Goal: Task Accomplishment & Management: Manage account settings

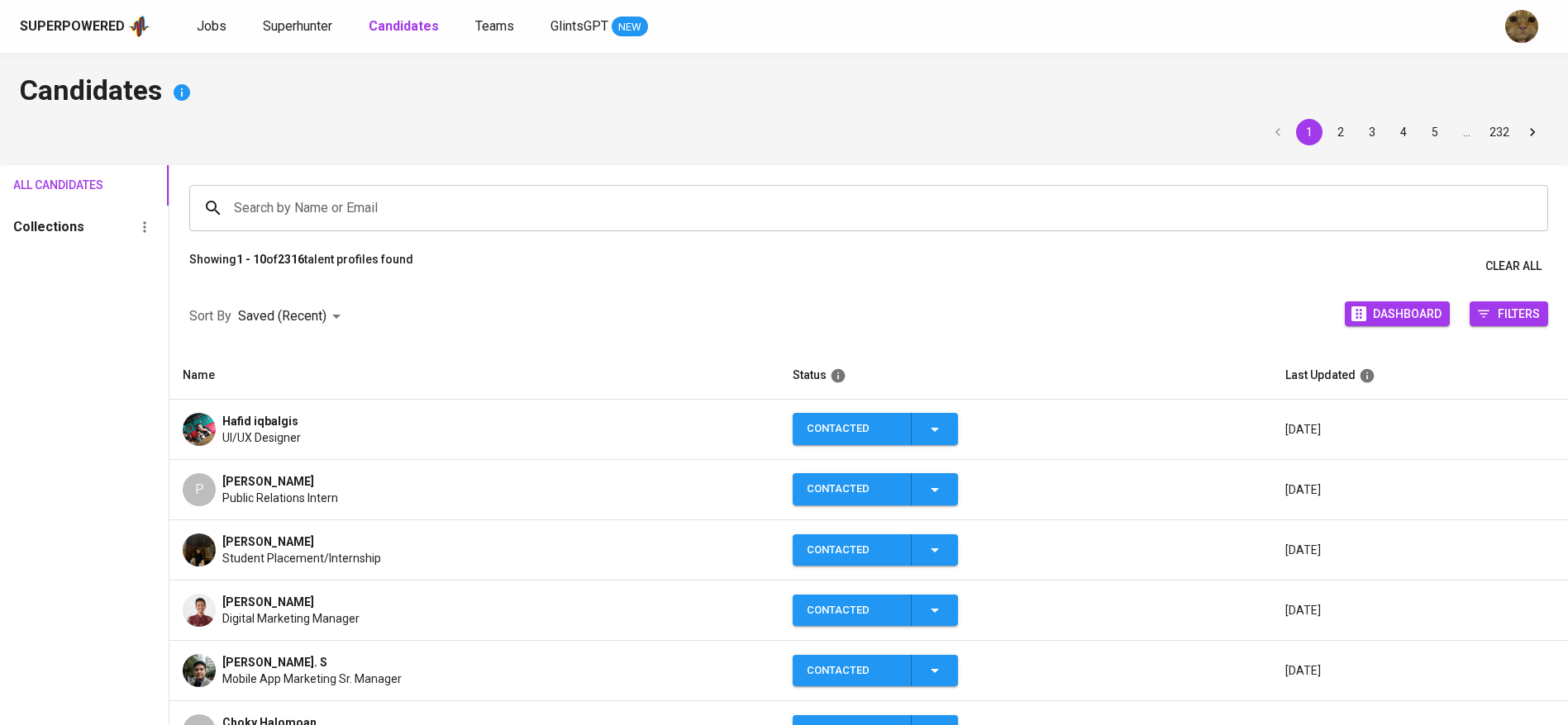
scroll to position [84, 0]
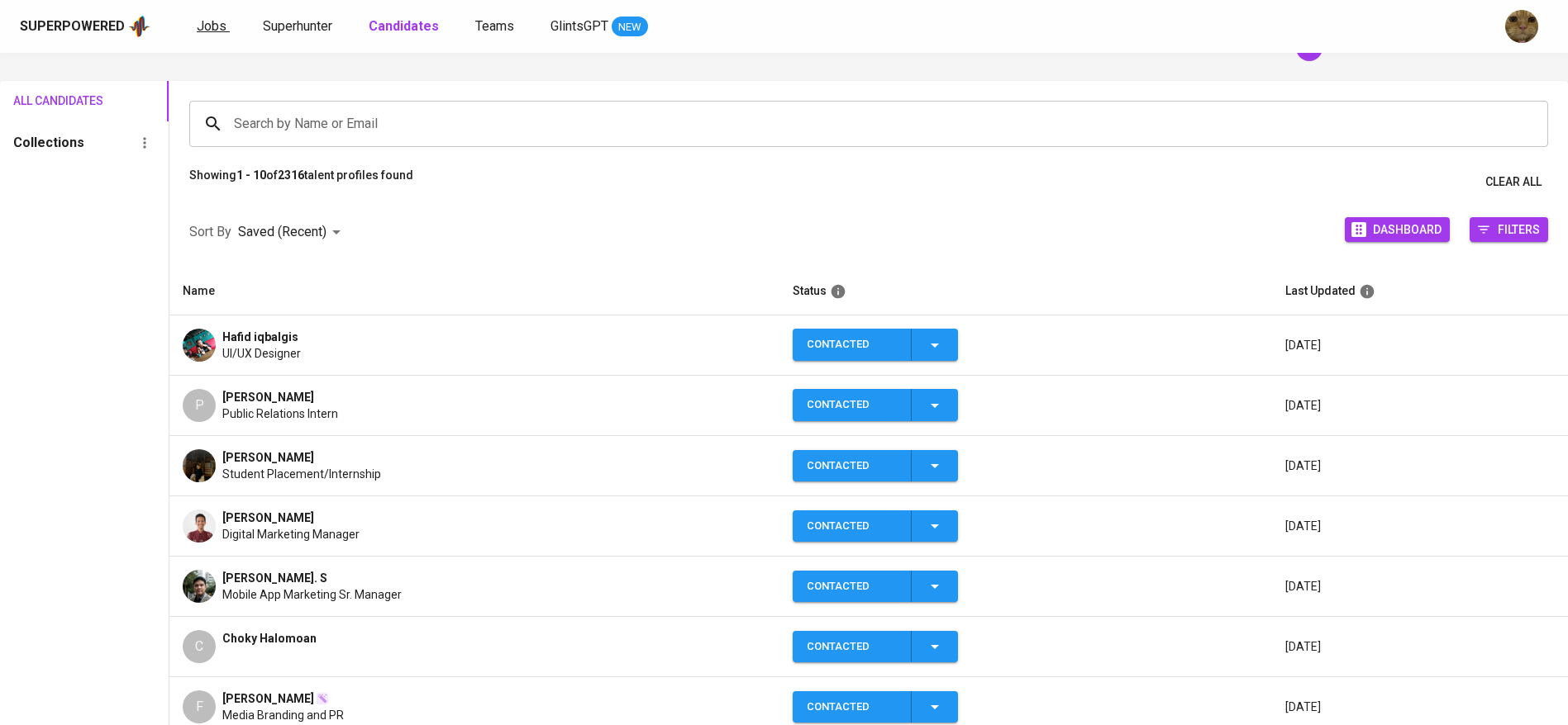
click at [207, 18] on span "Jobs" at bounding box center [211, 26] width 30 height 16
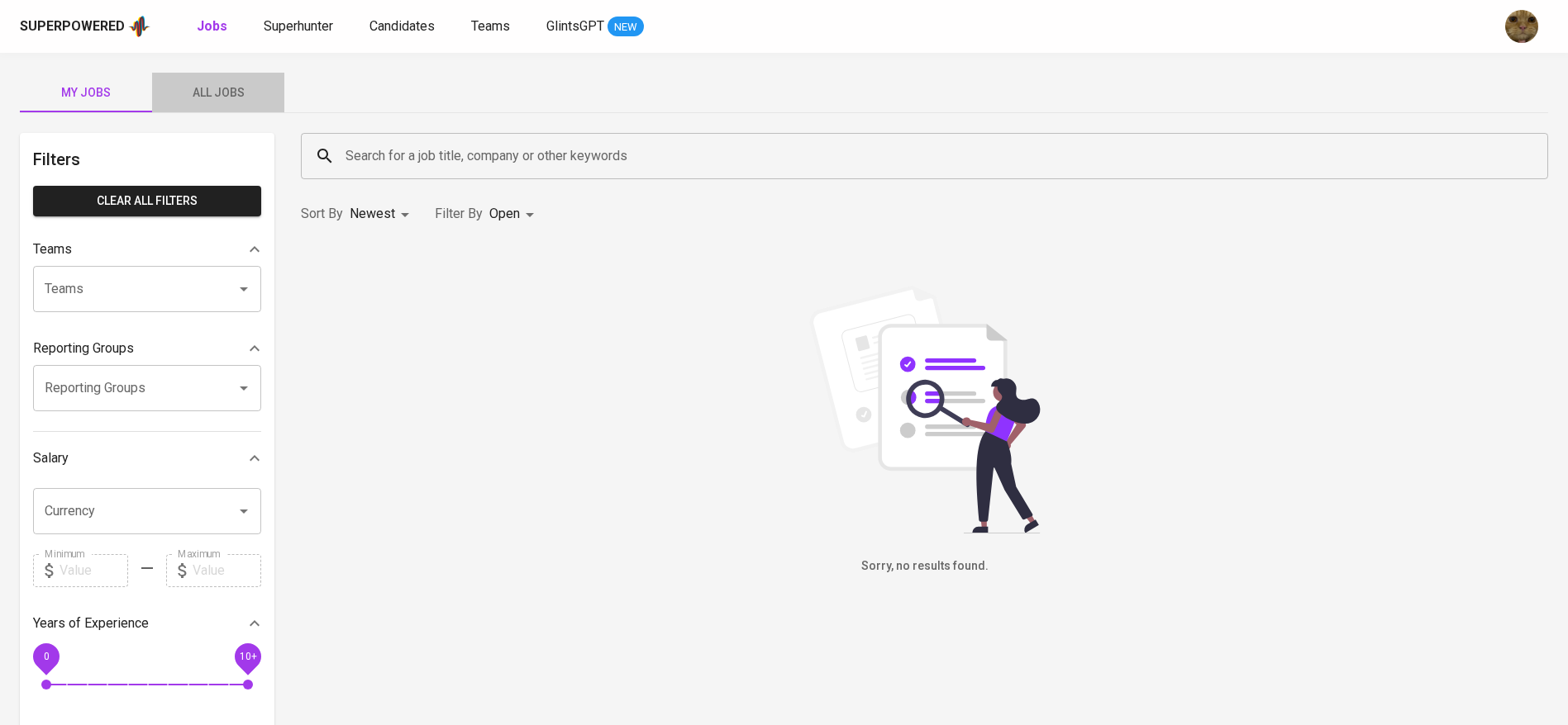
click at [209, 106] on button "All Jobs" at bounding box center [218, 92] width 133 height 39
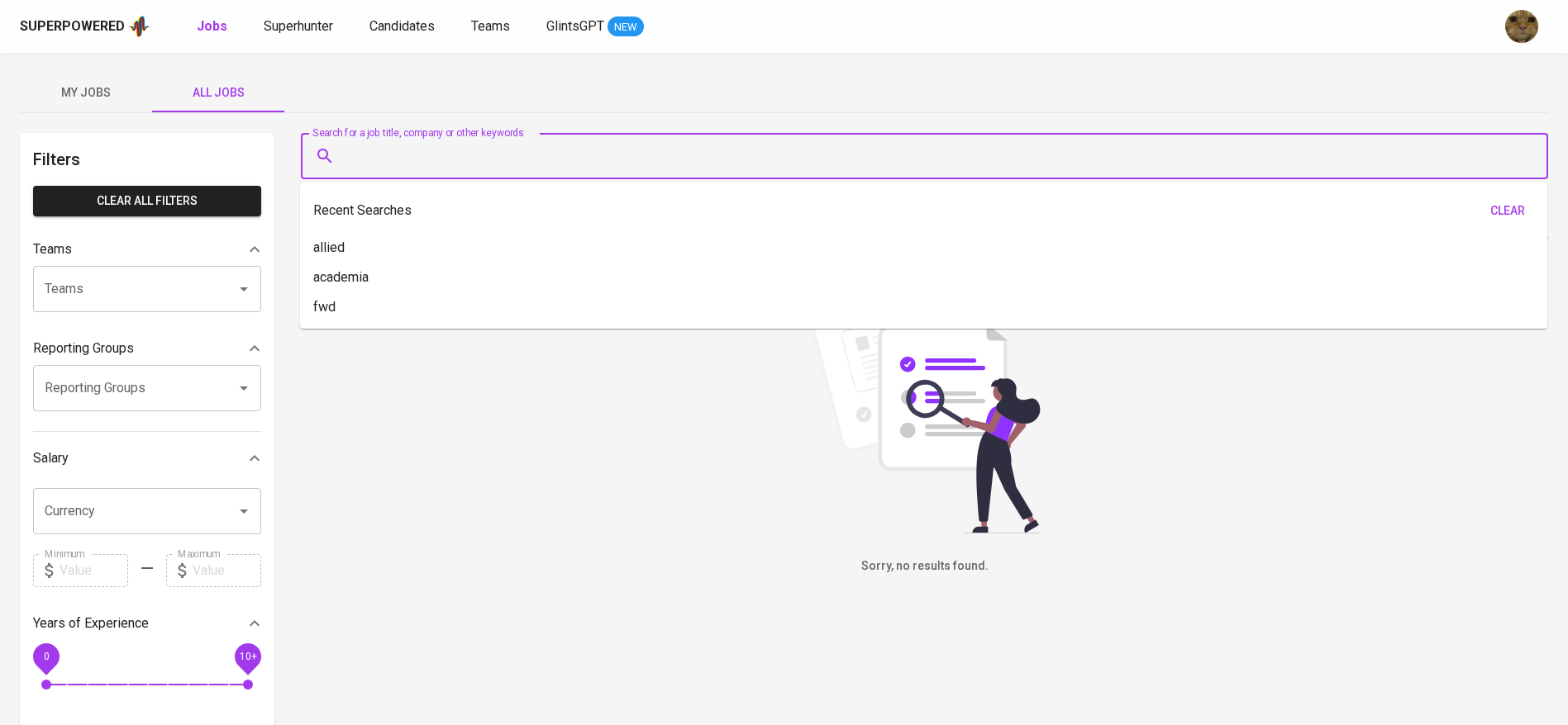
click at [390, 150] on input "Search for a job title, company or other keywords" at bounding box center [929, 156] width 1175 height 31
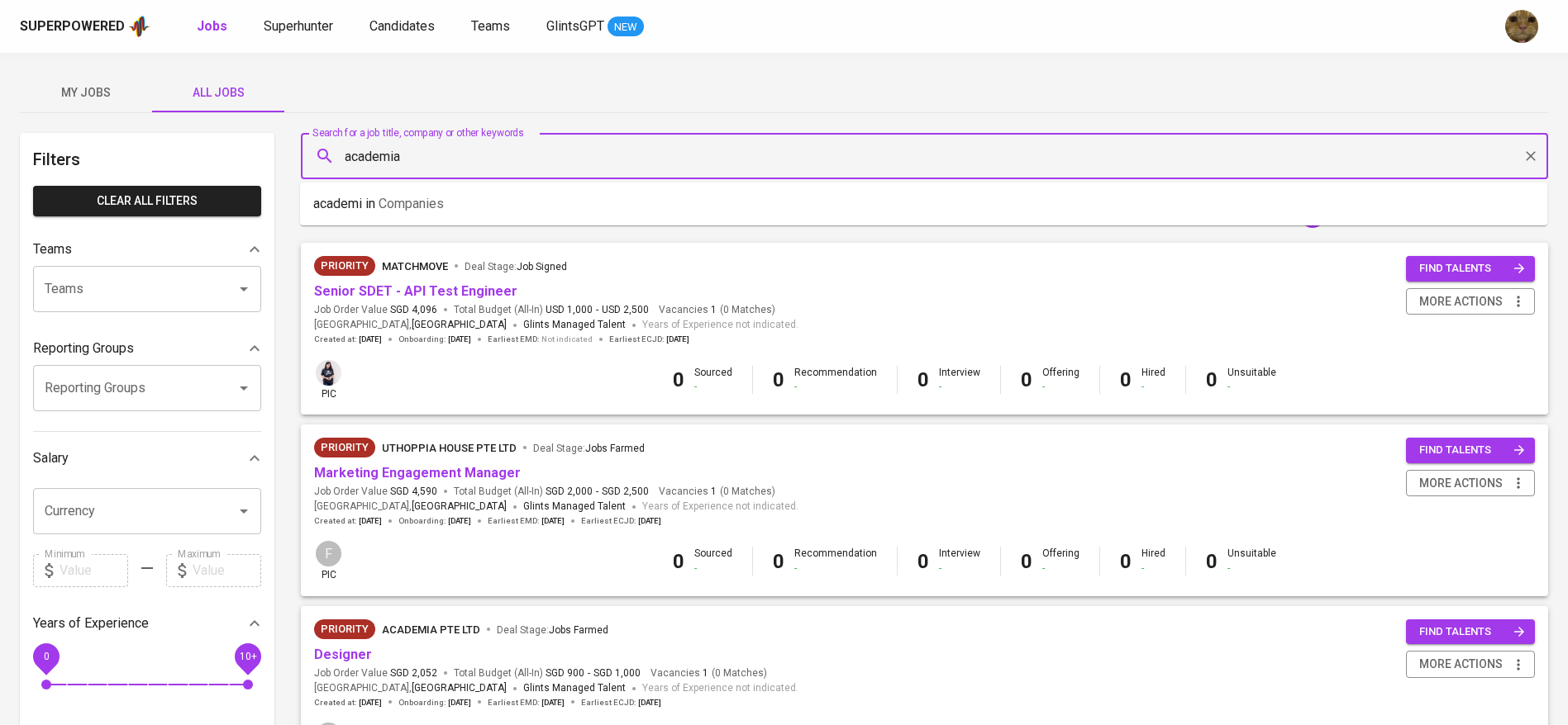
type input "academia"
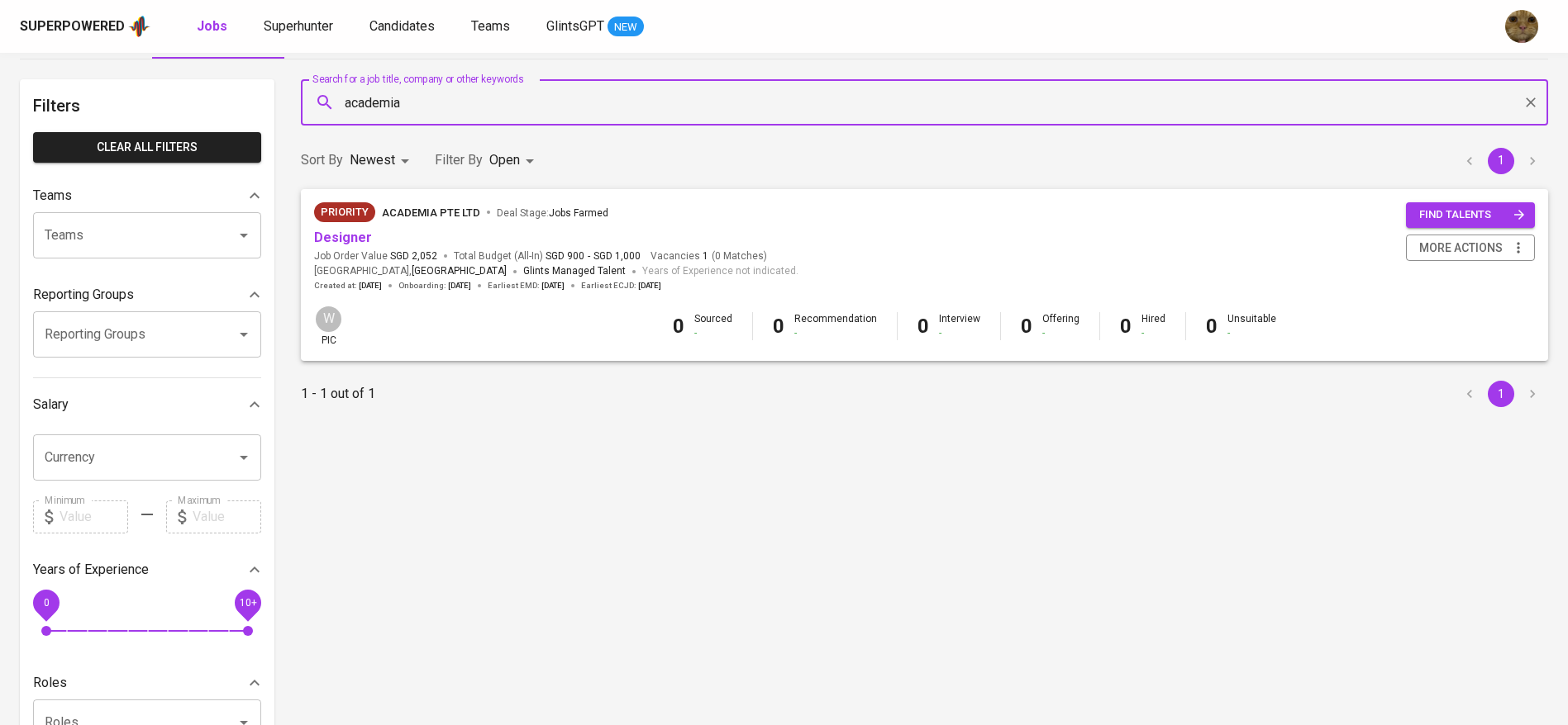
scroll to position [55, 0]
click at [336, 242] on link "Designer" at bounding box center [342, 236] width 58 height 16
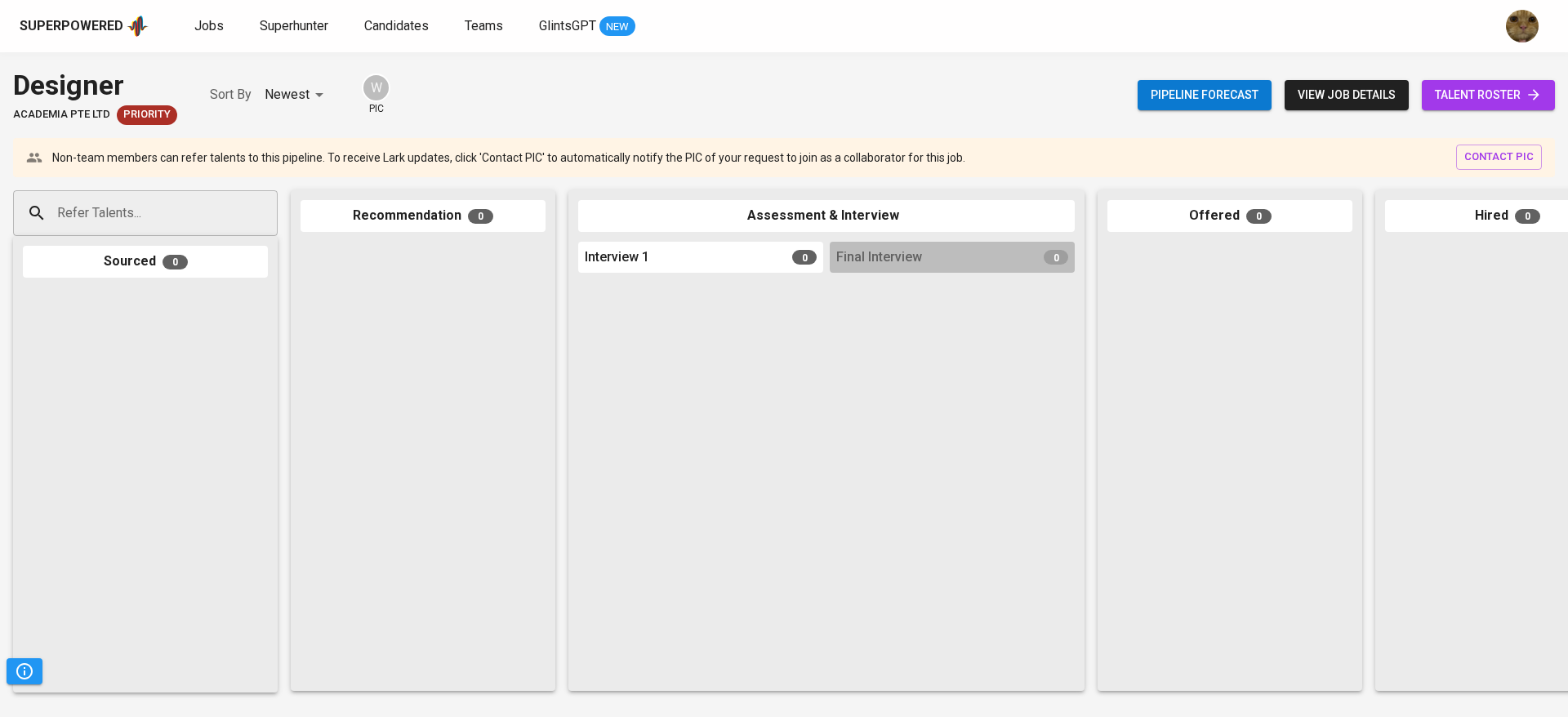
click at [1446, 98] on span "talent roster" at bounding box center [1488, 95] width 107 height 21
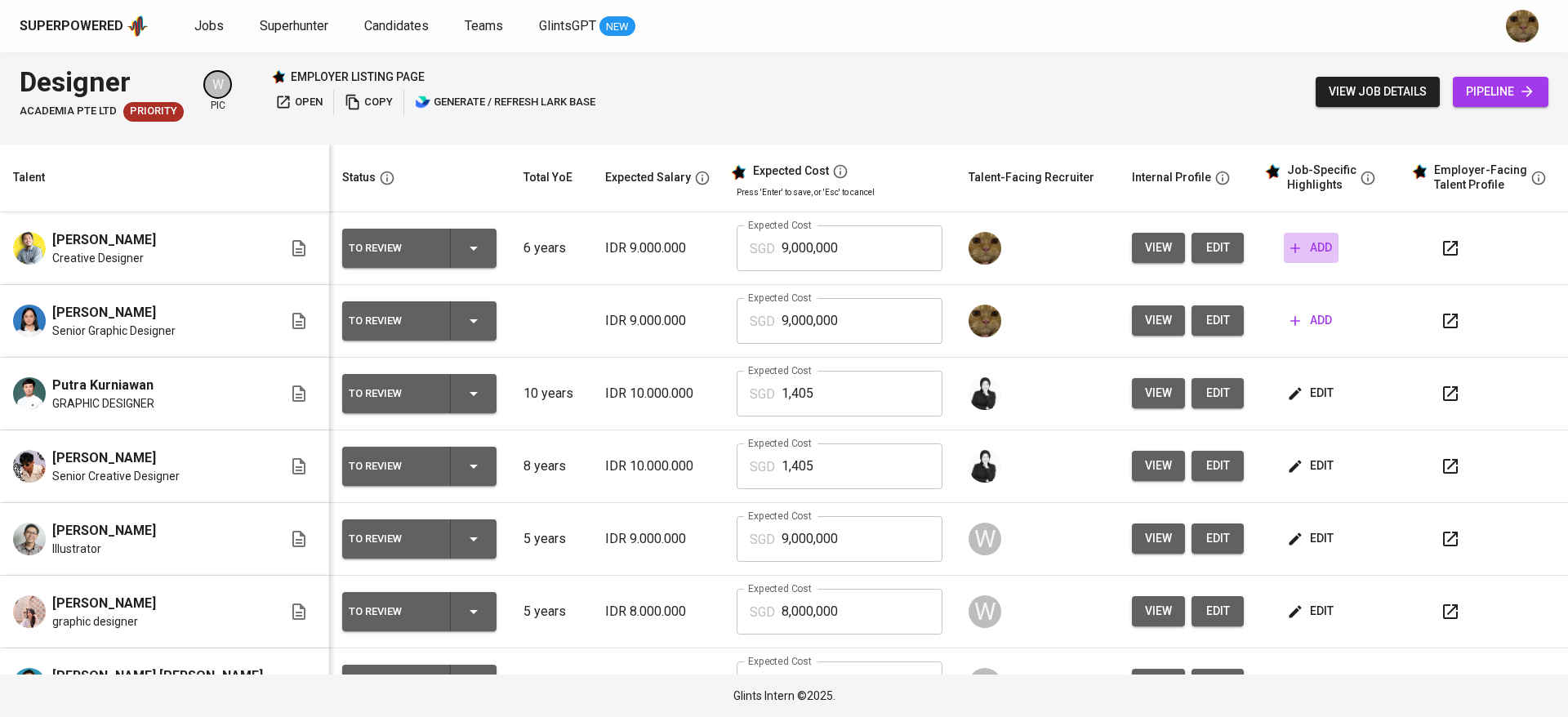
click at [1291, 247] on span "add" at bounding box center [1311, 248] width 42 height 21
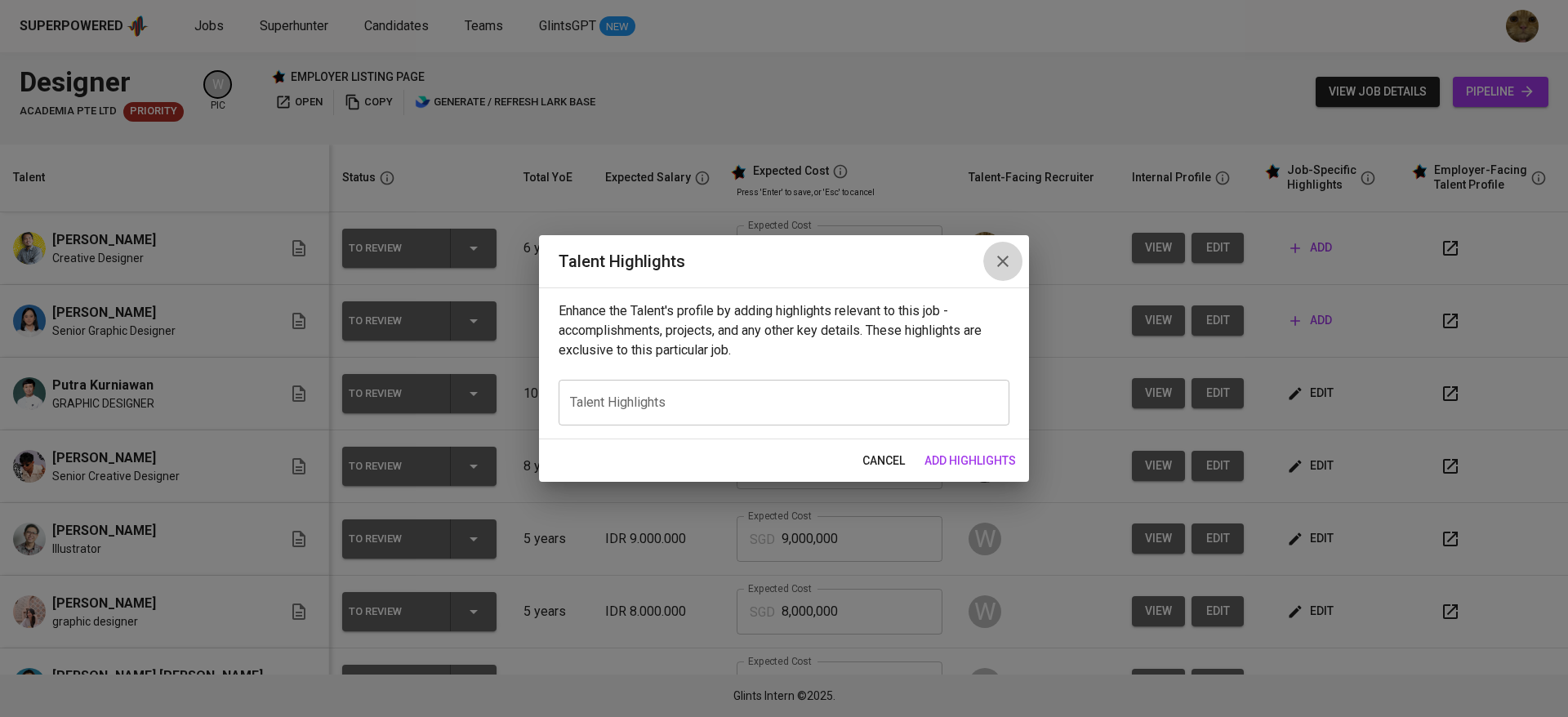
click at [996, 267] on icon "button" at bounding box center [1003, 261] width 20 height 20
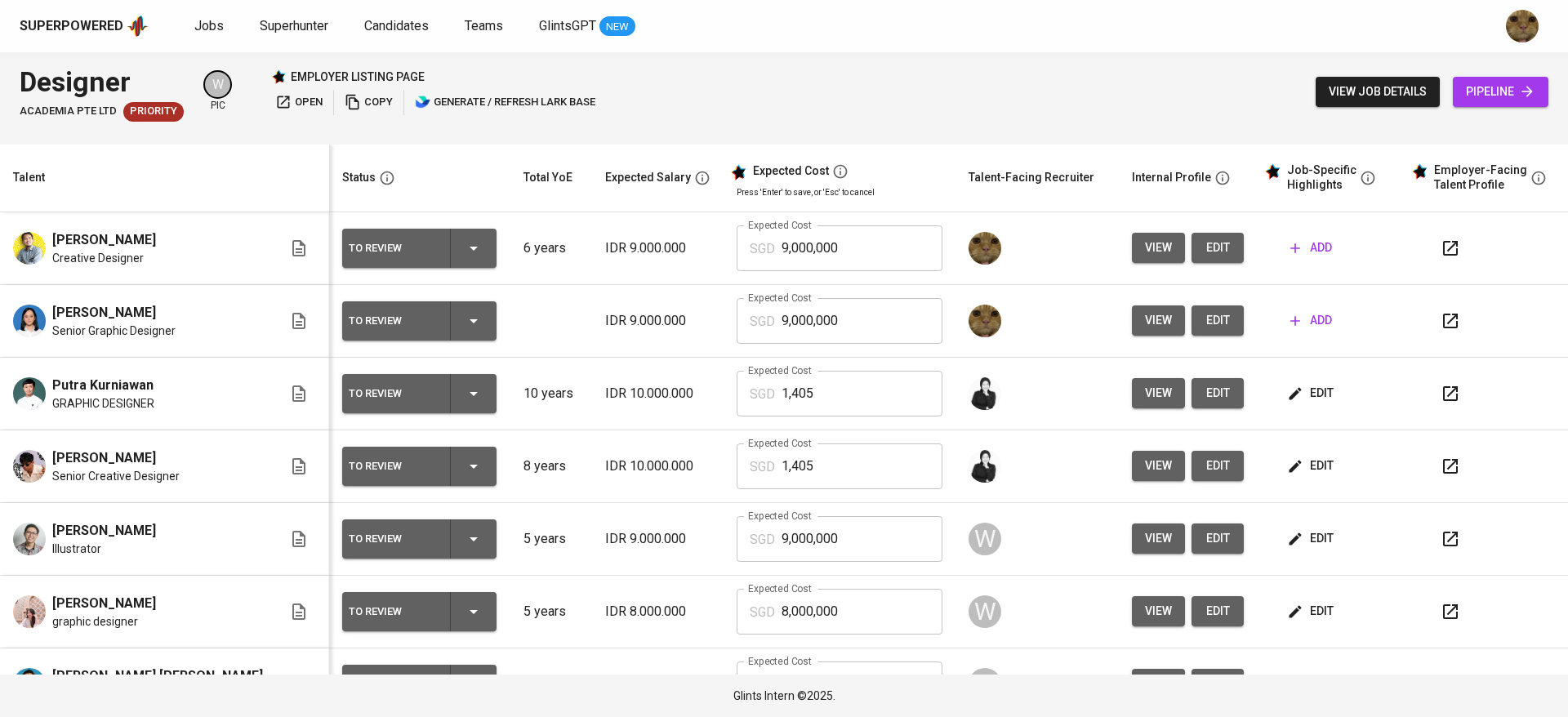
click at [1287, 318] on icon "button" at bounding box center [1295, 321] width 16 height 16
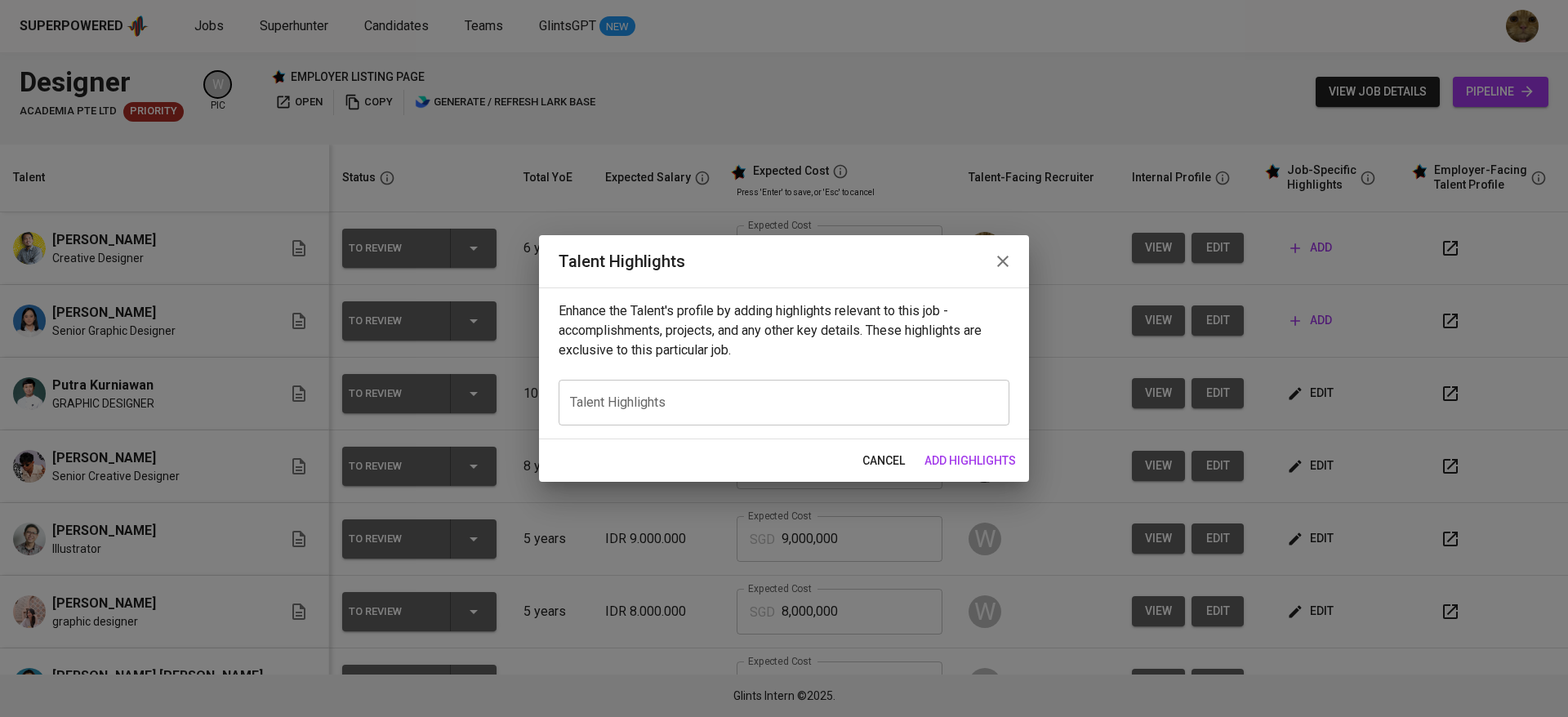
click at [735, 410] on textarea at bounding box center [784, 401] width 427 height 15
paste textarea "My name is Keisha, and I am a professional Graphic Designer with over seven yea…"
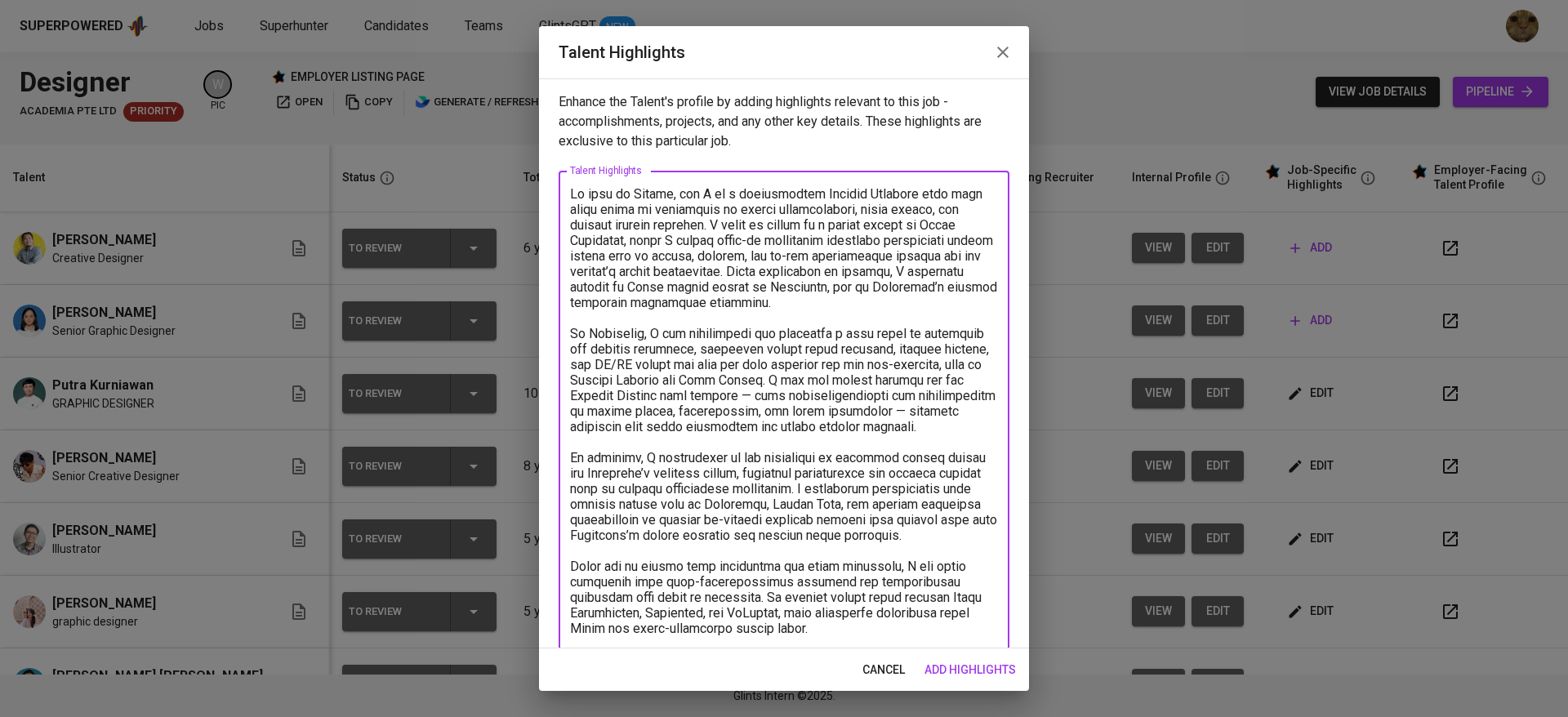
drag, startPoint x: 690, startPoint y: 190, endPoint x: 555, endPoint y: 189, distance: 135.0
click at [555, 189] on div "Enhance the Talent's profile by adding highlights relevant to this job - accomp…" at bounding box center [784, 363] width 490 height 571
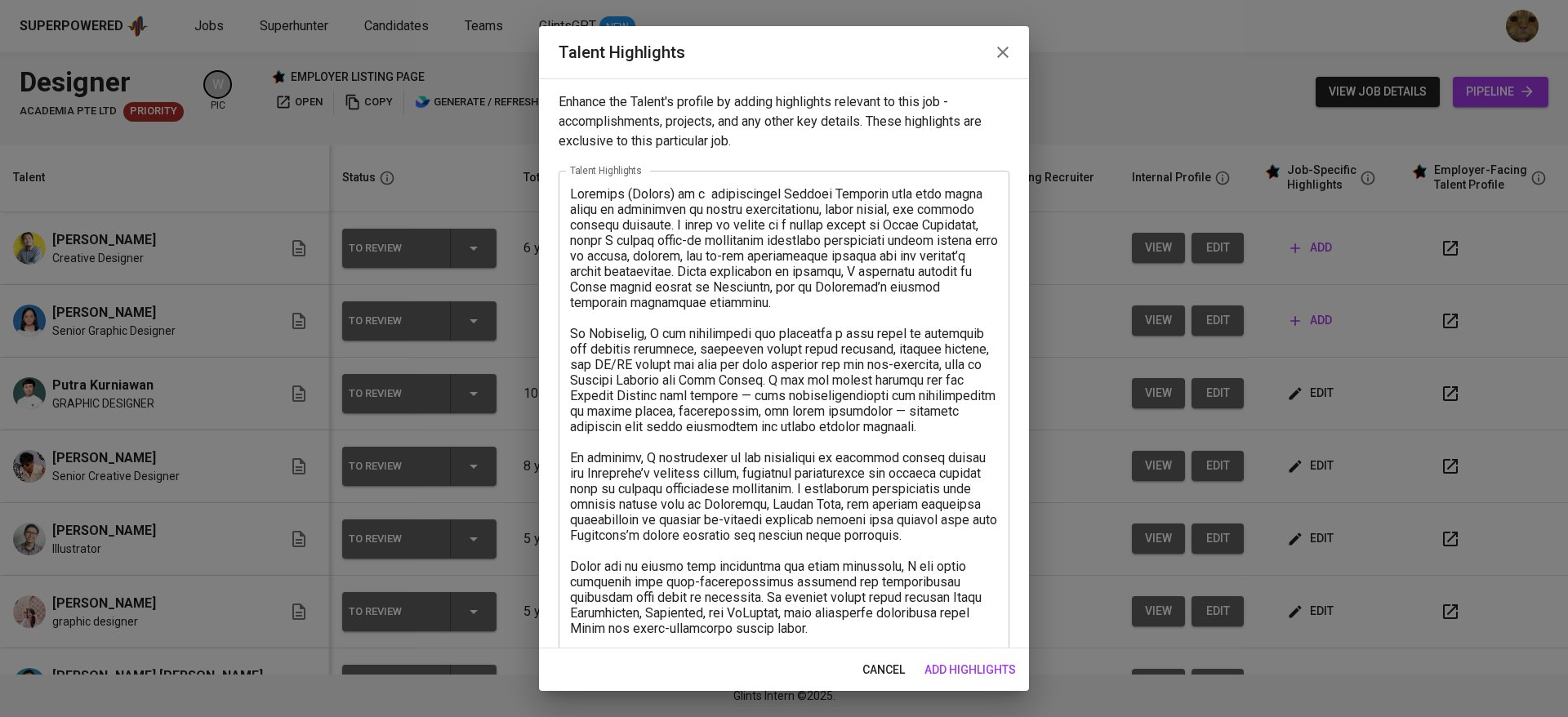
click at [878, 183] on div "x Talent Highlights" at bounding box center [784, 465] width 451 height 589
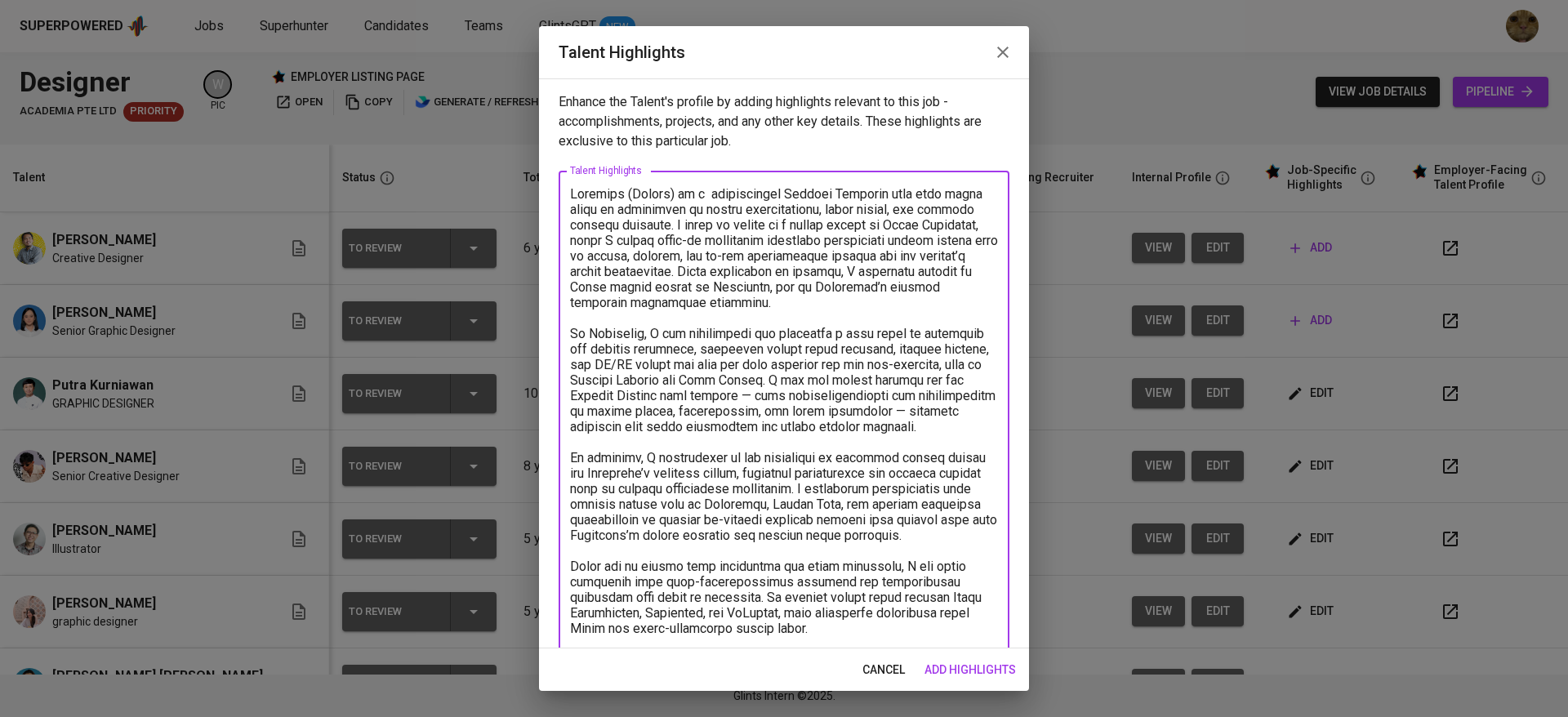
click at [885, 188] on textarea at bounding box center [784, 466] width 427 height 559
click at [829, 194] on textarea at bounding box center [784, 466] width 427 height 559
click at [878, 193] on textarea at bounding box center [784, 466] width 427 height 559
drag, startPoint x: 625, startPoint y: 223, endPoint x: 648, endPoint y: 221, distance: 23.1
click at [648, 221] on textarea at bounding box center [784, 466] width 427 height 559
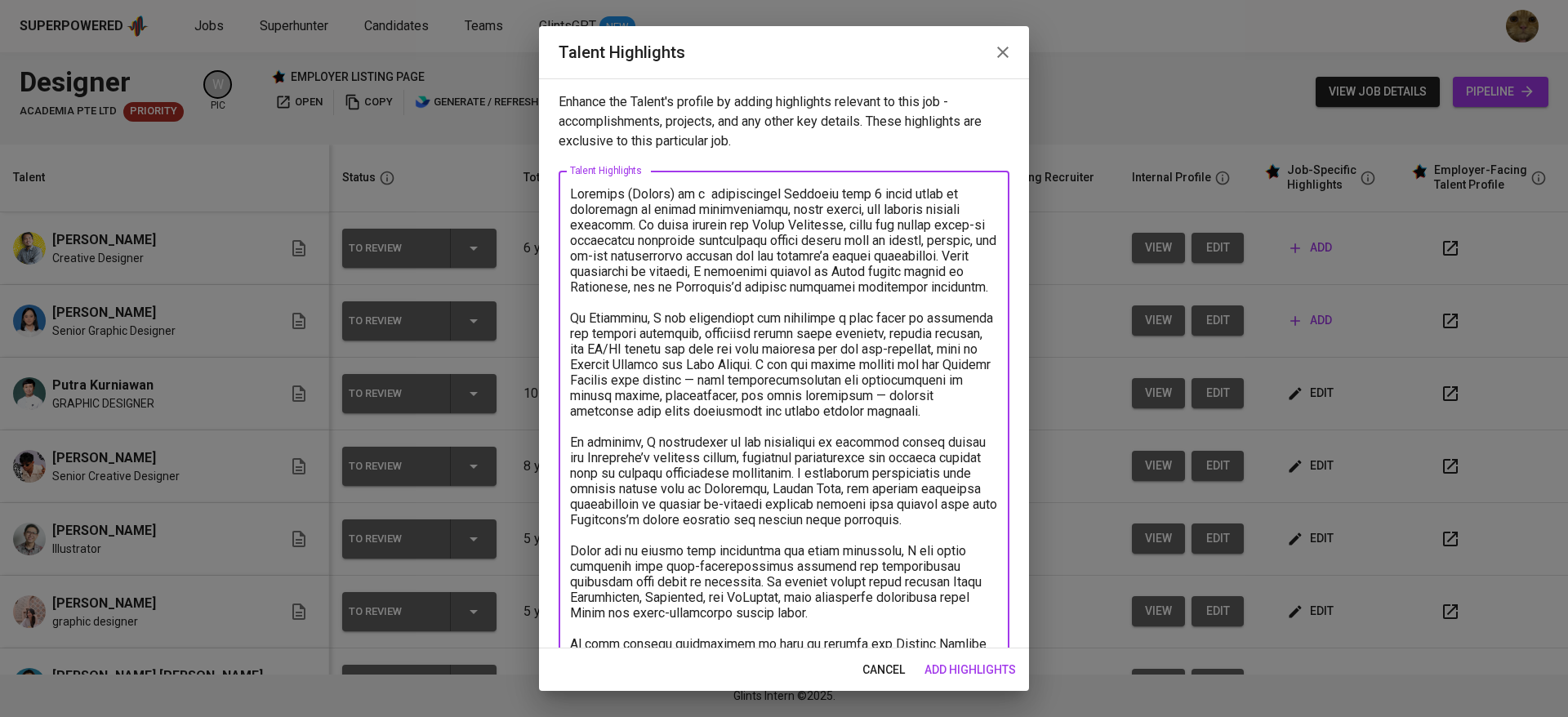
click at [633, 220] on textarea at bounding box center [784, 466] width 427 height 559
drag, startPoint x: 640, startPoint y: 270, endPoint x: 708, endPoint y: 299, distance: 73.9
click at [708, 299] on textarea at bounding box center [784, 466] width 427 height 559
click at [681, 339] on textarea at bounding box center [784, 466] width 427 height 559
click at [640, 274] on textarea at bounding box center [784, 466] width 427 height 559
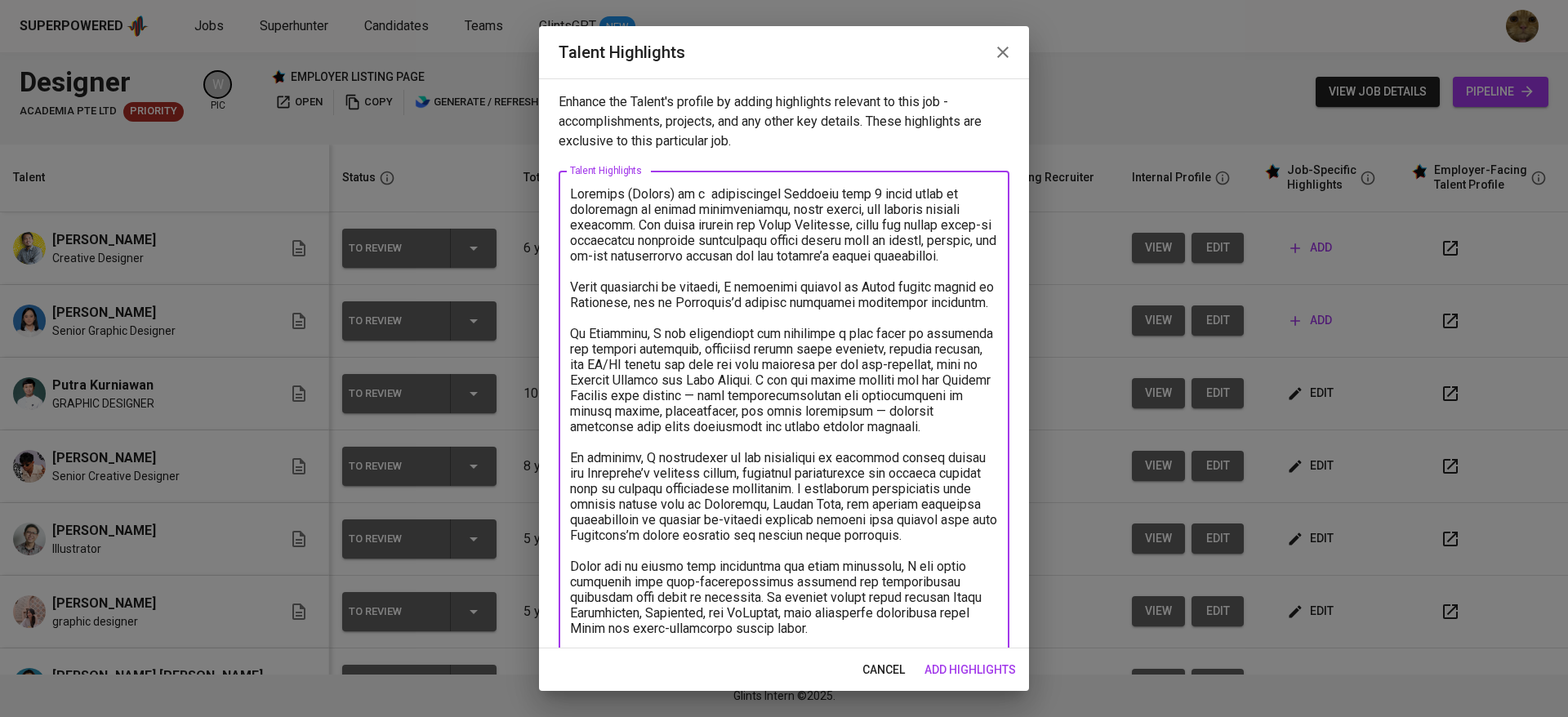
click at [686, 301] on textarea at bounding box center [784, 481] width 427 height 590
click at [649, 269] on textarea at bounding box center [784, 481] width 427 height 590
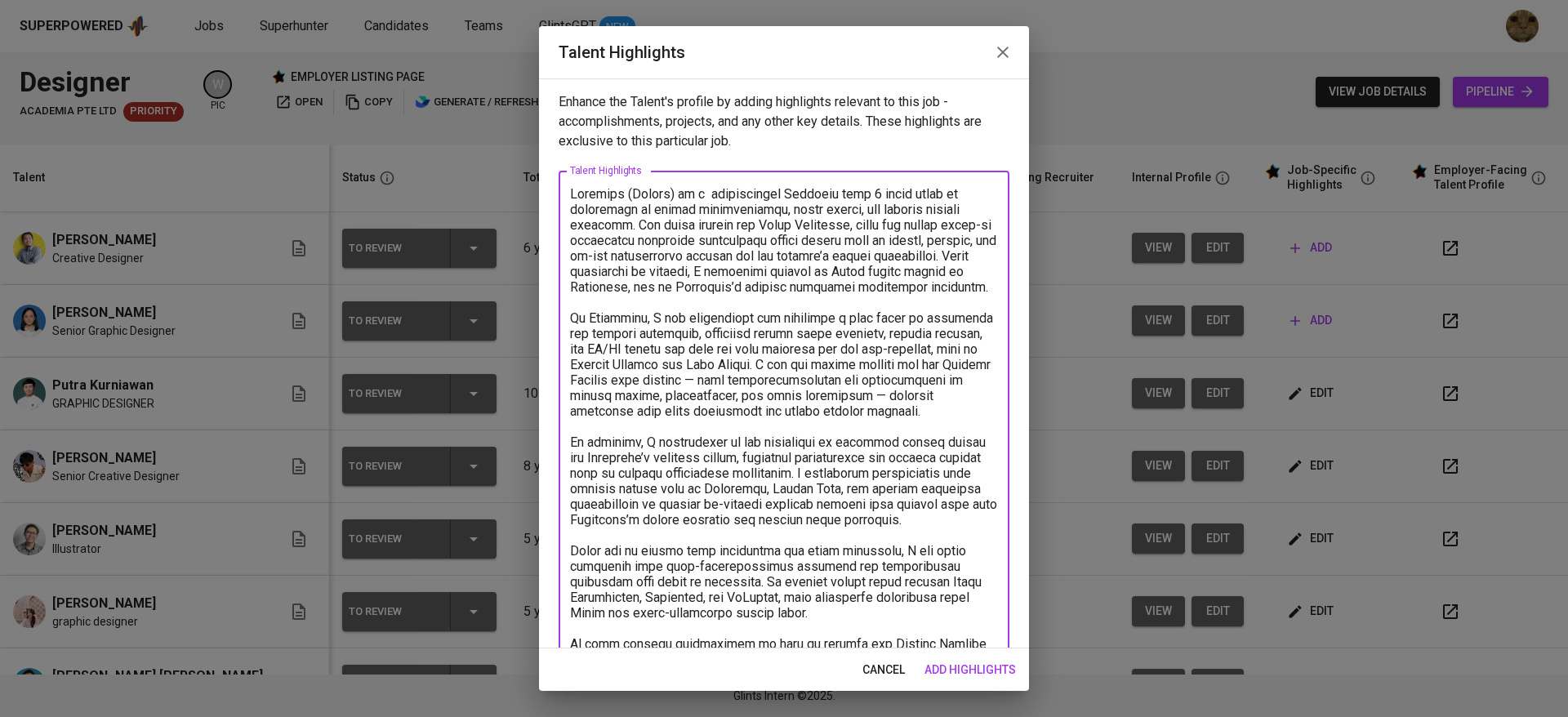
click at [756, 273] on textarea at bounding box center [784, 466] width 427 height 559
drag, startPoint x: 811, startPoint y: 271, endPoint x: 671, endPoint y: 271, distance: 140.0
click at [671, 271] on textarea at bounding box center [784, 466] width 427 height 559
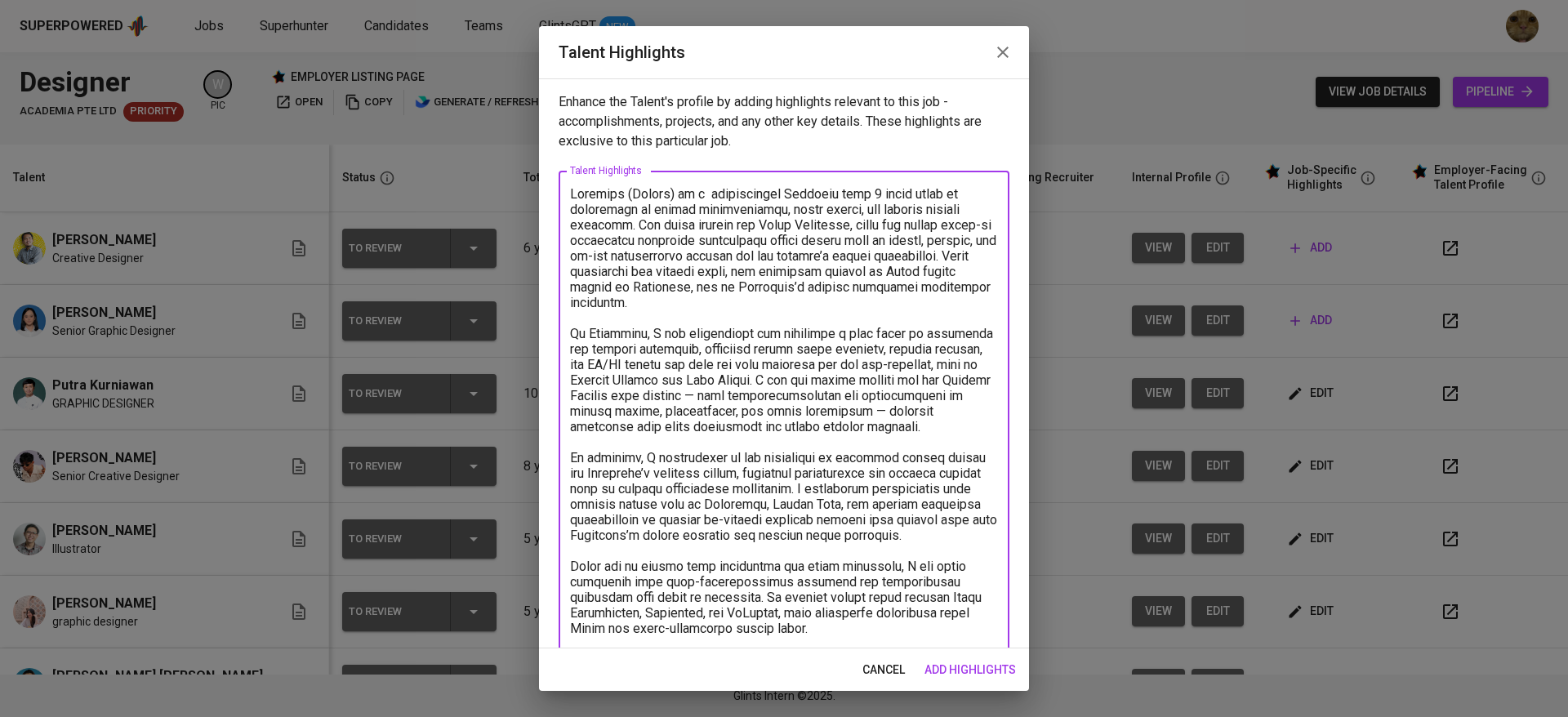
drag, startPoint x: 720, startPoint y: 284, endPoint x: 556, endPoint y: 292, distance: 164.2
click at [556, 292] on div "Enhance the Talent's profile by adding highlights relevant to this job - accomp…" at bounding box center [784, 363] width 490 height 571
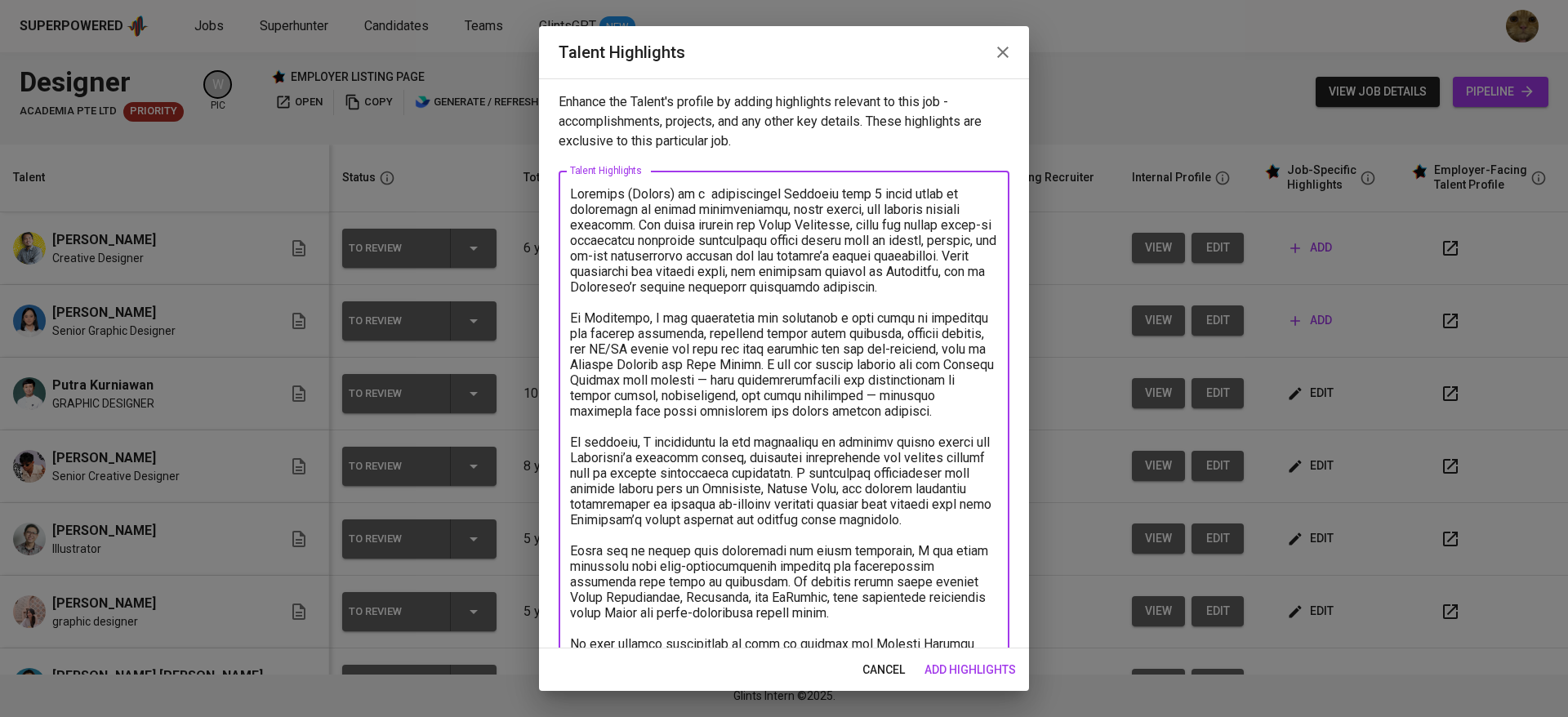
click at [624, 314] on textarea at bounding box center [784, 466] width 427 height 559
click at [656, 340] on textarea at bounding box center [784, 466] width 427 height 559
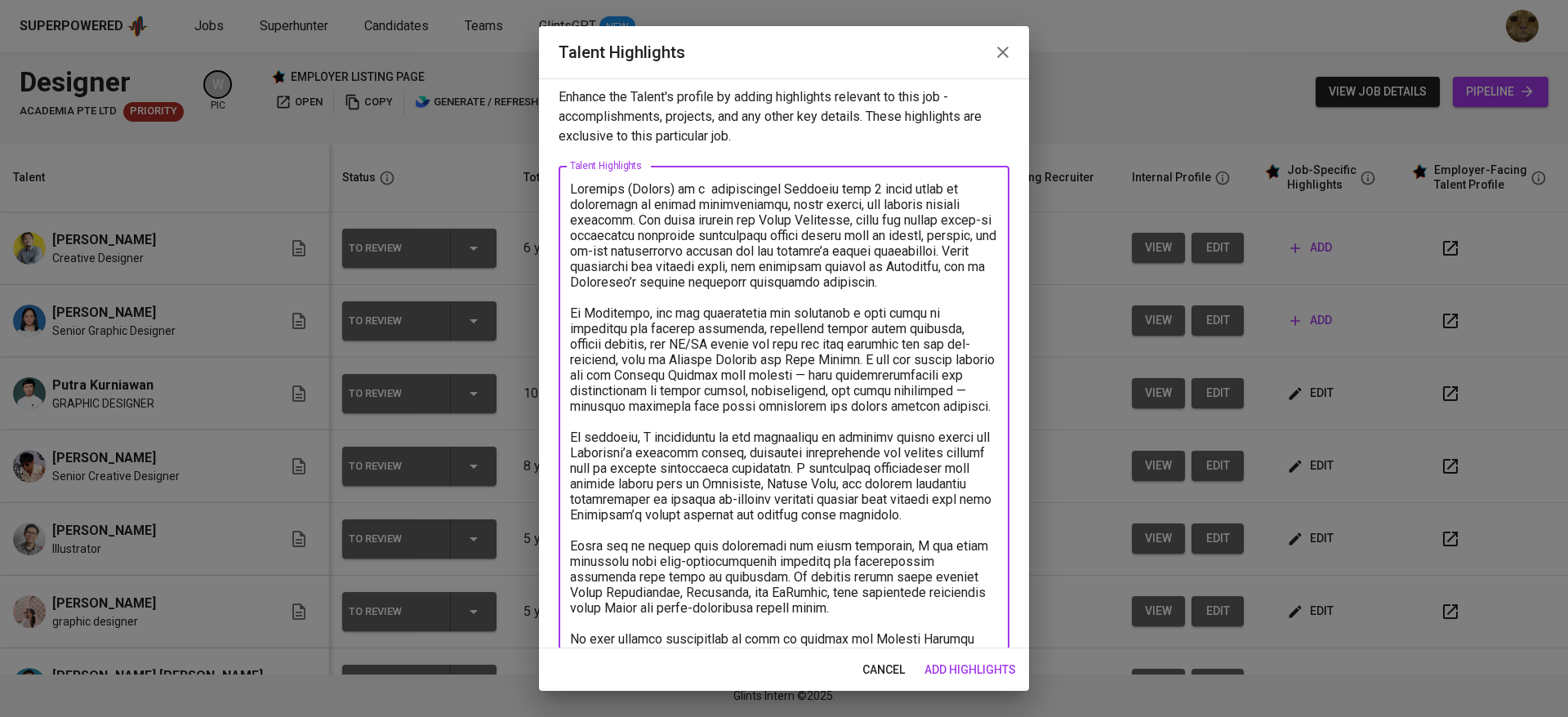
click at [907, 382] on textarea at bounding box center [784, 461] width 427 height 559
click at [730, 431] on textarea at bounding box center [784, 461] width 427 height 559
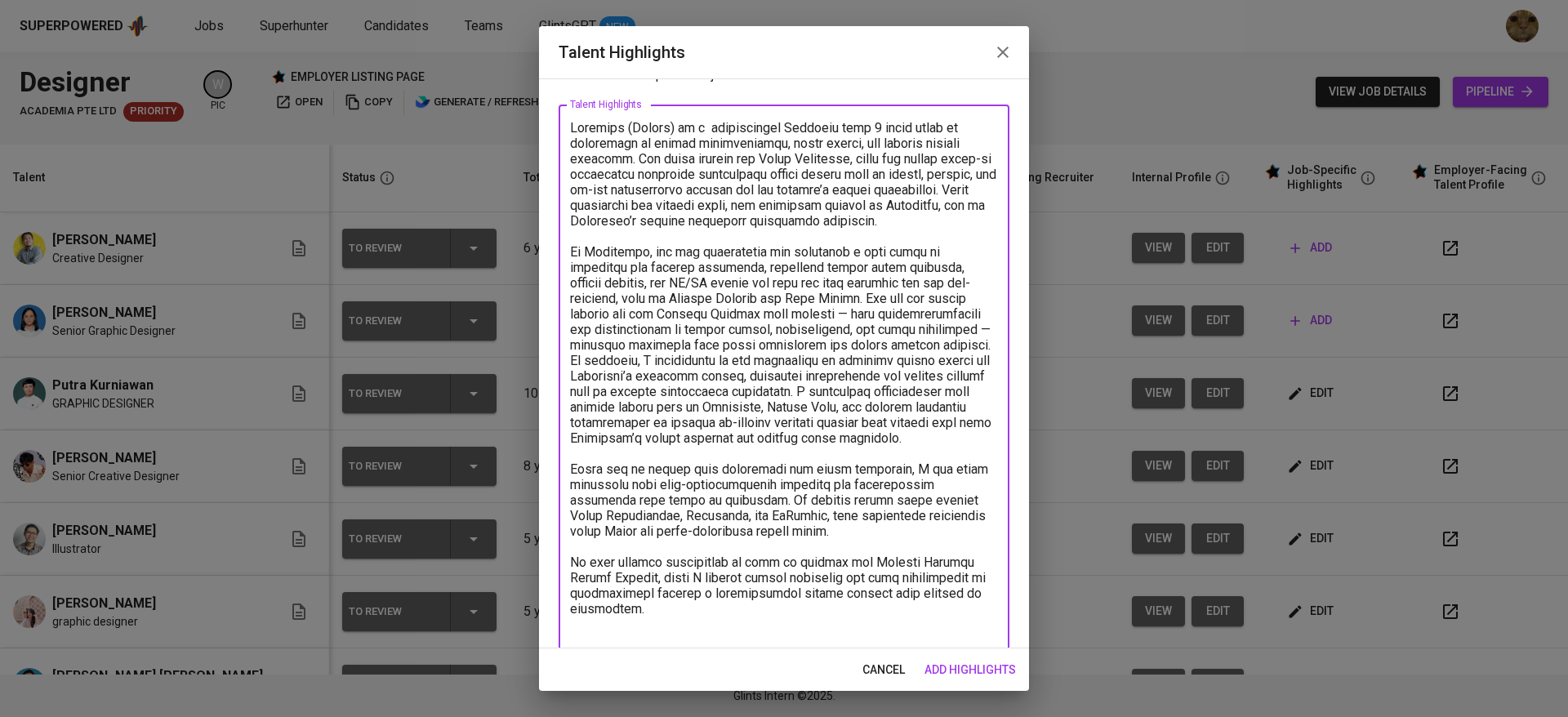
click at [741, 375] on textarea at bounding box center [784, 384] width 427 height 528
click at [653, 423] on textarea at bounding box center [784, 384] width 427 height 528
drag, startPoint x: 825, startPoint y: 467, endPoint x: 721, endPoint y: 470, distance: 104.0
click at [721, 470] on textarea at bounding box center [784, 384] width 427 height 528
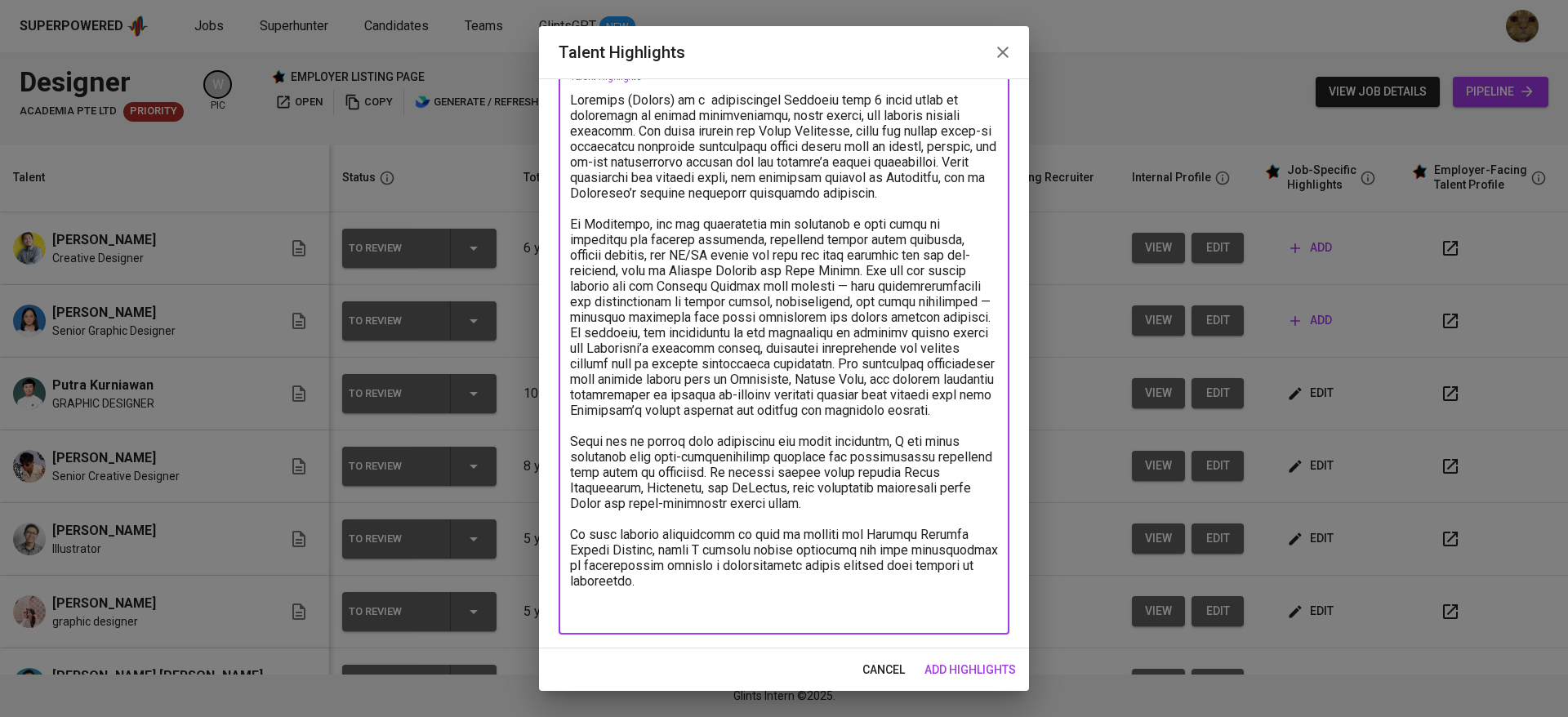
drag, startPoint x: 749, startPoint y: 614, endPoint x: 538, endPoint y: 486, distance: 246.8
click at [538, 486] on div "Talent Highlights Enhance the Talent's profile by adding highlights relevant to…" at bounding box center [784, 358] width 1568 height 717
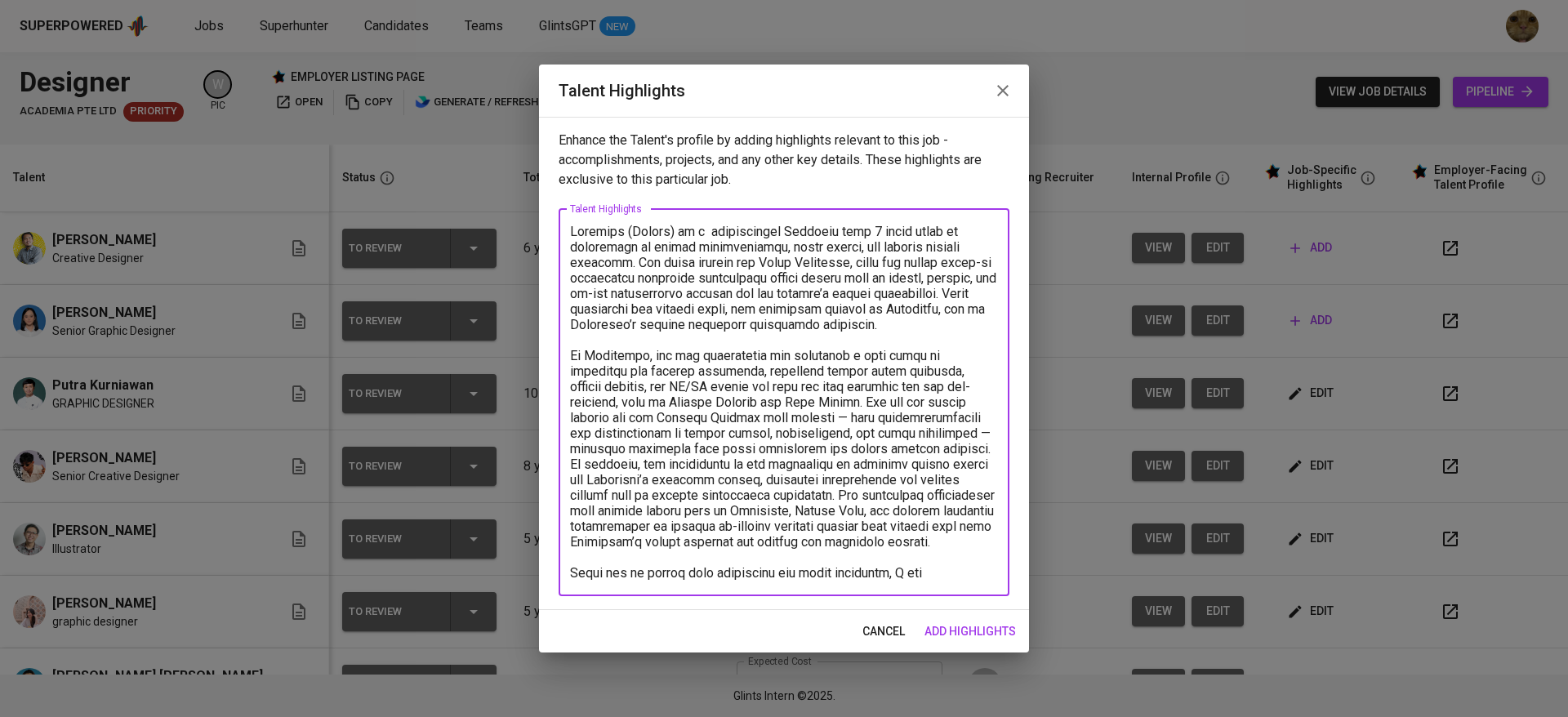
scroll to position [0, 0]
drag, startPoint x: 961, startPoint y: 571, endPoint x: 559, endPoint y: 580, distance: 402.1
click at [559, 580] on div "x Talent Highlights" at bounding box center [784, 402] width 451 height 387
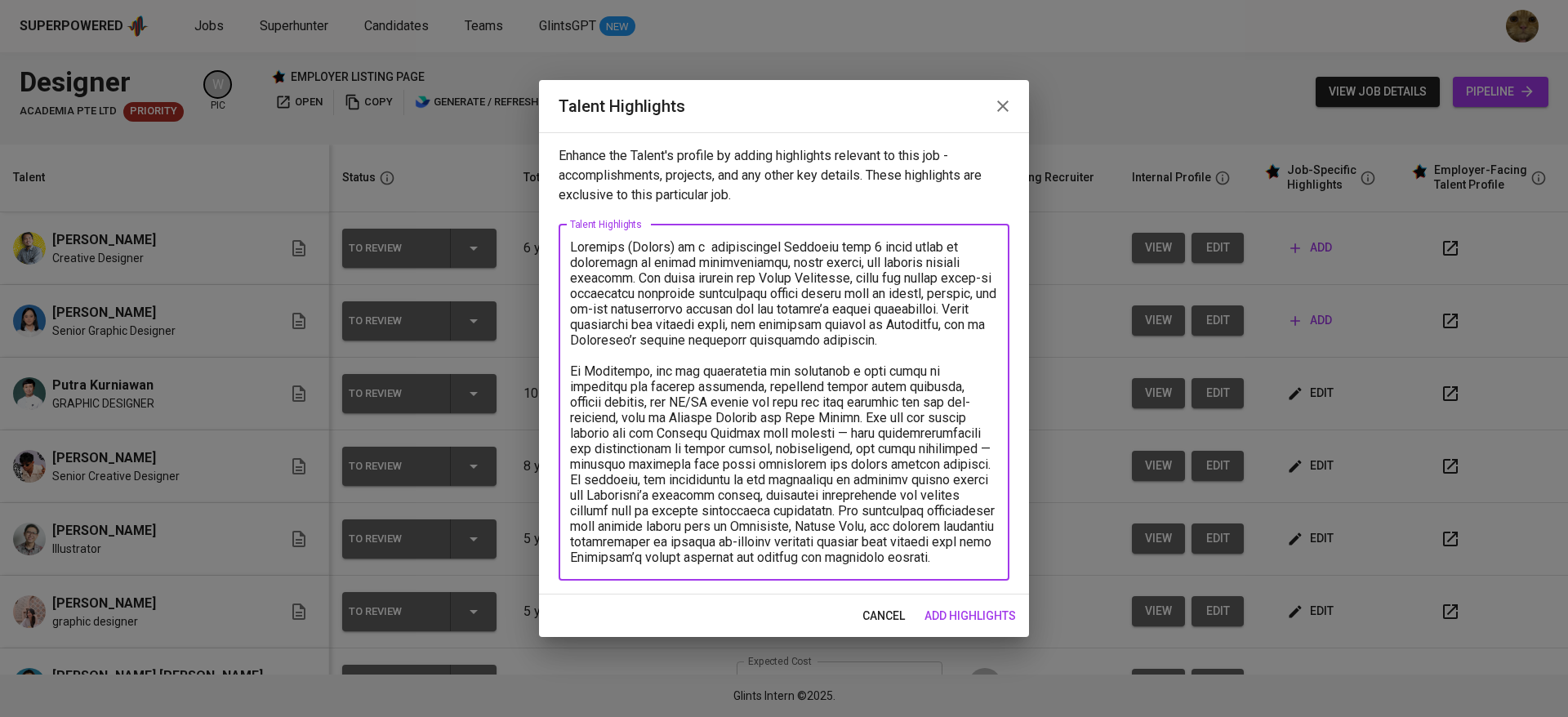
click at [616, 278] on textarea at bounding box center [784, 402] width 427 height 326
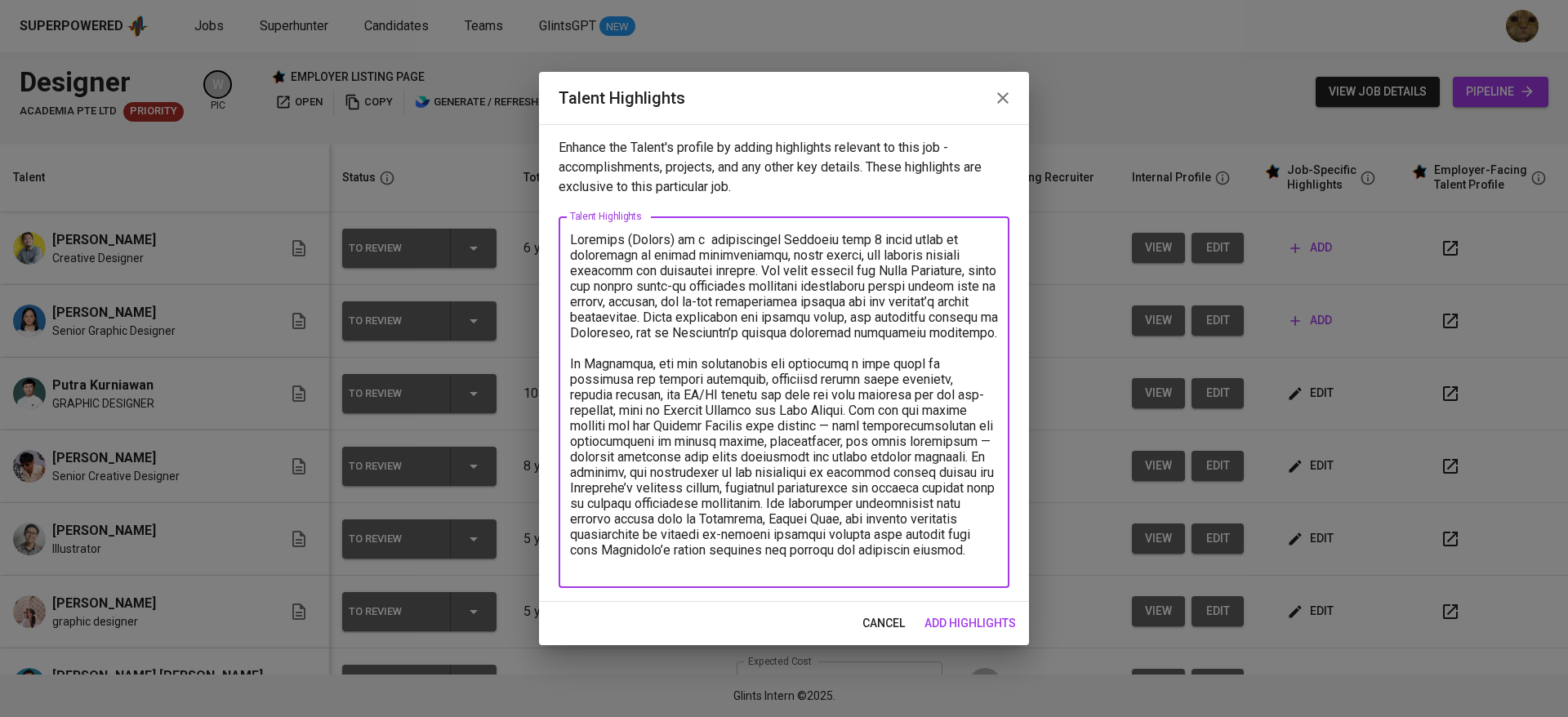
drag, startPoint x: 960, startPoint y: 564, endPoint x: 901, endPoint y: 565, distance: 59.0
click at [901, 565] on textarea at bounding box center [784, 403] width 427 height 342
click at [937, 561] on textarea at bounding box center [784, 403] width 427 height 342
type textarea "Gridanty (Kaisha) is a professional Designer with 7 seven years of experience i…"
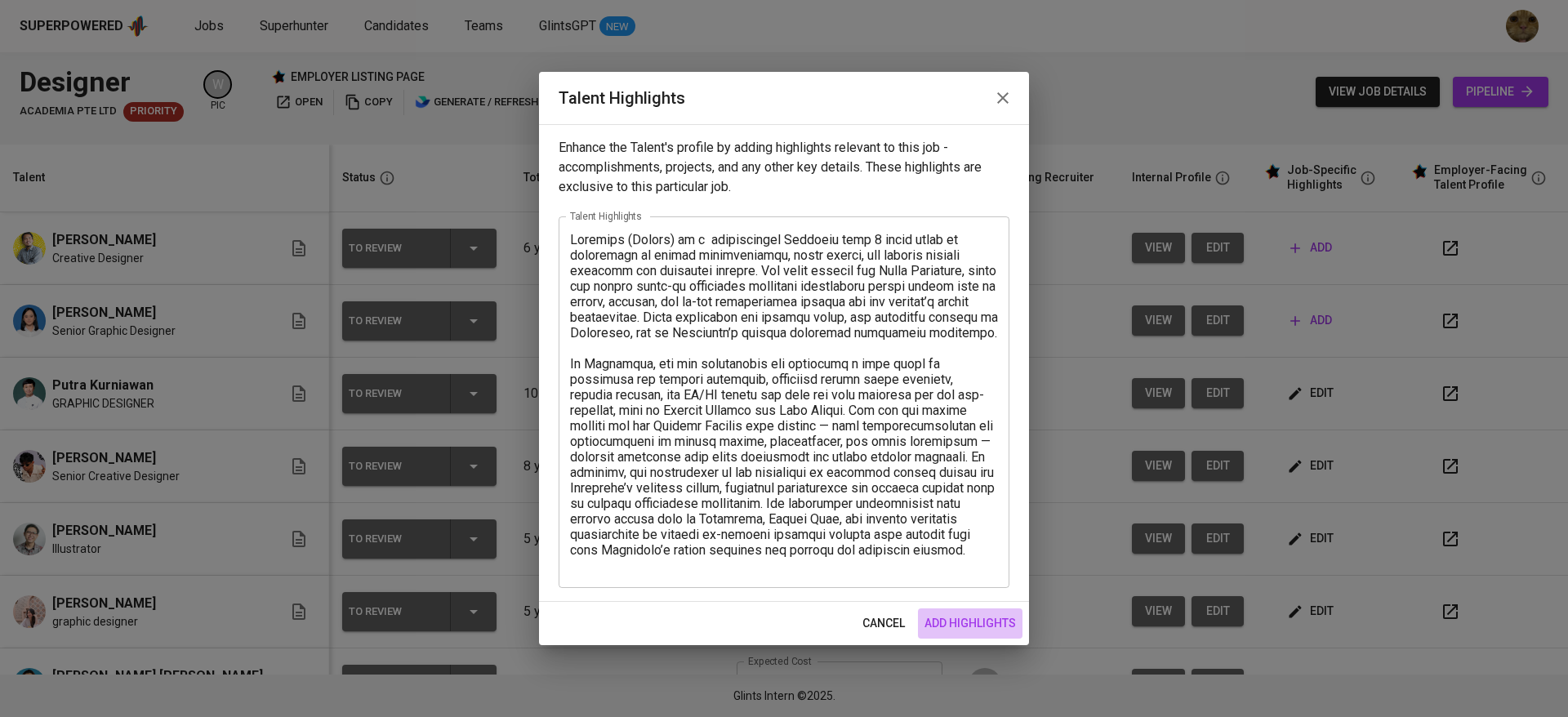
click at [978, 609] on button "add highlights" at bounding box center [971, 623] width 105 height 30
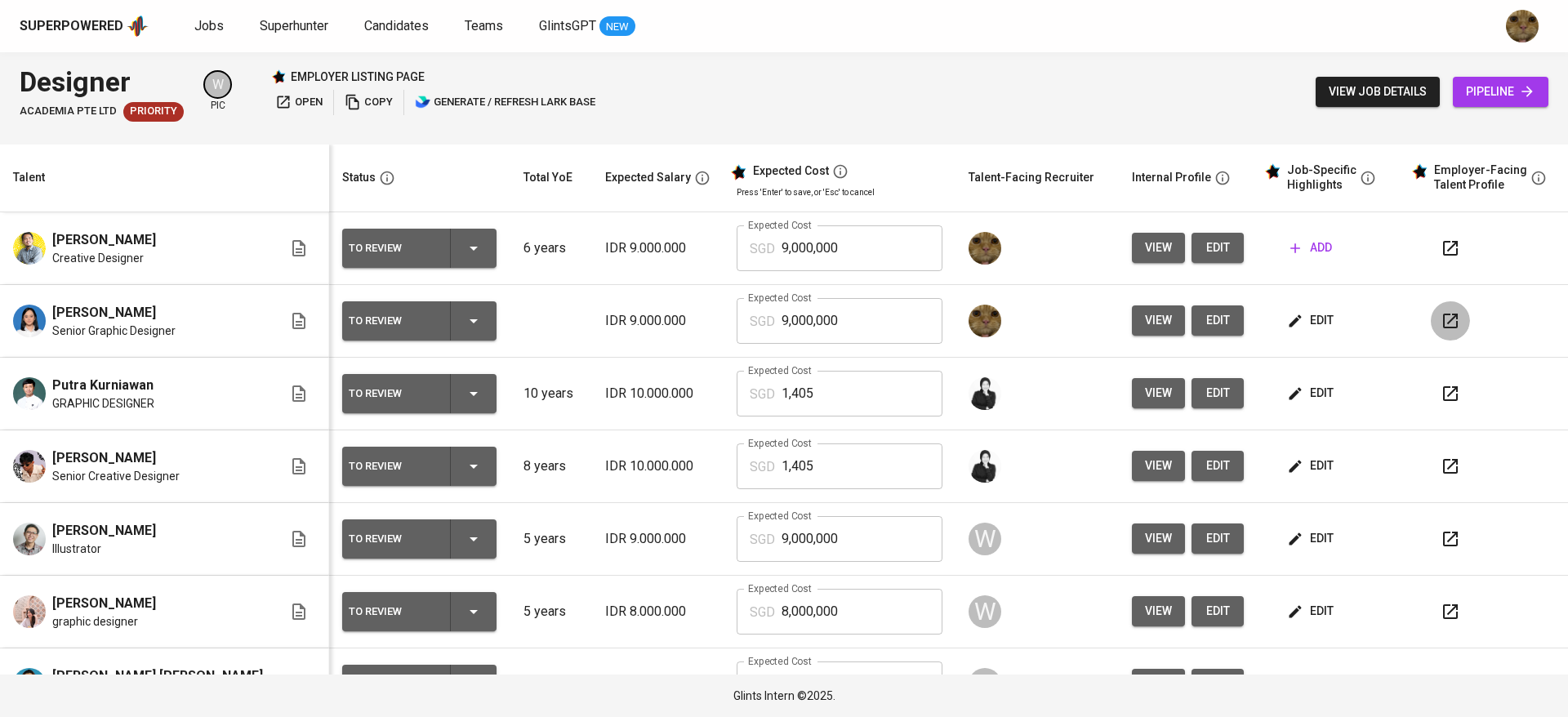
click at [1443, 324] on icon "button" at bounding box center [1451, 321] width 14 height 14
click at [1205, 313] on span "edit" at bounding box center [1217, 320] width 26 height 21
click at [1291, 331] on span "edit" at bounding box center [1312, 320] width 43 height 21
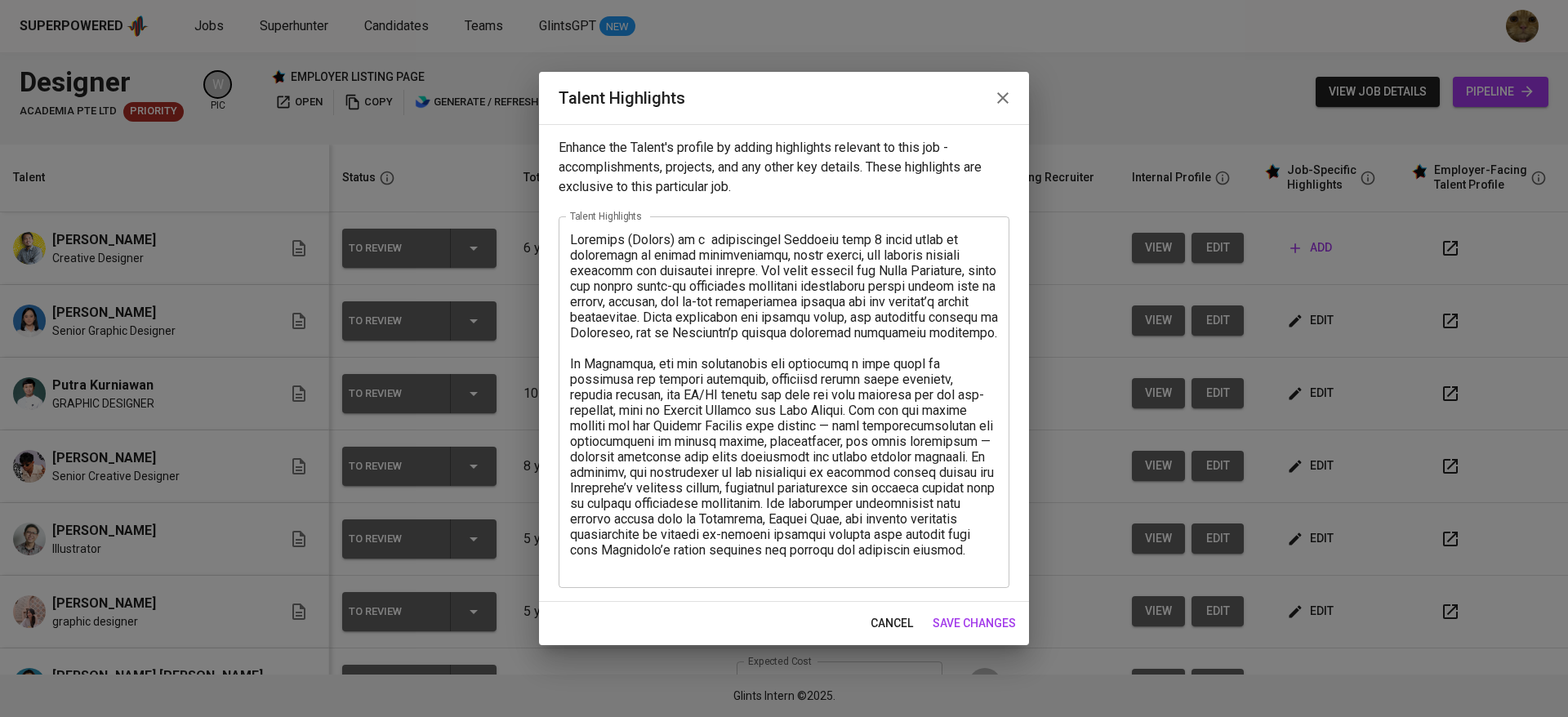
click at [974, 564] on textarea at bounding box center [784, 403] width 427 height 342
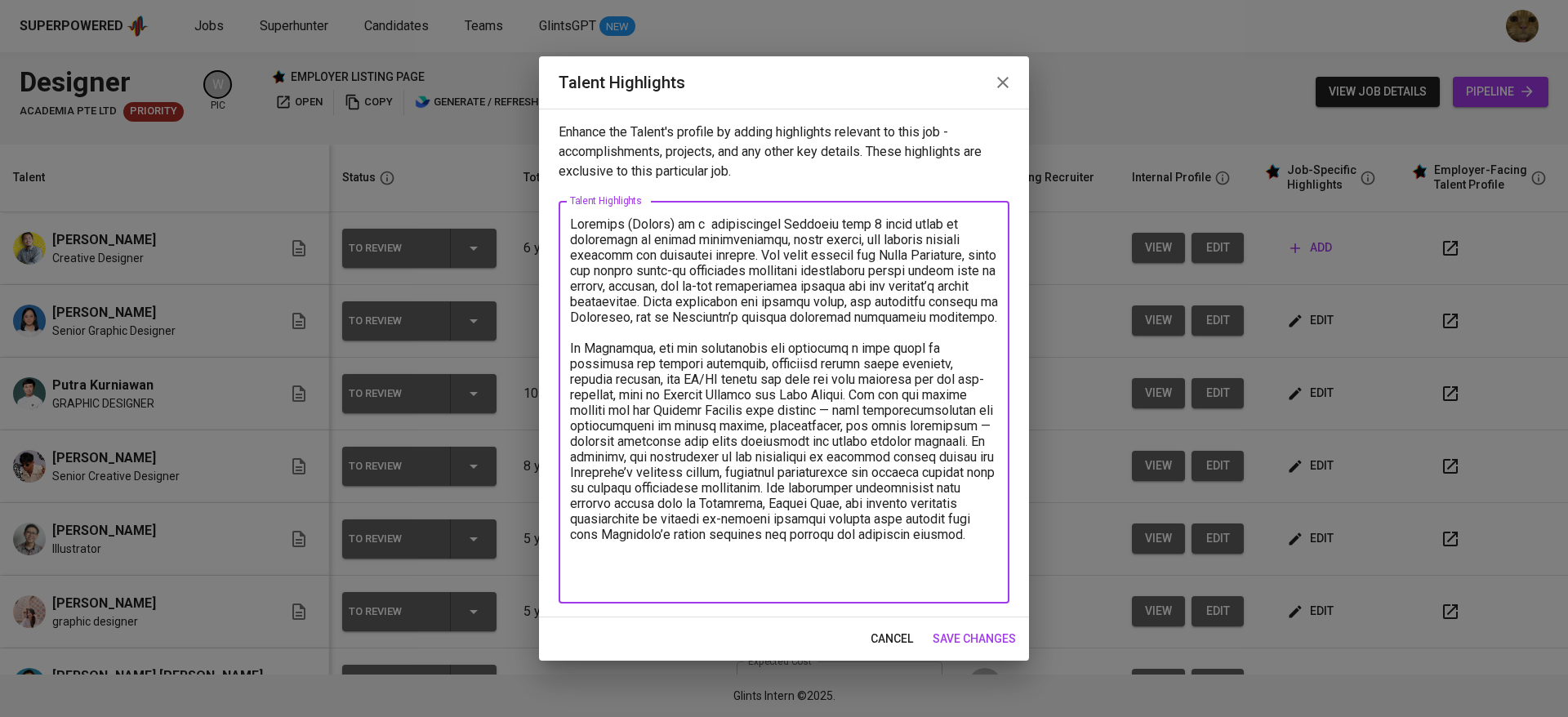
type textarea "Gridanty (Kaisha) is a professional Designer with 7 seven years of experience i…"
click at [978, 645] on span "save changes" at bounding box center [974, 639] width 83 height 21
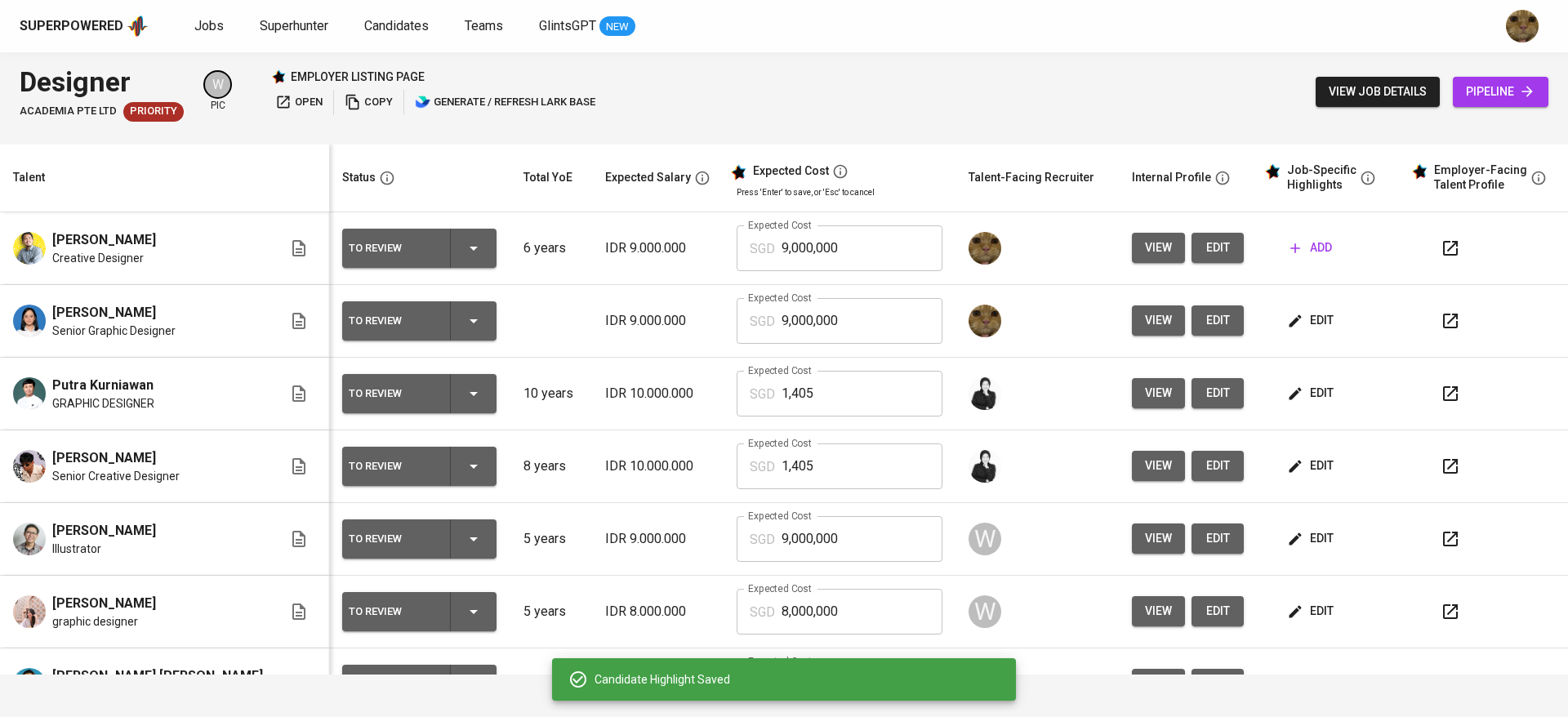
click at [1287, 541] on icon "button" at bounding box center [1295, 539] width 16 height 16
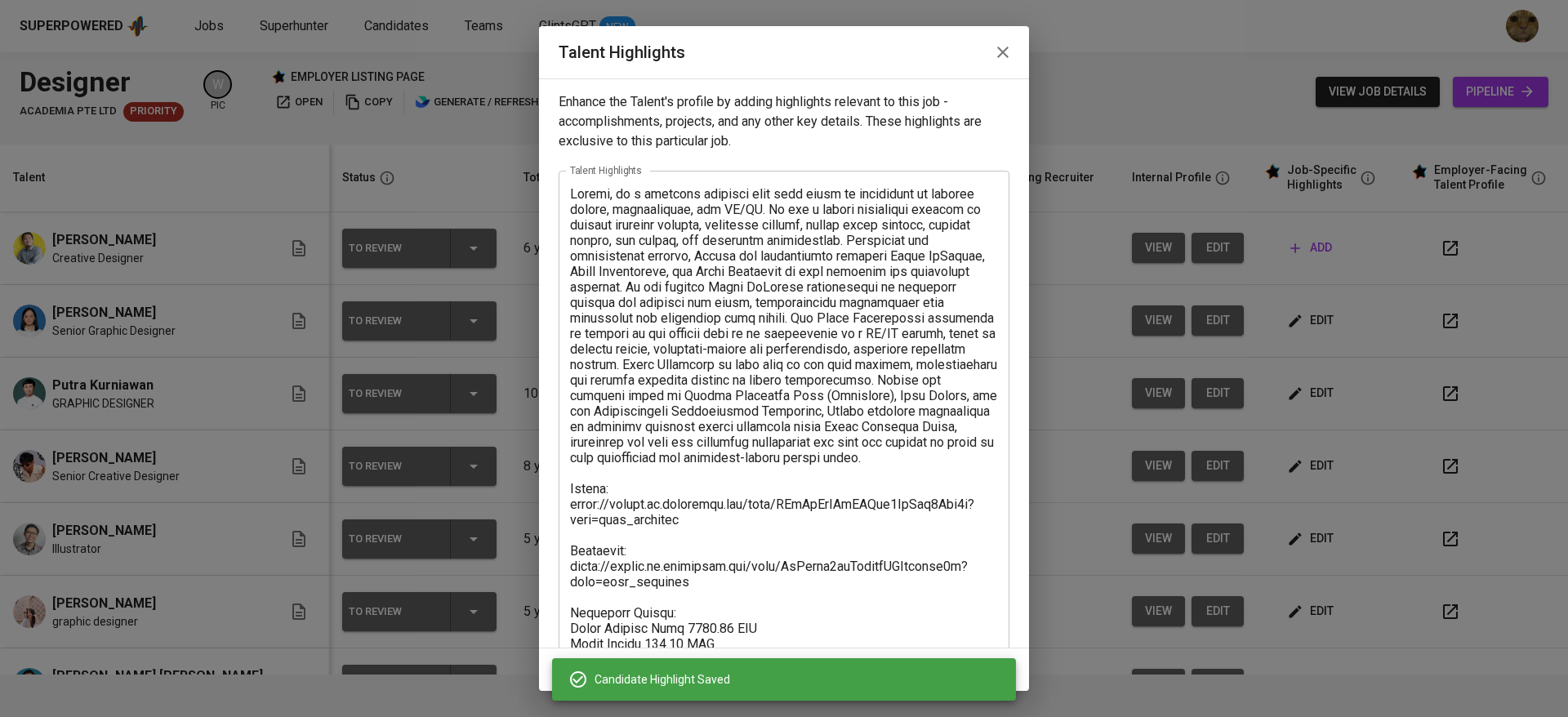
scroll to position [156, 0]
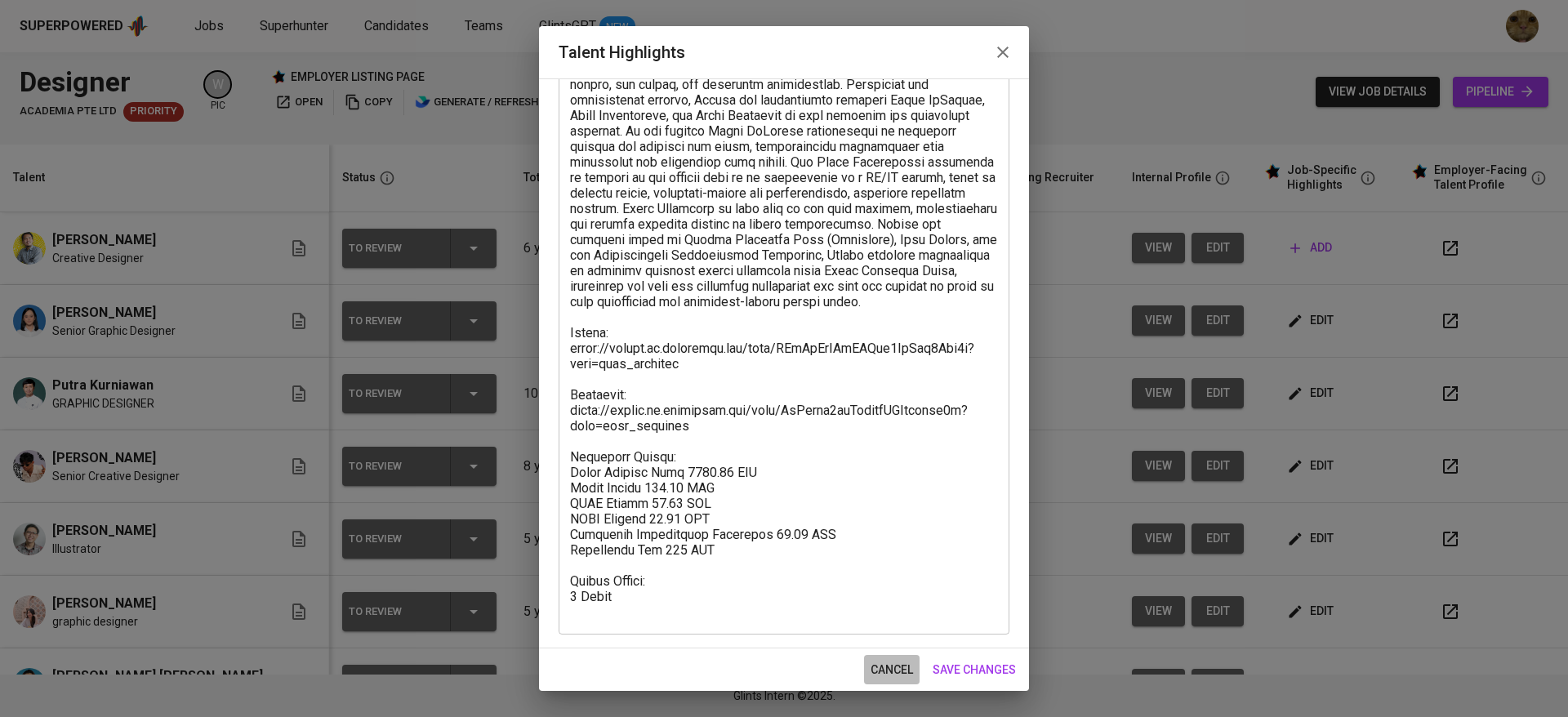
click at [910, 658] on button "cancel" at bounding box center [891, 670] width 55 height 30
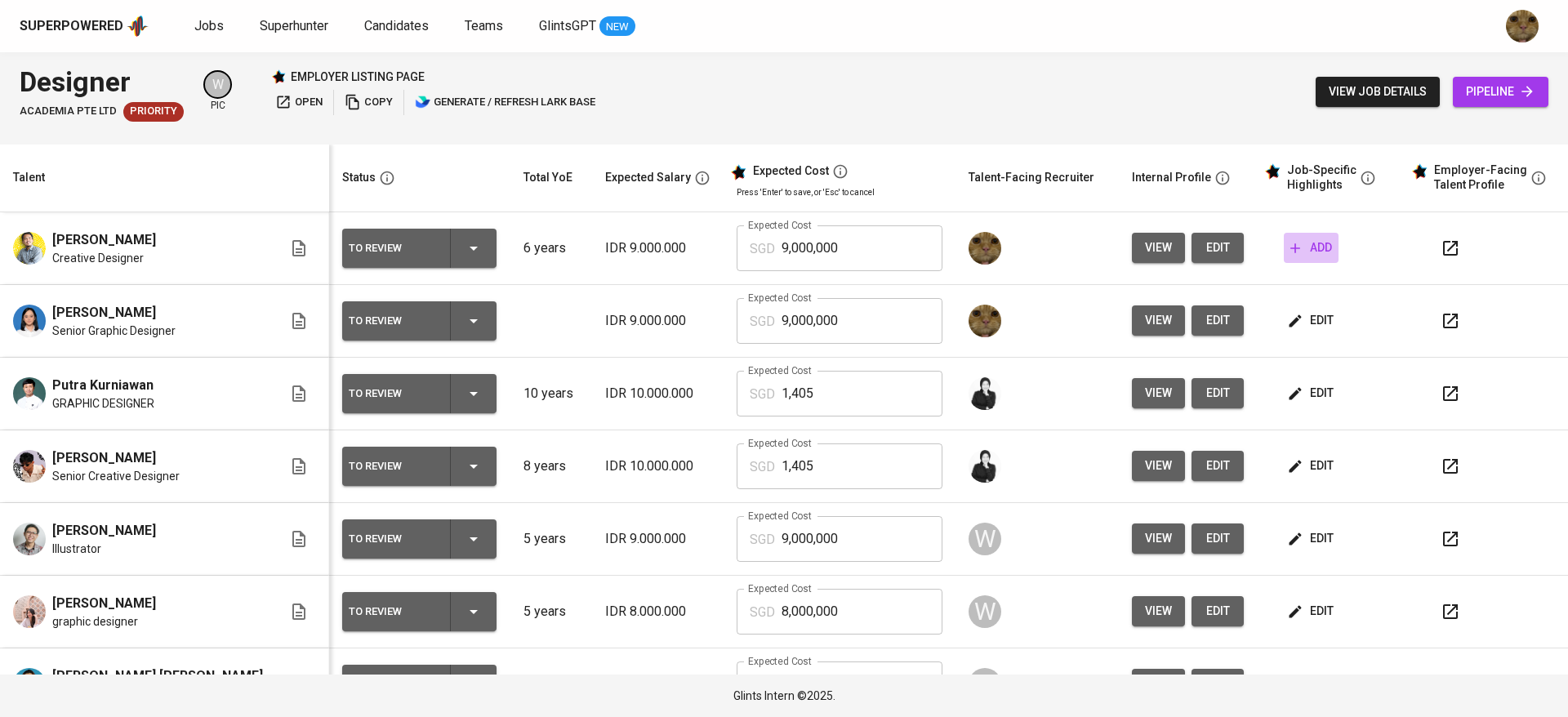
click at [1308, 243] on button "add" at bounding box center [1310, 248] width 55 height 30
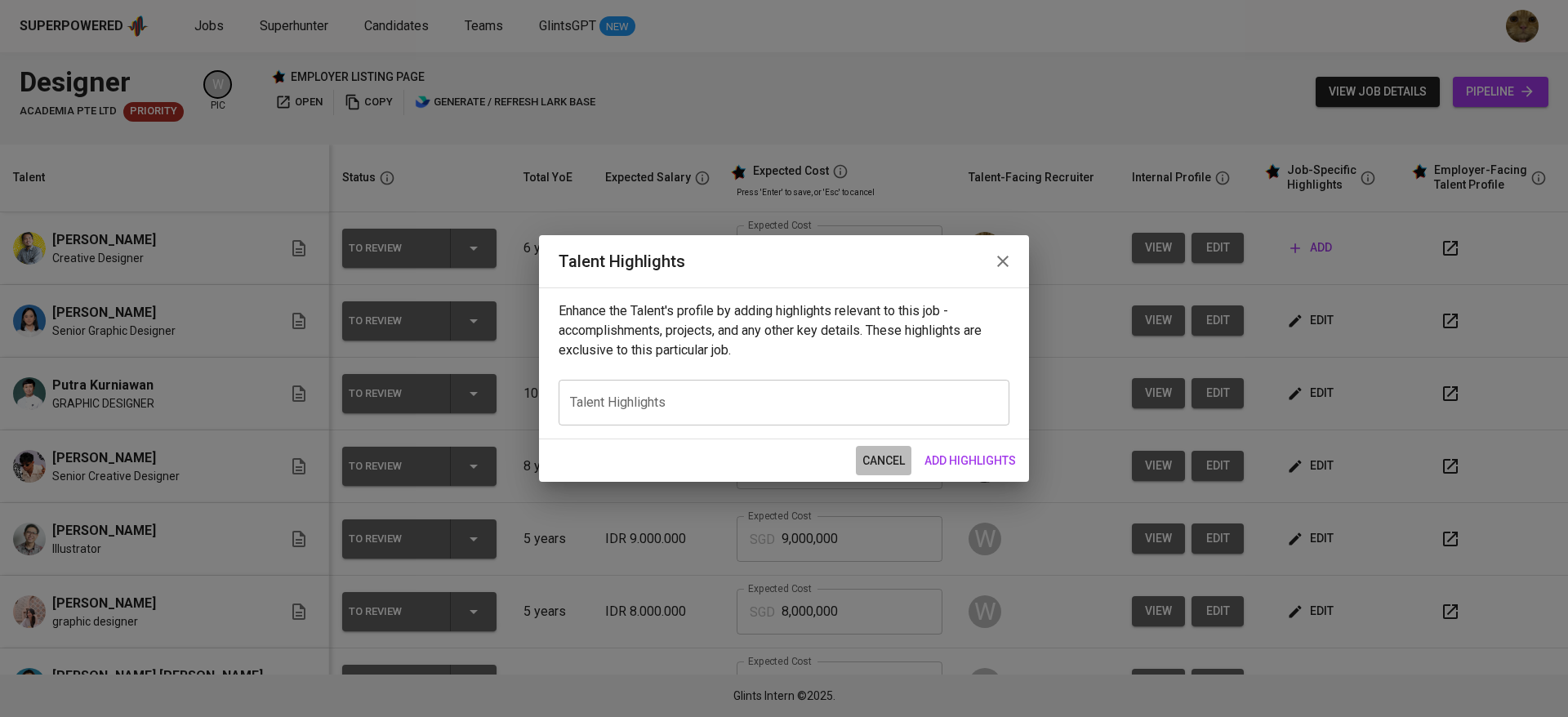
click at [902, 449] on button "cancel" at bounding box center [883, 460] width 55 height 30
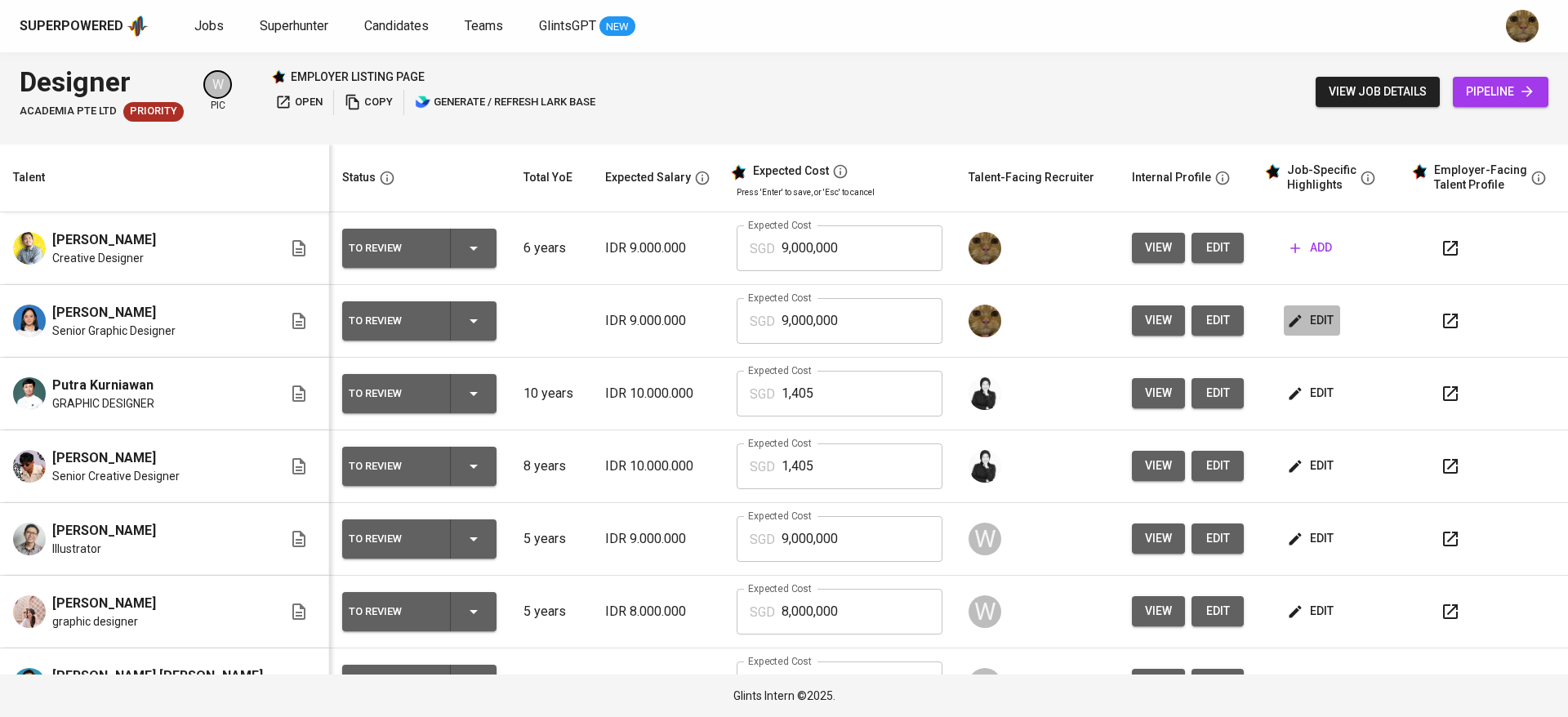
click at [1300, 306] on button "edit" at bounding box center [1311, 320] width 56 height 30
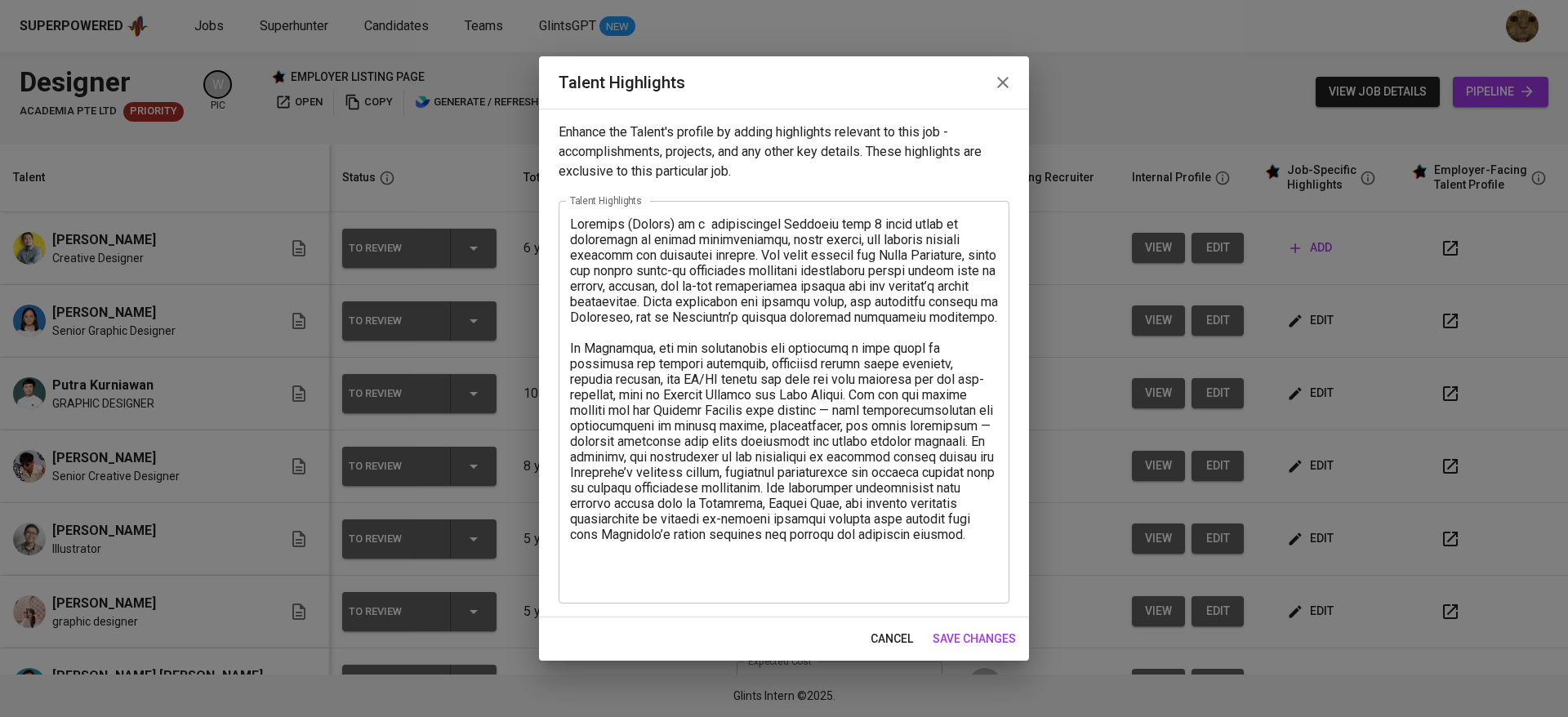
click at [946, 575] on textarea at bounding box center [784, 402] width 427 height 373
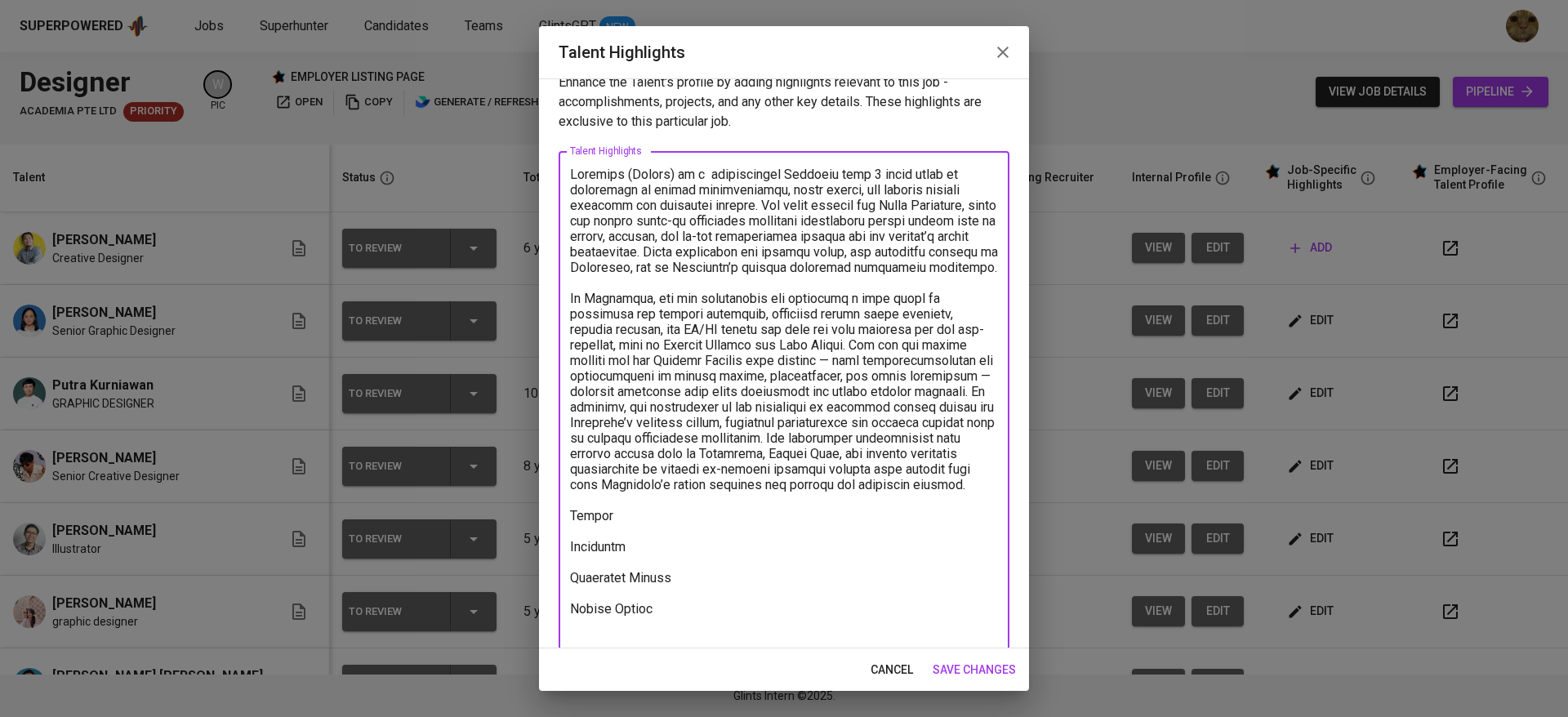
scroll to position [51, 0]
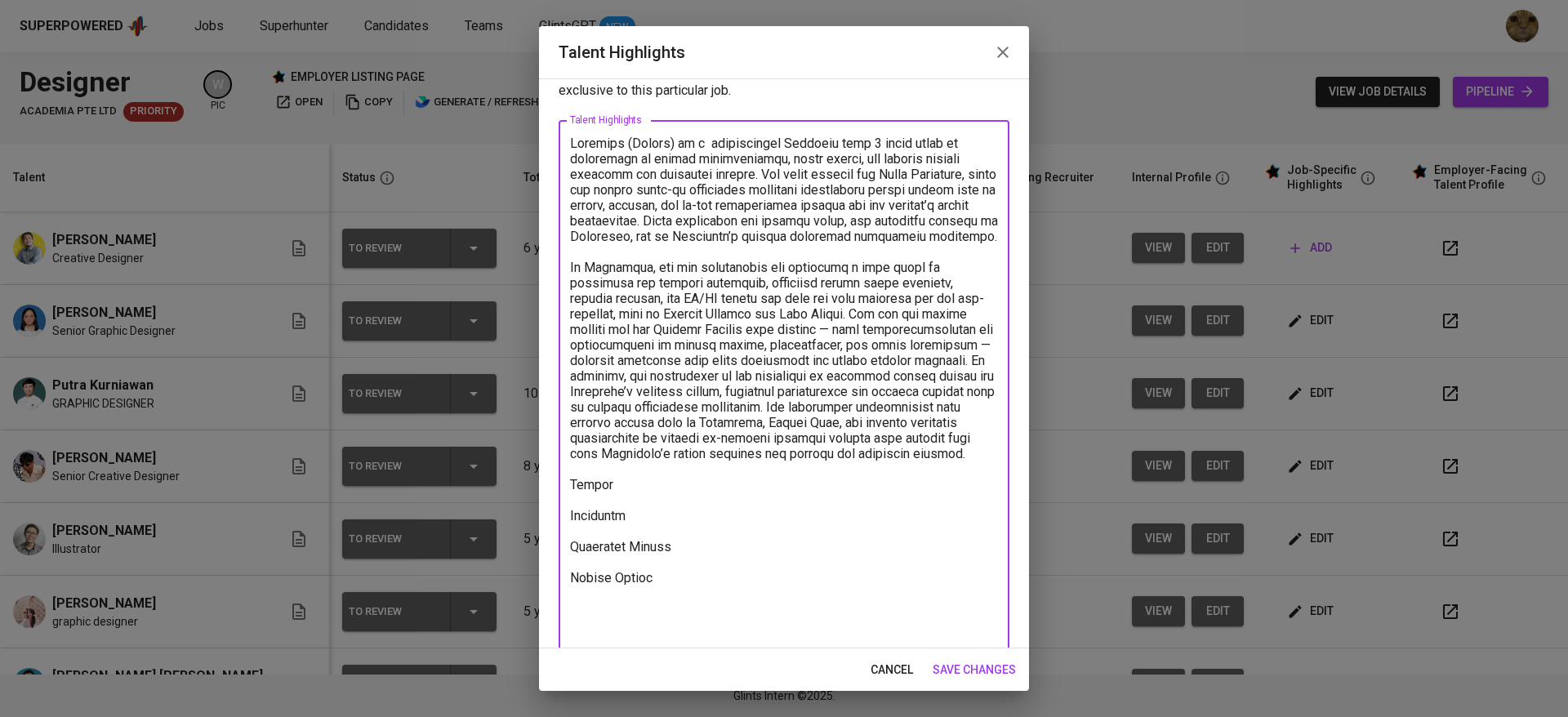
click at [878, 493] on textarea at bounding box center [784, 392] width 427 height 513
type textarea "Gridanty (Kaisha) is a professional Designer with 7 seven years of experience i…"
click at [970, 660] on span "save changes" at bounding box center [974, 670] width 83 height 21
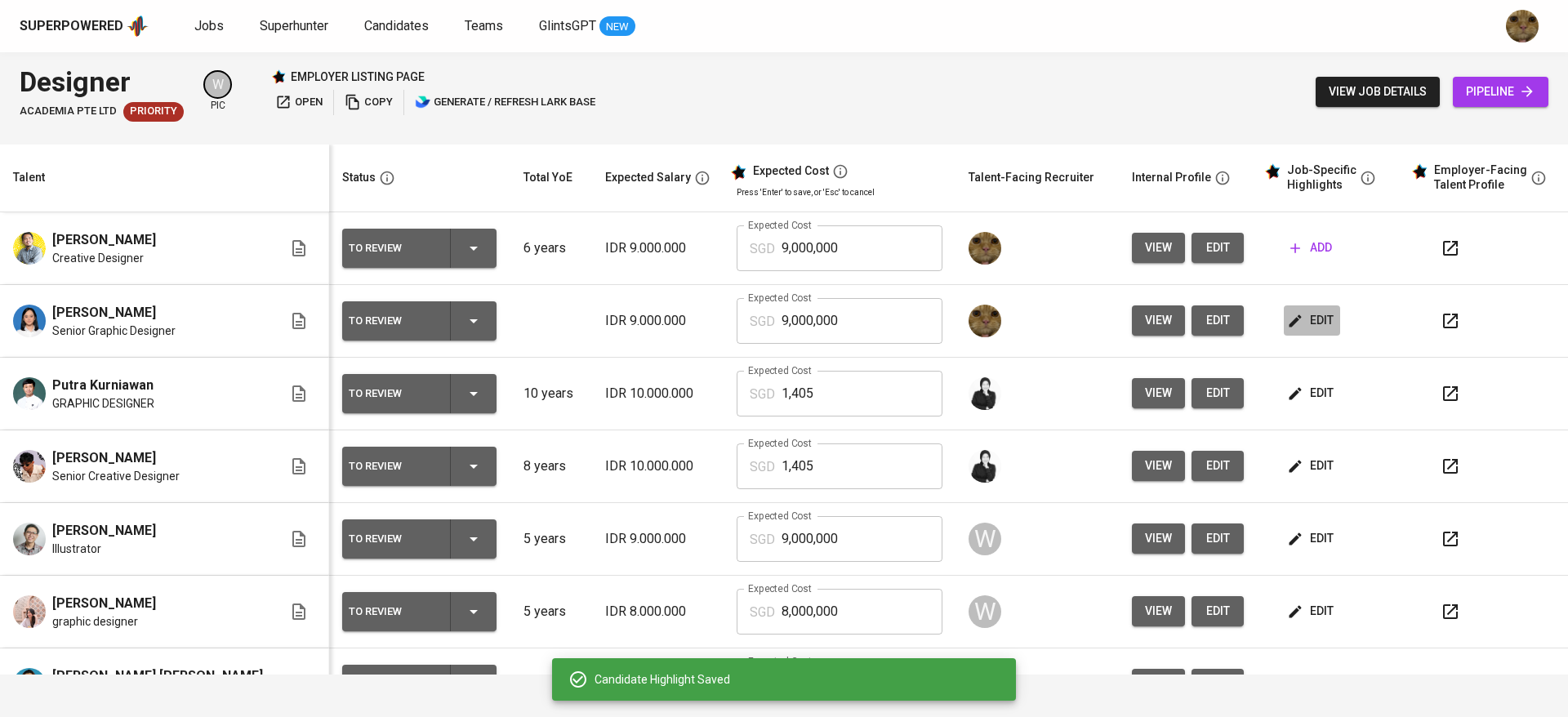
click at [1301, 317] on span "edit" at bounding box center [1312, 320] width 43 height 21
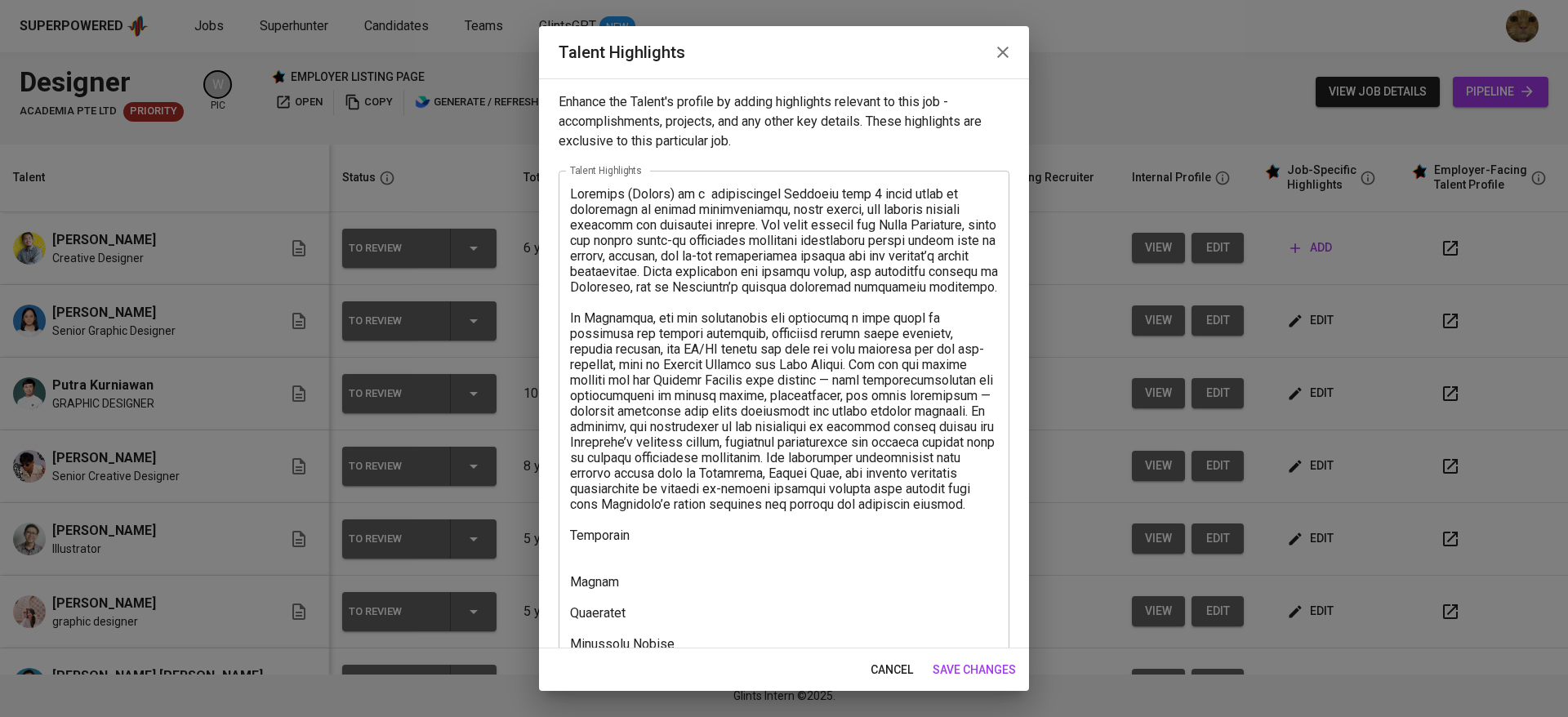
scroll to position [125, 0]
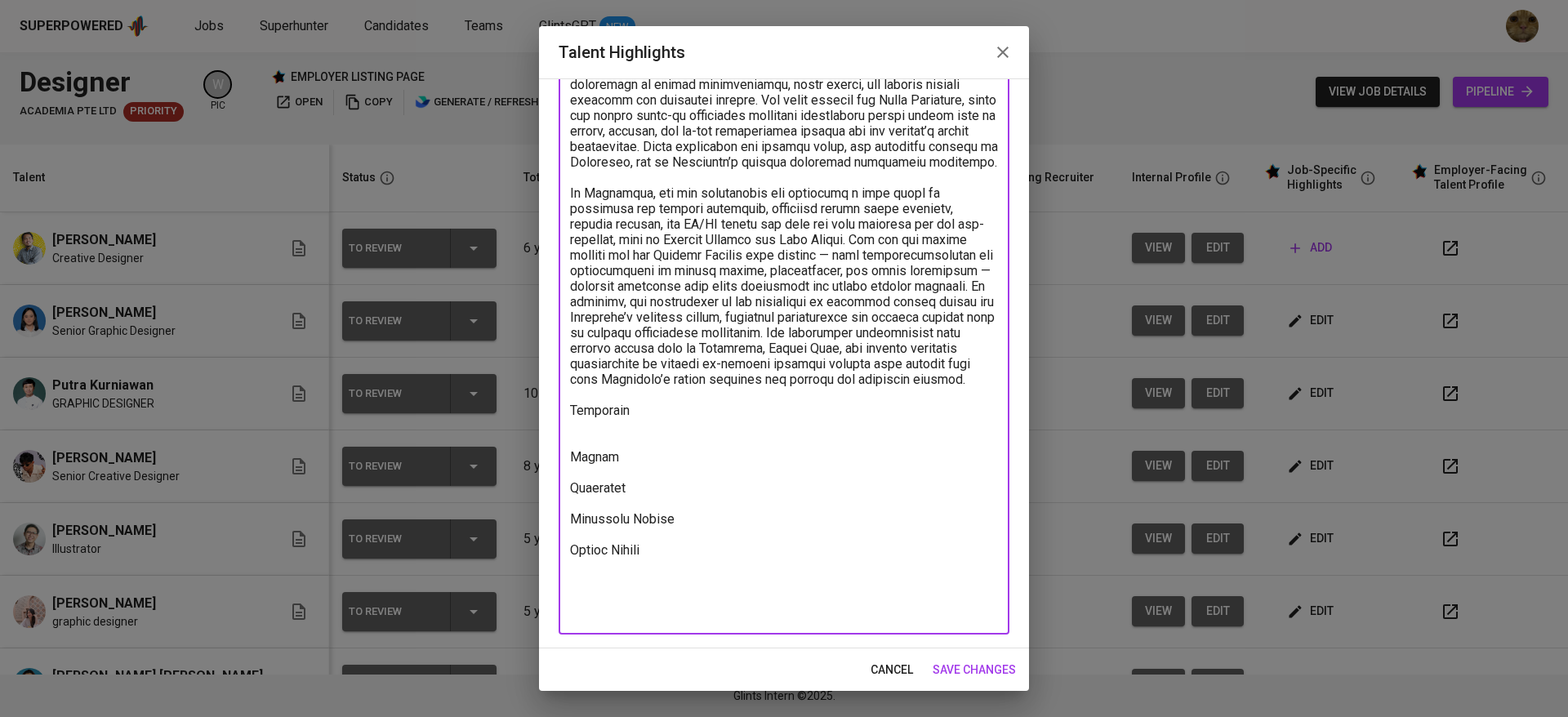
click at [575, 462] on textarea at bounding box center [784, 341] width 427 height 559
paste textarea "https://glints.sg.larksuite.com/minutes/obsggvz5n8c4ov7az1xa4l35?from=from_copy…"
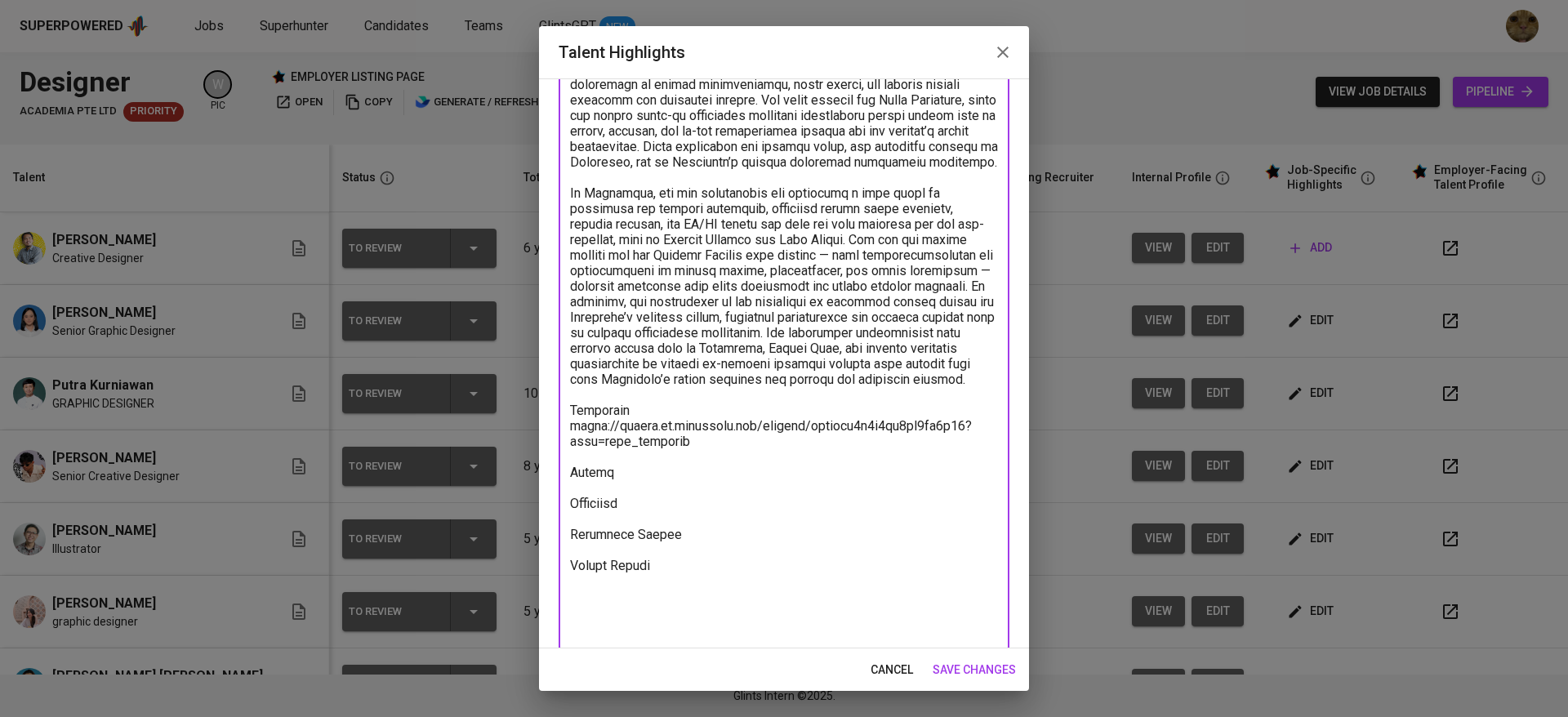
click at [643, 515] on textarea at bounding box center [784, 348] width 427 height 574
type textarea "Gridanty (Kaisha) is a professional Designer with 7 seven years of experience i…"
click at [970, 681] on button "save changes" at bounding box center [974, 670] width 97 height 30
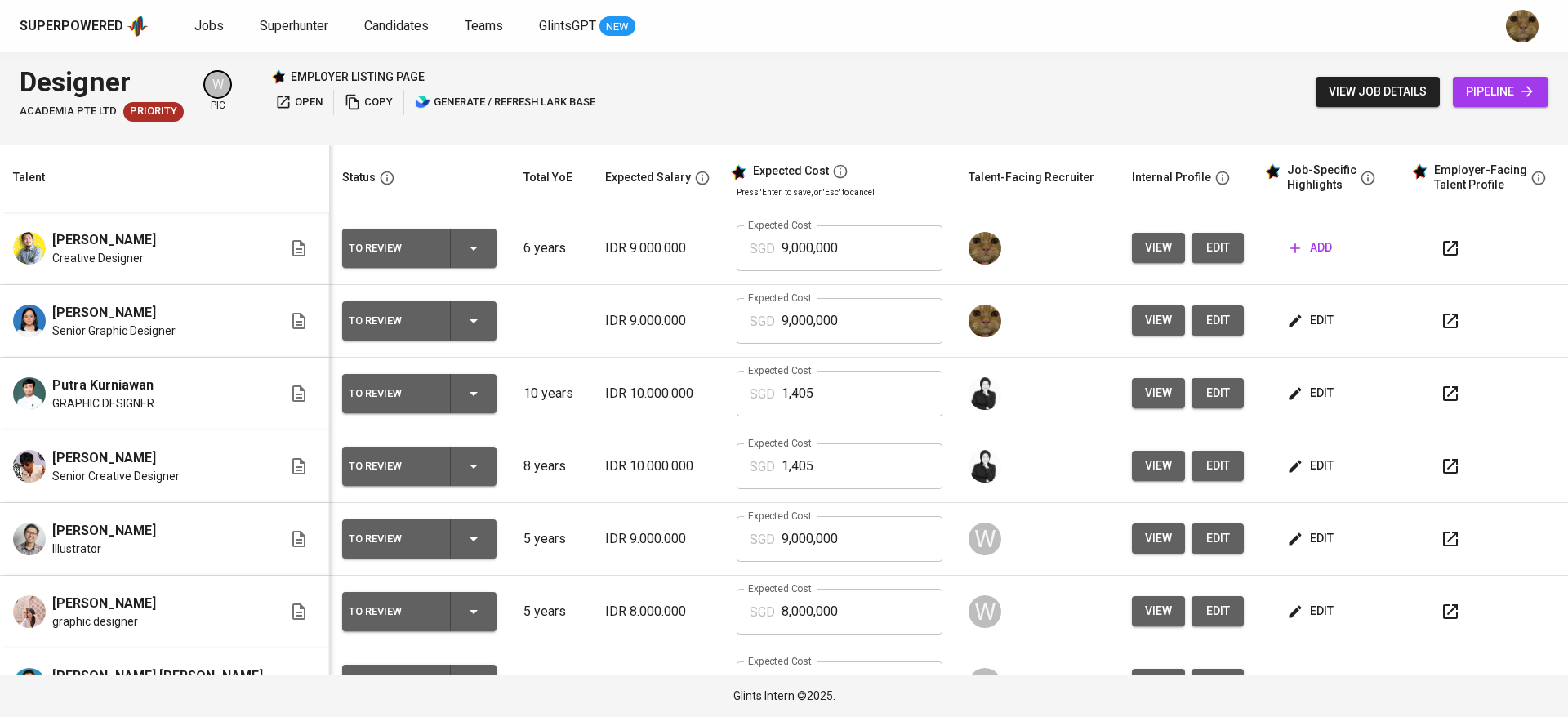
click at [1205, 316] on span "edit" at bounding box center [1217, 320] width 26 height 21
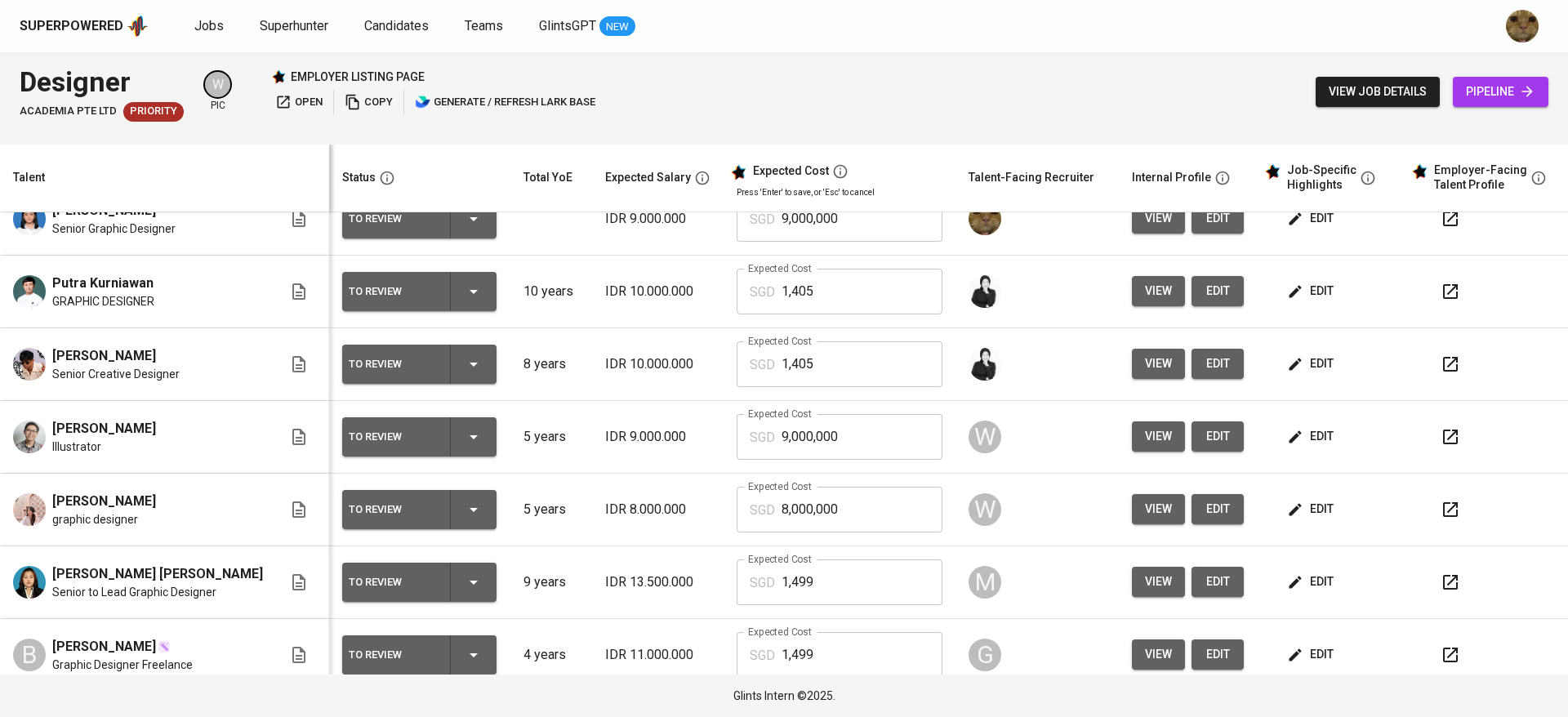
scroll to position [0, 0]
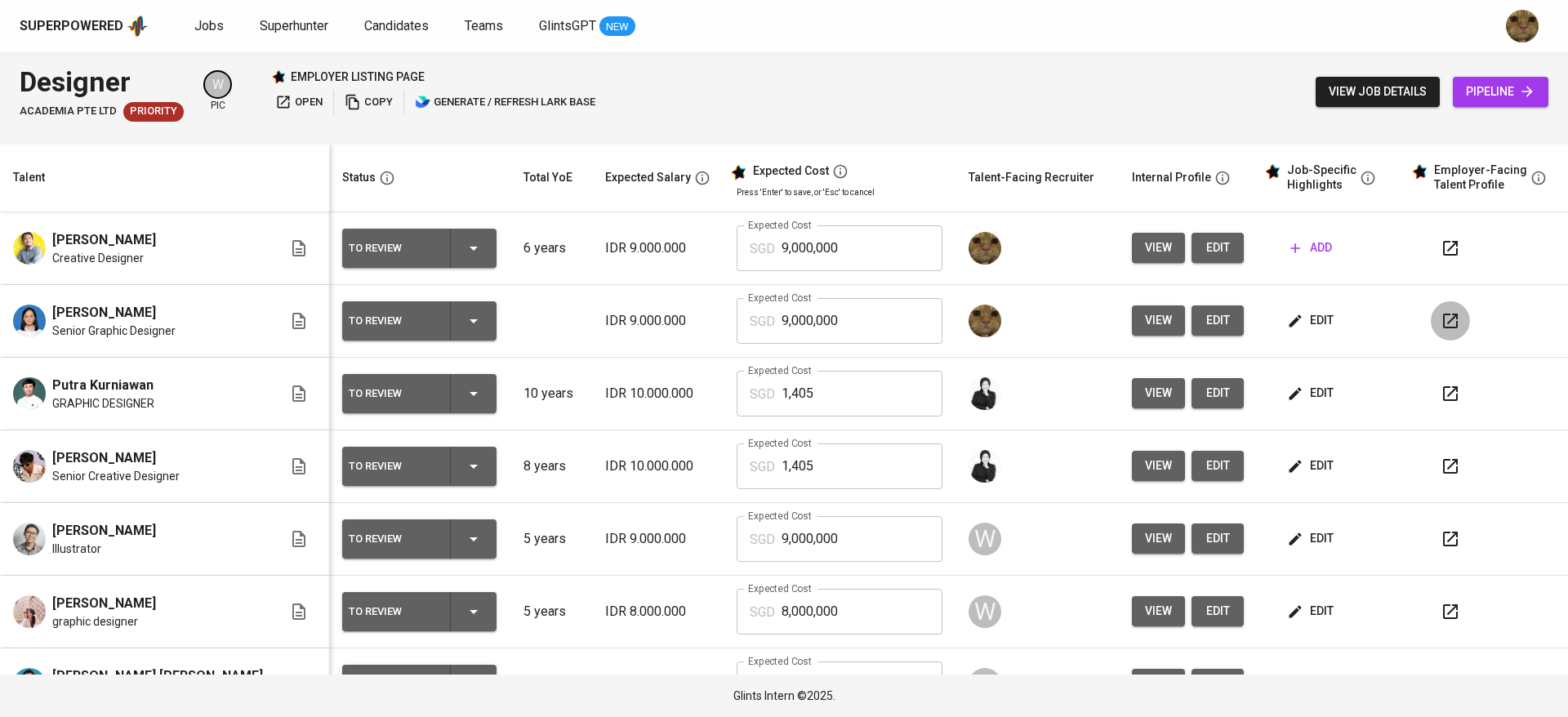
click at [1431, 323] on button "button" at bounding box center [1450, 320] width 39 height 39
click at [1441, 318] on icon "button" at bounding box center [1451, 321] width 20 height 20
click at [1287, 323] on icon "button" at bounding box center [1295, 321] width 16 height 16
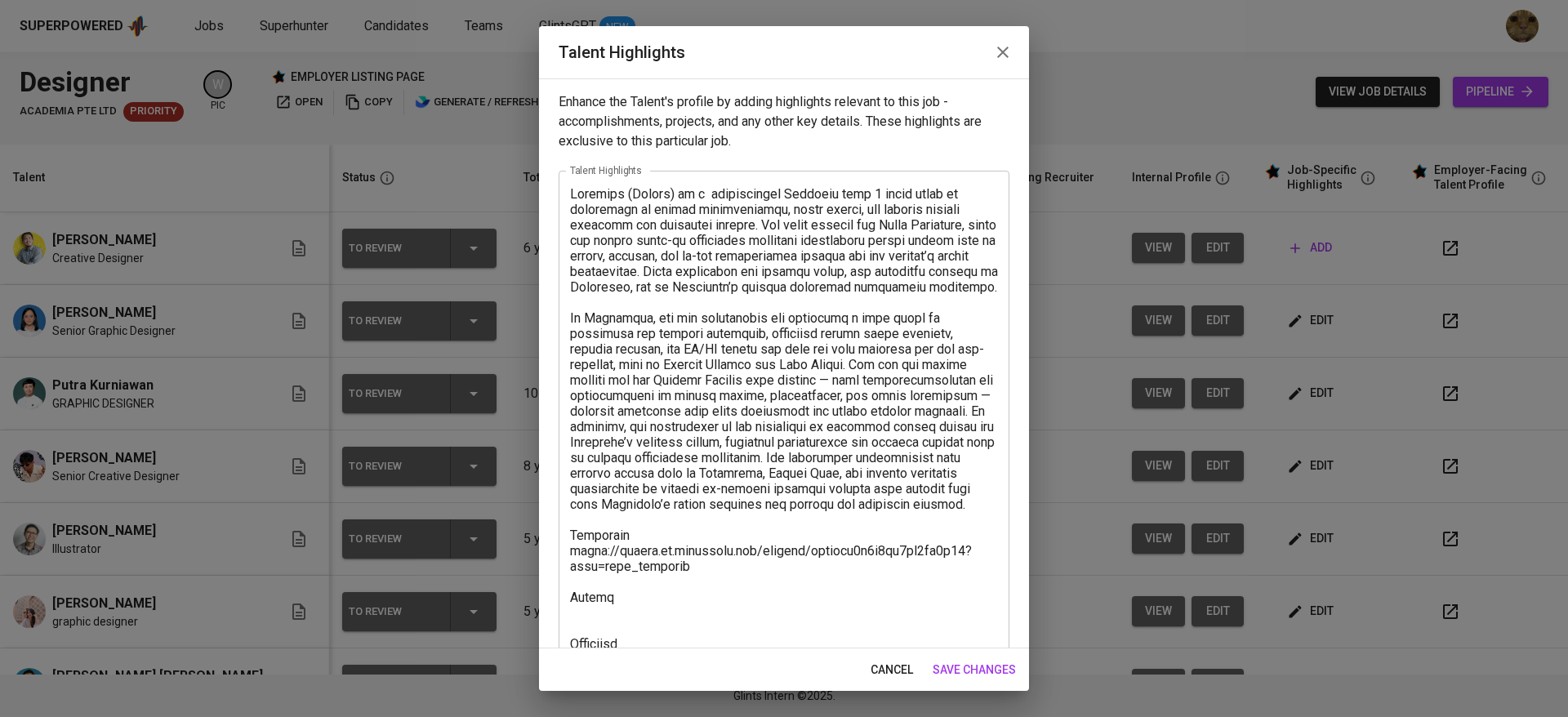
scroll to position [156, 0]
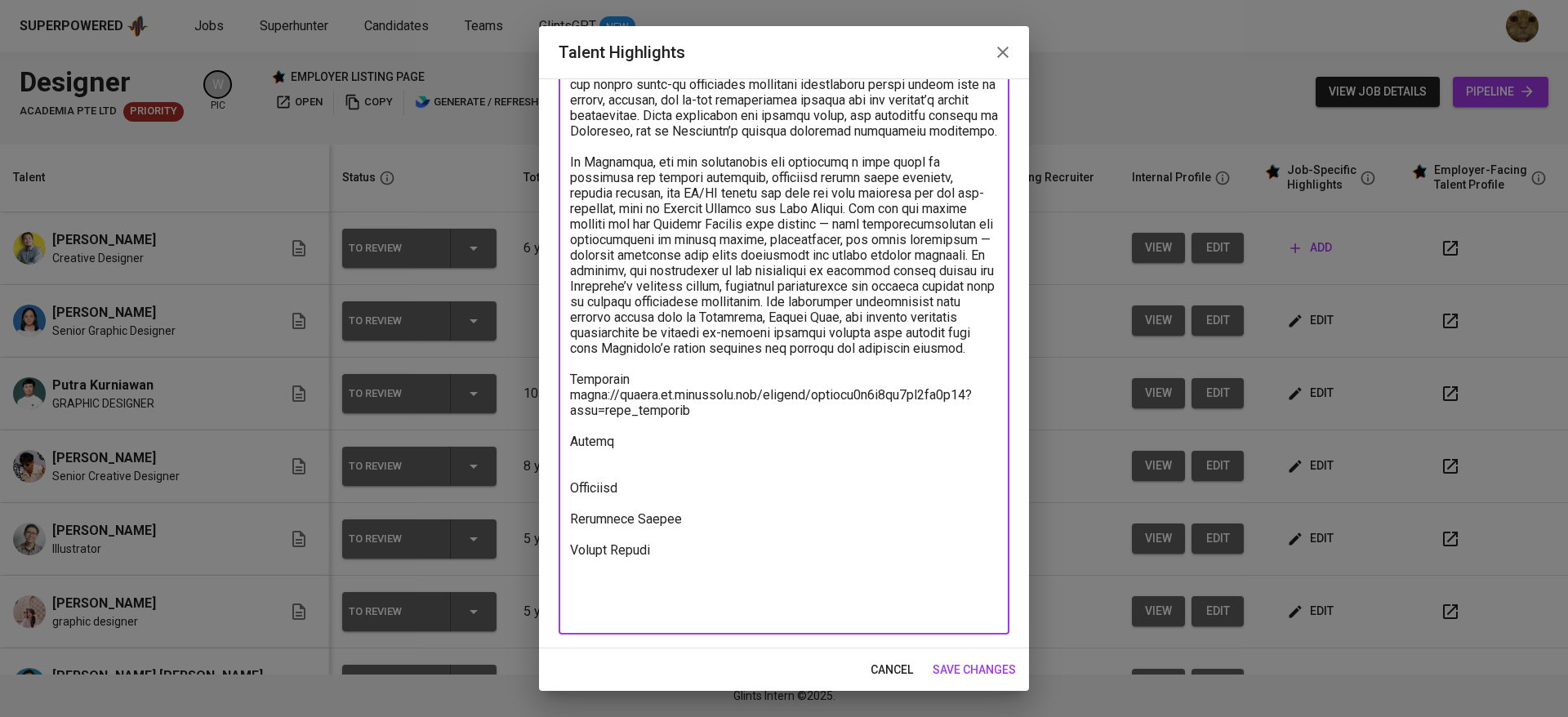
click at [587, 504] on textarea at bounding box center [784, 325] width 427 height 590
paste textarea "https://glints.sg.larksuite.com/file/R0iUbVSWIo7jHGxVGeblpmzgg0d?from=from_copy…"
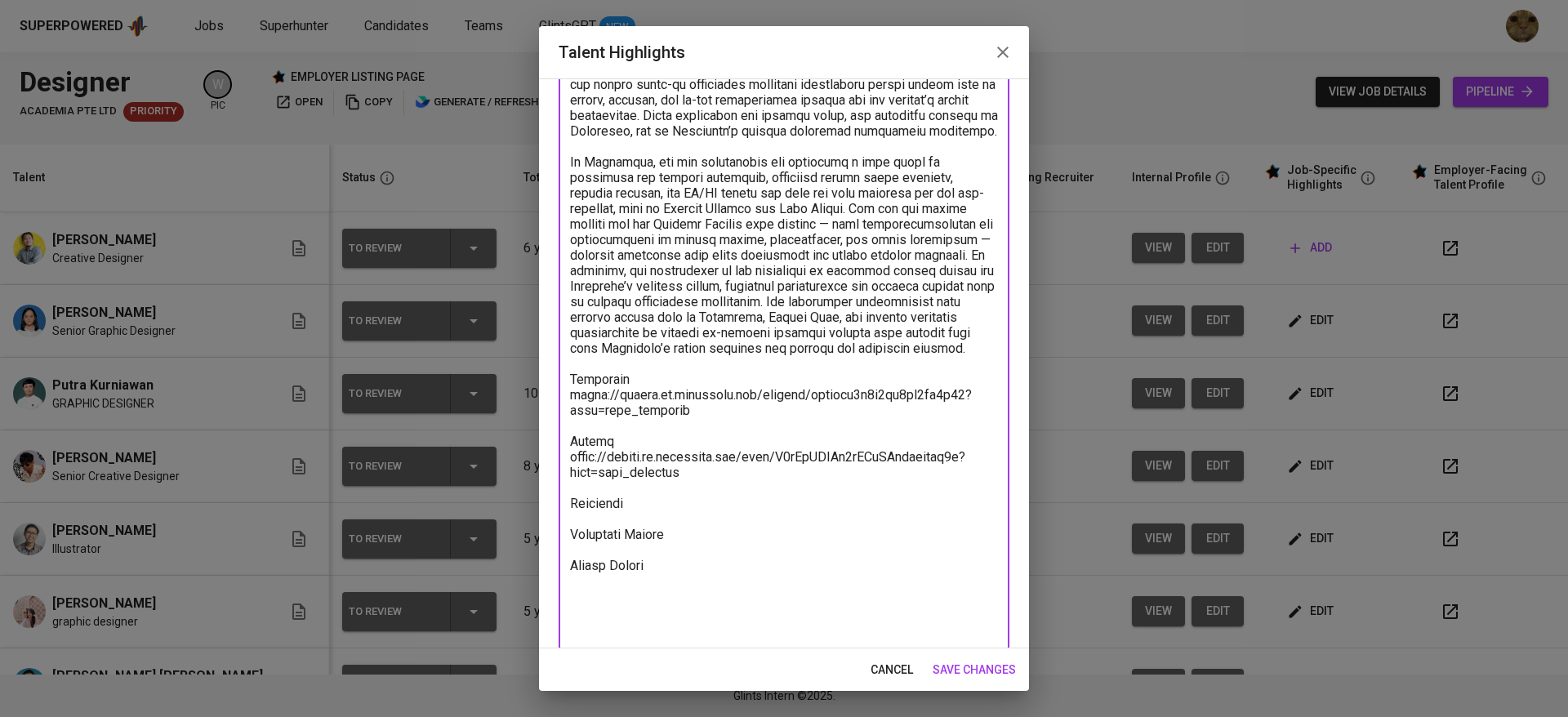
click at [649, 577] on textarea at bounding box center [784, 333] width 427 height 606
click at [630, 536] on textarea at bounding box center [784, 333] width 427 height 606
type textarea "Gridanty (Kaisha) is a professional Designer with 7 seven years of experience i…"
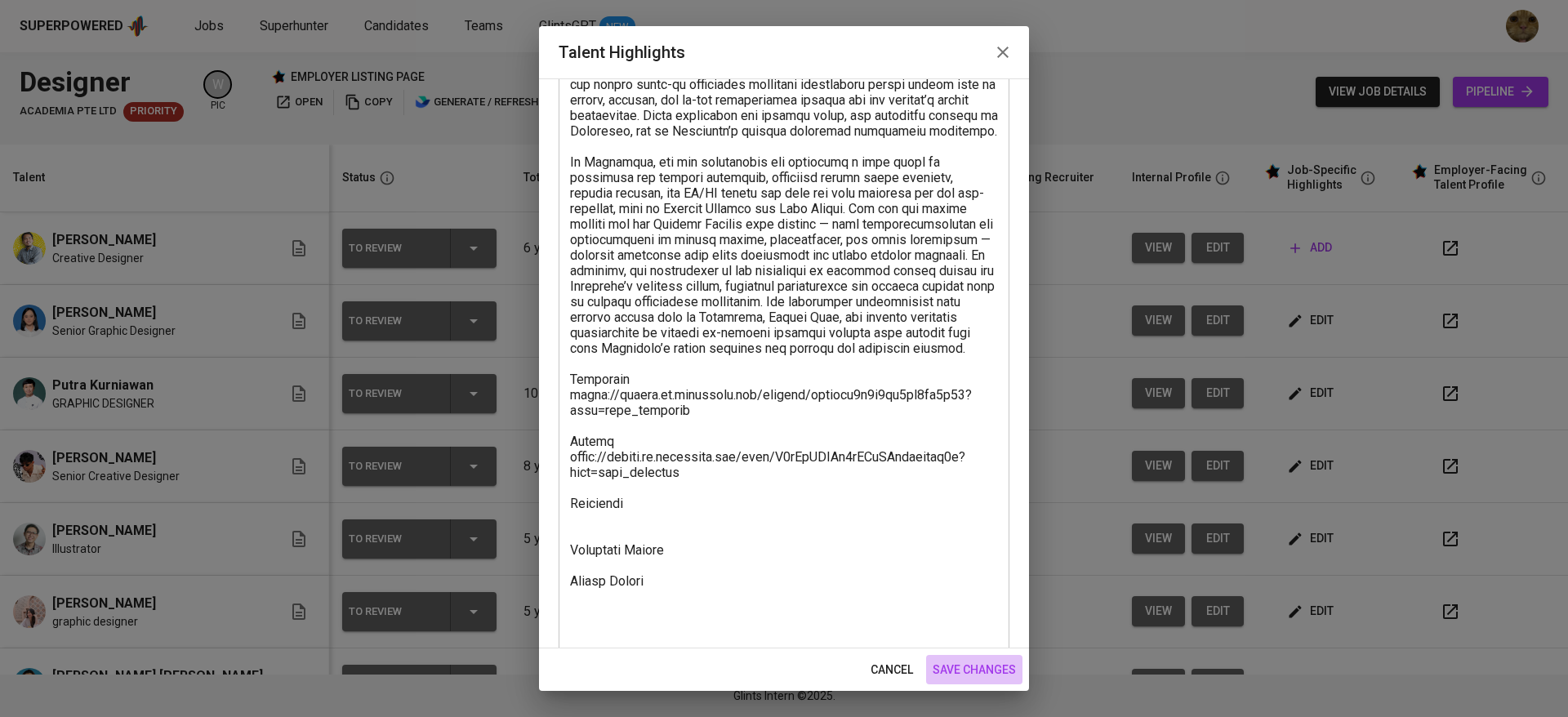
click at [953, 664] on span "save changes" at bounding box center [974, 670] width 83 height 21
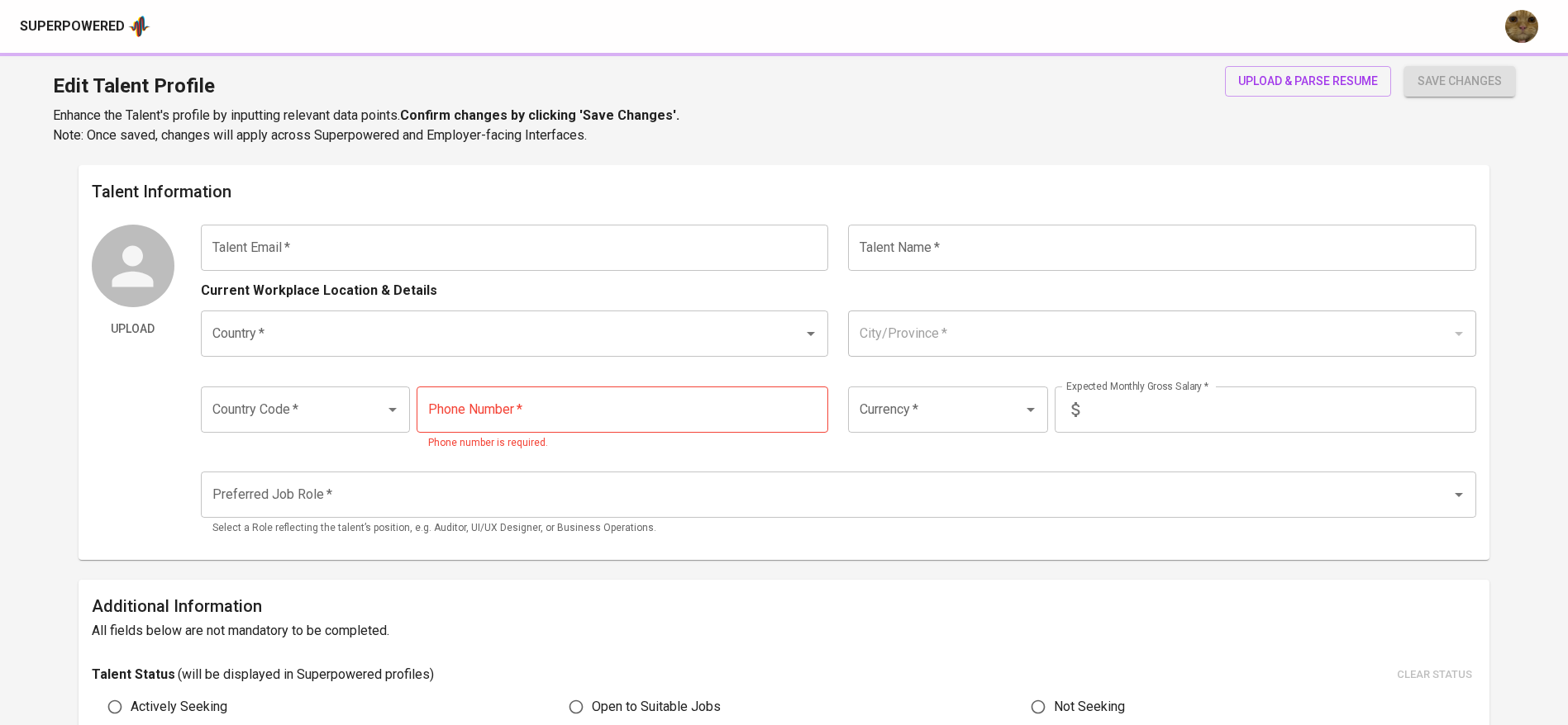
type input "gridanty@gmail.com"
type input "[PERSON_NAME]"
type input "[GEOGRAPHIC_DATA]"
type input "Tangerang Selatan, Banten"
type input "+62"
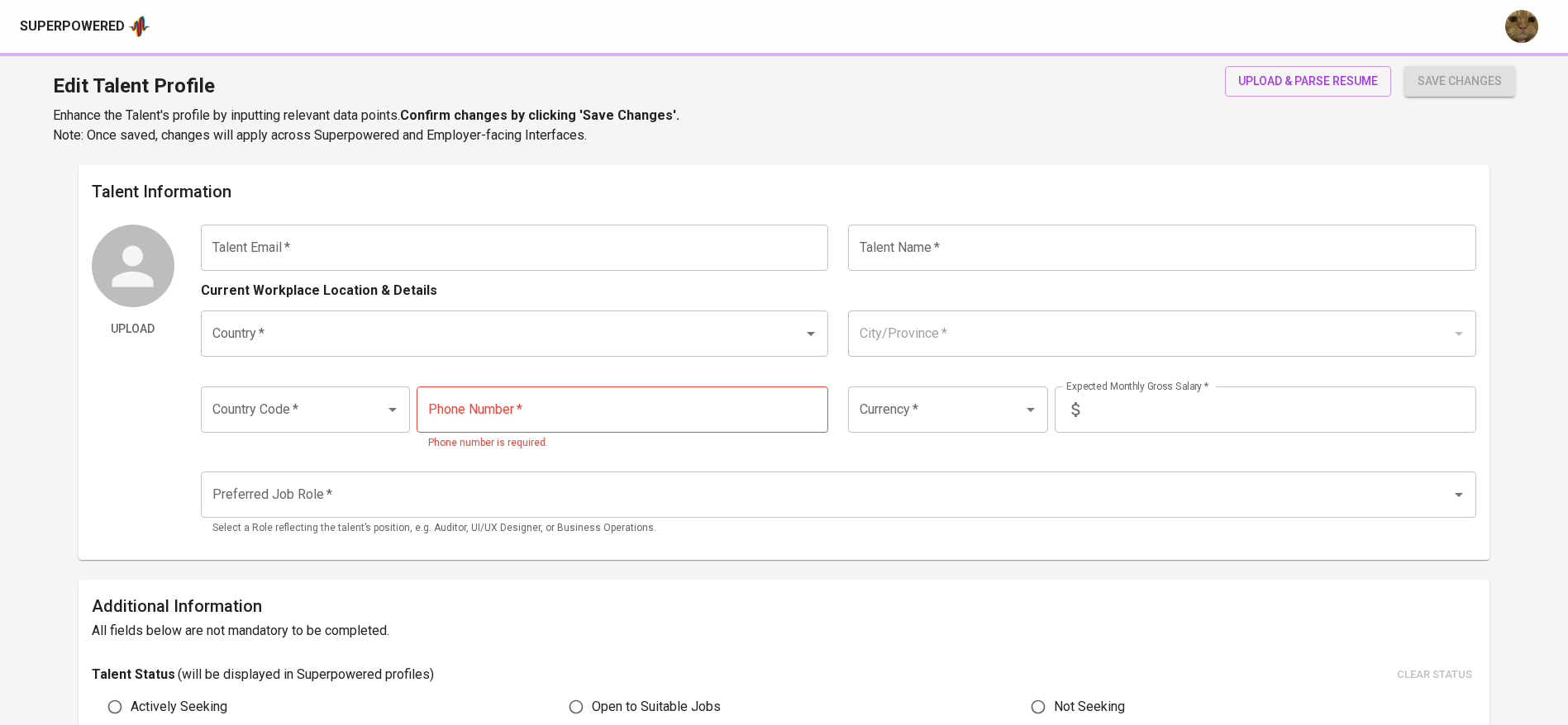
type input "878-8960-0434"
type input "IDR"
radio input "true"
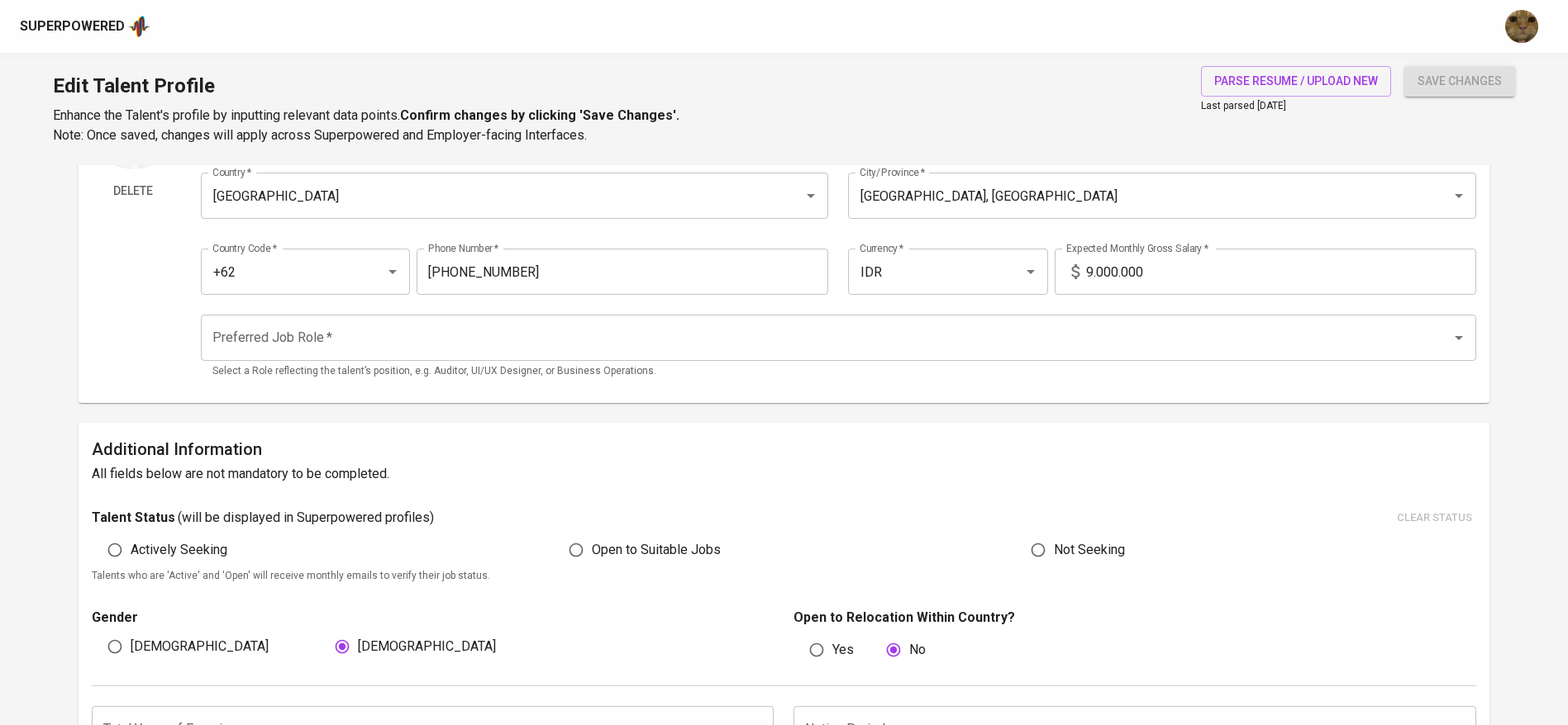
scroll to position [139, 0]
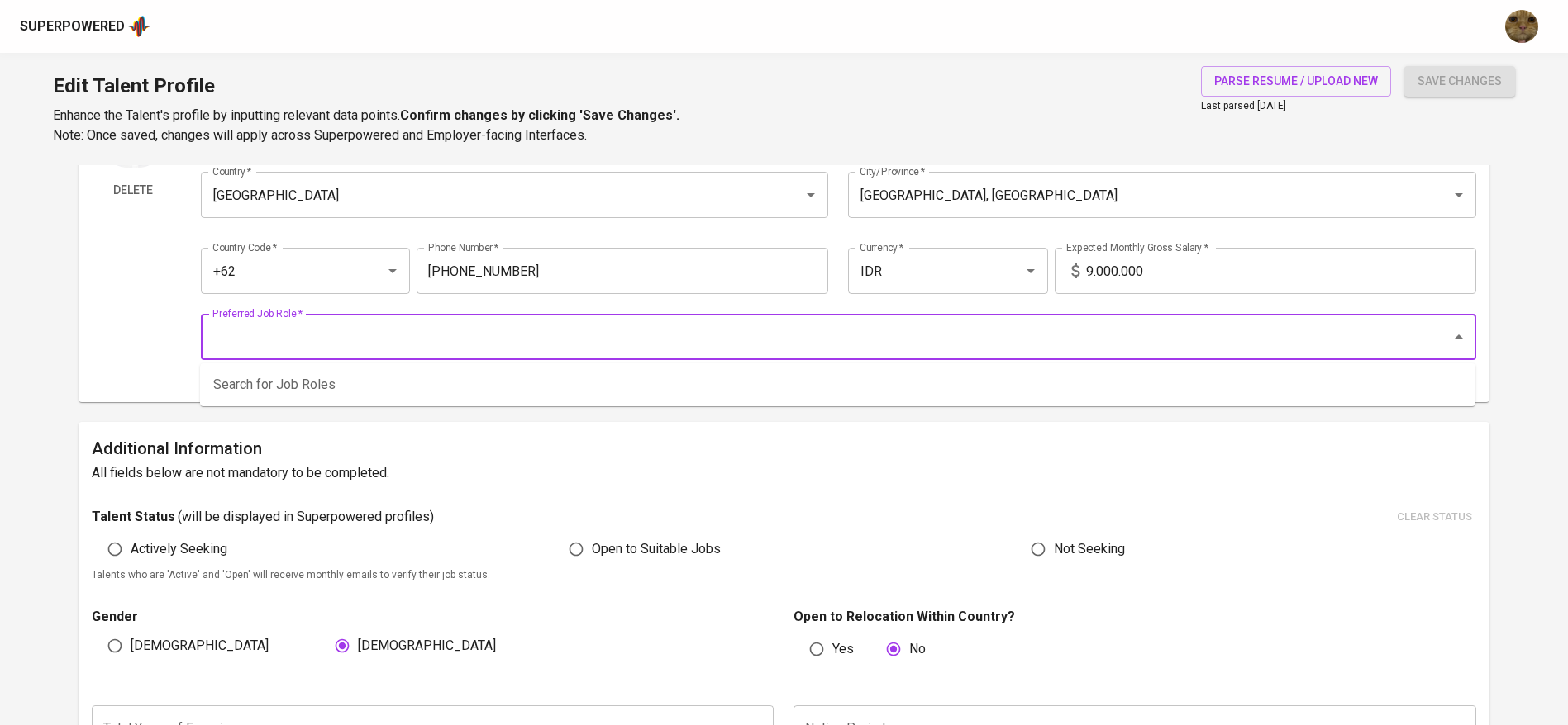
click at [440, 333] on input "Preferred Job Role   *" at bounding box center [815, 336] width 1214 height 31
type input "desgi"
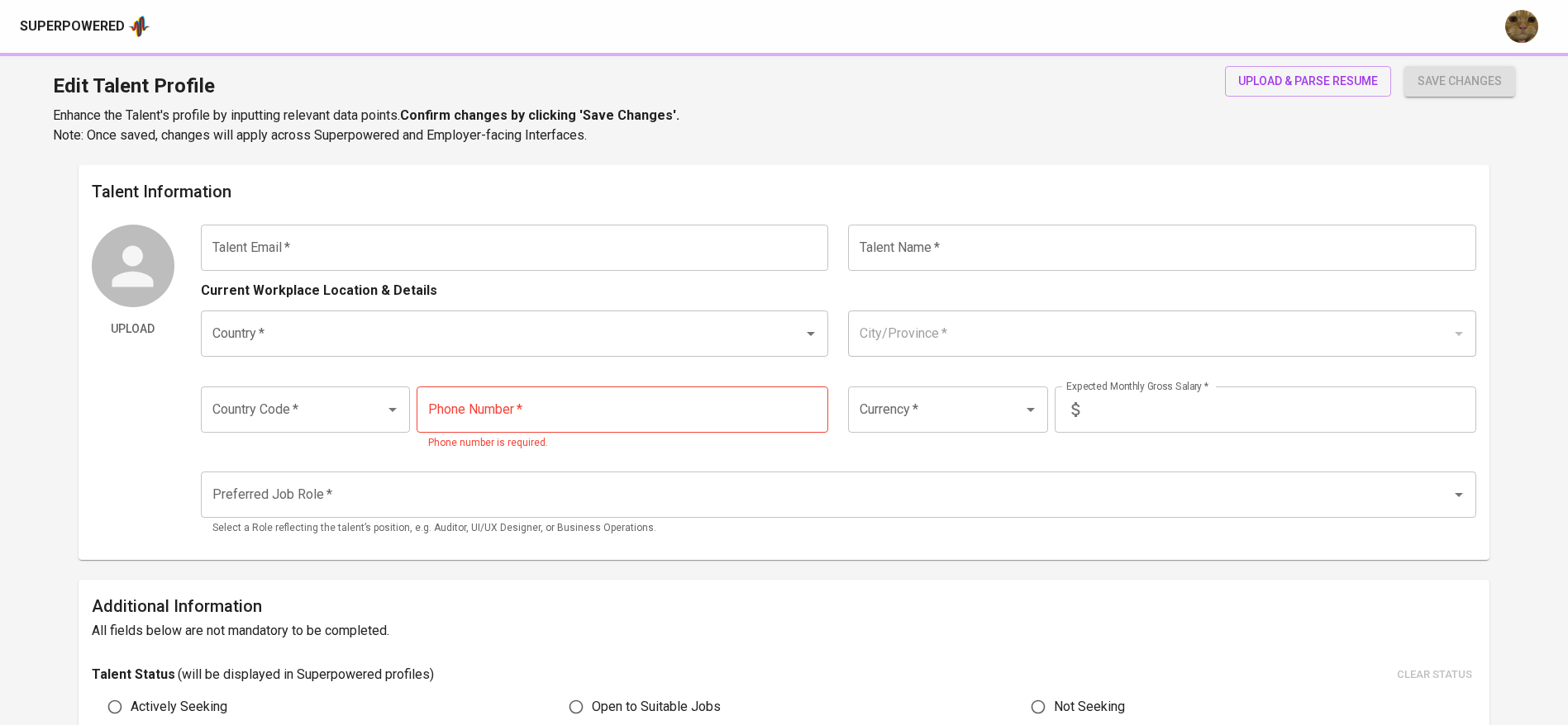
scroll to position [125, 0]
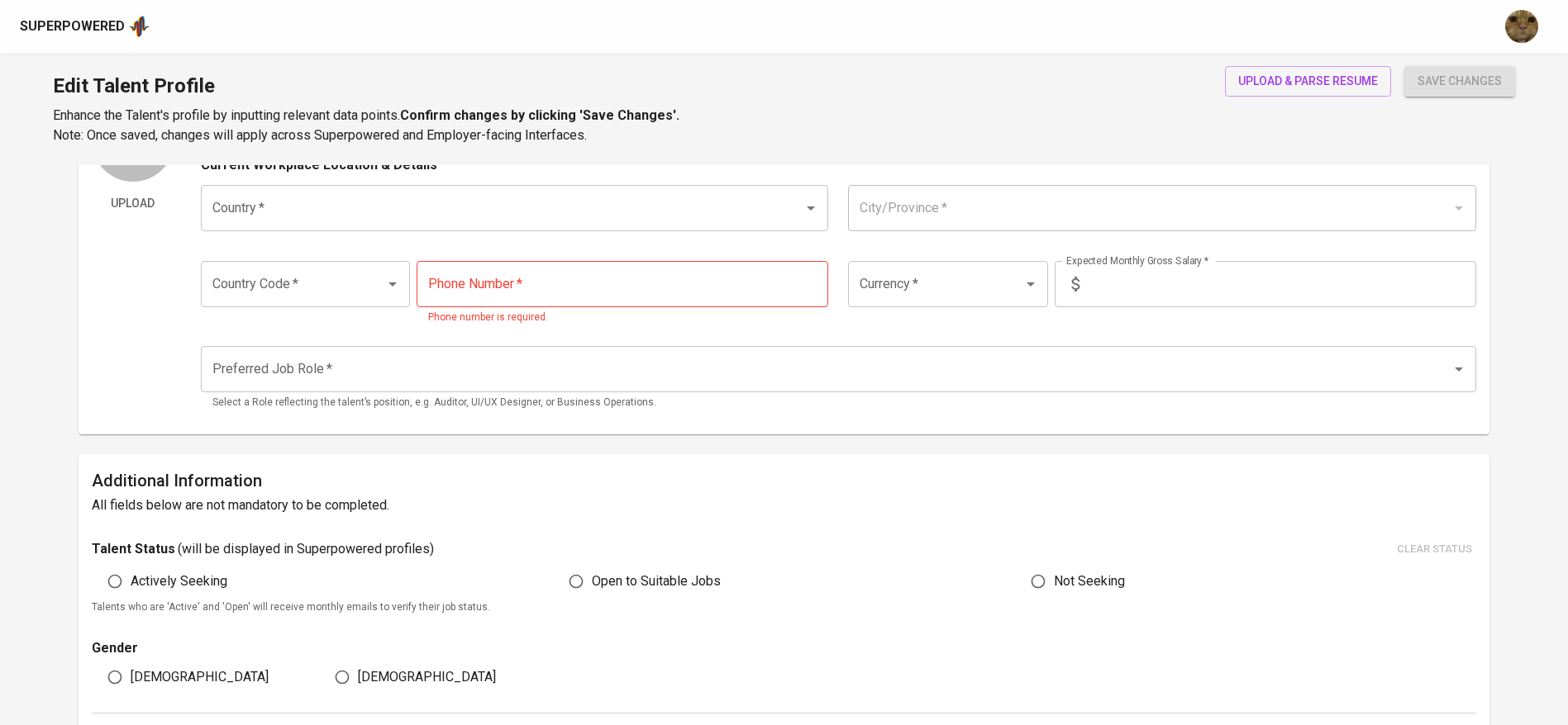
click at [524, 363] on input "Preferred Job Role   *" at bounding box center [815, 369] width 1214 height 31
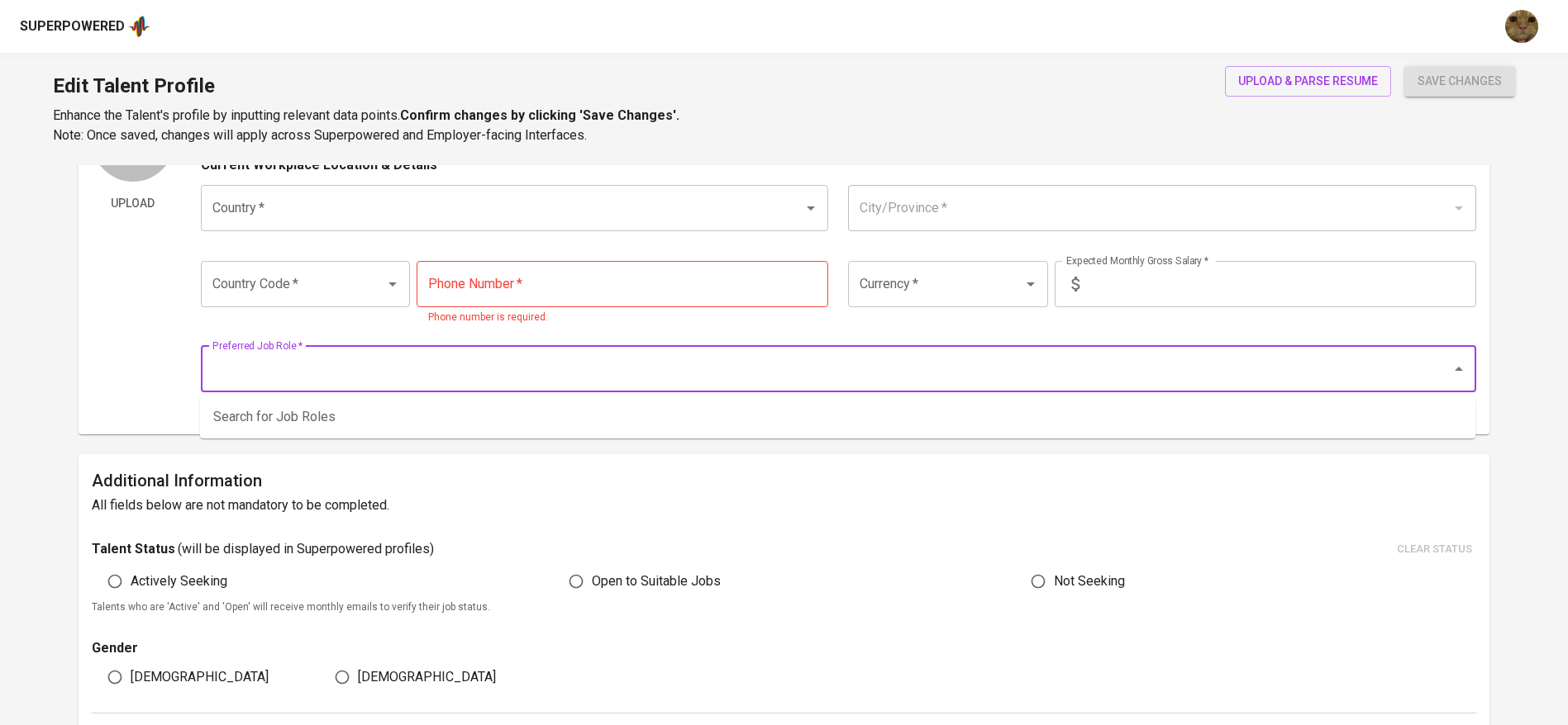
click at [198, 341] on div "Upload Talent Email   * Talent Email * Talent Name   * Talent Name * Current Wo…" at bounding box center [783, 260] width 1384 height 322
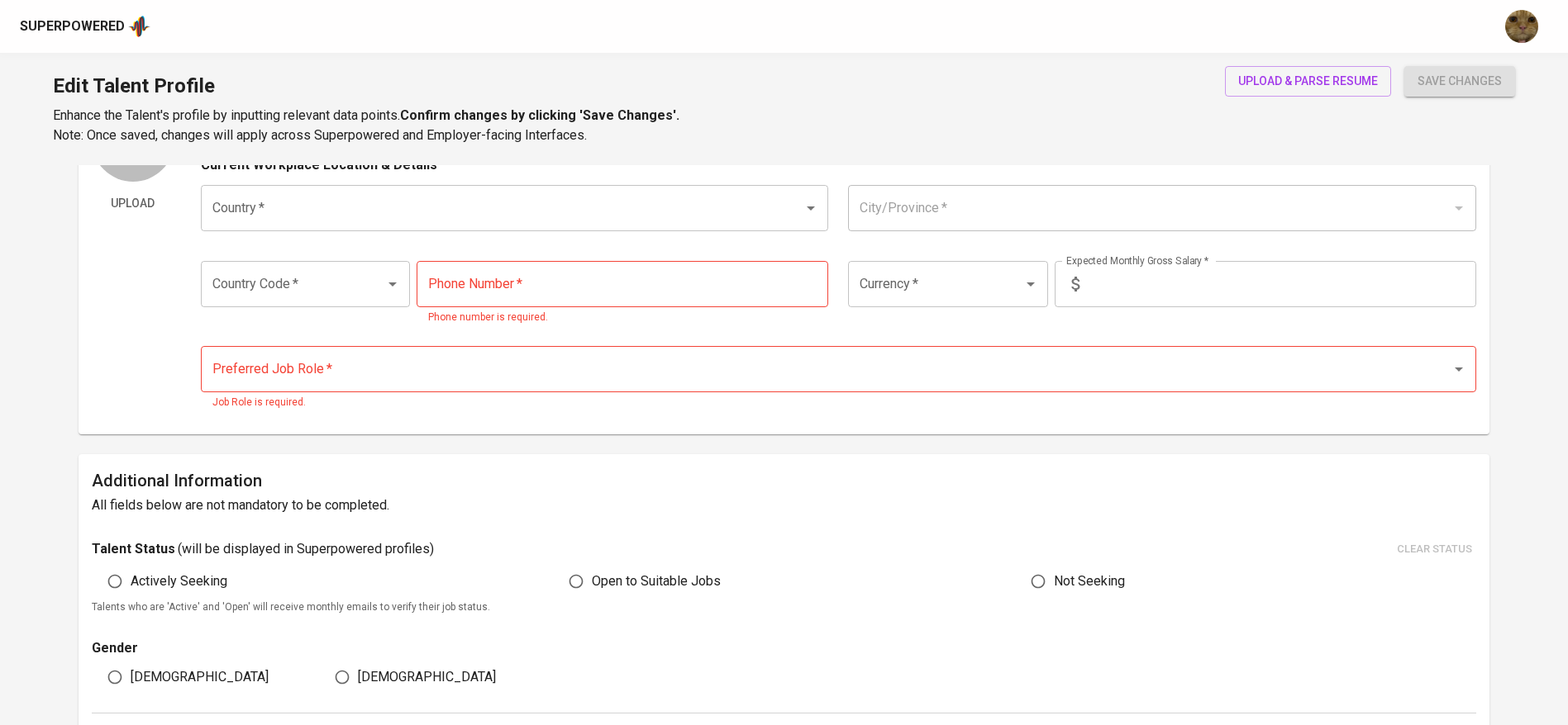
click at [143, 354] on div "Upload" at bounding box center [133, 260] width 82 height 322
type input "gridanty@gmail.com"
type input "[PERSON_NAME]"
type input "[GEOGRAPHIC_DATA]"
type input "[GEOGRAPHIC_DATA], [GEOGRAPHIC_DATA]"
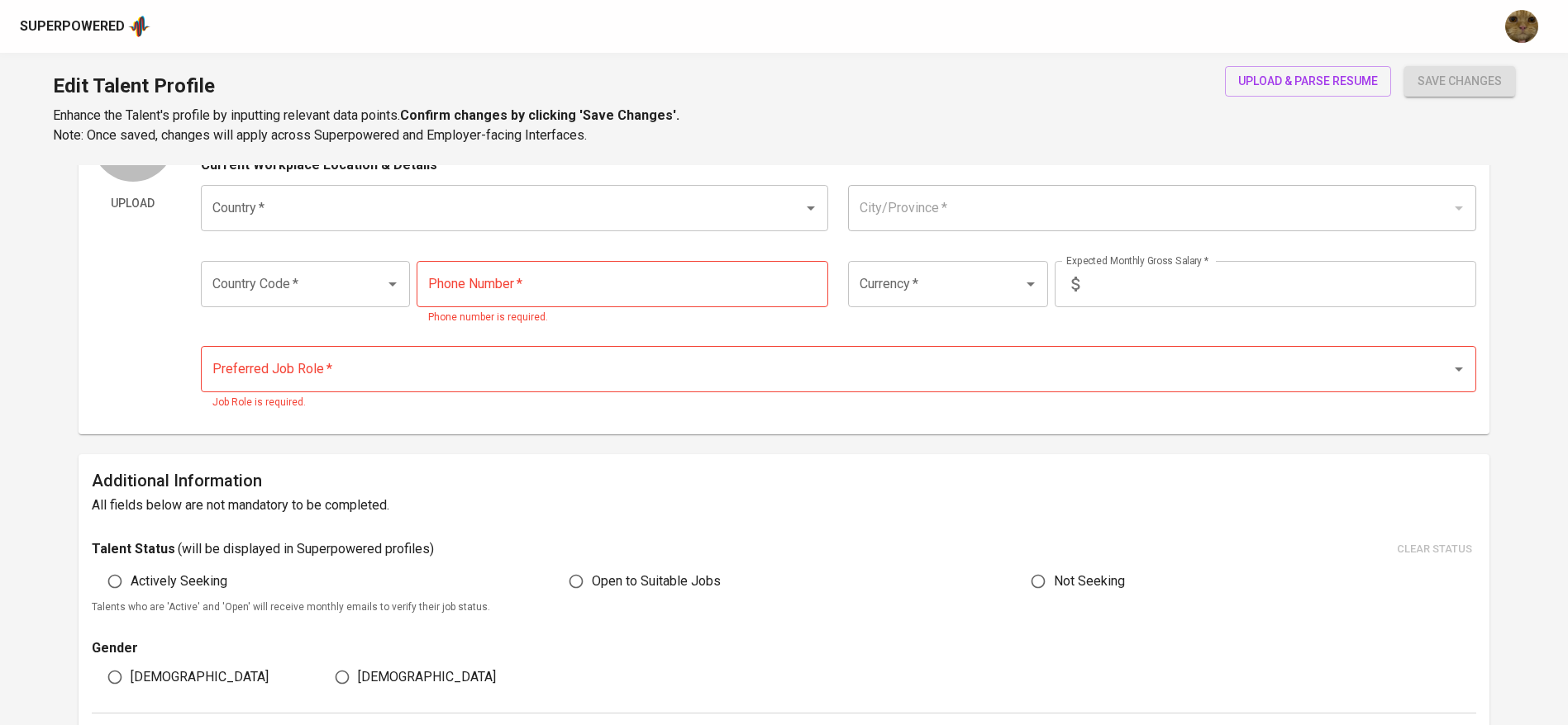
type input "+62"
type input "[PHONE_NUMBER]"
type input "IDR"
radio input "true"
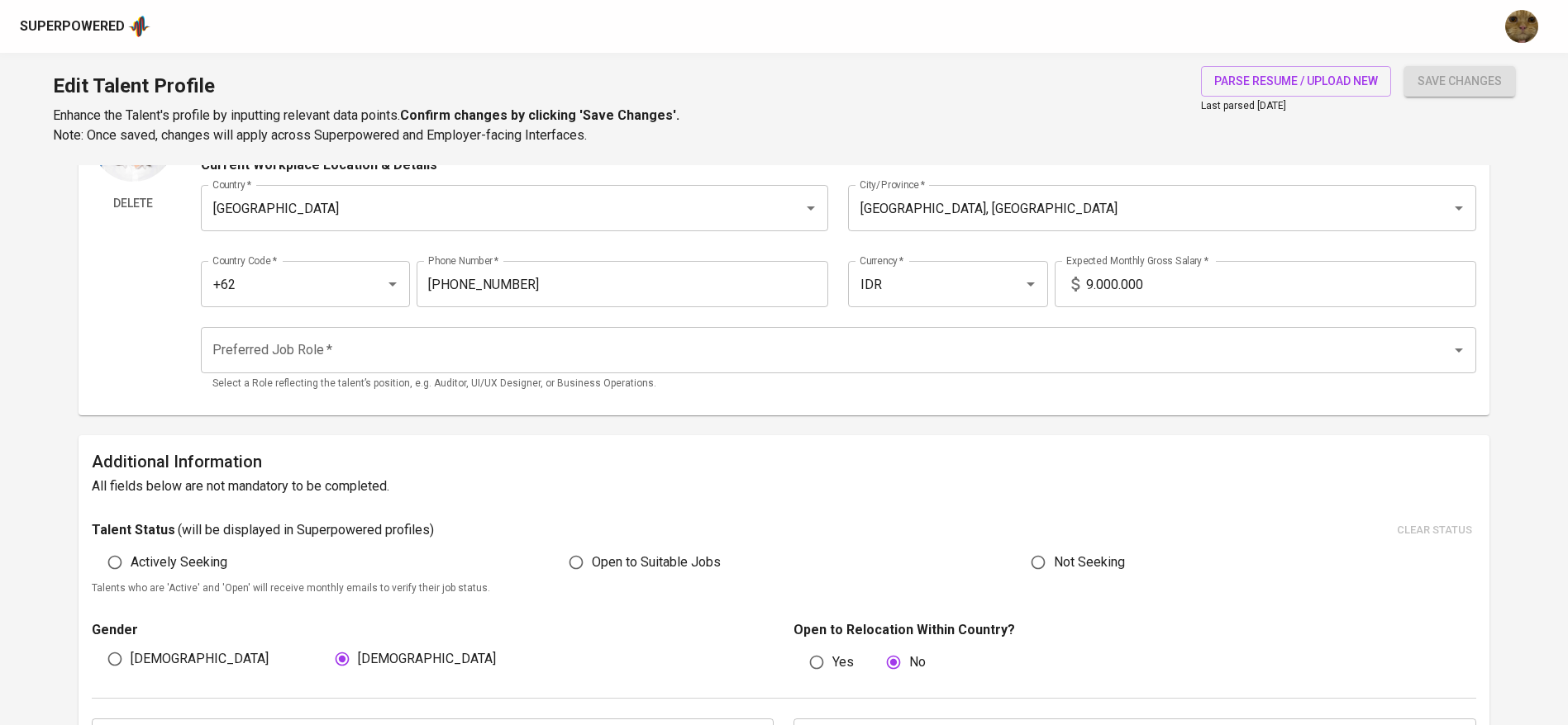
scroll to position [0, 0]
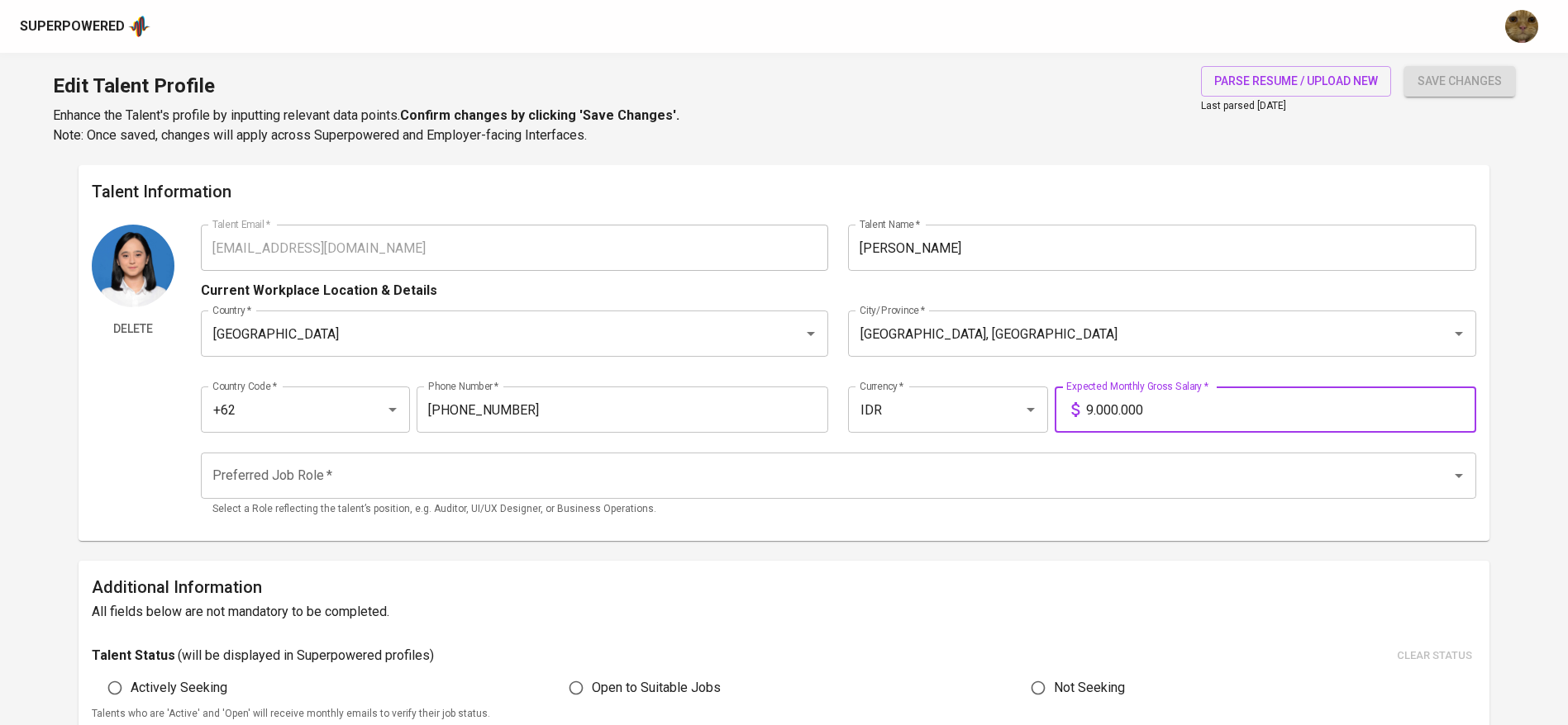
click at [1090, 407] on input "9.000.000" at bounding box center [1281, 410] width 390 height 47
type input "10.000.000"
click at [1404, 66] on button "save changes" at bounding box center [1459, 80] width 111 height 30
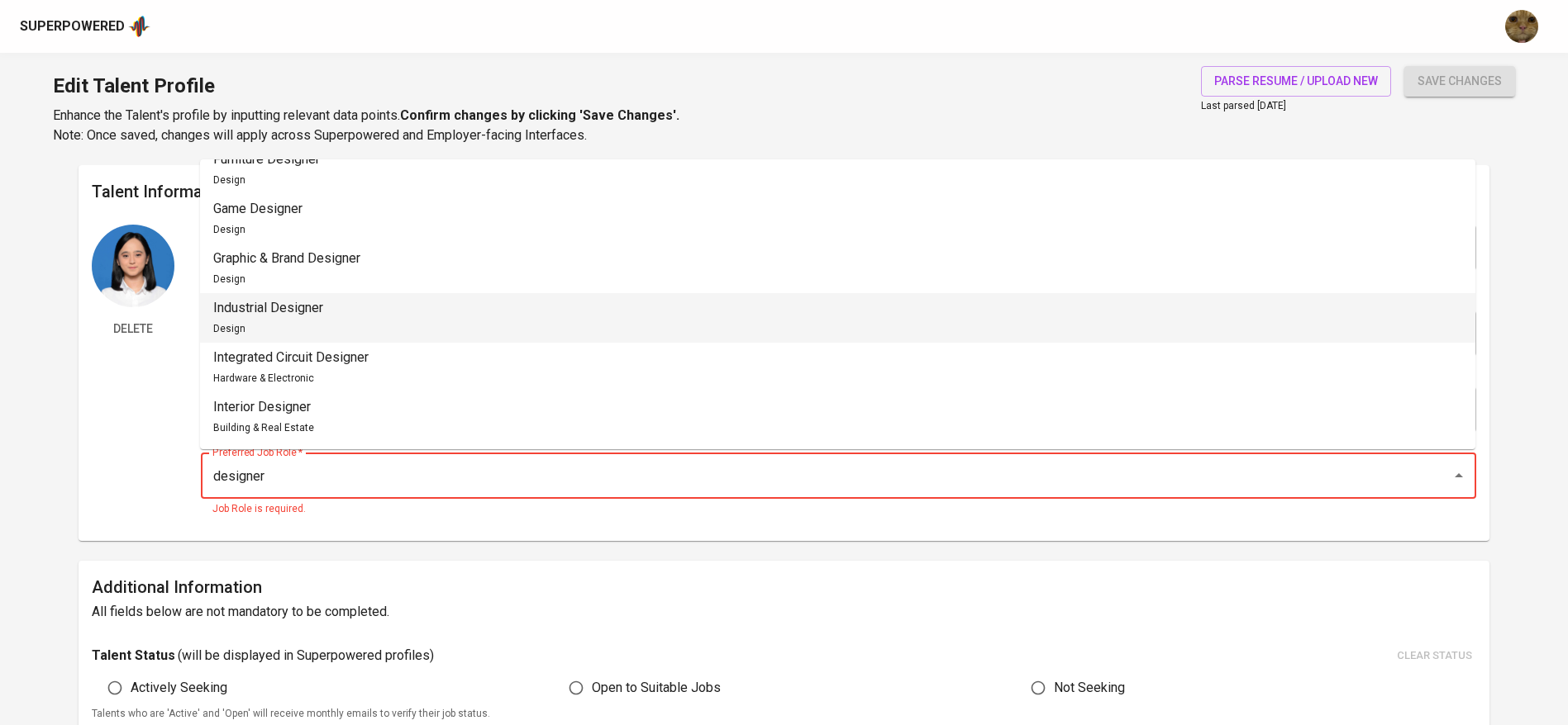
scroll to position [485, 0]
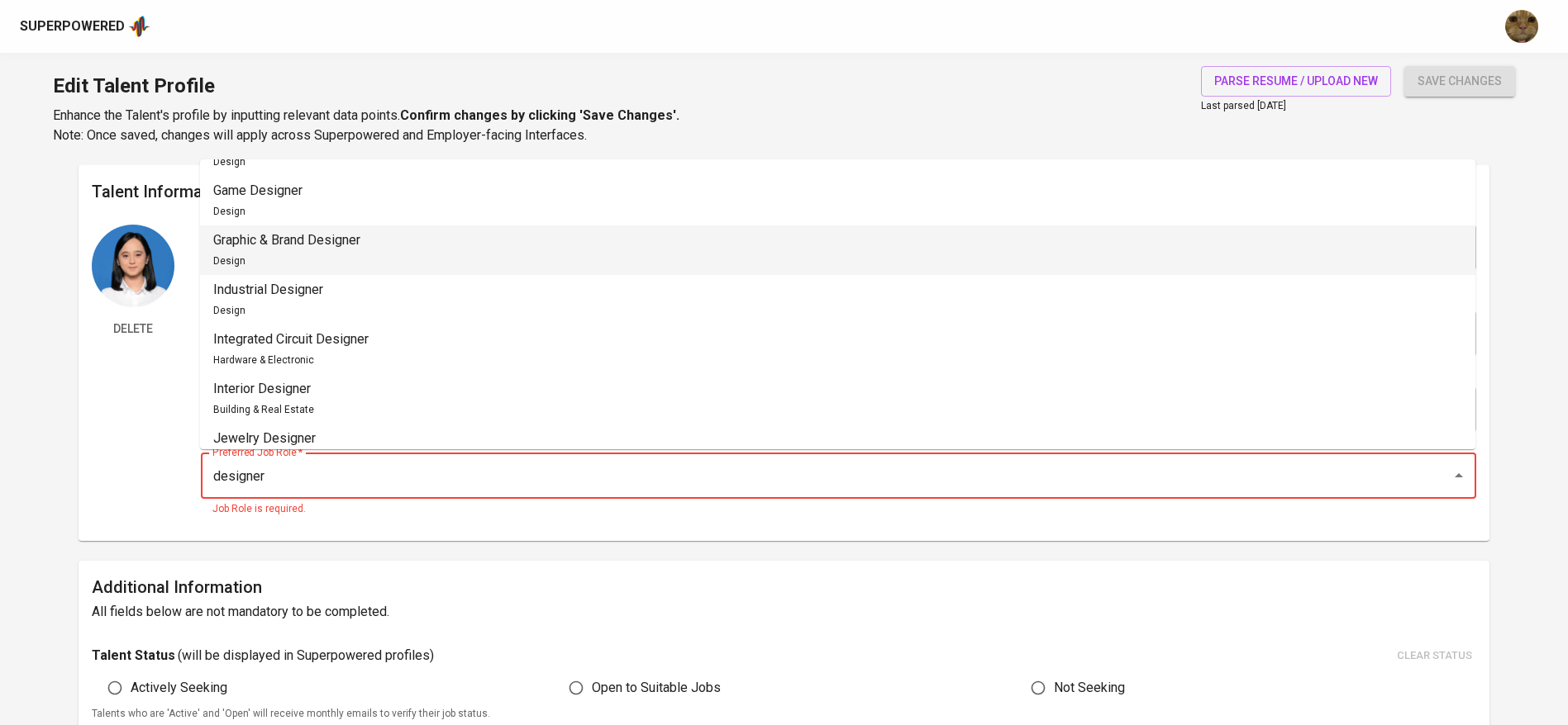
click at [268, 266] on div "Graphic & Brand Designer Design" at bounding box center [286, 250] width 147 height 39
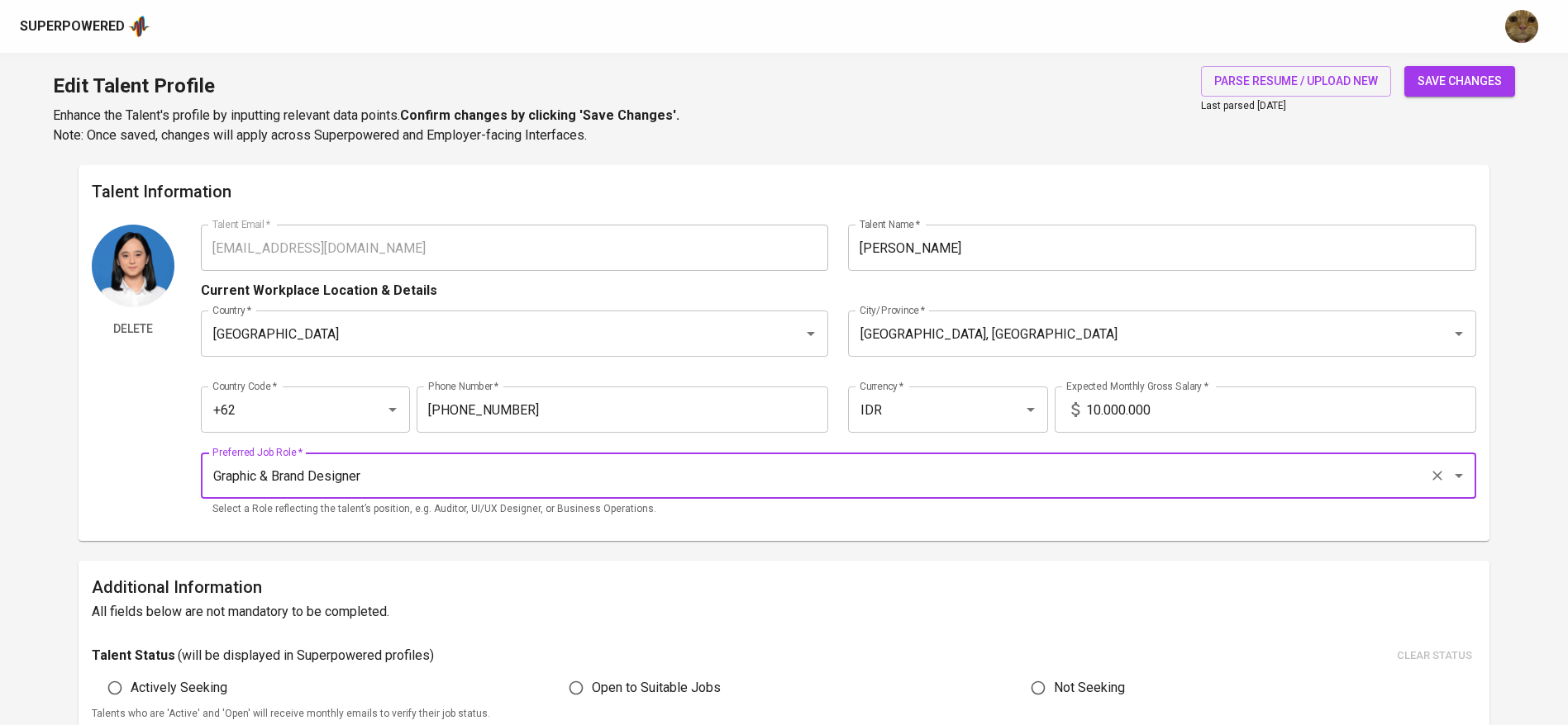
type input "Graphic & Brand Designer"
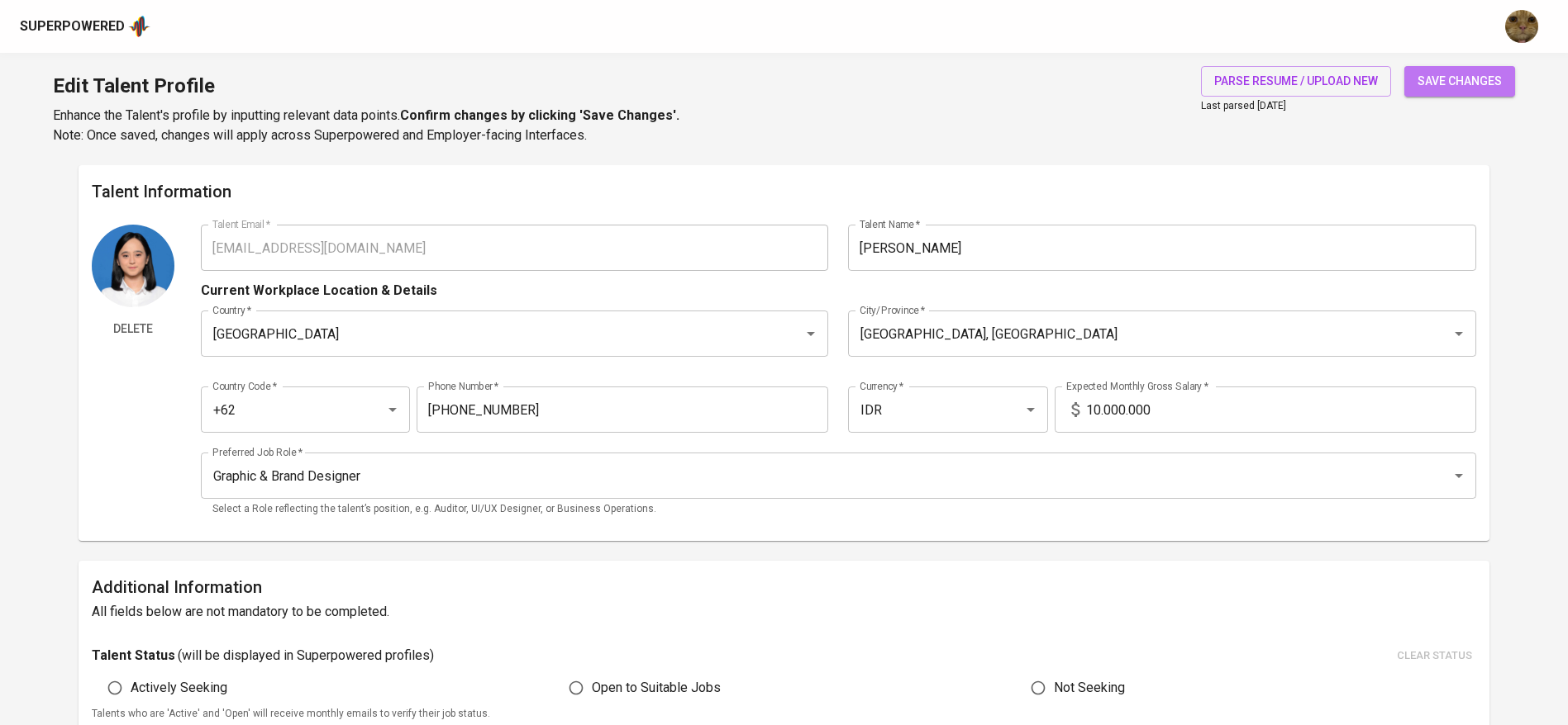
click at [1435, 81] on span "save changes" at bounding box center [1460, 81] width 84 height 21
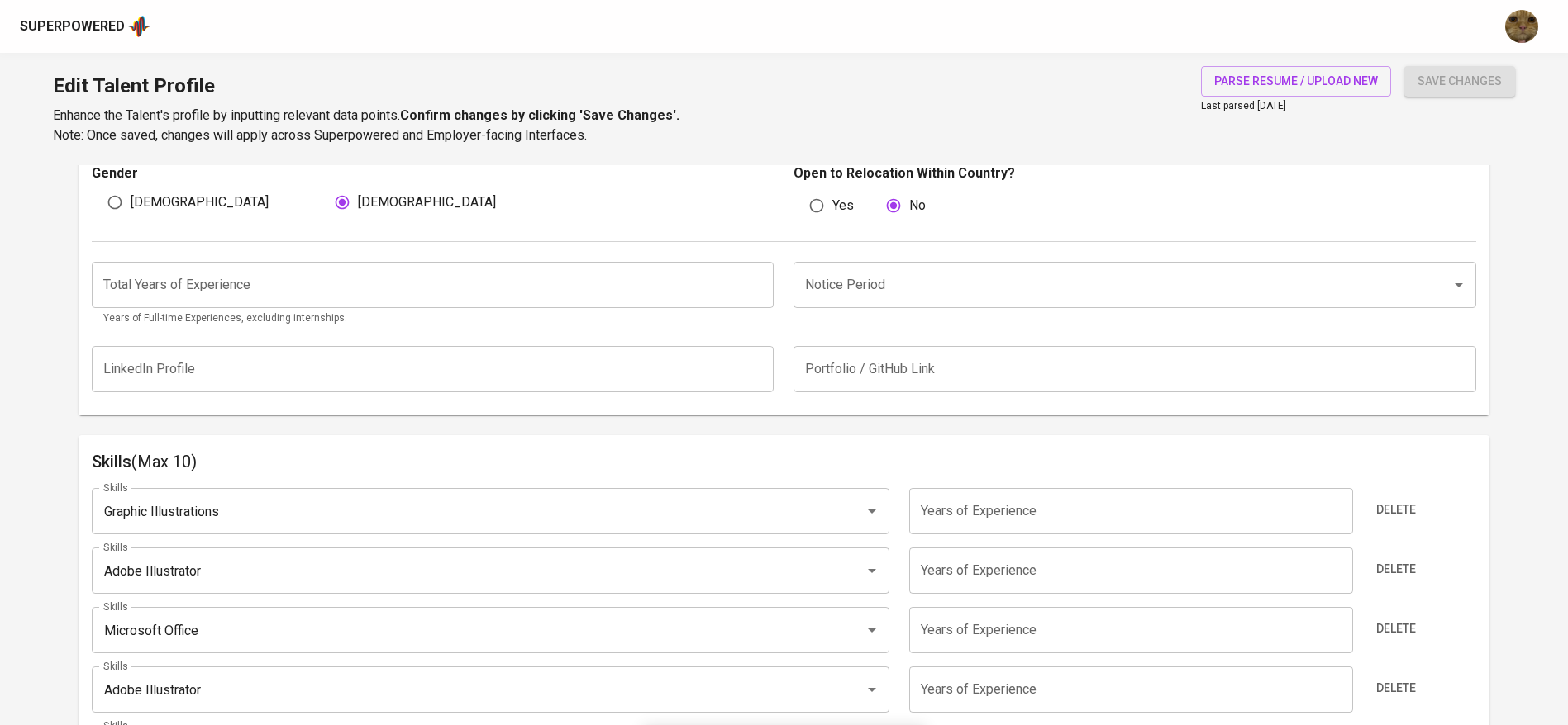
scroll to position [579, 0]
click at [553, 293] on input "number" at bounding box center [433, 288] width 682 height 47
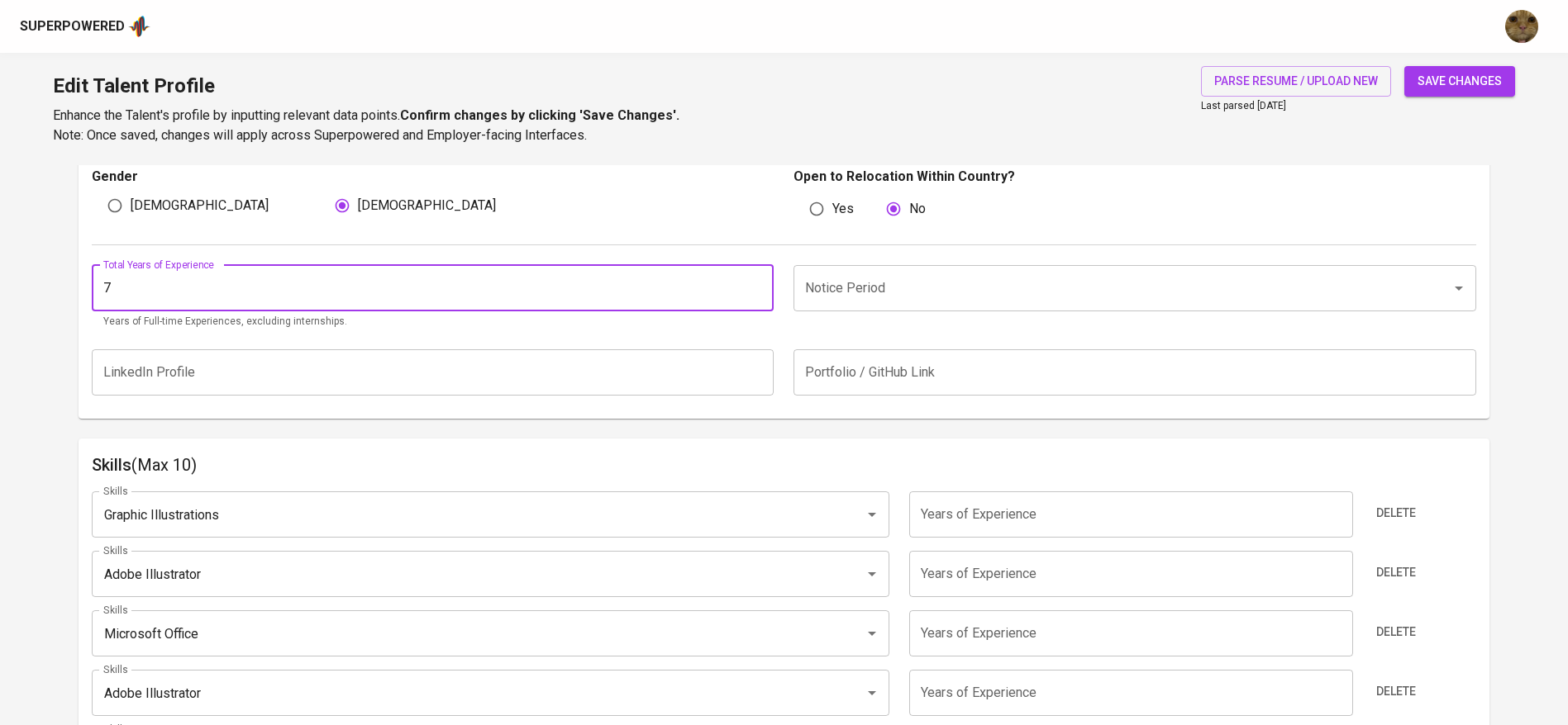
type input "7"
click at [909, 304] on input "Notice Period" at bounding box center [1112, 288] width 621 height 31
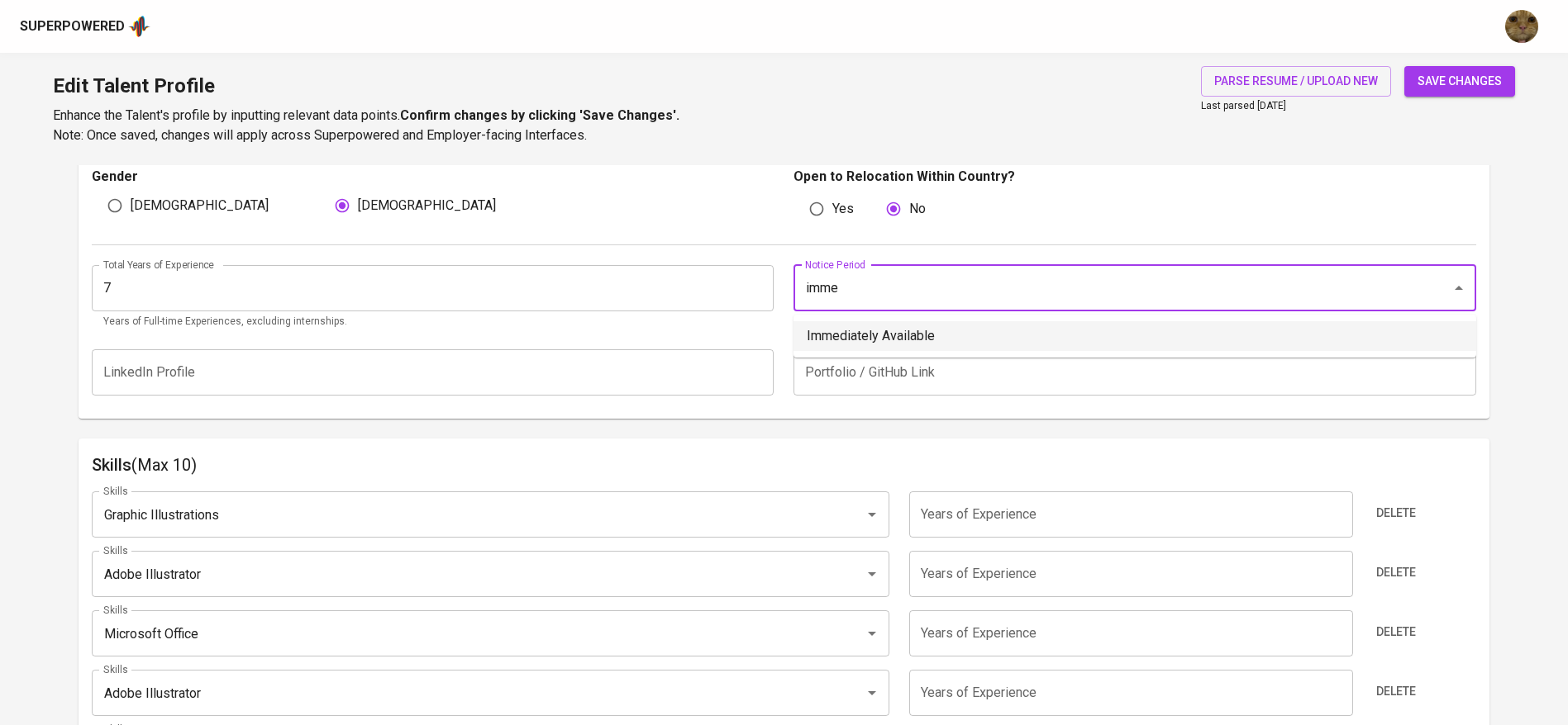
click at [889, 327] on li "Immediately Available" at bounding box center [1134, 336] width 682 height 30
type input "Immediately Available"
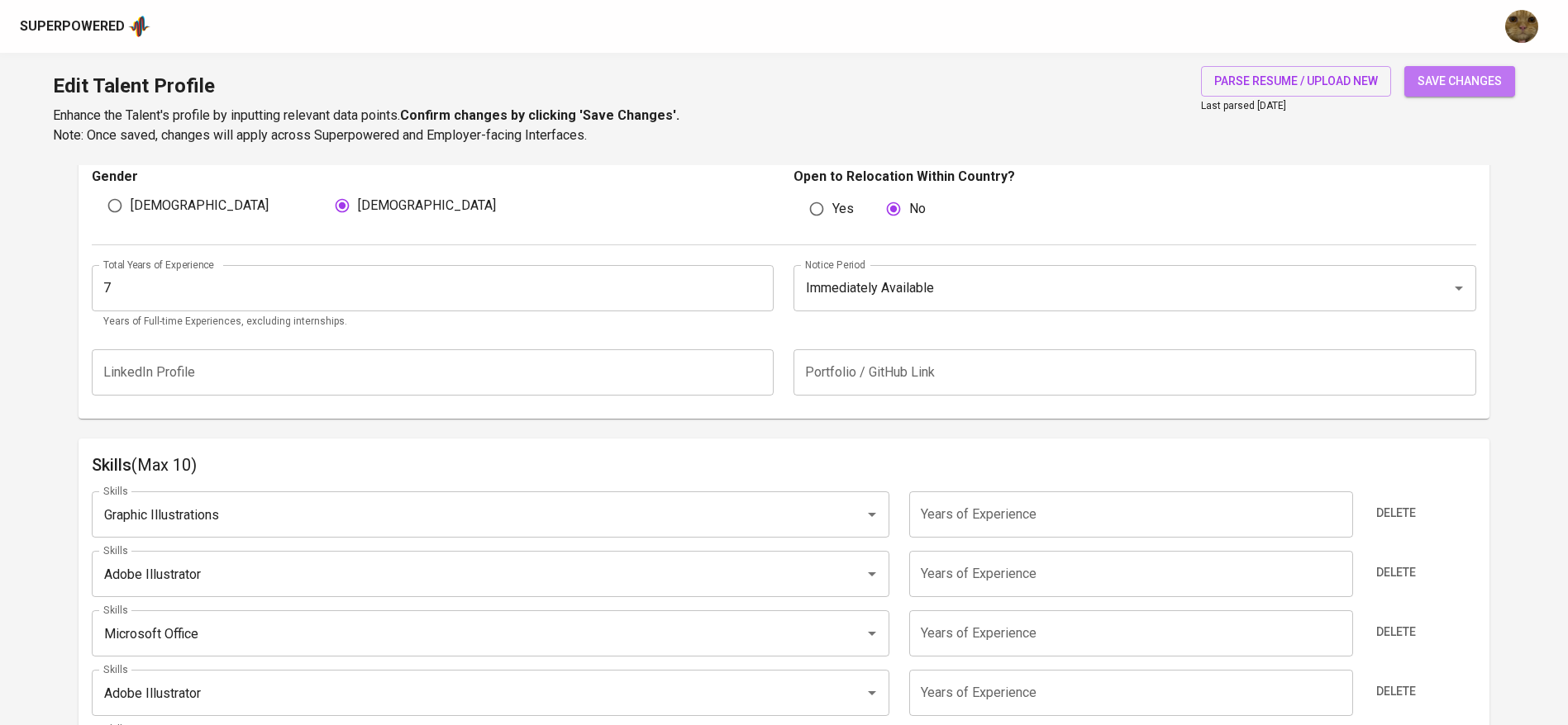
click at [1446, 90] on span "save changes" at bounding box center [1460, 81] width 84 height 21
click at [1380, 368] on input "text" at bounding box center [1134, 372] width 682 height 47
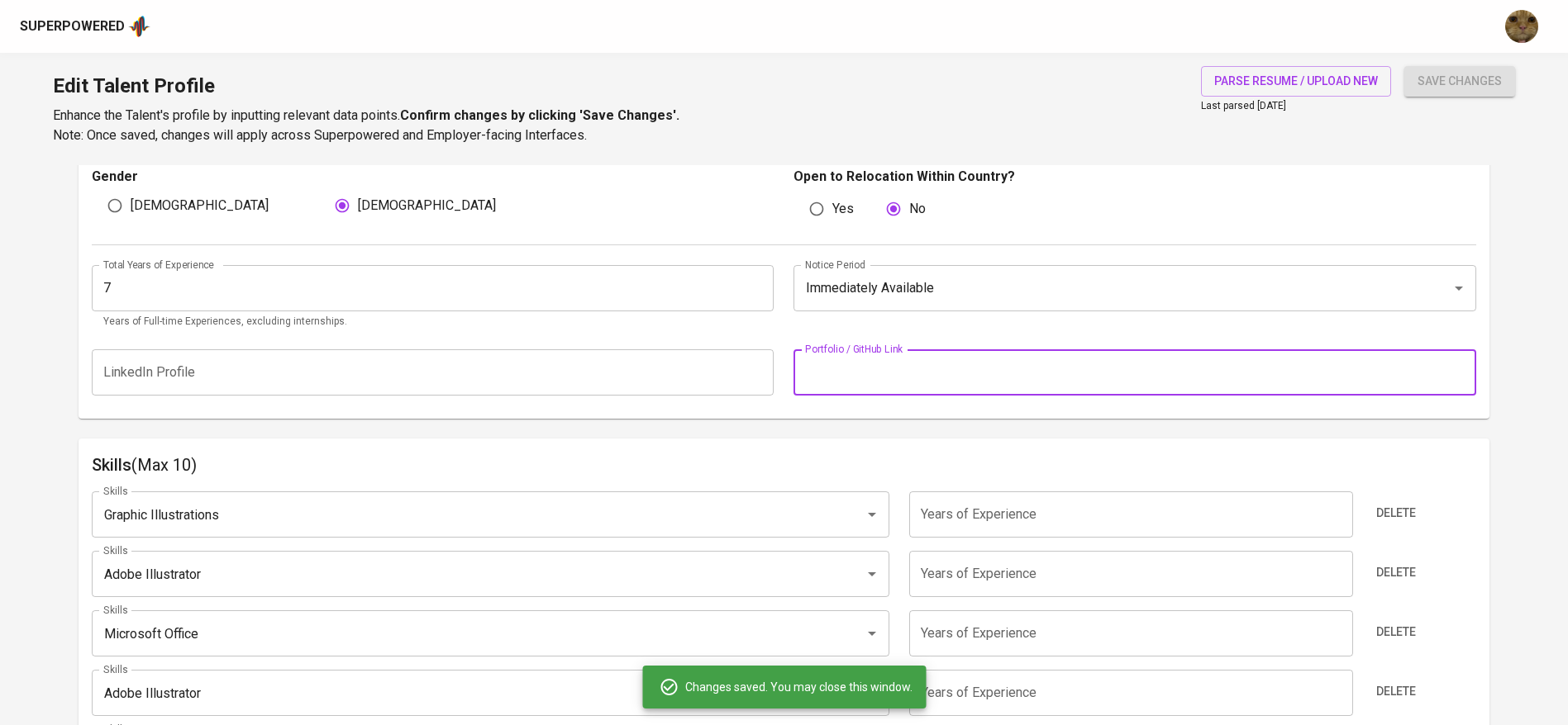
scroll to position [708, 0]
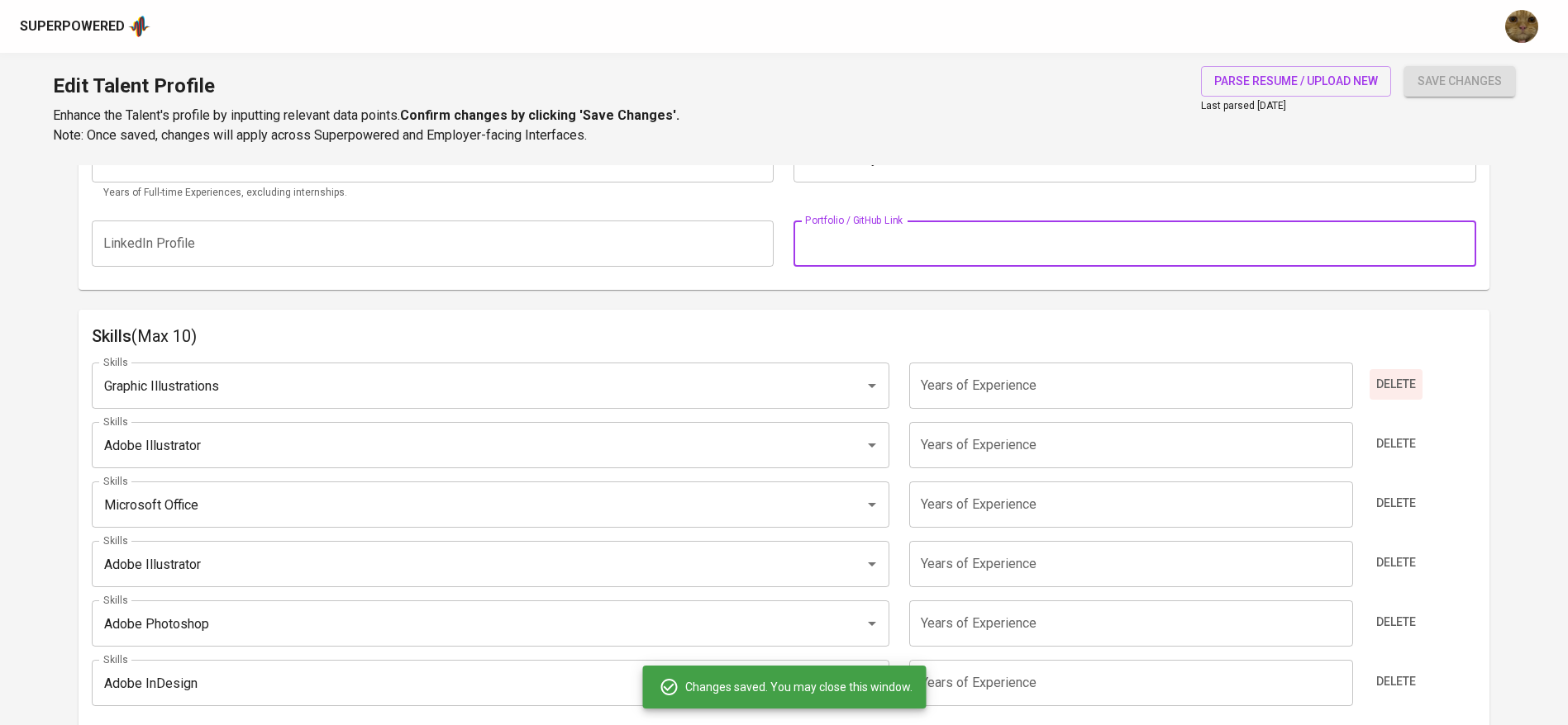
click at [1387, 378] on span "Delete" at bounding box center [1395, 384] width 39 height 21
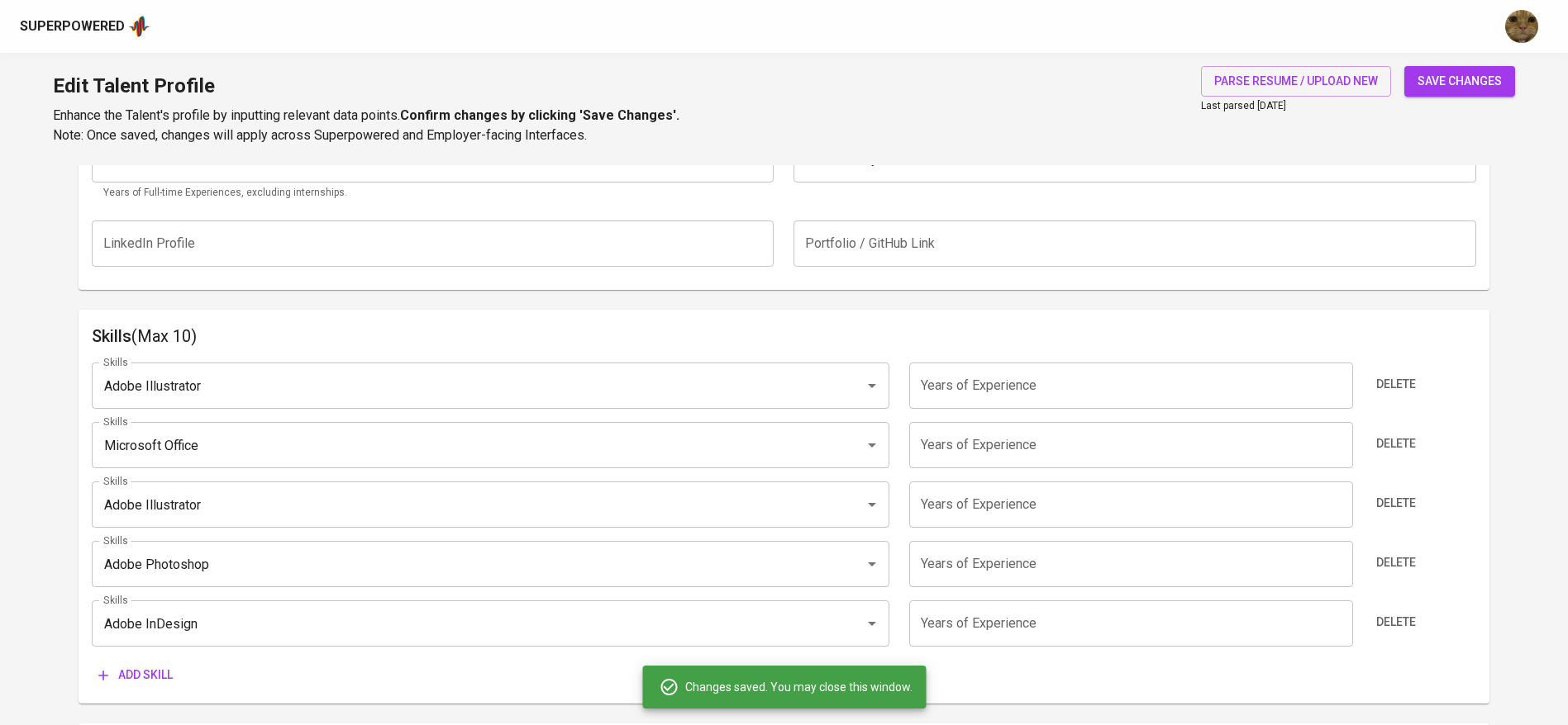
click at [1387, 378] on span "Delete" at bounding box center [1395, 384] width 39 height 21
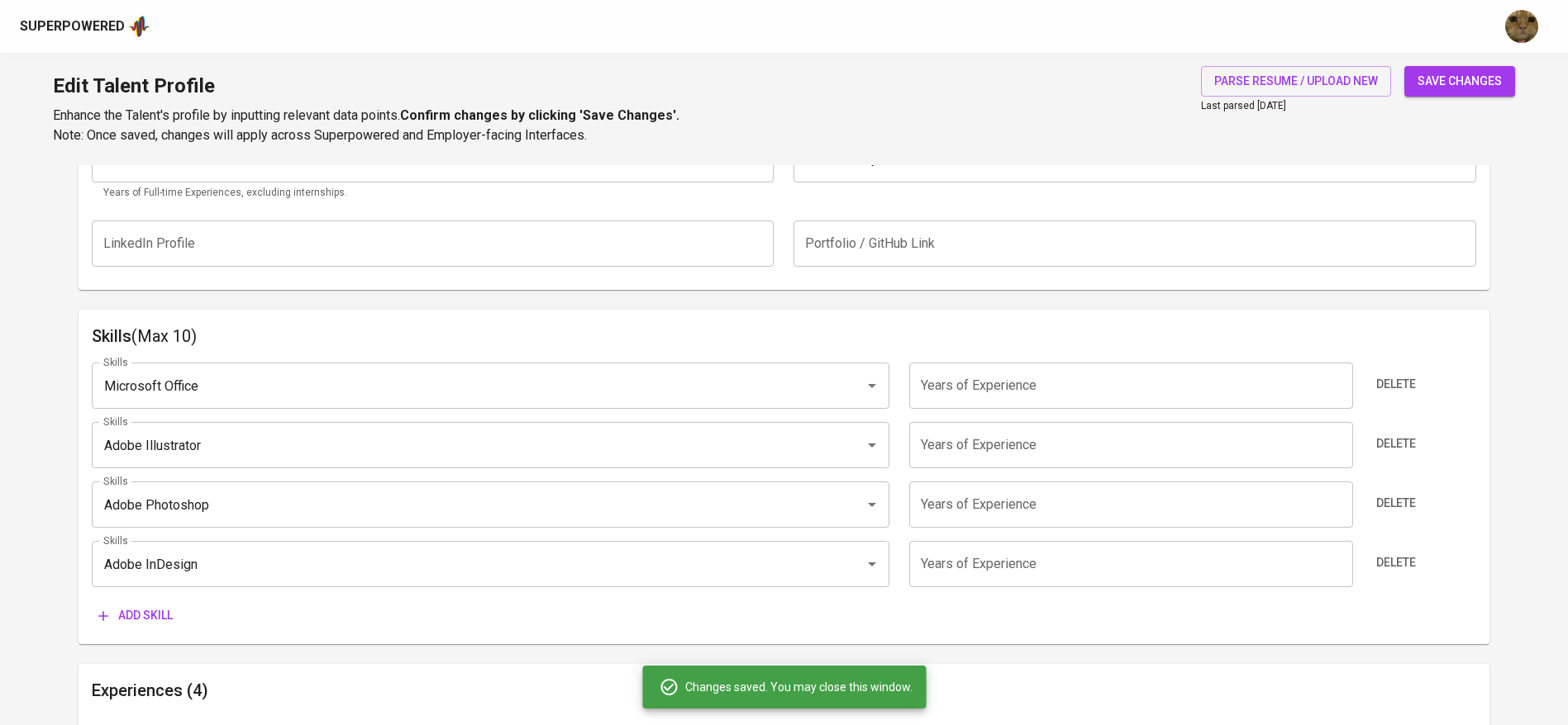
click at [1387, 378] on span "Delete" at bounding box center [1395, 384] width 39 height 21
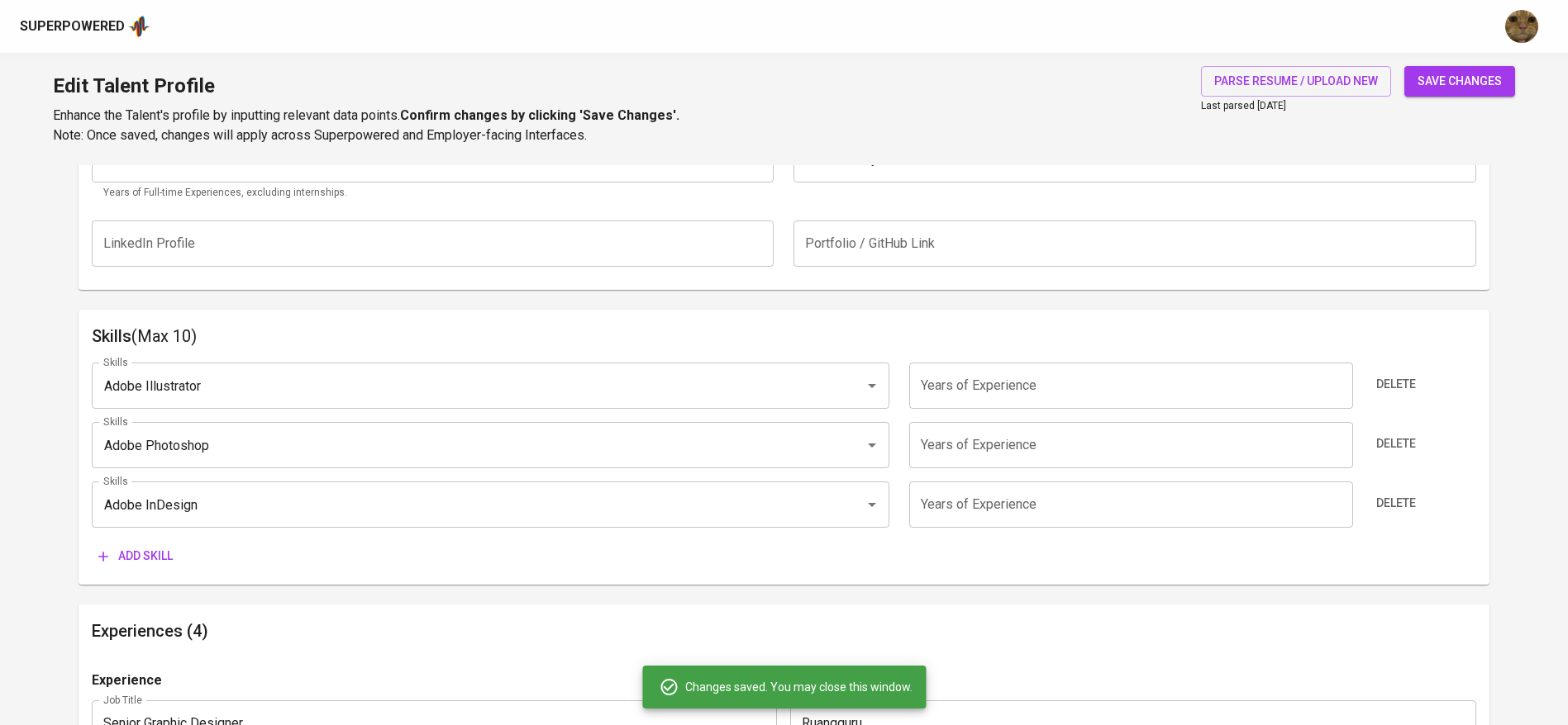
click at [1387, 378] on span "Delete" at bounding box center [1395, 384] width 39 height 21
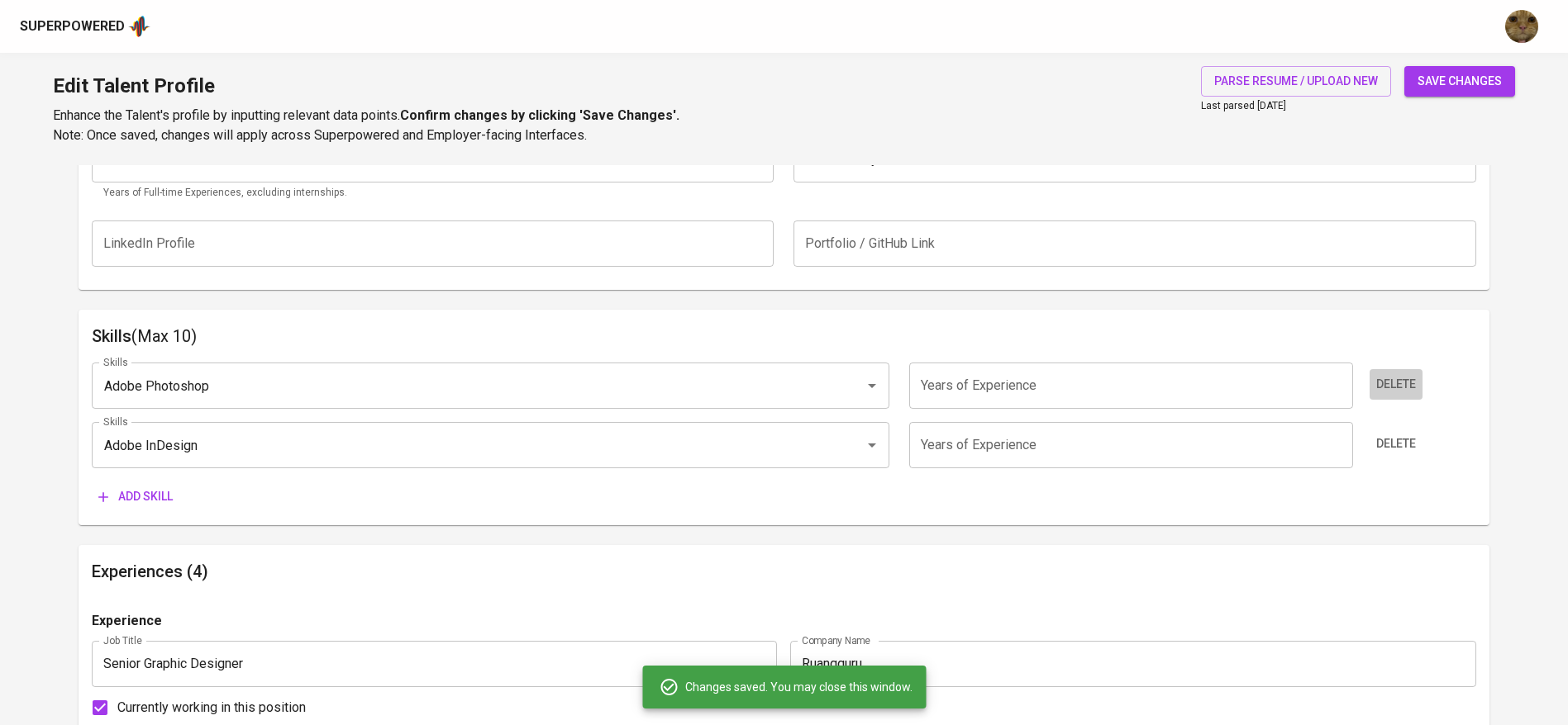
click at [1387, 378] on span "Delete" at bounding box center [1395, 384] width 39 height 21
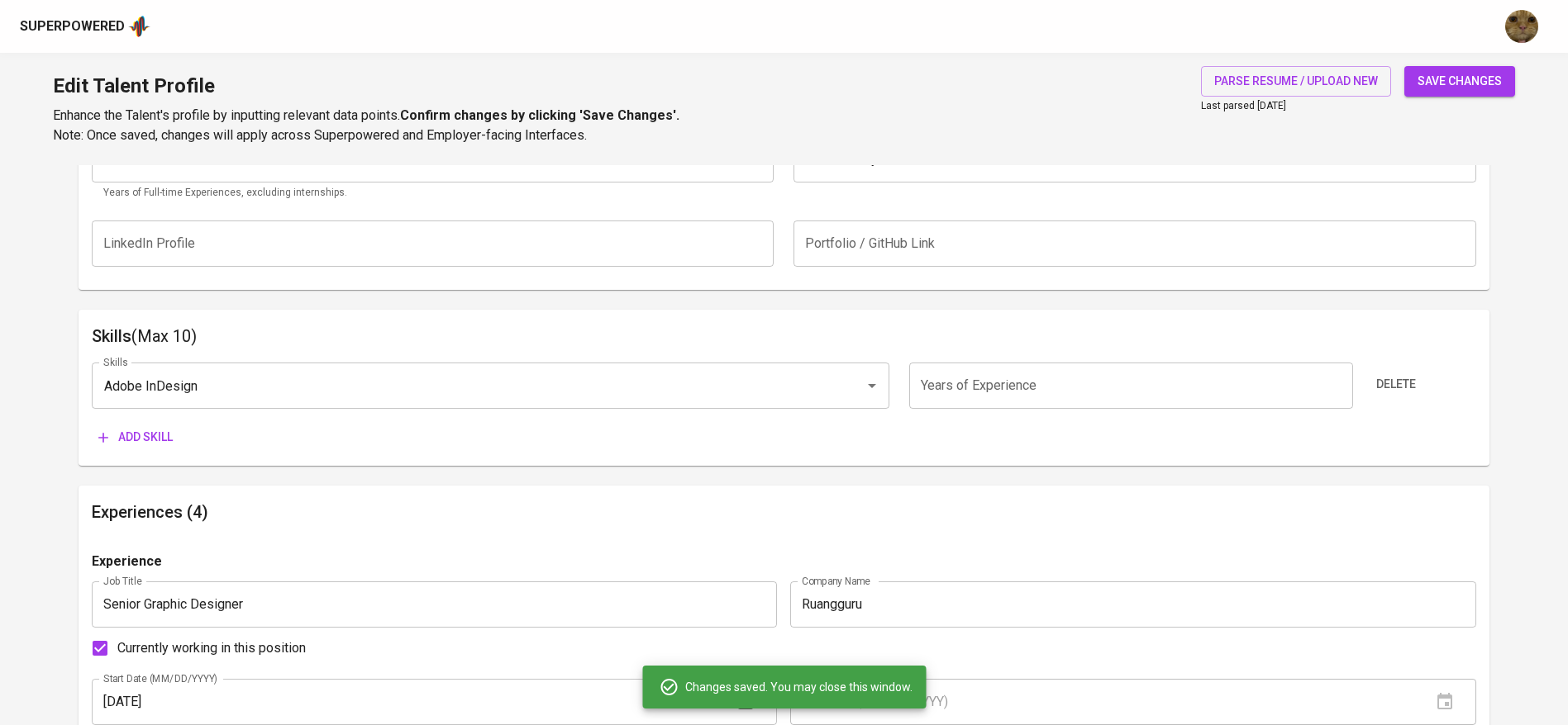
click at [1387, 378] on span "Delete" at bounding box center [1395, 384] width 39 height 21
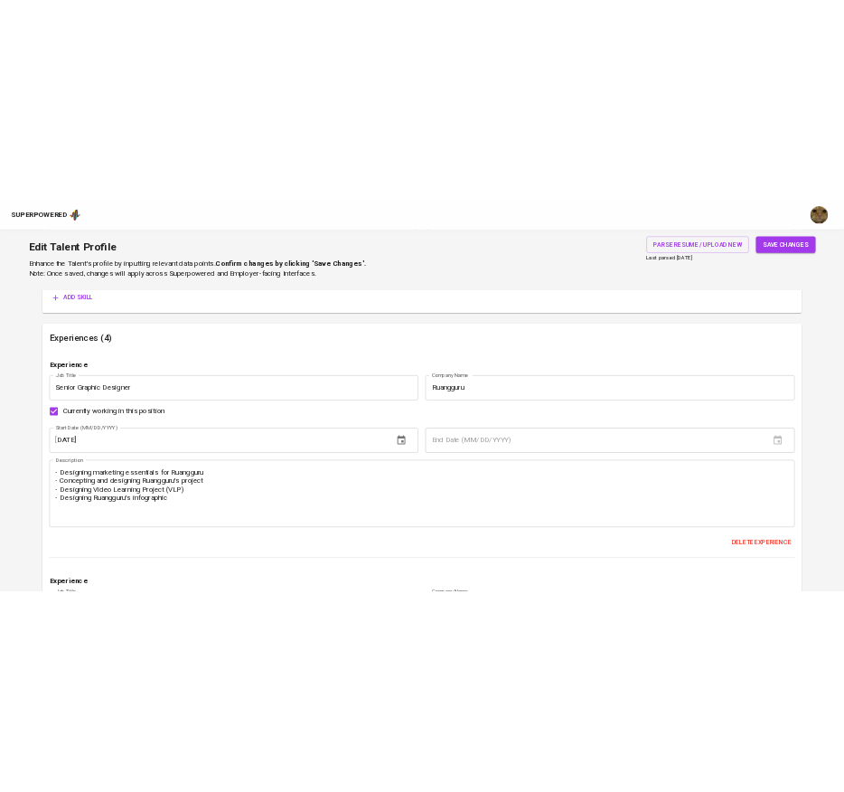
scroll to position [1035, 0]
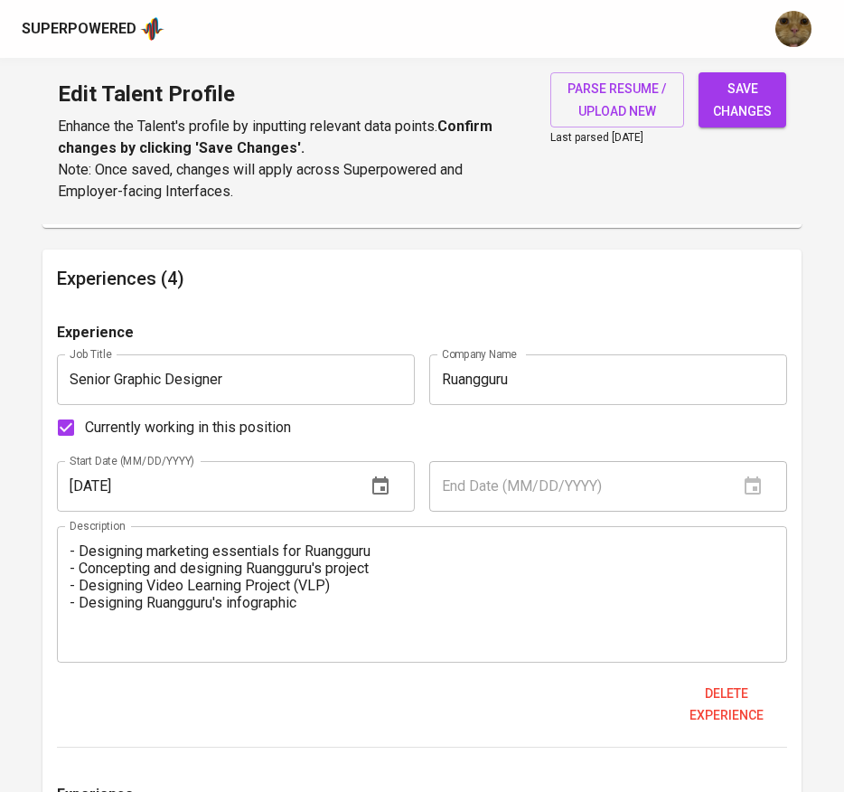
click at [190, 492] on input "03/01/2022" at bounding box center [204, 486] width 295 height 51
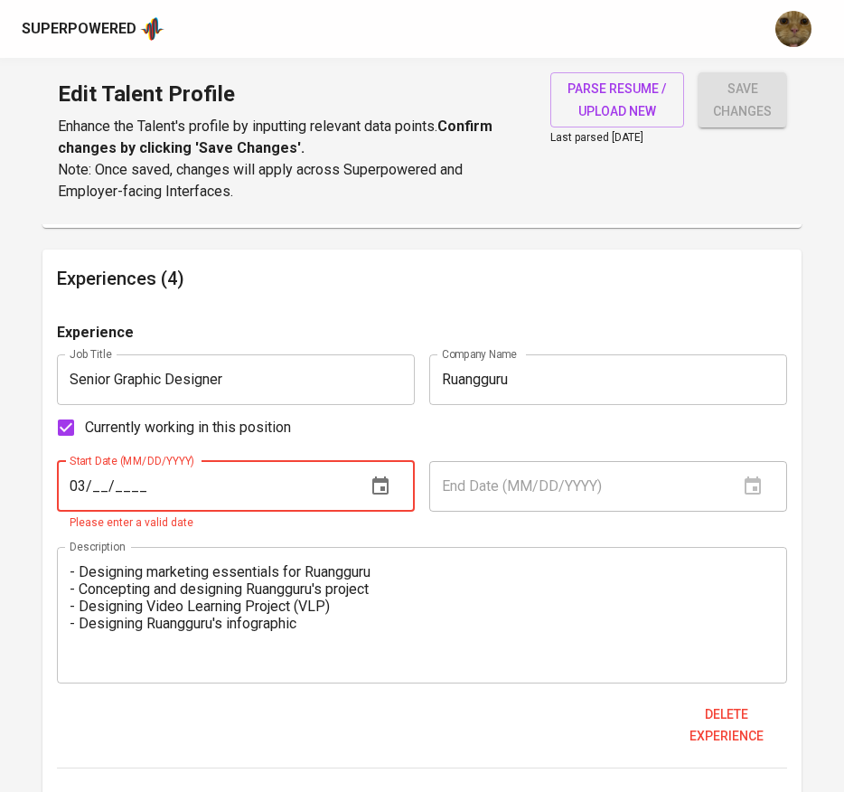
type input "0_/__/____"
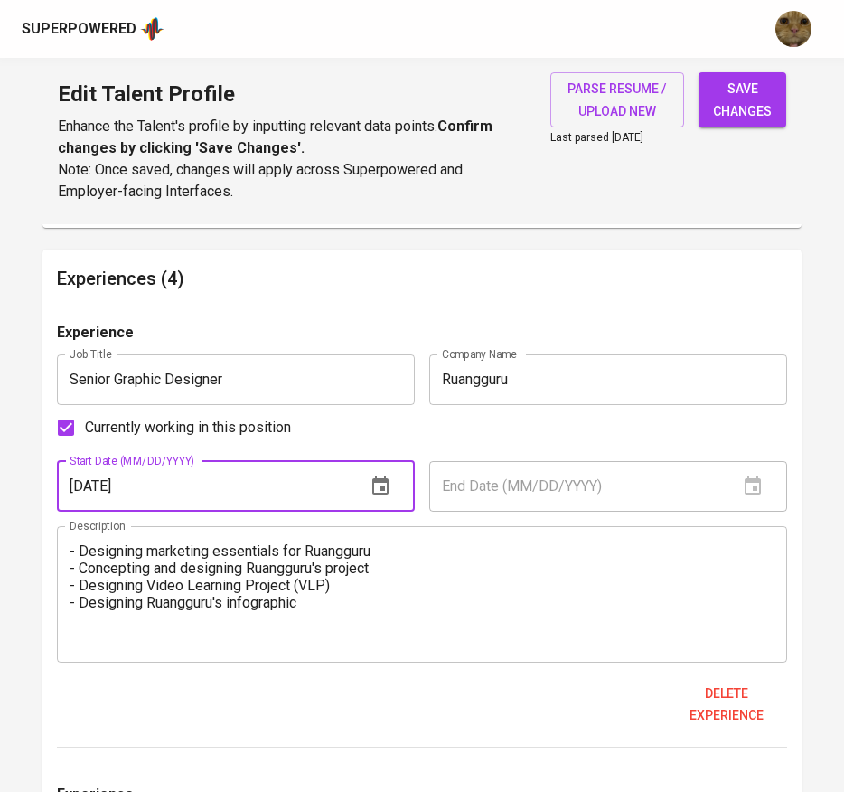
type input "01/01/2018"
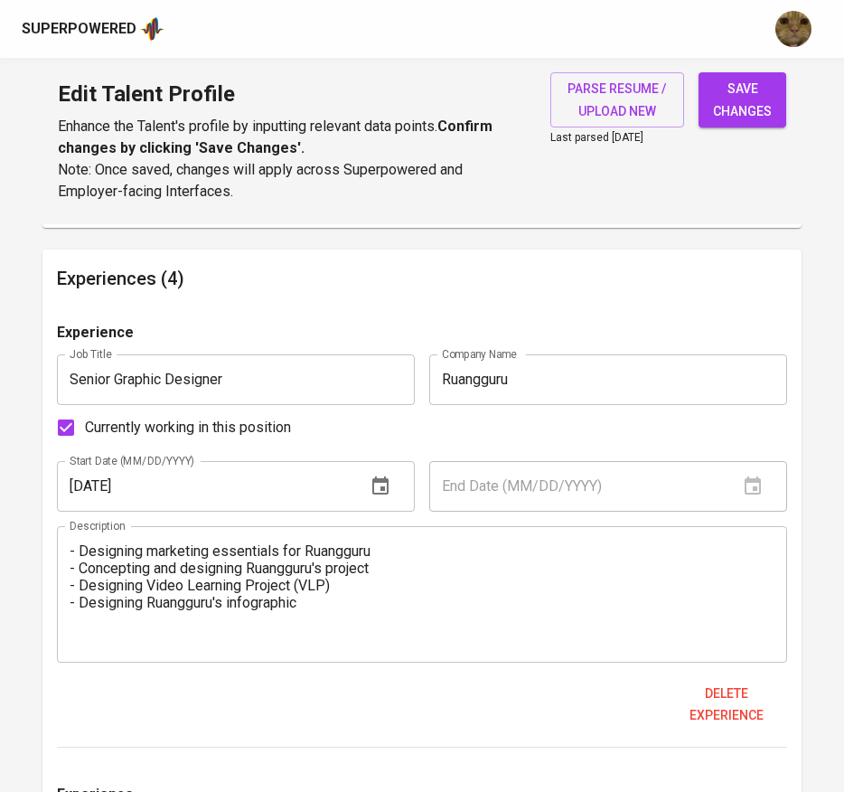
click at [562, 526] on div "- Designing marketing essentials for Ruangguru - Concepting and designing Ruang…" at bounding box center [422, 594] width 731 height 136
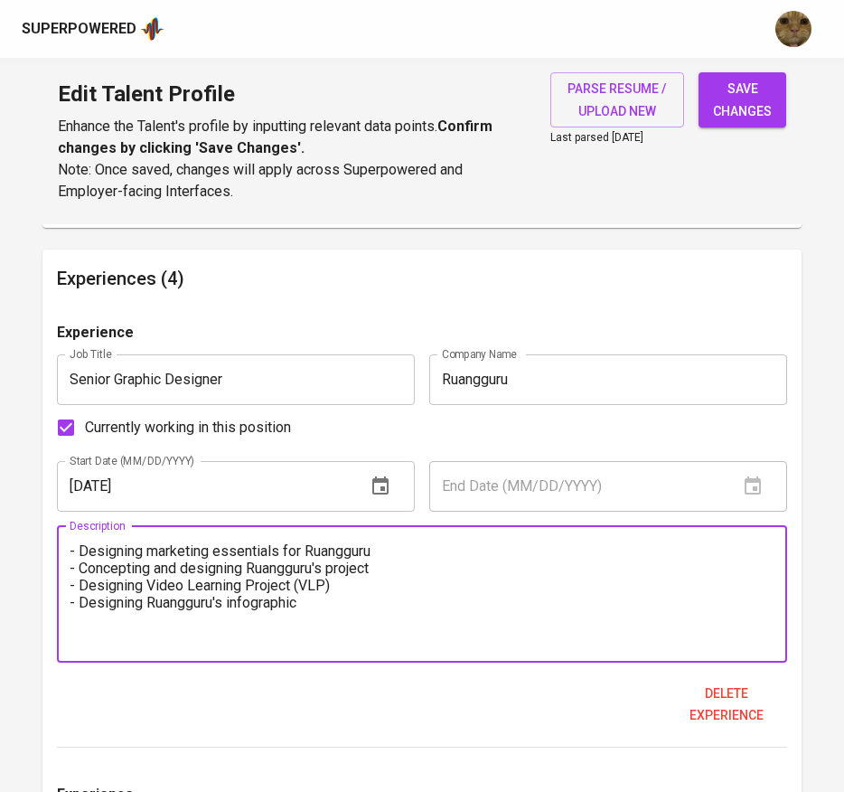
click at [450, 587] on textarea "- Designing marketing essentials for Ruangguru - Concepting and designing Ruang…" at bounding box center [423, 593] width 706 height 103
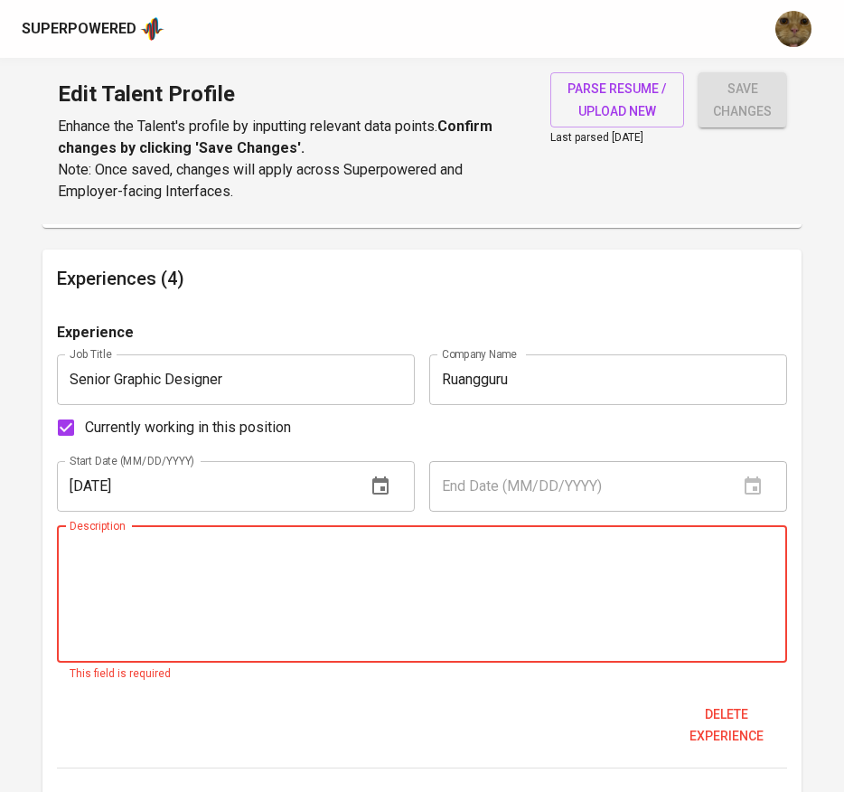
paste textarea "Create design for marketing materials for Ruangguru (Social media, website, app…"
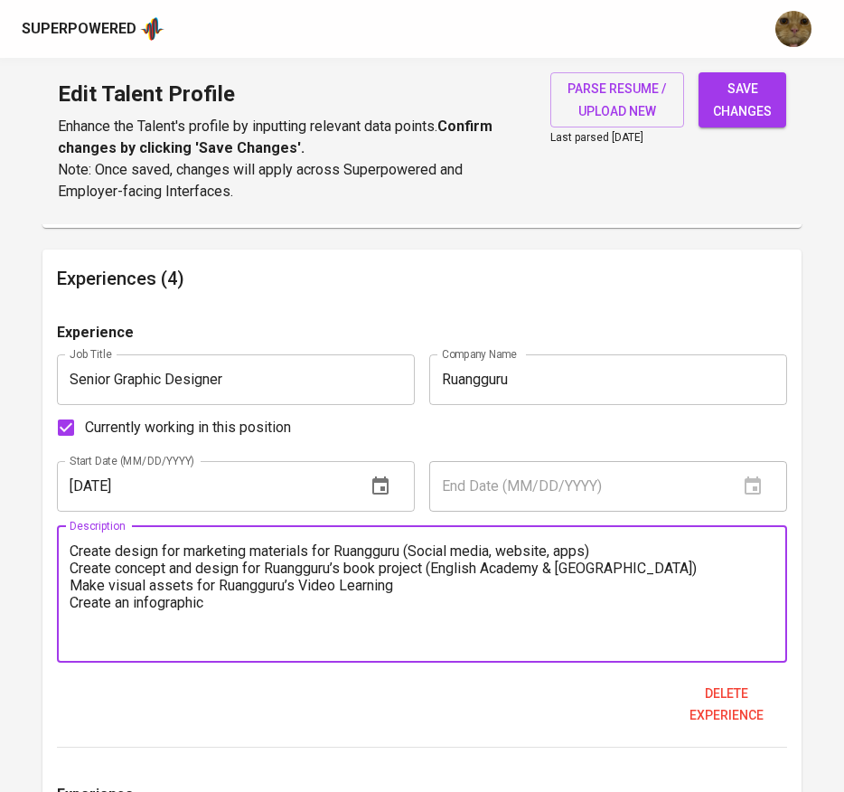
click at [75, 555] on textarea "Create design for marketing materials for Ruangguru (Social media, website, app…" at bounding box center [423, 593] width 706 height 103
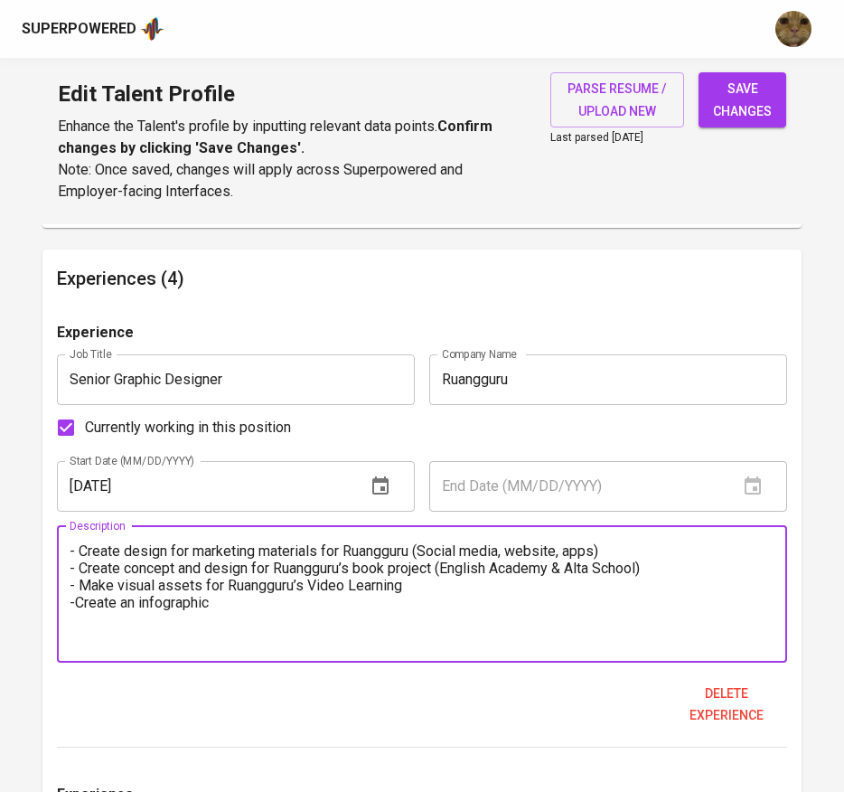
type textarea "- Create design for marketing materials for Ruangguru (Social media, website, a…"
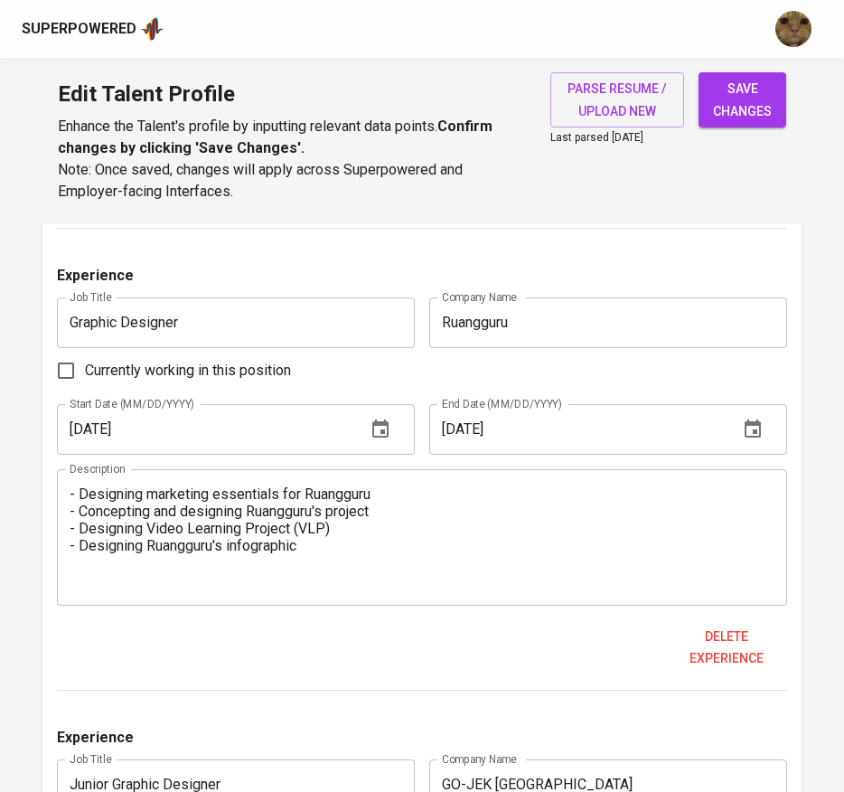
scroll to position [1555, 0]
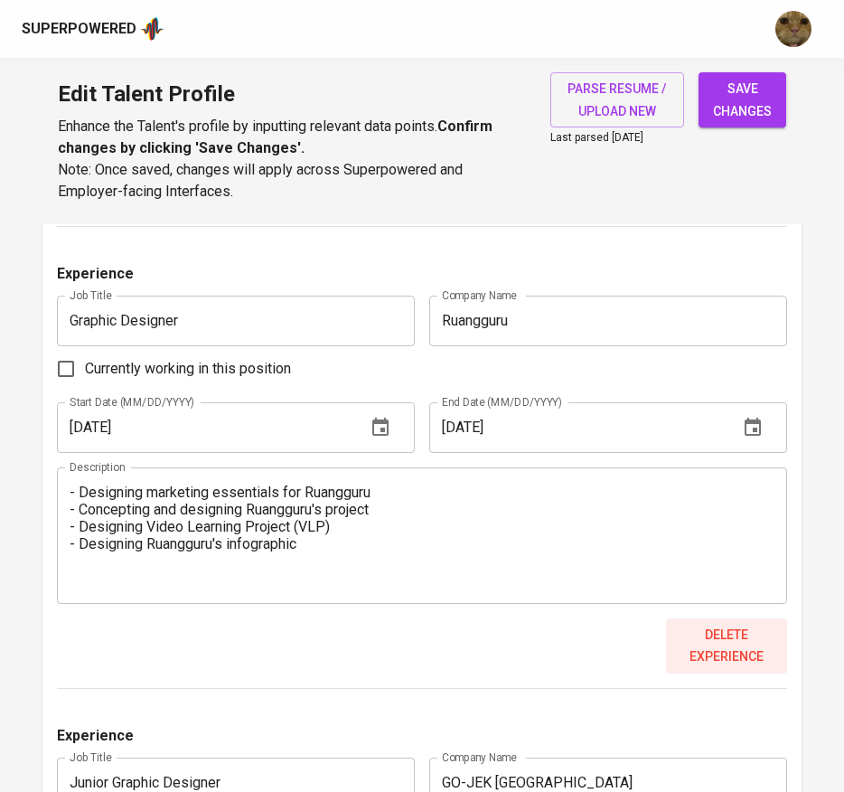
click at [714, 649] on span "Delete experience" at bounding box center [727, 645] width 108 height 44
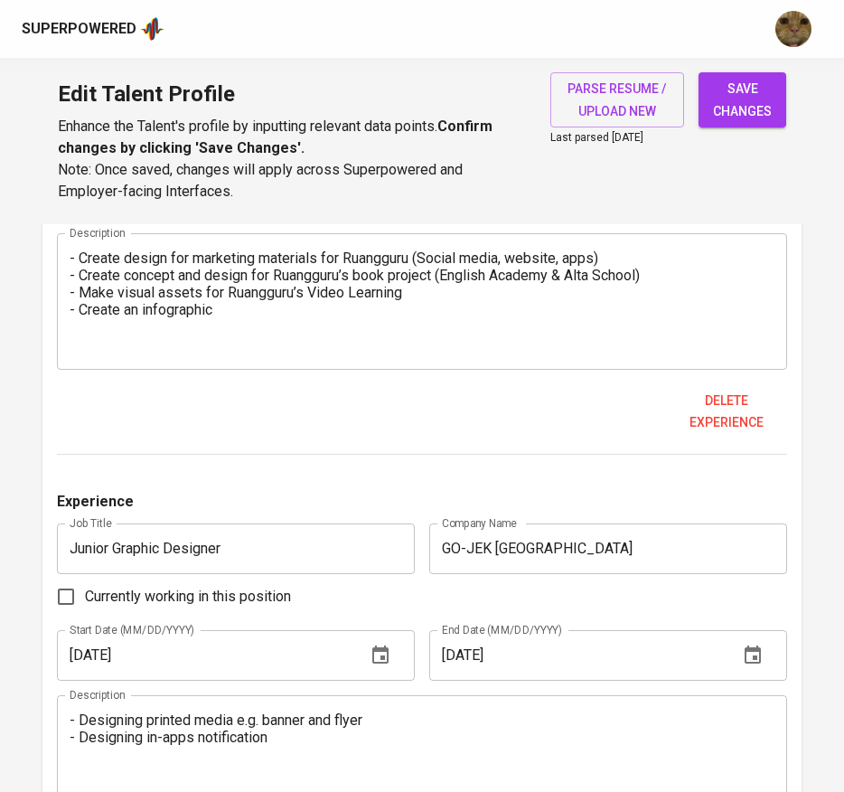
scroll to position [1344, 0]
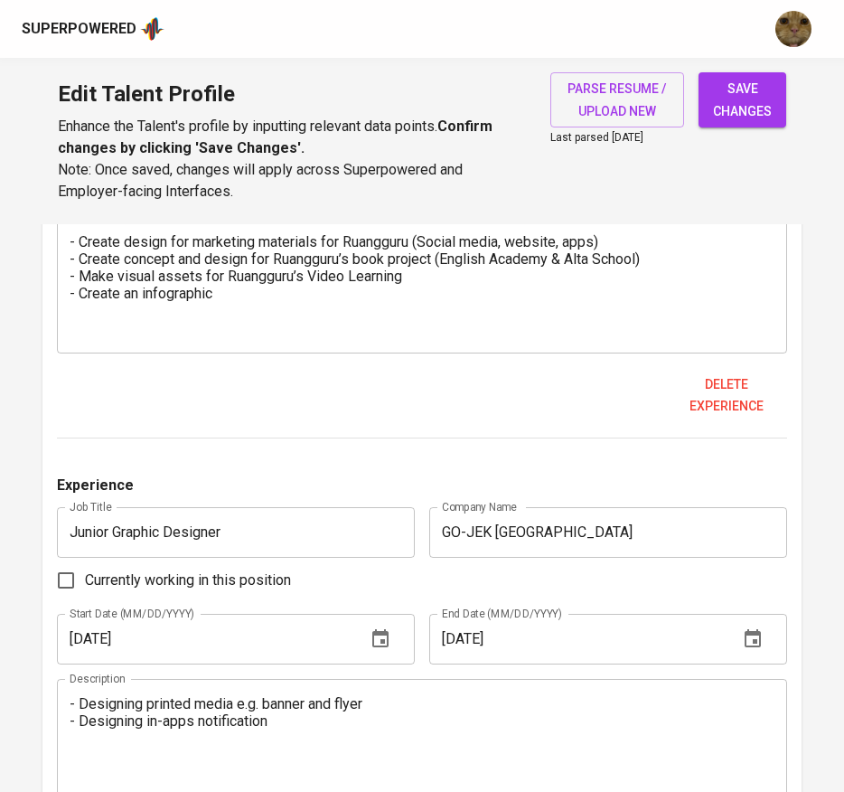
click at [85, 639] on input "05/01/2018" at bounding box center [204, 639] width 295 height 51
type input "01/01/2018"
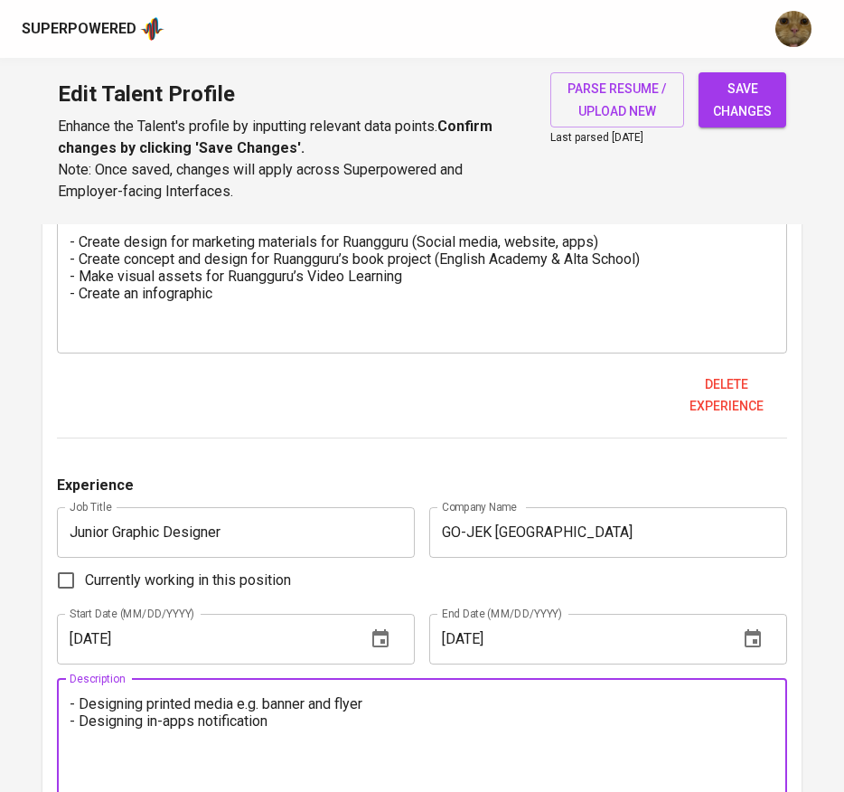
click at [430, 761] on textarea "- Designing printed media e.g. banner and flyer - Designing in-apps notification" at bounding box center [423, 746] width 706 height 103
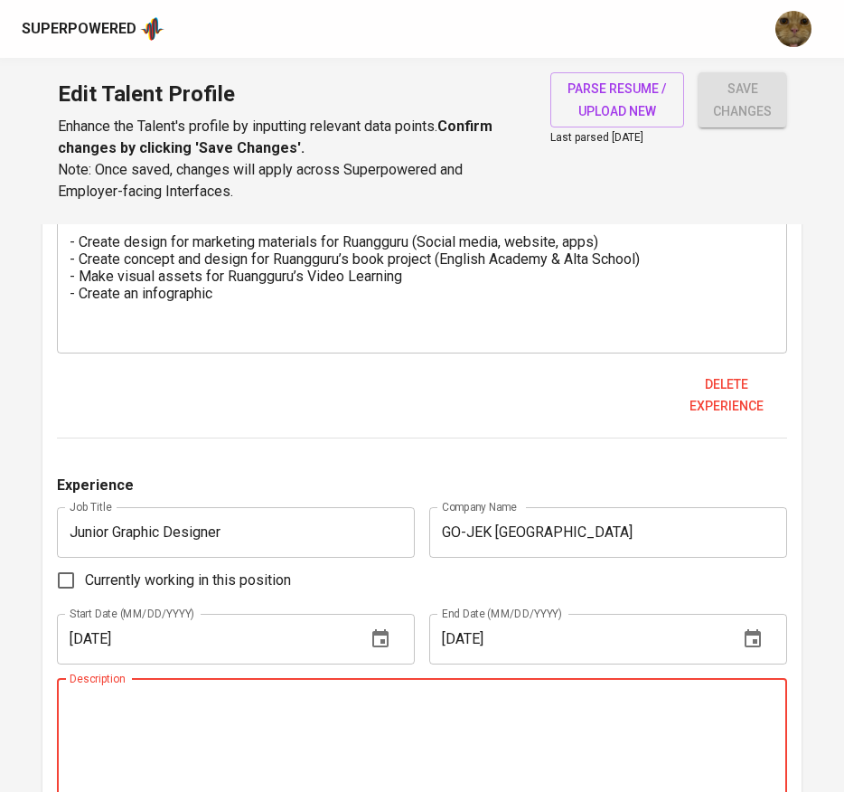
paste textarea "Create design for gojek’s printed media e.g banner and flyer Create a design fo…"
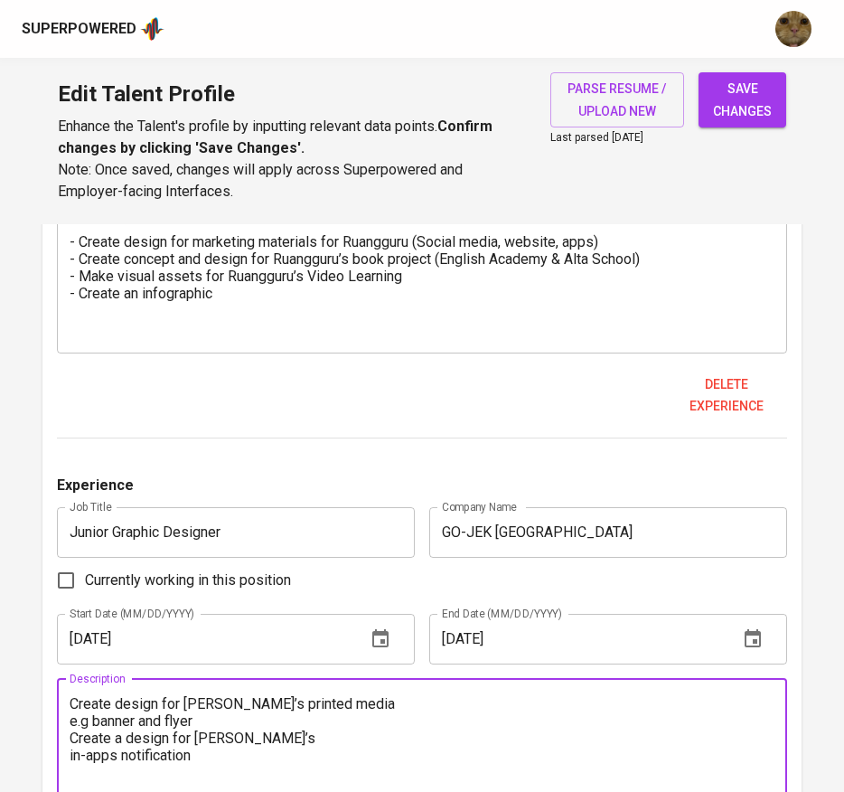
click at [61, 713] on div "Create design for gojek’s printed media e.g banner and flyer Create a design fo…" at bounding box center [422, 747] width 731 height 136
click at [78, 722] on textarea "Create design for gojek’s printed media e.g banner and flyer Create a design fo…" at bounding box center [423, 746] width 706 height 103
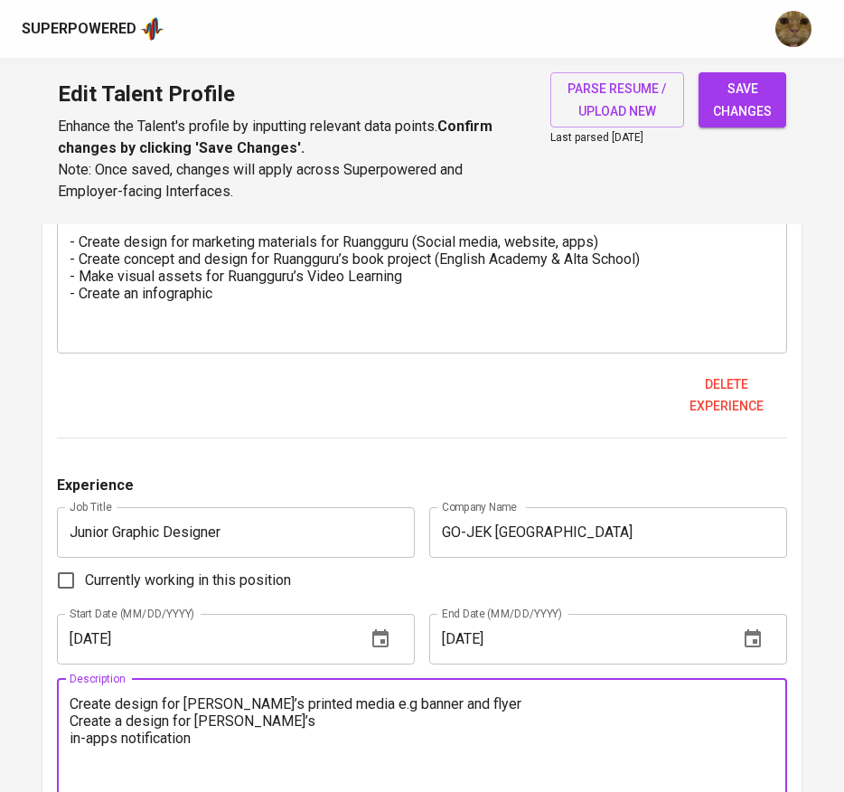
click at [73, 701] on textarea "Create design for gojek’s printed media e.g banner and flyer Create a design fo…" at bounding box center [423, 746] width 706 height 103
click at [282, 727] on textarea "- Create design for gojek’s printed media e.g banner and flyer - Create a desig…" at bounding box center [423, 746] width 706 height 103
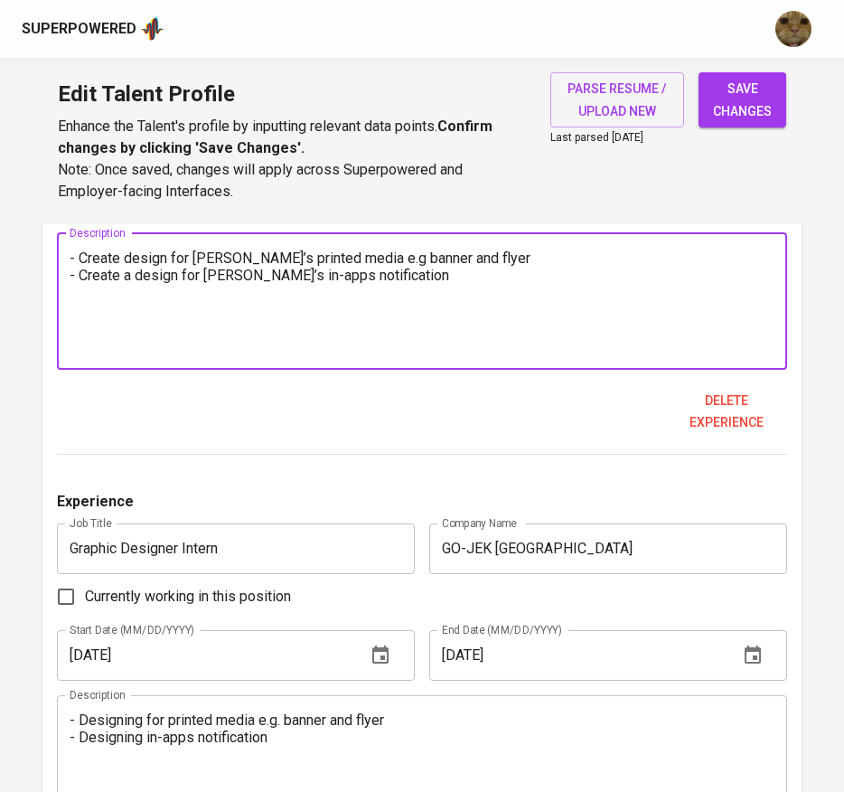
scroll to position [2069, 0]
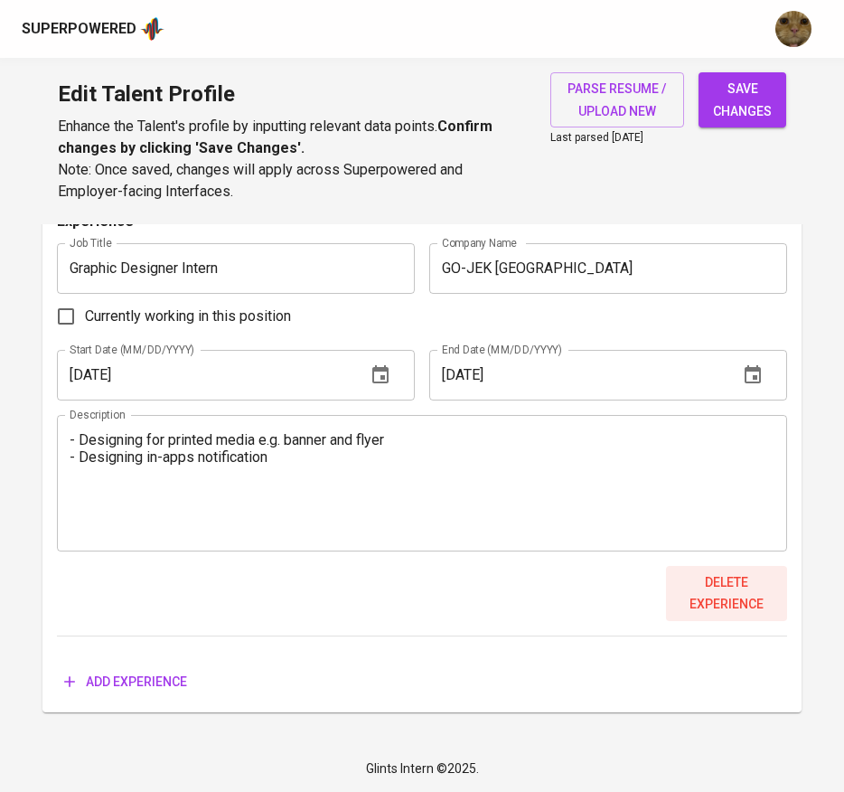
type textarea "- Create design for gojek’s printed media e.g banner and flyer - Create a desig…"
click at [717, 581] on span "Delete experience" at bounding box center [727, 593] width 108 height 44
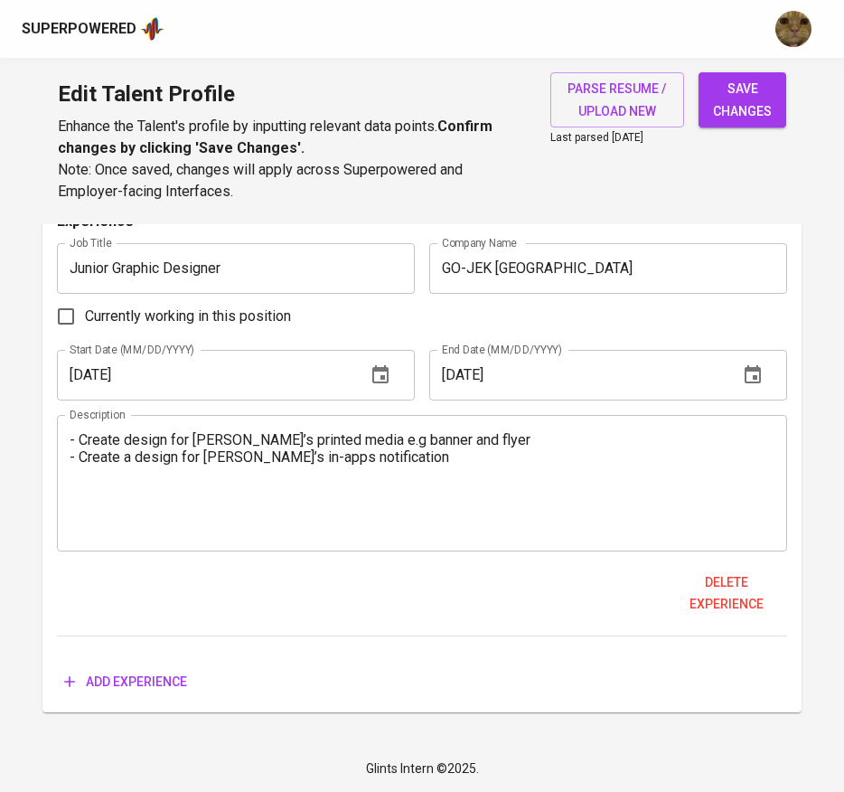
scroll to position [1607, 0]
click at [732, 118] on span "save changes" at bounding box center [742, 100] width 59 height 44
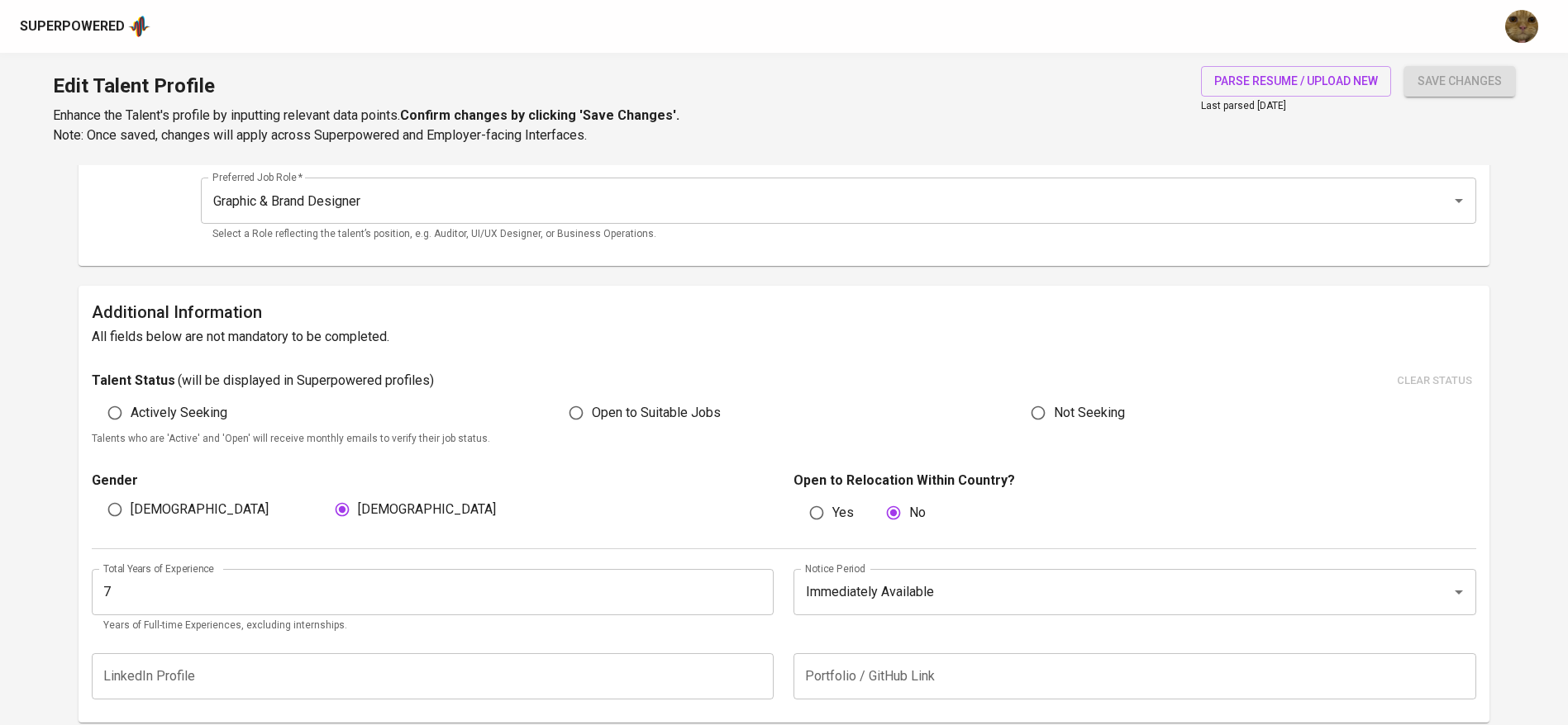
scroll to position [0, 0]
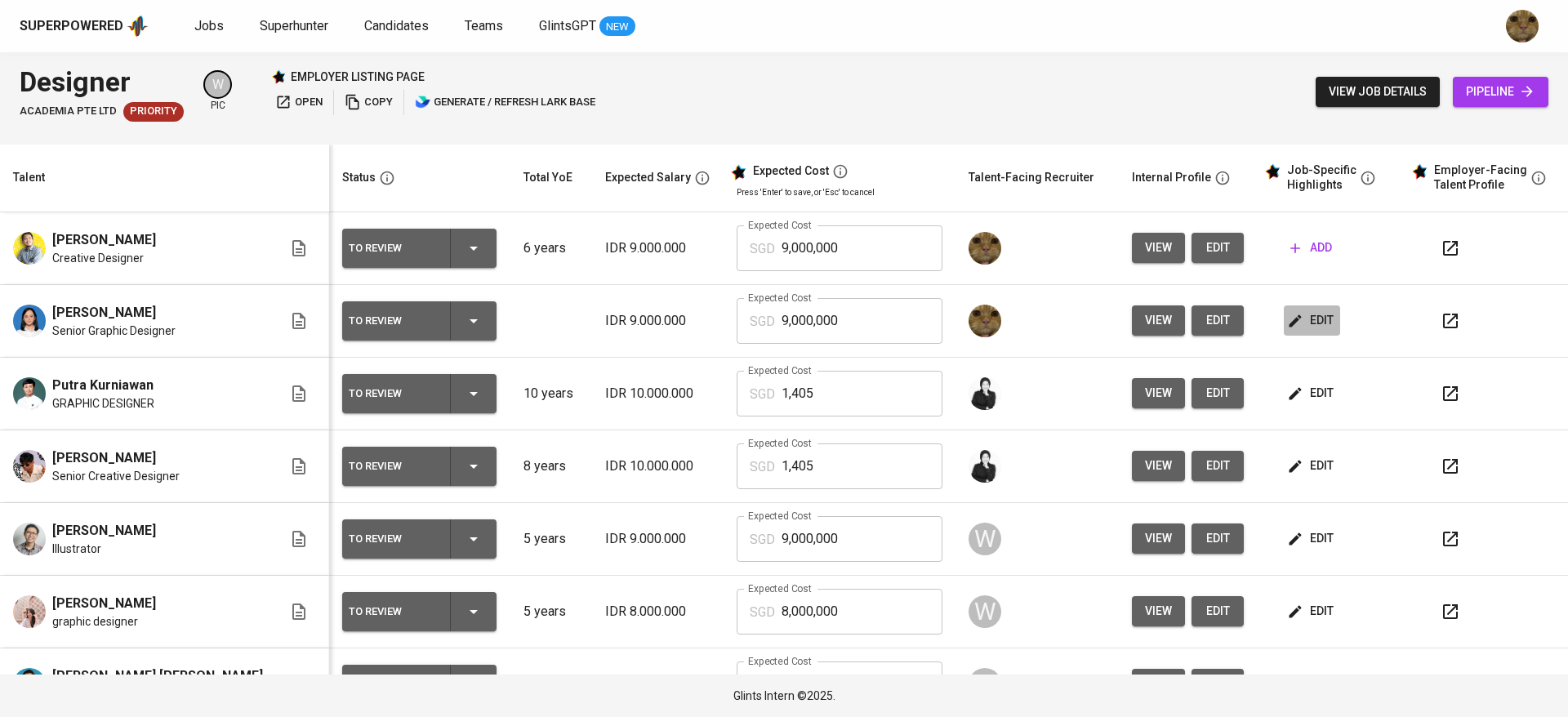
click at [1308, 329] on button "edit" at bounding box center [1311, 320] width 56 height 30
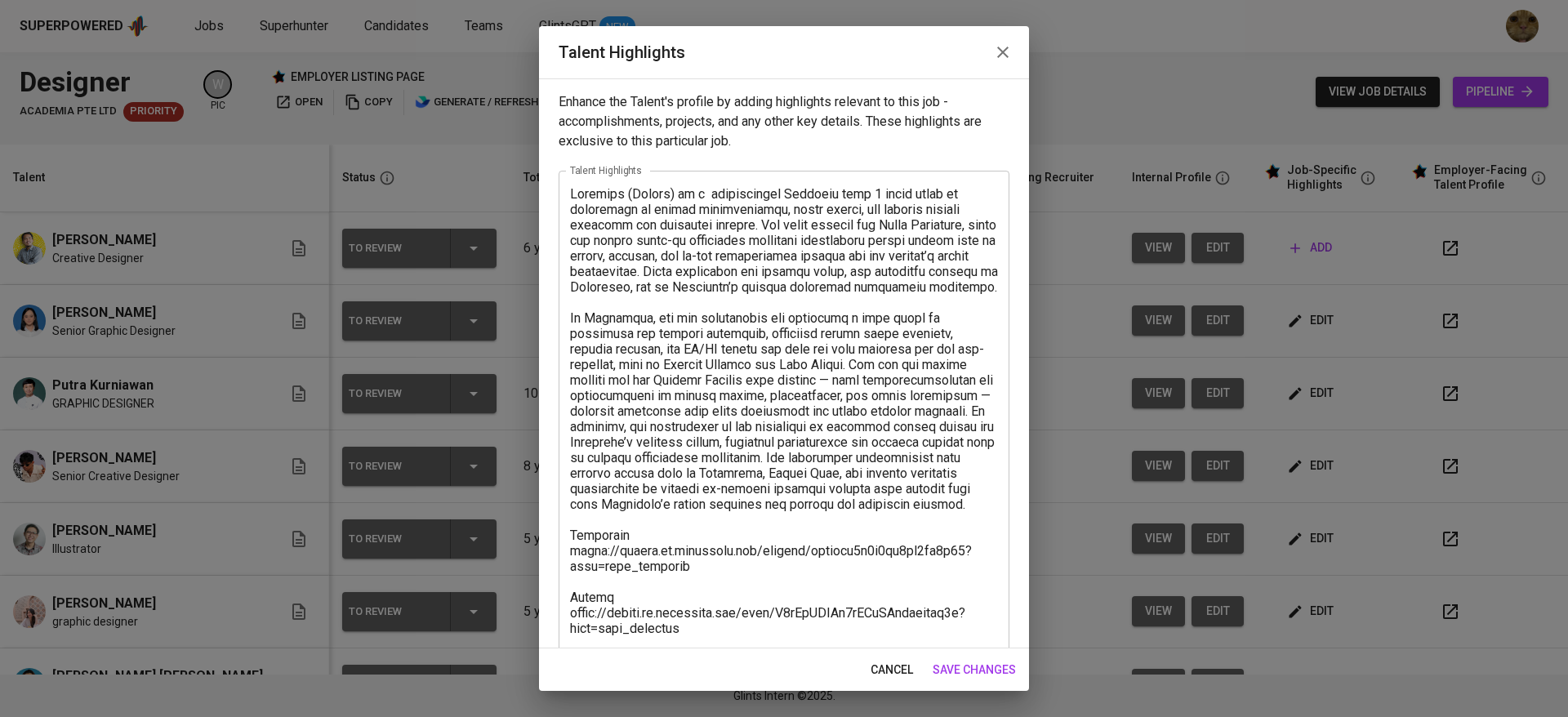
scroll to position [187, 0]
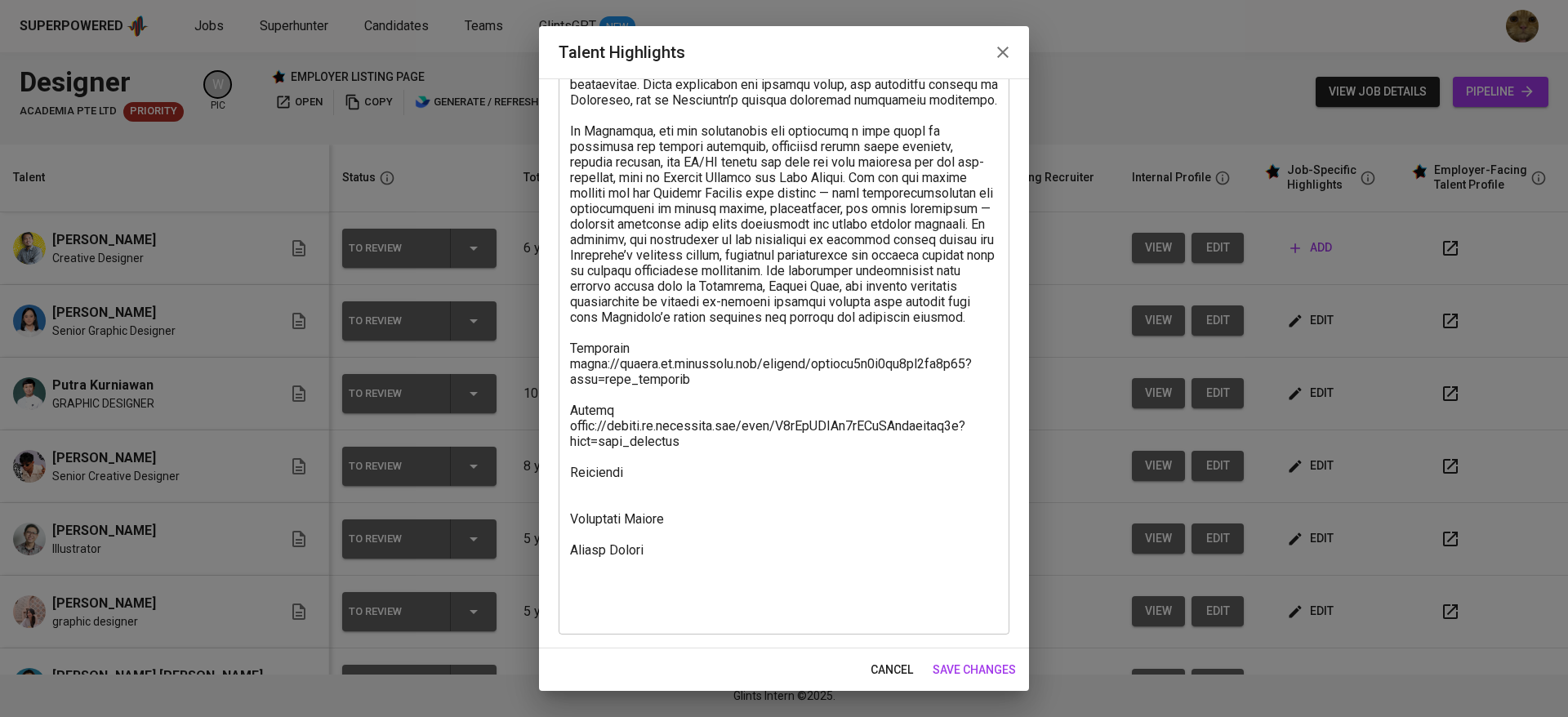
click at [574, 516] on textarea at bounding box center [784, 309] width 427 height 621
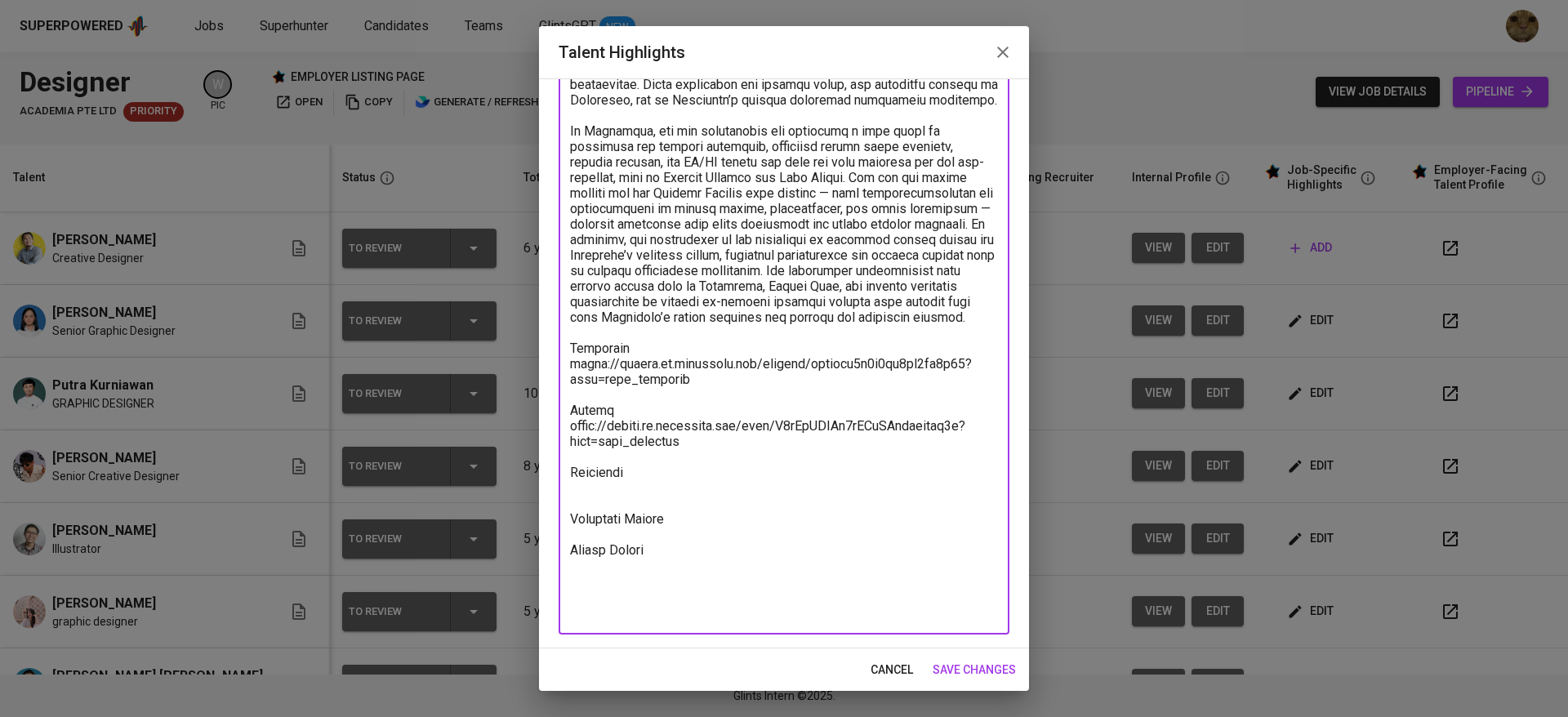
paste textarea "https://glints.sg.larksuite.com/file/PbGAbuwQ4ojVu2xtrGxlTfzeg7f?from=from_copy…"
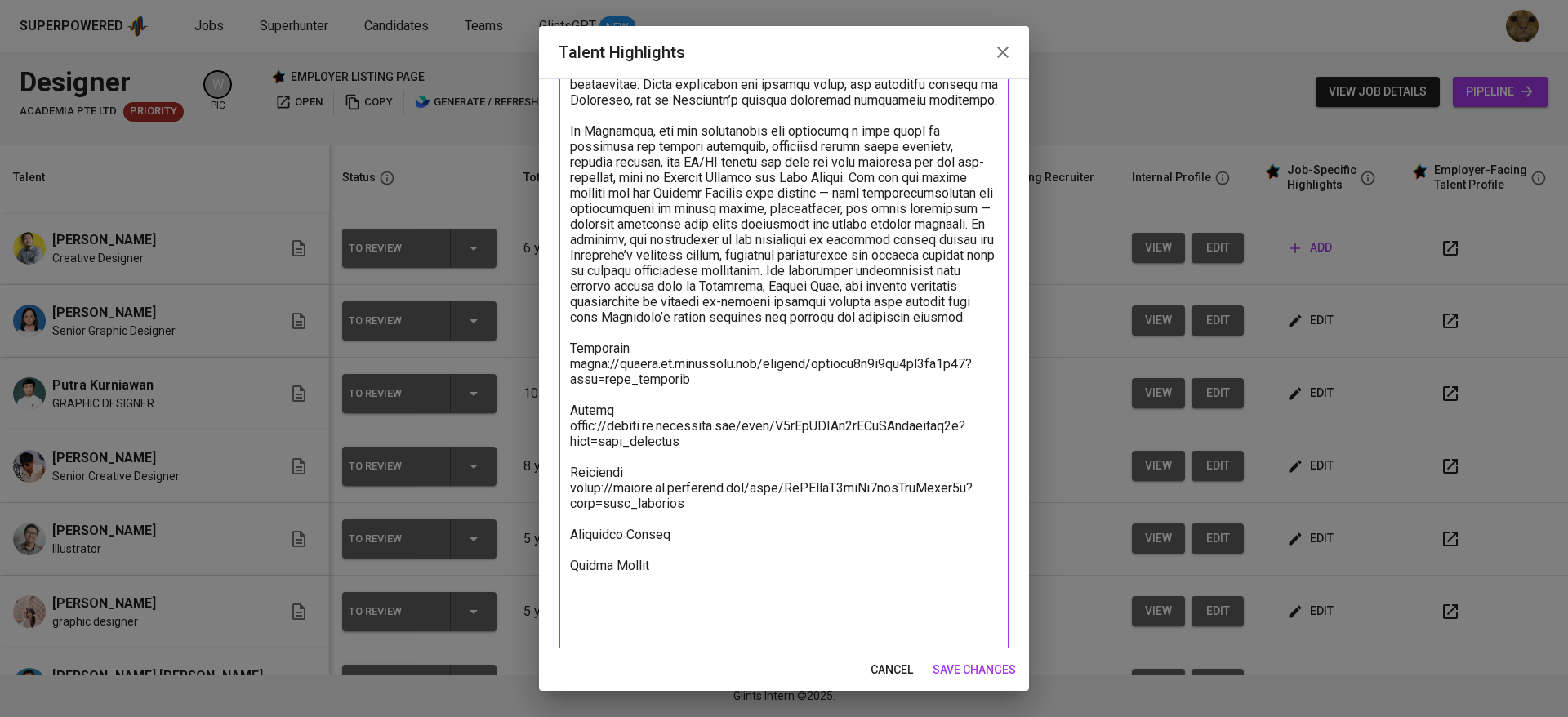
click at [653, 644] on div "x Talent Highlights" at bounding box center [784, 316] width 451 height 666
click at [679, 613] on textarea at bounding box center [784, 317] width 427 height 637
type textarea "Gridanty (Kaisha) is a professional Designer with 7 seven years of experience i…"
click at [972, 657] on button "save changes" at bounding box center [974, 670] width 97 height 30
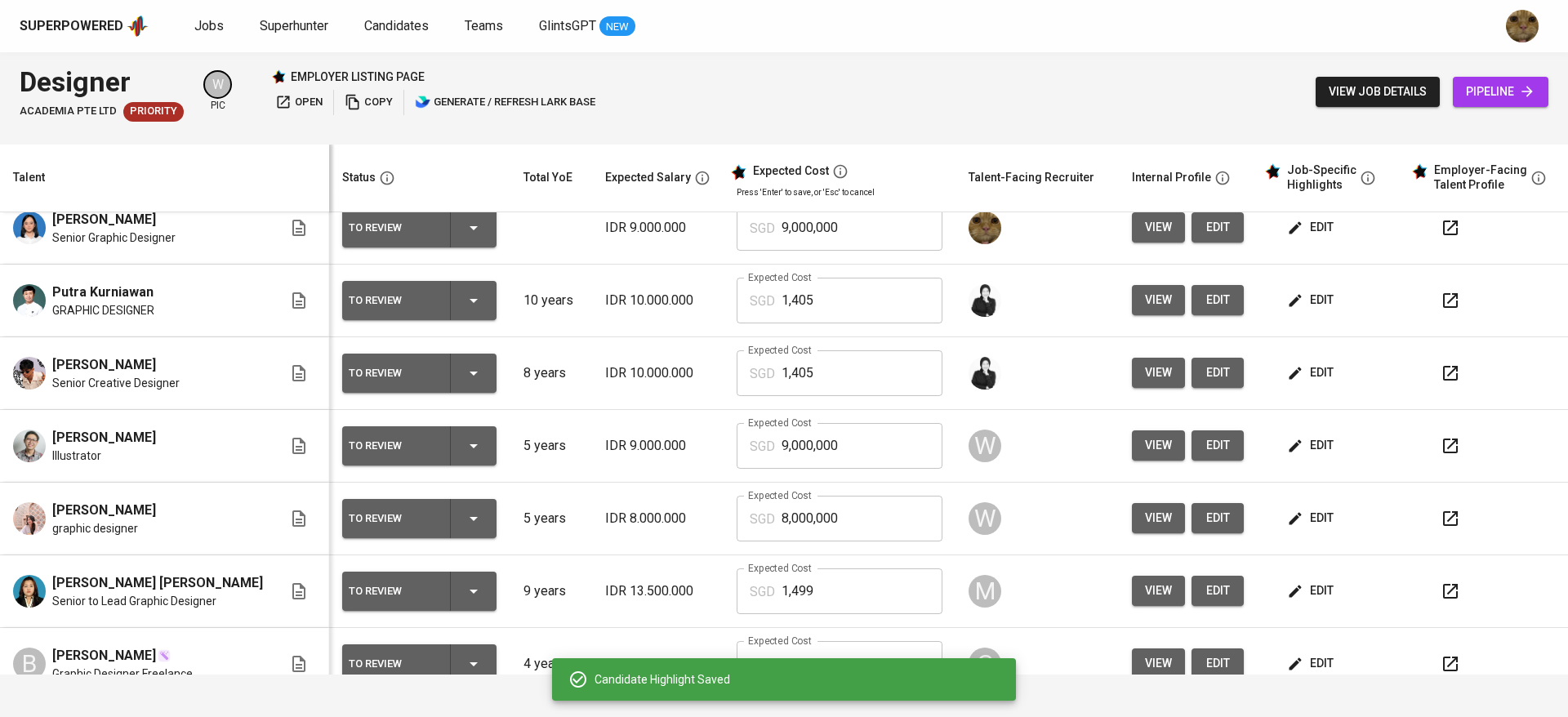
scroll to position [110, 0]
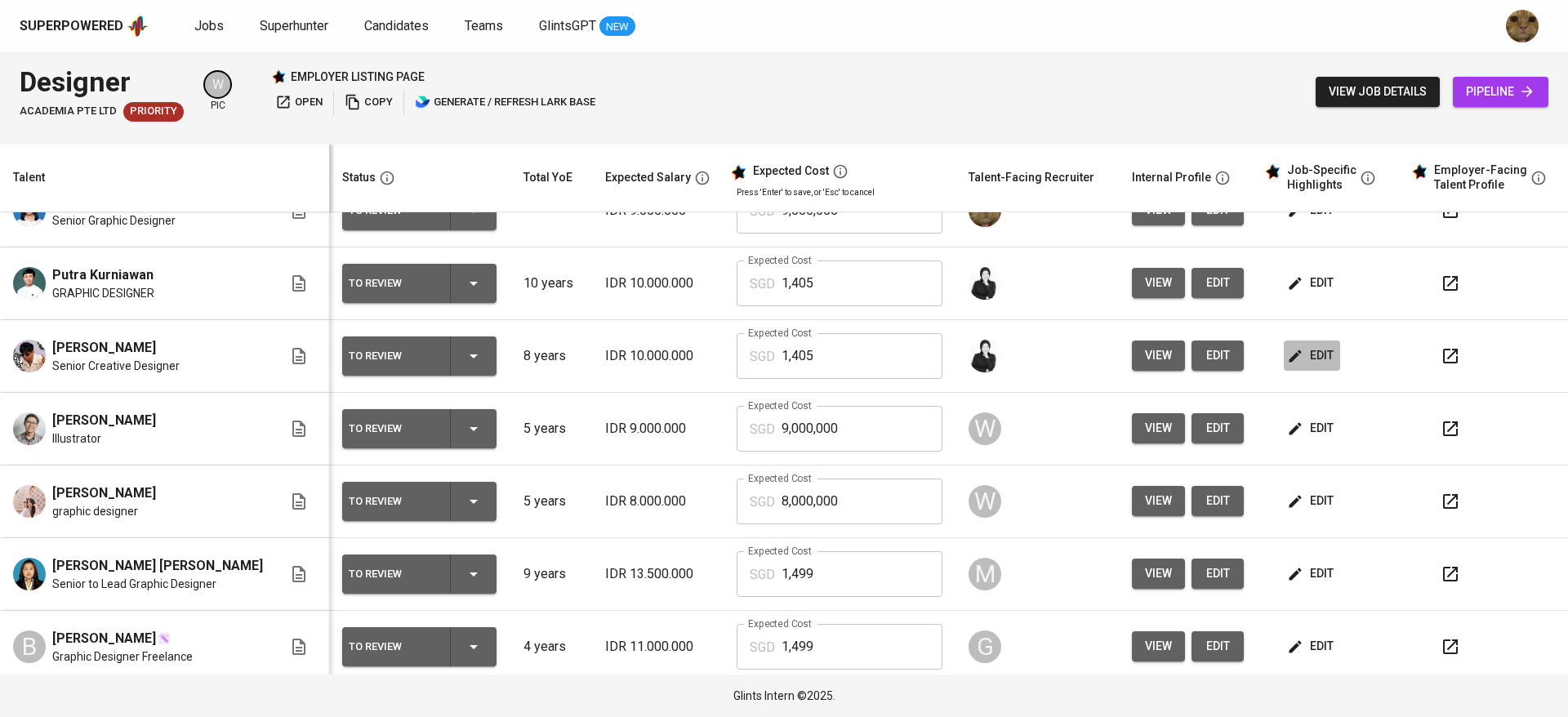
click at [1292, 354] on span "edit" at bounding box center [1312, 355] width 43 height 21
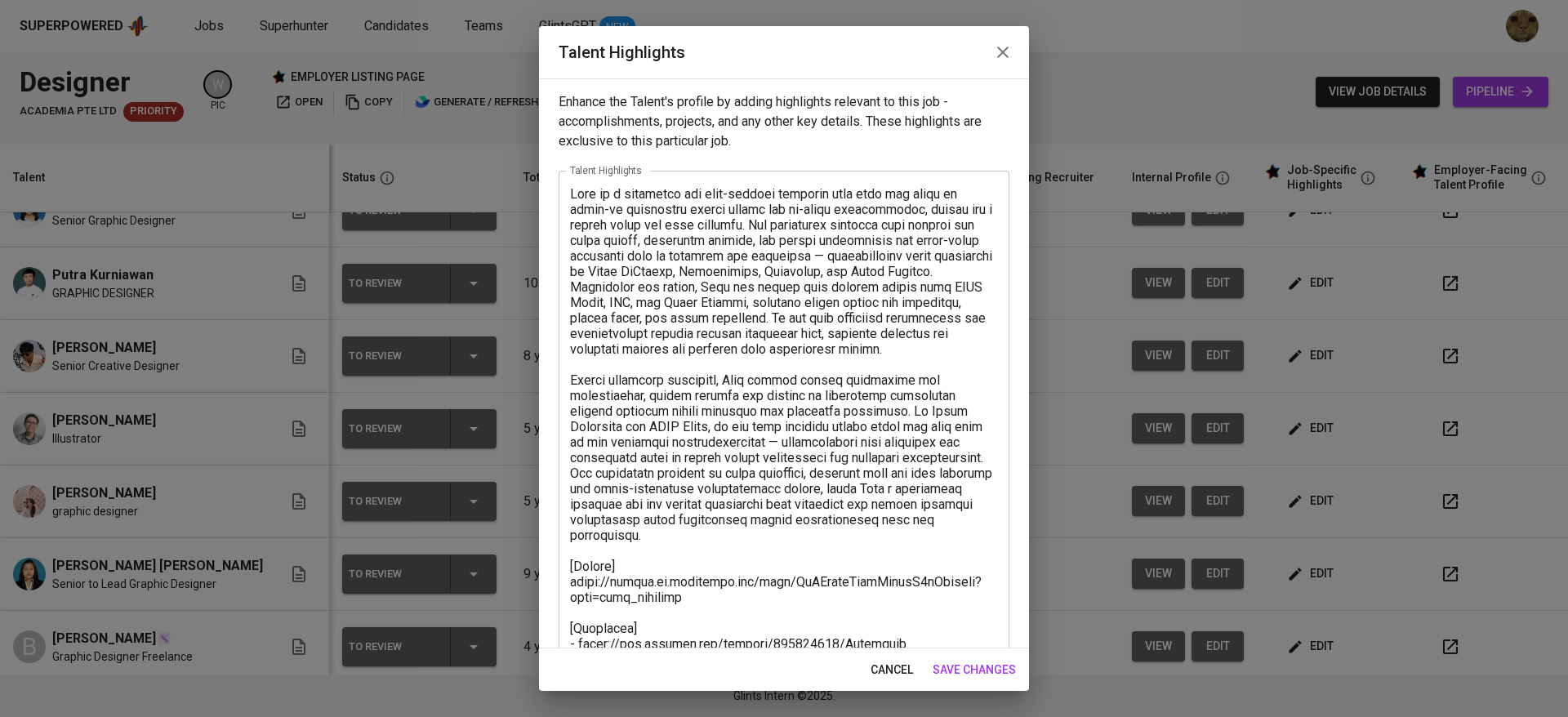
scroll to position [358, 0]
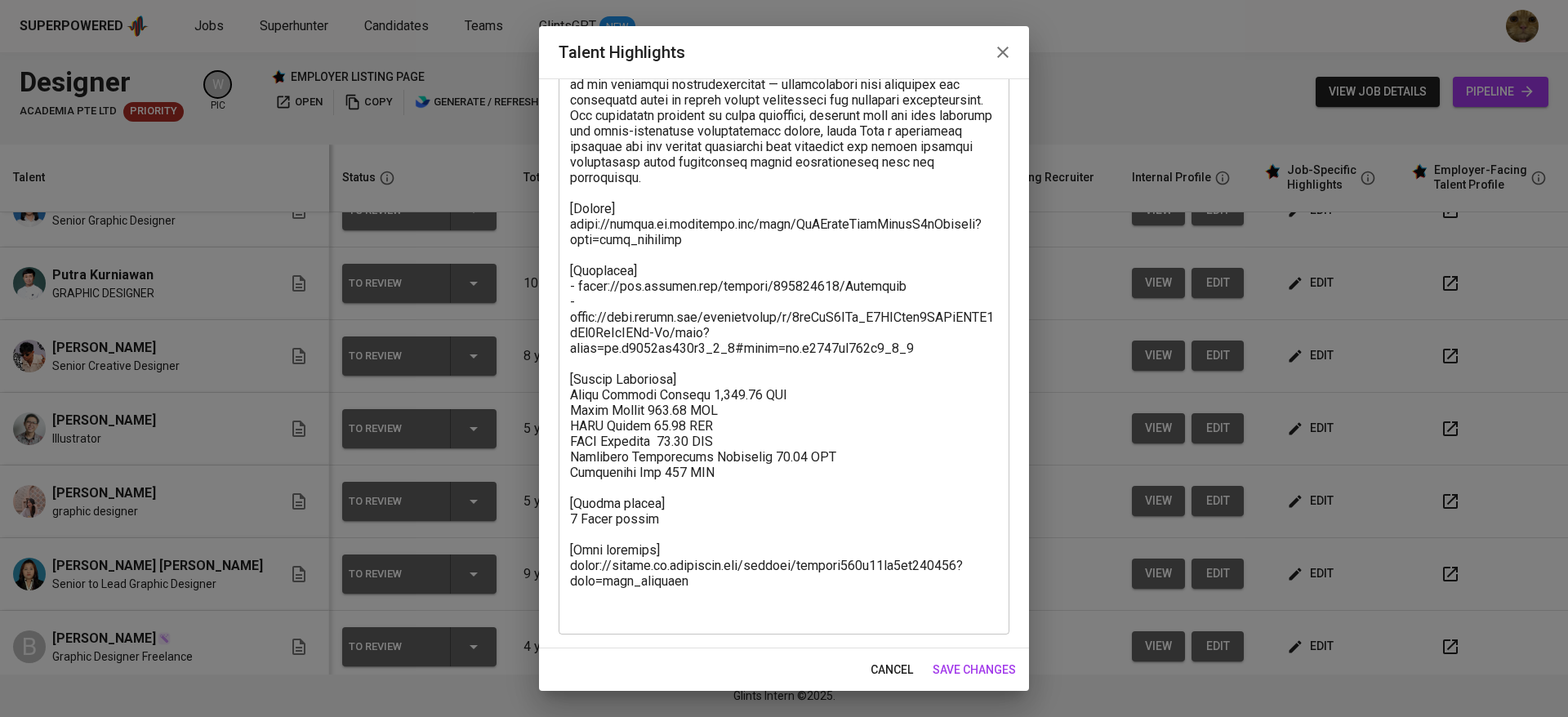
click at [841, 645] on div "Enhance the Talent's profile by adding highlights relevant to this job - accomp…" at bounding box center [784, 363] width 490 height 571
click at [878, 660] on span "cancel" at bounding box center [891, 670] width 42 height 21
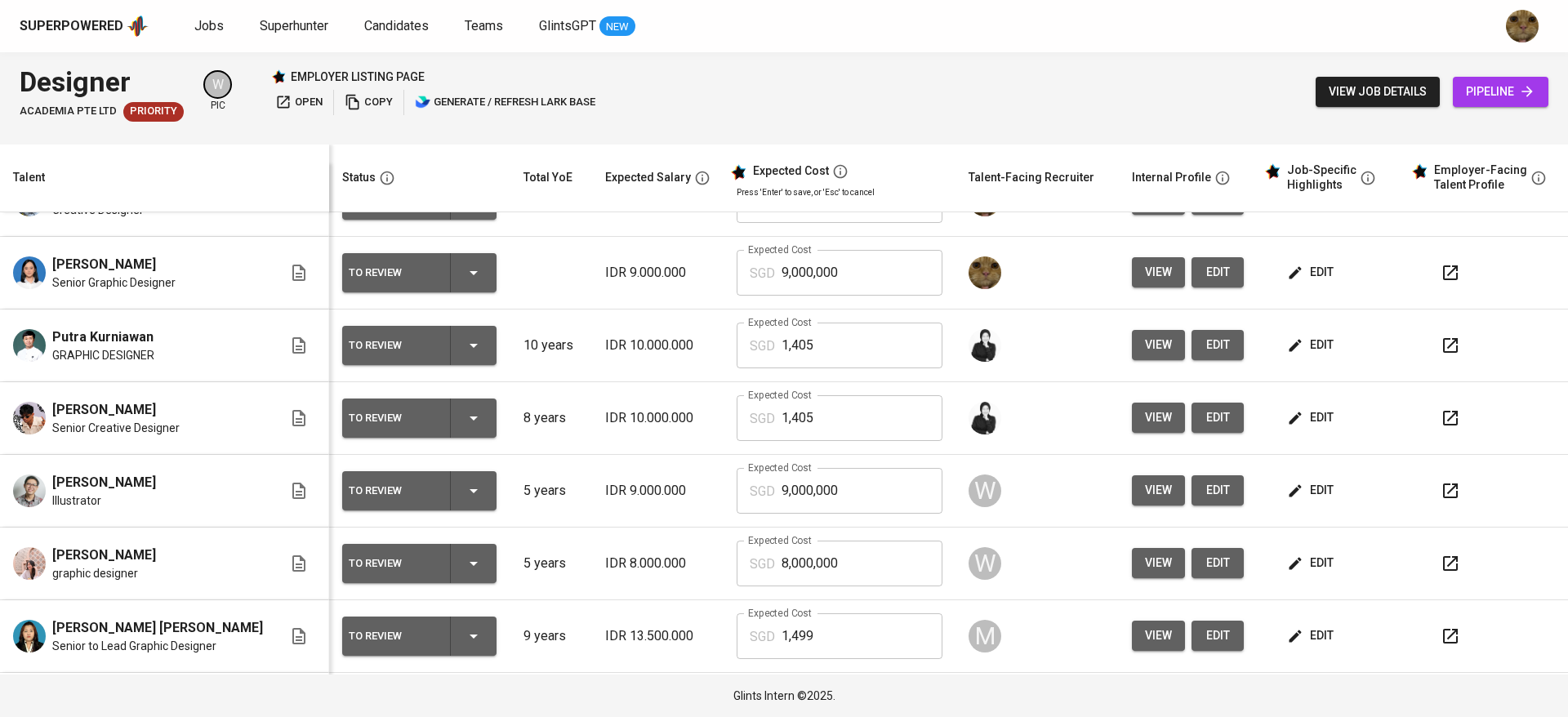
scroll to position [0, 0]
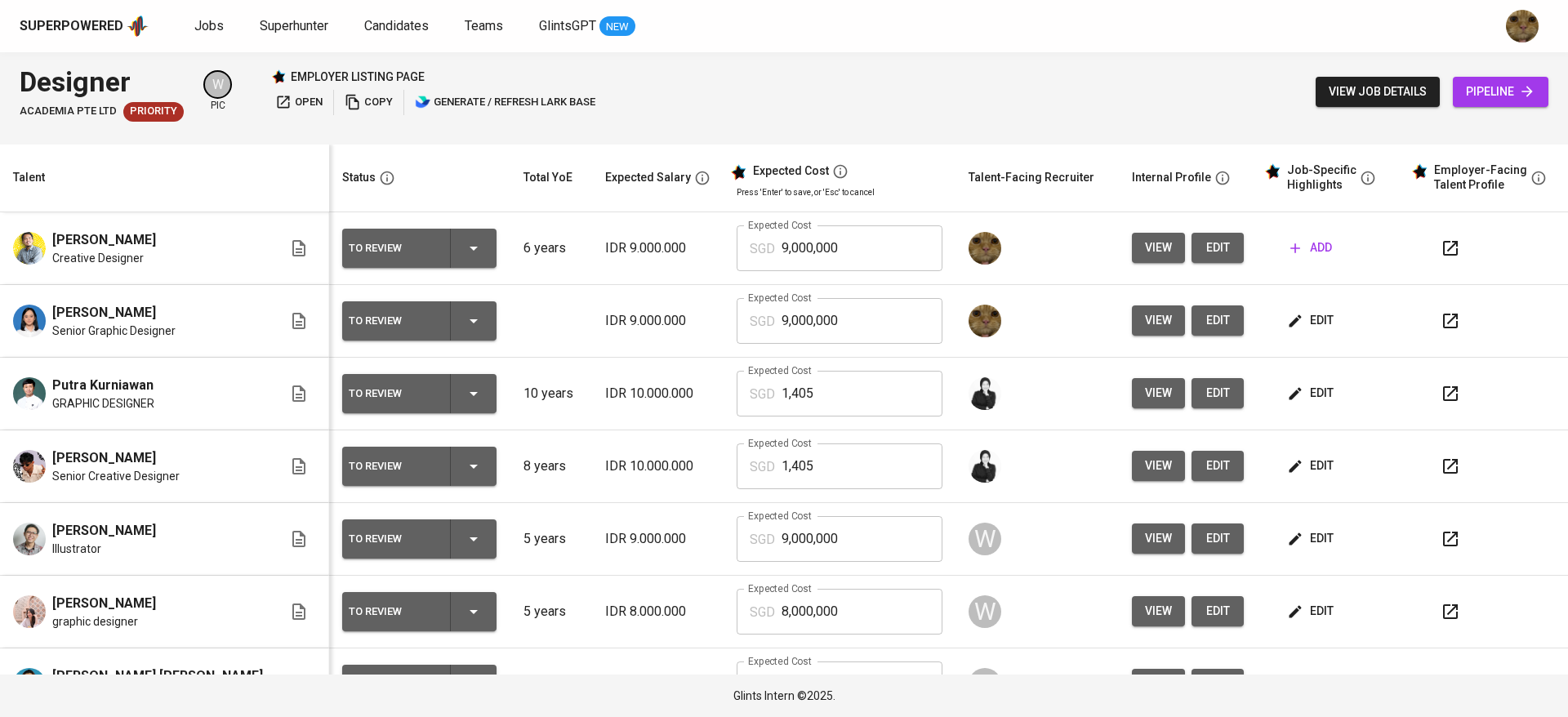
click at [1287, 387] on icon "button" at bounding box center [1295, 393] width 16 height 16
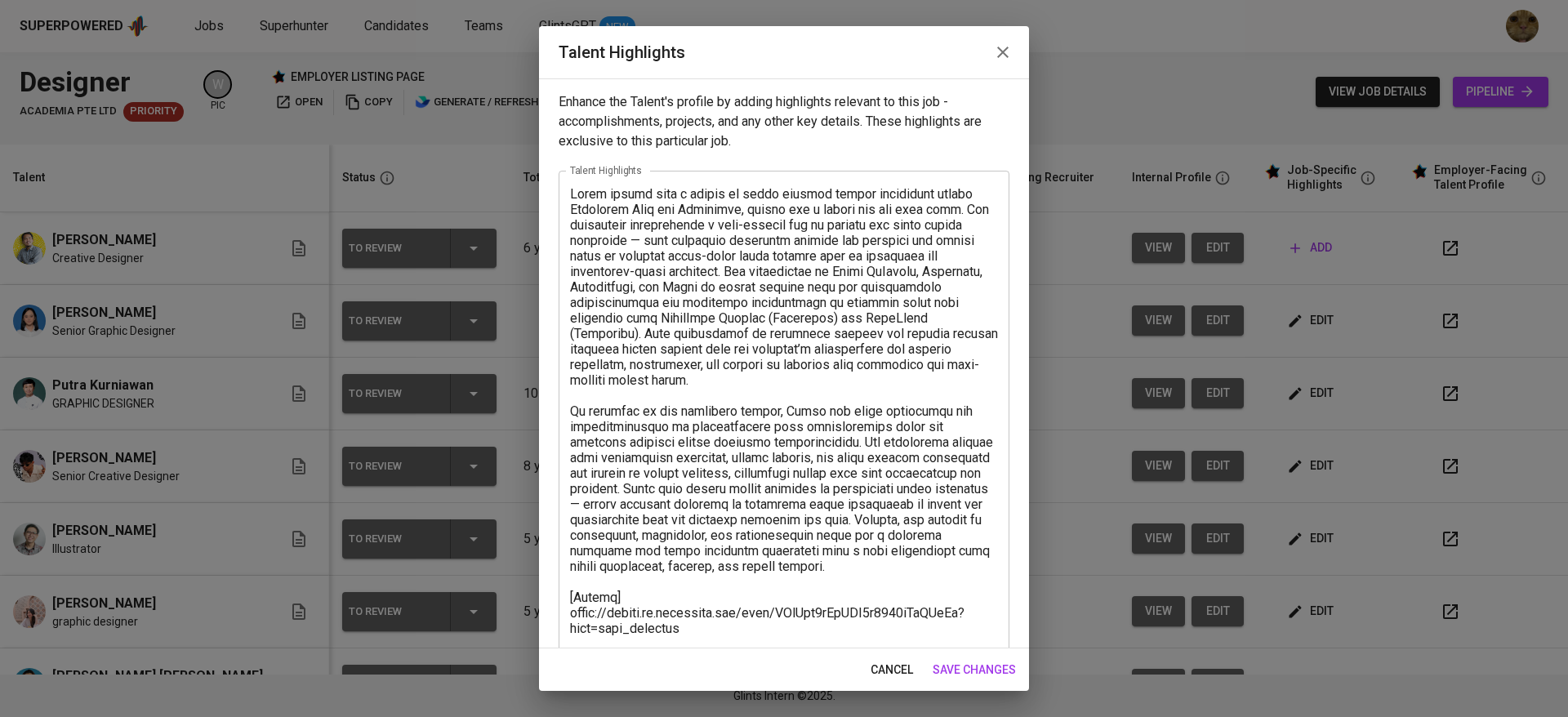
scroll to position [358, 0]
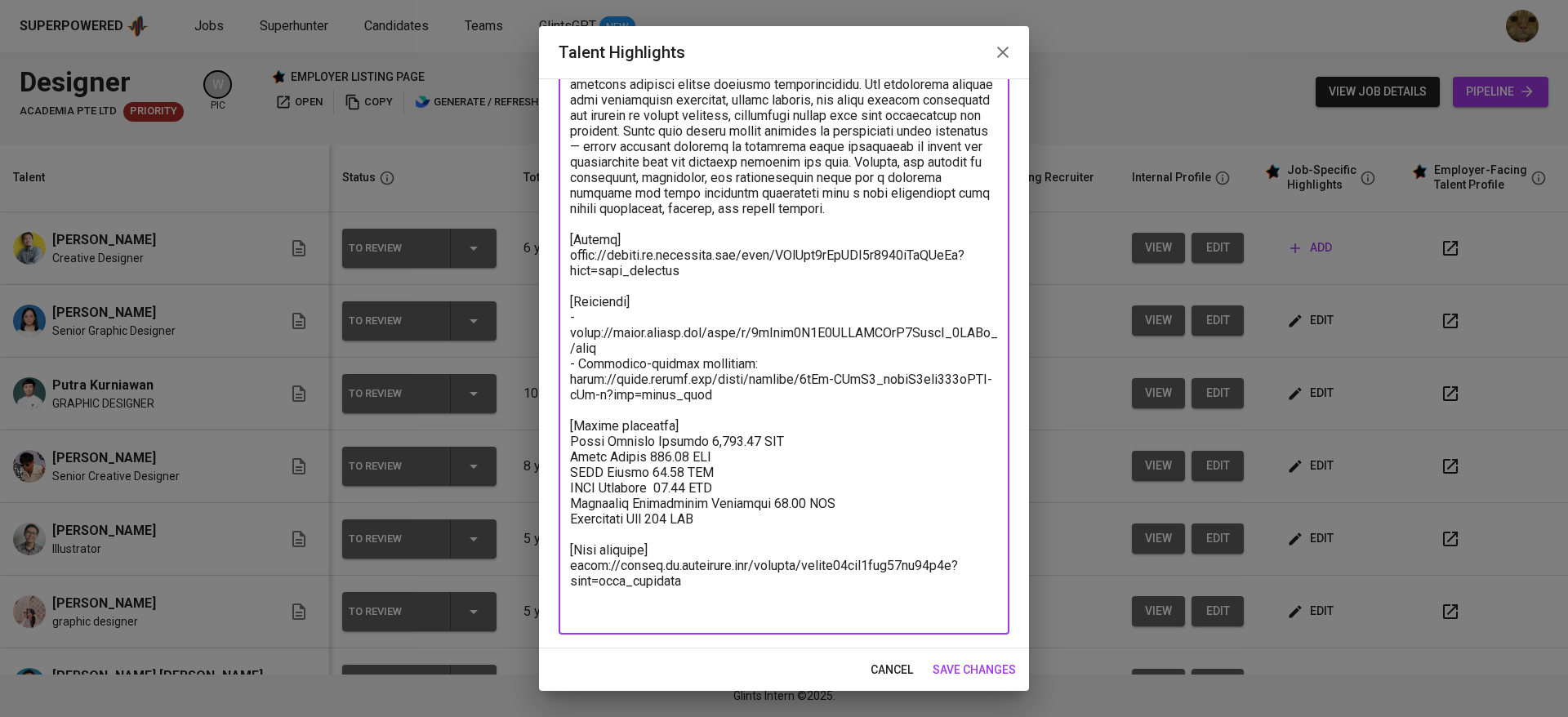
drag, startPoint x: 729, startPoint y: 530, endPoint x: 549, endPoint y: 439, distance: 201.7
click at [549, 439] on div "Enhance the Talent's profile by adding highlights relevant to this job - accomp…" at bounding box center [784, 363] width 490 height 571
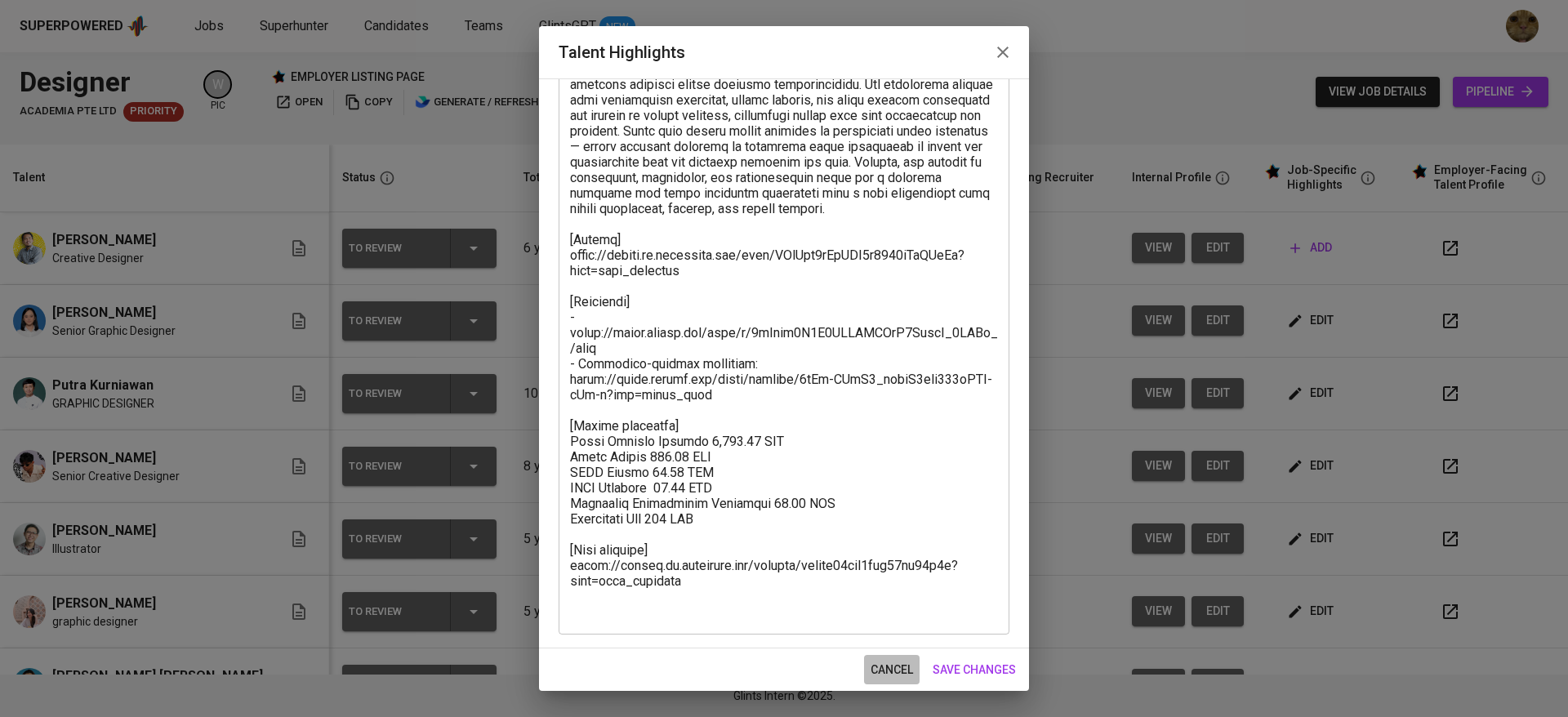
click at [877, 684] on button "cancel" at bounding box center [891, 670] width 55 height 30
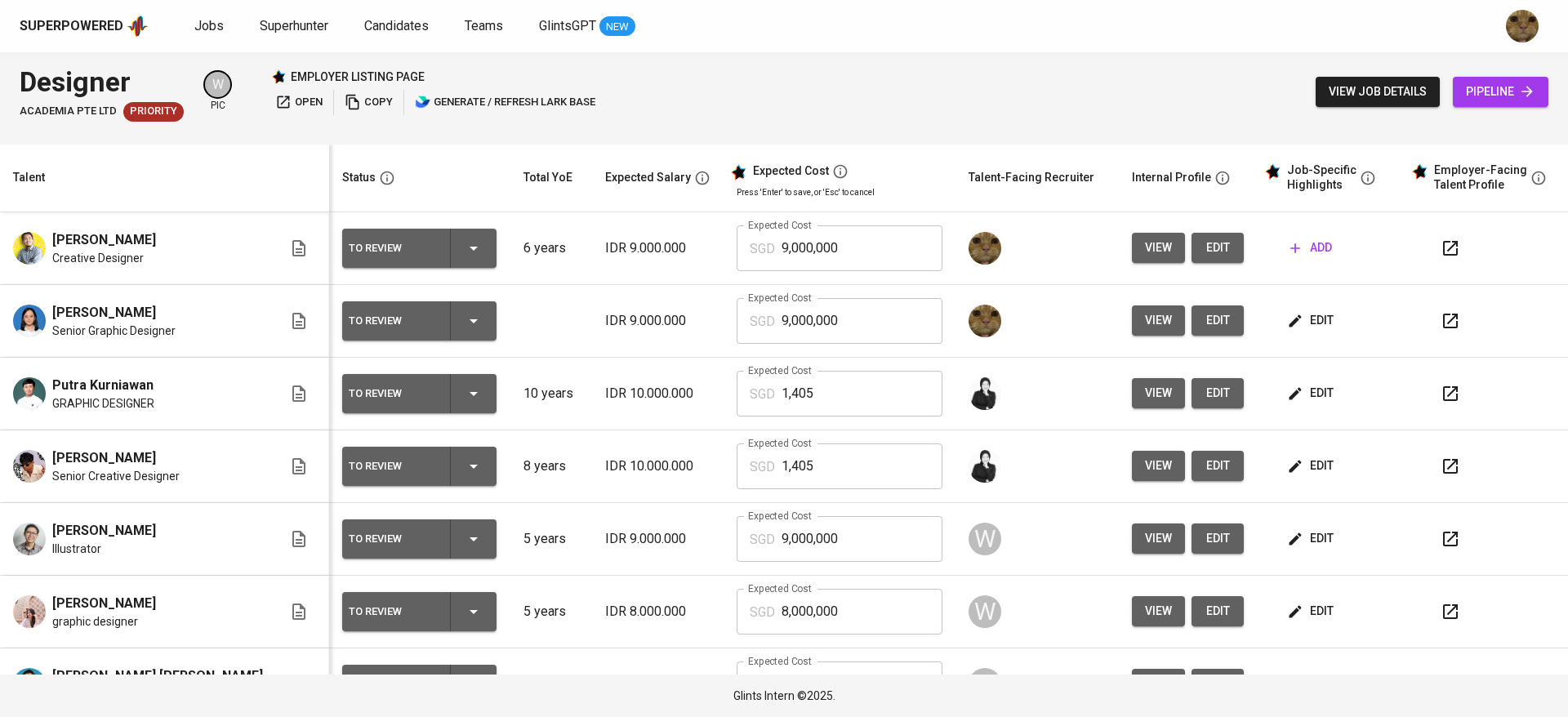
click at [1291, 323] on span "edit" at bounding box center [1312, 320] width 43 height 21
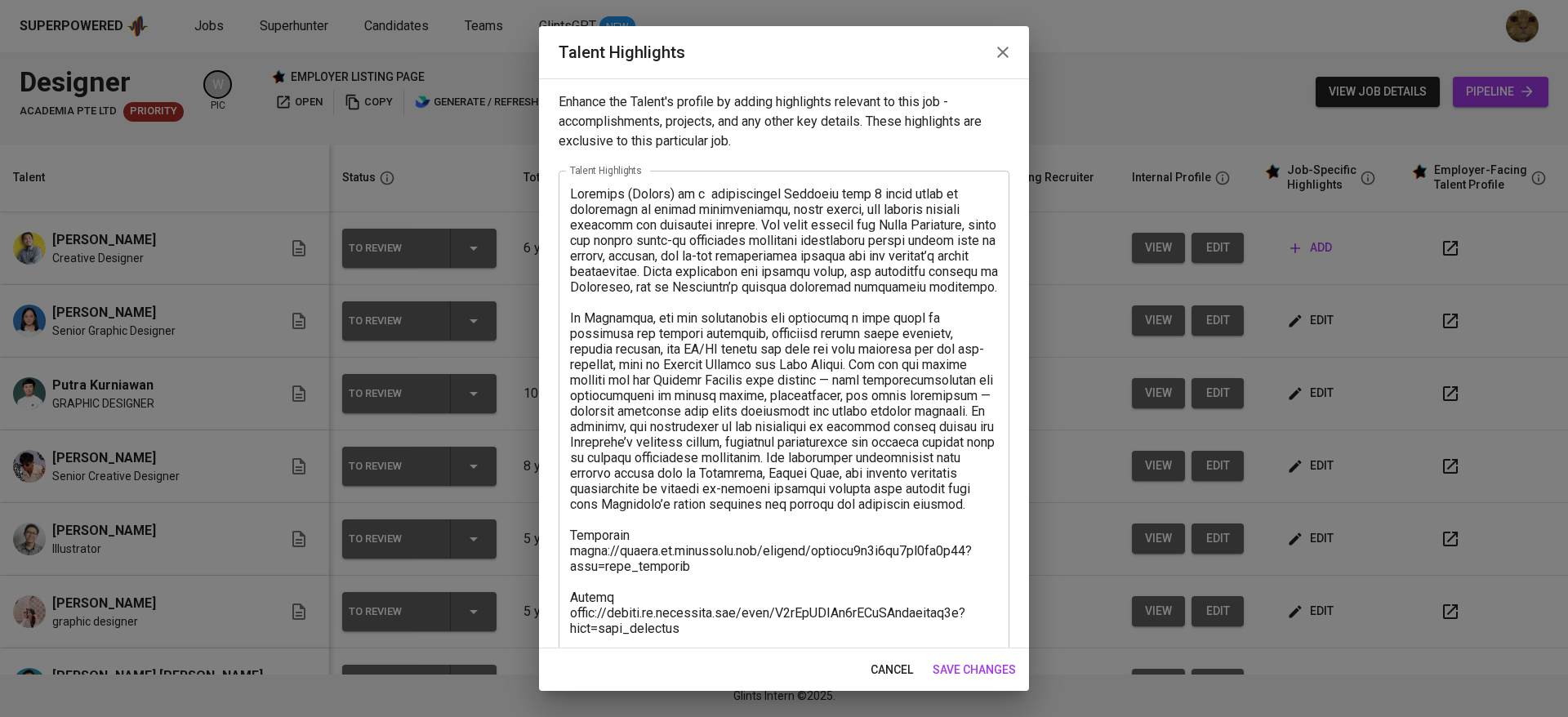
scroll to position [187, 0]
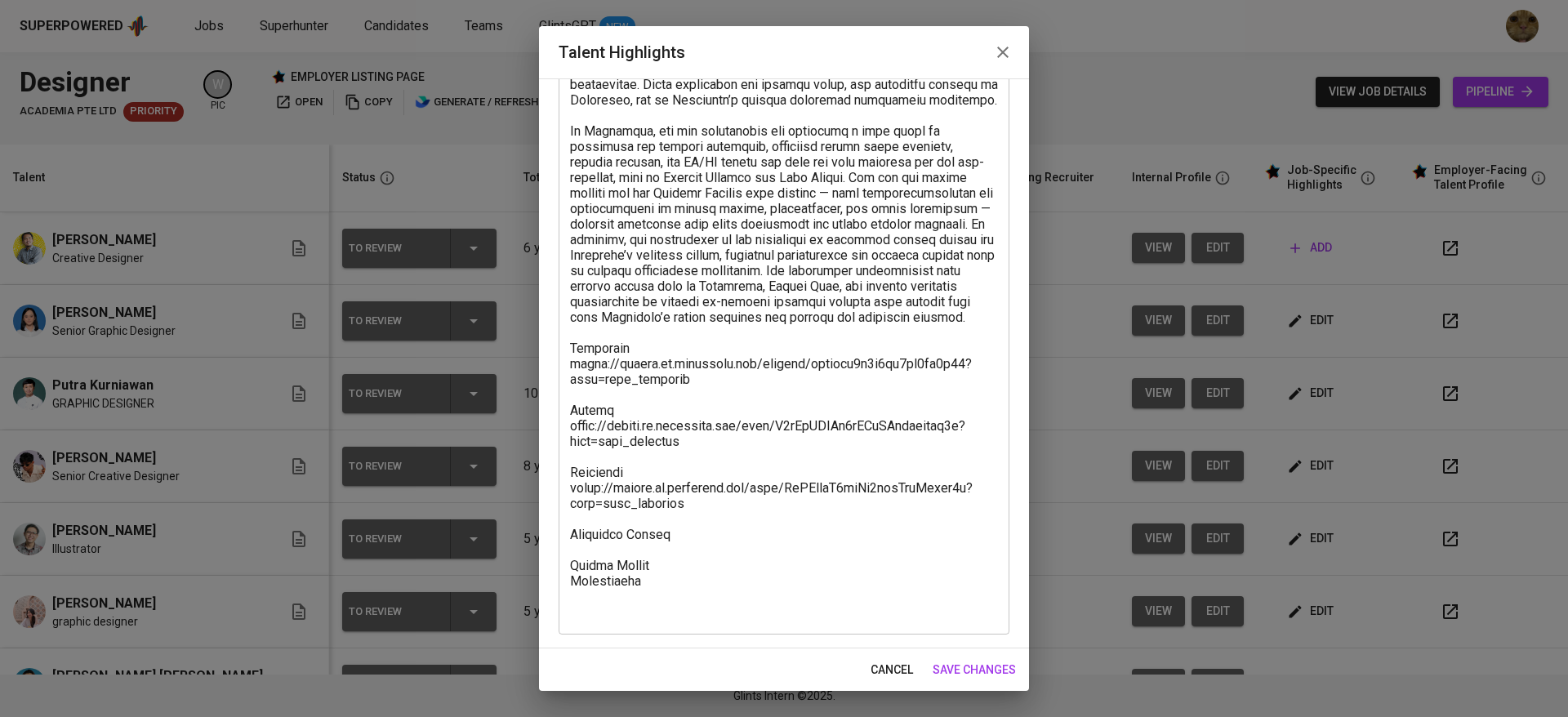
click at [708, 571] on textarea at bounding box center [784, 309] width 427 height 621
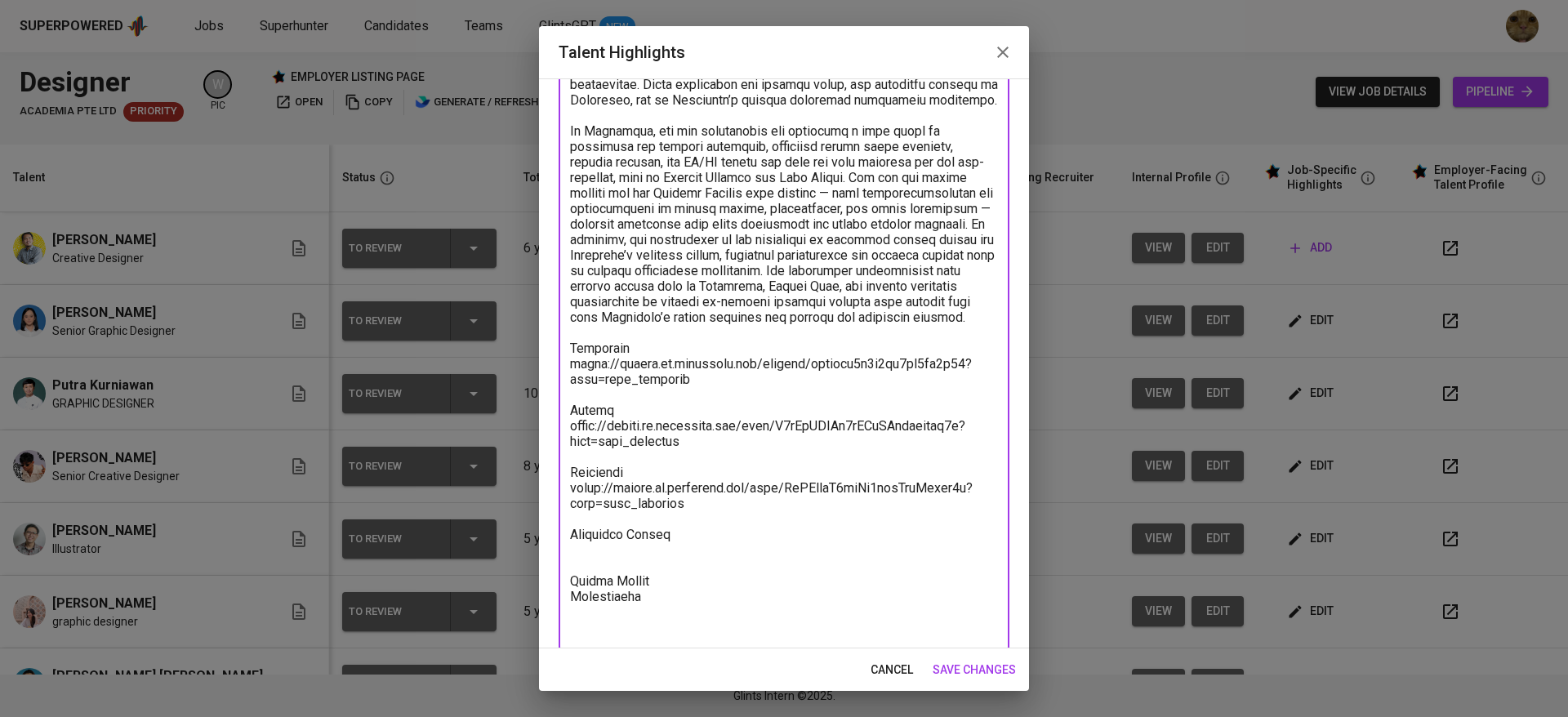
paste textarea "[Salary breakdown] Total Pricing Monthly 1,405.07 SGD Basic Salary 878.63 SGD B…"
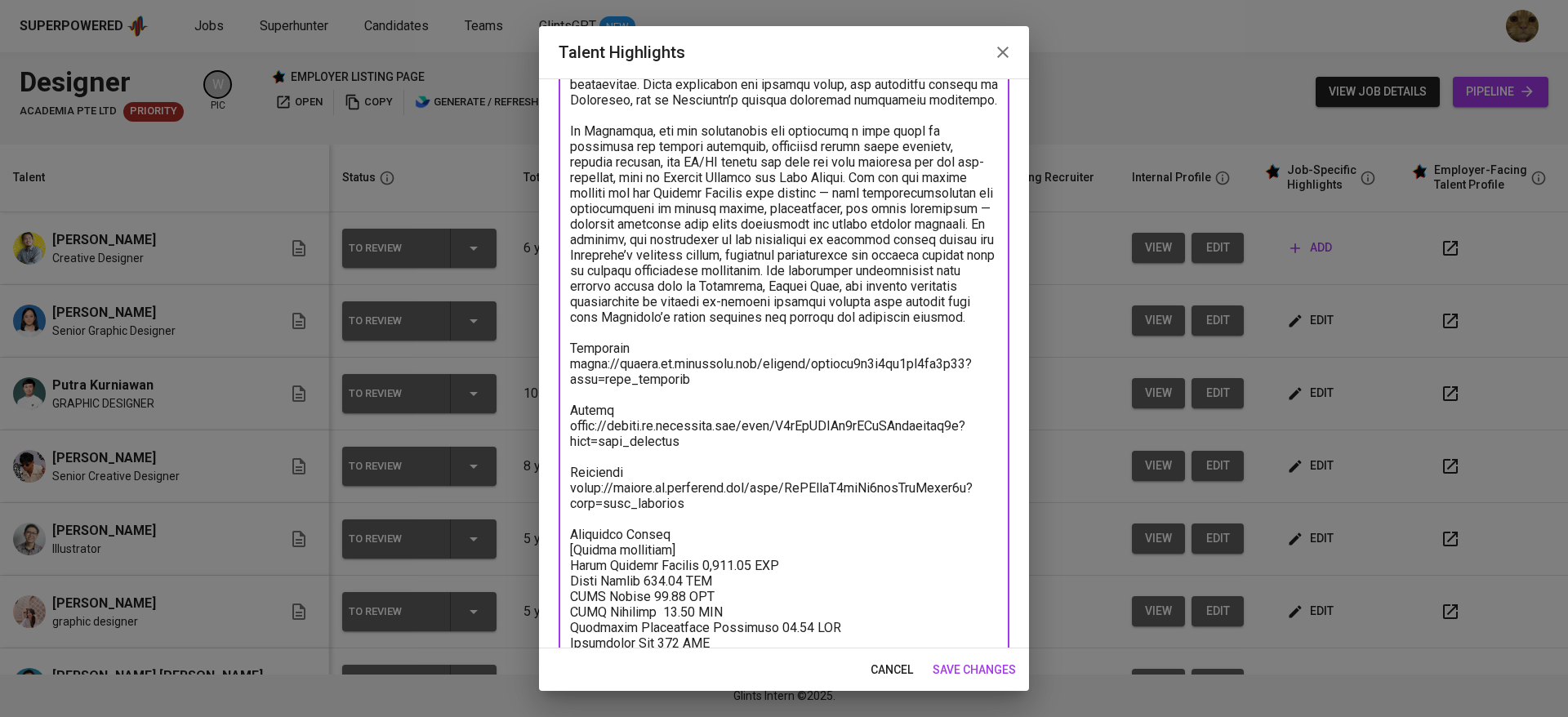
scroll to position [222, 0]
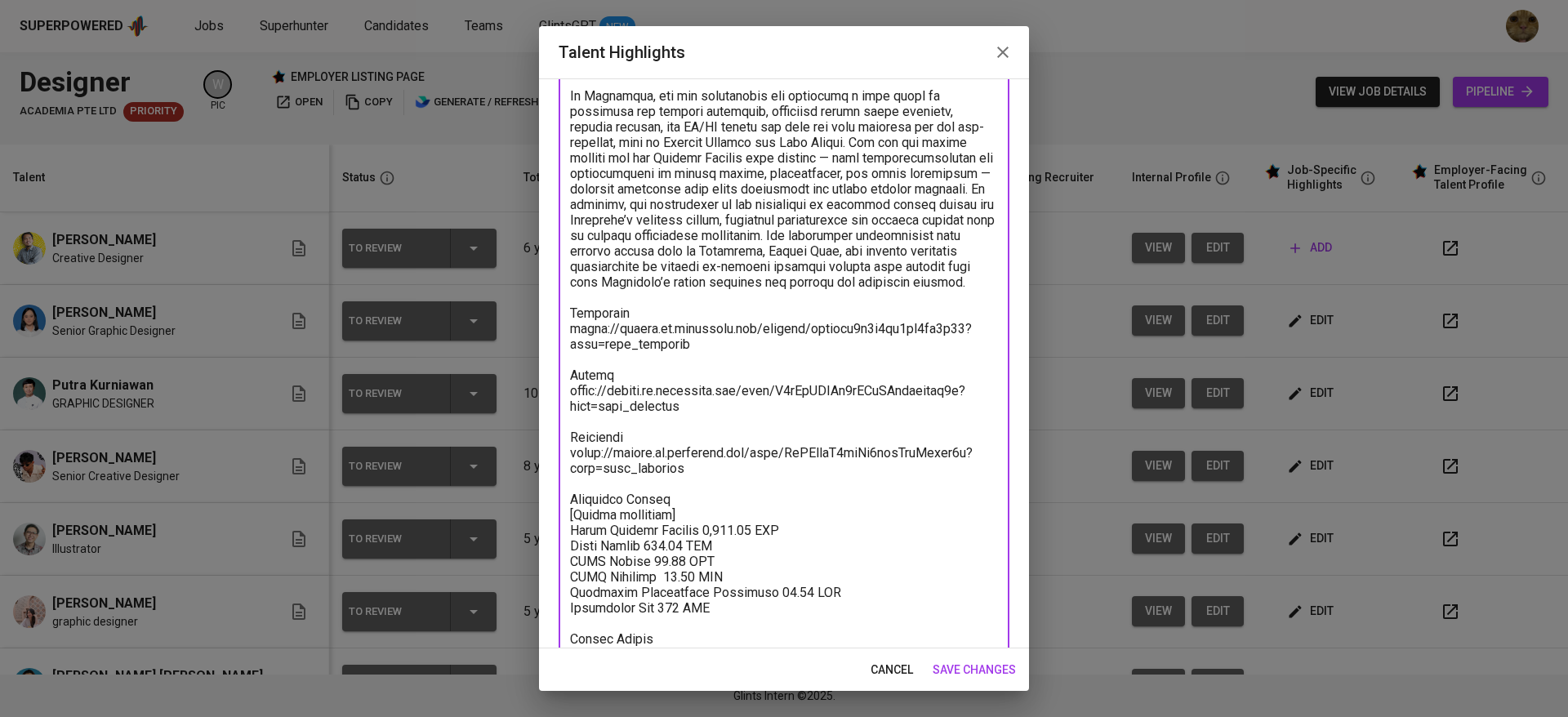
drag, startPoint x: 699, startPoint y: 544, endPoint x: 559, endPoint y: 549, distance: 140.1
click at [559, 549] on div "x Talent Highlights" at bounding box center [784, 328] width 451 height 759
drag, startPoint x: 638, startPoint y: 529, endPoint x: 568, endPoint y: 530, distance: 70.0
click at [568, 530] on div "x Talent Highlights" at bounding box center [784, 320] width 451 height 744
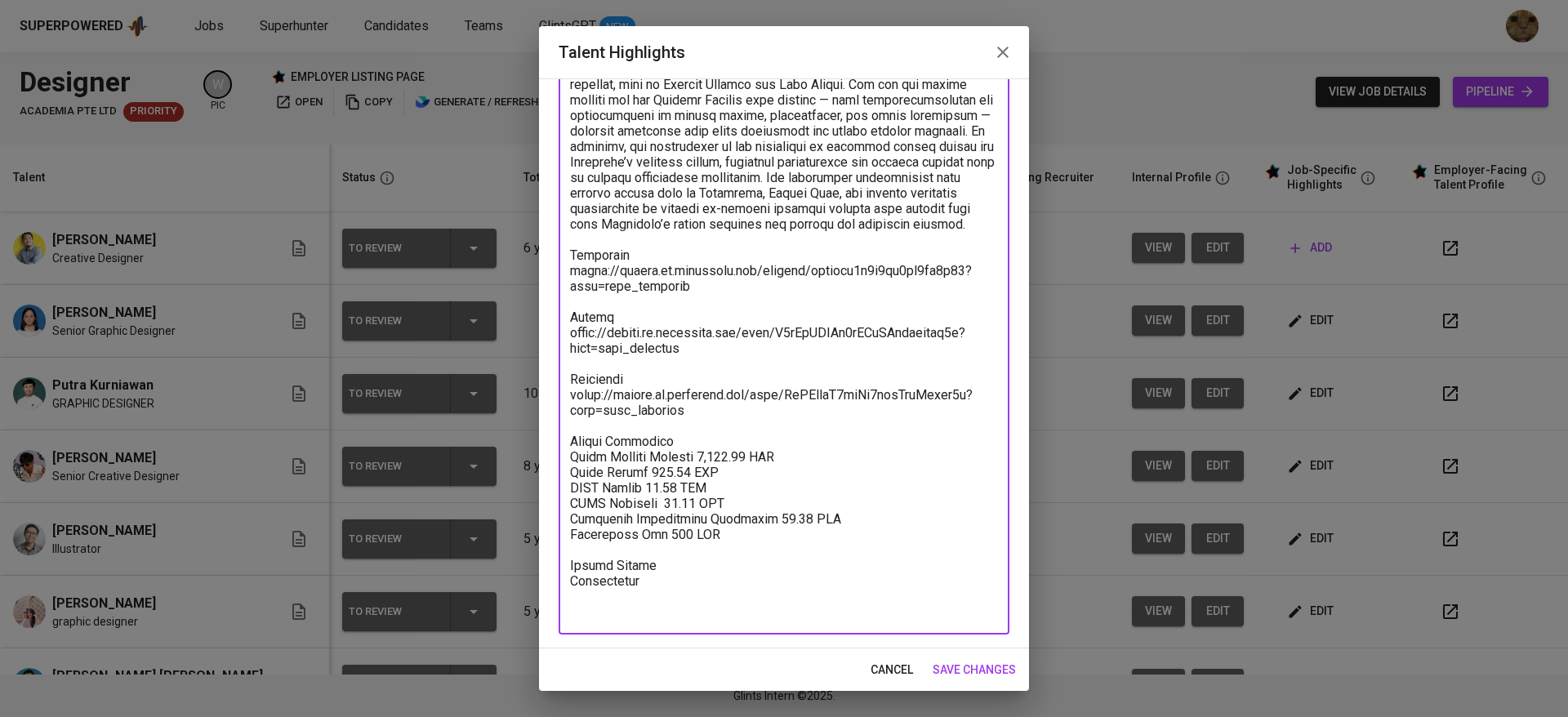
type textarea "Loremips (Dolors) am c adipiscingel Seddoeiu temp 6 incid utlab et doloremagn a…"
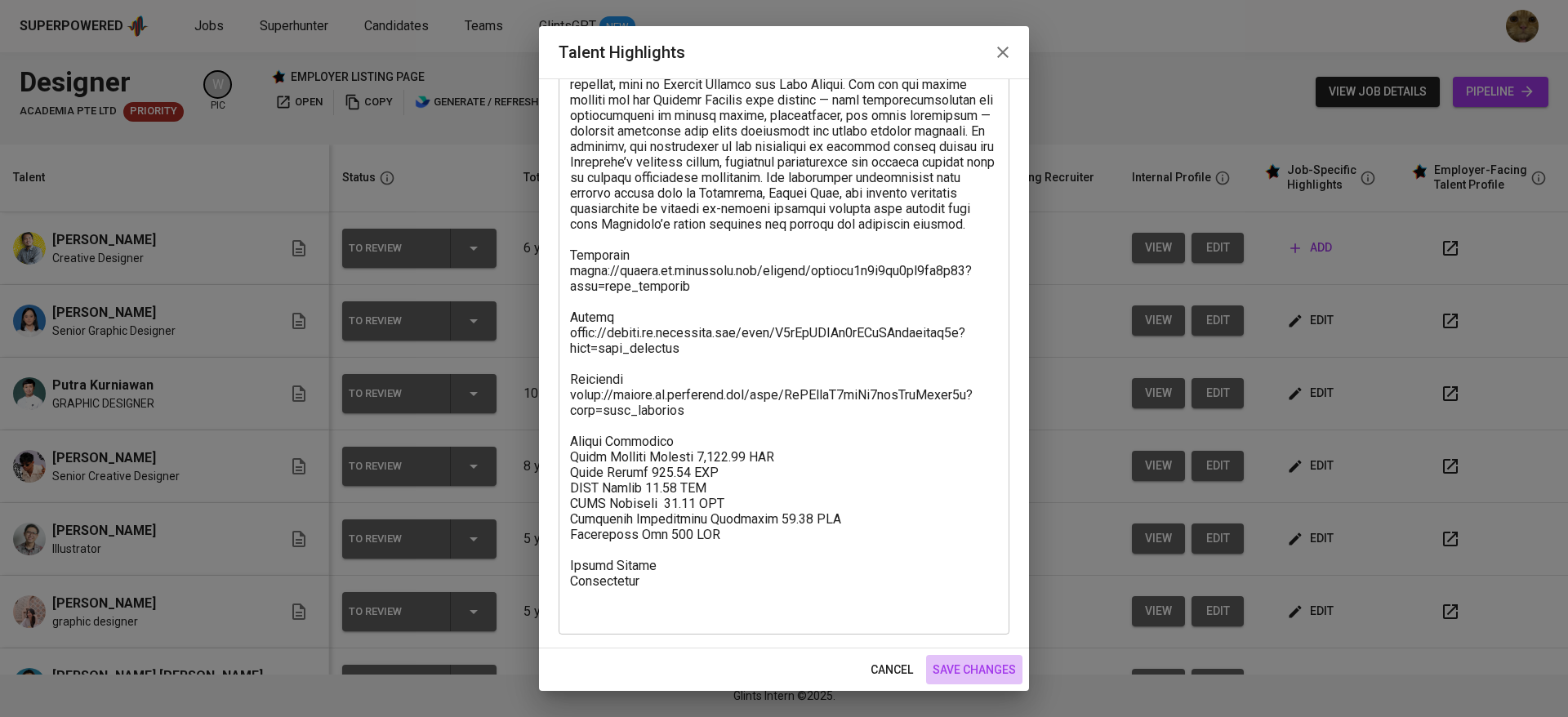
click at [1004, 665] on span "save changes" at bounding box center [974, 670] width 83 height 21
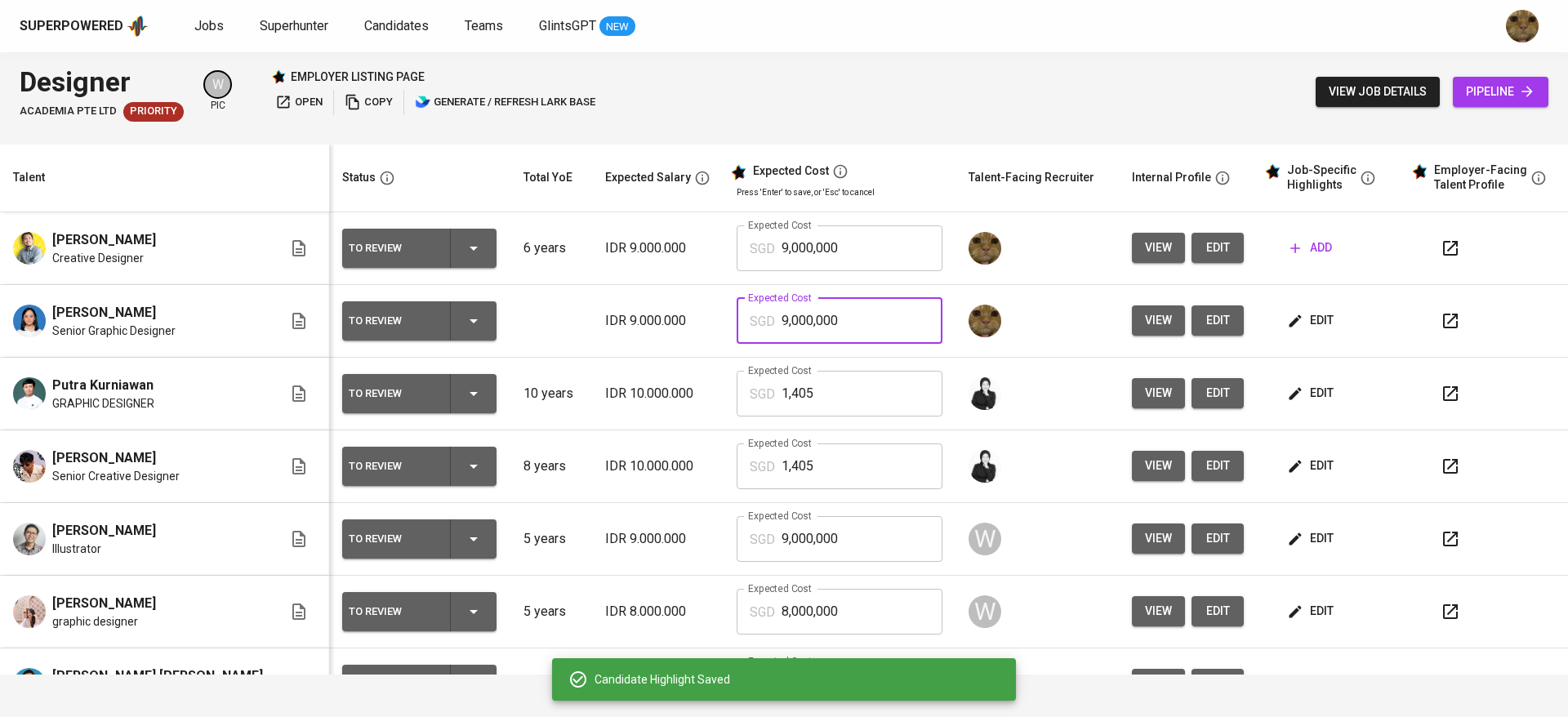
drag, startPoint x: 850, startPoint y: 301, endPoint x: 719, endPoint y: 296, distance: 131.1
click at [724, 296] on td "Expected Cost SGD 9,000,000 Expected Cost" at bounding box center [840, 321] width 232 height 72
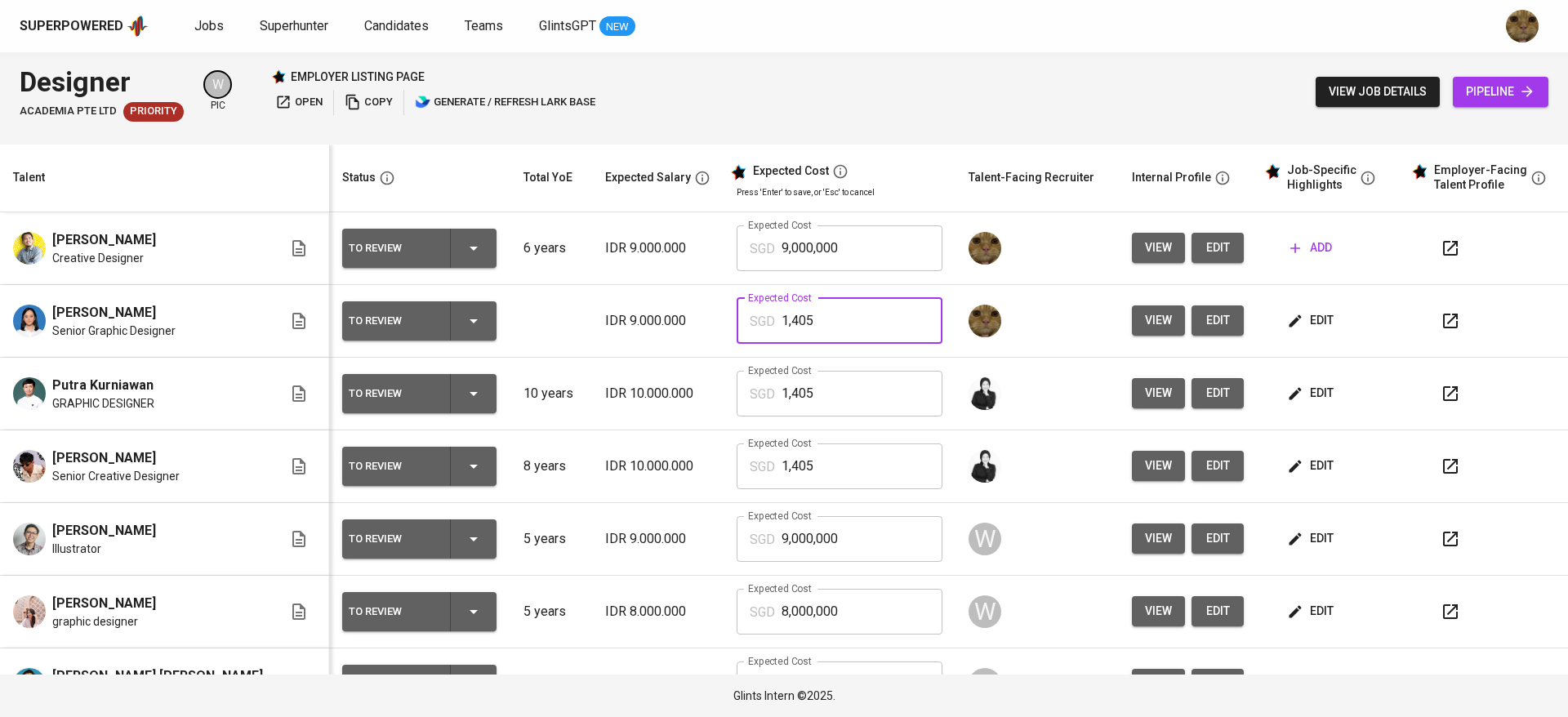
type input "1,405"
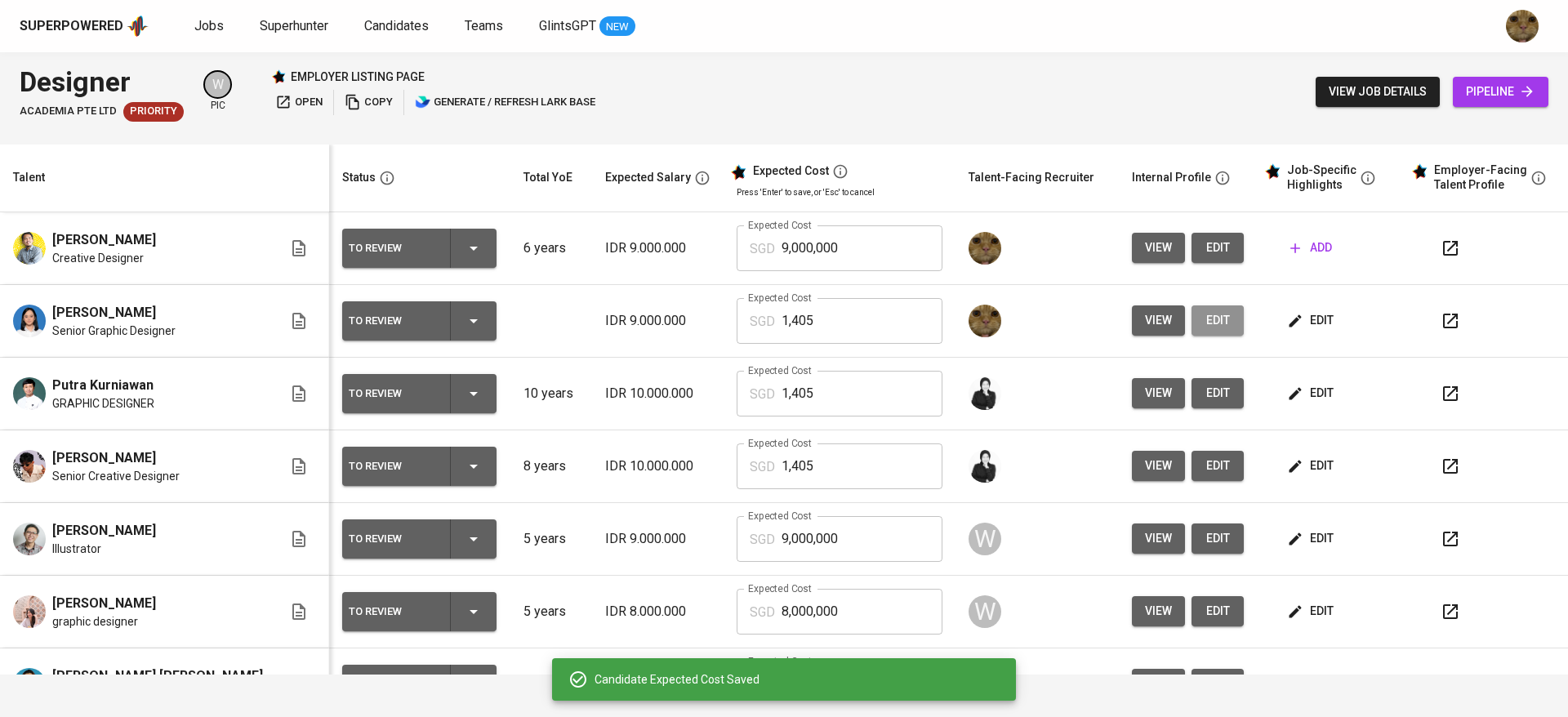
click at [1204, 309] on button "edit" at bounding box center [1217, 320] width 52 height 30
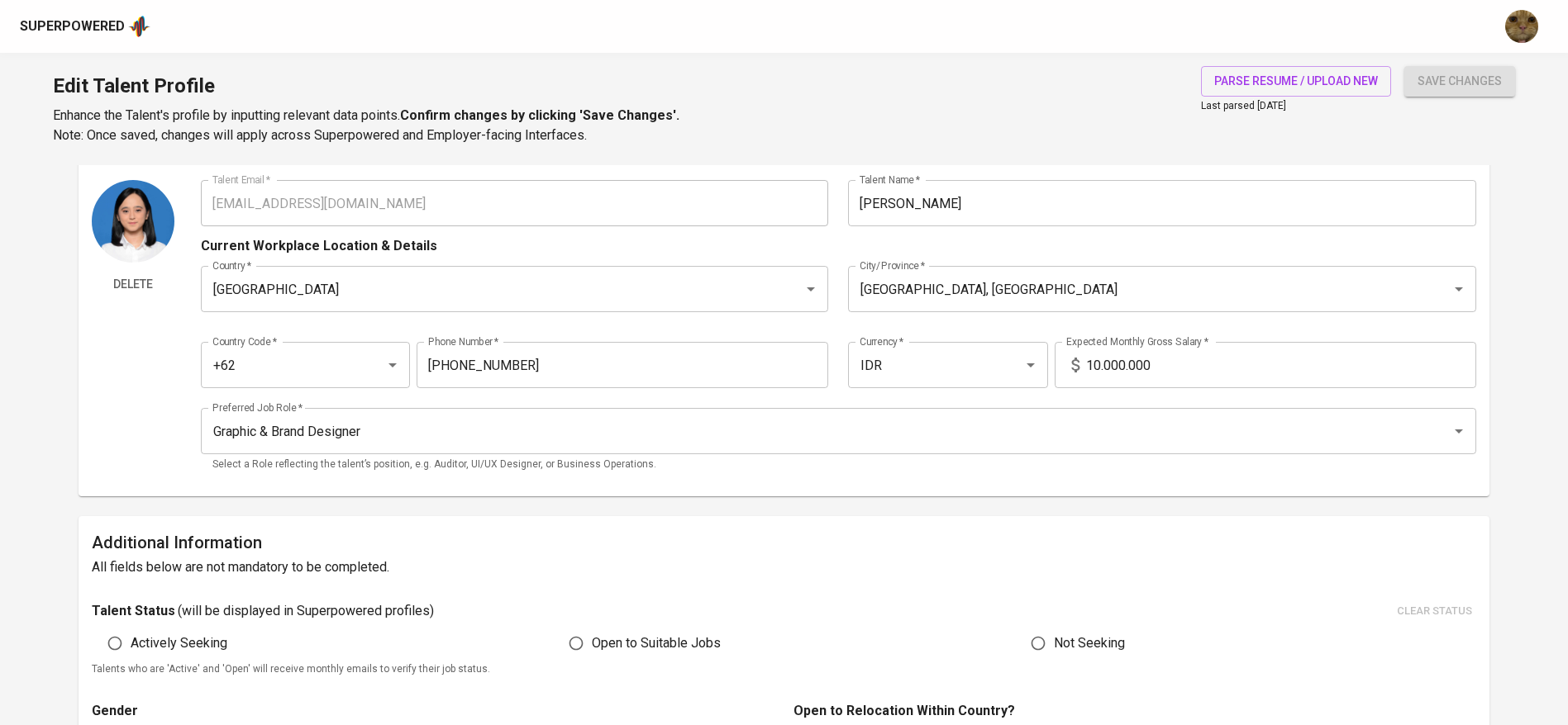
scroll to position [34, 0]
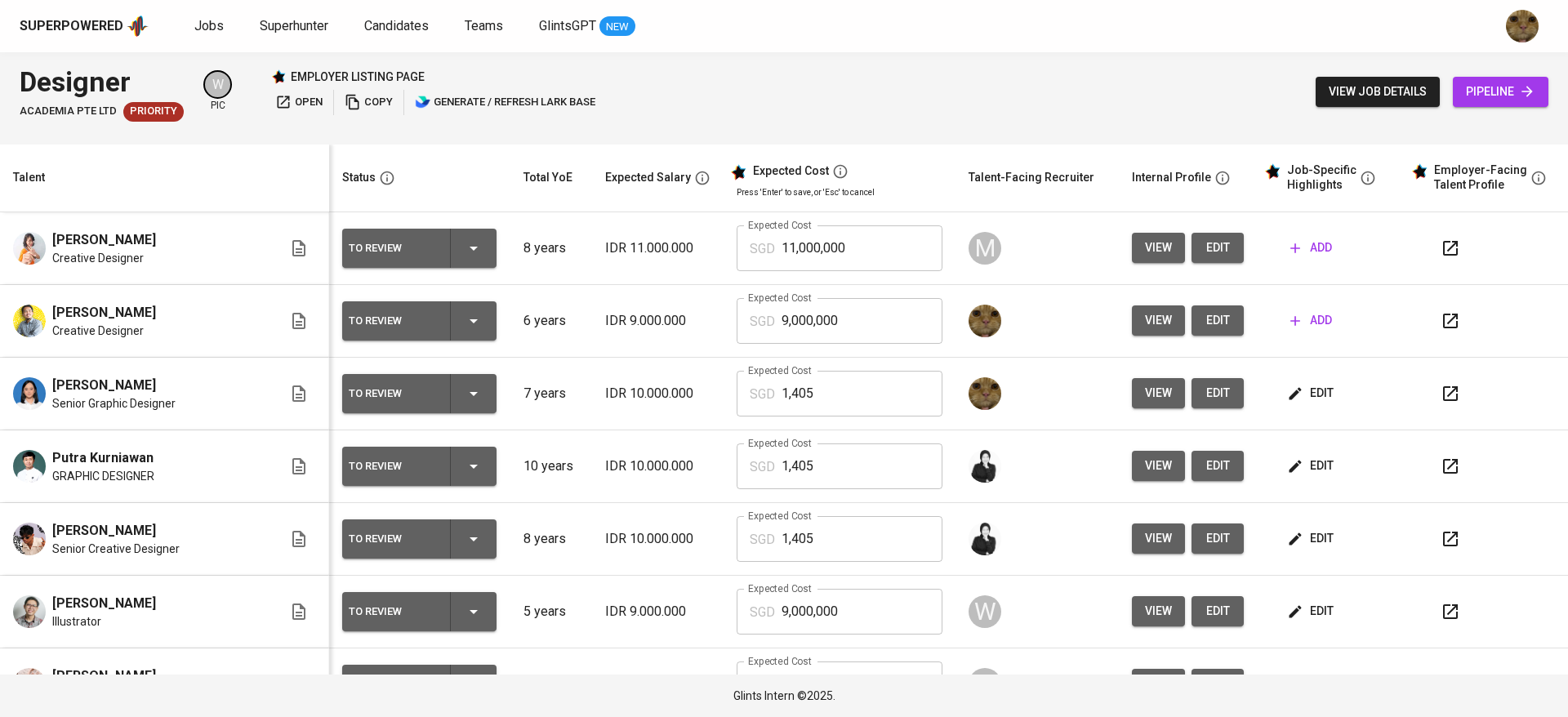
click at [1277, 410] on td "edit" at bounding box center [1330, 394] width 147 height 72
click at [1291, 394] on span "edit" at bounding box center [1312, 393] width 43 height 21
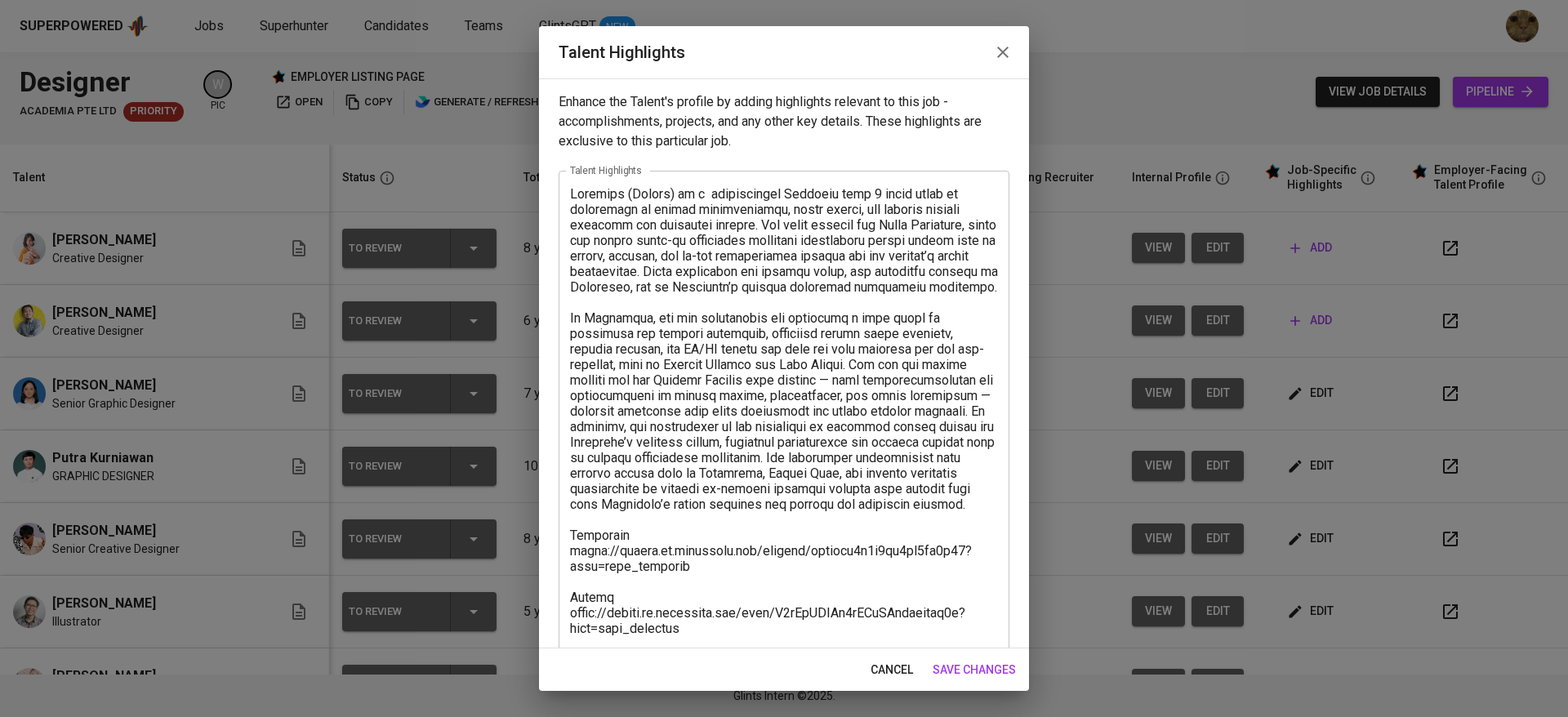
scroll to position [280, 0]
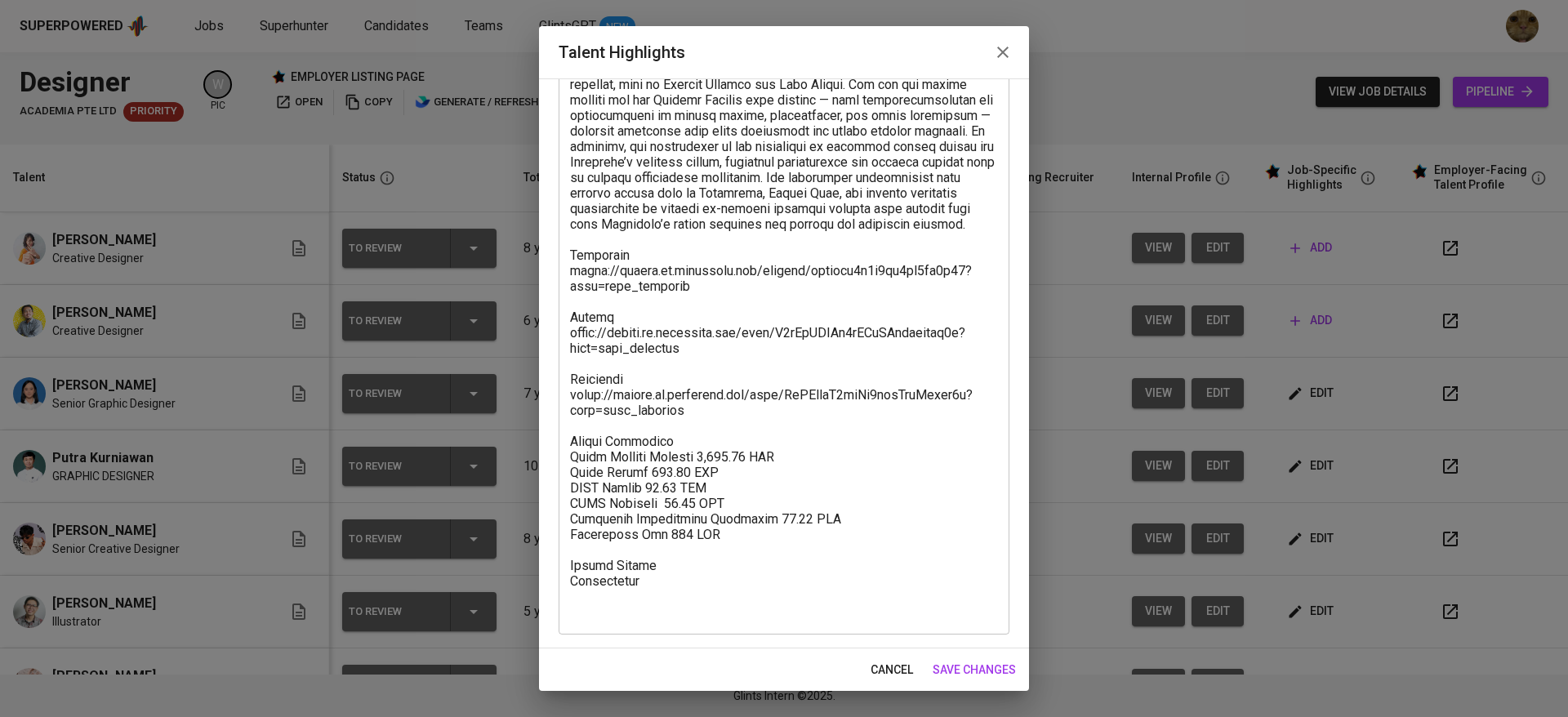
drag, startPoint x: 567, startPoint y: 467, endPoint x: 713, endPoint y: 580, distance: 184.6
click at [713, 580] on div "x Talent Highlights" at bounding box center [784, 262] width 451 height 744
drag, startPoint x: 568, startPoint y: 284, endPoint x: 597, endPoint y: 346, distance: 68.4
click at [597, 346] on div "x Talent Highlights" at bounding box center [784, 262] width 451 height 744
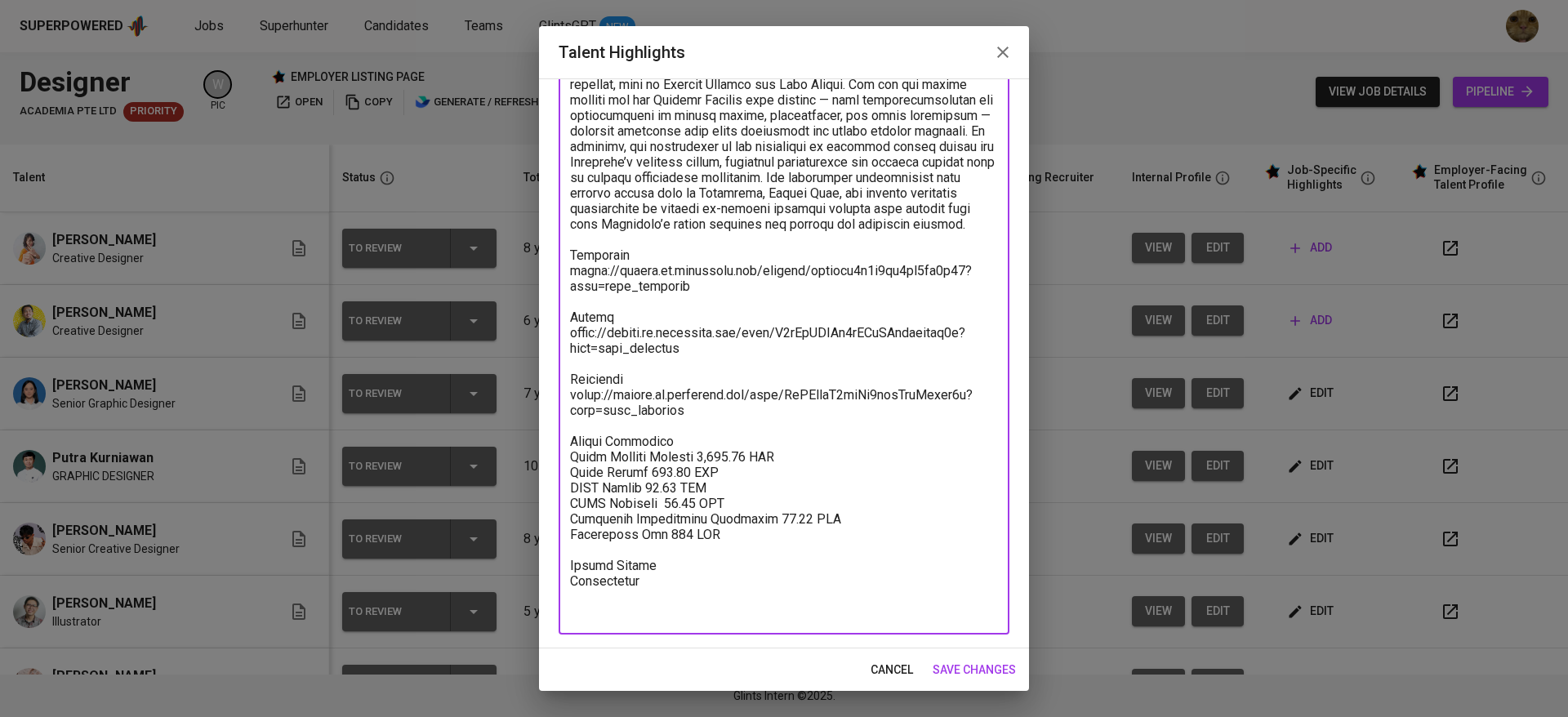
drag, startPoint x: 648, startPoint y: 610, endPoint x: 568, endPoint y: 286, distance: 333.7
click at [568, 286] on div "x Talent Highlights" at bounding box center [784, 262] width 451 height 744
click at [872, 660] on span "cancel" at bounding box center [891, 670] width 42 height 21
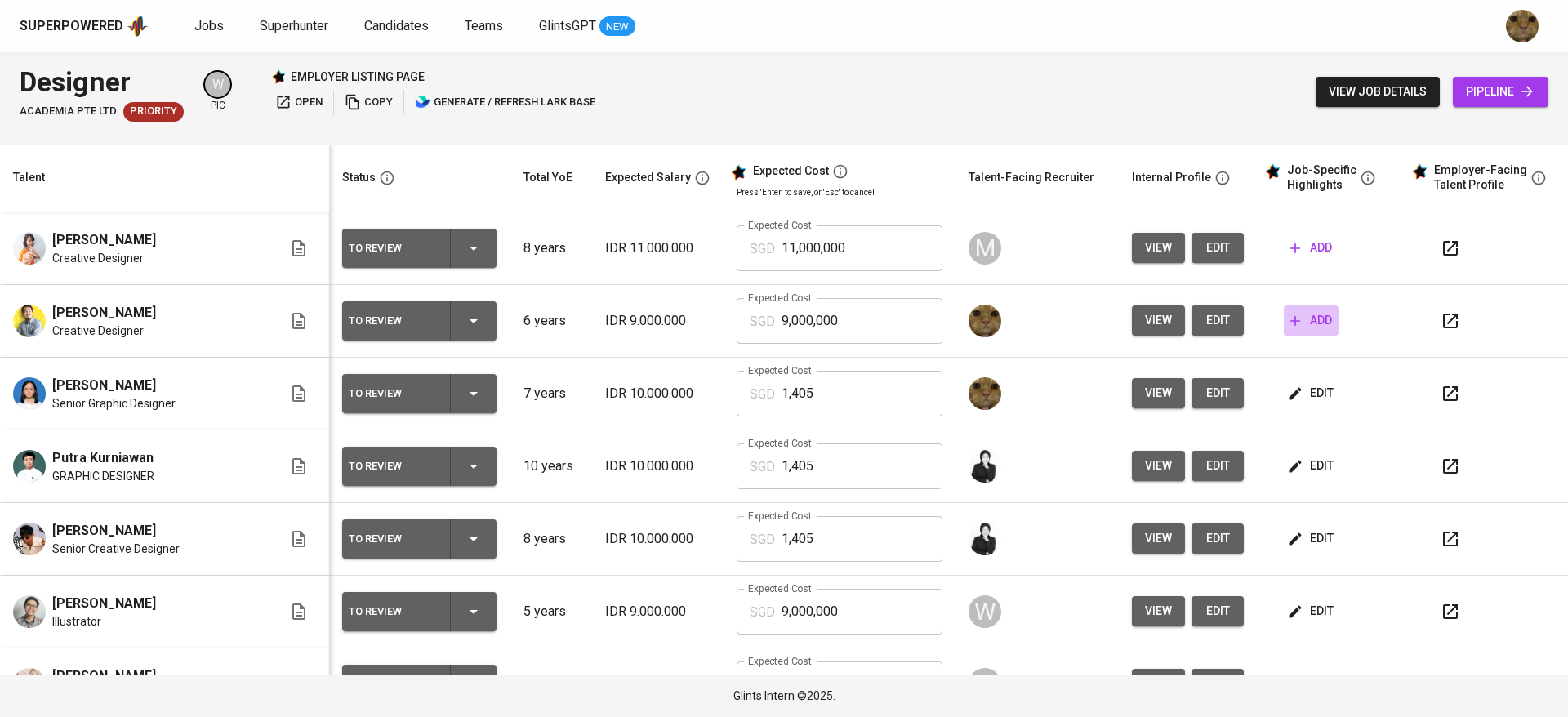
click at [1283, 335] on button "add" at bounding box center [1310, 320] width 55 height 30
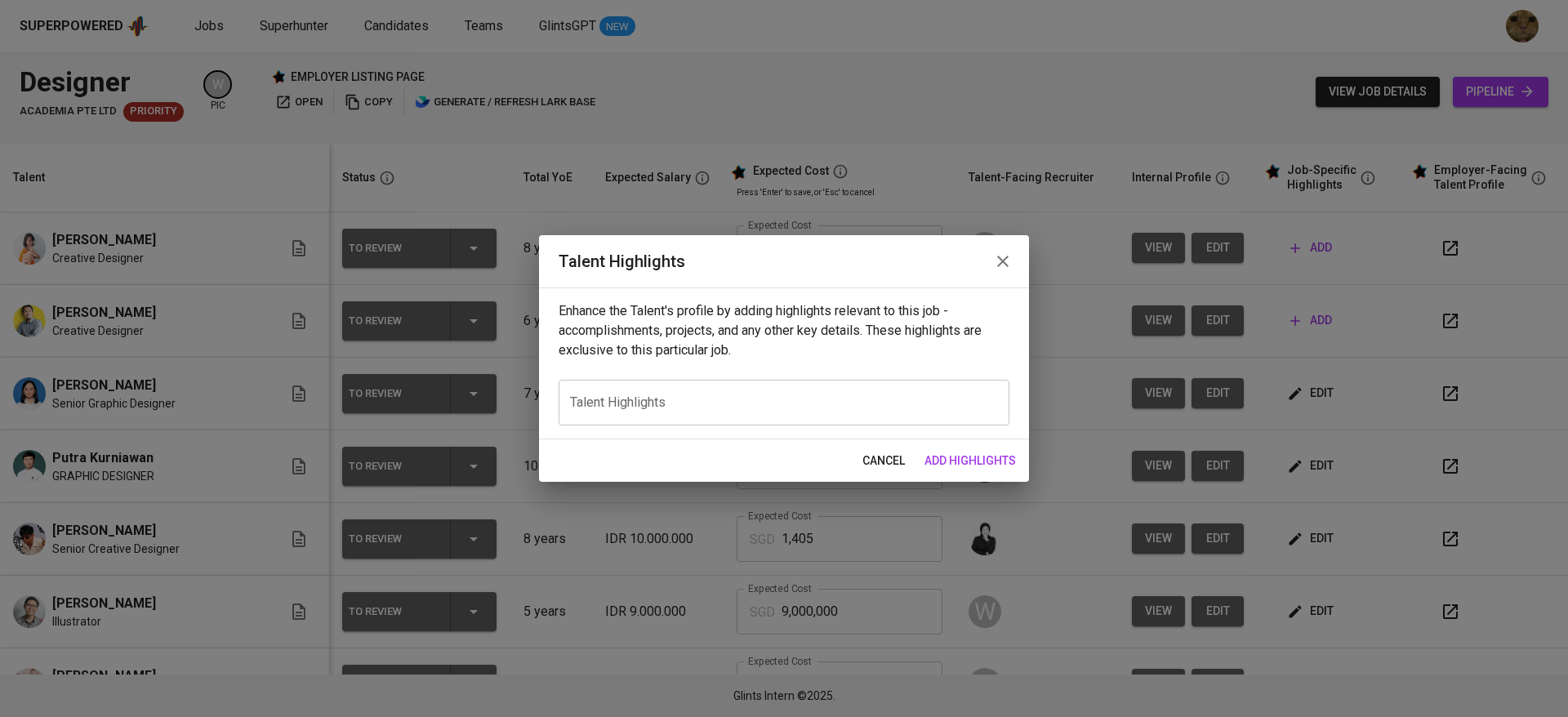
click at [662, 410] on div "x Talent Highlights" at bounding box center [784, 402] width 451 height 46
paste textarea "Recording [URL][DOMAIN_NAME] Resume [URL][DOMAIN_NAME] Portfolio [URL][DOMAIN_N…"
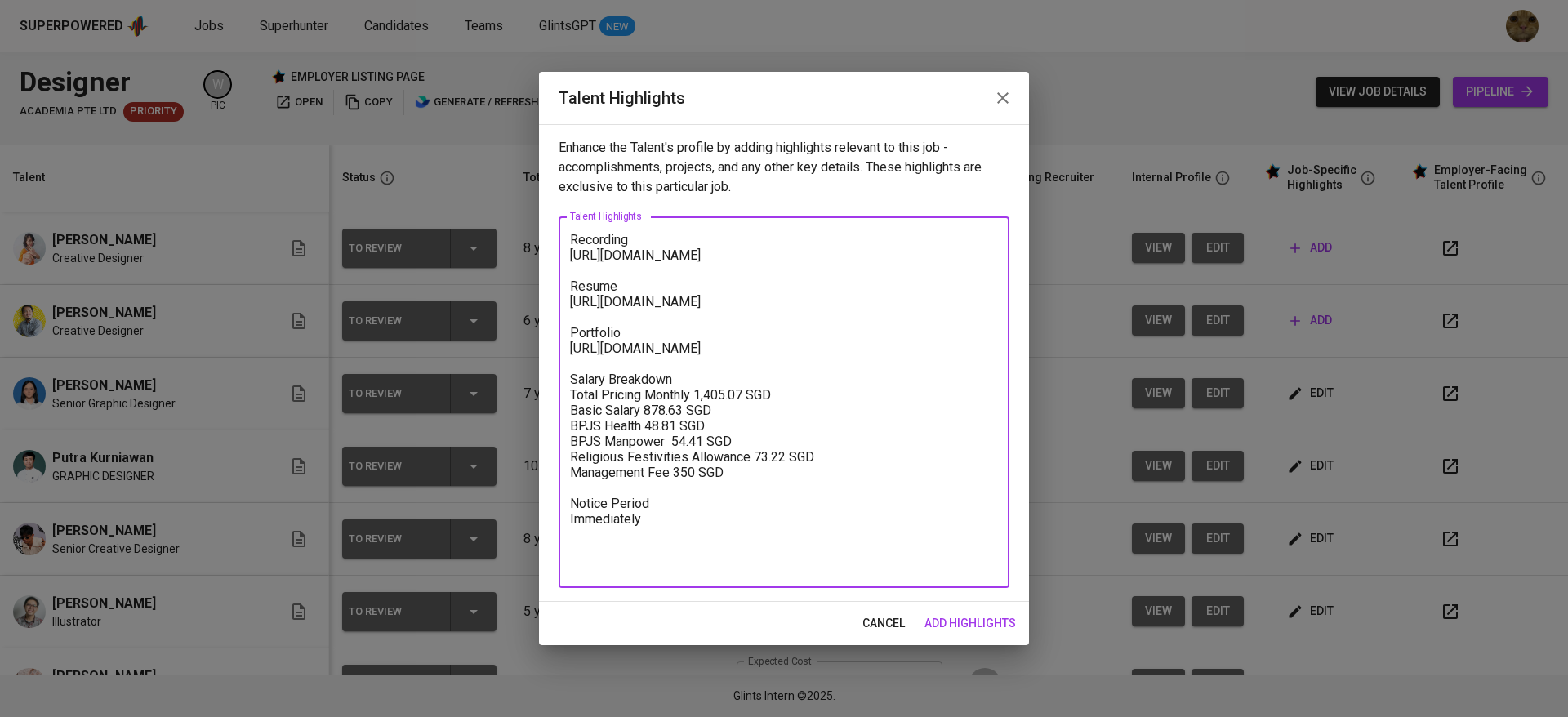
drag, startPoint x: 718, startPoint y: 258, endPoint x: 547, endPoint y: 259, distance: 171.0
click at [547, 259] on div "Enhance the Talent's profile by adding highlights relevant to this job - accomp…" at bounding box center [784, 363] width 490 height 478
click at [671, 265] on textarea "Recording [URL][DOMAIN_NAME] Resume [URL][DOMAIN_NAME] Portfolio [URL][DOMAIN_N…" at bounding box center [784, 403] width 427 height 342
drag, startPoint x: 699, startPoint y: 269, endPoint x: 552, endPoint y: 259, distance: 147.3
click at [552, 259] on div "Enhance the Talent's profile by adding highlights relevant to this job - accomp…" at bounding box center [784, 363] width 490 height 478
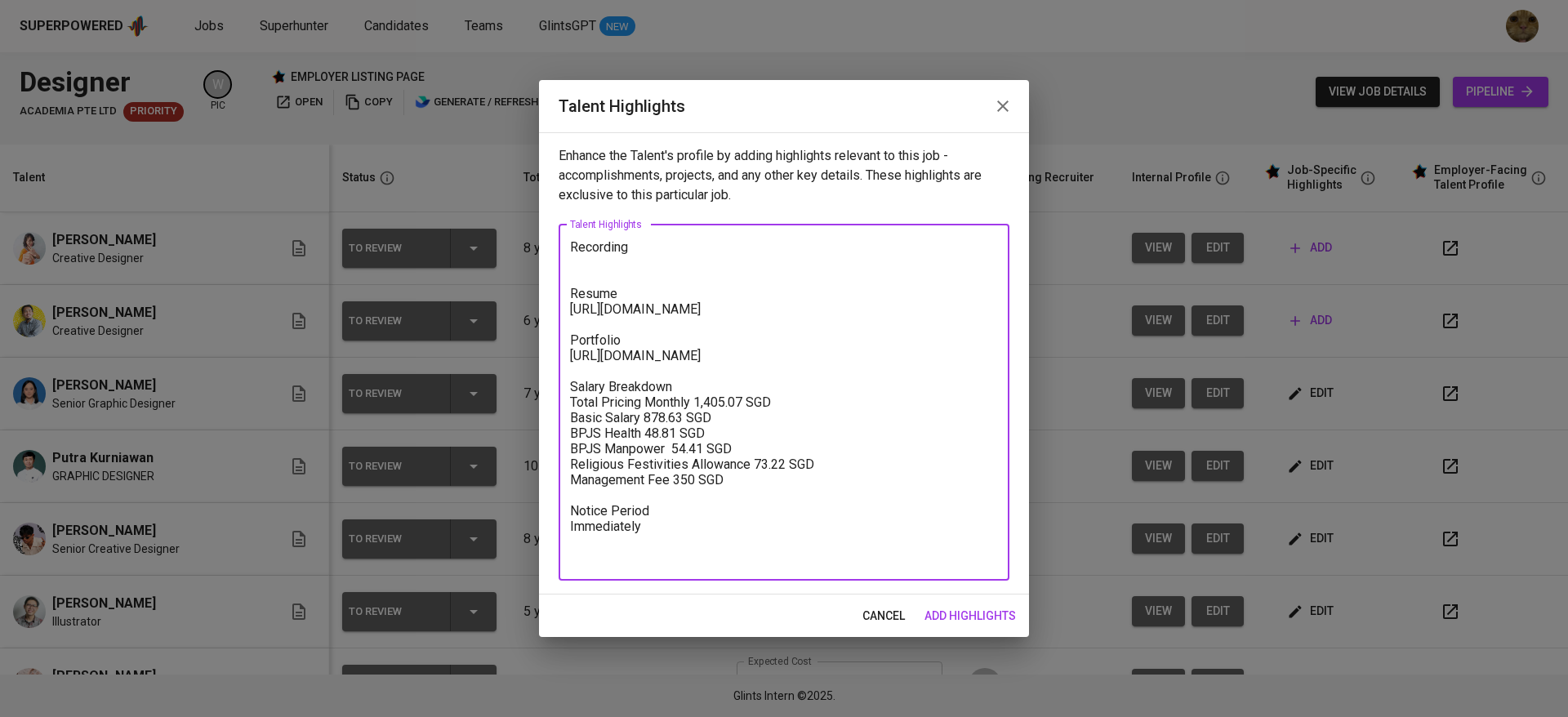
drag, startPoint x: 690, startPoint y: 325, endPoint x: 548, endPoint y: 314, distance: 142.4
click at [548, 314] on div "Enhance the Talent's profile by adding highlights relevant to this job - accomp…" at bounding box center [784, 363] width 490 height 462
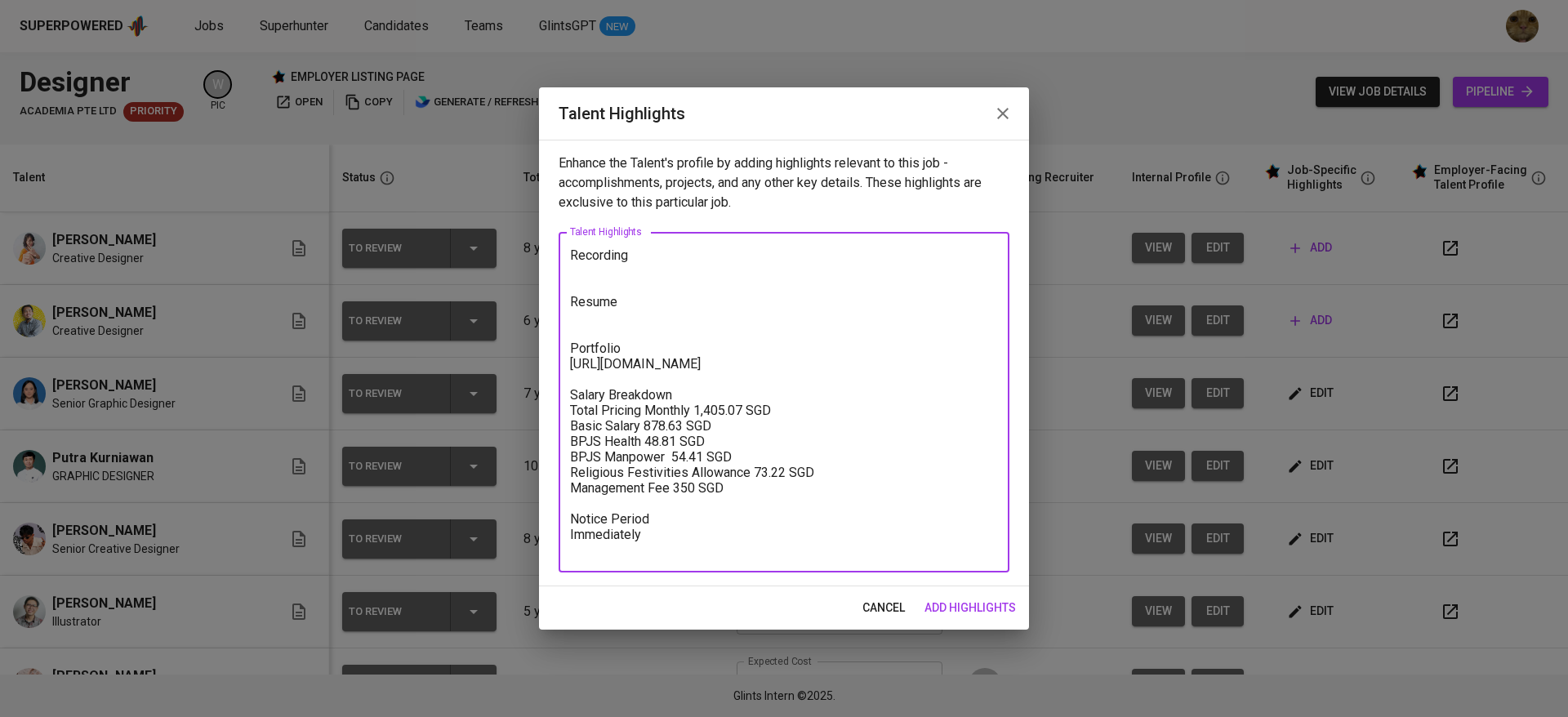
drag, startPoint x: 742, startPoint y: 376, endPoint x: 548, endPoint y: 365, distance: 194.3
click at [548, 365] on div "Enhance the Talent's profile by adding highlights relevant to this job - accomp…" at bounding box center [784, 363] width 490 height 447
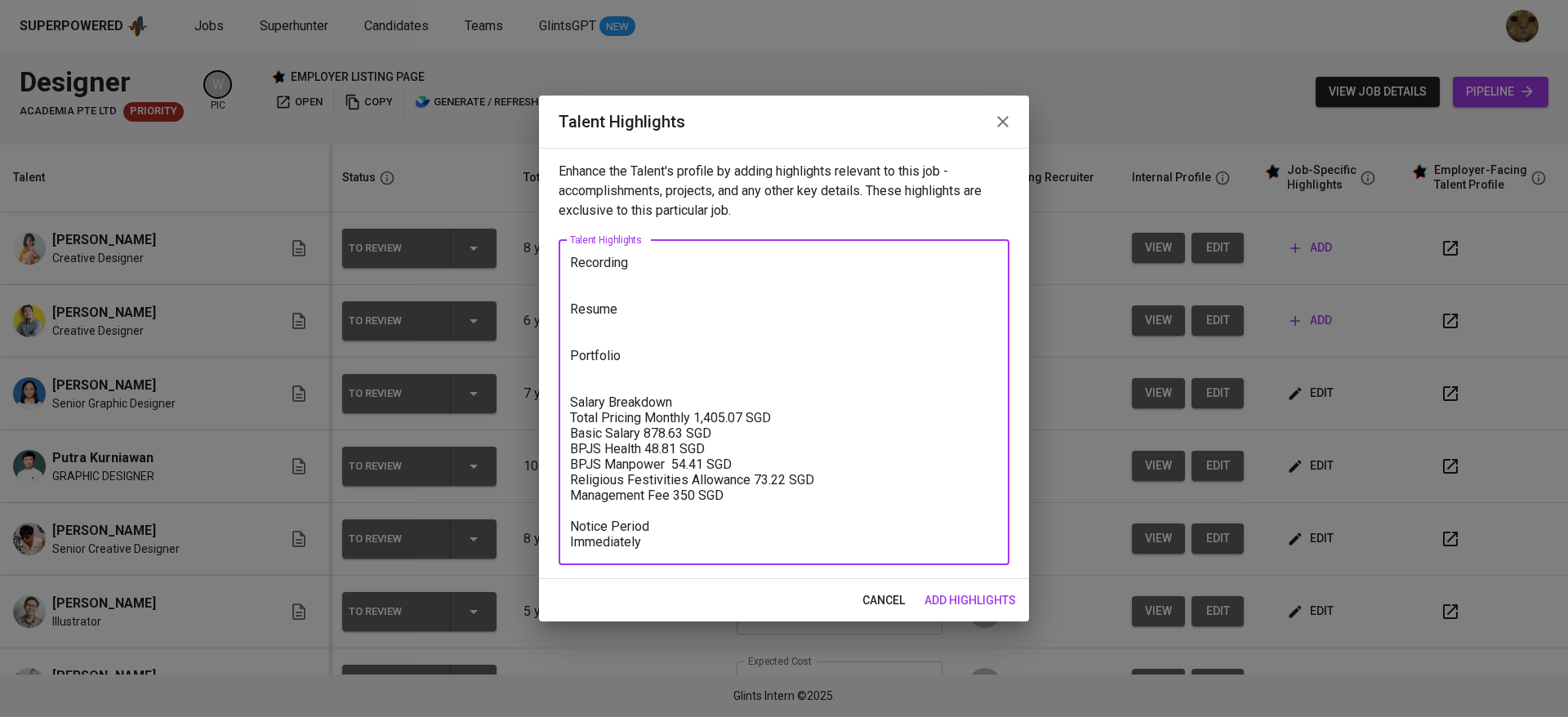
type textarea "Recording Resume Portfolio Salary Breakdown Total Pricing Monthly 1,405.07 SGD …"
click at [953, 589] on button "add highlights" at bounding box center [971, 600] width 105 height 30
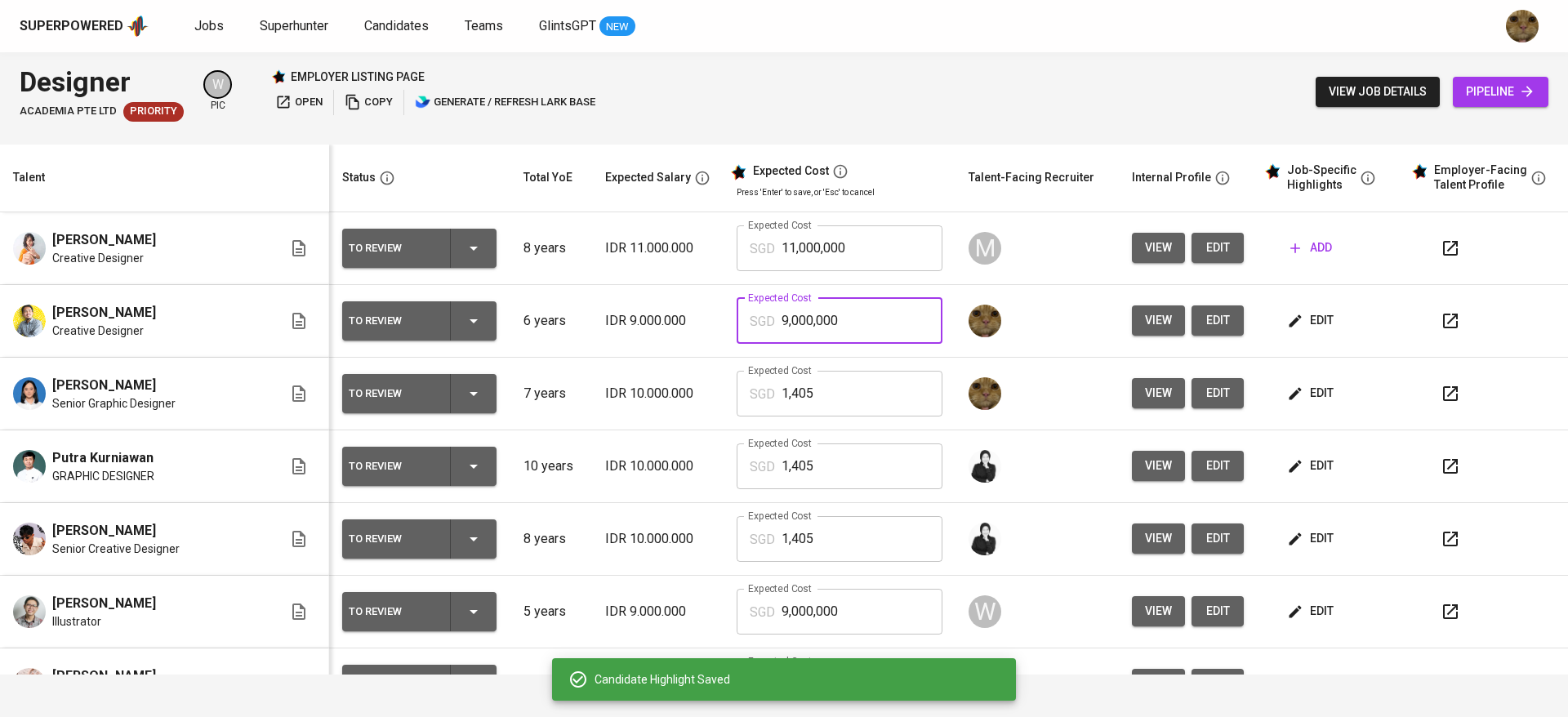
drag, startPoint x: 810, startPoint y: 304, endPoint x: 716, endPoint y: 298, distance: 94.2
click at [737, 298] on div "SGD 9,000,000 Expected Cost" at bounding box center [840, 321] width 206 height 46
type input "1,405"
click at [1205, 329] on span "edit" at bounding box center [1217, 320] width 26 height 21
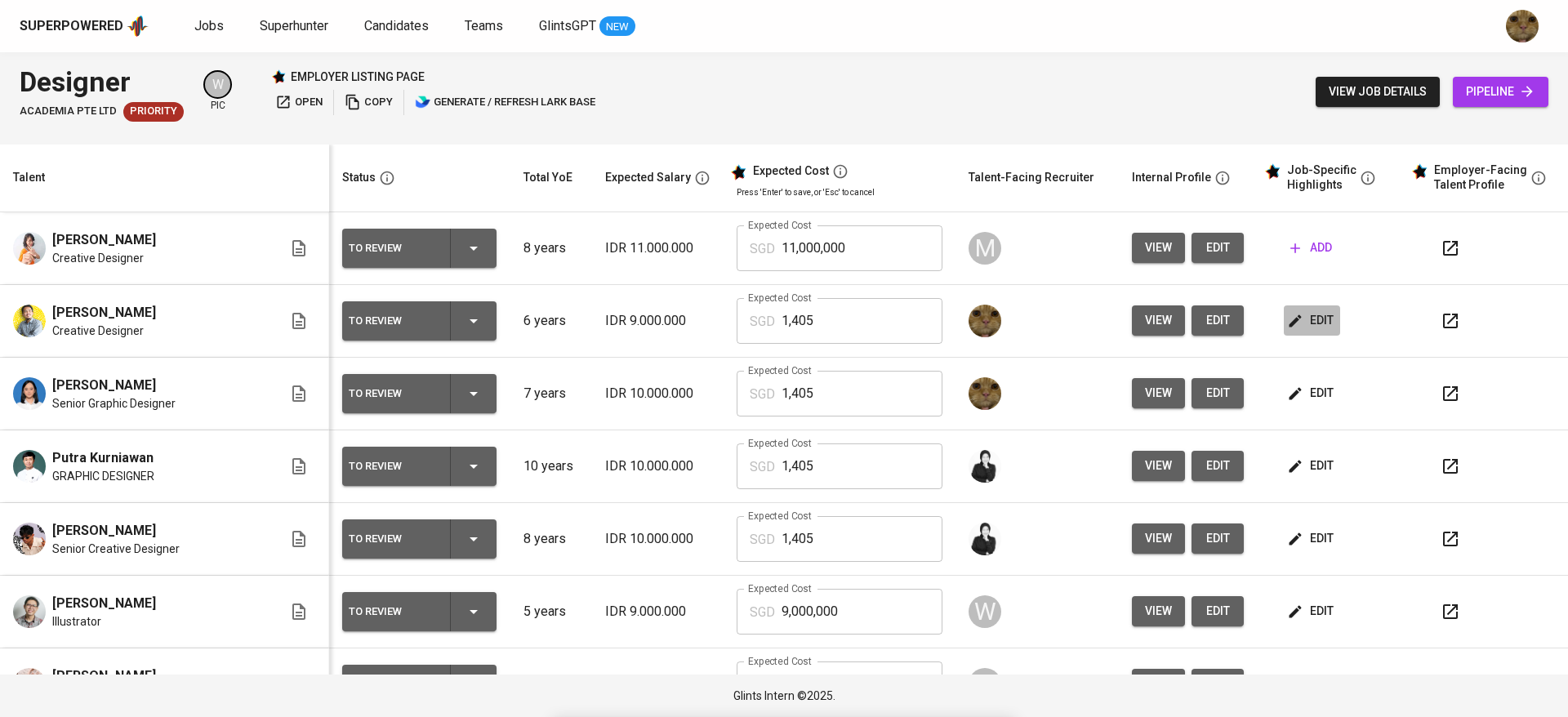
click at [1291, 312] on span "edit" at bounding box center [1312, 320] width 43 height 21
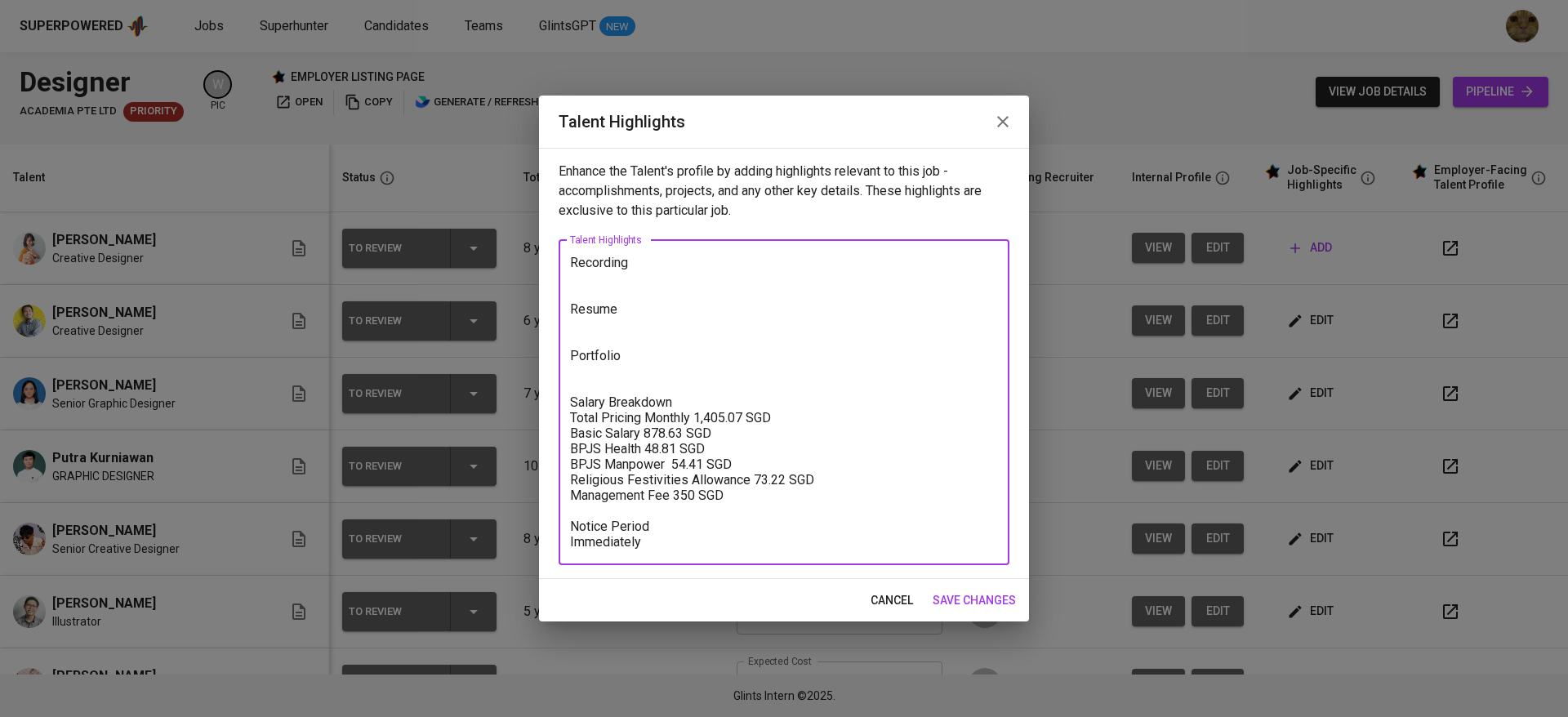
click at [606, 312] on textarea "Recording Resume Portfolio Salary Breakdown Total Pricing Monthly 1,405.07 SGD …" at bounding box center [784, 402] width 427 height 295
click at [580, 325] on textarea "Recording Resume Portfolio Salary Breakdown Total Pricing Monthly 1,405.07 SGD …" at bounding box center [784, 402] width 427 height 295
paste textarea "[URL][DOMAIN_NAME]"
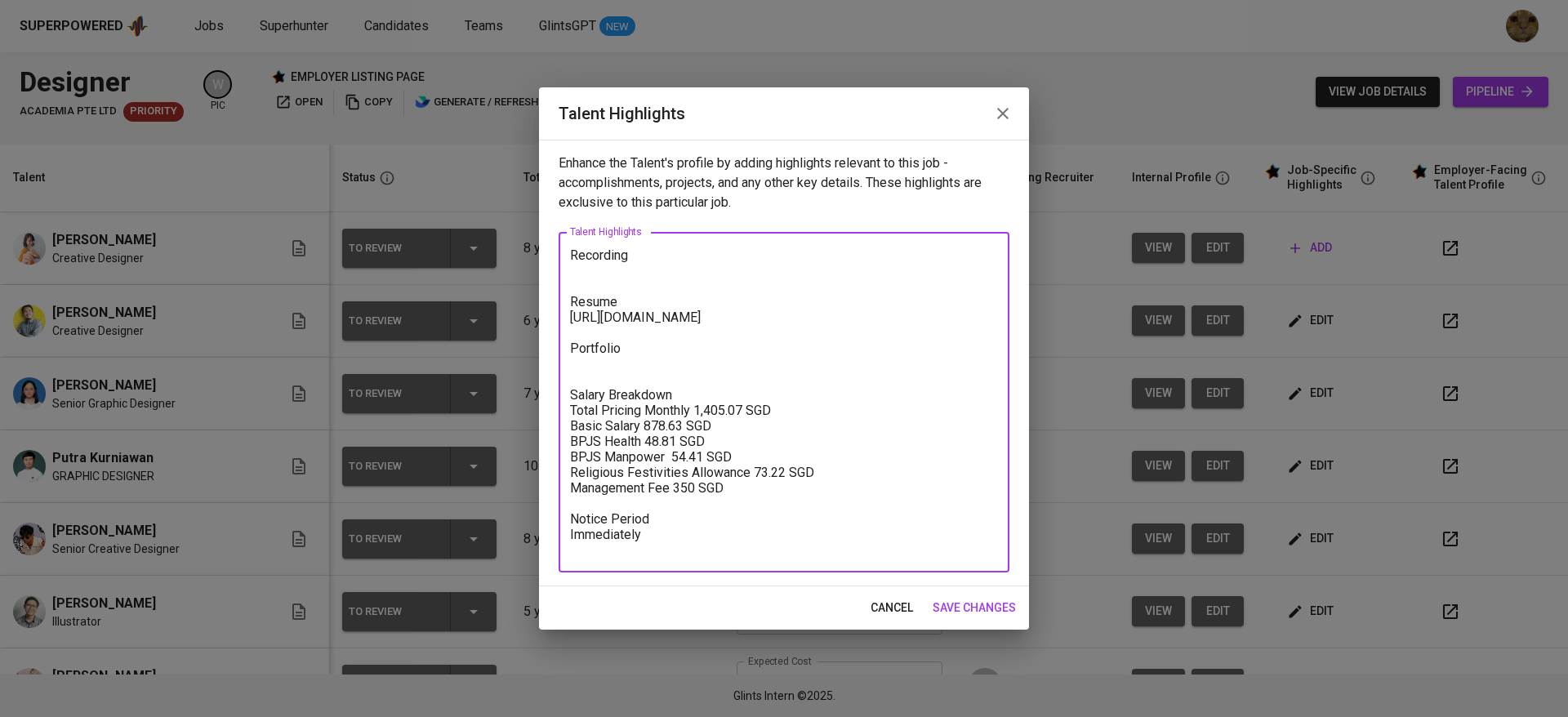
type textarea "Recording Resume [URL][DOMAIN_NAME] Portfolio Salary Breakdown Total Pricing Mo…"
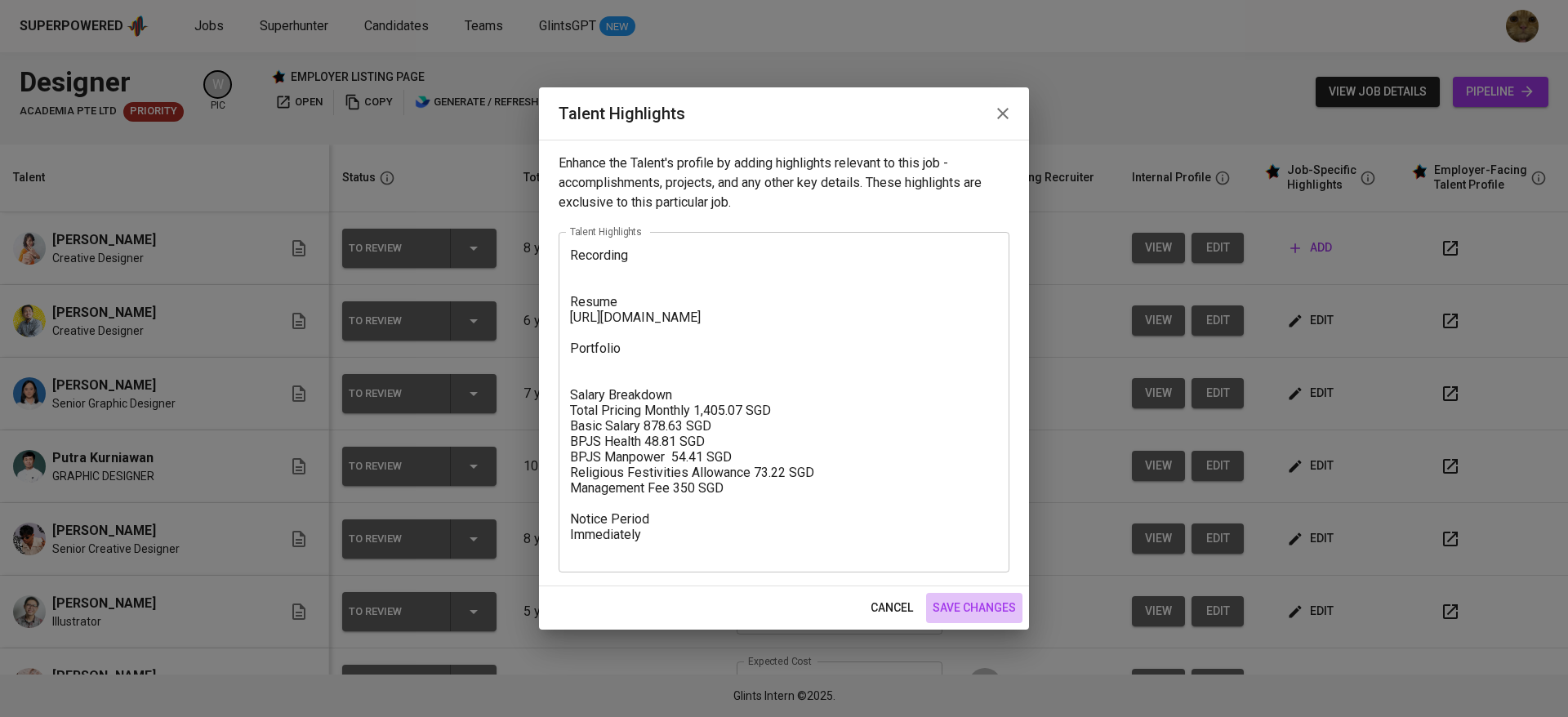
click at [959, 599] on span "save changes" at bounding box center [974, 608] width 83 height 21
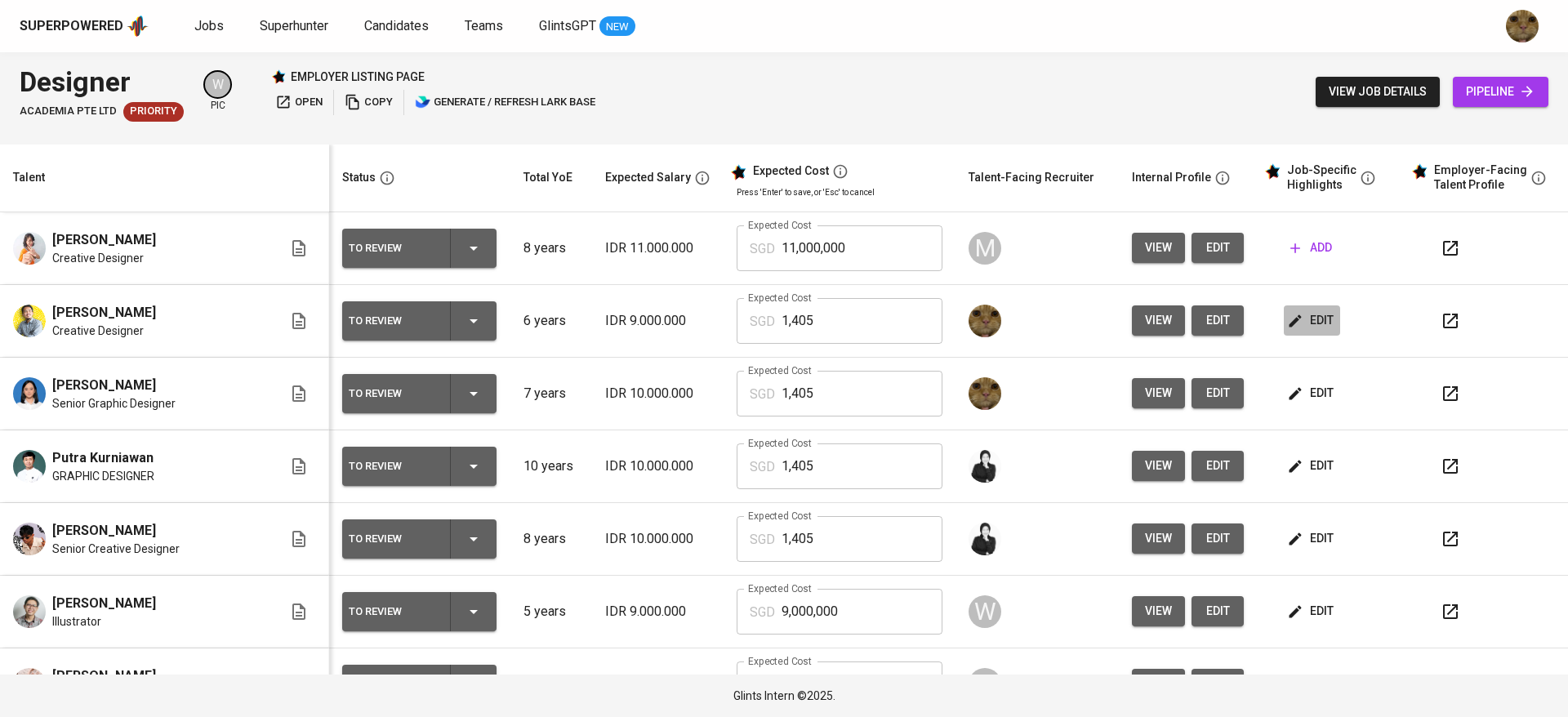
click at [1291, 323] on span "edit" at bounding box center [1312, 320] width 43 height 21
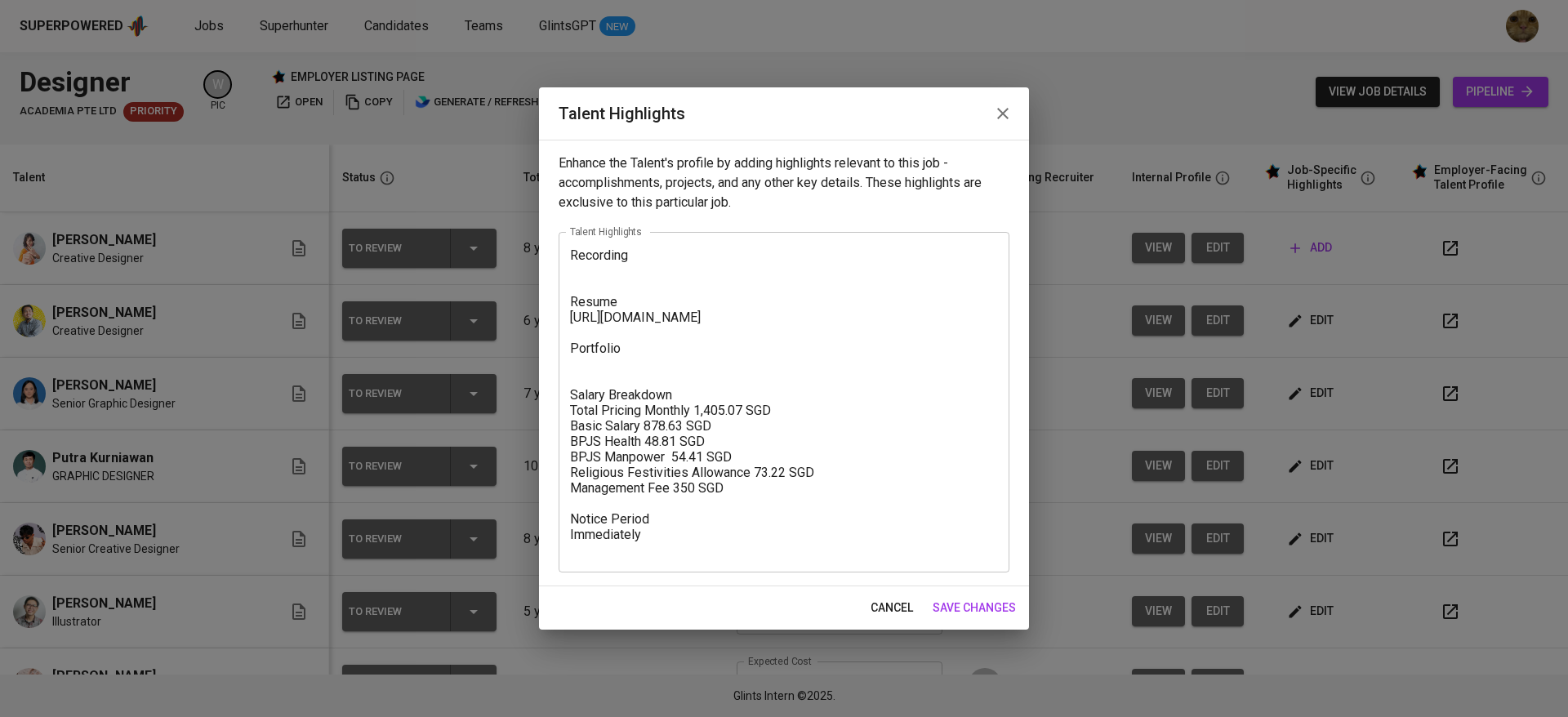
click at [573, 366] on textarea "Recording Resume [URL][DOMAIN_NAME] Portfolio Salary Breakdown Total Pricing Mo…" at bounding box center [784, 402] width 427 height 310
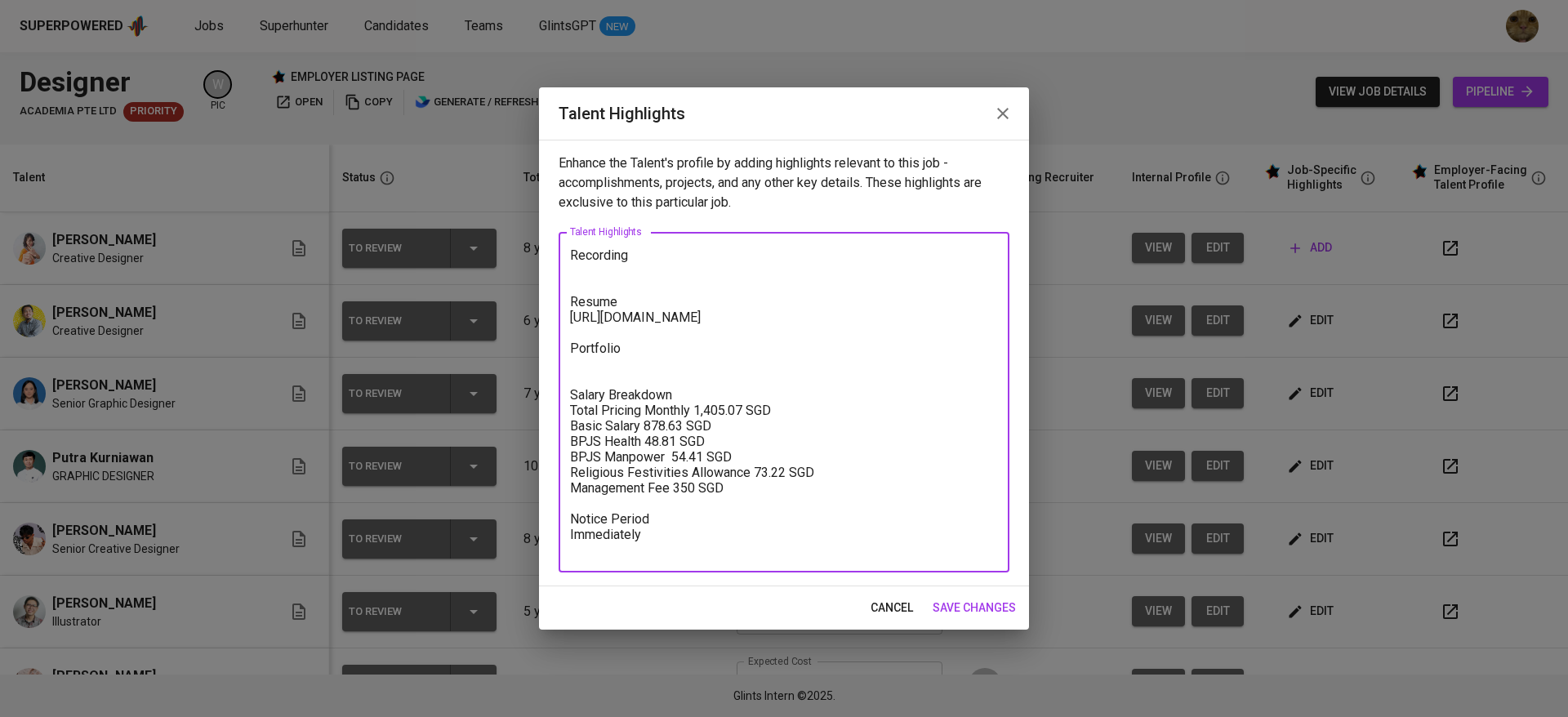
click at [583, 376] on textarea "Recording Resume [URL][DOMAIN_NAME] Portfolio Salary Breakdown Total Pricing Mo…" at bounding box center [784, 402] width 427 height 310
paste textarea "[URL][DOMAIN_NAME]"
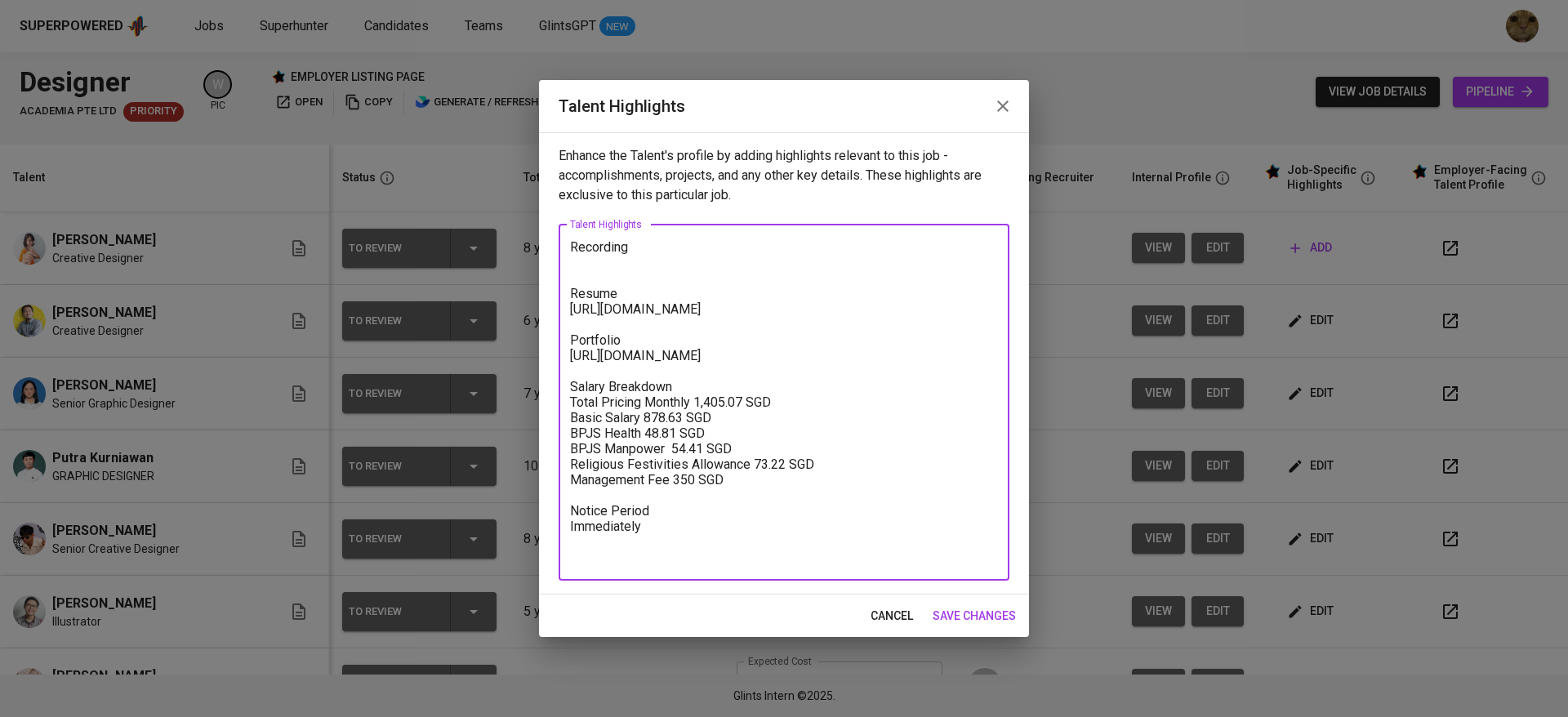
type textarea "Recording Resume [URL][DOMAIN_NAME] Portfolio [URL][DOMAIN_NAME] Salary Breakdo…"
click at [979, 610] on span "save changes" at bounding box center [974, 616] width 83 height 21
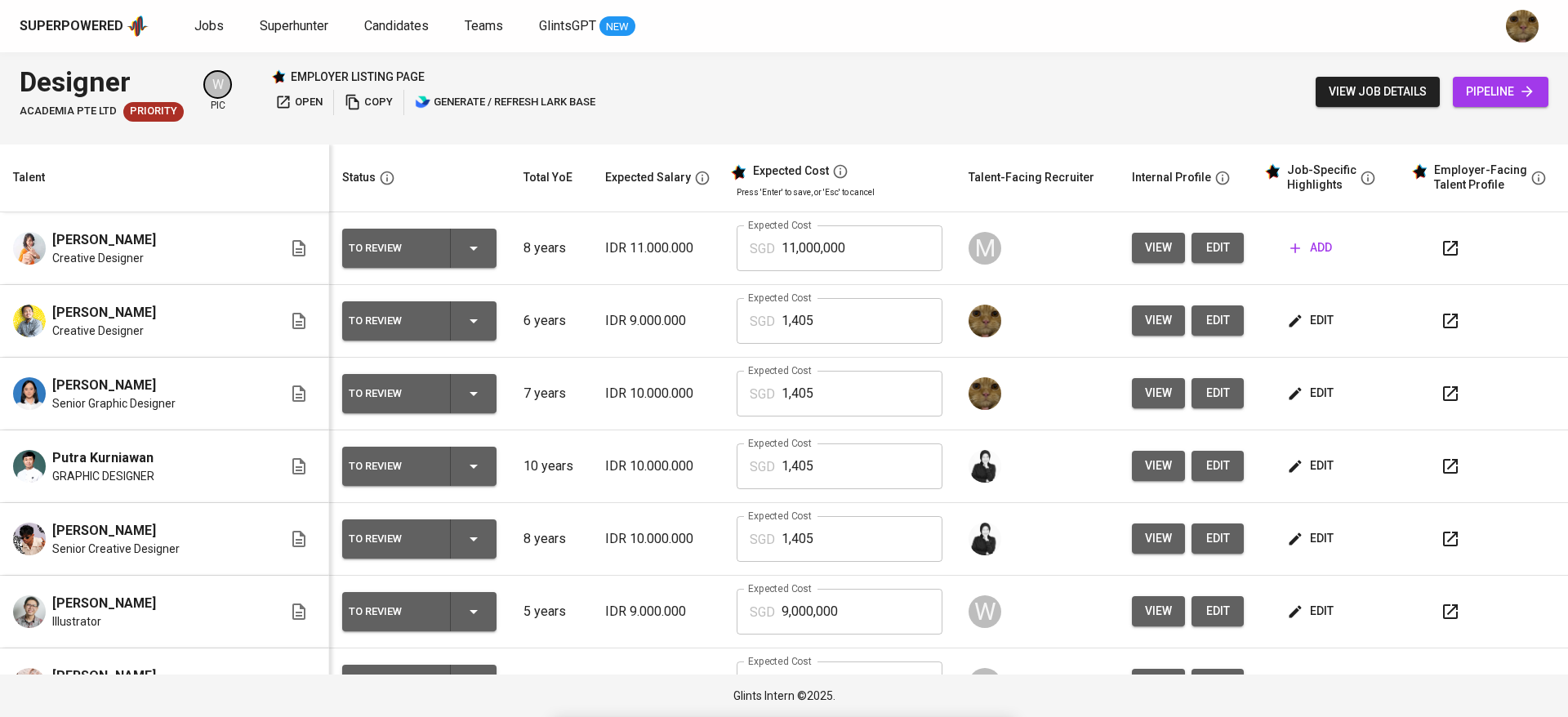
click at [1291, 327] on span "edit" at bounding box center [1312, 320] width 43 height 21
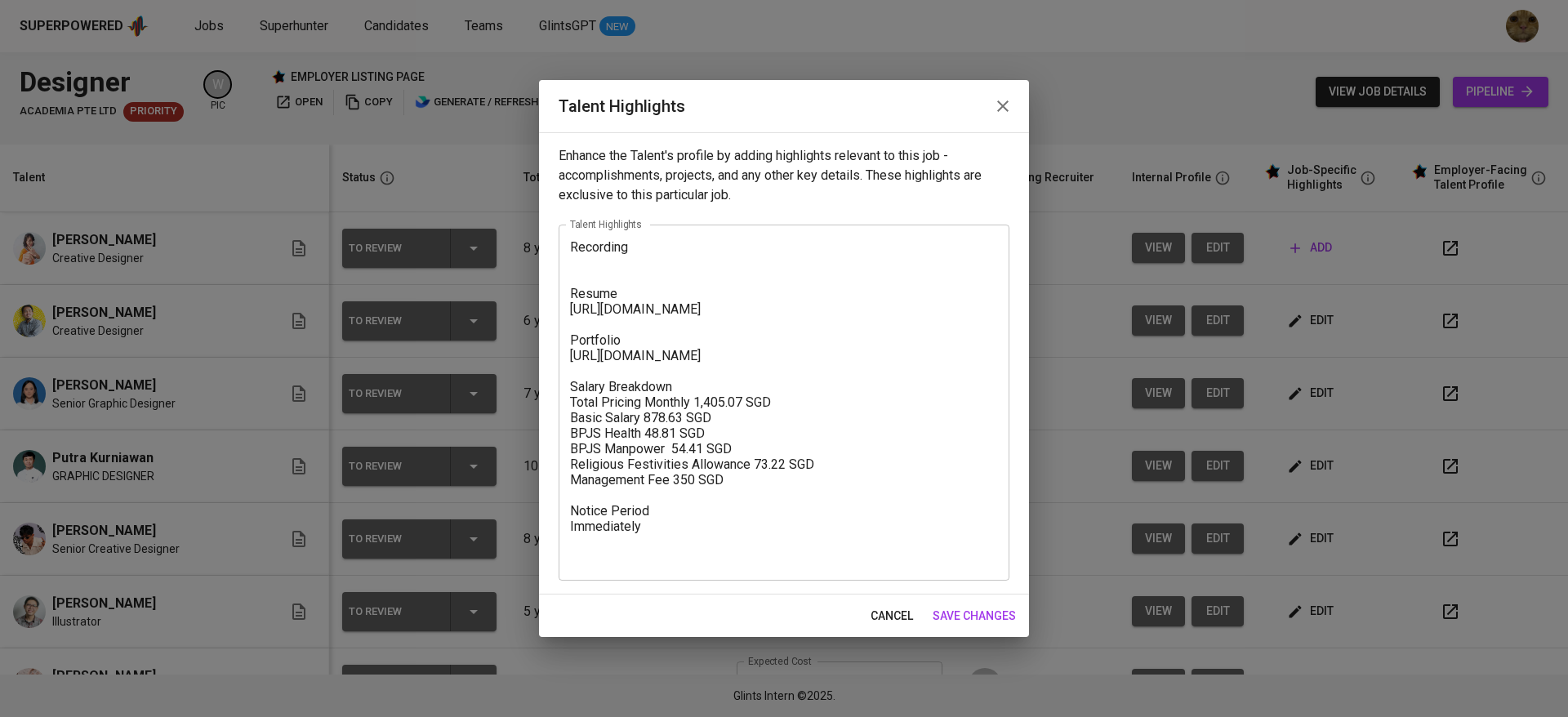
click at [662, 246] on textarea "Recording Resume https://glints.sg.larksuite.com/file/F8OTbFly6oR664xNeX5lZQ2Ig…" at bounding box center [784, 402] width 427 height 326
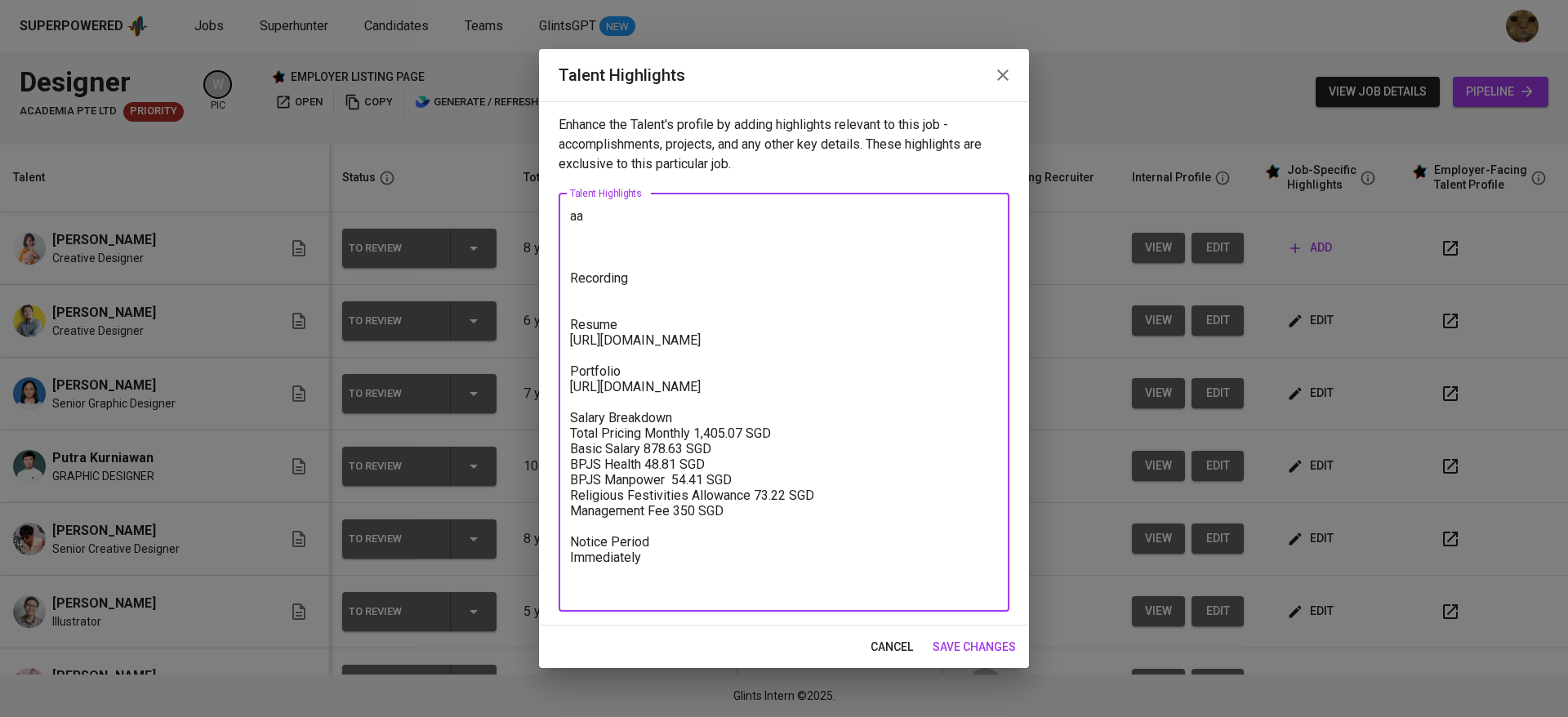
click at [609, 216] on textarea "aa Recording Resume https://glints.sg.larksuite.com/file/F8OTbFly6oR664xNeX5lZQ…" at bounding box center [784, 401] width 427 height 388
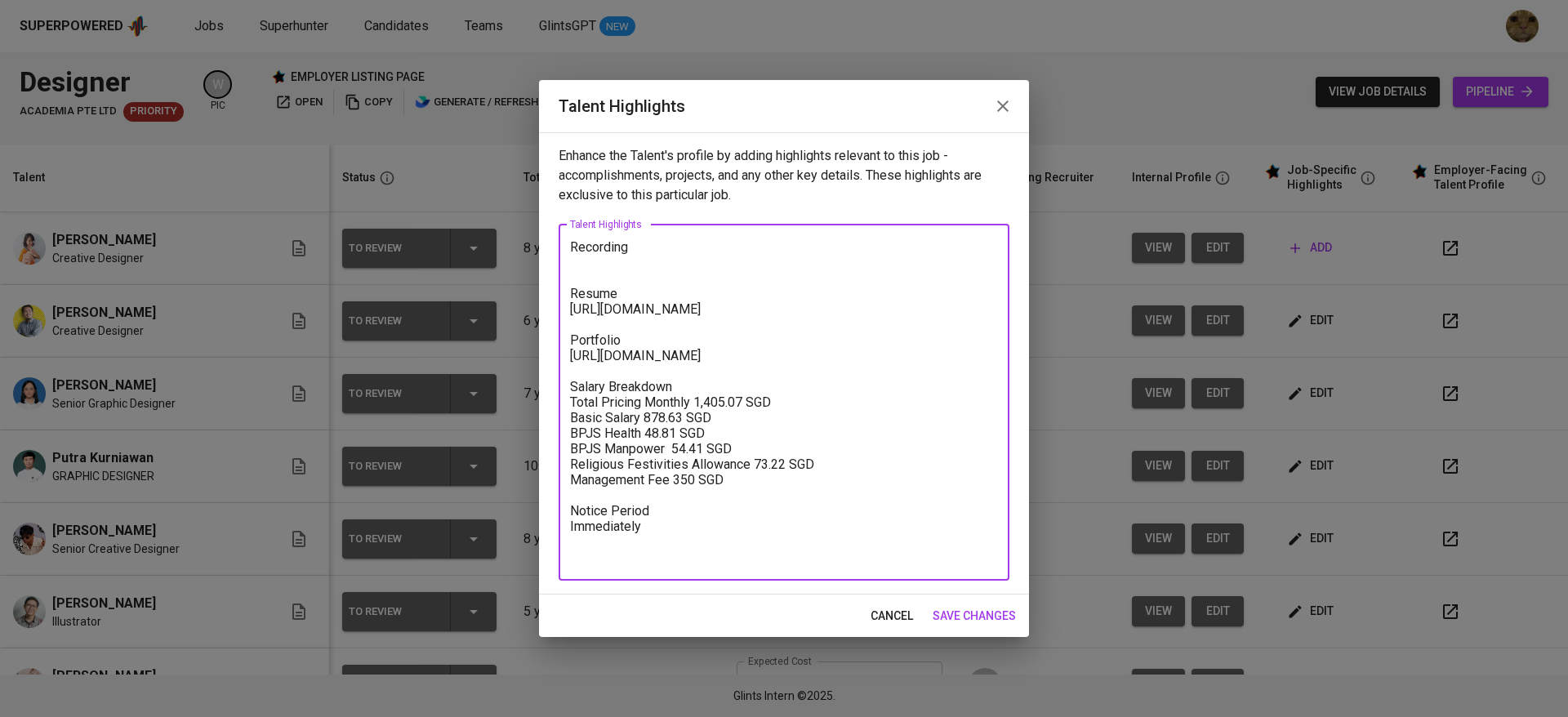
click at [574, 250] on textarea "Recording Resume https://glints.sg.larksuite.com/file/F8OTbFly6oR664xNeX5lZQ2Ig…" at bounding box center [784, 402] width 427 height 326
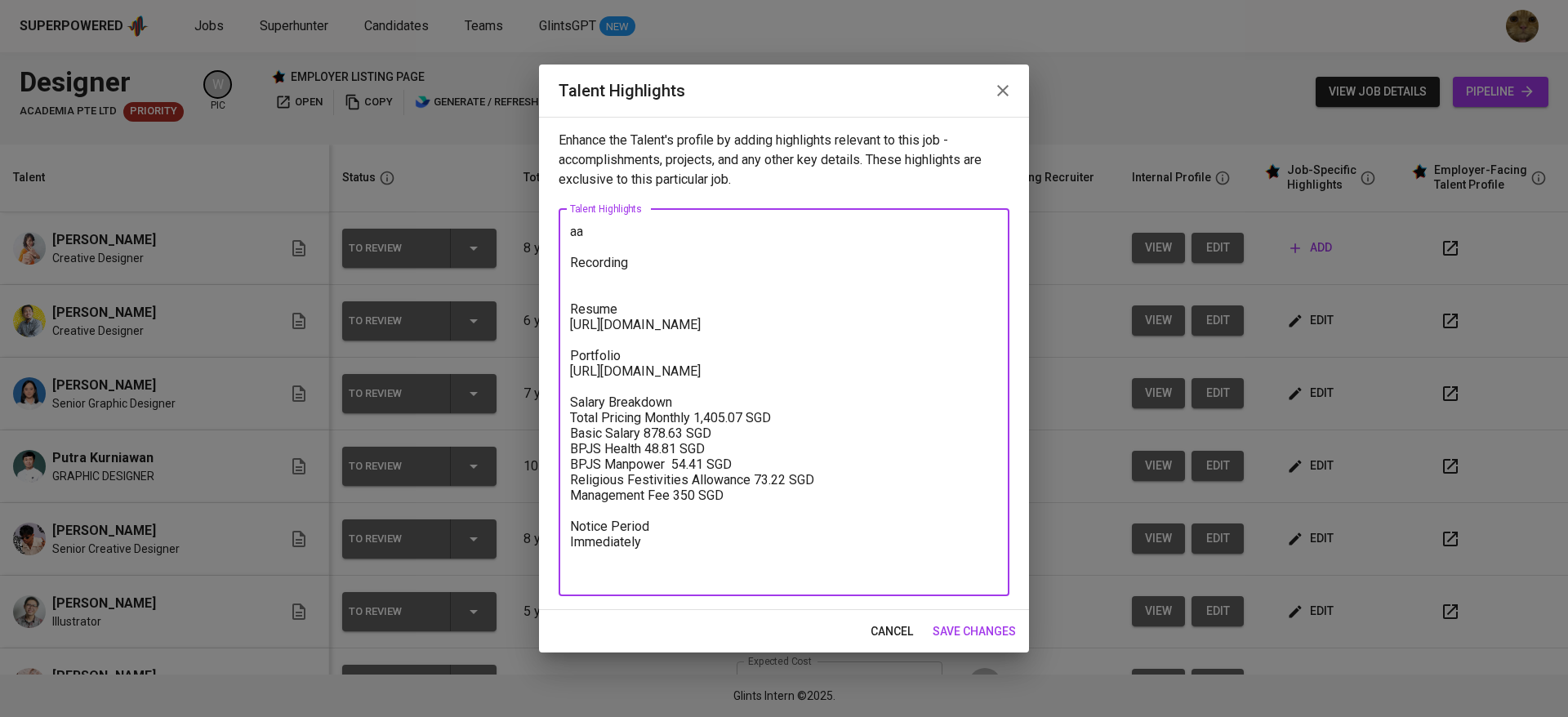
click at [591, 235] on textarea "aa Recording Resume https://glints.sg.larksuite.com/file/F8OTbFly6oR664xNeX5lZQ…" at bounding box center [784, 402] width 427 height 357
paste textarea "My name is Kevin, and I am a Creative Designer based in Jakarta, Indonesia, wit…"
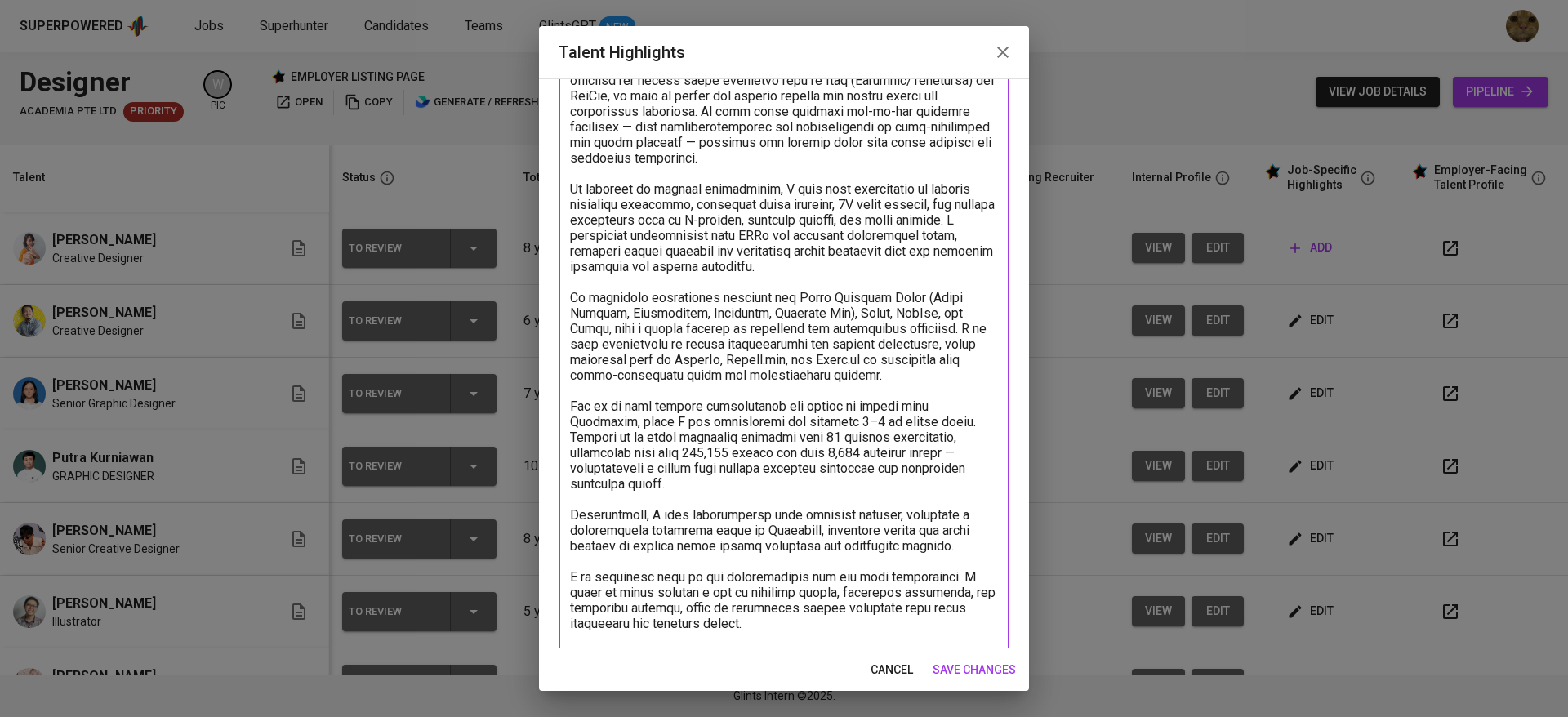
scroll to position [0, 0]
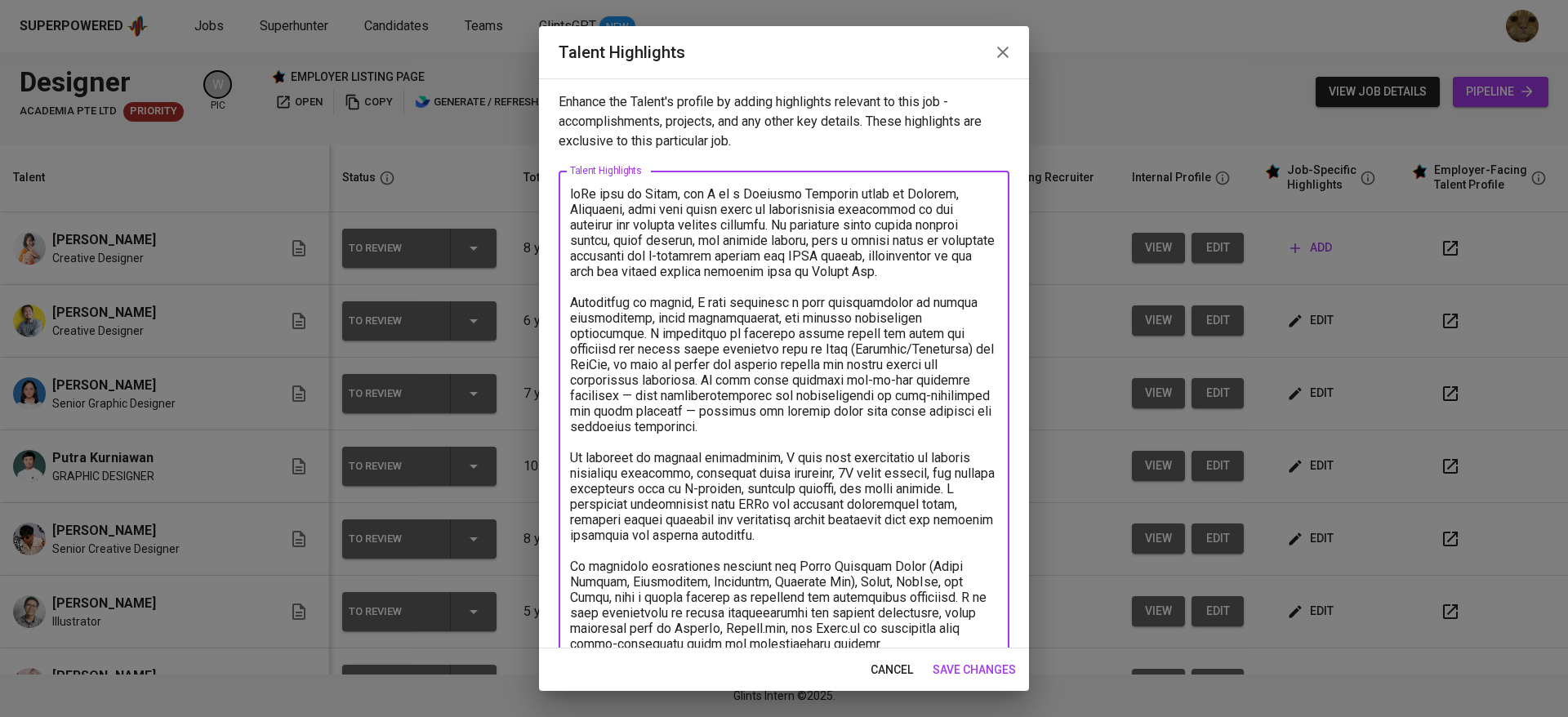
drag, startPoint x: 743, startPoint y: 197, endPoint x: 568, endPoint y: 197, distance: 175.0
click at [568, 197] on div "x Talent Highlights" at bounding box center [784, 722] width 451 height 1101
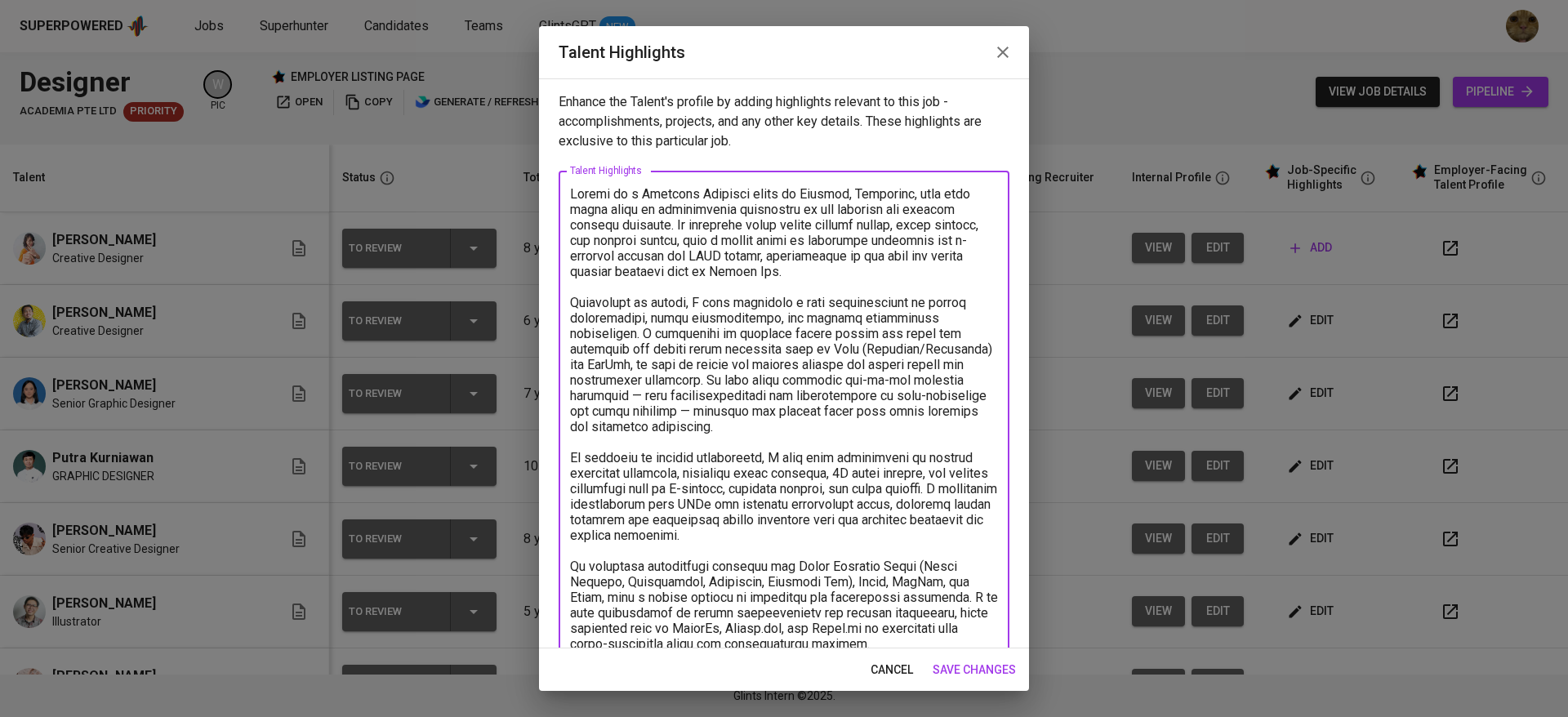
drag, startPoint x: 741, startPoint y: 197, endPoint x: 903, endPoint y: 195, distance: 162.0
click at [903, 195] on textarea at bounding box center [784, 722] width 427 height 1071
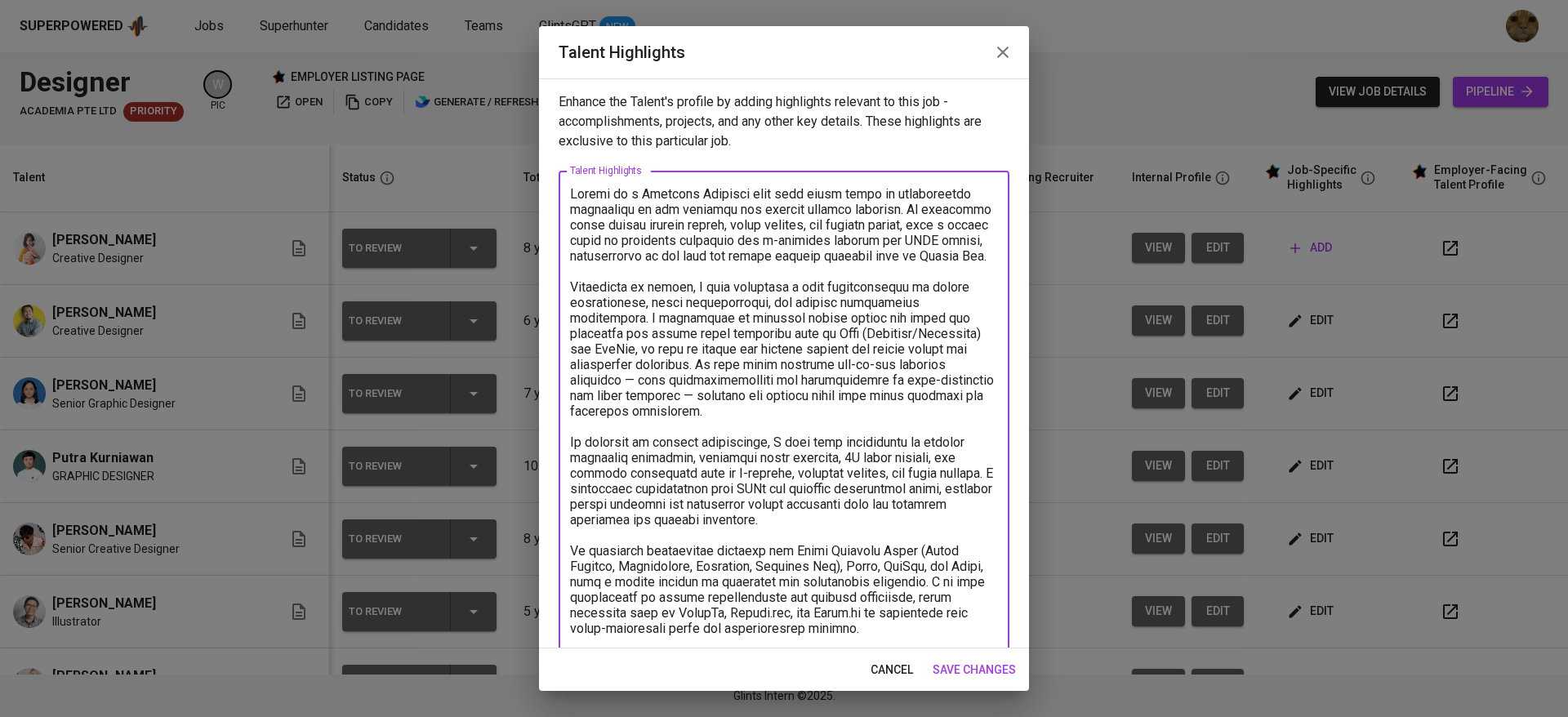
drag, startPoint x: 824, startPoint y: 199, endPoint x: 801, endPoint y: 199, distance: 23.0
click at [801, 199] on textarea at bounding box center [784, 722] width 427 height 1071
drag, startPoint x: 886, startPoint y: 209, endPoint x: 903, endPoint y: 209, distance: 17.0
click at [903, 209] on textarea at bounding box center [784, 722] width 427 height 1071
click at [931, 241] on textarea at bounding box center [784, 722] width 427 height 1071
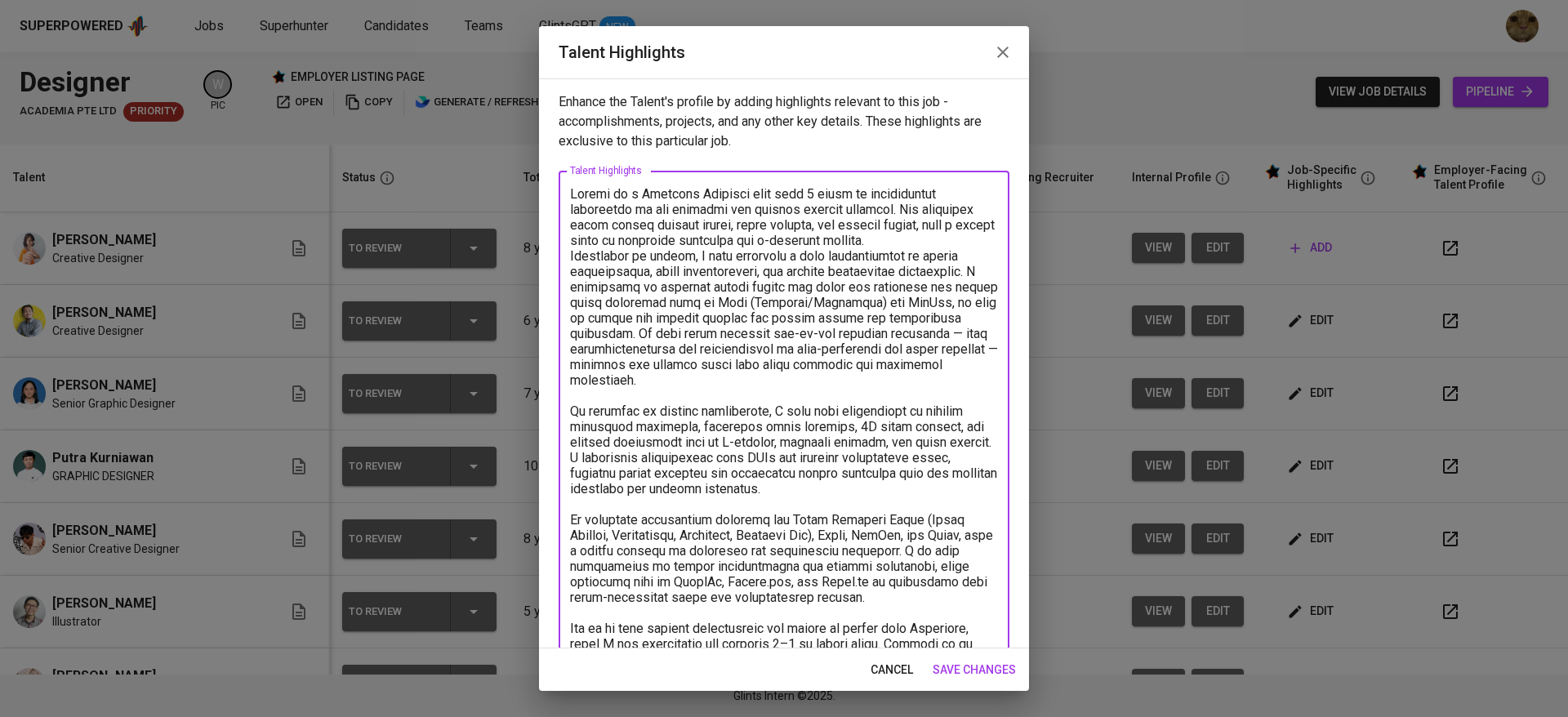
click at [656, 248] on textarea at bounding box center [784, 698] width 427 height 1024
click at [732, 250] on textarea at bounding box center [784, 698] width 427 height 1024
click at [654, 288] on textarea at bounding box center [784, 698] width 427 height 1024
click at [897, 338] on textarea at bounding box center [784, 698] width 427 height 1024
click at [763, 407] on textarea at bounding box center [784, 698] width 427 height 1024
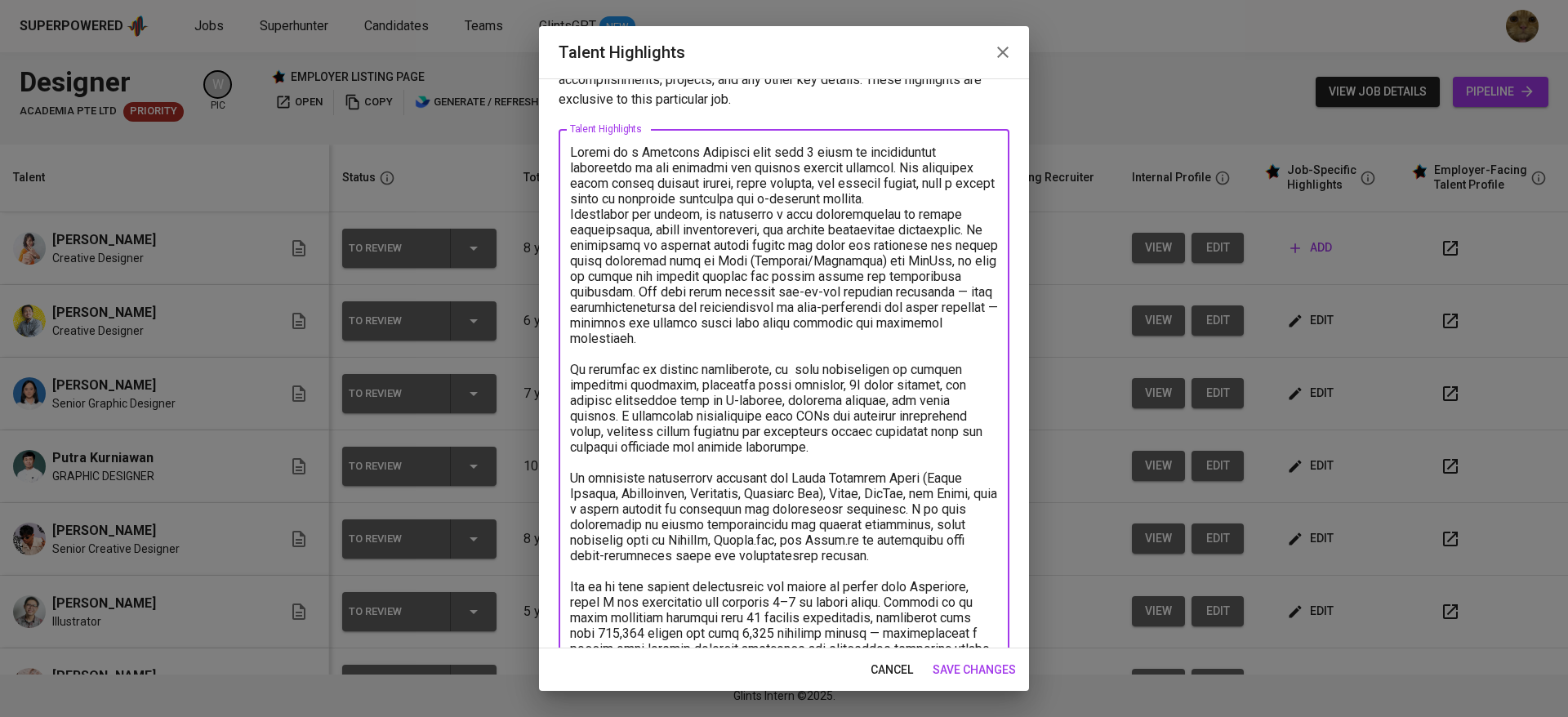
scroll to position [47, 0]
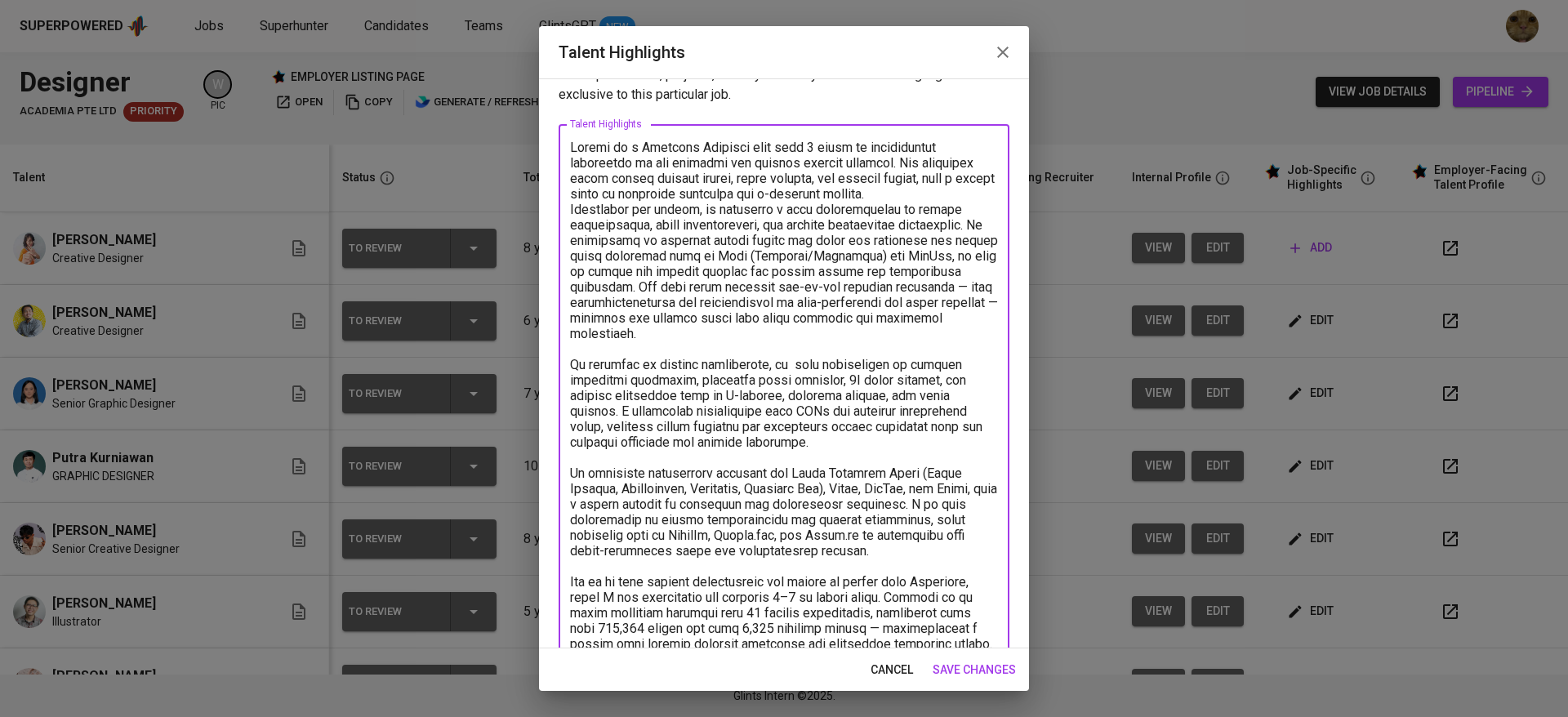
click at [625, 412] on textarea at bounding box center [784, 652] width 427 height 1024
click at [773, 370] on textarea at bounding box center [784, 652] width 427 height 1024
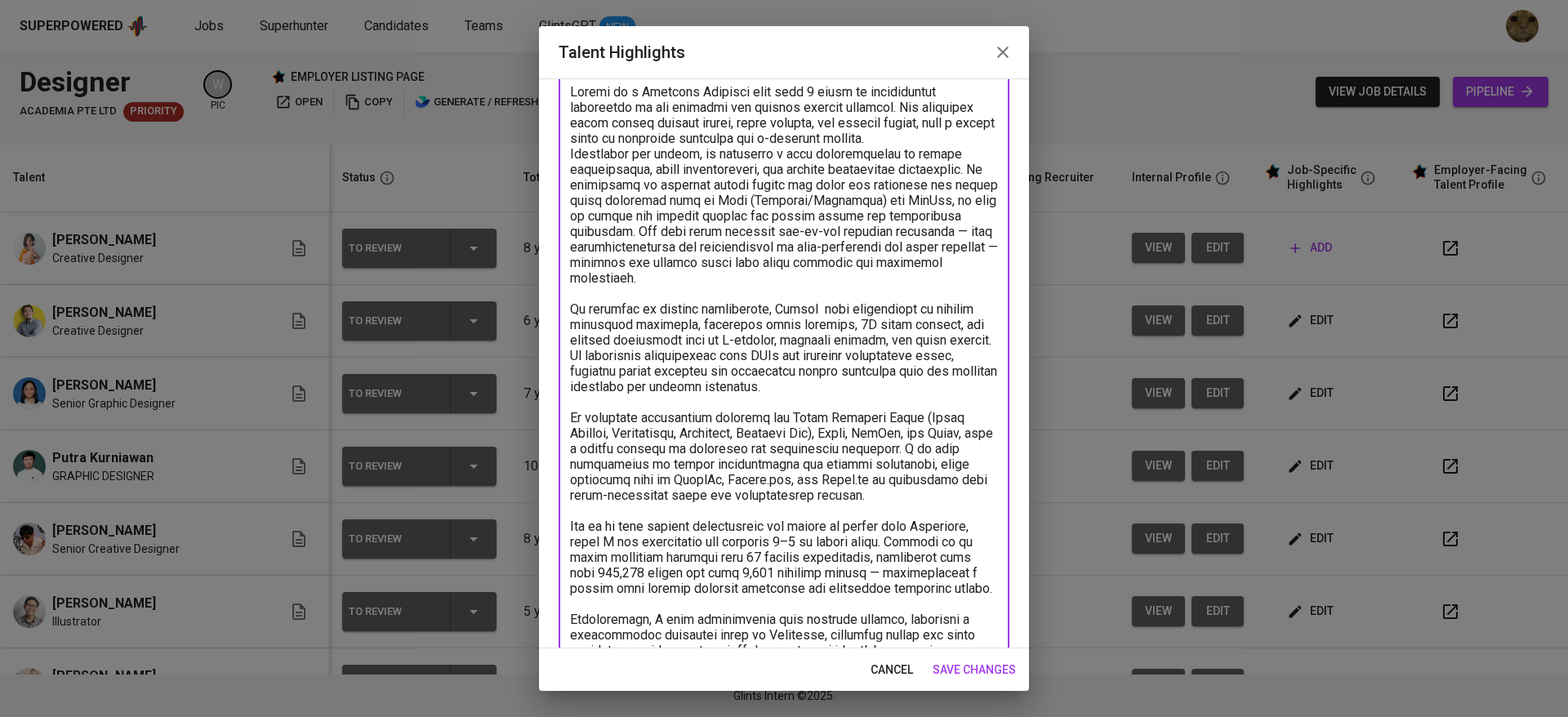
scroll to position [118, 0]
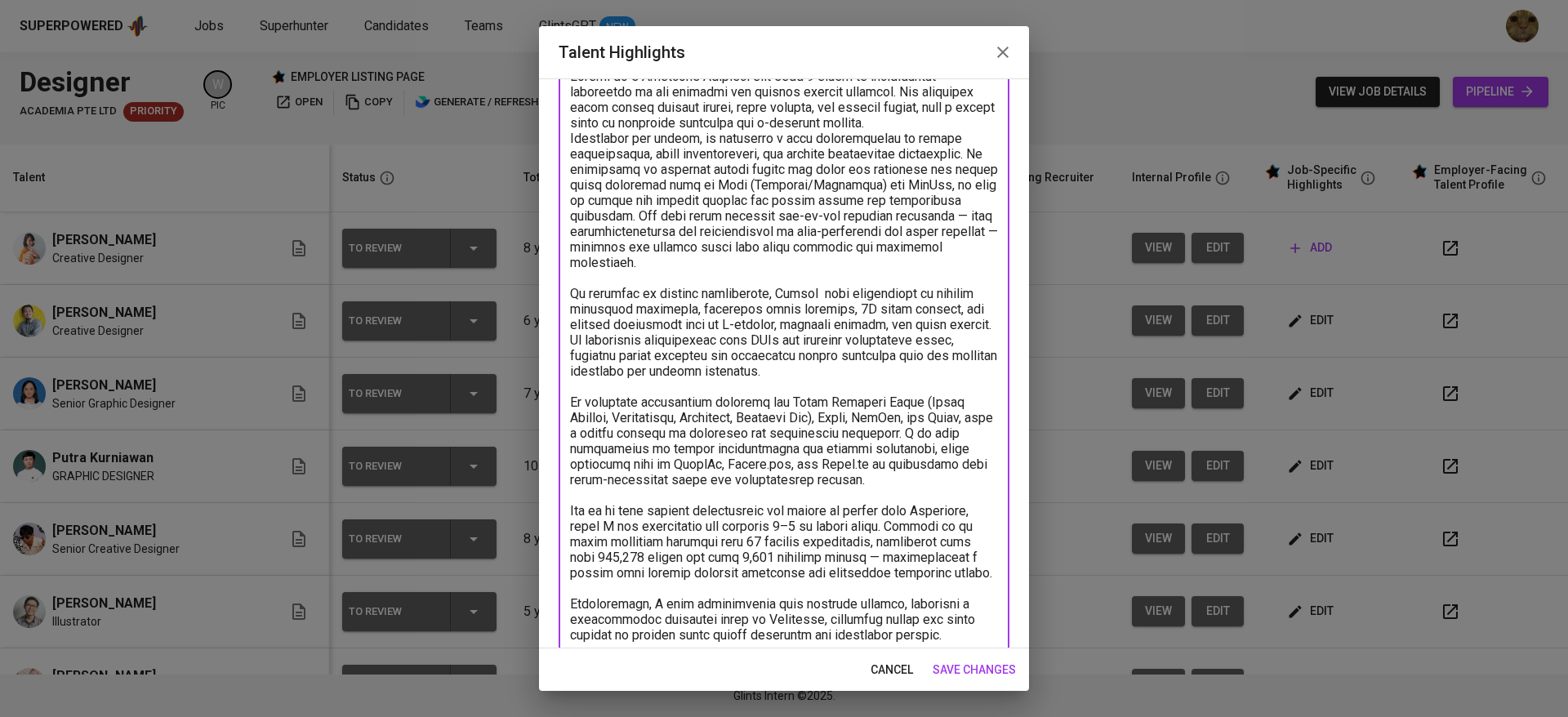
click at [937, 378] on textarea at bounding box center [784, 580] width 427 height 1024
click at [937, 376] on textarea at bounding box center [784, 580] width 427 height 1024
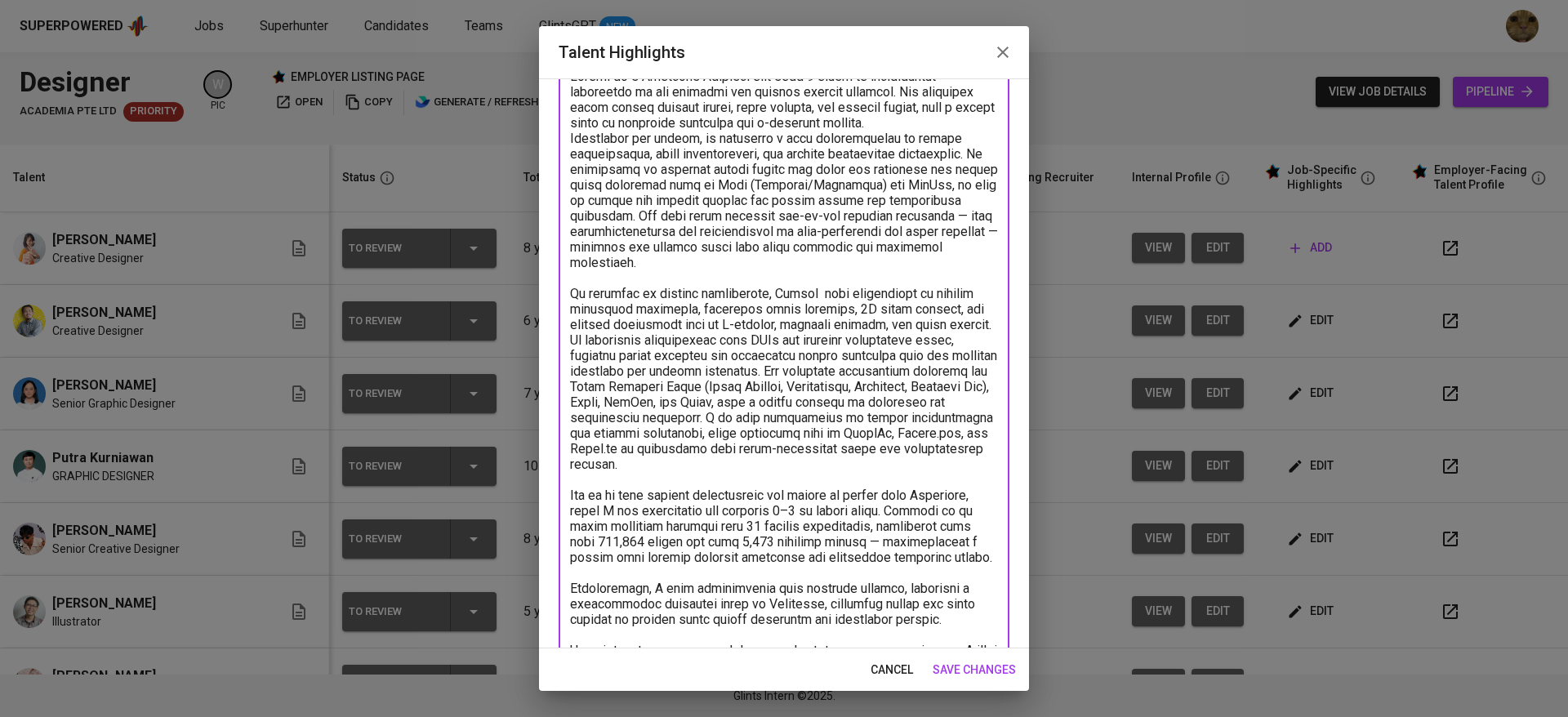
drag, startPoint x: 890, startPoint y: 380, endPoint x: 782, endPoint y: 400, distance: 109.8
click at [782, 400] on textarea at bounding box center [784, 565] width 427 height 994
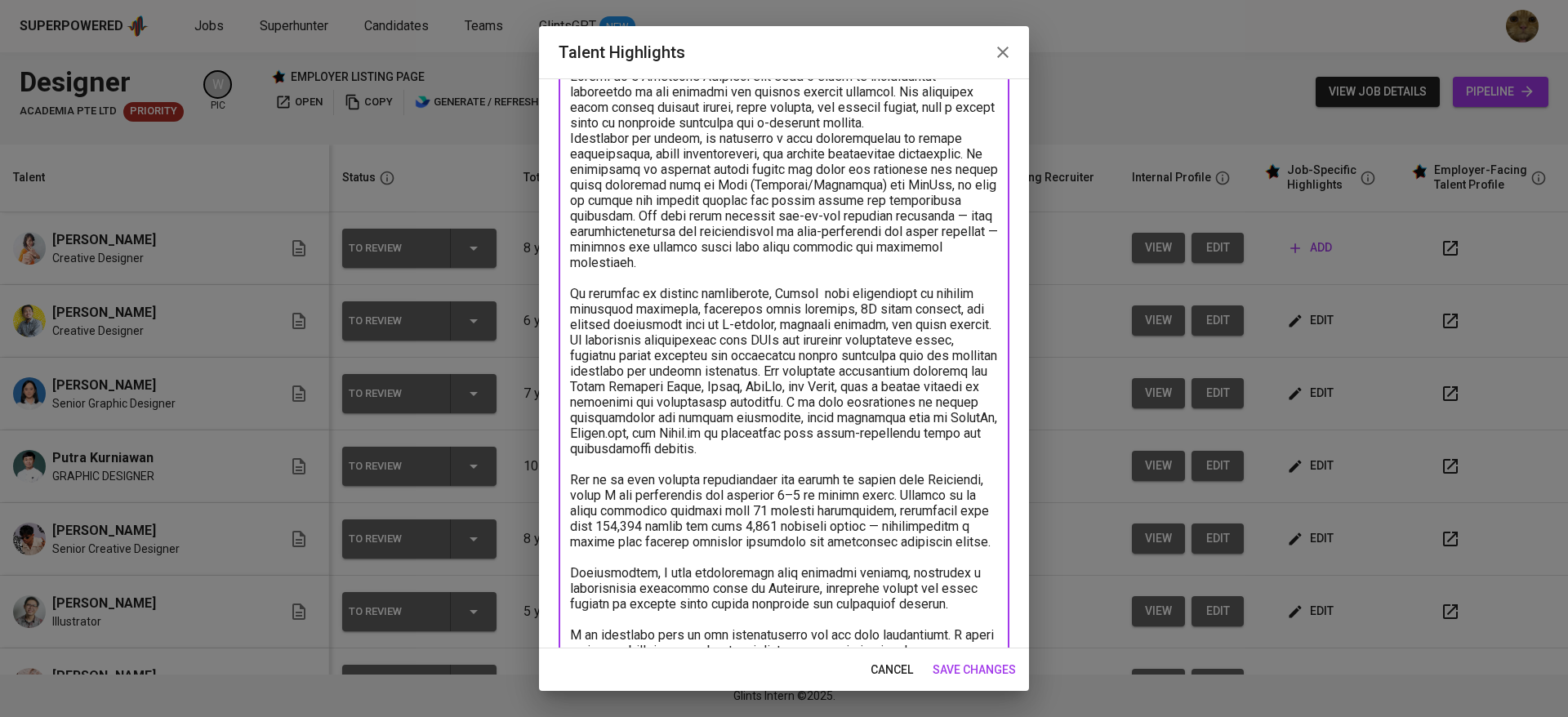
click at [738, 414] on textarea at bounding box center [784, 565] width 427 height 994
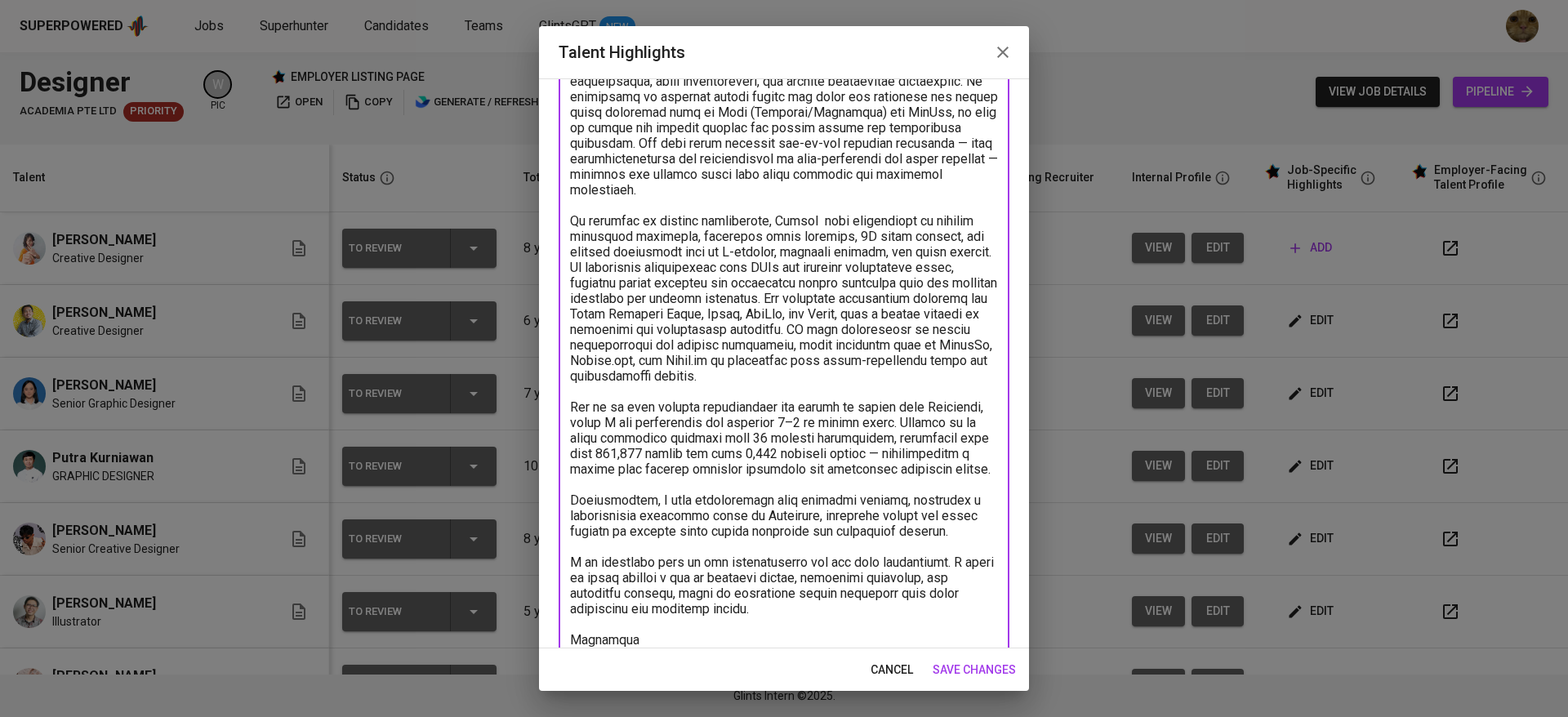
scroll to position [191, 0]
click at [639, 424] on textarea at bounding box center [784, 492] width 427 height 994
drag, startPoint x: 867, startPoint y: 418, endPoint x: 923, endPoint y: 419, distance: 56.0
click at [923, 419] on textarea at bounding box center [784, 492] width 427 height 994
drag, startPoint x: 658, startPoint y: 432, endPoint x: 716, endPoint y: 436, distance: 58.1
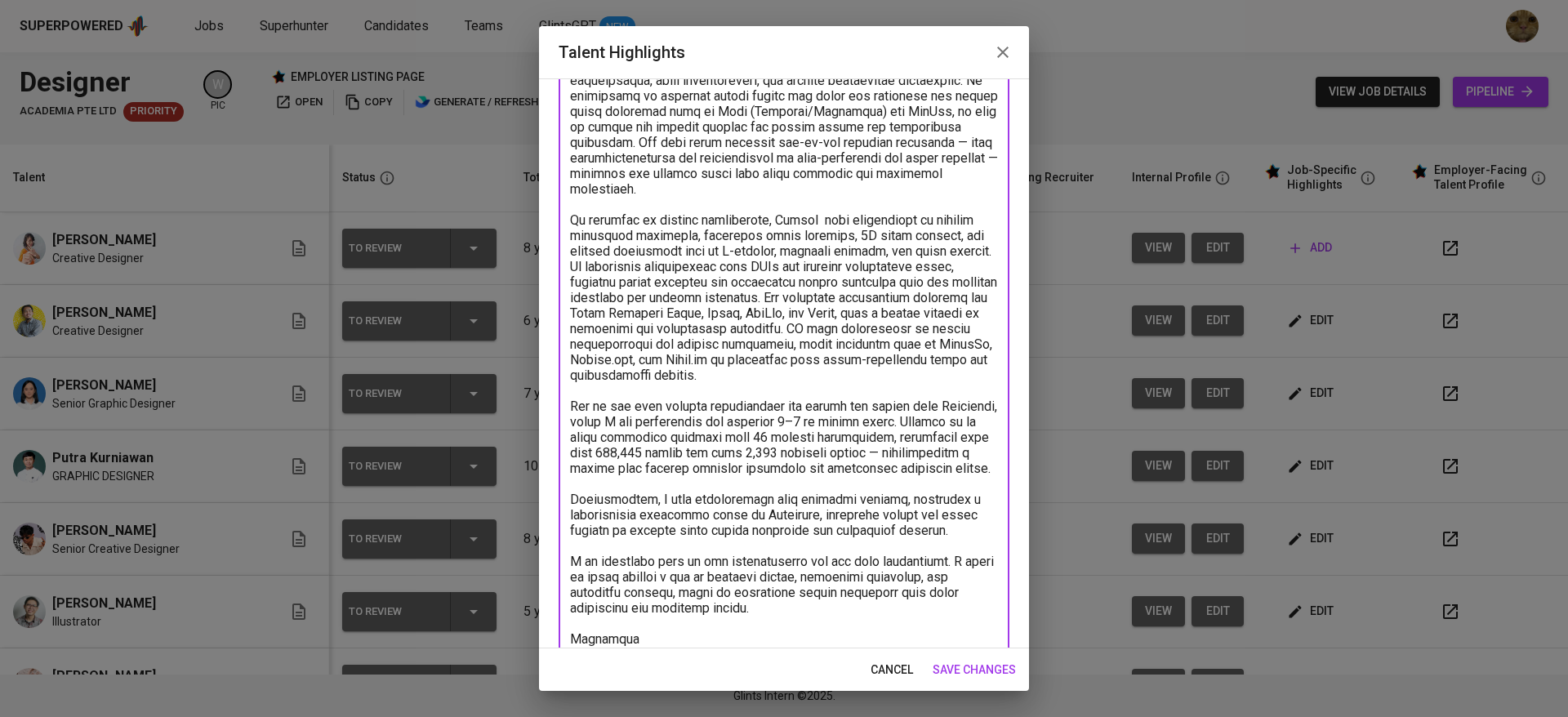
click at [716, 436] on textarea at bounding box center [784, 492] width 427 height 994
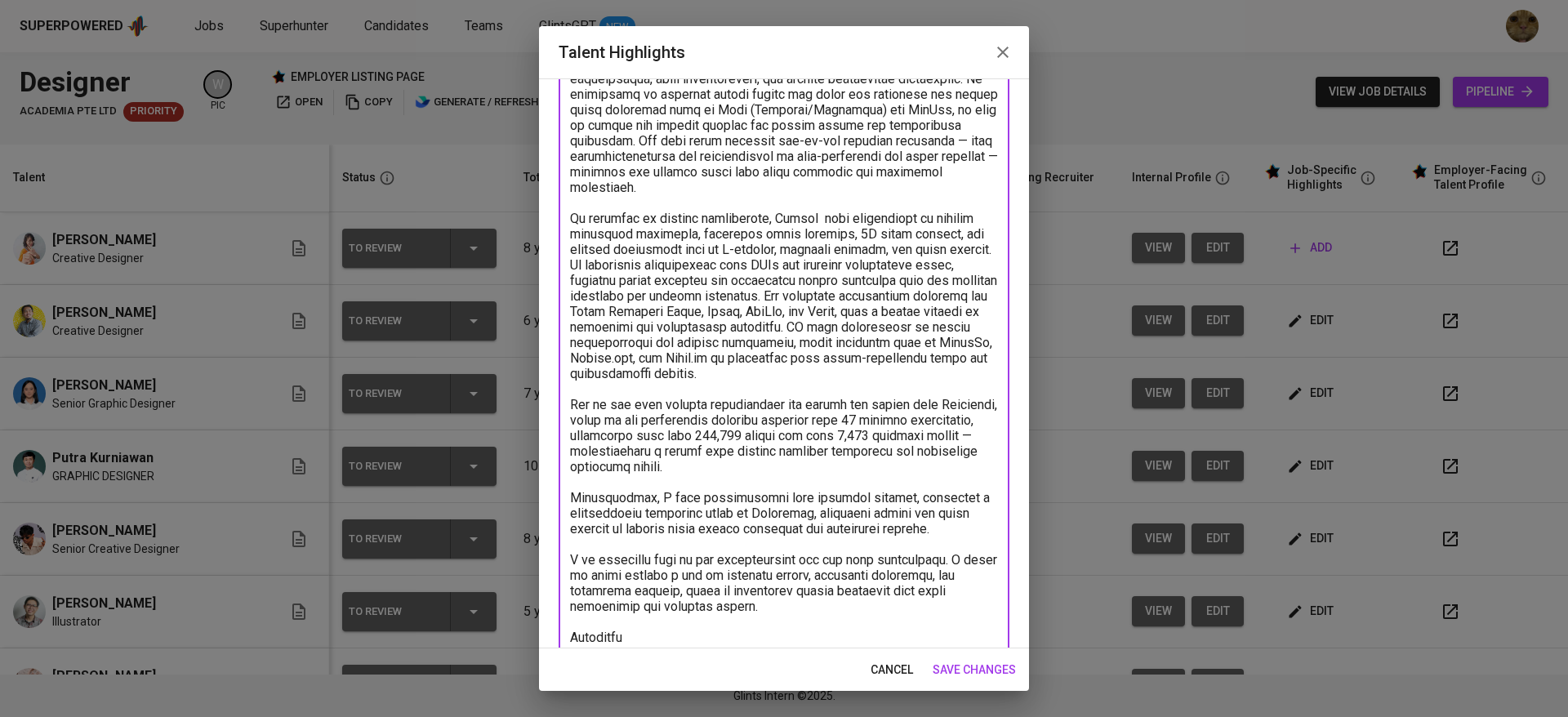
drag, startPoint x: 823, startPoint y: 478, endPoint x: 664, endPoint y: 462, distance: 159.8
click at [664, 462] on textarea at bounding box center [784, 483] width 427 height 978
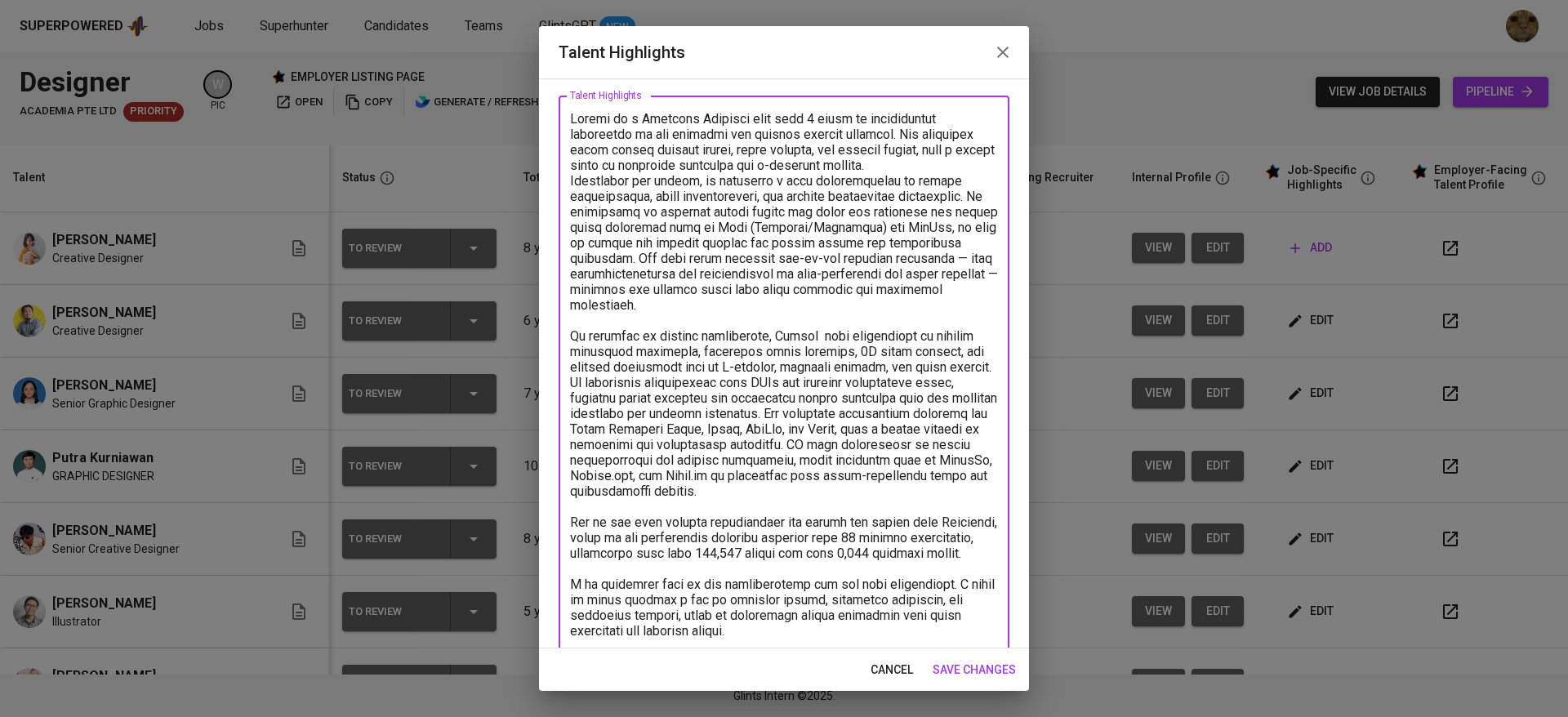
scroll to position [82, 0]
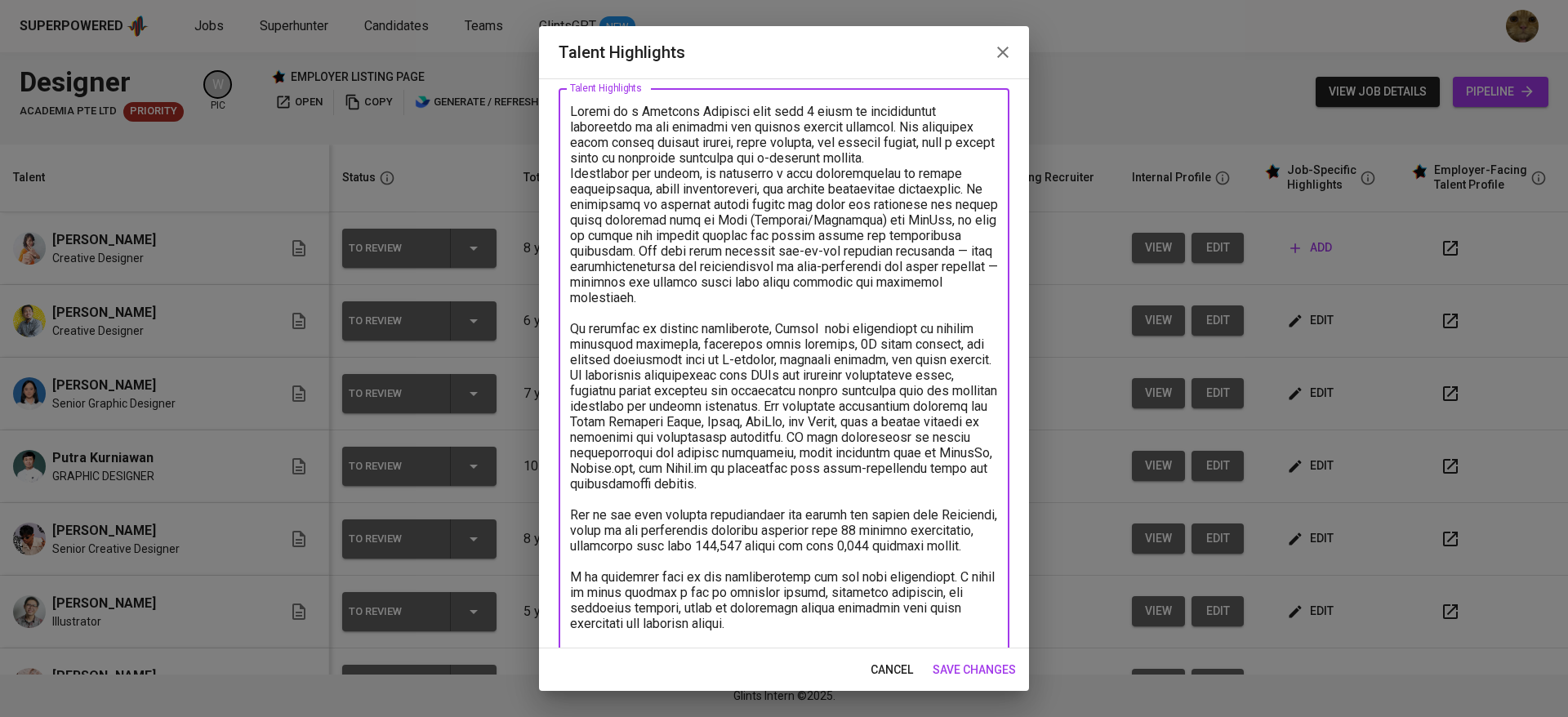
click at [954, 151] on textarea at bounding box center [784, 554] width 427 height 901
paste textarea "Additionally, I have collaborated with overseas clients, including a kindergart…"
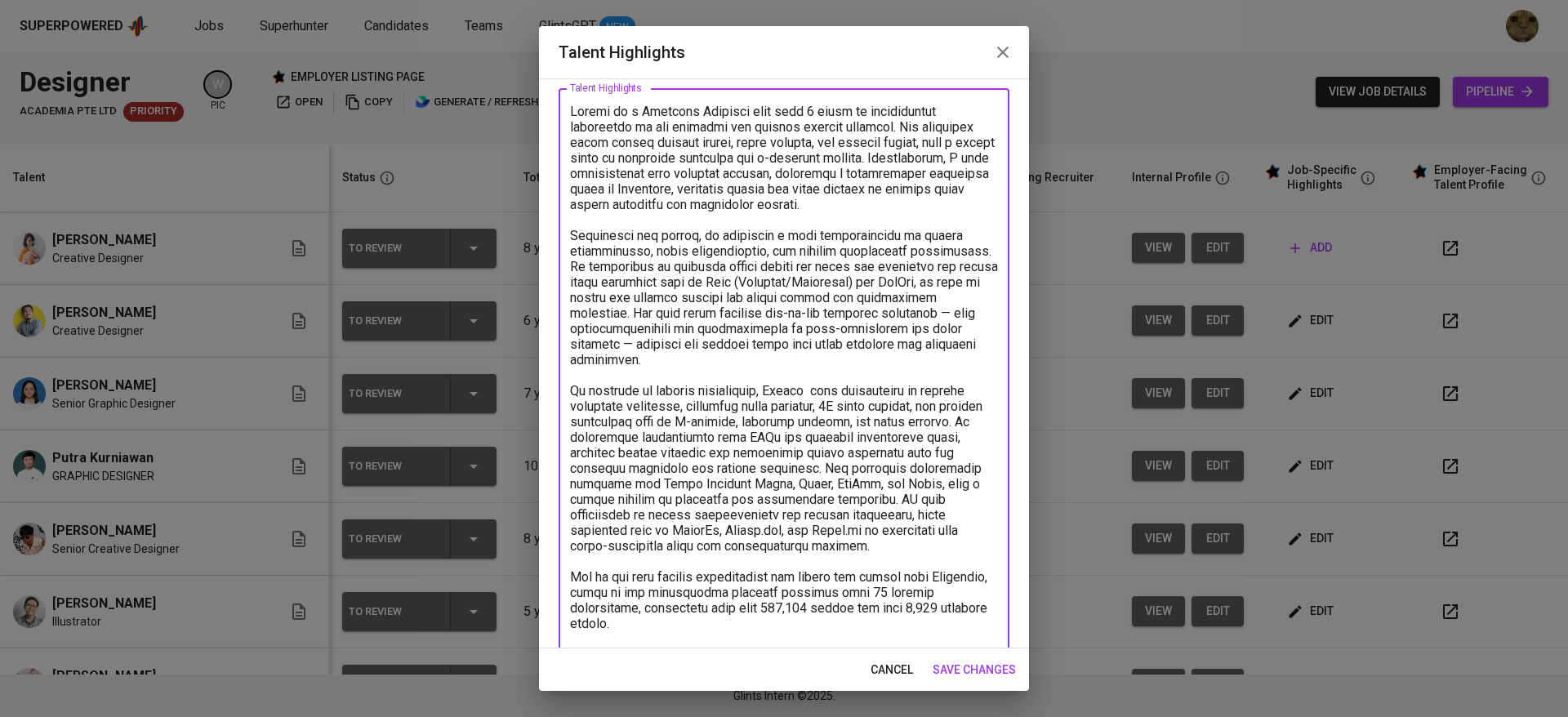
click at [649, 181] on textarea at bounding box center [784, 585] width 427 height 962
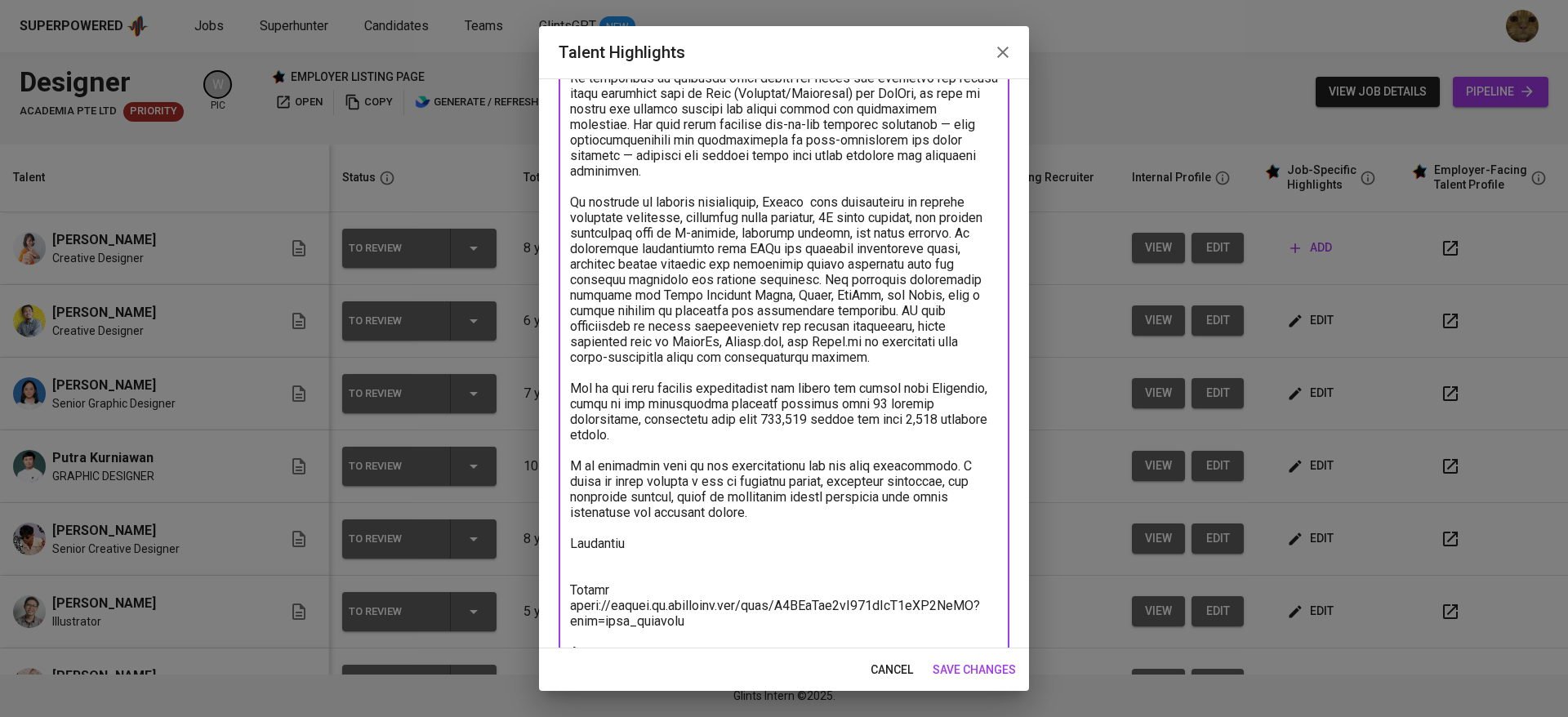
scroll to position [272, 0]
drag, startPoint x: 792, startPoint y: 404, endPoint x: 712, endPoint y: 404, distance: 80.0
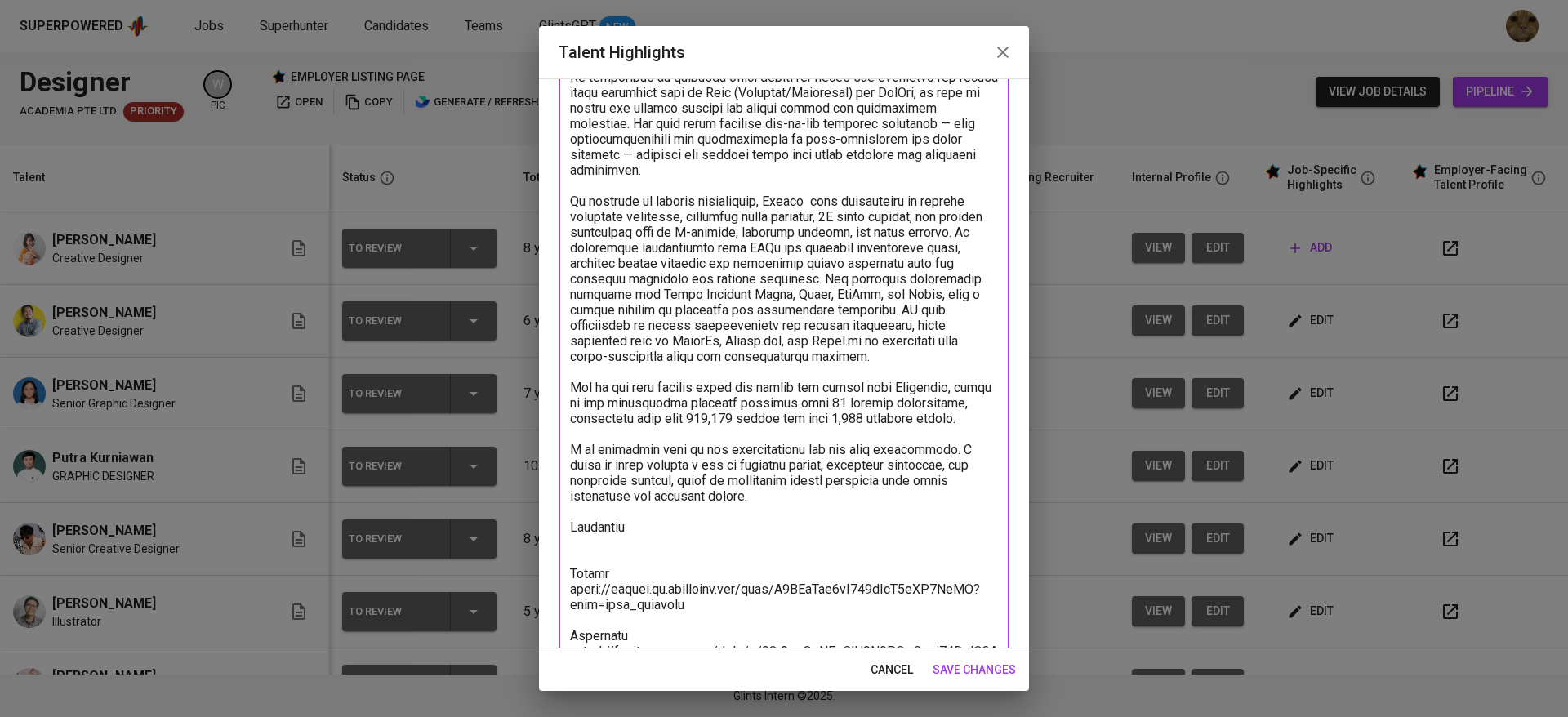
click at [715, 442] on textarea at bounding box center [784, 395] width 427 height 962
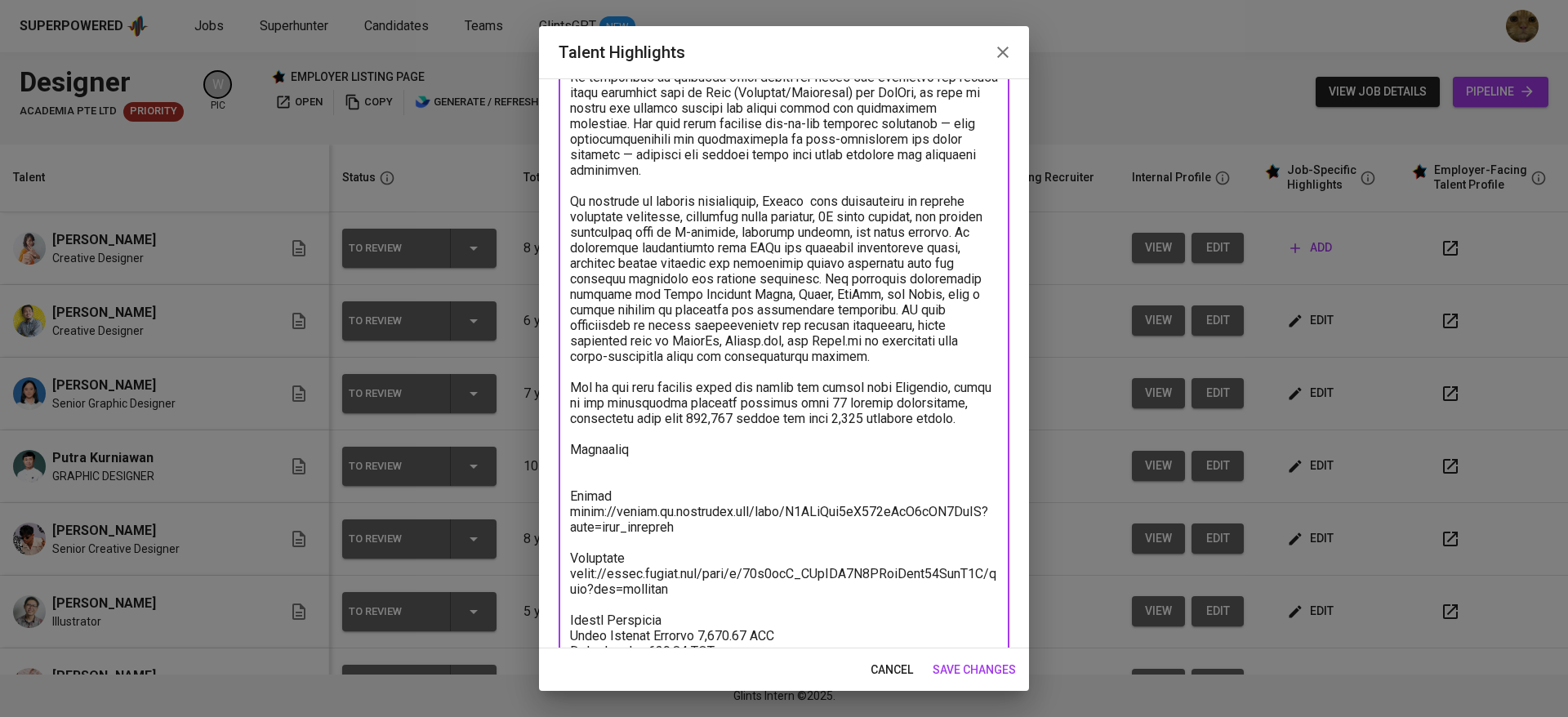
click at [619, 487] on textarea at bounding box center [784, 356] width 427 height 885
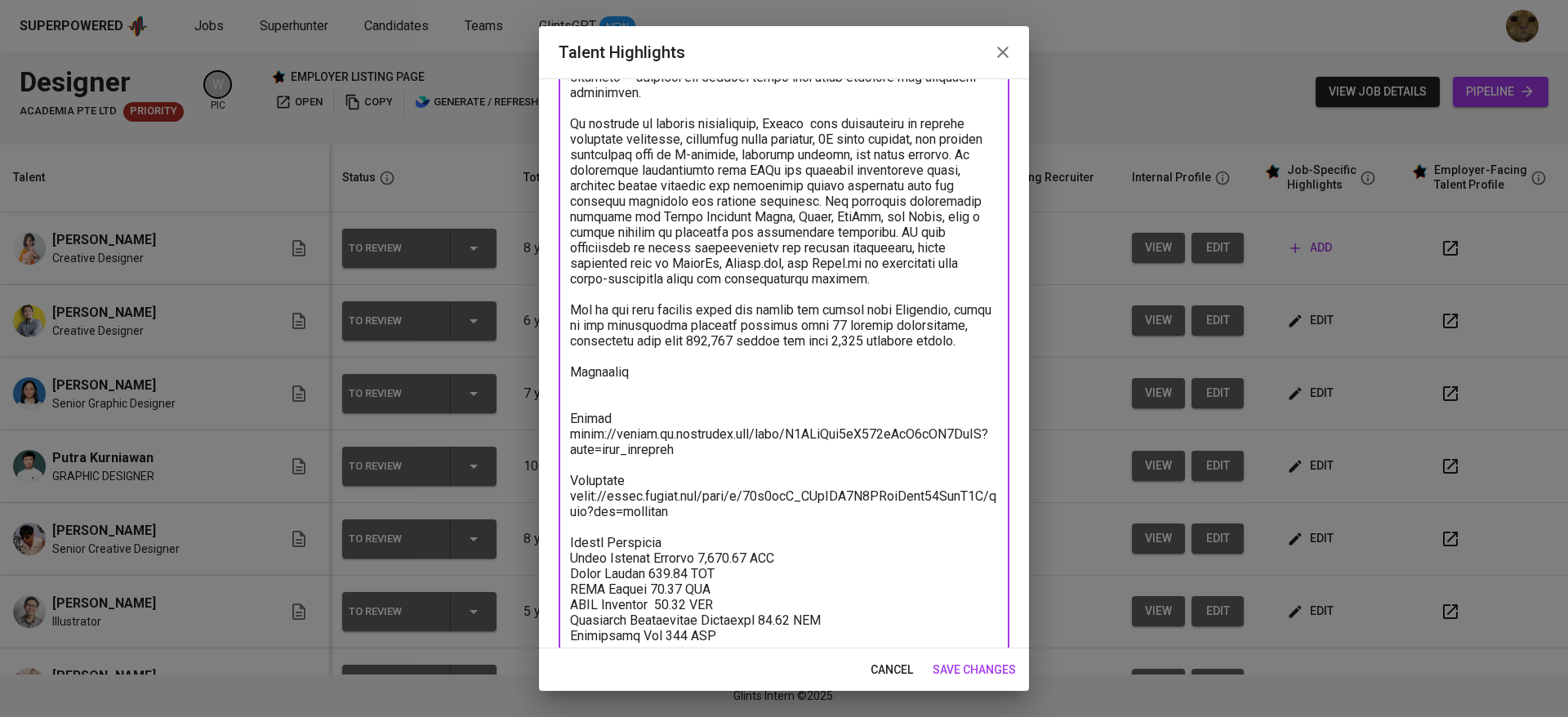
scroll to position [389, 0]
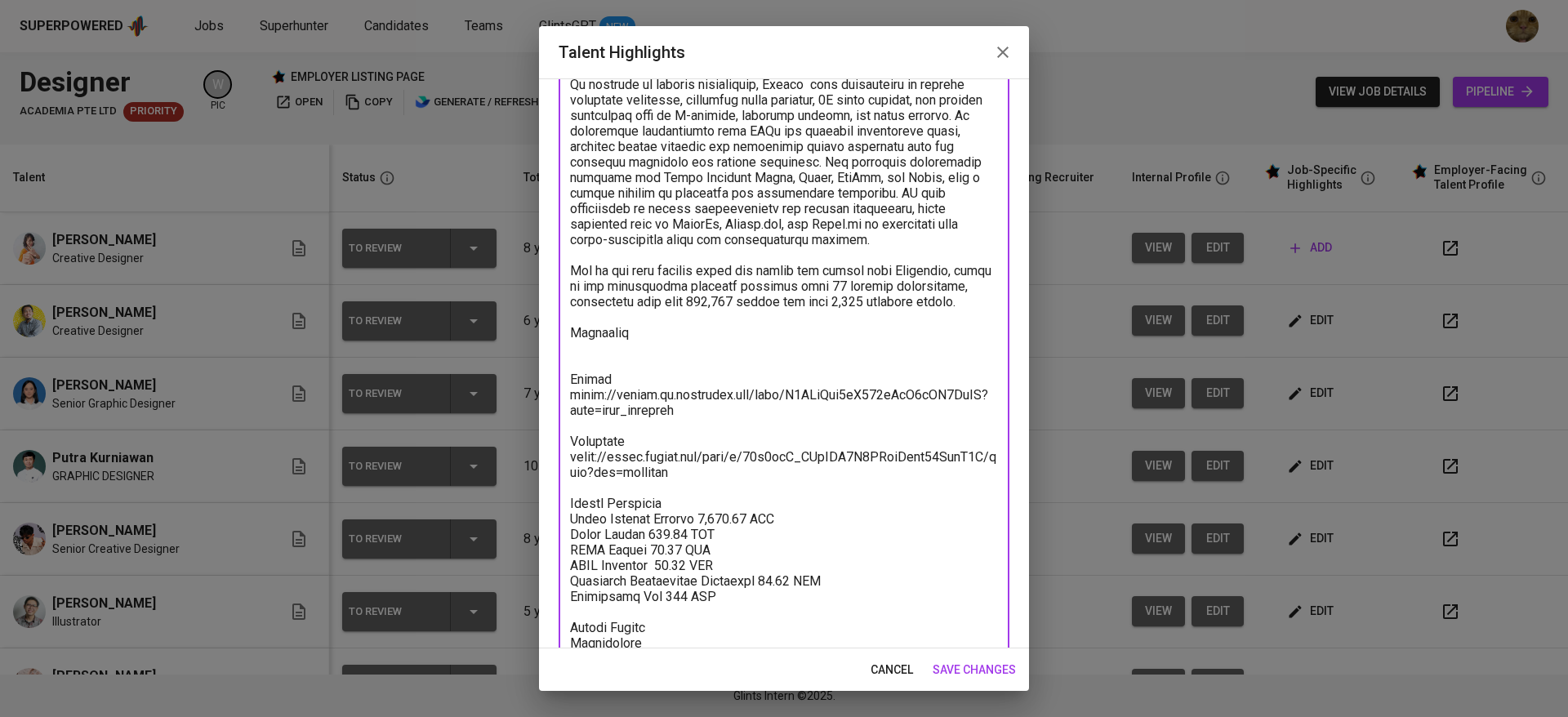
click at [724, 206] on textarea at bounding box center [784, 240] width 427 height 885
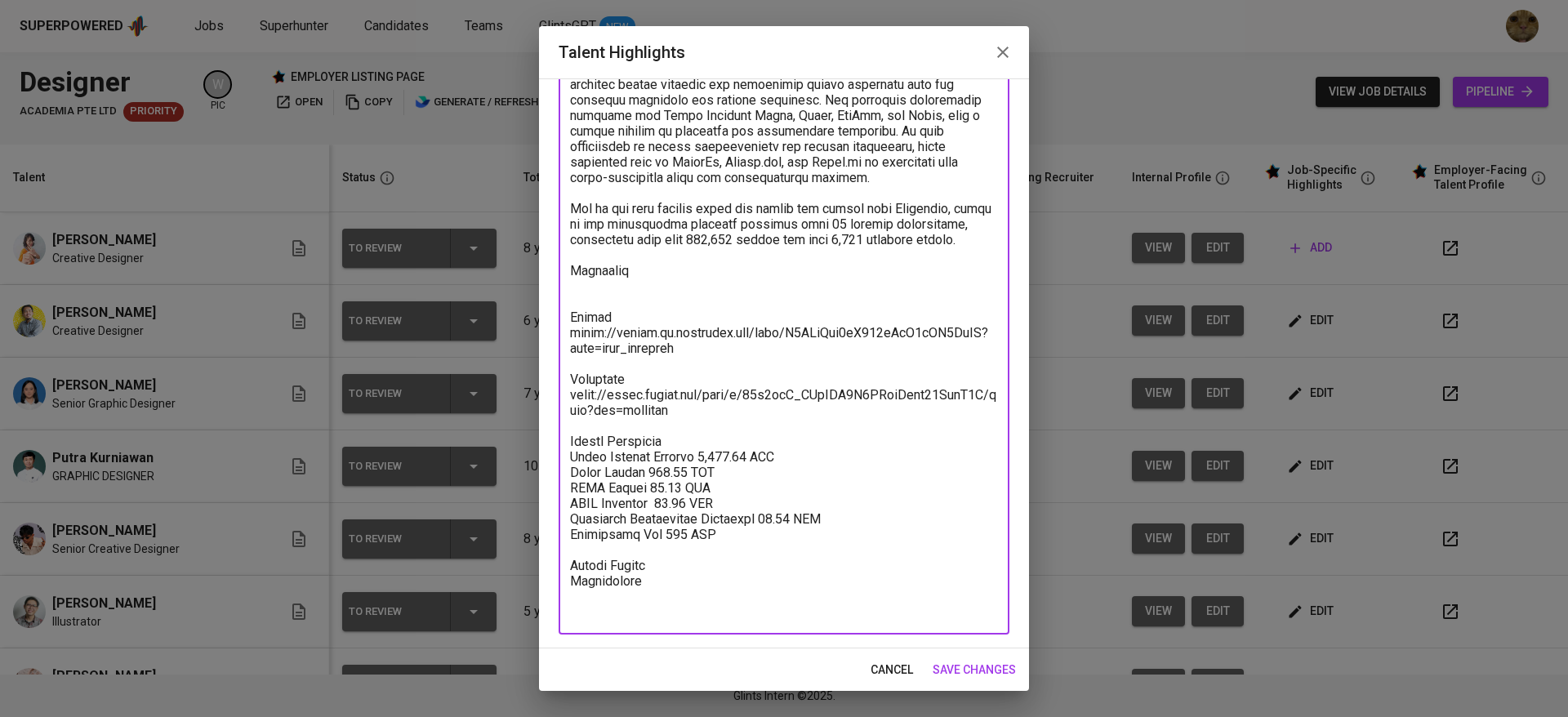
type textarea "Khevin is a Creative Designer with over 7 years of professional experience in t…"
click at [958, 663] on span "save changes" at bounding box center [974, 670] width 83 height 21
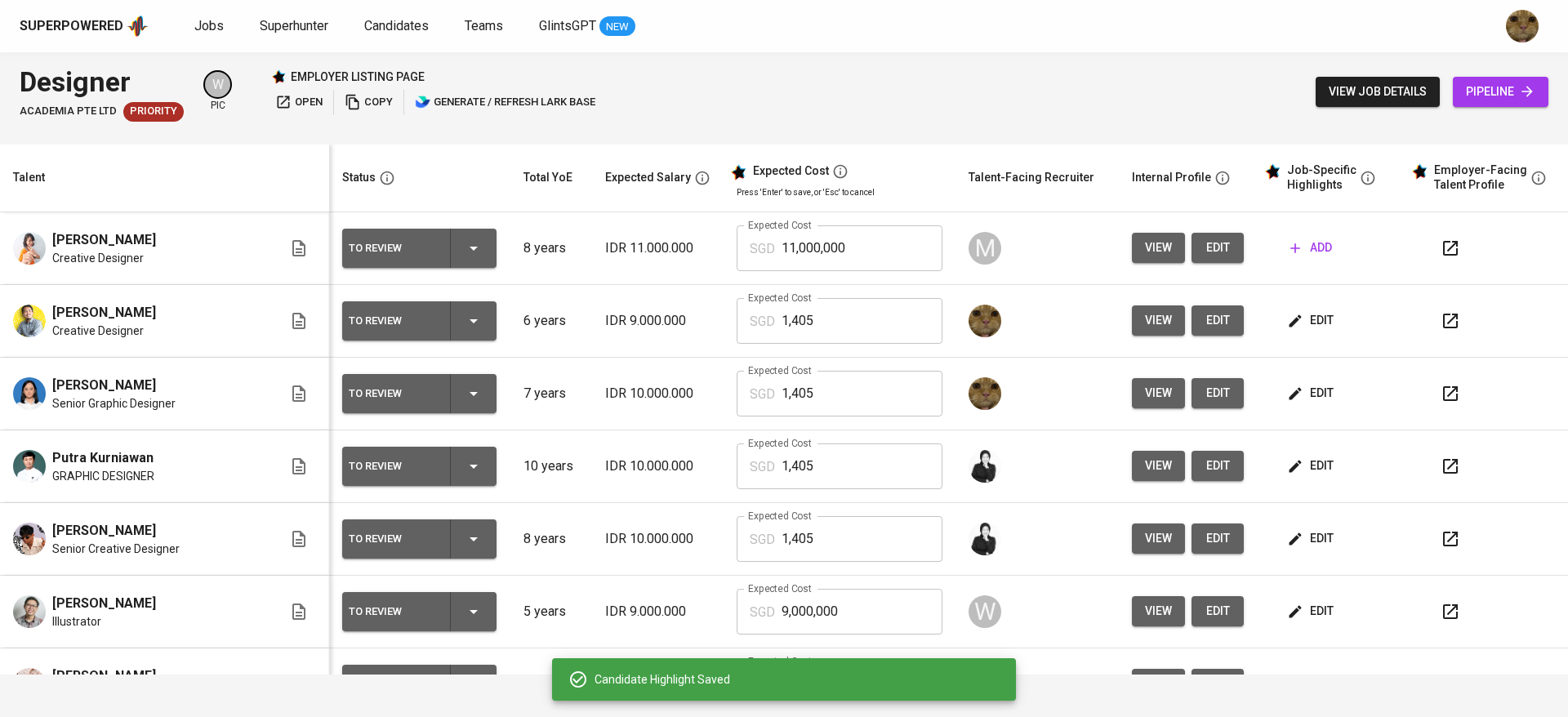
click at [1316, 335] on div "edit" at bounding box center [1337, 320] width 108 height 30
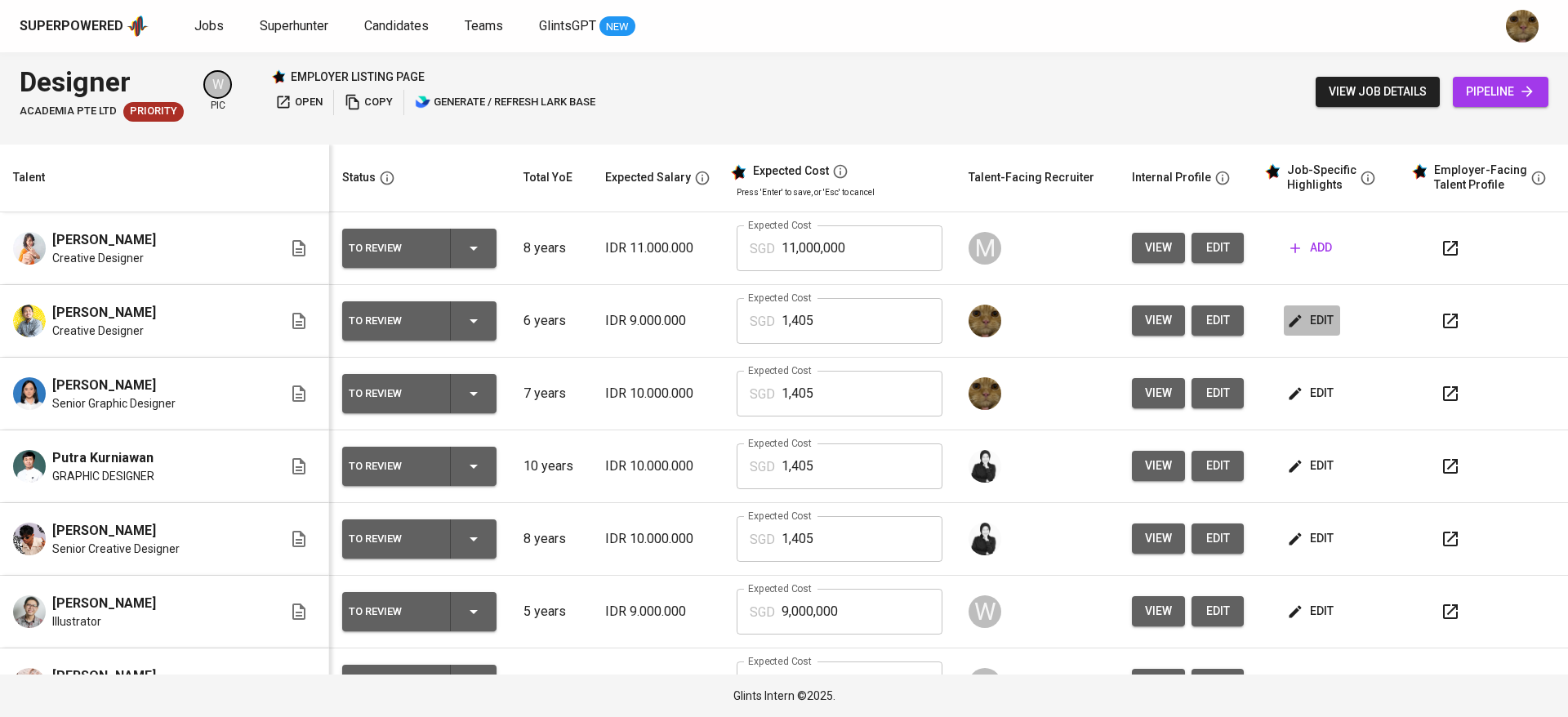
click at [1291, 326] on span "edit" at bounding box center [1312, 320] width 43 height 21
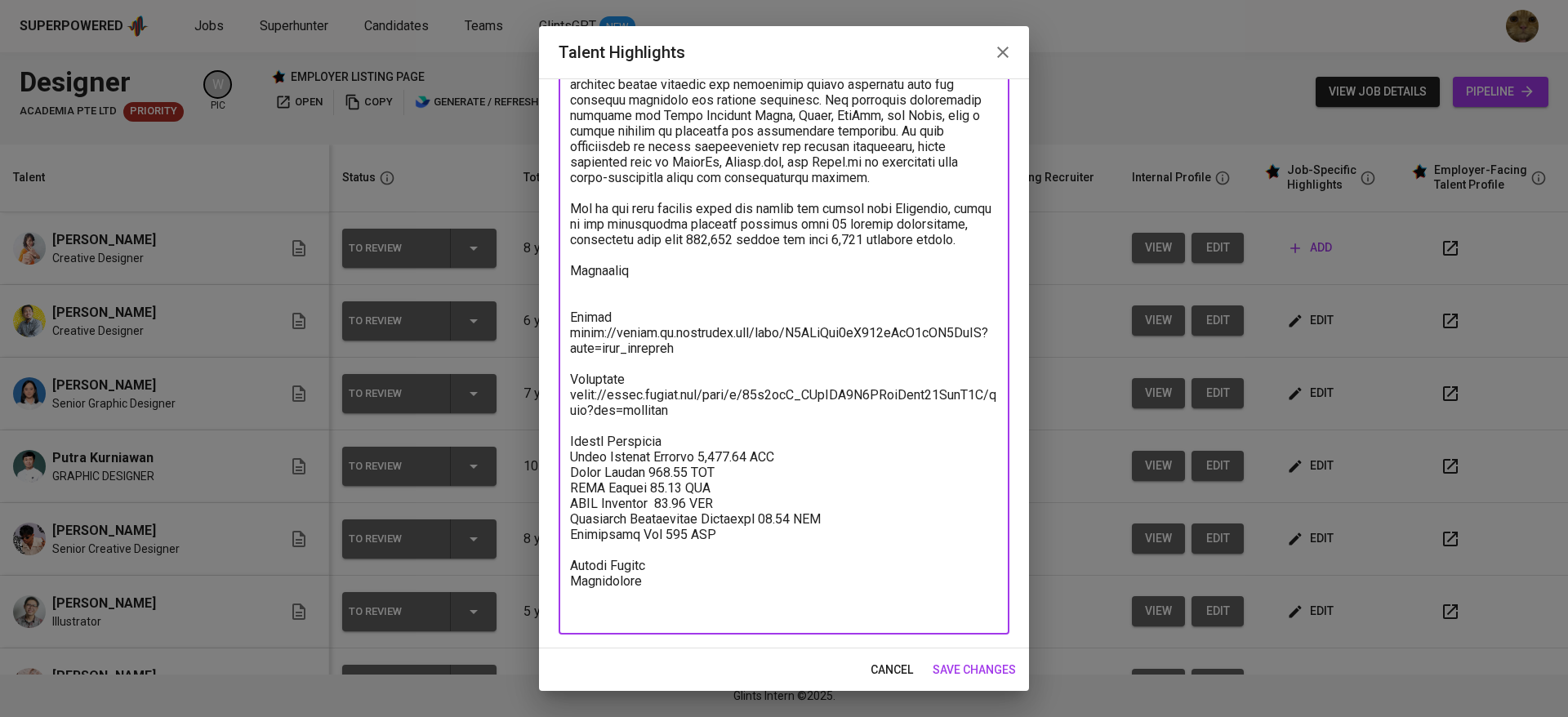
click at [634, 317] on textarea at bounding box center [784, 177] width 427 height 885
paste textarea "https://glints.sg.larksuite.com/minutes/obsghk2e79373a649flinx9s?from=from_copy…"
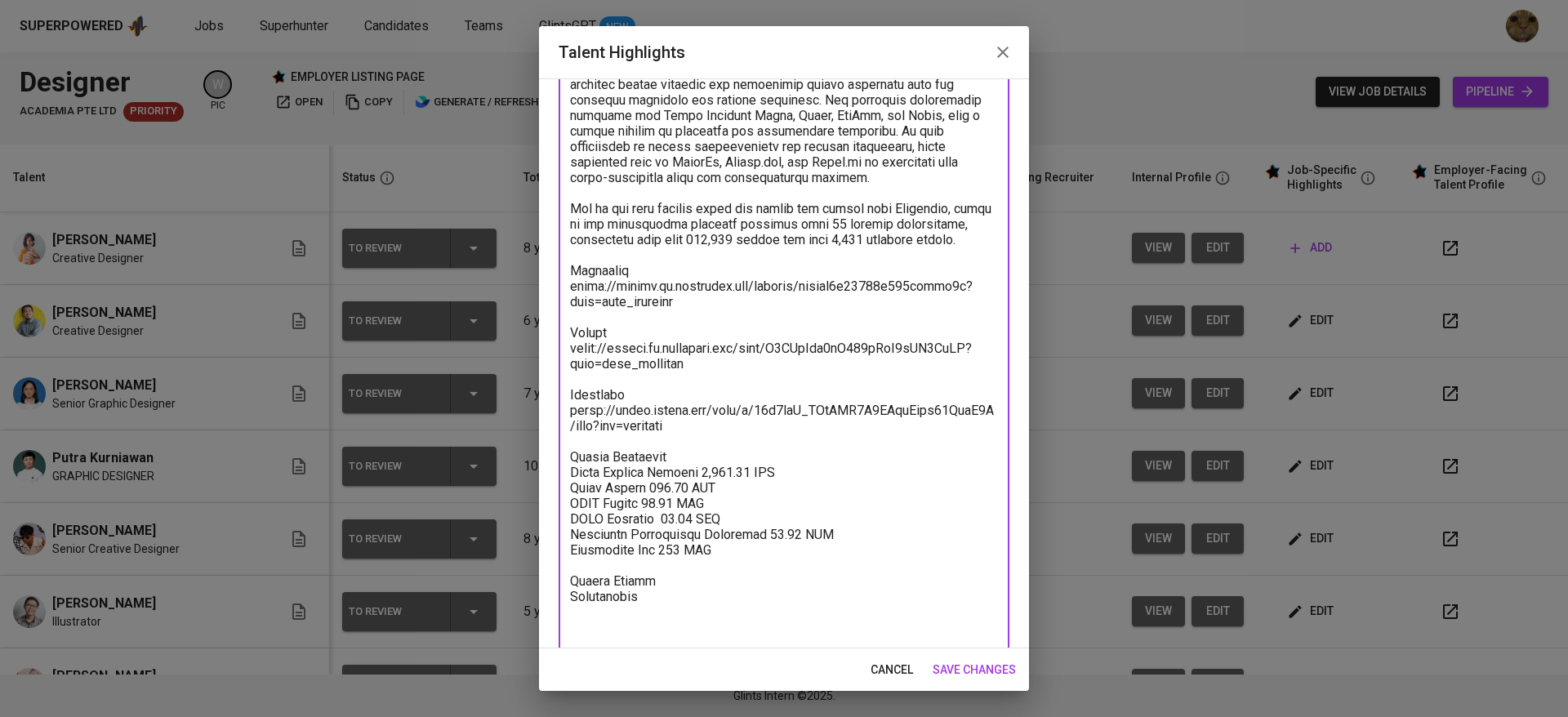
type textarea "Khevin is a Creative Designer with over 7 years of professional experience in t…"
click at [933, 674] on span "save changes" at bounding box center [974, 670] width 83 height 21
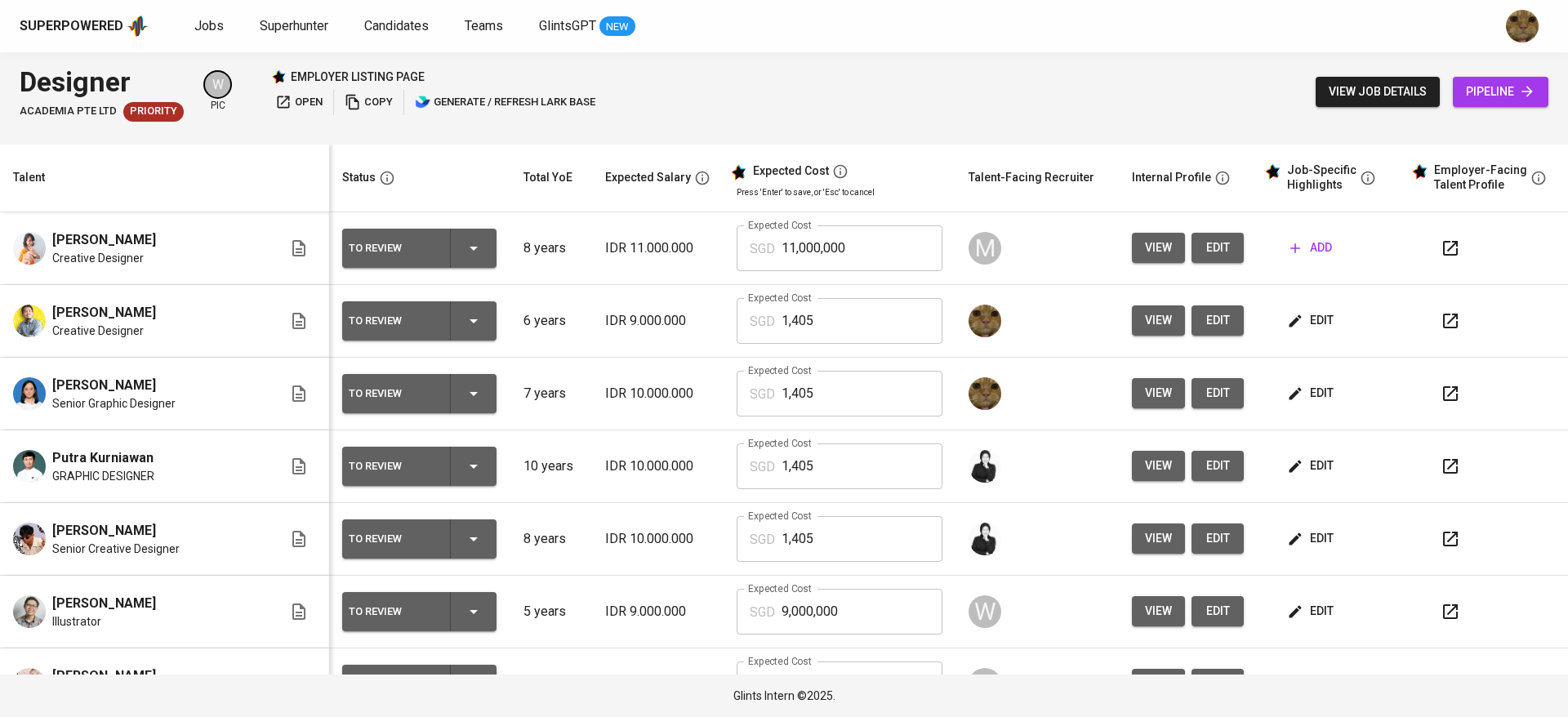
click at [1191, 332] on button "edit" at bounding box center [1217, 320] width 52 height 30
click at [1441, 323] on icon "button" at bounding box center [1451, 321] width 20 height 20
click at [1191, 315] on button "edit" at bounding box center [1217, 320] width 52 height 30
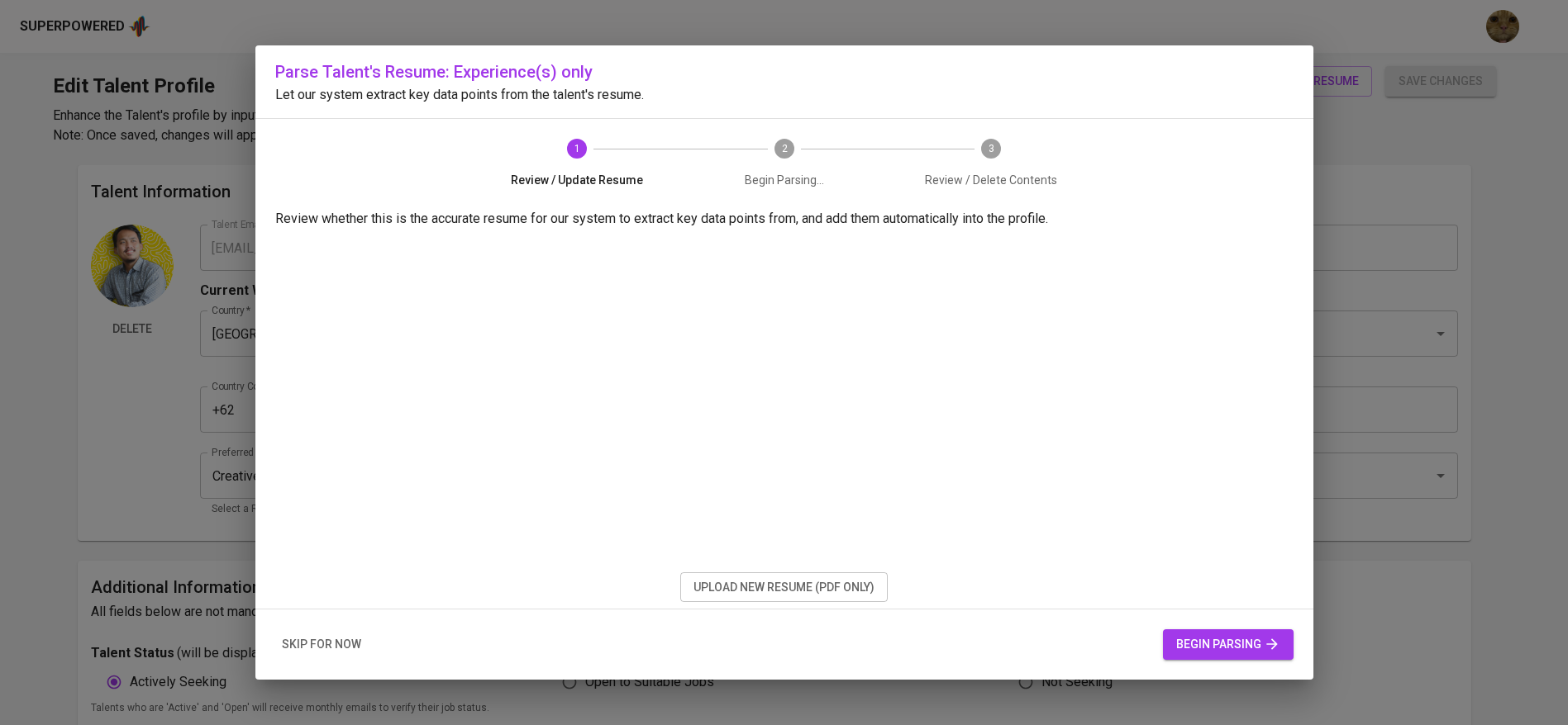
type input "[EMAIL_ADDRESS][DOMAIN_NAME]"
type input "[PERSON_NAME]"
type input "[GEOGRAPHIC_DATA]"
type input "[GEOGRAPHIC_DATA], [GEOGRAPHIC_DATA]"
type input "+62"
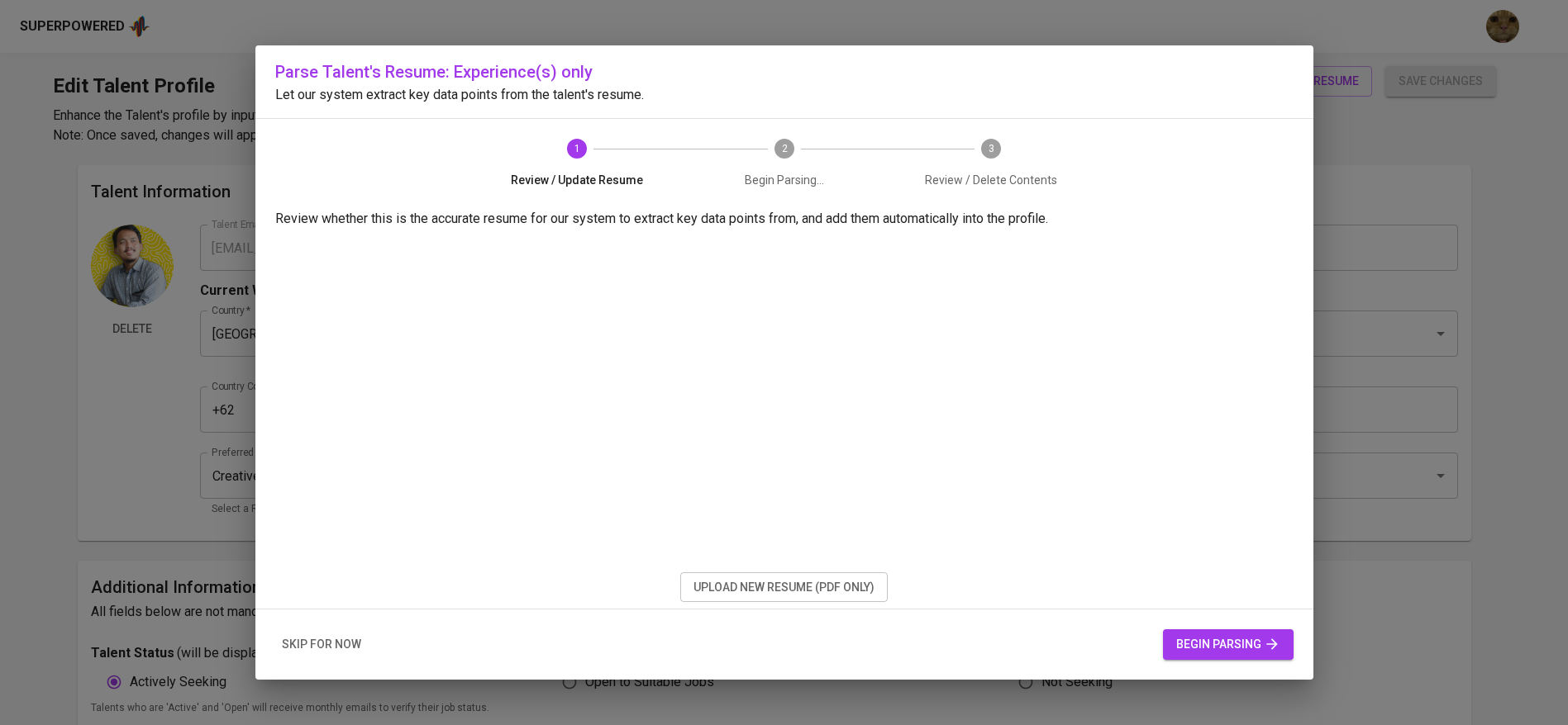
type input "[PHONE_NUMBER]"
type input "IDR"
type input "Creative Executive"
radio input "true"
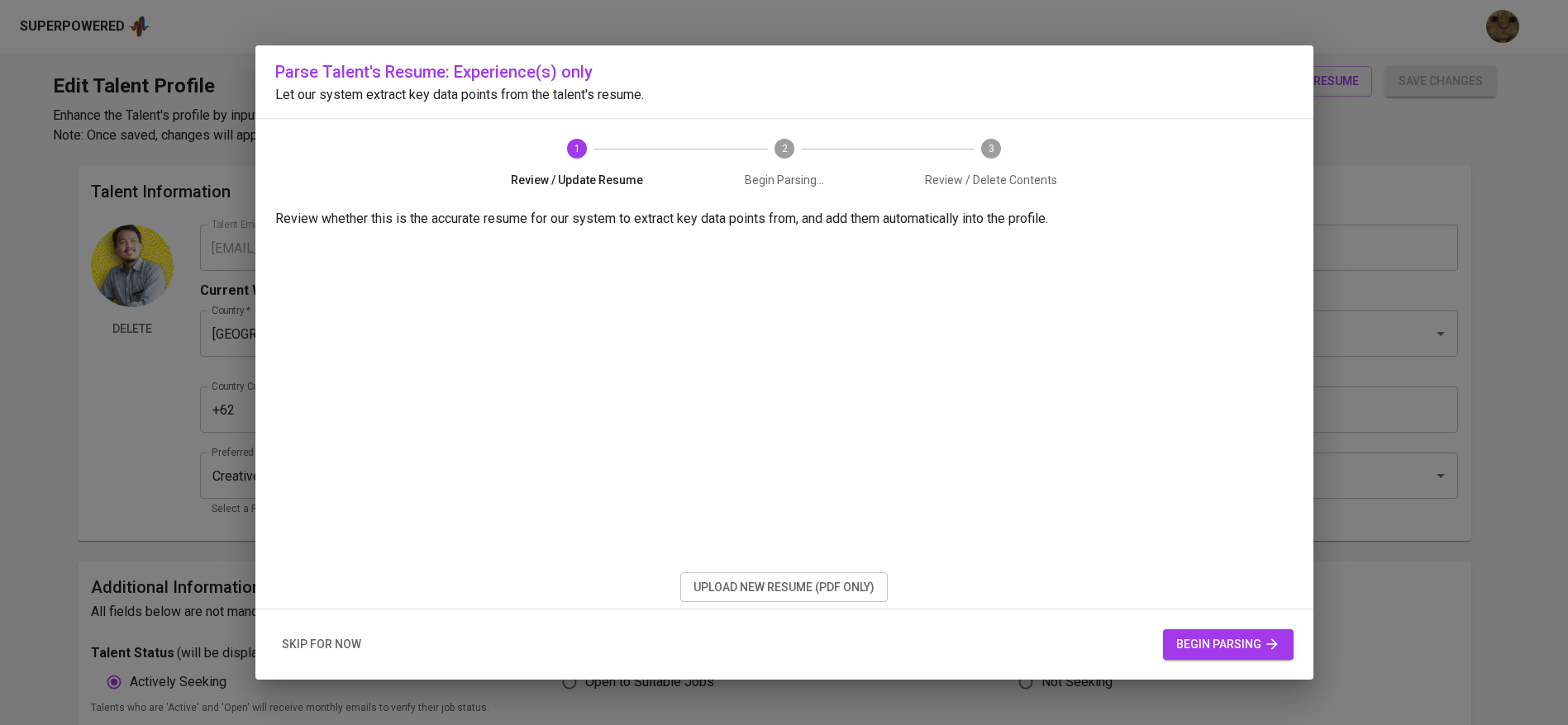
type input "6"
type input "Immediately Available"
type input "[URL][DOMAIN_NAME]"
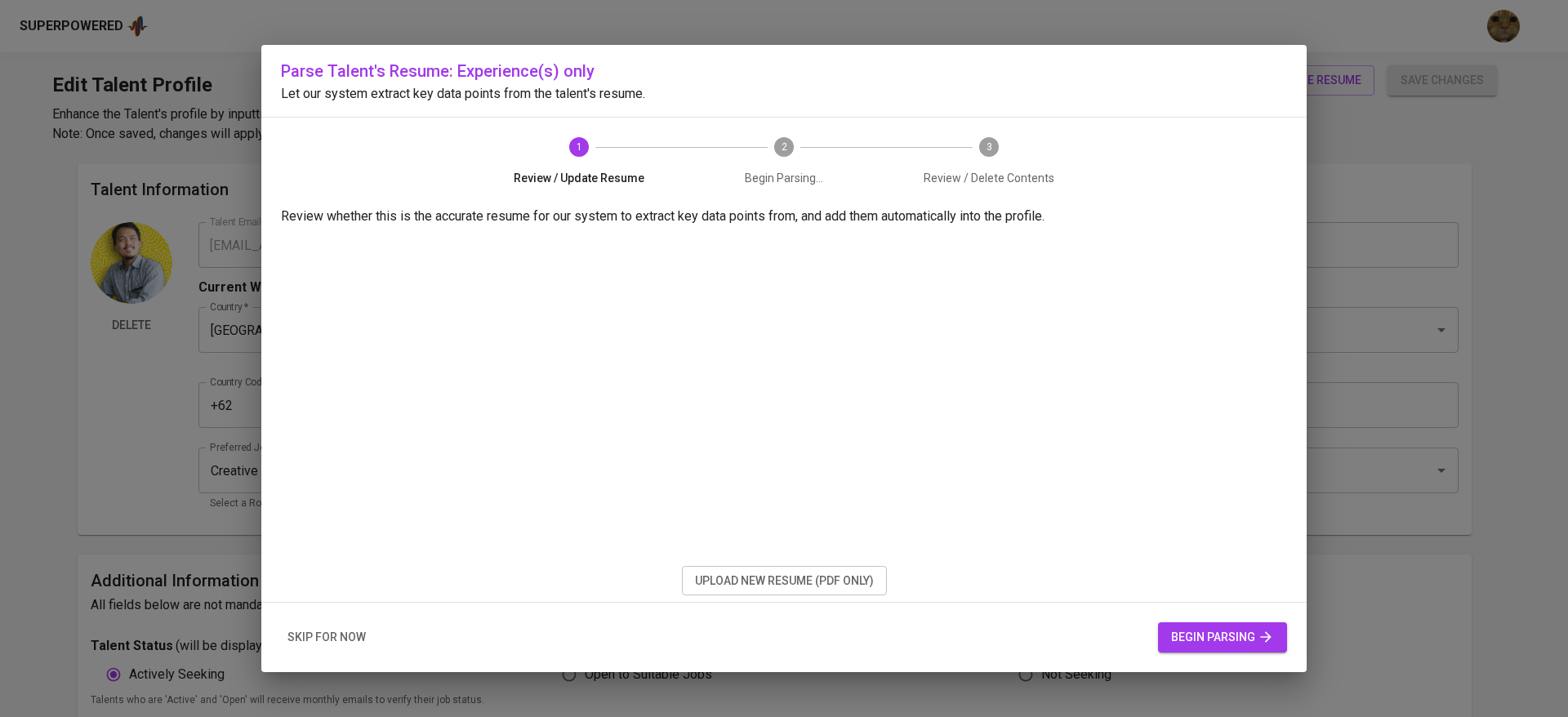
click at [343, 637] on span "skip for now" at bounding box center [326, 637] width 79 height 21
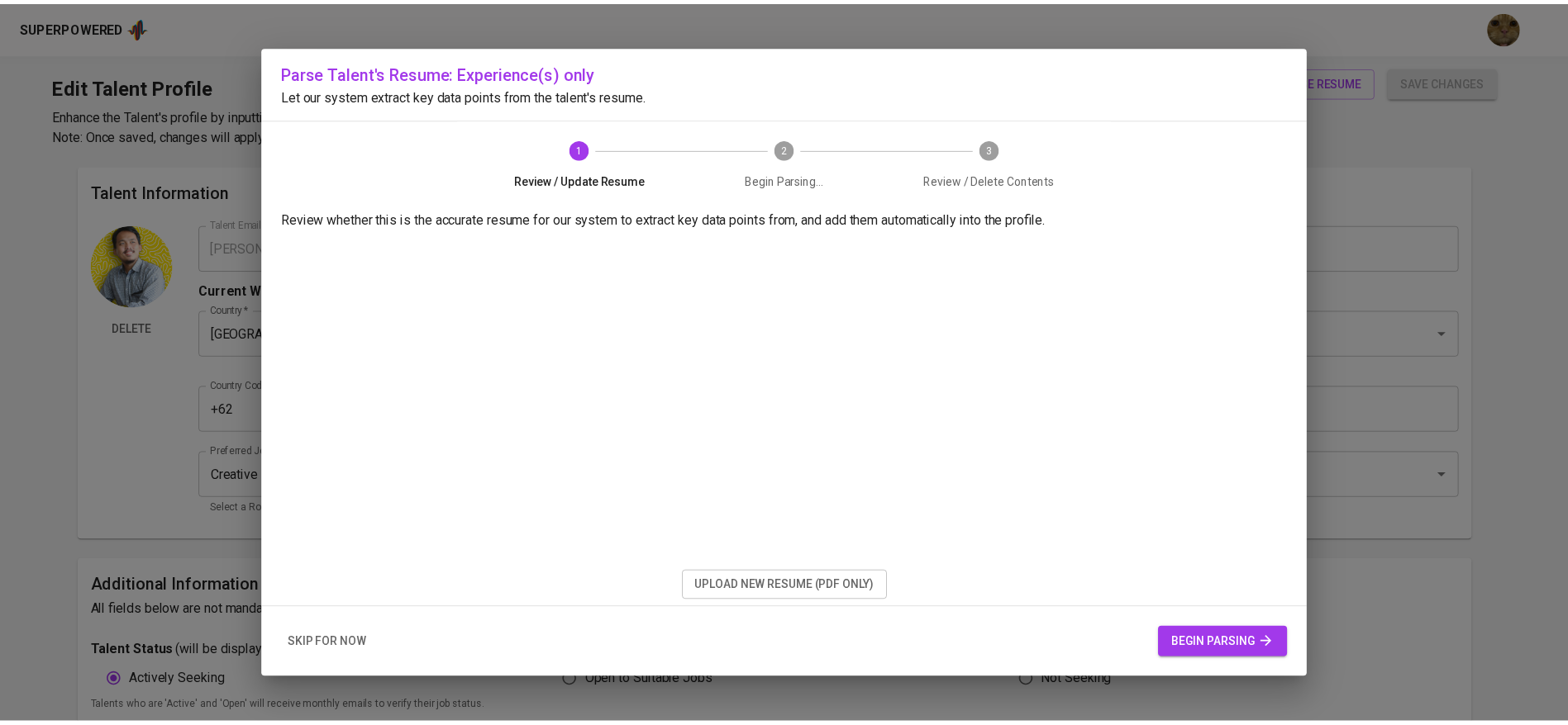
scroll to position [465, 0]
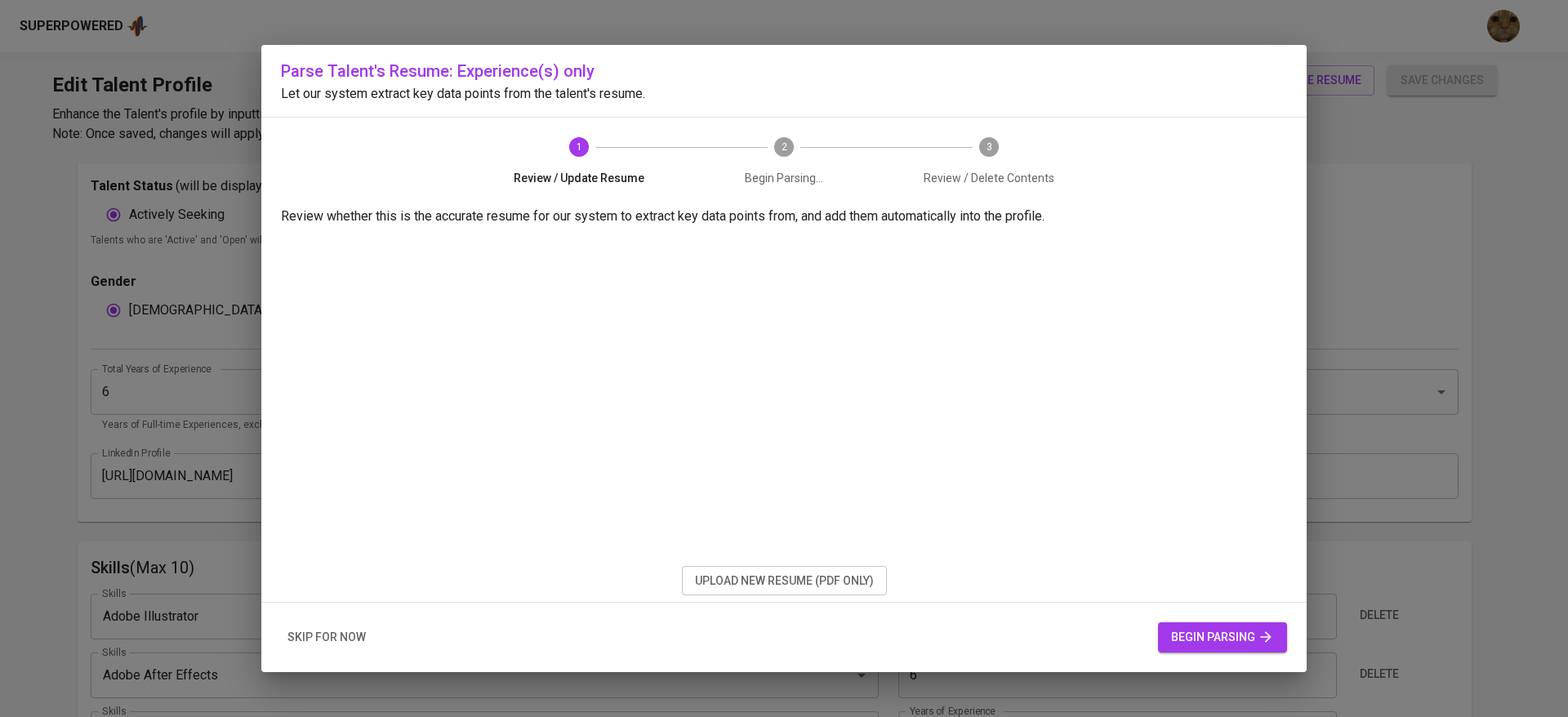
click at [340, 631] on span "skip for now" at bounding box center [326, 637] width 79 height 21
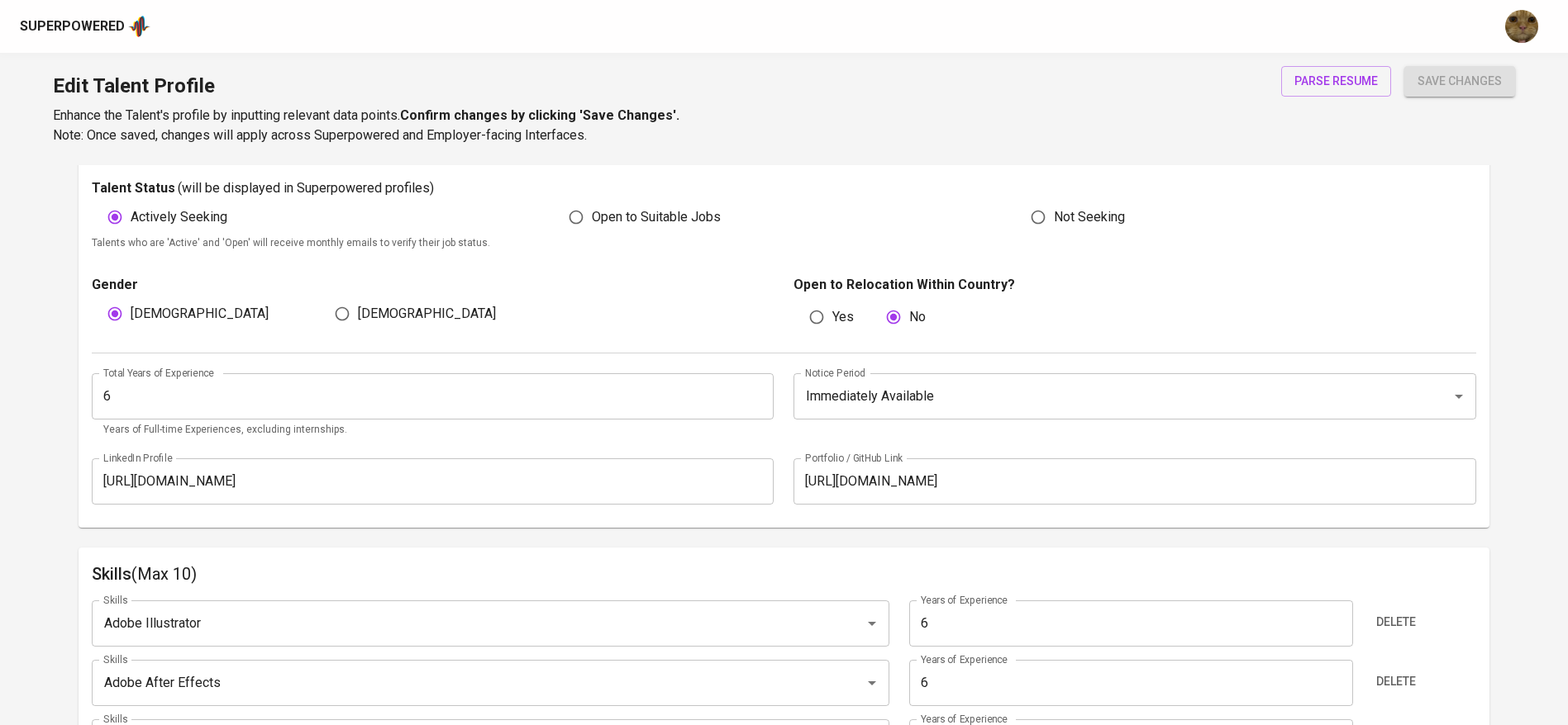
click at [190, 389] on input "6" at bounding box center [433, 396] width 682 height 47
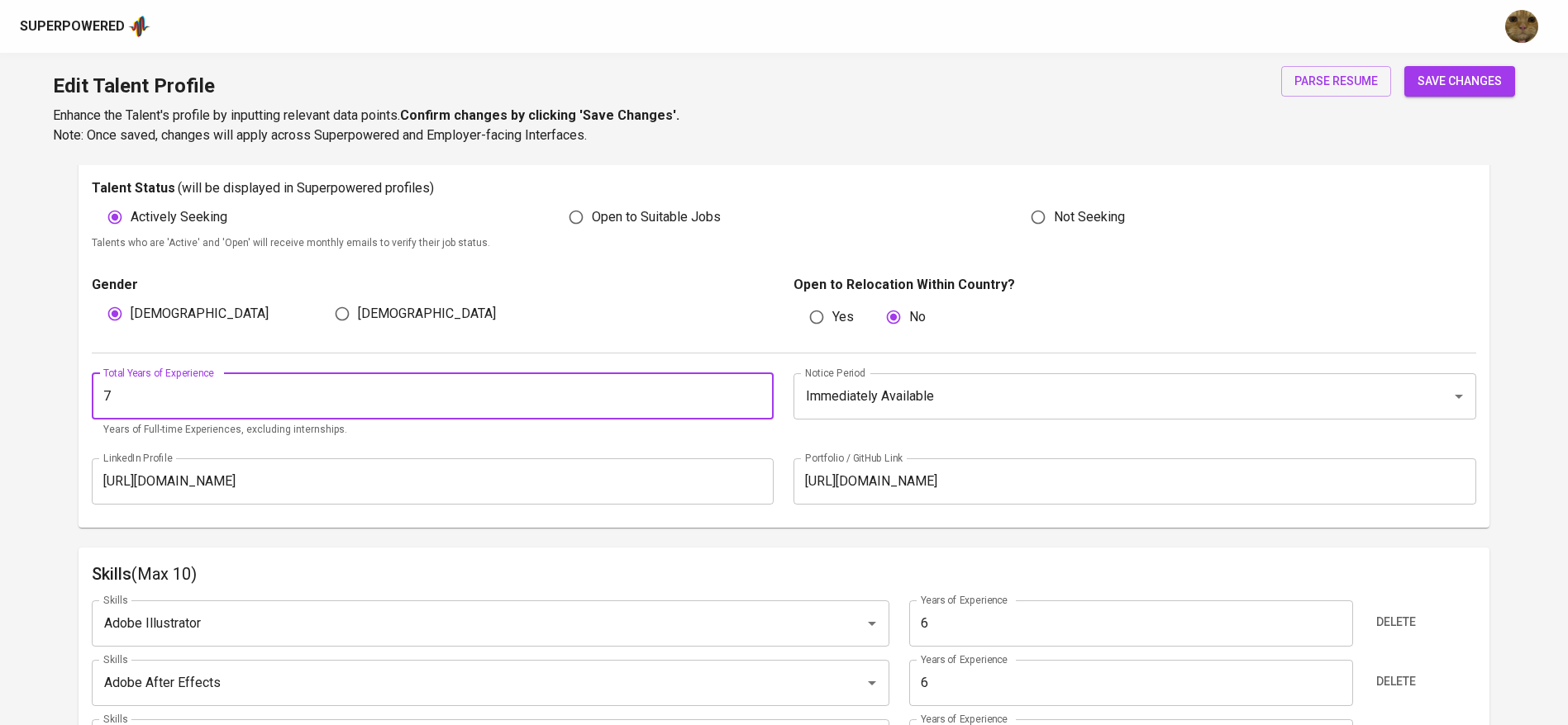
type input "7"
click at [406, 496] on input "[URL][DOMAIN_NAME]" at bounding box center [433, 481] width 682 height 47
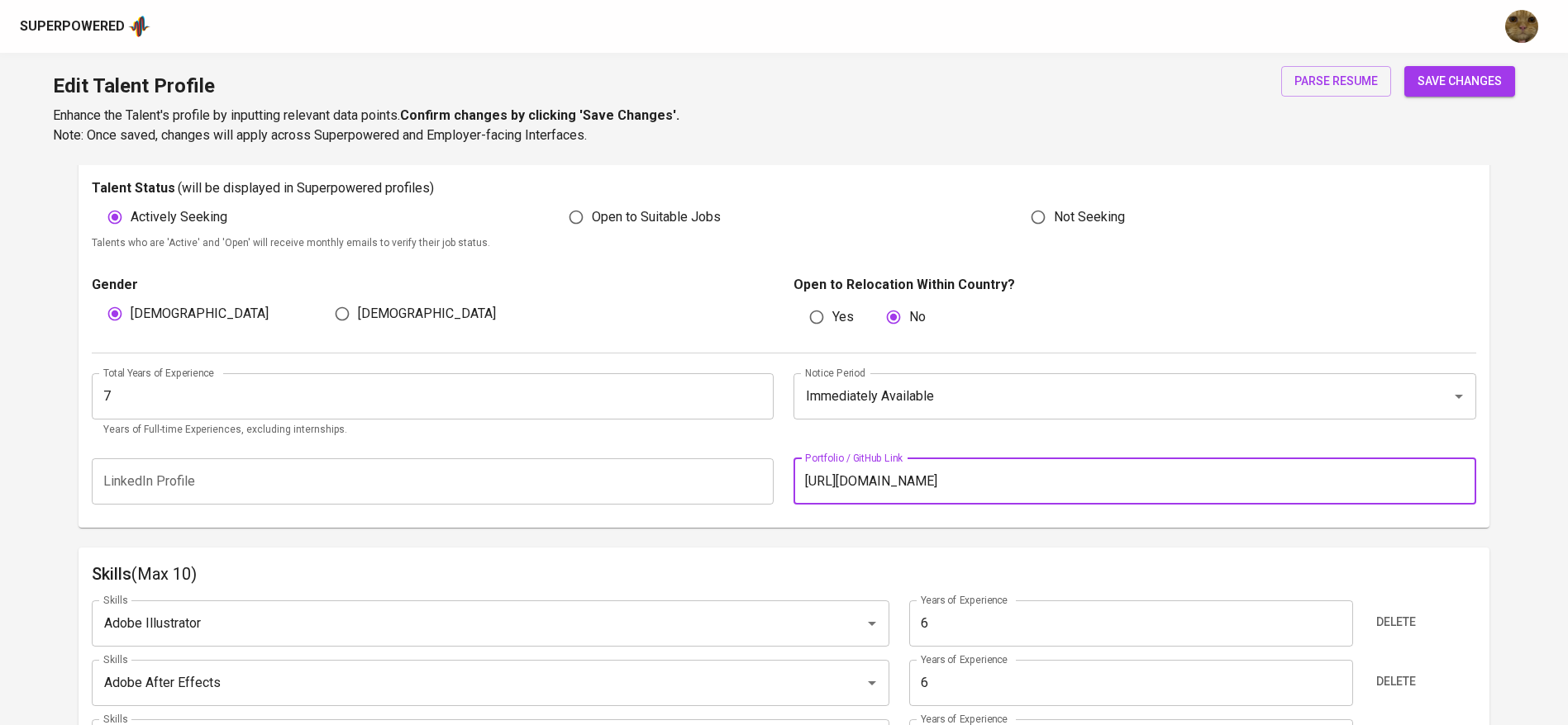
click at [916, 492] on input "[URL][DOMAIN_NAME]" at bounding box center [1134, 481] width 682 height 47
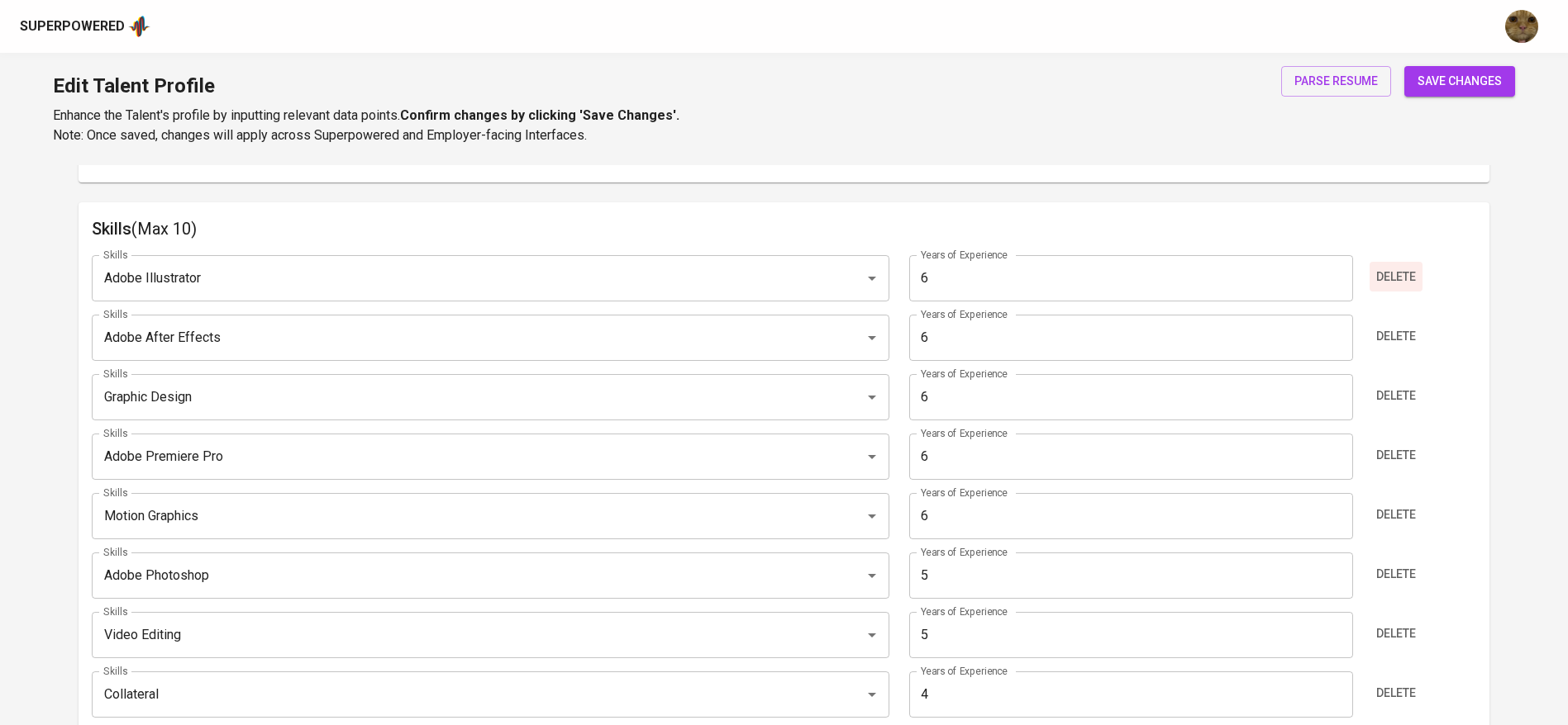
click at [1391, 280] on span "Delete" at bounding box center [1395, 277] width 39 height 21
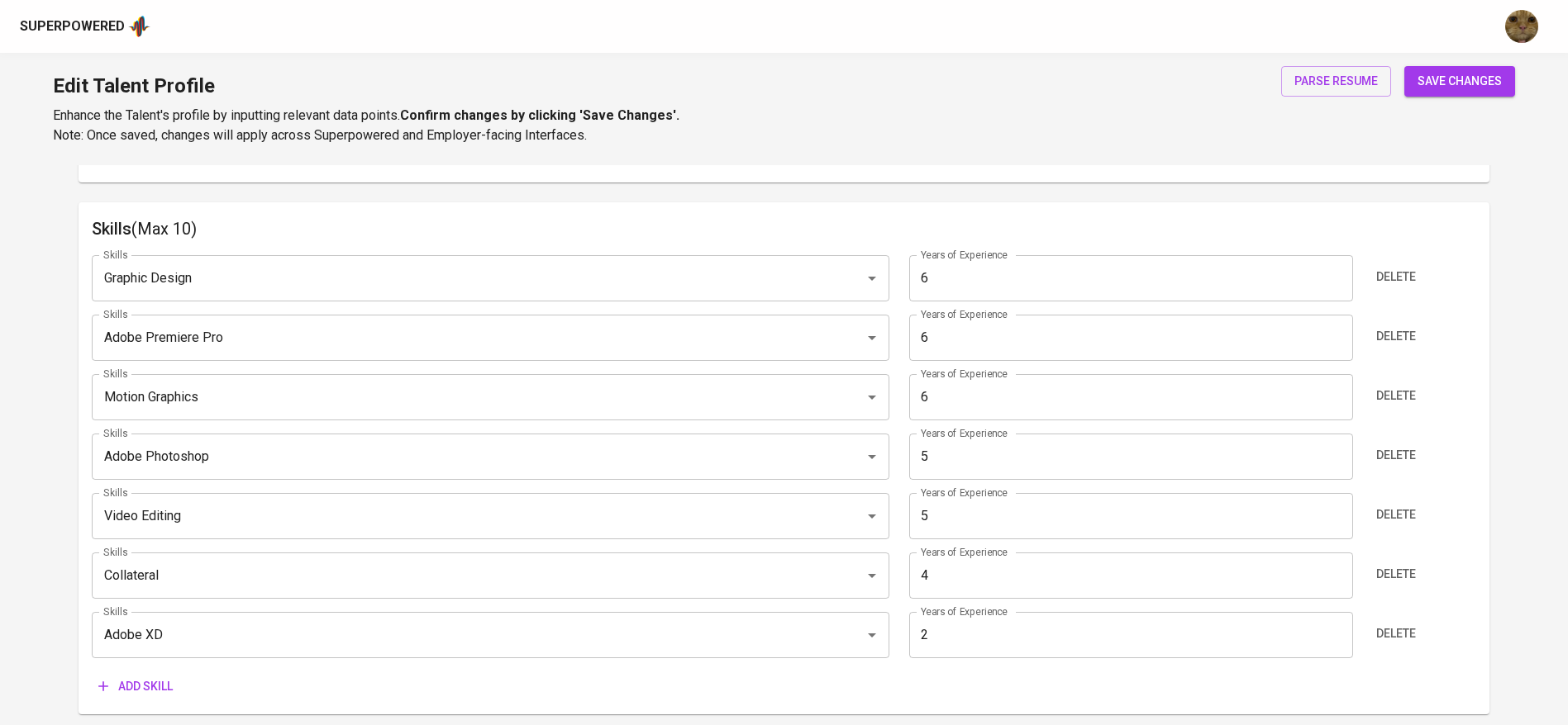
click at [1391, 280] on span "Delete" at bounding box center [1395, 277] width 39 height 21
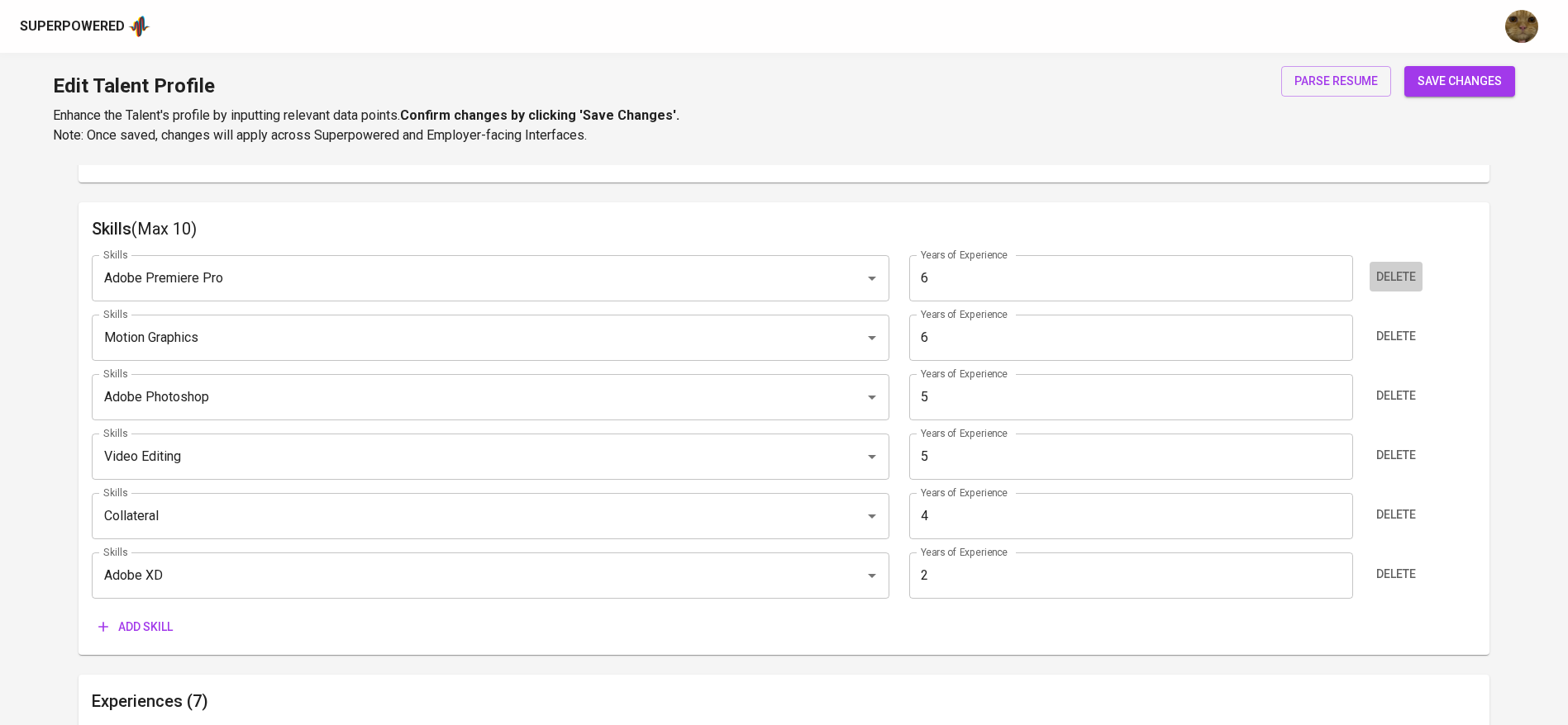
click at [1391, 280] on span "Delete" at bounding box center [1395, 277] width 39 height 21
click at [1391, 326] on span "Delete" at bounding box center [1395, 336] width 39 height 21
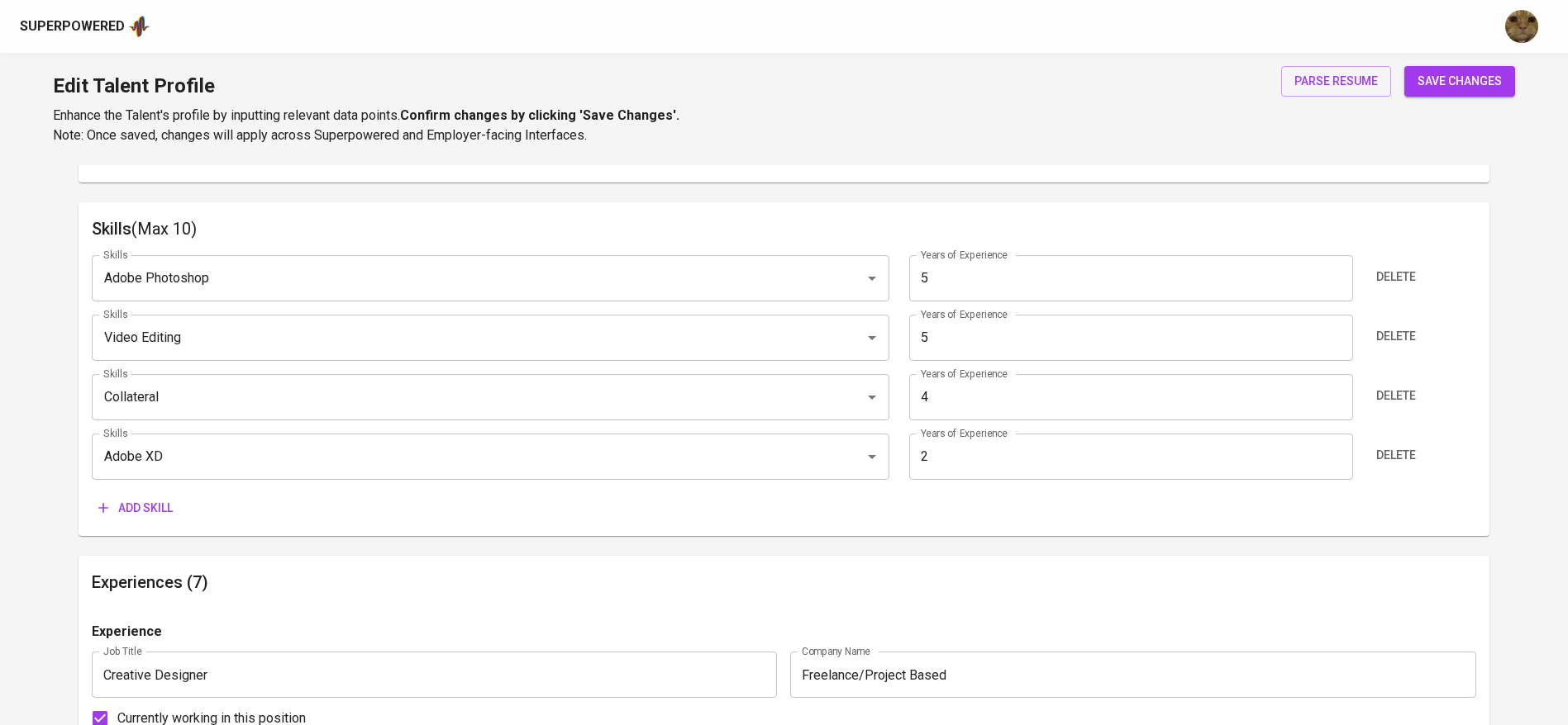
click at [1391, 280] on span "Delete" at bounding box center [1395, 277] width 39 height 21
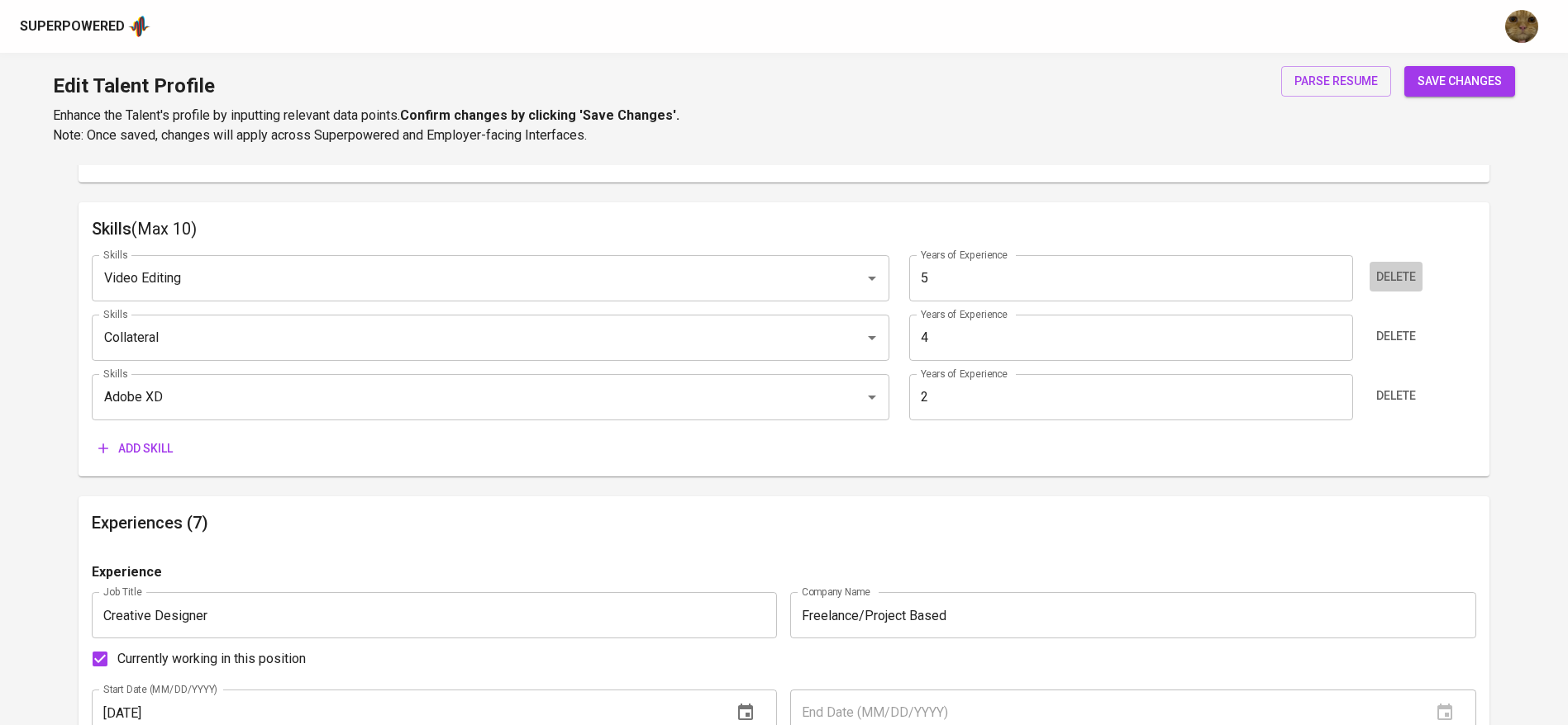
click at [1391, 280] on span "Delete" at bounding box center [1395, 277] width 39 height 21
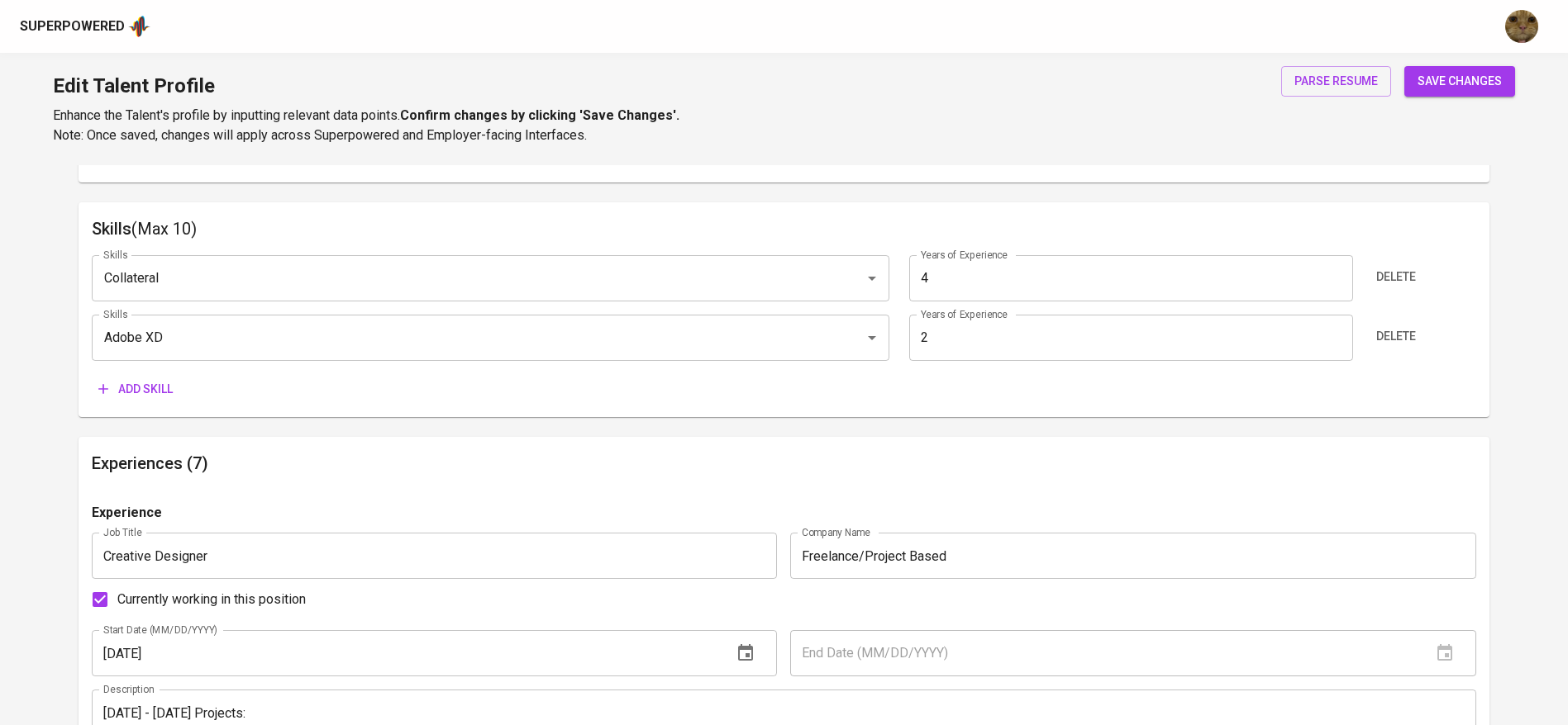
click at [1391, 280] on span "Delete" at bounding box center [1395, 277] width 39 height 21
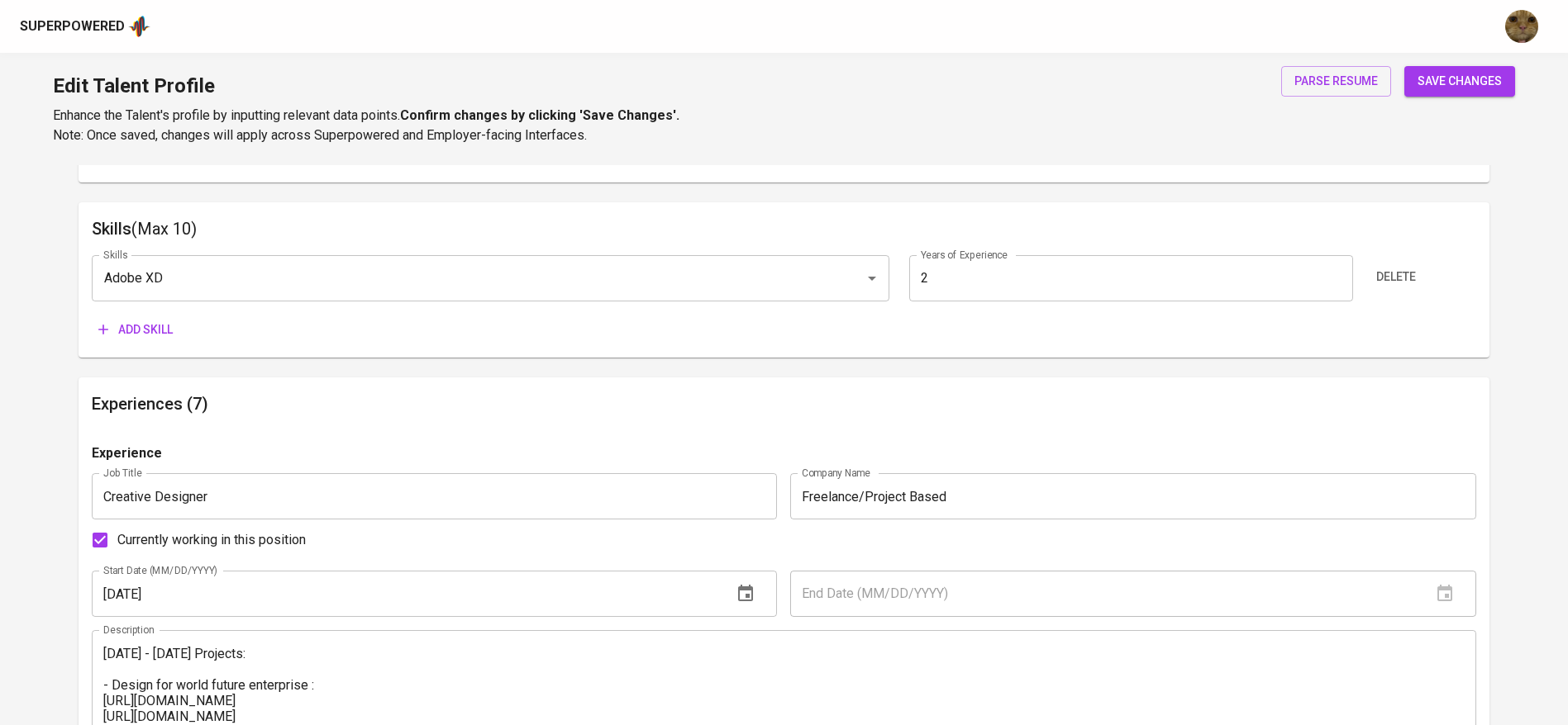
click at [1391, 280] on span "Delete" at bounding box center [1395, 277] width 39 height 21
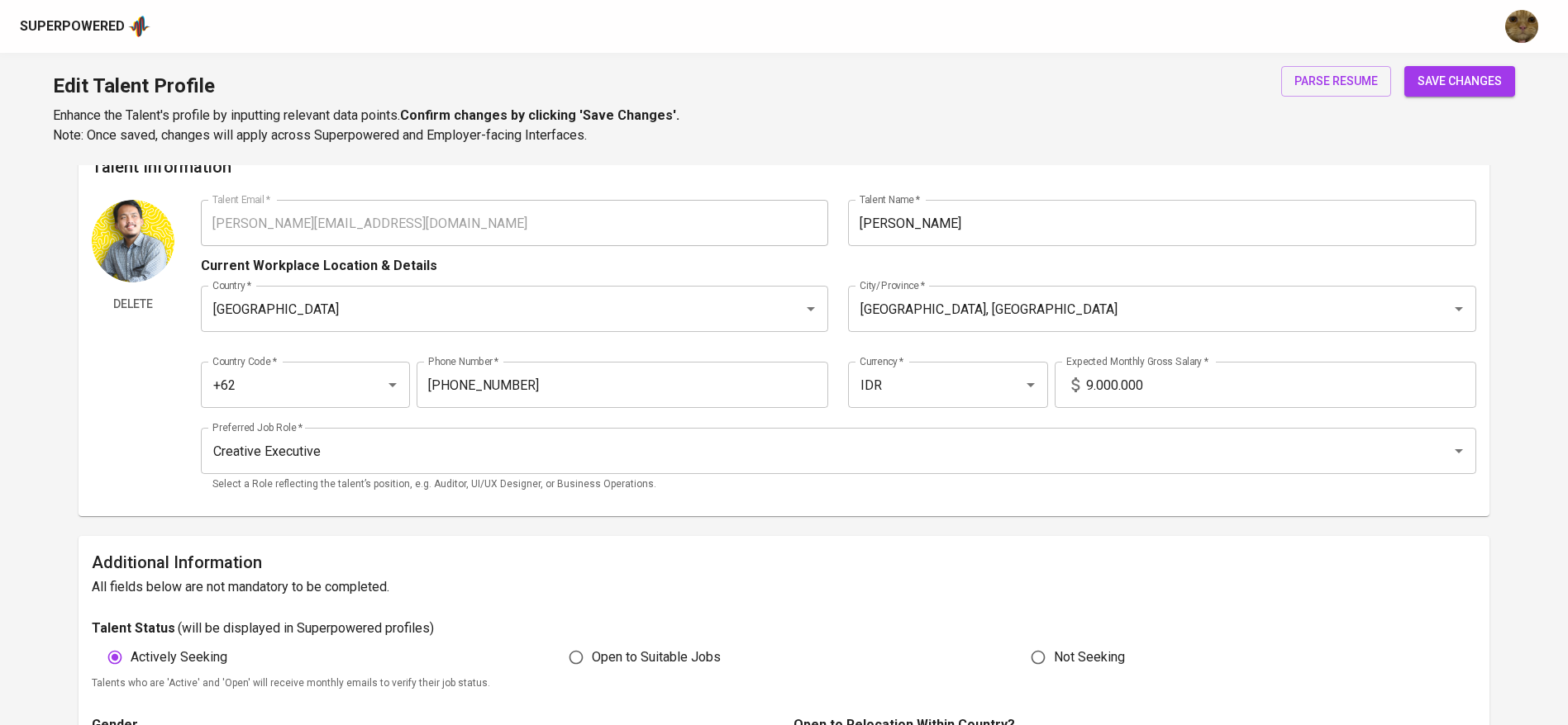
scroll to position [10, 0]
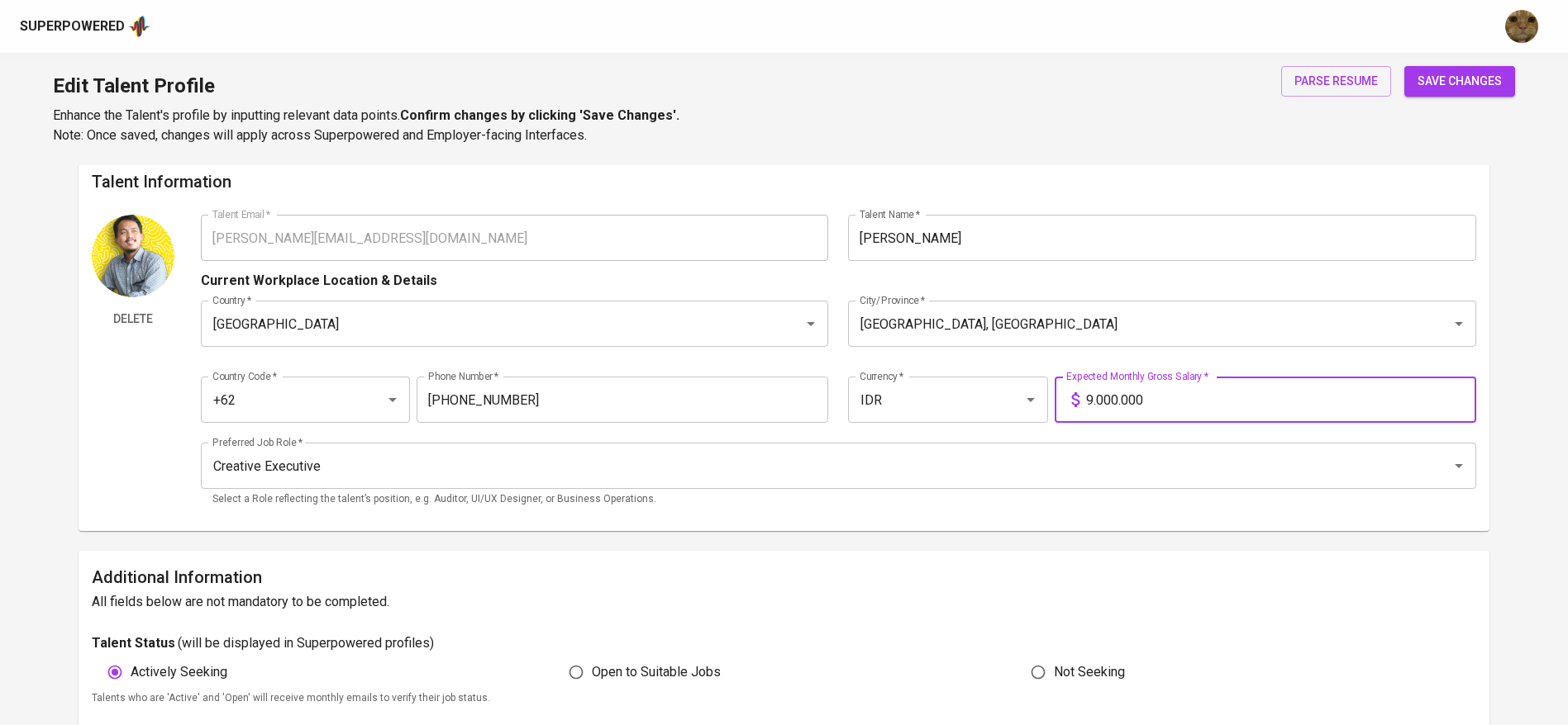
click at [1093, 400] on input "9.000.000" at bounding box center [1281, 400] width 390 height 47
type input "10.000.000"
click at [1404, 66] on button "save changes" at bounding box center [1459, 80] width 111 height 30
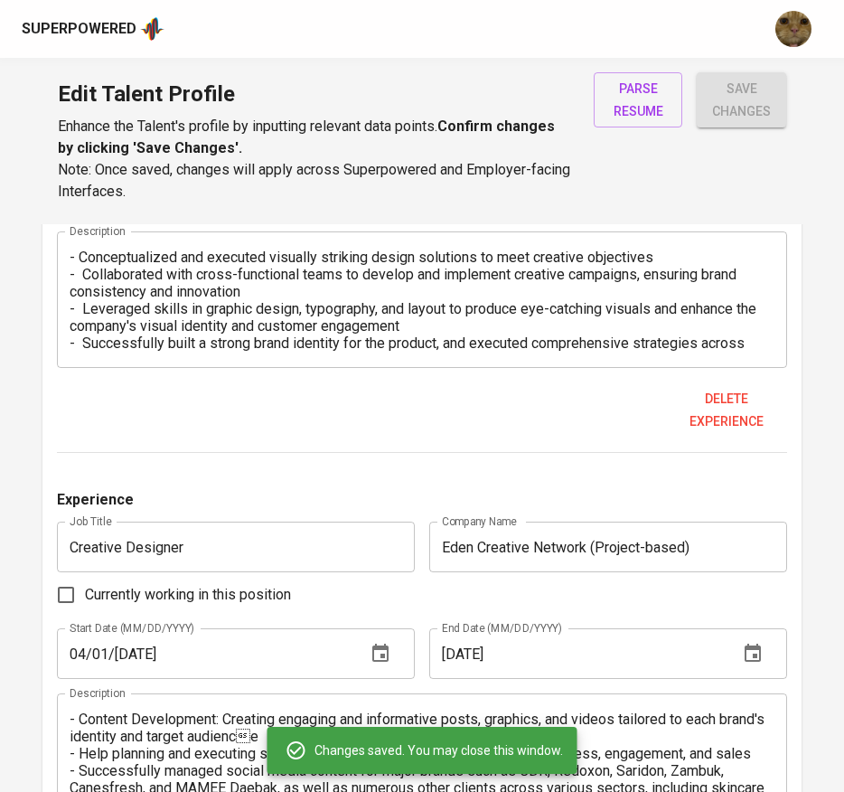
scroll to position [3911, 0]
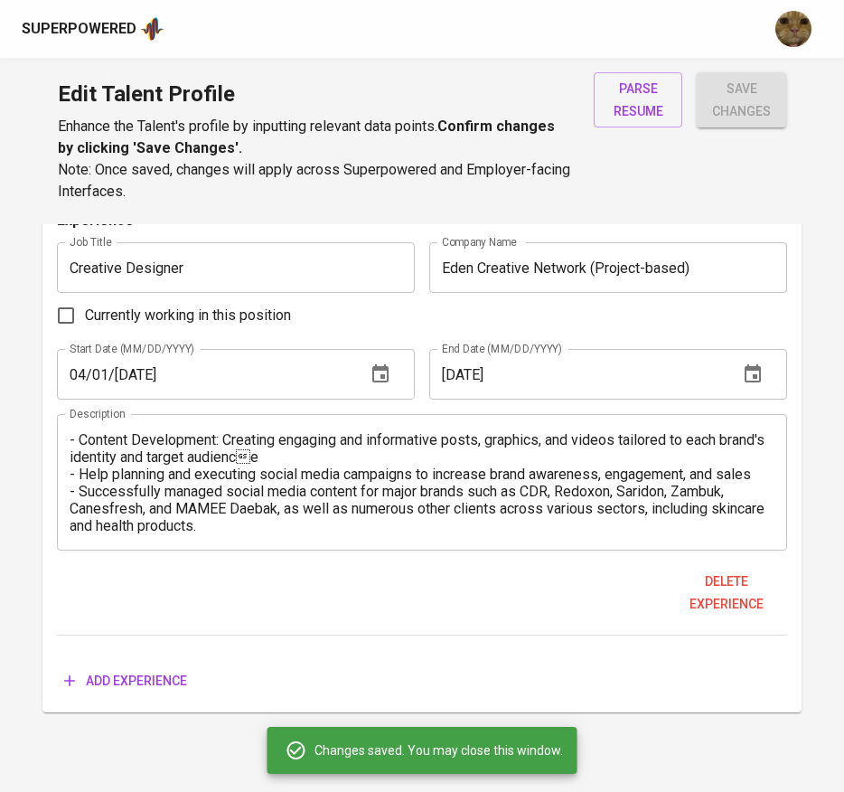
click at [136, 679] on span "Add experience" at bounding box center [125, 681] width 123 height 23
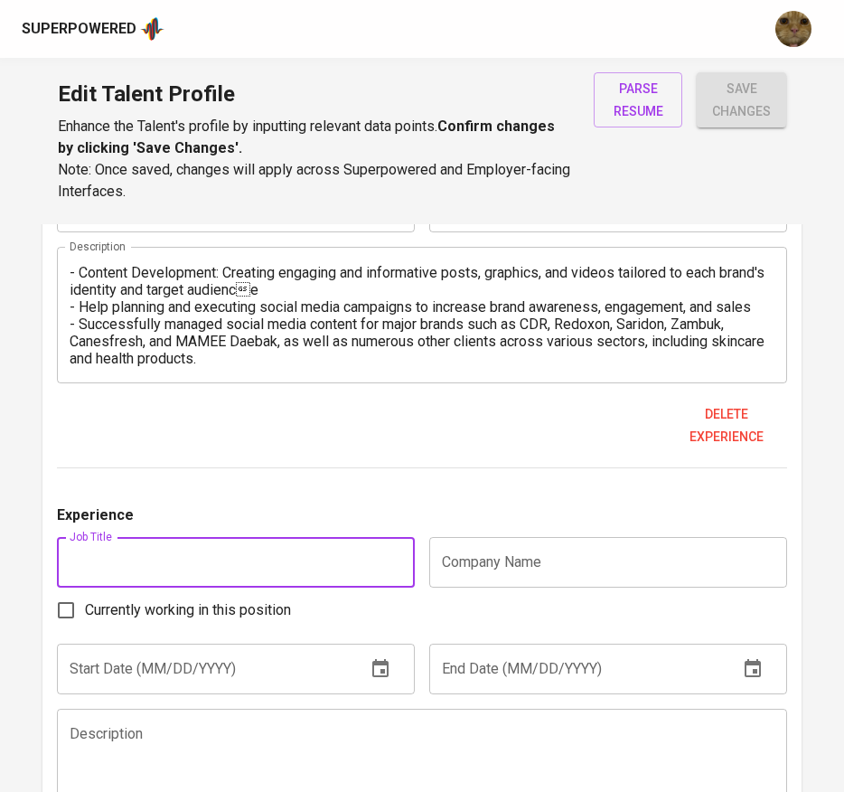
scroll to position [4089, 0]
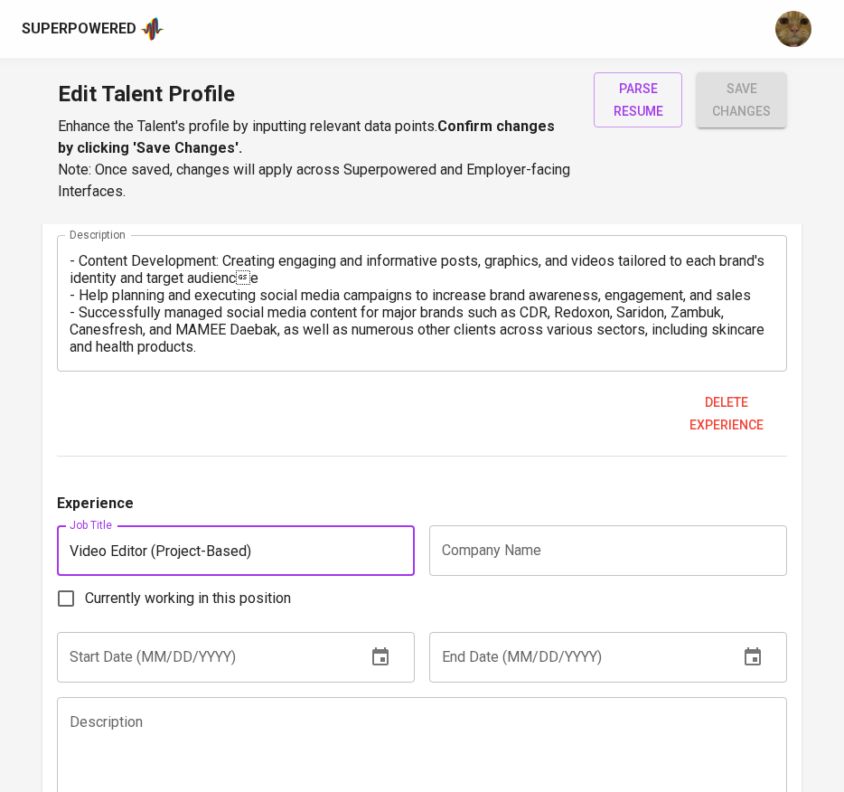
type input "Video Editor (Project-Based)"
click at [502, 555] on input "text" at bounding box center [608, 550] width 358 height 51
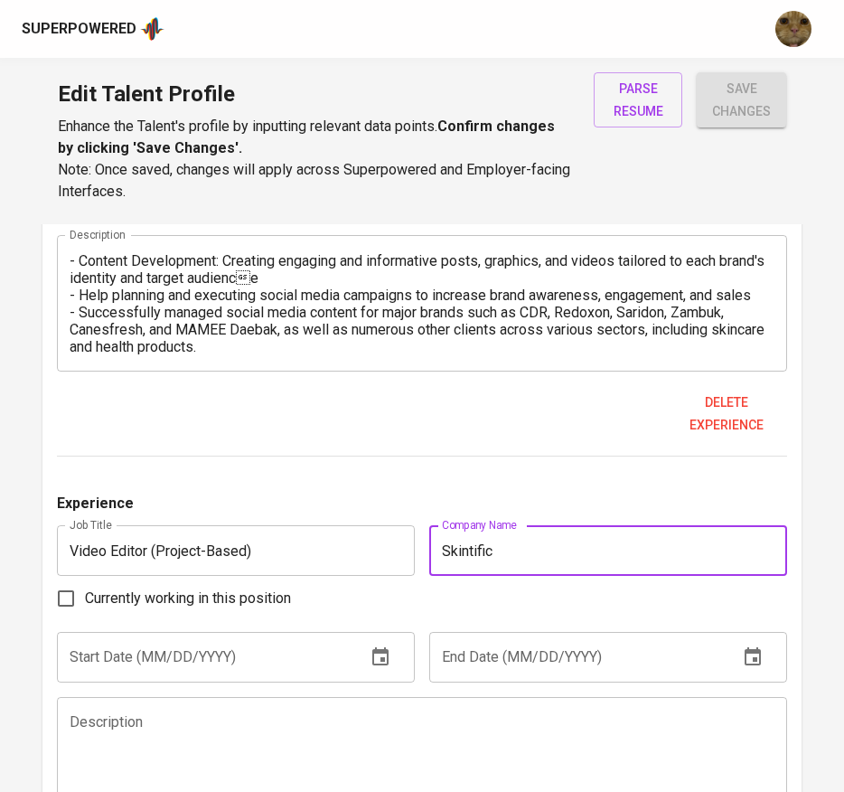
type input "Skintific"
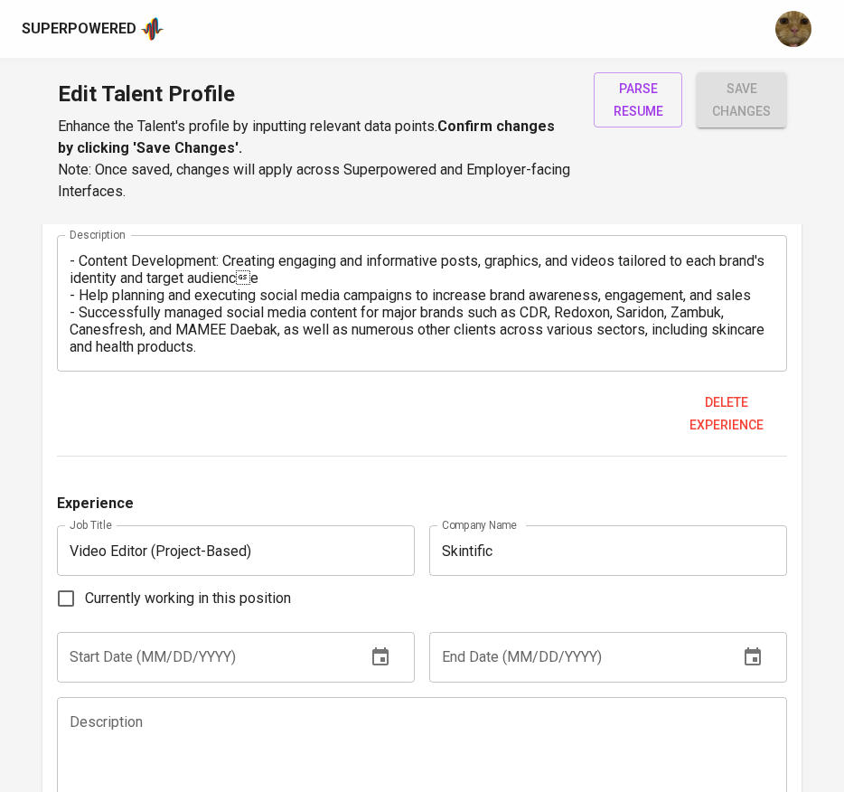
click at [324, 717] on textarea at bounding box center [423, 765] width 706 height 103
paste textarea "n7;´#);33 :7;375;8w478-t438 087;8038 ;4y4,380;…"
type textarea "n7;´#);33 :7;375;8w478-t438 087;8038 ;4y4,380;…"
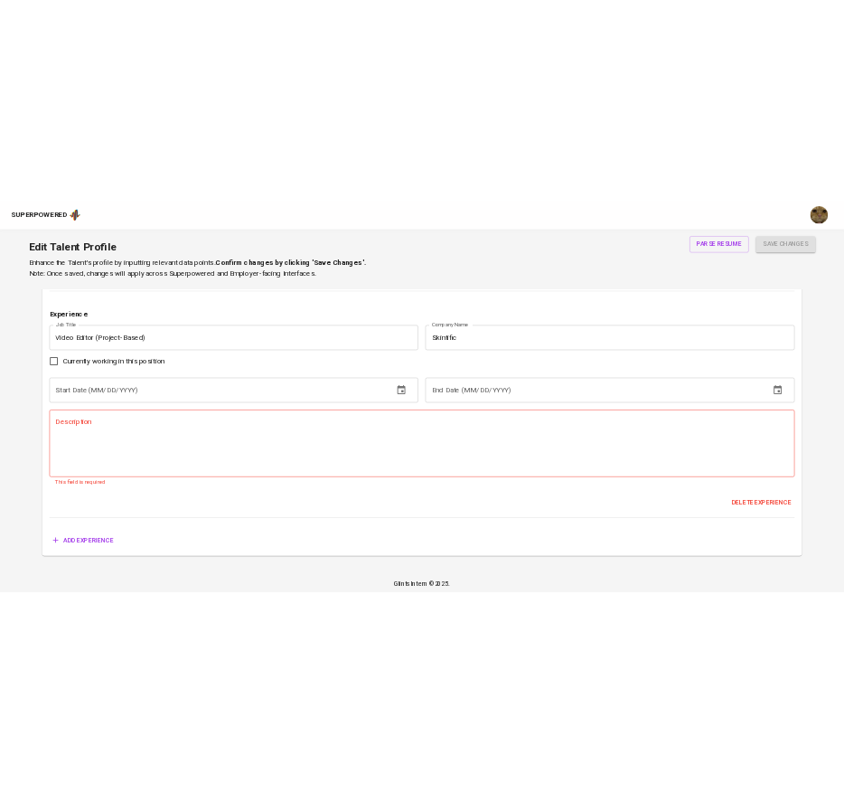
scroll to position [4340, 0]
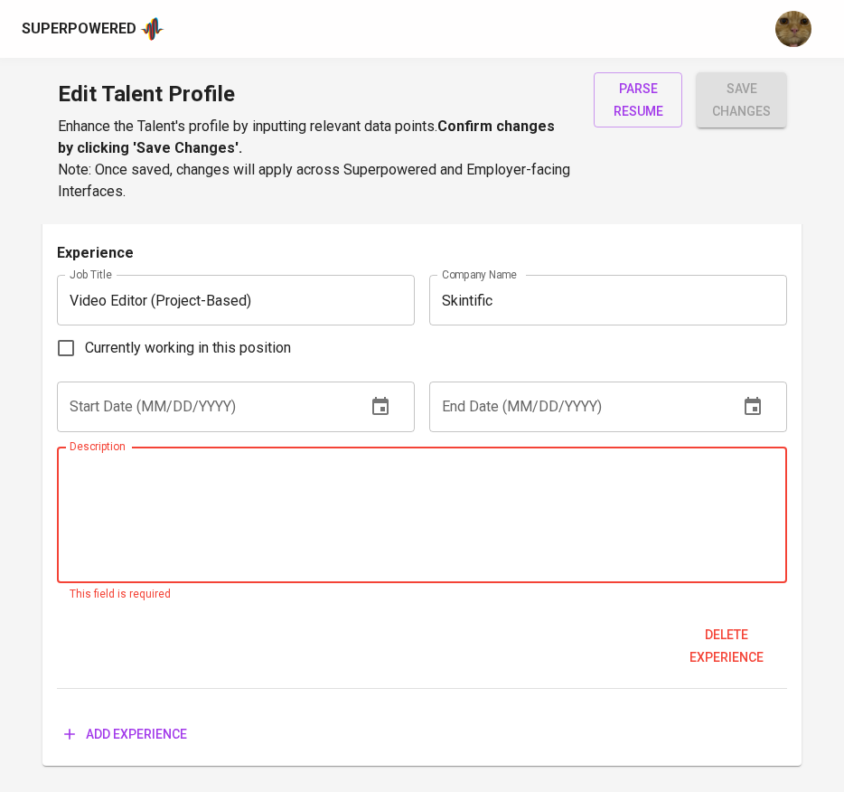
paste textarea "Edited 4–6 Meta ads daily for optimal performance. Created supporting ad assets…"
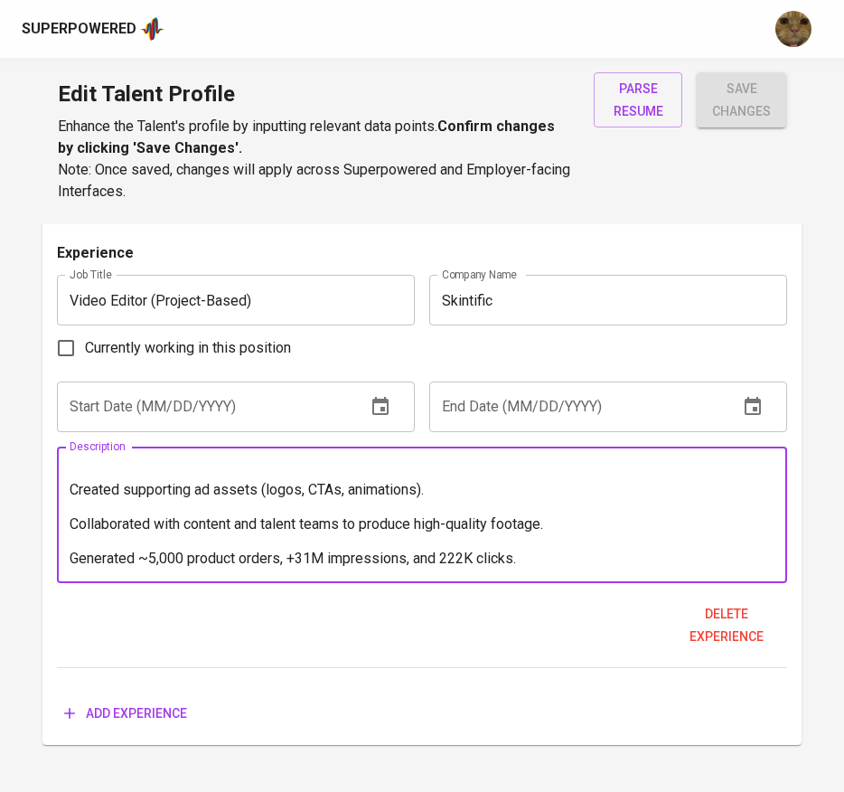
scroll to position [0, 0]
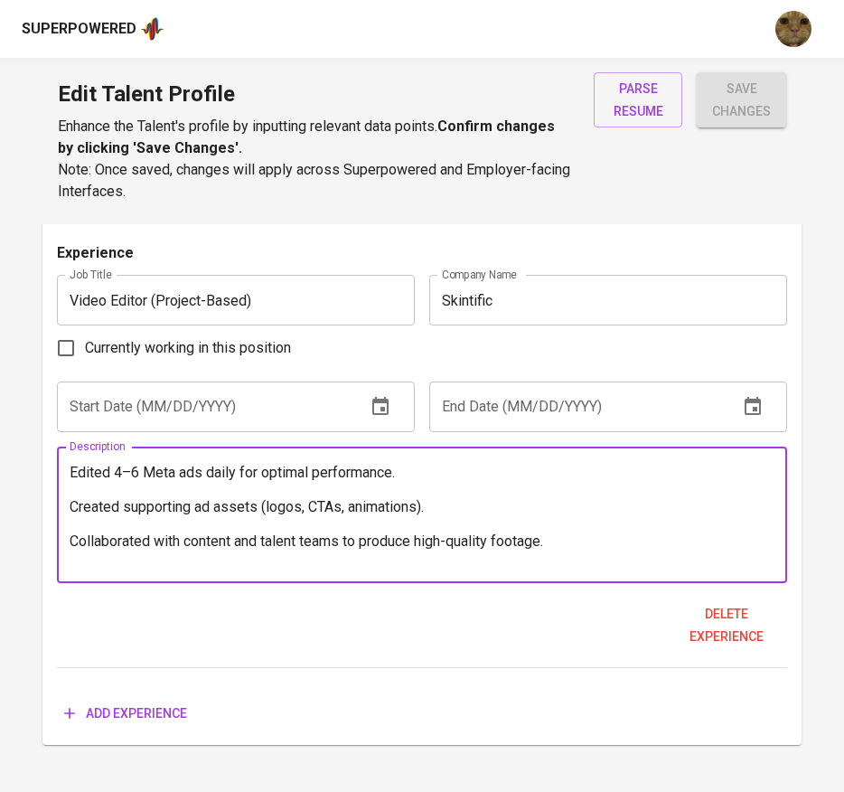
click at [78, 471] on textarea "Edited 4–6 Meta ads daily for optimal performance. Created supporting ad assets…" at bounding box center [423, 515] width 706 height 103
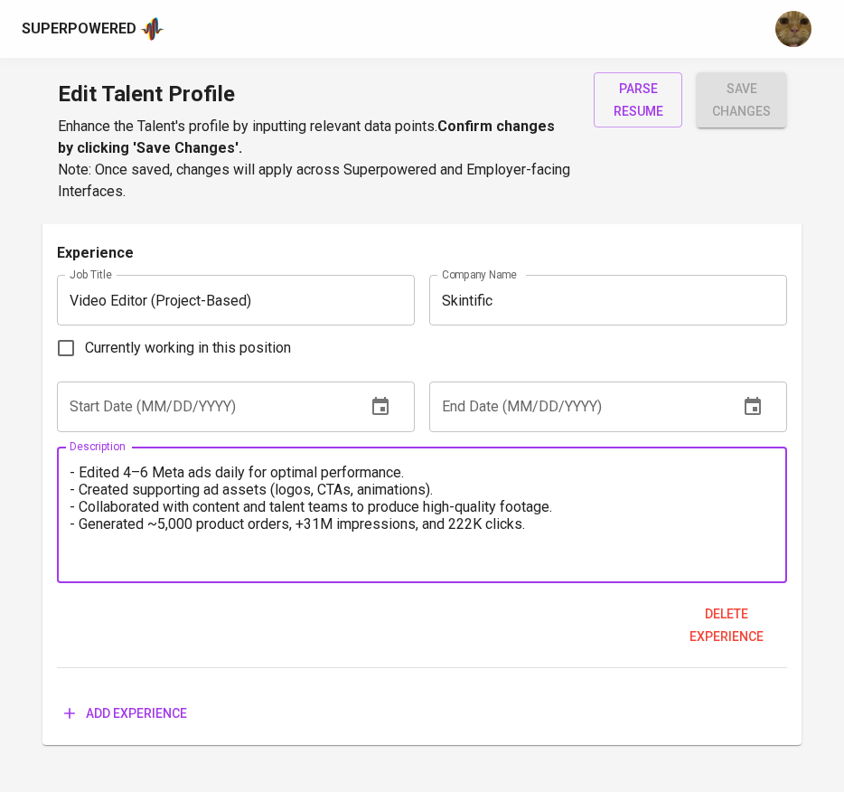
type textarea "- Edited 4–6 Meta ads daily for optimal performance. - Created supporting ad as…"
click at [109, 386] on input "text" at bounding box center [204, 406] width 295 height 51
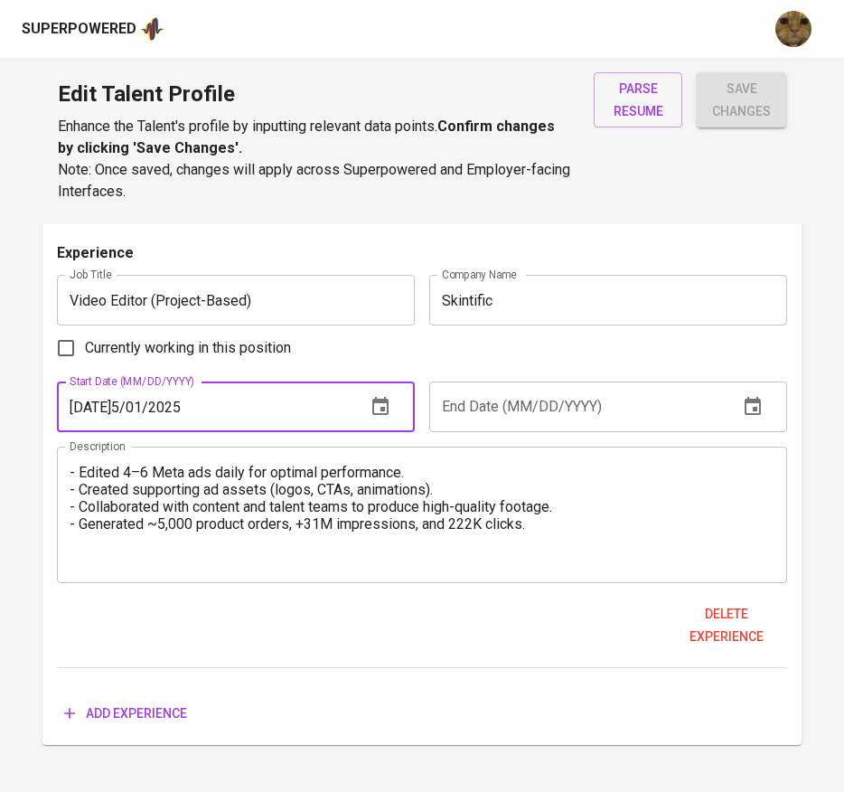
type input "[DATE]5/01/2025"
click at [541, 378] on div "Experience Job Title Video Editor (Project-Based) Job Title Company Name Skinti…" at bounding box center [422, 455] width 731 height 426
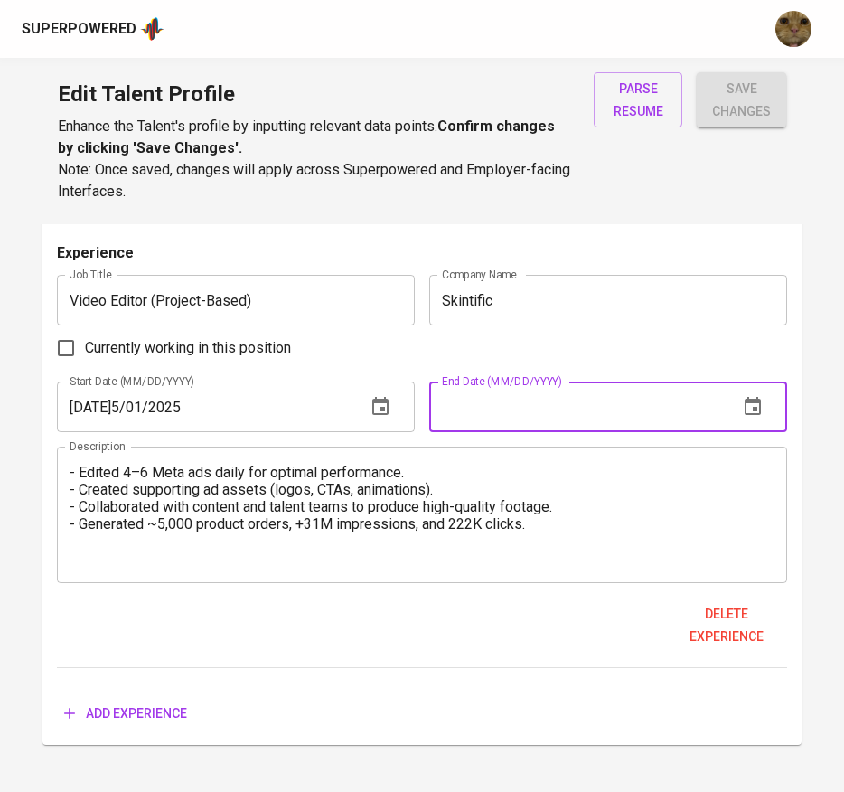
click at [504, 404] on input "text" at bounding box center [576, 406] width 295 height 51
type input "08/01/2025"
click at [763, 92] on span "save changes" at bounding box center [741, 100] width 61 height 44
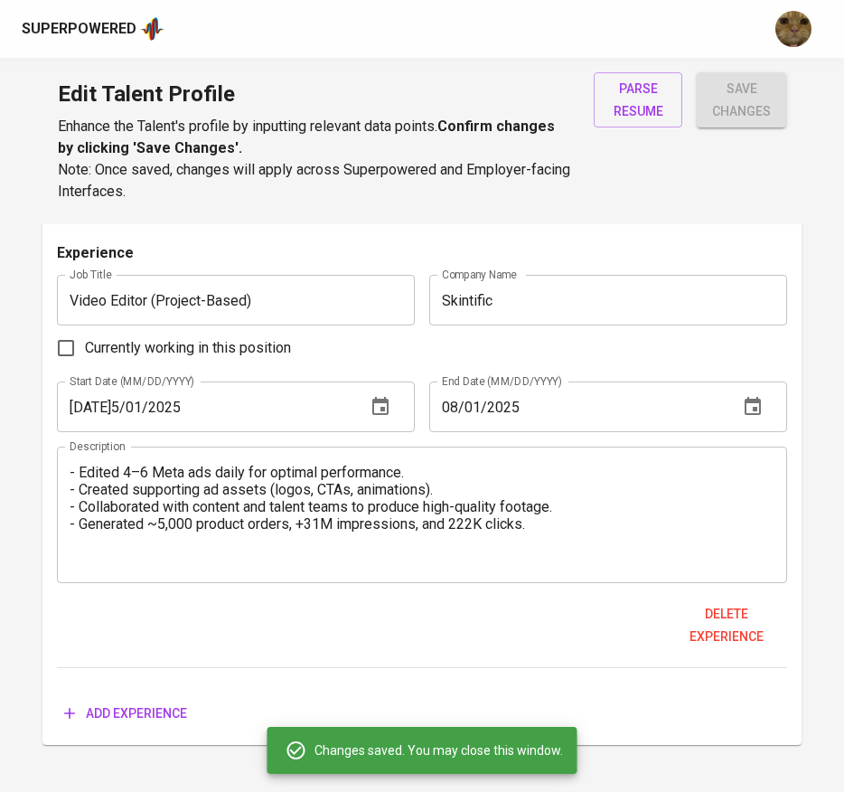
type input "Video Editor (Project-Based)"
type input "Skintific"
type input "[DATE]5/01/2025"
type input "08/01/2025"
type textarea "- Edited 4–6 Meta ads daily for optimal performance. - Created supporting ad as…"
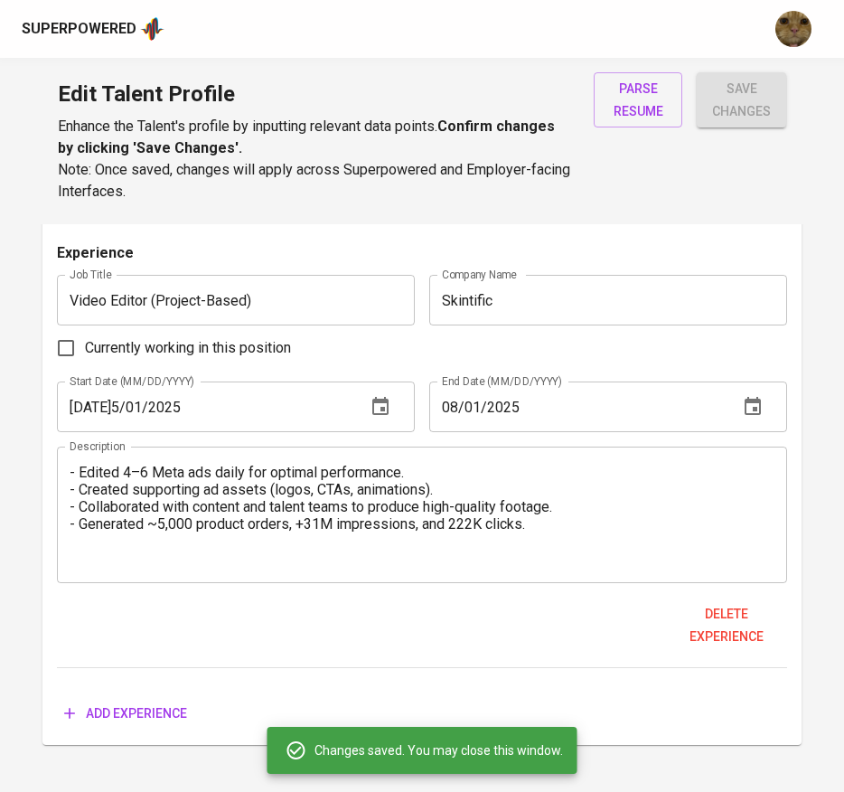
type input "Creative Lead"
type input "DWN Corp. (Project Based)"
type input "[DATE]"
type textarea "- Develop a company landing page for holder company, make marketing campaign st…"
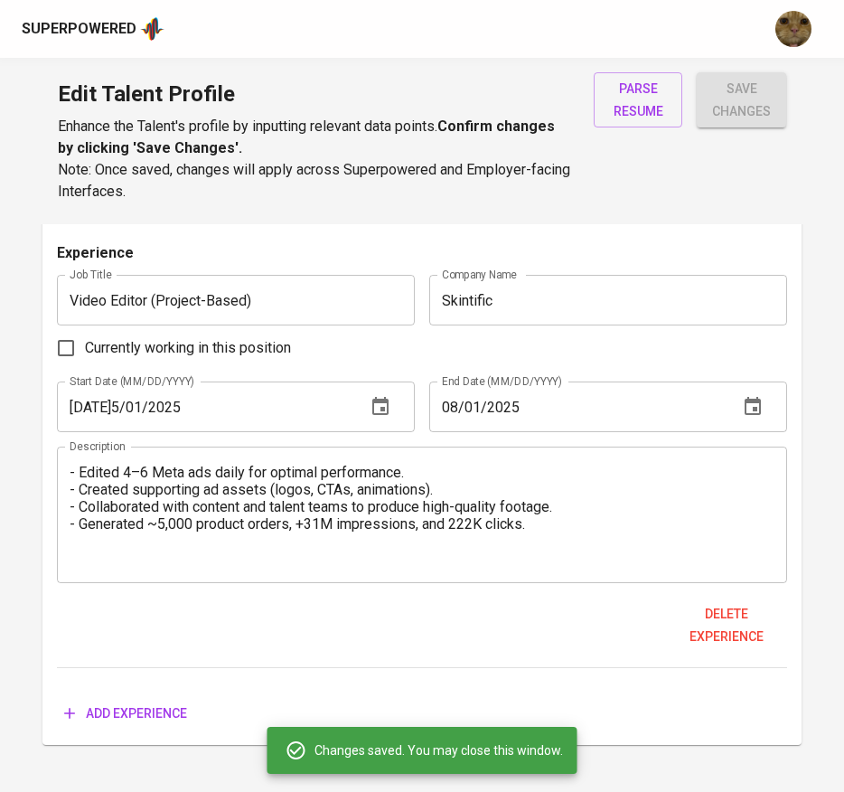
type input "Lead Creative Designer"
type input "Little Joy Indonesia"
type input "[DATE]"
type textarea "- Set and directed the creative vision and strategy for Little Joy, ensuring al…"
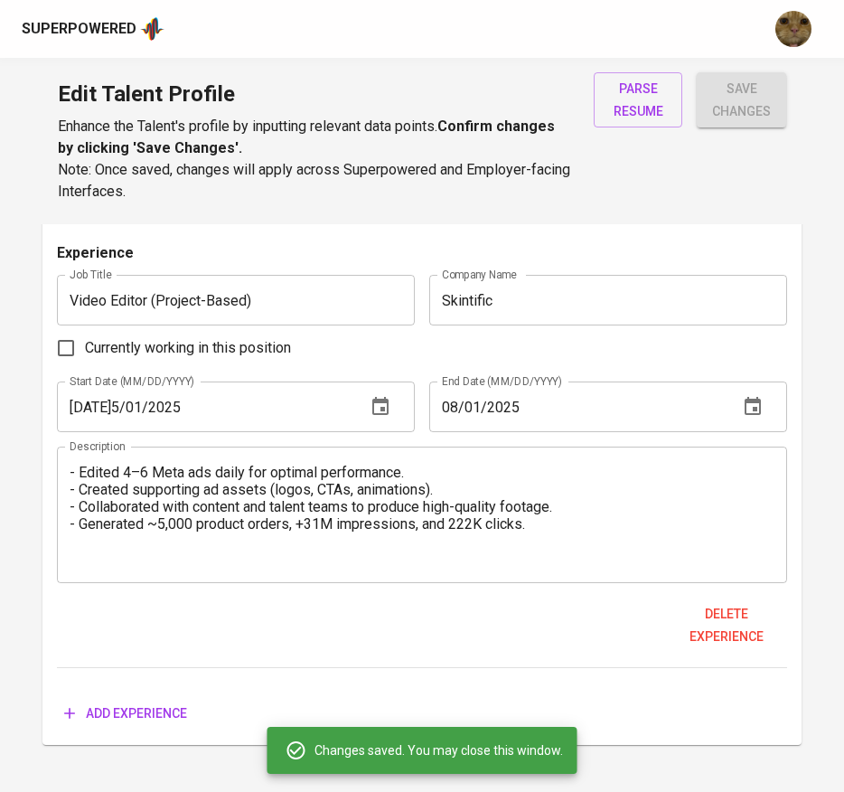
type input "Supervisor Content"
type input "Revolusi Millenial [GEOGRAPHIC_DATA]"
type input "[DATE]"
type textarea "- Led a team of content creators in planning, creating, and distributing engagi…"
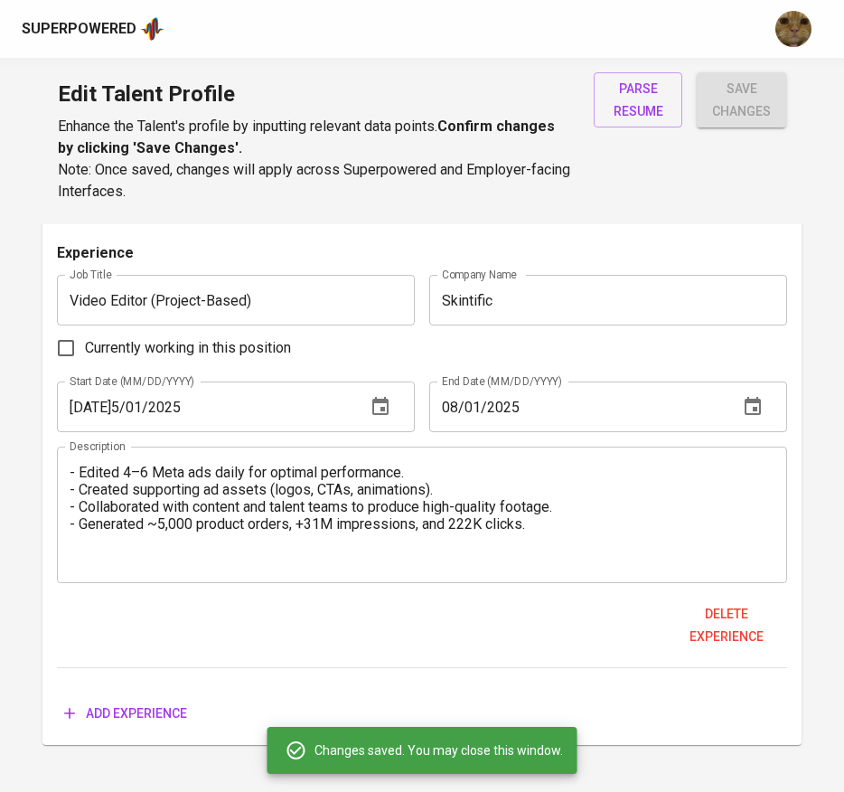
type input "Creative Designer"
type input "Kisah Kreatif Digital Agency"
type input "[DATE]"
type textarea "- Specialized in creating visually compelling motion graphics and animations to…"
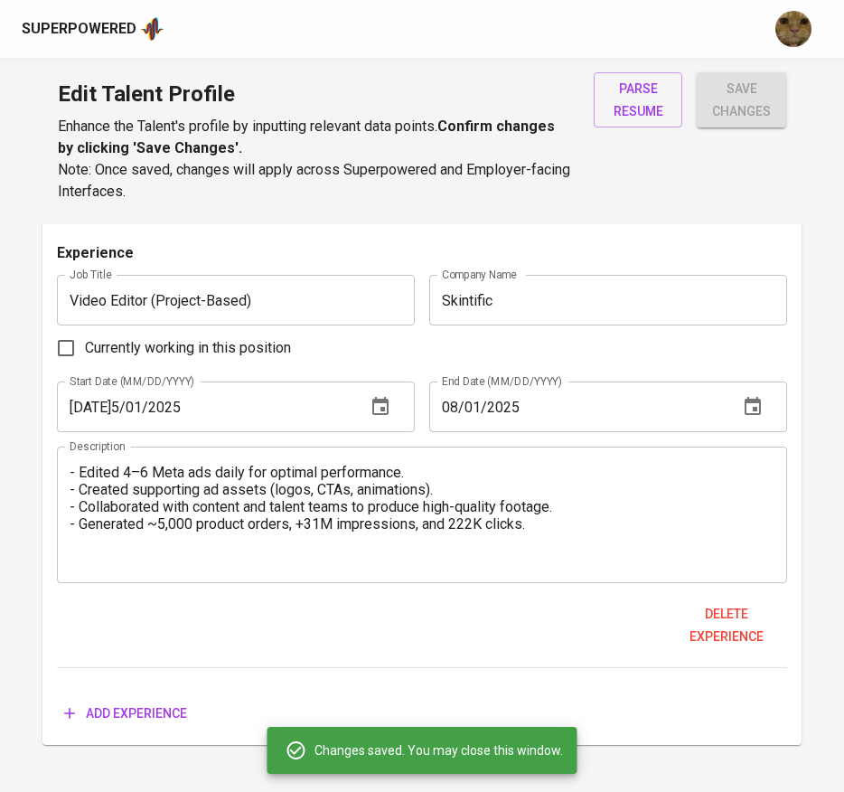
type input "Nth Wonder (Project-Based)"
type input "[DATE]"
type textarea "- Conceptualized and executed visually striking design solutions to meet creati…"
type input "Creative Designer"
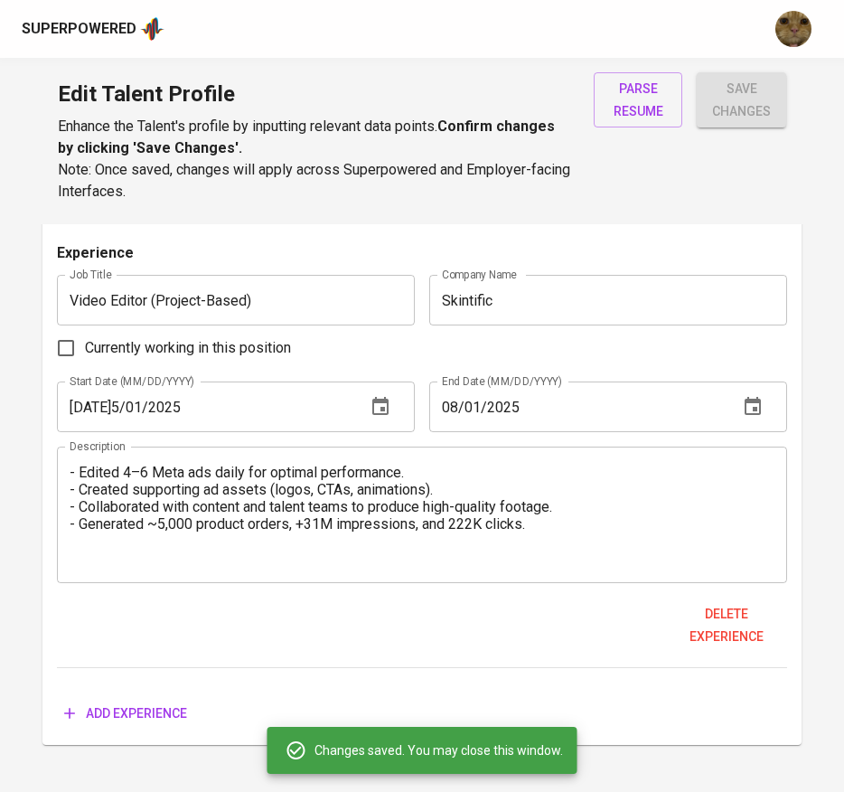
type input "Eden Creative Network (Project-based)"
type input "04/01/[DATE]"
type input "[DATE]"
type textarea "- Content Development: Creating engaging and informative posts, graphics, and v…"
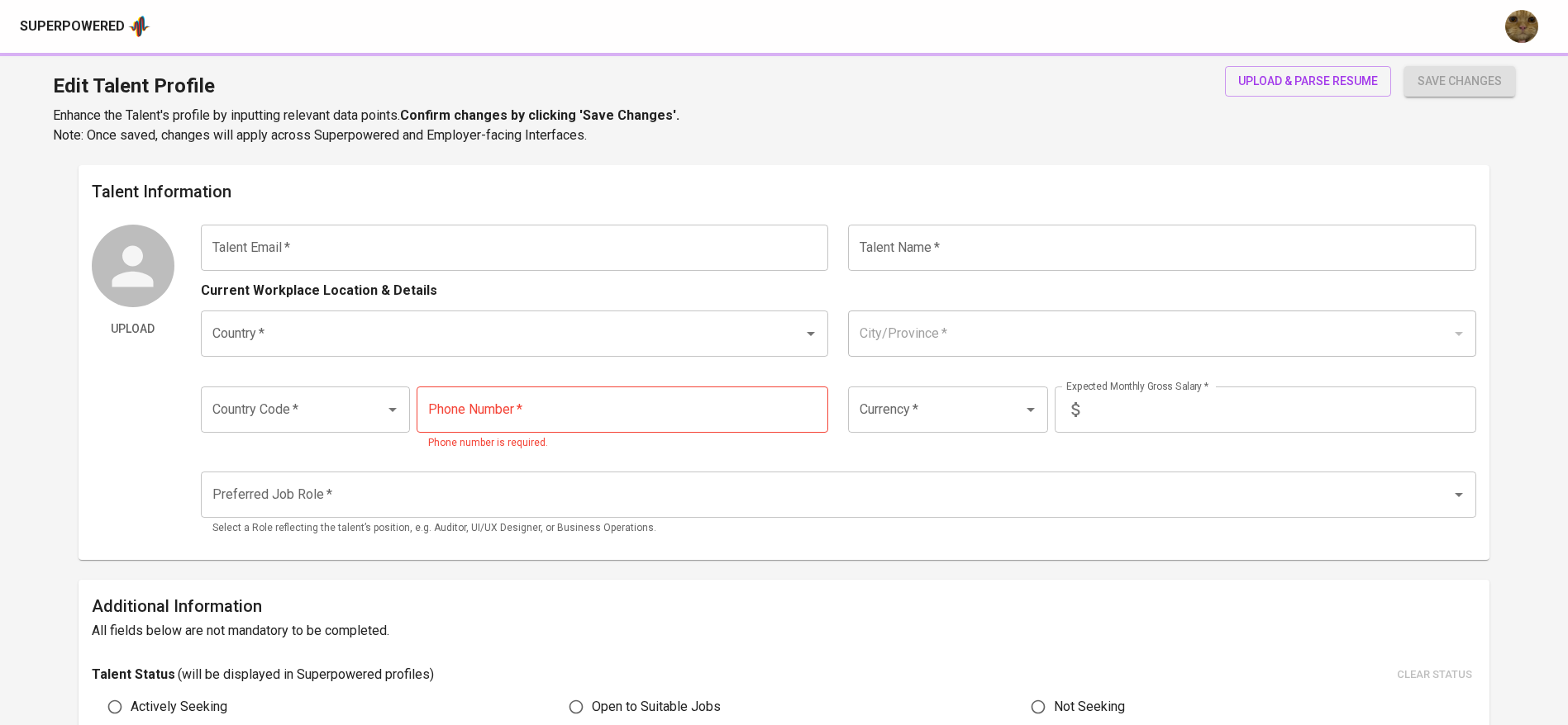
type input "[EMAIL_ADDRESS][DOMAIN_NAME]"
type input "[PERSON_NAME]"
type input "[GEOGRAPHIC_DATA]"
type input "Jakarta Utara, DKI Jakarta"
type input "+62"
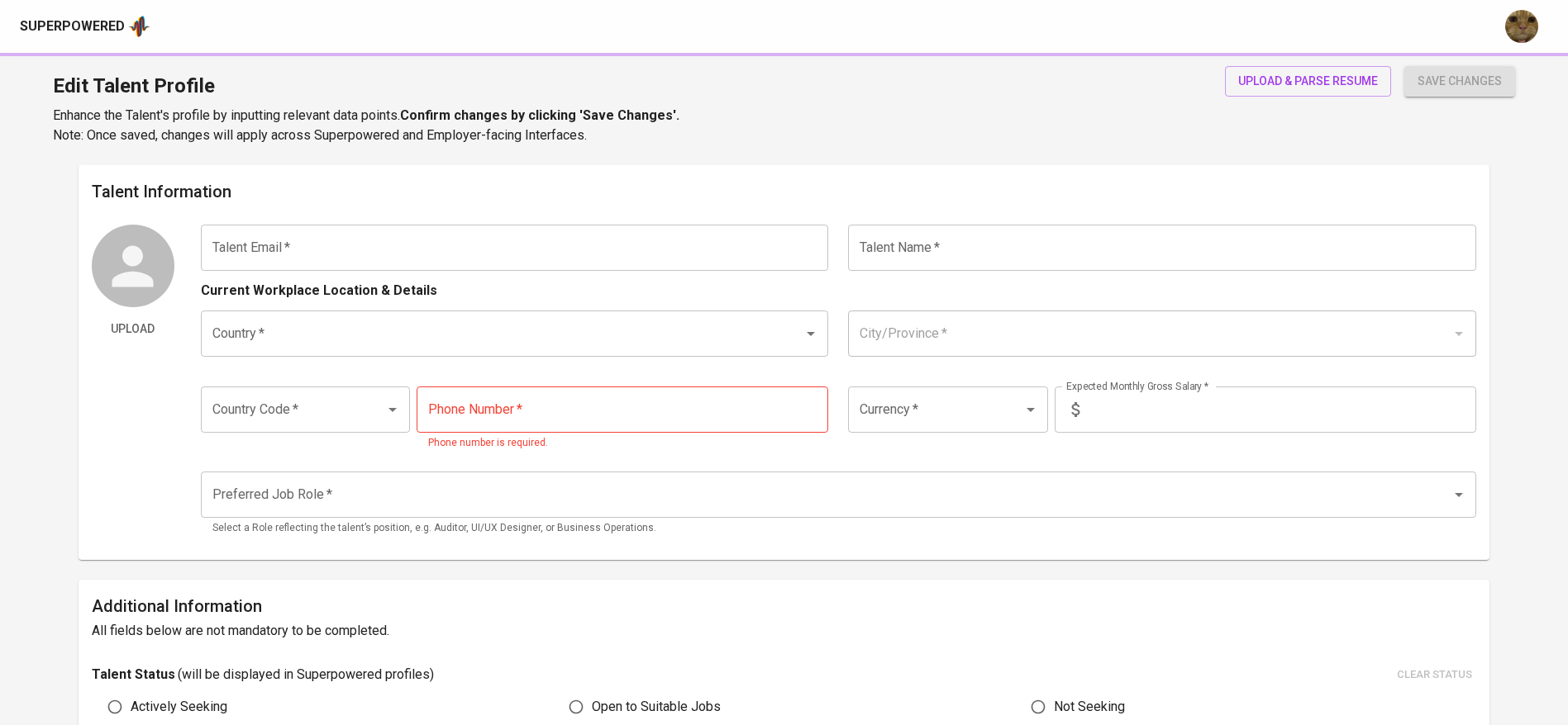
type input "821-2855-7939"
type input "IDR"
type input "Creative Executive"
radio input "true"
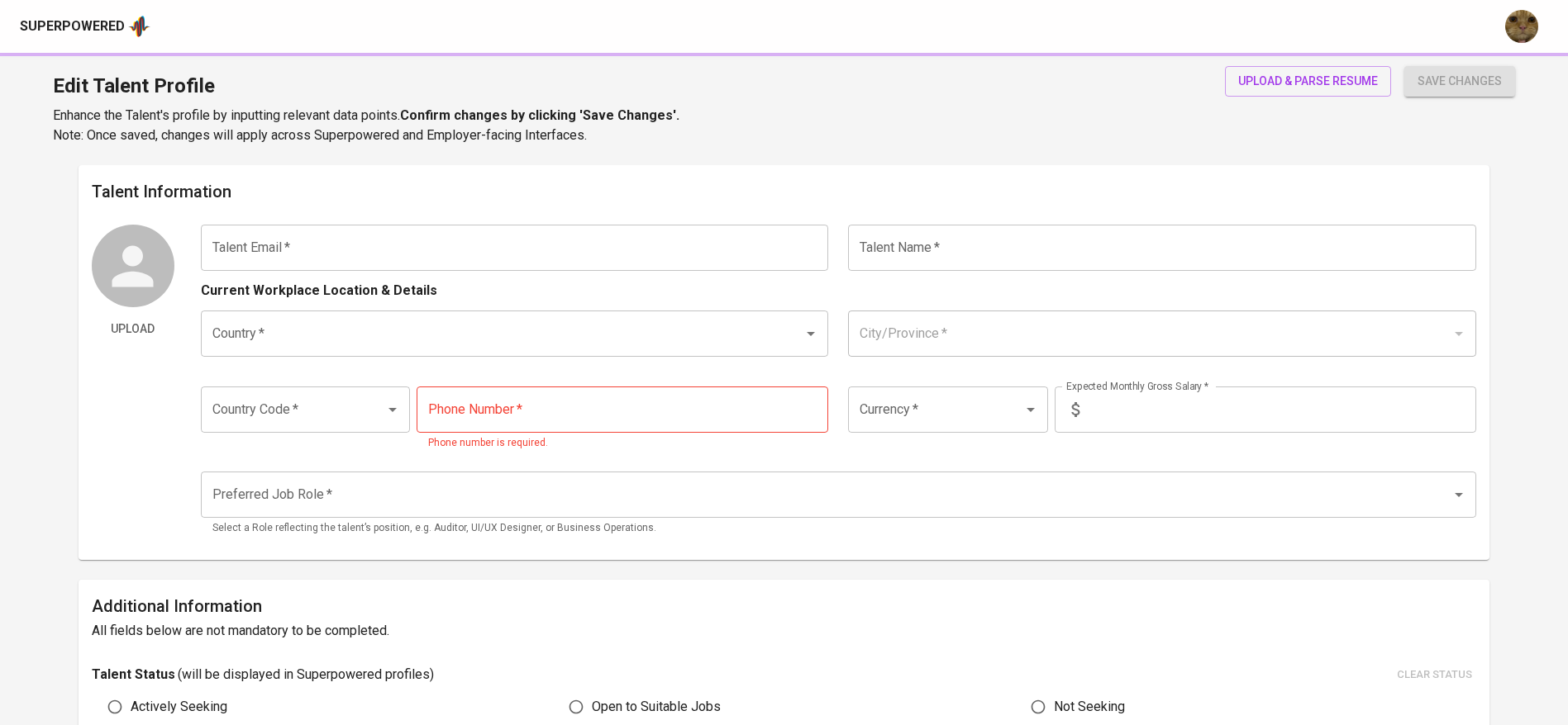
type input "7"
type input "Immediately Available"
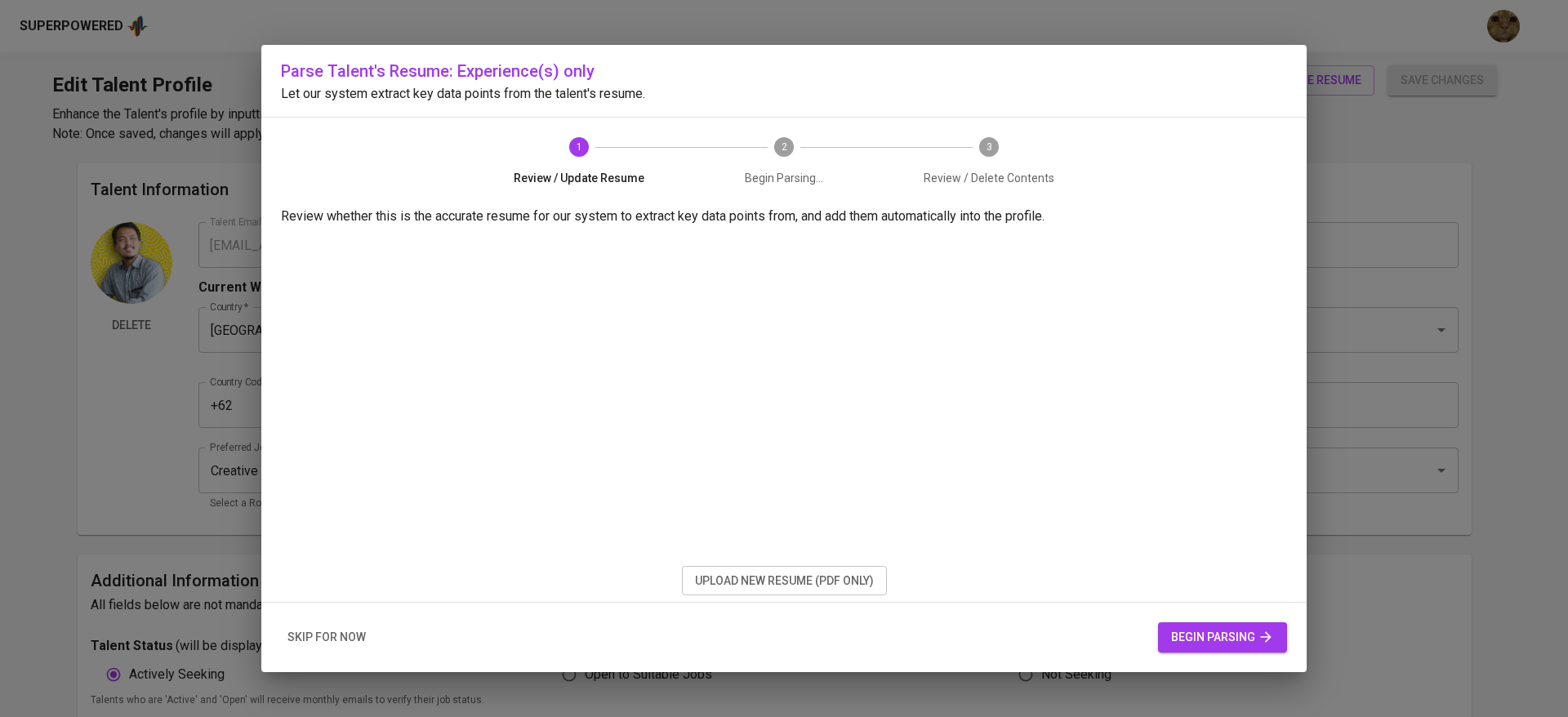
click at [339, 646] on span "skip for now" at bounding box center [326, 637] width 79 height 21
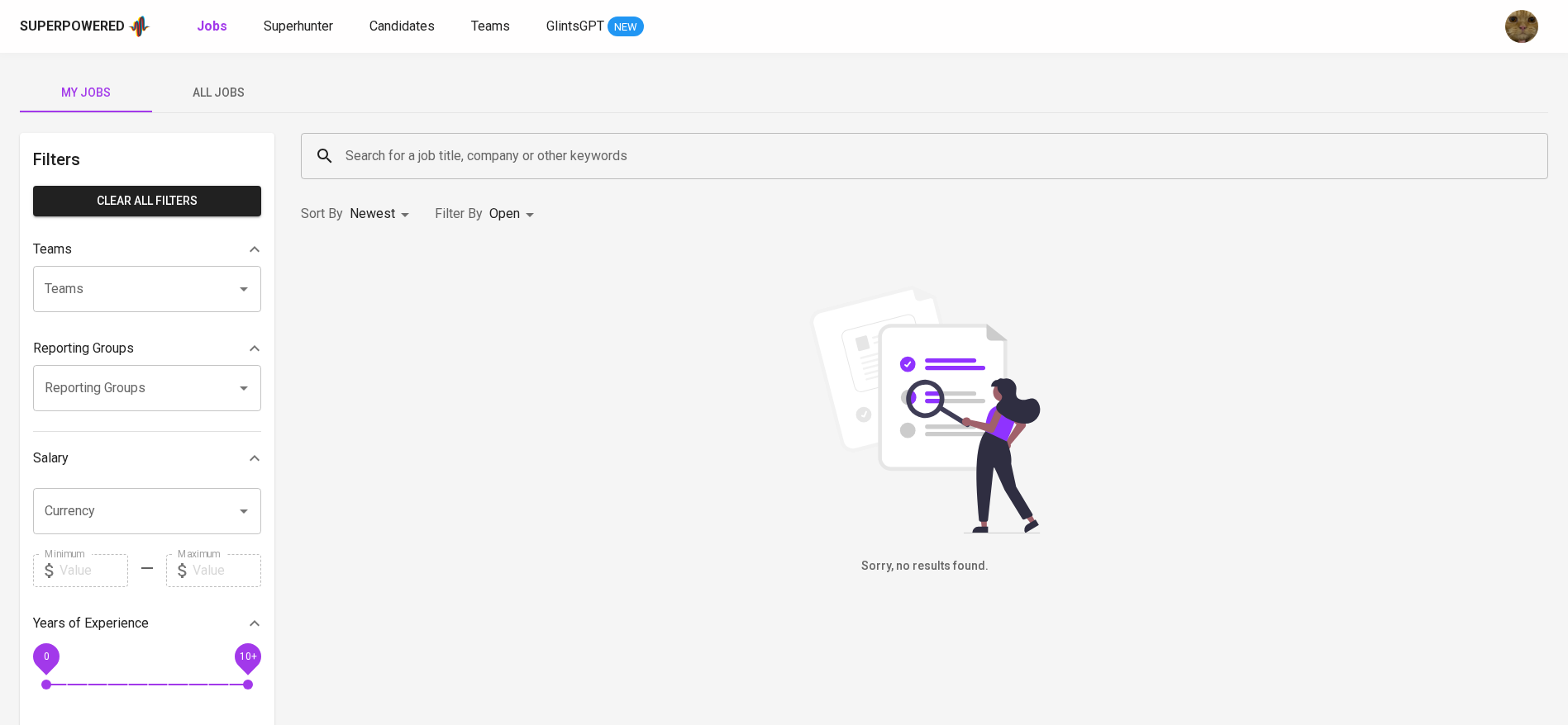
click at [239, 85] on span "All Jobs" at bounding box center [218, 92] width 113 height 21
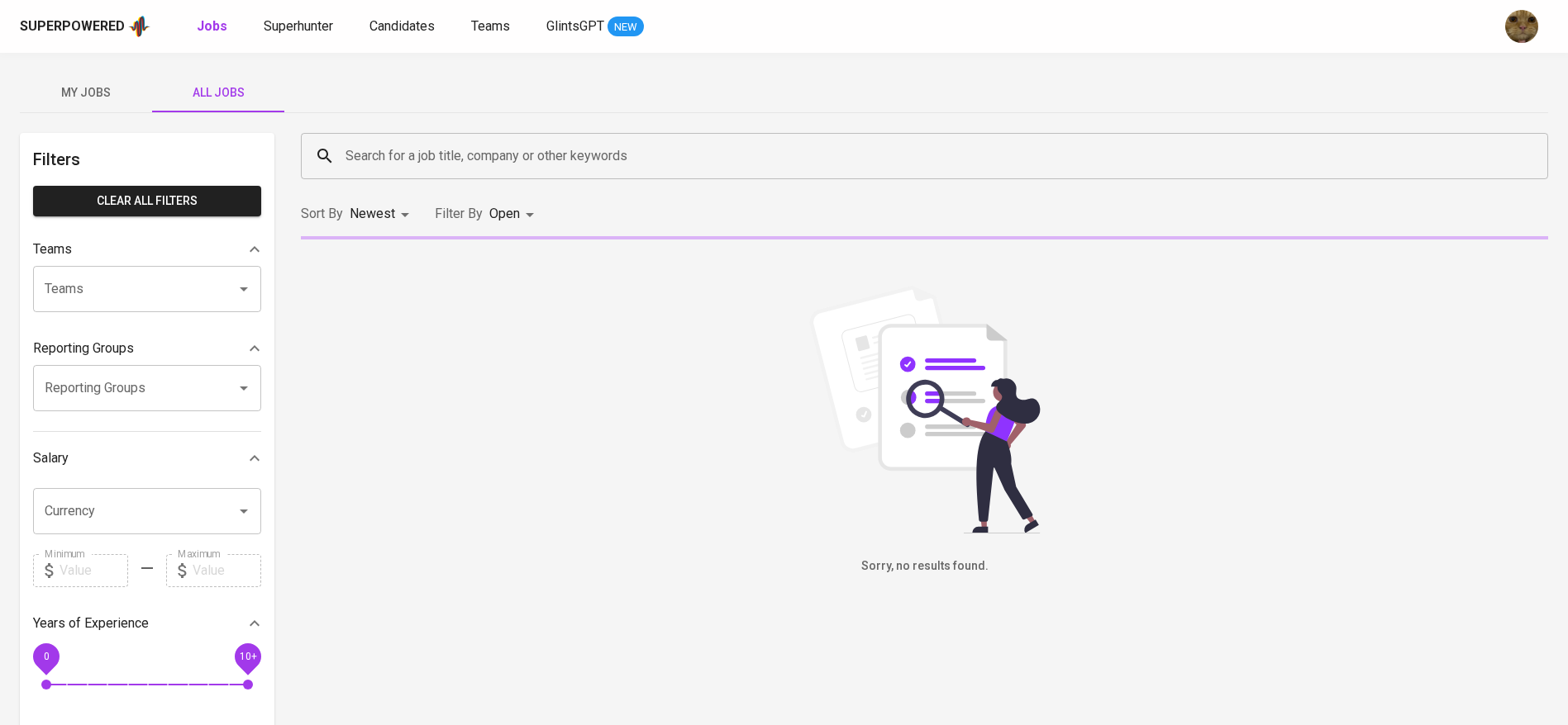
click at [437, 155] on input "Search for a job title, company or other keywords" at bounding box center [929, 156] width 1175 height 31
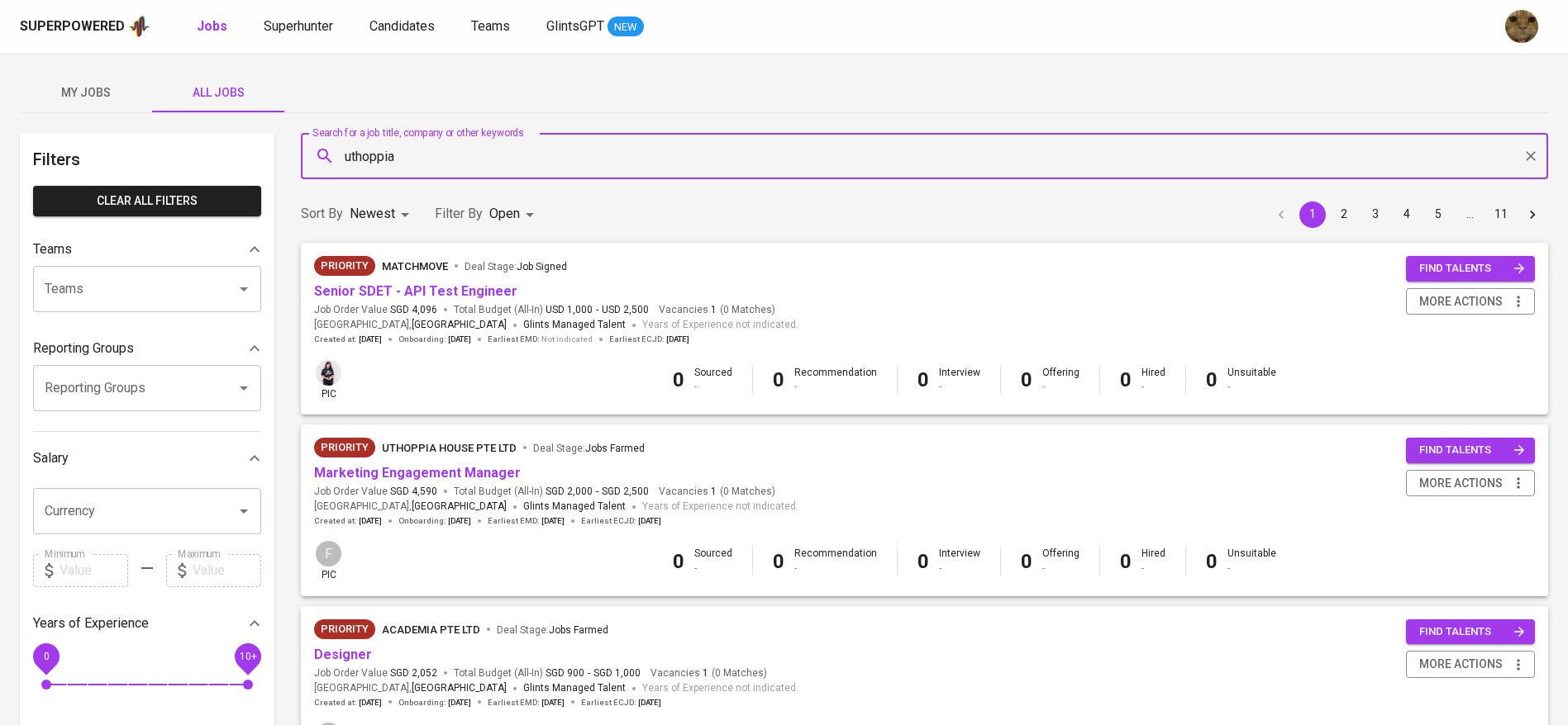
type input "uthoppia"
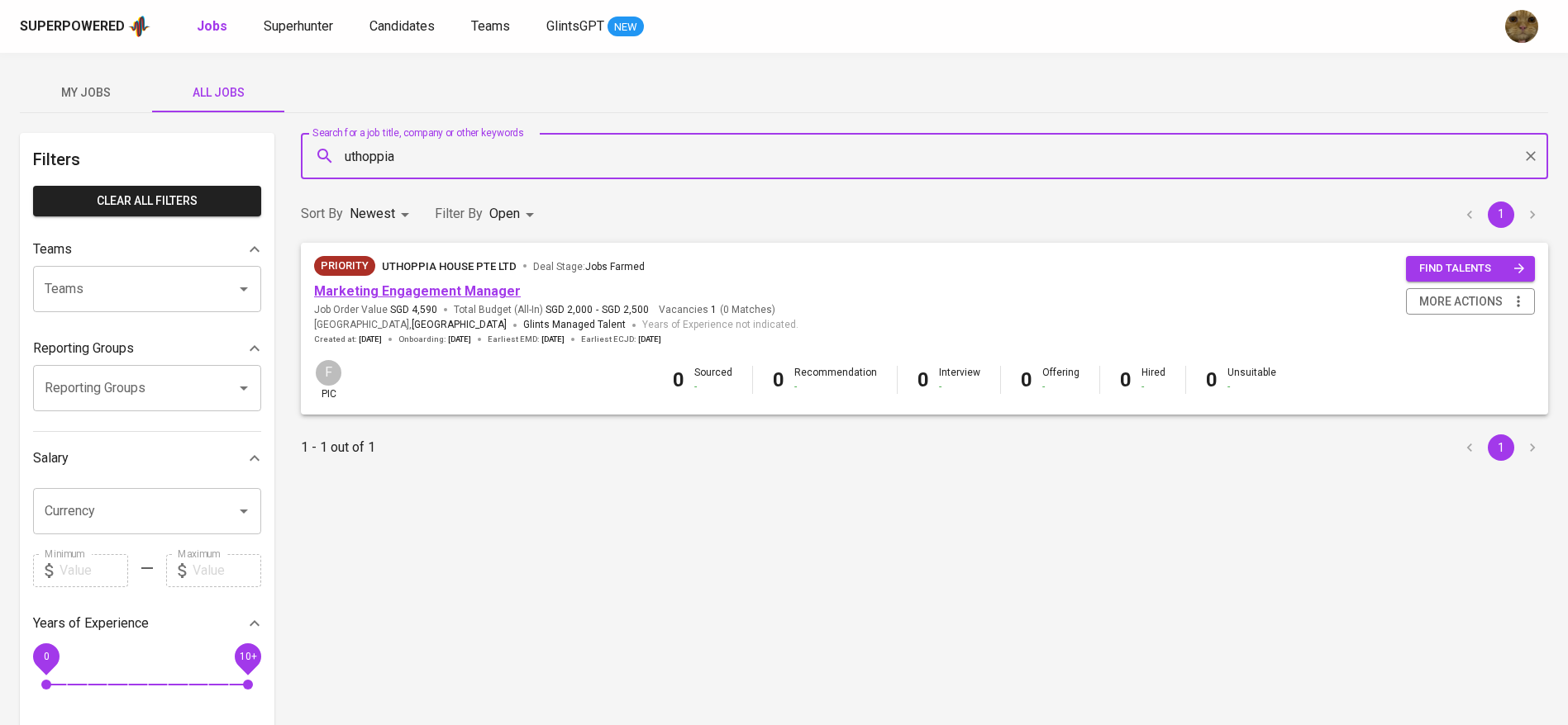
click at [398, 287] on link "Marketing Engagement Manager" at bounding box center [417, 291] width 207 height 16
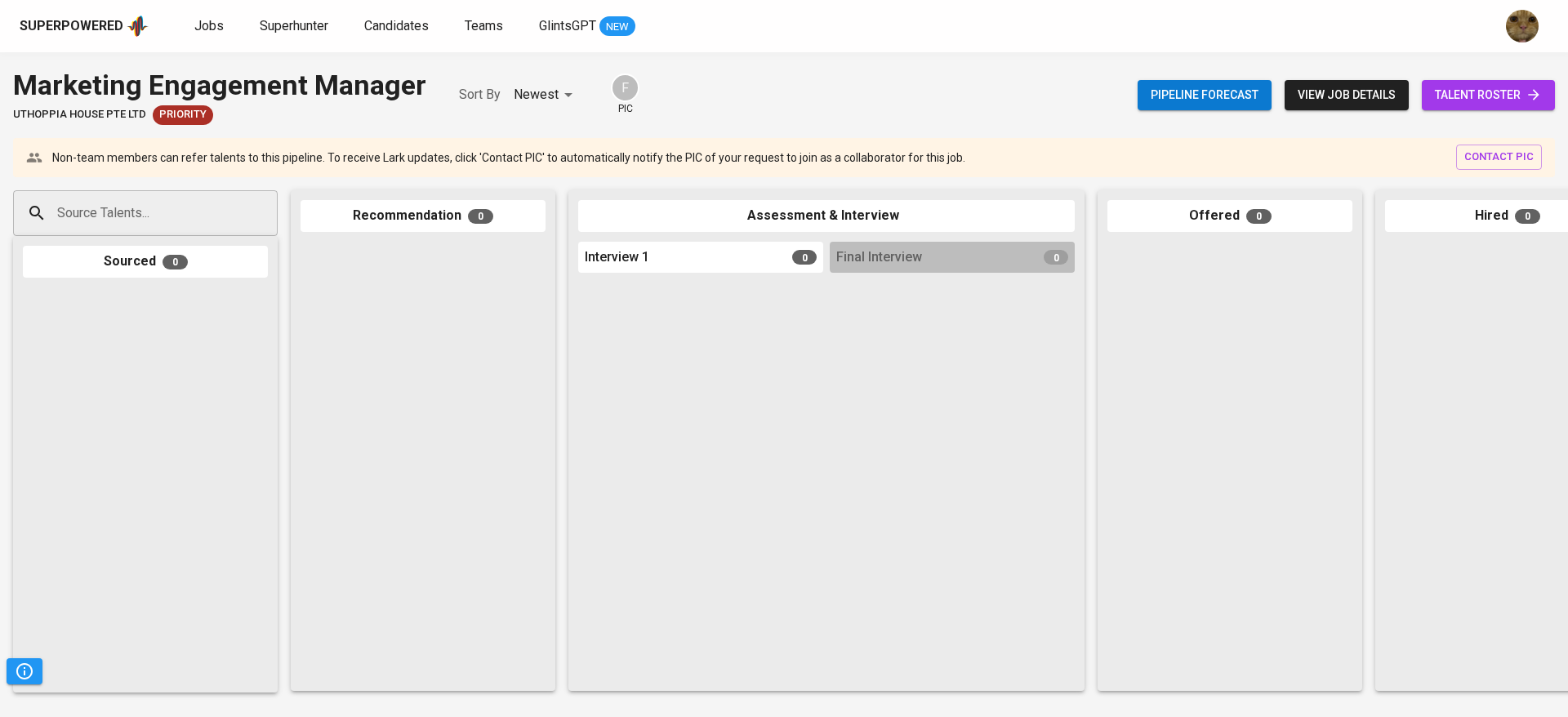
click at [1436, 78] on div "Pipeline forecast view job details talent roster" at bounding box center [1347, 95] width 418 height 60
click at [1441, 82] on link "talent roster" at bounding box center [1488, 95] width 133 height 30
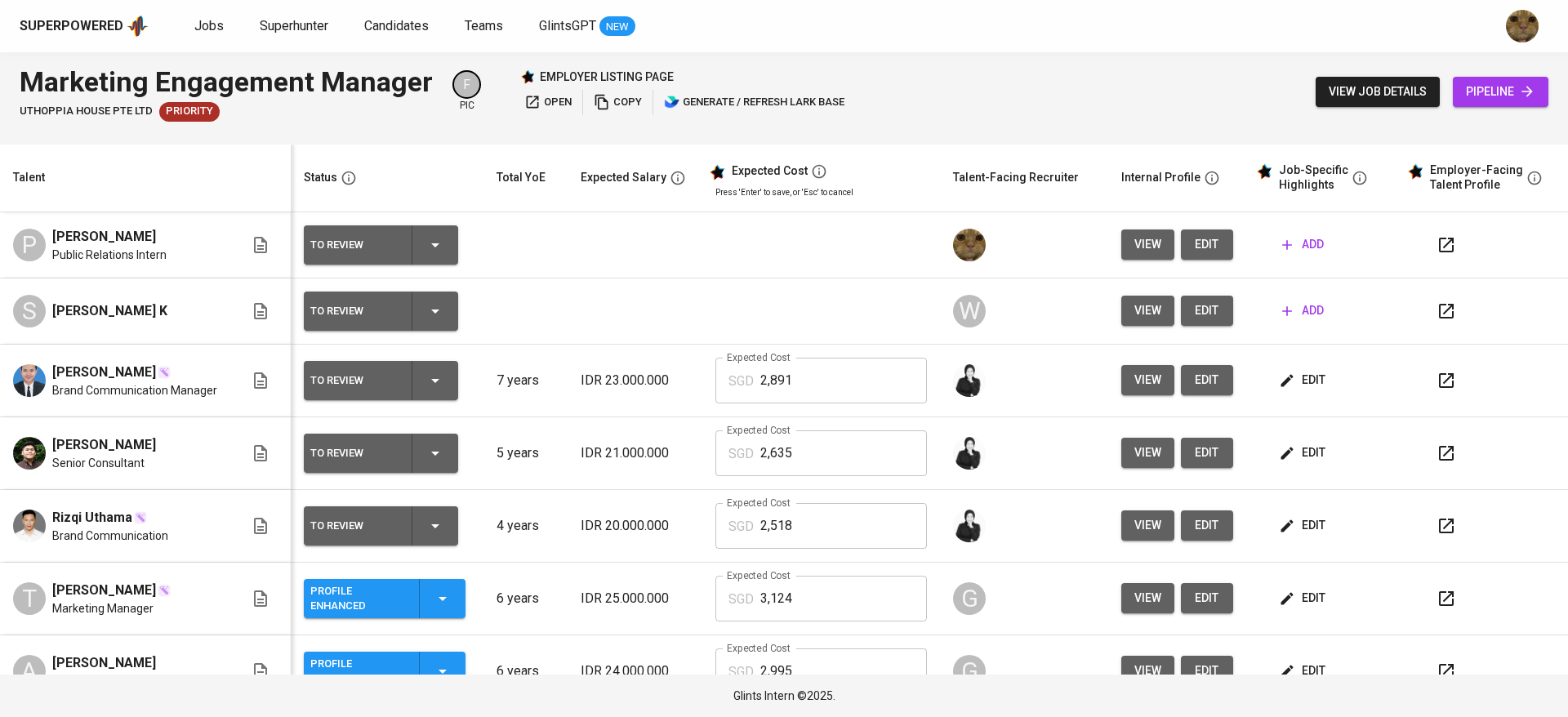
click at [1194, 250] on span "edit" at bounding box center [1207, 244] width 26 height 21
click at [1282, 250] on span "add" at bounding box center [1303, 244] width 42 height 21
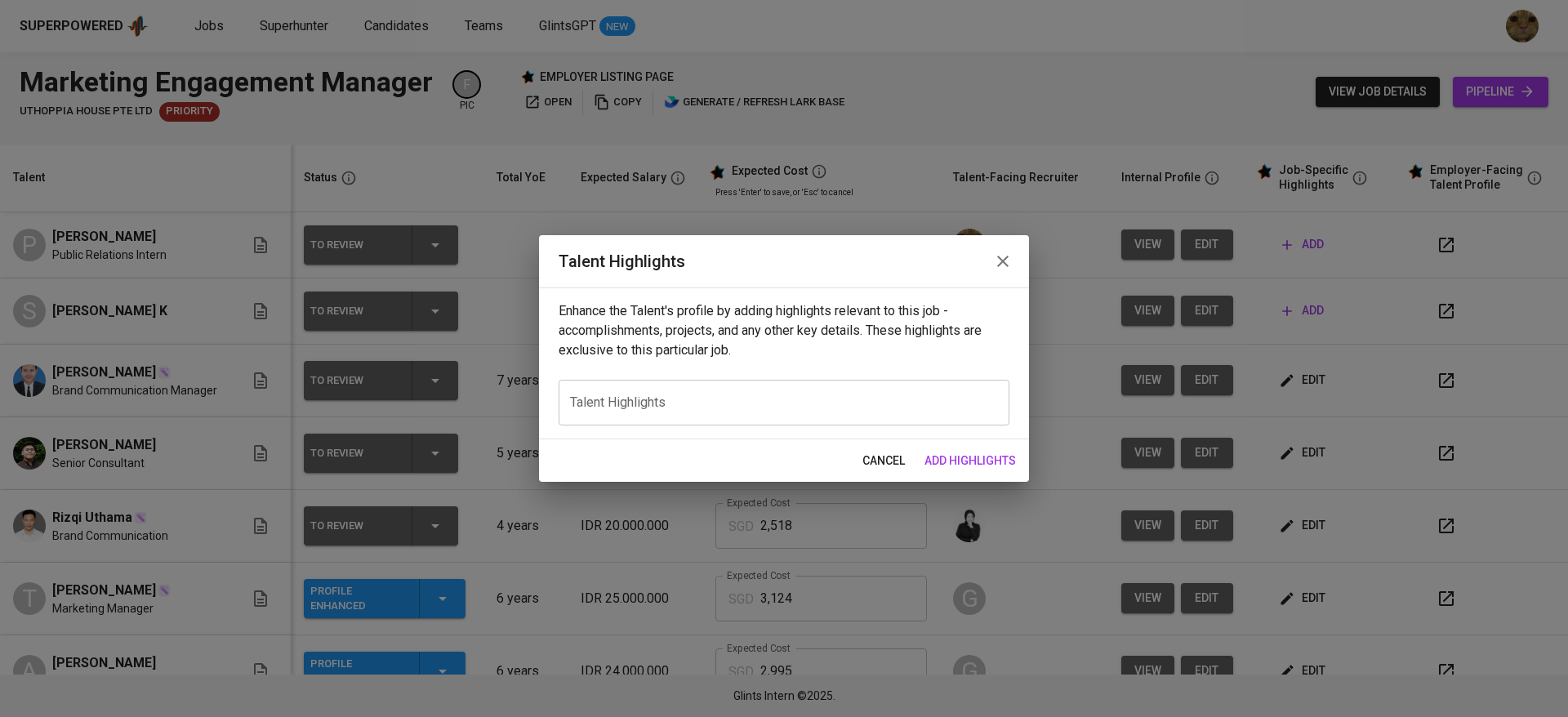
click at [773, 415] on div "x Talent Highlights" at bounding box center [784, 402] width 451 height 46
paste textarea "Hi, my name is Bandi, and I have over four years of professional experience in …"
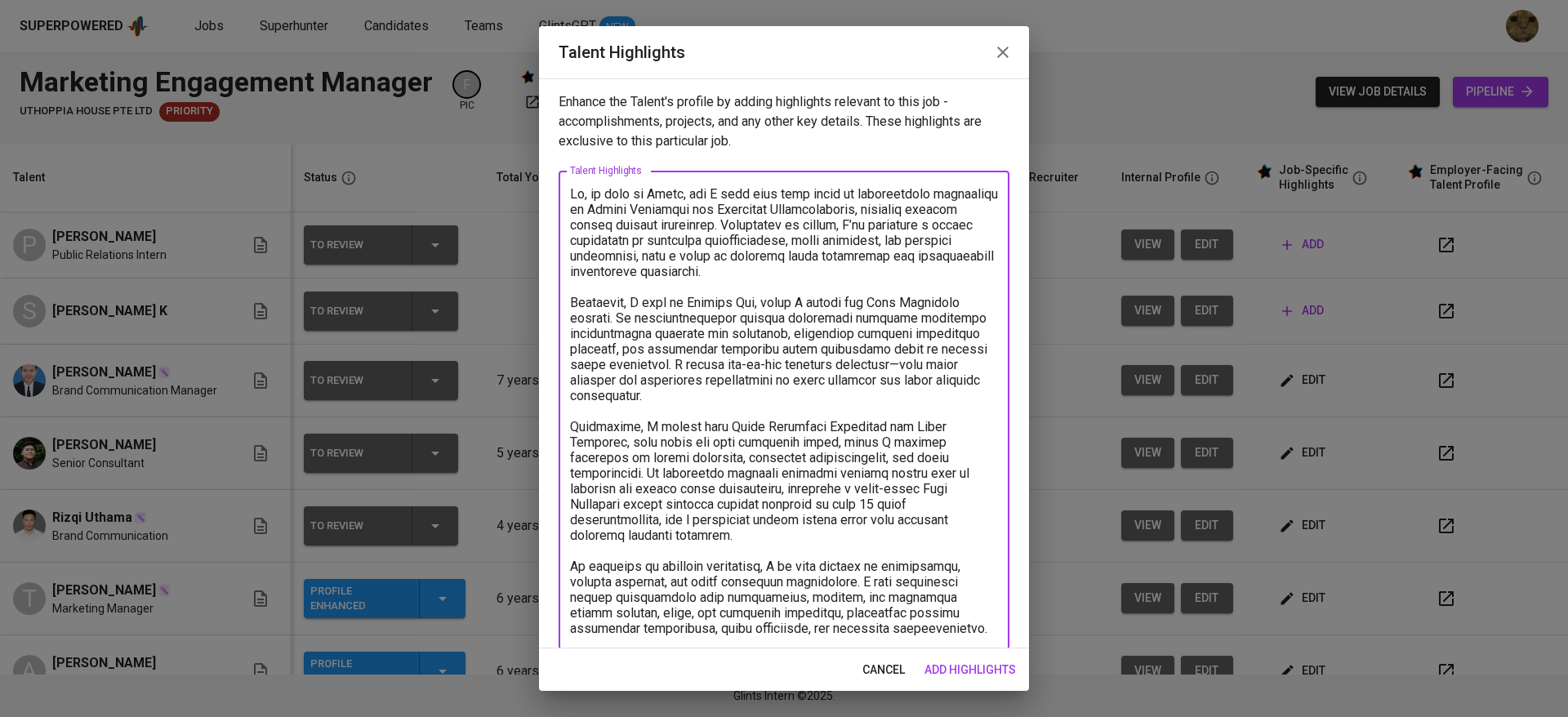
drag, startPoint x: 844, startPoint y: 193, endPoint x: 563, endPoint y: 200, distance: 281.1
click at [563, 200] on div "x Talent Highlights" at bounding box center [784, 465] width 451 height 589
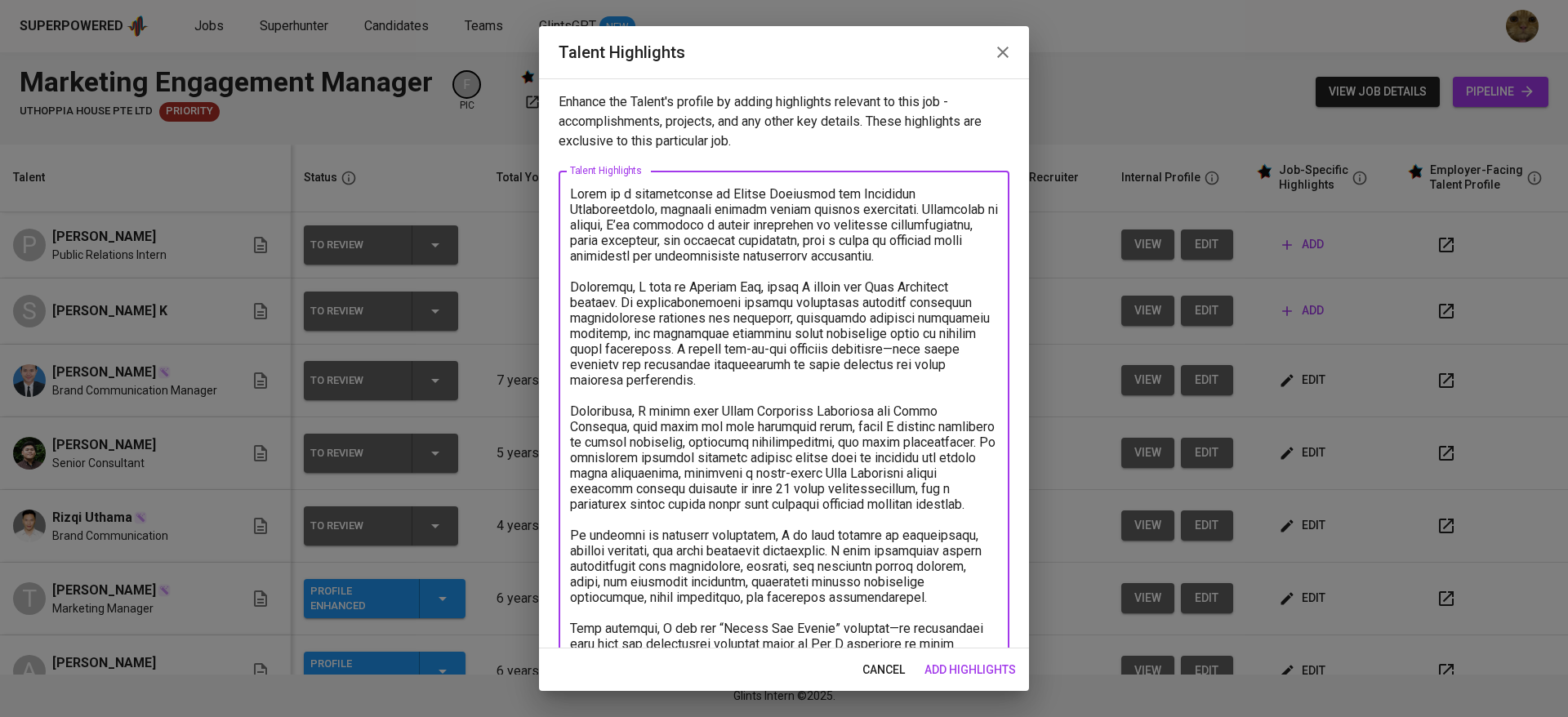
click at [919, 199] on textarea at bounding box center [784, 466] width 427 height 559
click at [852, 207] on textarea at bounding box center [784, 458] width 427 height 543
click at [840, 263] on textarea at bounding box center [784, 458] width 427 height 543
click at [634, 283] on textarea at bounding box center [784, 458] width 427 height 543
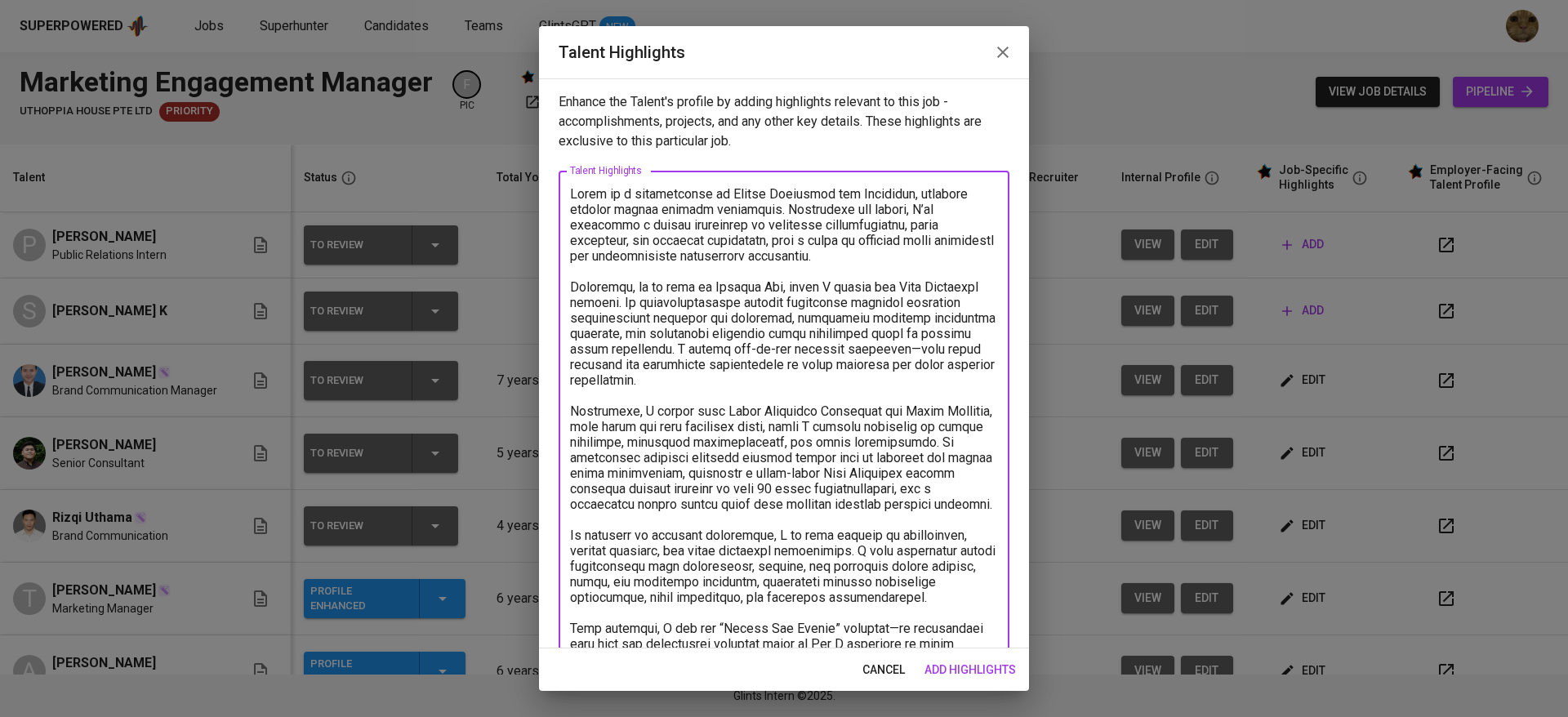
click at [825, 287] on textarea at bounding box center [784, 458] width 427 height 543
click at [707, 298] on textarea at bounding box center [784, 458] width 427 height 543
click at [853, 351] on textarea at bounding box center [784, 458] width 427 height 543
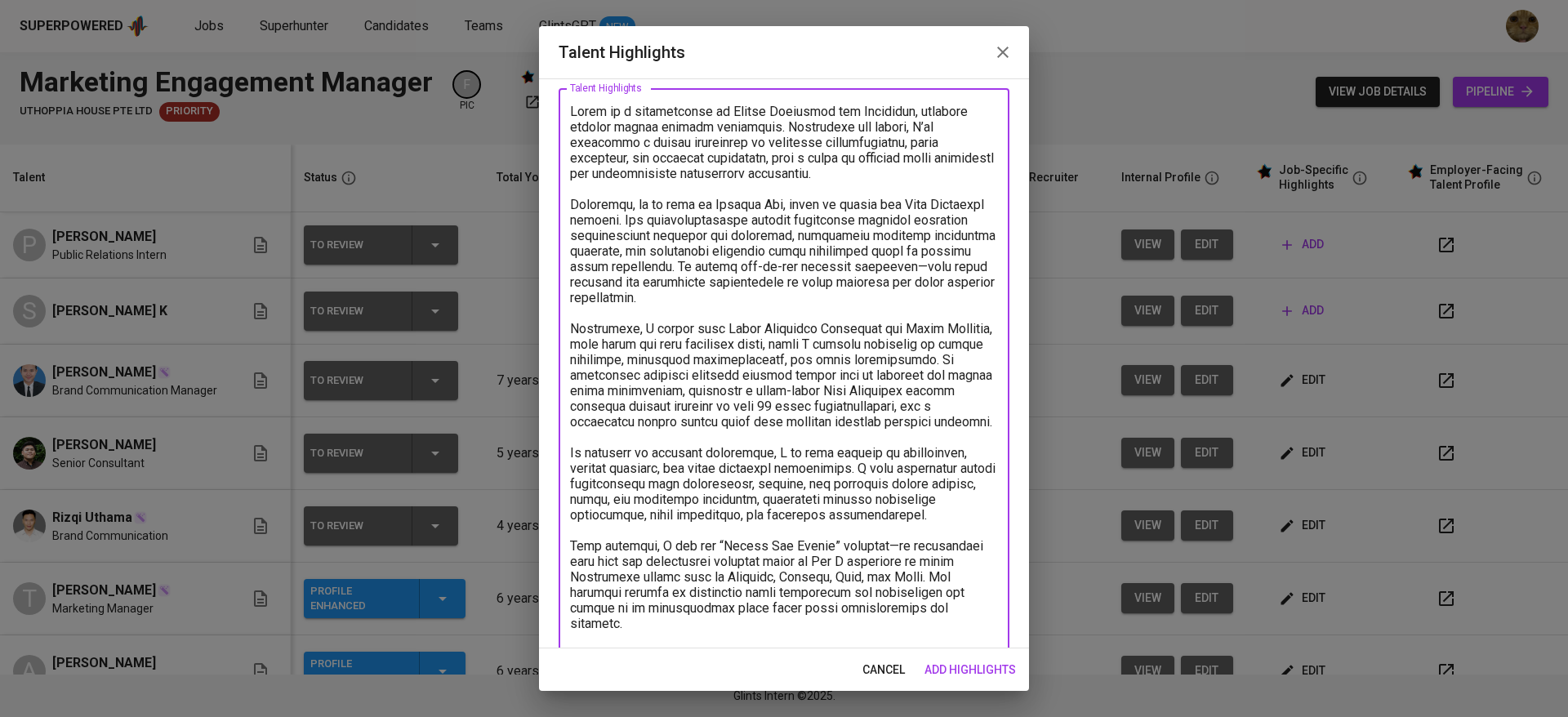
scroll to position [90, 0]
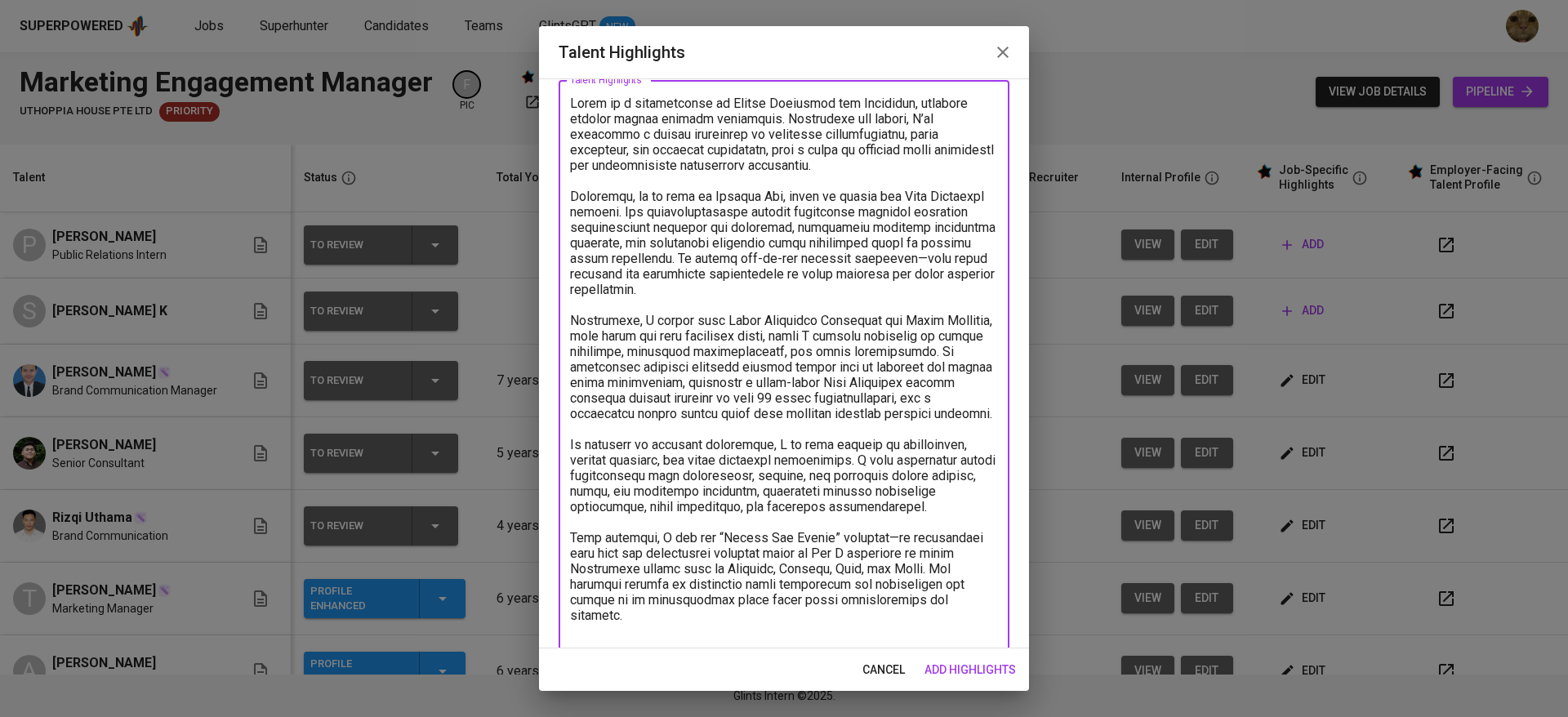
click at [748, 193] on textarea at bounding box center [784, 367] width 427 height 543
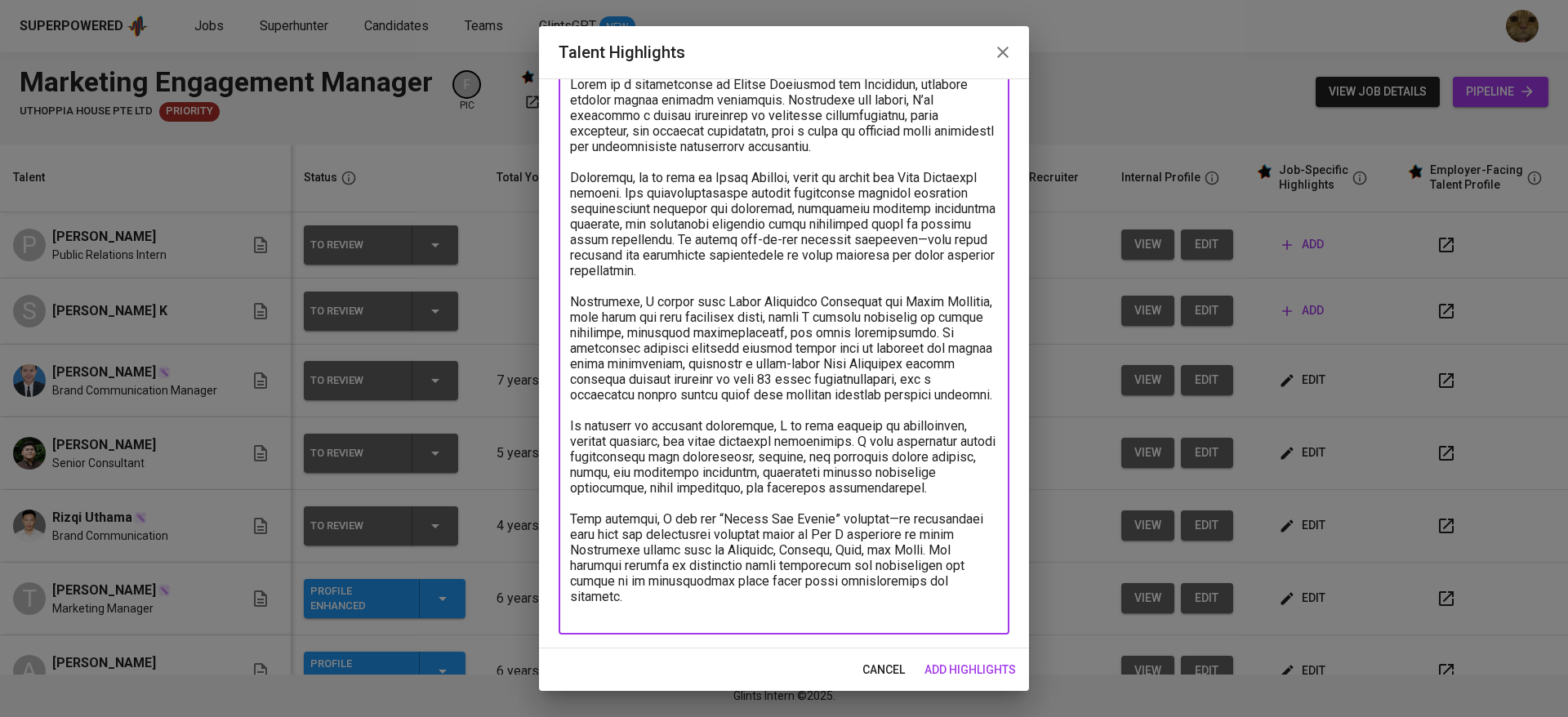
type textarea "Pandu is a professional in Public Relations and Marketing, managing clients acr…"
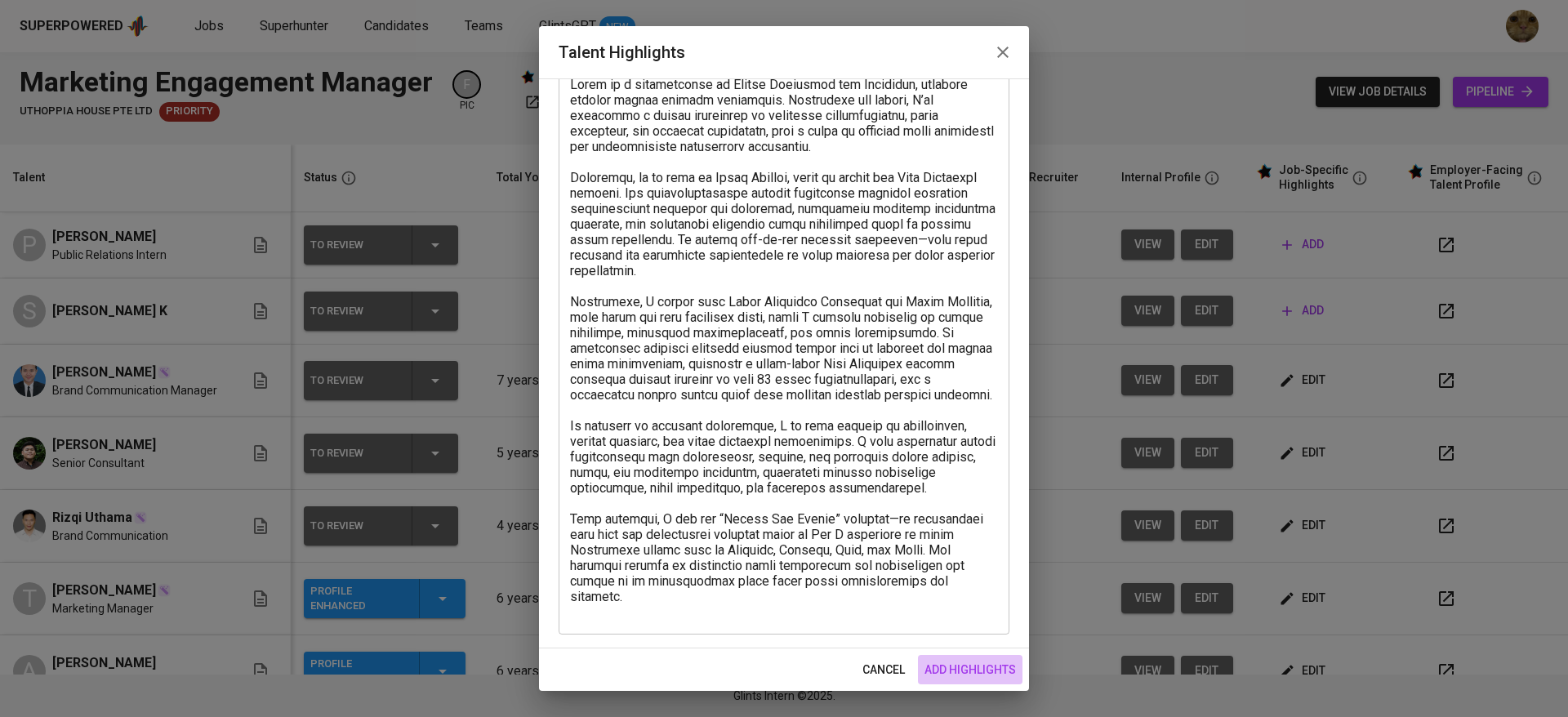
click at [926, 661] on span "add highlights" at bounding box center [970, 670] width 91 height 21
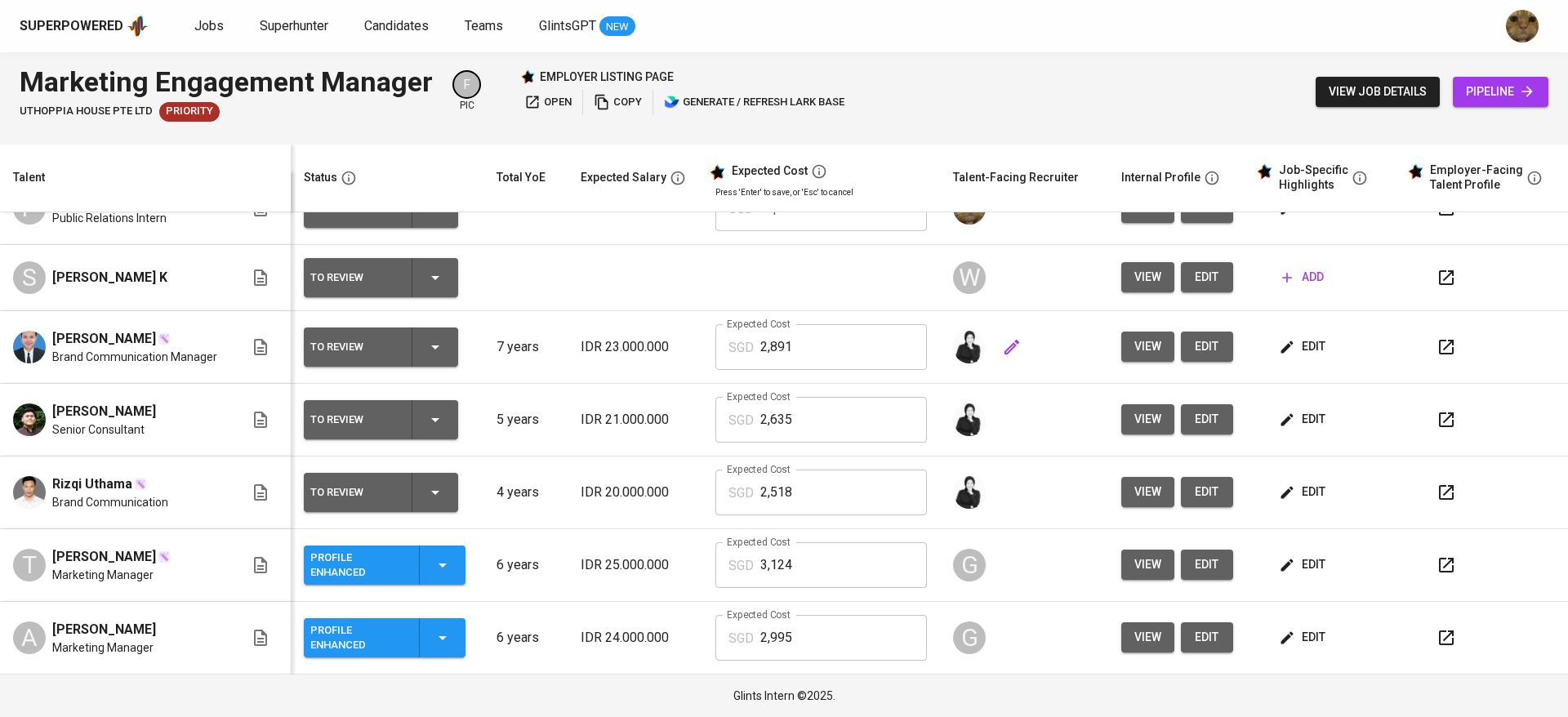
scroll to position [0, 0]
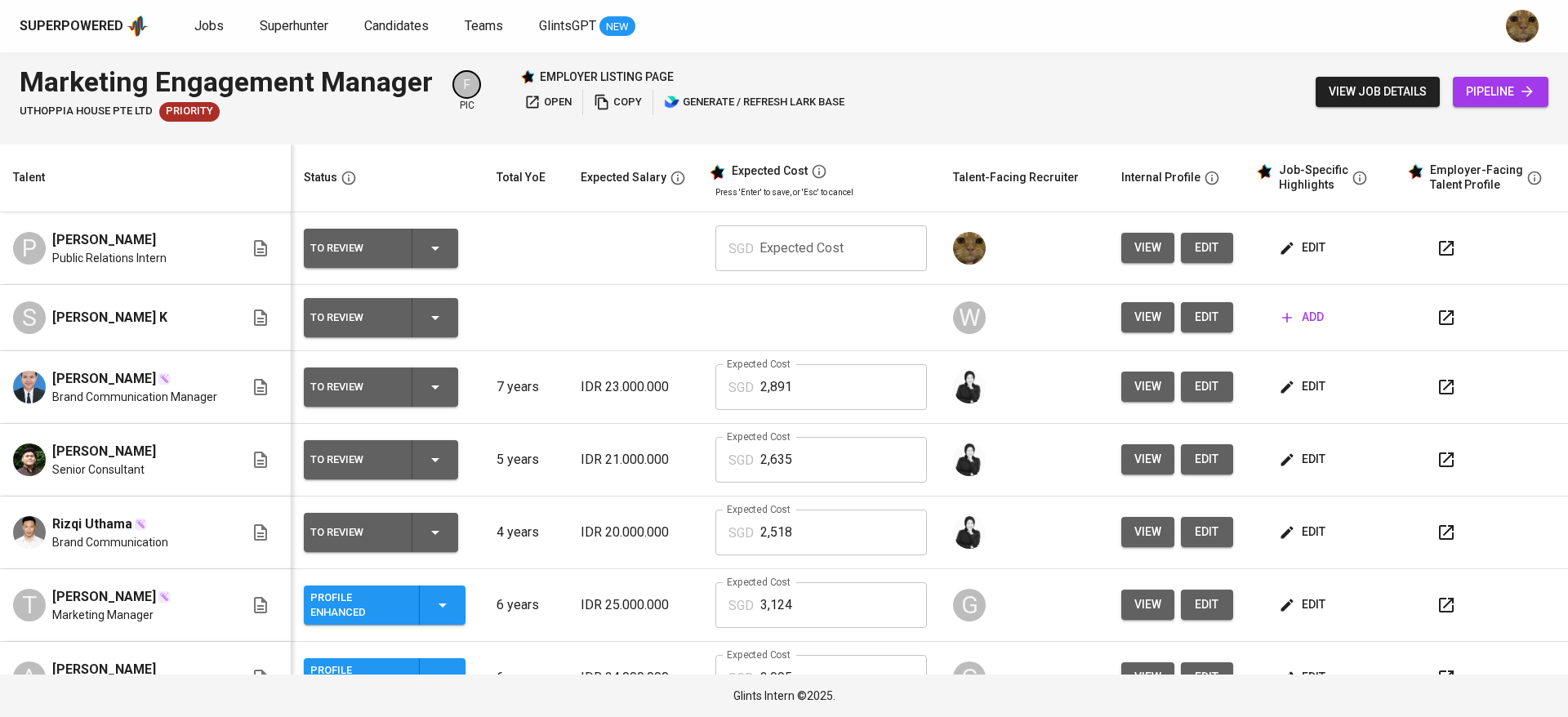
click at [1299, 256] on span "edit" at bounding box center [1304, 248] width 43 height 21
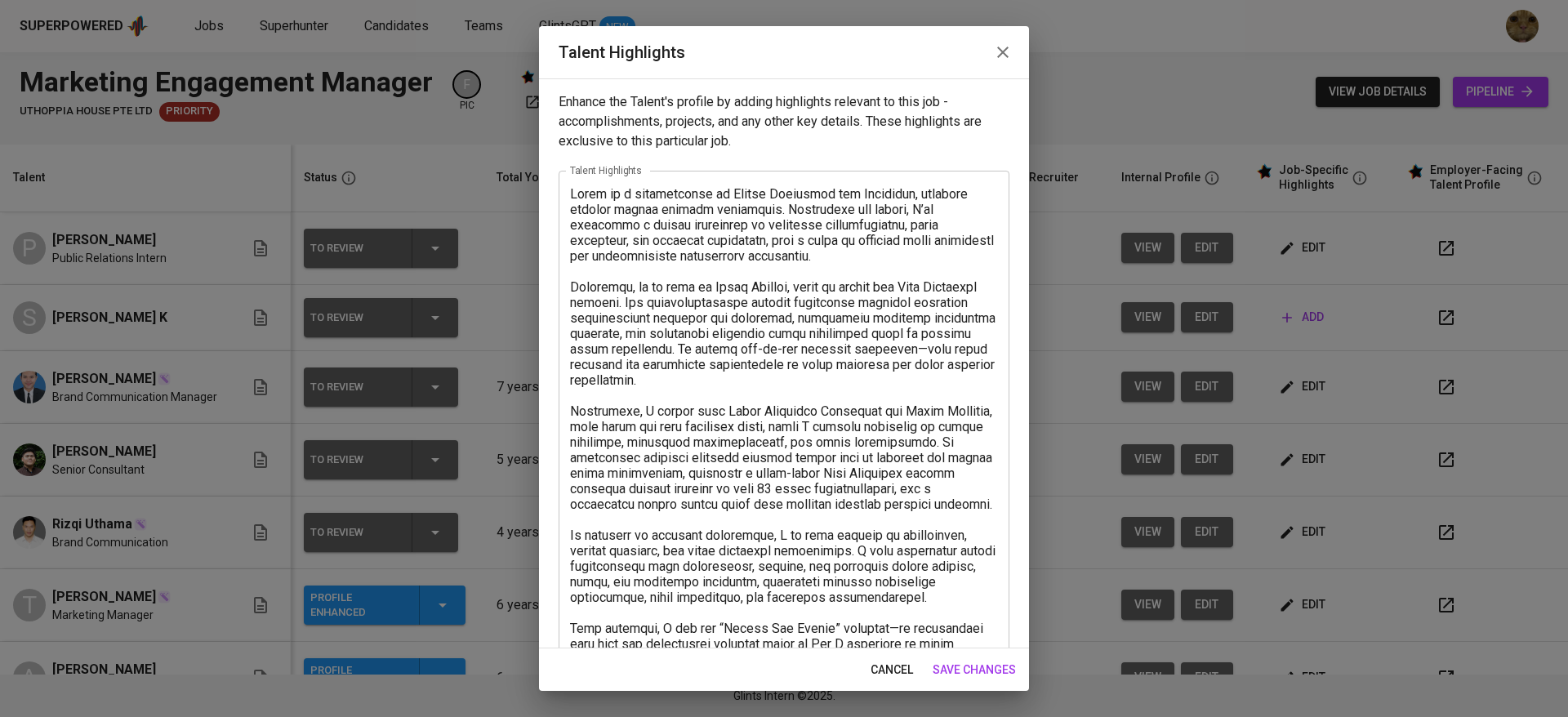
scroll to position [109, 0]
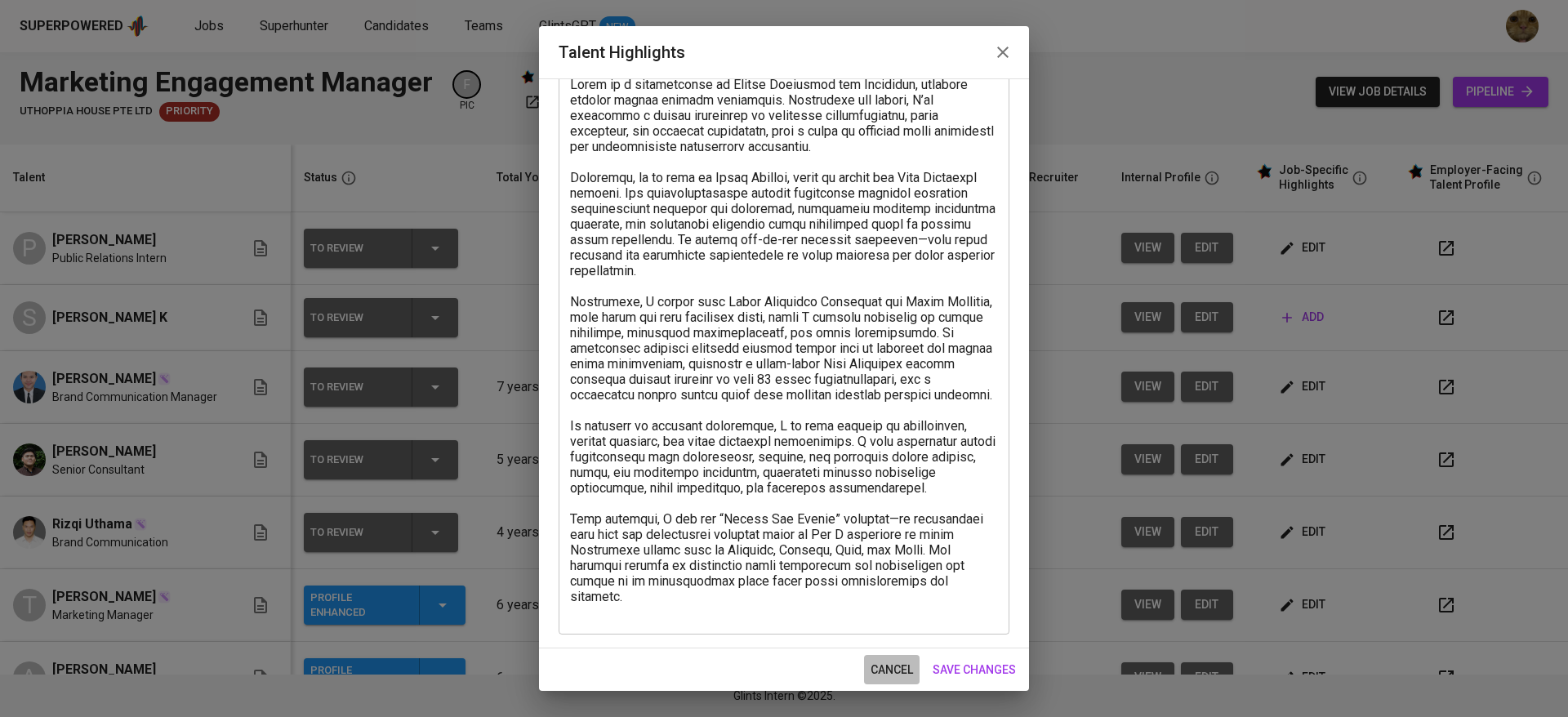
click at [869, 657] on button "cancel" at bounding box center [891, 670] width 55 height 30
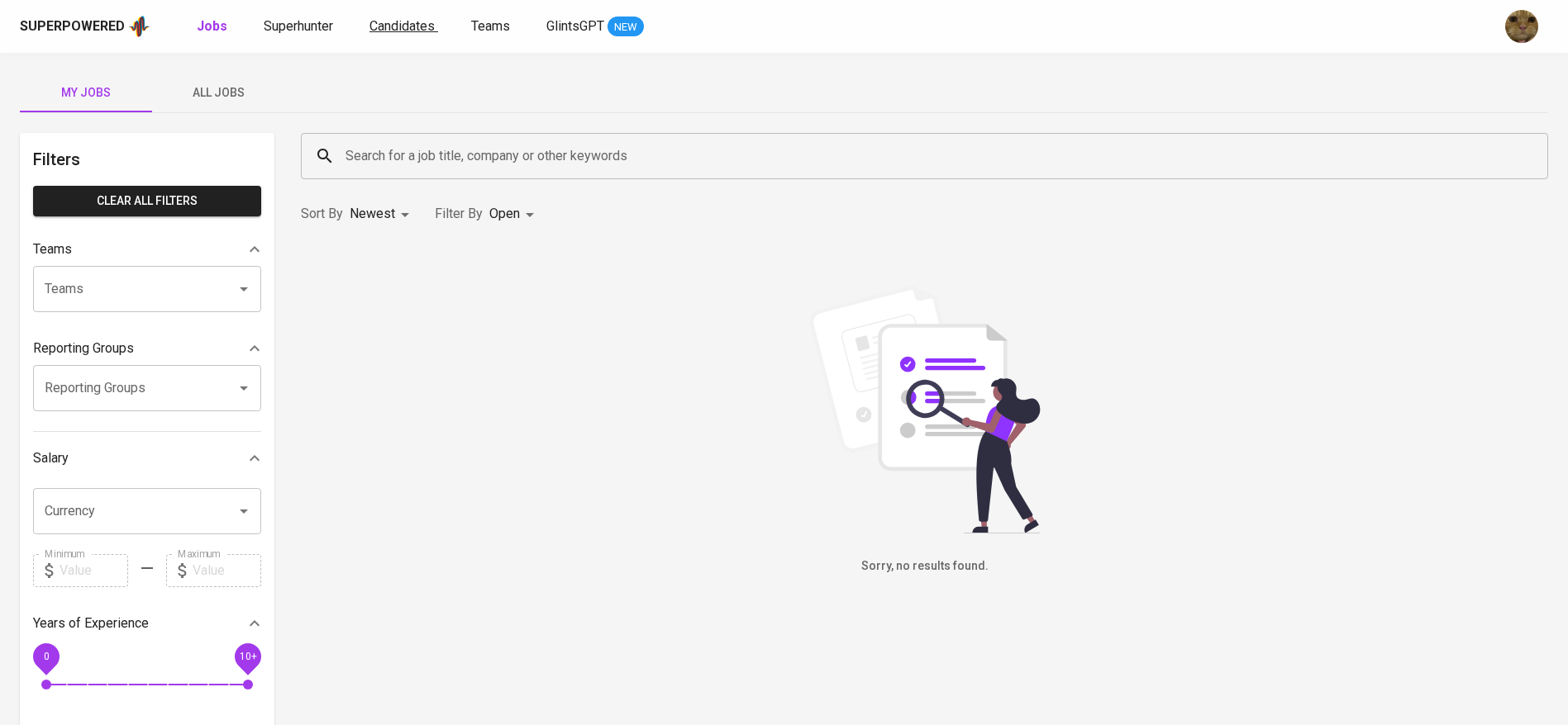
click at [392, 29] on span "Candidates" at bounding box center [402, 26] width 65 height 16
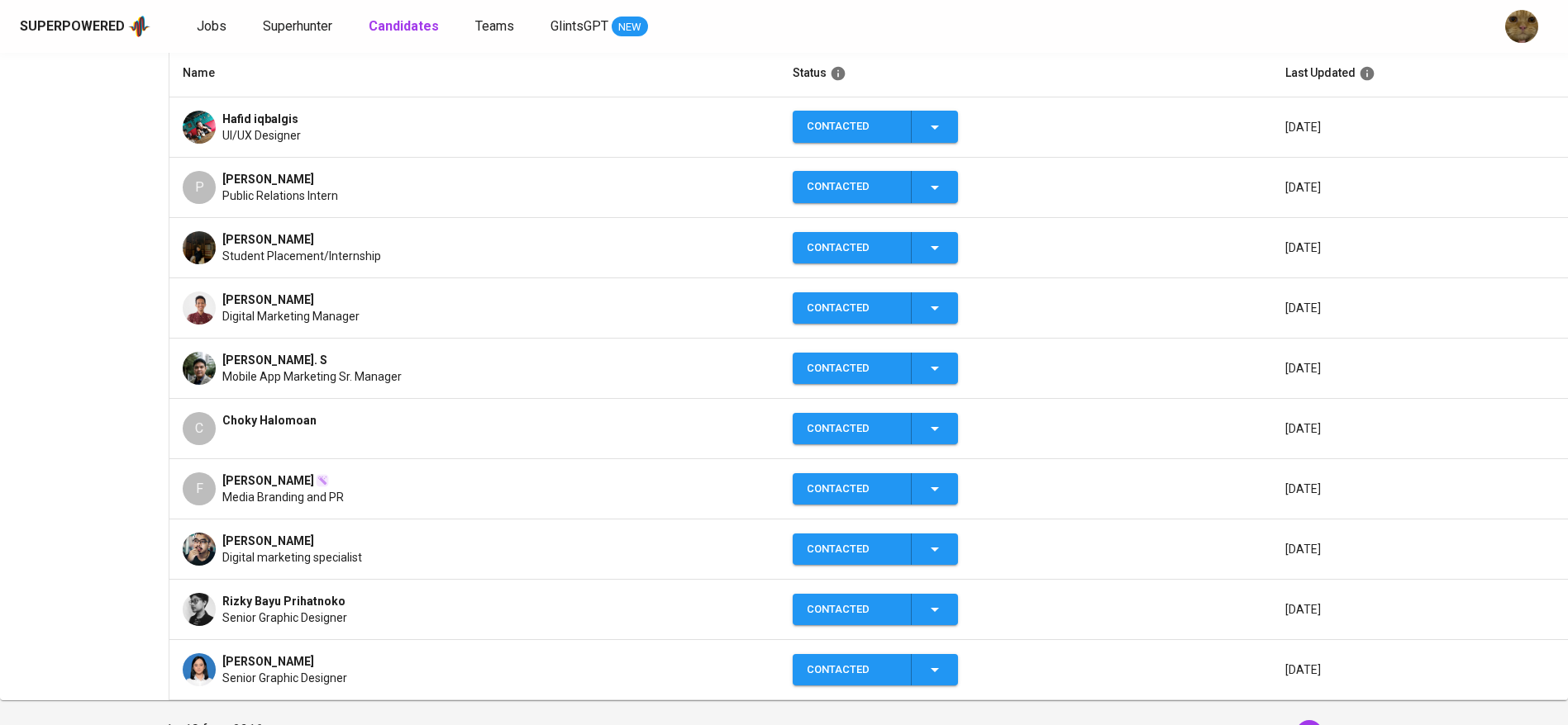
scroll to position [307, 0]
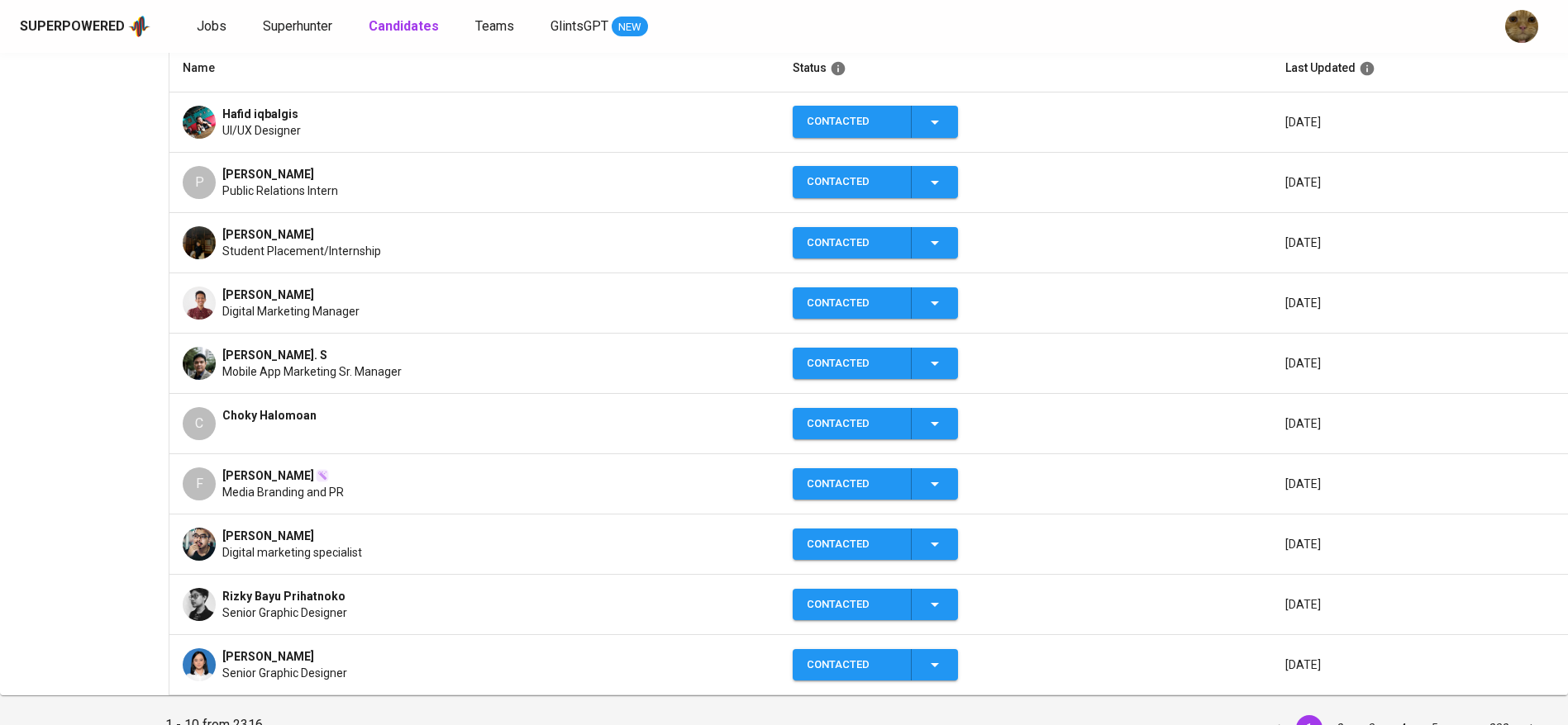
click at [271, 184] on span "Public Relations Intern" at bounding box center [280, 191] width 115 height 16
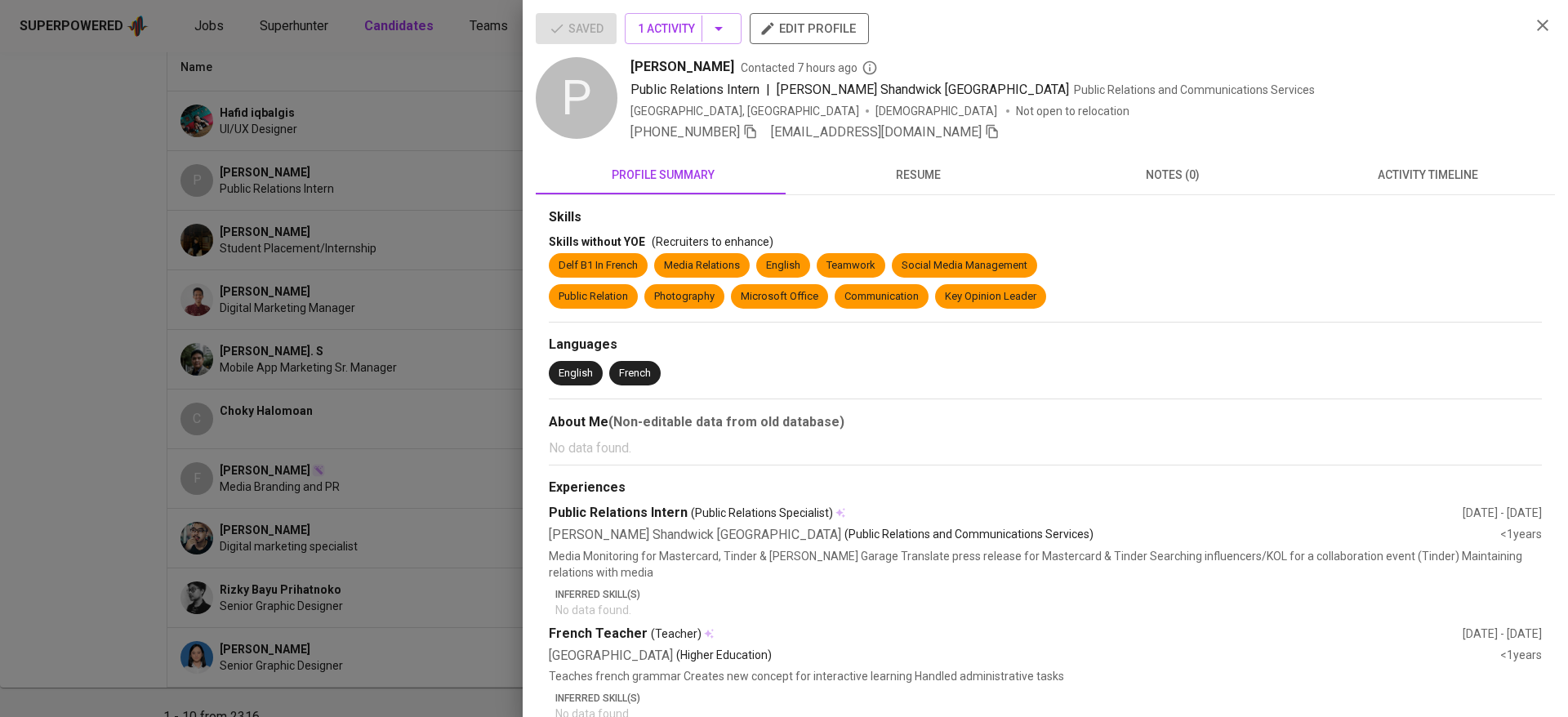
click at [991, 127] on div "+62 812-1970-5432 pandumuhammad22@gmail.com" at bounding box center [1074, 133] width 887 height 20
click at [970, 130] on span "[EMAIL_ADDRESS][DOMAIN_NAME]" at bounding box center [885, 133] width 229 height 20
click at [987, 130] on div "+62 812-1970-5432 pandumuhammad22@gmail.com" at bounding box center [1074, 133] width 887 height 20
click at [985, 131] on icon "button" at bounding box center [992, 131] width 14 height 14
click at [255, 185] on div at bounding box center [784, 358] width 1568 height 717
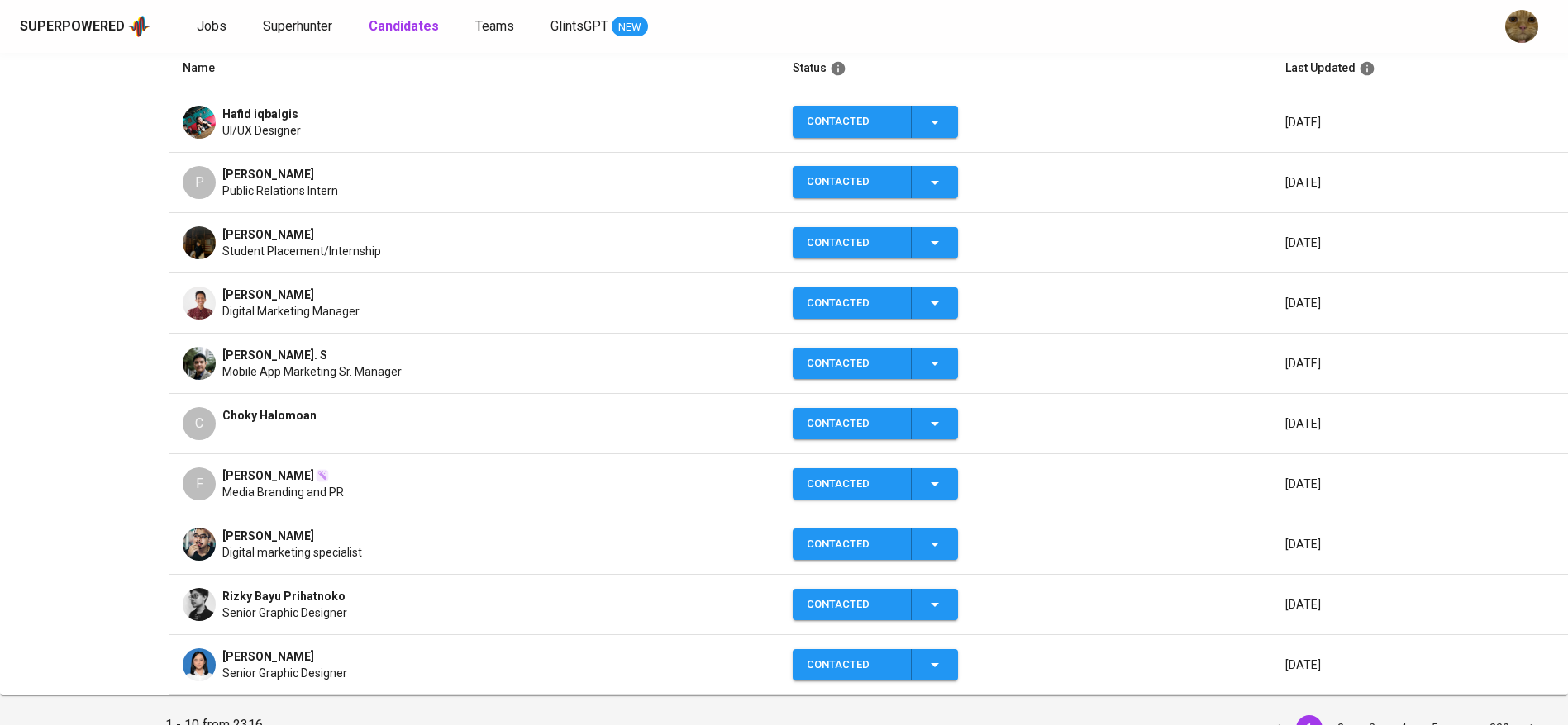
scroll to position [59, 0]
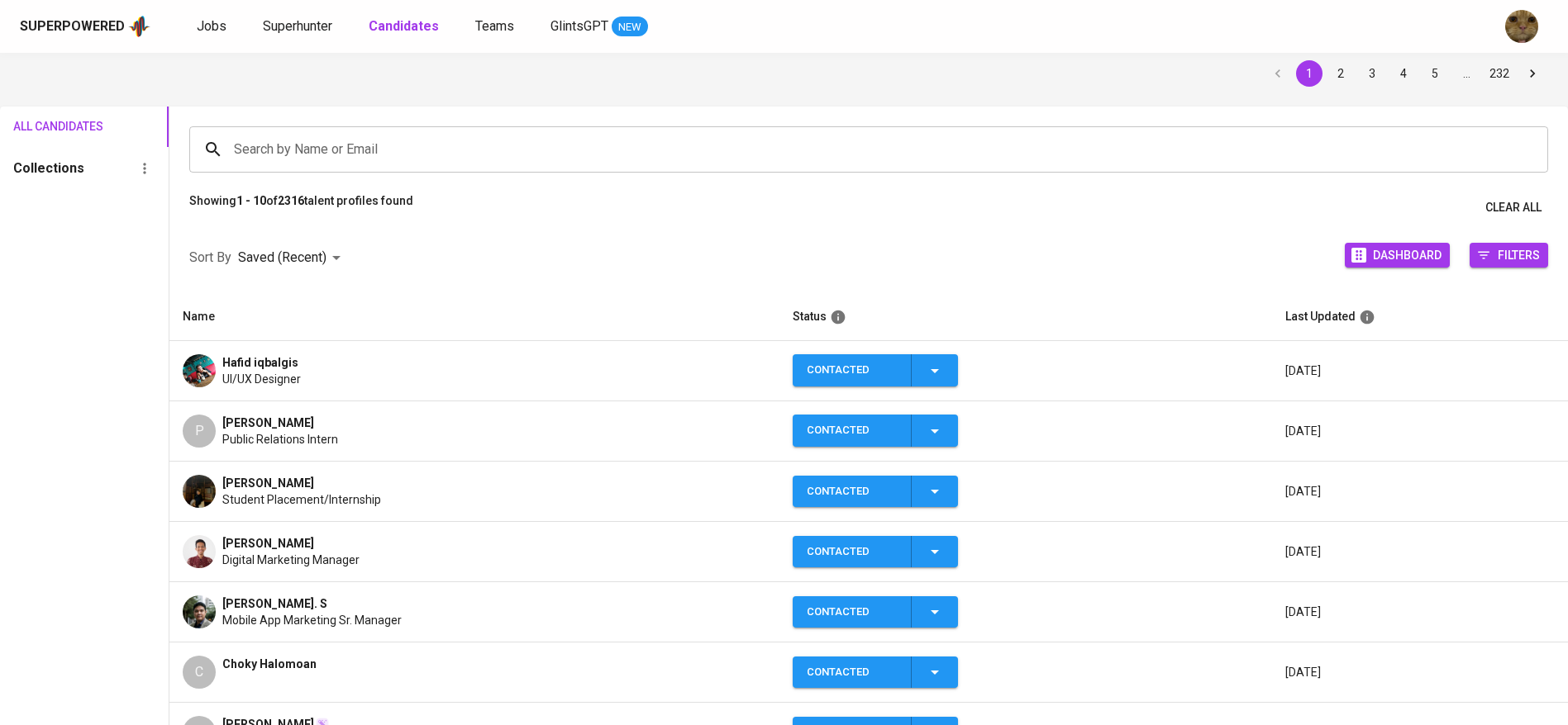
click at [303, 14] on div "Superpowered Jobs Superhunter Candidates Teams GlintsGPT NEW" at bounding box center [757, 26] width 1476 height 25
click at [313, 22] on span "Superhunter" at bounding box center [297, 26] width 70 height 16
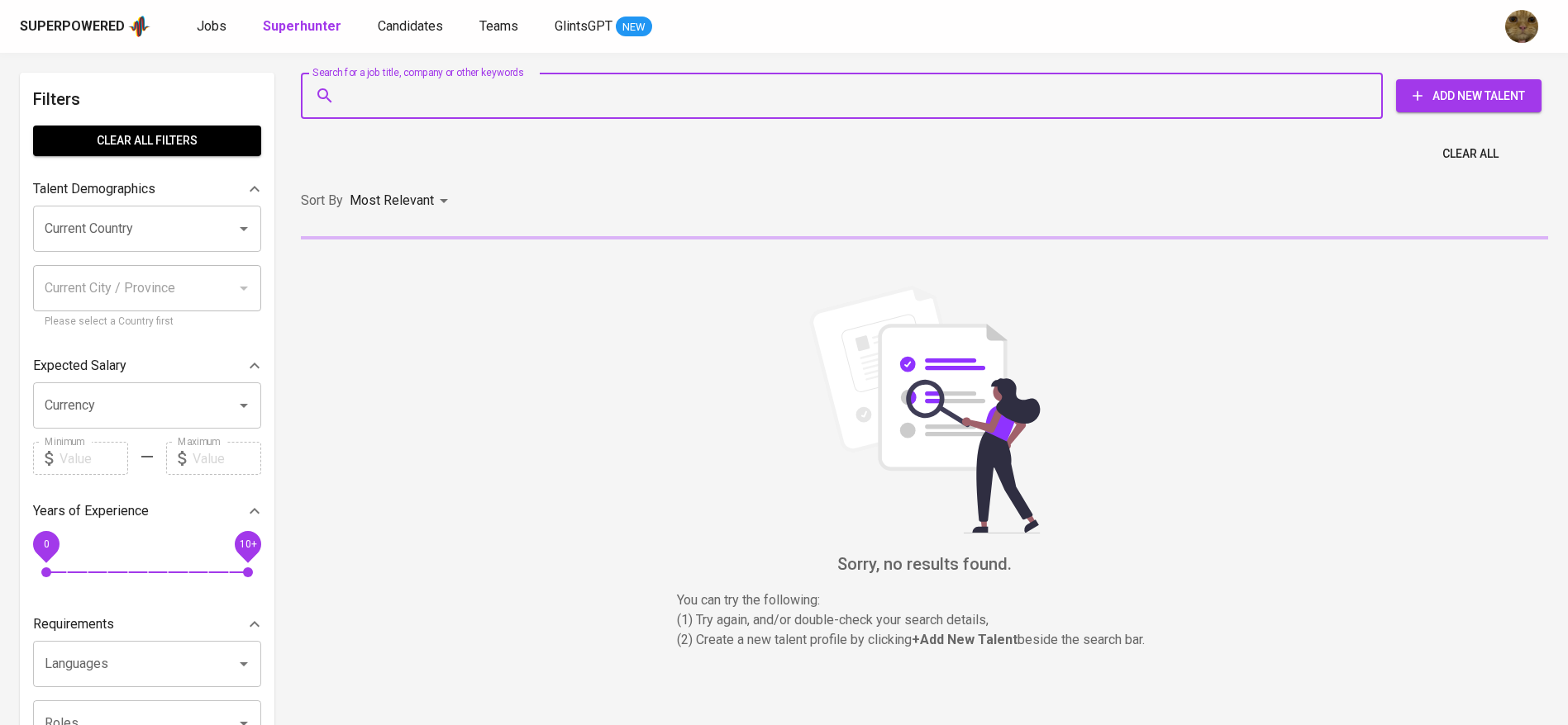
click at [425, 84] on input "Search for a job title, company or other keywords" at bounding box center [845, 96] width 1009 height 31
paste input "[EMAIL_ADDRESS][DOMAIN_NAME]"
type input "[EMAIL_ADDRESS][DOMAIN_NAME]"
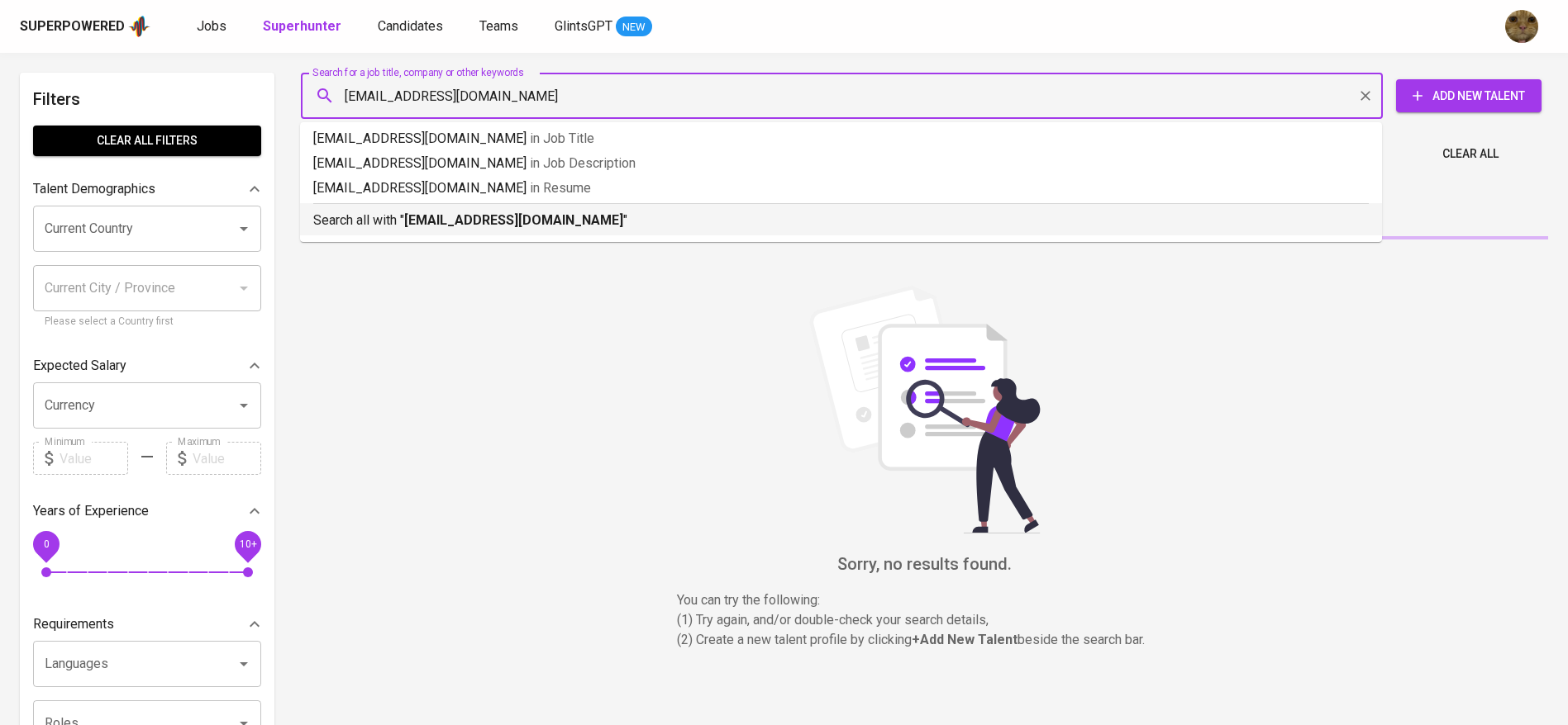
click at [427, 213] on b "[EMAIL_ADDRESS][DOMAIN_NAME]" at bounding box center [513, 219] width 219 height 16
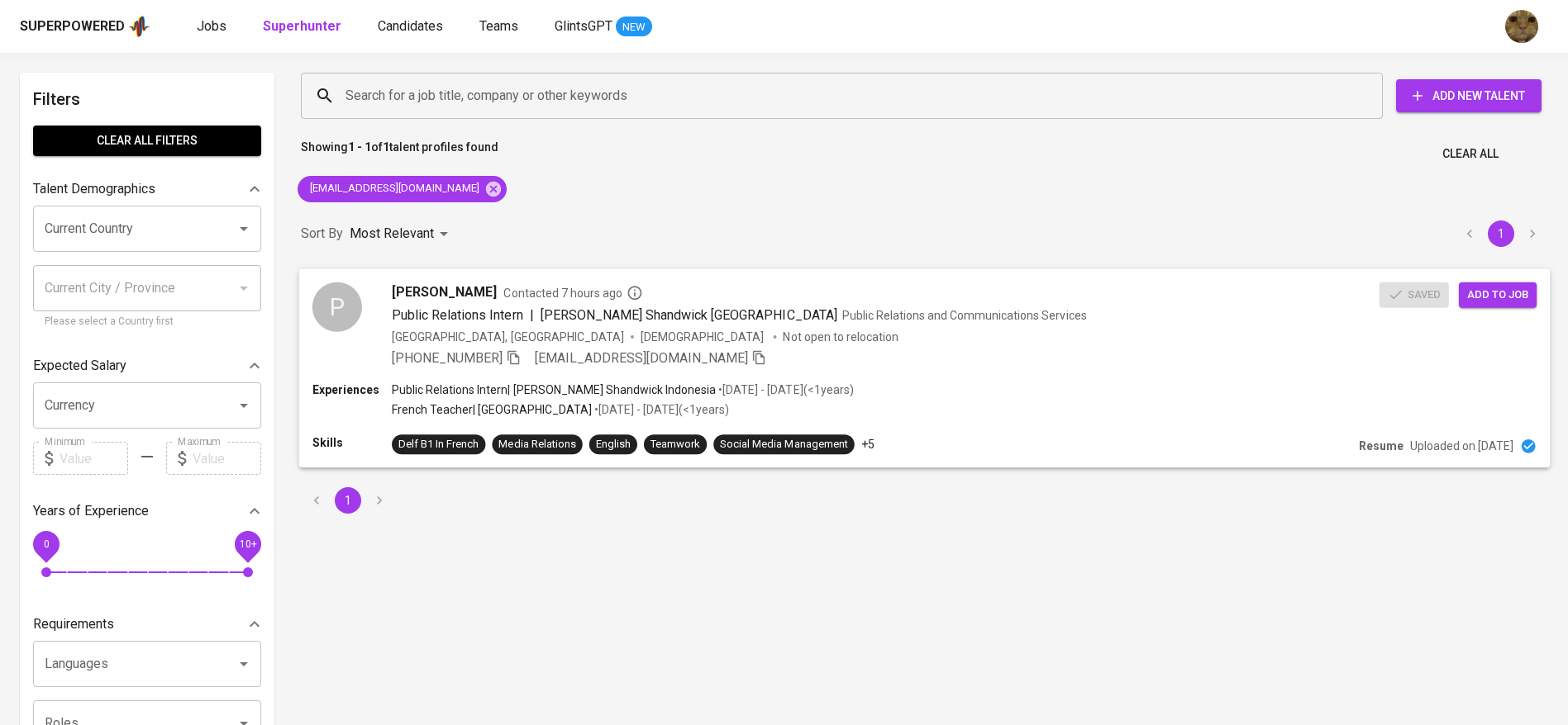
click at [1512, 279] on div "Saved Add to job" at bounding box center [1462, 291] width 165 height 32
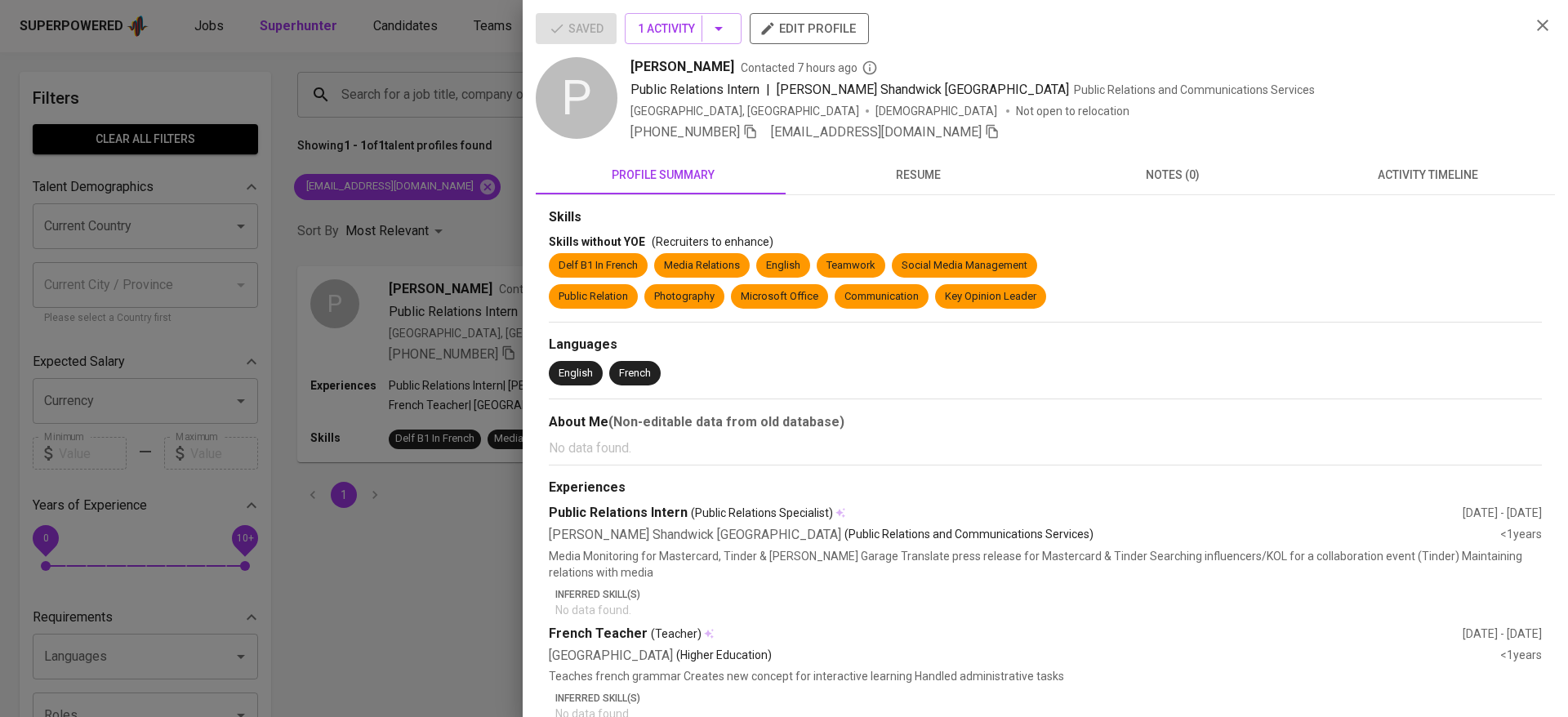
click at [217, 345] on div at bounding box center [784, 358] width 1568 height 717
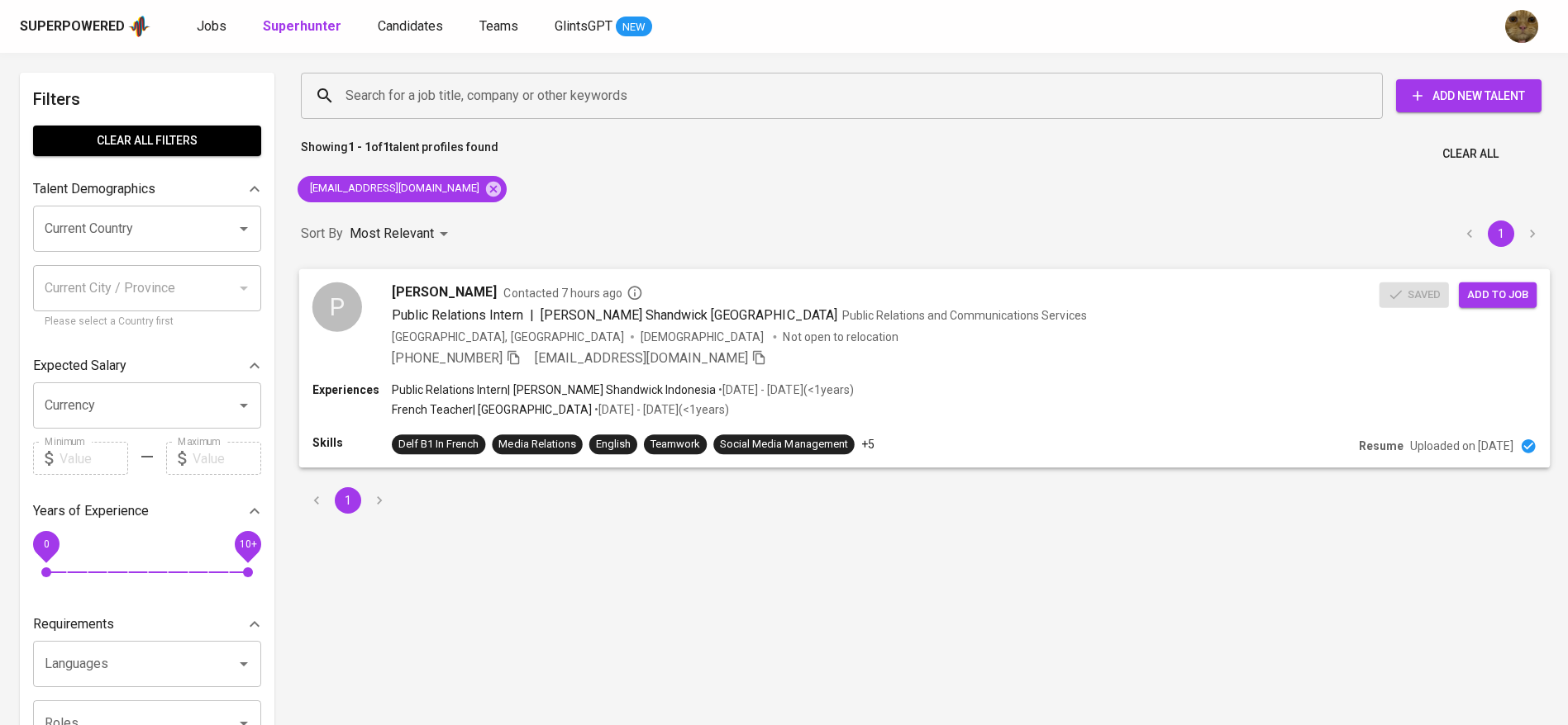
click at [1499, 293] on span "Add to job" at bounding box center [1498, 294] width 61 height 19
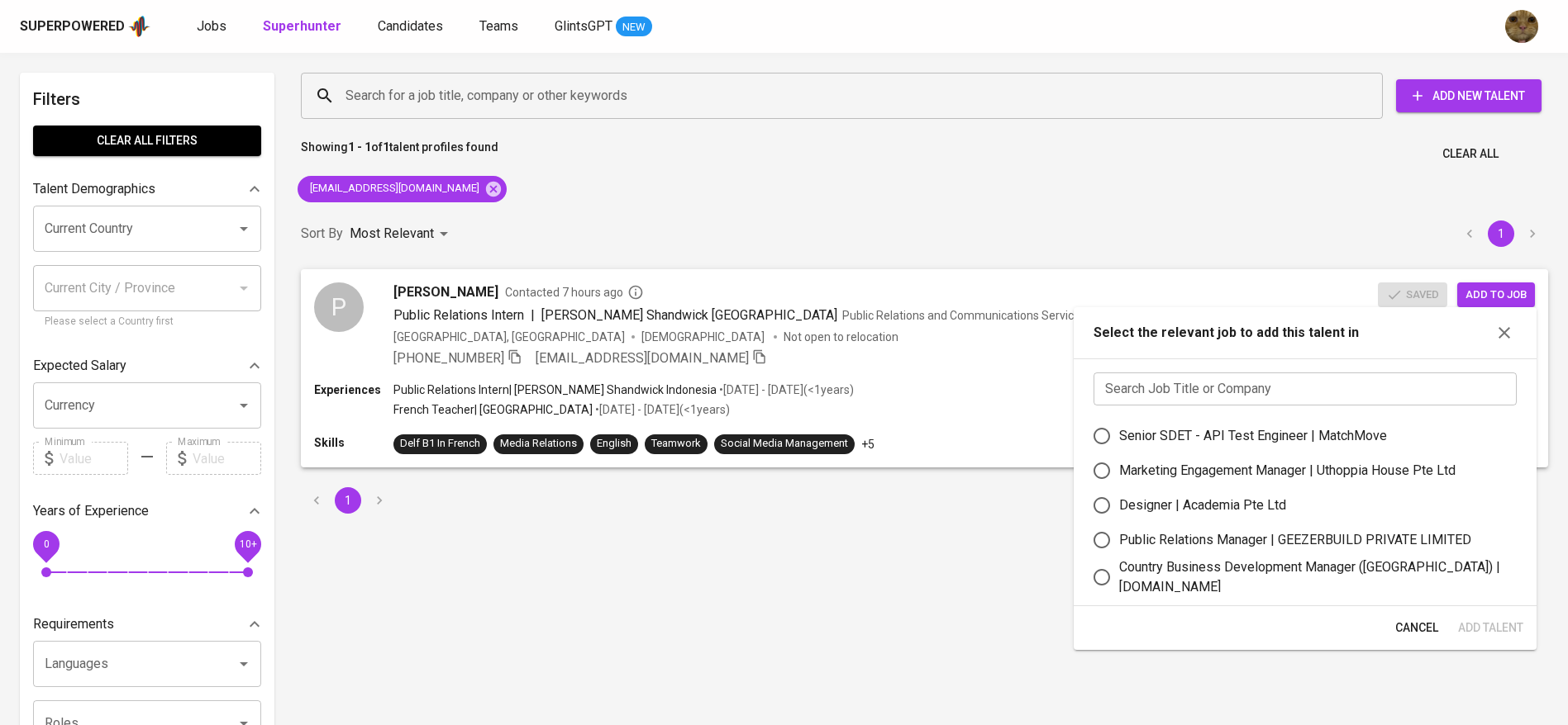
click at [1218, 394] on input "text" at bounding box center [1305, 389] width 424 height 33
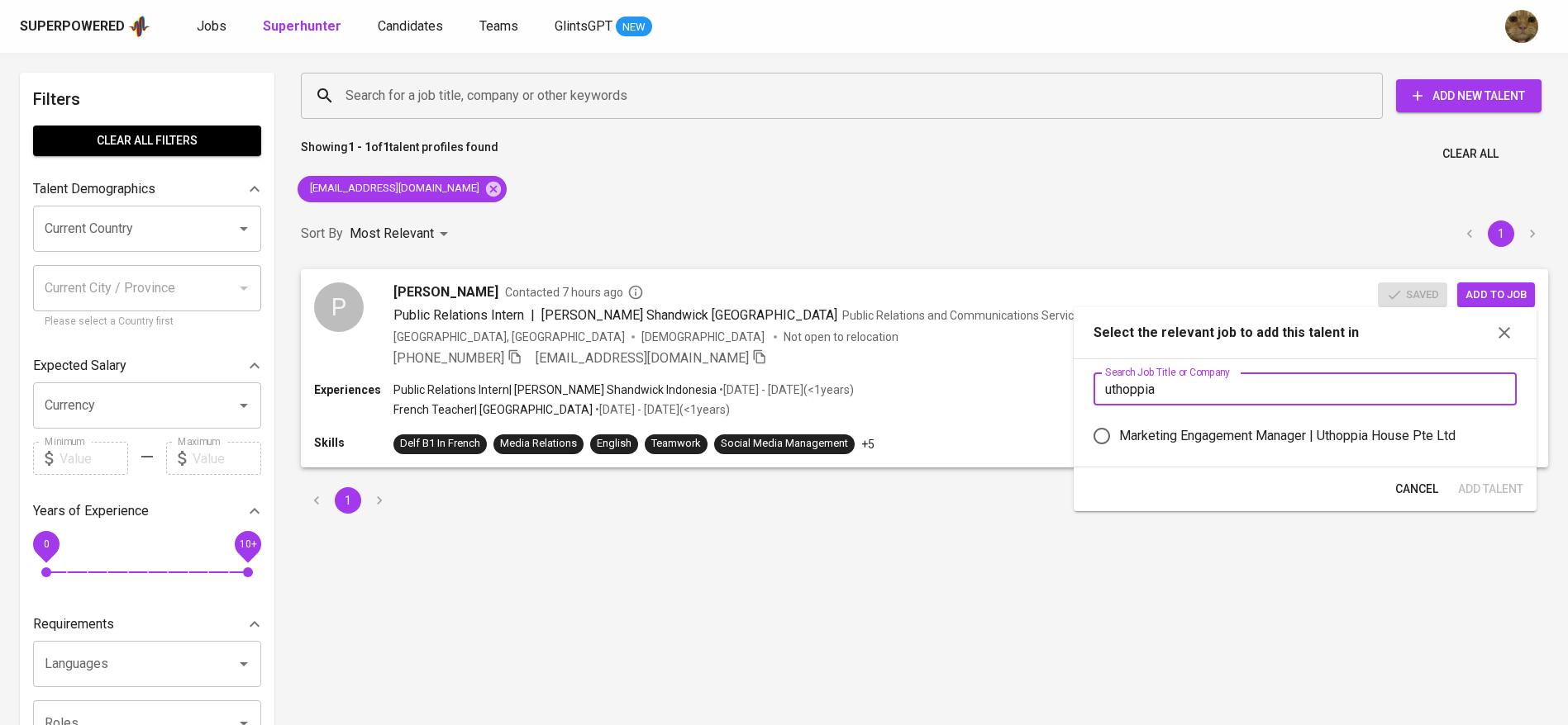
type input "uthoppia"
click at [1141, 428] on div "Marketing Engagement Manager | Uthoppia House Pte Ltd" at bounding box center [1287, 436] width 337 height 20
click at [1119, 428] on input "Marketing Engagement Manager | Uthoppia House Pte Ltd" at bounding box center [1101, 436] width 35 height 35
radio input "true"
click at [1501, 483] on span "Add Talent" at bounding box center [1490, 489] width 65 height 21
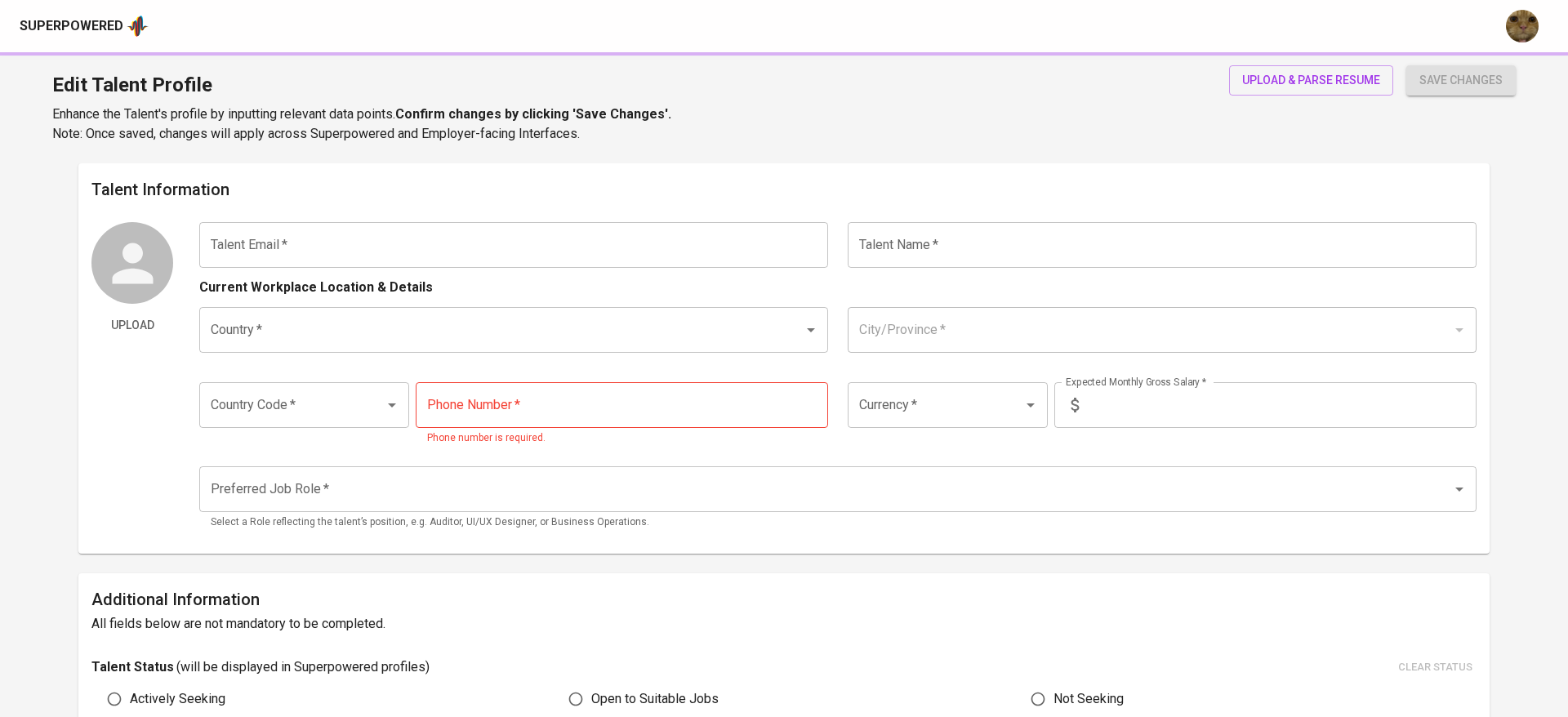
type input "[EMAIL_ADDRESS][DOMAIN_NAME]"
type input "[PERSON_NAME]"
type input "[GEOGRAPHIC_DATA]"
type input "Bekasi, [GEOGRAPHIC_DATA]"
type input "+62"
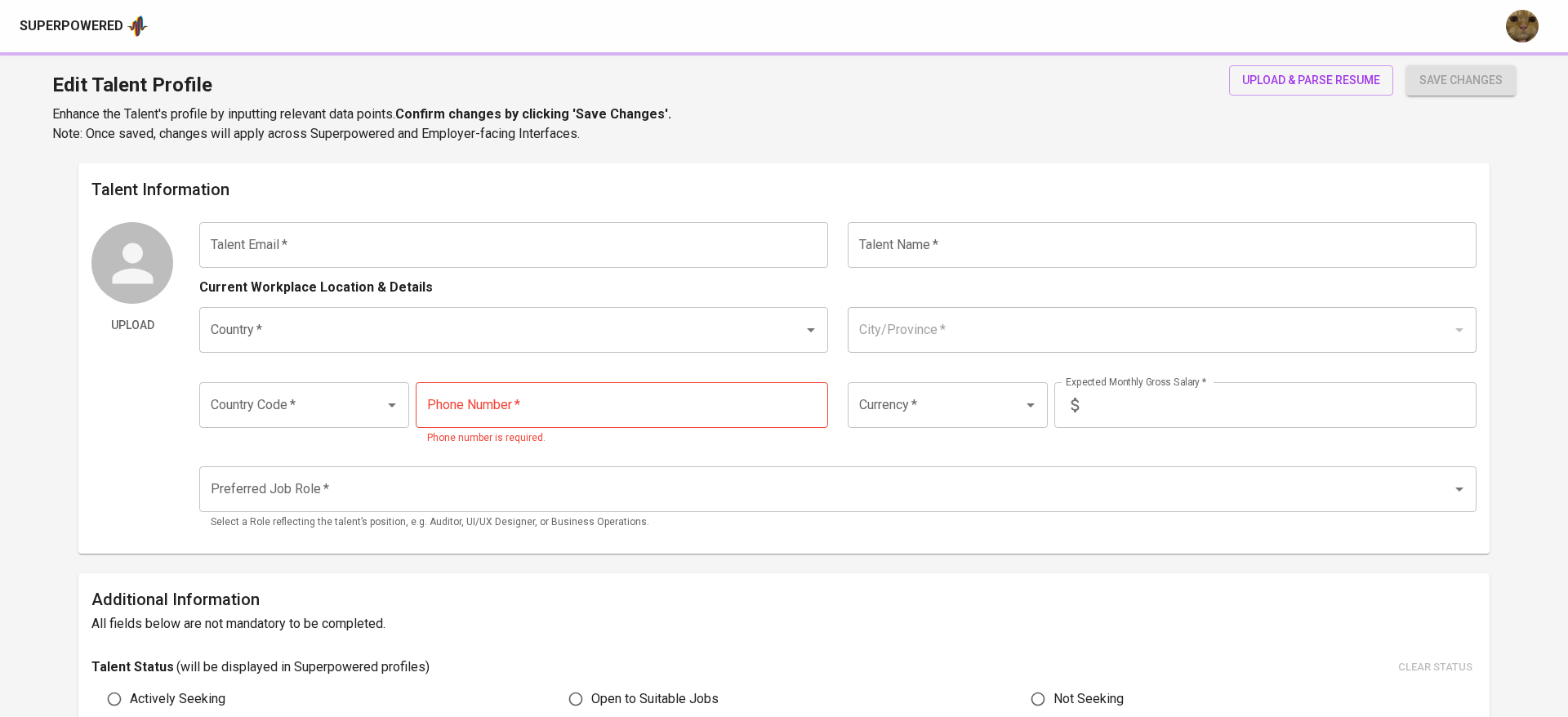
type input "[PHONE_NUMBER]"
type input "IDR"
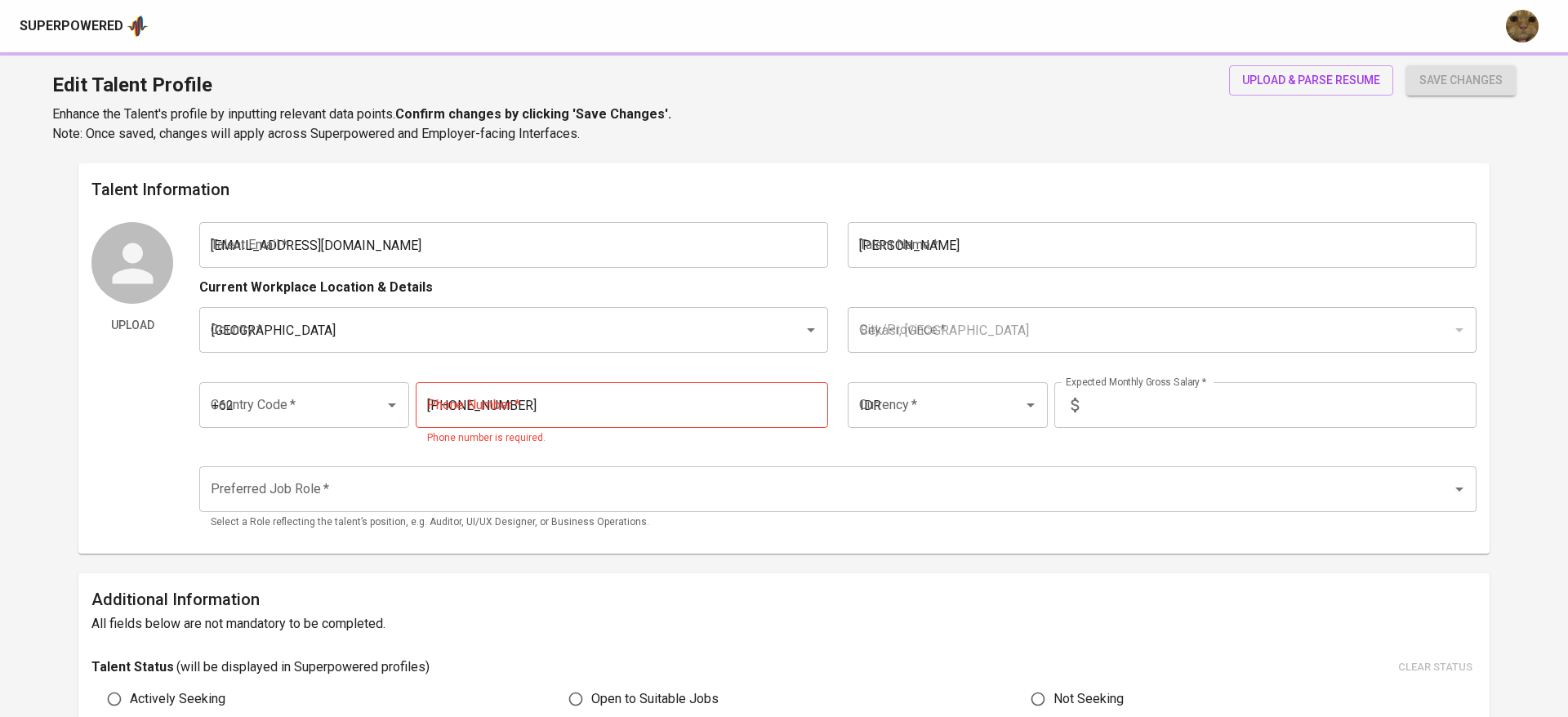
radio input "true"
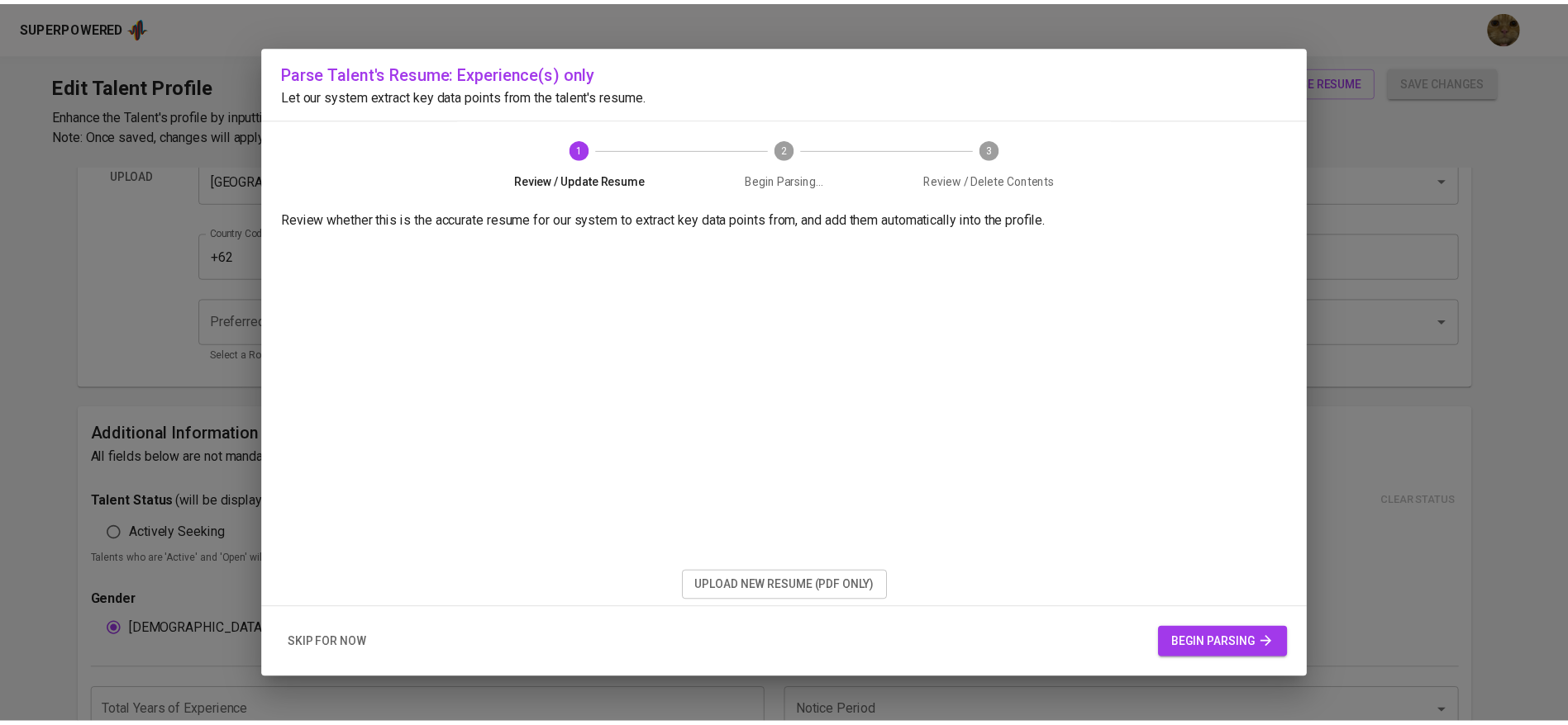
scroll to position [154, 0]
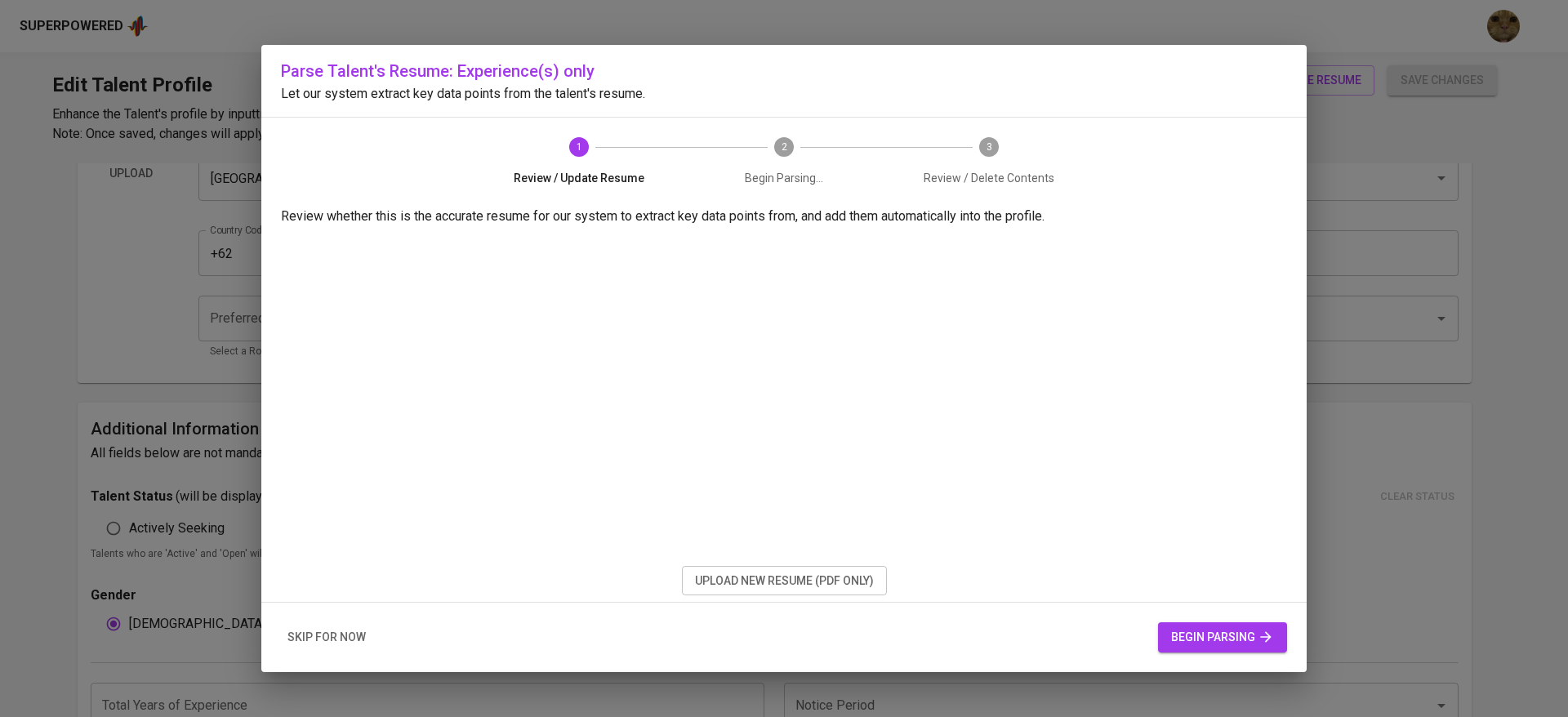
click at [321, 643] on span "skip for now" at bounding box center [326, 637] width 79 height 21
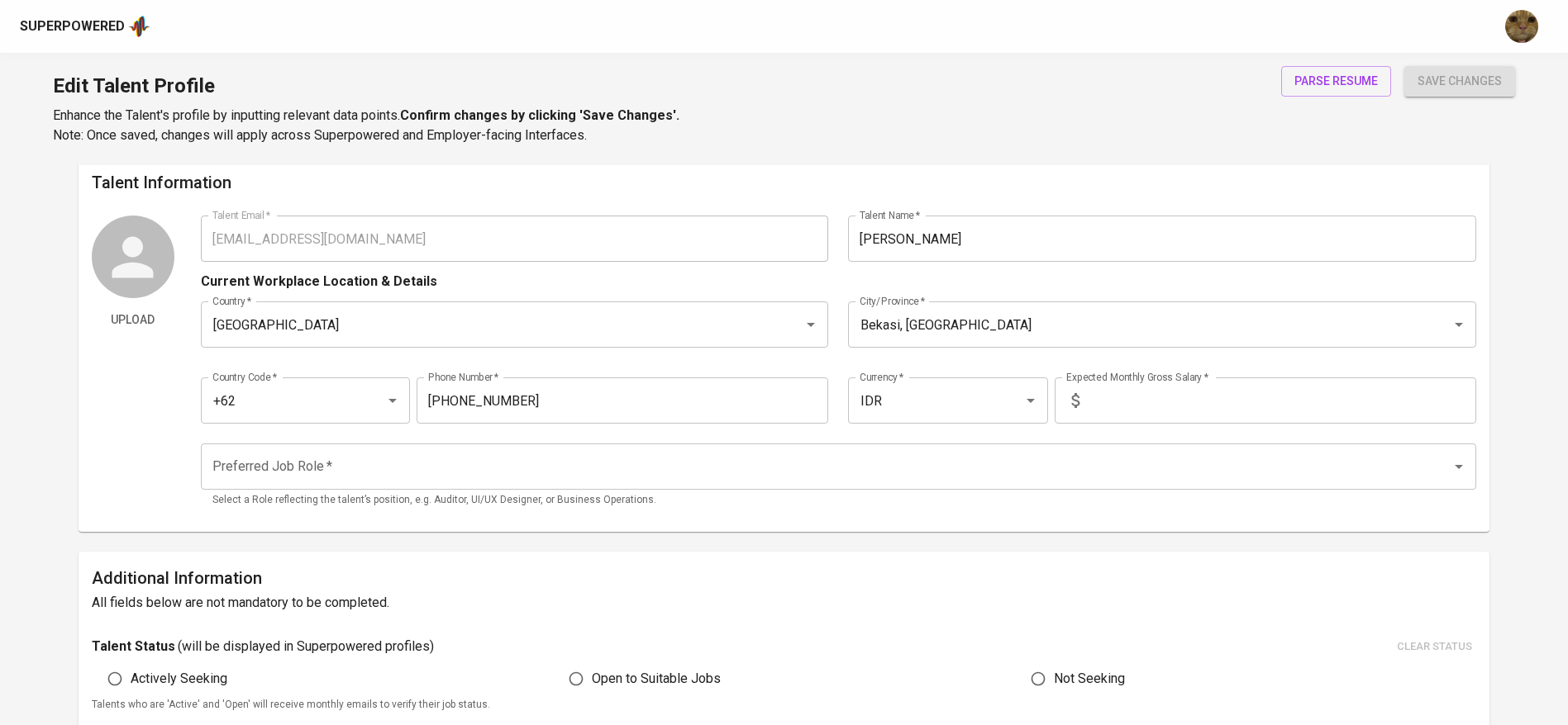
scroll to position [7, 0]
click at [1093, 400] on input "text" at bounding box center [1281, 402] width 390 height 47
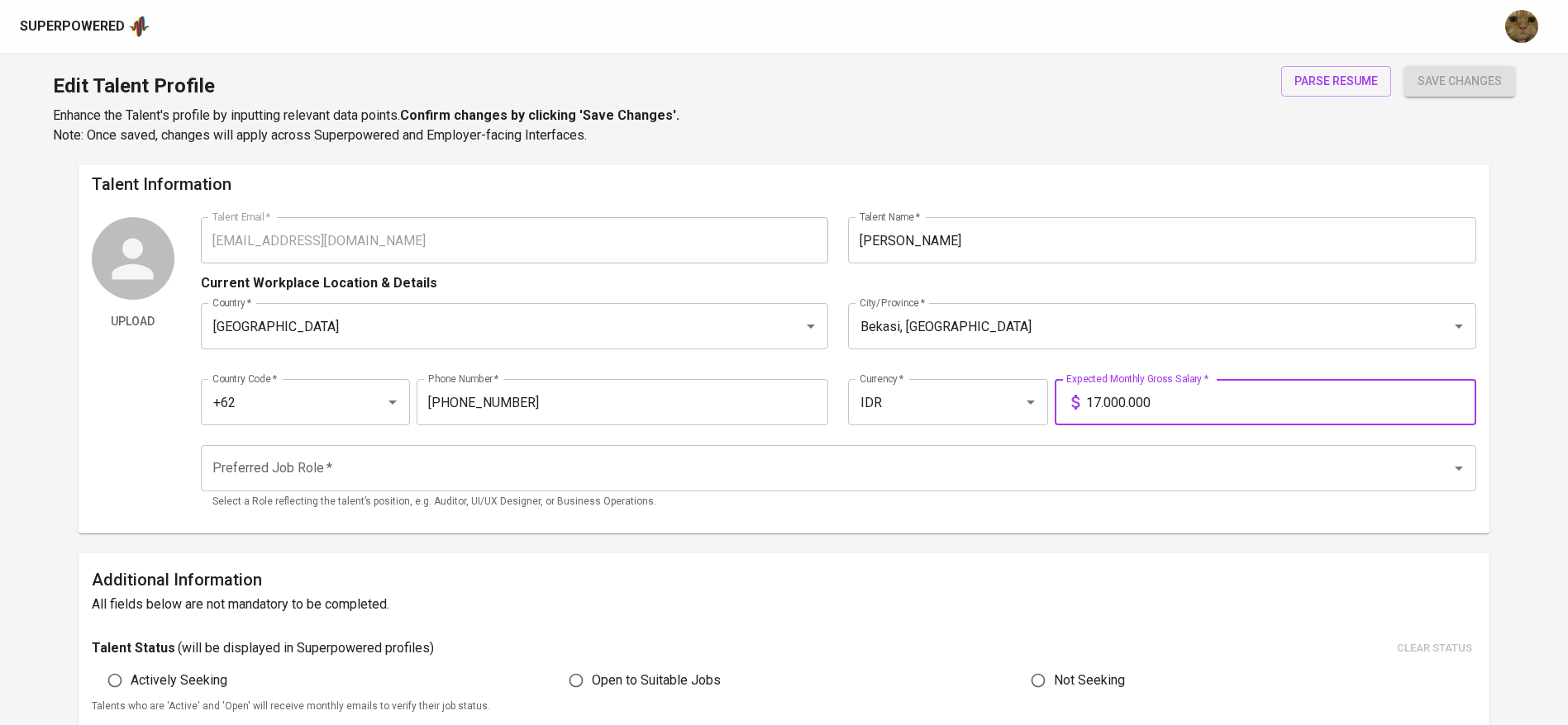
type input "17.000.000"
click at [1404, 66] on button "save changes" at bounding box center [1459, 80] width 111 height 30
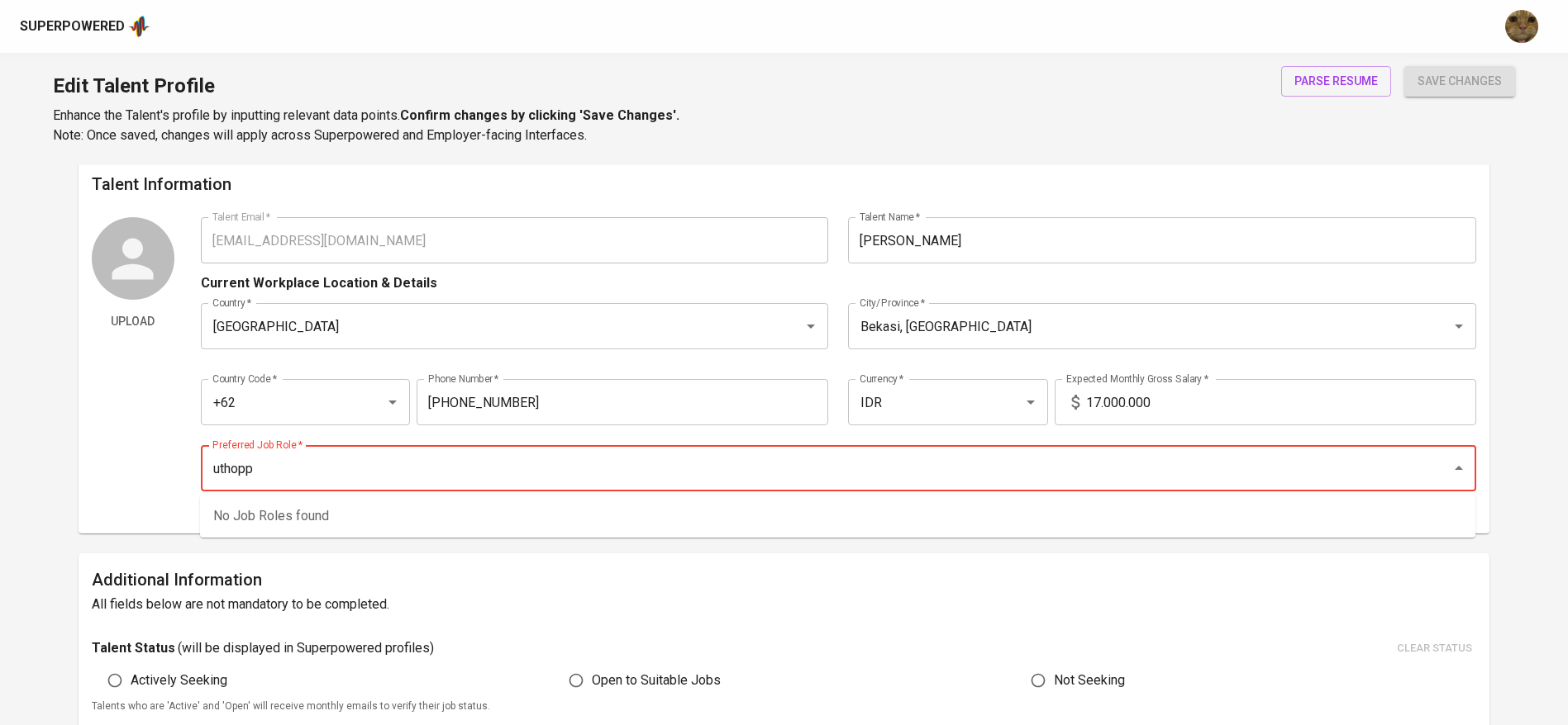
type input "uthoppa"
type input "p"
type input "crearive"
type input "creative de"
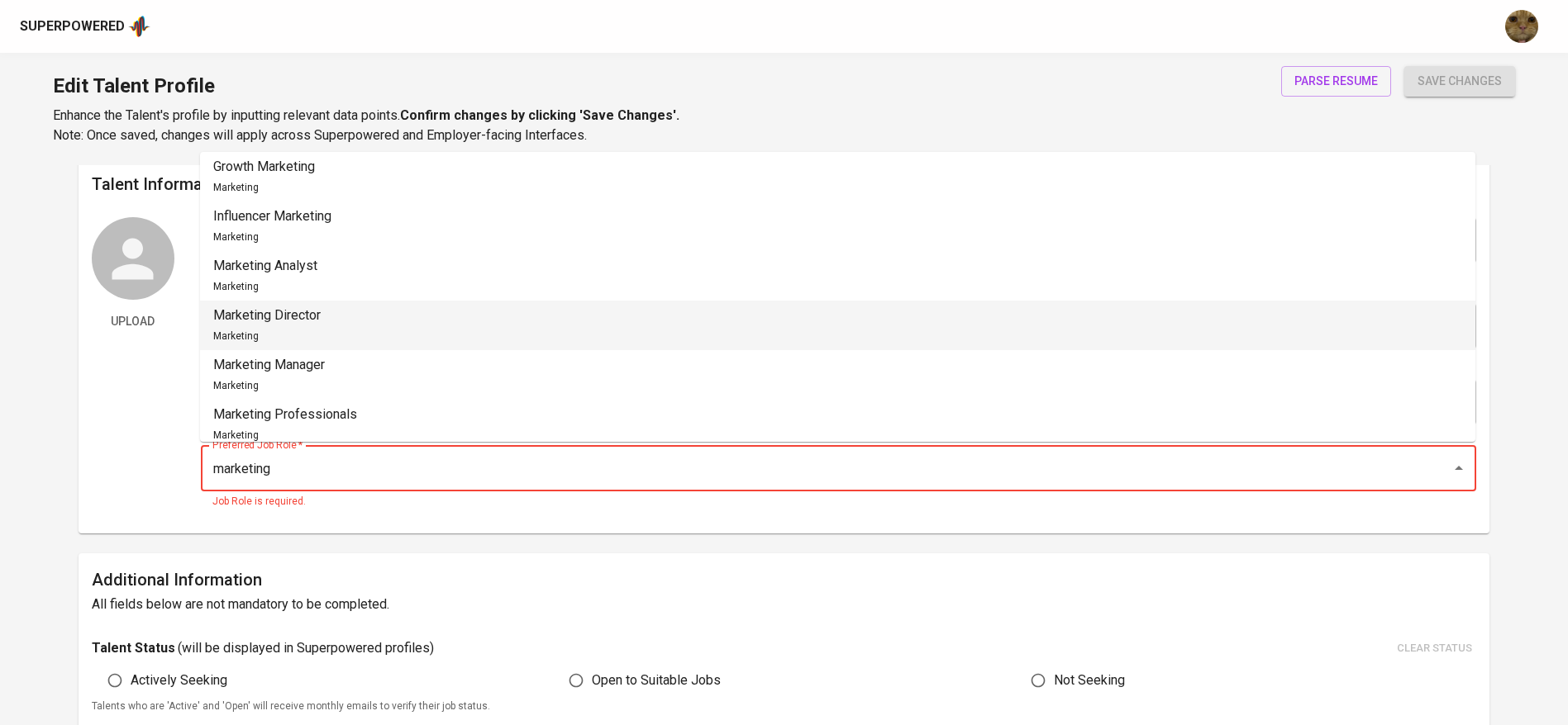
scroll to position [61, 0]
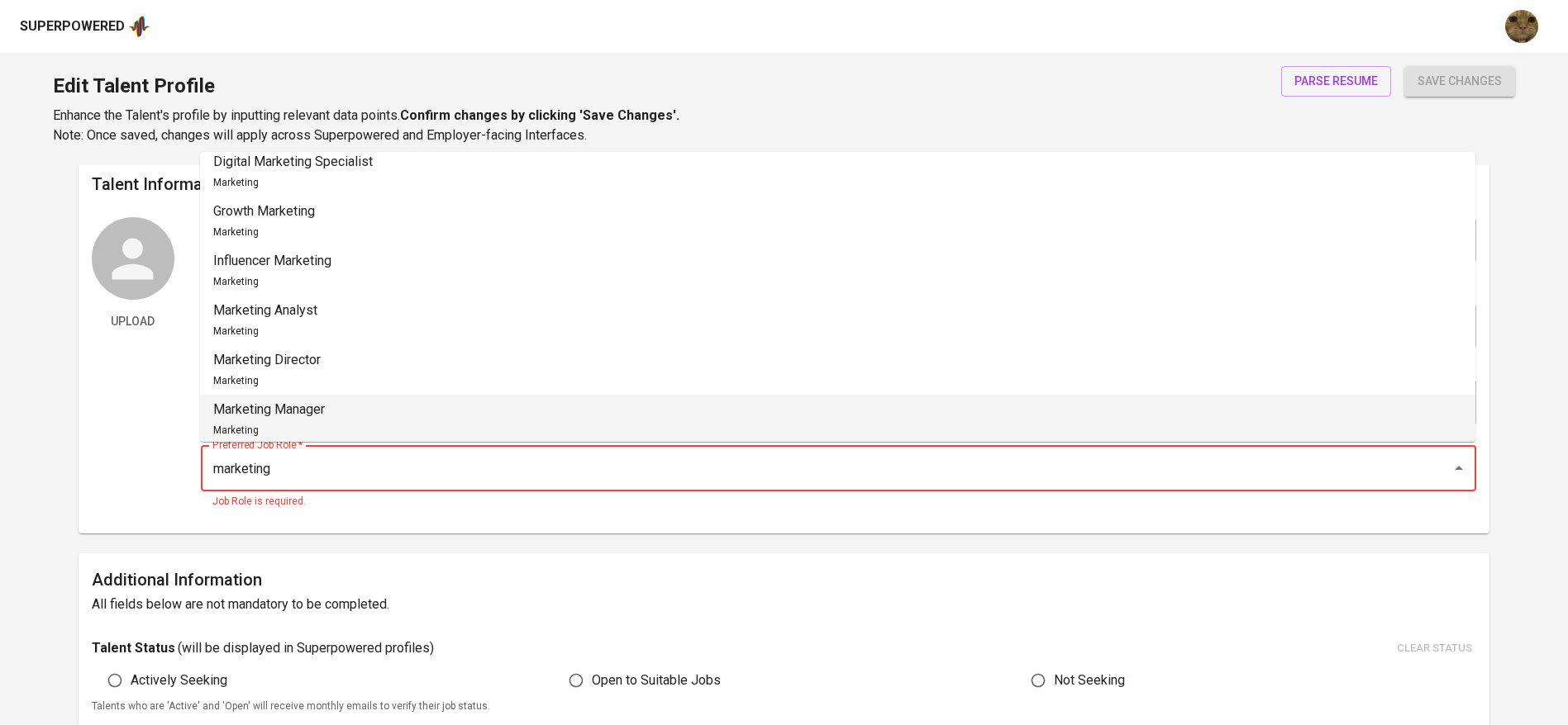
click at [361, 402] on li "Marketing Manager Marketing" at bounding box center [838, 420] width 1275 height 49
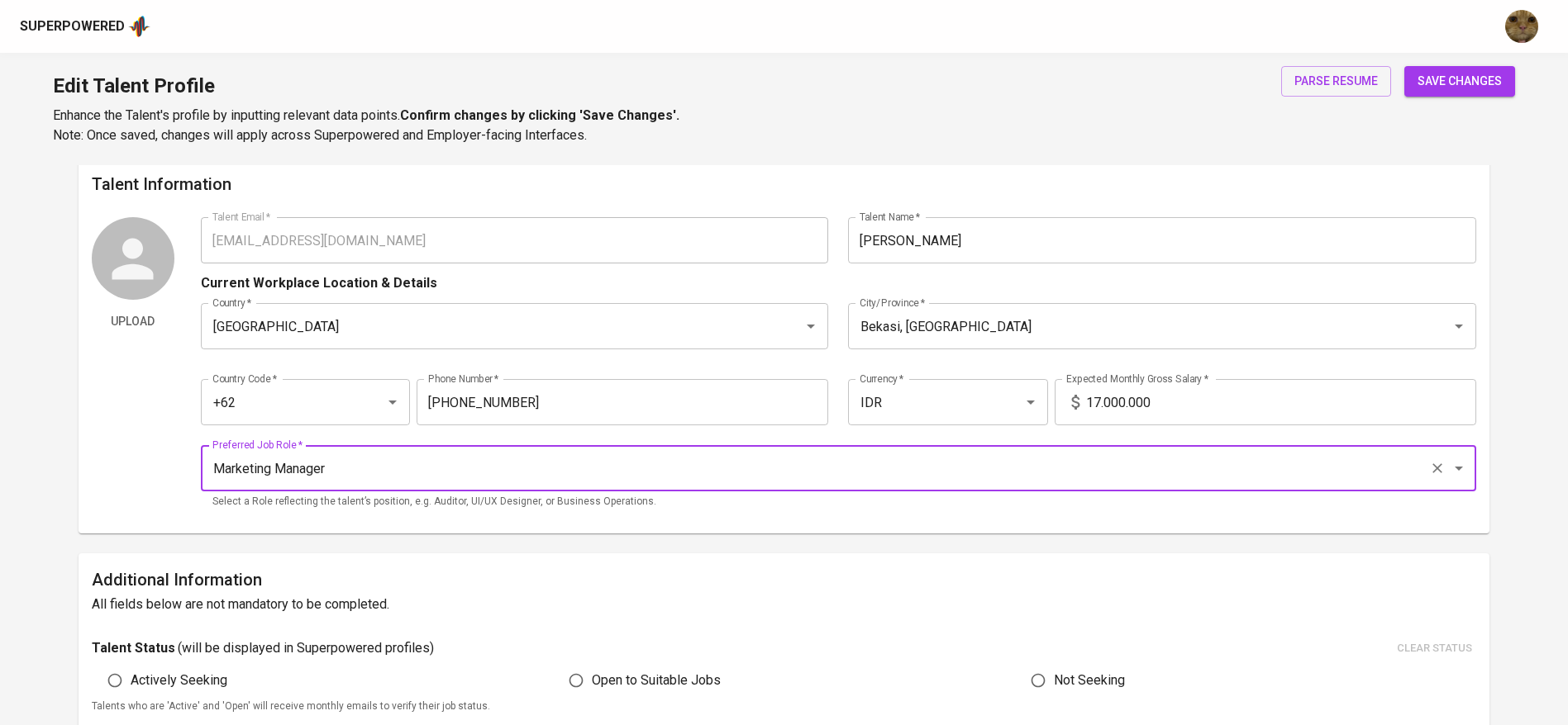
type input "Marketing Manager"
click at [1455, 87] on span "save changes" at bounding box center [1460, 81] width 84 height 21
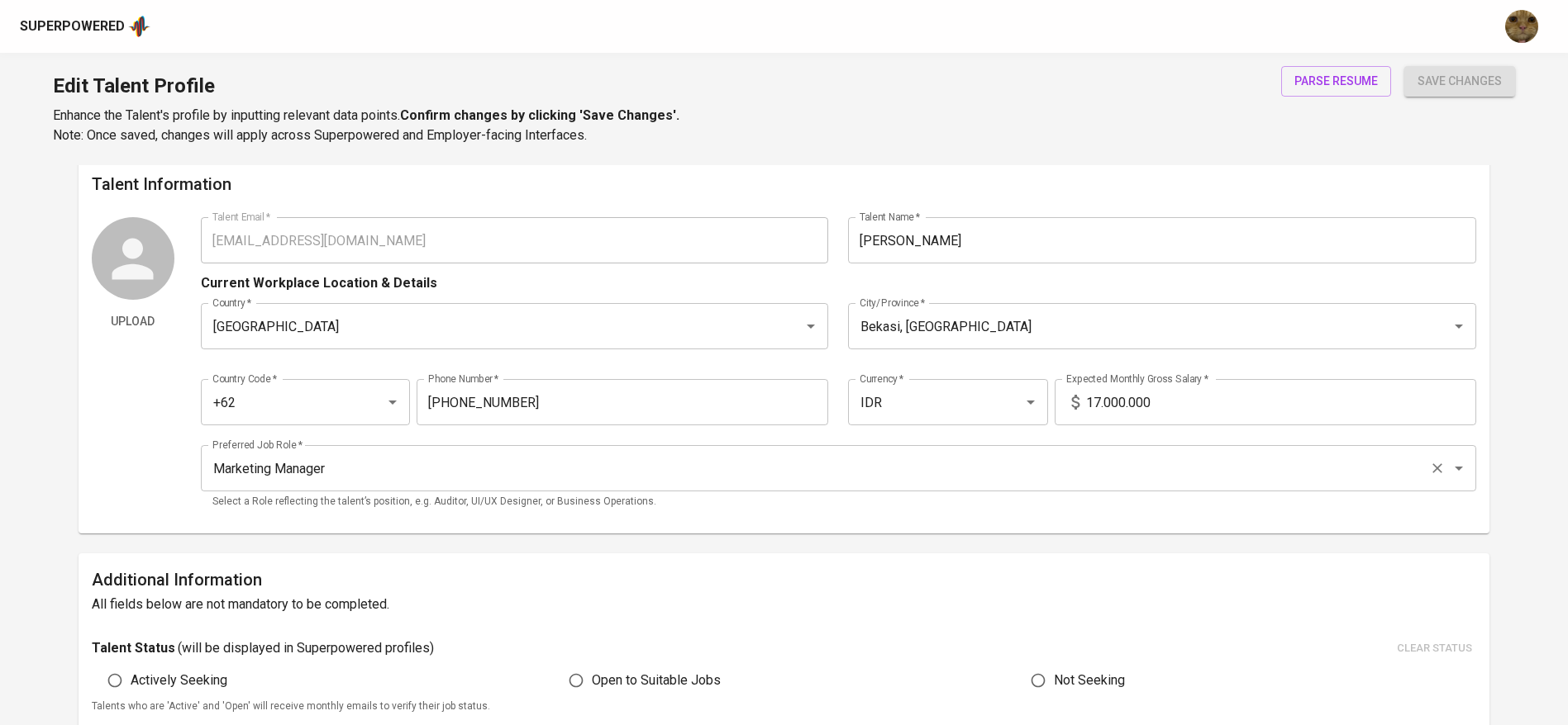
type textarea "Media Monitoring for Mastercard, Tinder & Morris Garage Translate press release…"
type textarea "Teaches french grammar Creates new concept for interactive learning Handled adm…"
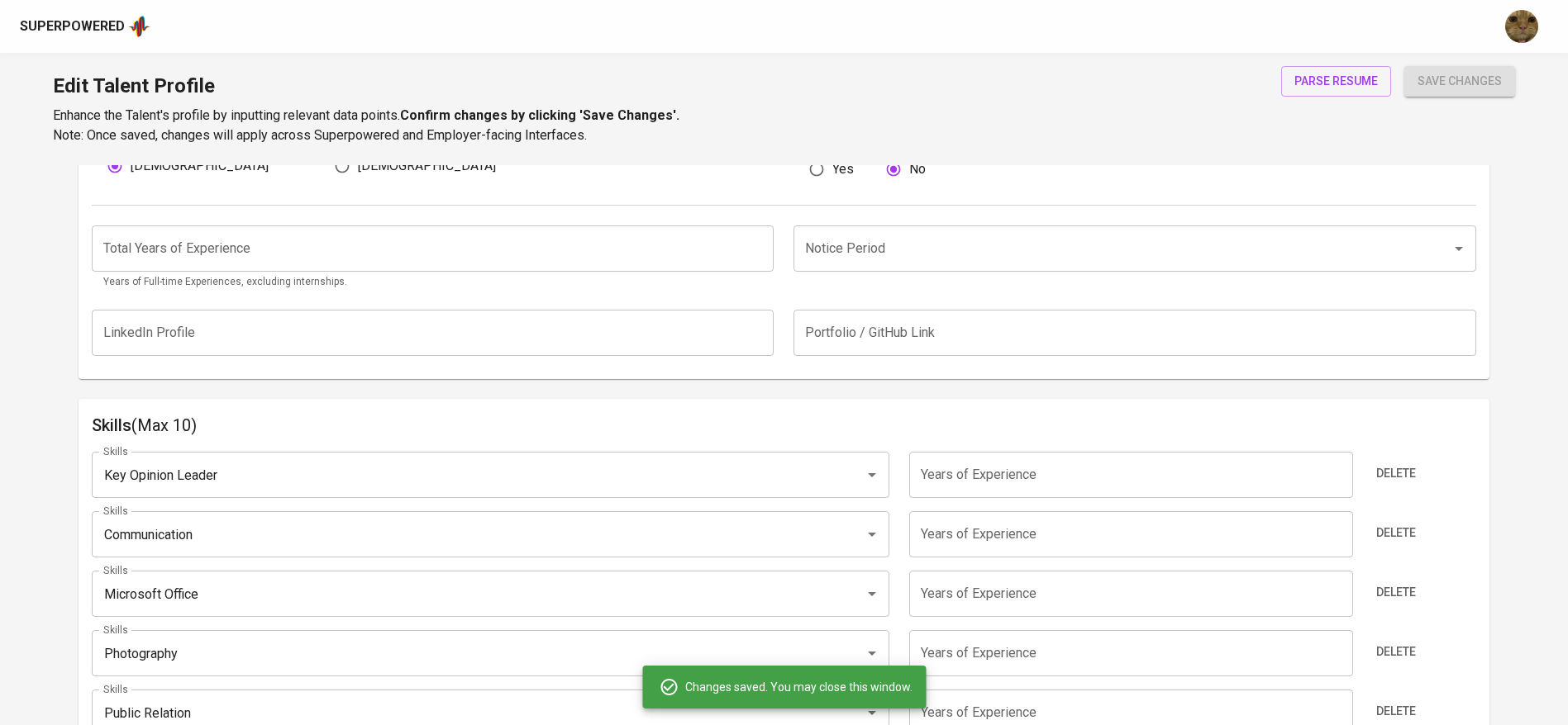
scroll to position [621, 0]
click at [1410, 471] on span "Delete" at bounding box center [1395, 471] width 39 height 21
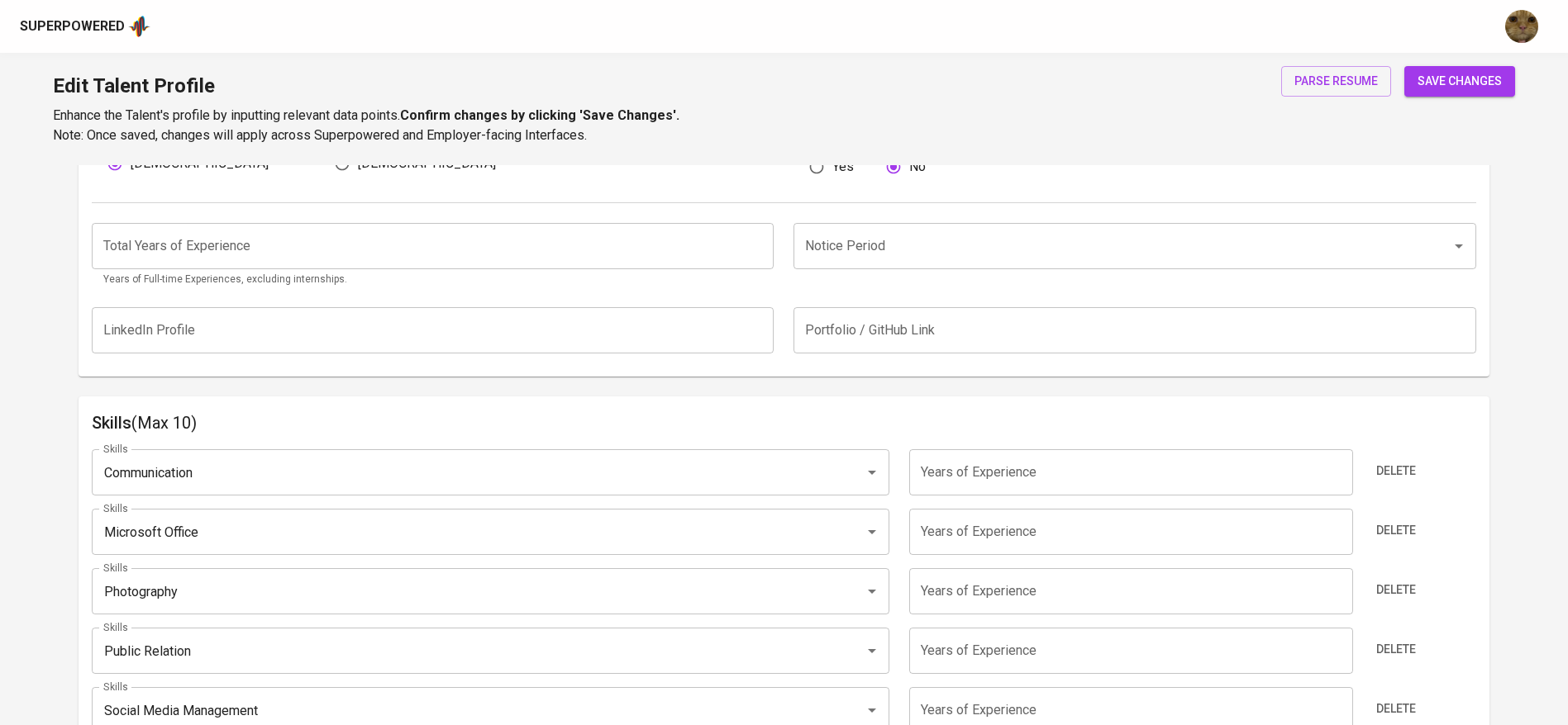
click at [1410, 471] on span "Delete" at bounding box center [1395, 471] width 39 height 21
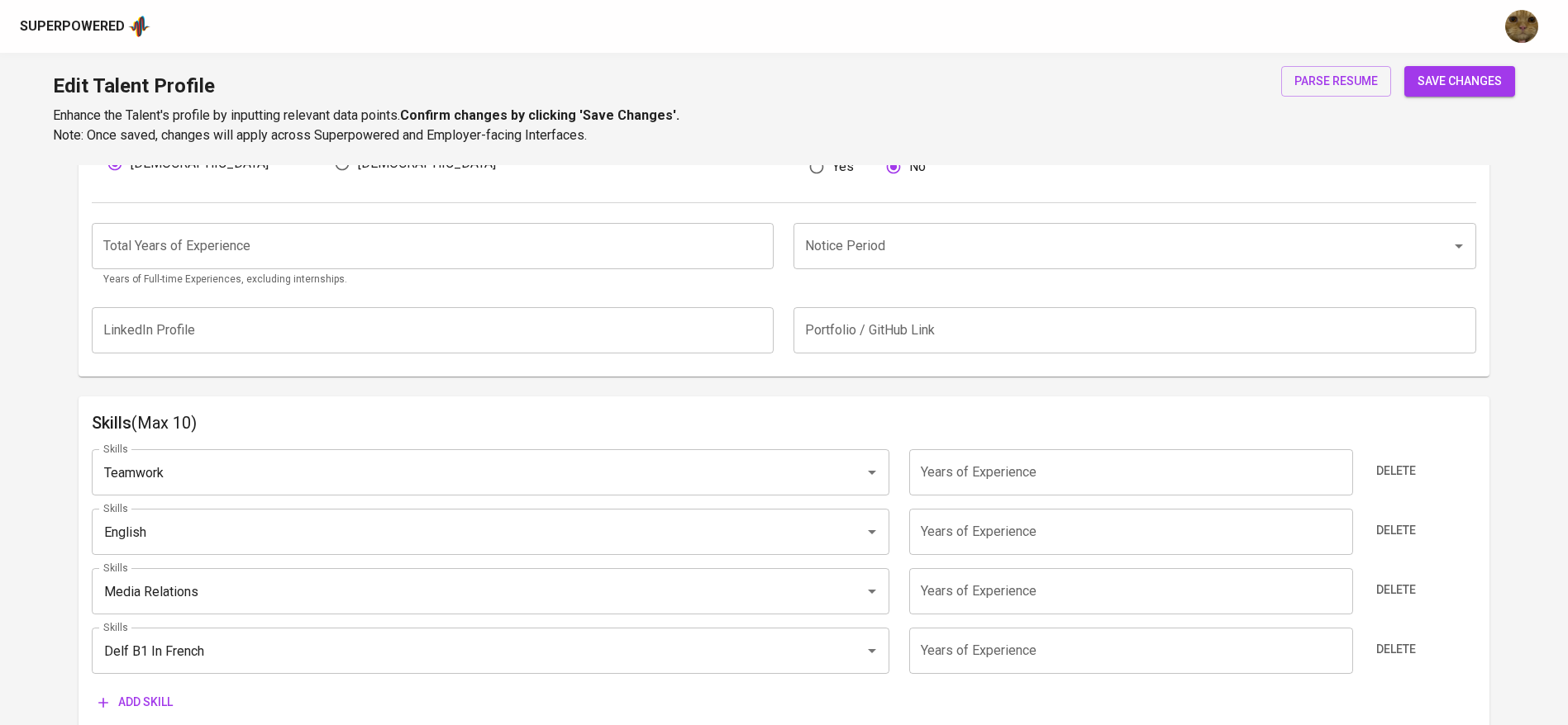
click at [1410, 471] on span "Delete" at bounding box center [1395, 471] width 39 height 21
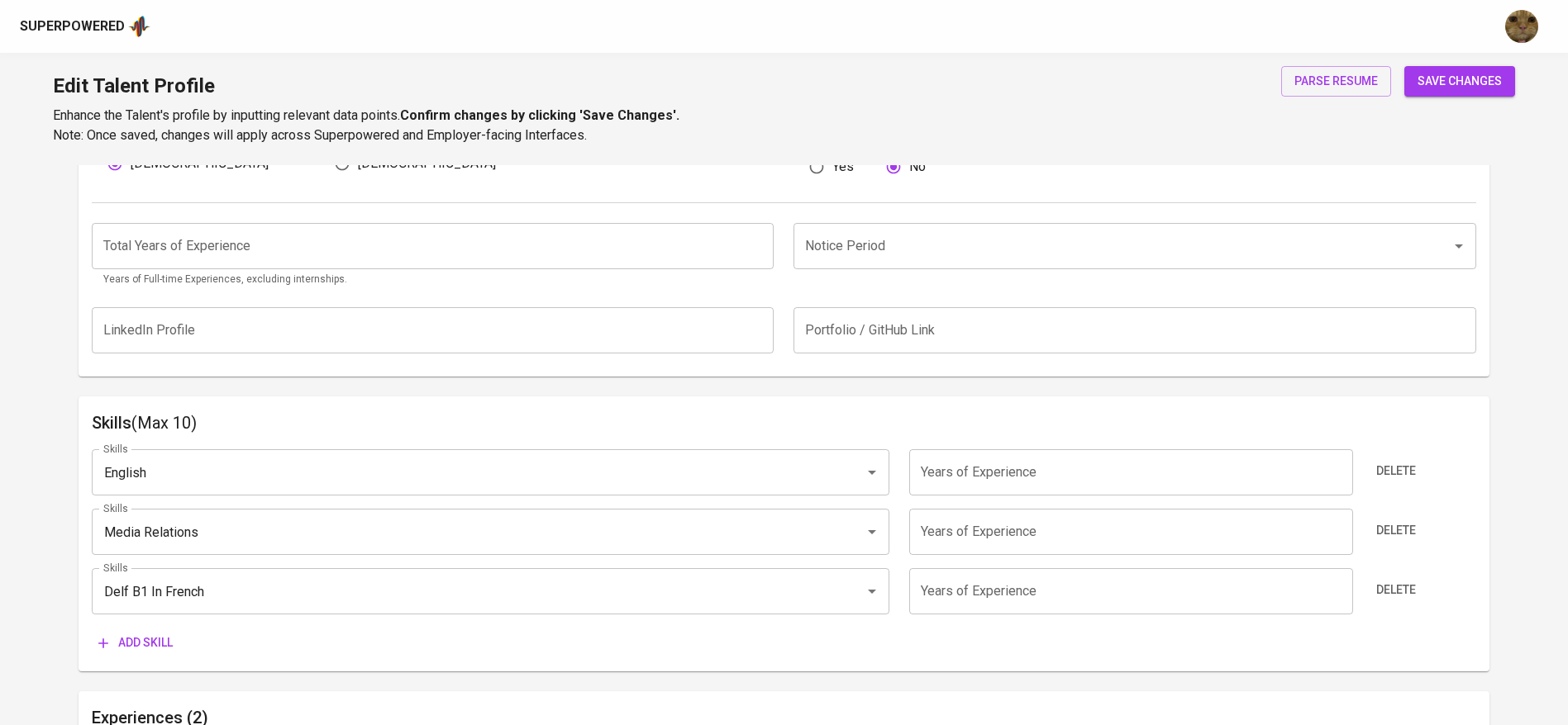
click at [1410, 471] on span "Delete" at bounding box center [1395, 471] width 39 height 21
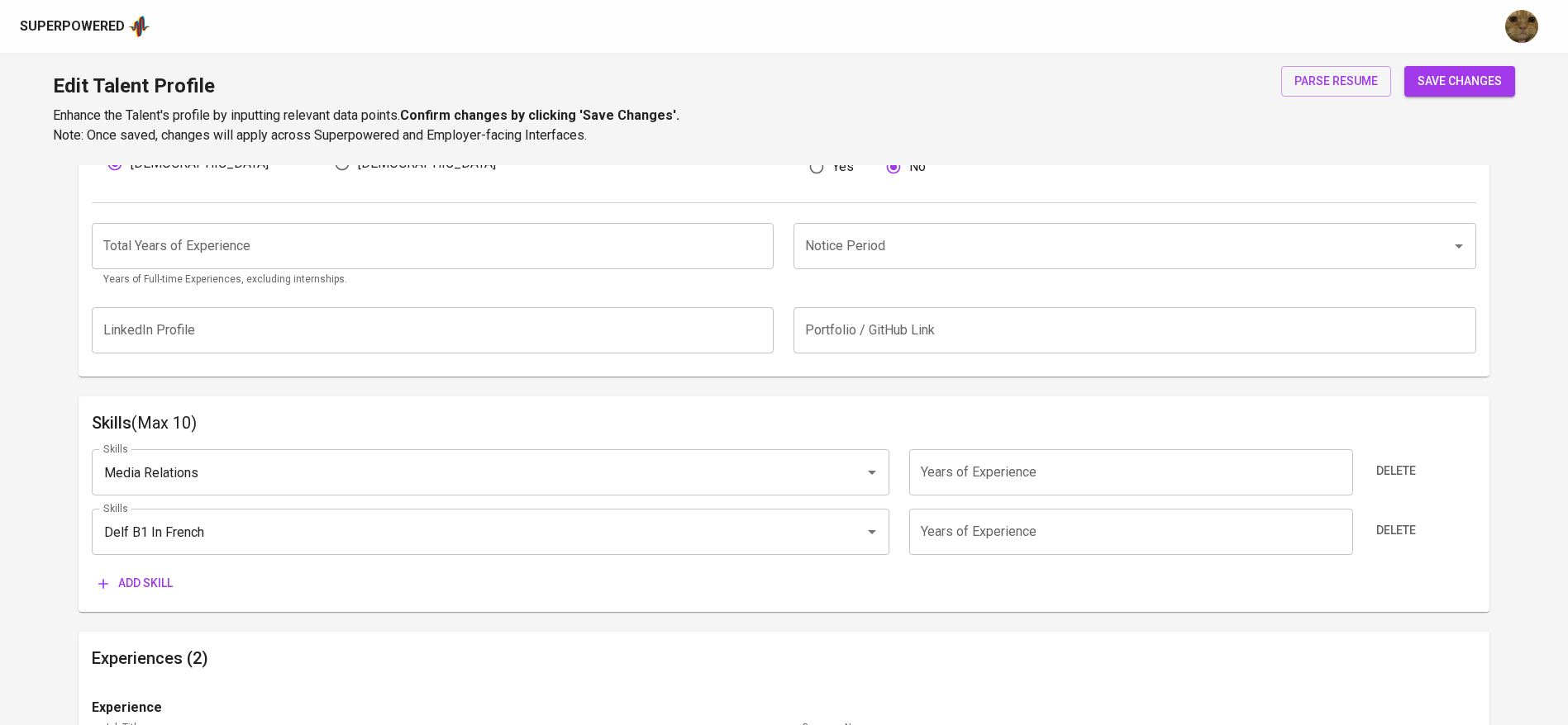
click at [1410, 471] on span "Delete" at bounding box center [1395, 471] width 39 height 21
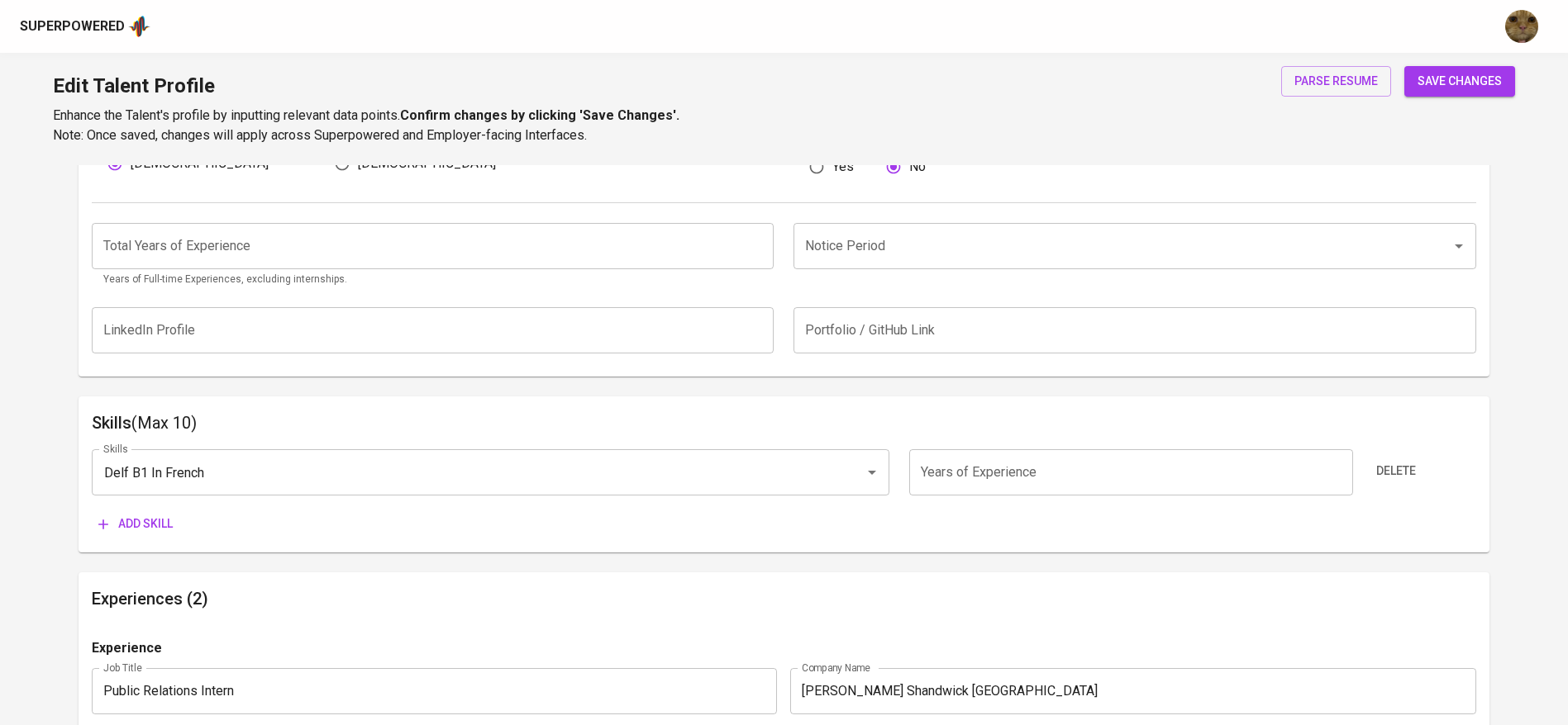
click at [1410, 471] on span "Delete" at bounding box center [1395, 471] width 39 height 21
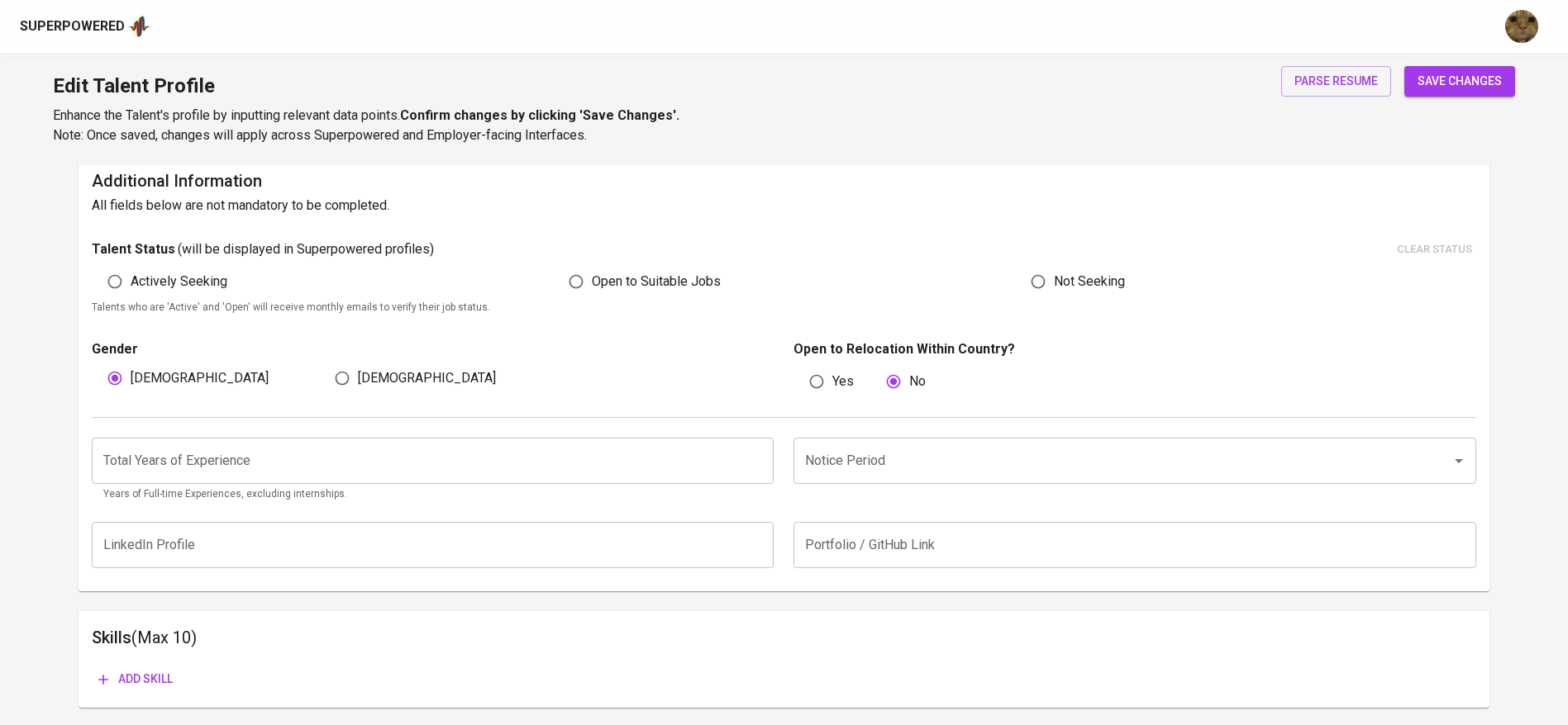
scroll to position [399, 0]
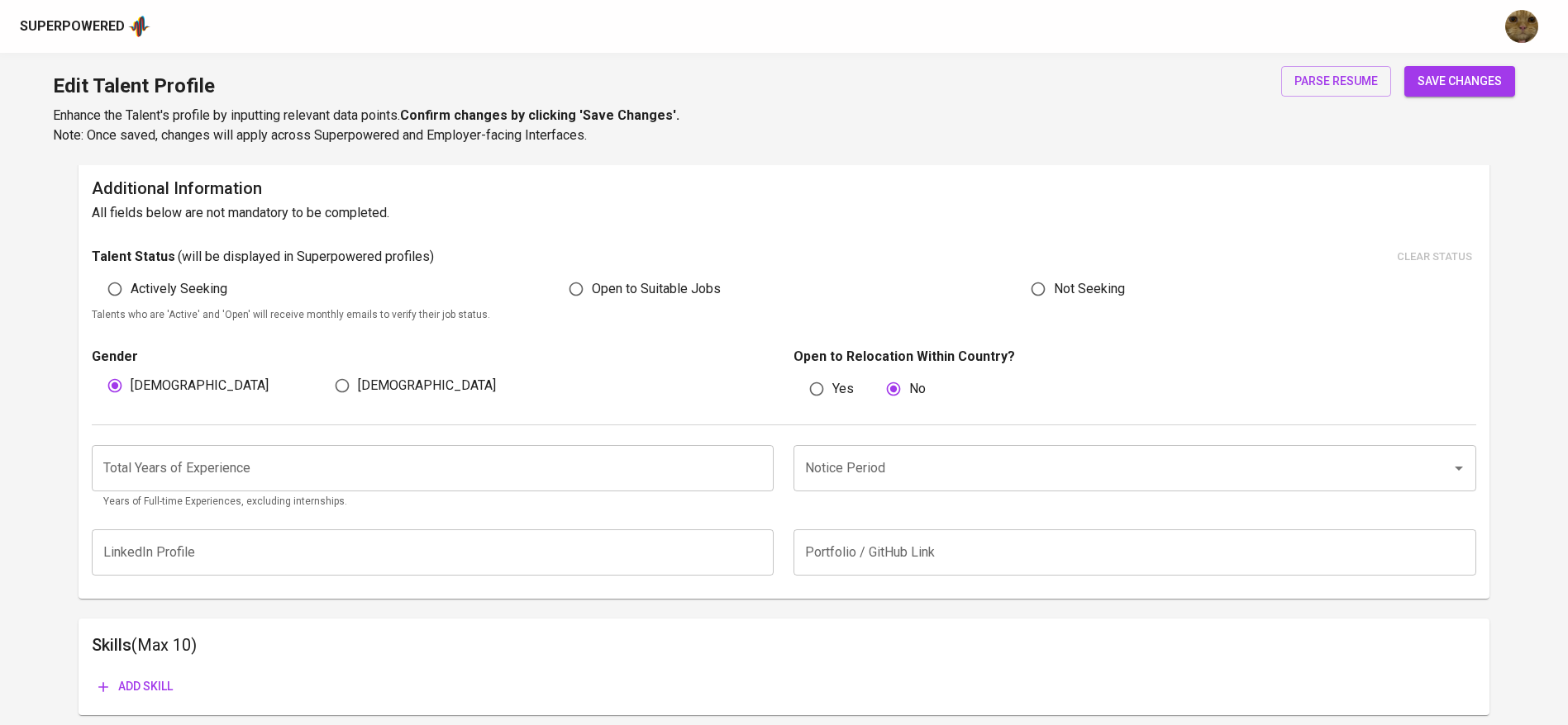
click at [557, 464] on input "number" at bounding box center [433, 468] width 682 height 47
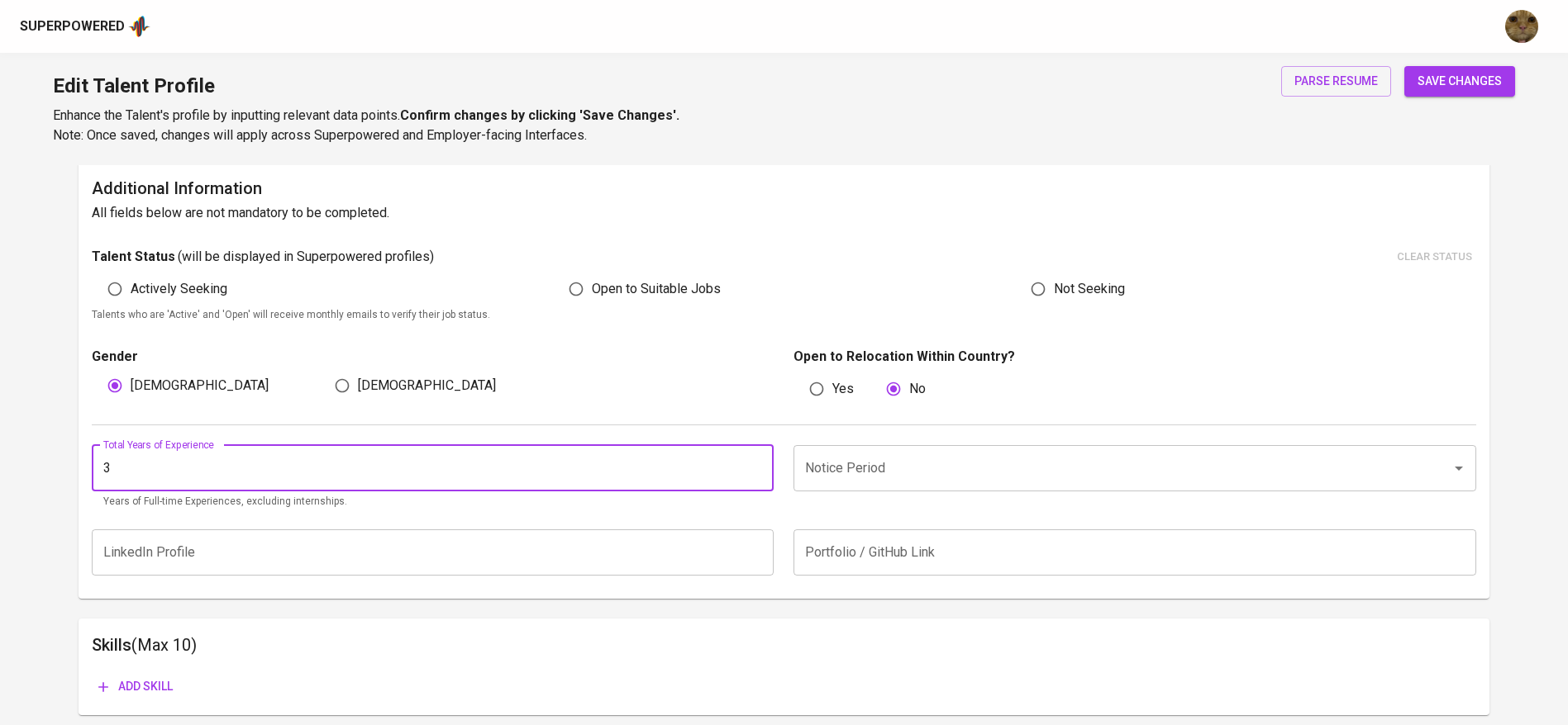
type input "3"
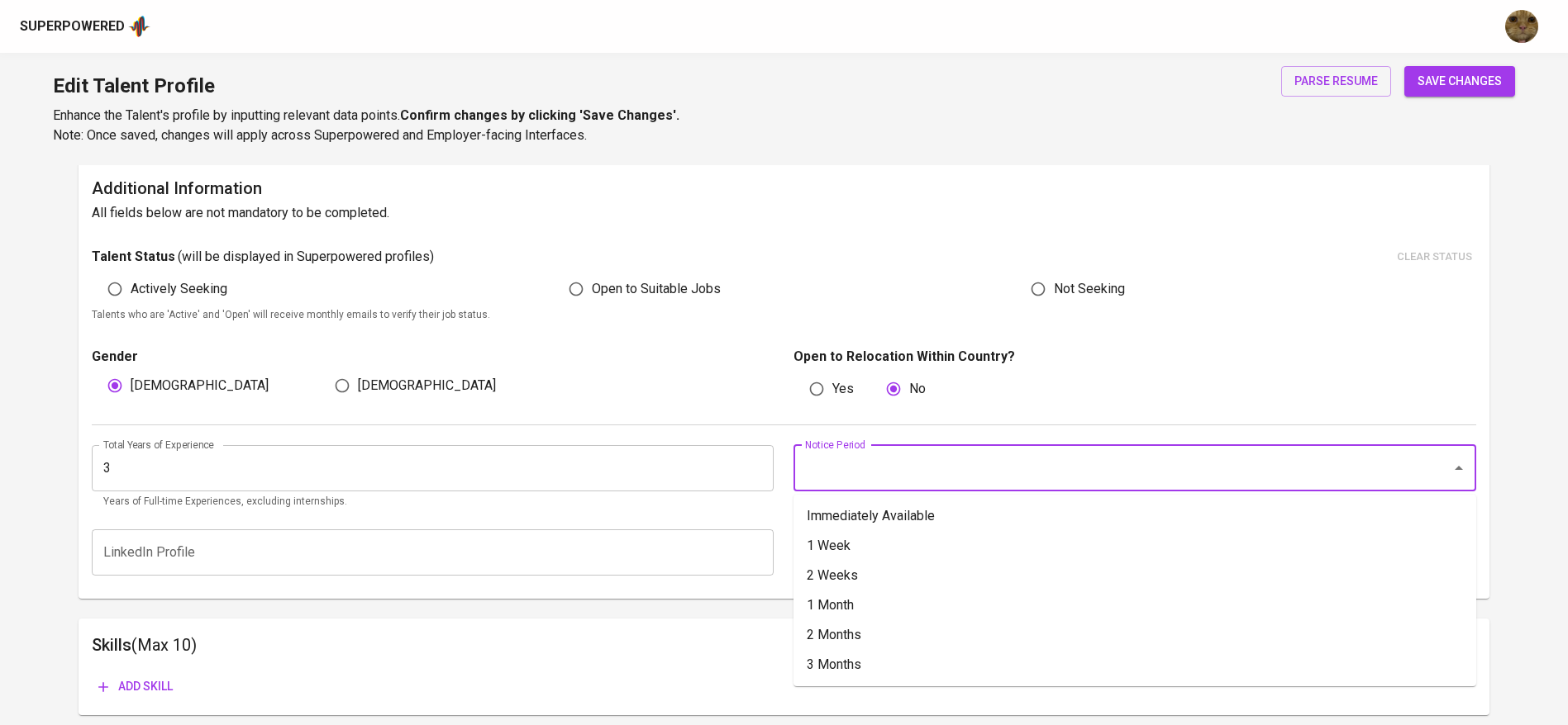
click at [951, 456] on input "Notice Period" at bounding box center [1112, 468] width 621 height 31
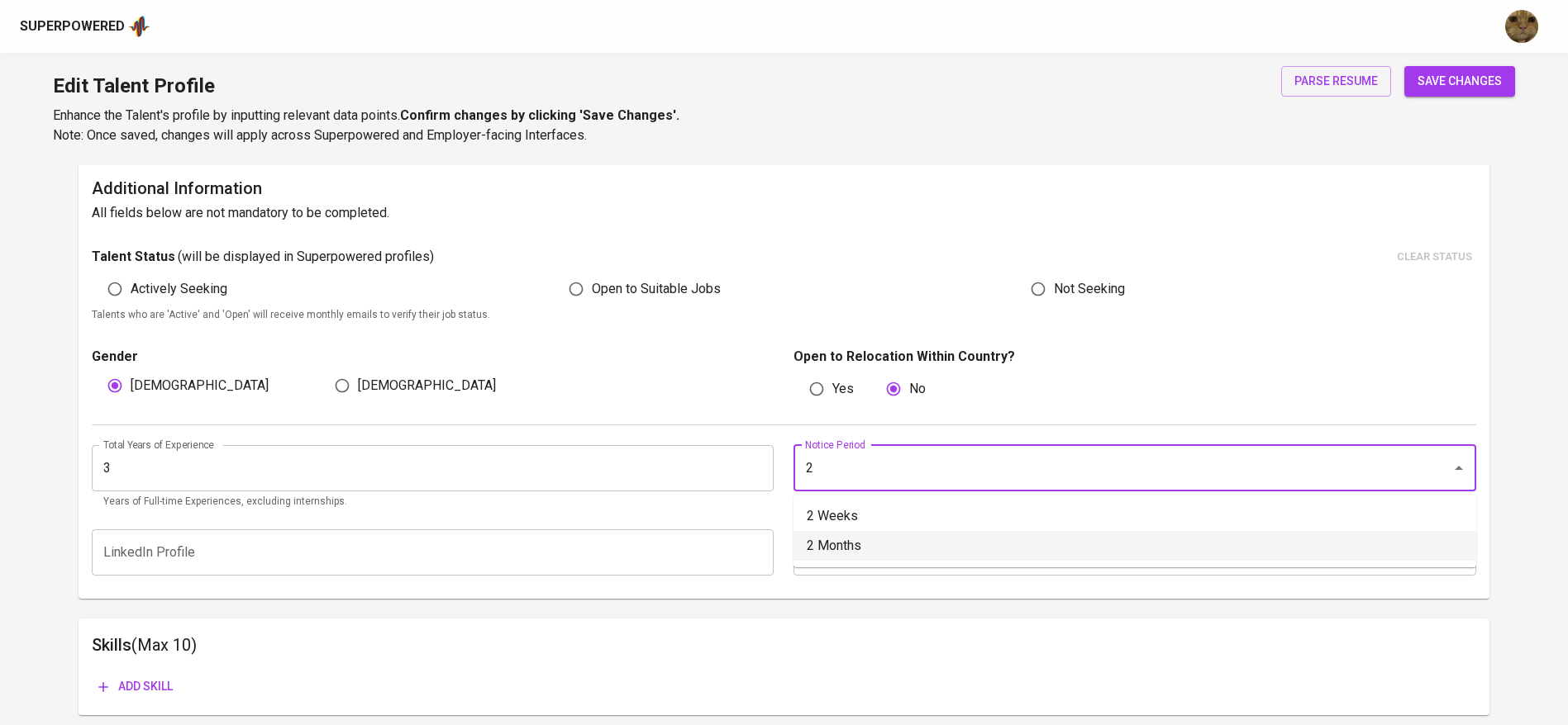
click at [838, 546] on li "2 Months" at bounding box center [1134, 546] width 682 height 30
type input "2 Months"
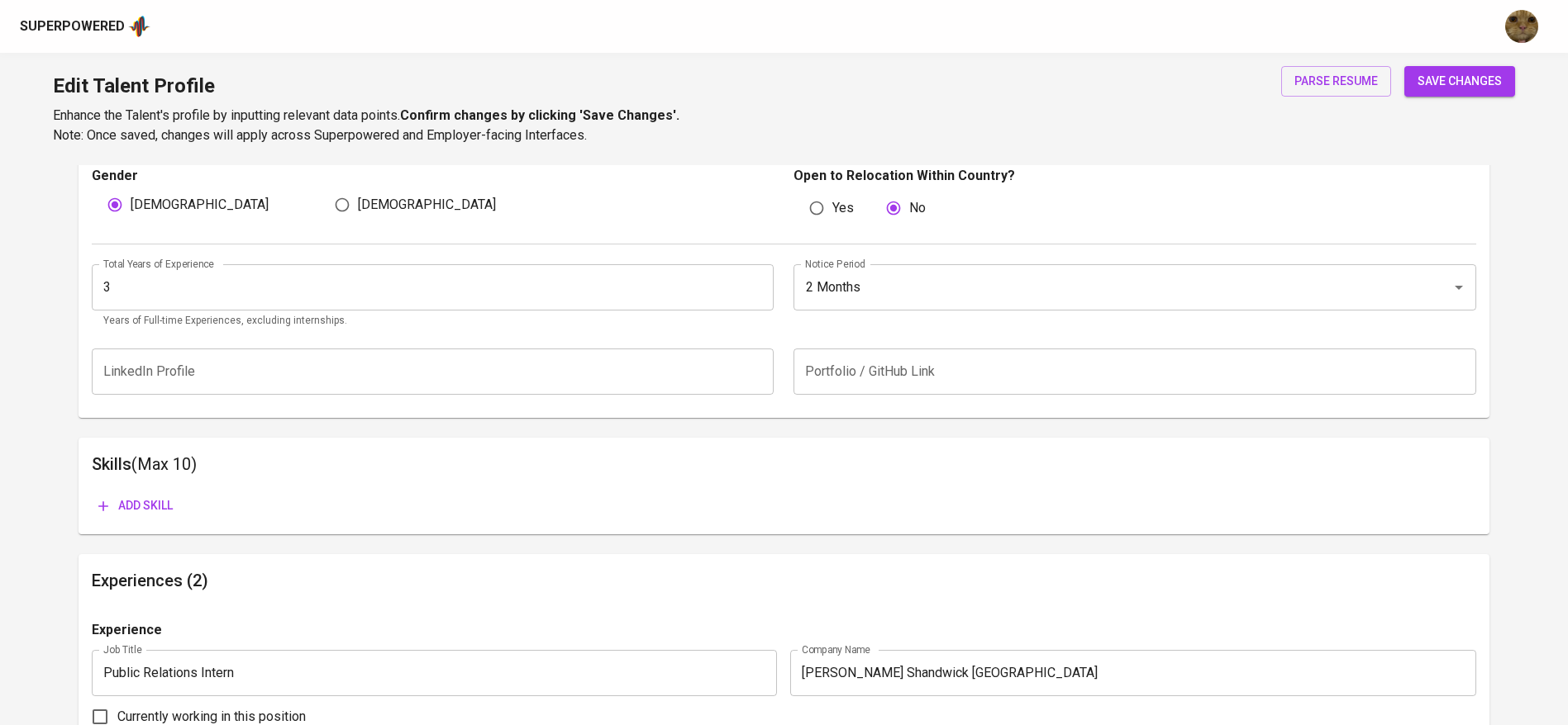
scroll to position [493, 0]
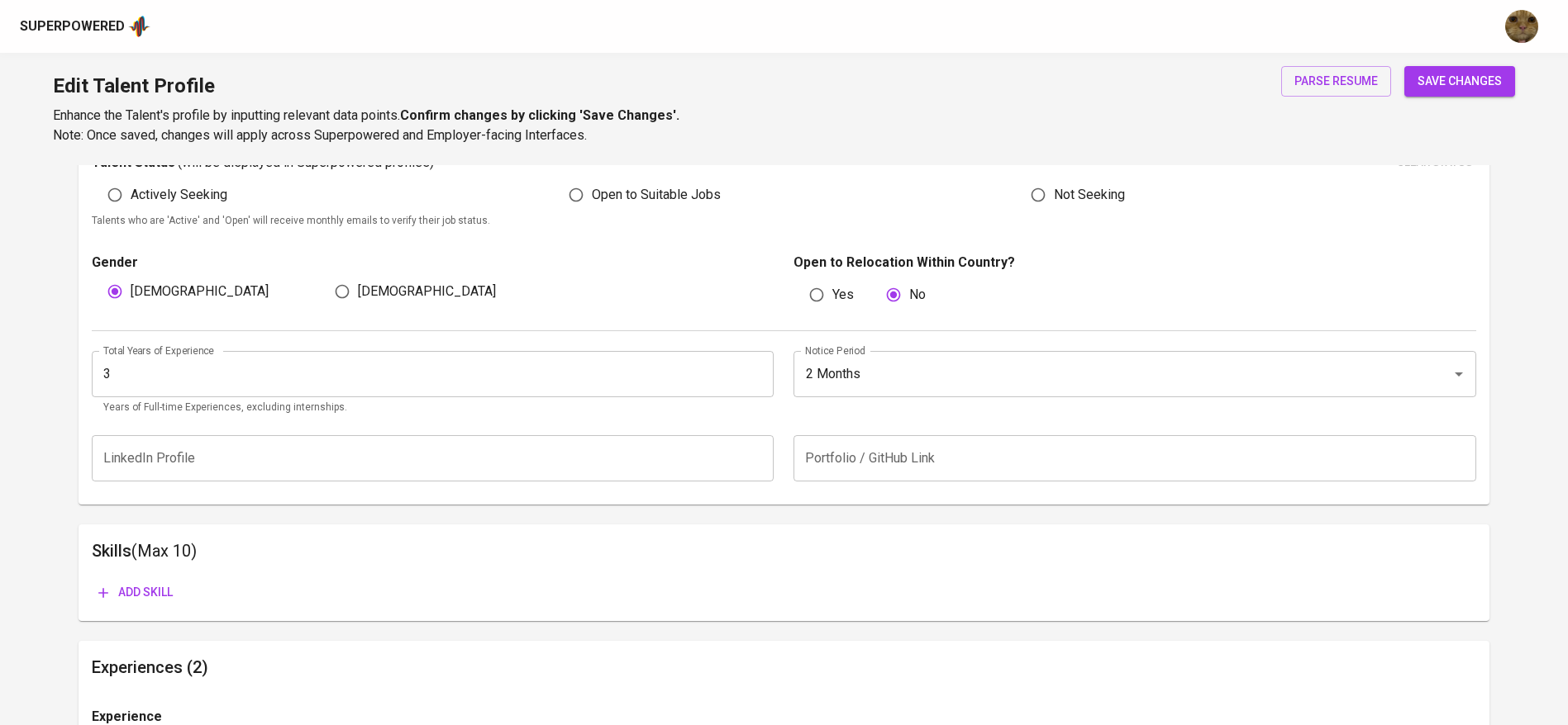
click at [1442, 72] on span "save changes" at bounding box center [1460, 81] width 84 height 21
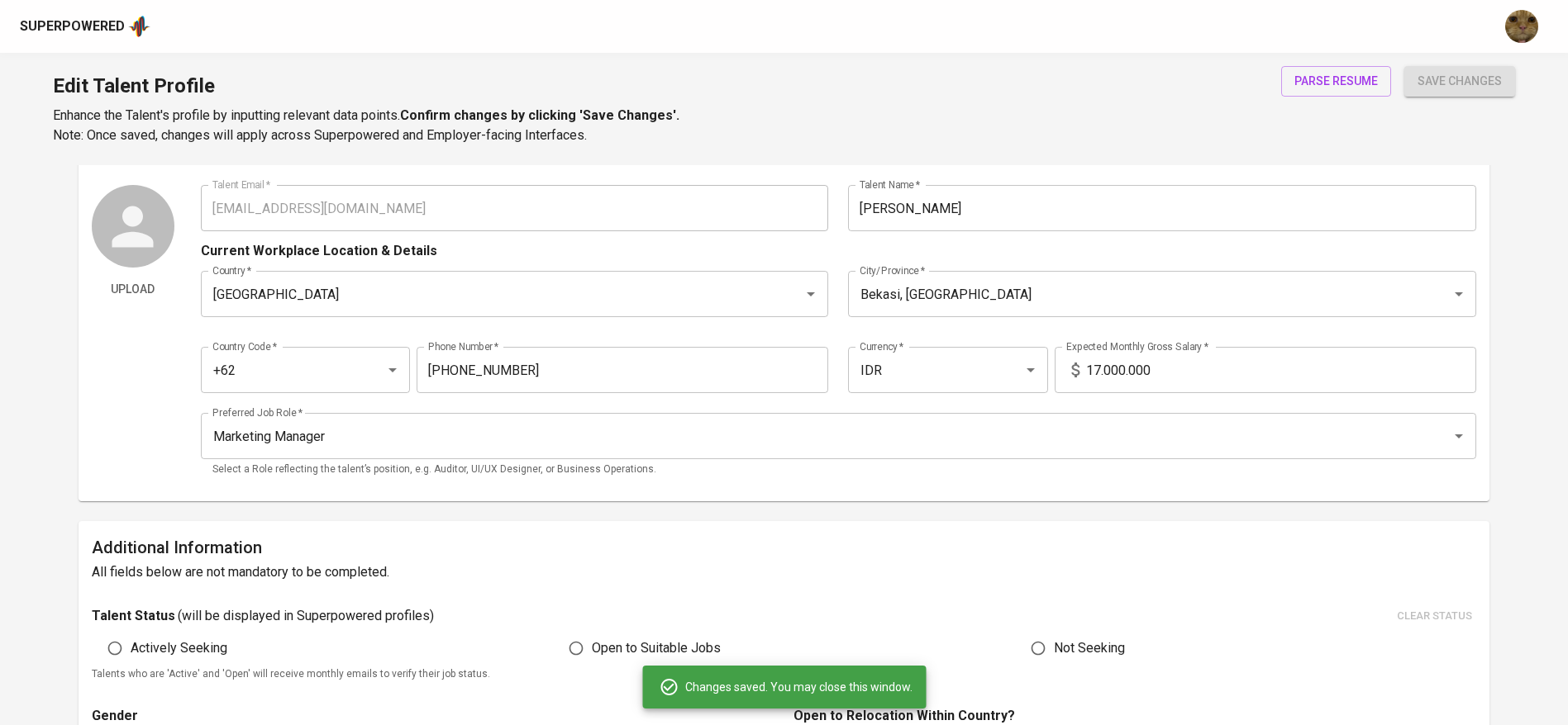
scroll to position [0, 0]
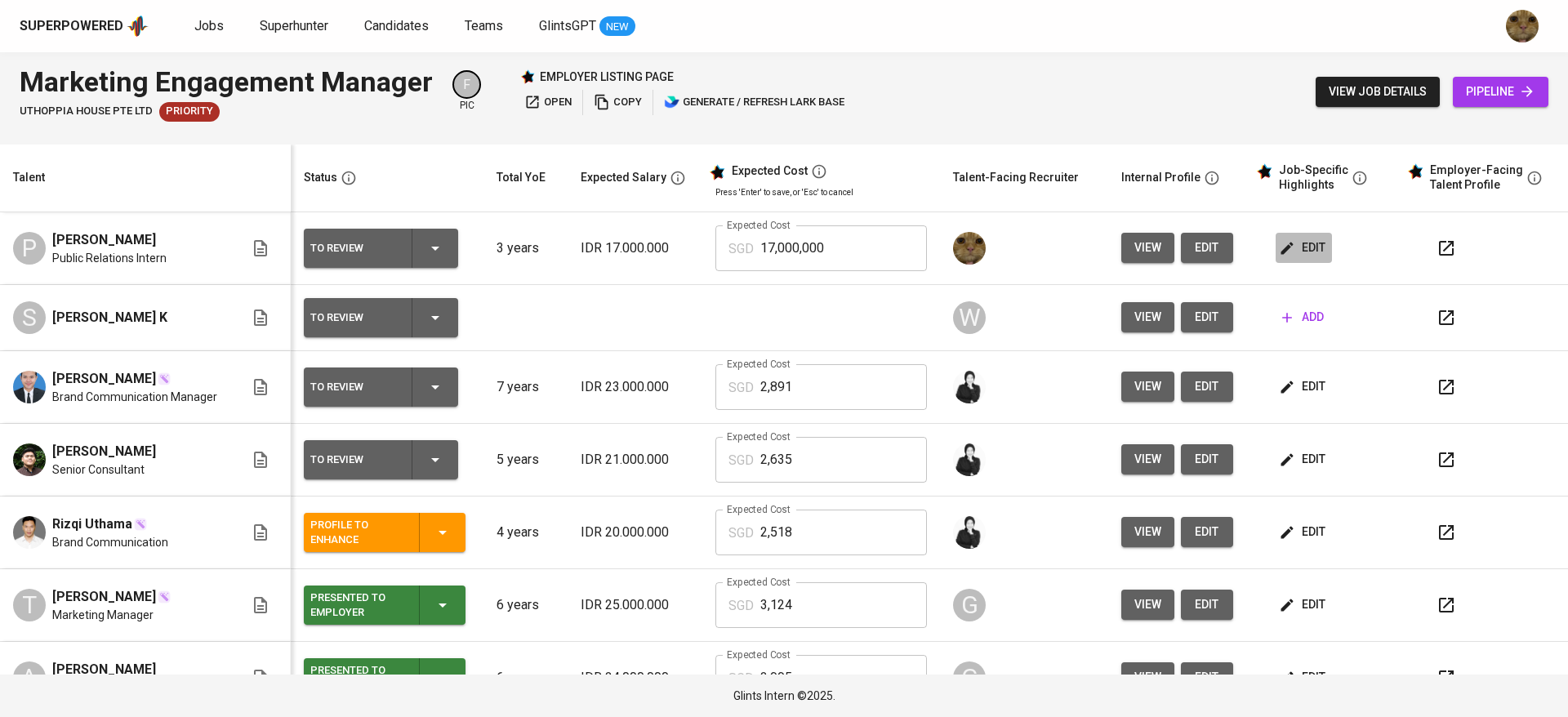
click at [1279, 247] on icon "button" at bounding box center [1287, 249] width 16 height 16
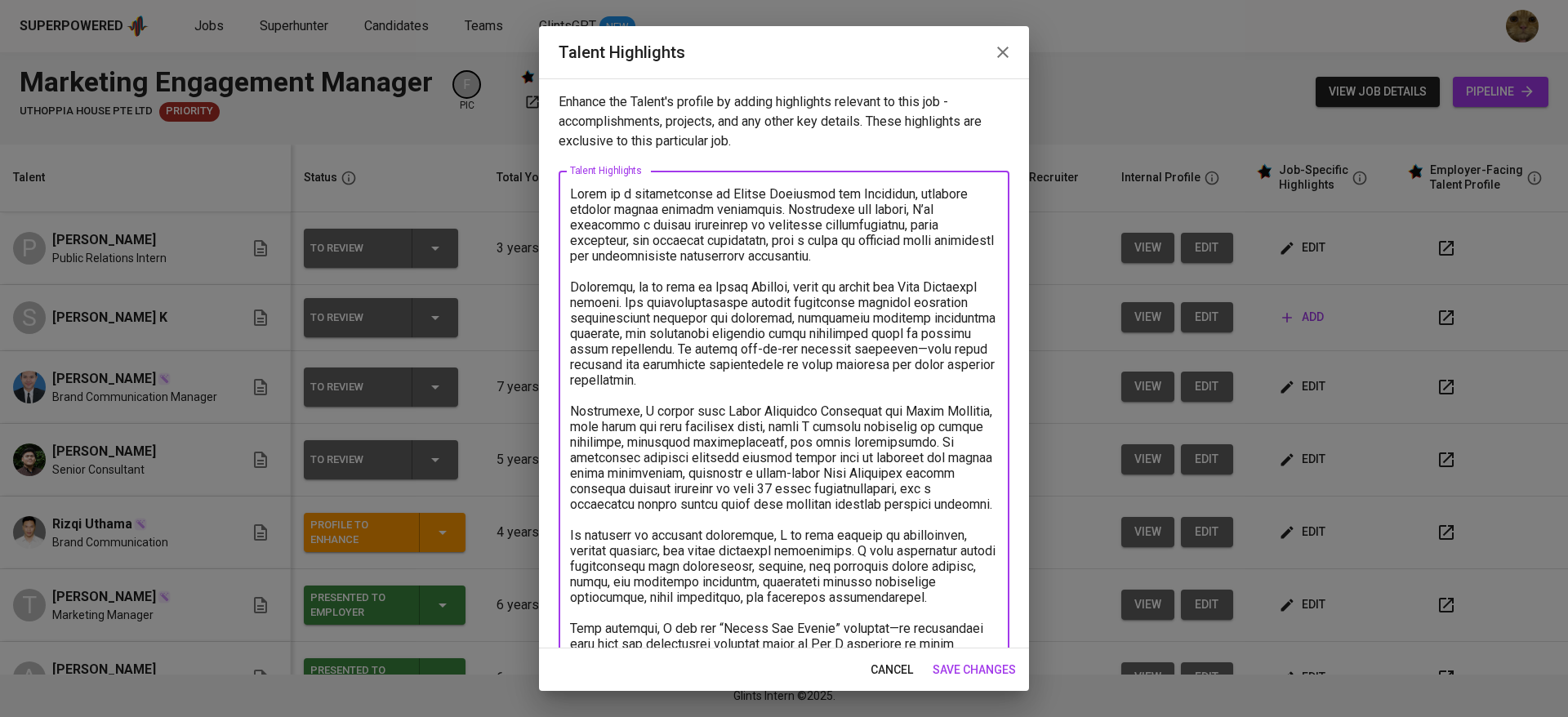
click at [916, 210] on textarea at bounding box center [784, 458] width 427 height 543
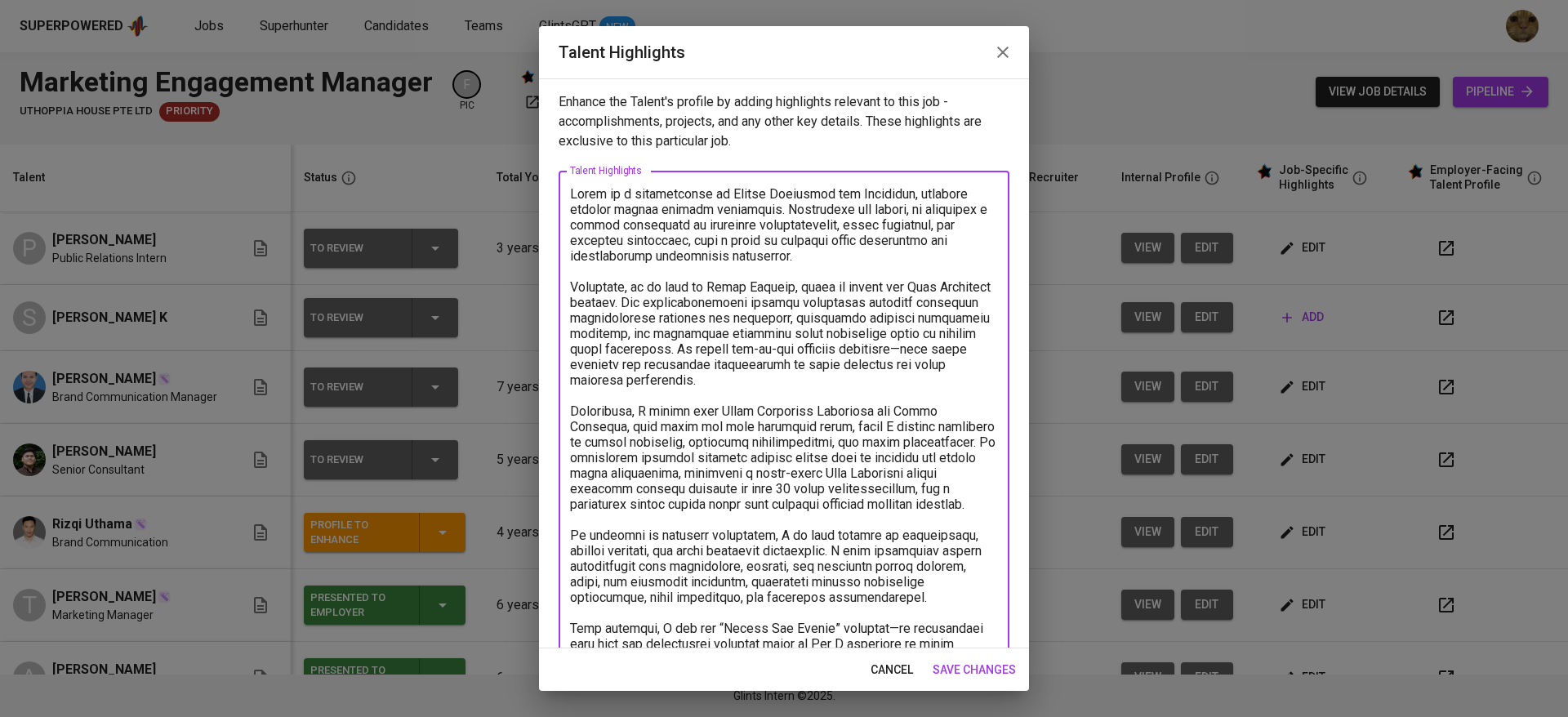
scroll to position [37, 0]
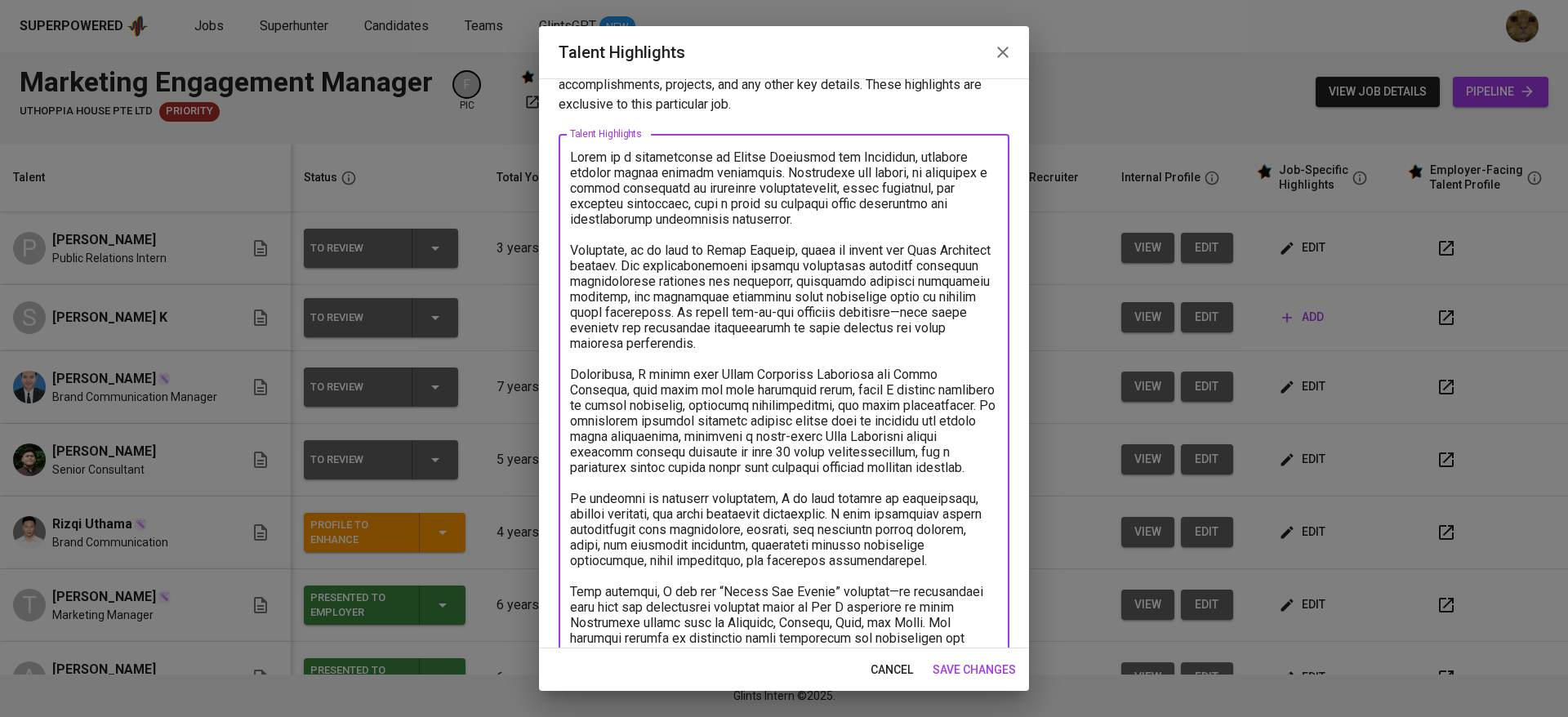
click at [790, 247] on textarea at bounding box center [784, 420] width 427 height 543
click at [712, 265] on textarea at bounding box center [784, 429] width 427 height 559
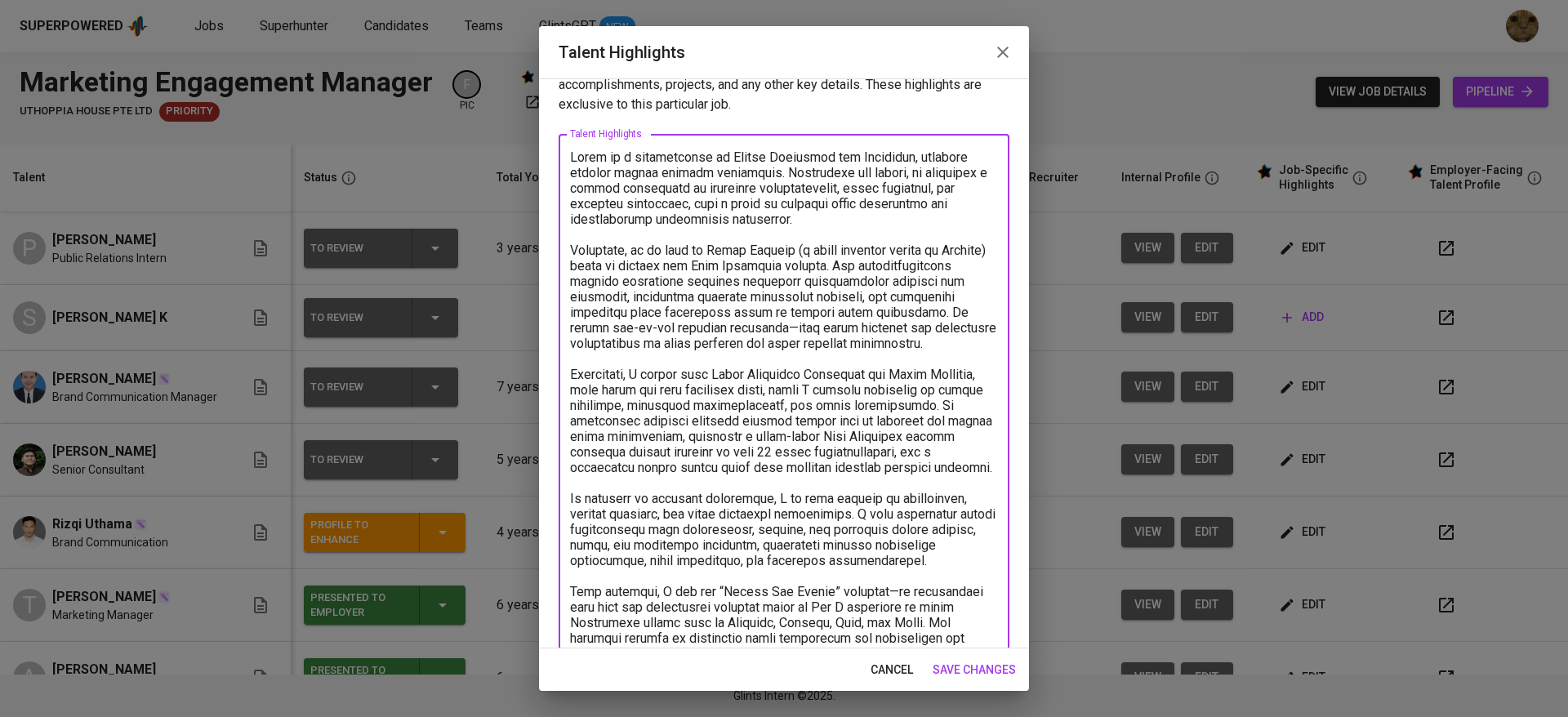
click at [711, 352] on textarea at bounding box center [784, 429] width 427 height 559
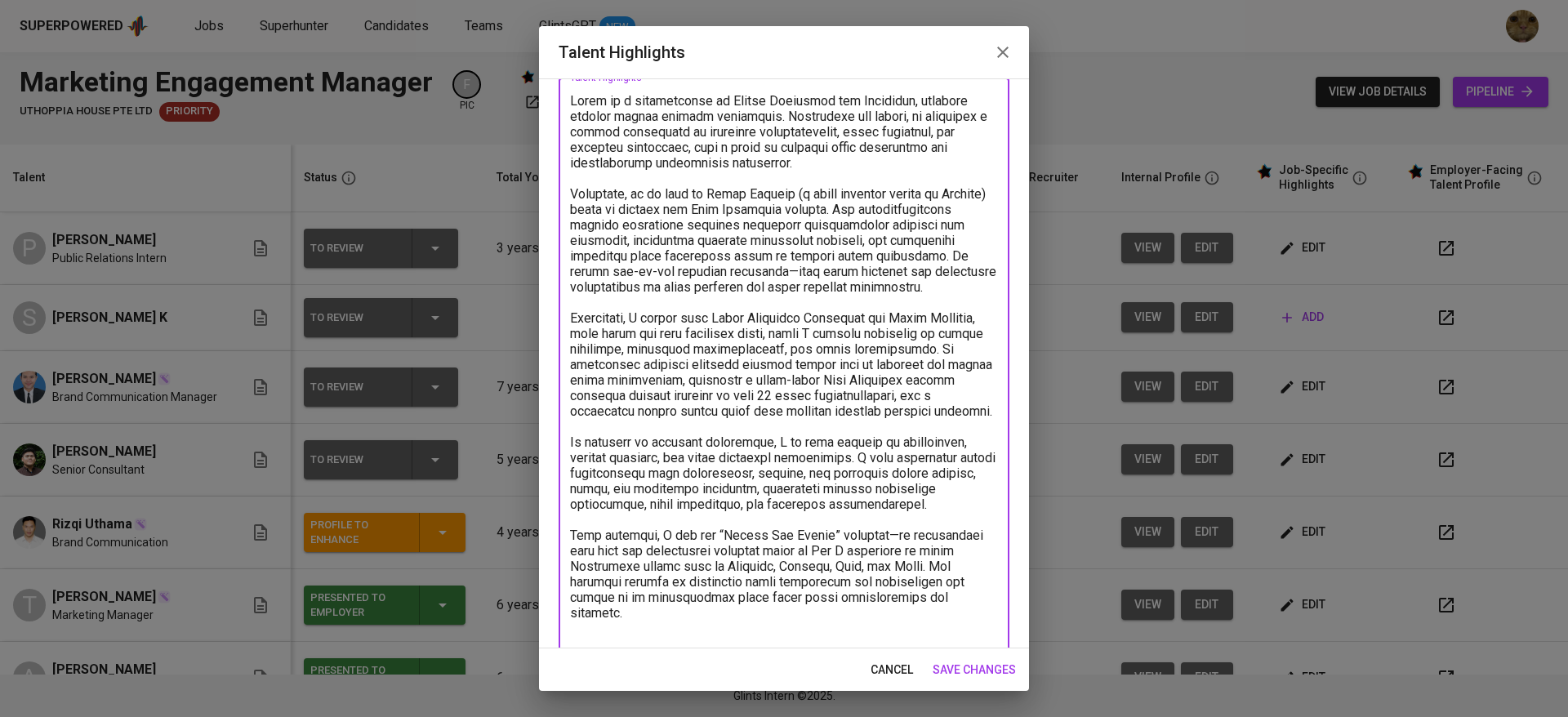
scroll to position [98, 0]
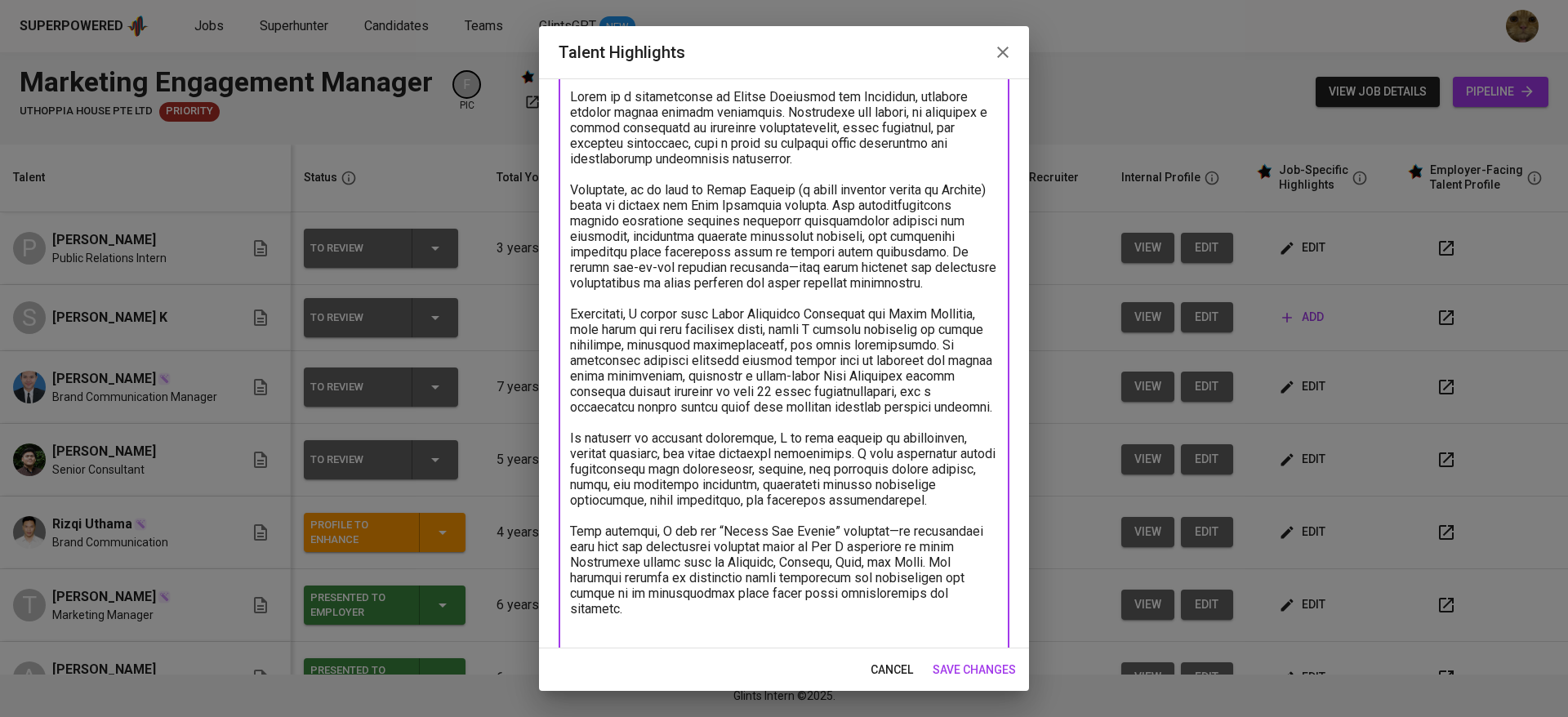
click at [644, 320] on textarea at bounding box center [784, 368] width 427 height 559
click at [644, 325] on textarea at bounding box center [784, 368] width 427 height 559
drag, startPoint x: 919, startPoint y: 326, endPoint x: 629, endPoint y: 346, distance: 290.7
click at [629, 346] on textarea at bounding box center [784, 368] width 427 height 559
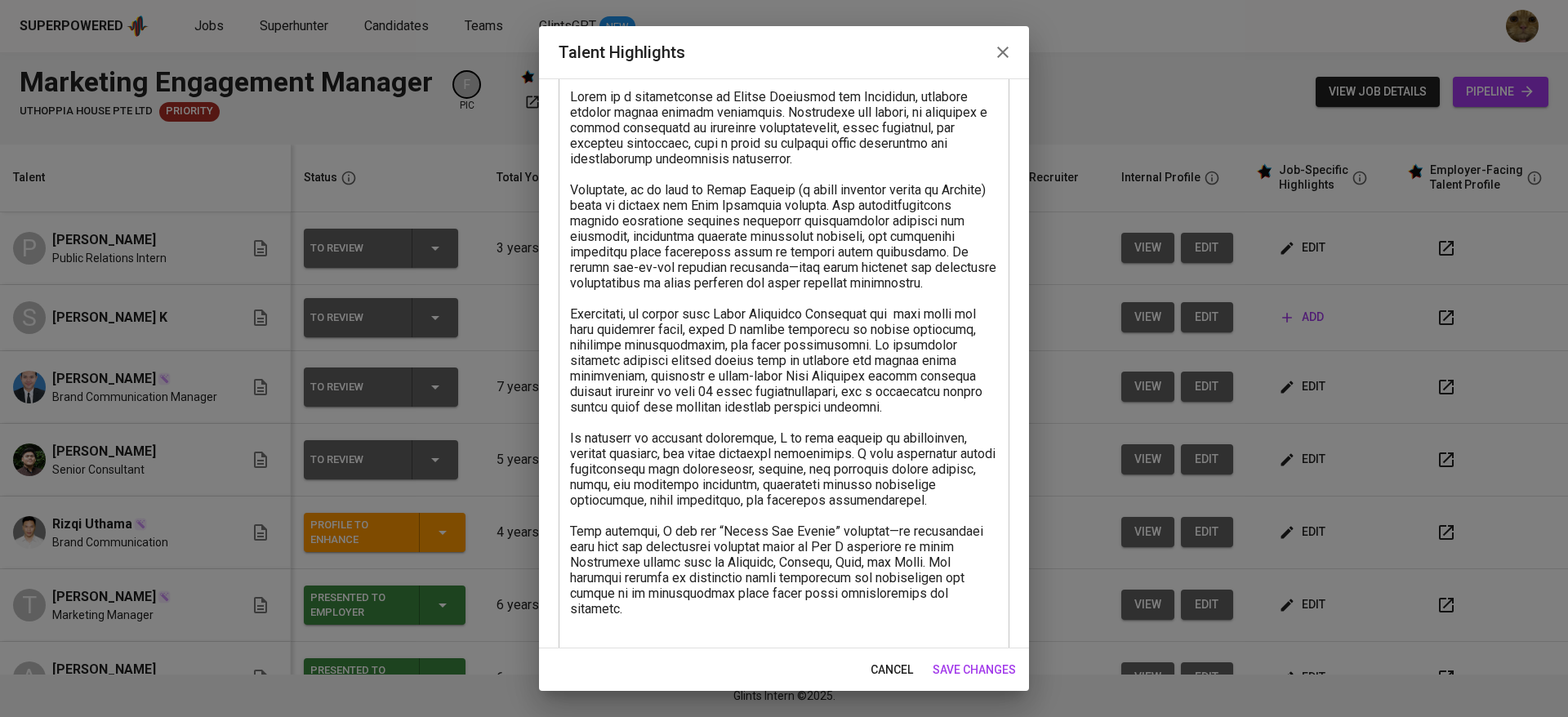
click at [654, 343] on textarea at bounding box center [784, 368] width 427 height 559
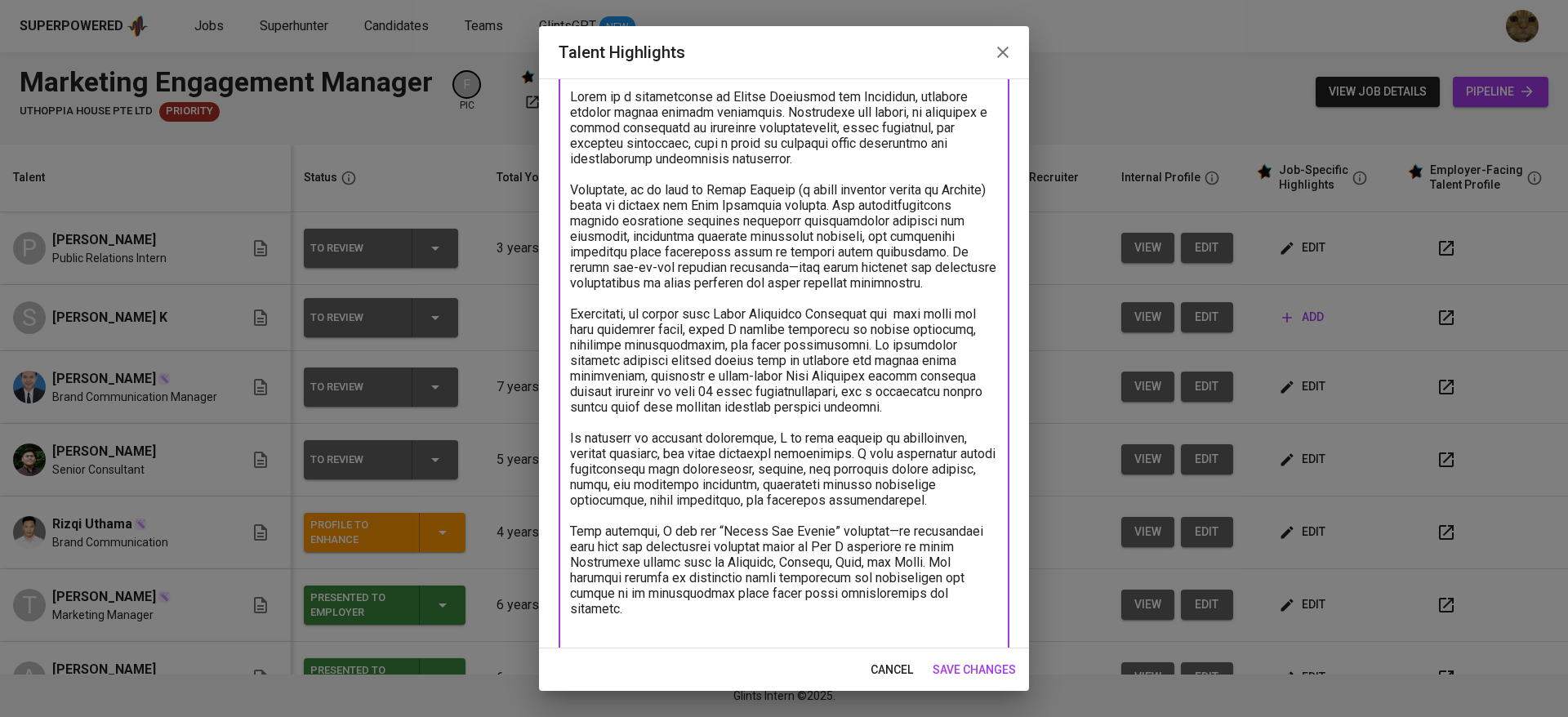
click at [972, 316] on textarea at bounding box center [784, 368] width 427 height 559
click at [925, 324] on textarea at bounding box center [784, 368] width 427 height 559
click at [862, 339] on textarea at bounding box center [784, 368] width 427 height 559
click at [656, 381] on textarea at bounding box center [784, 368] width 427 height 559
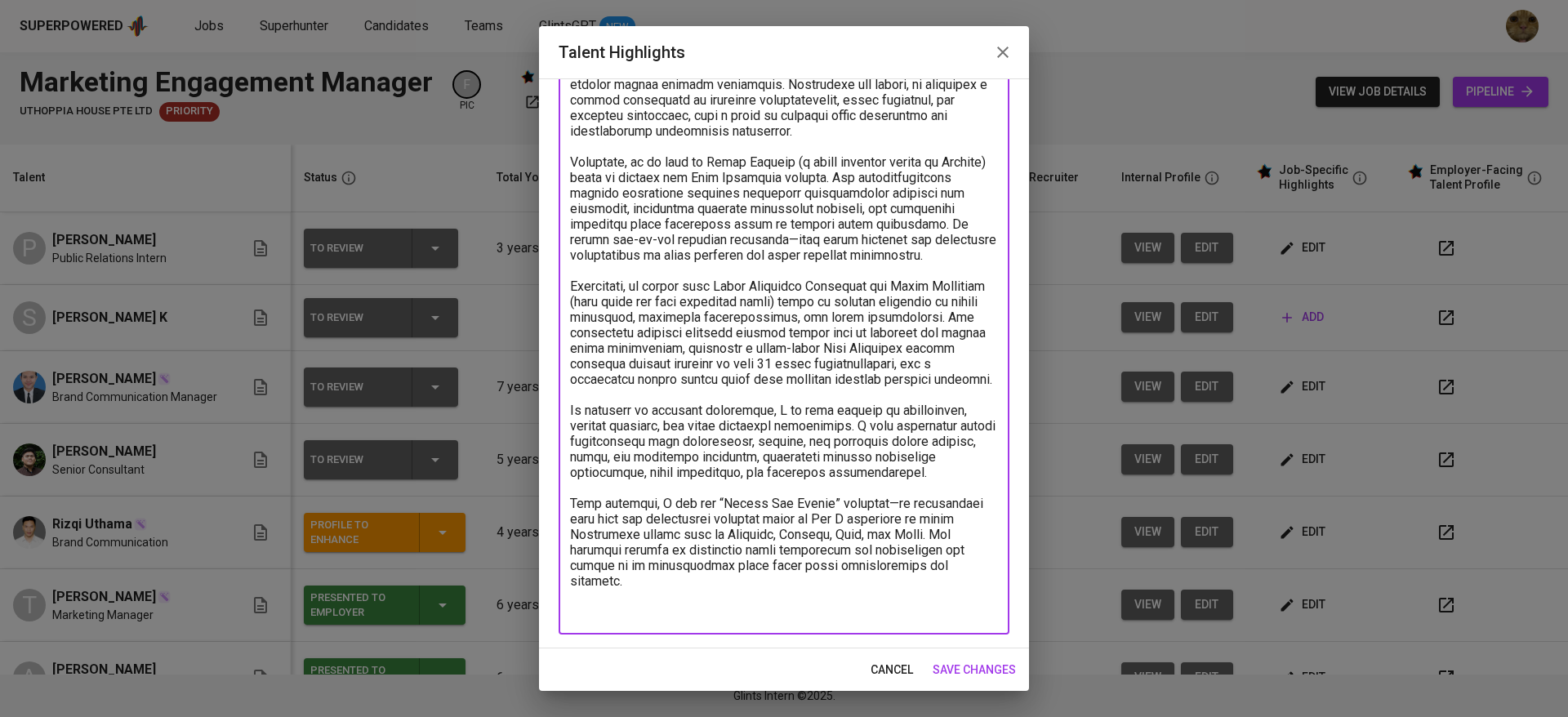
click at [687, 162] on textarea at bounding box center [784, 341] width 427 height 559
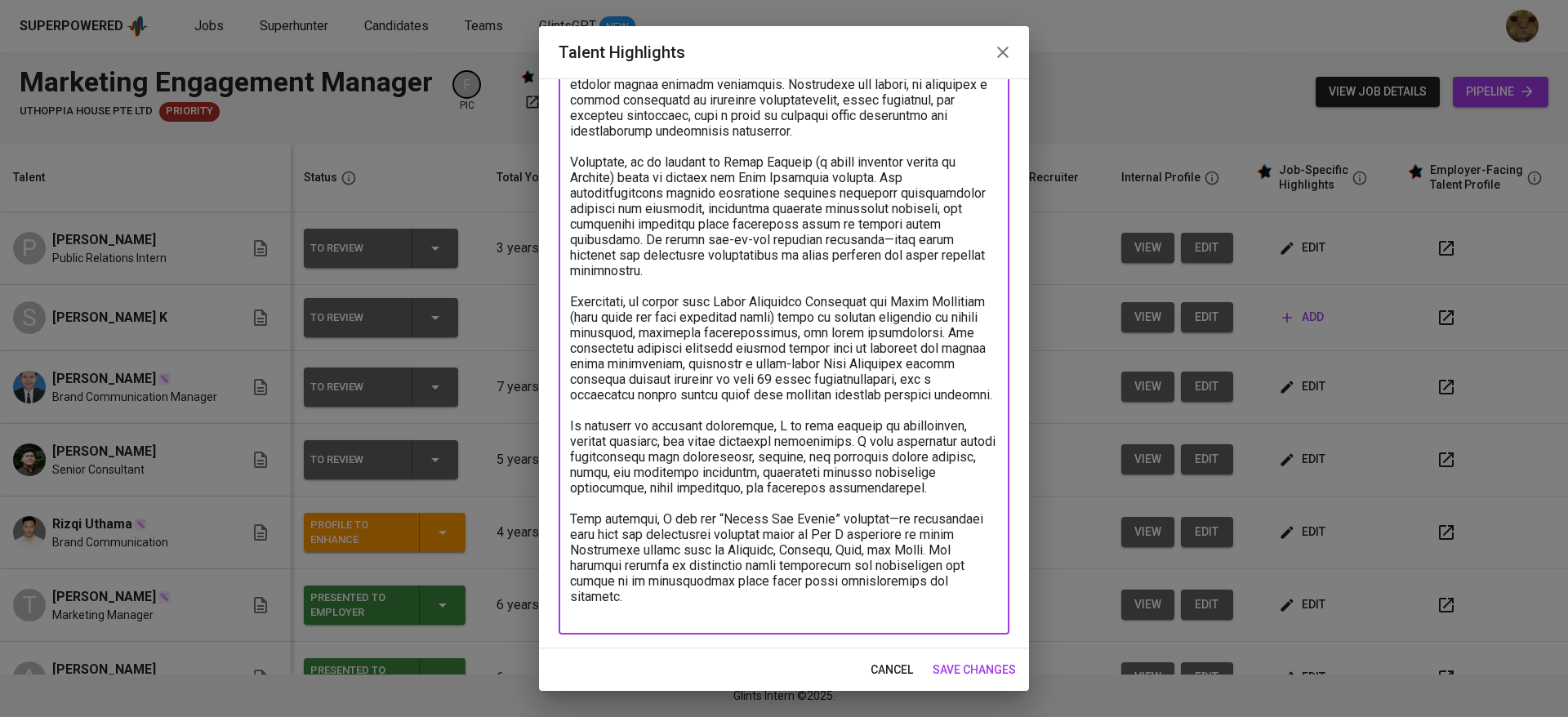
click at [895, 180] on textarea at bounding box center [784, 341] width 427 height 559
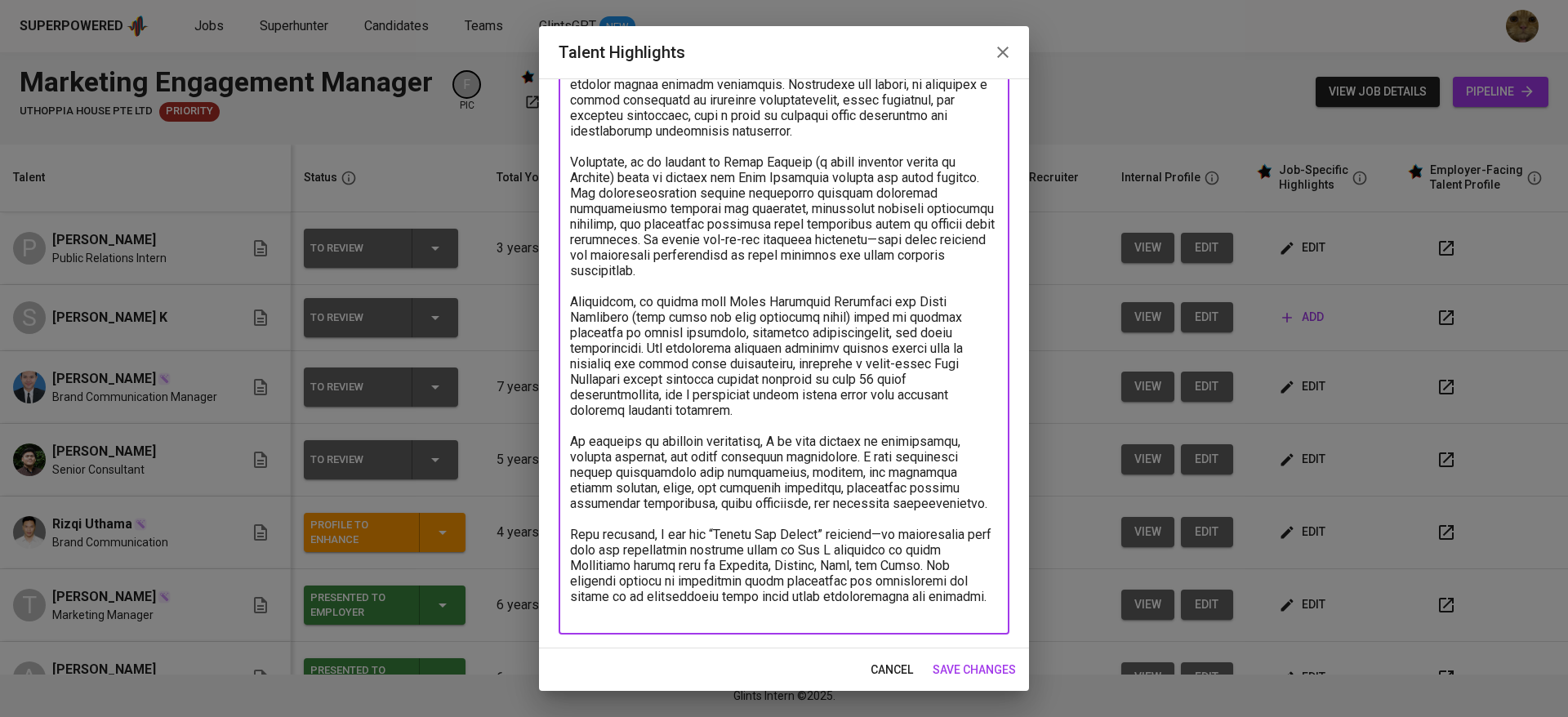
drag, startPoint x: 639, startPoint y: 343, endPoint x: 551, endPoint y: 298, distance: 98.8
click at [551, 298] on div "Enhance the Talent's profile by adding highlights relevant to this job - accomp…" at bounding box center [784, 363] width 490 height 571
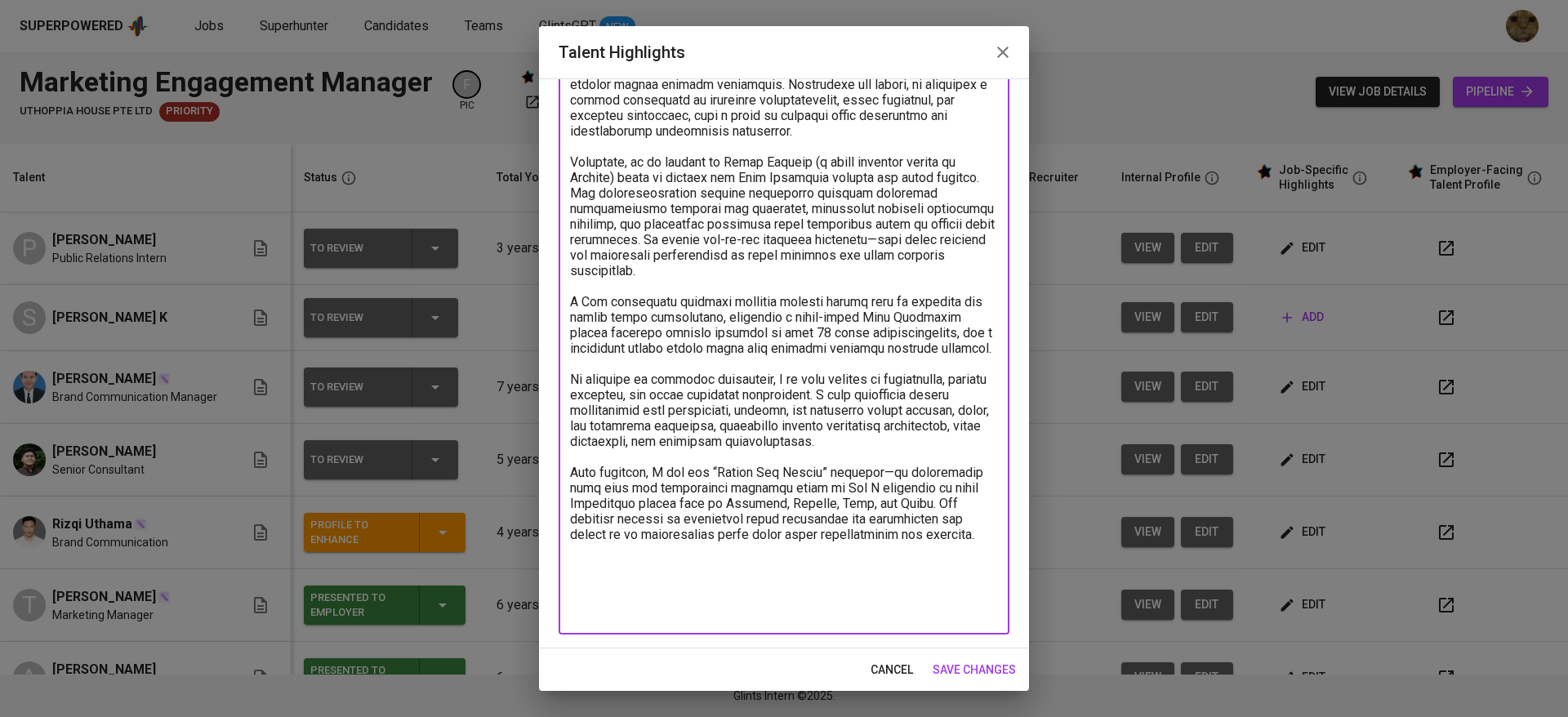
scroll to position [79, 0]
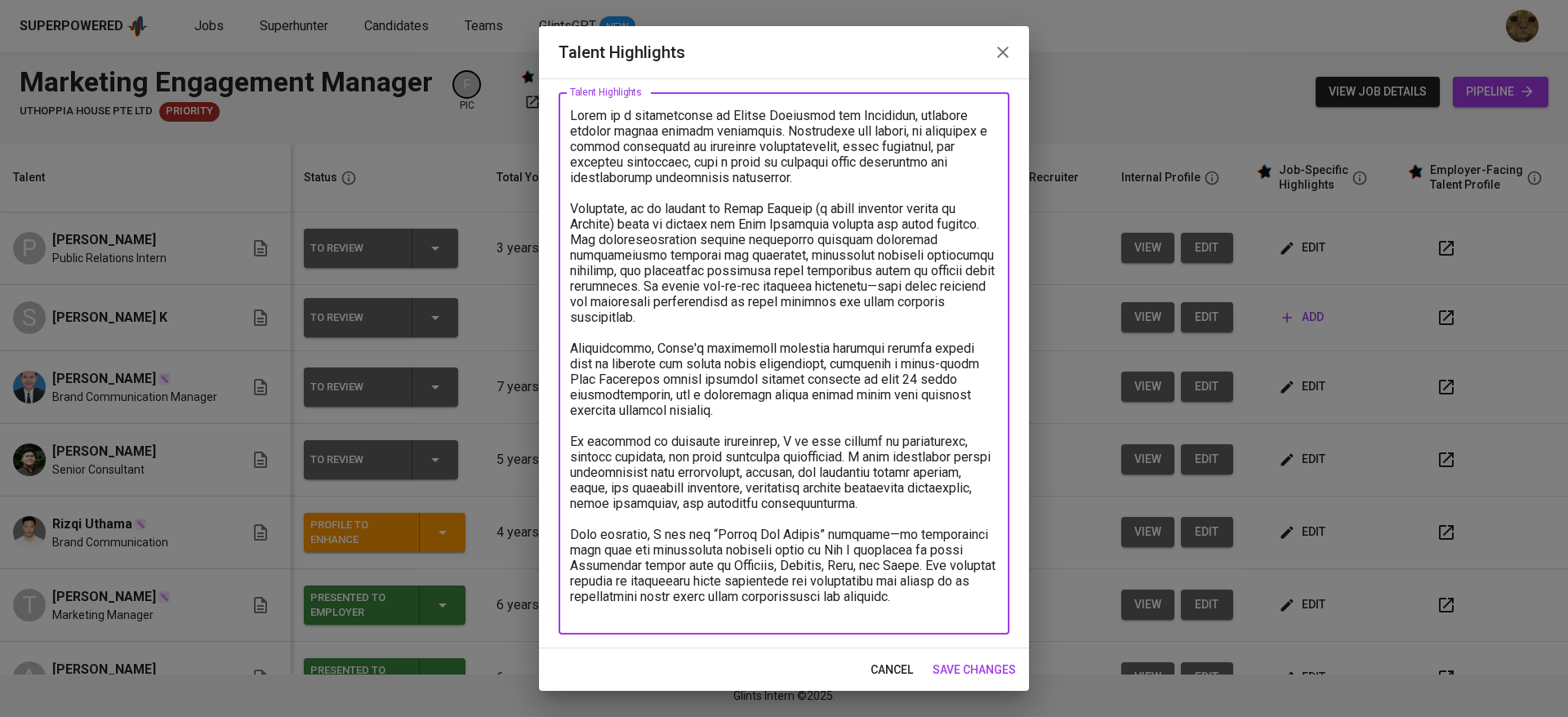
drag, startPoint x: 799, startPoint y: 439, endPoint x: 578, endPoint y: 436, distance: 221.0
click at [578, 436] on textarea at bounding box center [784, 363] width 427 height 513
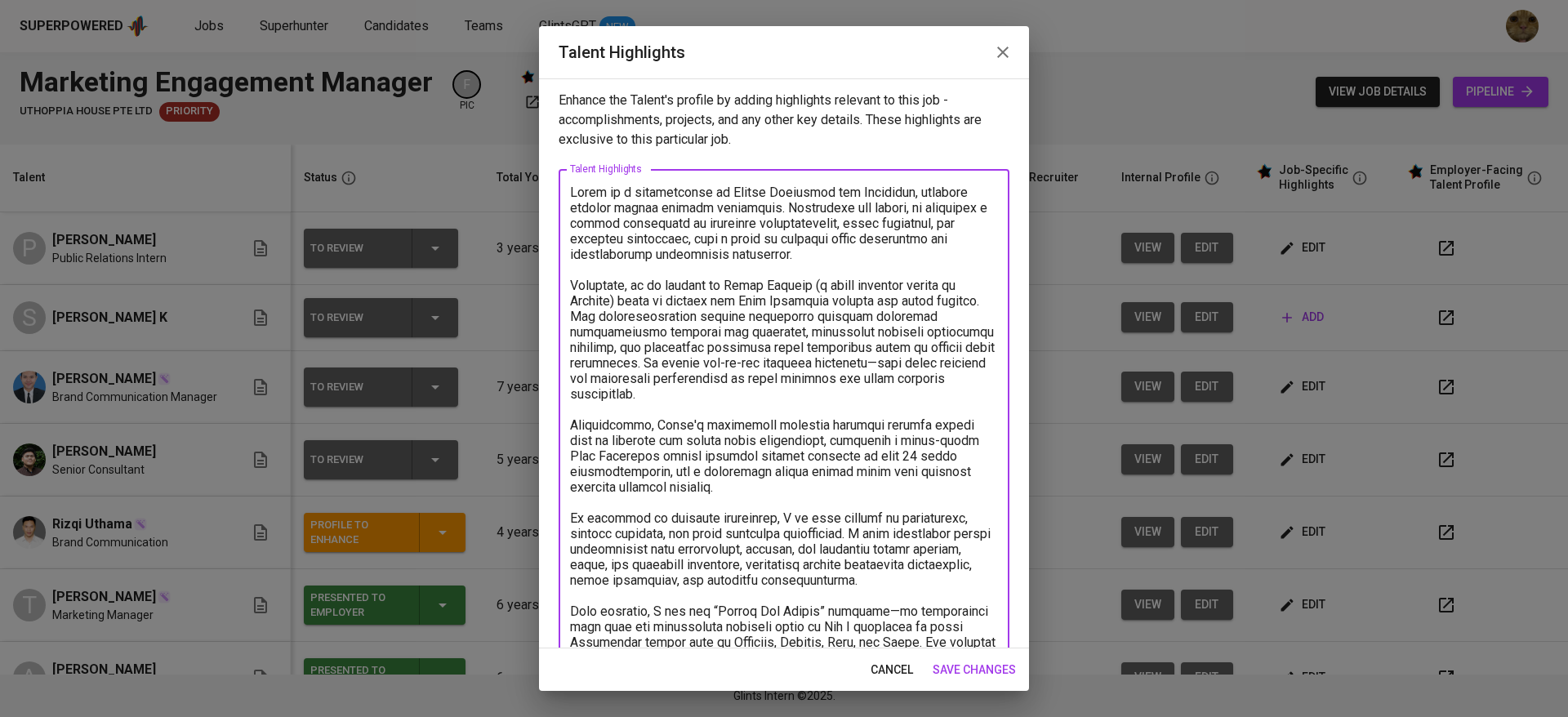
scroll to position [0, 0]
click at [571, 197] on textarea at bounding box center [784, 442] width 427 height 513
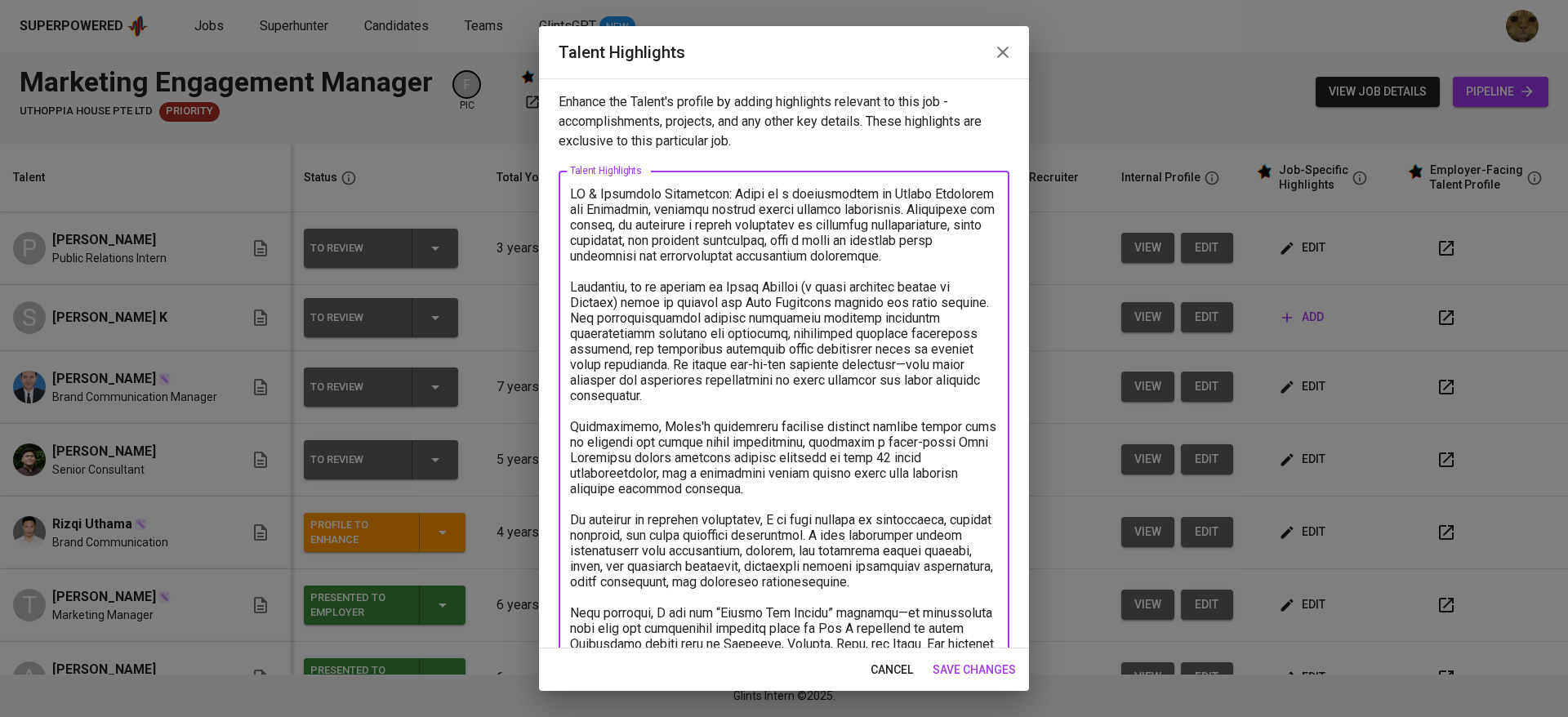
click at [570, 446] on textarea at bounding box center [784, 450] width 427 height 528
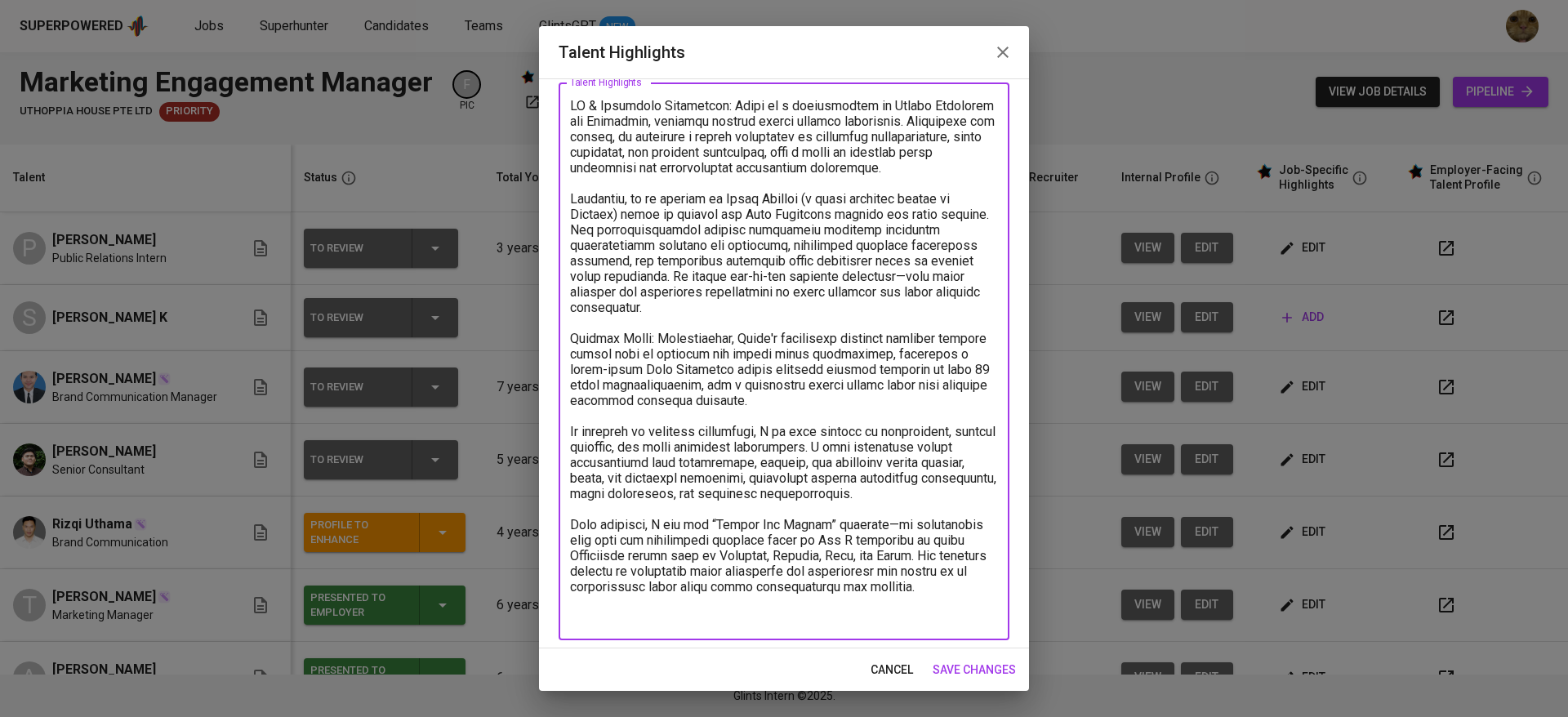
scroll to position [94, 0]
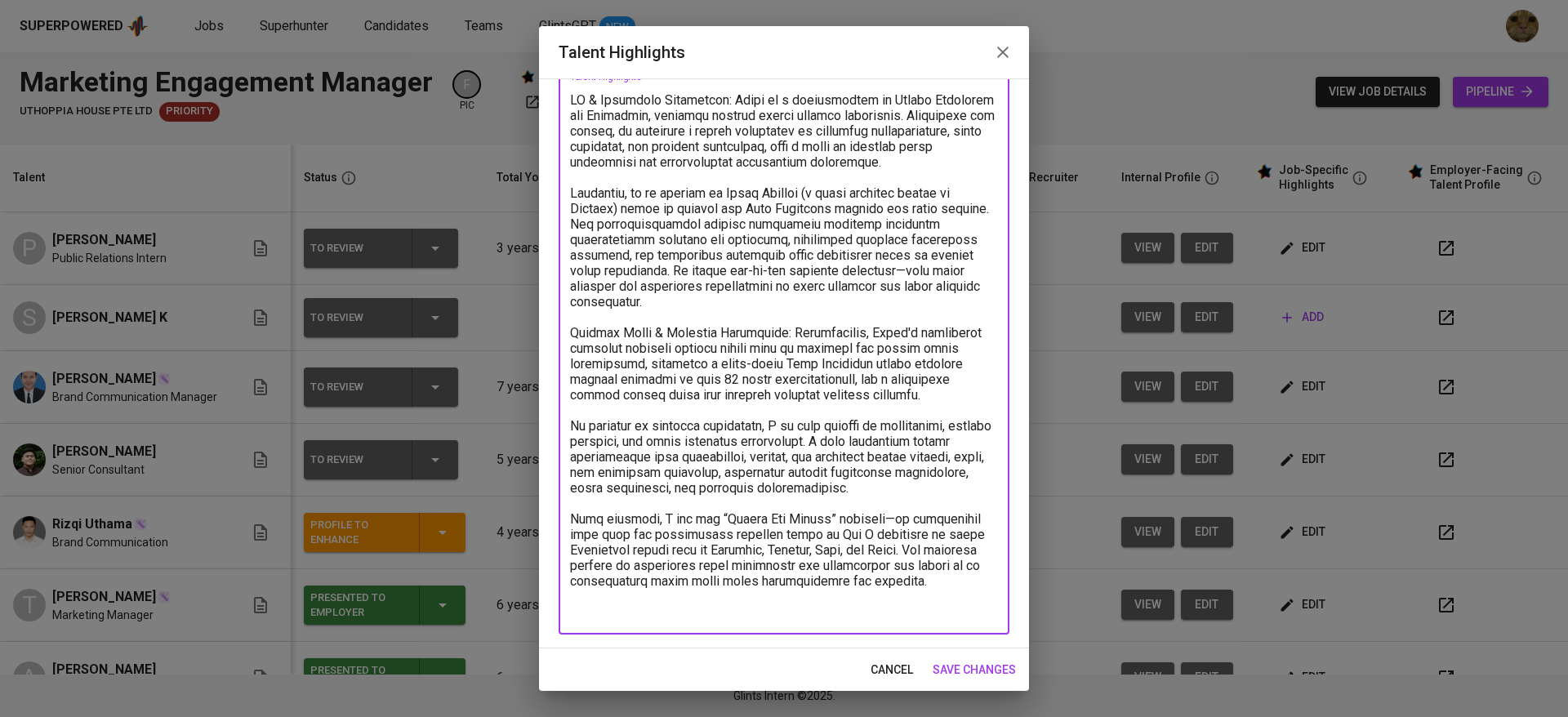
drag, startPoint x: 735, startPoint y: 618, endPoint x: 569, endPoint y: 530, distance: 187.9
click at [569, 530] on div "x Talent Highlights" at bounding box center [784, 355] width 451 height 558
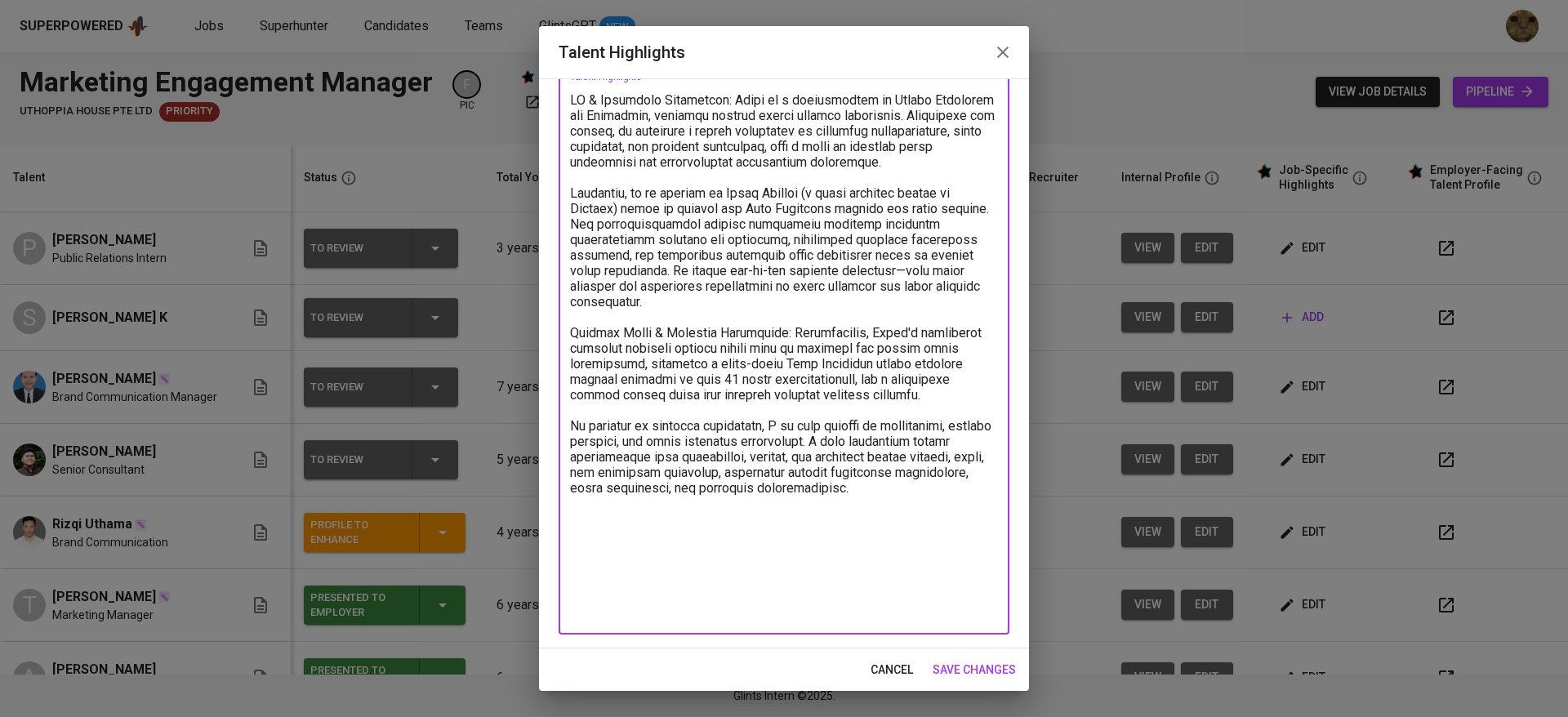
scroll to position [16, 0]
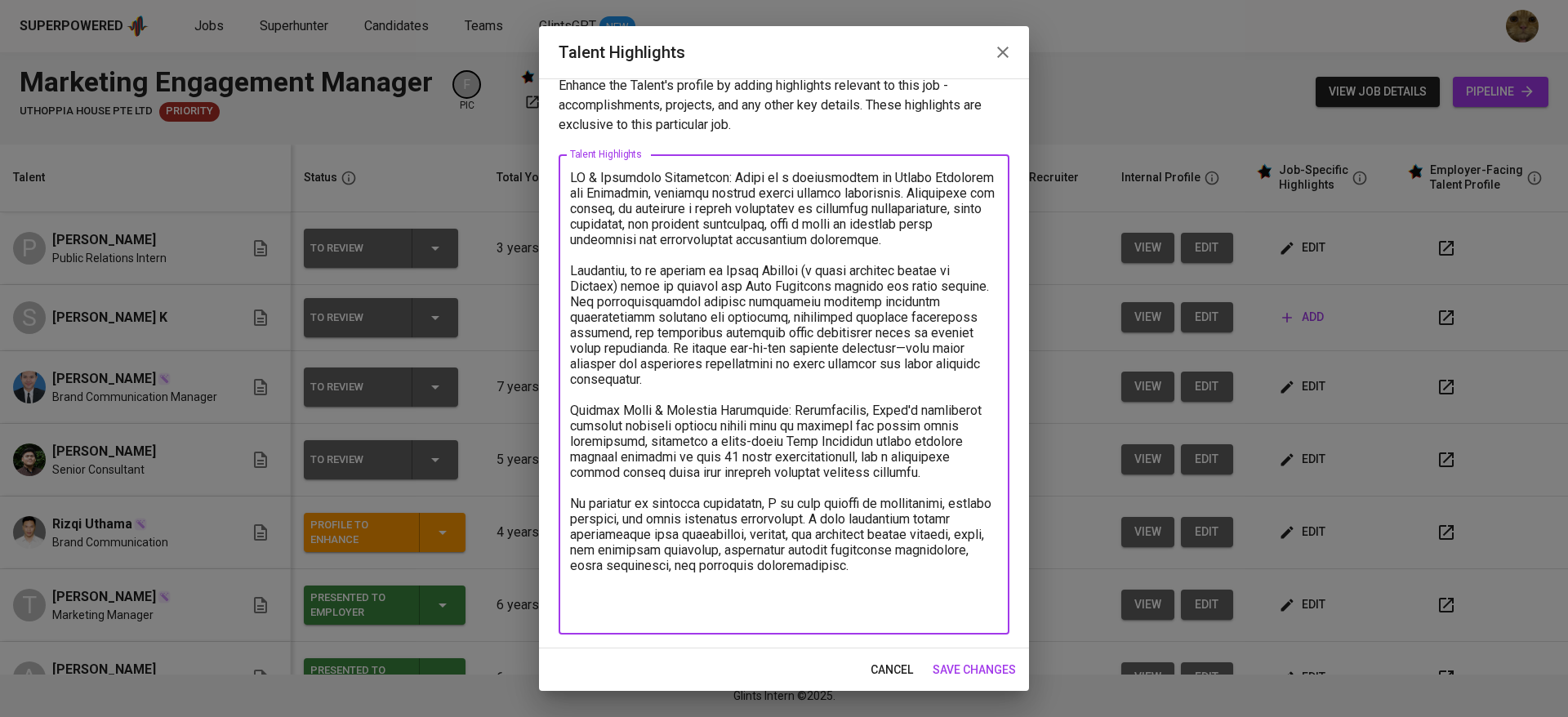
click at [936, 489] on textarea at bounding box center [784, 395] width 427 height 450
paste textarea "Most recently, I led the “Kinara Sea Campus” campaign—an interactive talk show …"
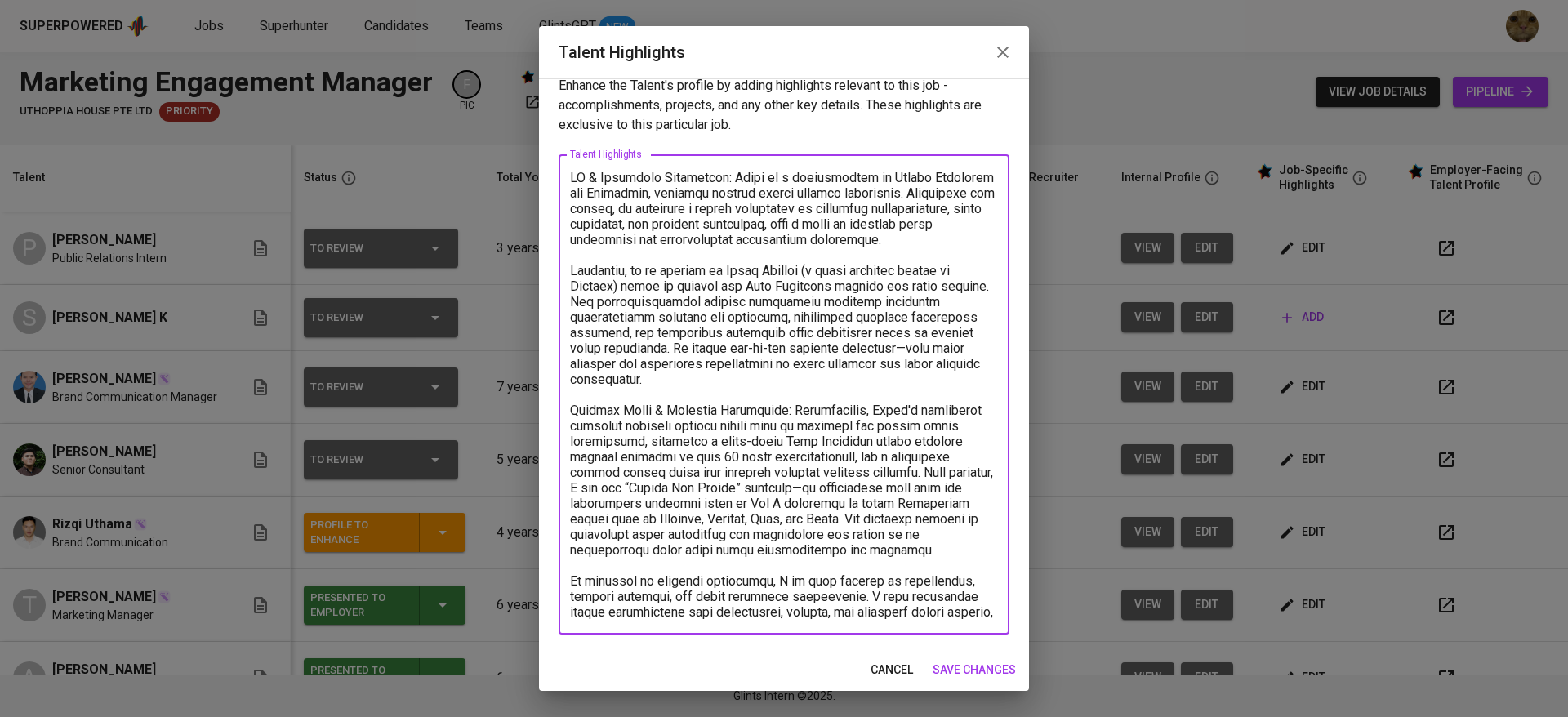
scroll to position [94, 0]
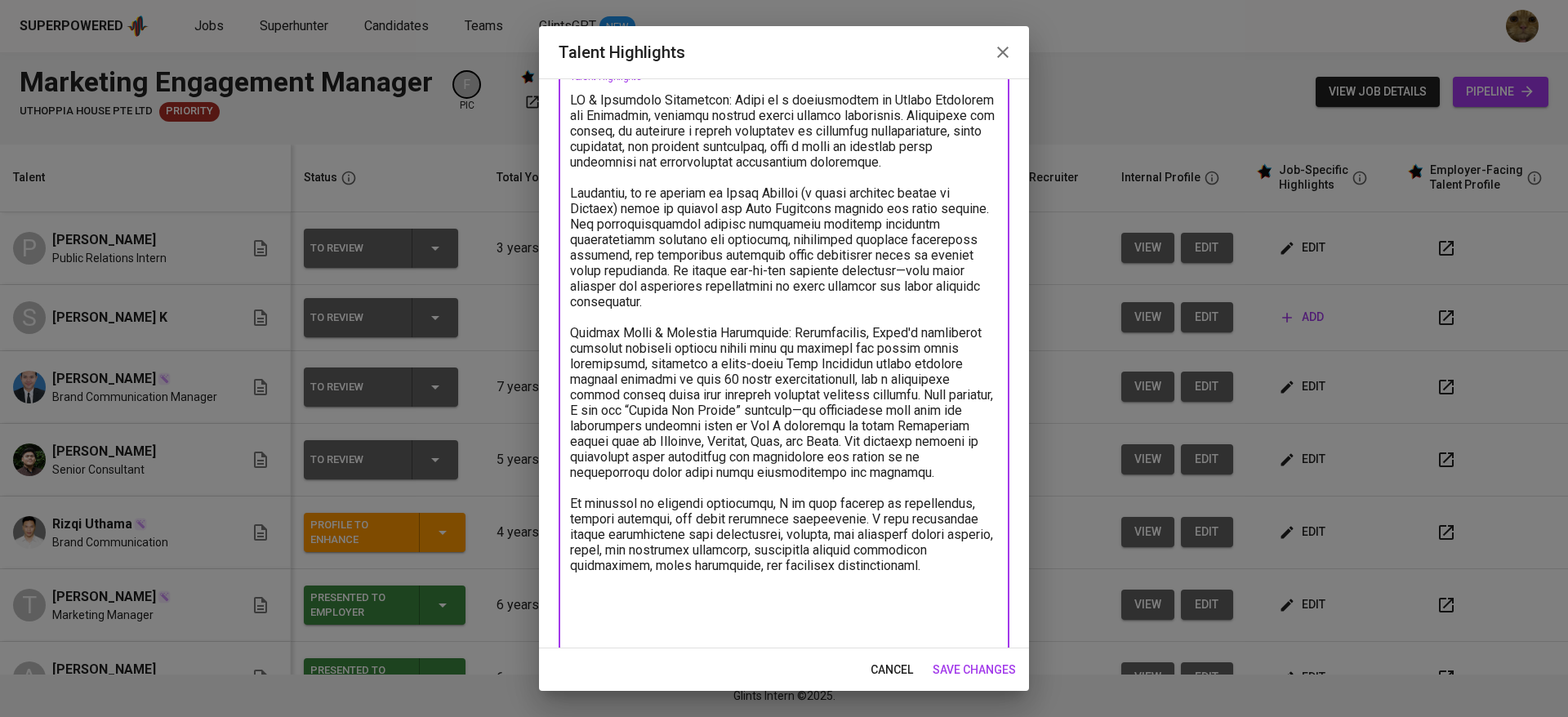
click at [631, 430] on textarea at bounding box center [784, 363] width 427 height 543
drag, startPoint x: 798, startPoint y: 430, endPoint x: 690, endPoint y: 429, distance: 108.0
click at [690, 429] on textarea at bounding box center [784, 363] width 427 height 543
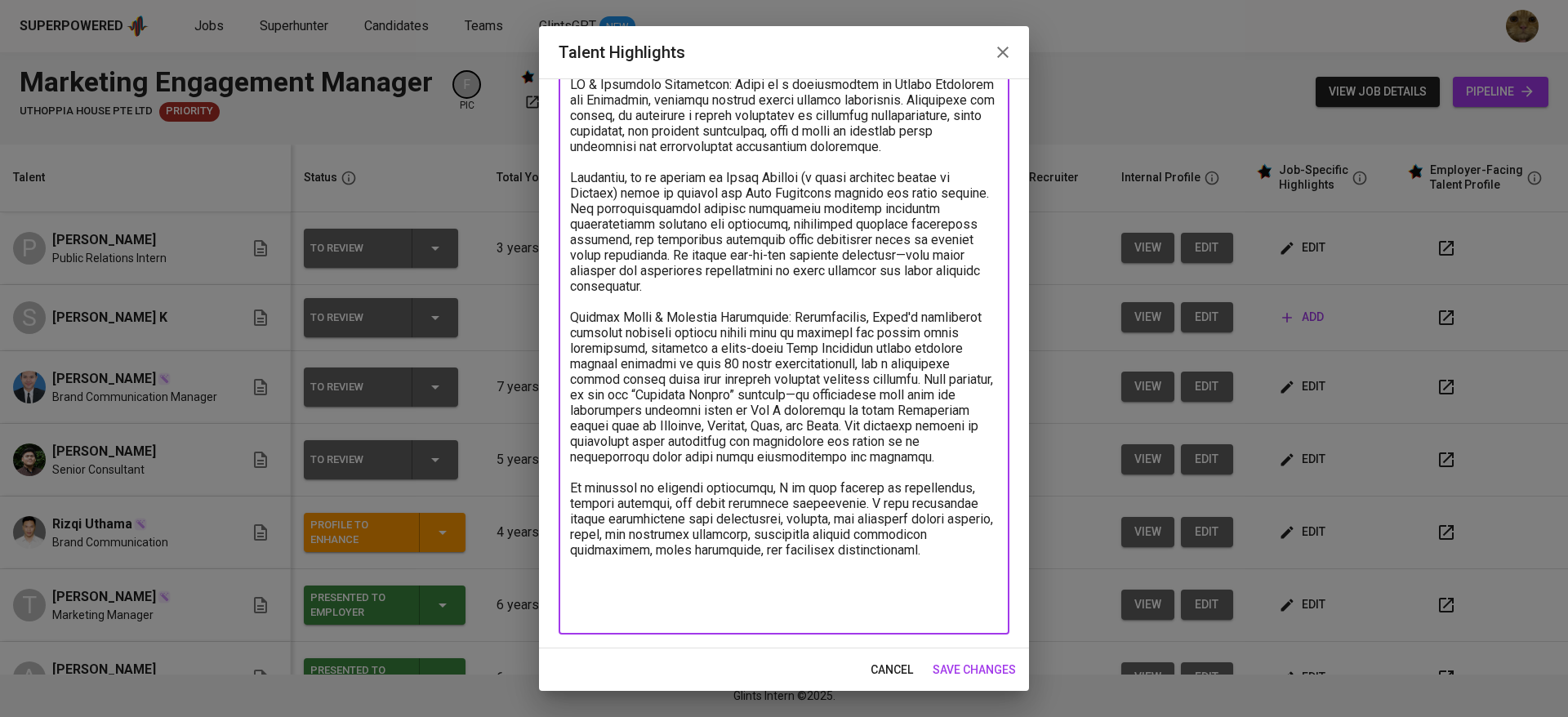
click at [683, 497] on textarea at bounding box center [784, 348] width 427 height 543
click at [953, 533] on textarea at bounding box center [784, 348] width 427 height 543
click at [880, 623] on div "x Talent Highlights" at bounding box center [784, 348] width 451 height 573
click at [978, 574] on textarea at bounding box center [784, 348] width 427 height 543
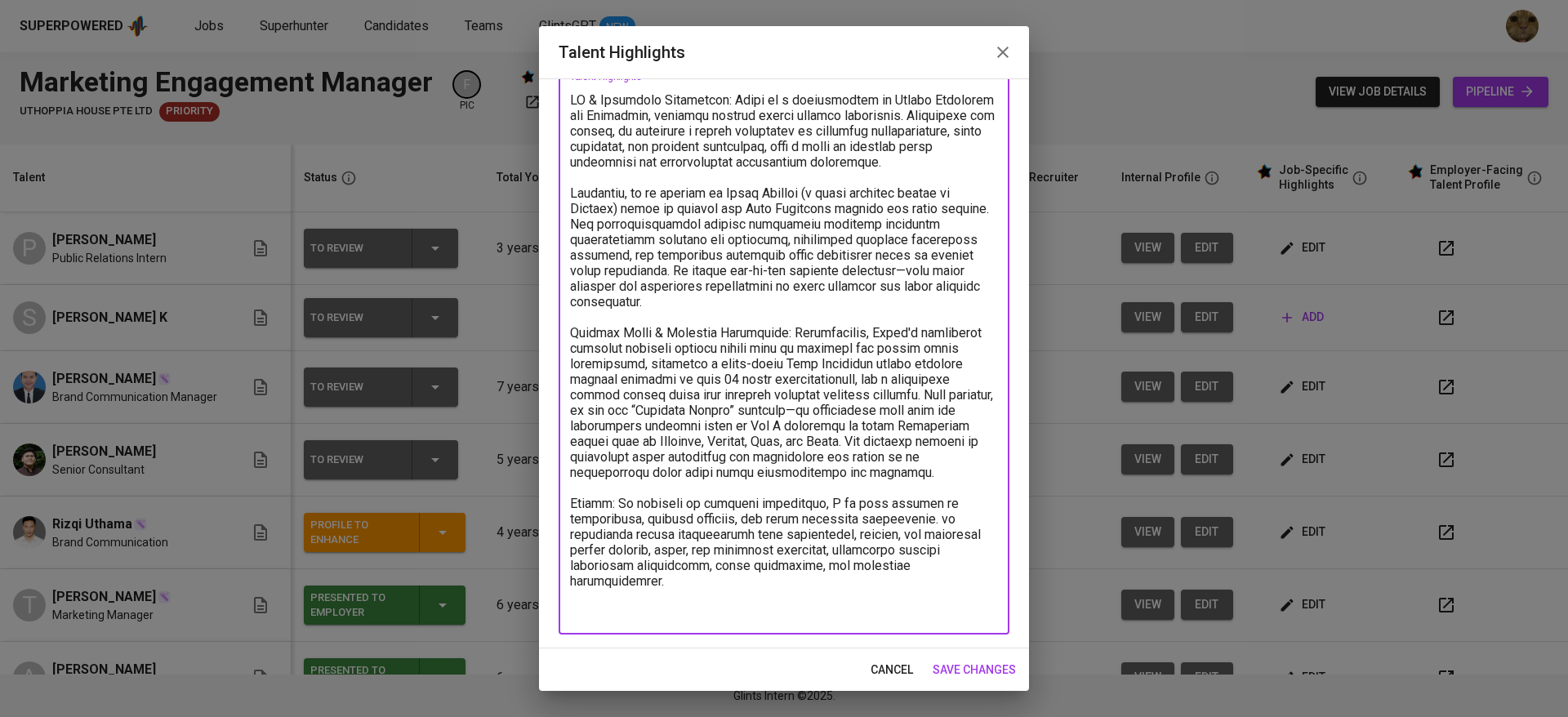
scroll to position [79, 0]
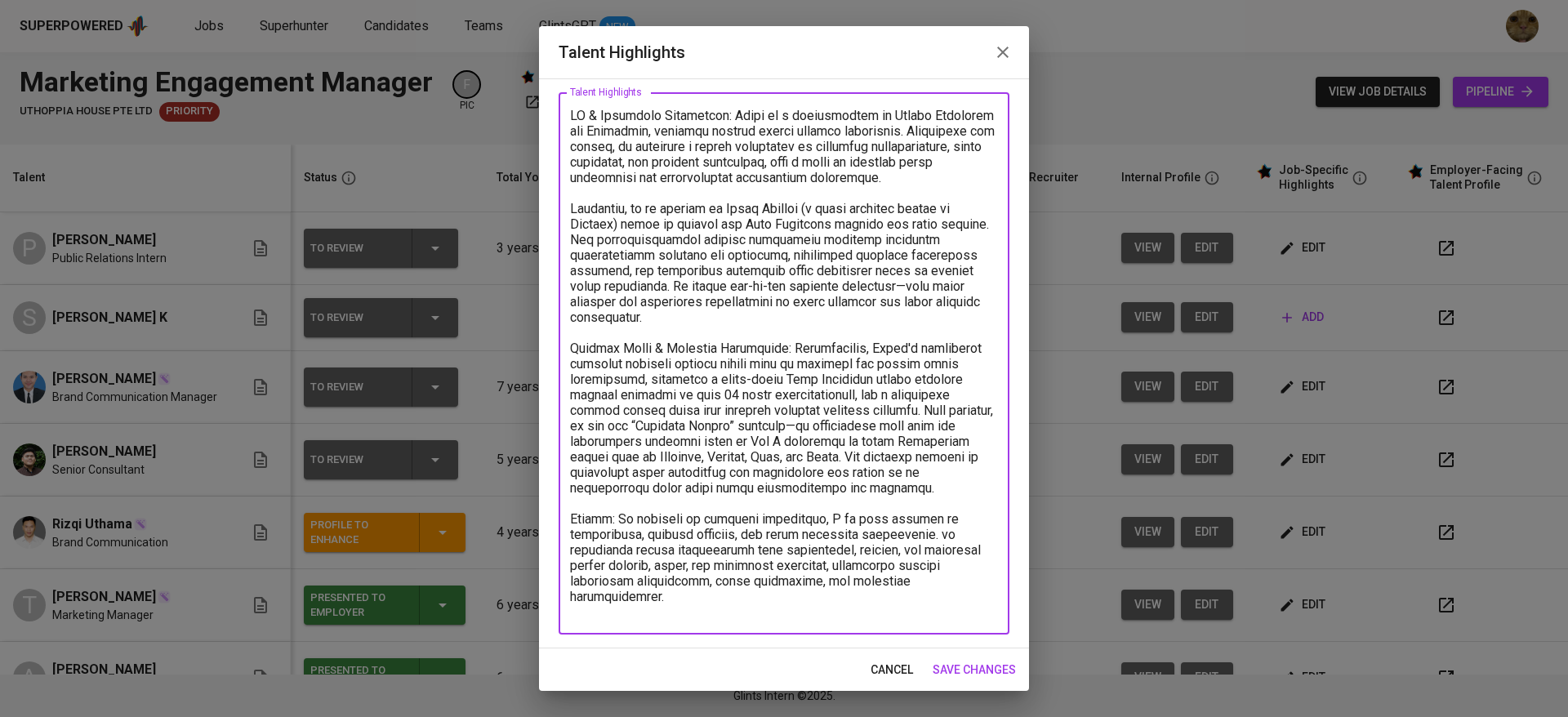
drag, startPoint x: 608, startPoint y: 551, endPoint x: 536, endPoint y: 551, distance: 72.0
click at [536, 551] on div "Talent Highlights Enhance the Talent's profile by adding highlights relevant to…" at bounding box center [784, 358] width 1568 height 717
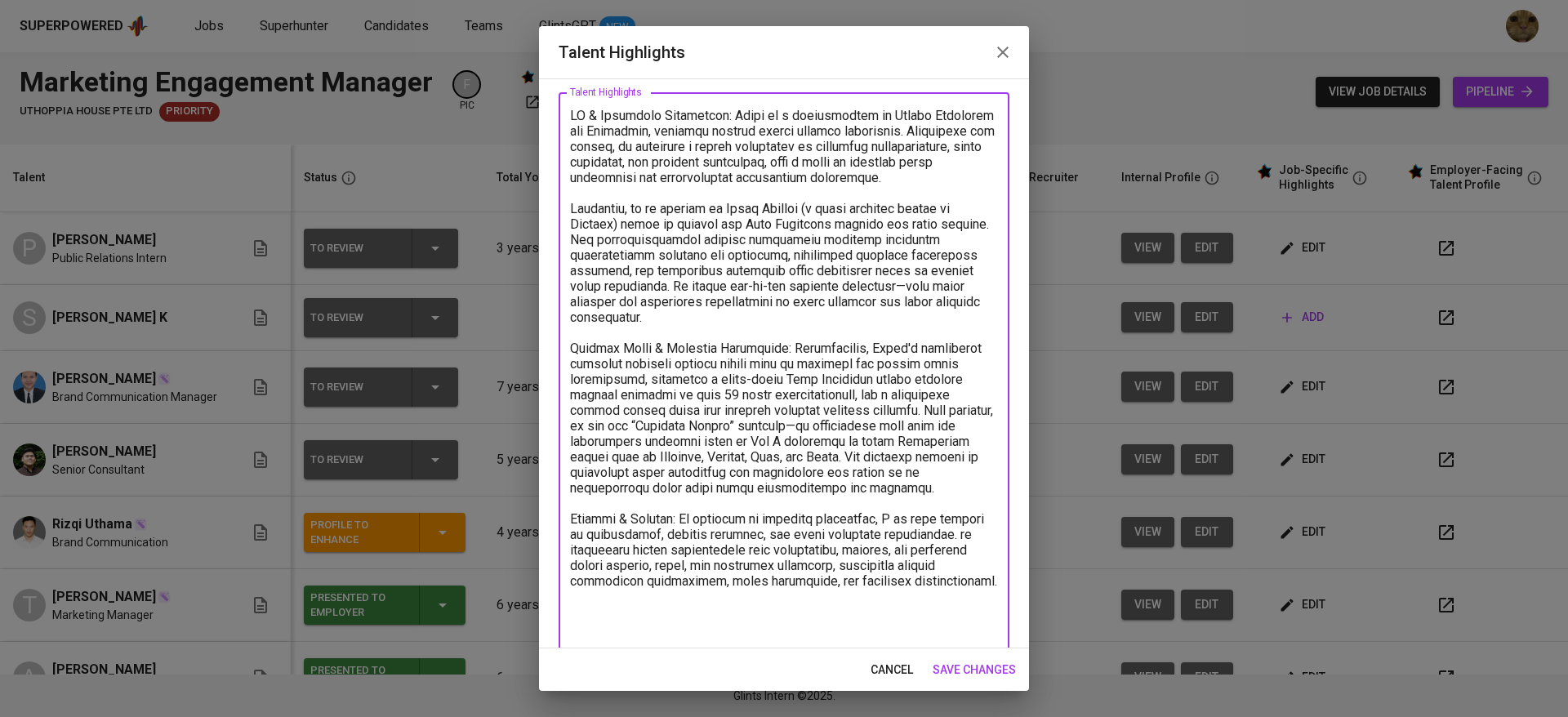
scroll to position [94, 0]
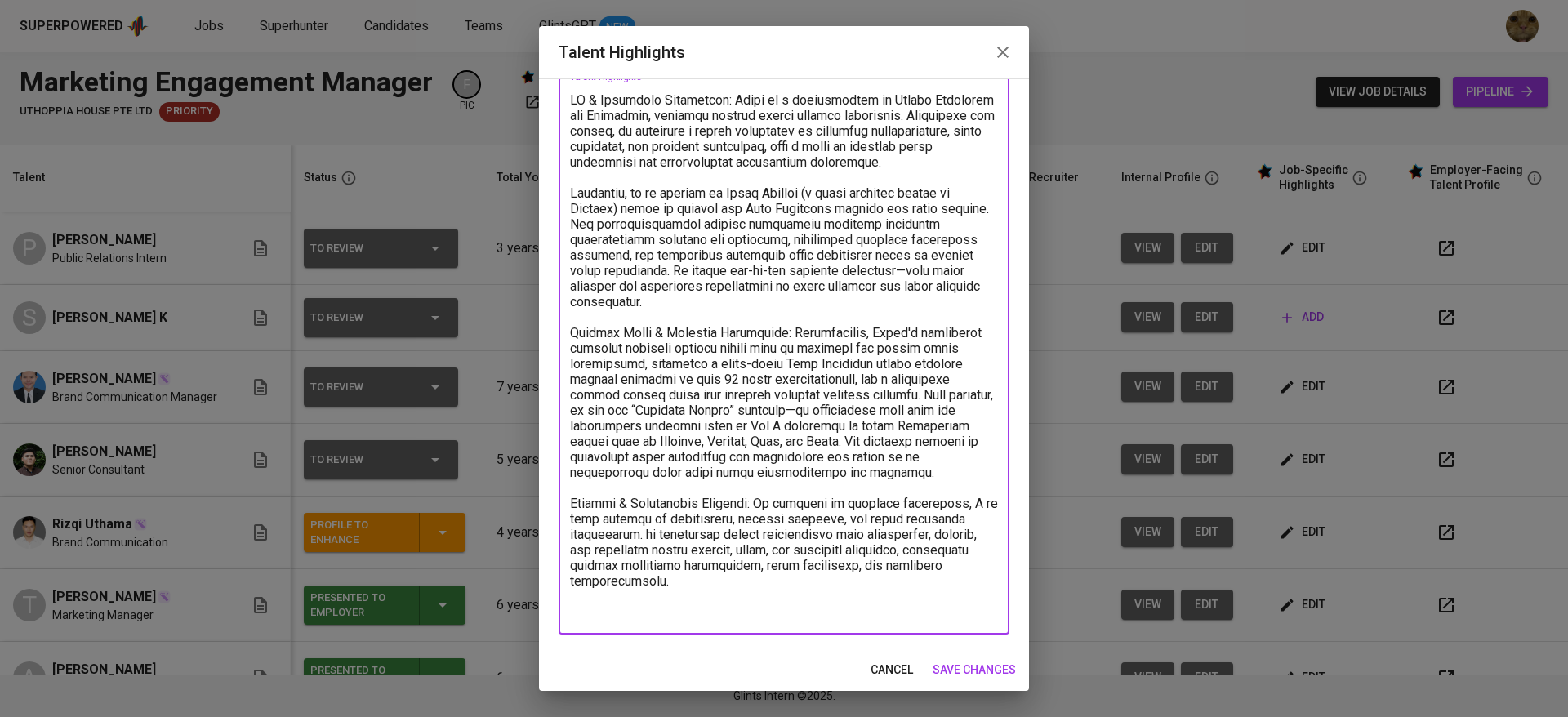
click at [663, 559] on textarea at bounding box center [784, 356] width 427 height 528
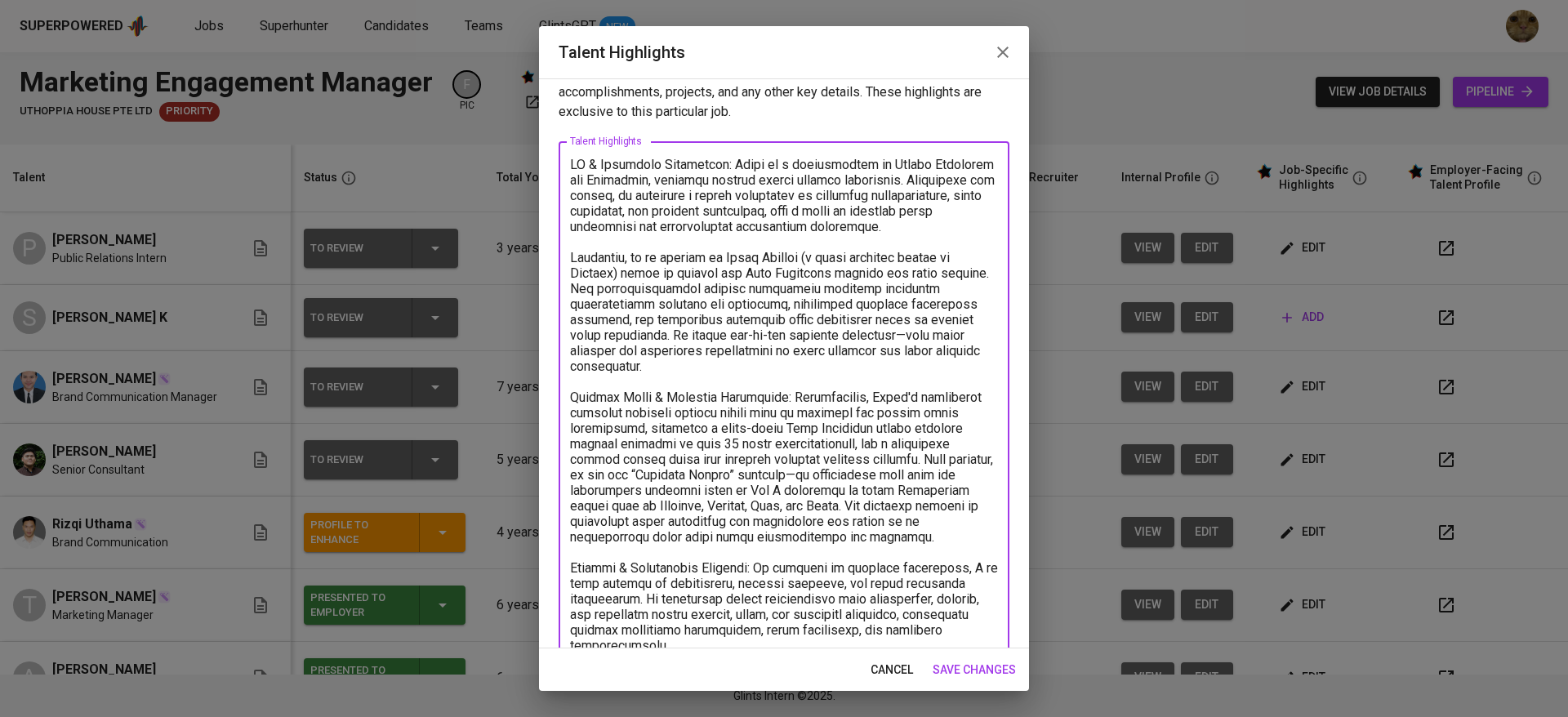
scroll to position [32, 0]
click at [690, 234] on textarea at bounding box center [784, 419] width 427 height 528
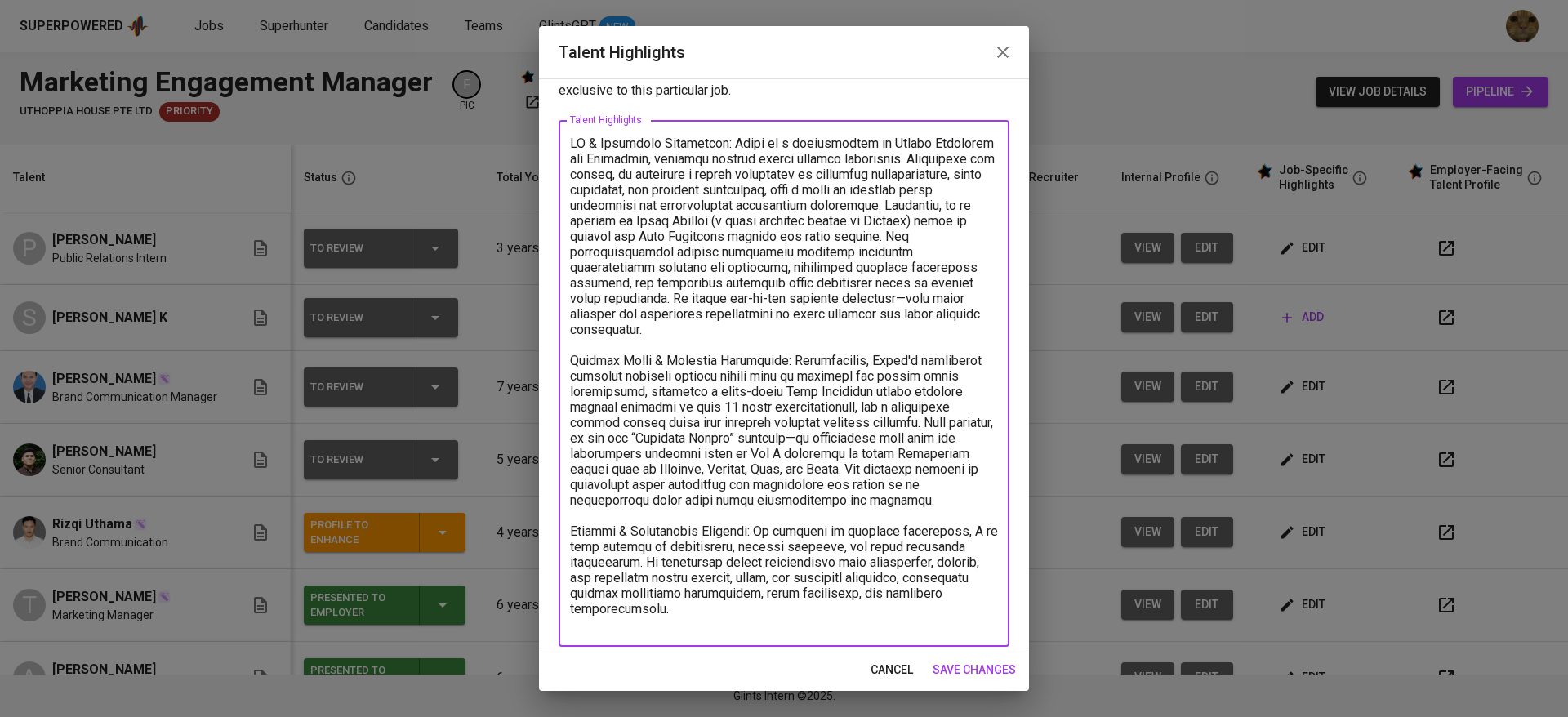
scroll to position [63, 0]
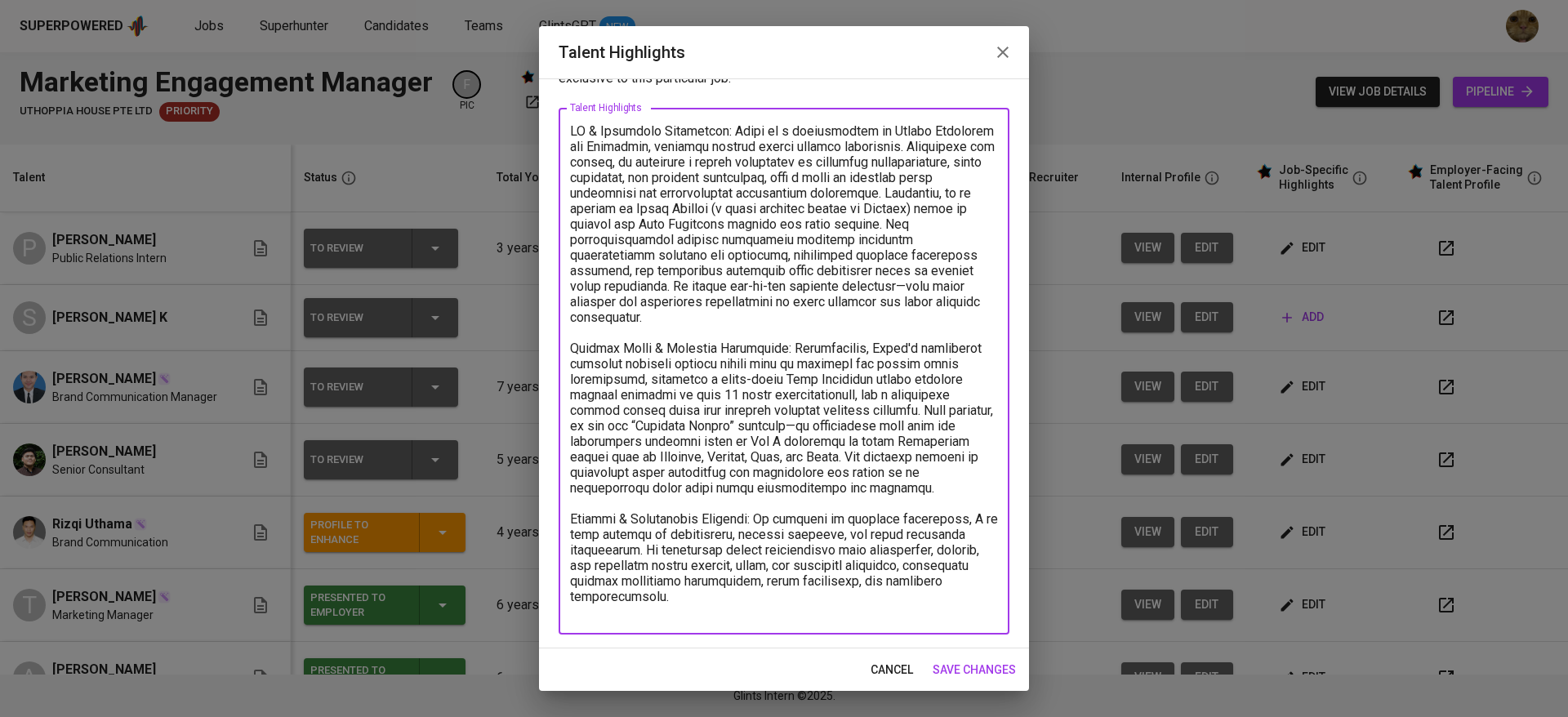
type textarea "LO & Ipsumdolo Sitametcon: Adipi el s doeiusmodtem in Utlabo Etdolorem ali Enim…"
click at [938, 662] on span "save changes" at bounding box center [974, 670] width 83 height 21
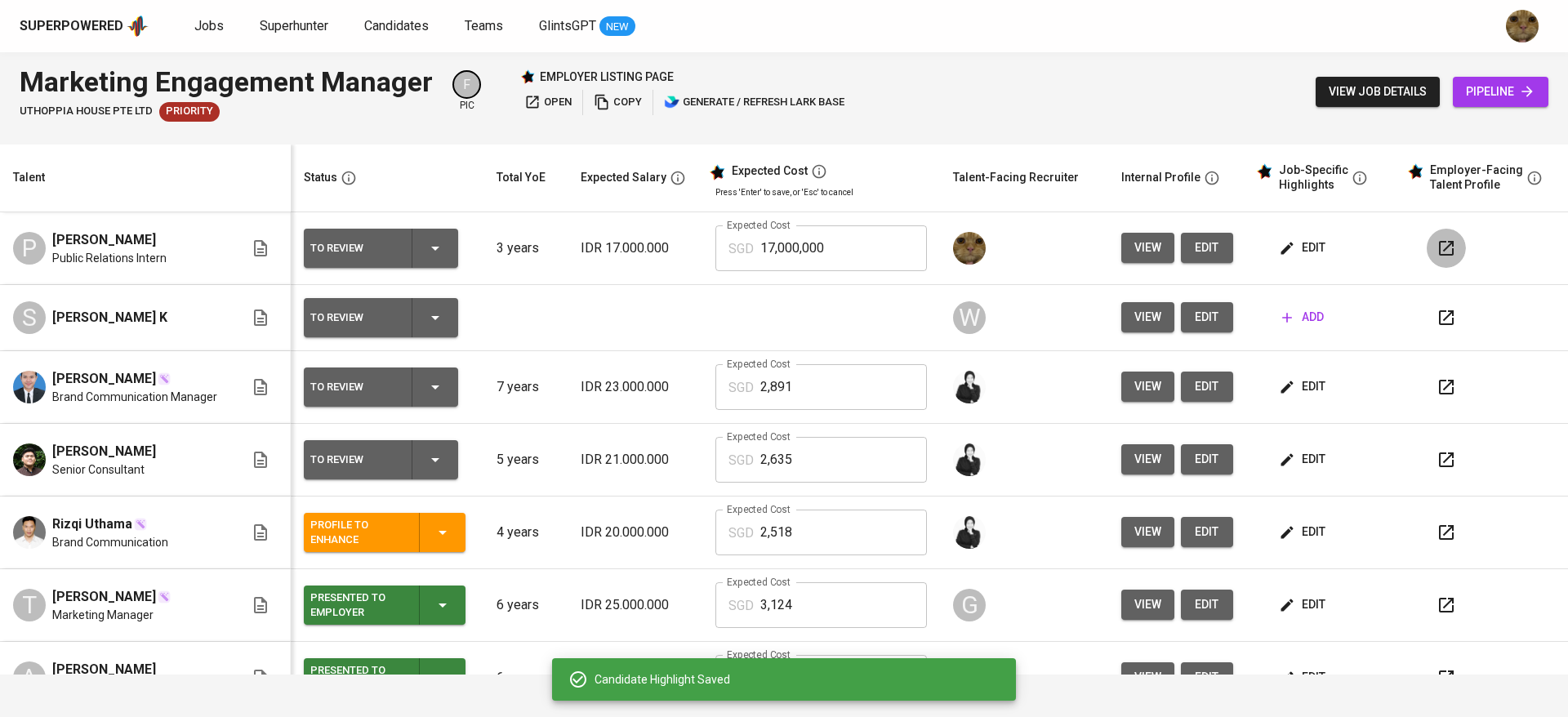
click at [1439, 252] on icon "button" at bounding box center [1446, 249] width 14 height 14
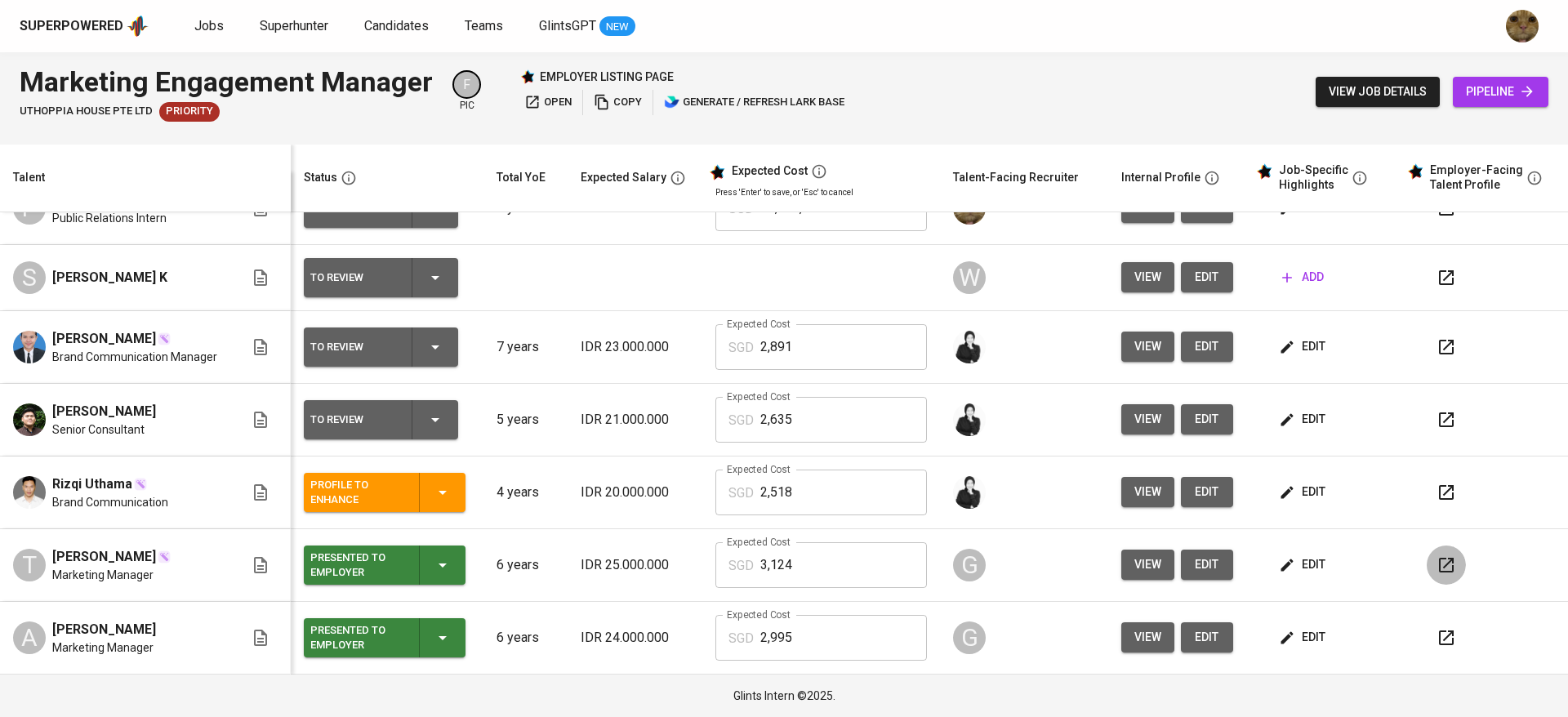
click at [1439, 571] on icon "button" at bounding box center [1446, 565] width 14 height 14
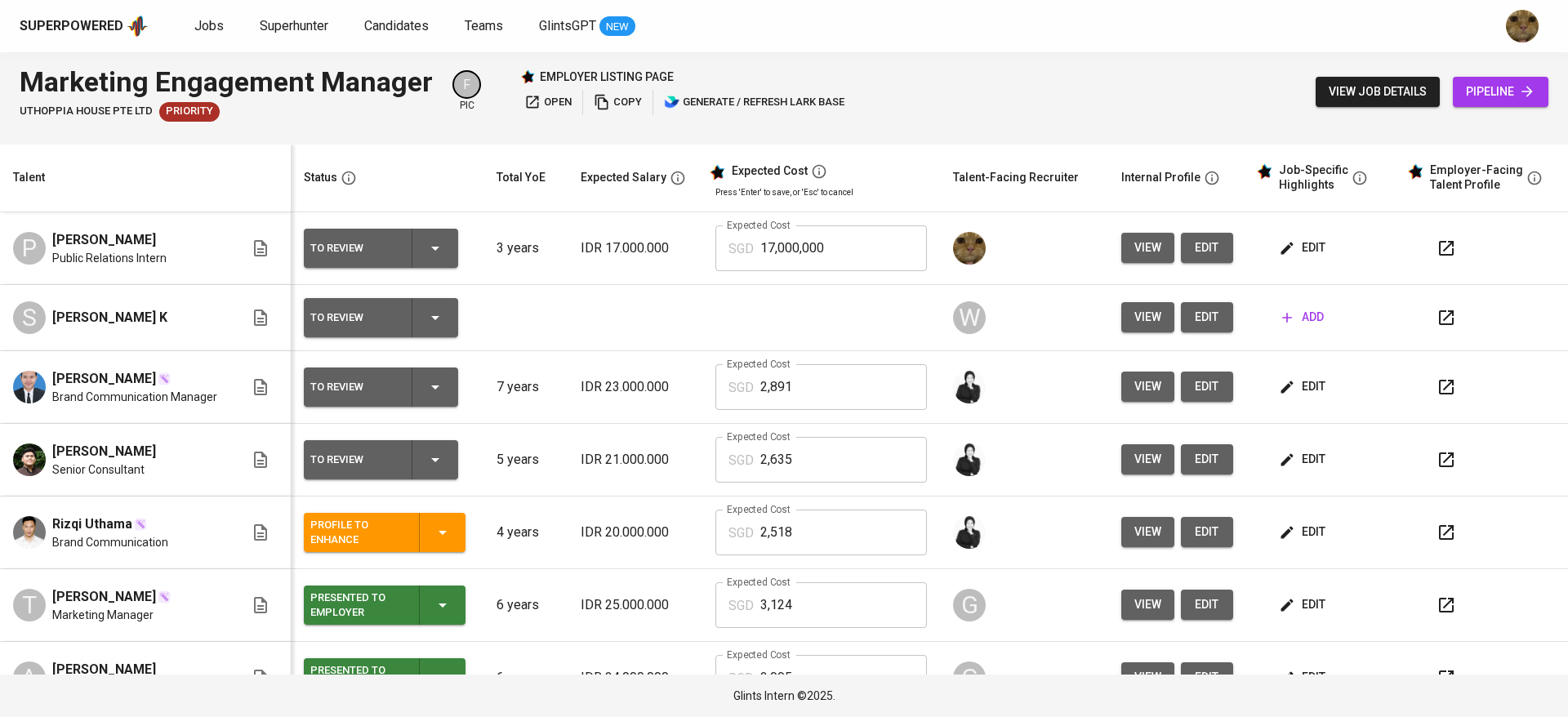
click at [1283, 230] on td "edit" at bounding box center [1324, 249] width 151 height 72
click at [1279, 249] on icon "button" at bounding box center [1287, 249] width 16 height 16
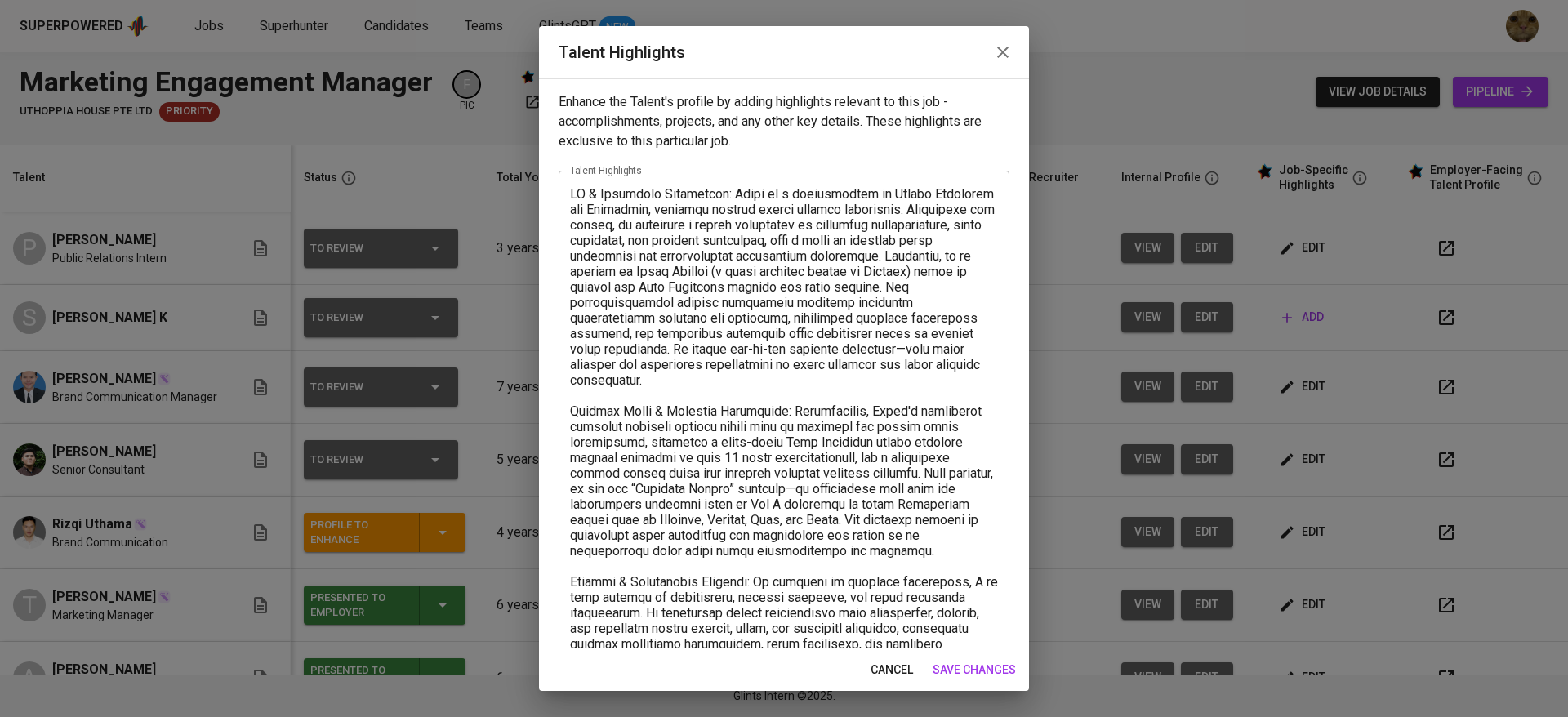
scroll to position [63, 0]
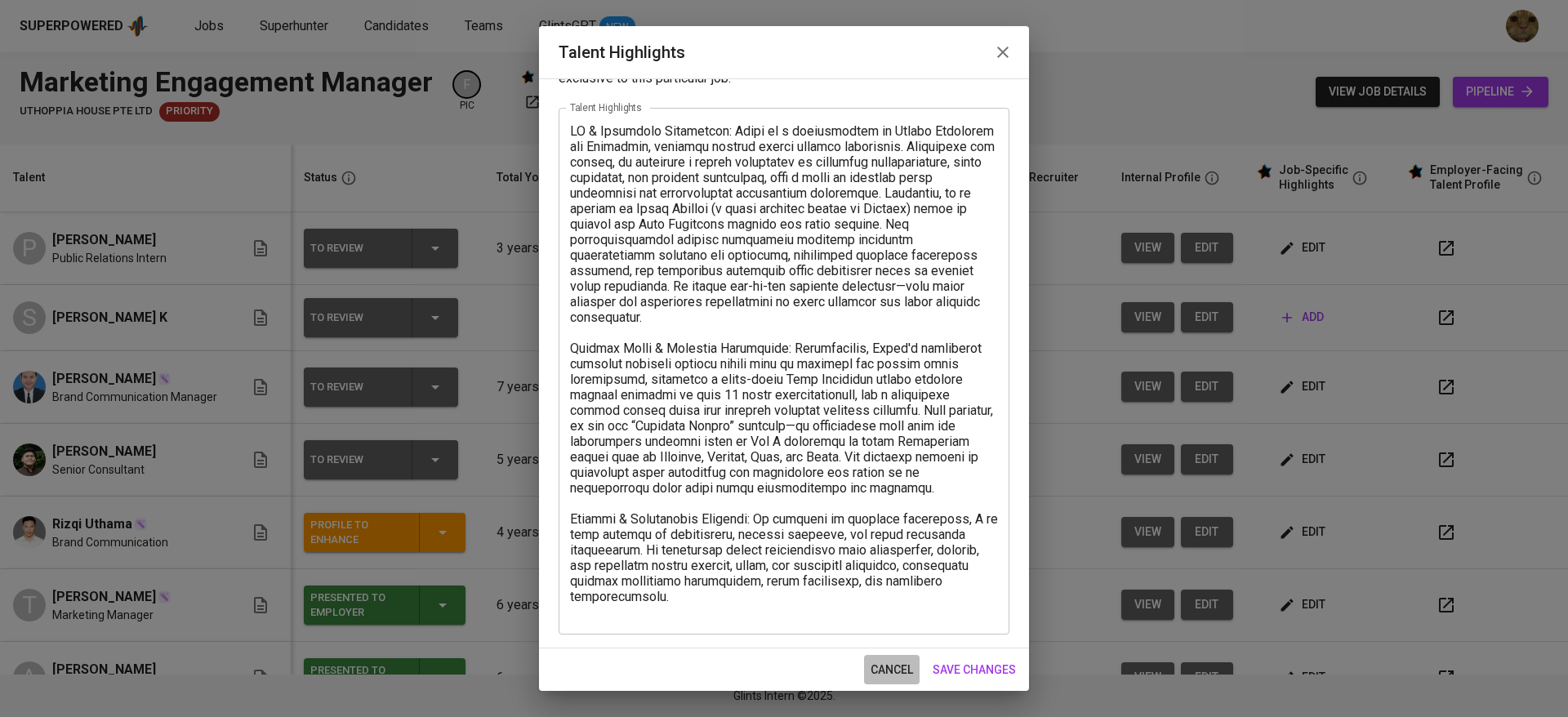
click at [887, 667] on span "cancel" at bounding box center [891, 670] width 42 height 21
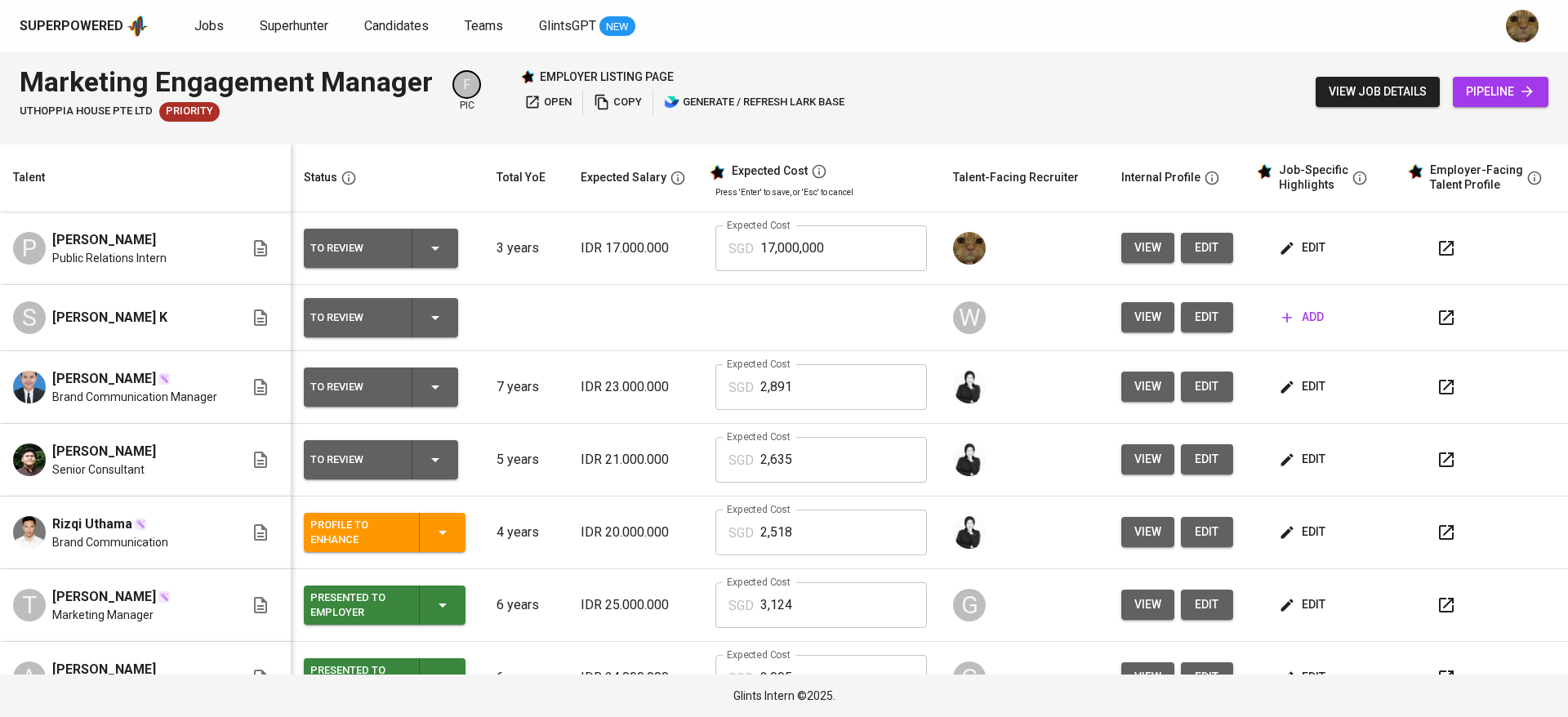
click at [1196, 248] on span "edit" at bounding box center [1207, 248] width 26 height 21
click at [837, 230] on input "17,000,000" at bounding box center [843, 248] width 166 height 46
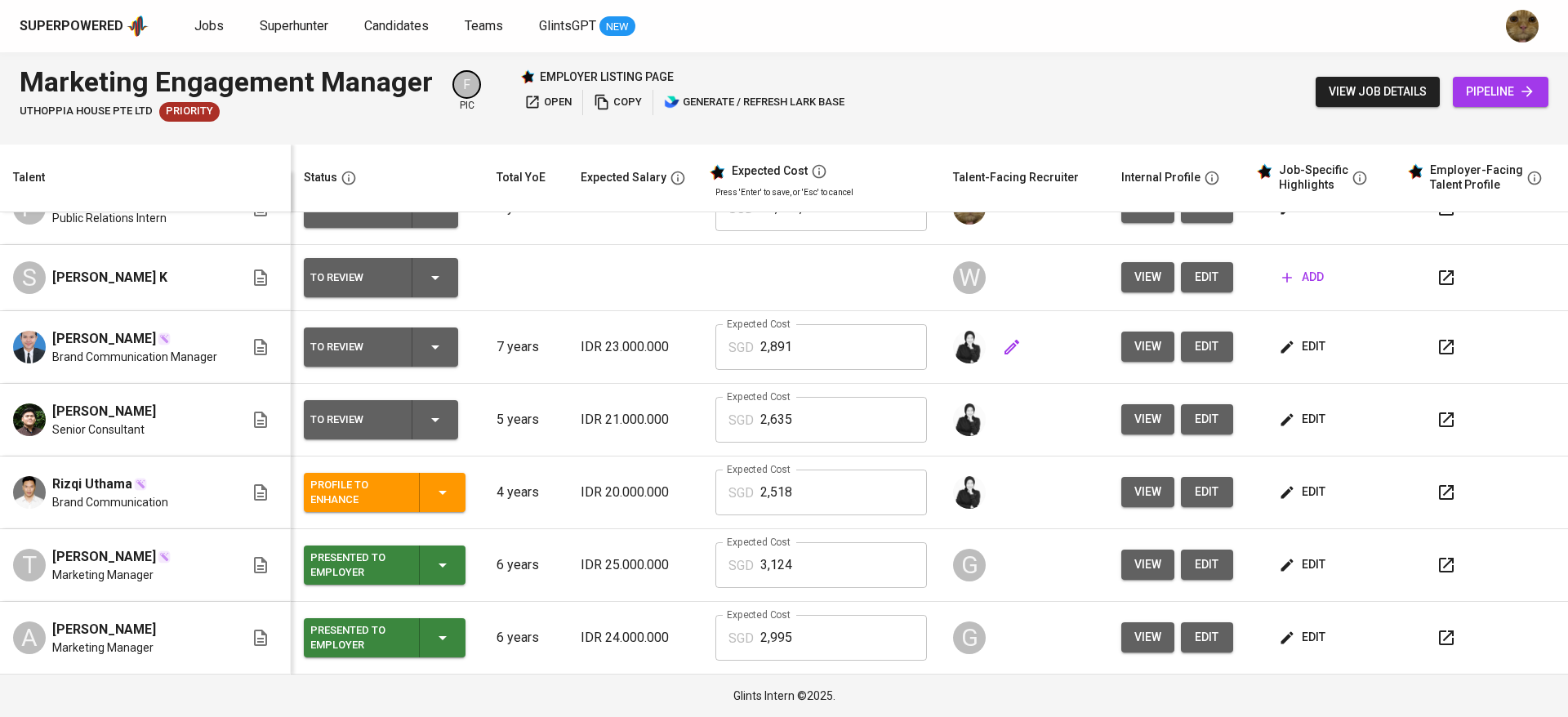
scroll to position [0, 0]
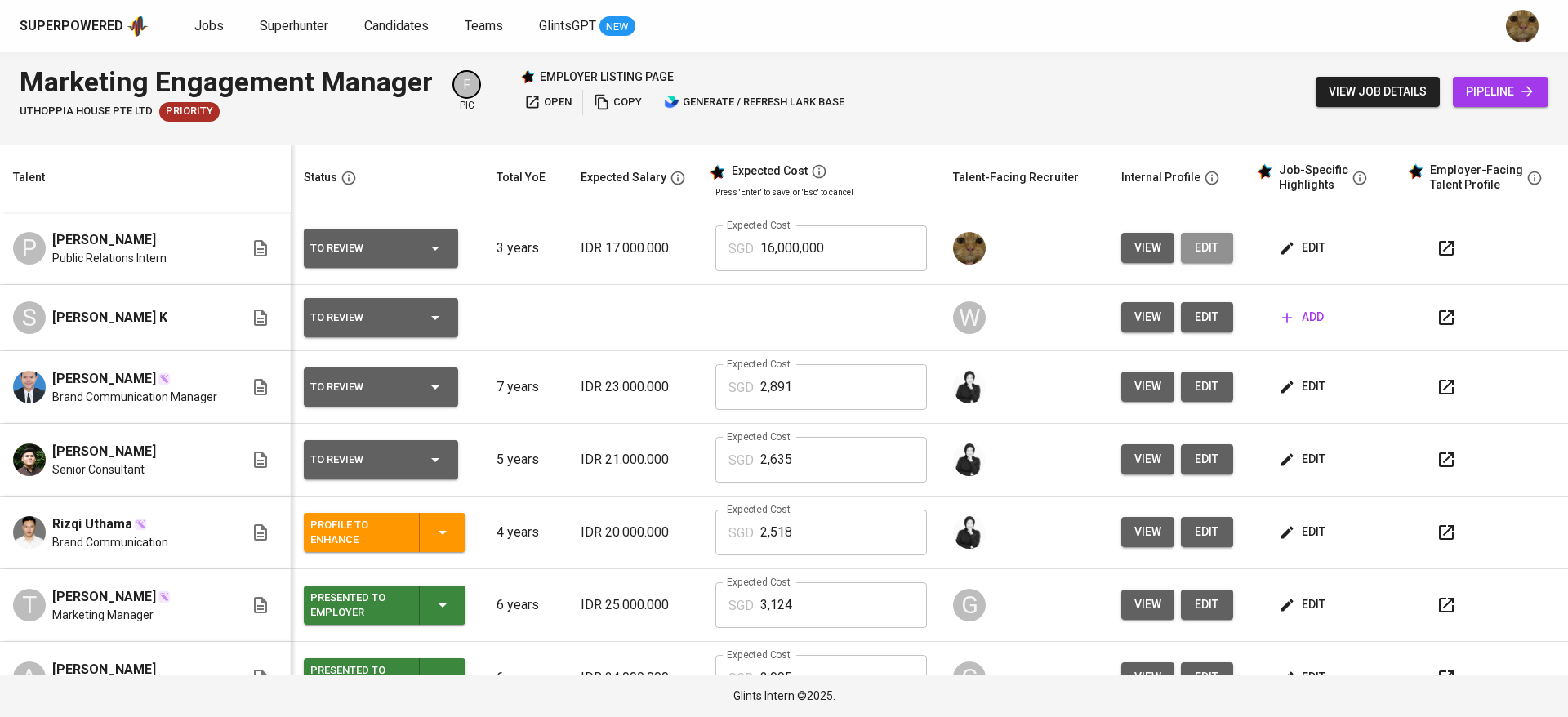
click at [1212, 239] on button "edit" at bounding box center [1207, 248] width 52 height 30
click at [803, 231] on input "16,000,000" at bounding box center [843, 248] width 166 height 46
type input "17,000,000"
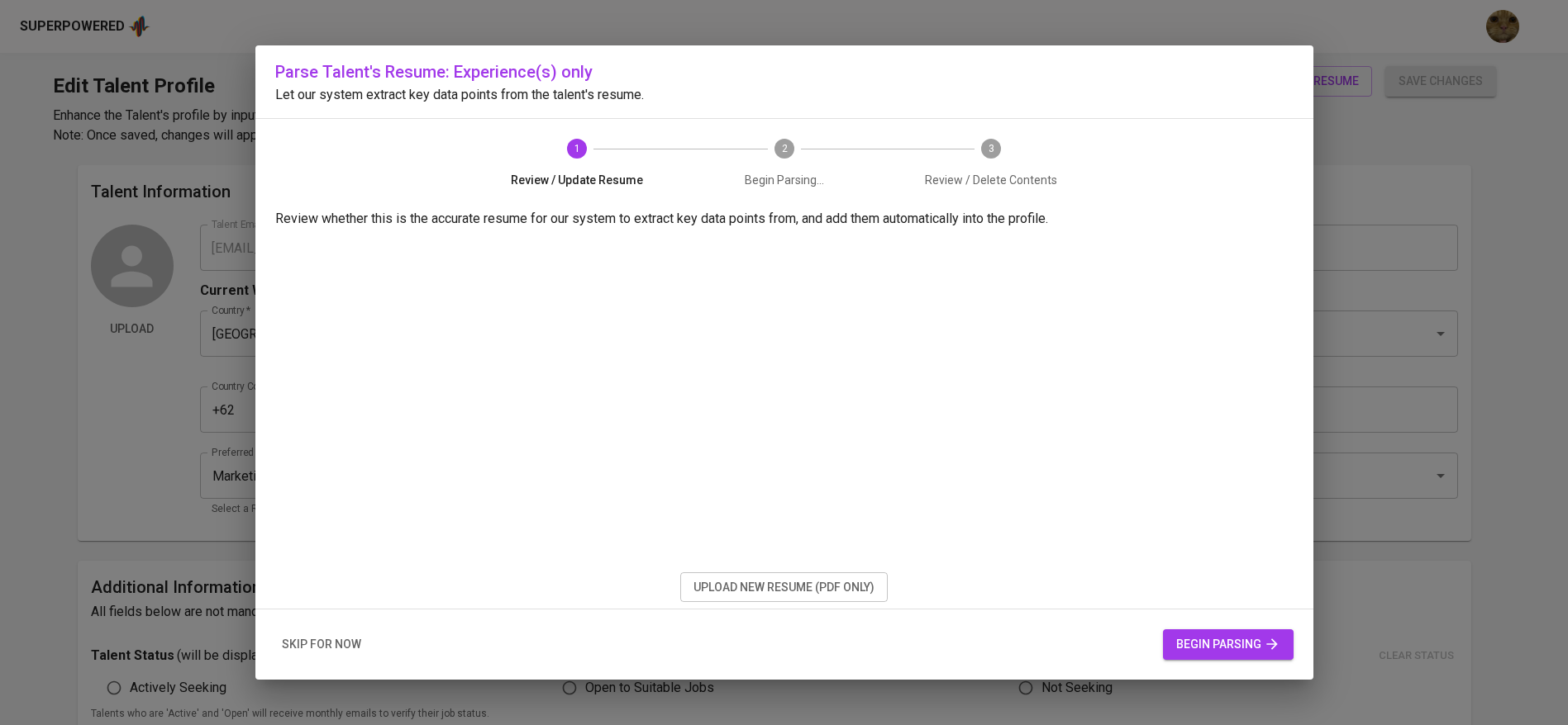
scroll to position [39, 0]
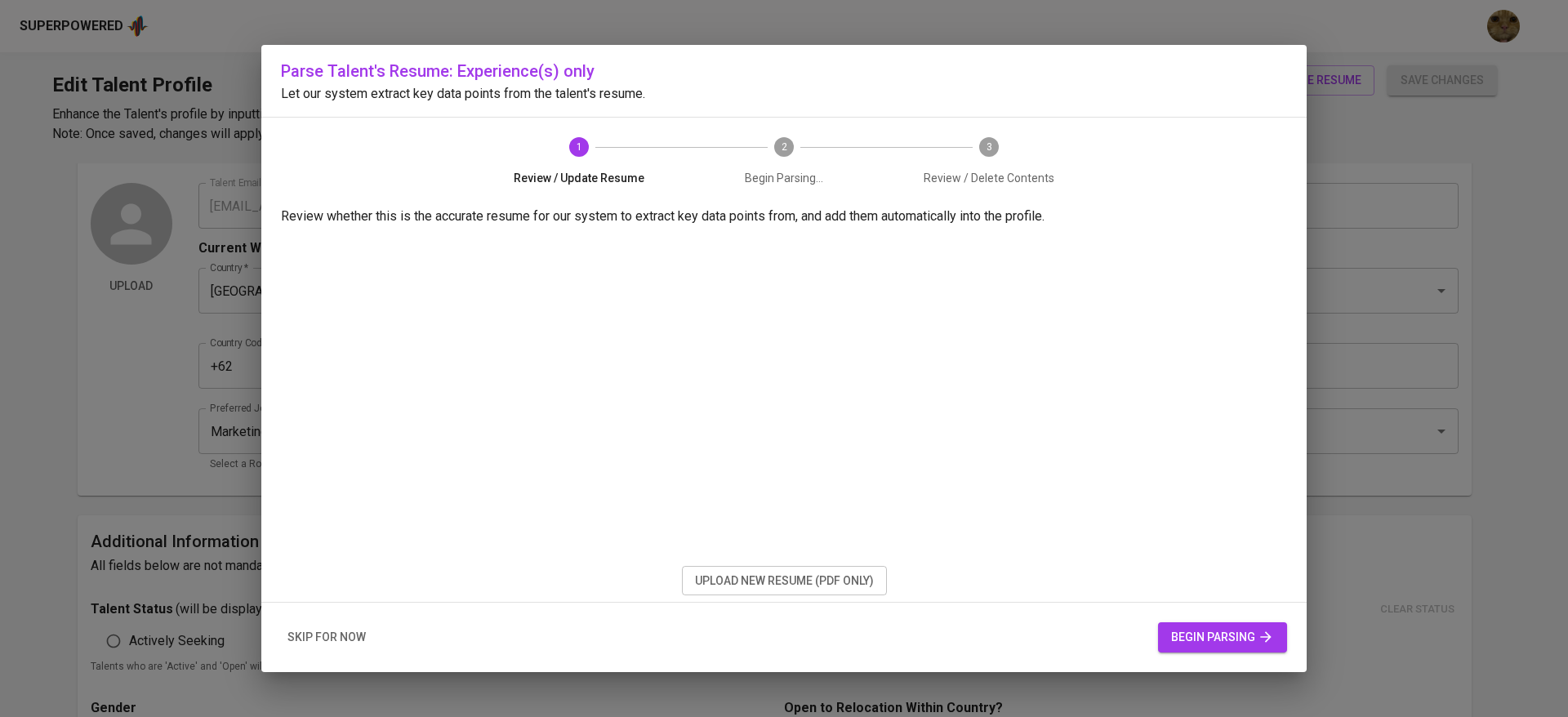
click at [287, 626] on button "skip for now" at bounding box center [326, 637] width 91 height 30
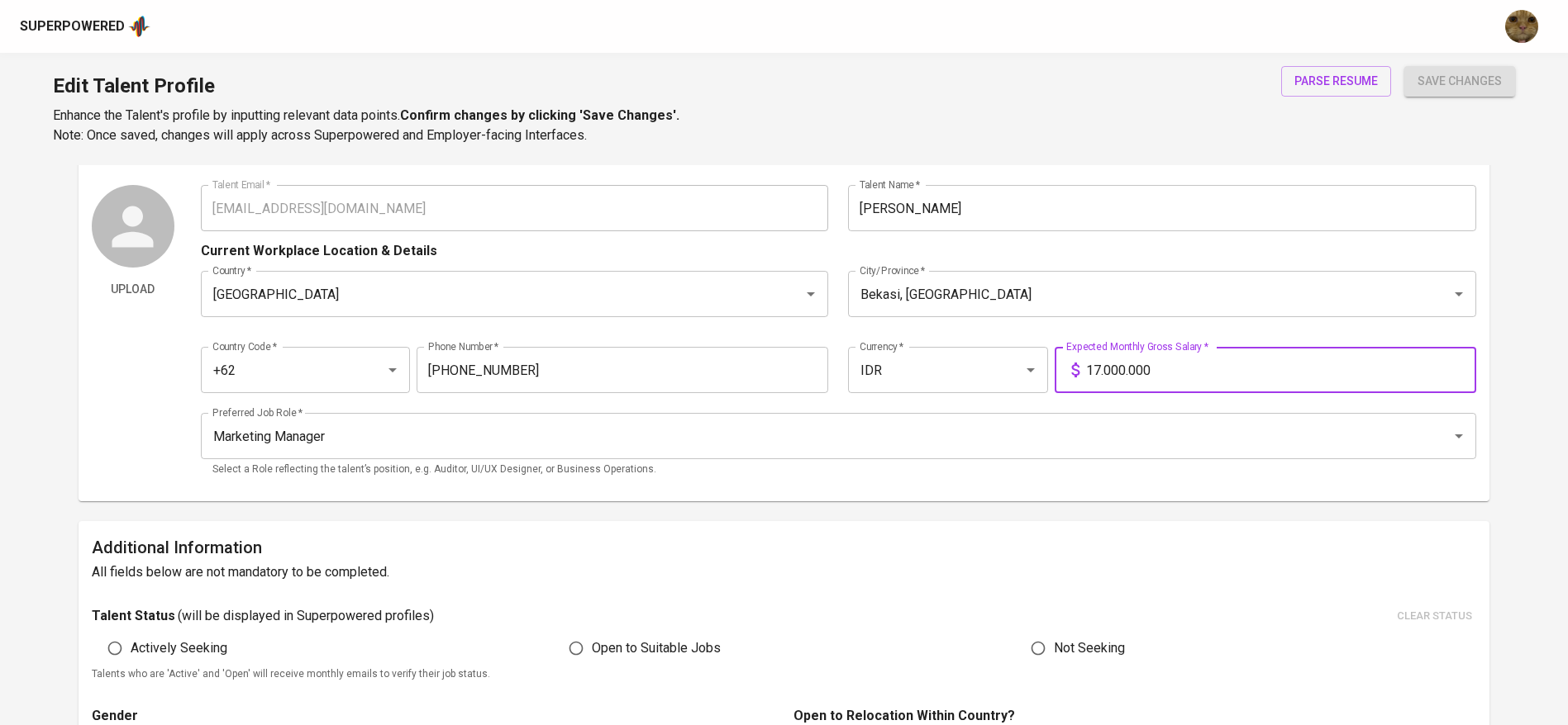
drag, startPoint x: 1134, startPoint y: 362, endPoint x: 1083, endPoint y: 362, distance: 51.0
click at [1083, 362] on div "17.000.000 Expected Monthly Gross Salary *" at bounding box center [1265, 369] width 422 height 47
type input "0"
type input "16.000.000"
click at [1404, 66] on button "save changes" at bounding box center [1459, 80] width 111 height 30
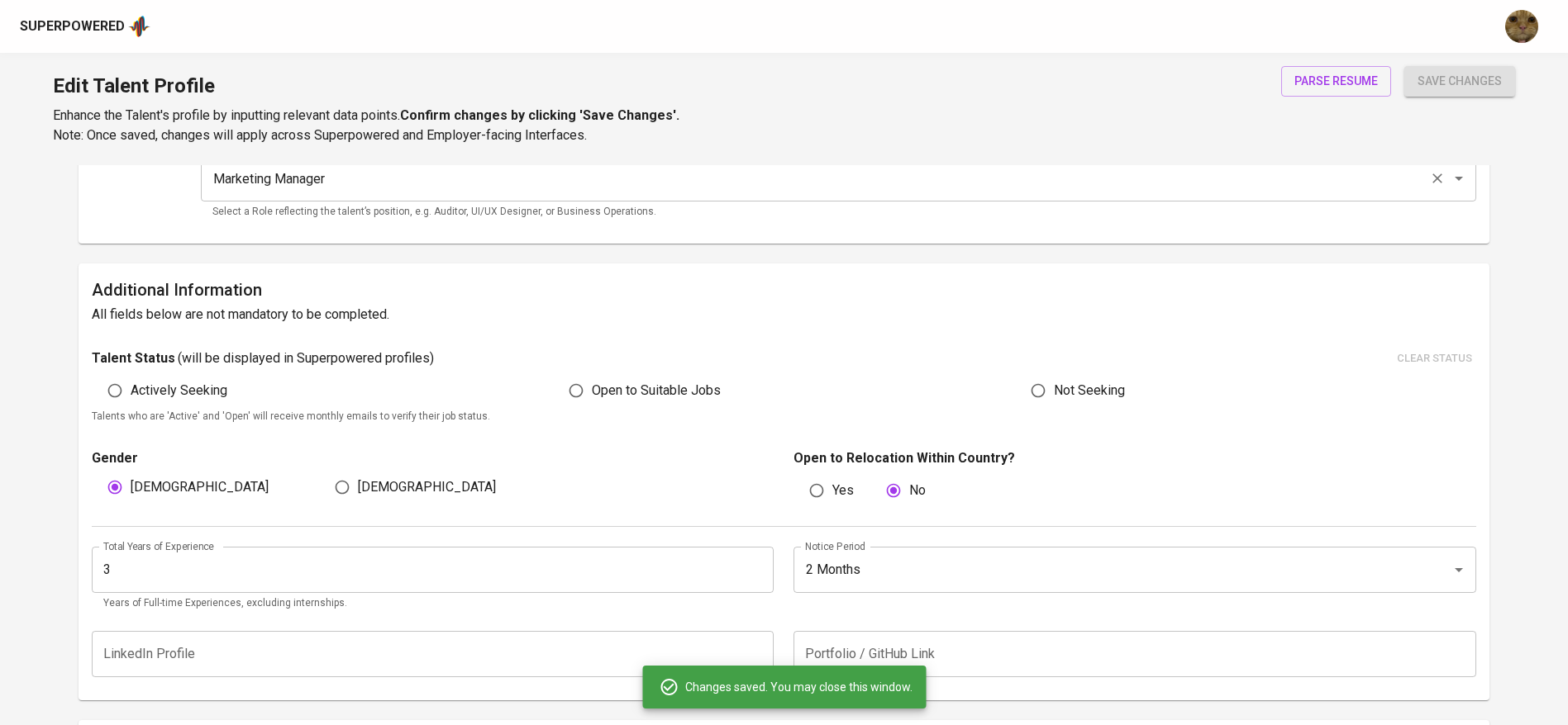
scroll to position [300, 0]
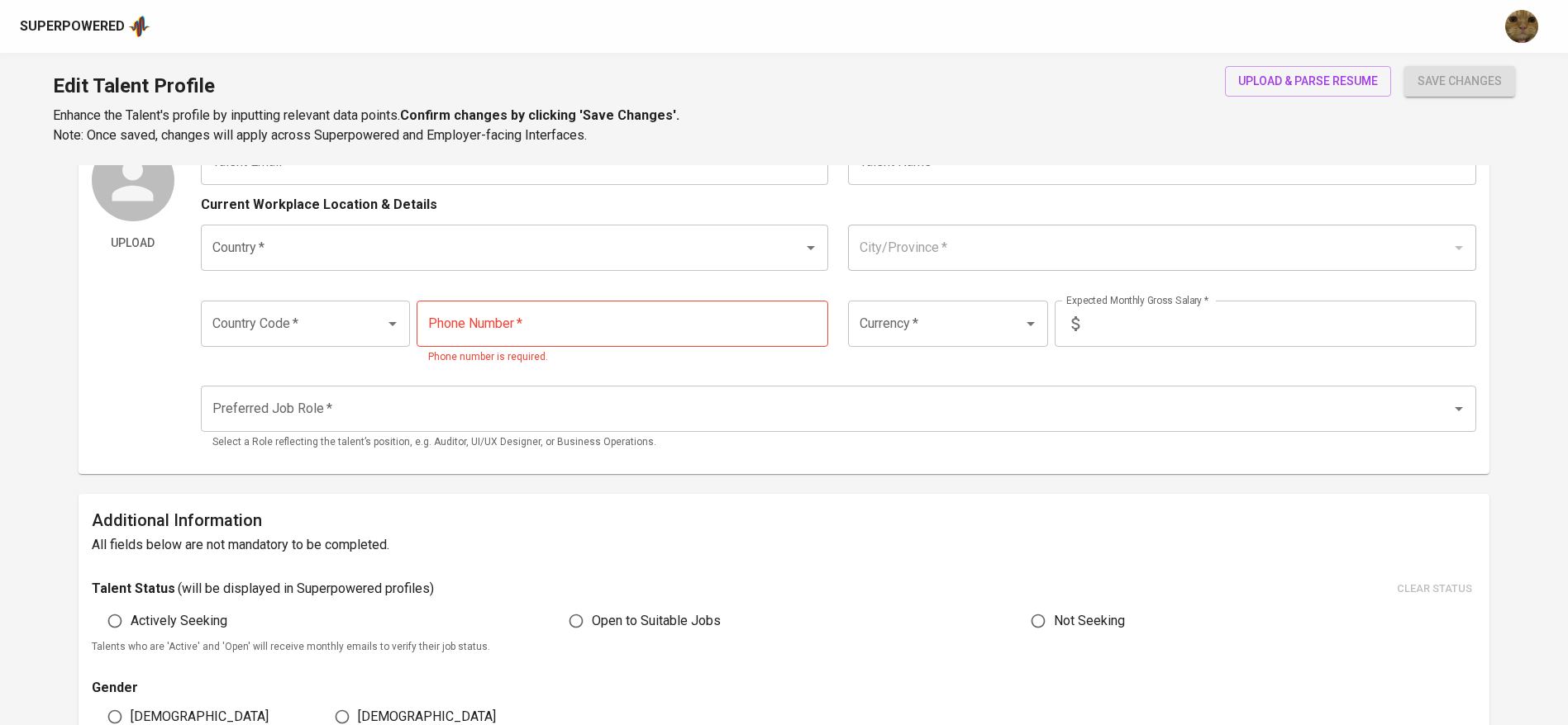
scroll to position [91, 0]
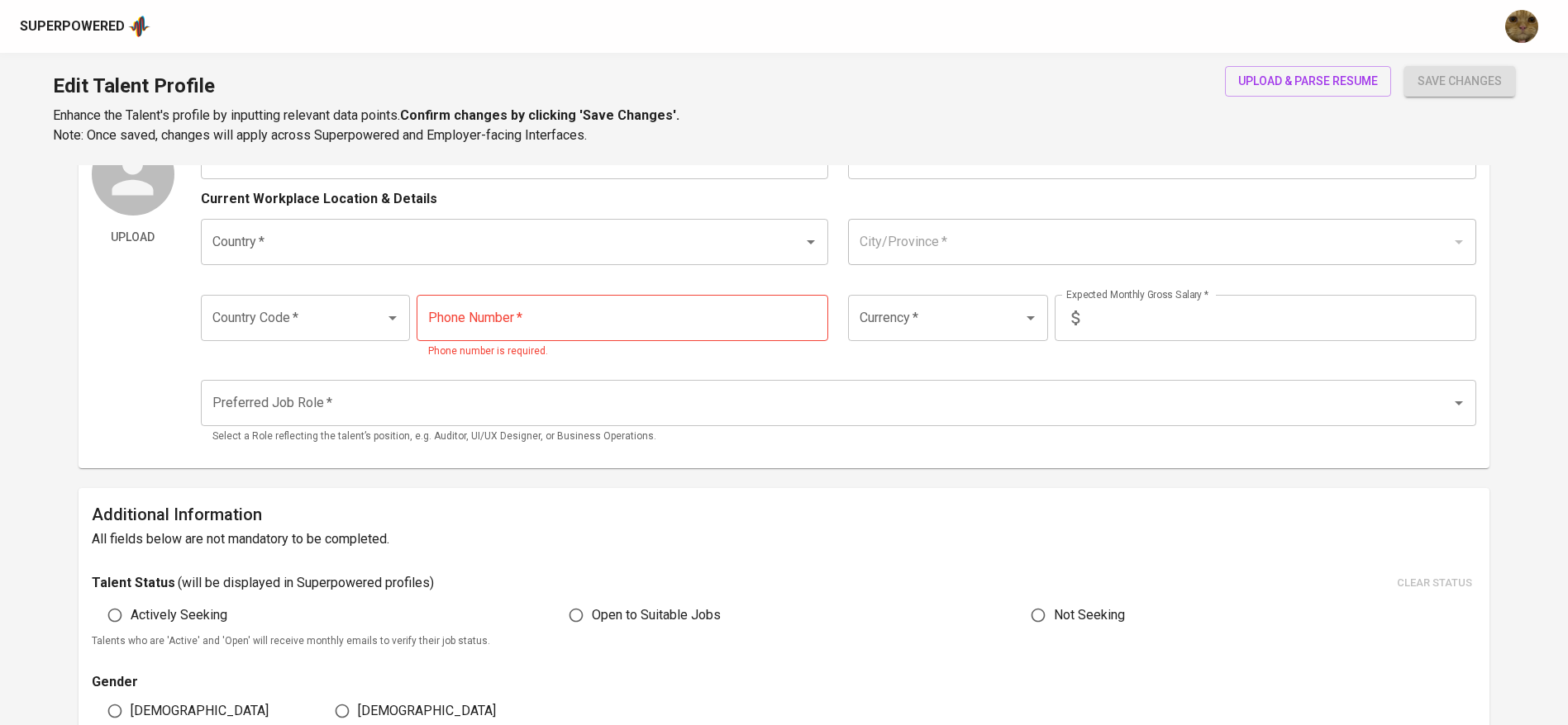
type input "[EMAIL_ADDRESS][DOMAIN_NAME]"
type input "[PERSON_NAME]"
type input "[GEOGRAPHIC_DATA]"
type input "Bekasi, [GEOGRAPHIC_DATA]"
type input "+62"
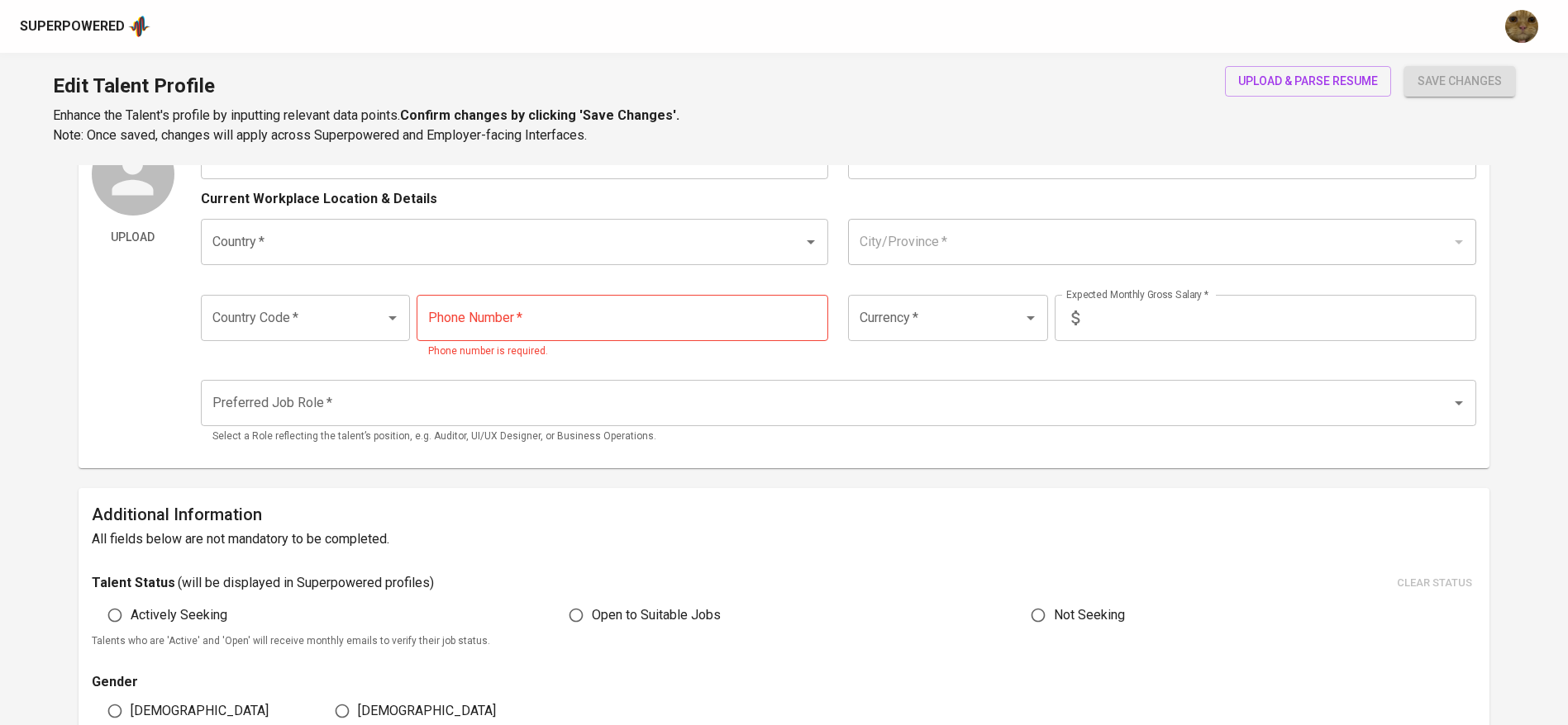
type input "[PHONE_NUMBER]"
type input "IDR"
type input "Marketing Manager"
radio input "true"
type input "3"
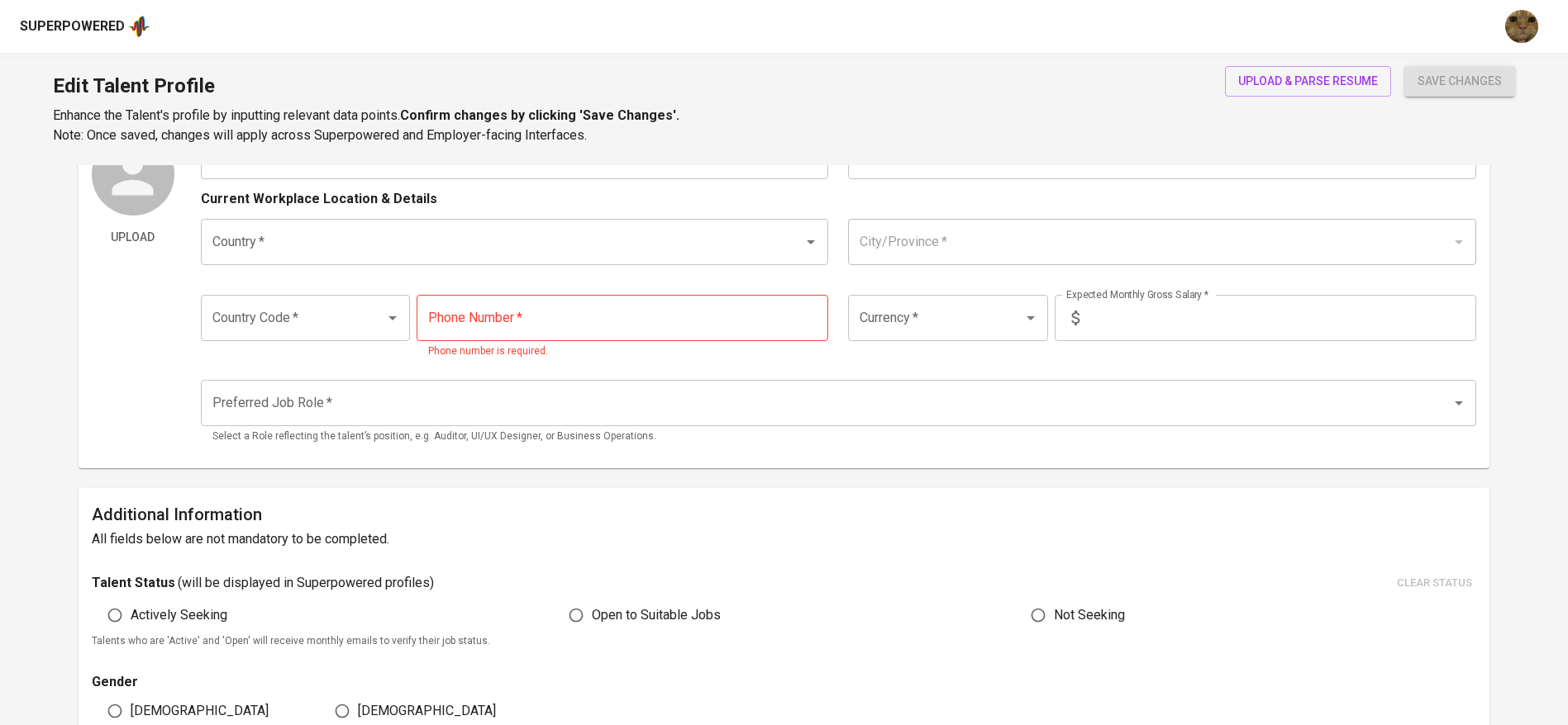
type input "2 Months"
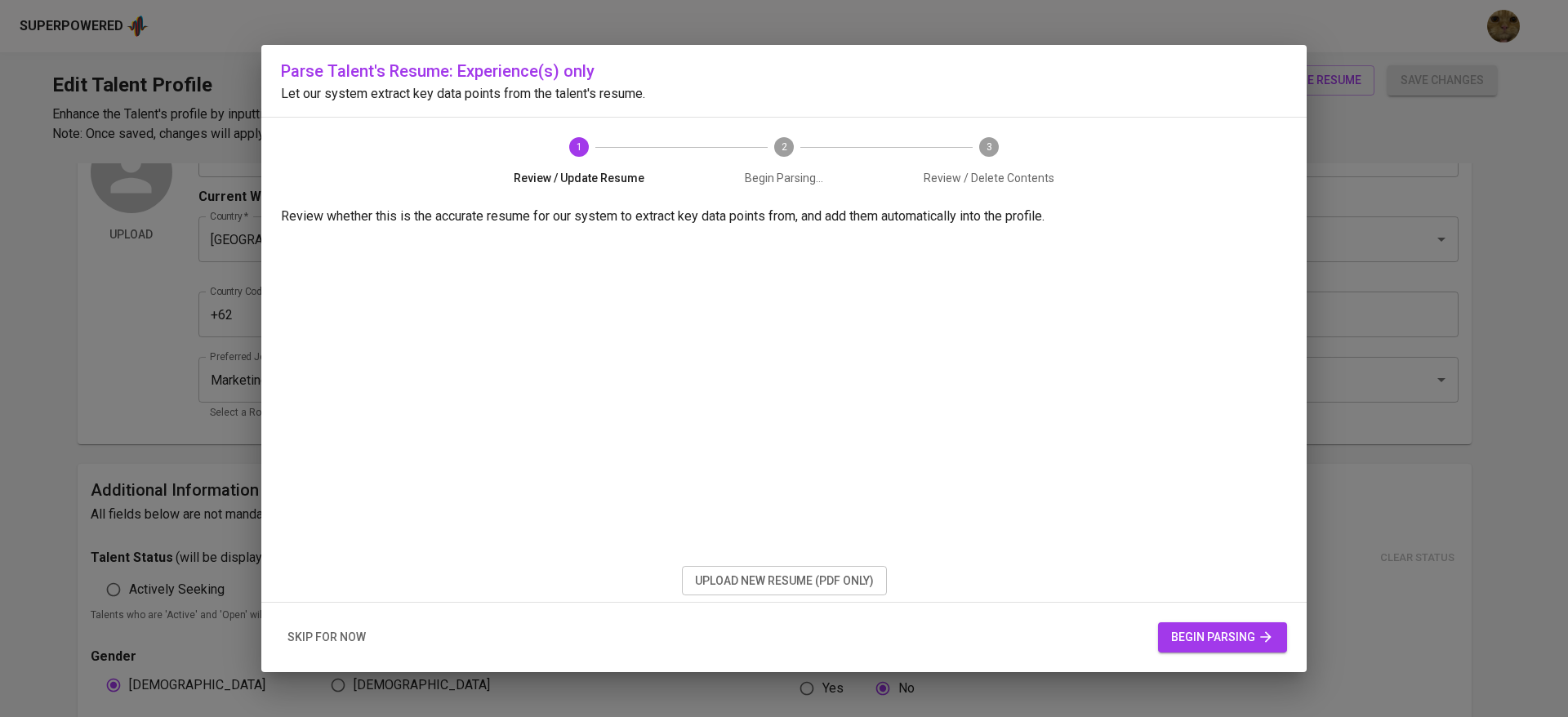
click at [292, 621] on div "skip for now begin parsing" at bounding box center [784, 637] width 1046 height 70
click at [305, 626] on button "skip for now" at bounding box center [326, 637] width 91 height 30
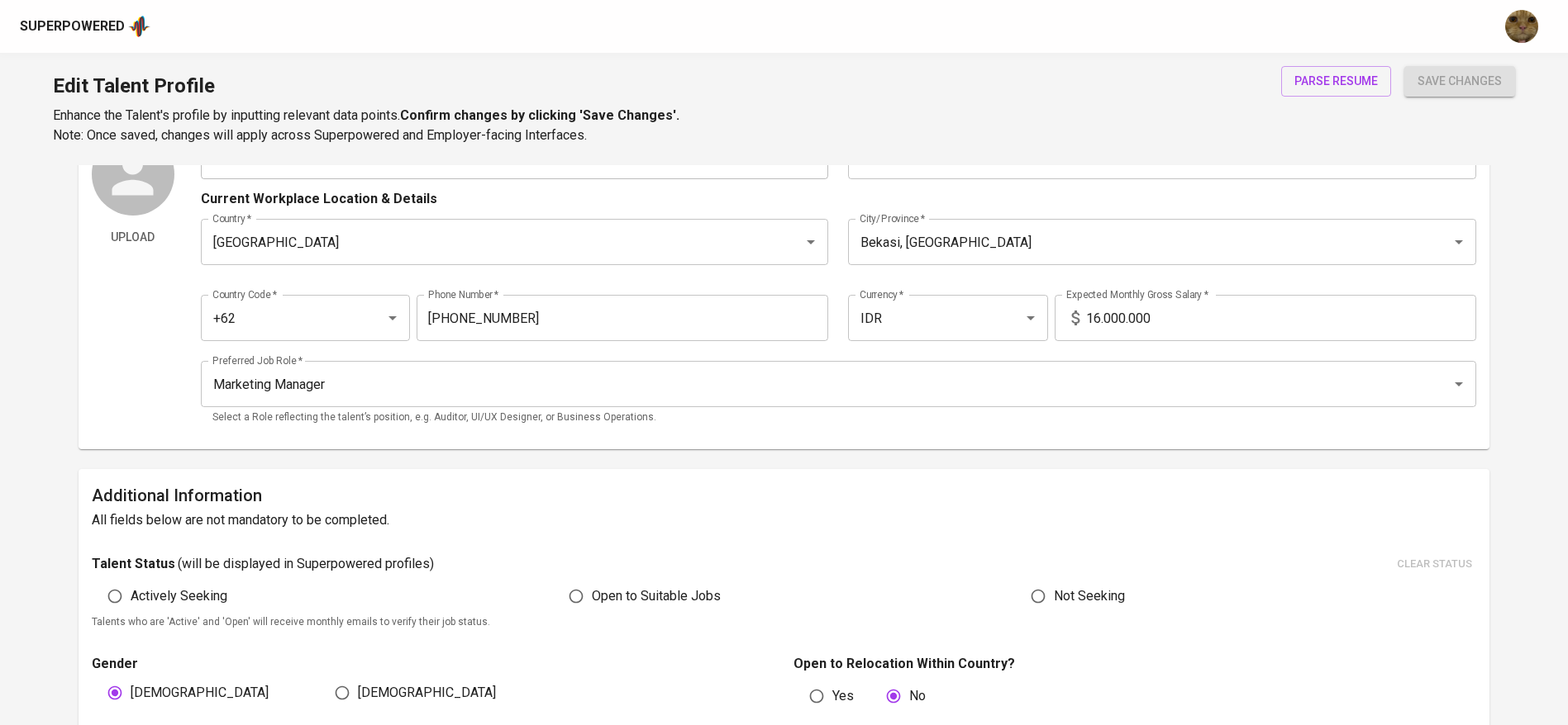
click at [1148, 325] on input "16.000.000" at bounding box center [1281, 318] width 390 height 47
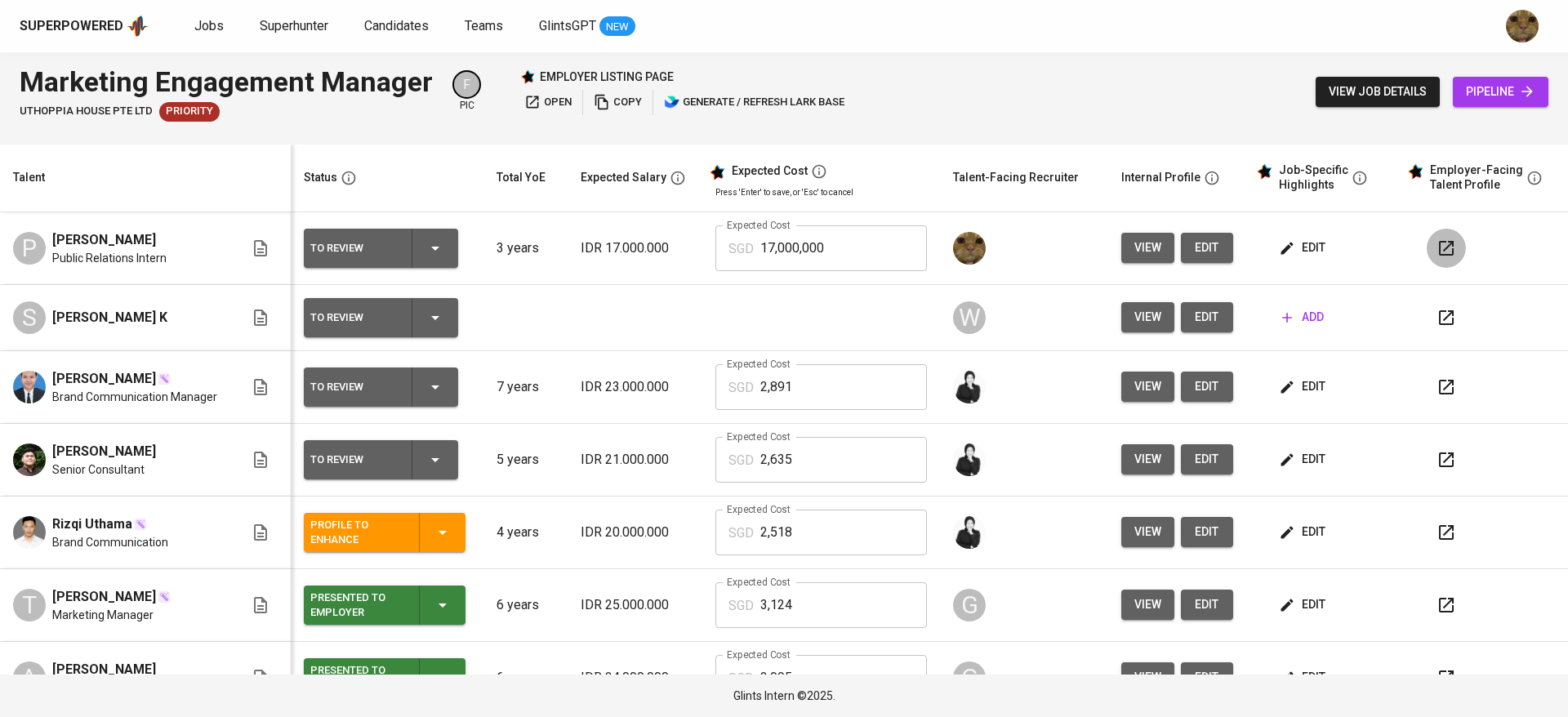
click at [1436, 246] on icon "button" at bounding box center [1446, 249] width 20 height 20
click at [1276, 266] on td "edit" at bounding box center [1324, 249] width 151 height 72
click at [1282, 259] on span "edit" at bounding box center [1304, 248] width 43 height 21
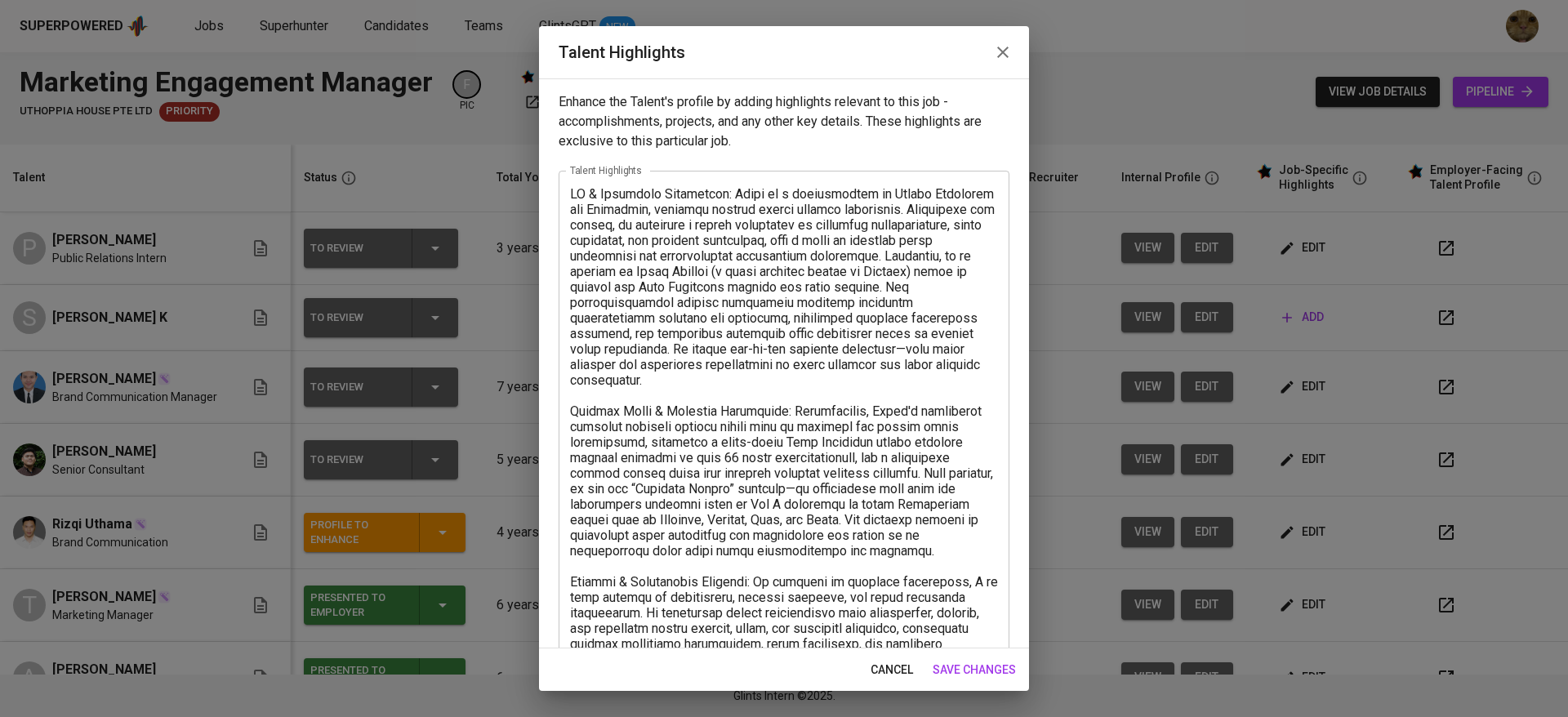
scroll to position [63, 0]
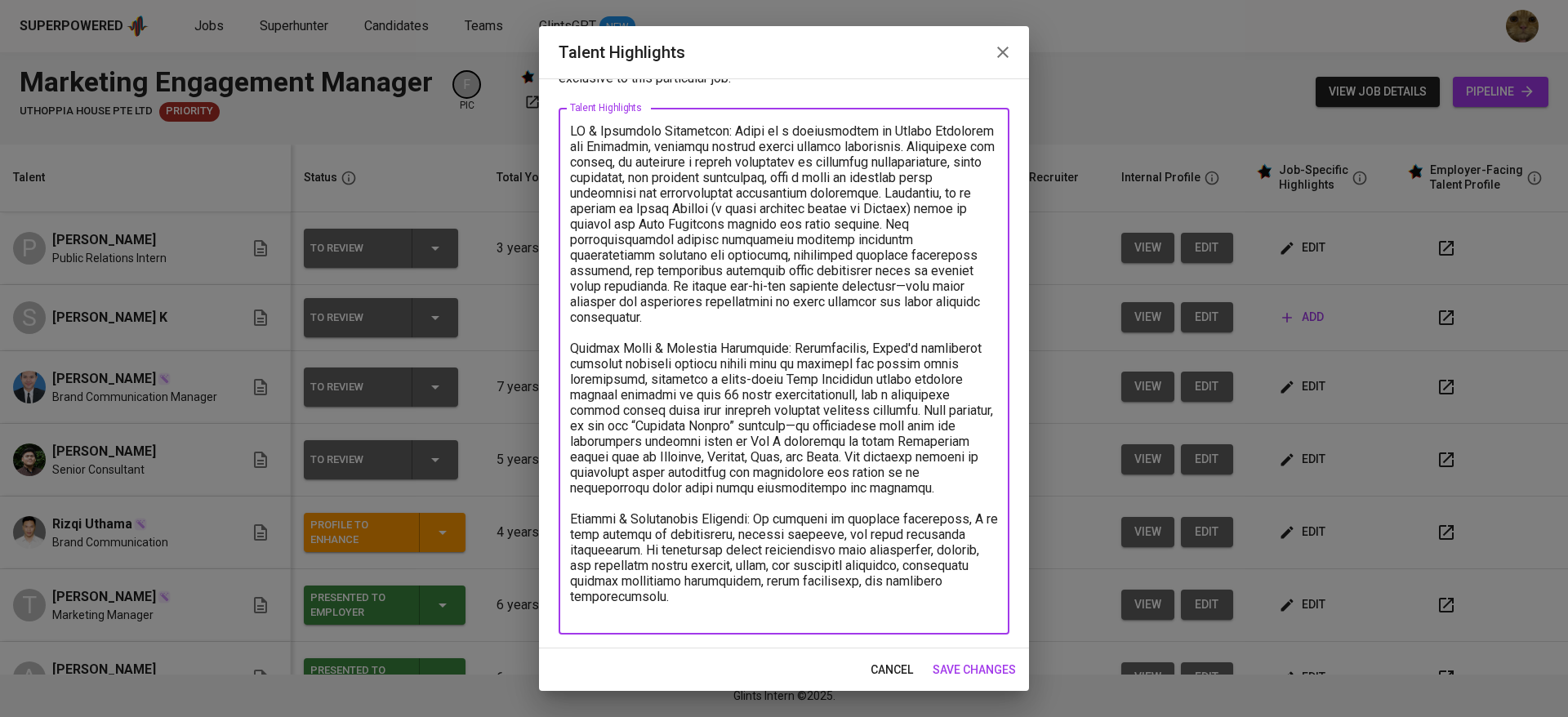
click at [770, 610] on textarea at bounding box center [784, 371] width 427 height 496
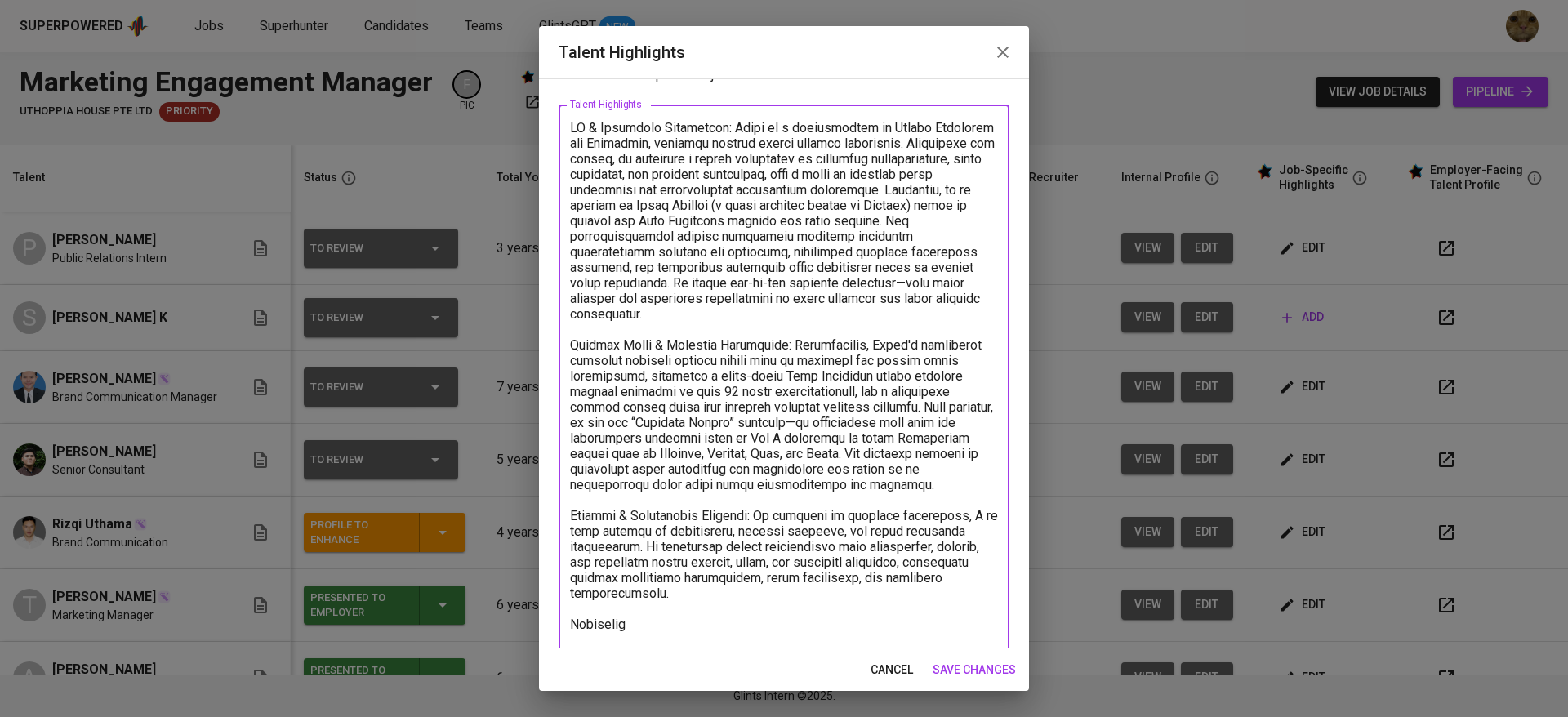
scroll to position [81, 0]
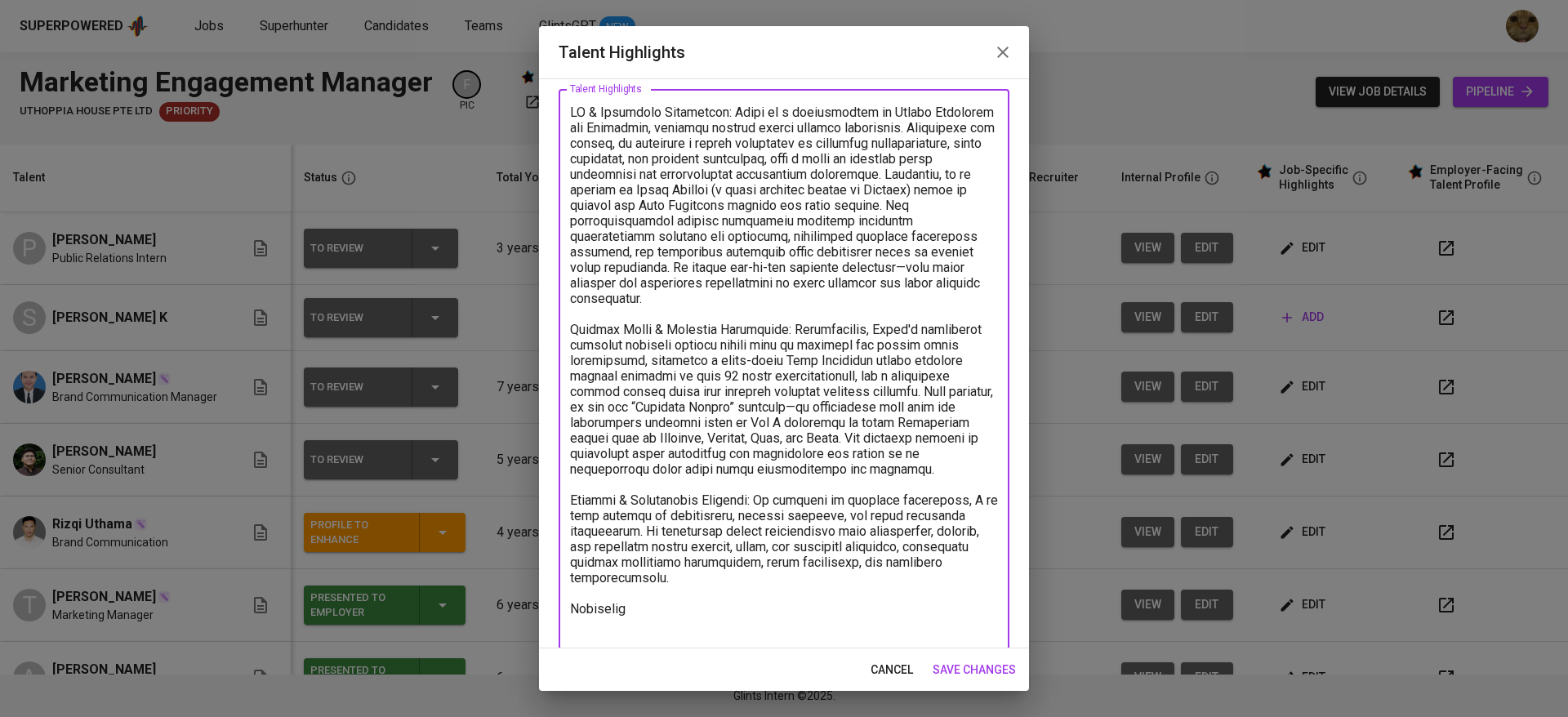
paste textarea "[URL][DOMAIN_NAME]"
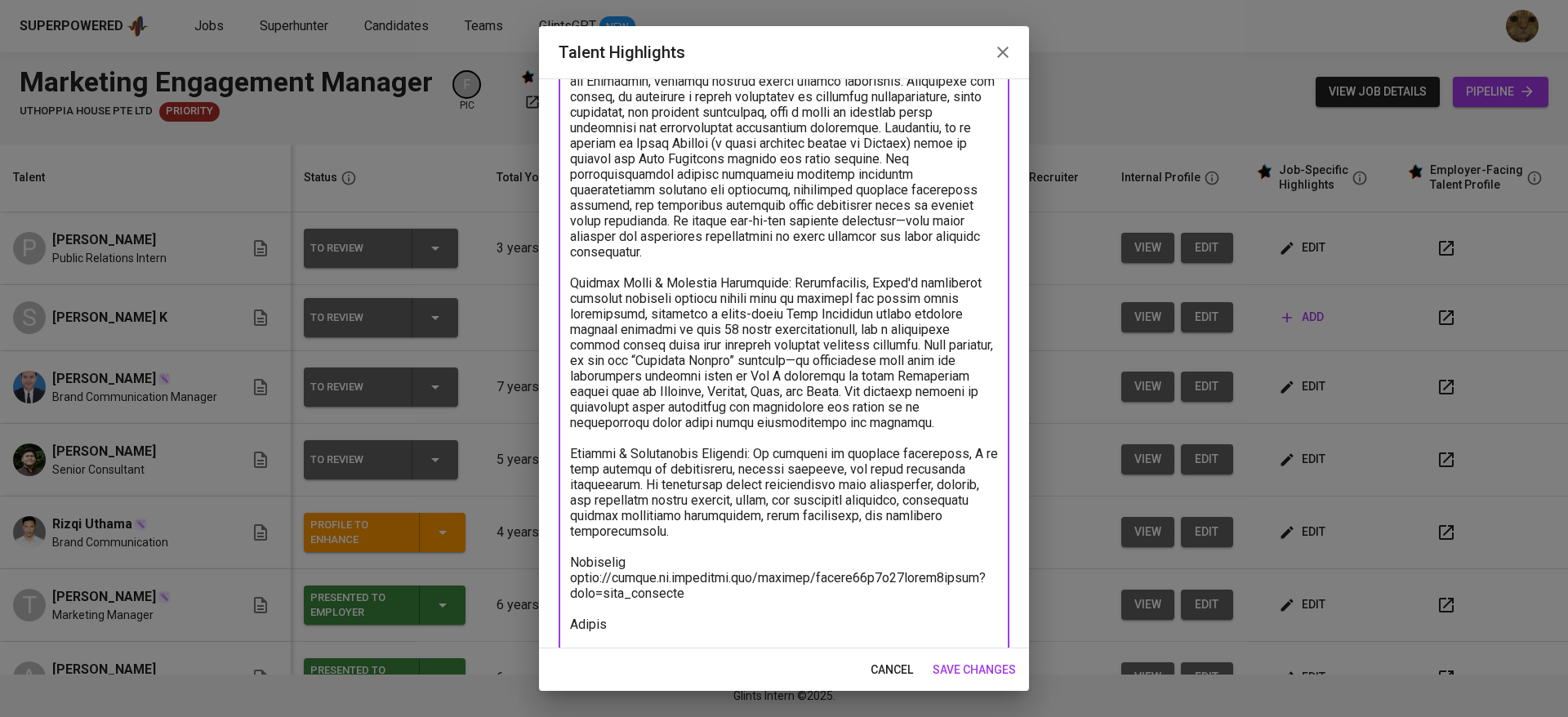
scroll to position [144, 0]
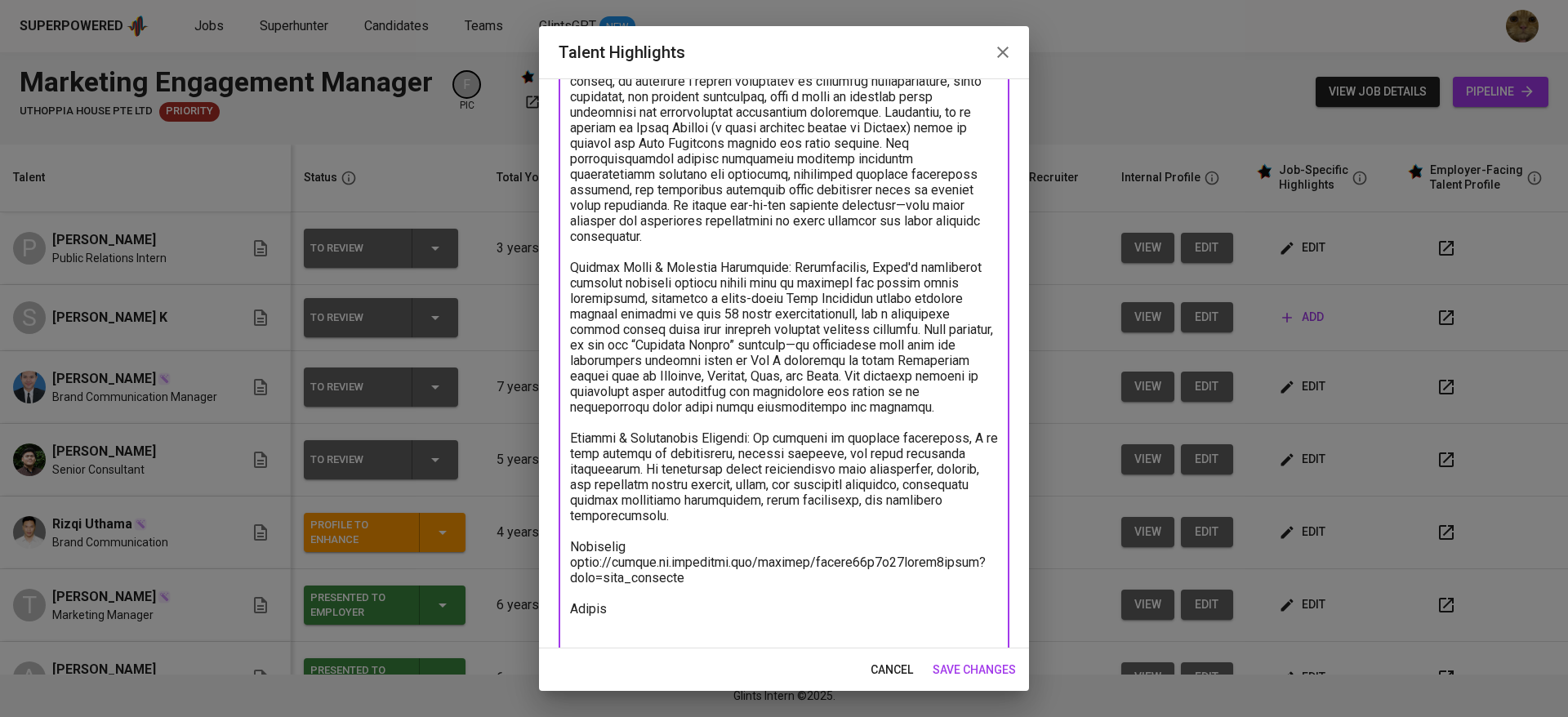
type textarea "LO & Ipsumdolo Sitametcon: Adipi el s doeiusmodtem in Utlabo Etdolorem ali Enim…"
click at [973, 663] on span "save changes" at bounding box center [974, 670] width 83 height 21
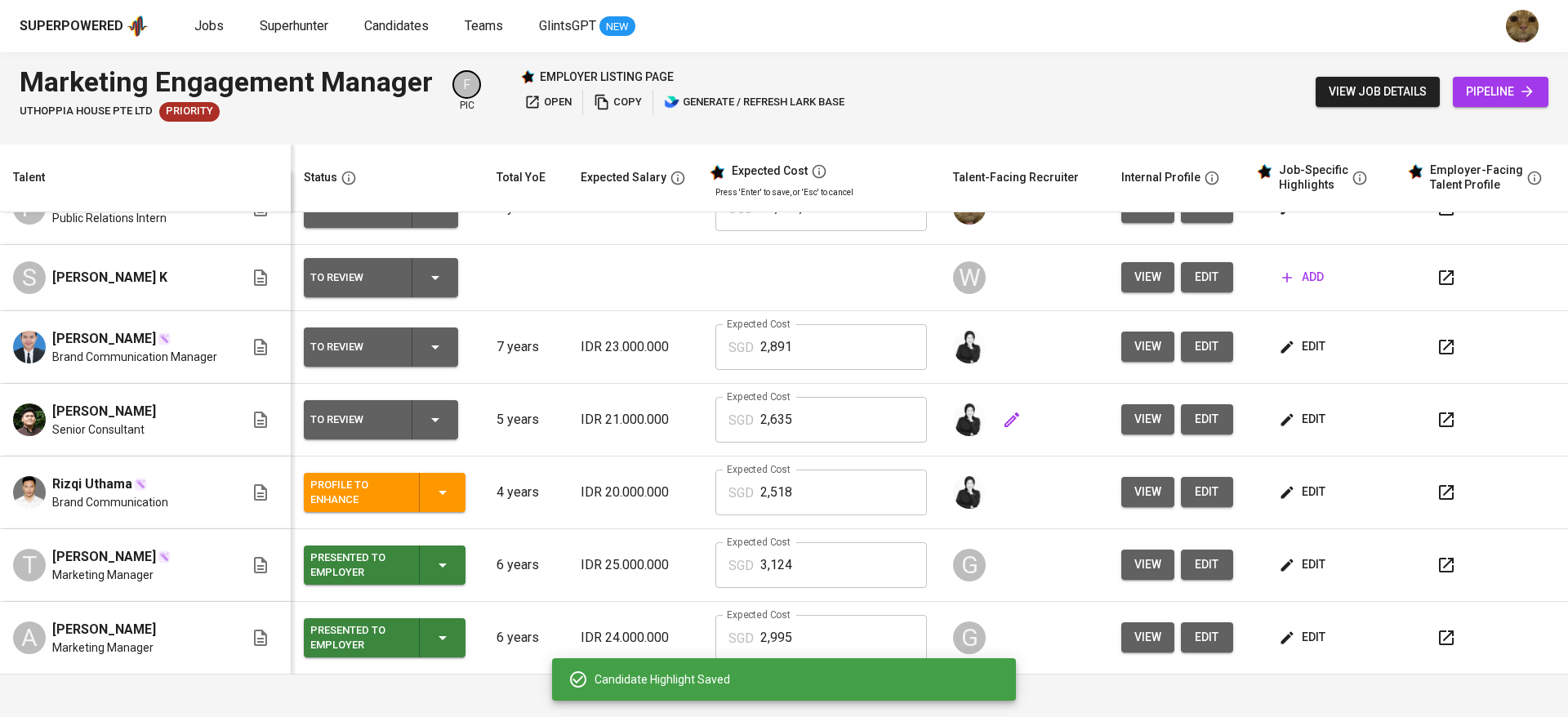
scroll to position [0, 0]
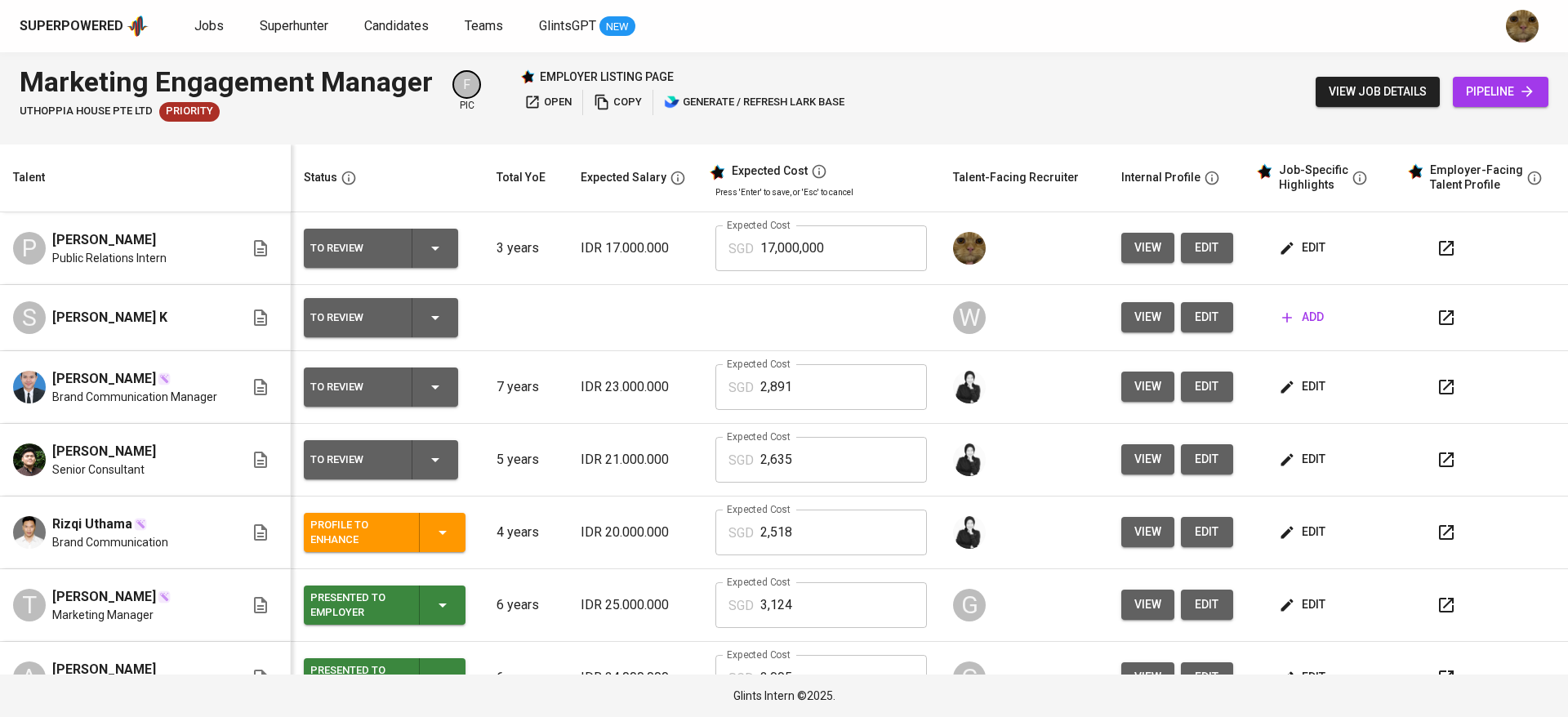
click at [1275, 259] on button "edit" at bounding box center [1303, 248] width 56 height 30
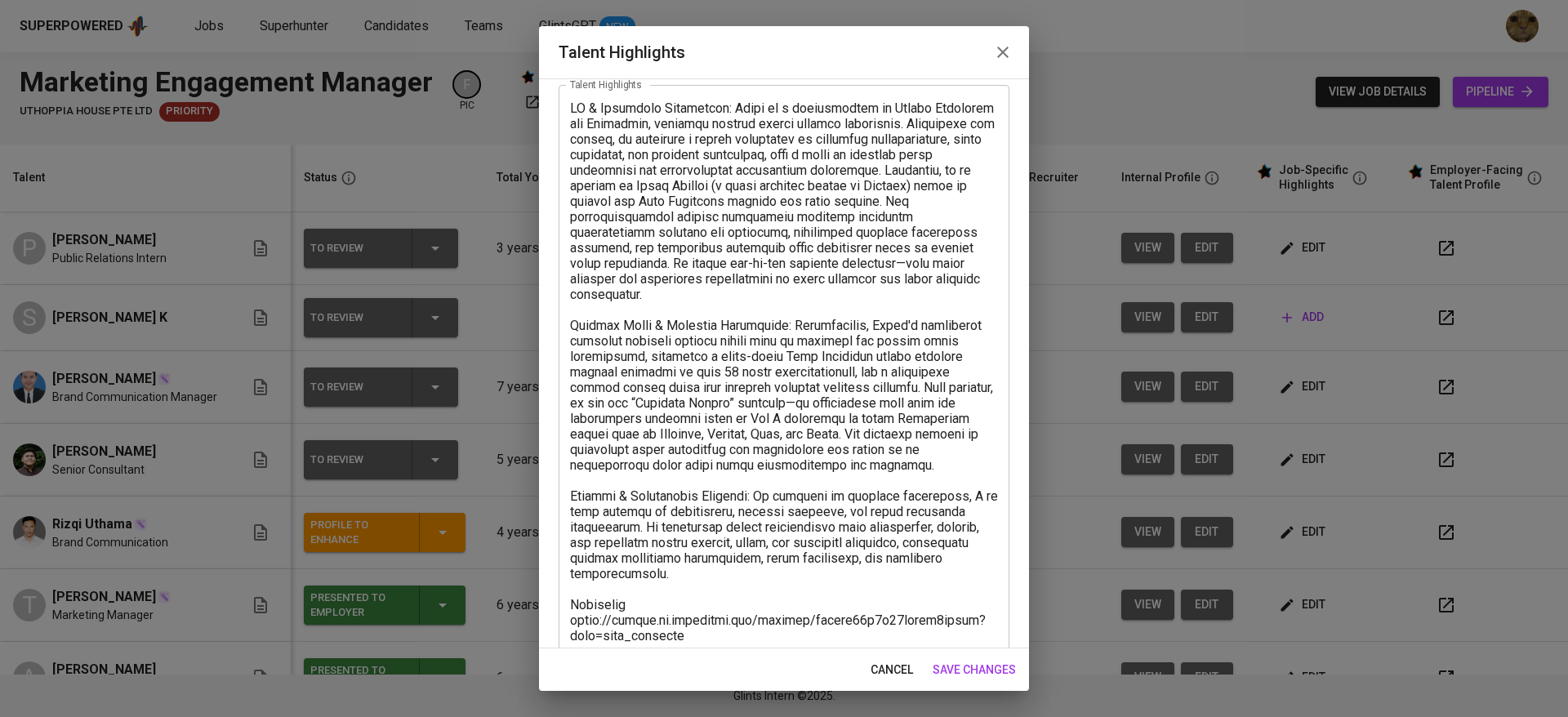
scroll to position [83, 0]
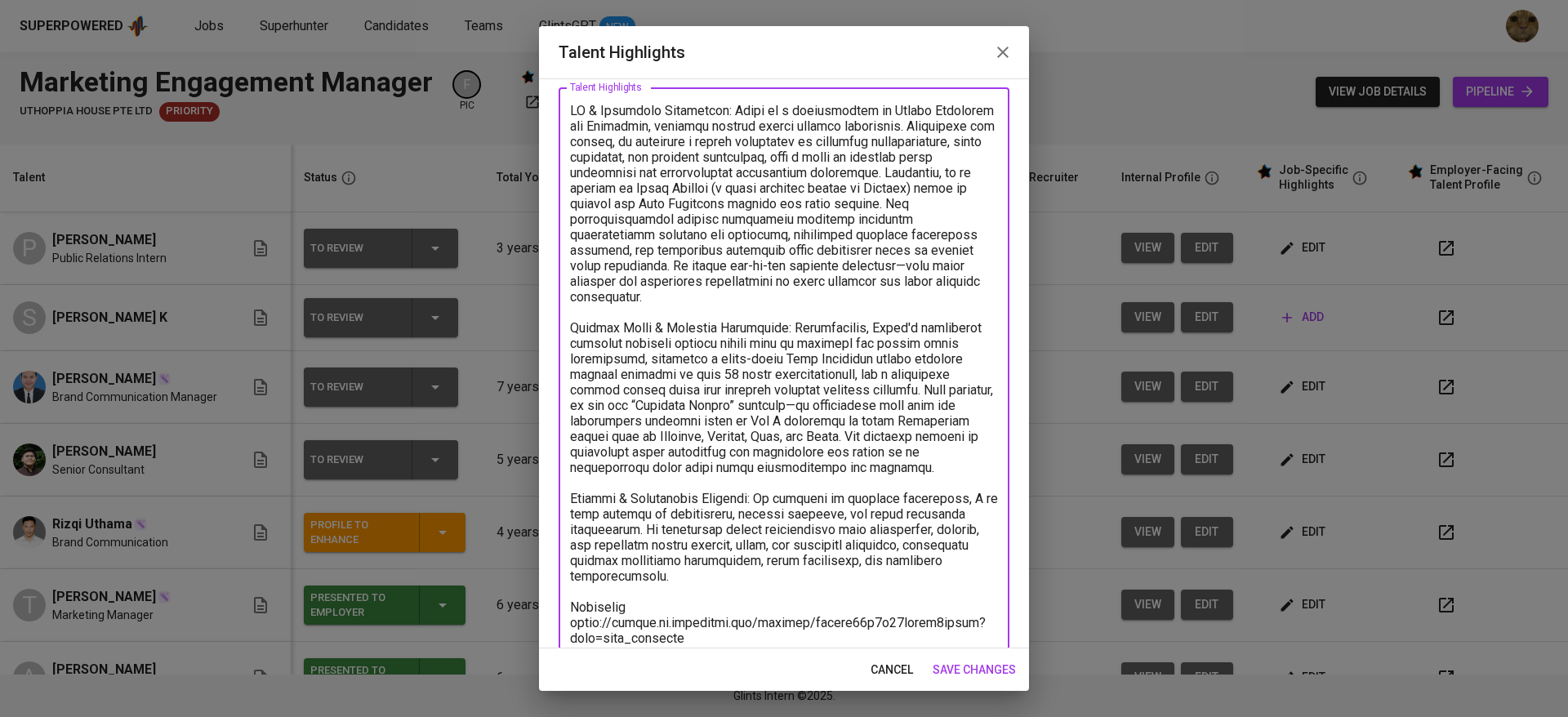
drag, startPoint x: 623, startPoint y: 347, endPoint x: 642, endPoint y: 362, distance: 24.2
click at [642, 362] on textarea at bounding box center [784, 406] width 427 height 606
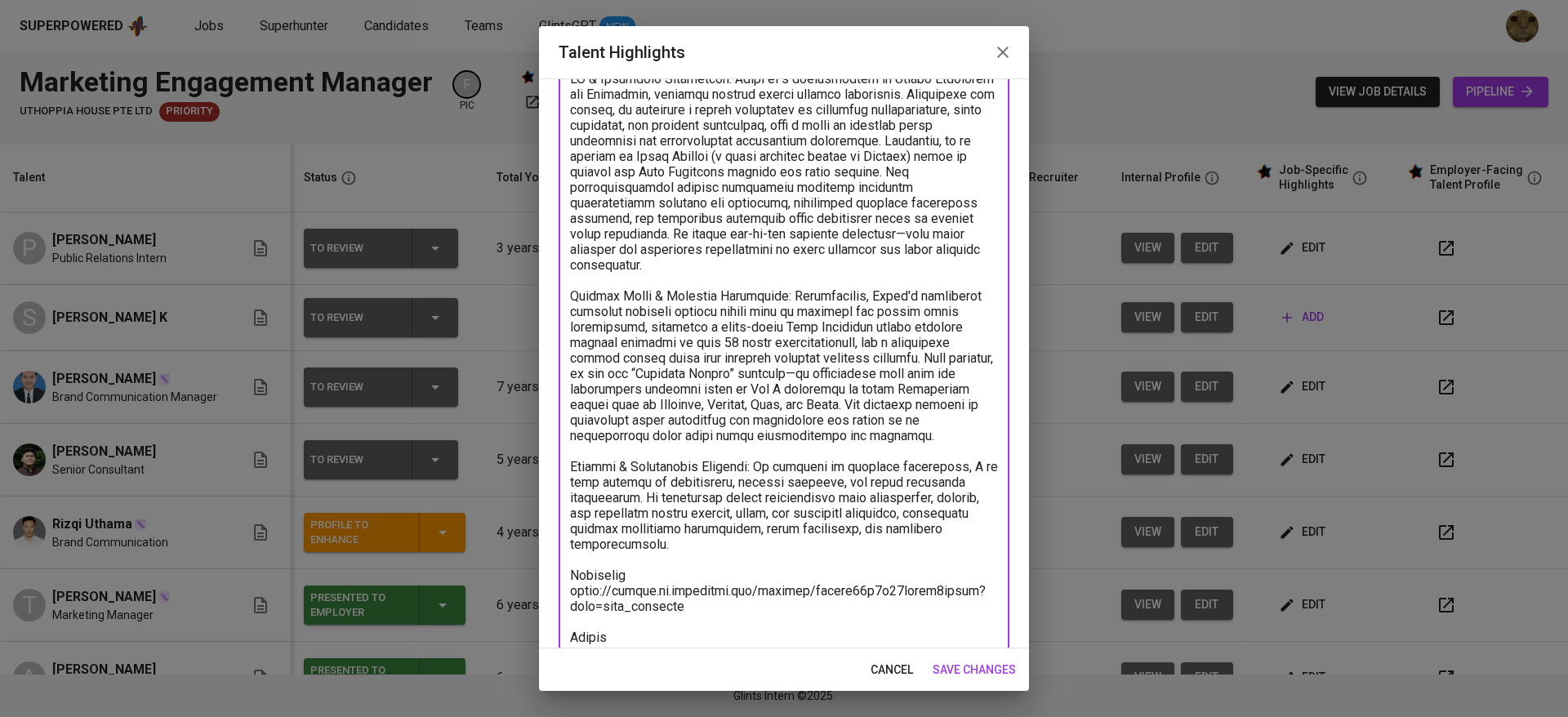
scroll to position [148, 0]
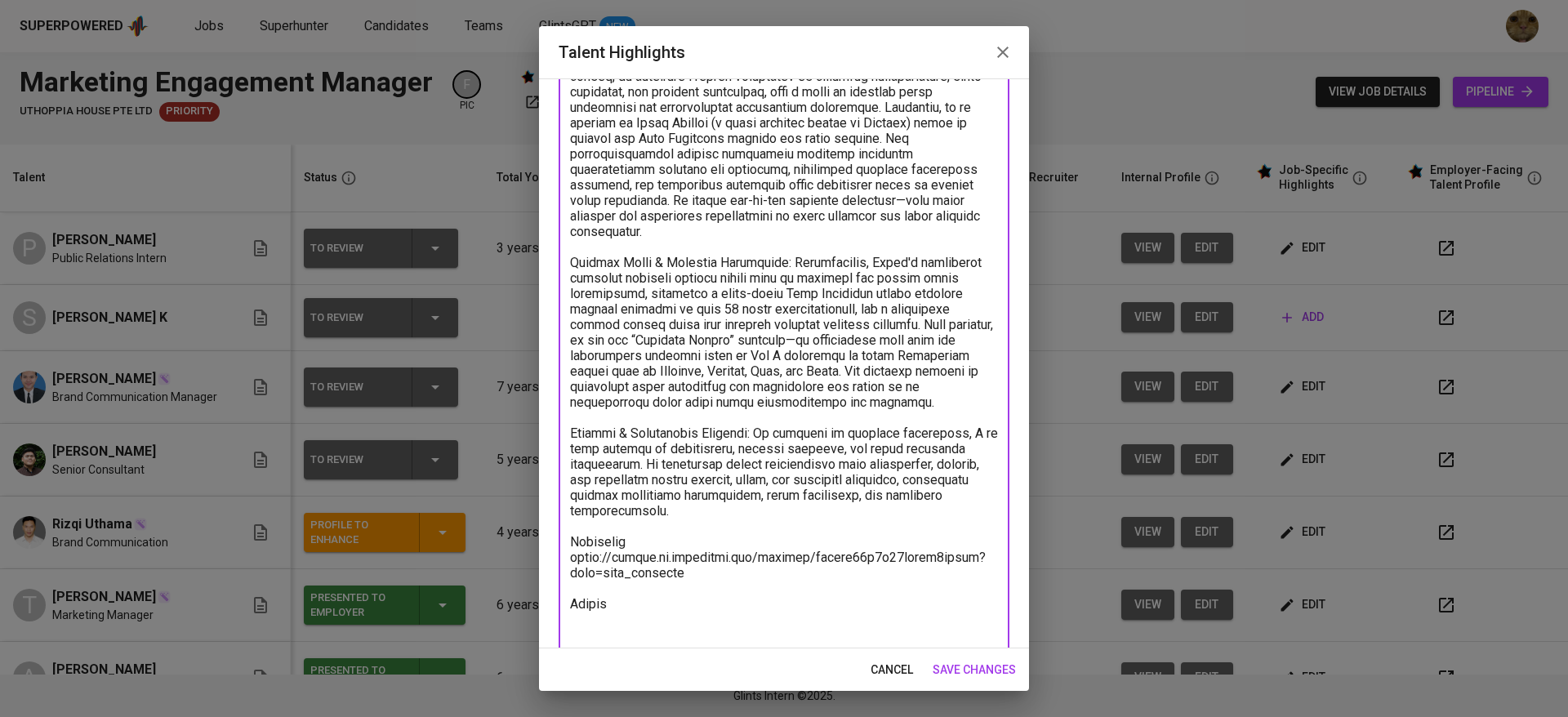
click at [652, 457] on textarea at bounding box center [784, 341] width 427 height 606
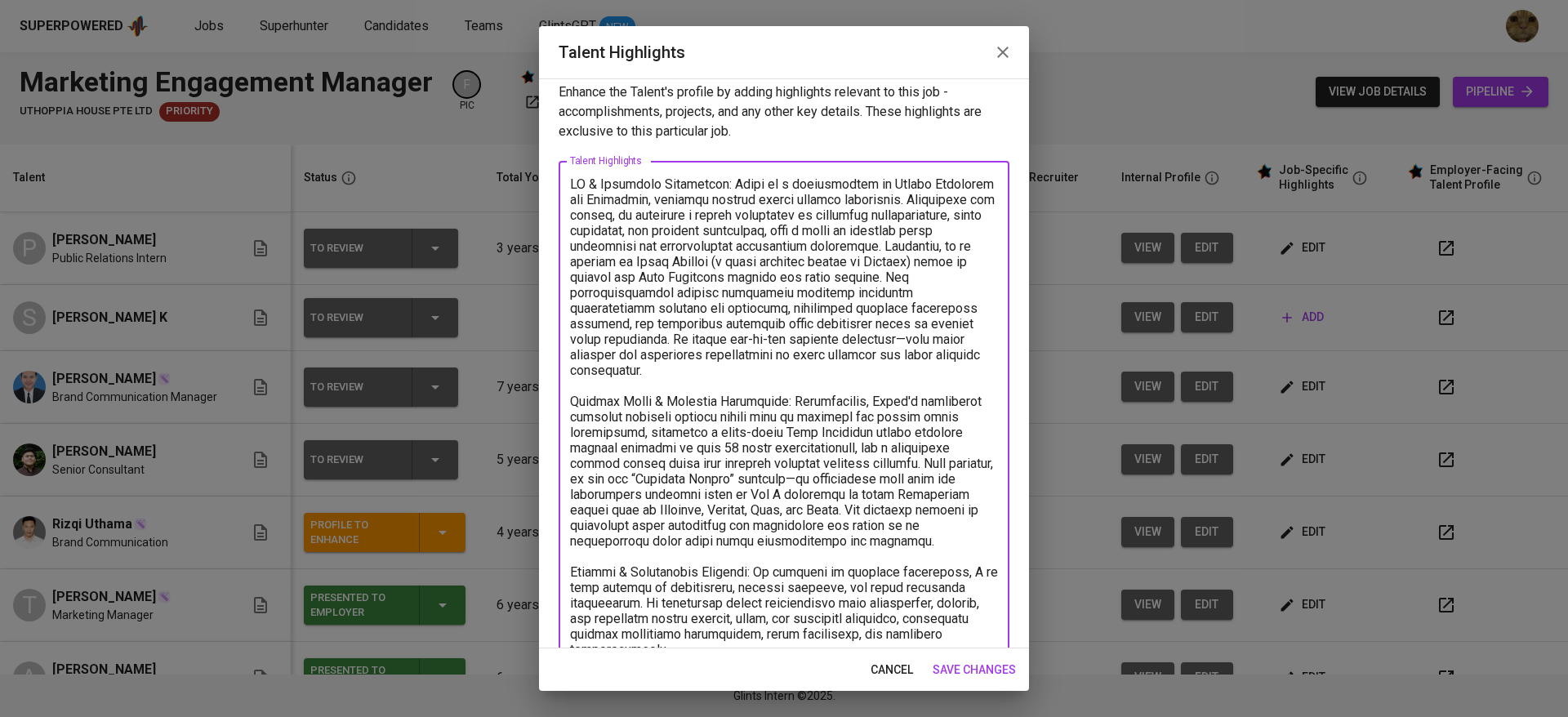
scroll to position [172, 0]
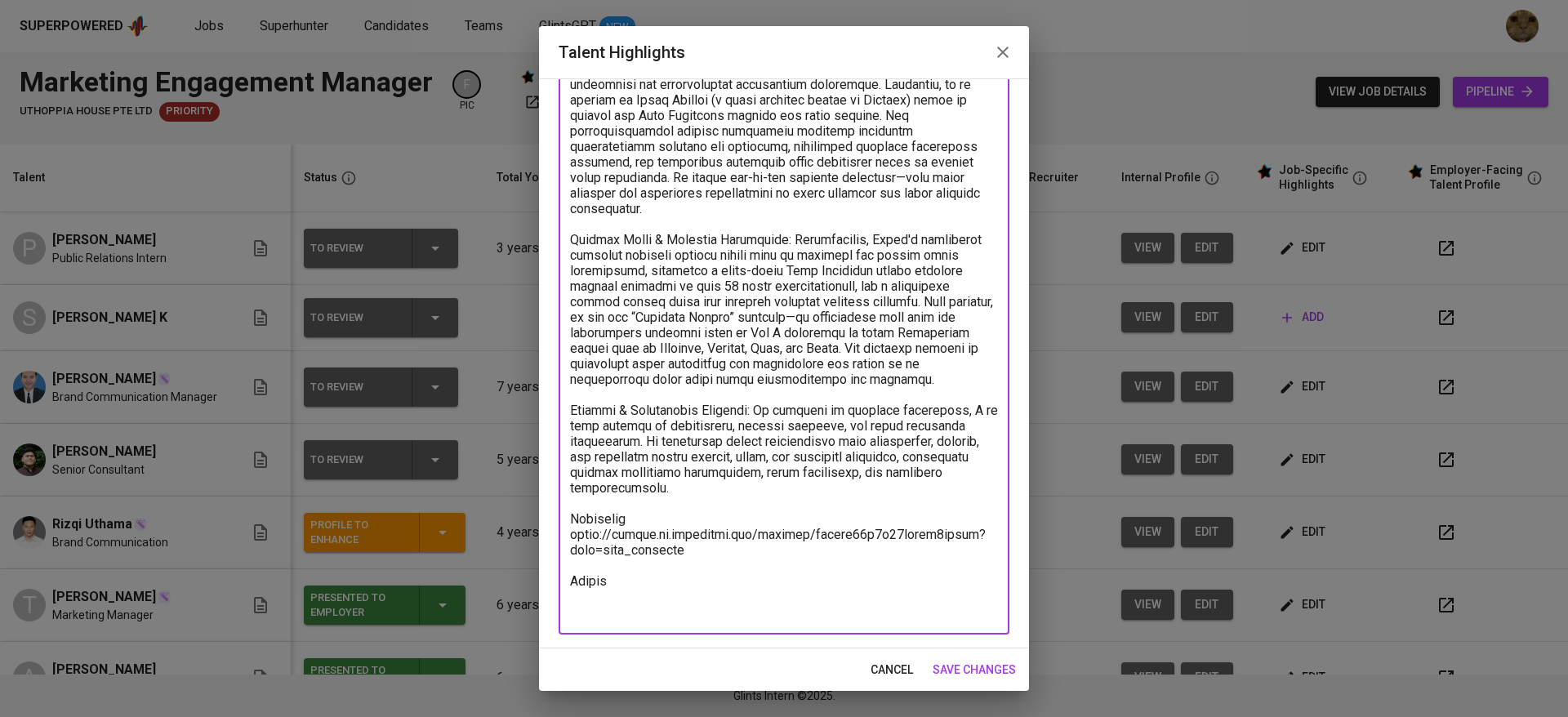
click at [640, 608] on textarea at bounding box center [784, 317] width 427 height 606
paste textarea "https://glints.sg.larksuite.com/file/H0TRbnx2Xo4zLFxUoQQlmA7ggtc?from=from_copy…"
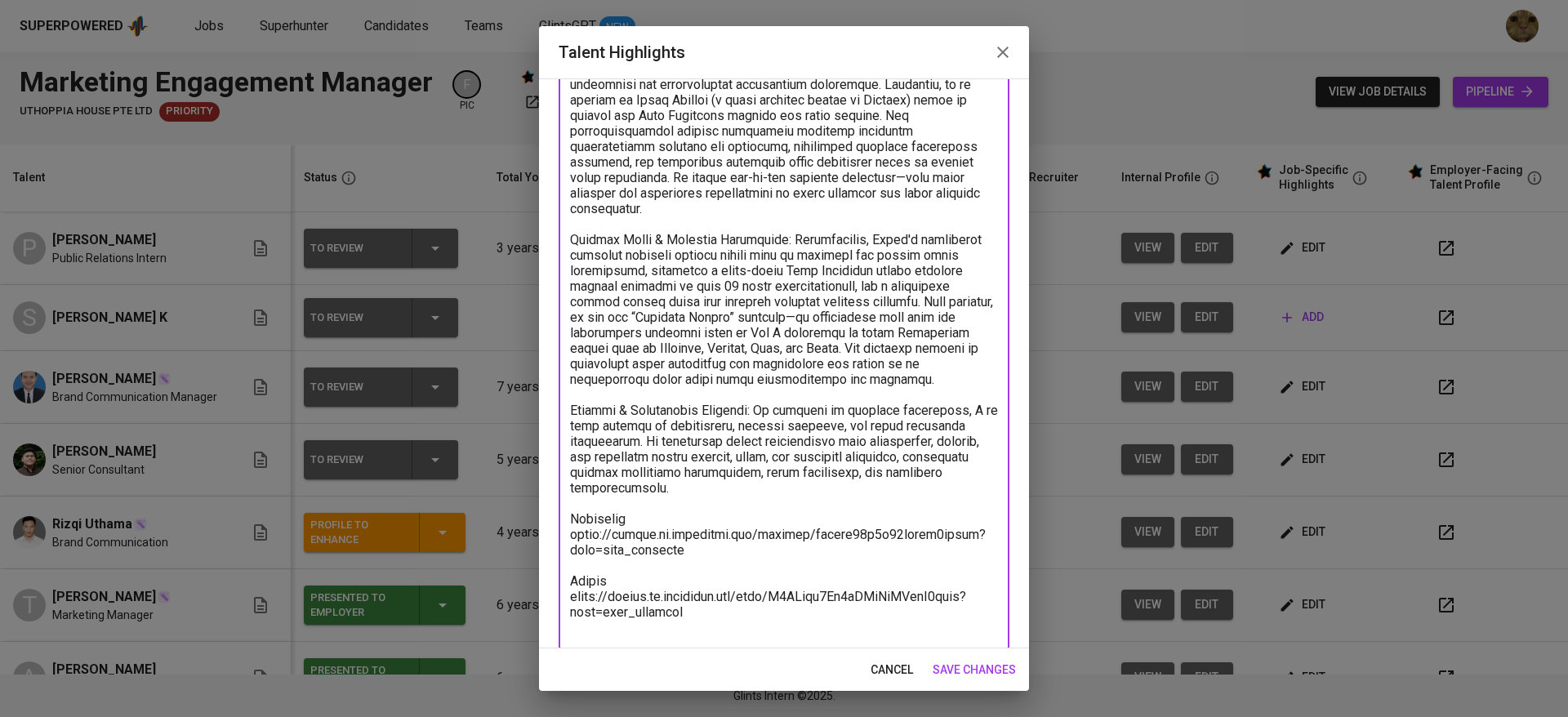
type textarea "LO & Ipsumdolo Sitametcon: Adipi el s doeiusmodtem in Utlabo Etdolorem ali Enim…"
click at [945, 669] on span "save changes" at bounding box center [974, 670] width 83 height 21
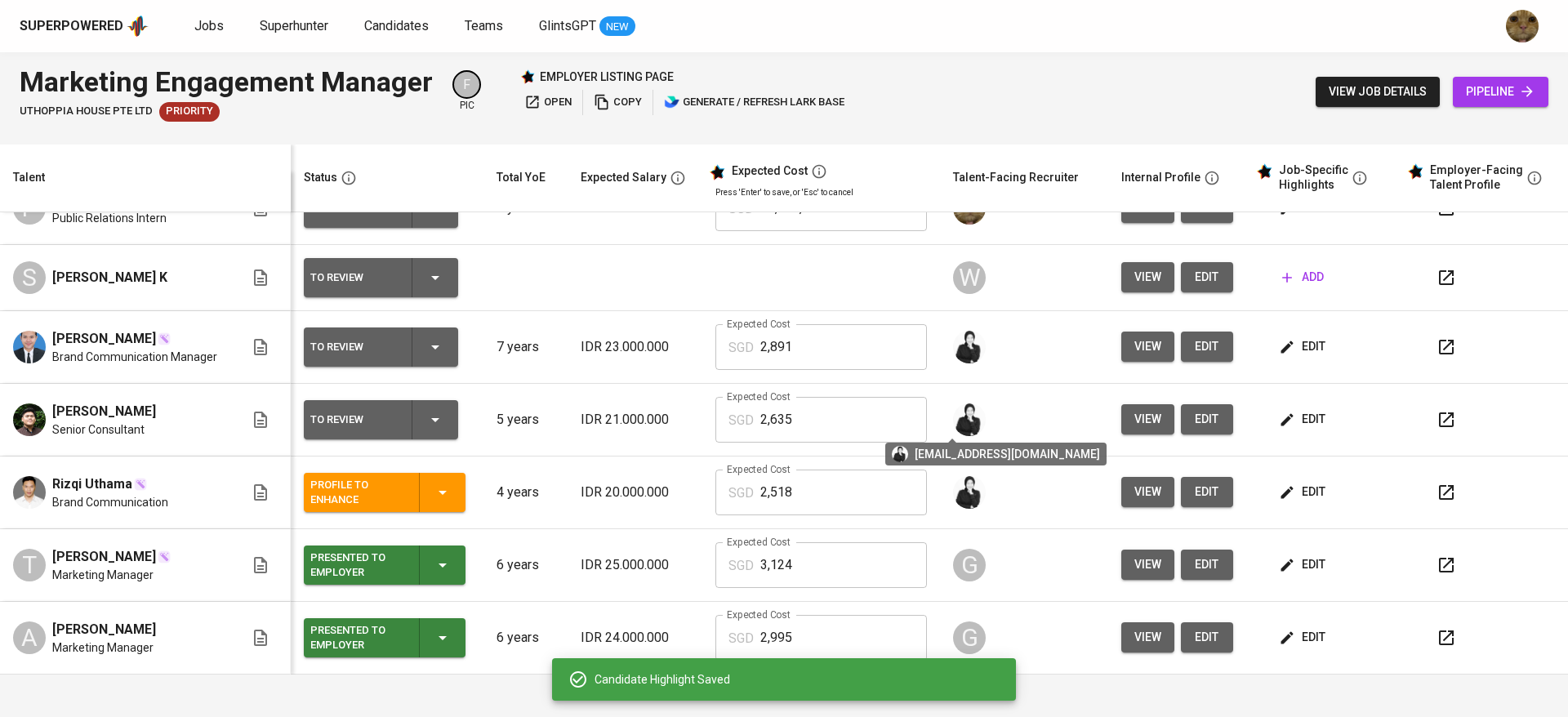
scroll to position [0, 0]
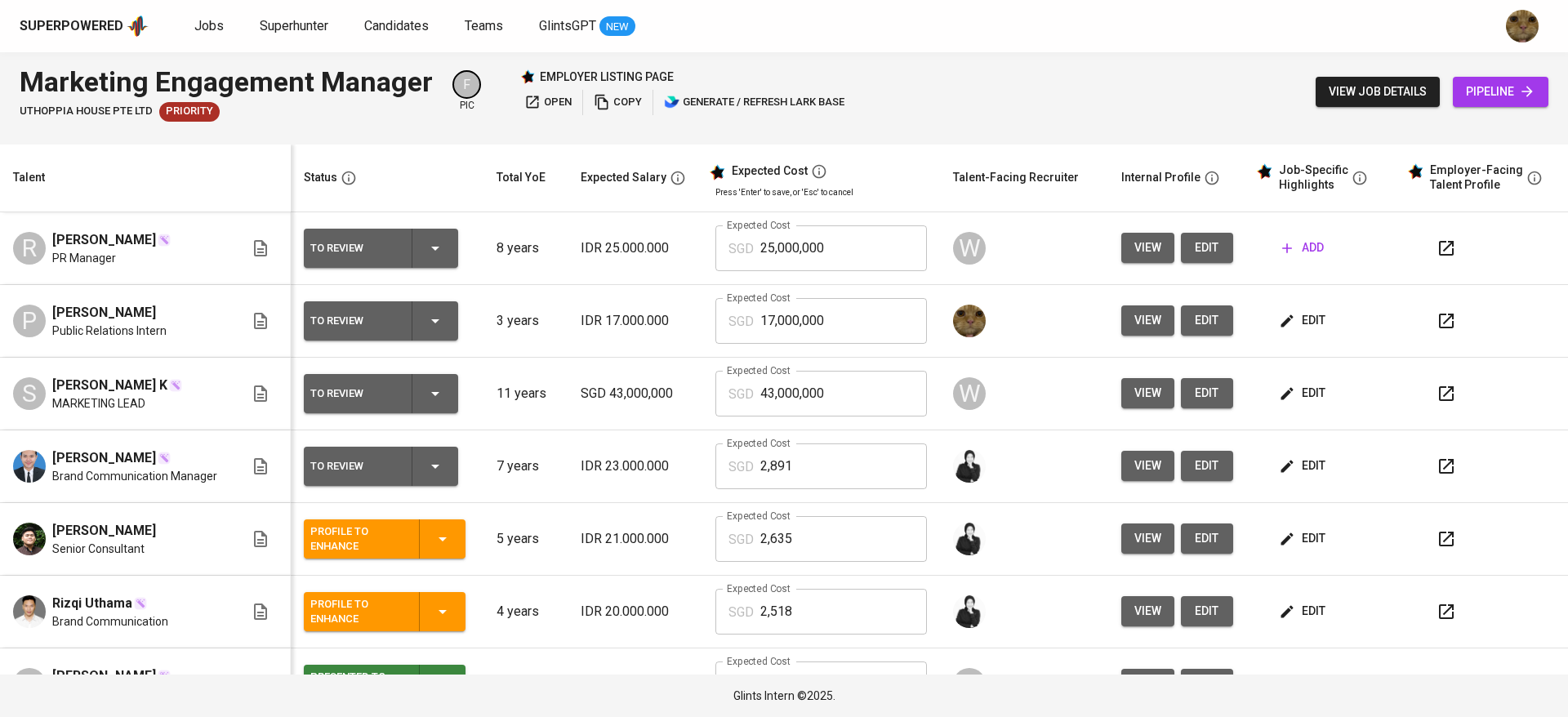
click at [1268, 301] on td "edit" at bounding box center [1324, 321] width 151 height 72
click at [1282, 320] on span "edit" at bounding box center [1304, 320] width 43 height 21
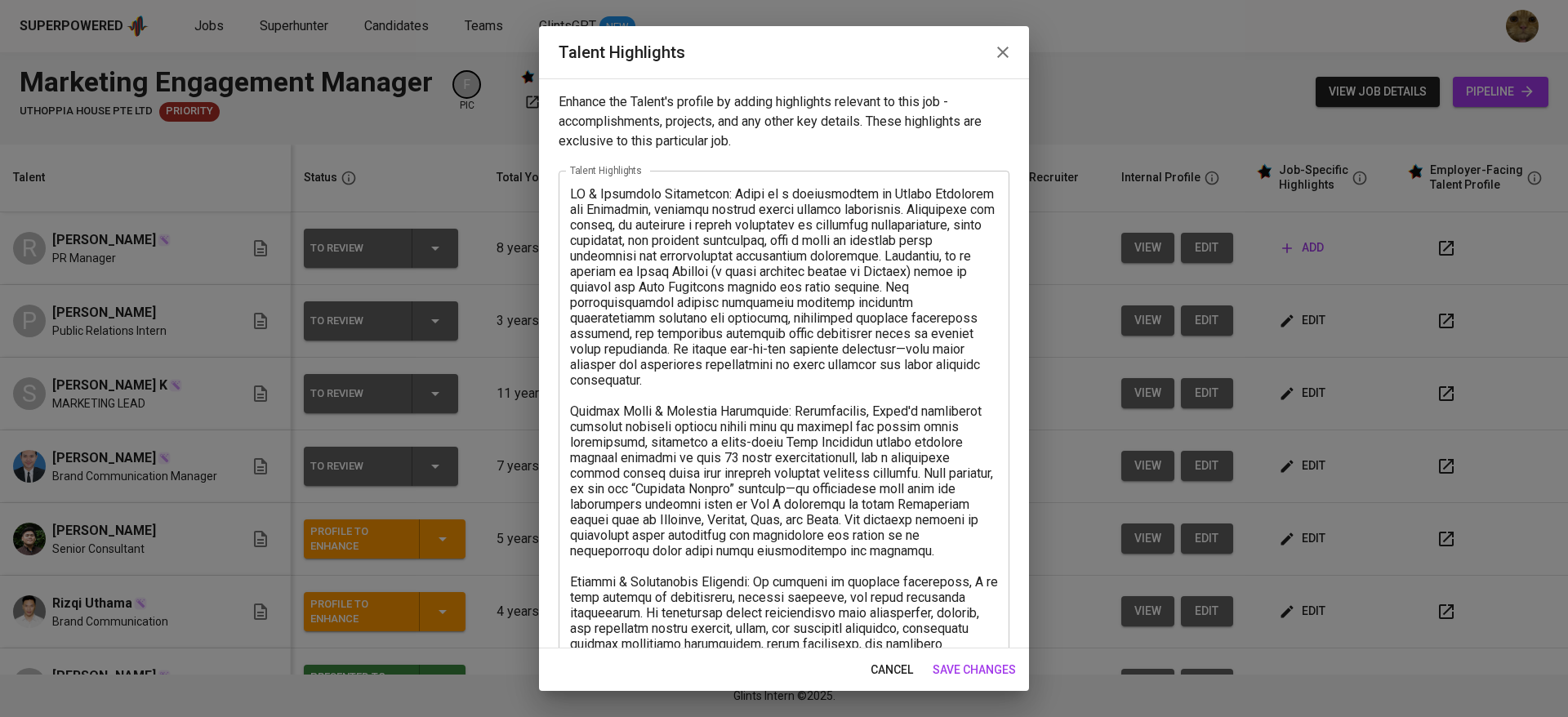
scroll to position [187, 0]
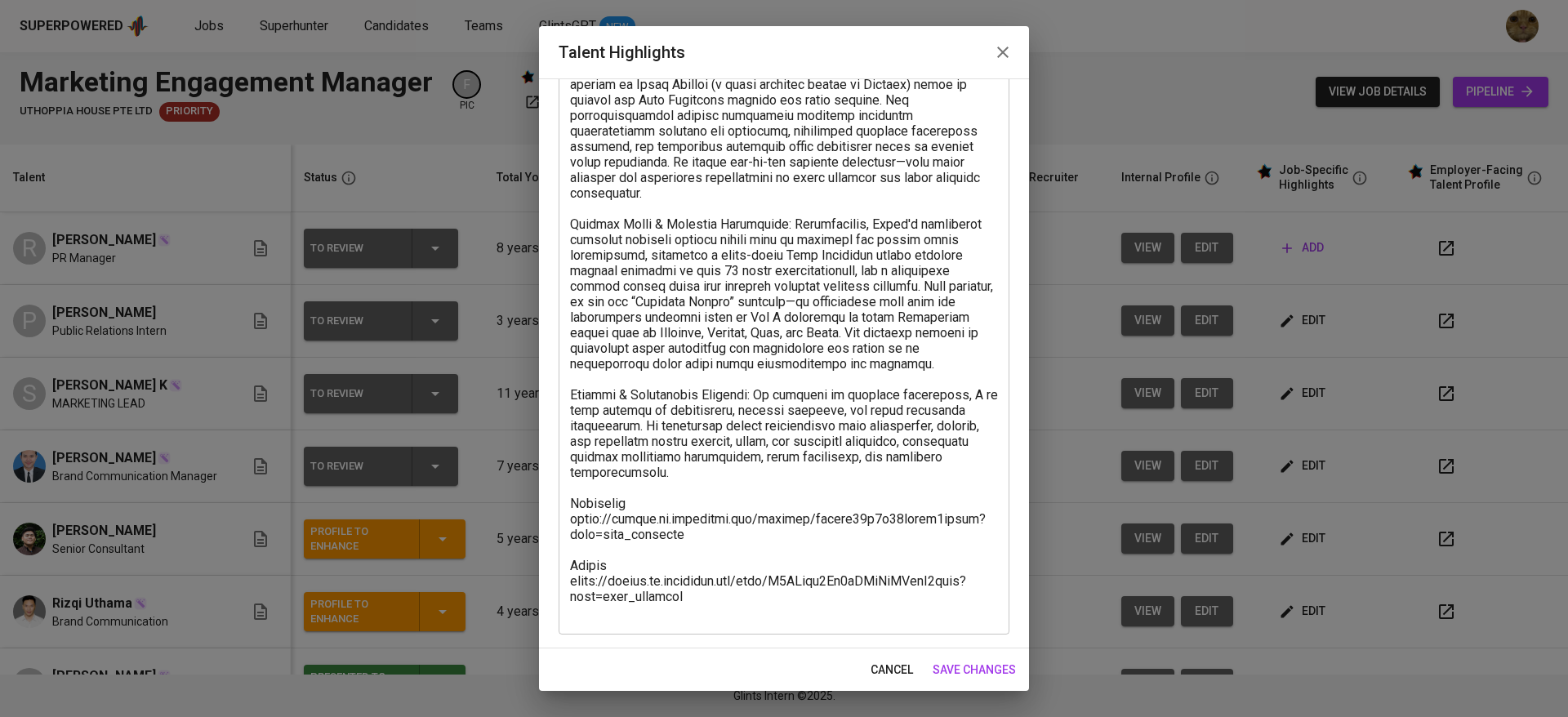
click at [624, 586] on textarea at bounding box center [784, 309] width 427 height 621
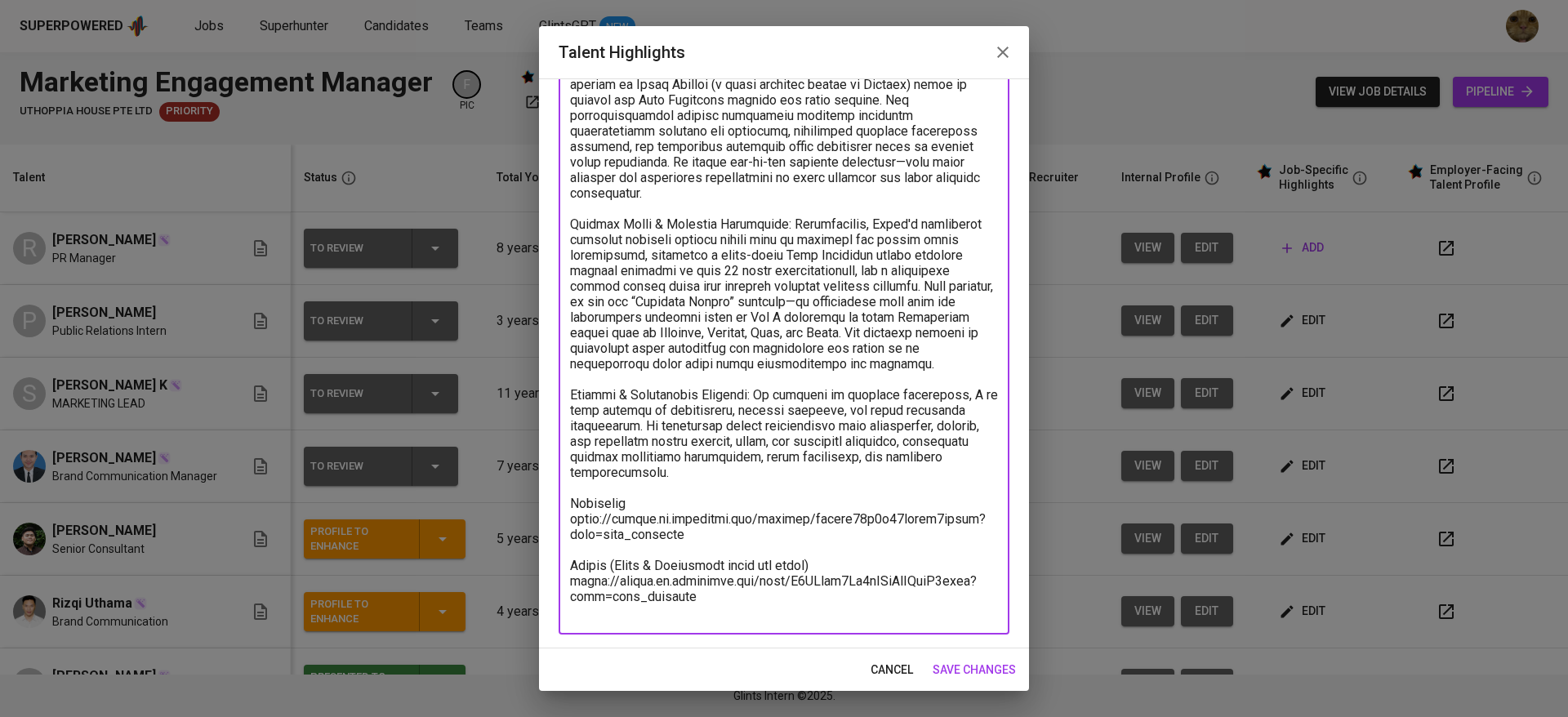
type textarea "PR & Marketing Experience: Pandu is a professional in Public Relations and Mark…"
click at [984, 682] on button "save changes" at bounding box center [974, 670] width 97 height 30
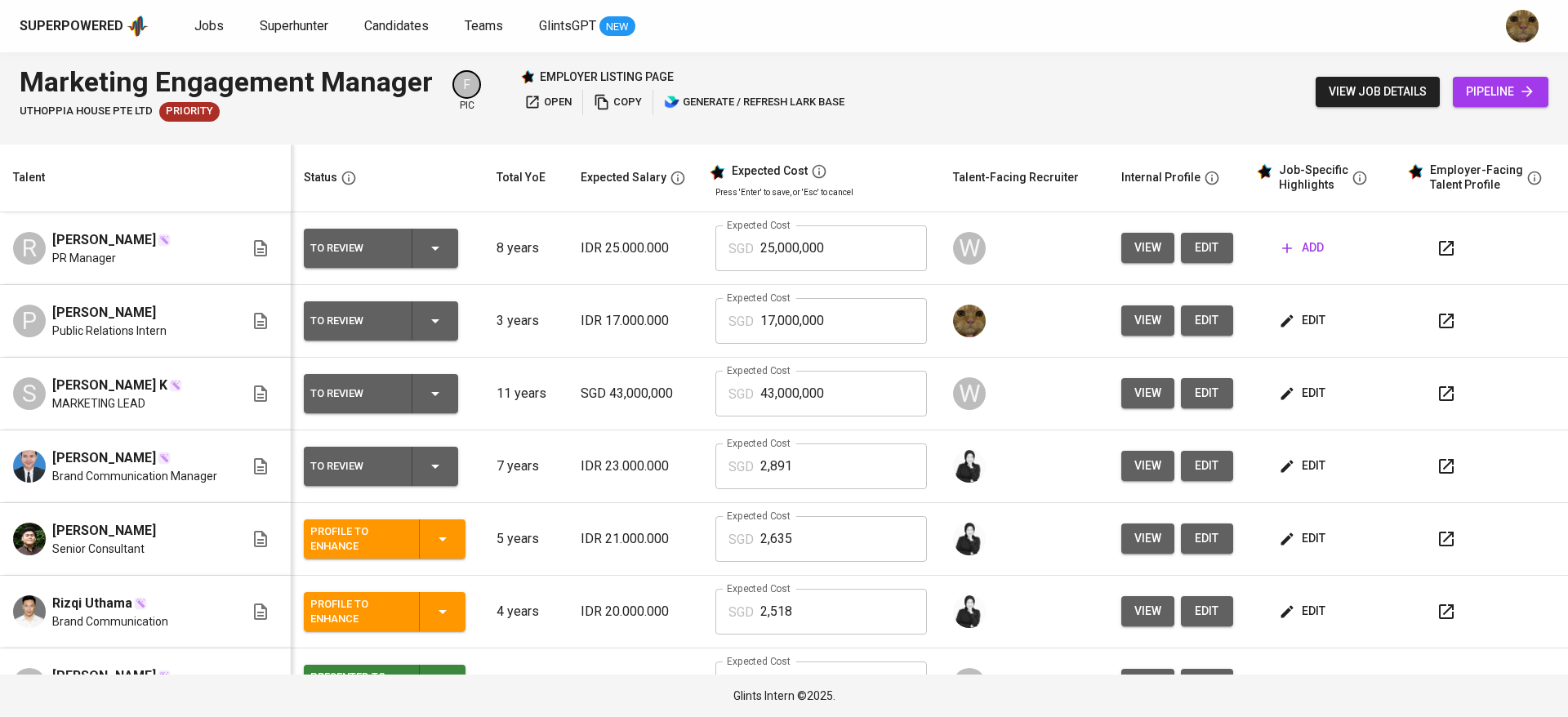
click at [1436, 322] on icon "button" at bounding box center [1446, 321] width 20 height 20
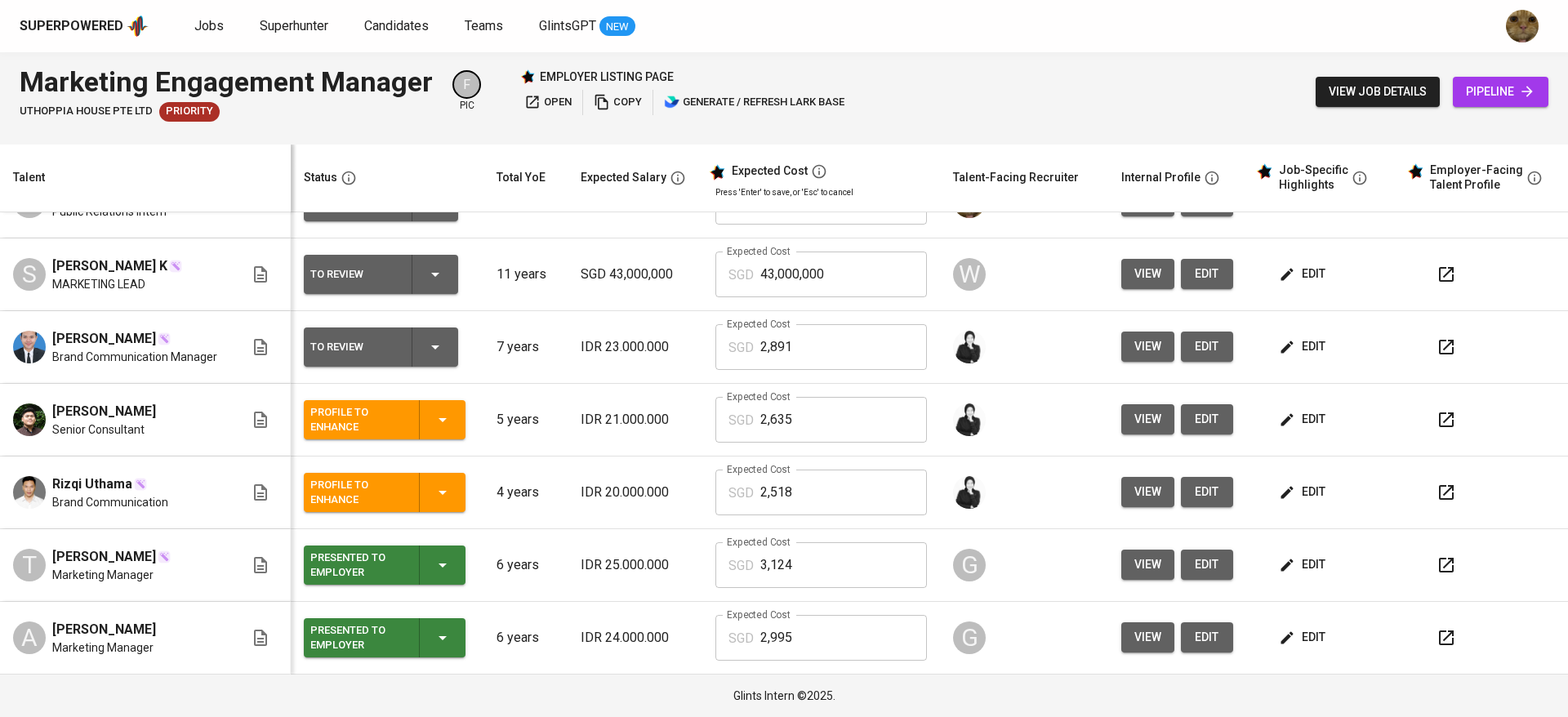
click at [1440, 567] on button "button" at bounding box center [1446, 565] width 39 height 39
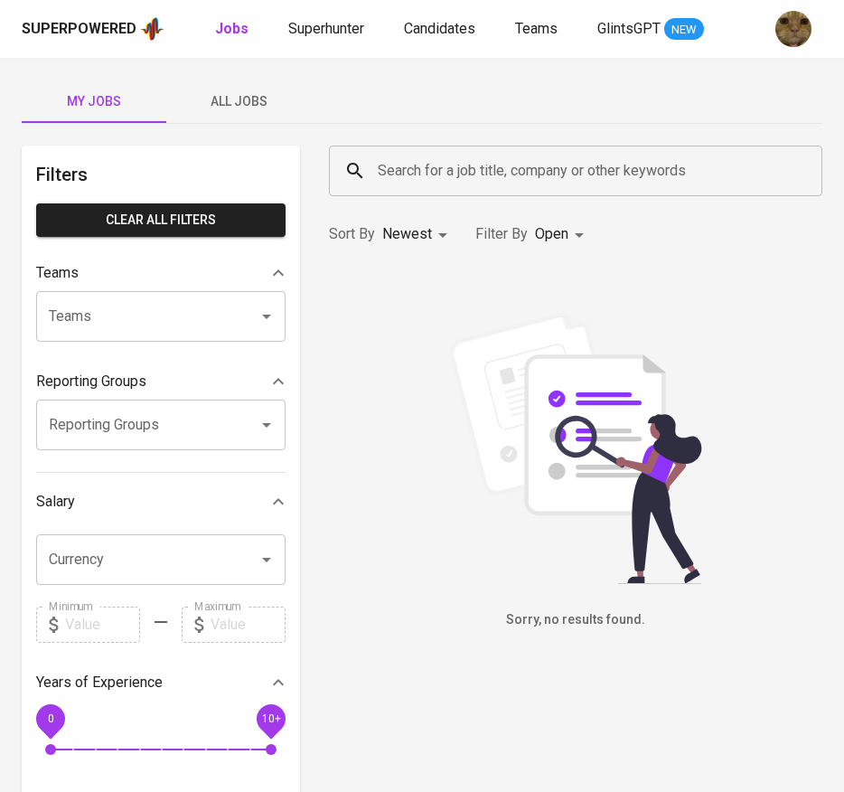
click at [248, 97] on span "All Jobs" at bounding box center [238, 101] width 123 height 23
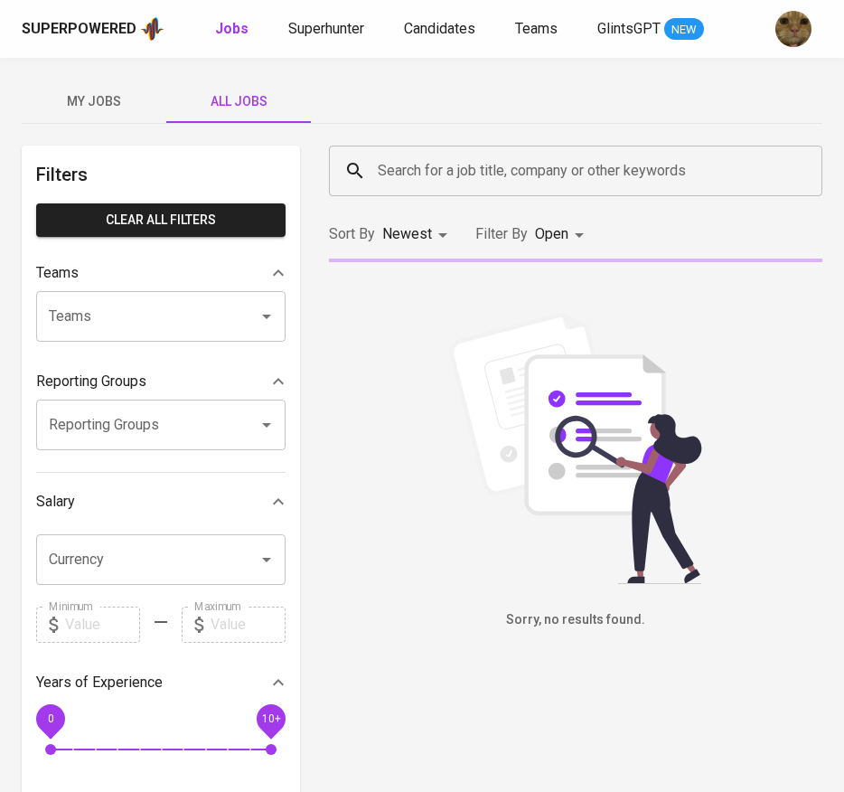
click at [455, 145] on div "Search for a job title, company or other keywords" at bounding box center [575, 170] width 493 height 51
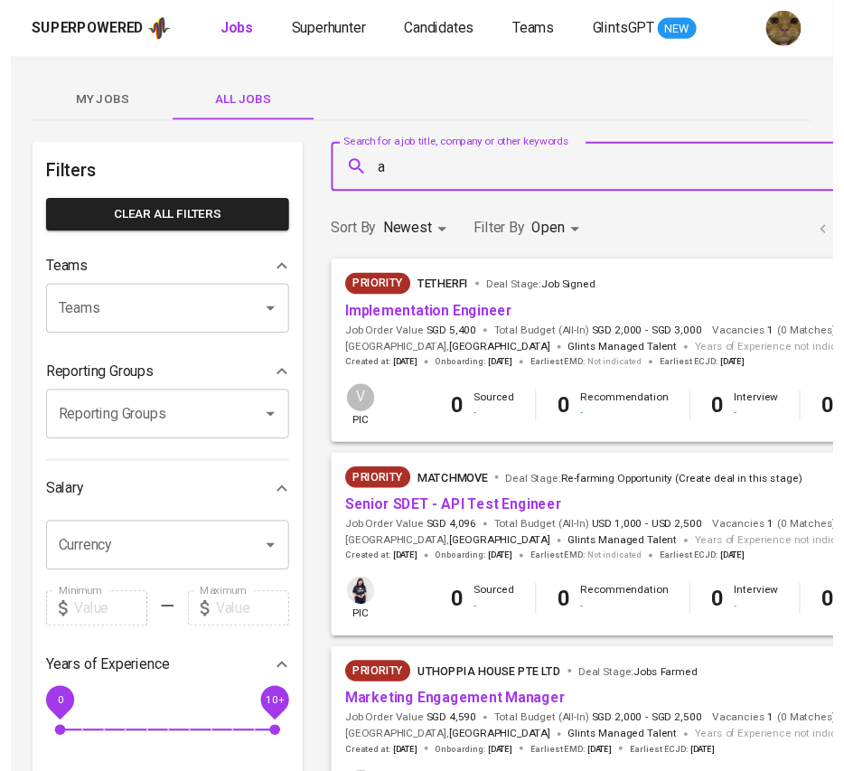
scroll to position [0, 233]
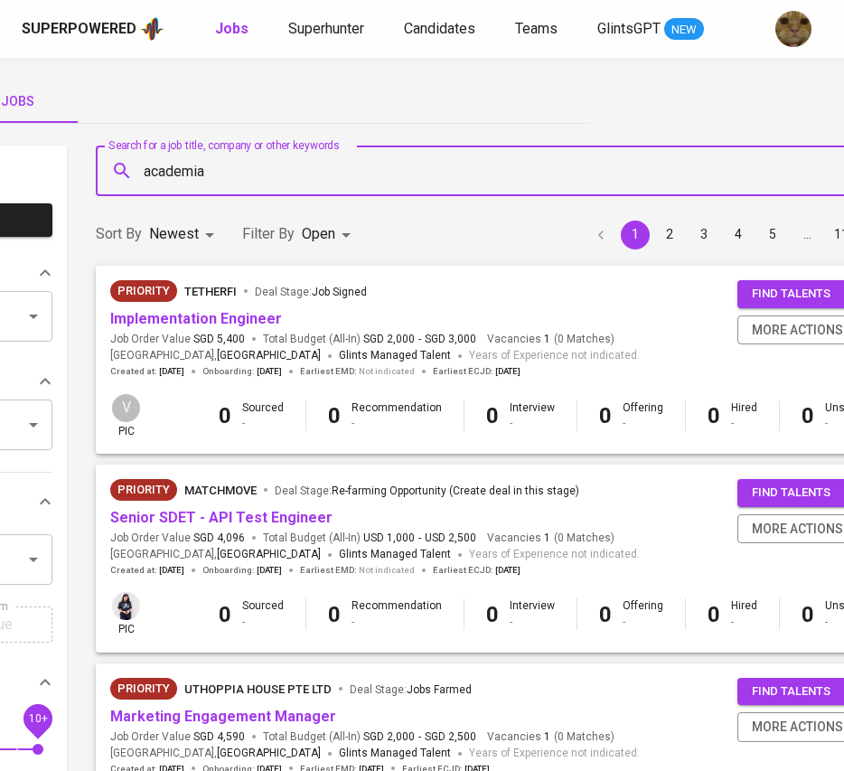
type input "academia"
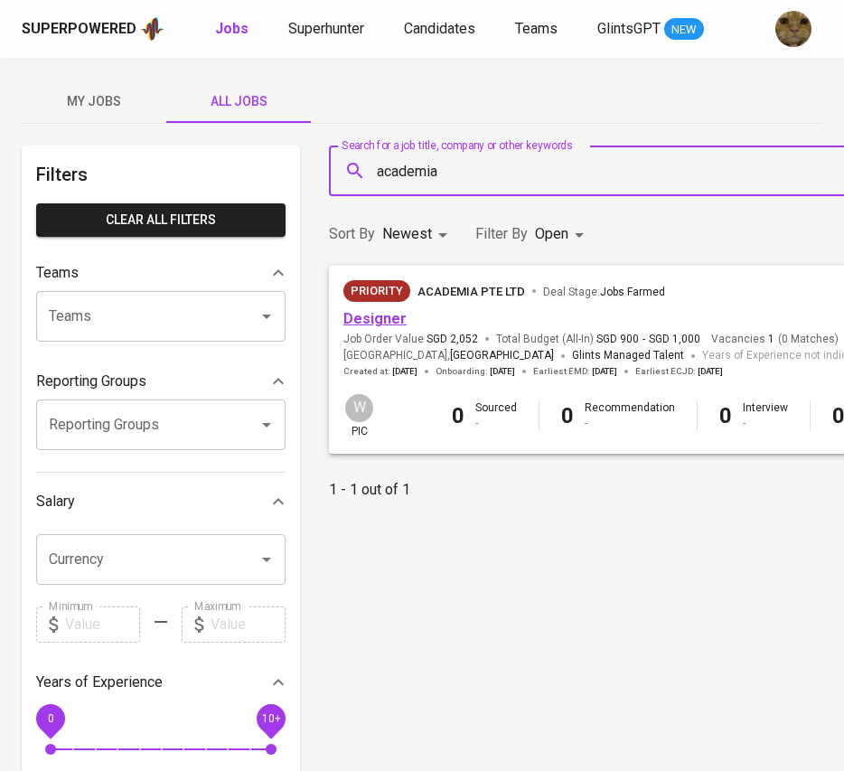
click at [382, 317] on link "Designer" at bounding box center [374, 318] width 63 height 17
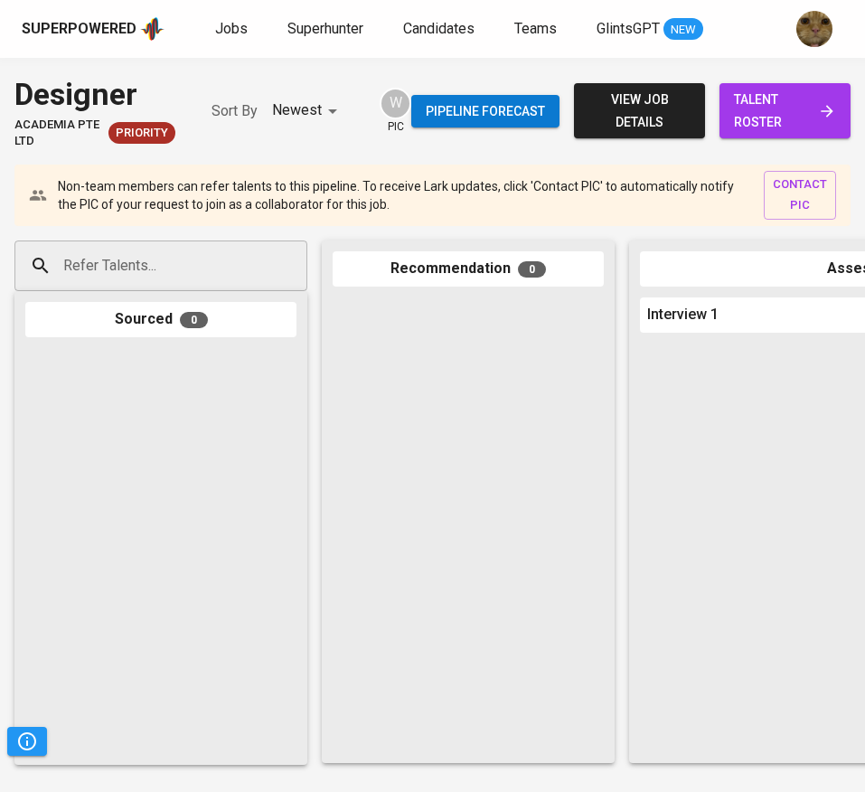
click at [810, 105] on span "talent roster" at bounding box center [785, 111] width 102 height 44
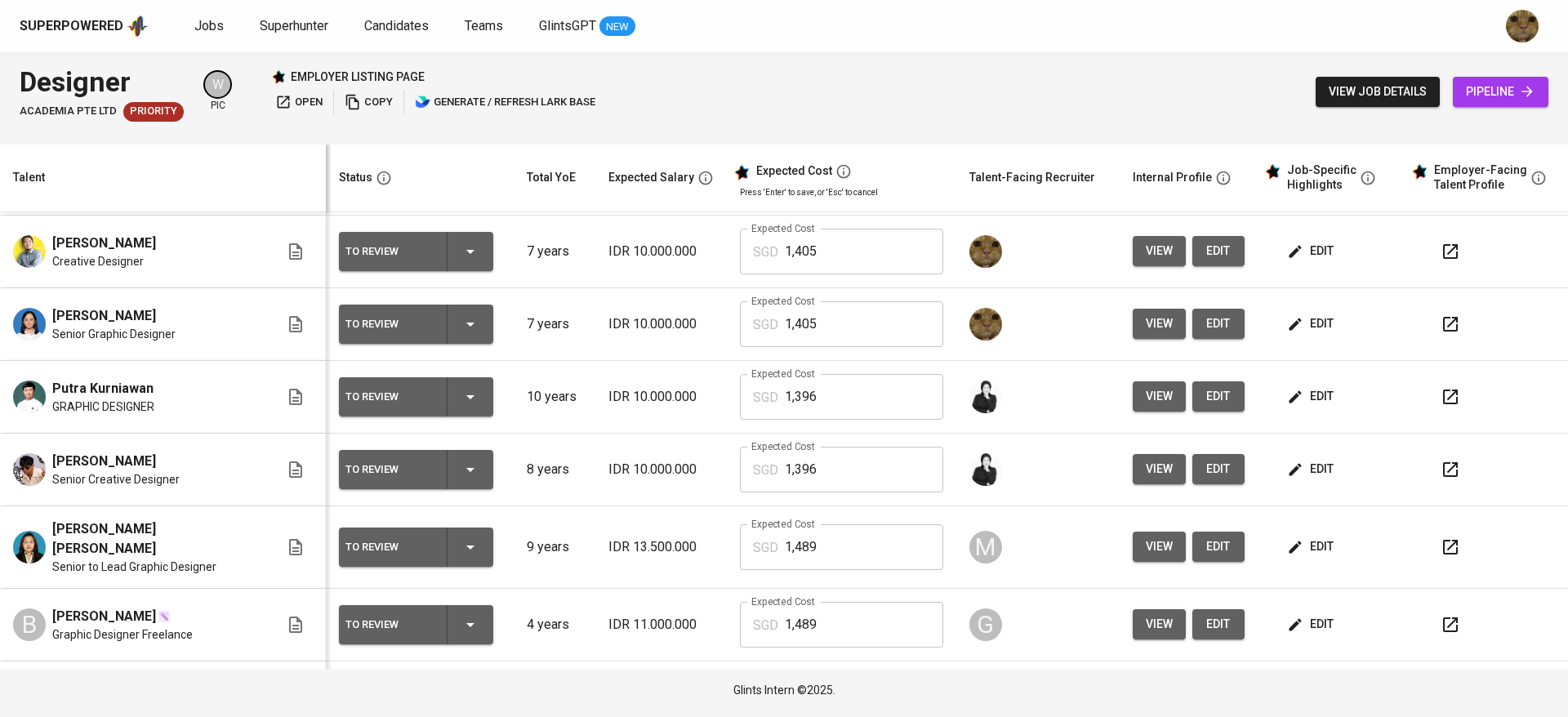
scroll to position [271, 0]
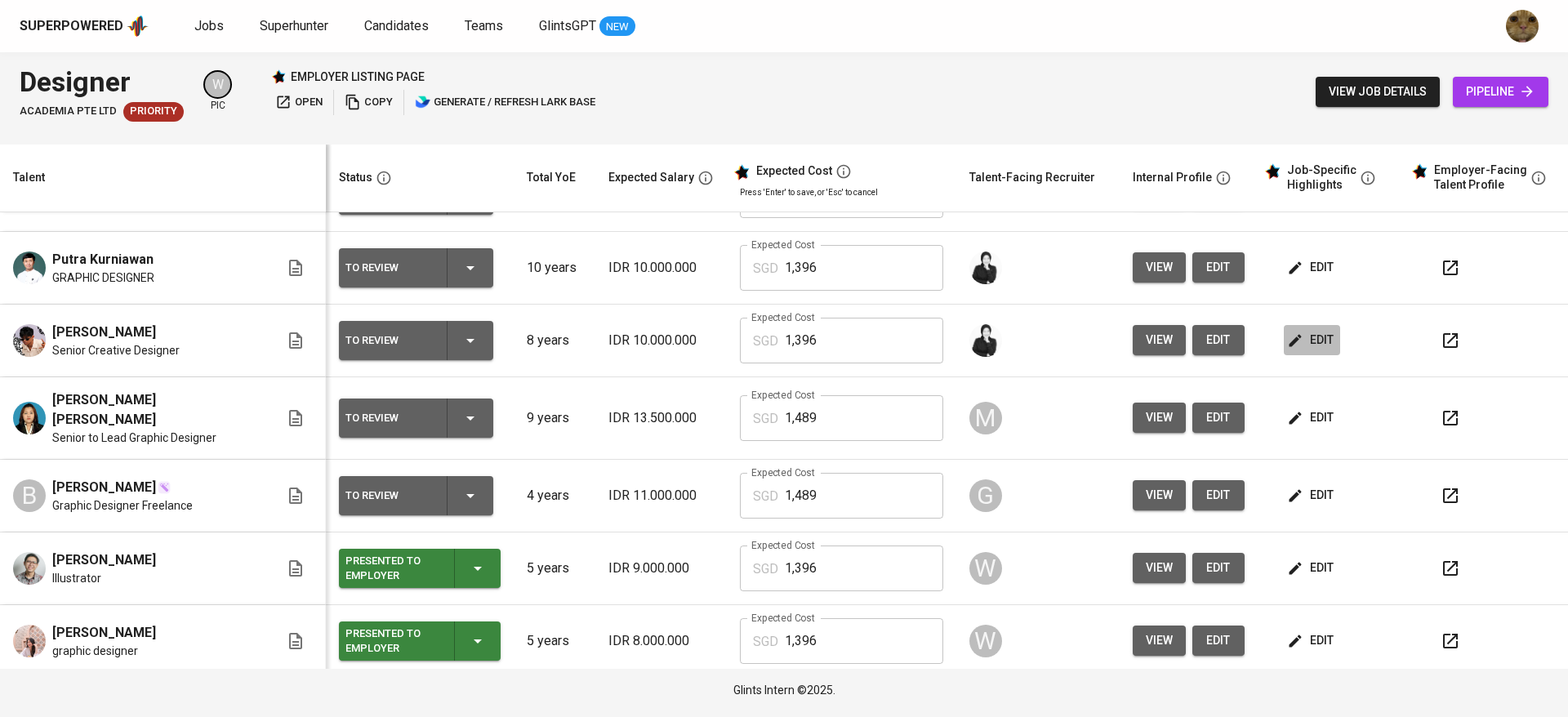
click at [762, 331] on span "edit" at bounding box center [1312, 340] width 43 height 21
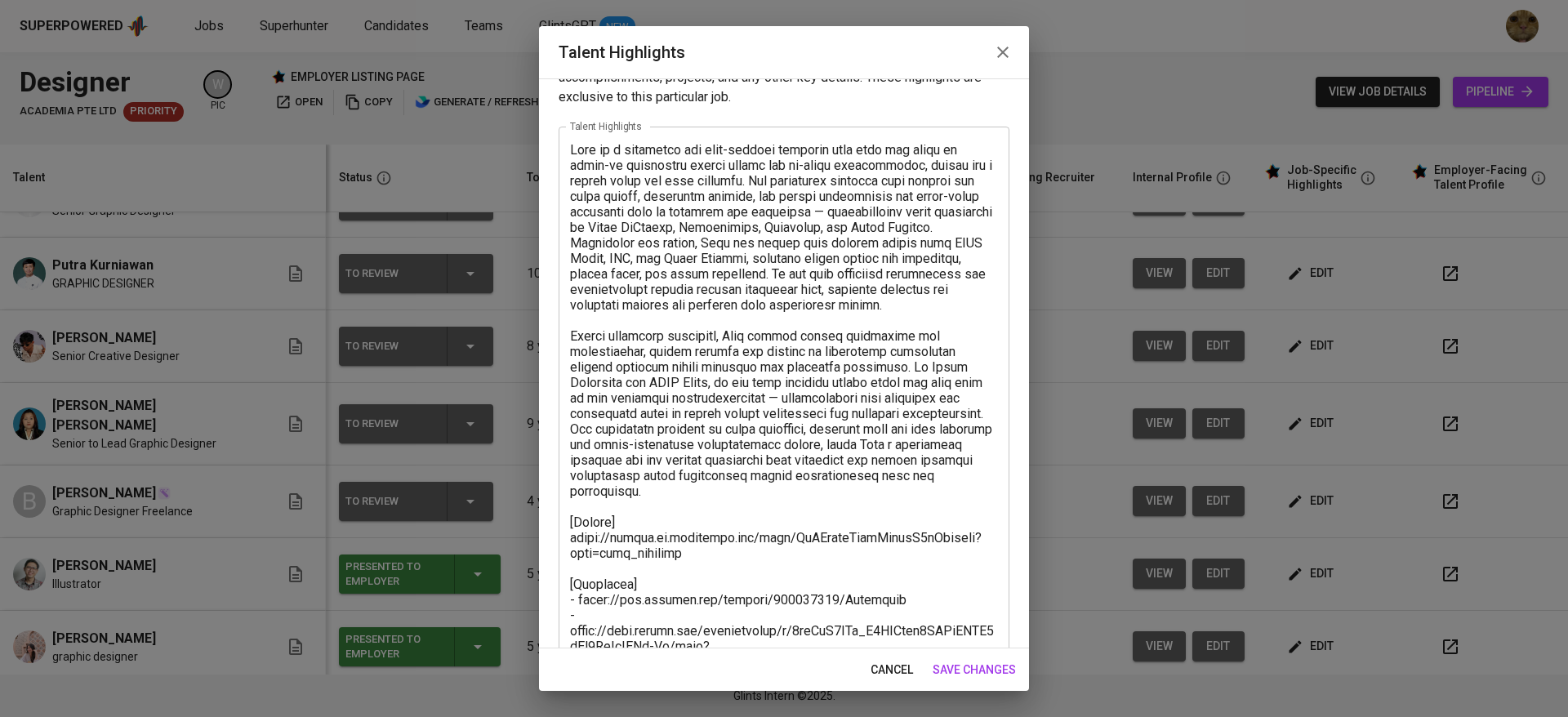
scroll to position [39, 0]
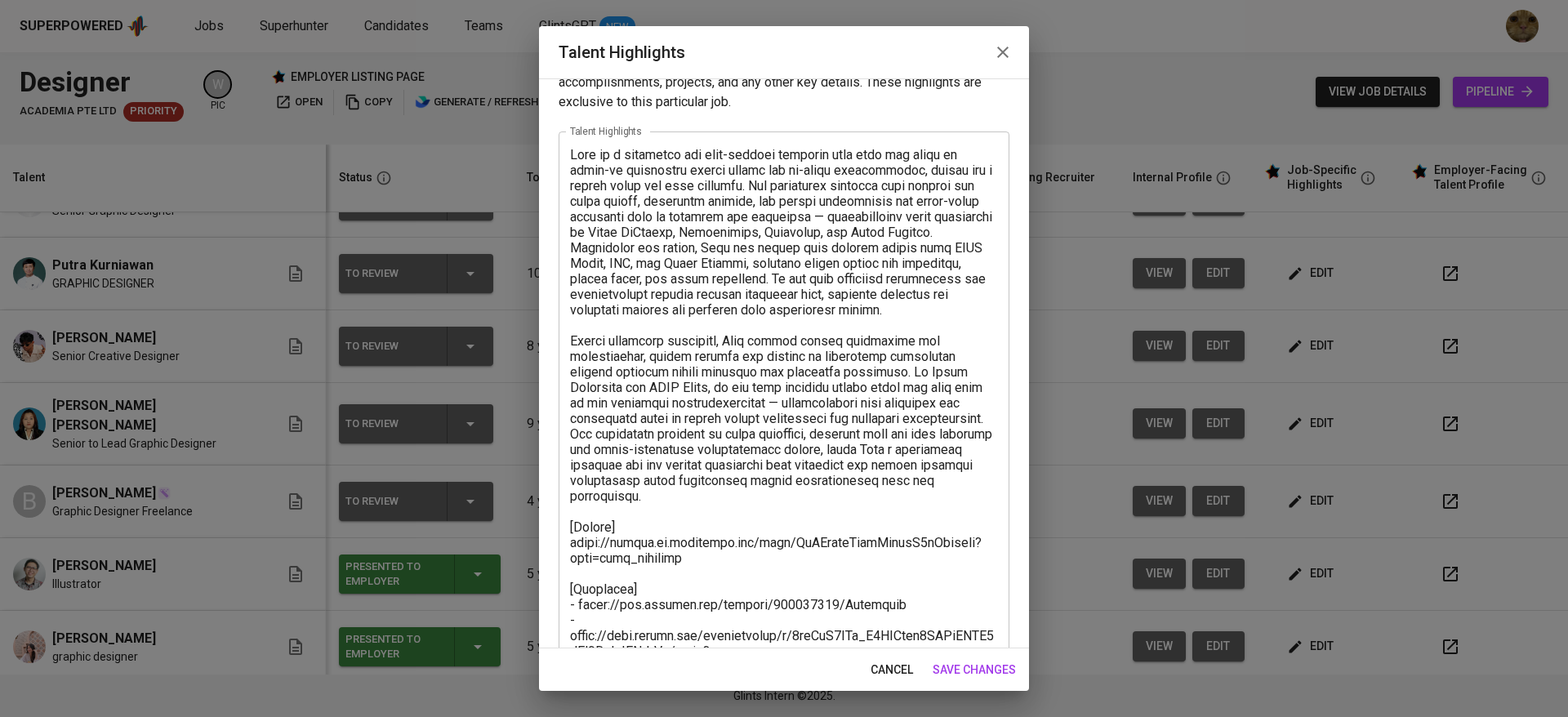
click at [762, 675] on span "cancel" at bounding box center [891, 670] width 42 height 21
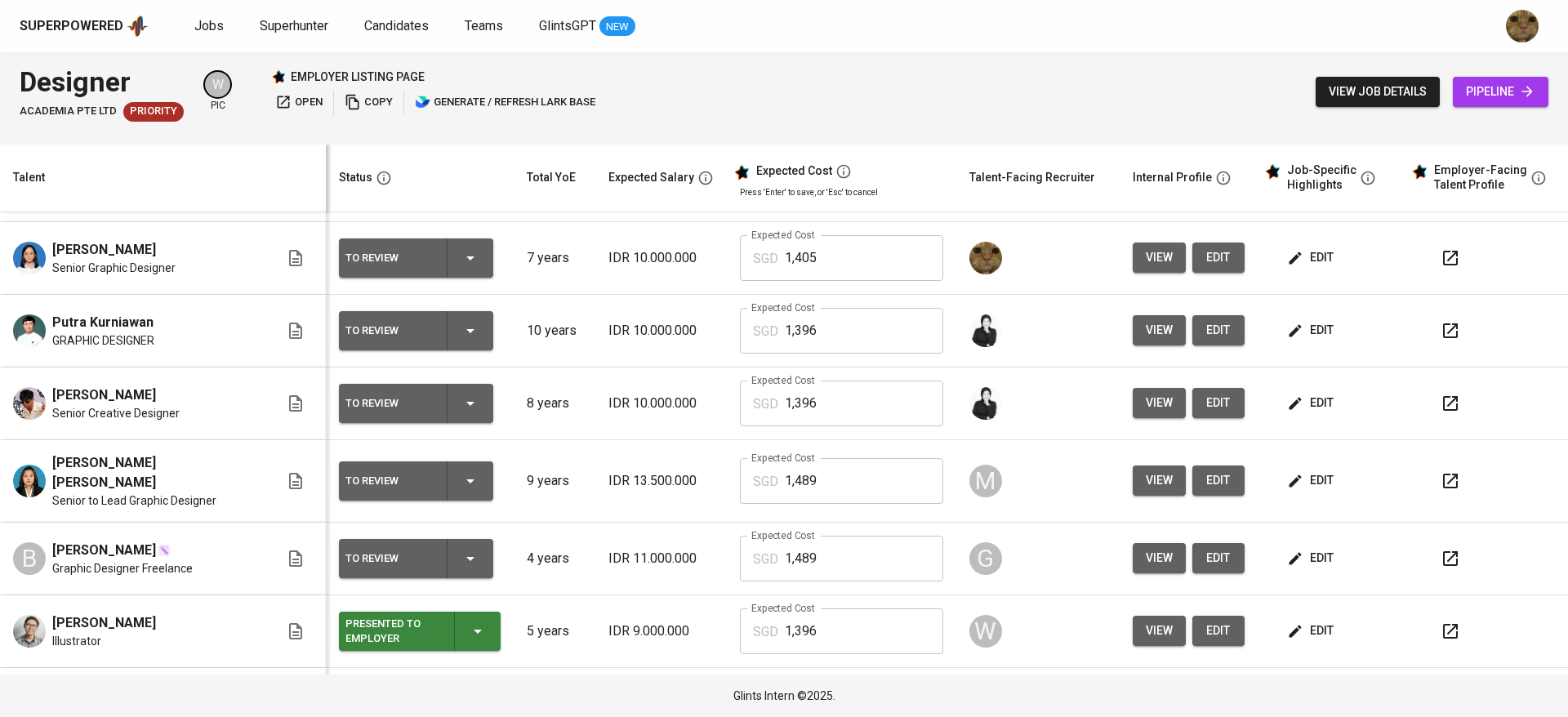
scroll to position [211, 0]
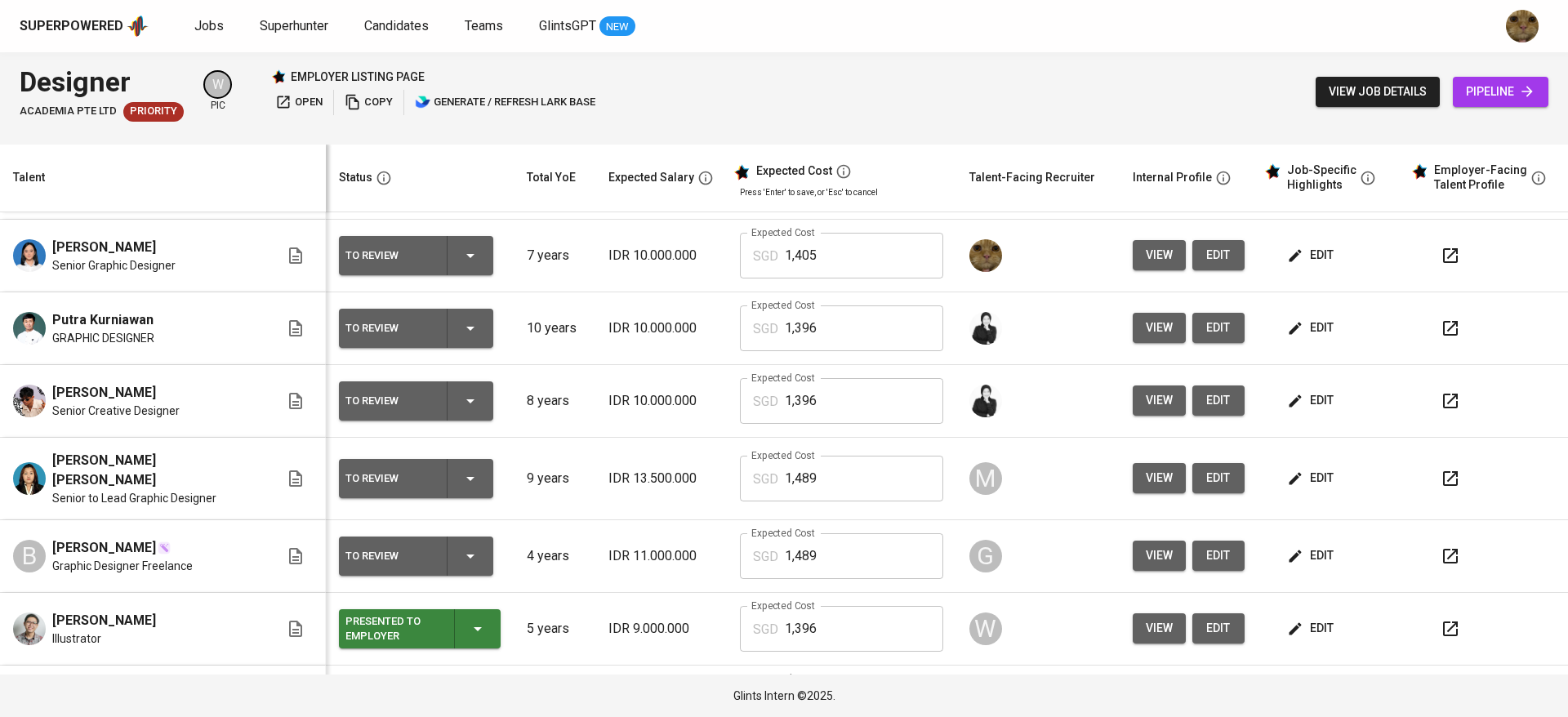
click at [762, 336] on span "edit" at bounding box center [1312, 327] width 43 height 21
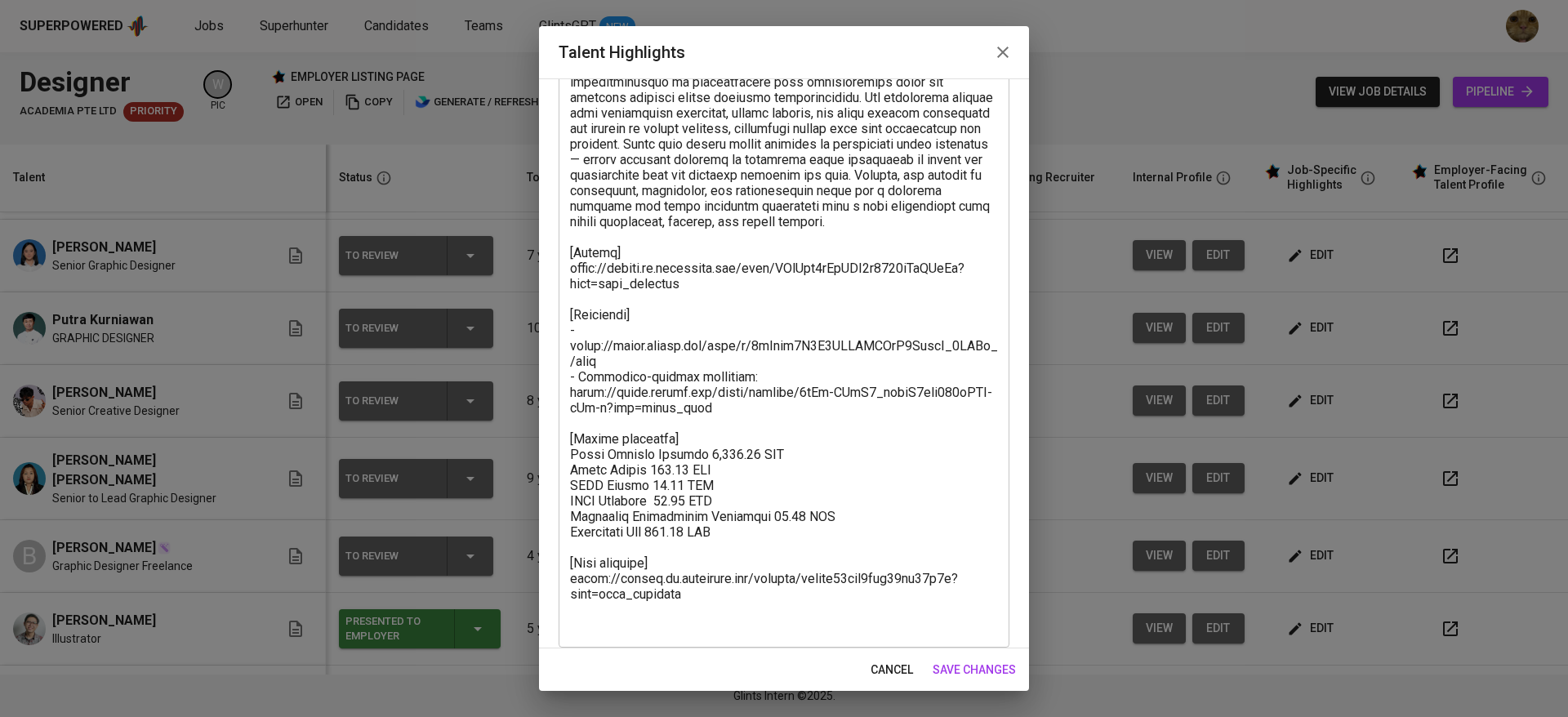
scroll to position [345, 0]
click at [762, 656] on button "cancel" at bounding box center [891, 670] width 55 height 30
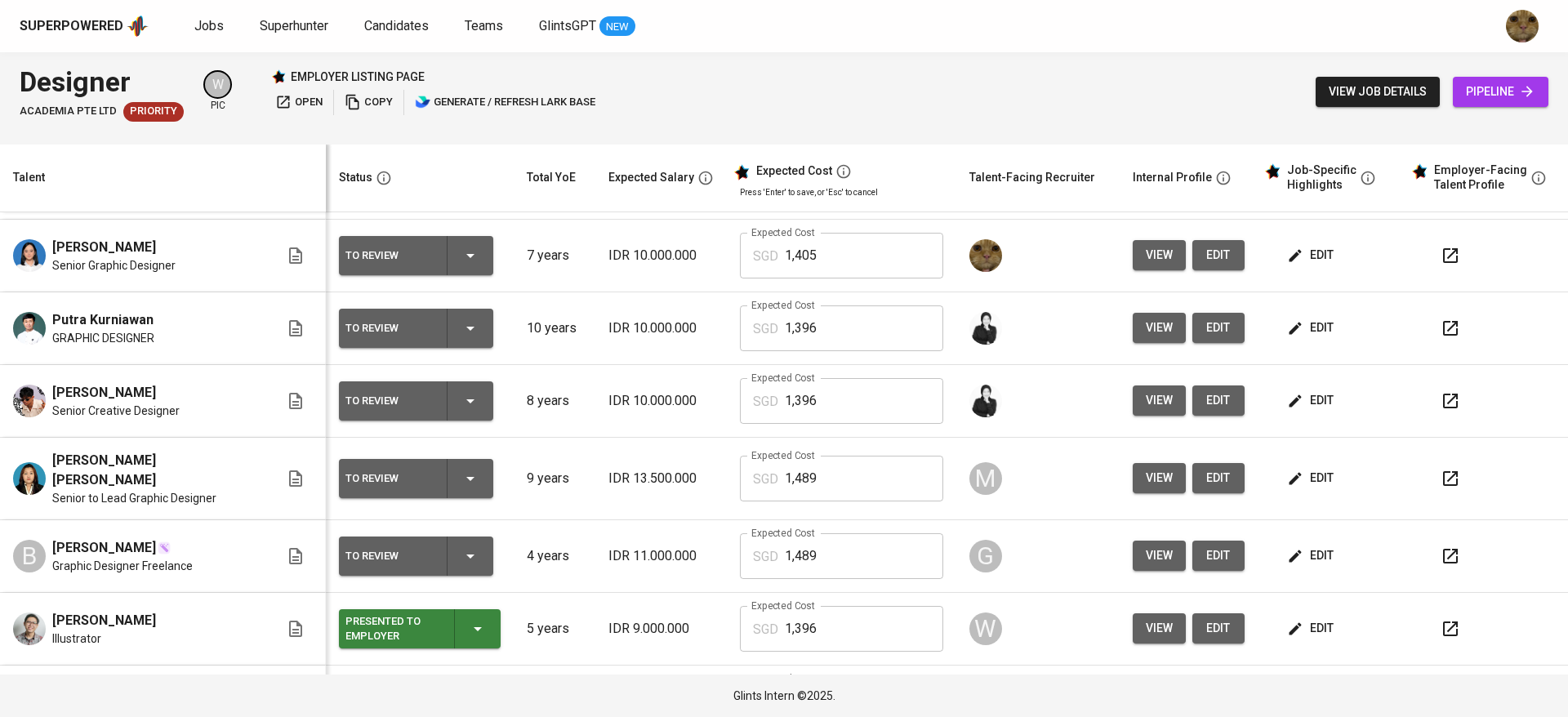
scroll to position [266, 0]
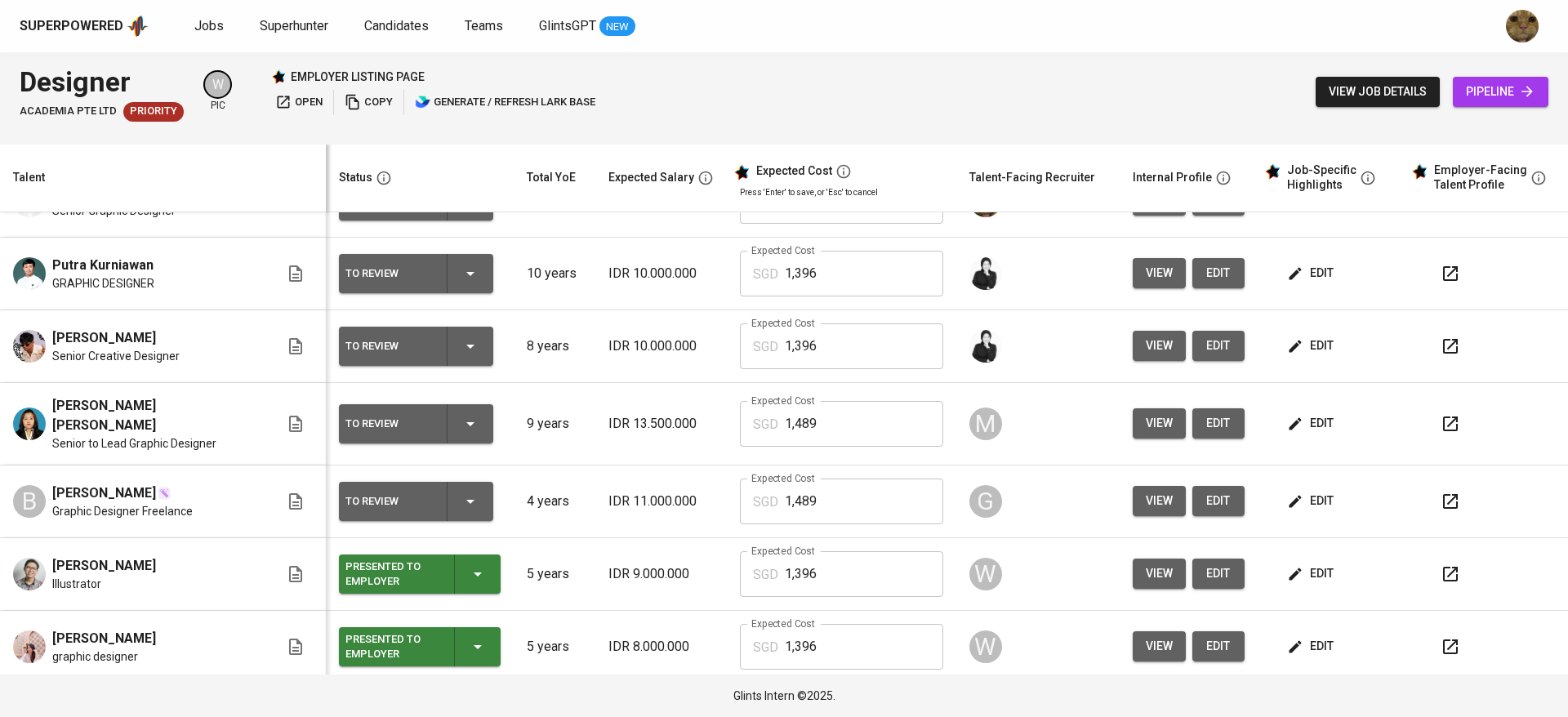
click at [762, 576] on button "edit" at bounding box center [1311, 573] width 56 height 30
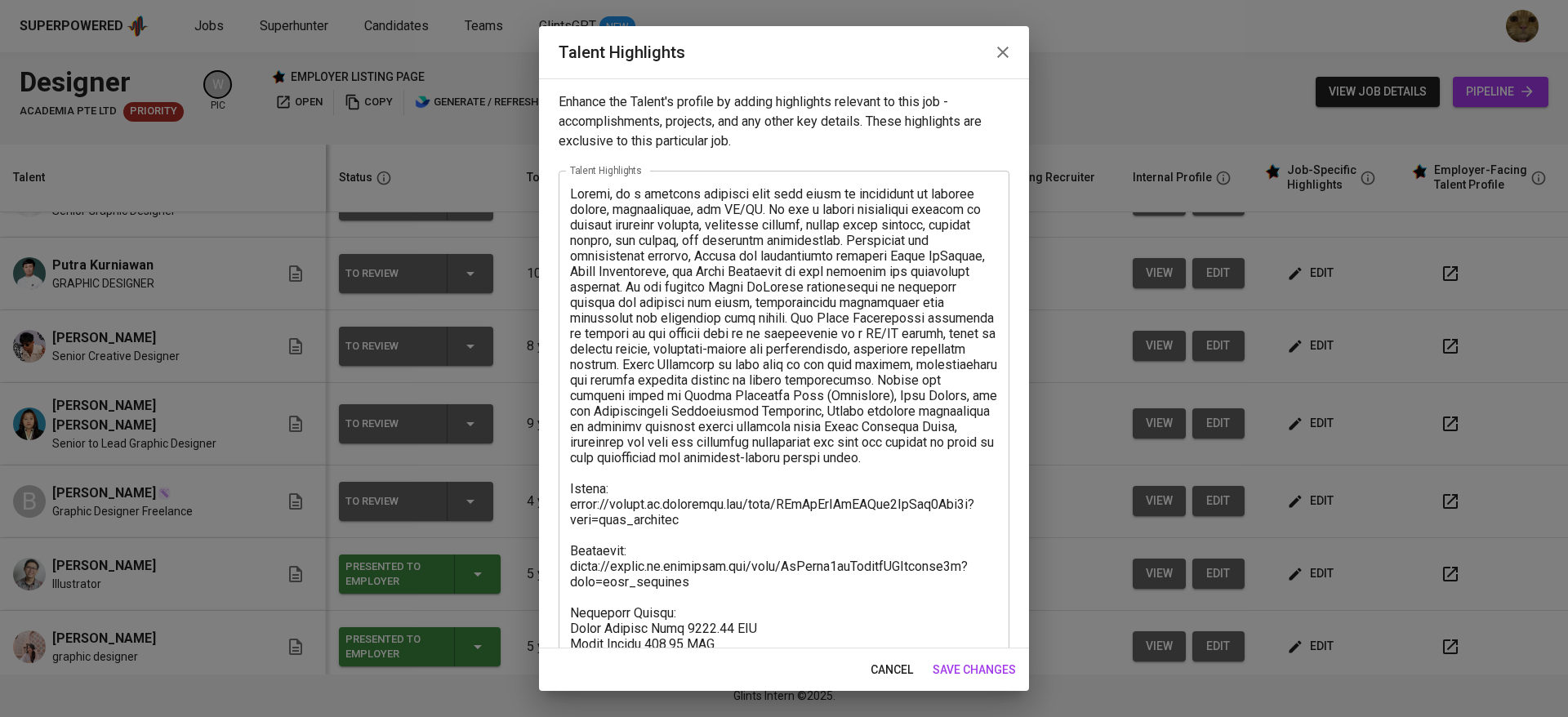
scroll to position [156, 0]
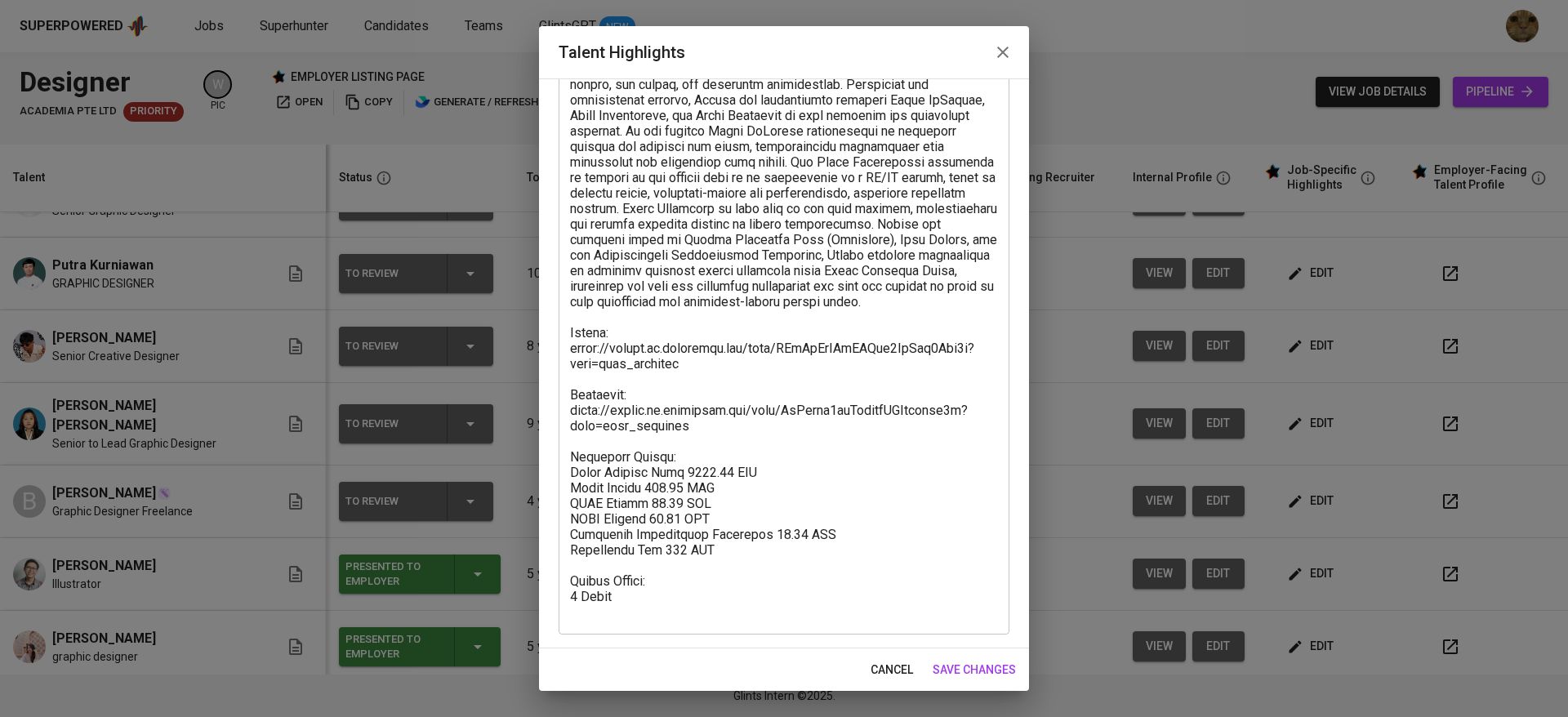
click at [762, 665] on span "cancel" at bounding box center [891, 670] width 42 height 21
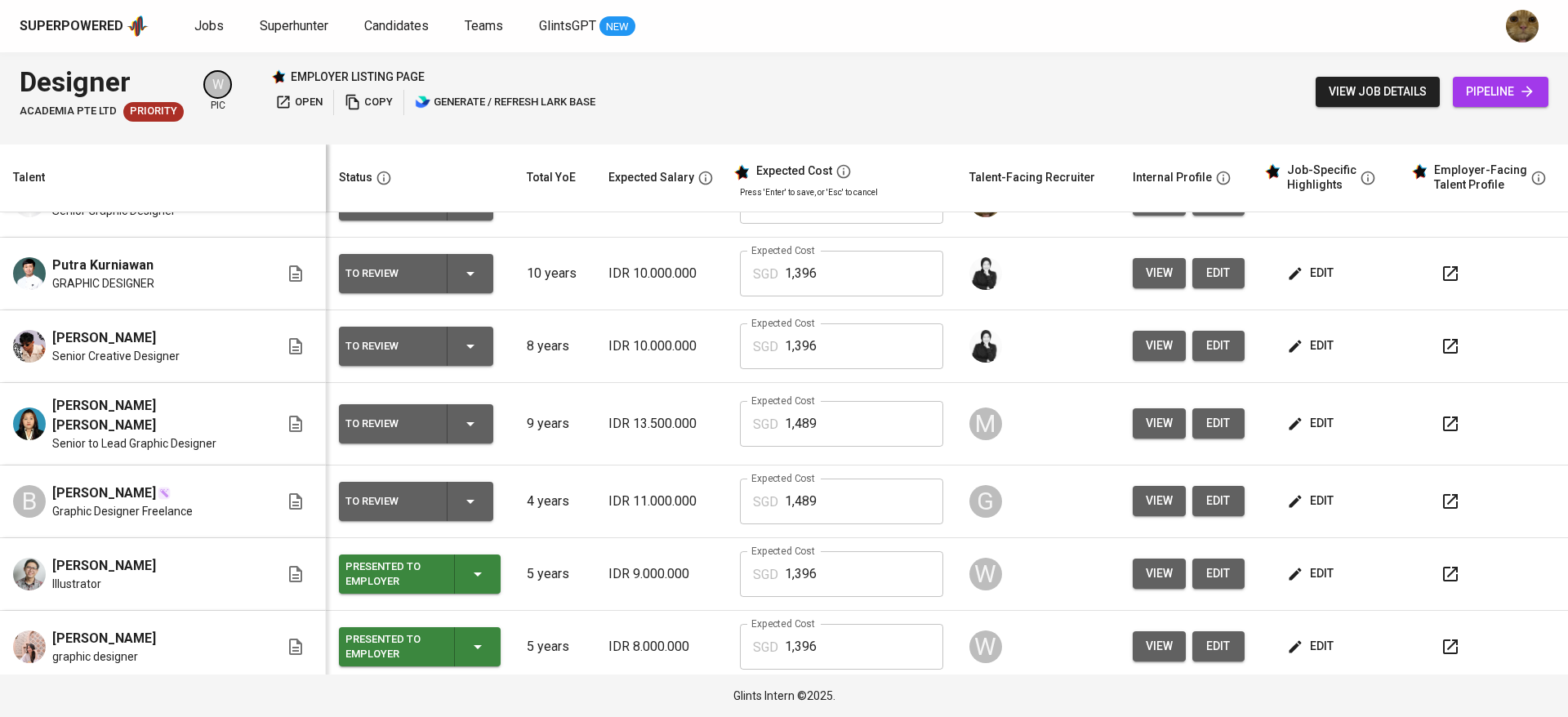
click at [762, 545] on td "edit" at bounding box center [1330, 574] width 147 height 72
click at [762, 569] on icon "button" at bounding box center [1295, 574] width 13 height 13
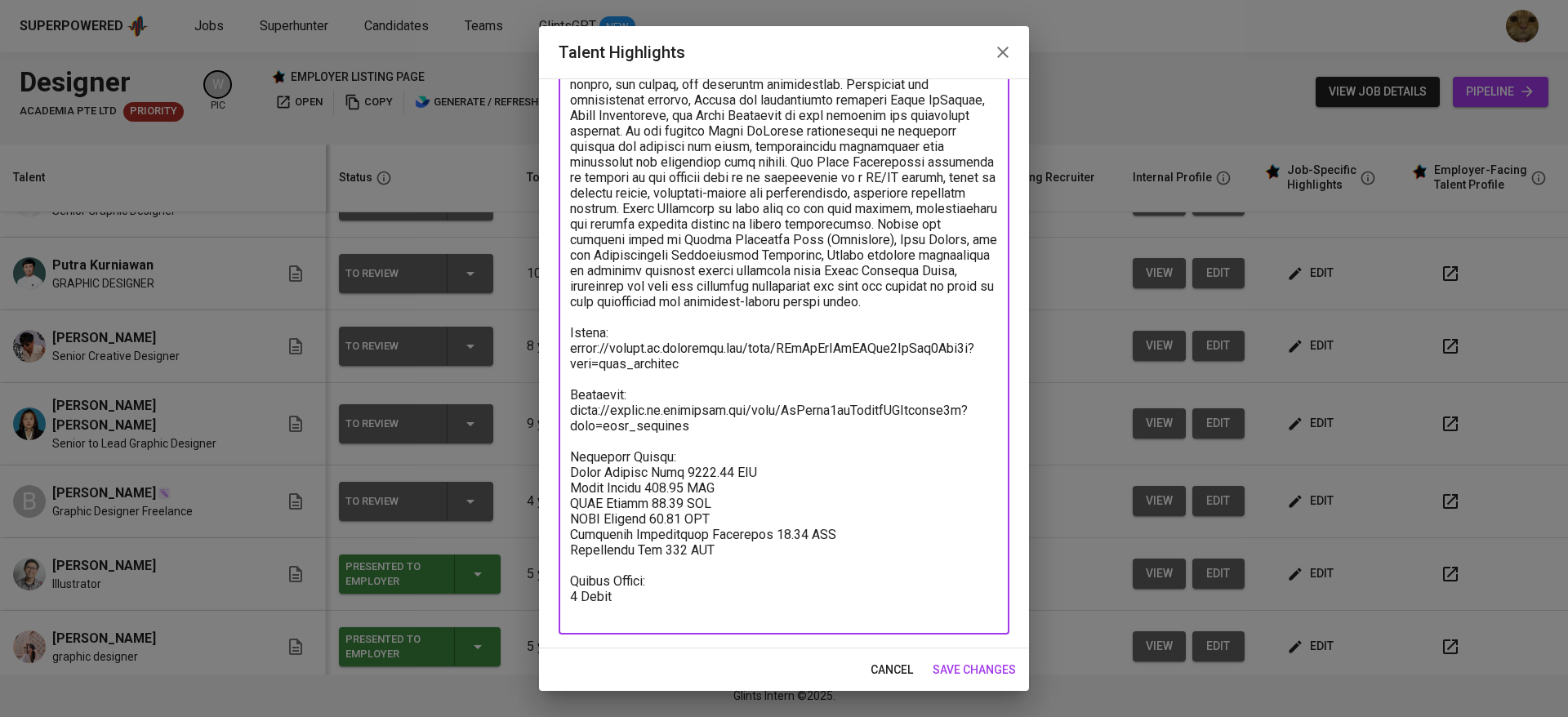
drag, startPoint x: 744, startPoint y: 569, endPoint x: 545, endPoint y: 474, distance: 220.5
click at [545, 474] on div "Enhance the Talent's profile by adding highlights relevant to this job - accomp…" at bounding box center [784, 363] width 490 height 571
click at [762, 680] on button "cancel" at bounding box center [891, 670] width 55 height 30
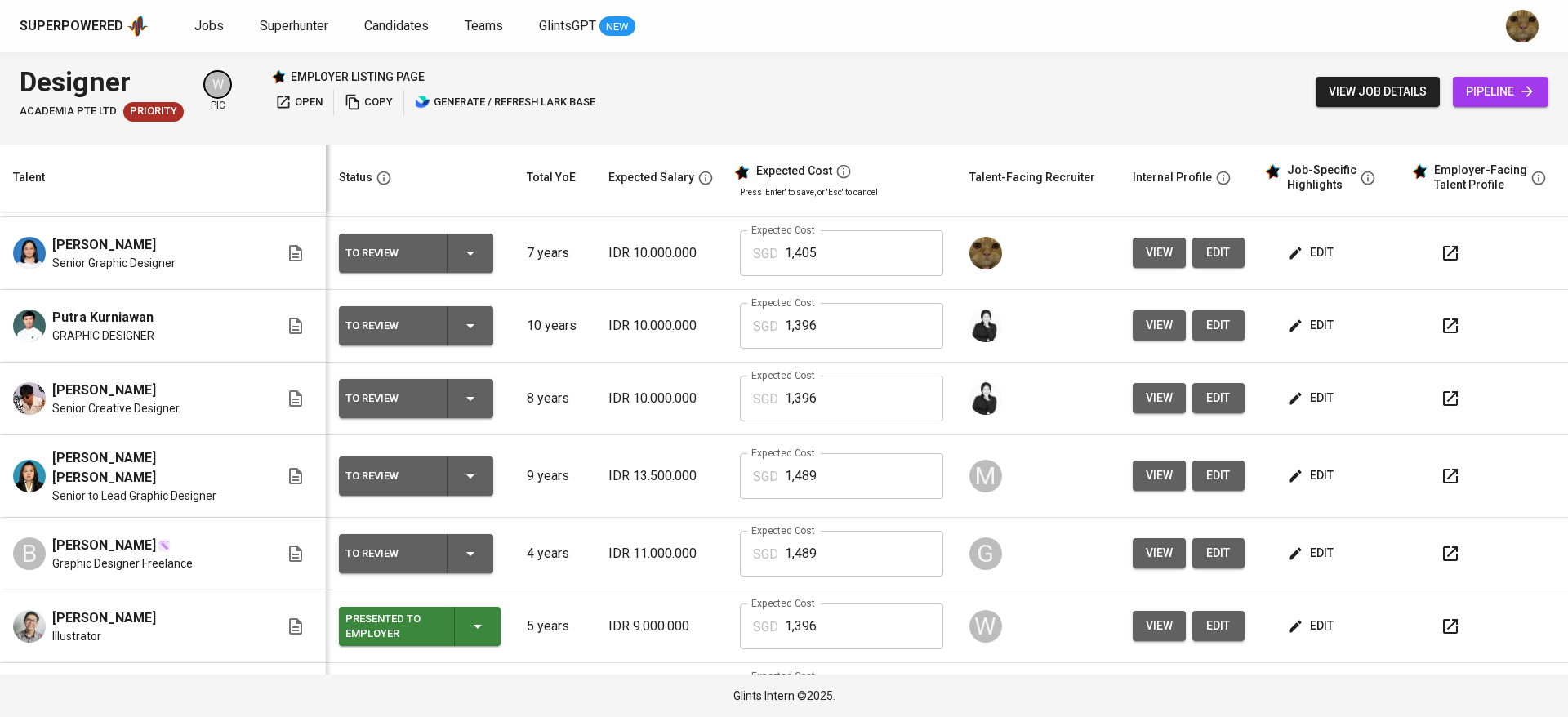
scroll to position [71, 0]
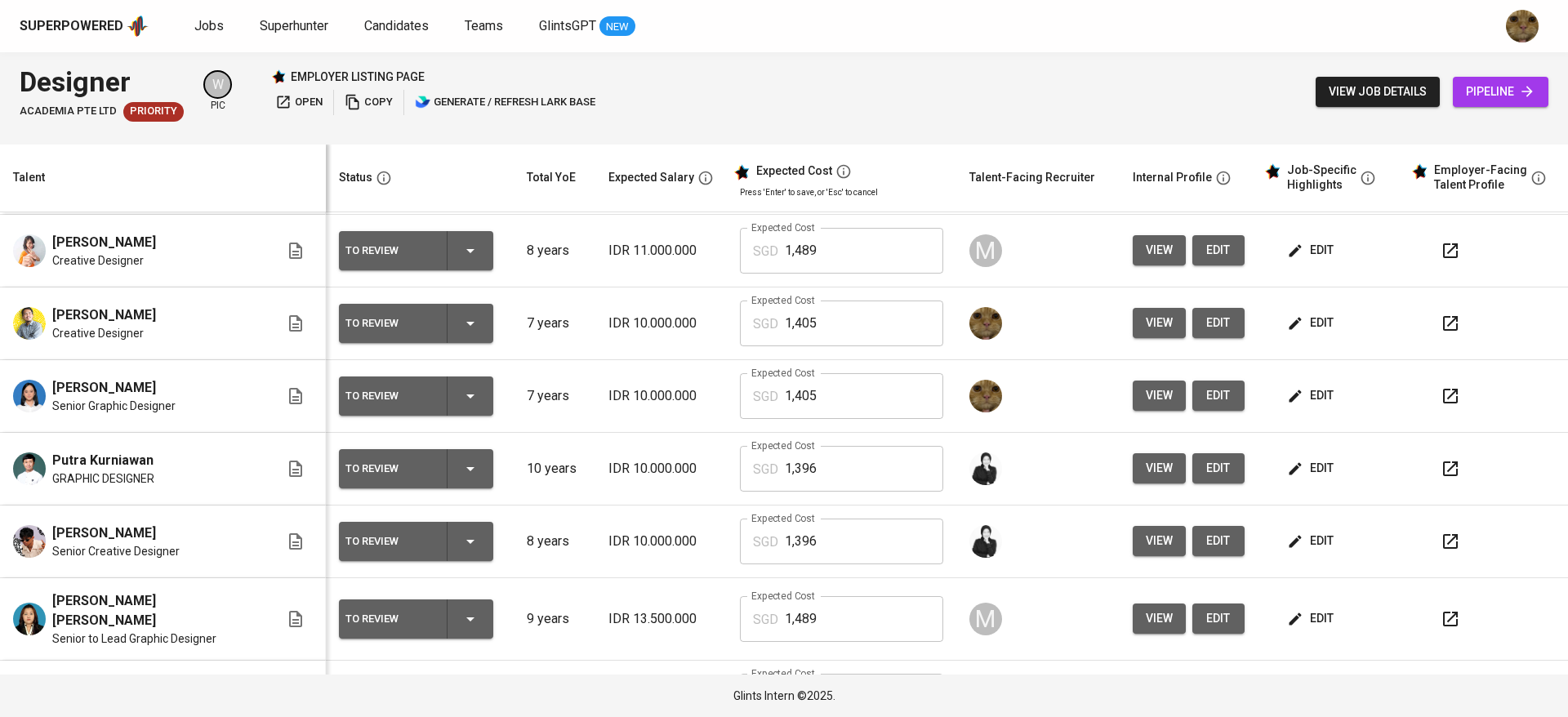
click at [762, 462] on span "edit" at bounding box center [1312, 468] width 43 height 21
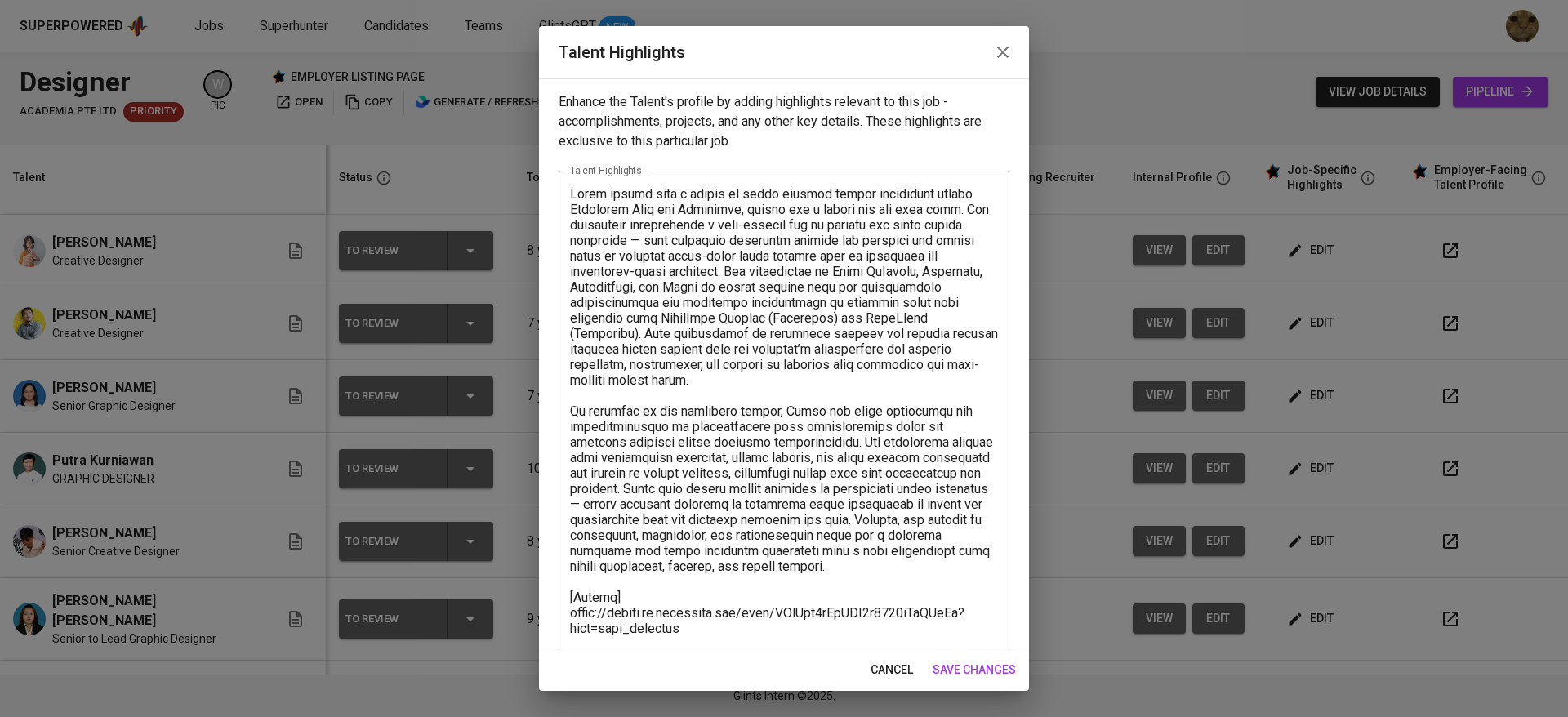
scroll to position [358, 0]
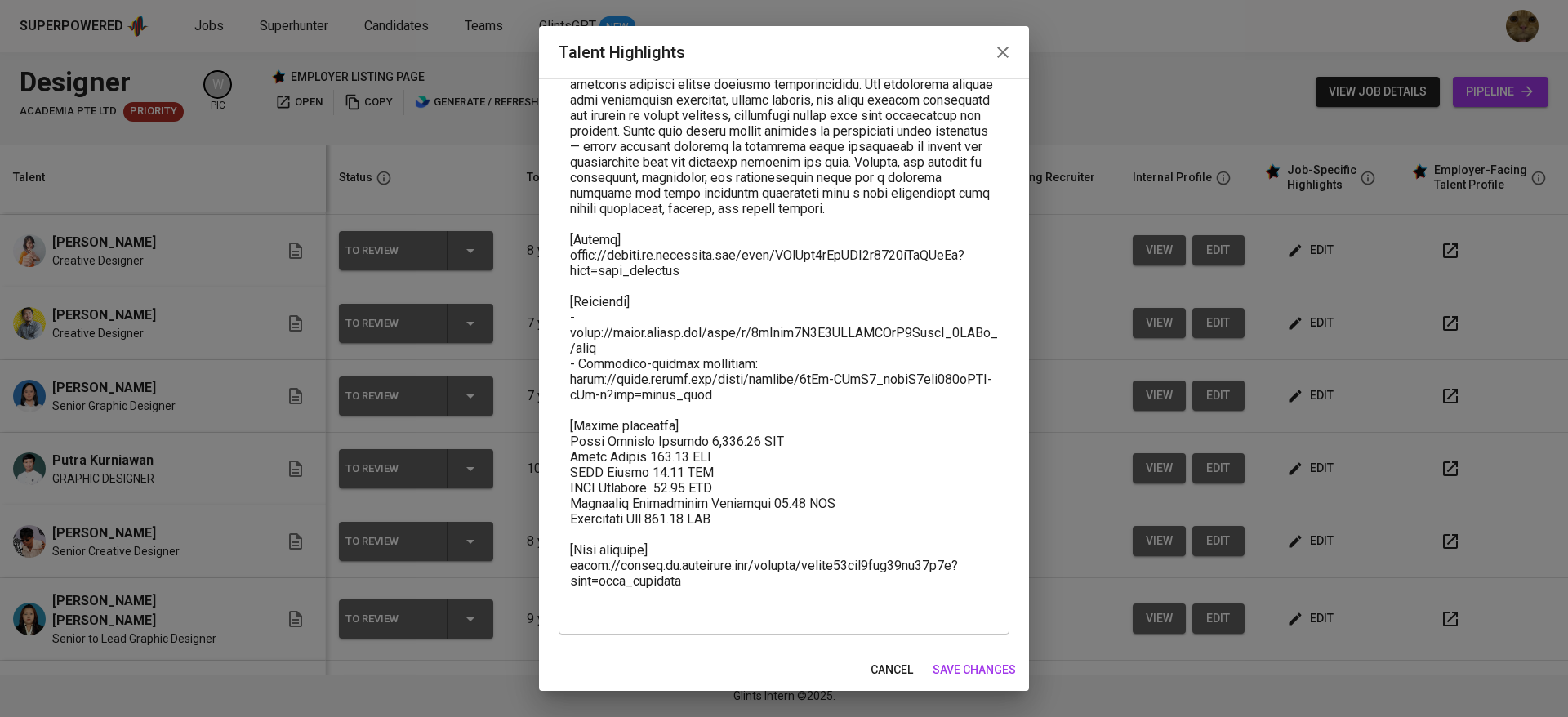
click at [762, 672] on span "cancel" at bounding box center [891, 670] width 42 height 21
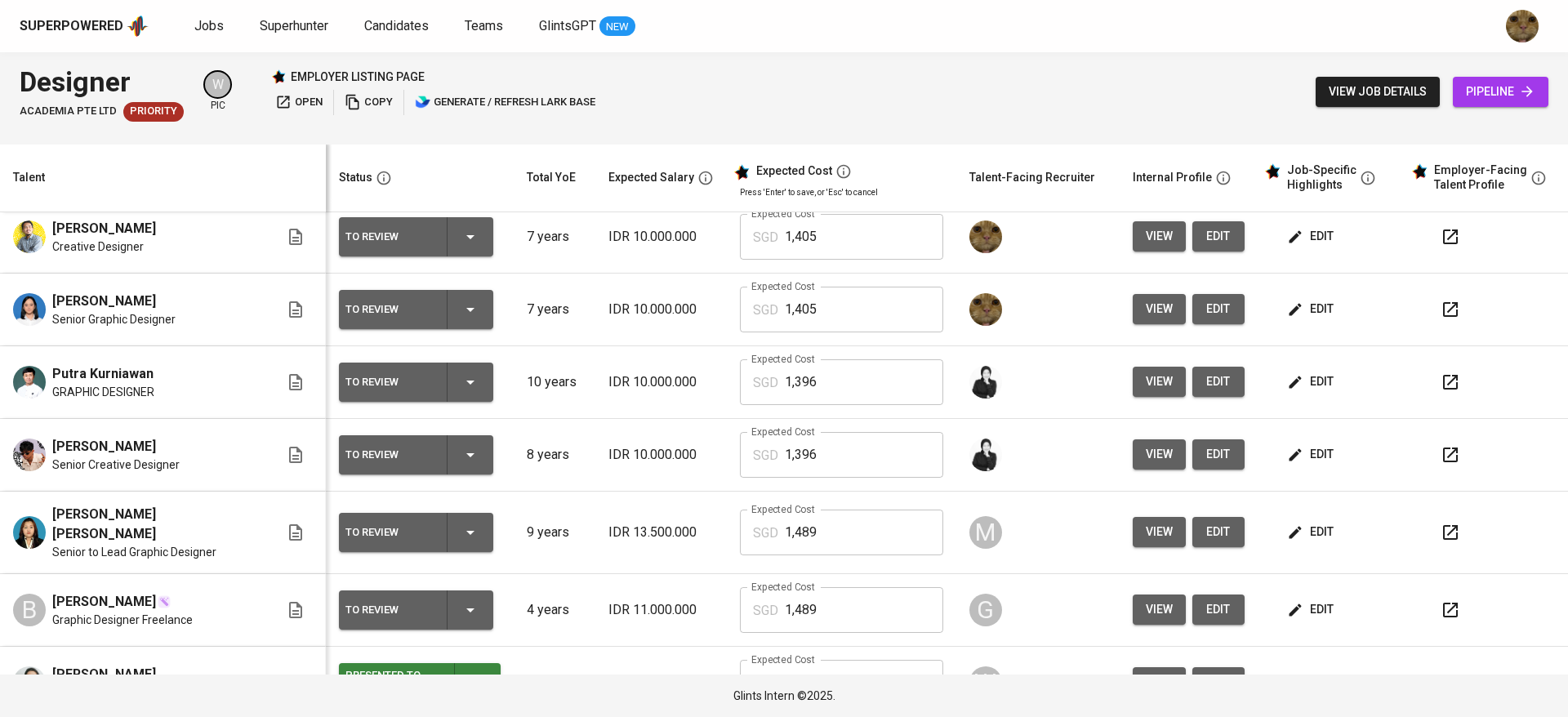
scroll to position [0, 0]
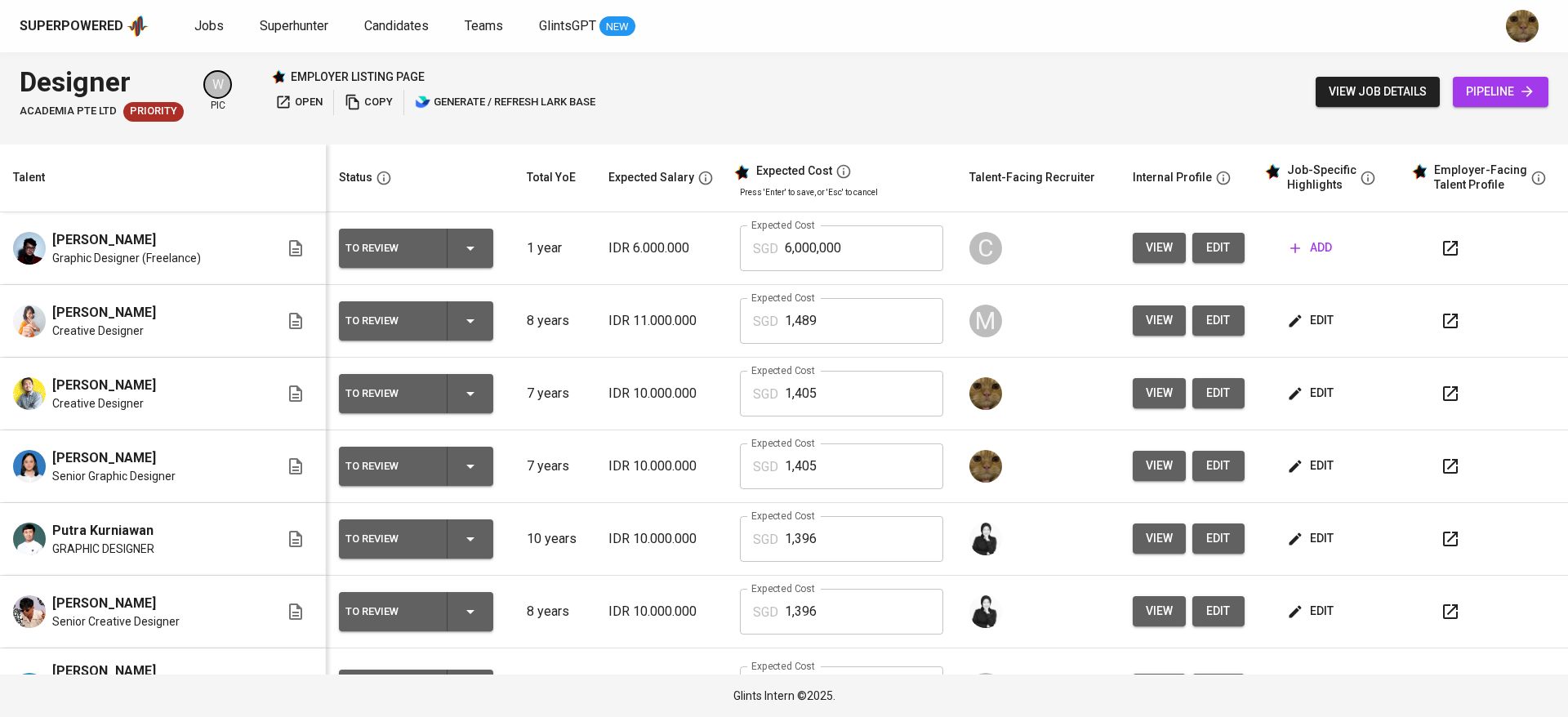
click at [762, 461] on icon "button" at bounding box center [1295, 467] width 16 height 16
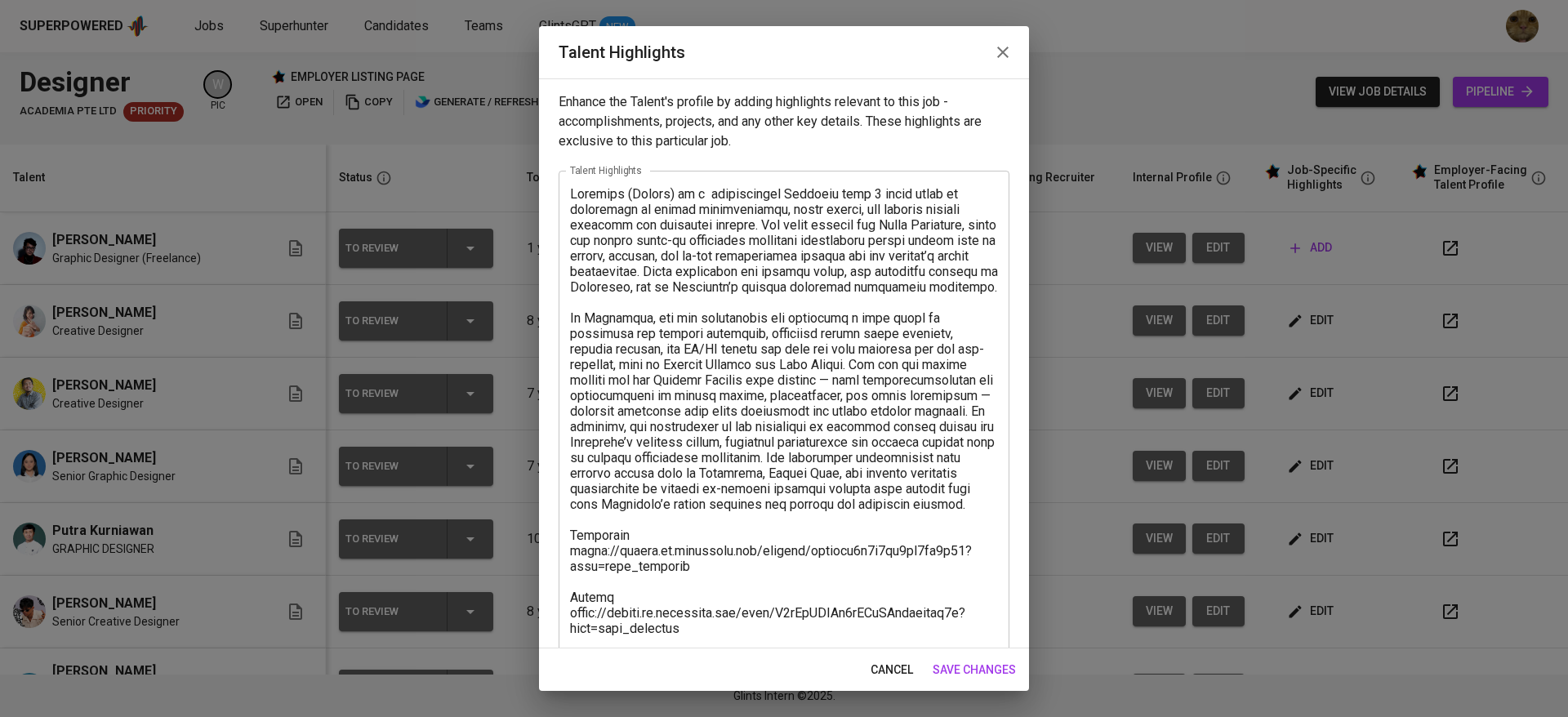
scroll to position [280, 0]
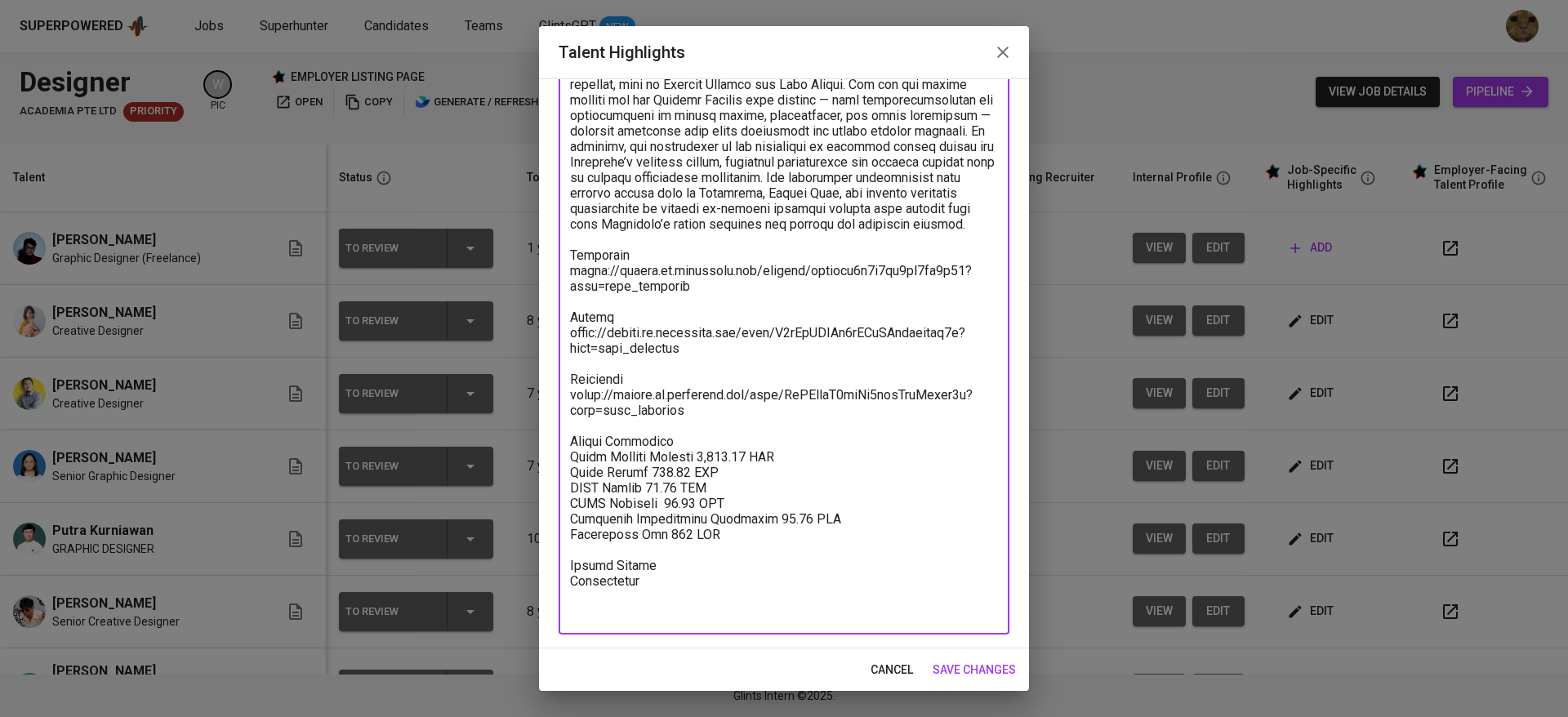
drag, startPoint x: 751, startPoint y: 561, endPoint x: 571, endPoint y: 483, distance: 196.2
click at [571, 483] on textarea at bounding box center [784, 263] width 427 height 714
paste textarea "Breakdown Salary: Total Payroll Cost 1395.59 SGD Basic Salary 870.74 SGD BPJS H…"
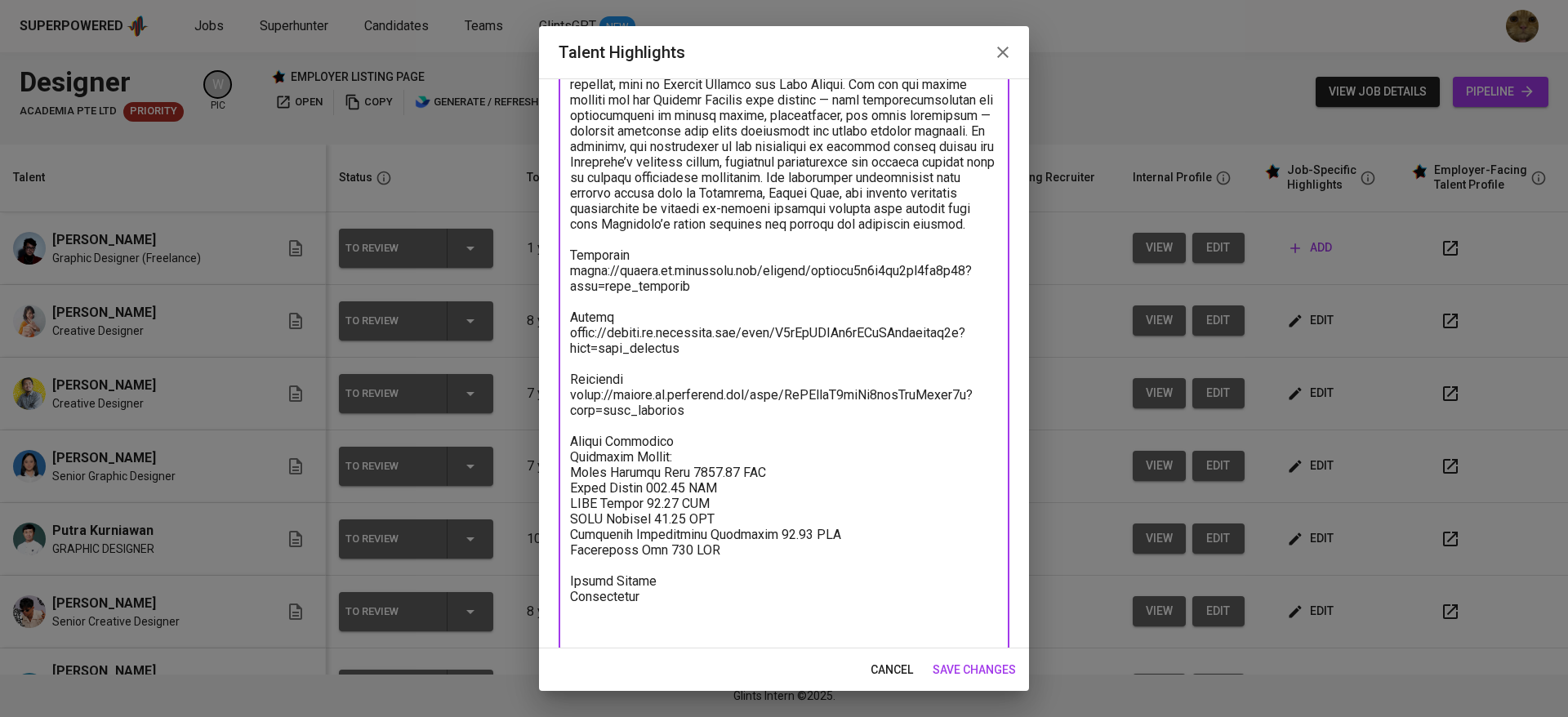
click at [649, 346] on textarea at bounding box center [784, 270] width 427 height 730
click at [639, 287] on textarea at bounding box center [784, 270] width 427 height 730
click at [626, 354] on textarea at bounding box center [784, 270] width 427 height 730
click at [674, 462] on textarea at bounding box center [784, 270] width 427 height 730
click at [678, 474] on textarea at bounding box center [784, 270] width 427 height 730
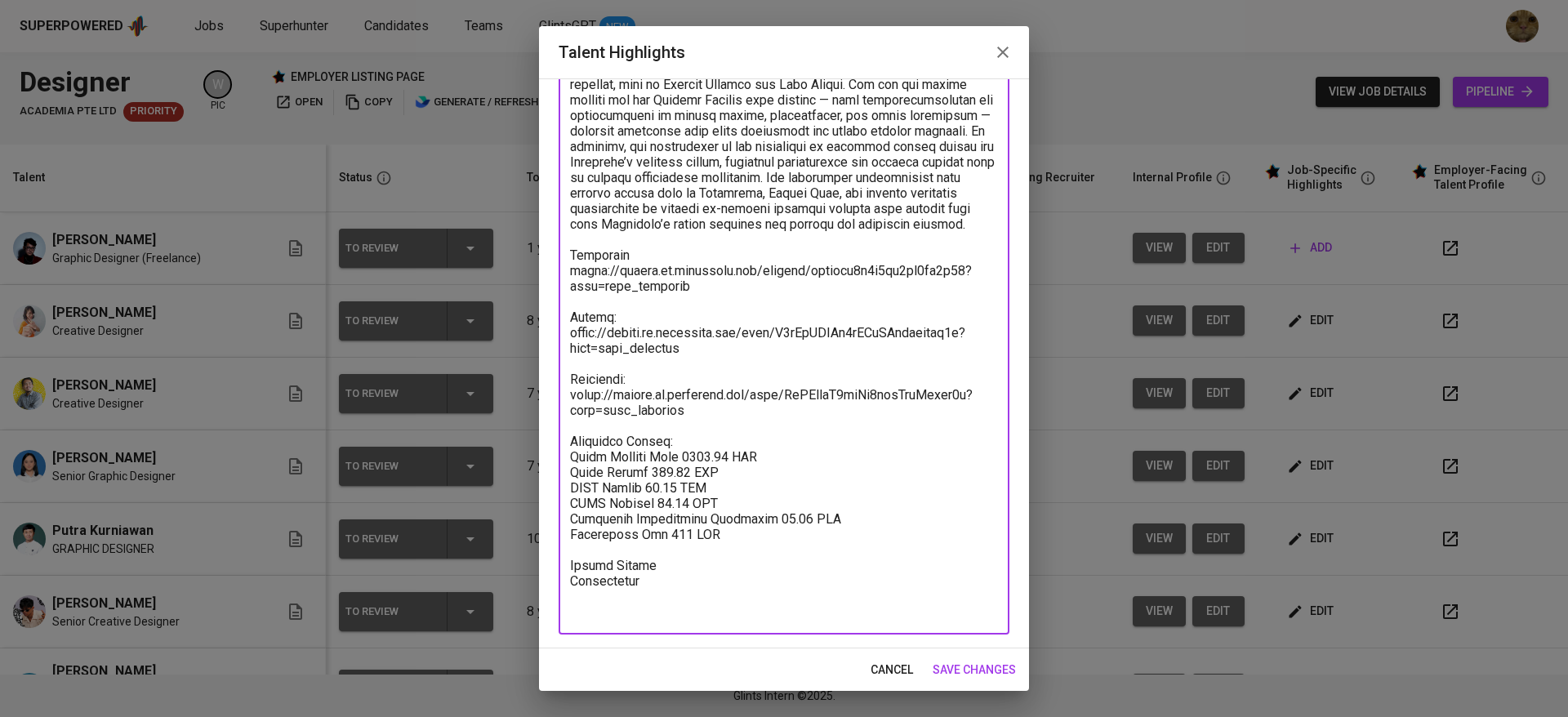
click at [670, 588] on textarea at bounding box center [784, 263] width 427 height 714
click at [653, 592] on textarea at bounding box center [784, 263] width 427 height 714
type textarea "Gridanty (Kaisha) is a professional Designer with 7 seven years of experience i…"
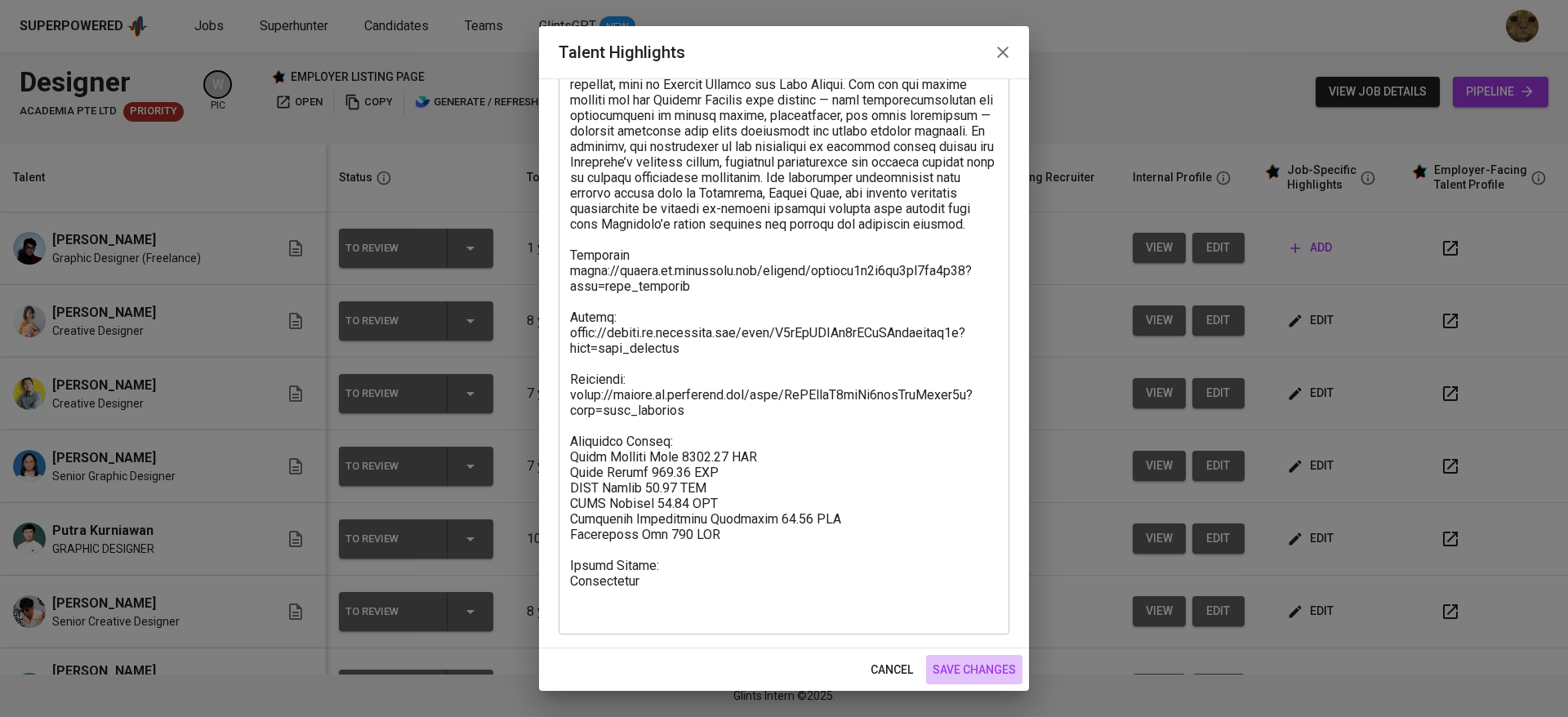
click at [762, 665] on span "save changes" at bounding box center [974, 670] width 83 height 21
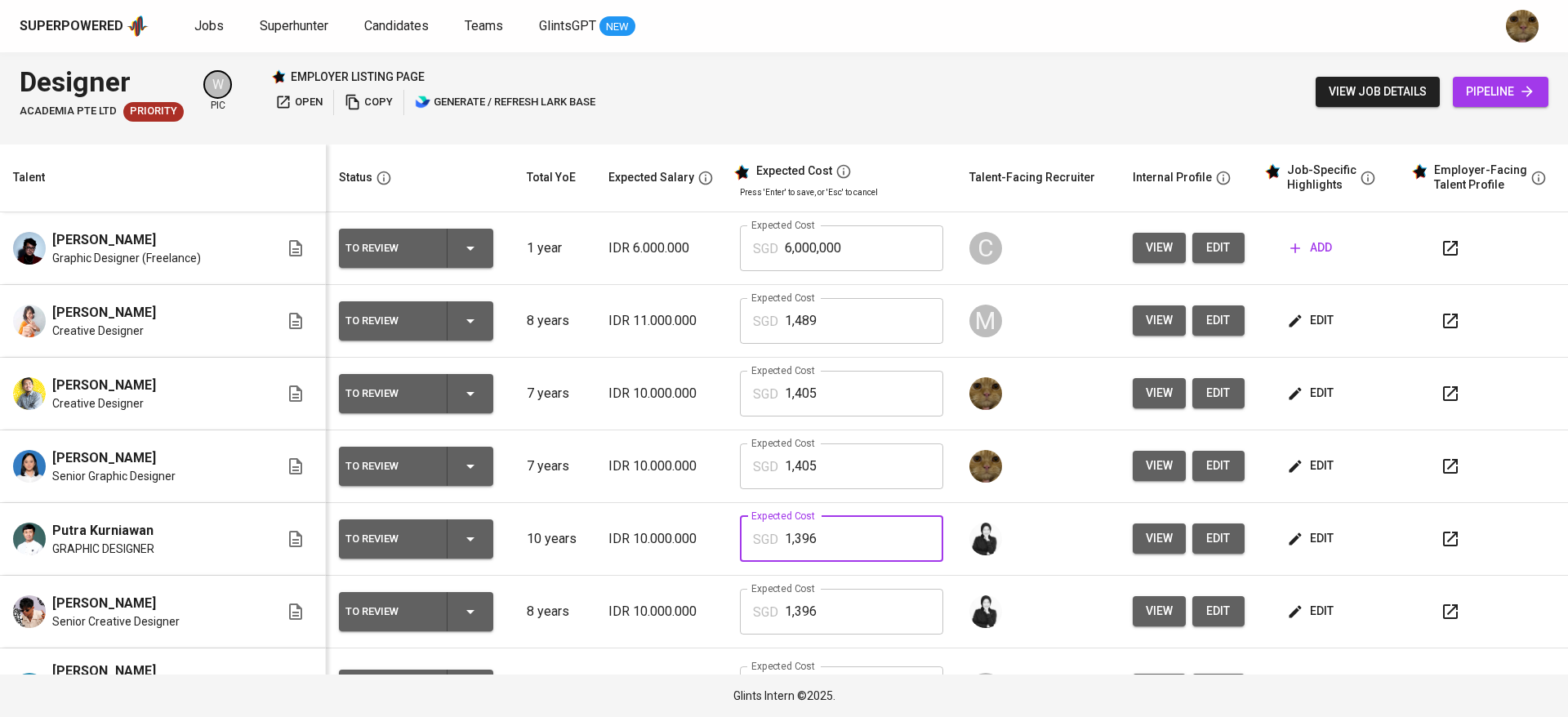
drag, startPoint x: 839, startPoint y: 532, endPoint x: 747, endPoint y: 530, distance: 92.0
click at [747, 530] on div "SGD 1,396 Expected Cost" at bounding box center [841, 539] width 203 height 46
drag, startPoint x: 794, startPoint y: 397, endPoint x: 737, endPoint y: 397, distance: 57.0
click at [740, 397] on div "SGD 1,405 Expected Cost" at bounding box center [841, 393] width 203 height 46
paste input "396"
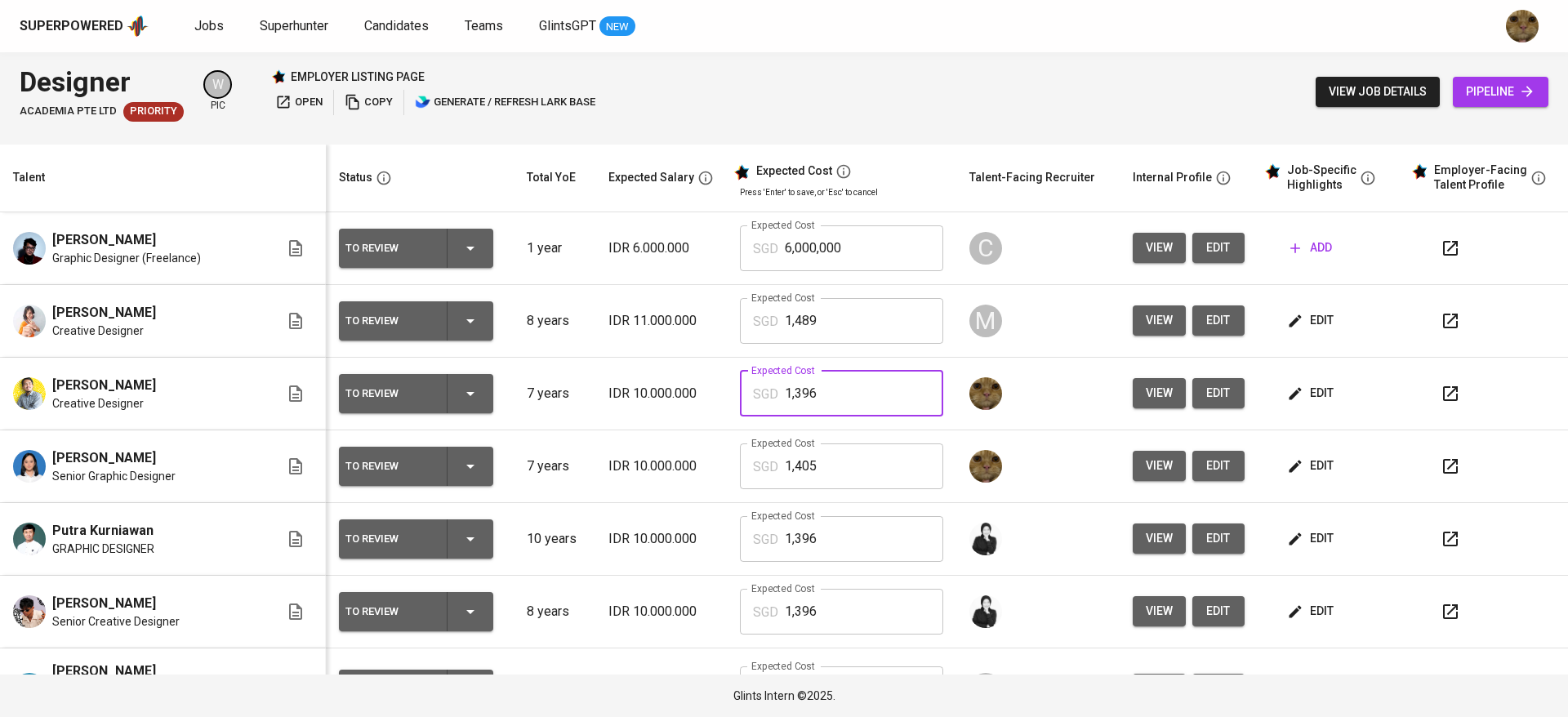
type input "1,396"
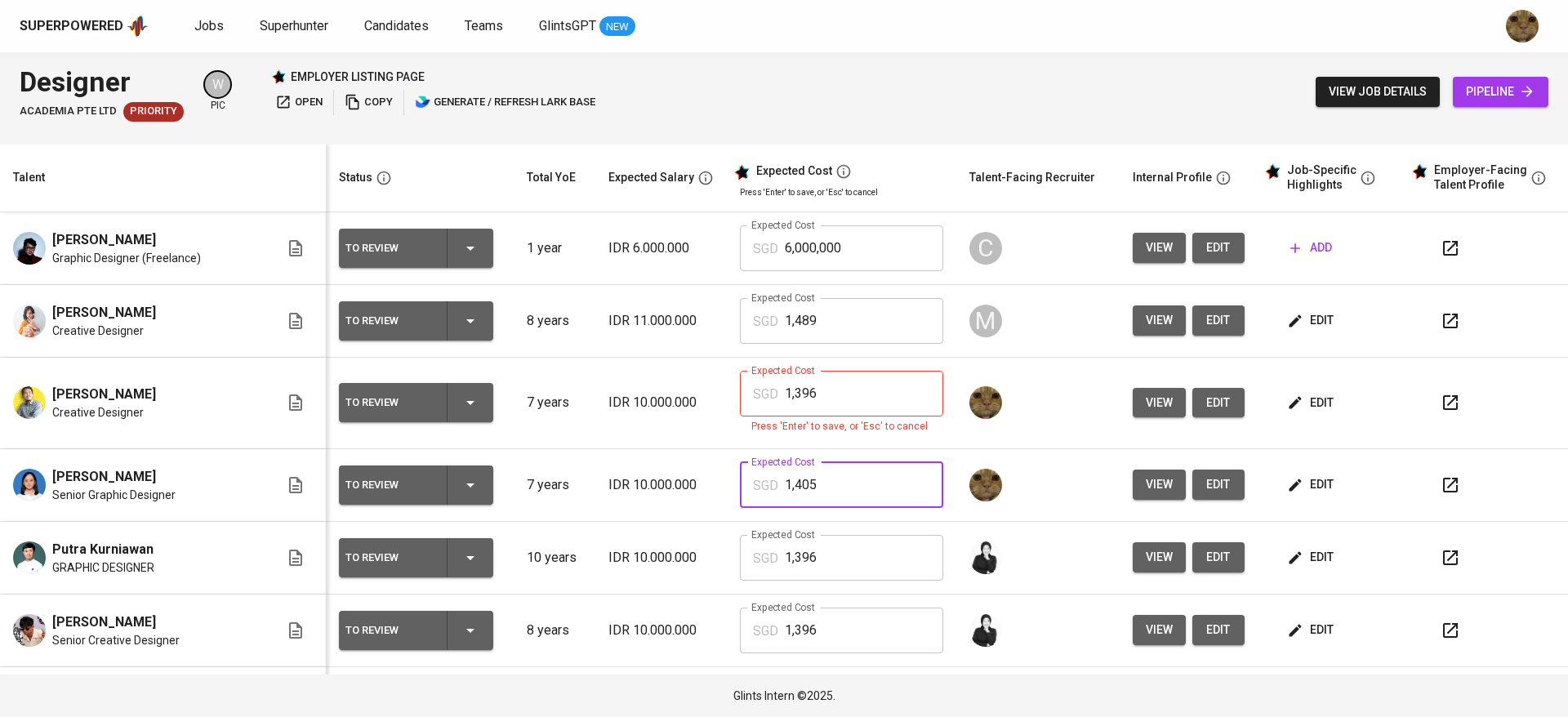
drag, startPoint x: 845, startPoint y: 459, endPoint x: 742, endPoint y: 453, distance: 103.2
click at [742, 453] on td "Expected Cost SGD 1,405 Expected Cost" at bounding box center [841, 486] width 230 height 72
paste input "396"
type input "1,396"
click at [762, 399] on input "1,396" at bounding box center [863, 393] width 158 height 46
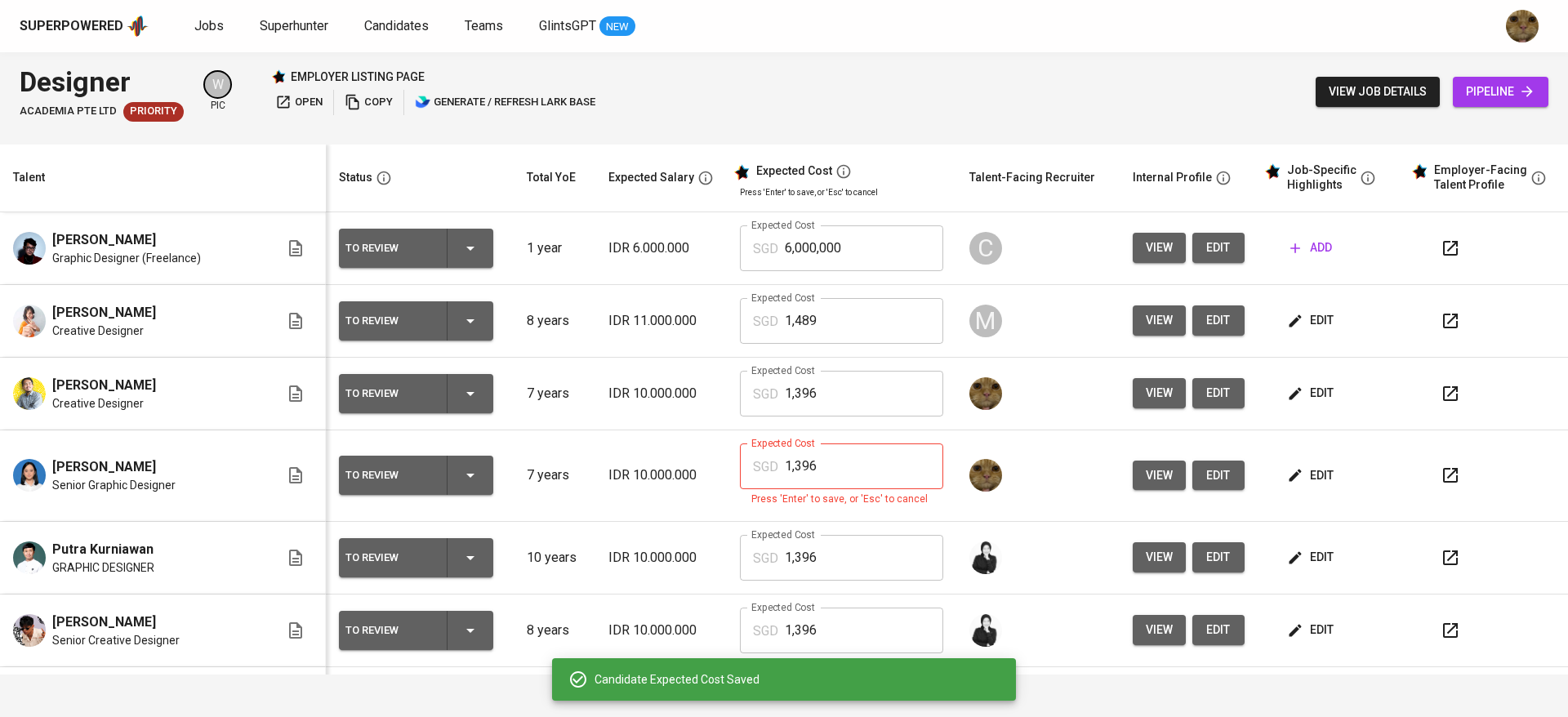
click at [762, 460] on input "1,396" at bounding box center [863, 467] width 158 height 46
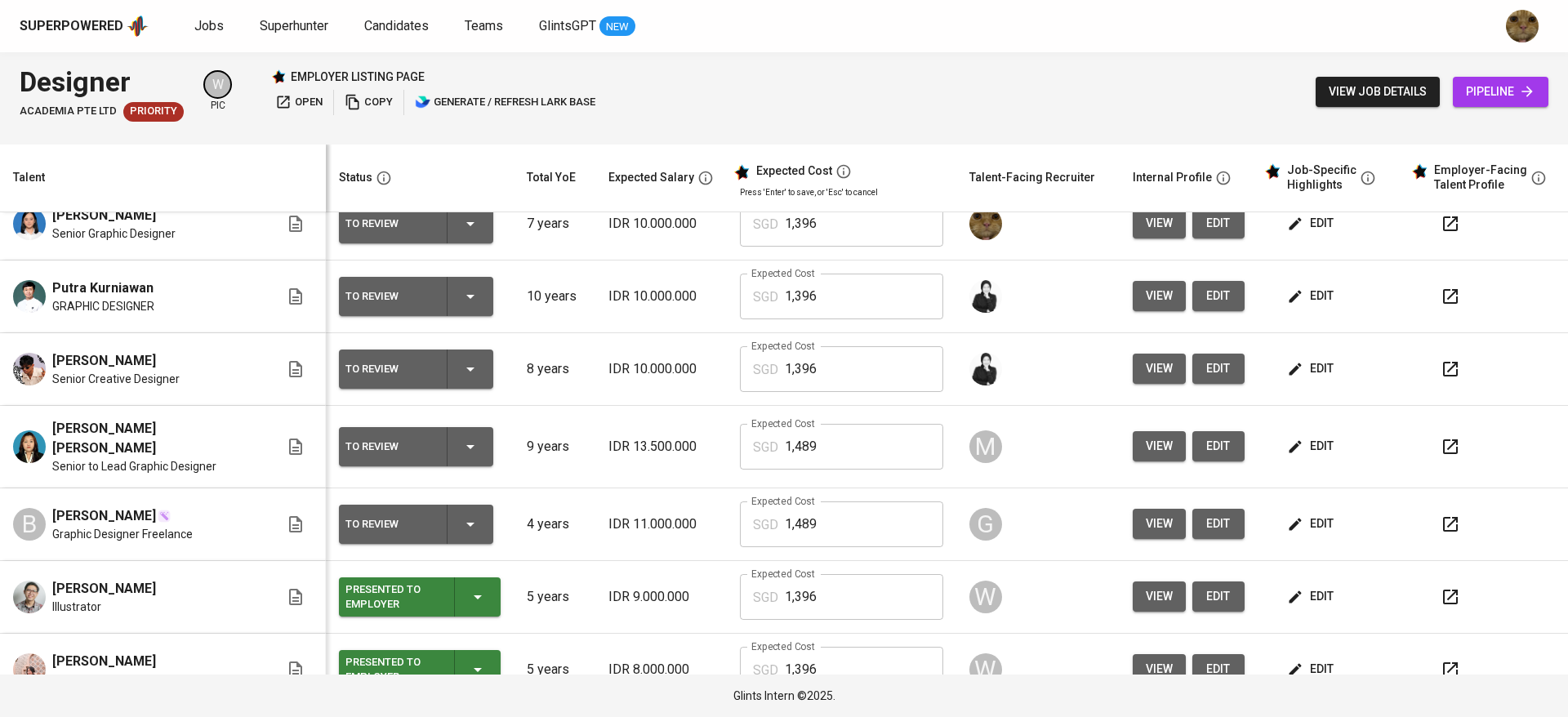
scroll to position [247, 0]
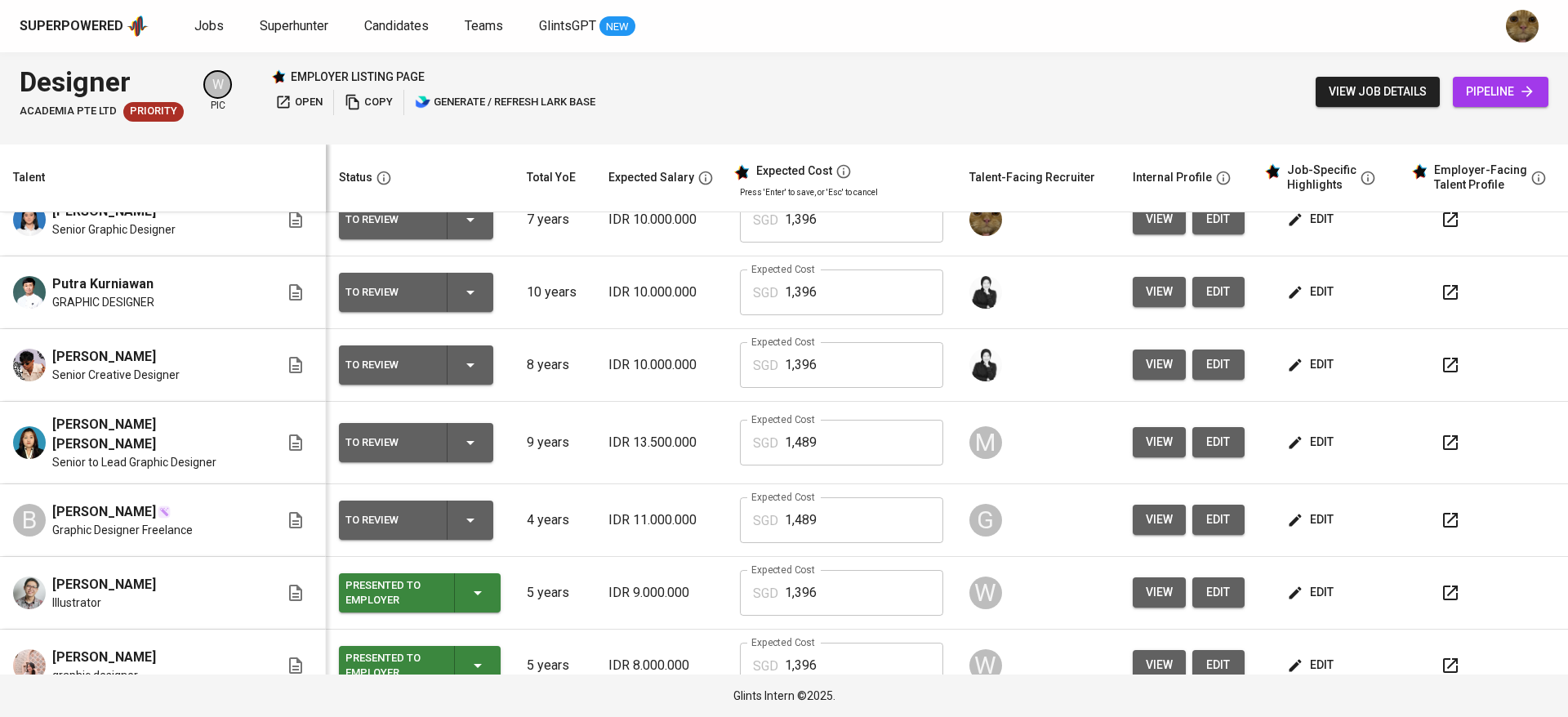
click at [762, 587] on icon "button" at bounding box center [1295, 593] width 13 height 13
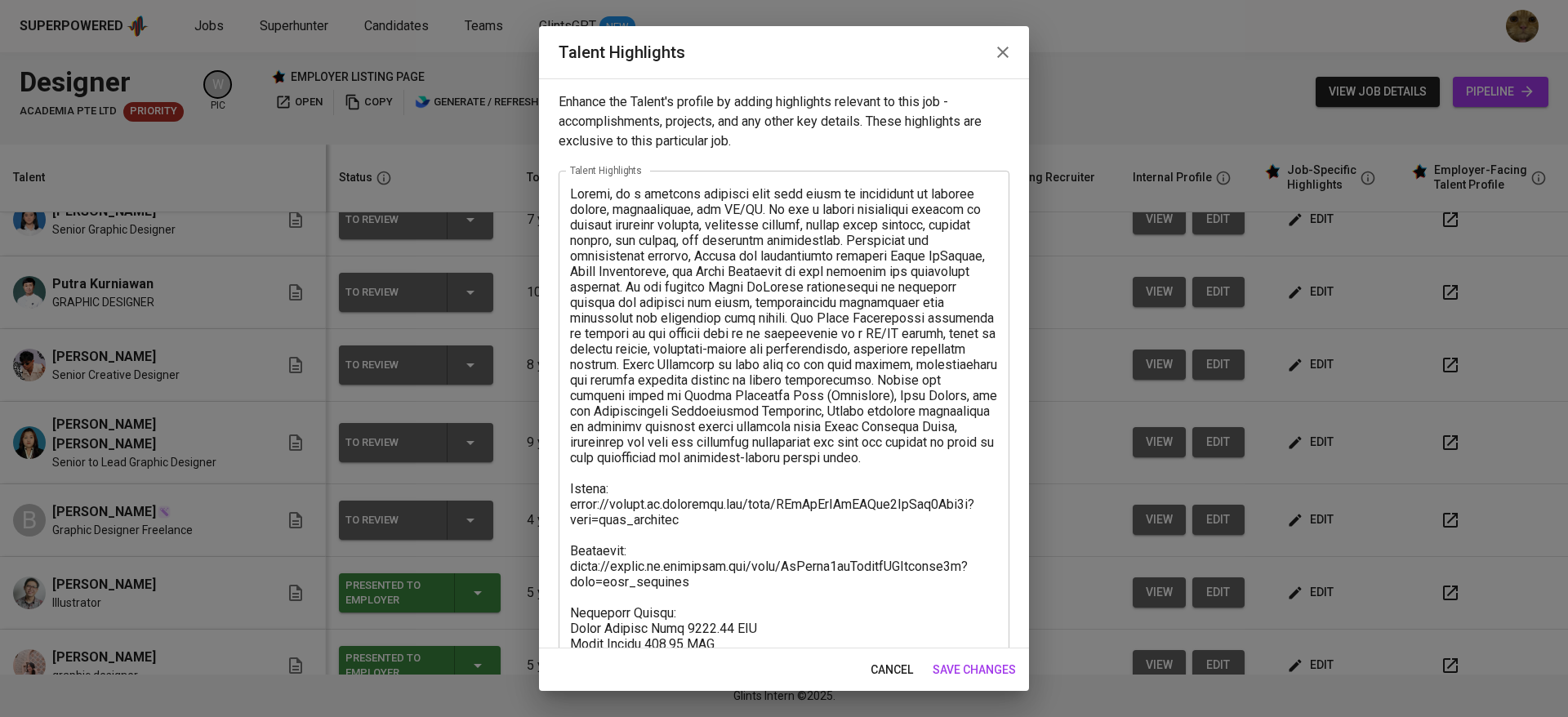
scroll to position [156, 0]
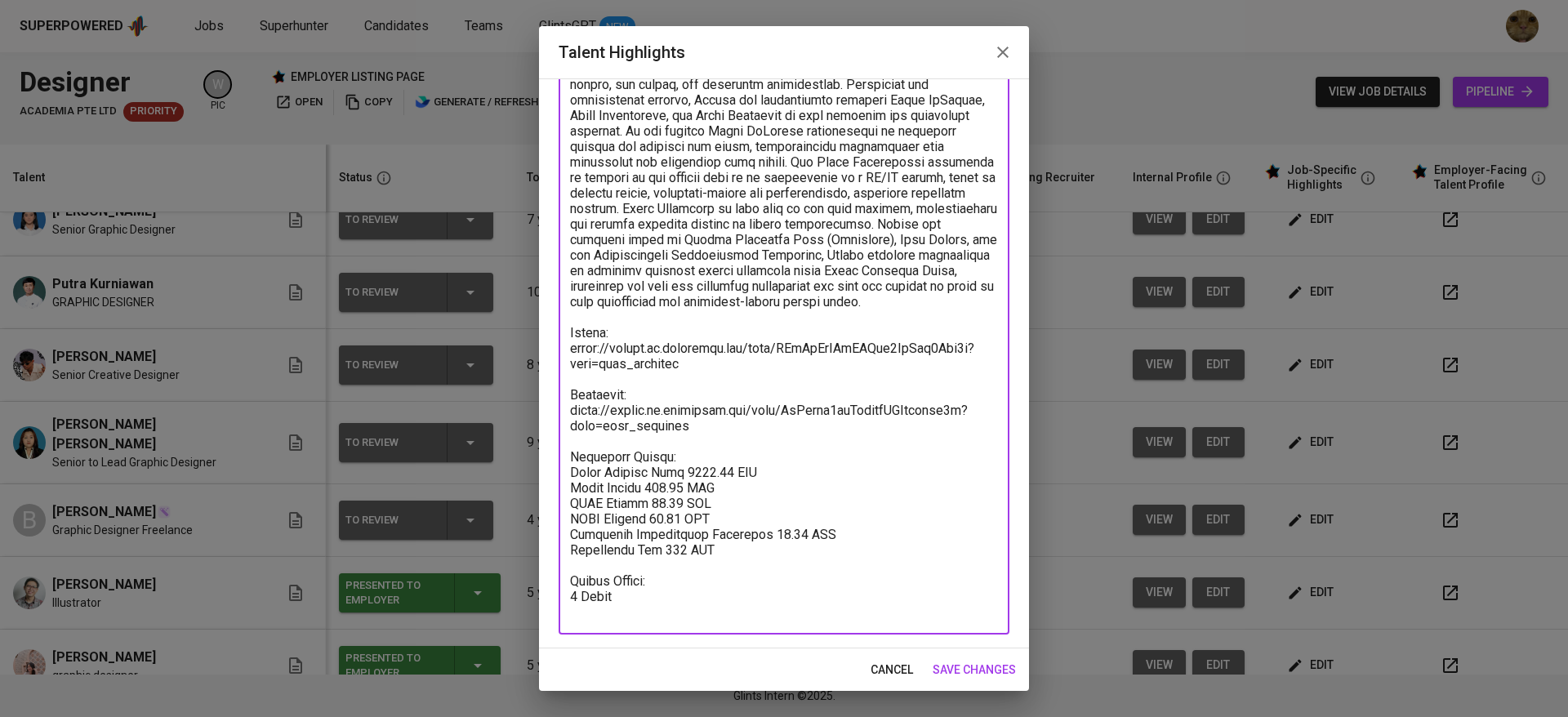
drag, startPoint x: 746, startPoint y: 571, endPoint x: 549, endPoint y: 490, distance: 213.0
click at [549, 490] on div "Enhance the Talent's profile by adding highlights relevant to this job - accomp…" at bounding box center [784, 363] width 490 height 571
click at [762, 664] on span "cancel" at bounding box center [891, 670] width 42 height 21
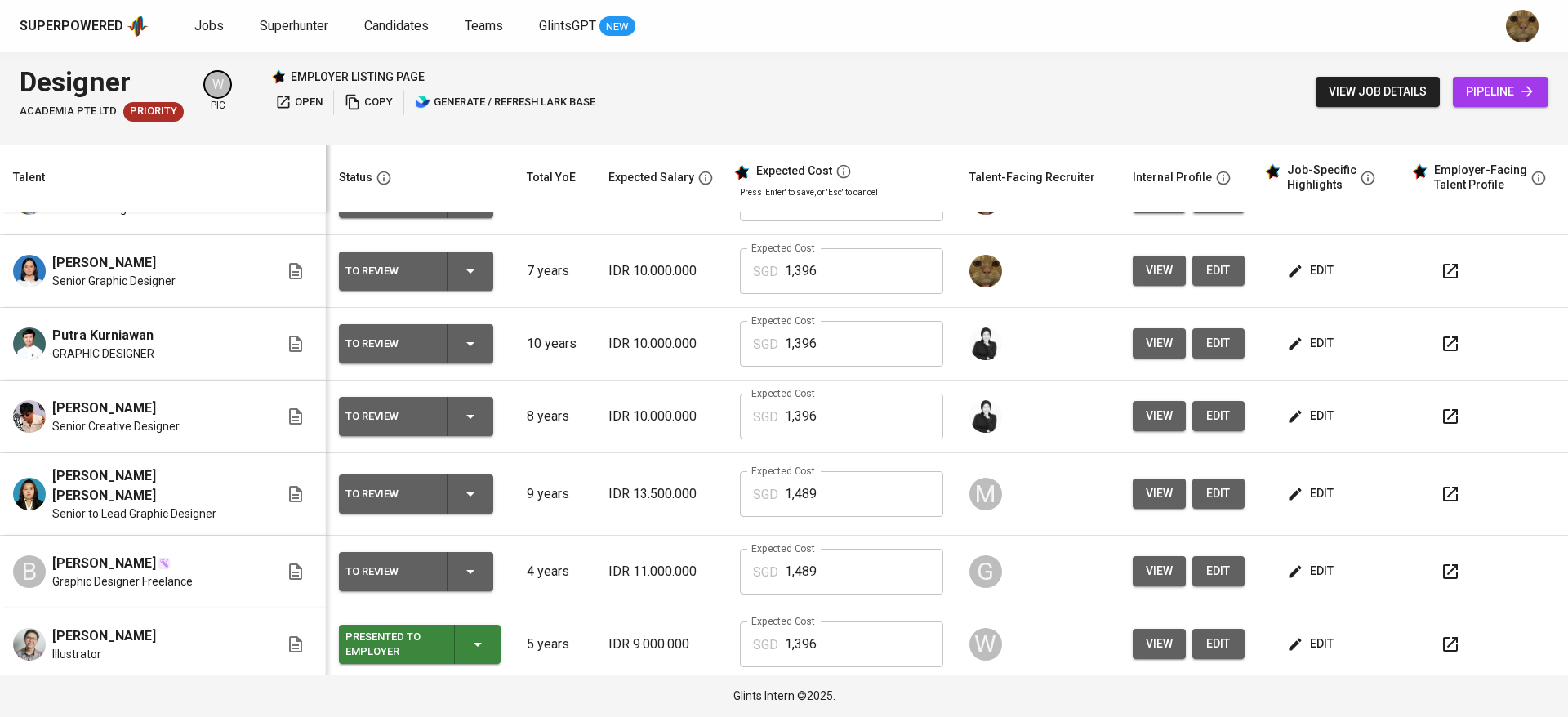
scroll to position [189, 0]
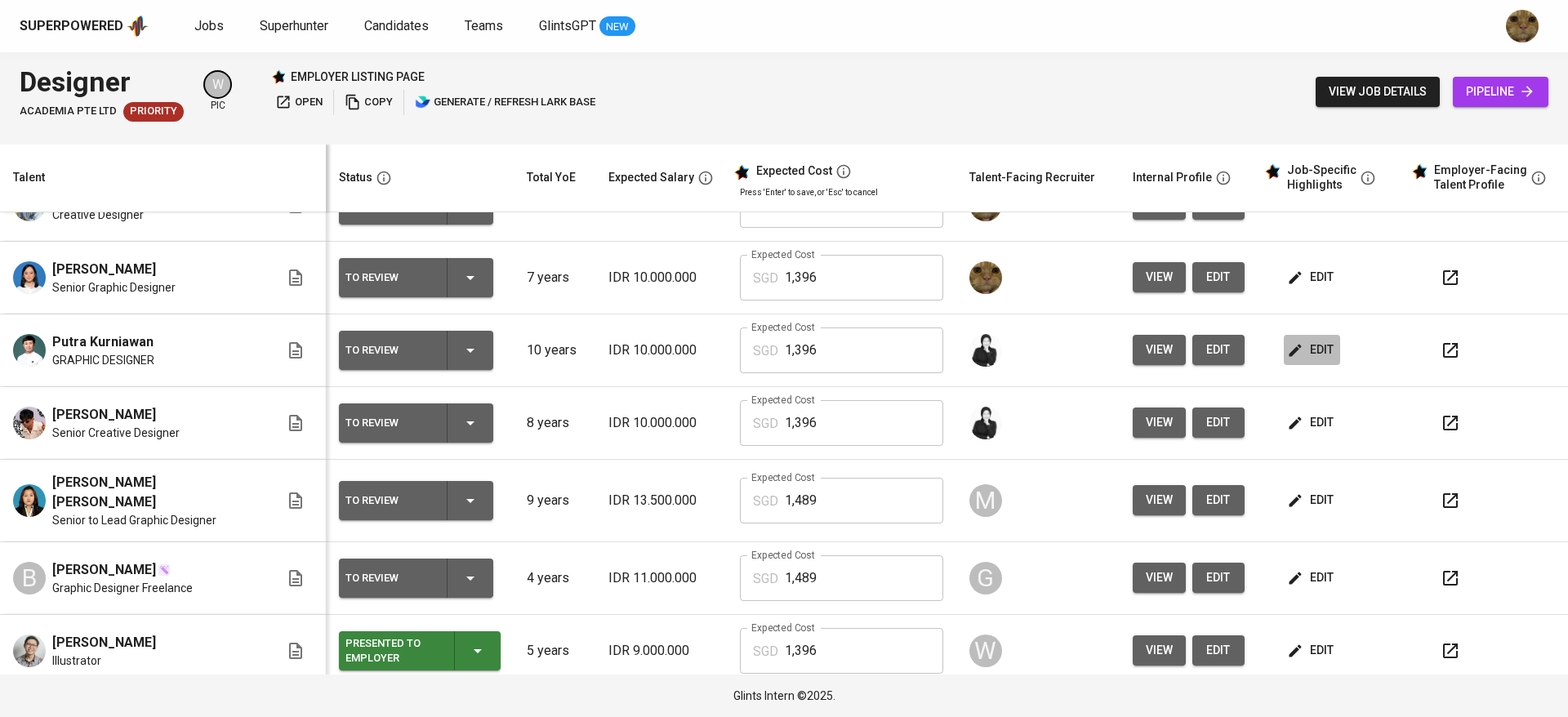
click at [762, 353] on span "edit" at bounding box center [1312, 350] width 43 height 21
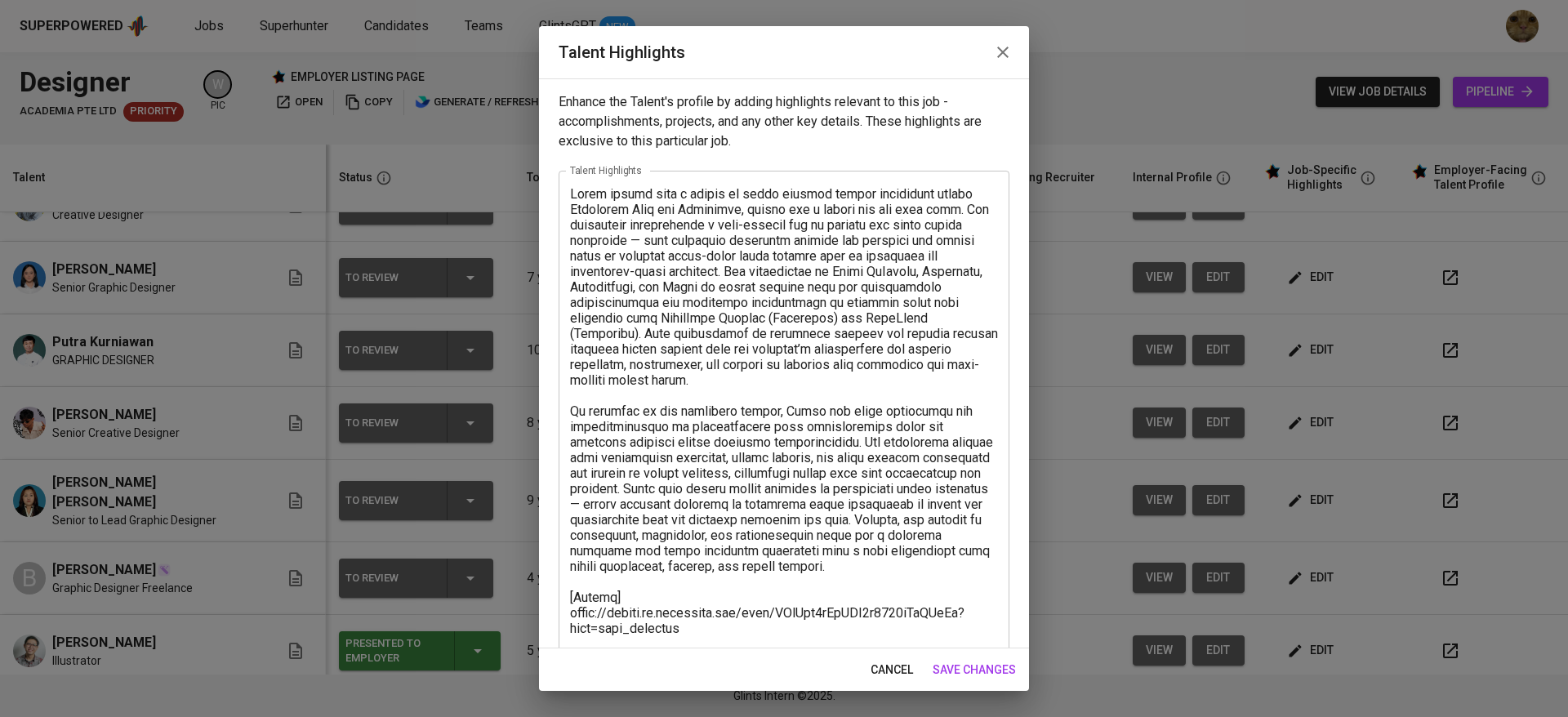
click at [762, 672] on span "cancel" at bounding box center [891, 670] width 42 height 21
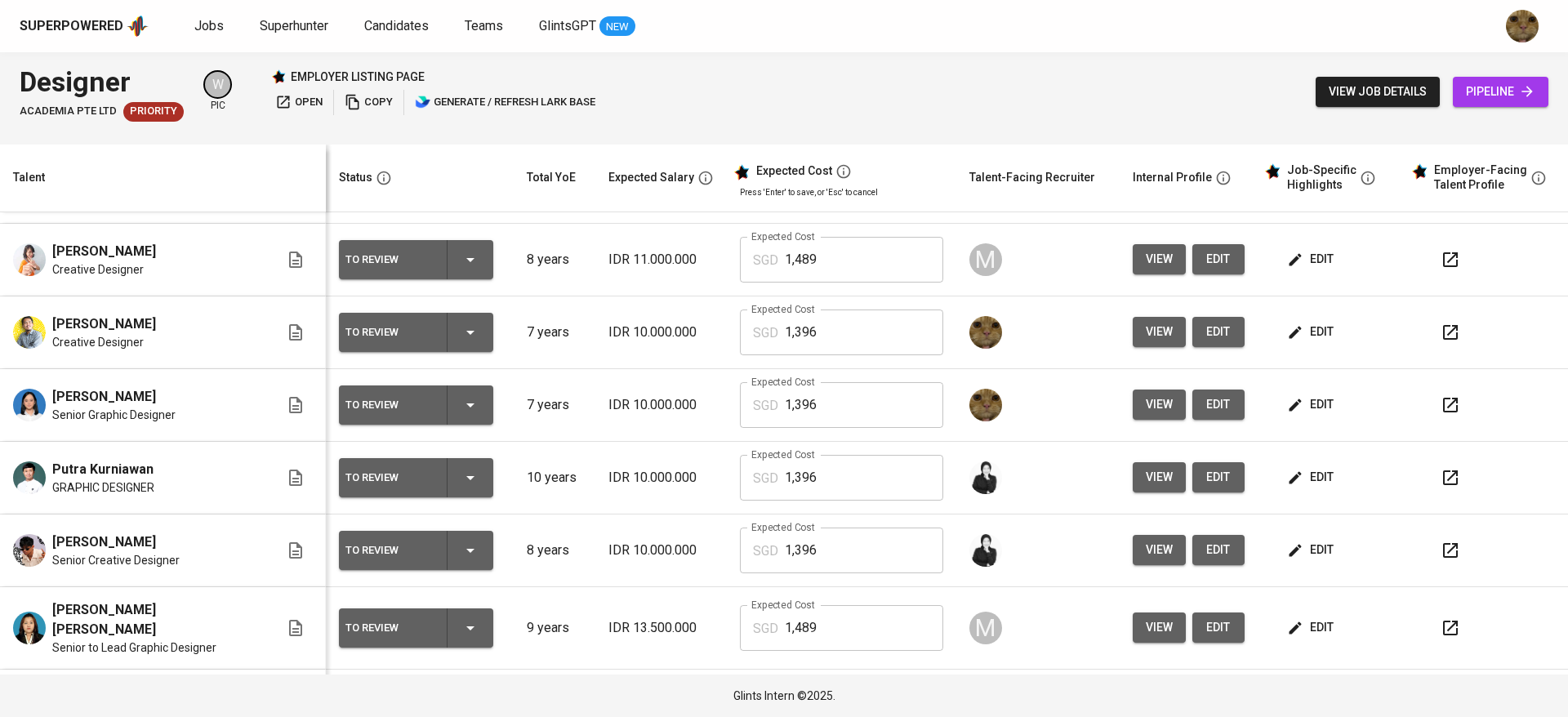
scroll to position [59, 0]
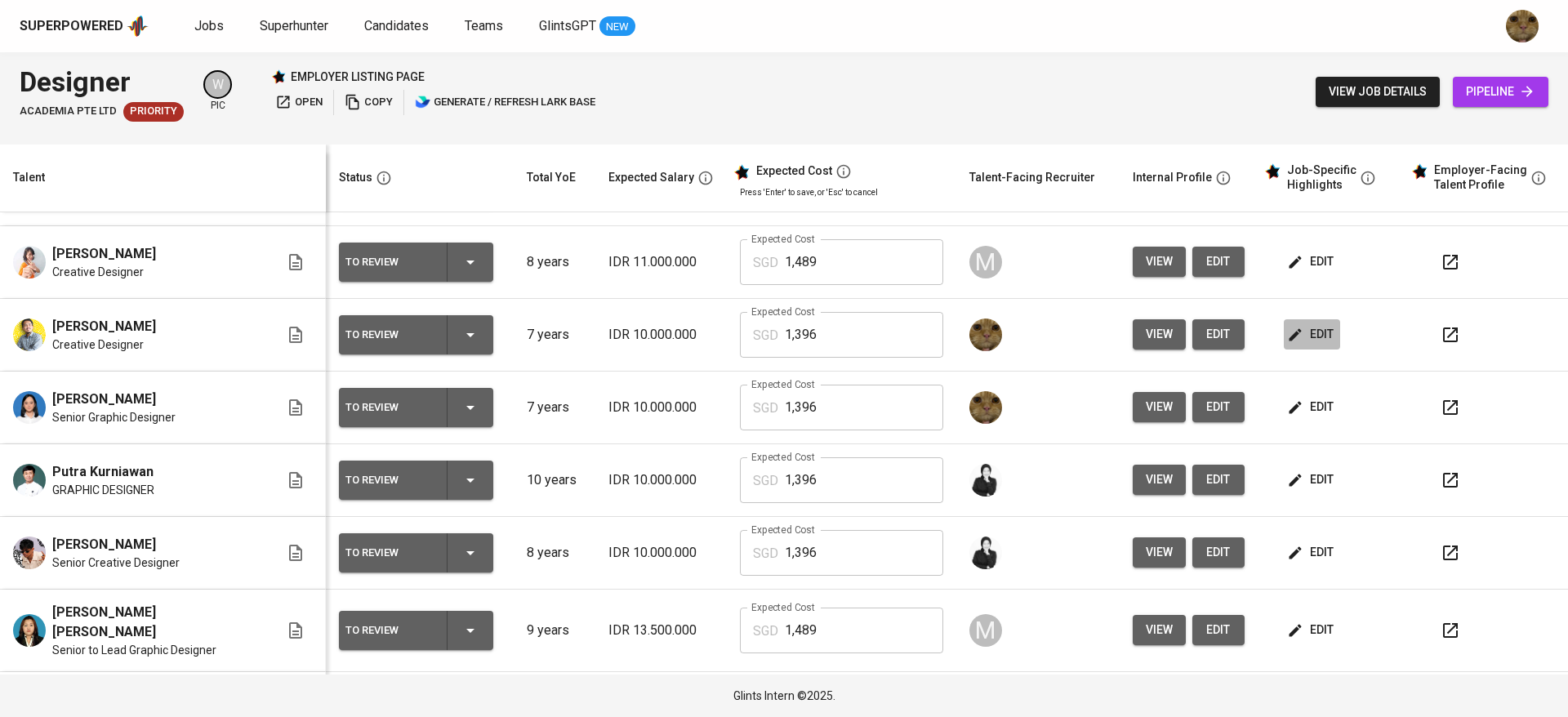
click at [762, 333] on span "edit" at bounding box center [1312, 335] width 43 height 21
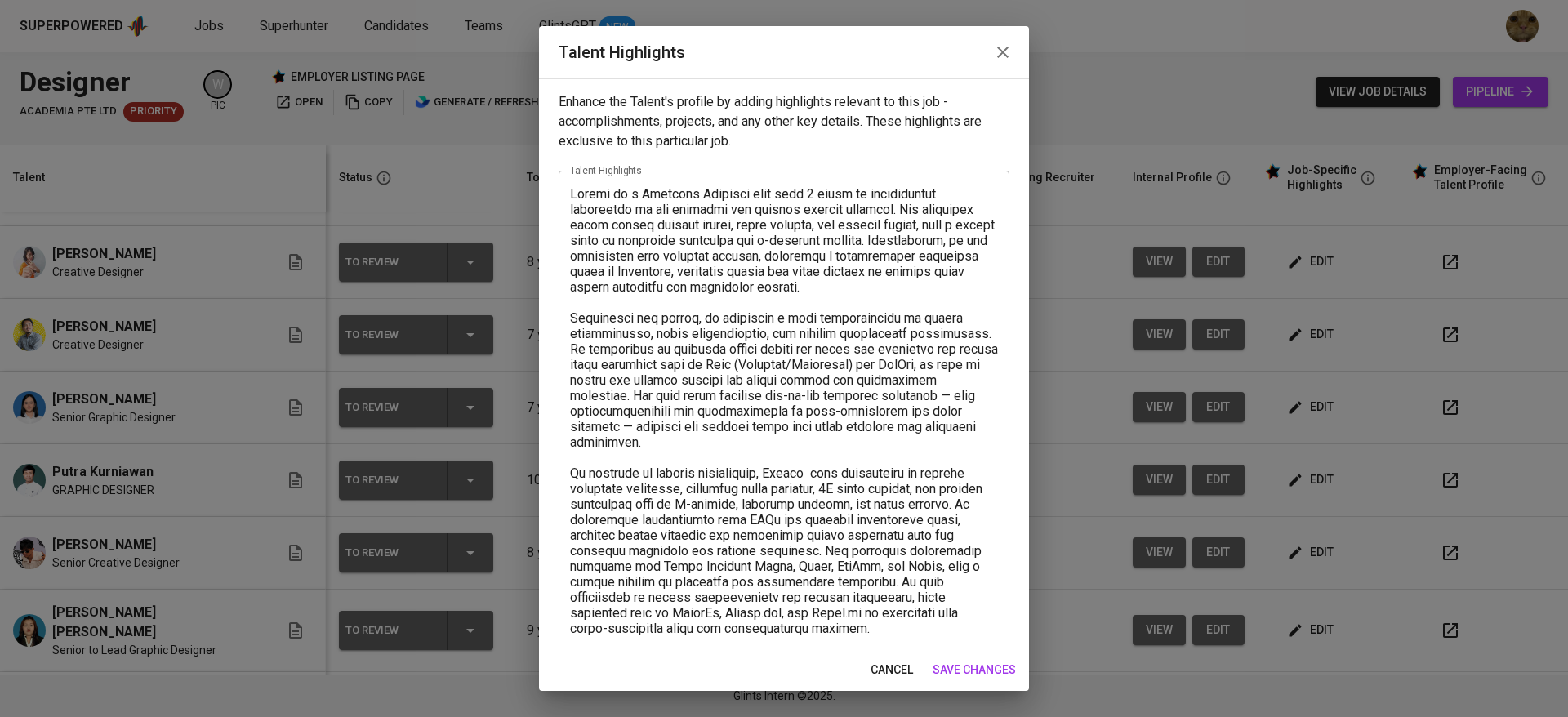
scroll to position [467, 0]
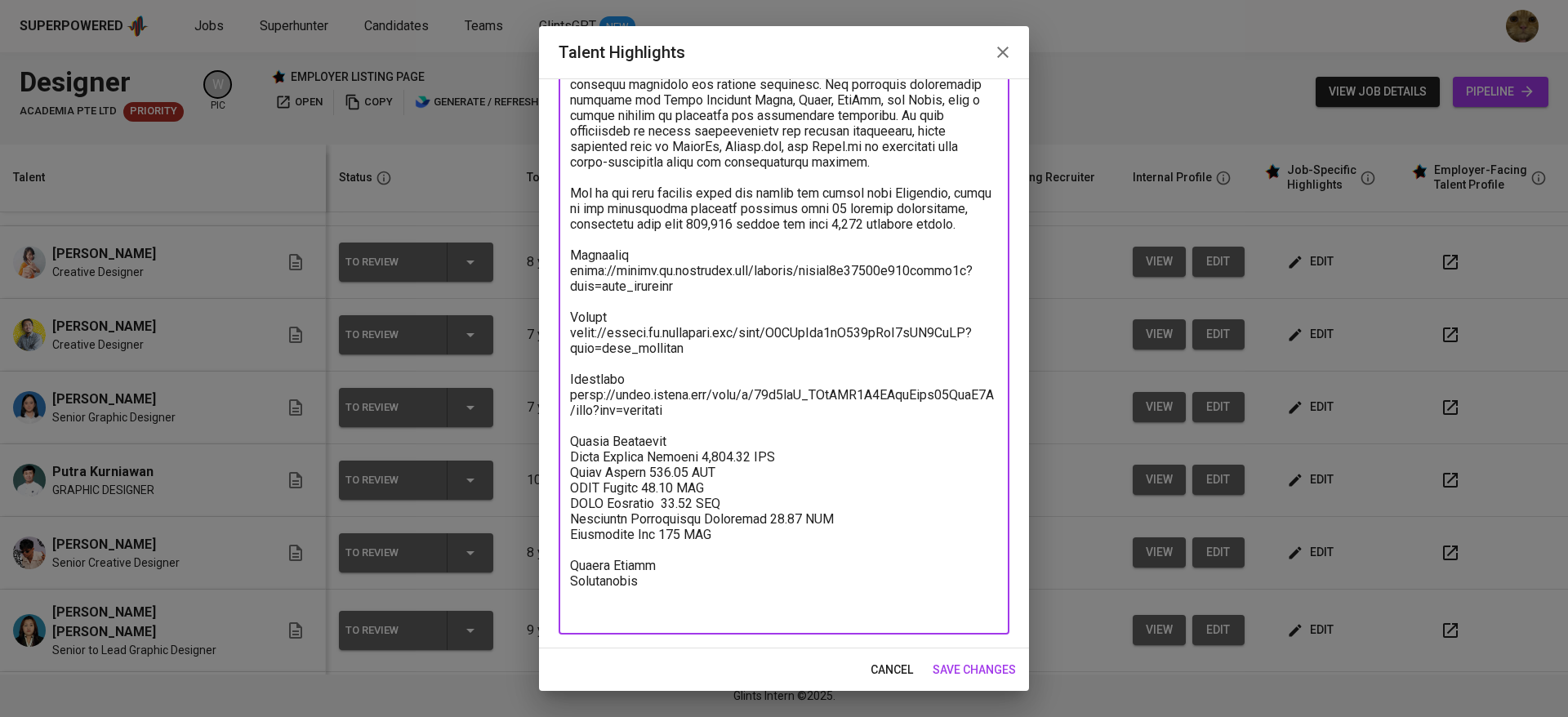
click at [752, 566] on textarea at bounding box center [784, 170] width 427 height 901
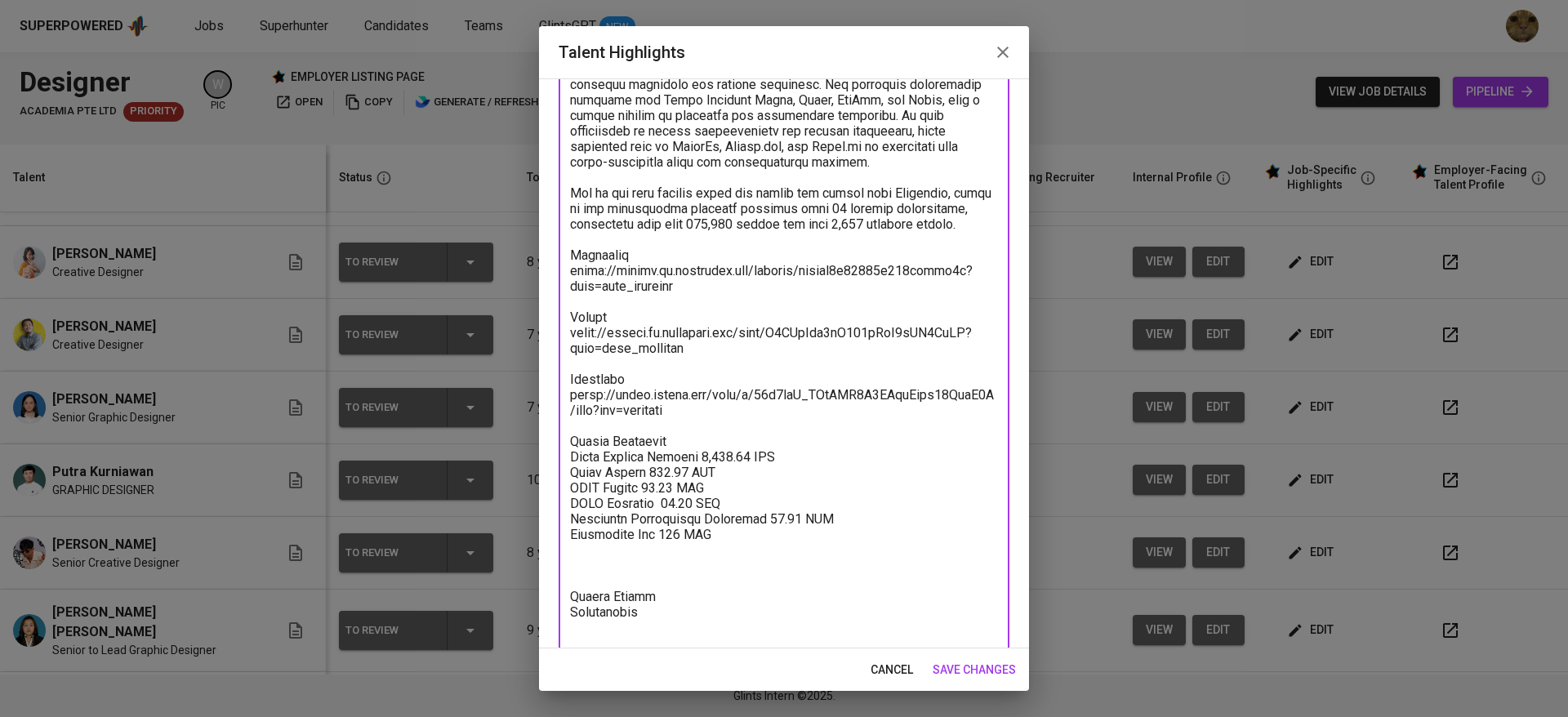
paste textarea "Total Payroll Cost 1395.59 SGD Basic Salary 870.74 SGD BPJS Health 48.37 SGD BP…"
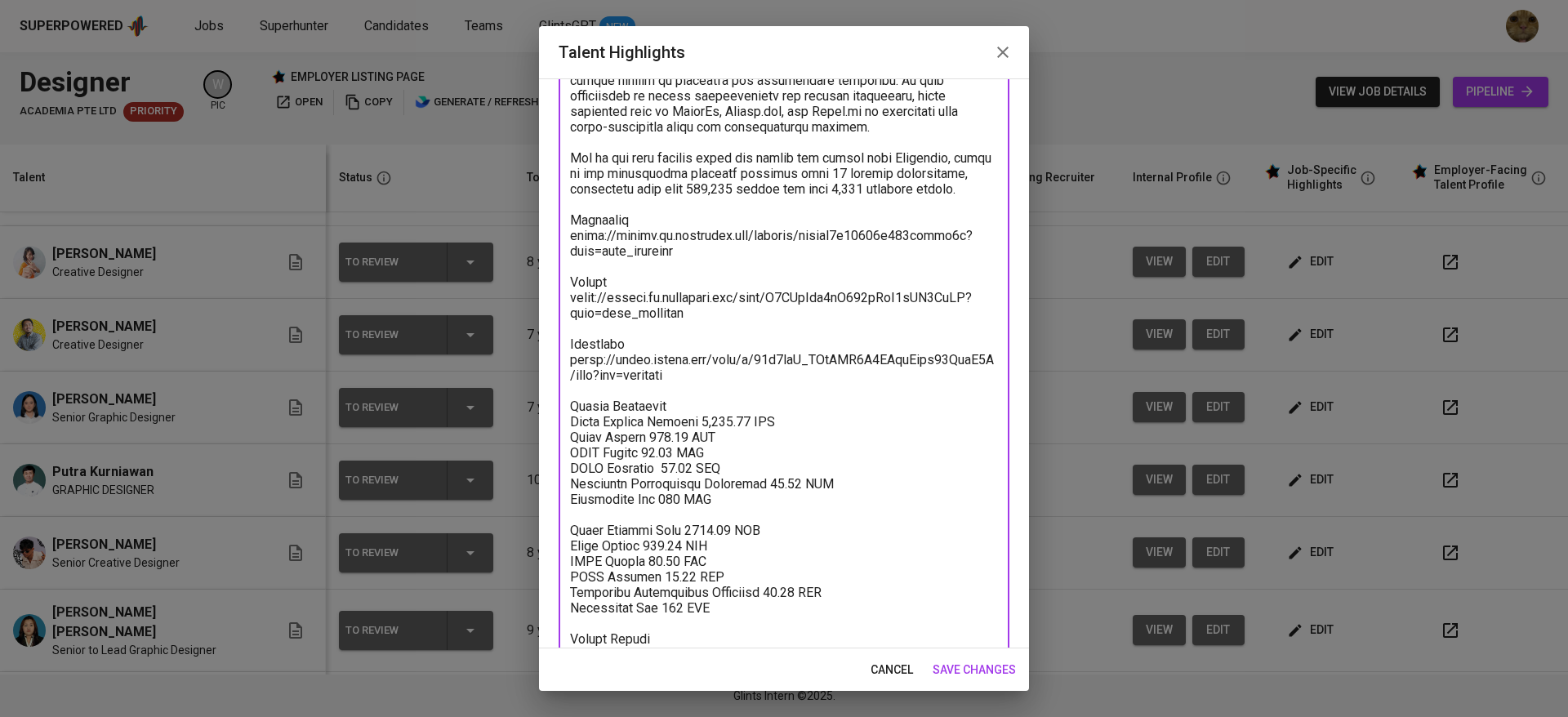
scroll to position [575, 0]
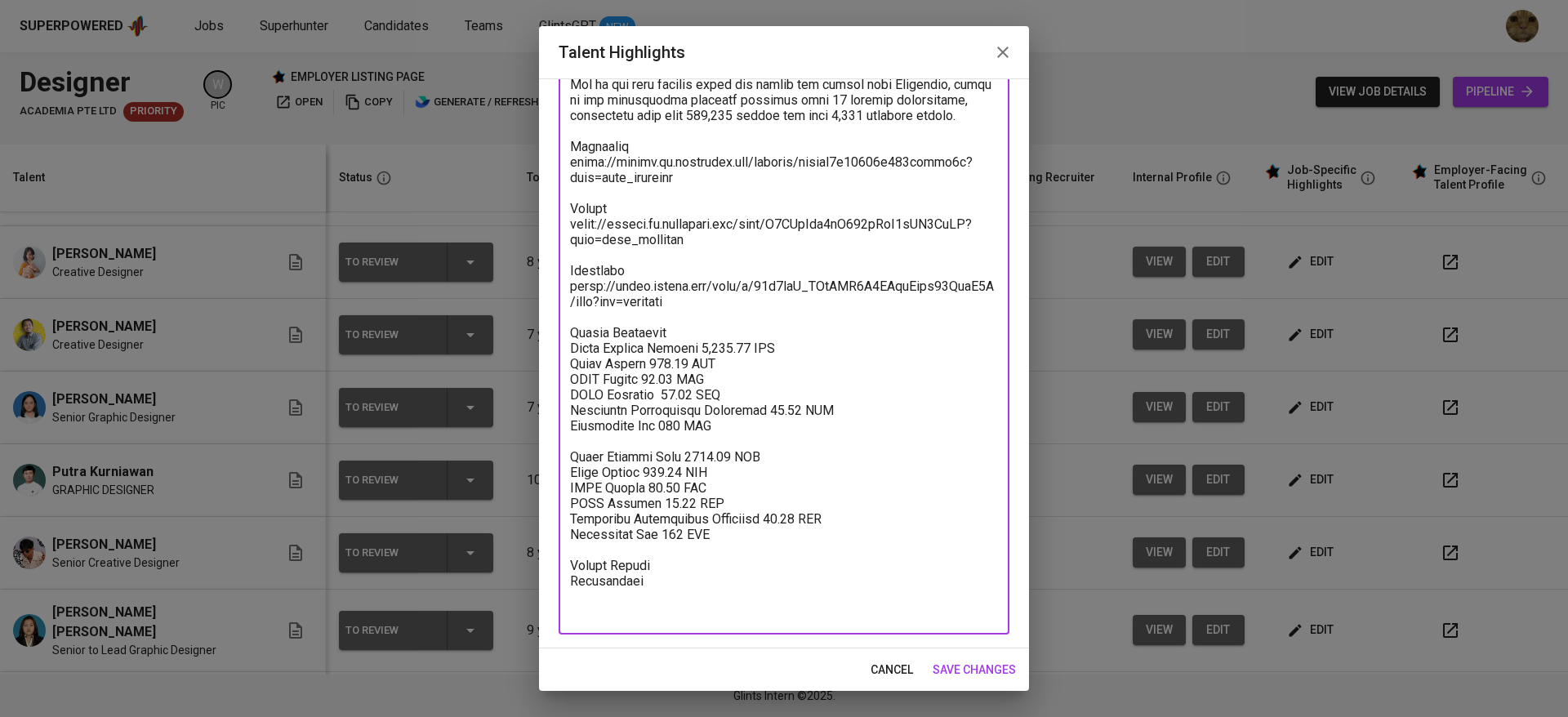
click at [664, 427] on textarea at bounding box center [784, 116] width 427 height 1009
drag, startPoint x: 729, startPoint y: 562, endPoint x: 560, endPoint y: 489, distance: 184.1
click at [560, 489] on div "x Talent Highlights" at bounding box center [784, 115] width 451 height 1039
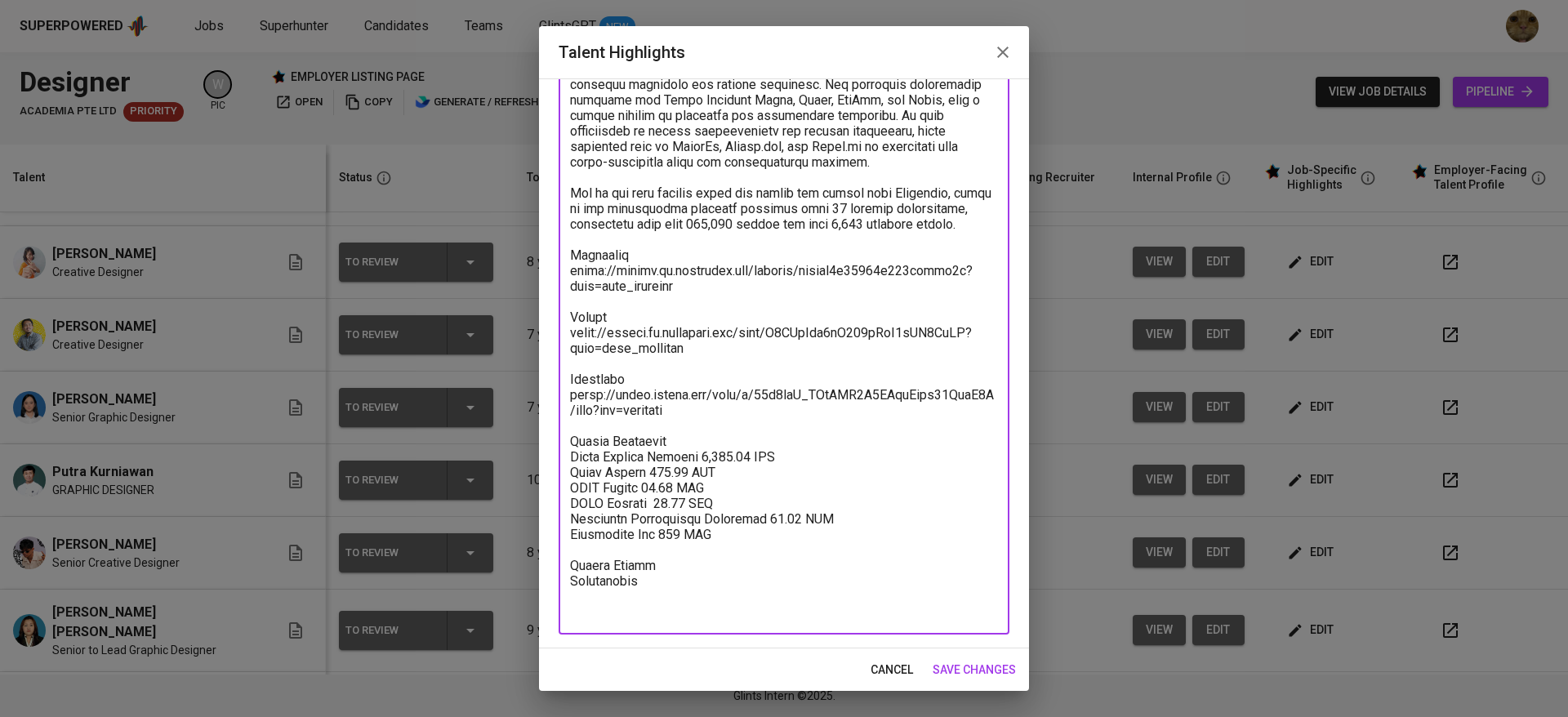
scroll to position [467, 0]
click at [717, 211] on textarea at bounding box center [784, 170] width 427 height 901
drag, startPoint x: 766, startPoint y: 588, endPoint x: 560, endPoint y: 462, distance: 241.5
click at [560, 462] on div "x Talent Highlights" at bounding box center [784, 169] width 451 height 930
type textarea "Khevin is a Creative Designer with over 7 years of professional experience in t…"
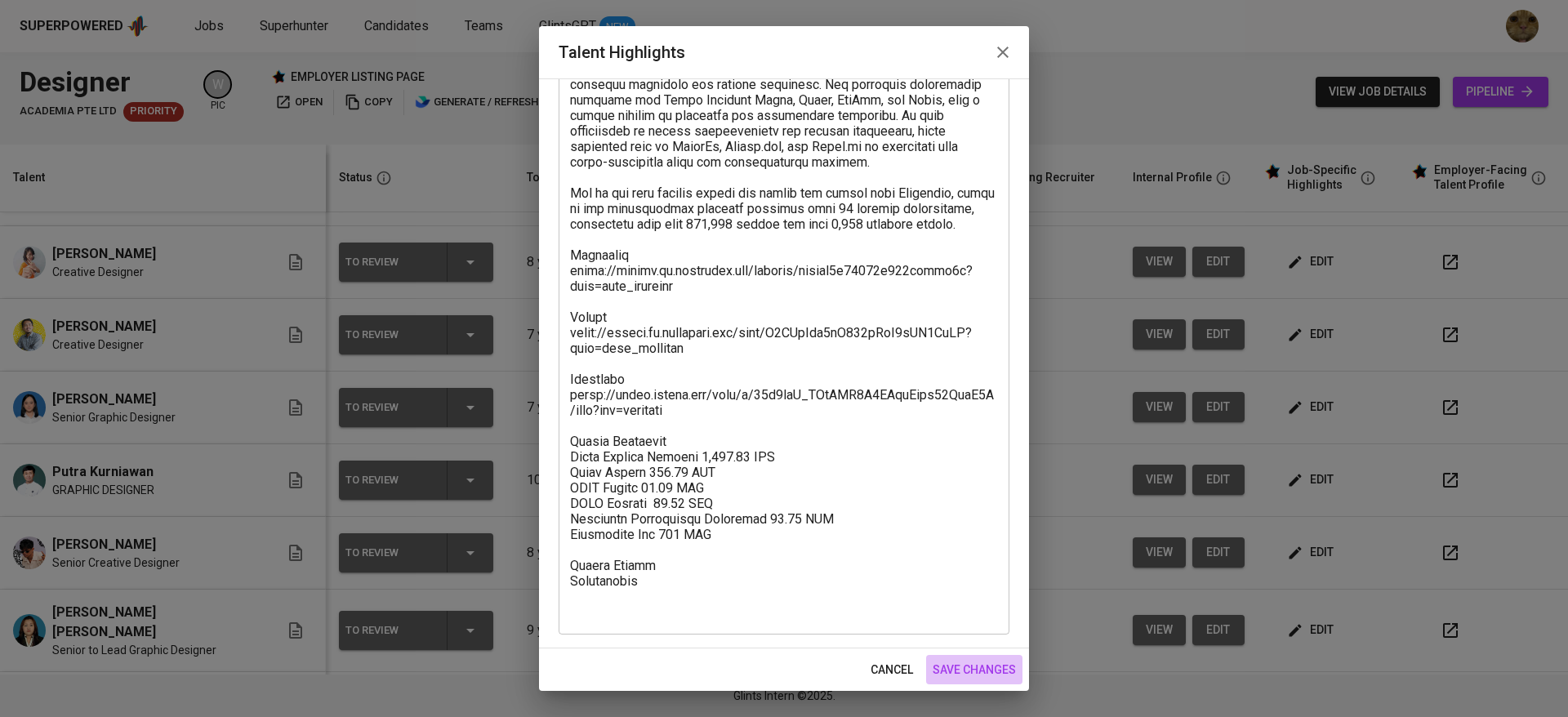
click at [762, 679] on span "save changes" at bounding box center [974, 670] width 83 height 21
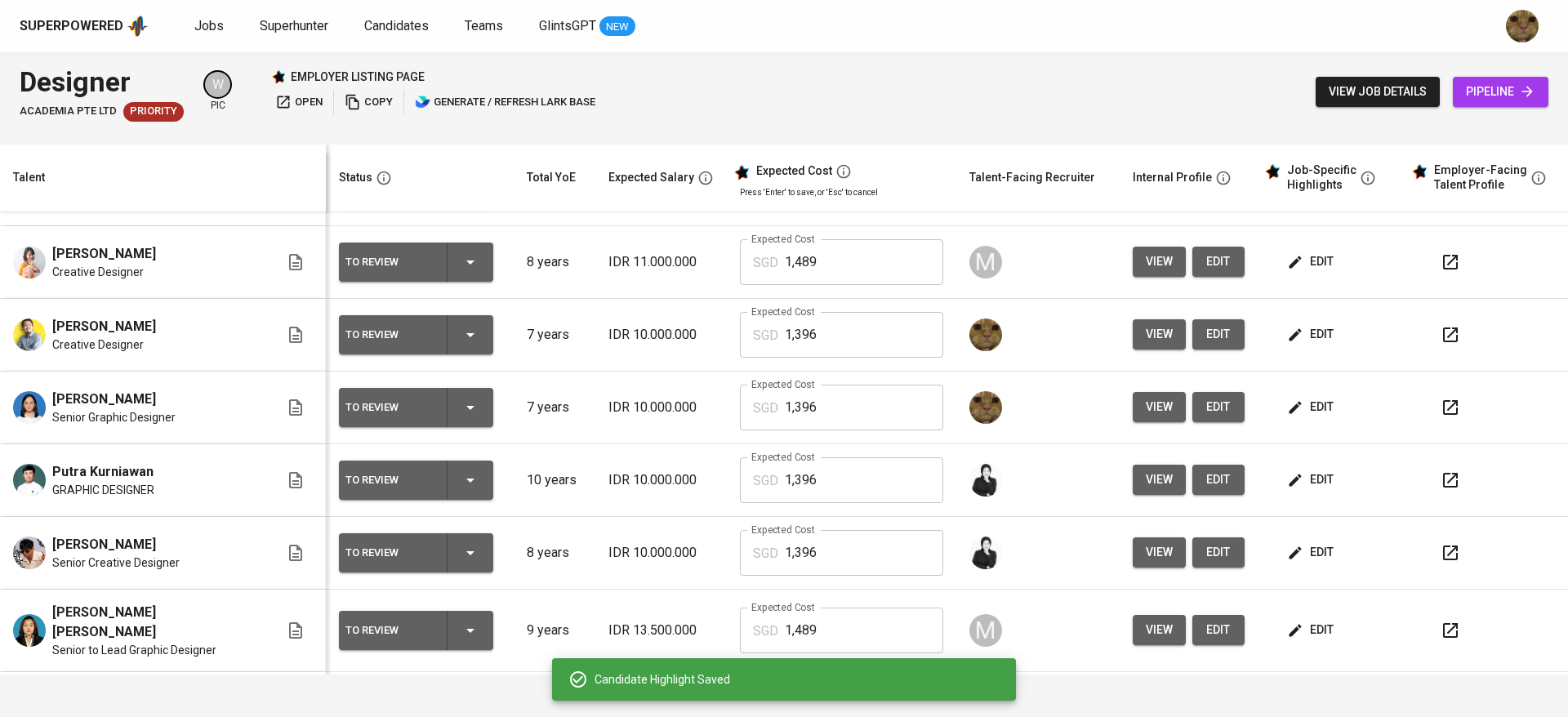
click at [762, 411] on span "edit" at bounding box center [1312, 407] width 43 height 21
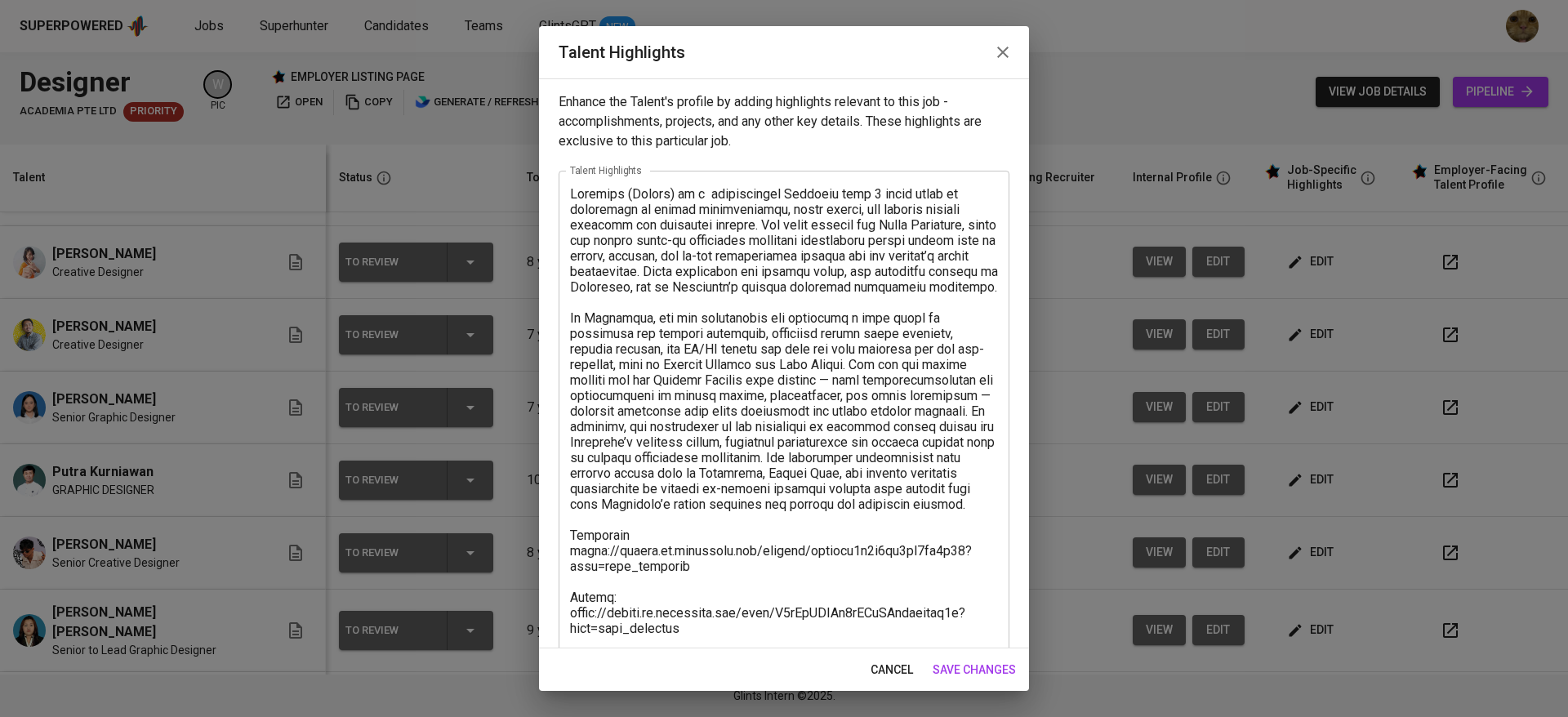
scroll to position [280, 0]
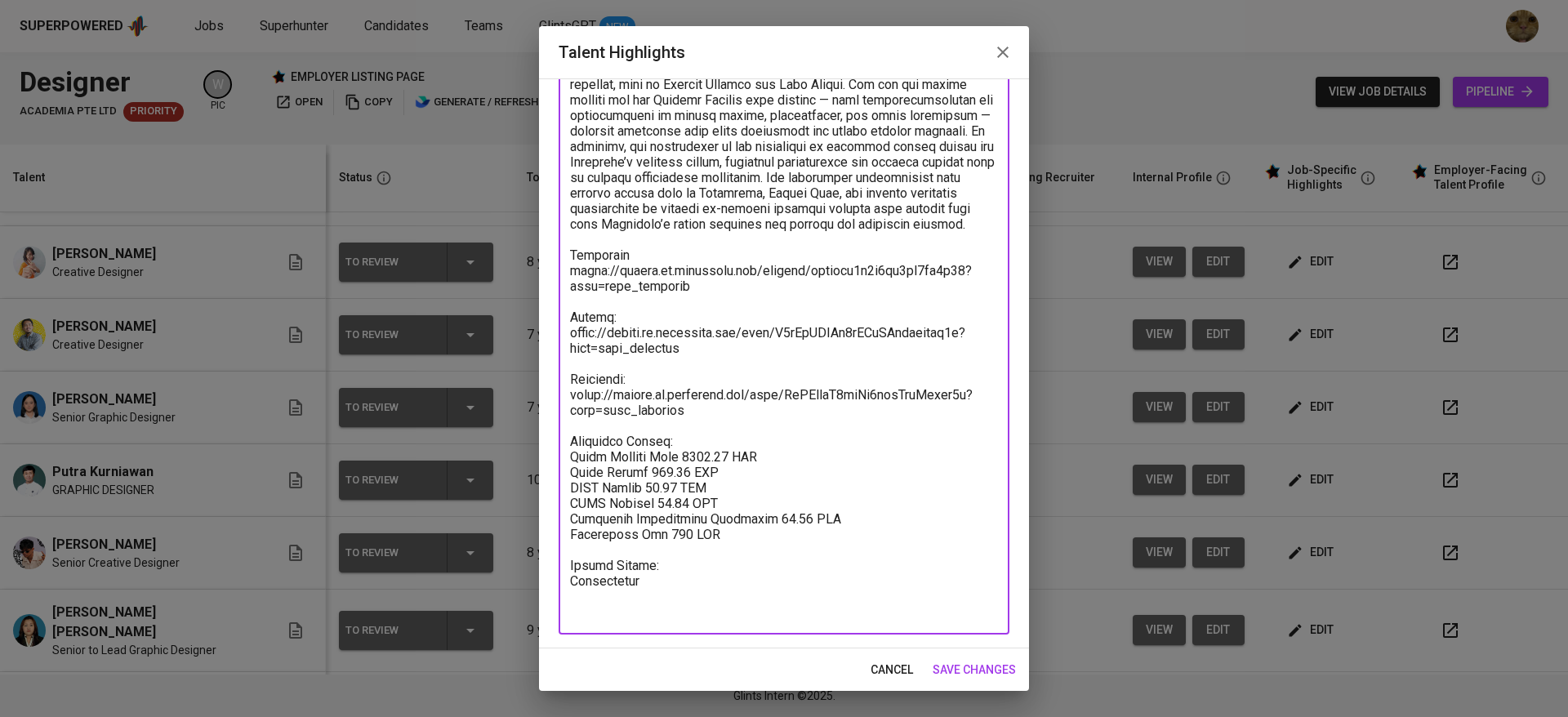
drag, startPoint x: 732, startPoint y: 568, endPoint x: 554, endPoint y: 471, distance: 202.7
click at [554, 471] on div "Enhance the Talent's profile by adding highlights relevant to this job - accomp…" at bounding box center [784, 363] width 490 height 571
paste textarea "Salary Breakdown Total Pricing Monthly 1,405.07 SGD Basic Salary 878.63 SGD BPJ…"
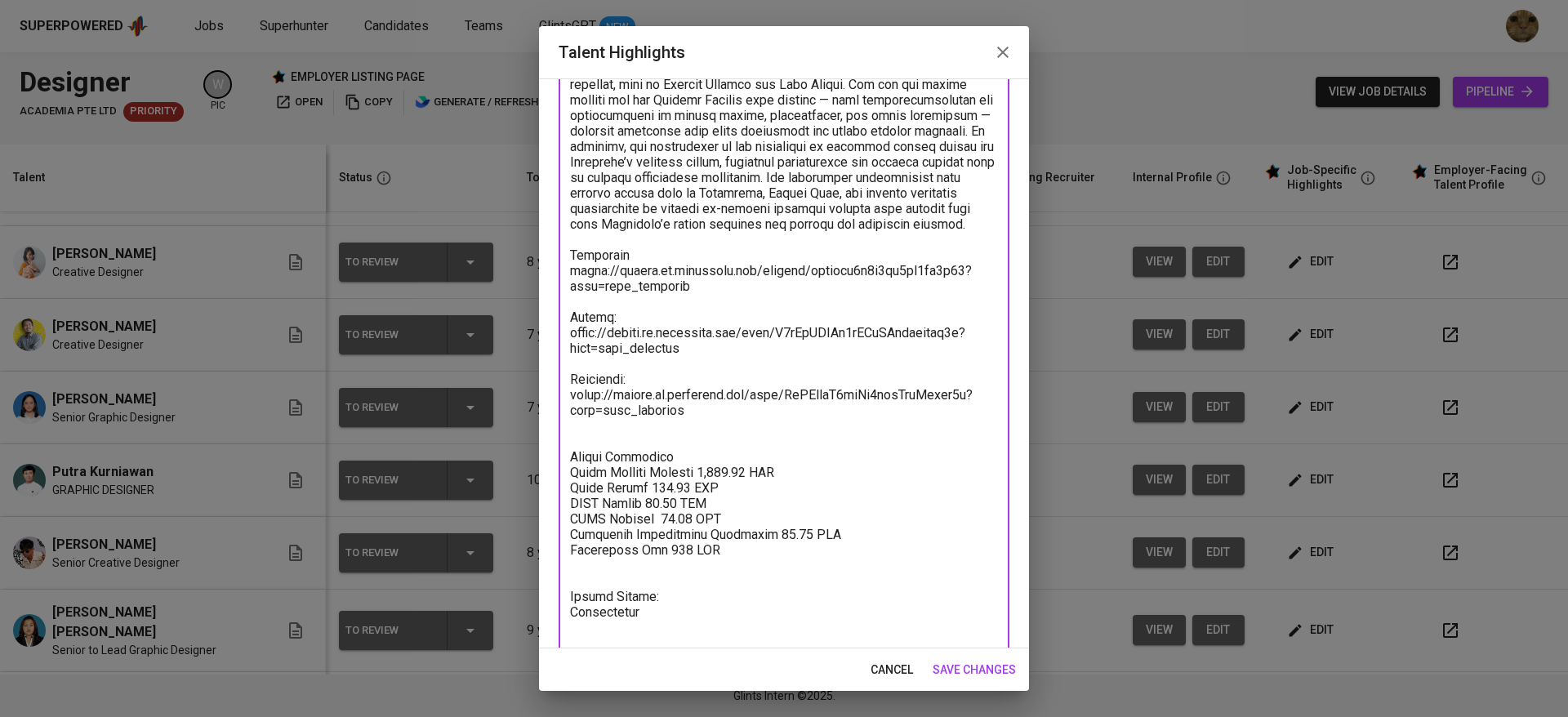
click at [587, 462] on textarea at bounding box center [784, 278] width 427 height 745
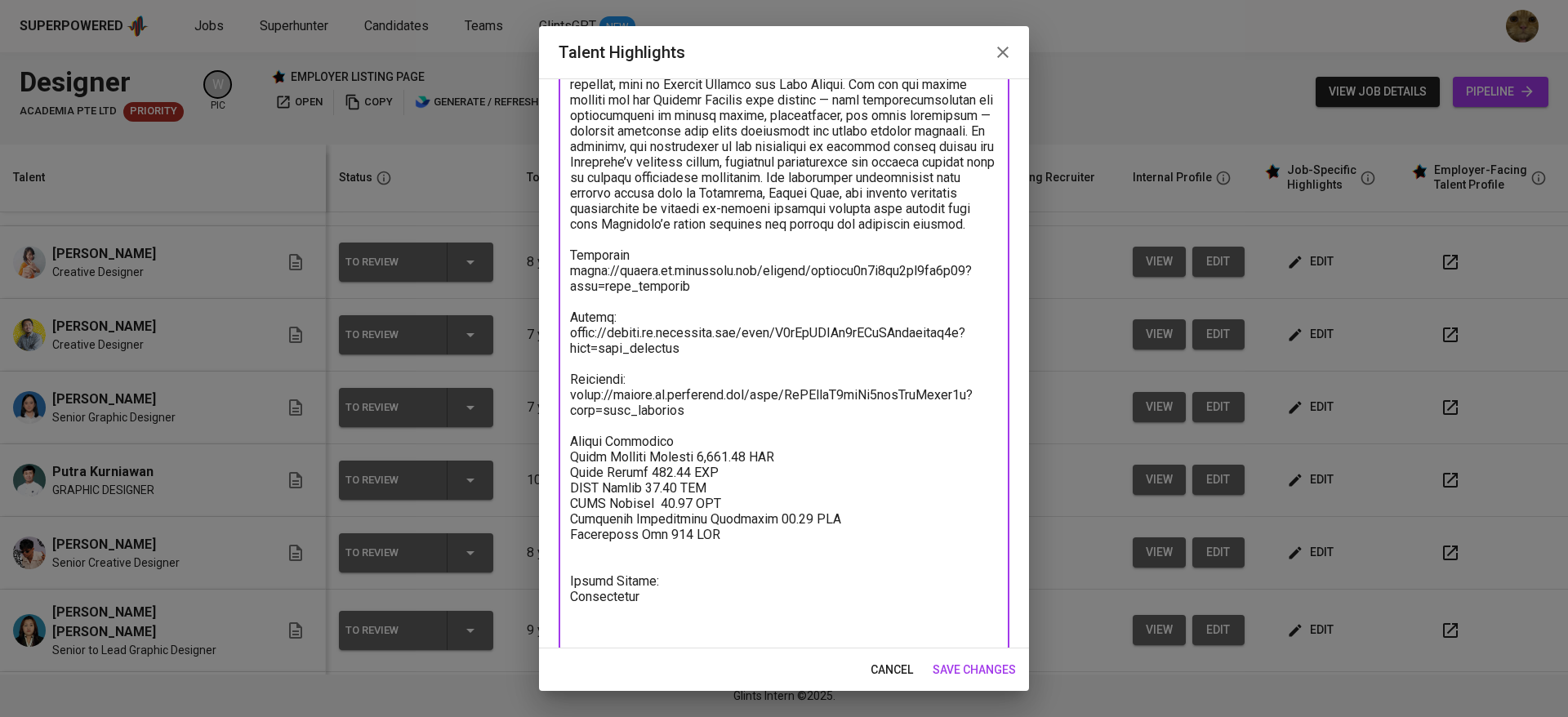
click at [610, 606] on textarea at bounding box center [784, 270] width 427 height 730
click at [585, 596] on textarea at bounding box center [784, 270] width 427 height 730
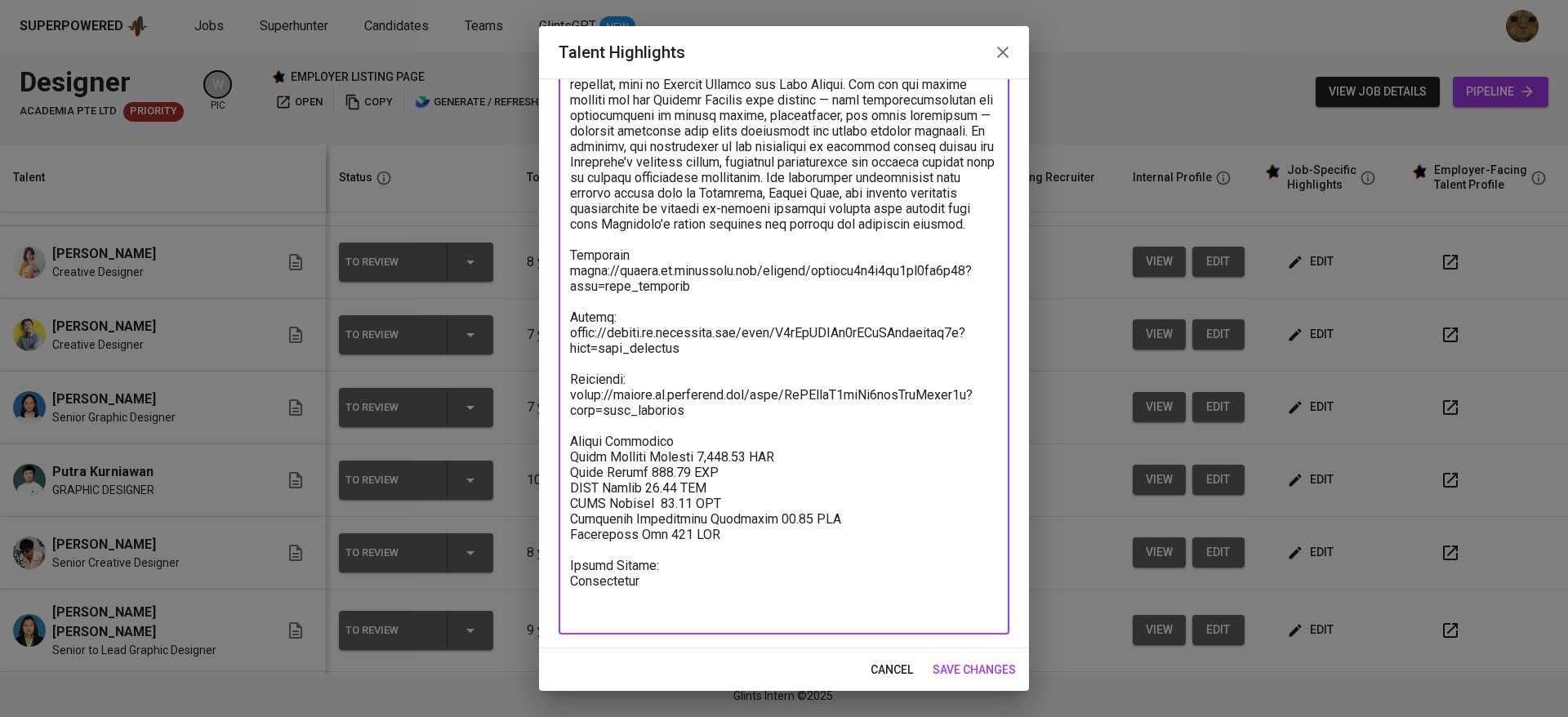
click at [683, 472] on textarea at bounding box center [784, 263] width 427 height 714
type textarea "Gridanty (Kaisha) is a professional Designer with 7 seven years of experience i…"
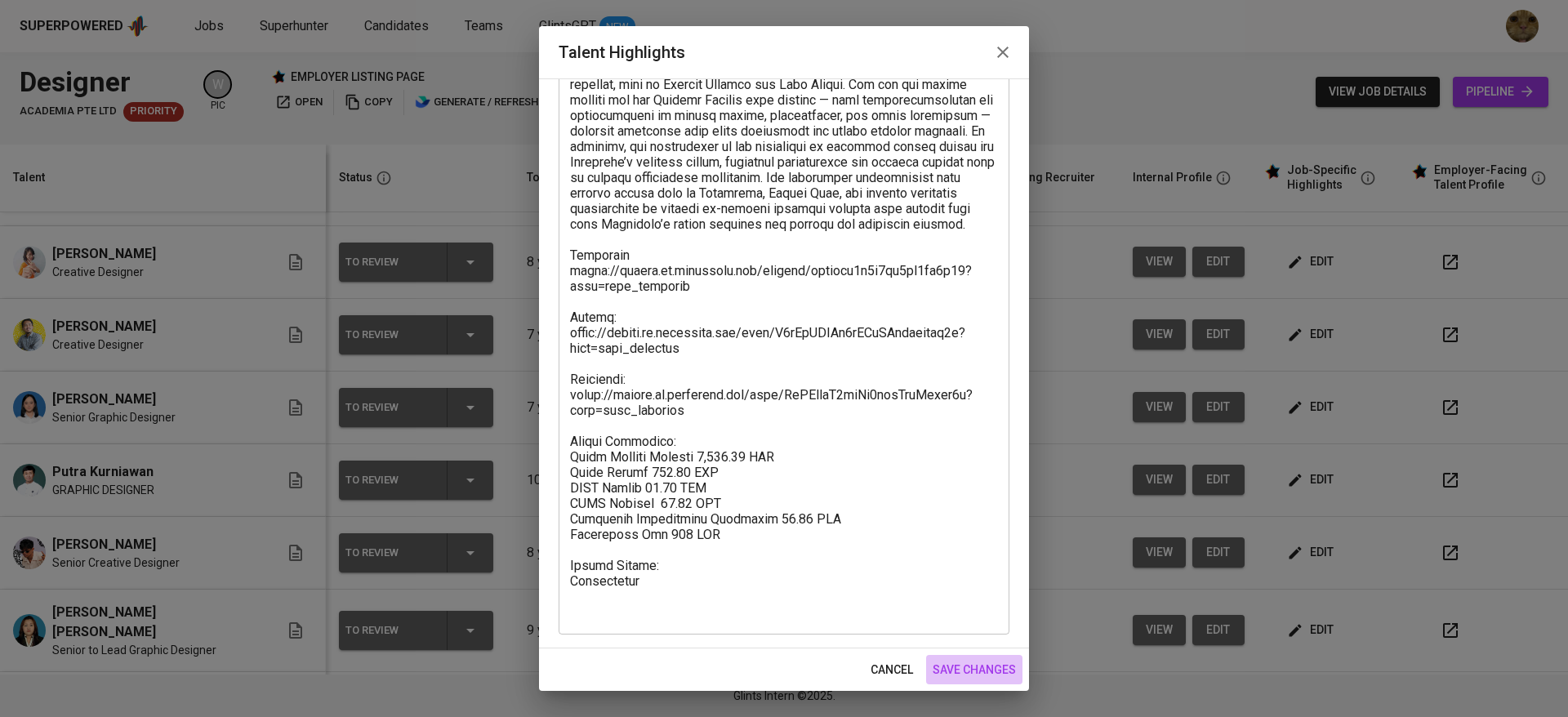
click at [762, 665] on span "save changes" at bounding box center [974, 670] width 83 height 21
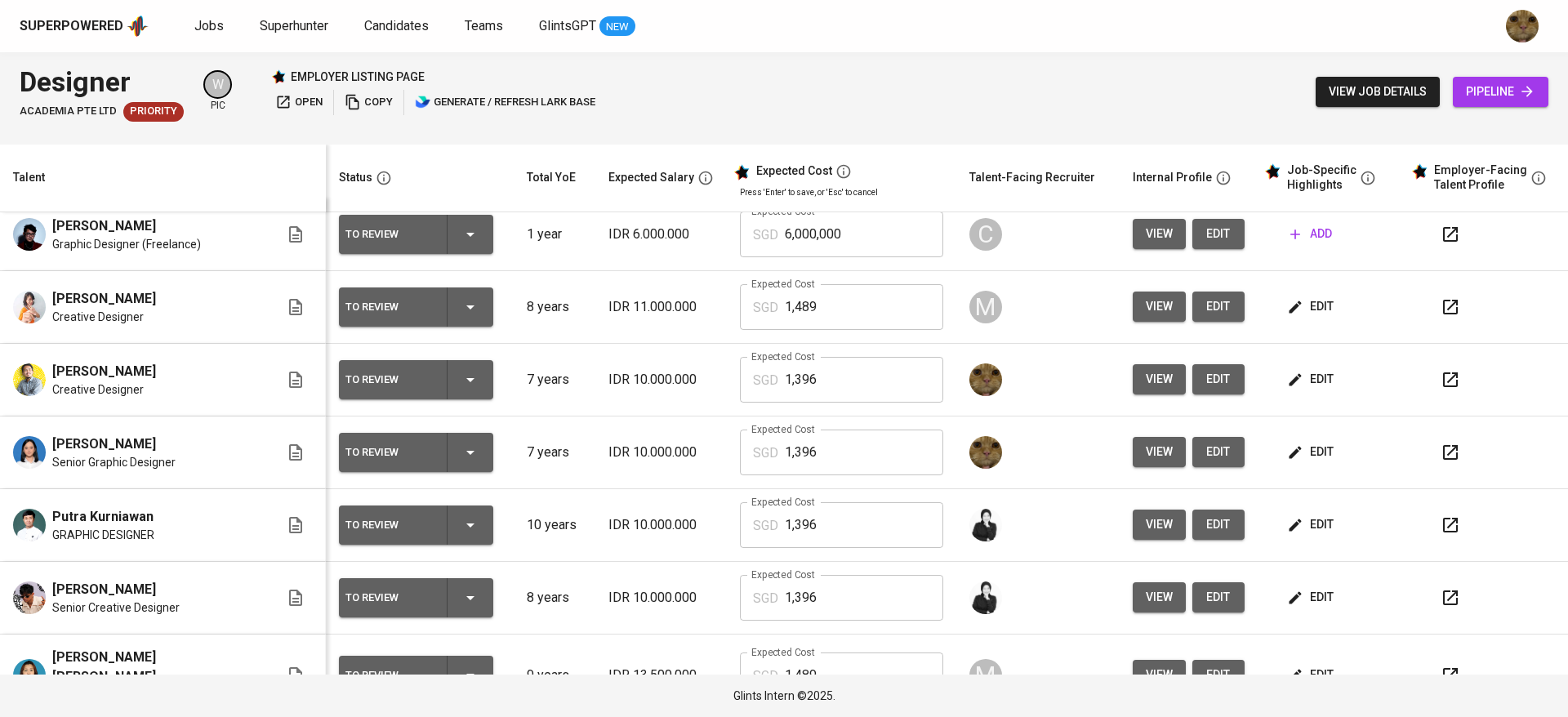
scroll to position [0, 0]
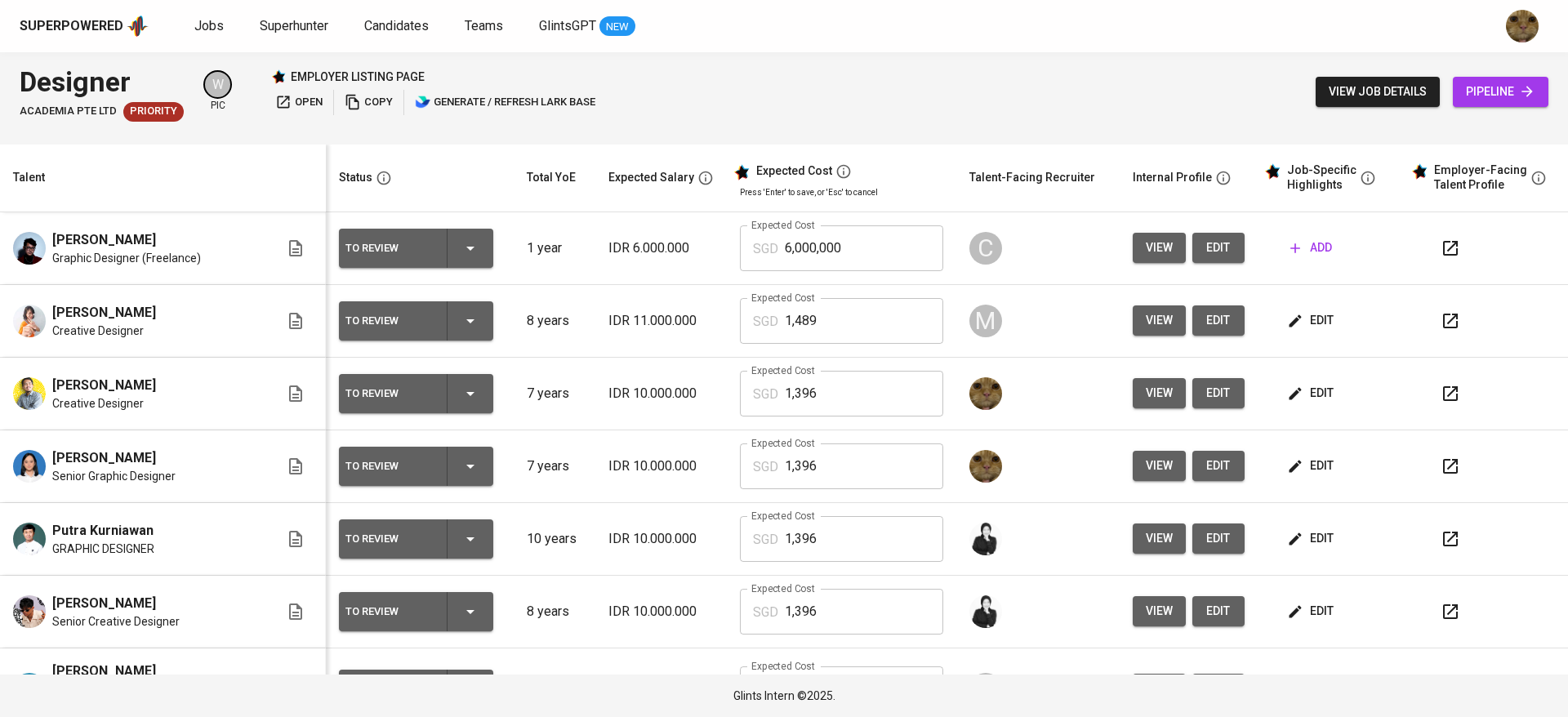
click at [762, 392] on icon "button" at bounding box center [1451, 394] width 20 height 20
click at [762, 467] on icon "button" at bounding box center [1451, 467] width 14 height 14
click at [762, 393] on button "button" at bounding box center [1450, 393] width 39 height 39
click at [762, 402] on button "button" at bounding box center [1450, 393] width 39 height 39
click at [762, 469] on icon "button" at bounding box center [1451, 467] width 20 height 20
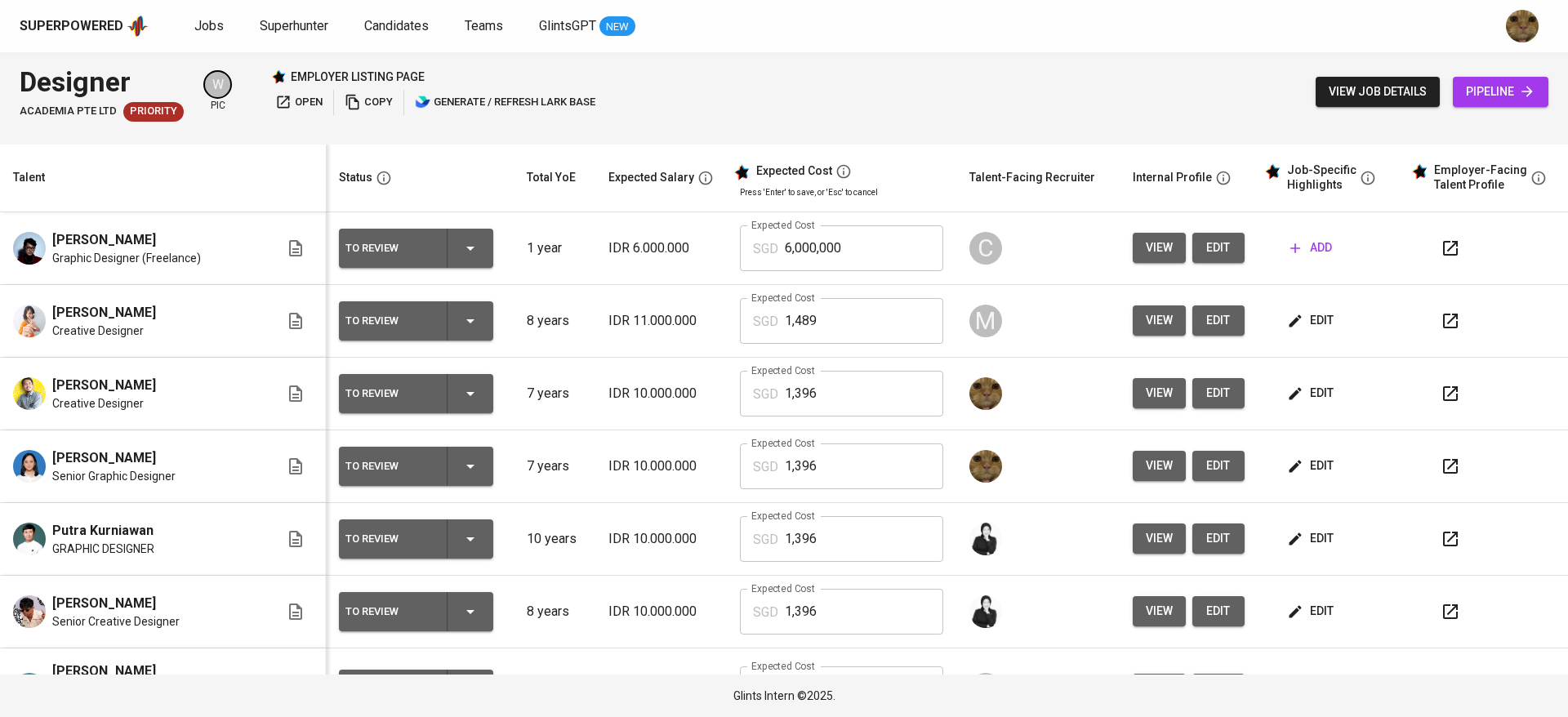
click at [762, 467] on span "edit" at bounding box center [1312, 466] width 43 height 21
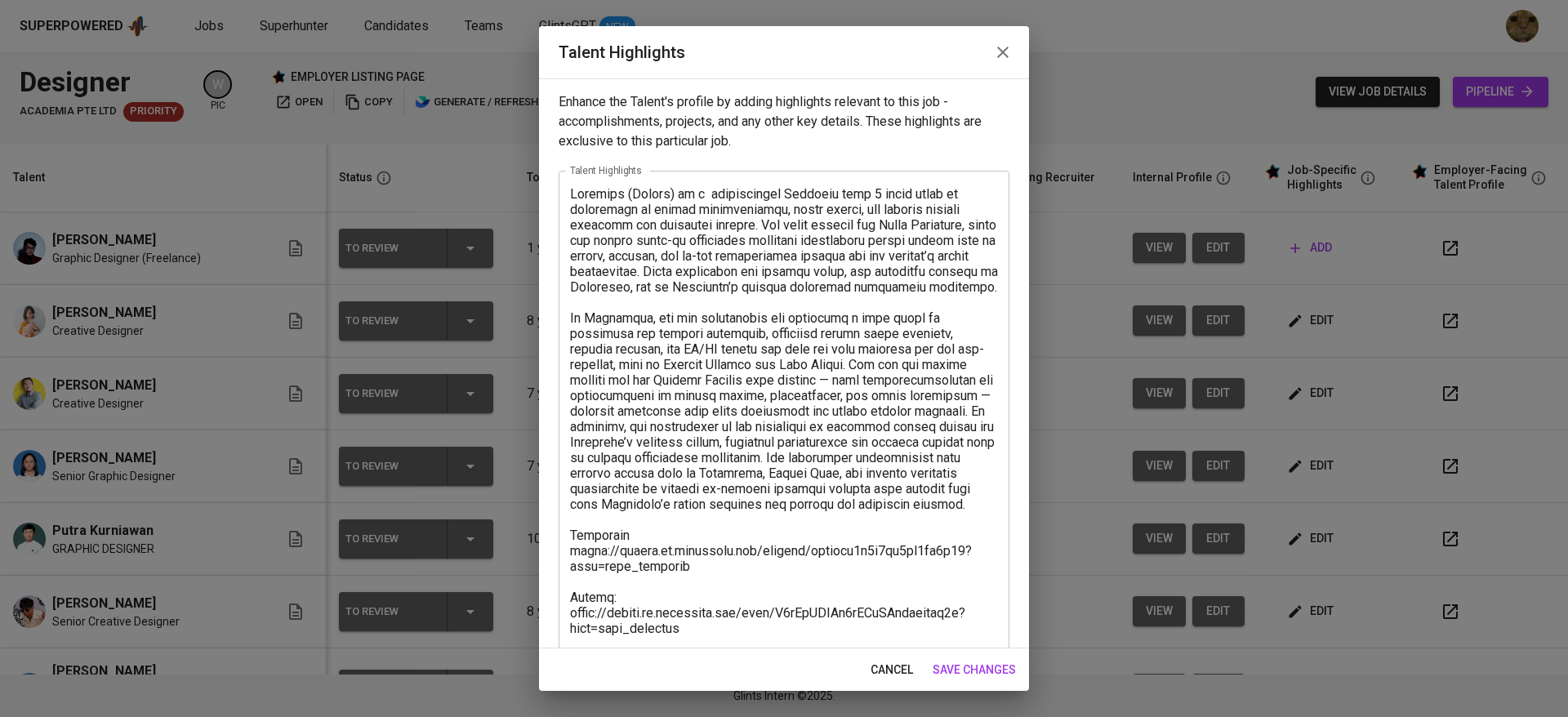
scroll to position [280, 0]
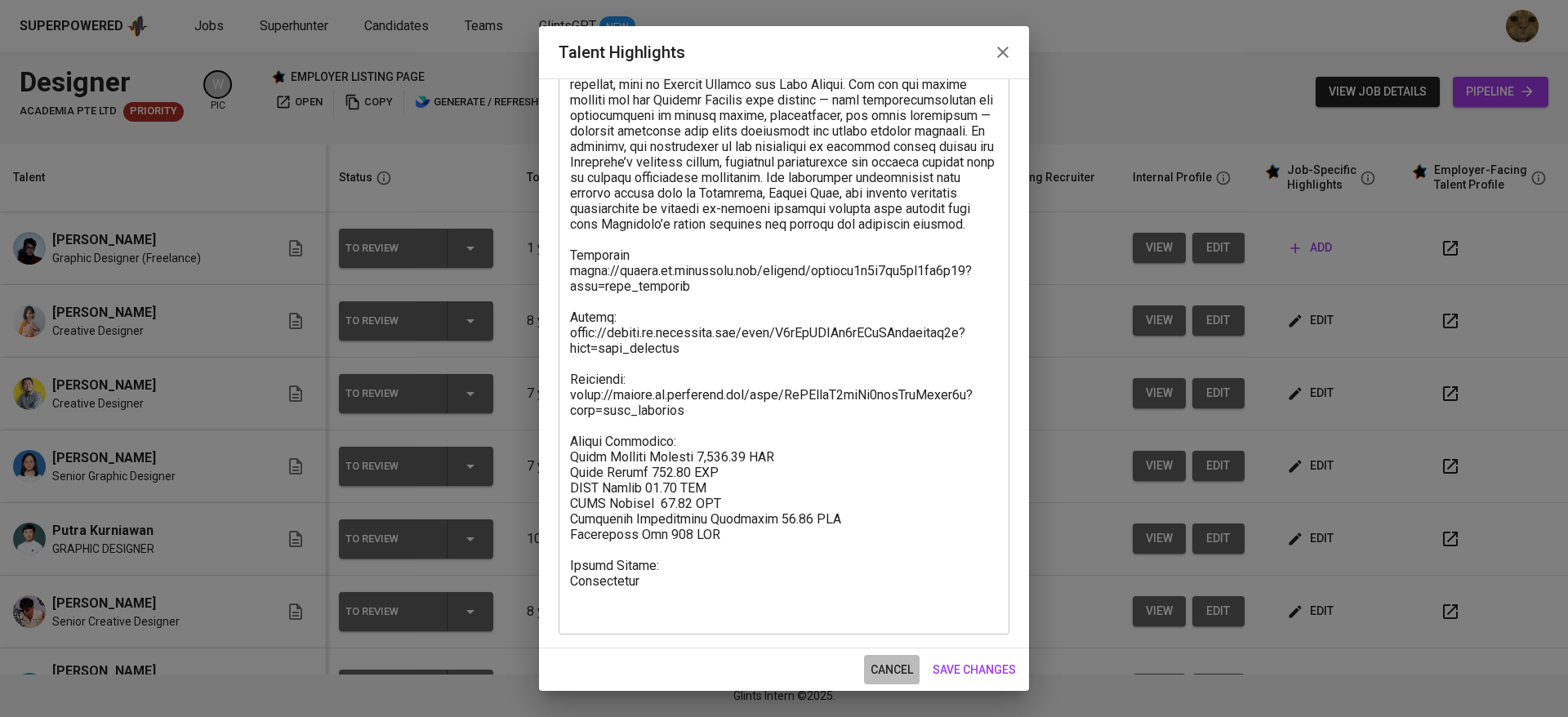
click at [762, 661] on span "cancel" at bounding box center [891, 670] width 42 height 21
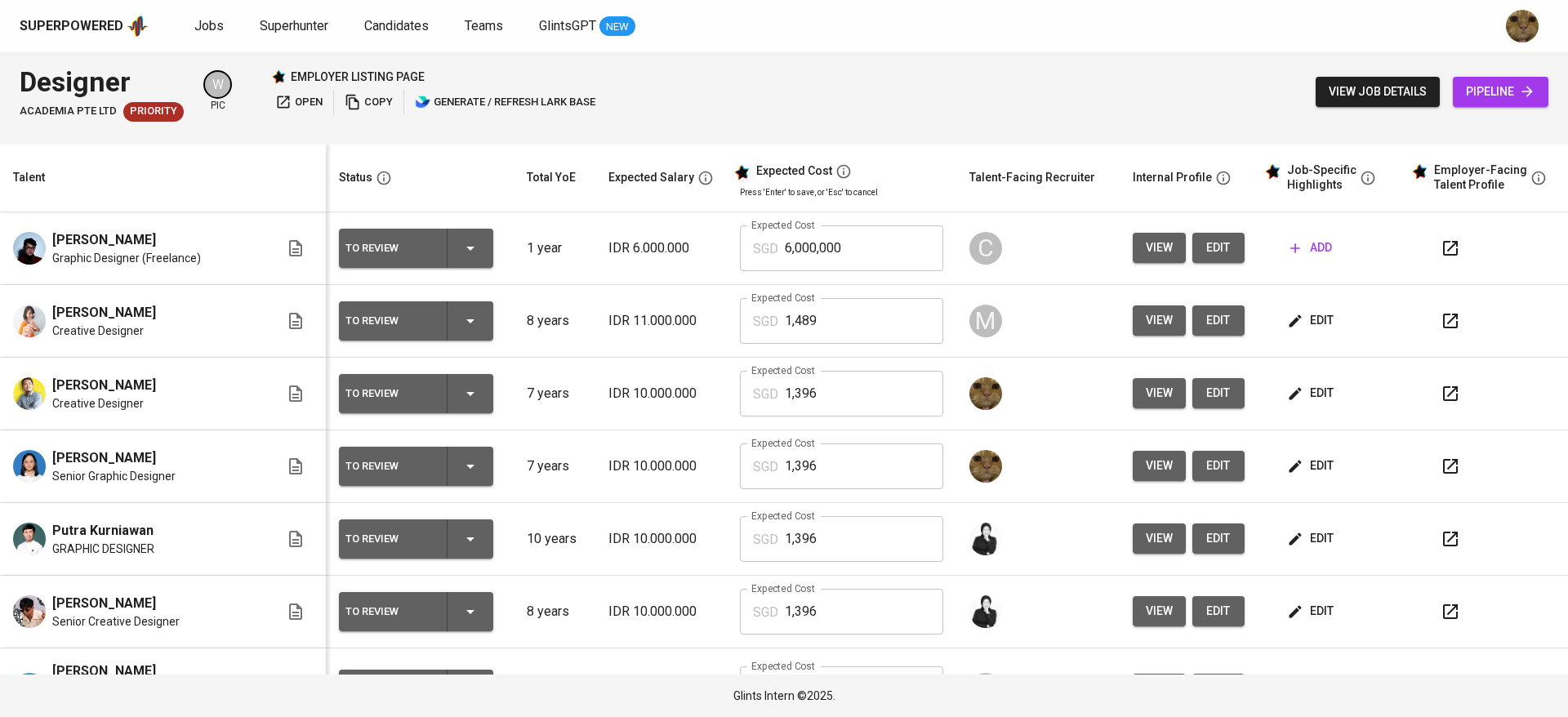
click at [762, 531] on span "edit" at bounding box center [1312, 539] width 43 height 21
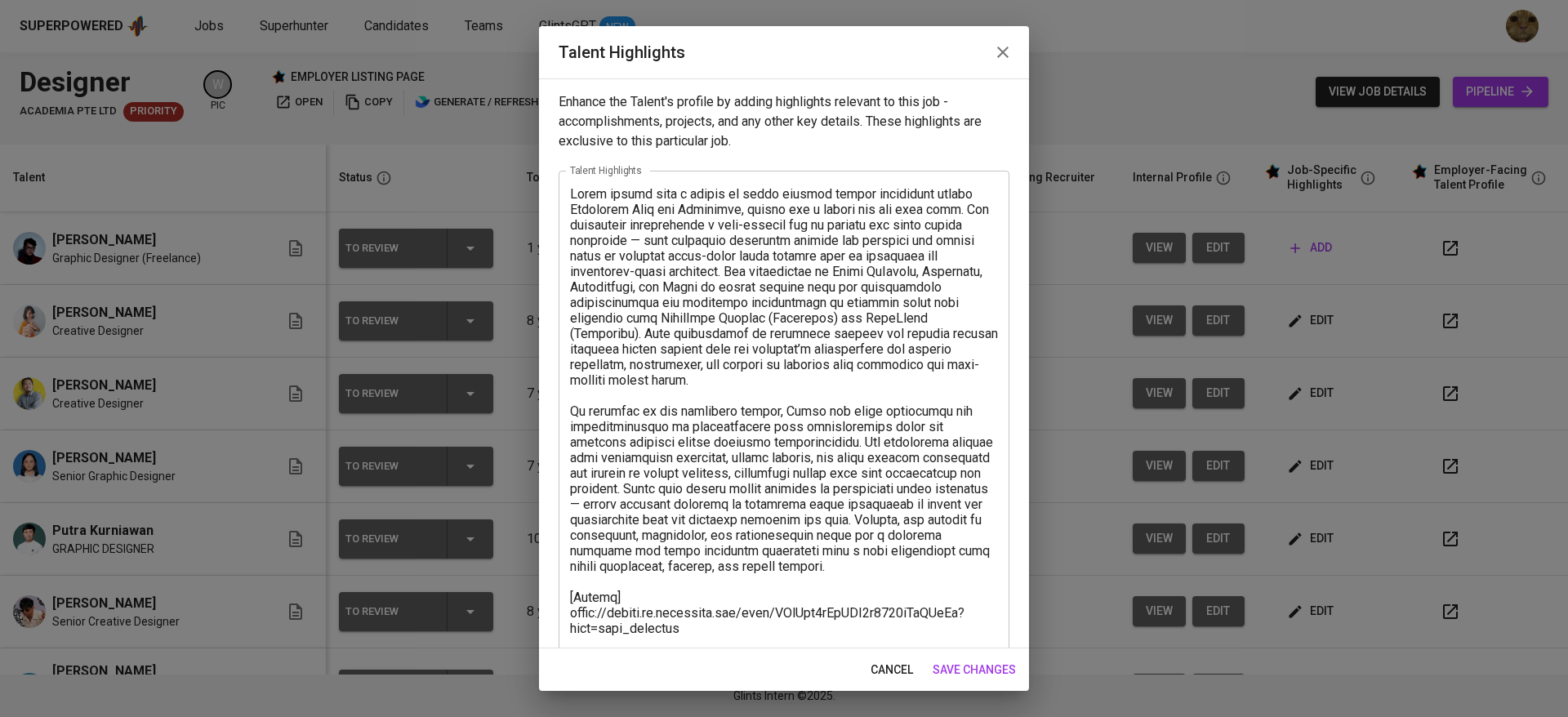
scroll to position [358, 0]
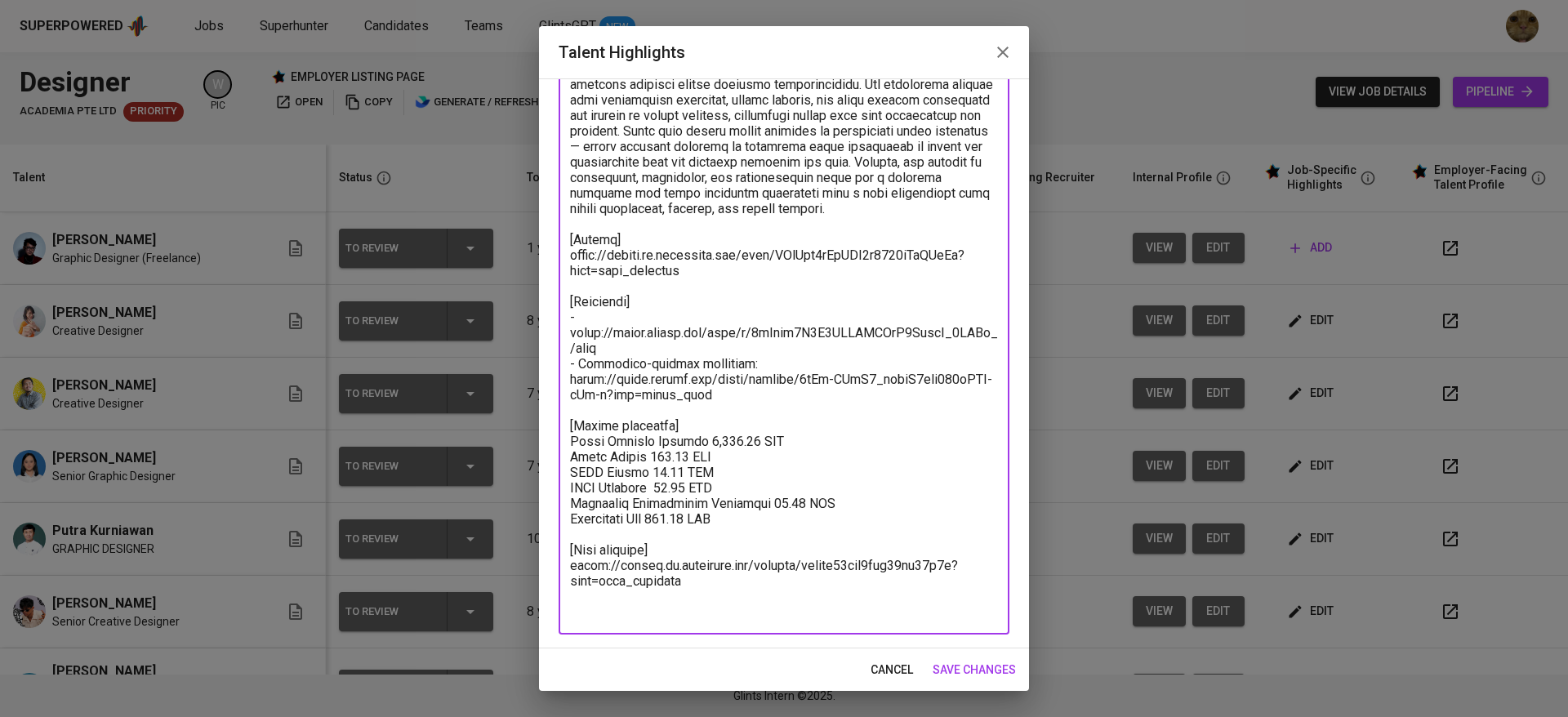
drag, startPoint x: 756, startPoint y: 534, endPoint x: 571, endPoint y: 462, distance: 198.5
click at [571, 462] on textarea at bounding box center [784, 224] width 427 height 792
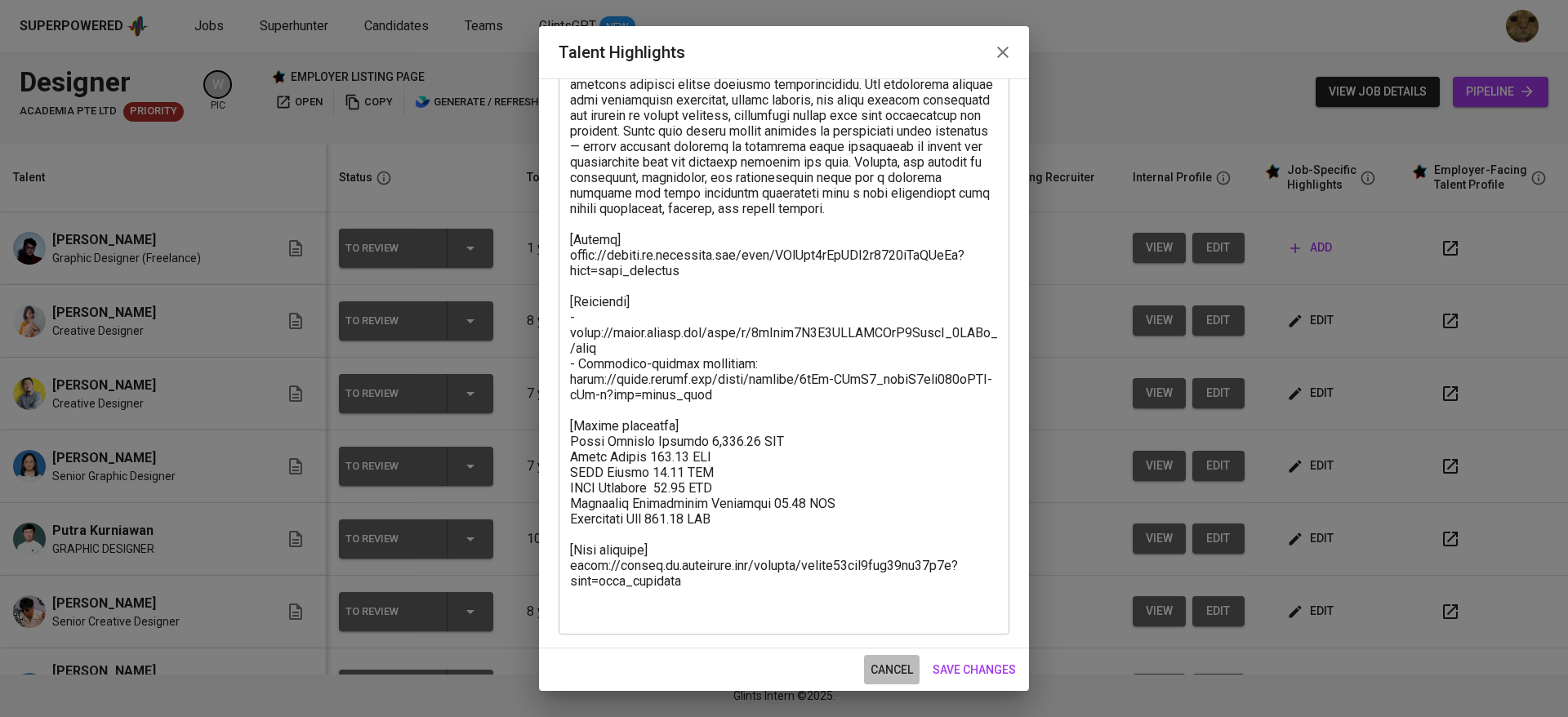
click at [762, 665] on span "cancel" at bounding box center [891, 670] width 42 height 21
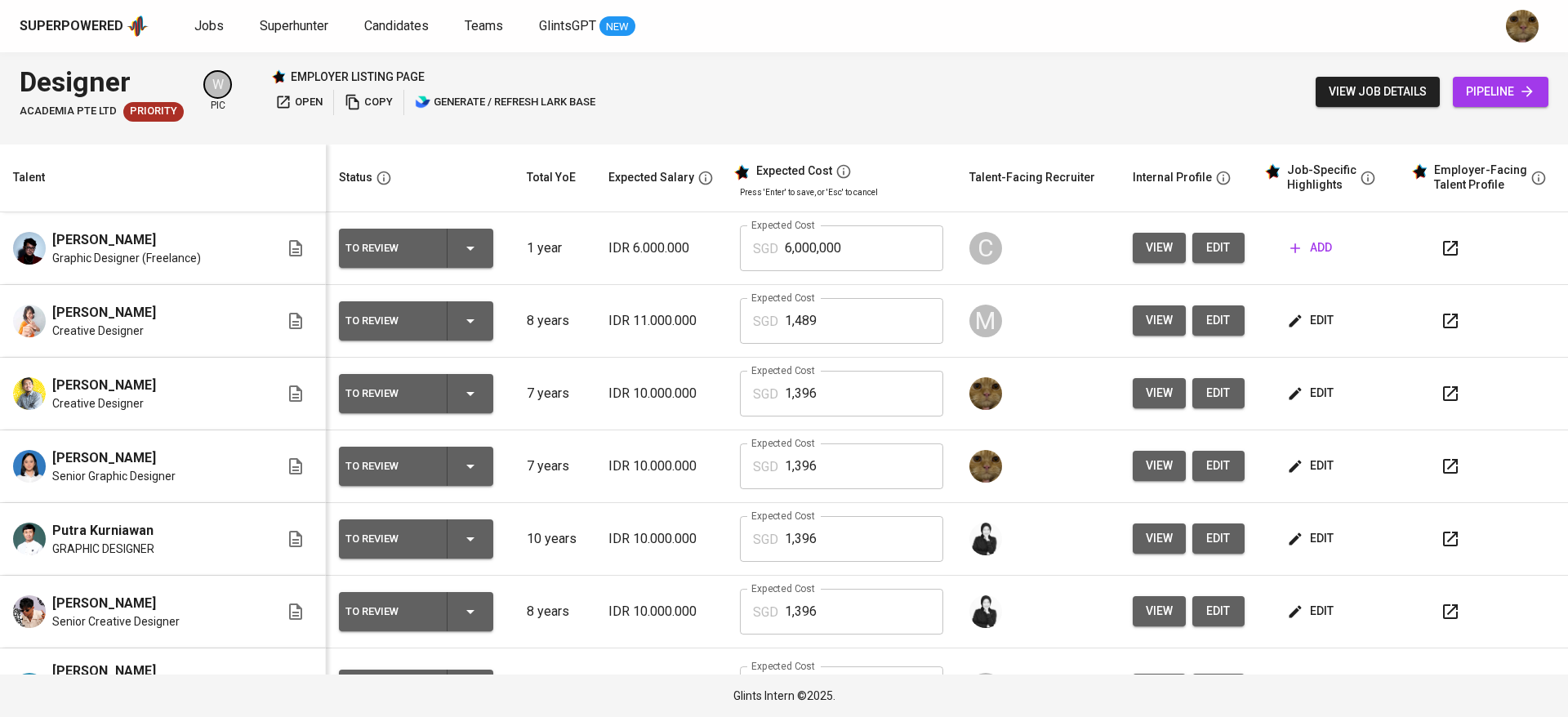
scroll to position [31, 0]
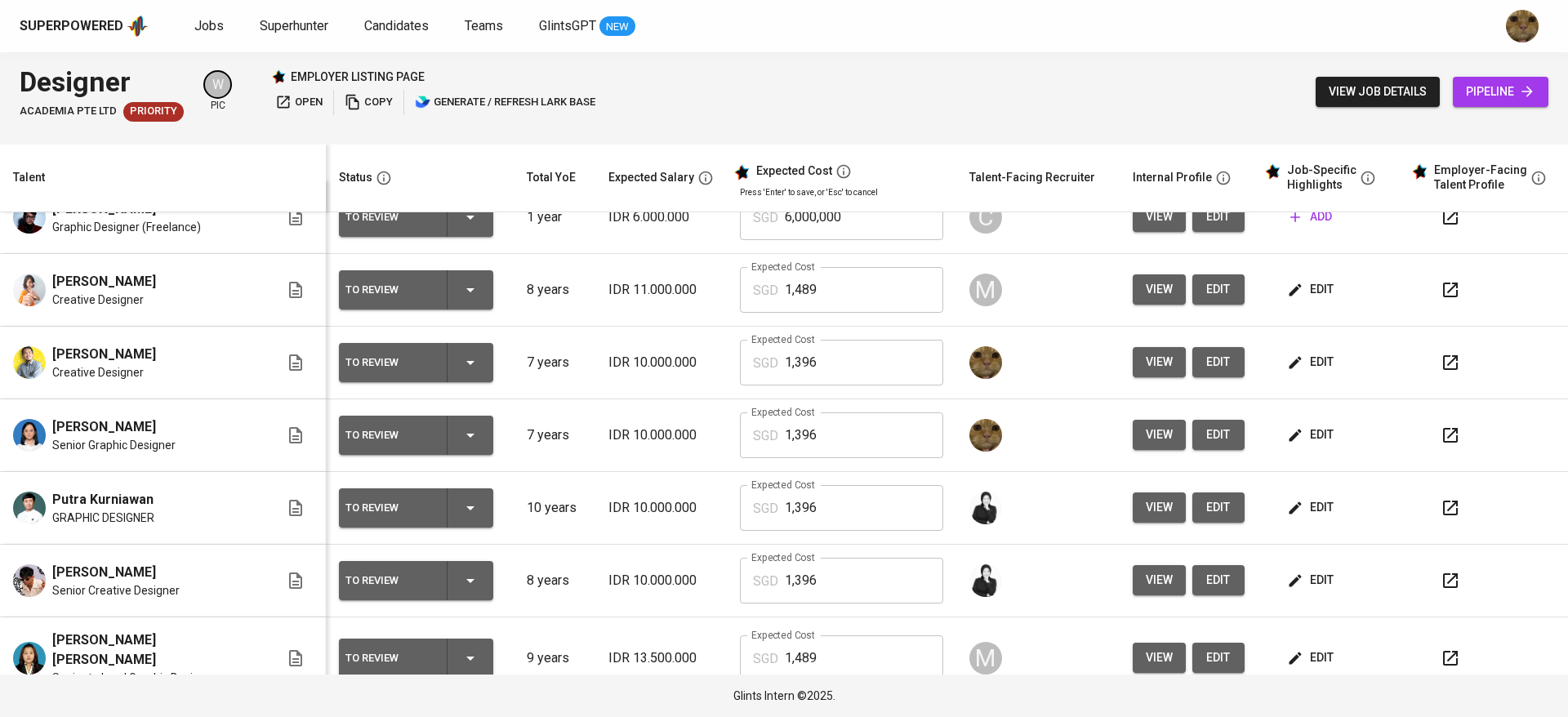
click at [762, 437] on span "edit" at bounding box center [1312, 435] width 43 height 21
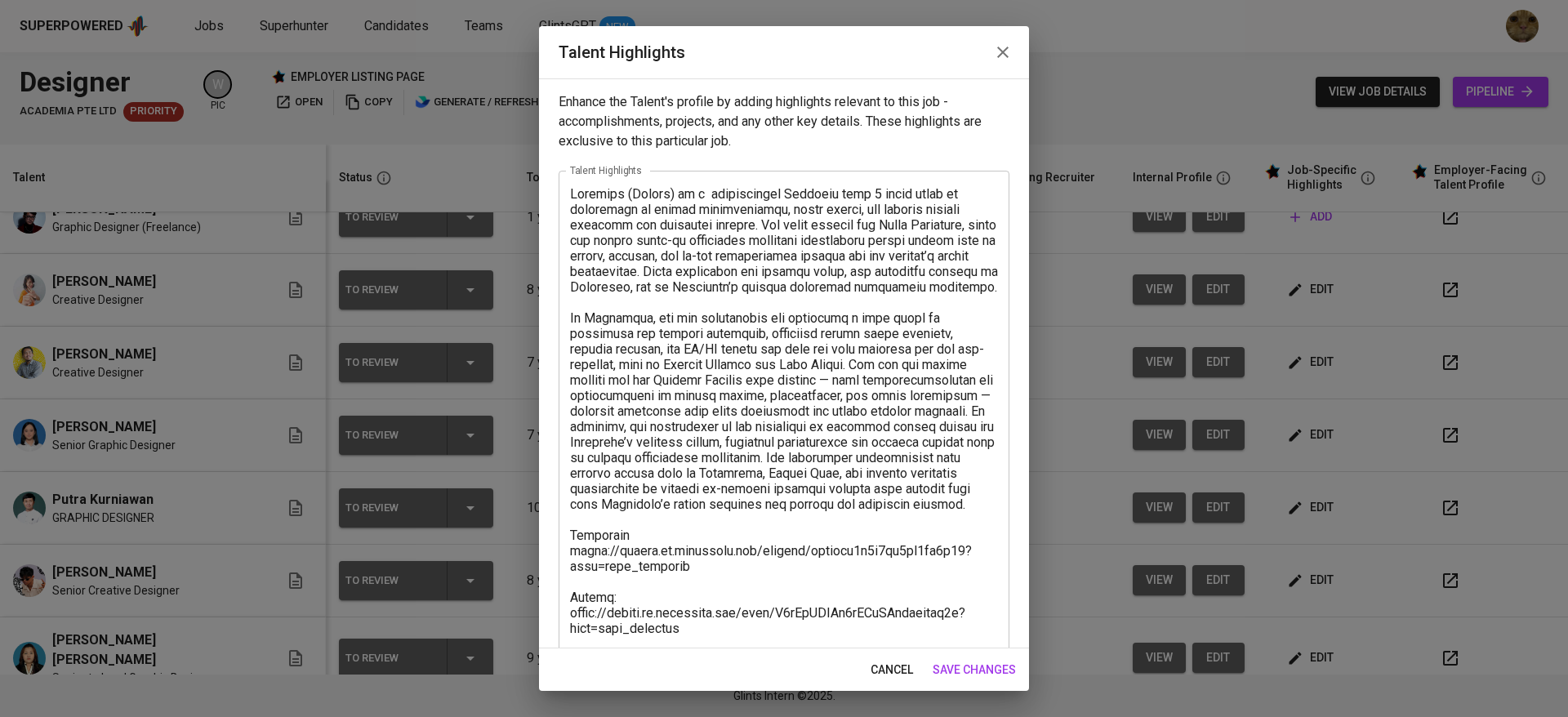
scroll to position [280, 0]
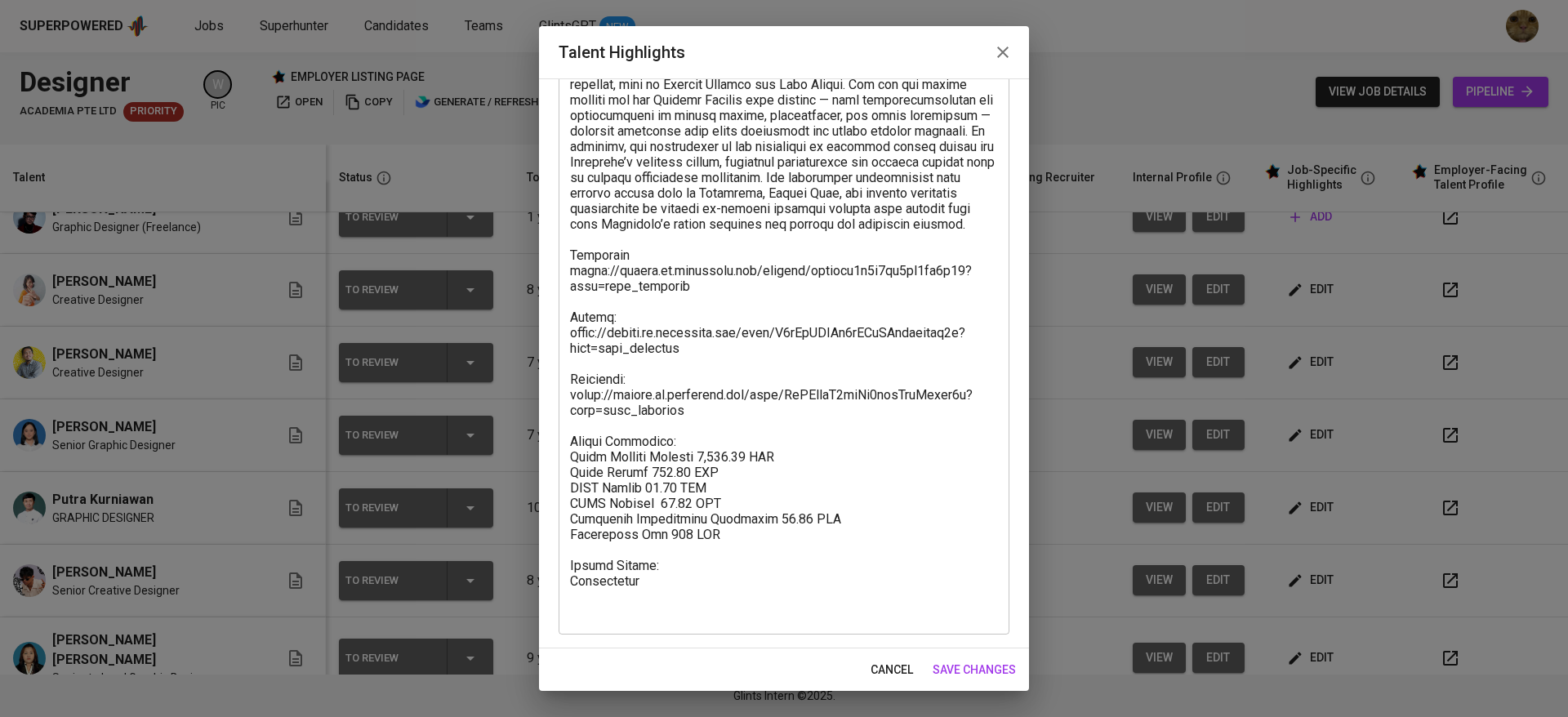
click at [762, 590] on textarea at bounding box center [784, 263] width 427 height 714
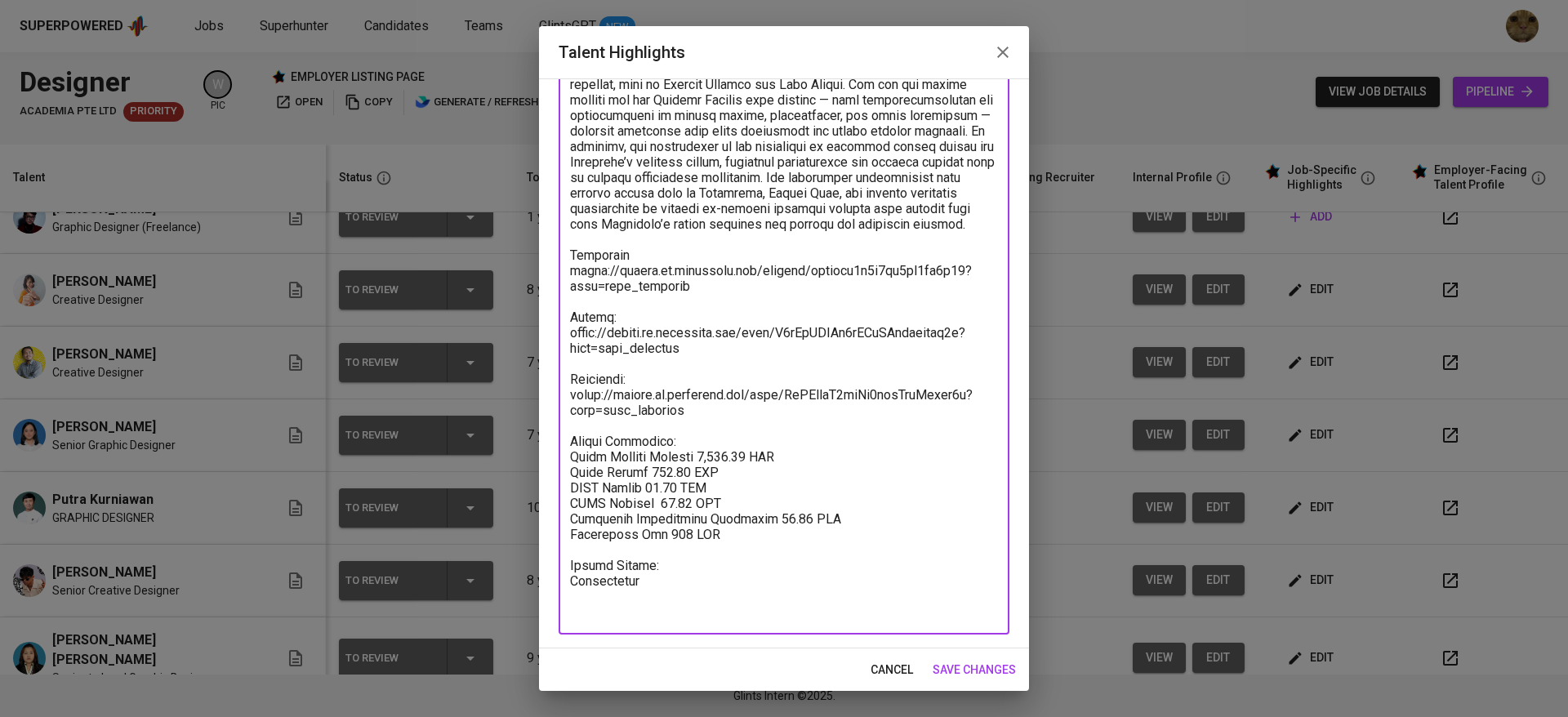
click at [737, 564] on textarea at bounding box center [784, 263] width 427 height 714
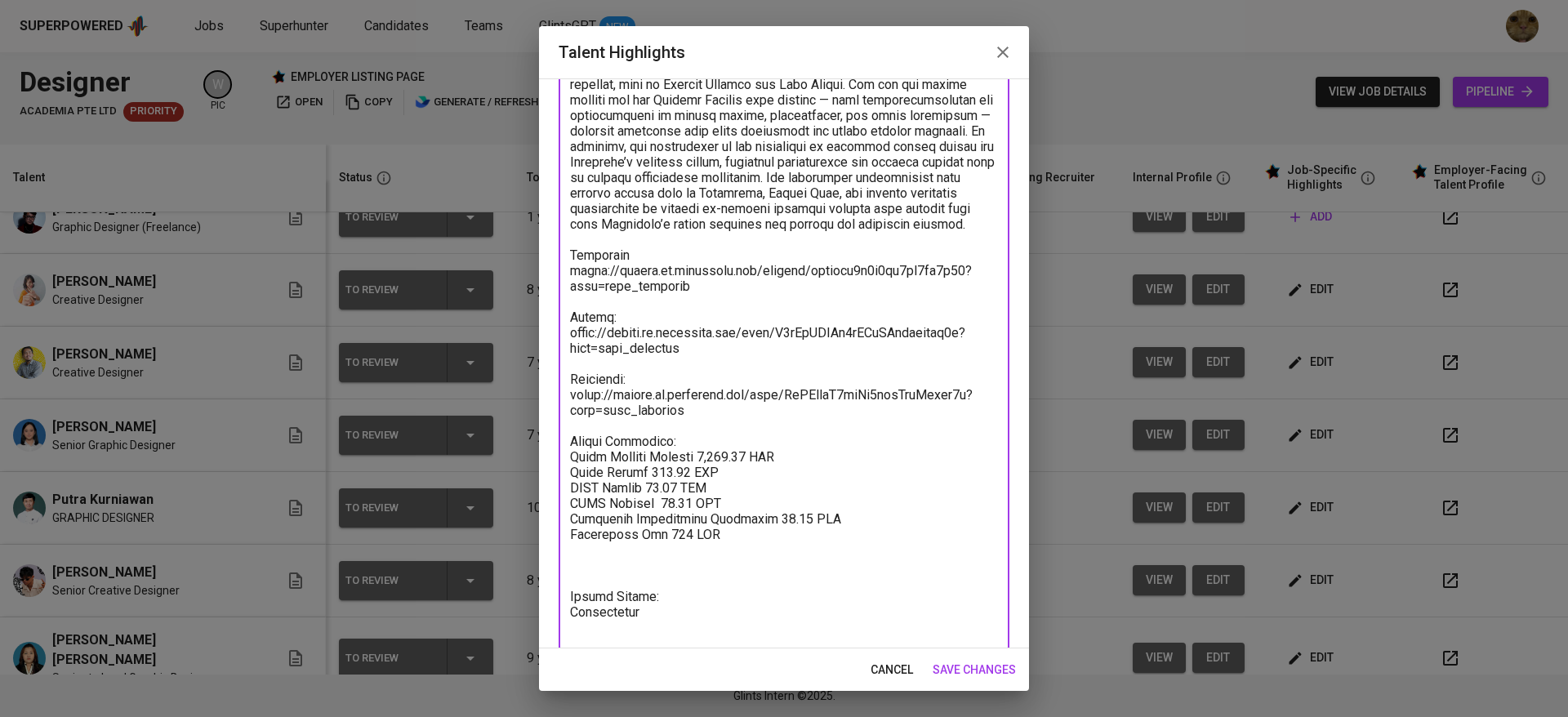
paste textarea "Total Pricing Monthly 1,395.60 SGD Basic Salary 870.74 SGD BPJS Health 48.37 SG…"
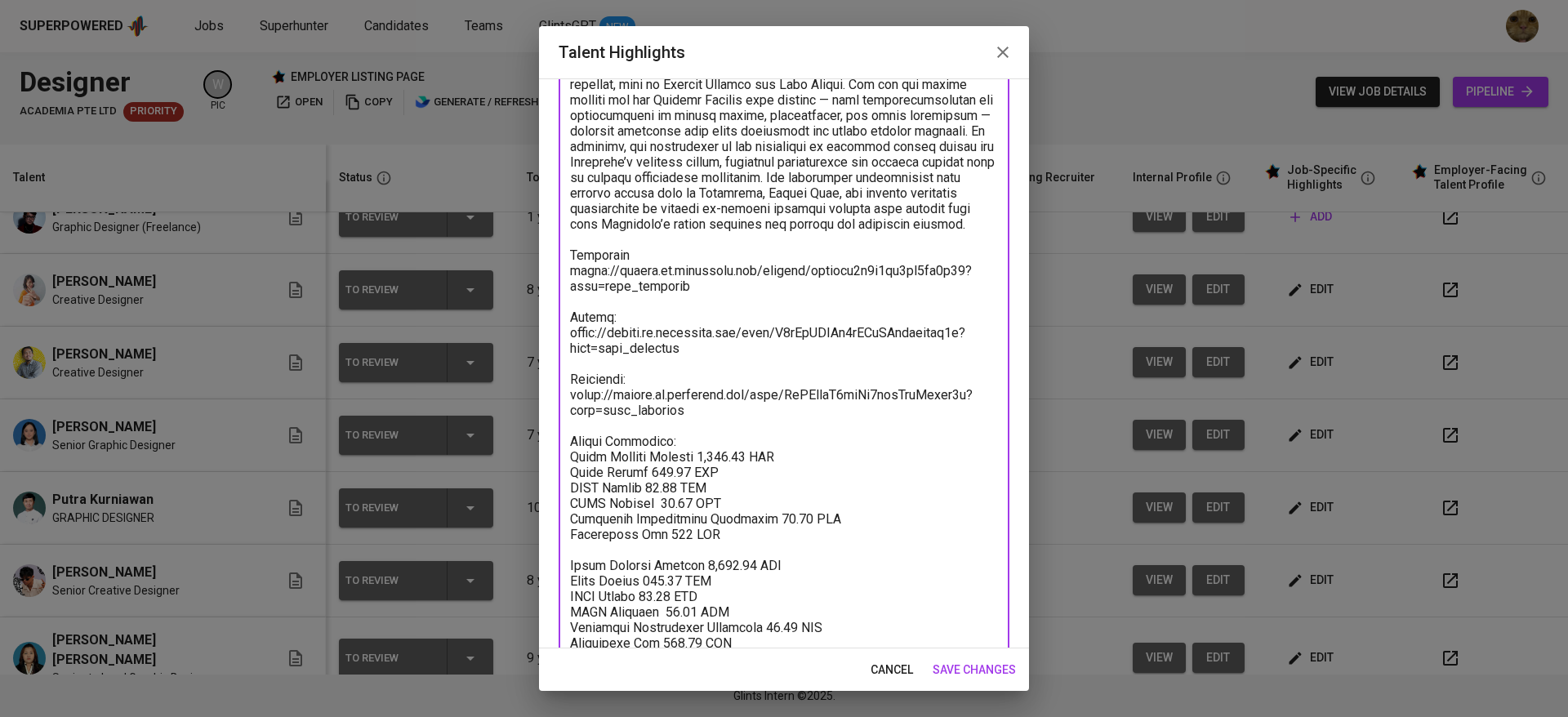
scroll to position [316, 0]
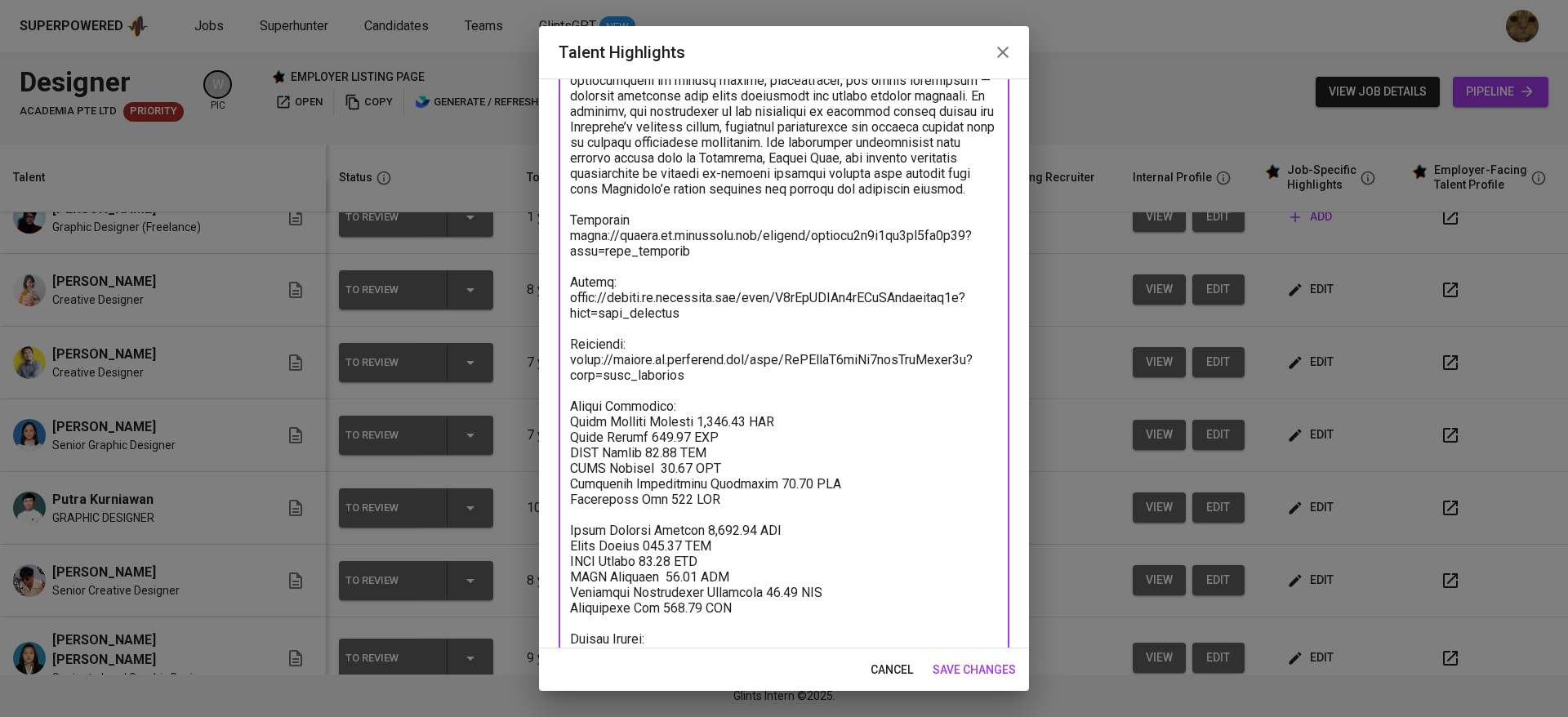
drag, startPoint x: 682, startPoint y: 573, endPoint x: 644, endPoint y: 577, distance: 38.2
click at [644, 577] on textarea at bounding box center [784, 282] width 427 height 823
click at [693, 473] on textarea at bounding box center [784, 282] width 427 height 823
click at [684, 473] on textarea at bounding box center [784, 282] width 427 height 823
paste textarea "870.74"
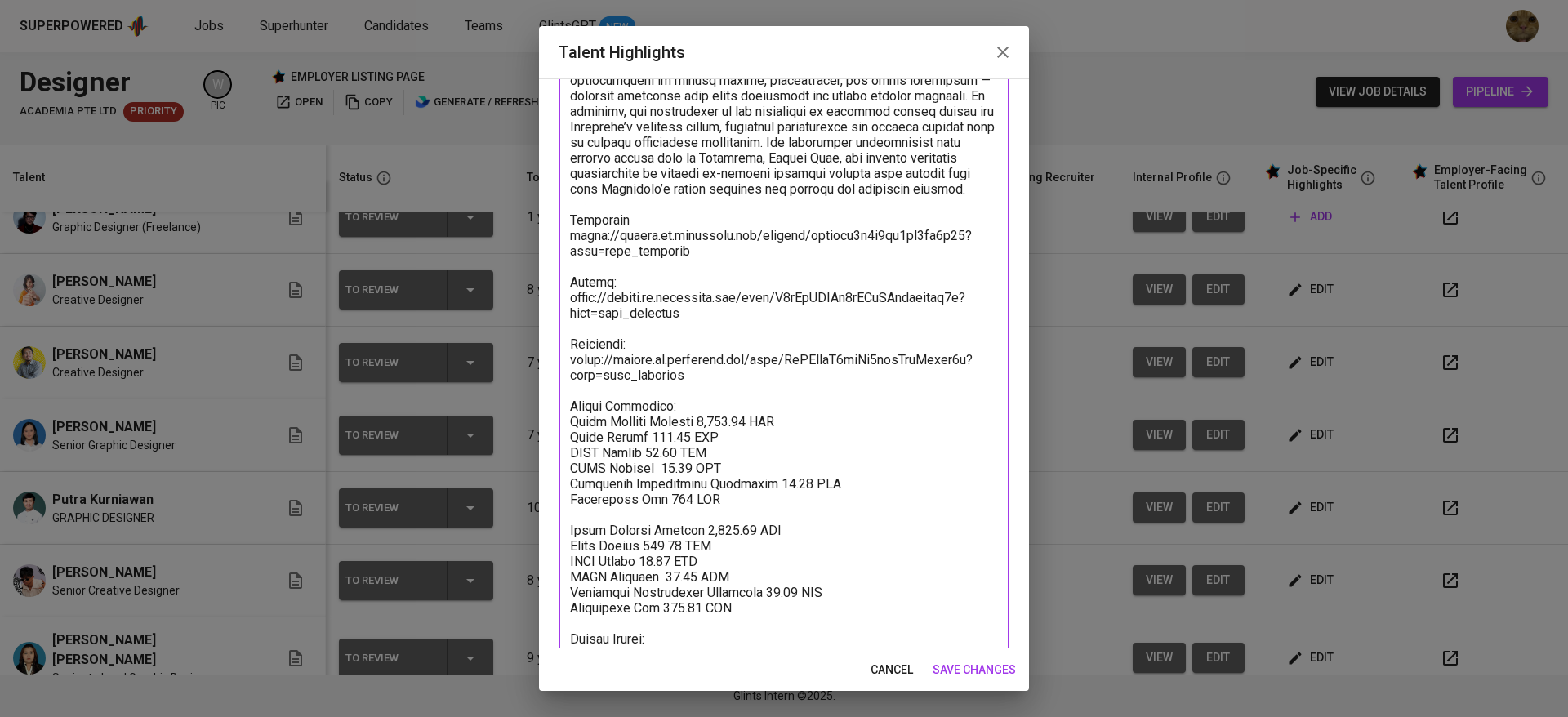
click at [681, 486] on textarea at bounding box center [784, 282] width 427 height 823
click at [664, 497] on textarea at bounding box center [784, 282] width 427 height 823
drag, startPoint x: 609, startPoint y: 441, endPoint x: 568, endPoint y: 440, distance: 41.0
click at [568, 440] on div "x Talent Highlights" at bounding box center [784, 281] width 451 height 853
click at [634, 458] on textarea at bounding box center [784, 282] width 427 height 823
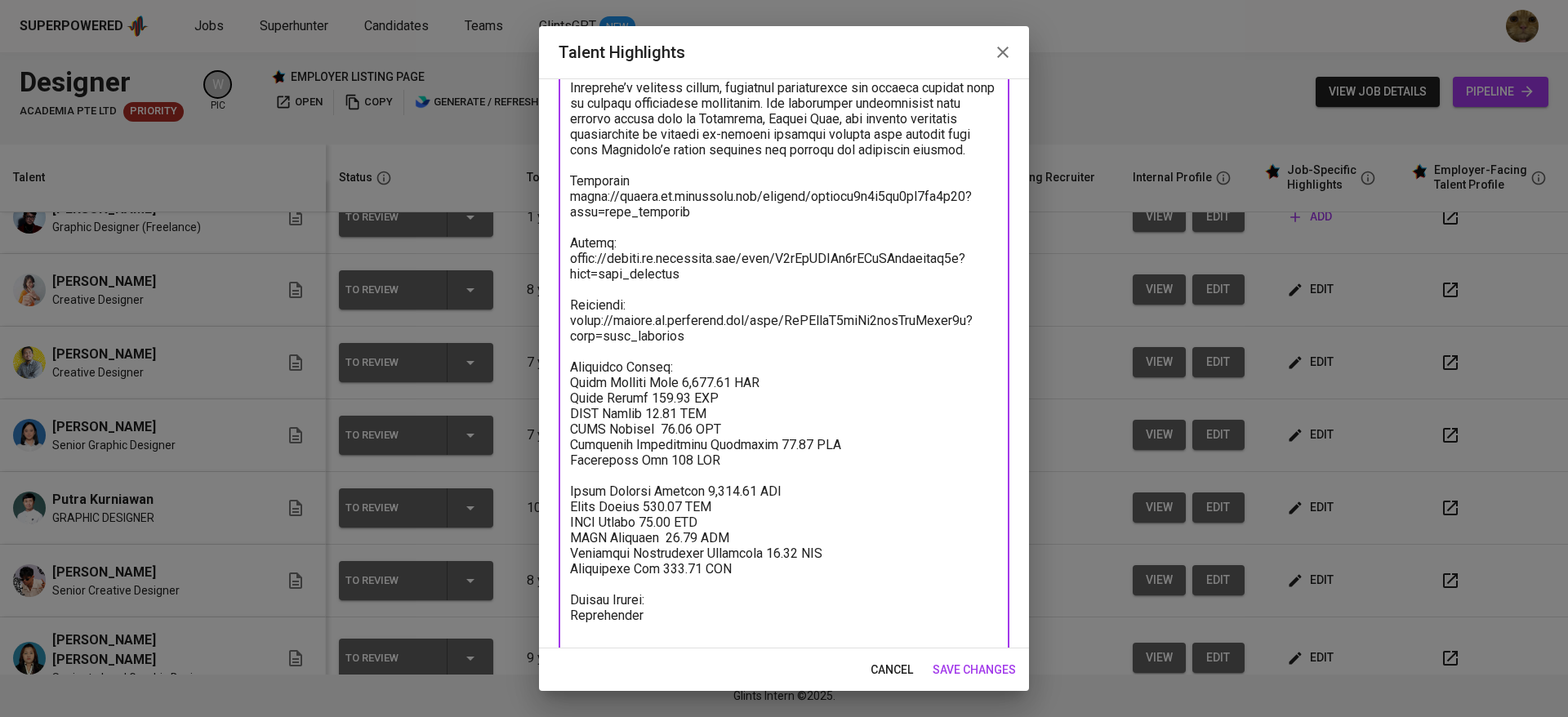
scroll to position [389, 0]
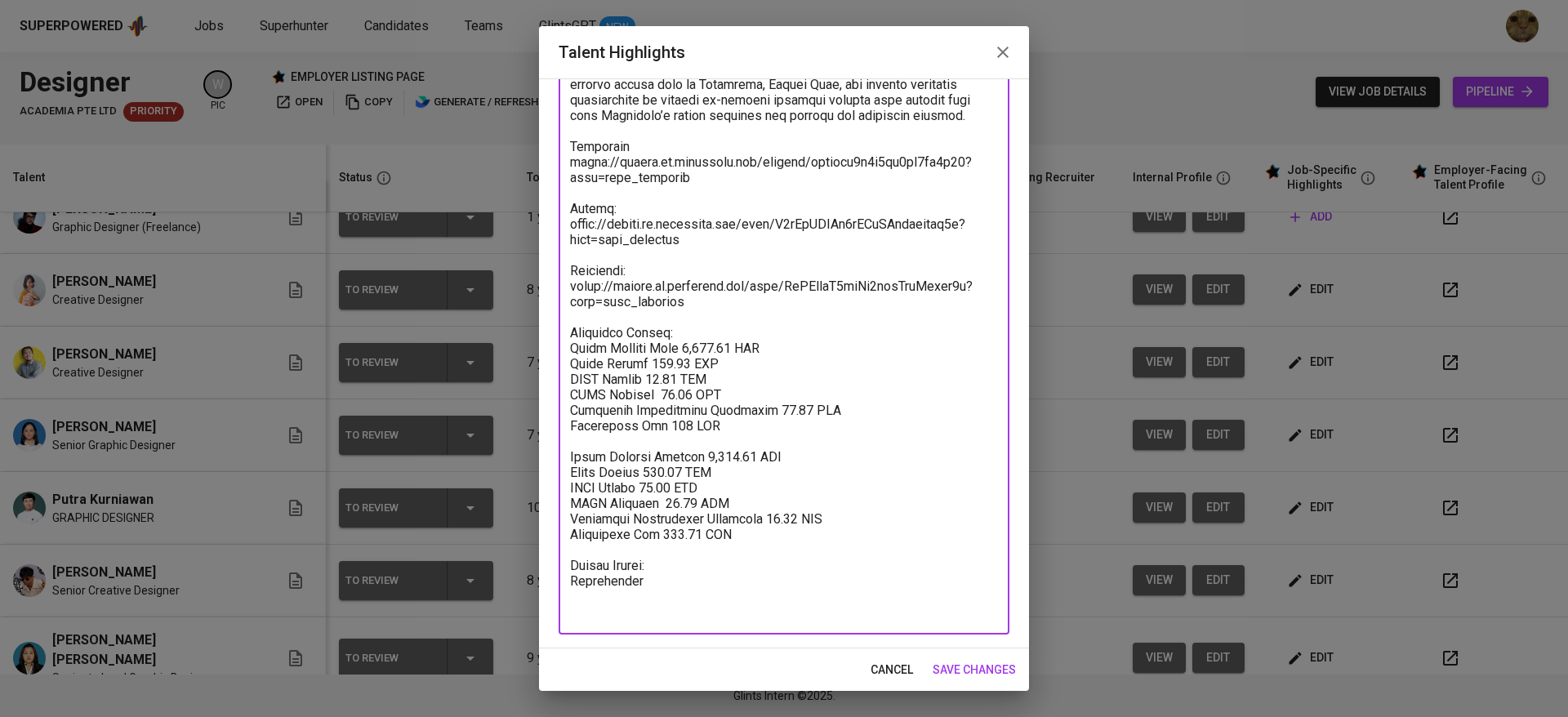
drag, startPoint x: 748, startPoint y: 564, endPoint x: 561, endPoint y: 487, distance: 202.2
click at [561, 487] on div "x Talent Highlights" at bounding box center [784, 208] width 451 height 853
click at [709, 470] on textarea at bounding box center [784, 209] width 427 height 823
drag, startPoint x: 751, startPoint y: 490, endPoint x: 697, endPoint y: 487, distance: 54.1
click at [697, 487] on textarea at bounding box center [784, 209] width 427 height 823
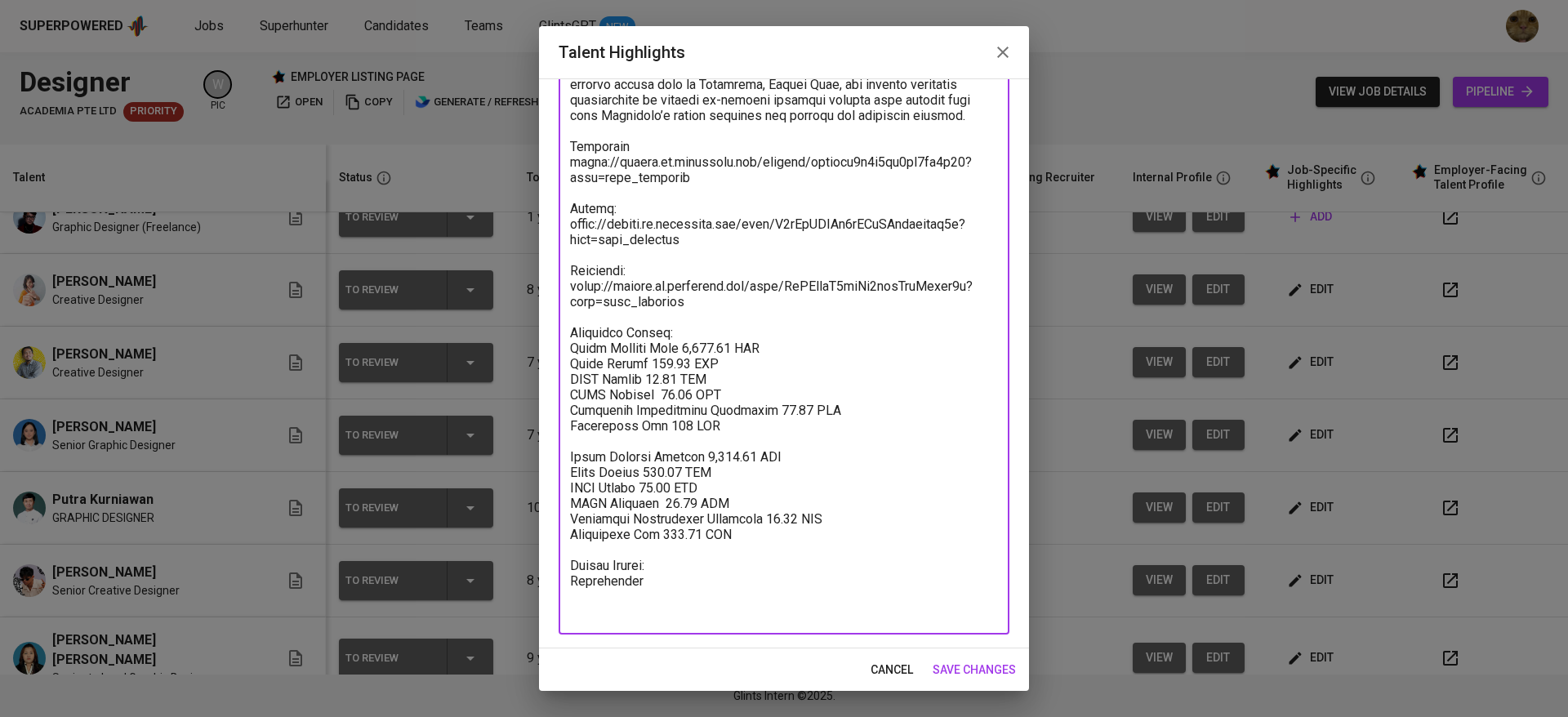
drag, startPoint x: 723, startPoint y: 381, endPoint x: 677, endPoint y: 381, distance: 46.0
click at [677, 381] on textarea at bounding box center [784, 209] width 427 height 823
paste textarea "395.60"
drag, startPoint x: 758, startPoint y: 581, endPoint x: 556, endPoint y: 488, distance: 222.4
click at [556, 488] on div "Enhance the Talent's profile by adding highlights relevant to this job - accomp…" at bounding box center [784, 363] width 490 height 571
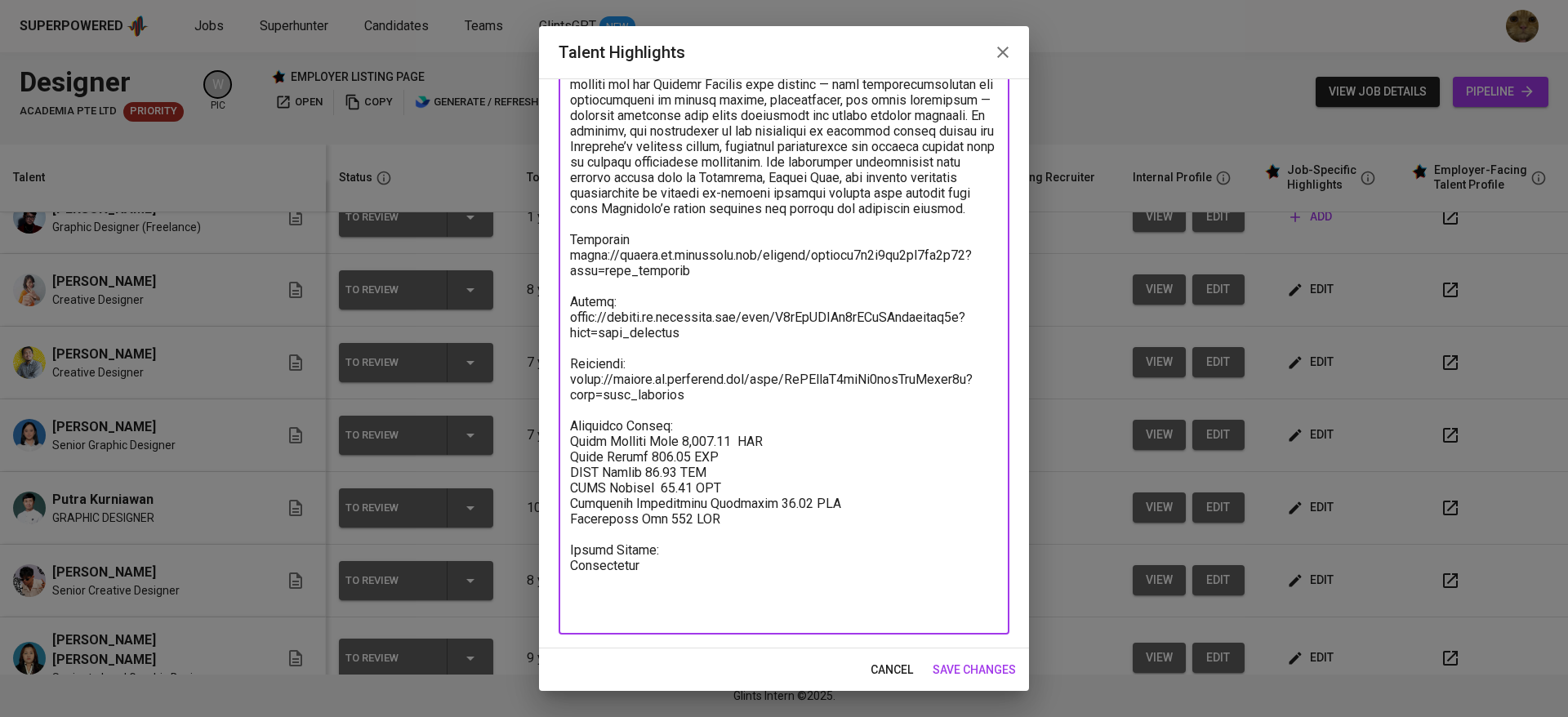
scroll to position [280, 0]
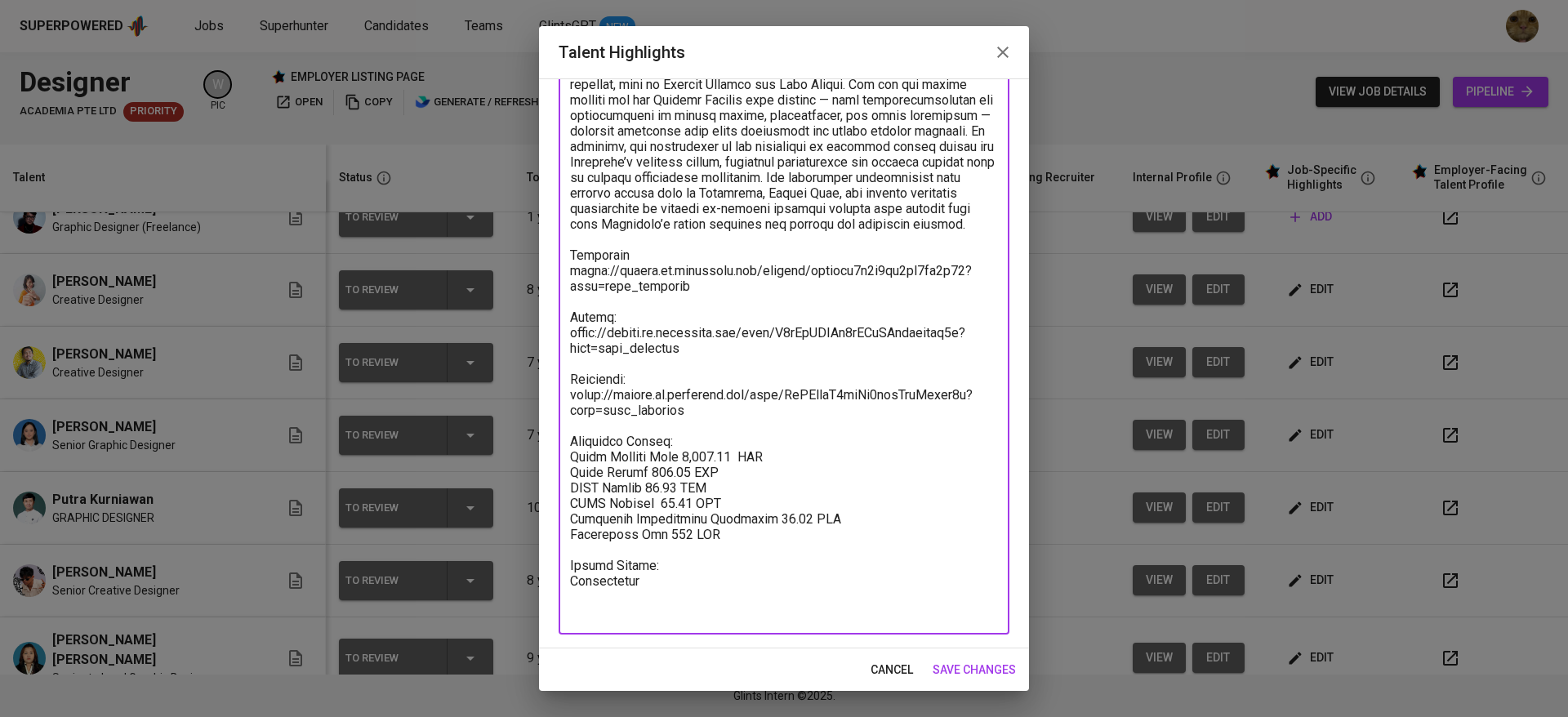
click at [732, 492] on textarea at bounding box center [784, 263] width 427 height 714
click at [732, 559] on textarea at bounding box center [784, 263] width 427 height 714
drag, startPoint x: 732, startPoint y: 560, endPoint x: 570, endPoint y: 478, distance: 181.6
click at [570, 478] on textarea at bounding box center [784, 263] width 427 height 714
type textarea "Gridanty (Kaisha) is a professional Designer with 7 seven years of experience i…"
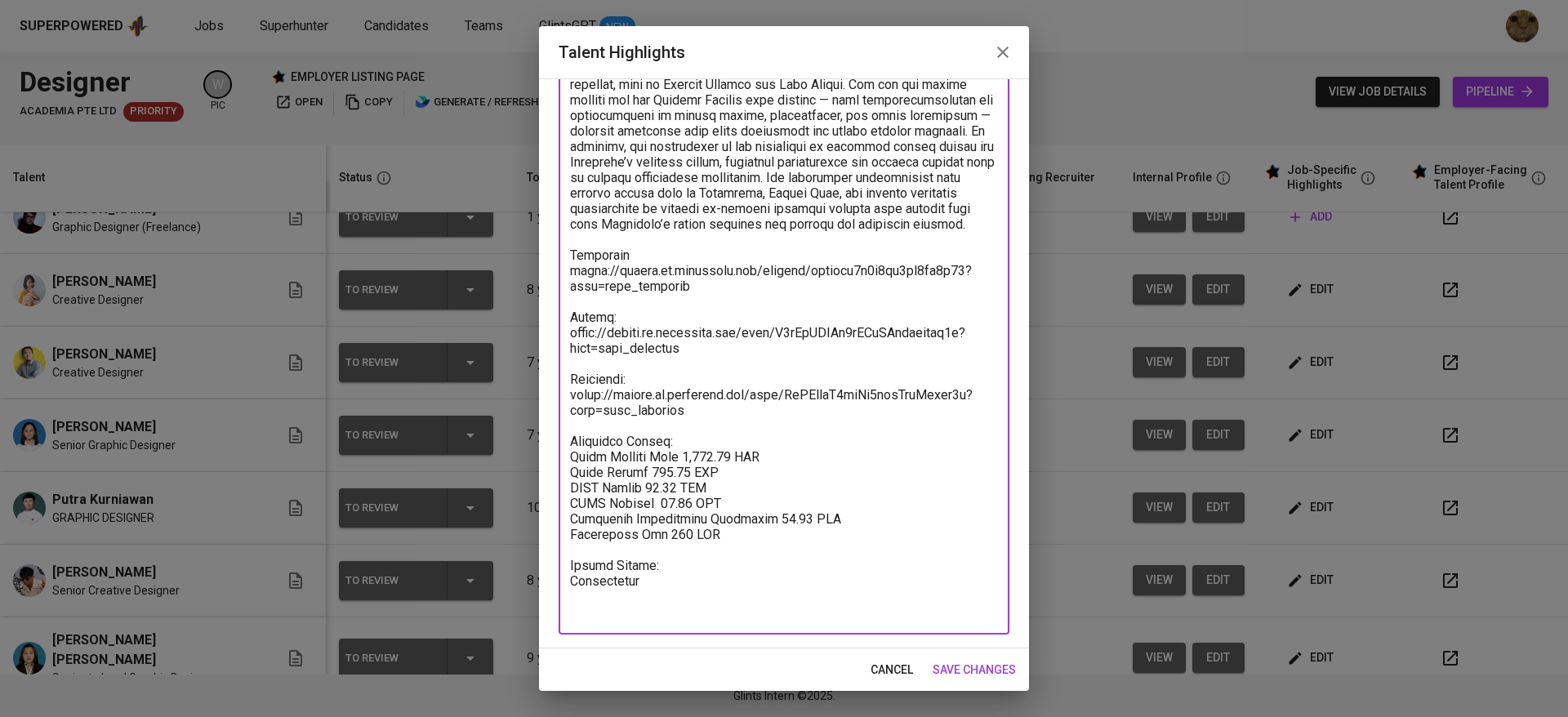
click at [762, 657] on button "save changes" at bounding box center [974, 670] width 97 height 30
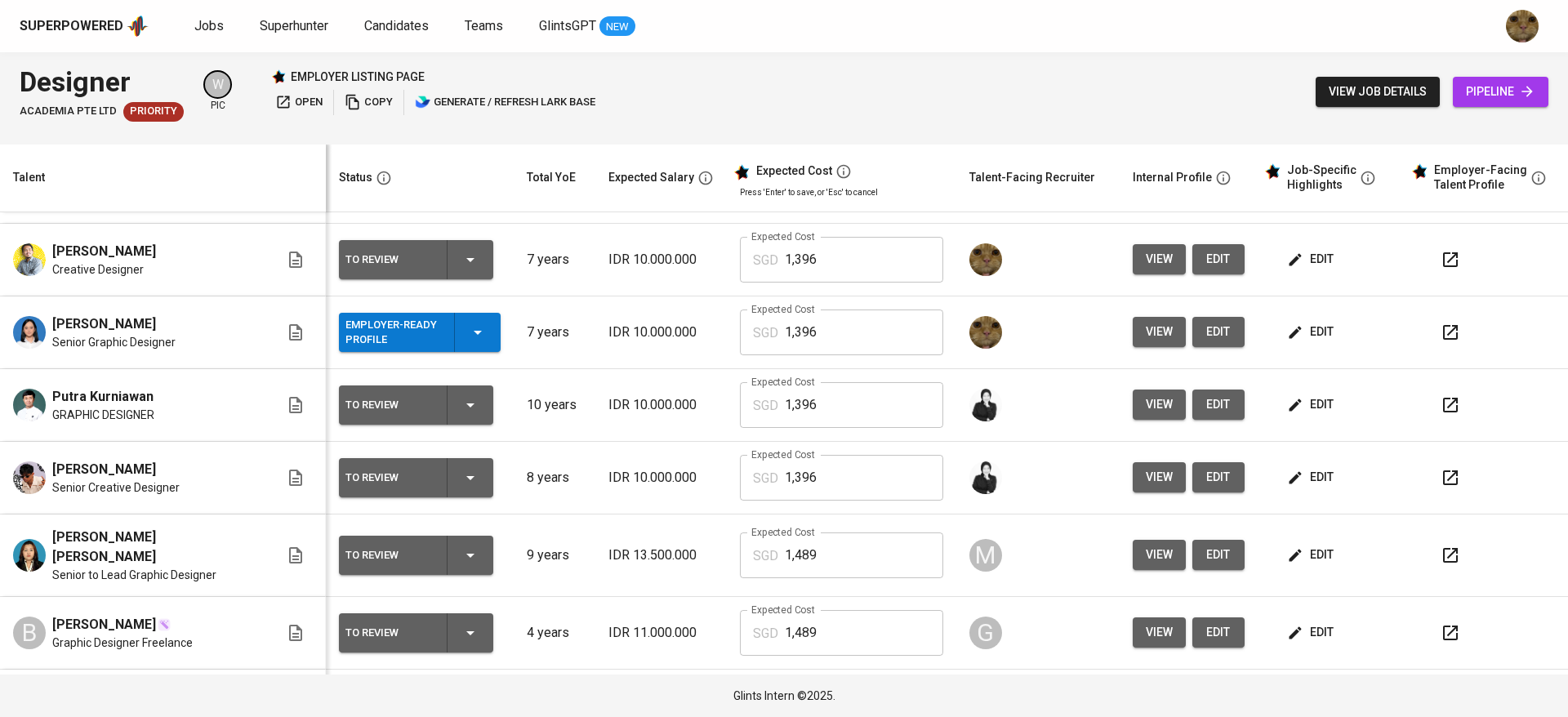
scroll to position [51, 0]
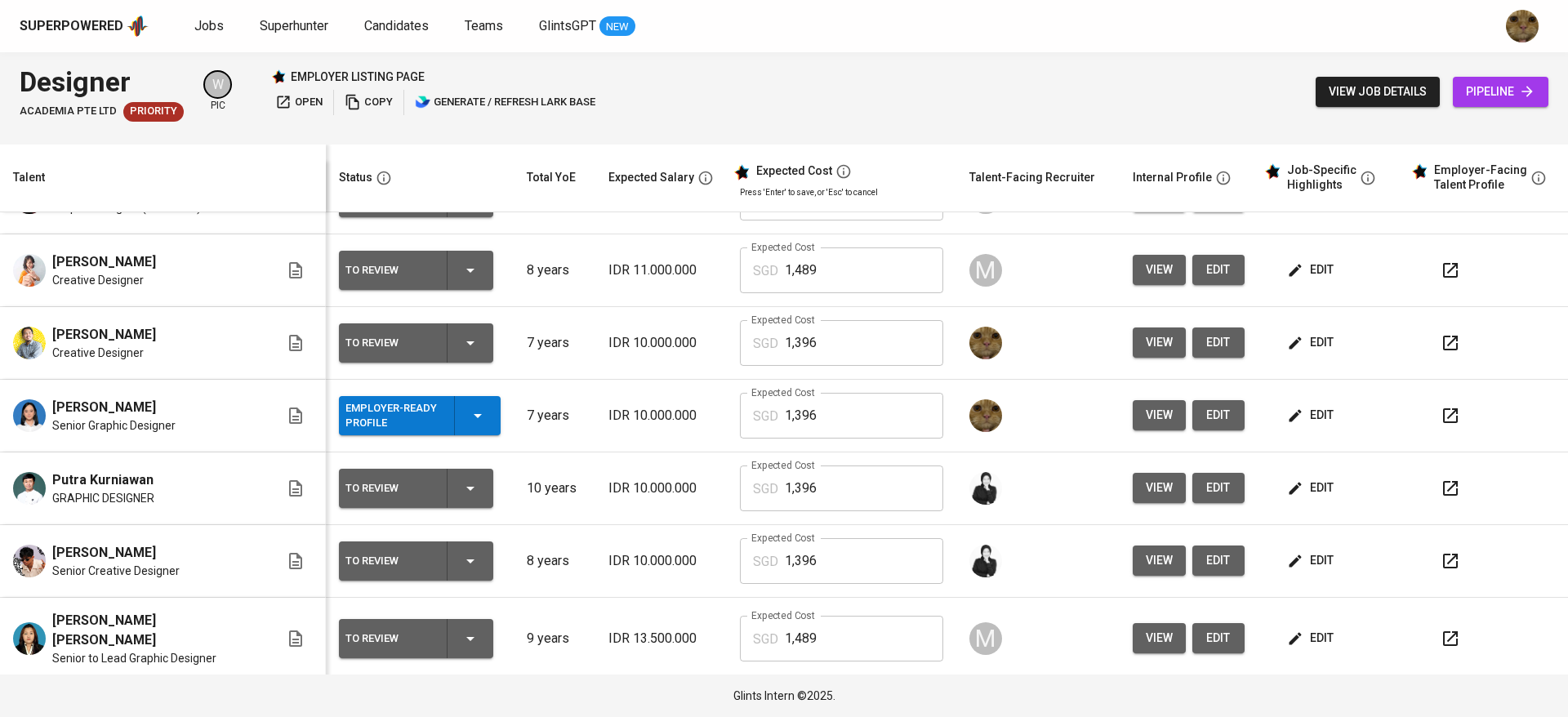
click at [762, 317] on td "edit" at bounding box center [1330, 344] width 147 height 72
click at [762, 325] on td "edit" at bounding box center [1330, 344] width 147 height 72
click at [762, 347] on span "edit" at bounding box center [1312, 343] width 43 height 21
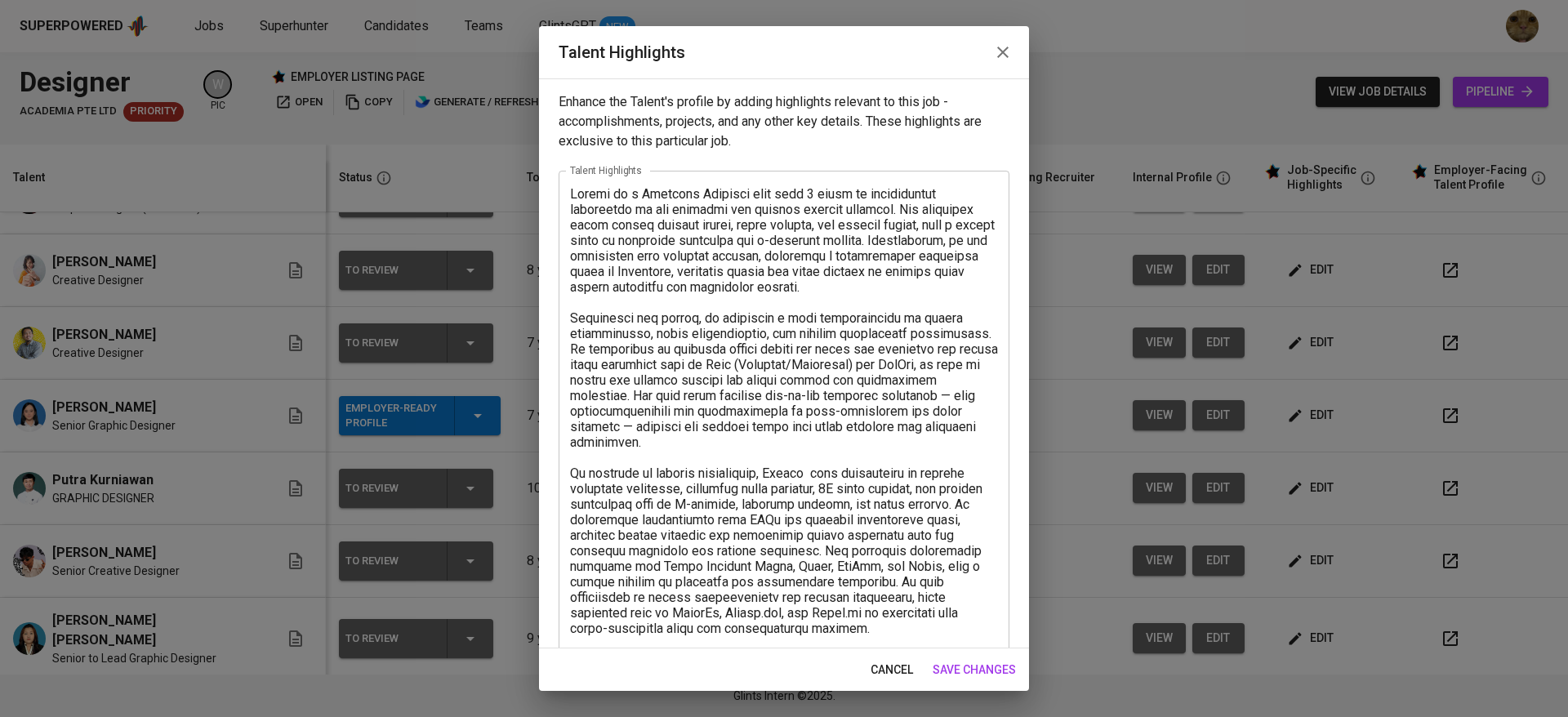
scroll to position [467, 0]
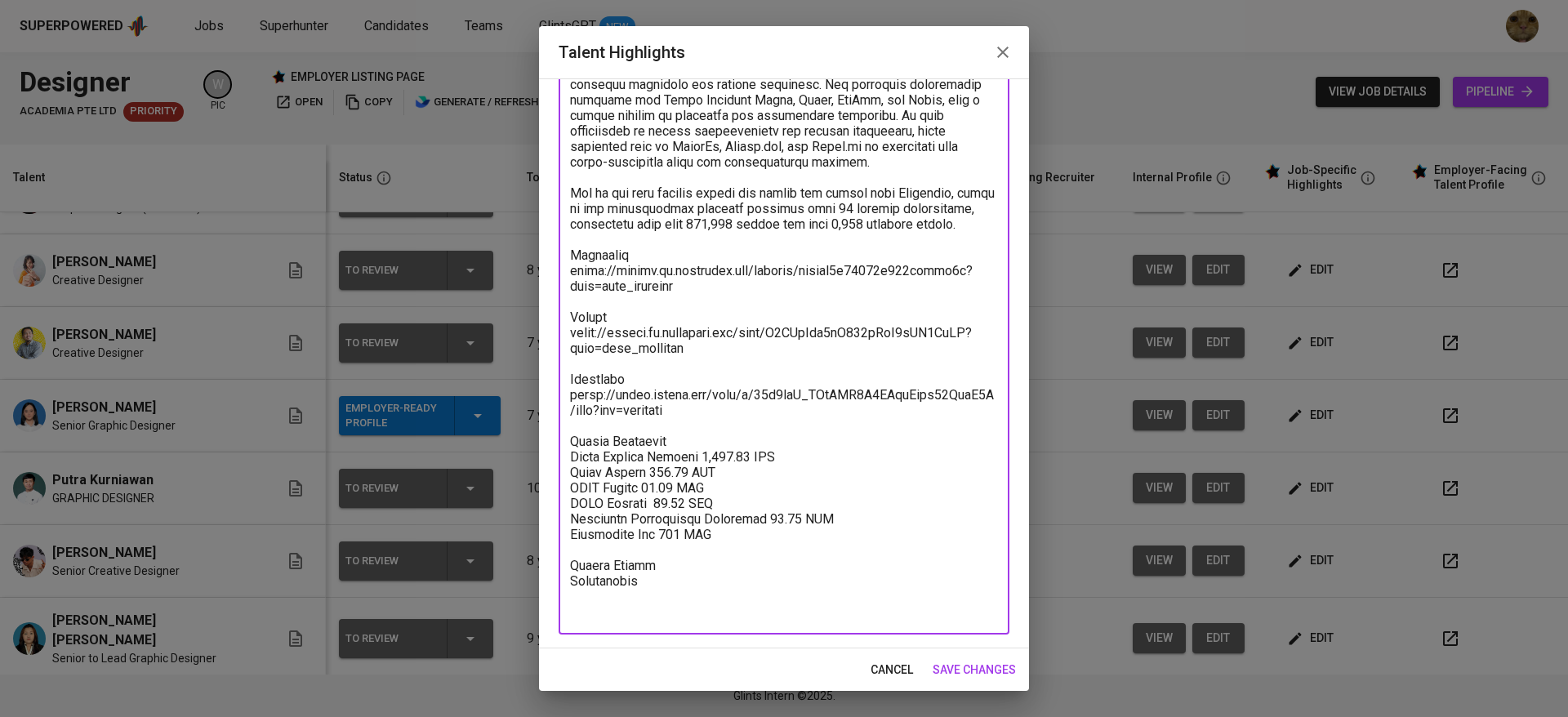
drag, startPoint x: 749, startPoint y: 568, endPoint x: 563, endPoint y: 470, distance: 210.2
click at [563, 470] on div "x Talent Highlights" at bounding box center [784, 169] width 451 height 930
paste textarea "Breakdown Salary: Total Payroll Cost 1,395.60 SGD Basic Salary 870.74 SGD BPJS …"
click at [630, 405] on textarea at bounding box center [784, 170] width 427 height 901
click at [620, 343] on textarea at bounding box center [784, 170] width 427 height 901
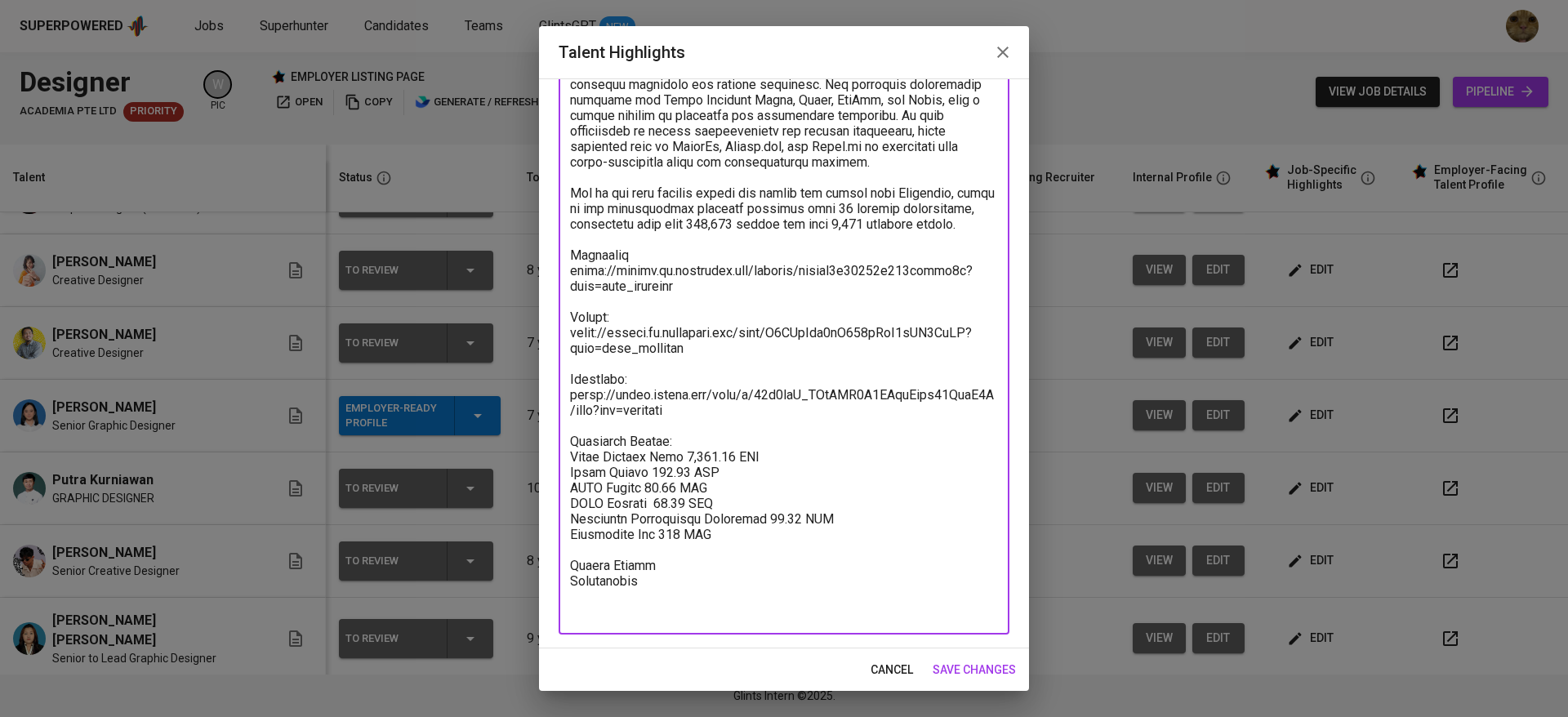
click at [645, 292] on textarea at bounding box center [784, 170] width 427 height 901
type textarea "Khevin is a Creative Designer with over 7 years of professional experience in t…"
click at [762, 660] on span "save changes" at bounding box center [974, 670] width 83 height 21
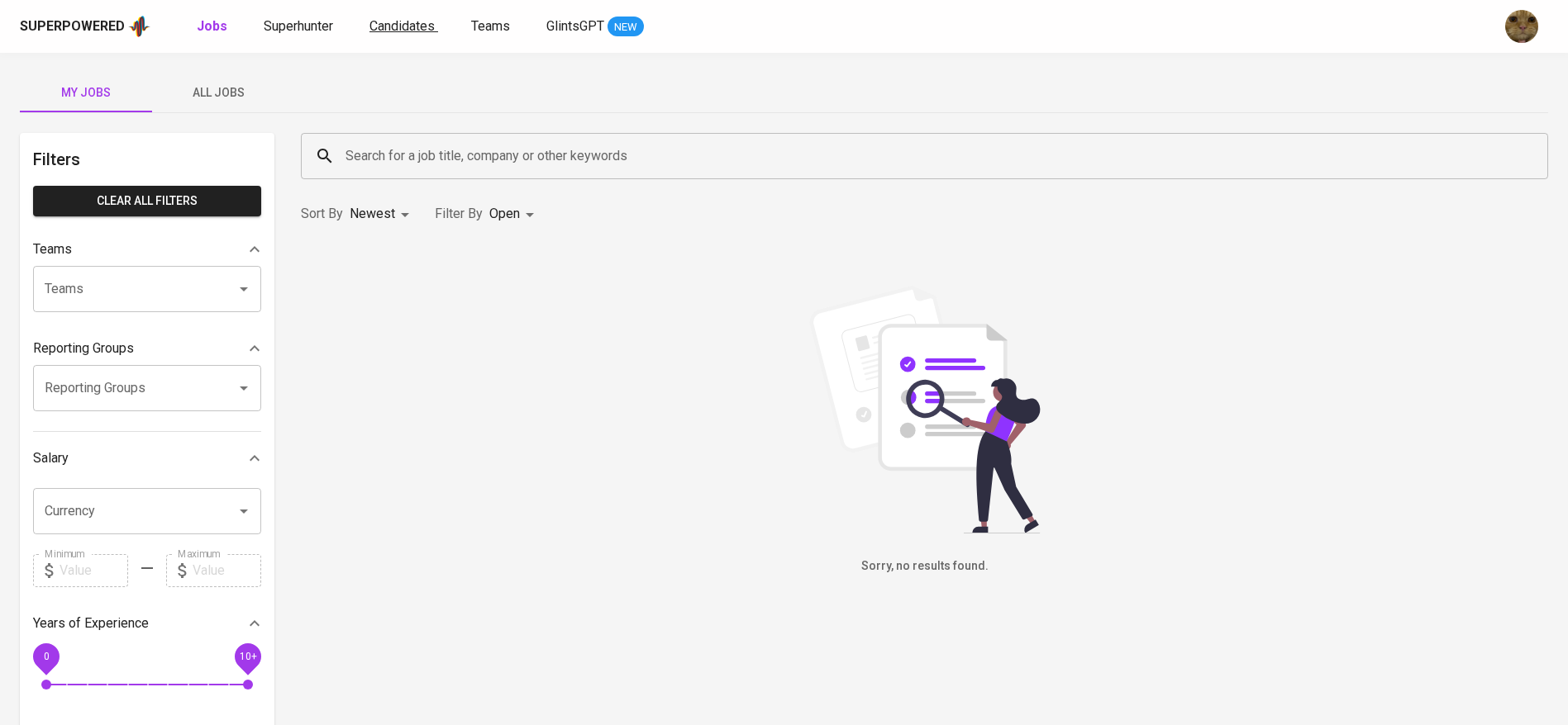
click at [412, 35] on link "Candidates" at bounding box center [403, 27] width 69 height 21
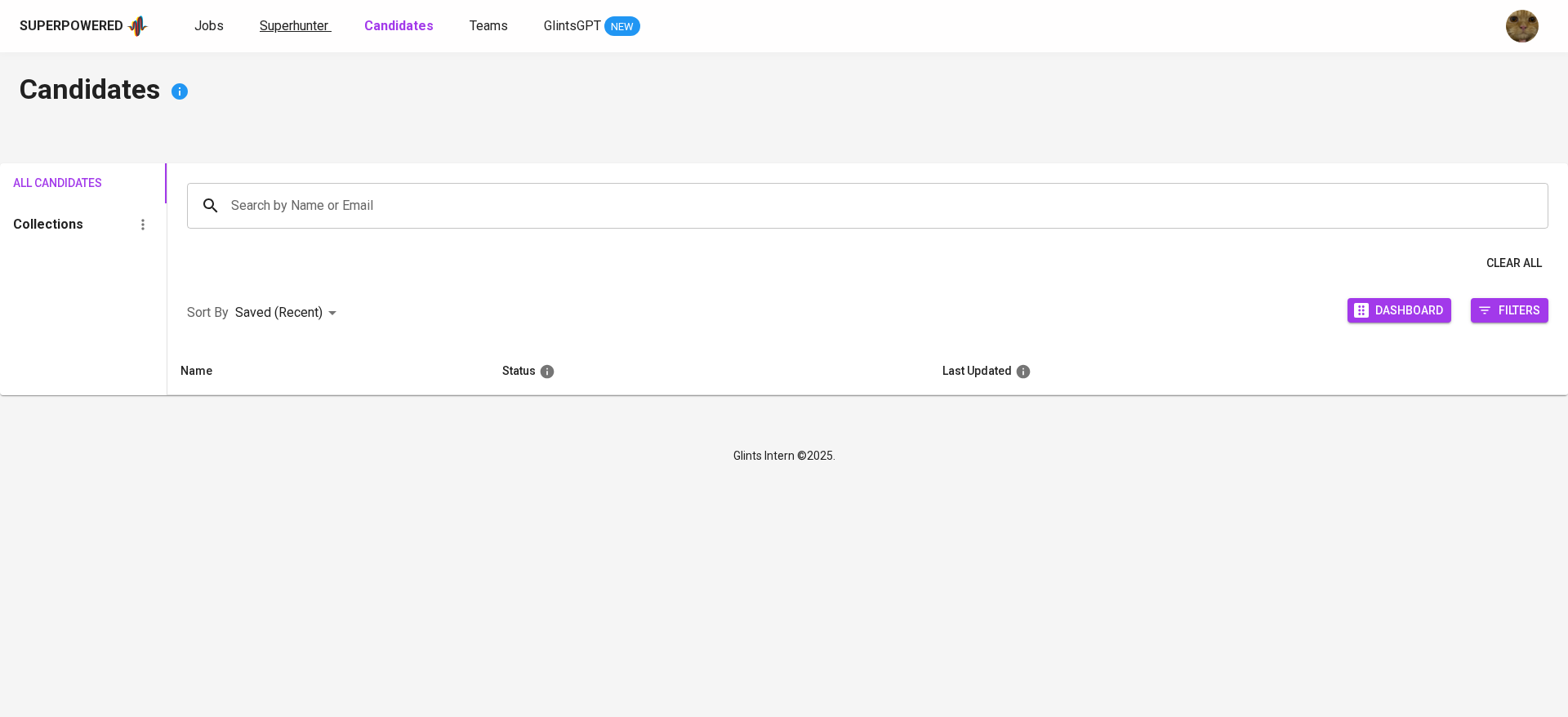
click at [309, 34] on link "Superhunter" at bounding box center [296, 26] width 72 height 21
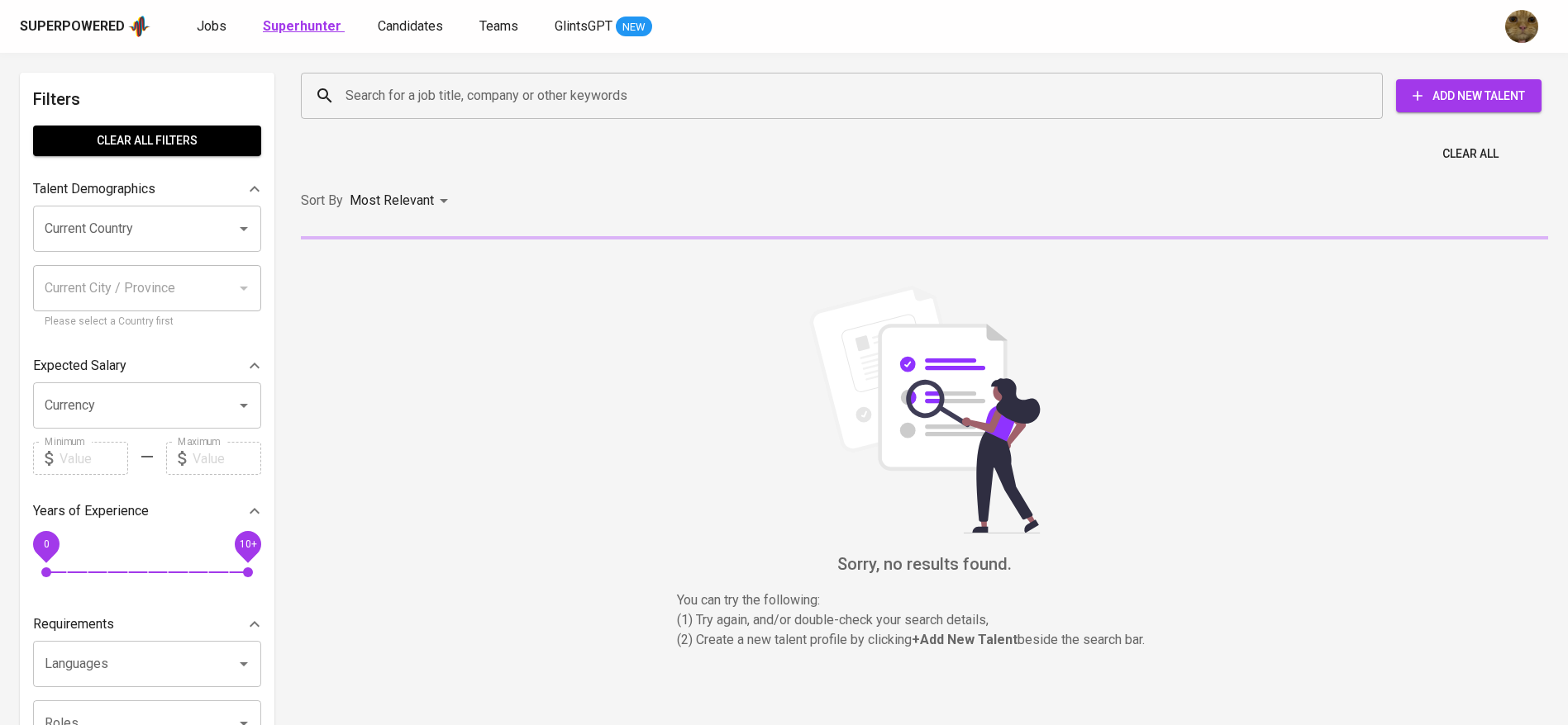
click at [306, 27] on b "Superhunter" at bounding box center [302, 26] width 79 height 16
click at [364, 69] on div "Search for a job title, company or other keywords Search for a job title, compa…" at bounding box center [920, 96] width 1247 height 53
click at [395, 109] on input "Search for a job title, company or other keywords" at bounding box center [845, 96] width 1009 height 31
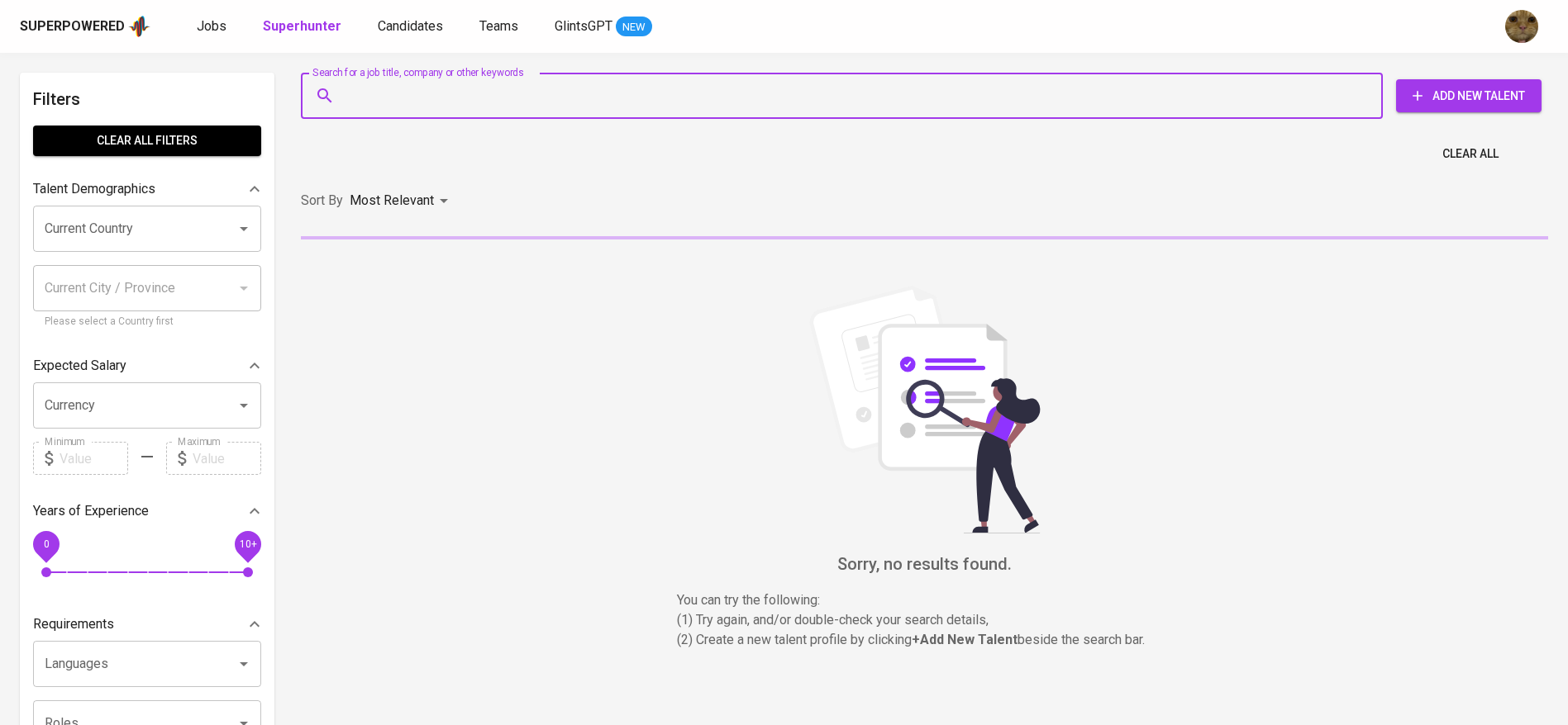
paste input "marom.nailul@gmail.com"
type input "marom.nailul@gmail.com"
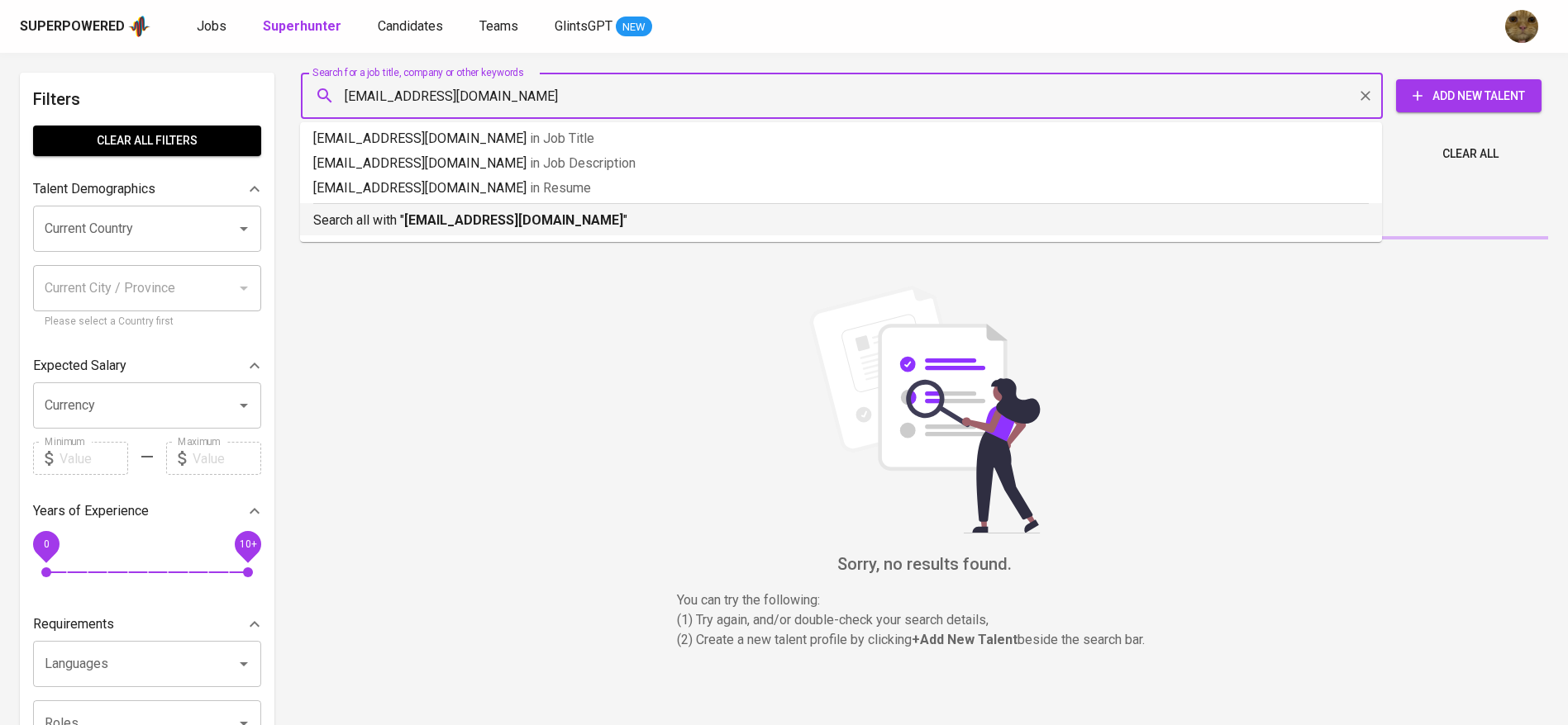
click at [427, 219] on b "marom.nailul@gmail.com" at bounding box center [513, 219] width 219 height 16
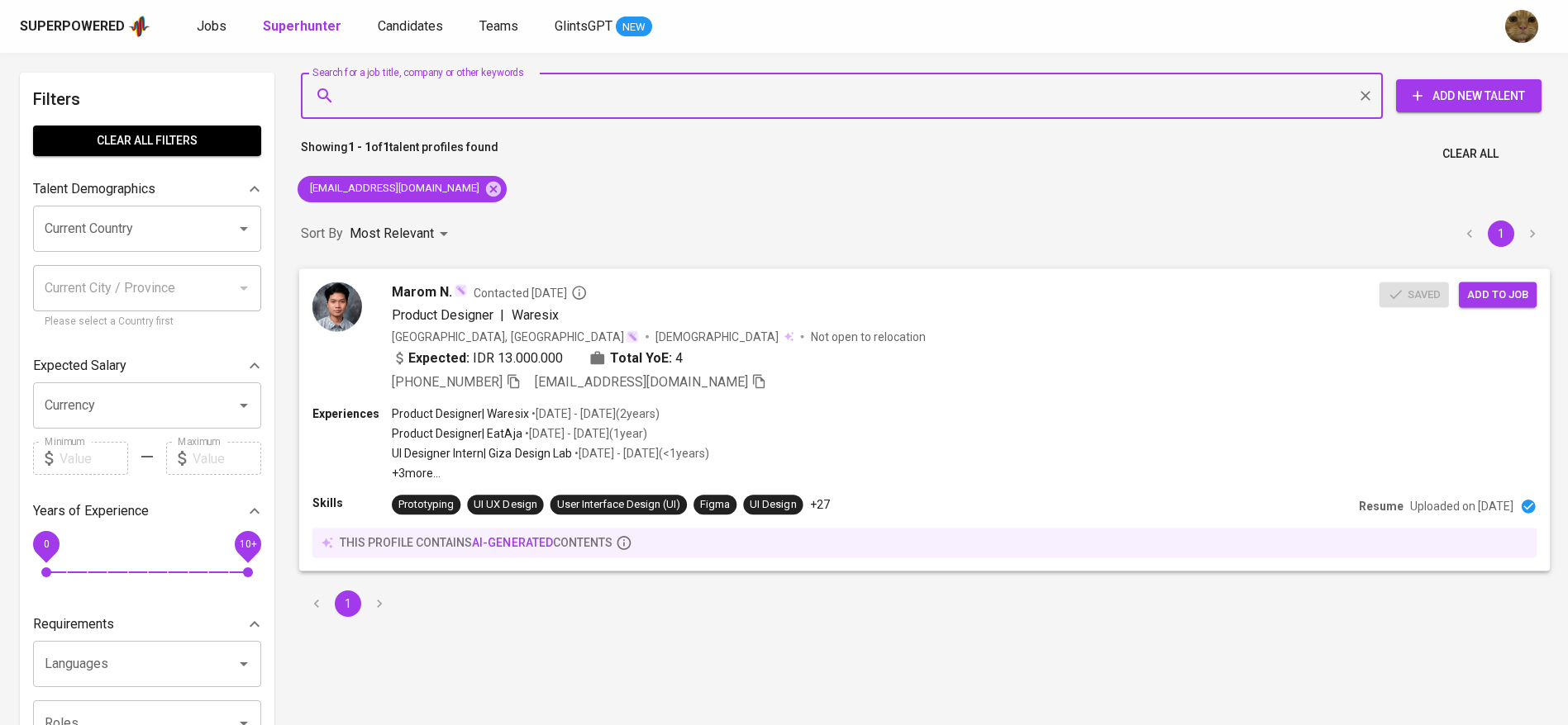
click at [1054, 410] on div "Experiences Product Designer | Waresix • Jan 2022 - Mar 2024 ( 2 years ) Produc…" at bounding box center [925, 442] width 1224 height 76
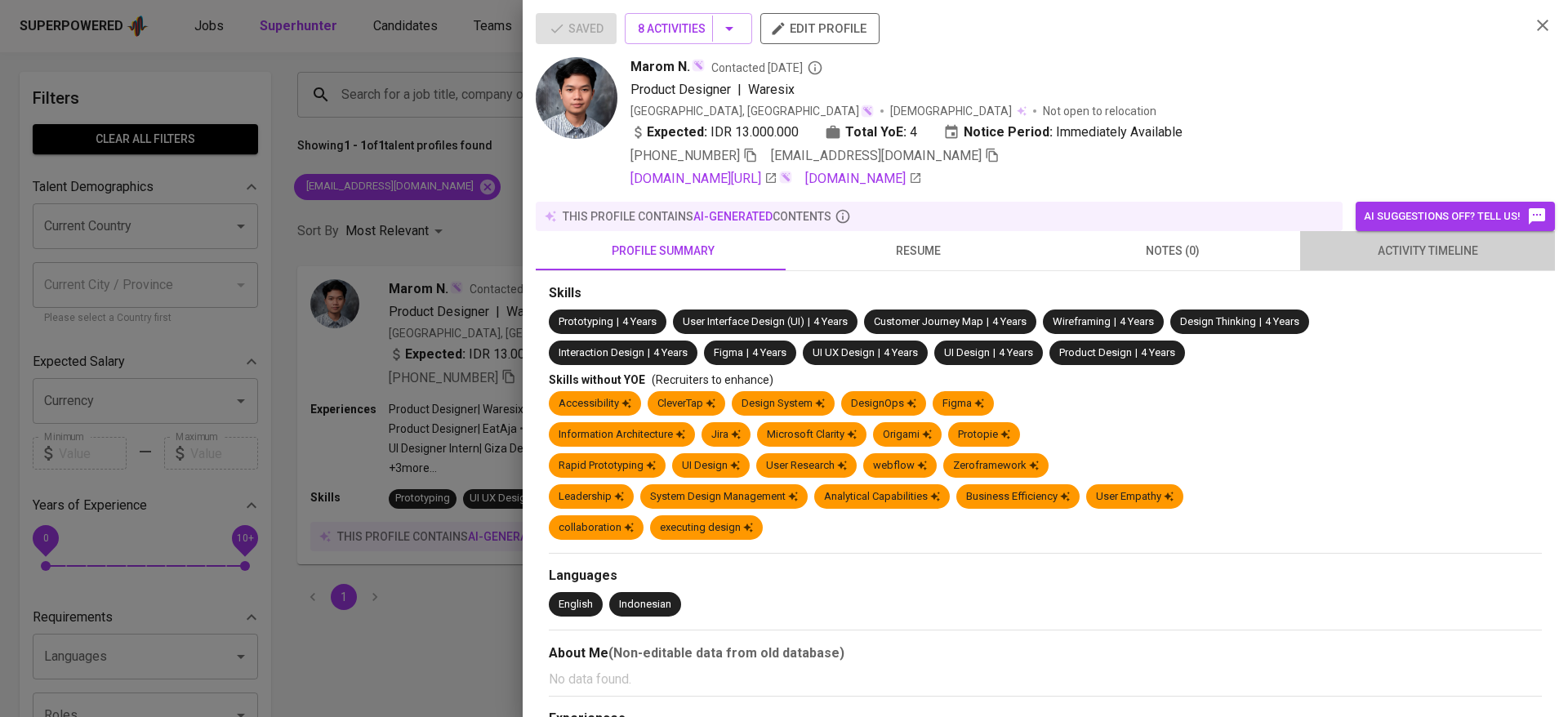
click at [1452, 231] on button "activity timeline" at bounding box center [1427, 250] width 255 height 39
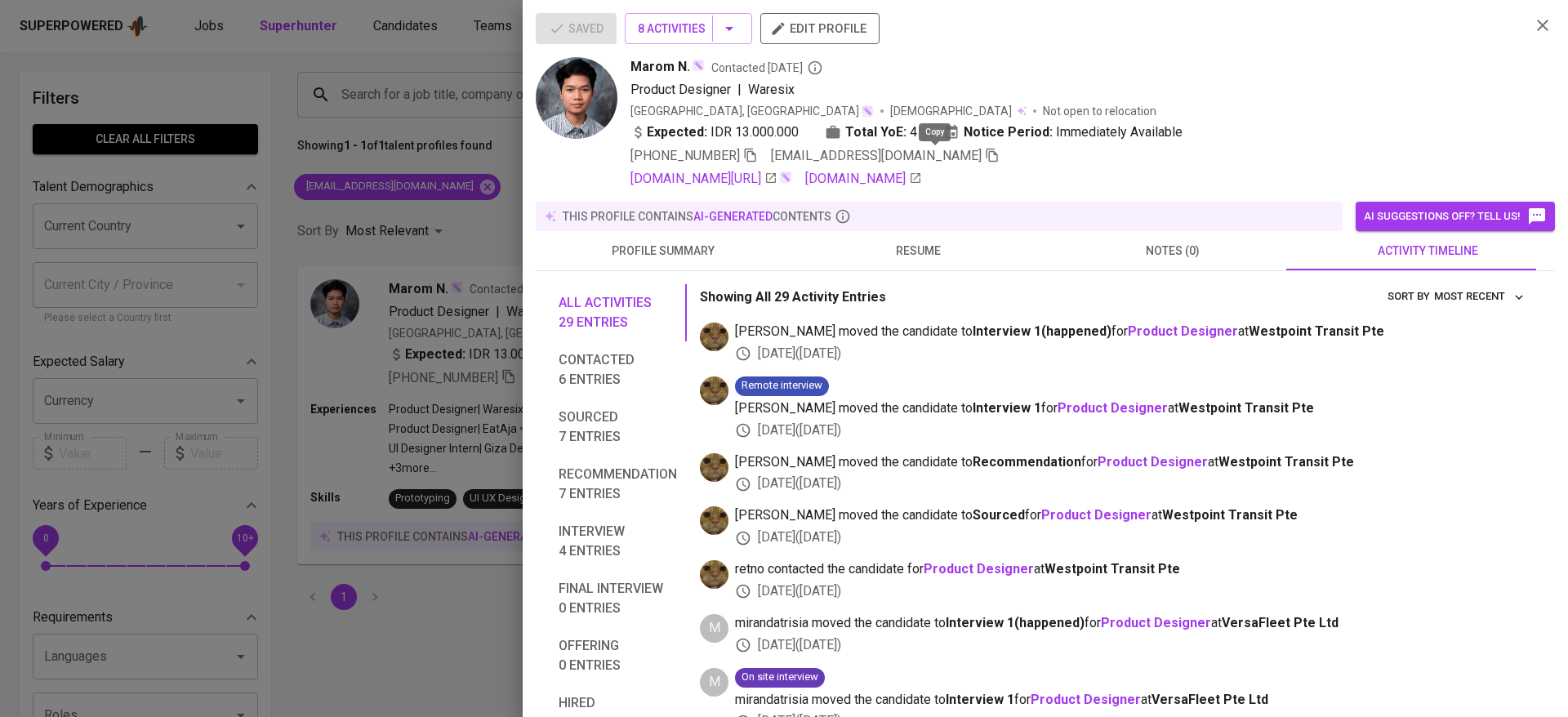
click at [985, 149] on icon "button" at bounding box center [992, 156] width 14 height 14
click at [466, 101] on div at bounding box center [784, 358] width 1568 height 717
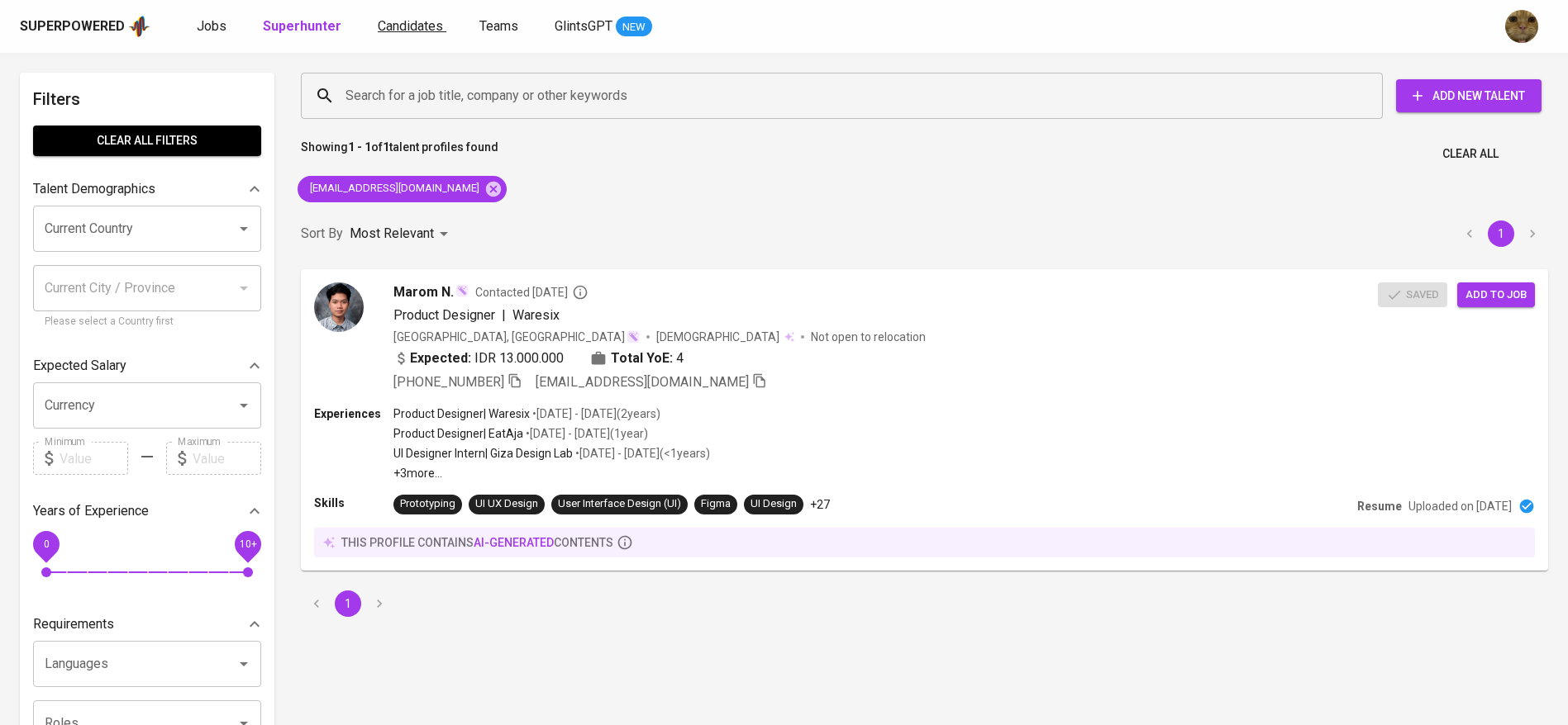
click at [405, 24] on span "Candidates" at bounding box center [410, 26] width 65 height 16
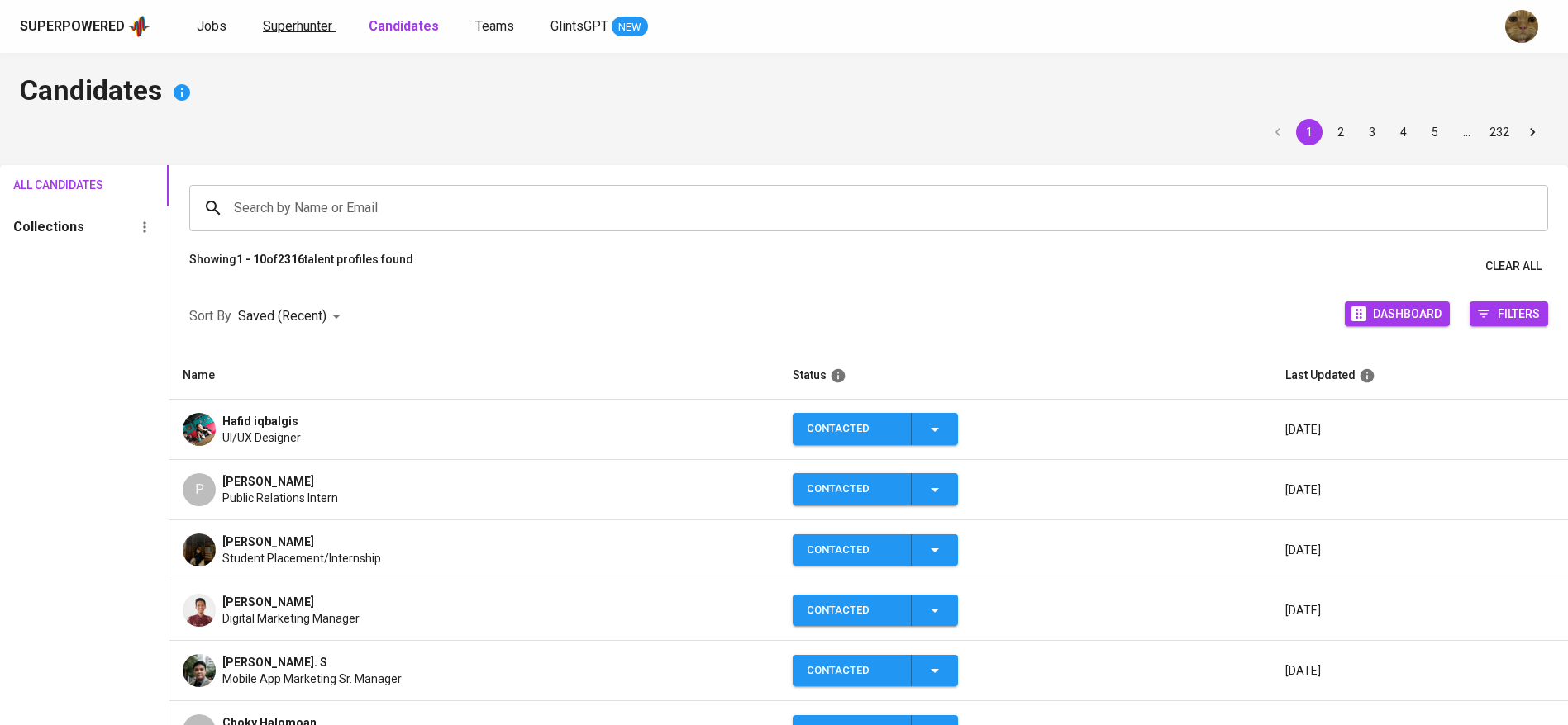
click at [287, 36] on link "Superhunter" at bounding box center [299, 27] width 73 height 21
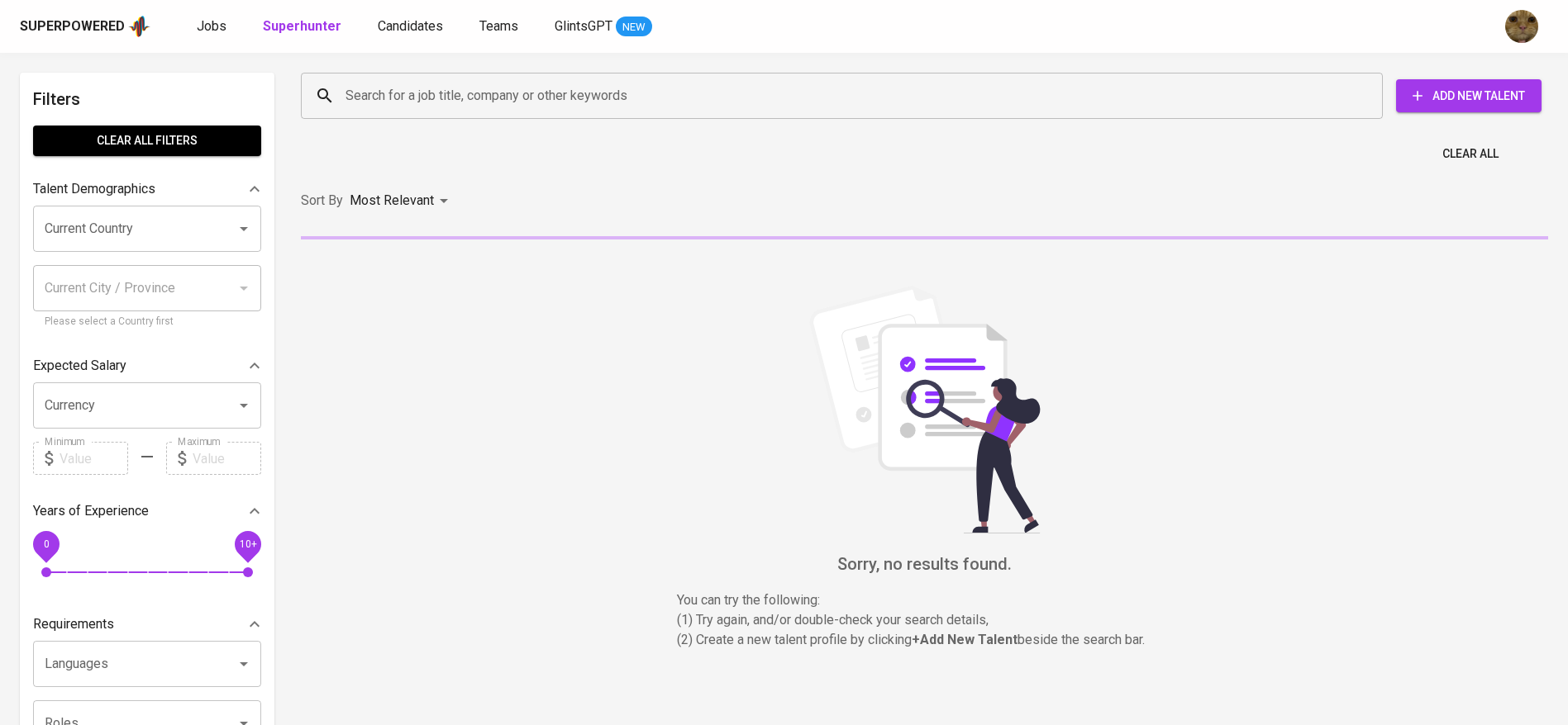
click at [413, 99] on input "Search for a job title, company or other keywords" at bounding box center [845, 96] width 1009 height 31
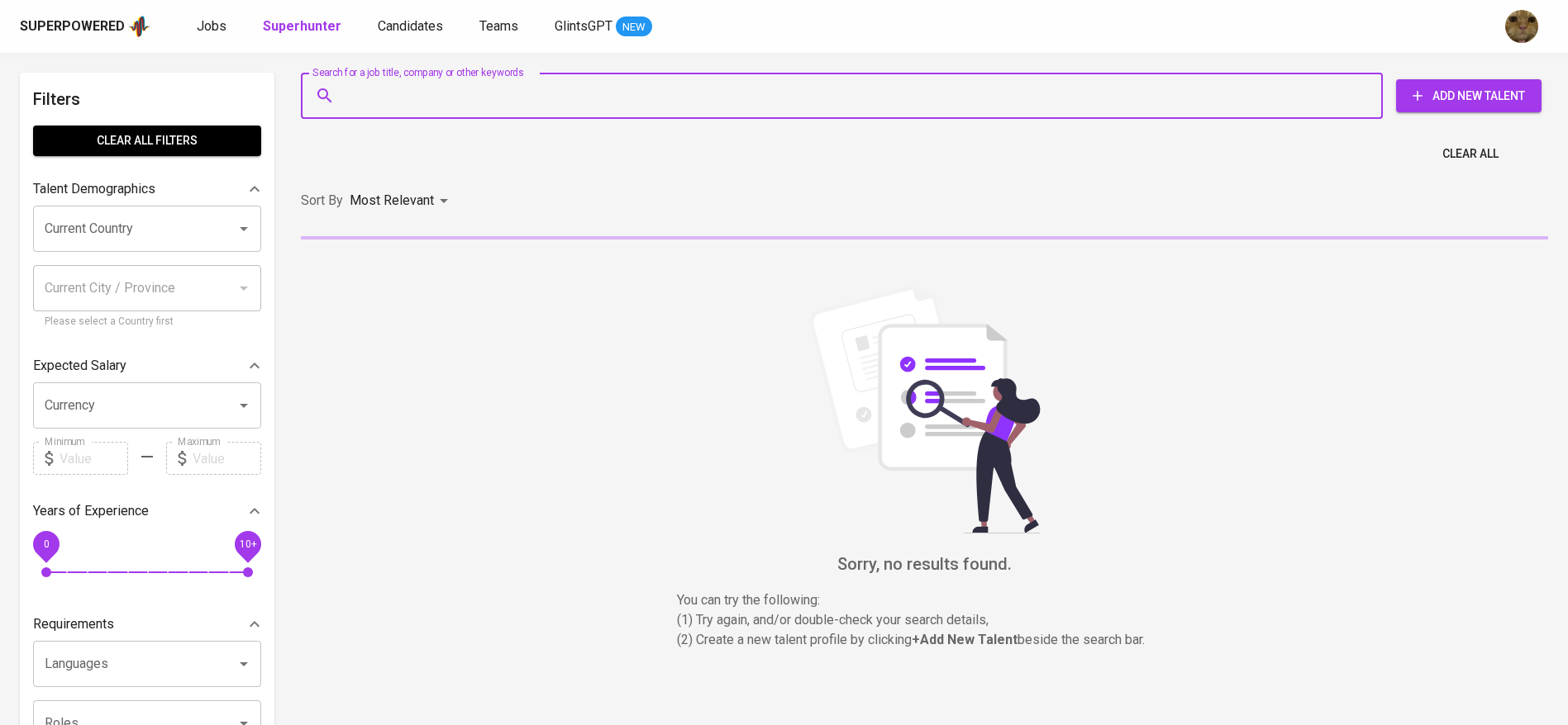
paste input "marom.nailul@gmail.com"
type input "marom.nailul@gmail.com"
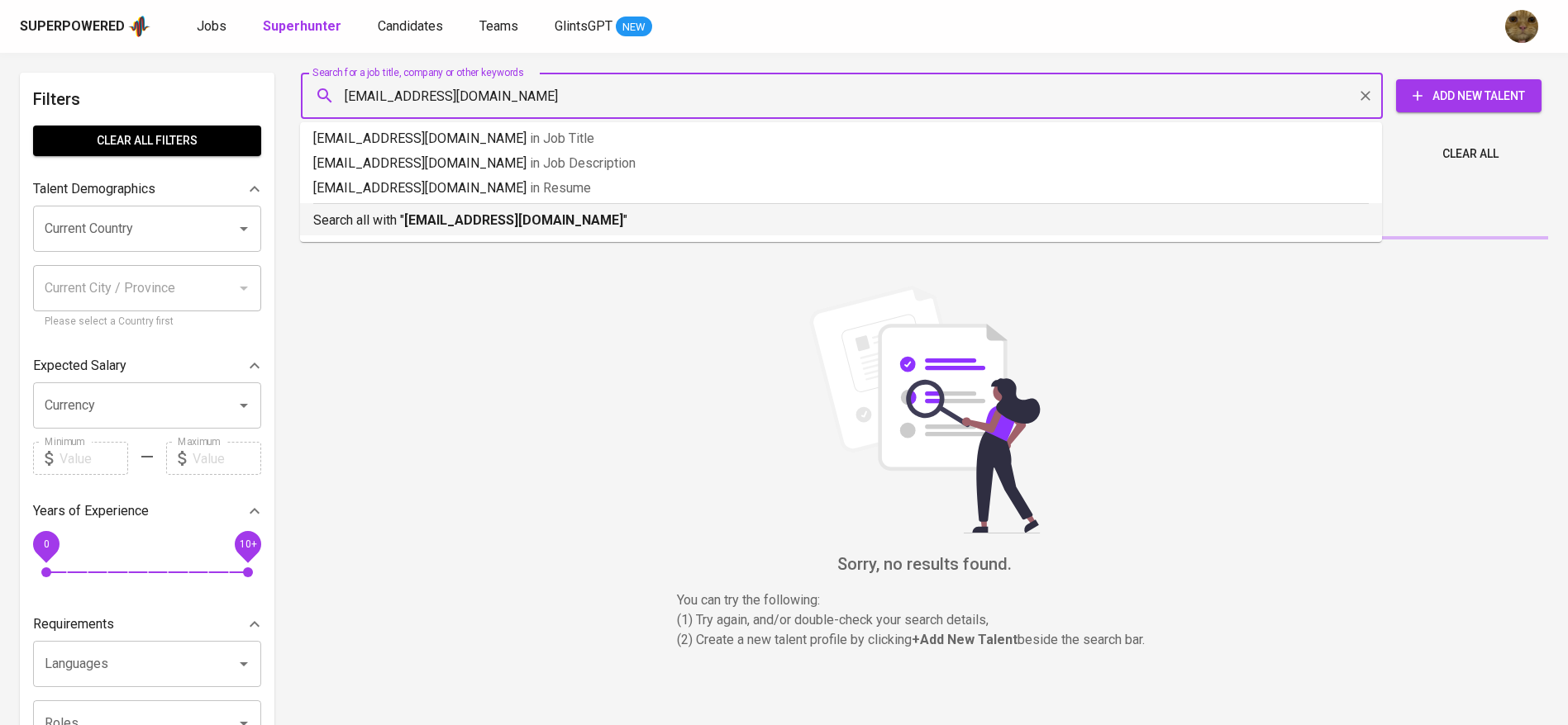
click at [415, 215] on b "marom.nailul@gmail.com" at bounding box center [513, 219] width 219 height 16
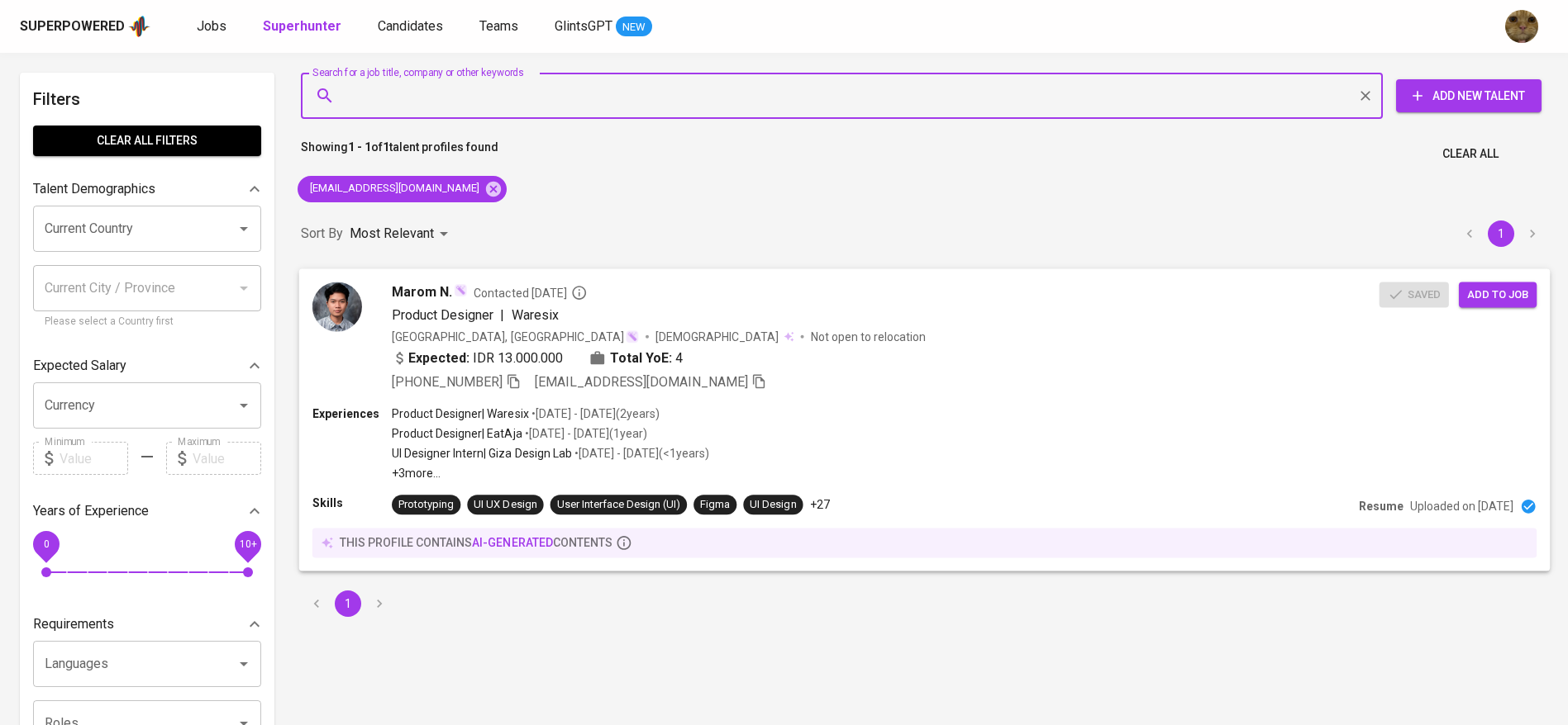
click at [1491, 296] on span "Add to job" at bounding box center [1498, 294] width 61 height 19
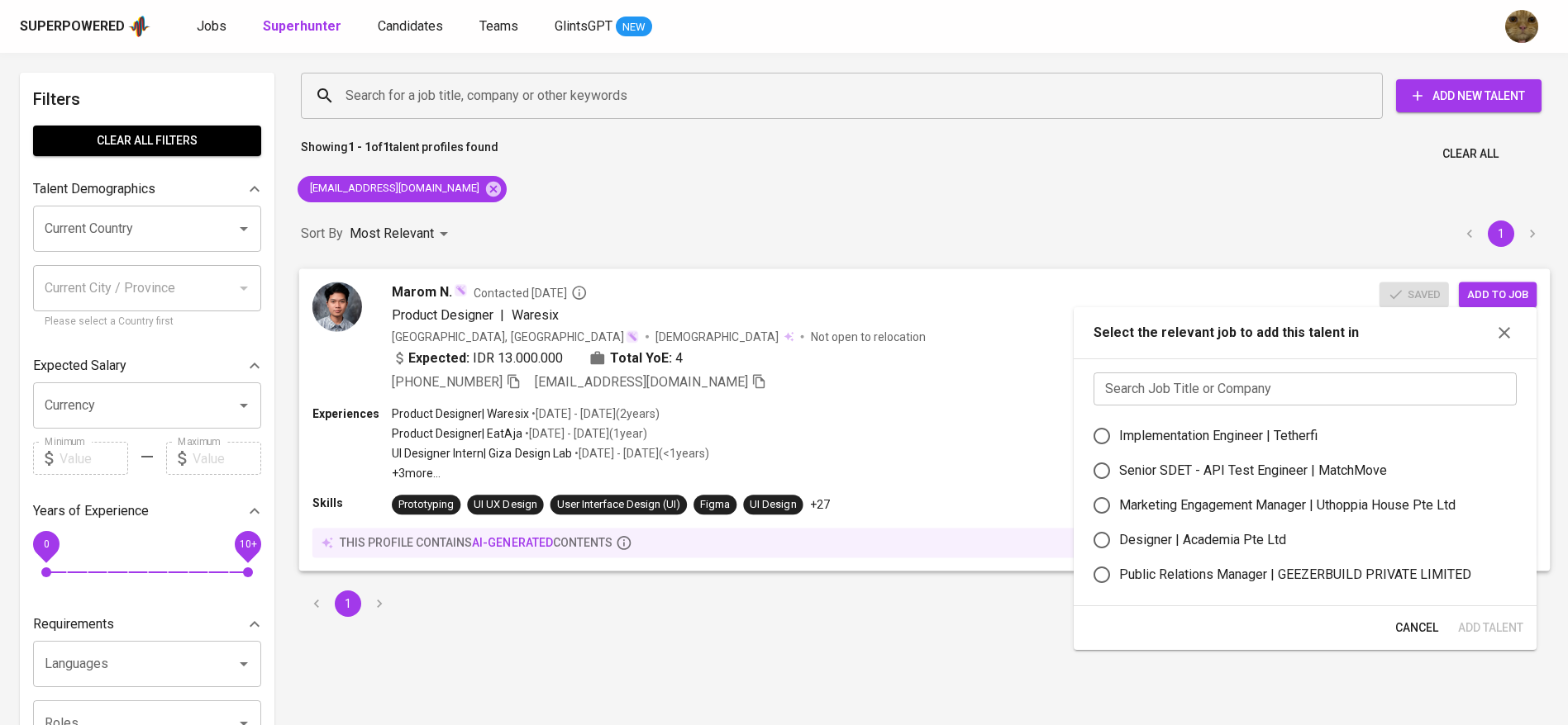
click at [1189, 277] on div "Marom N. Contacted 9 months ago Product Designer | Waresix Indonesia, DKI Jakar…" at bounding box center [925, 337] width 1251 height 137
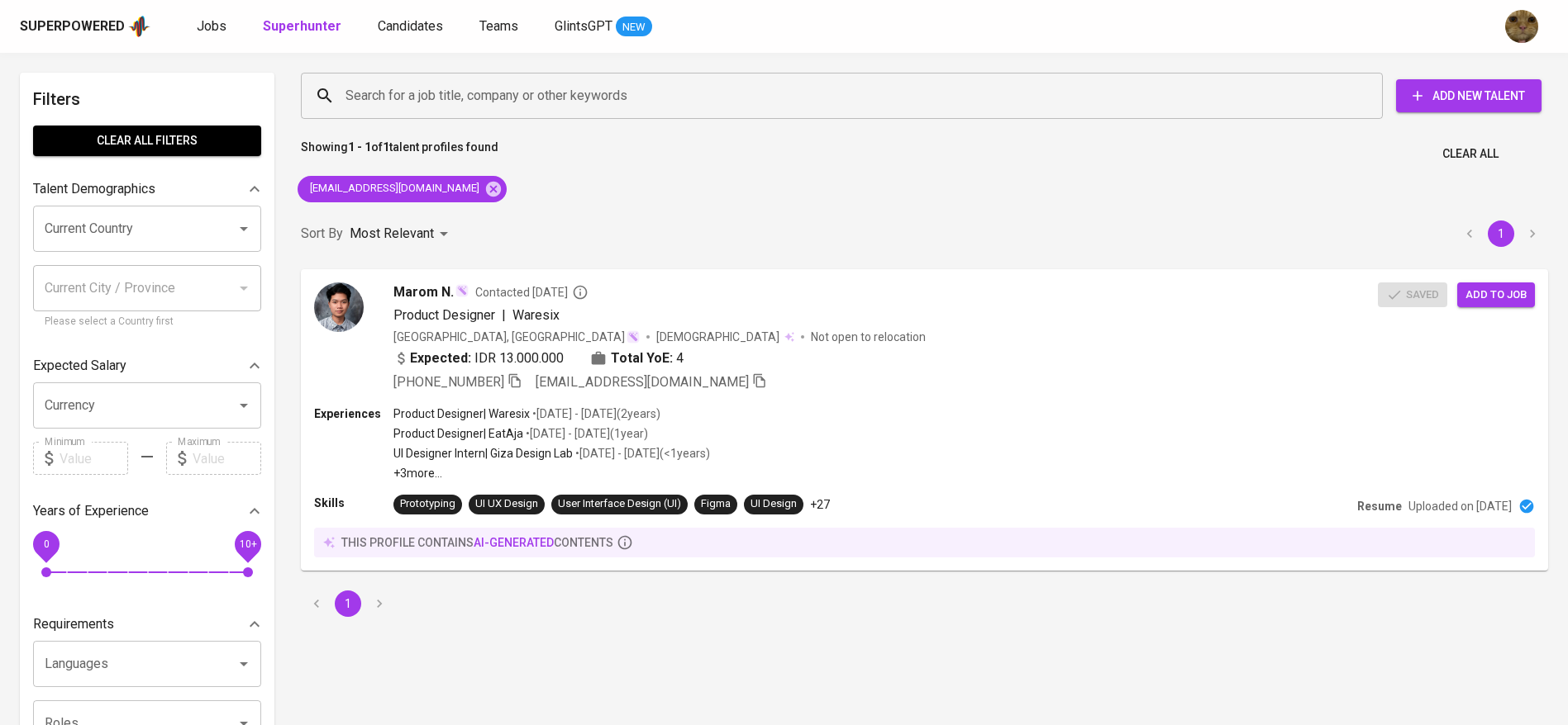
click at [403, 38] on div "Superpowered Jobs Superhunter Candidates Teams GlintsGPT NEW" at bounding box center [757, 26] width 1476 height 25
click at [389, 19] on span "Candidates" at bounding box center [410, 26] width 65 height 16
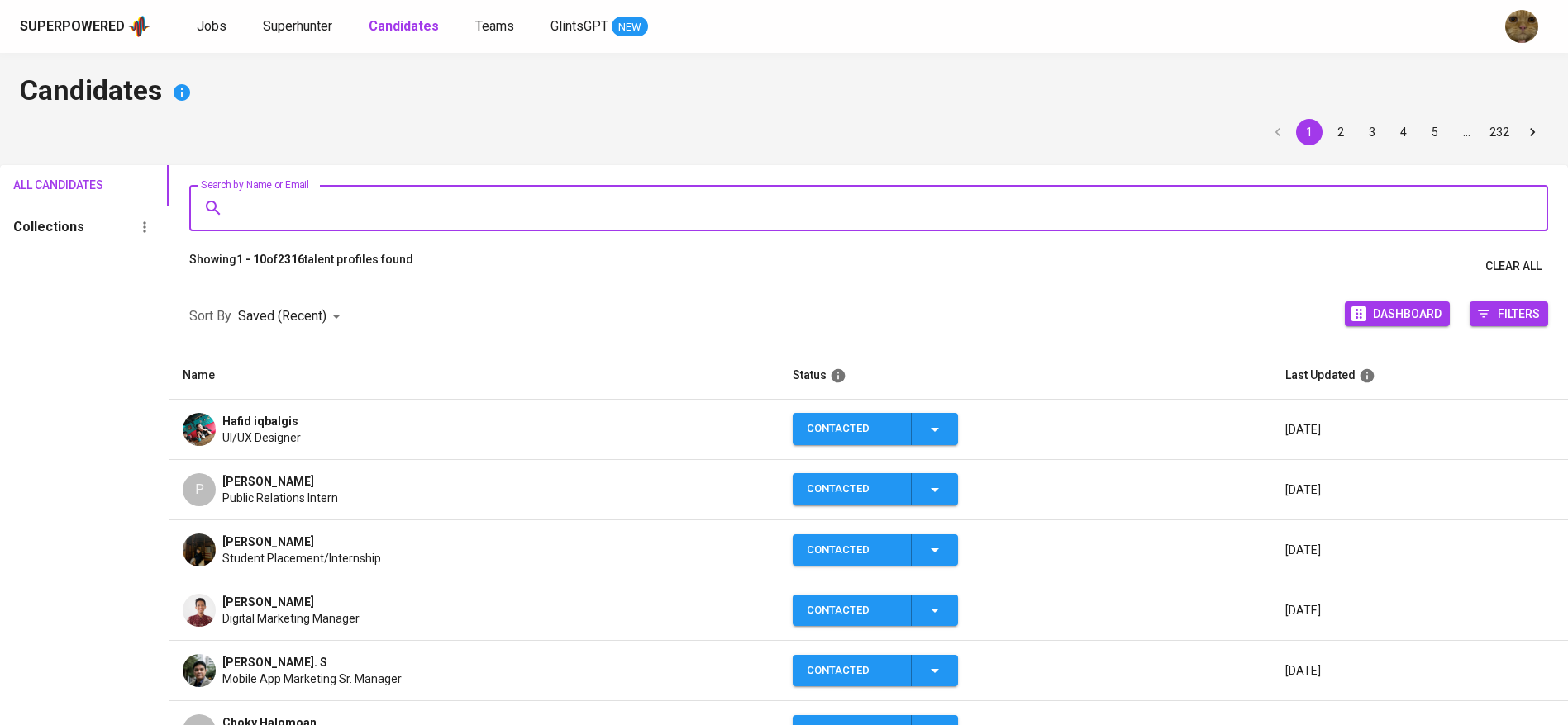
click at [285, 208] on input "Search by Name or Email" at bounding box center [873, 208] width 1286 height 31
paste input "marom.nailul@gmail.com"
type input "marom.nailul@gmail.com"
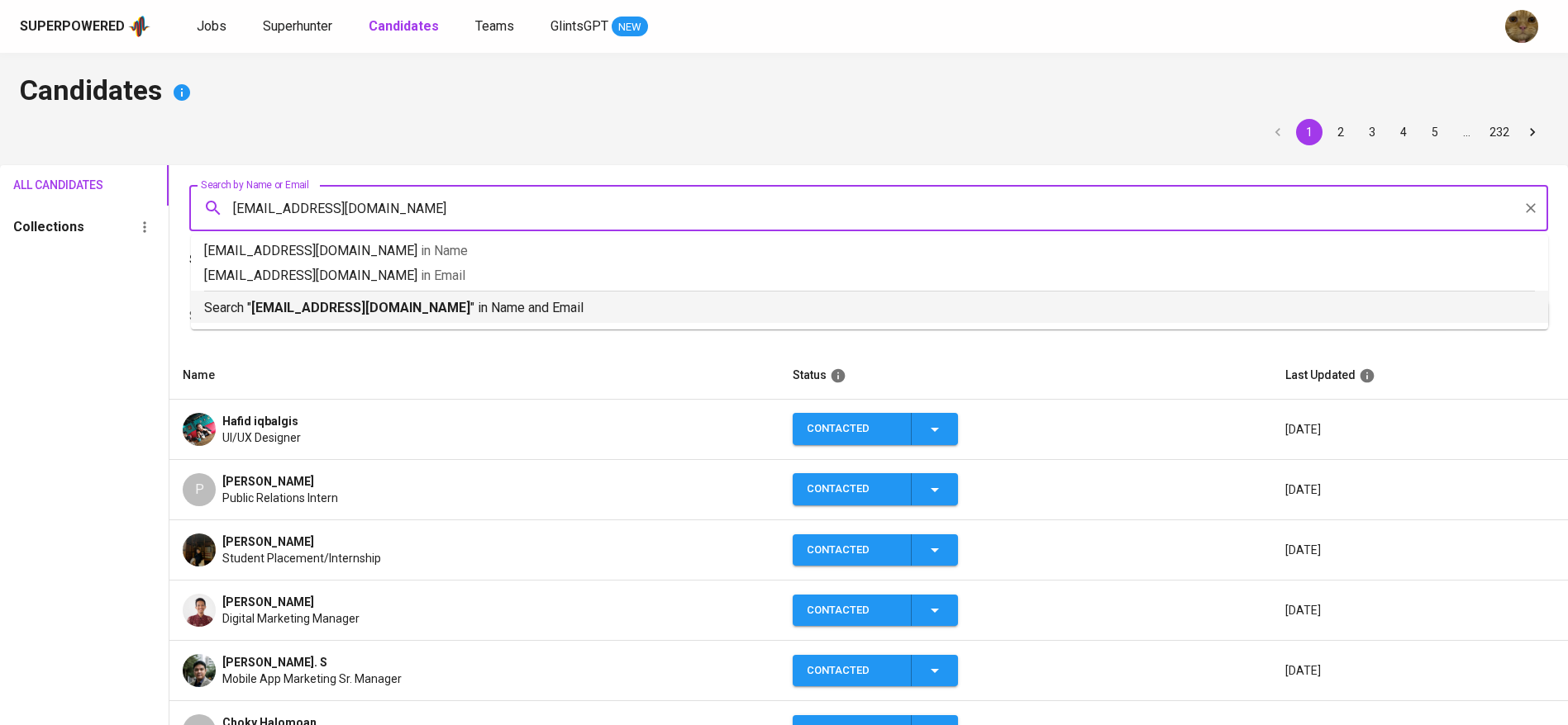
click at [295, 304] on b "marom.nailul@gmail.com" at bounding box center [360, 307] width 219 height 16
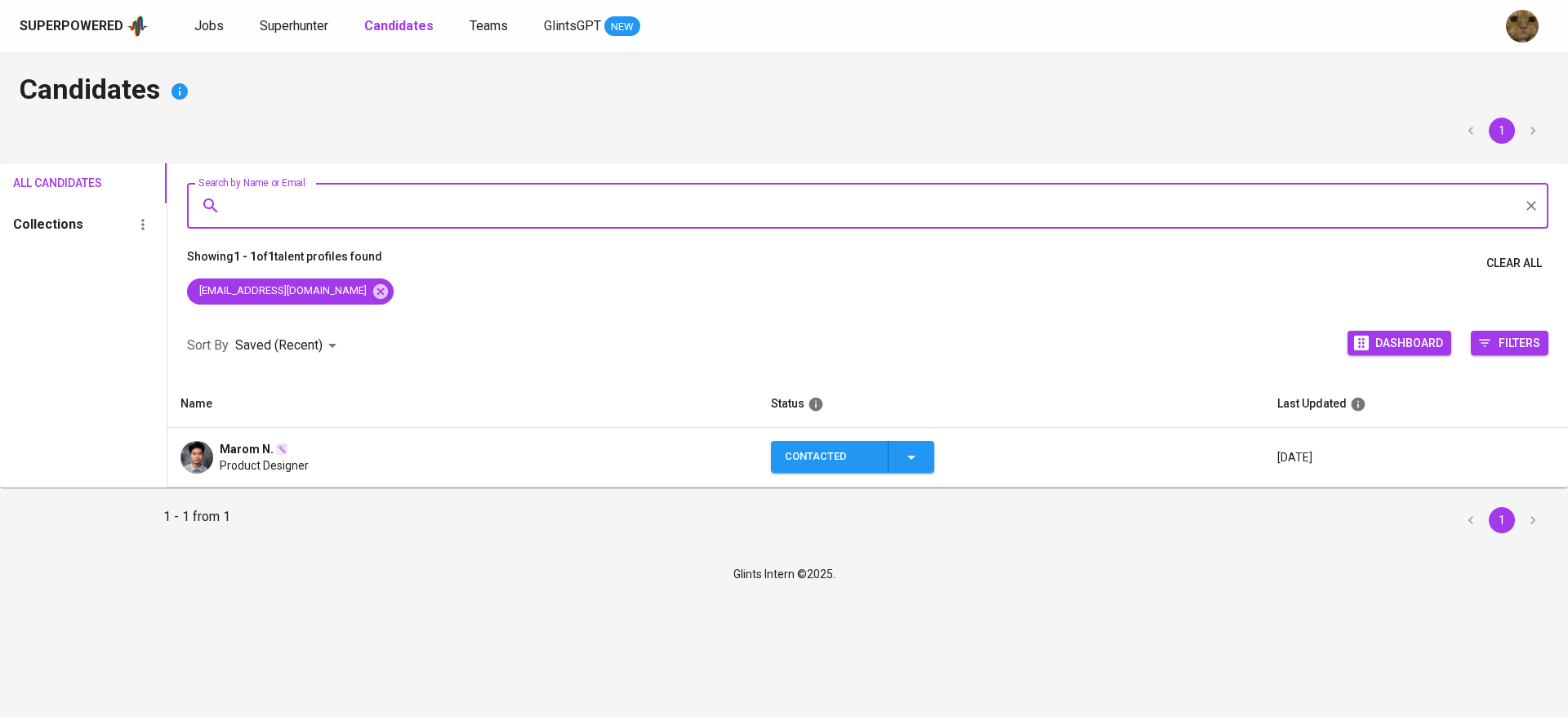
click at [904, 465] on icon "button" at bounding box center [912, 458] width 20 height 20
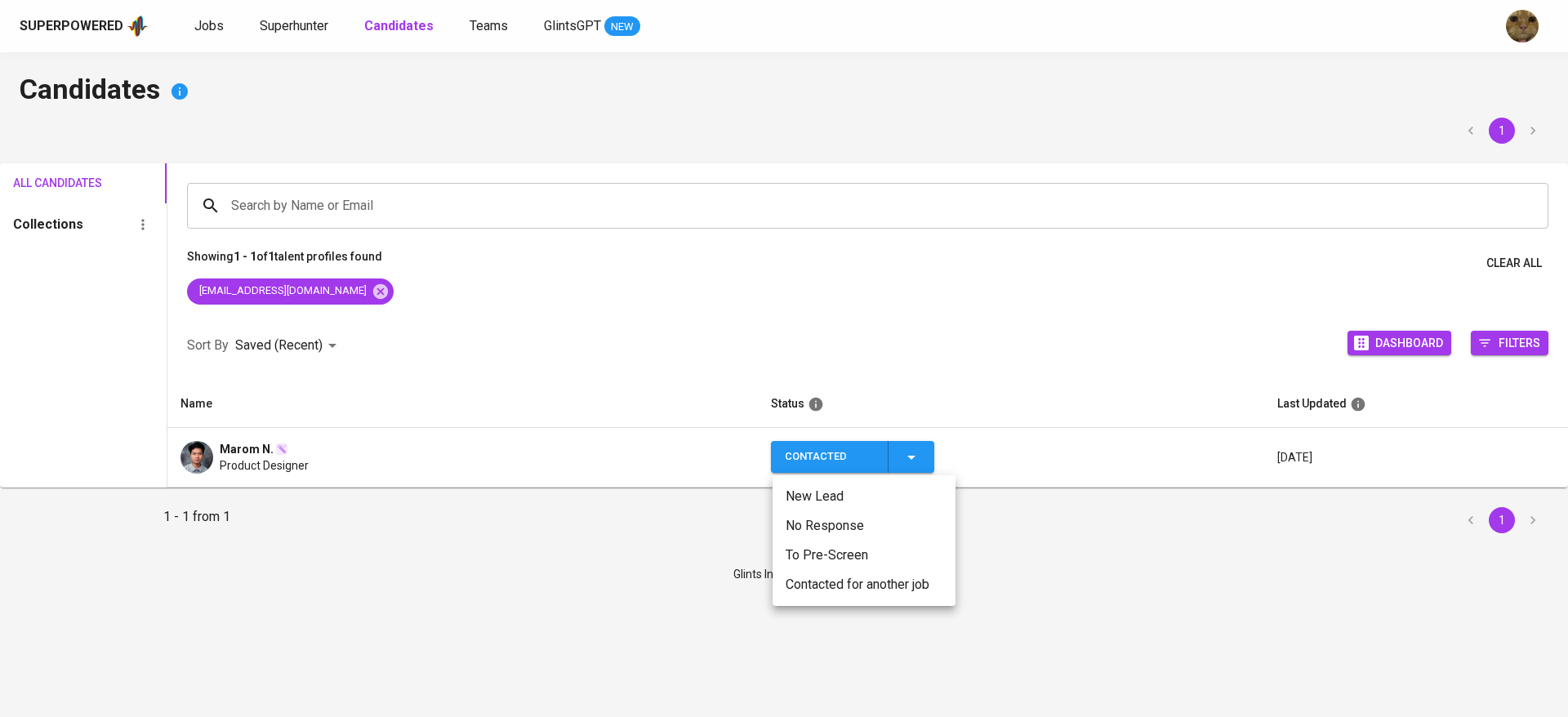
click at [845, 580] on li "Contacted for another job" at bounding box center [864, 585] width 183 height 30
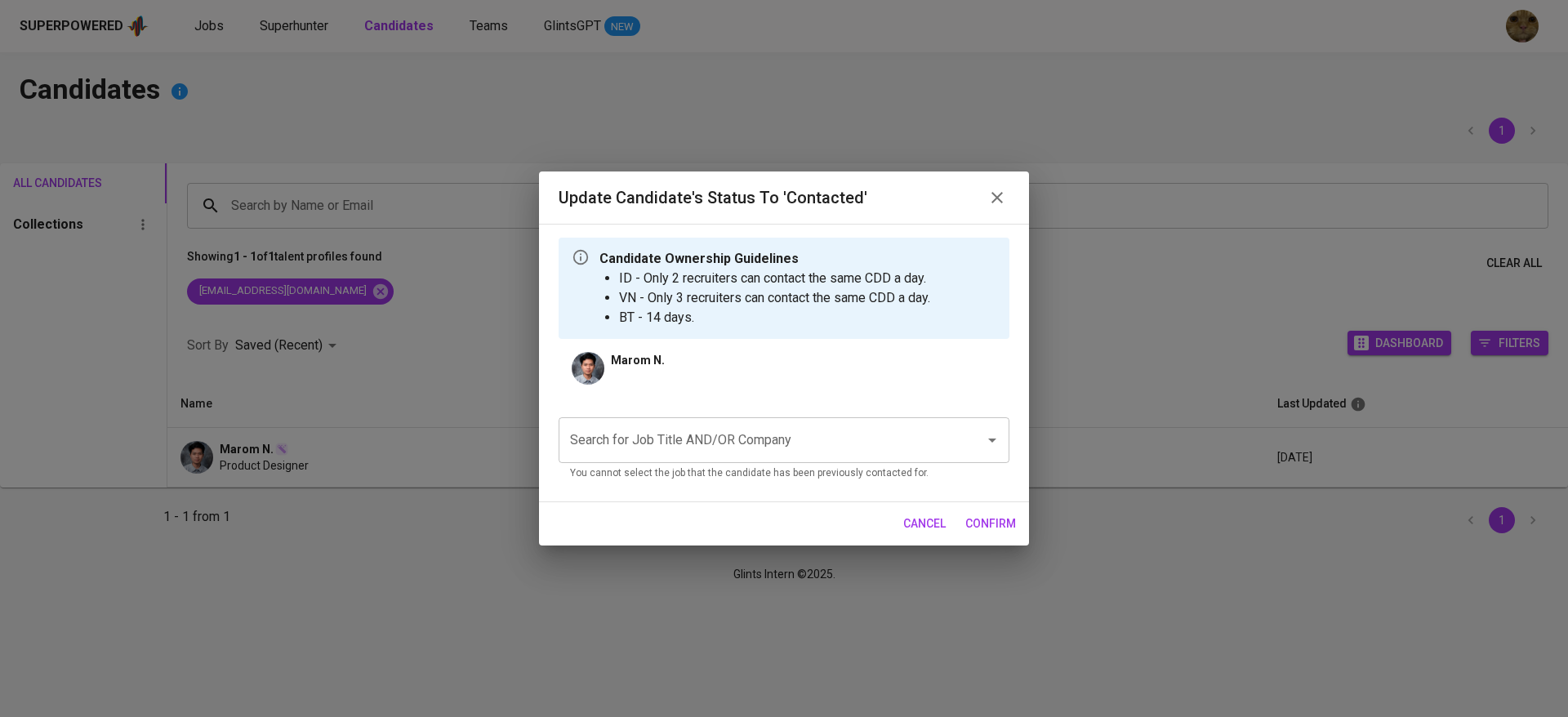
click at [658, 459] on div "Search for Job Title AND/OR Company" at bounding box center [784, 440] width 451 height 46
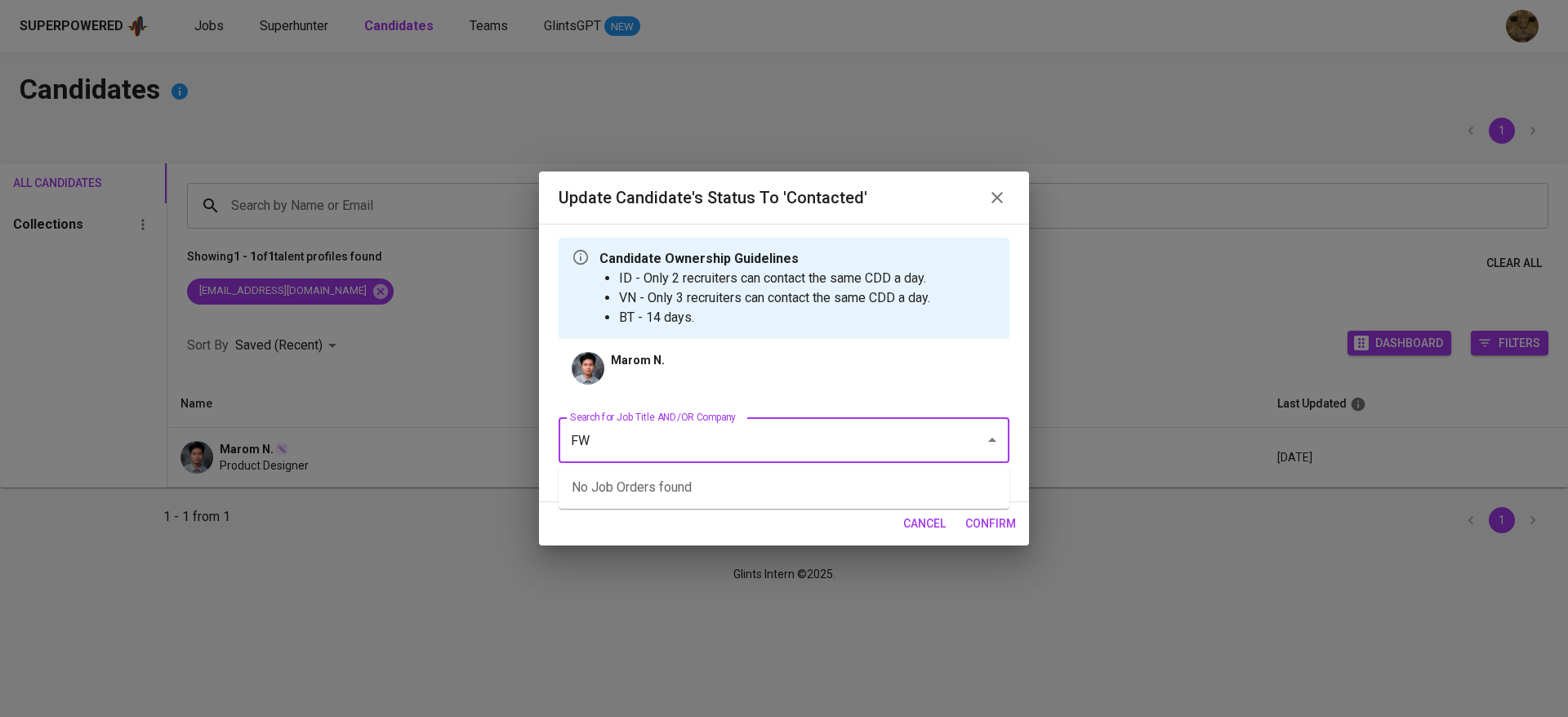
type input "FWD"
click at [626, 487] on li "Product Designer (Allied Container Group)" at bounding box center [784, 487] width 451 height 30
type input "PRODUCT DESIGNER"
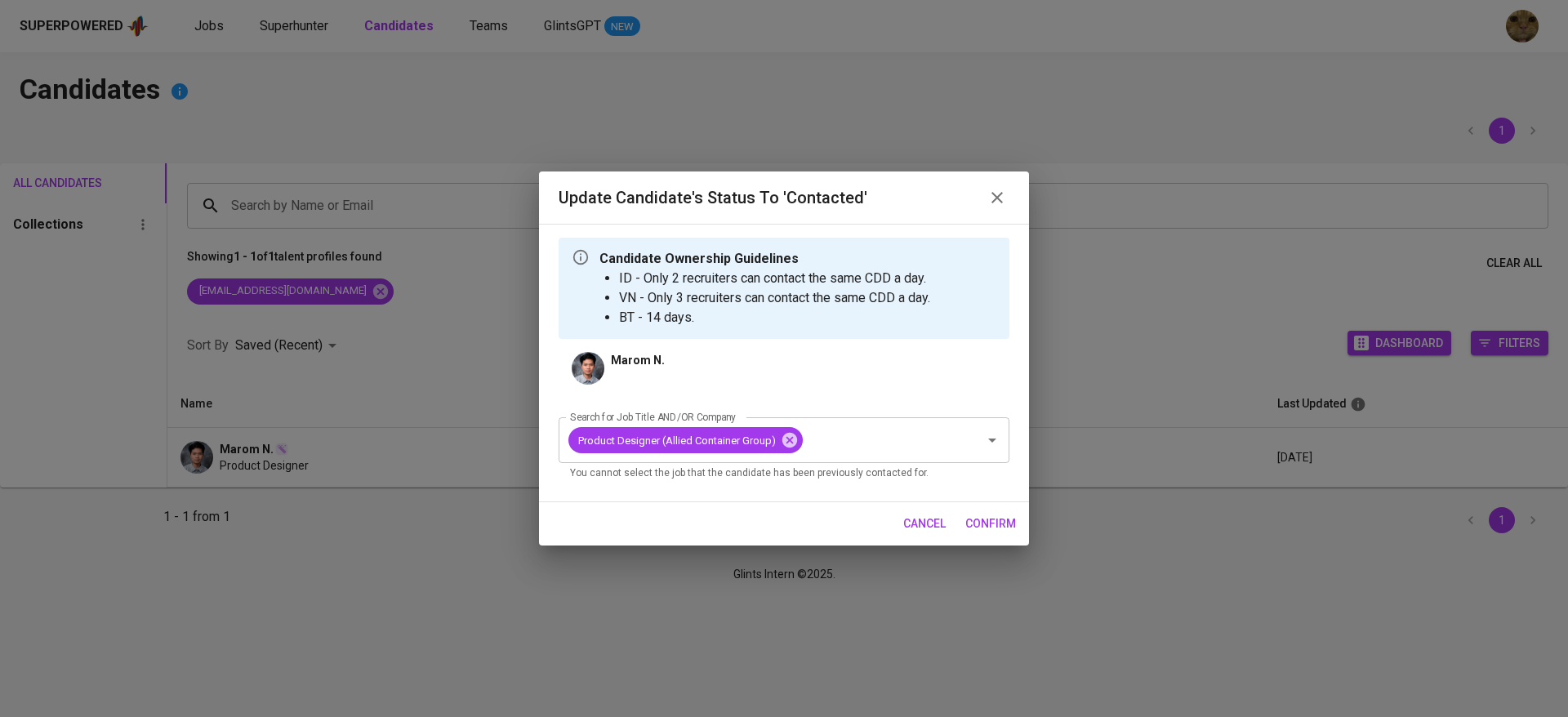
click at [970, 524] on span "confirm" at bounding box center [991, 524] width 51 height 21
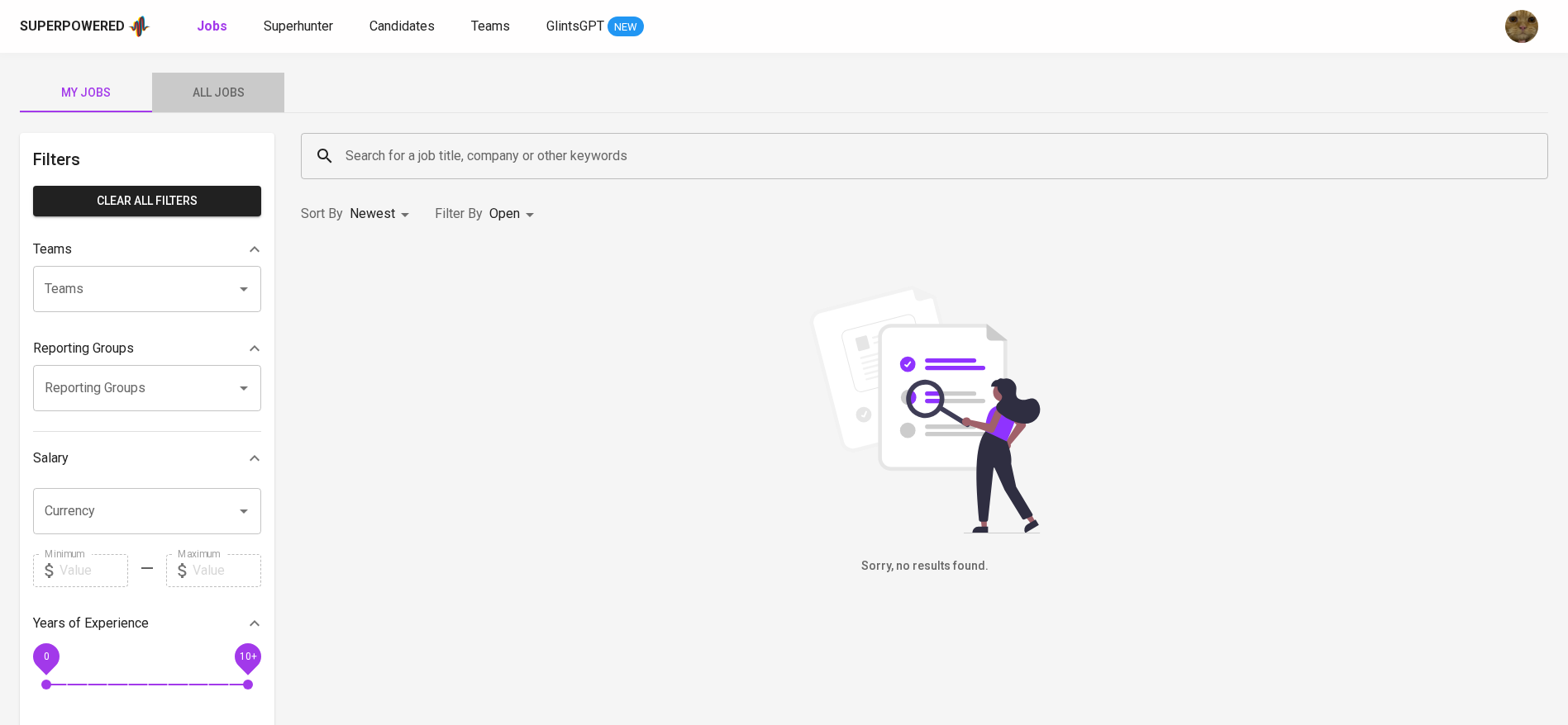
click at [225, 83] on span "All Jobs" at bounding box center [218, 92] width 113 height 21
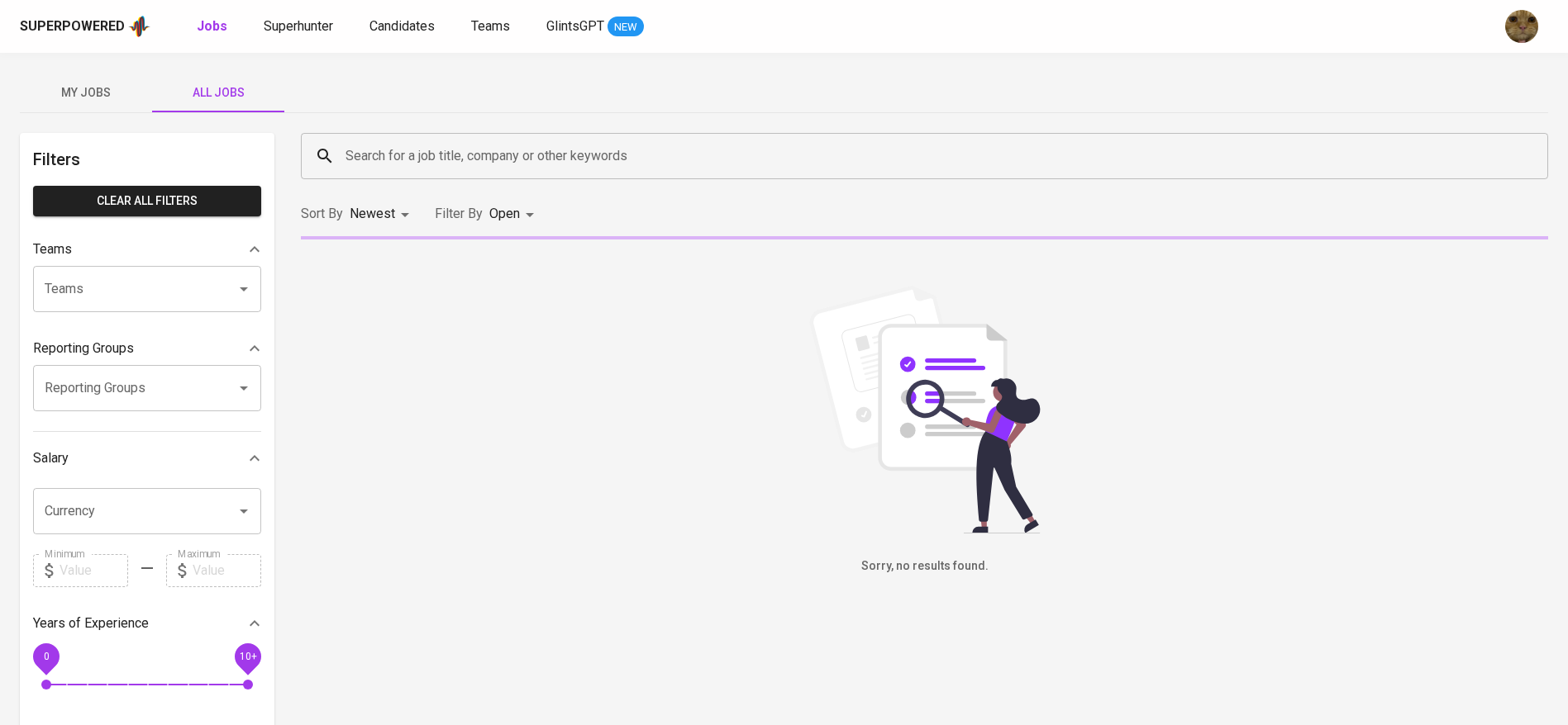
click at [362, 135] on div "Search for a job title, company or other keywords" at bounding box center [924, 155] width 1247 height 47
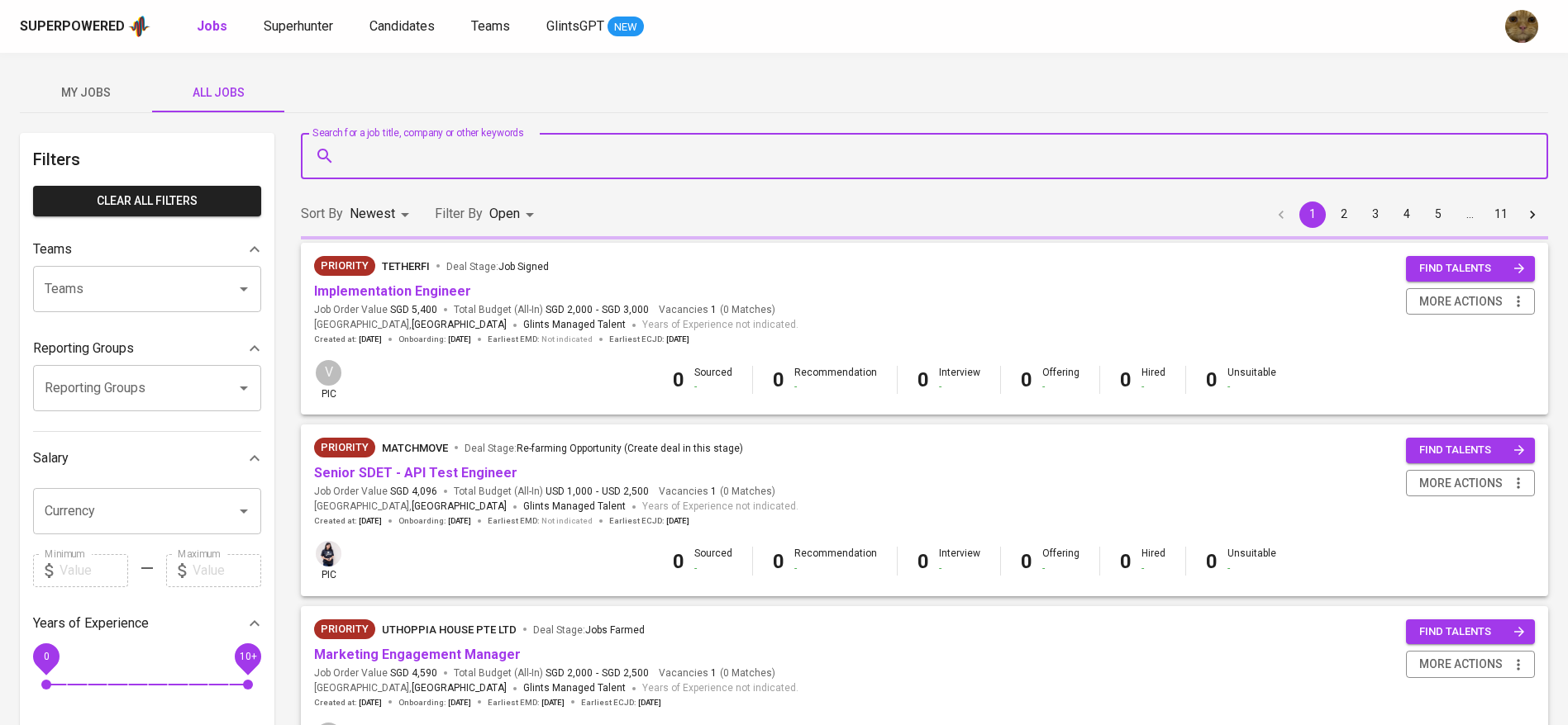
click at [373, 152] on input "Search for a job title, company or other keywords" at bounding box center [929, 156] width 1175 height 31
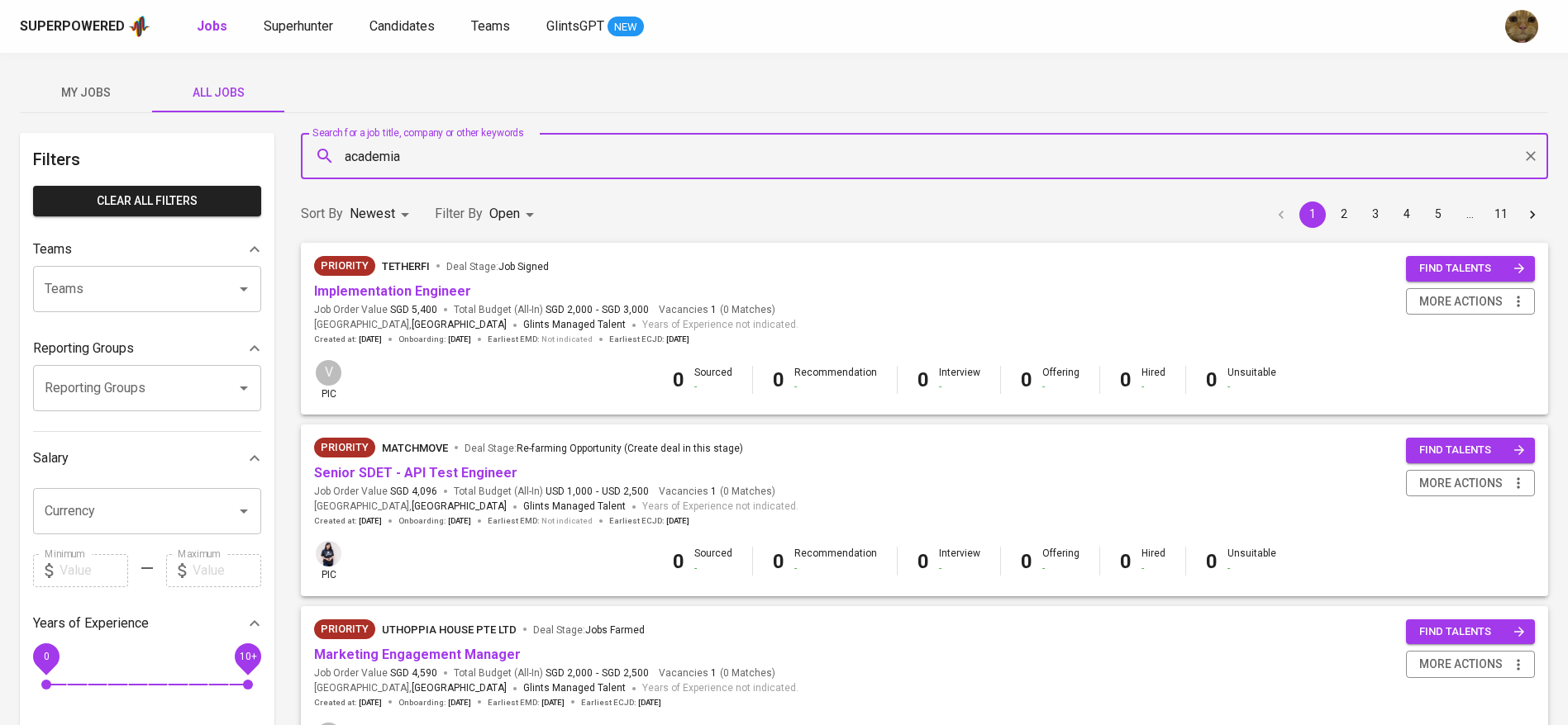
type input "academia"
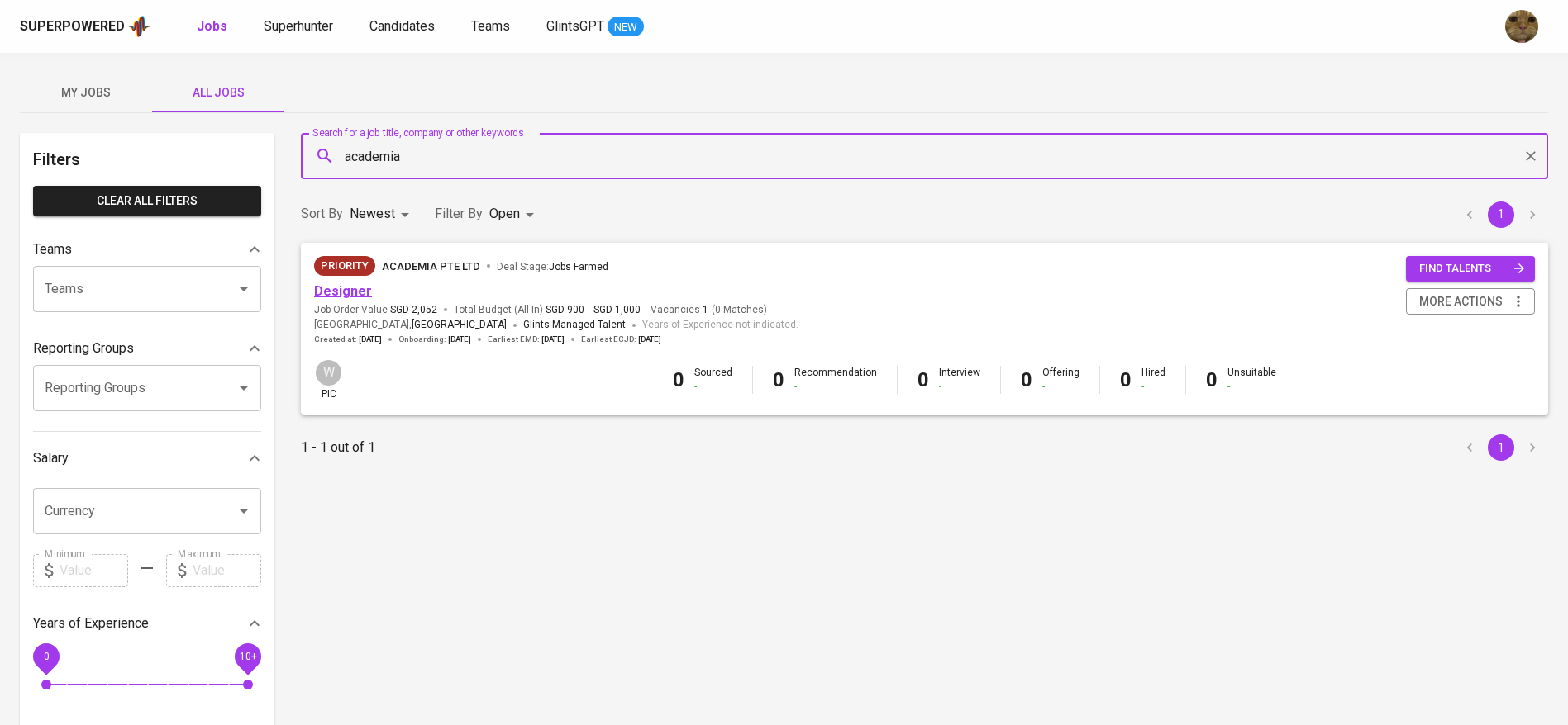
click at [339, 289] on link "Designer" at bounding box center [342, 291] width 58 height 16
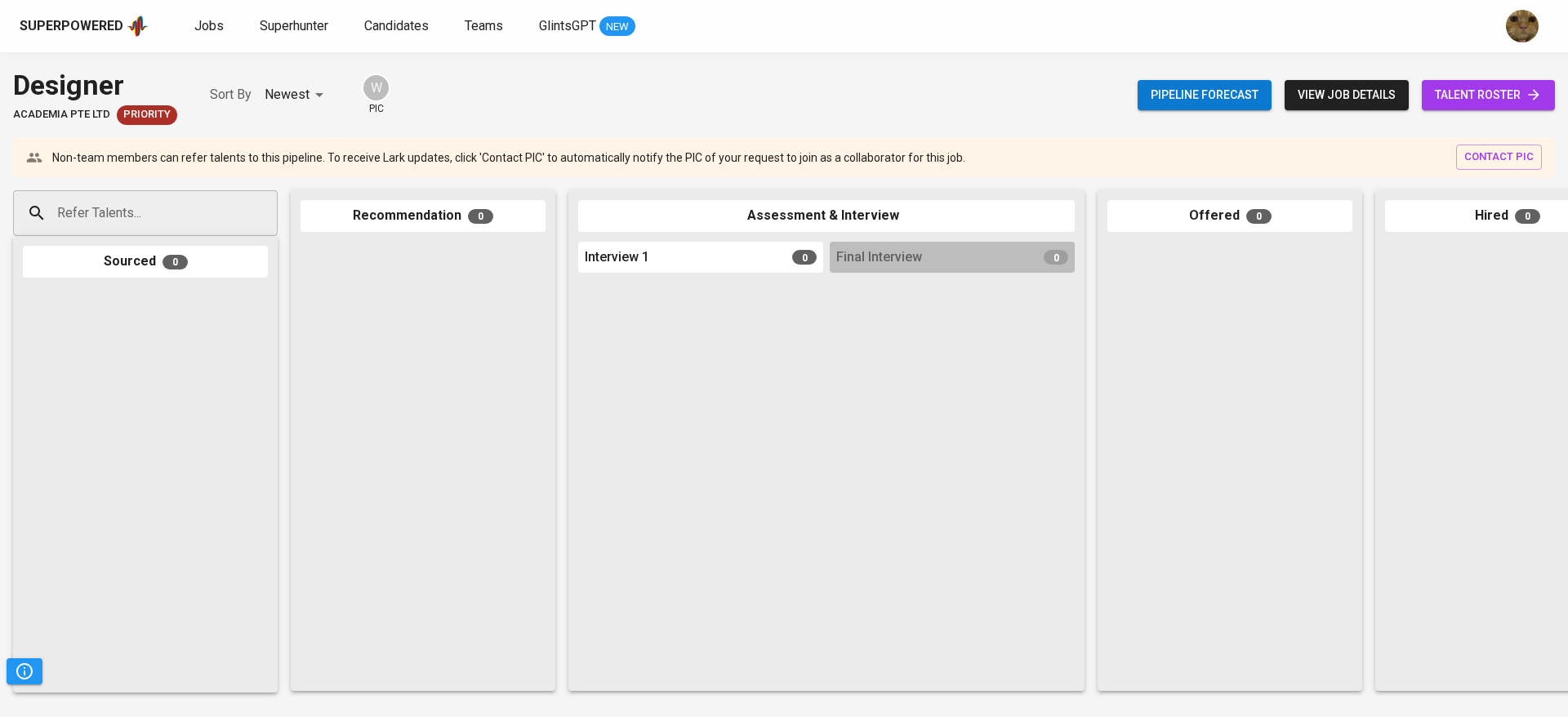
click at [1491, 99] on span "talent roster" at bounding box center [1488, 95] width 107 height 21
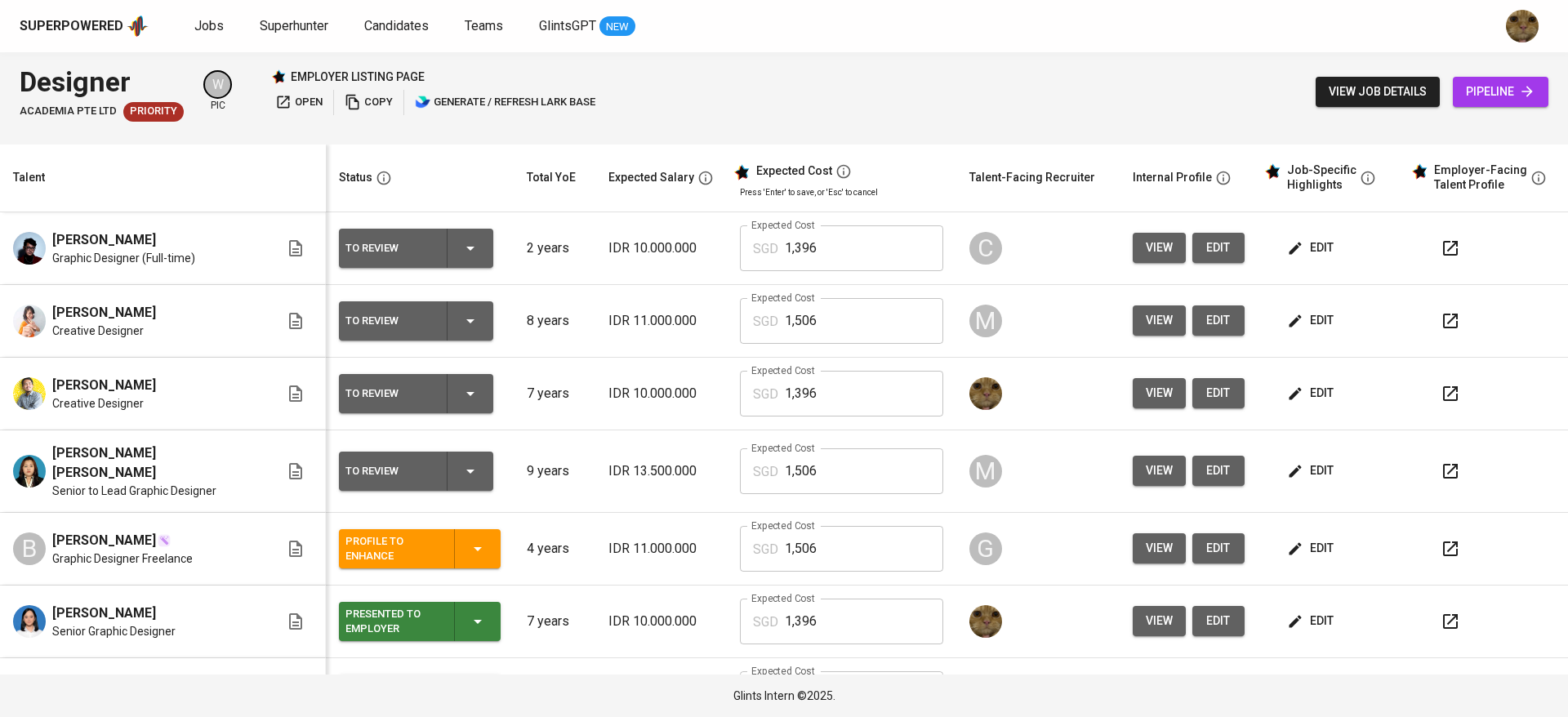
click at [1441, 398] on icon "button" at bounding box center [1451, 394] width 20 height 20
click at [1291, 395] on span "edit" at bounding box center [1312, 393] width 43 height 21
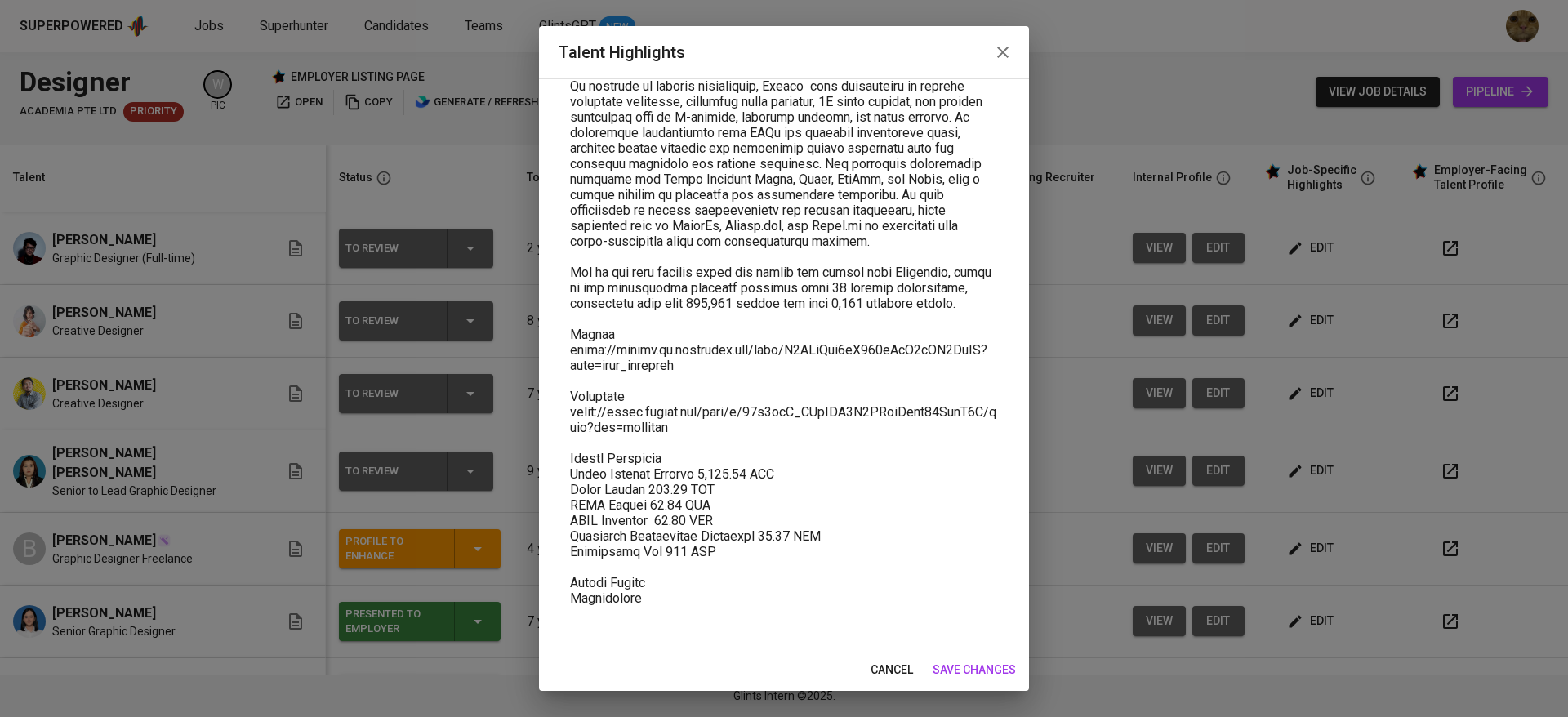
scroll to position [404, 0]
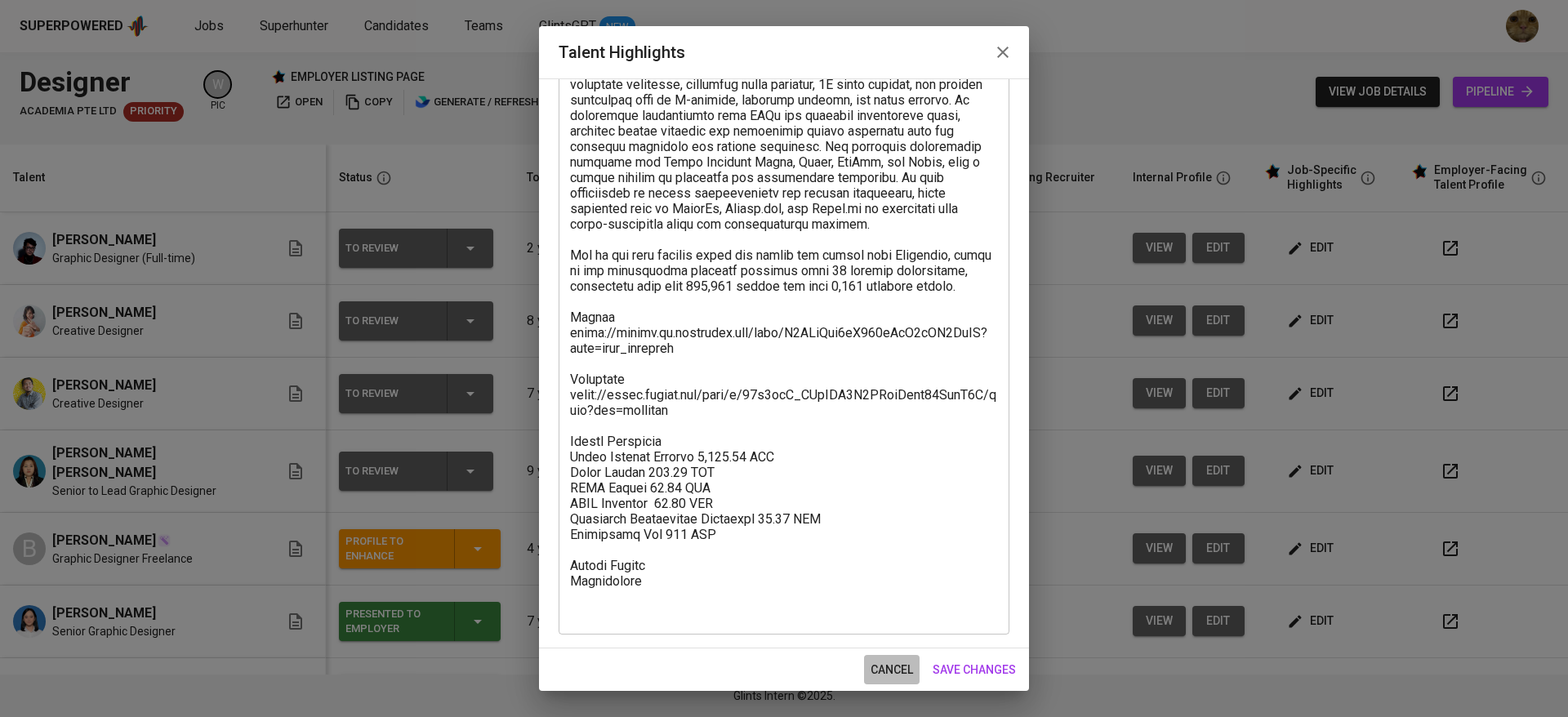
click at [869, 665] on button "cancel" at bounding box center [891, 670] width 55 height 30
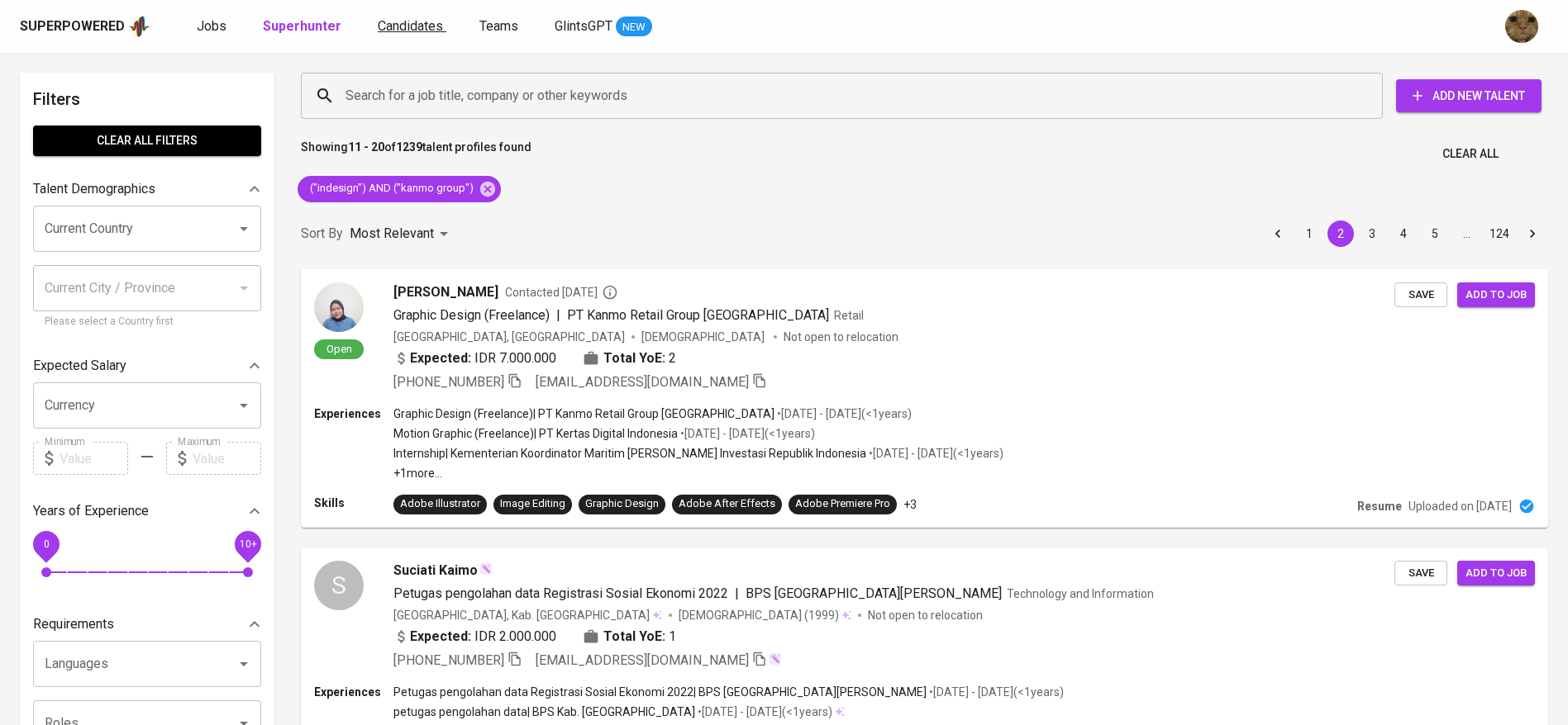
click at [385, 27] on span "Candidates" at bounding box center [410, 26] width 65 height 16
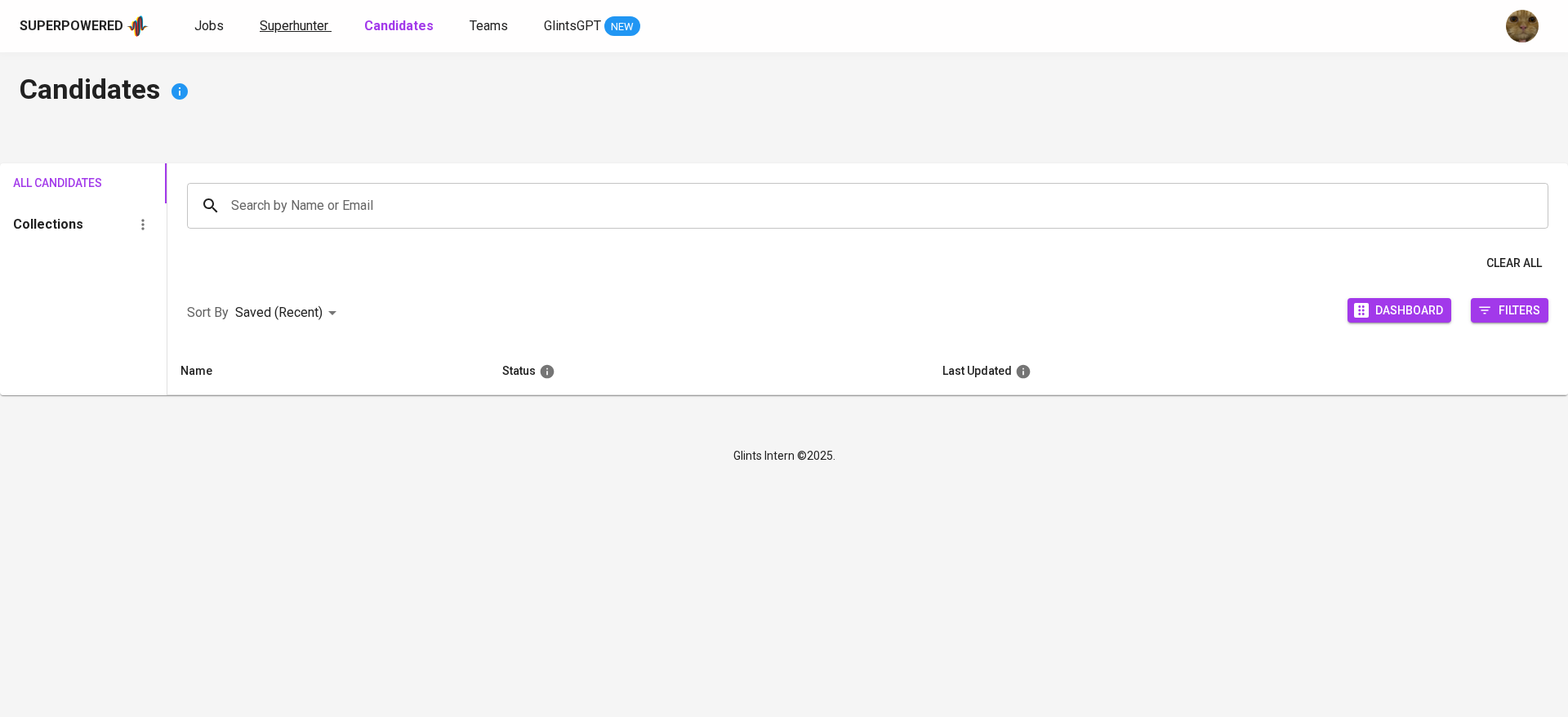
click at [288, 24] on span "Superhunter" at bounding box center [294, 25] width 69 height 15
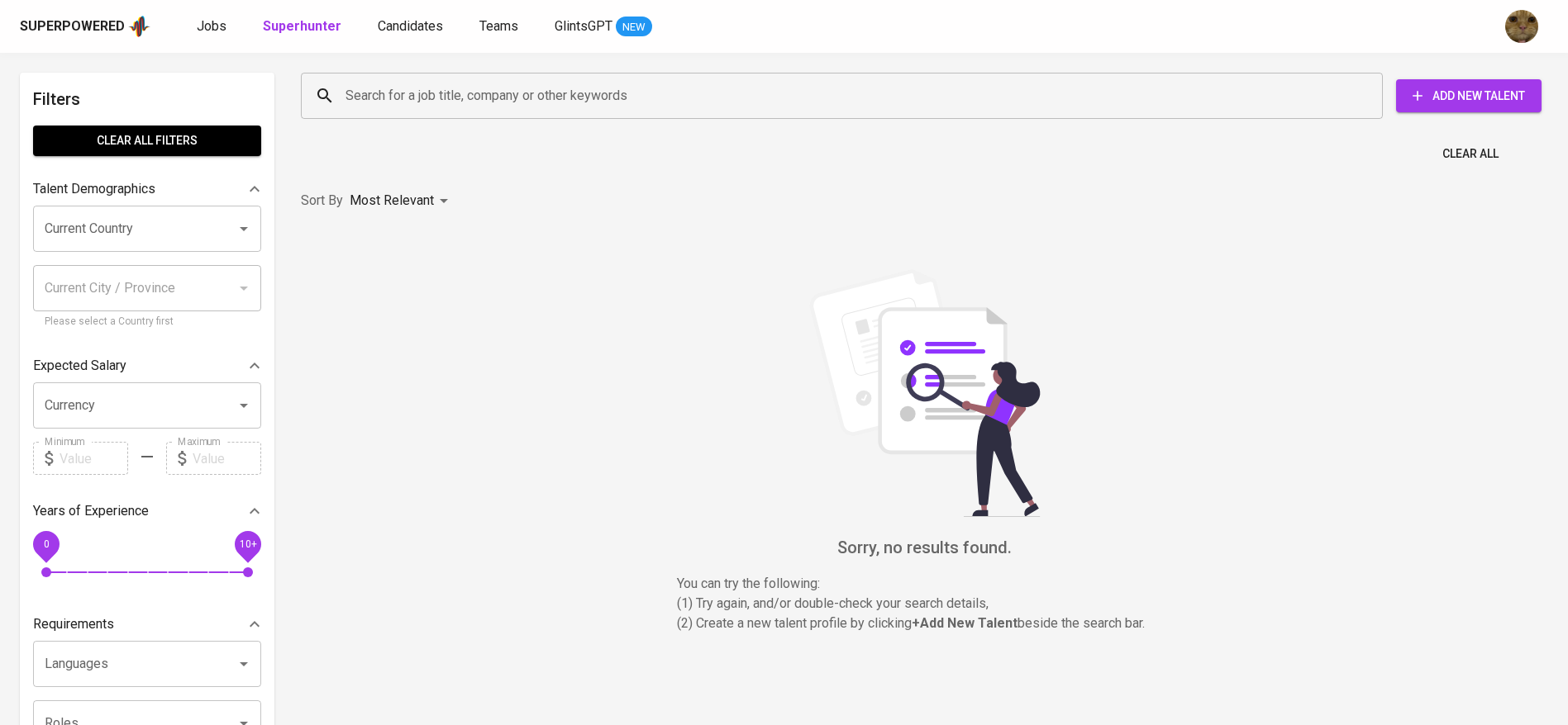
click at [390, 94] on input "Search for a job title, company or other keywords" at bounding box center [845, 96] width 1009 height 31
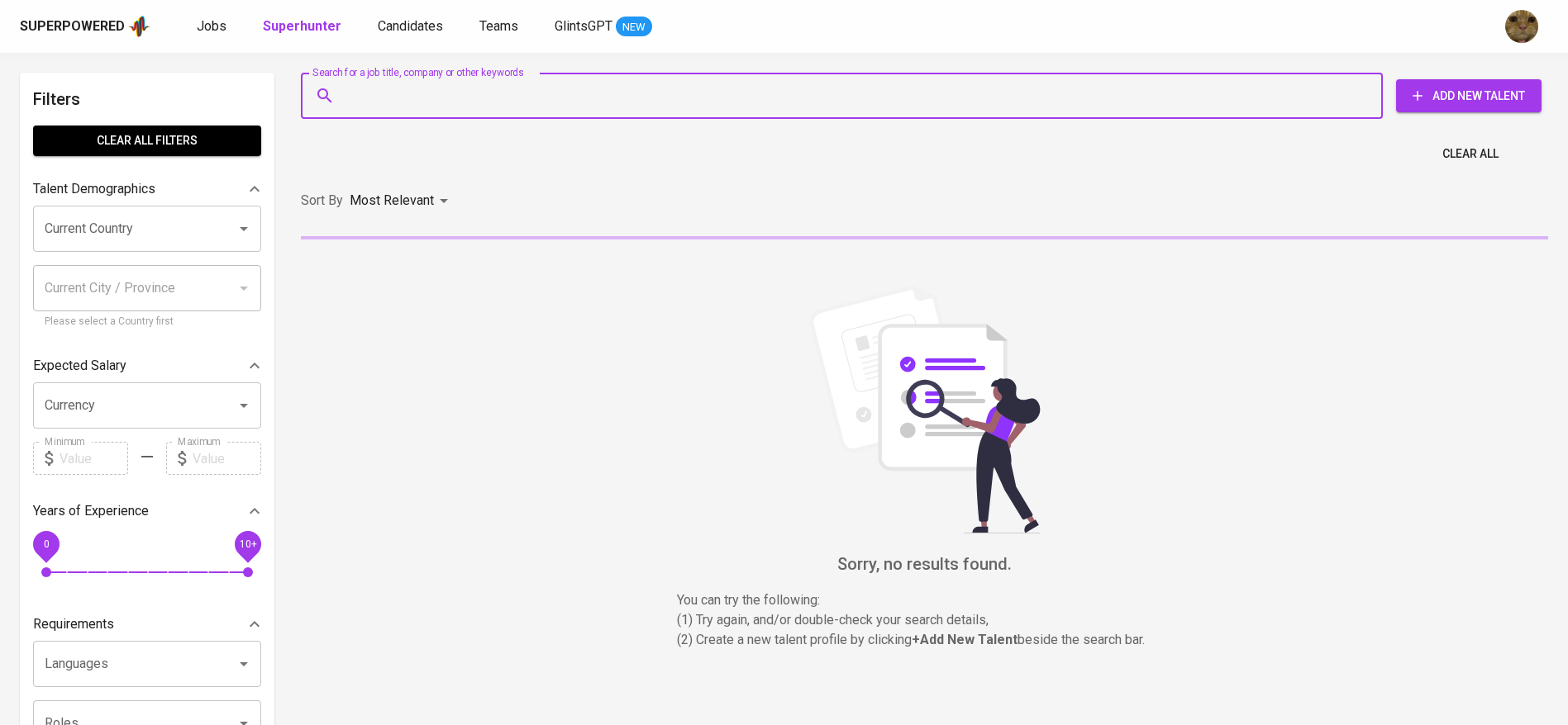
paste input "[EMAIL_ADDRESS][DOMAIN_NAME]"
type input "[EMAIL_ADDRESS][DOMAIN_NAME]"
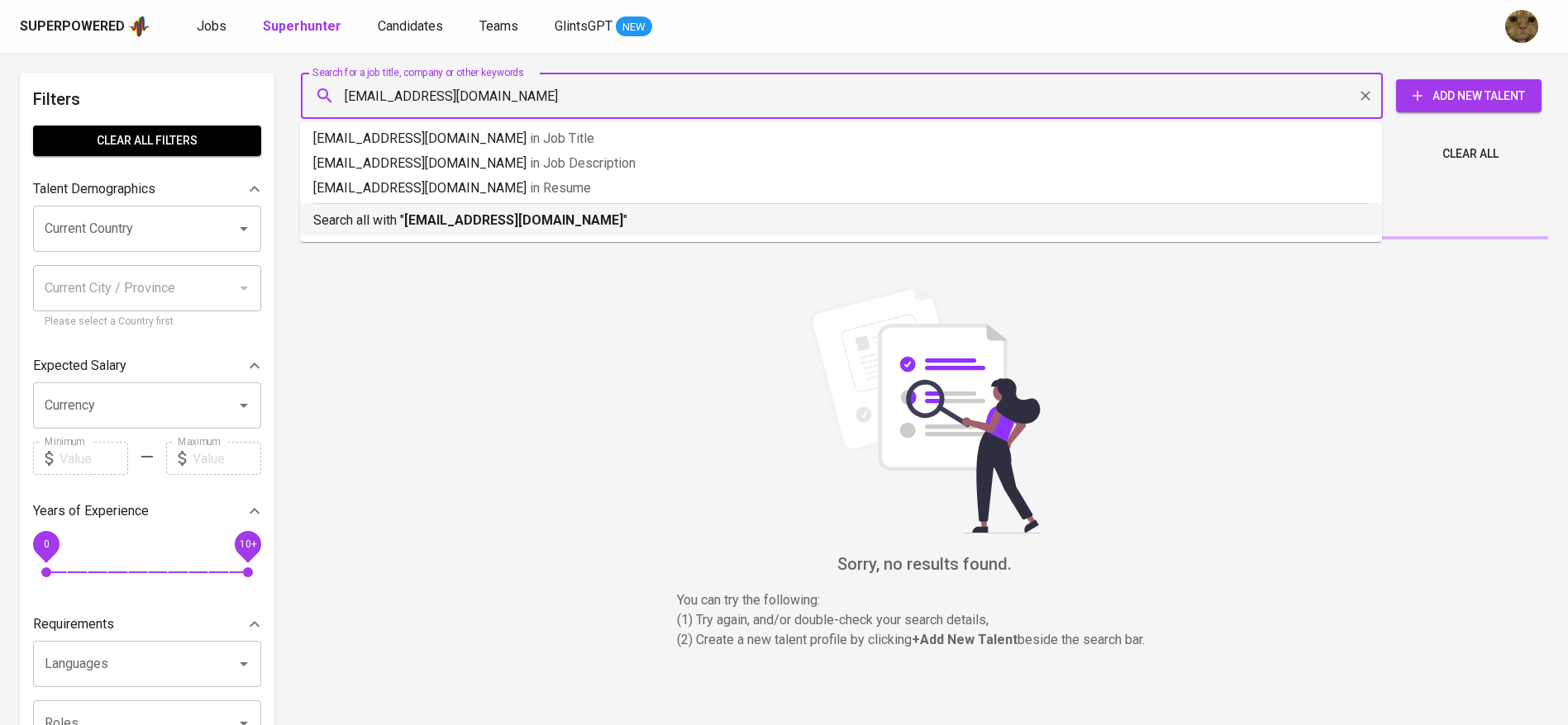
click at [405, 222] on p "Search all with " [EMAIL_ADDRESS][DOMAIN_NAME] "" at bounding box center [841, 220] width 1056 height 20
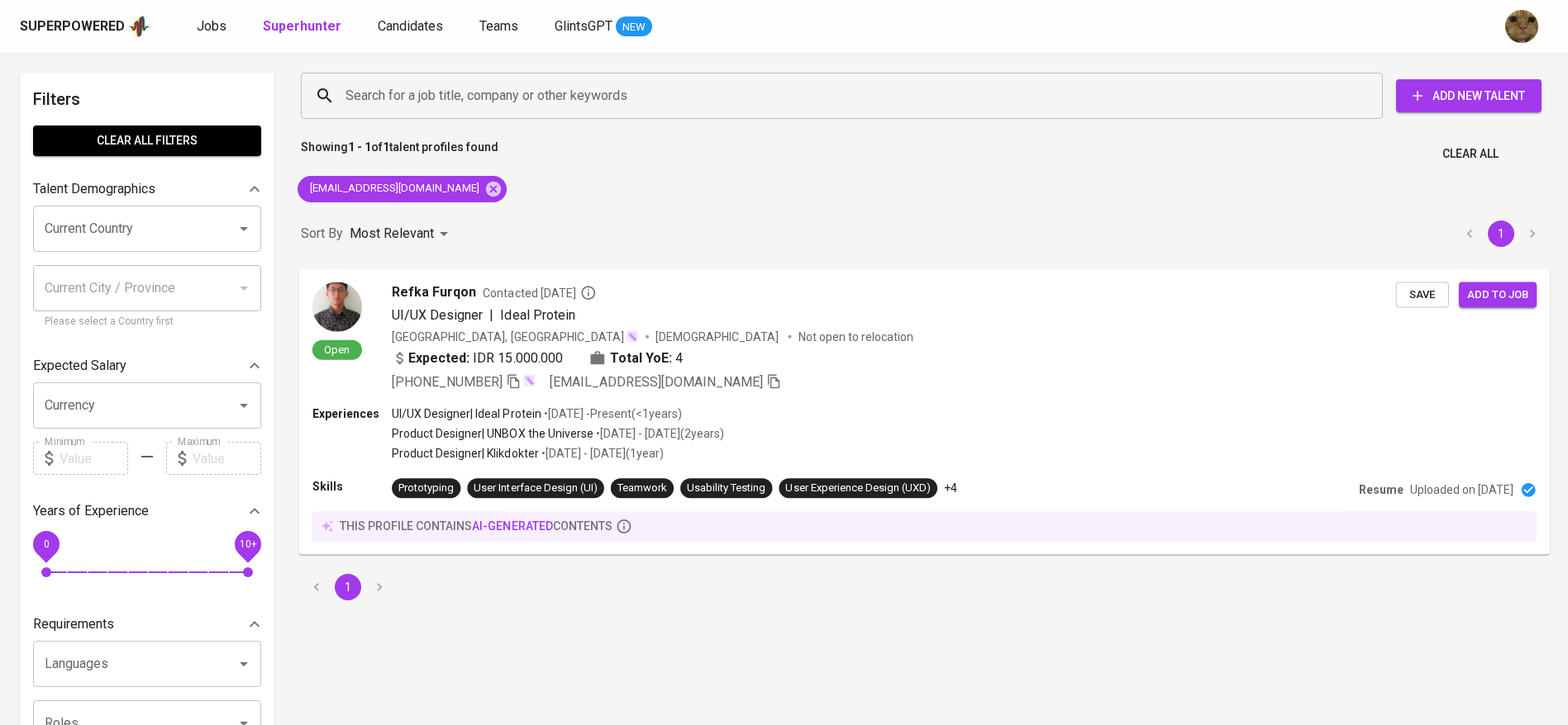
click at [1320, 420] on div "Experiences UI/UX Designer | Ideal Protein • [DATE] - Present ( <1 years ) Prod…" at bounding box center [925, 434] width 1224 height 59
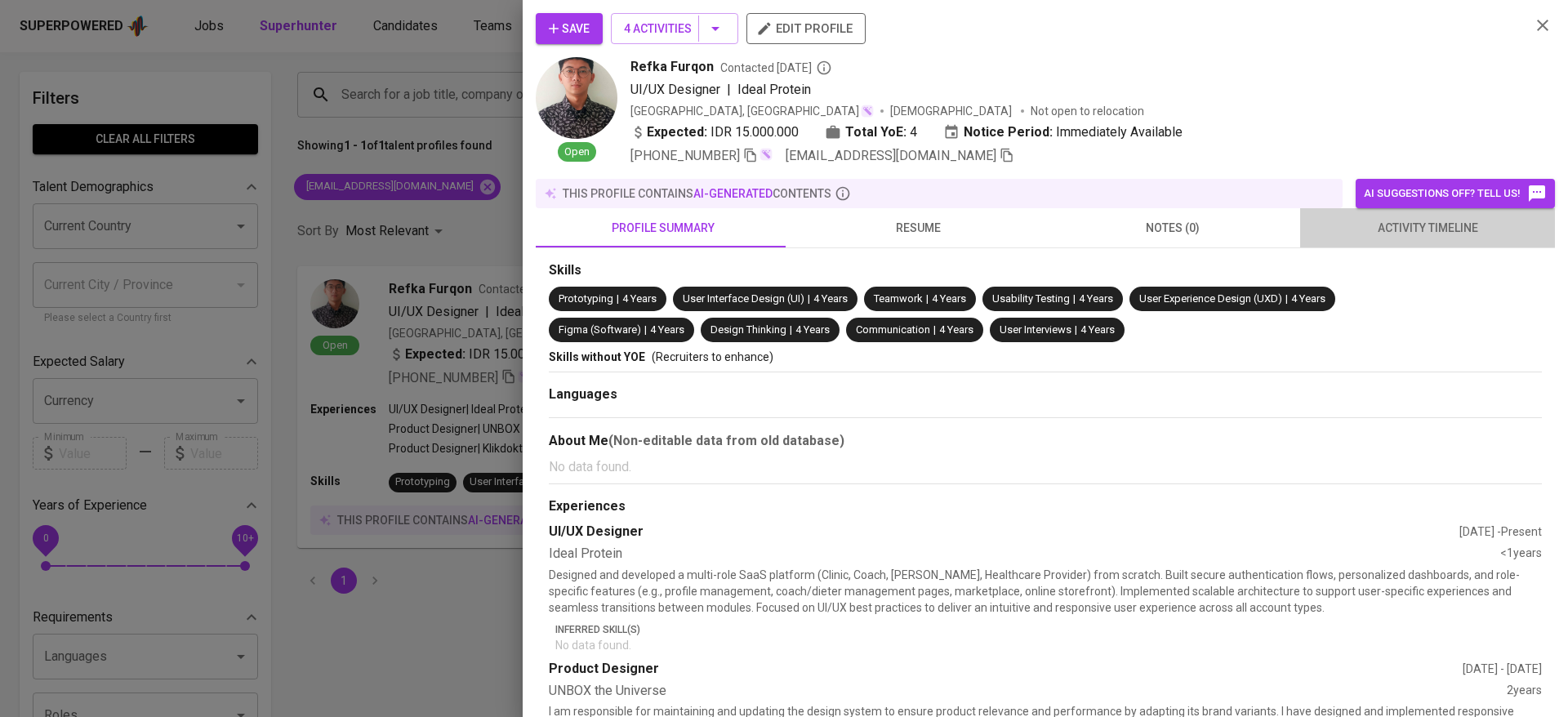
click at [1415, 224] on span "activity timeline" at bounding box center [1427, 228] width 235 height 21
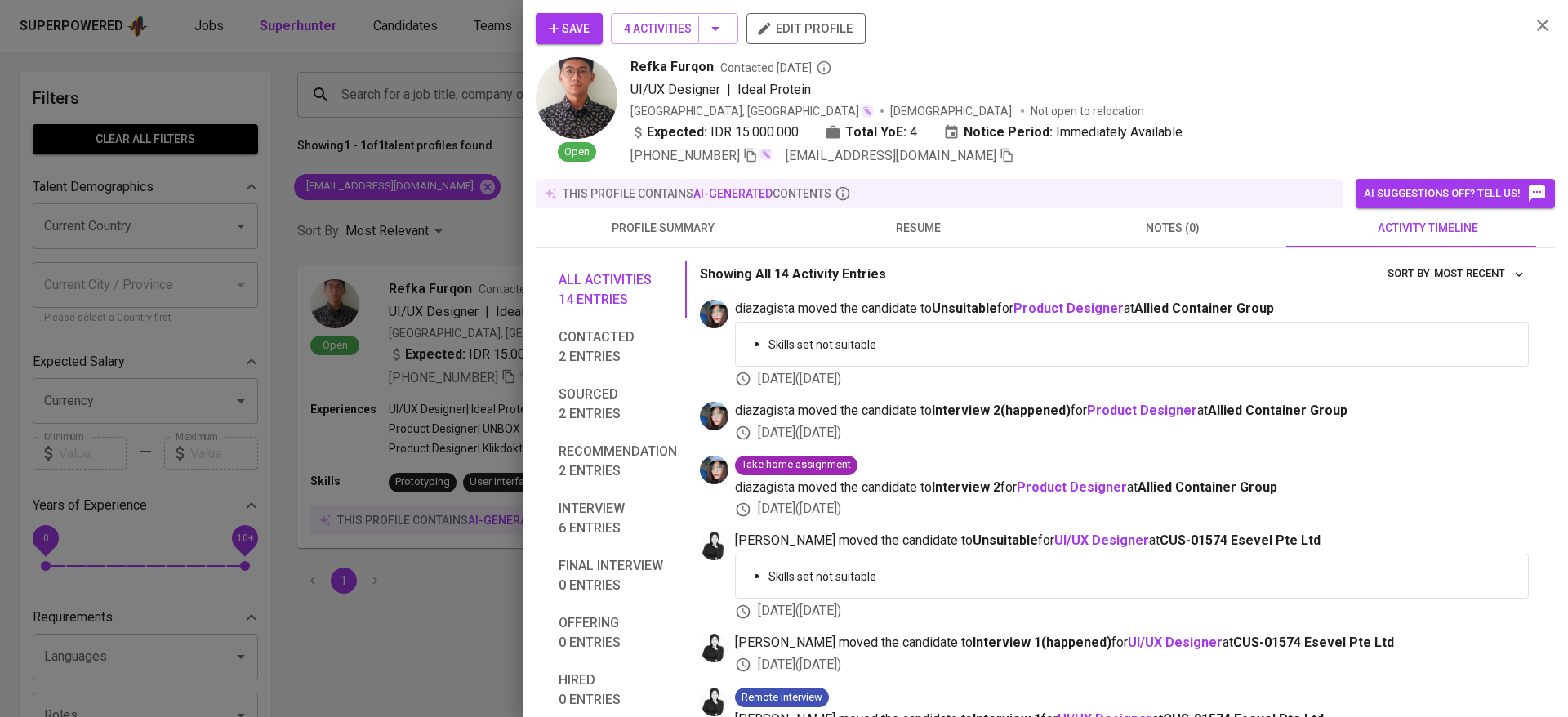
click at [465, 500] on div at bounding box center [784, 358] width 1568 height 717
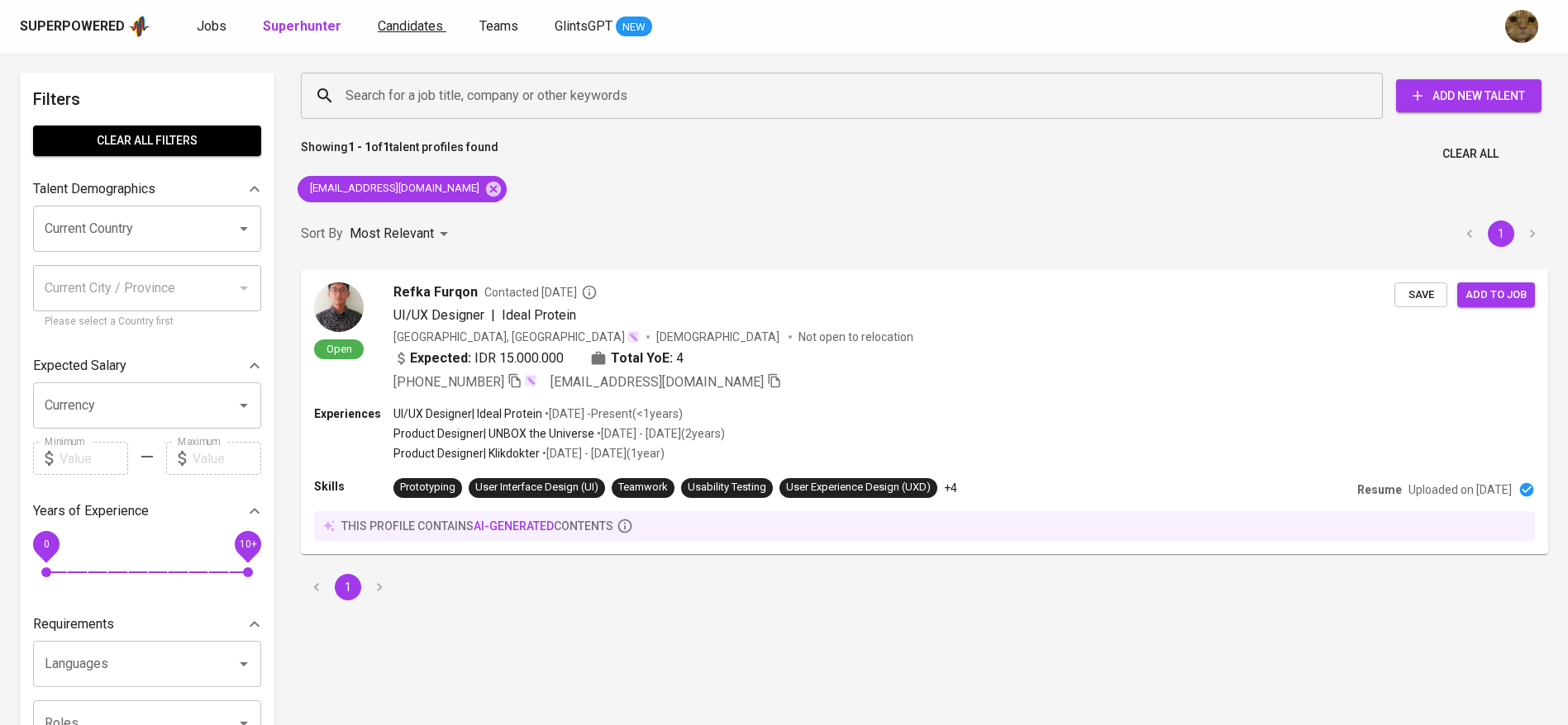
click at [397, 27] on span "Candidates" at bounding box center [410, 26] width 65 height 16
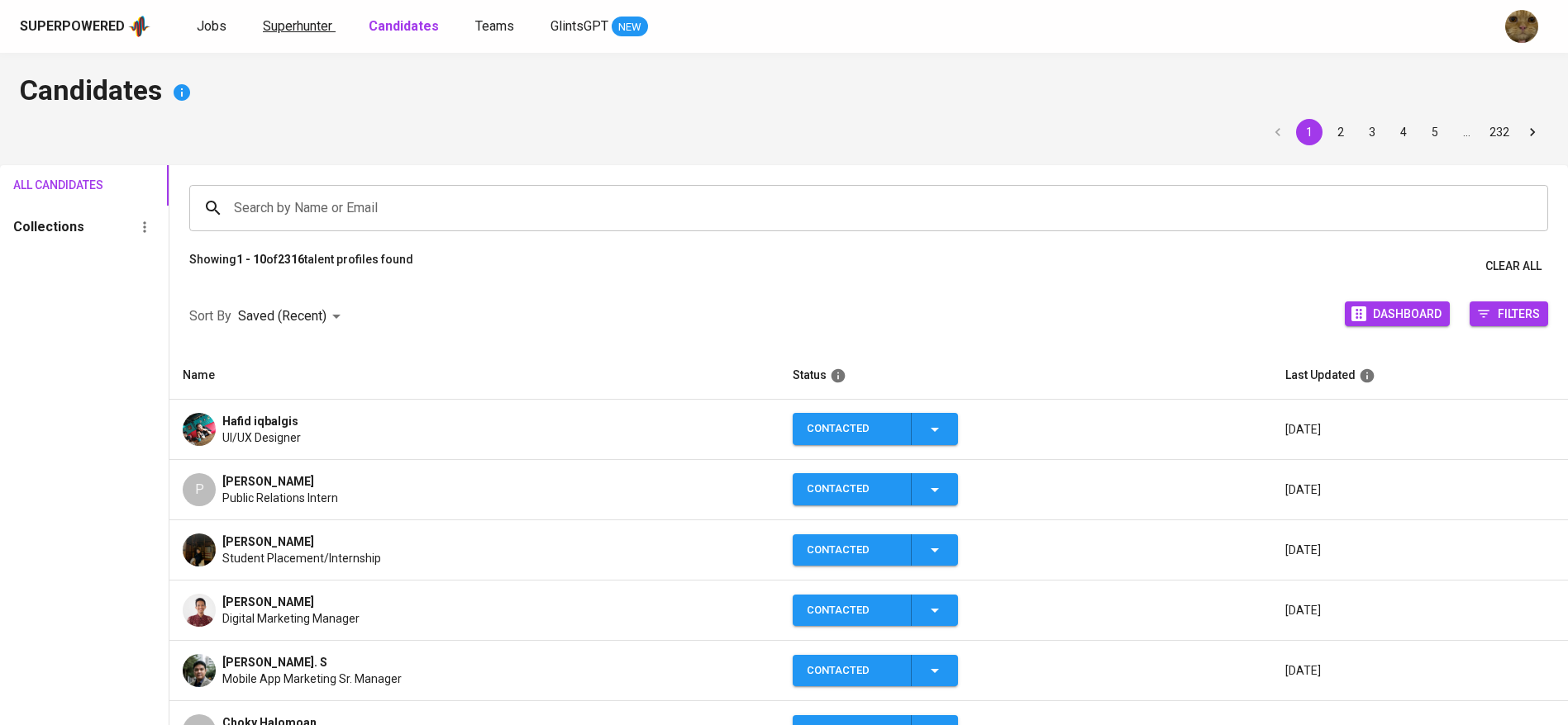
click at [287, 35] on link "Superhunter" at bounding box center [299, 27] width 73 height 21
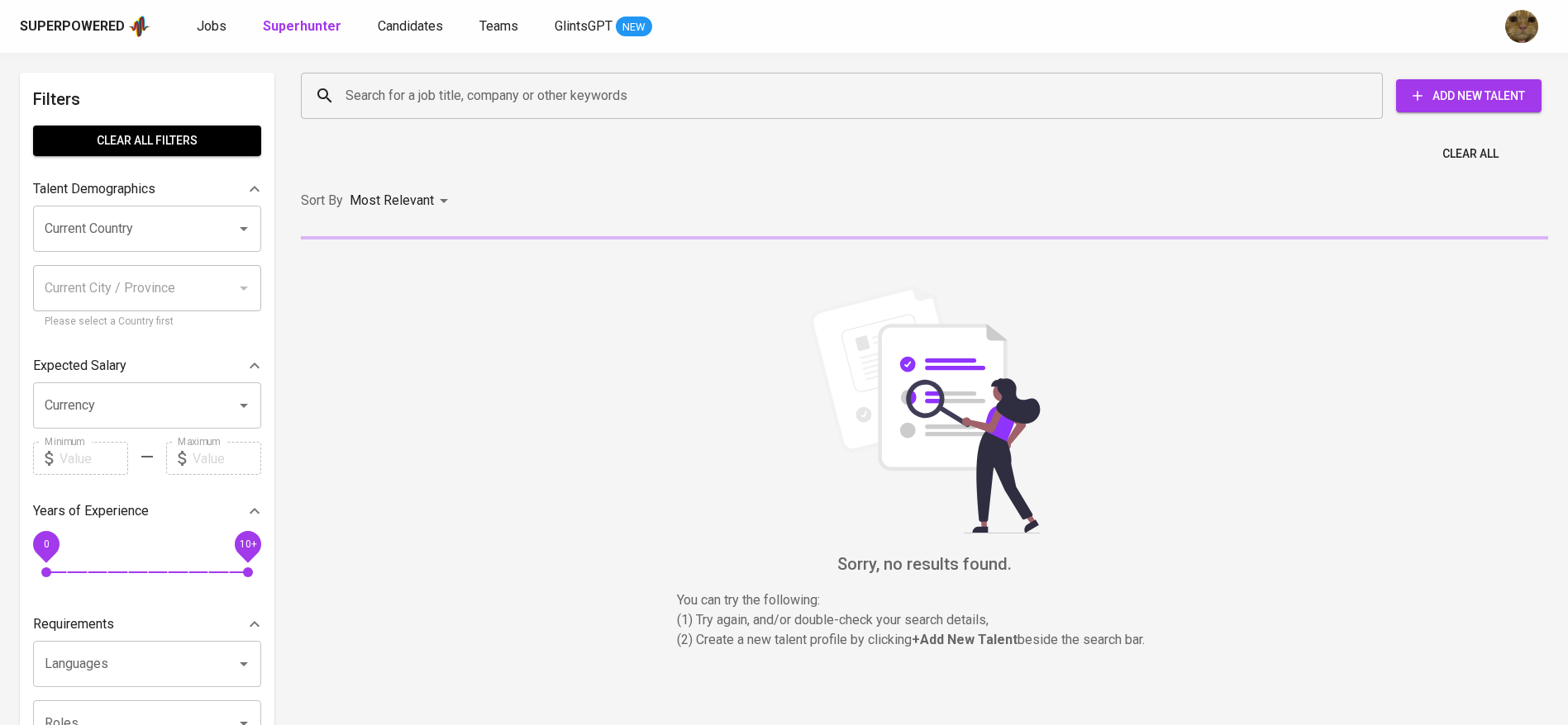
click at [374, 96] on input "Search for a job title, company or other keywords" at bounding box center [845, 96] width 1009 height 31
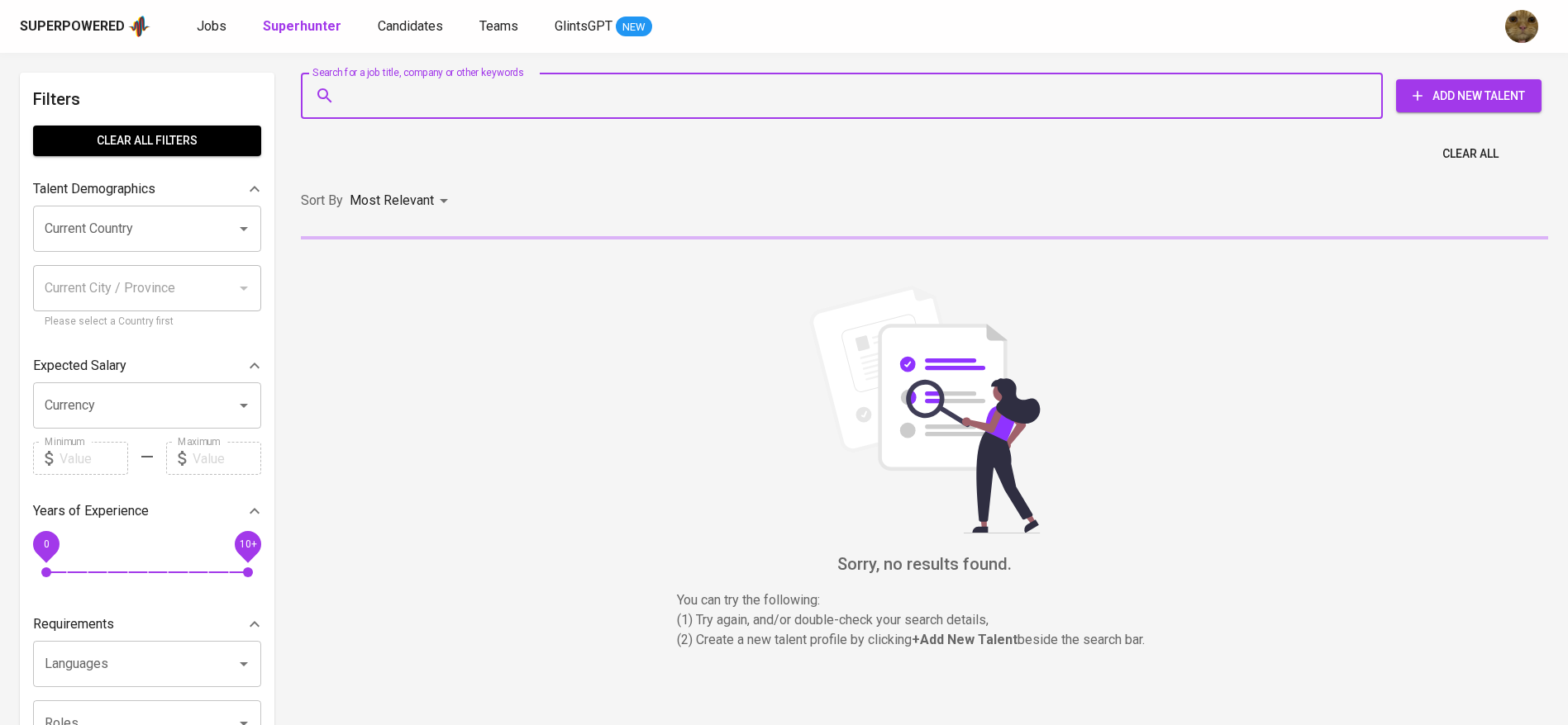
paste input "[EMAIL_ADDRESS][DOMAIN_NAME]"
type input "[EMAIL_ADDRESS][DOMAIN_NAME]"
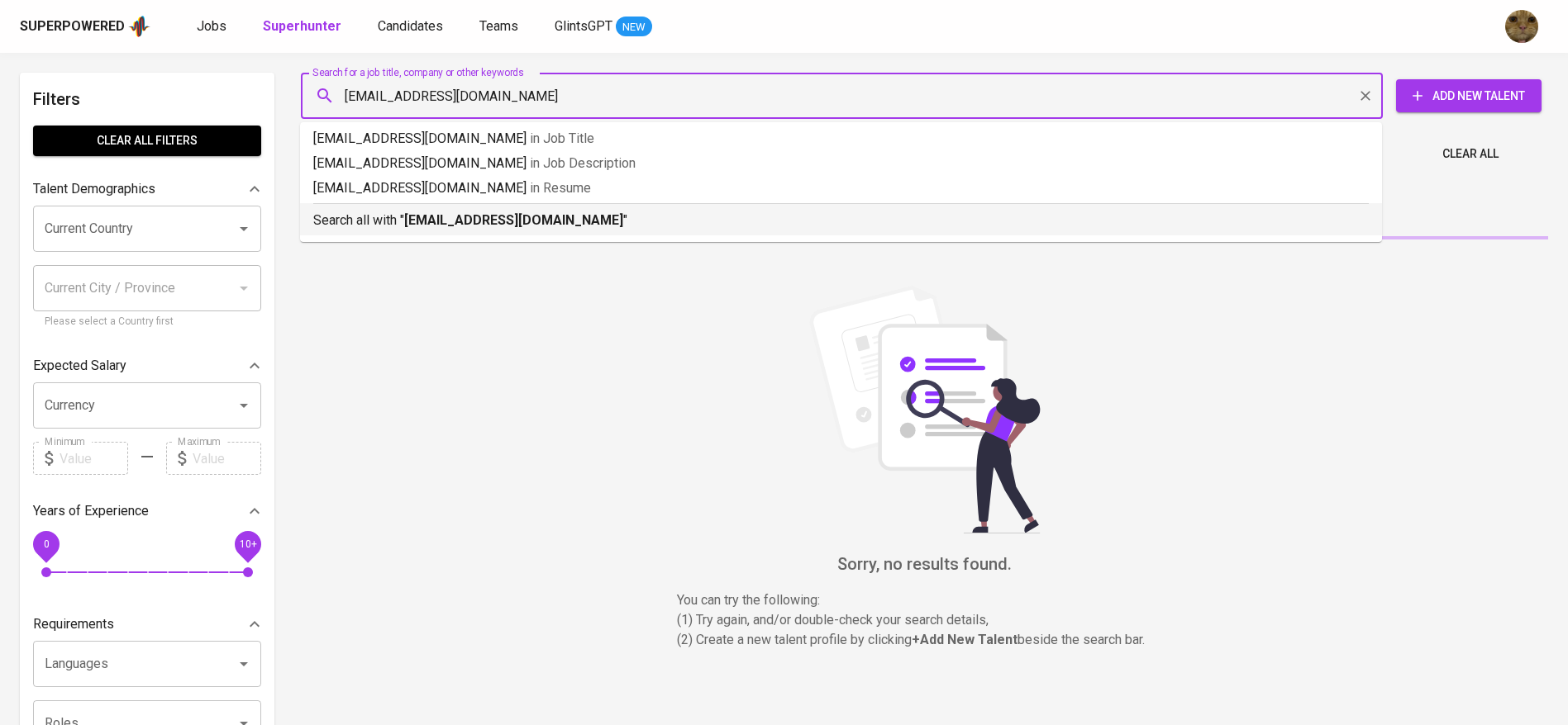
click at [388, 216] on p "Search all with " [EMAIL_ADDRESS][DOMAIN_NAME] "" at bounding box center [841, 220] width 1056 height 20
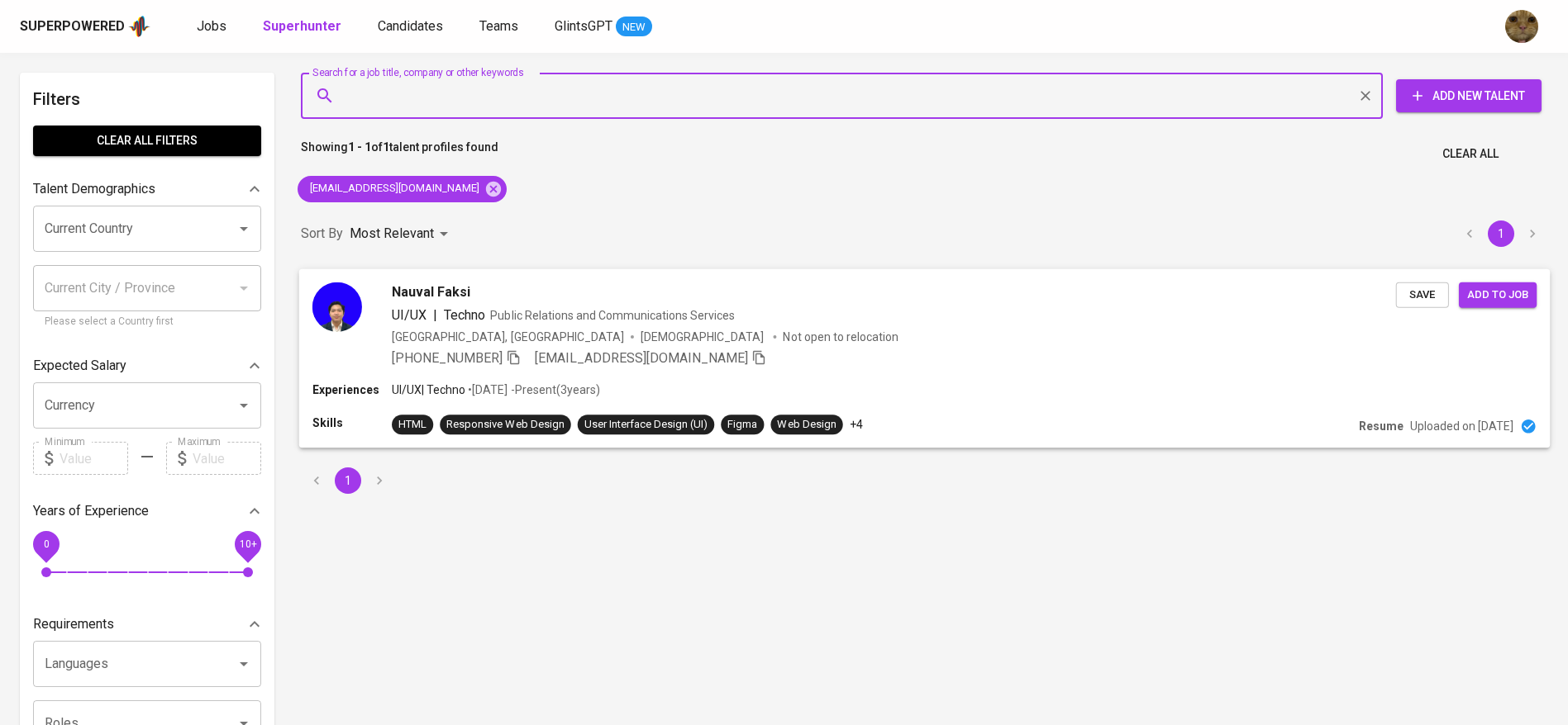
click at [870, 381] on div "Experiences UI/UX | Techno • [DATE] - Present ( 3 years )" at bounding box center [925, 391] width 1224 height 20
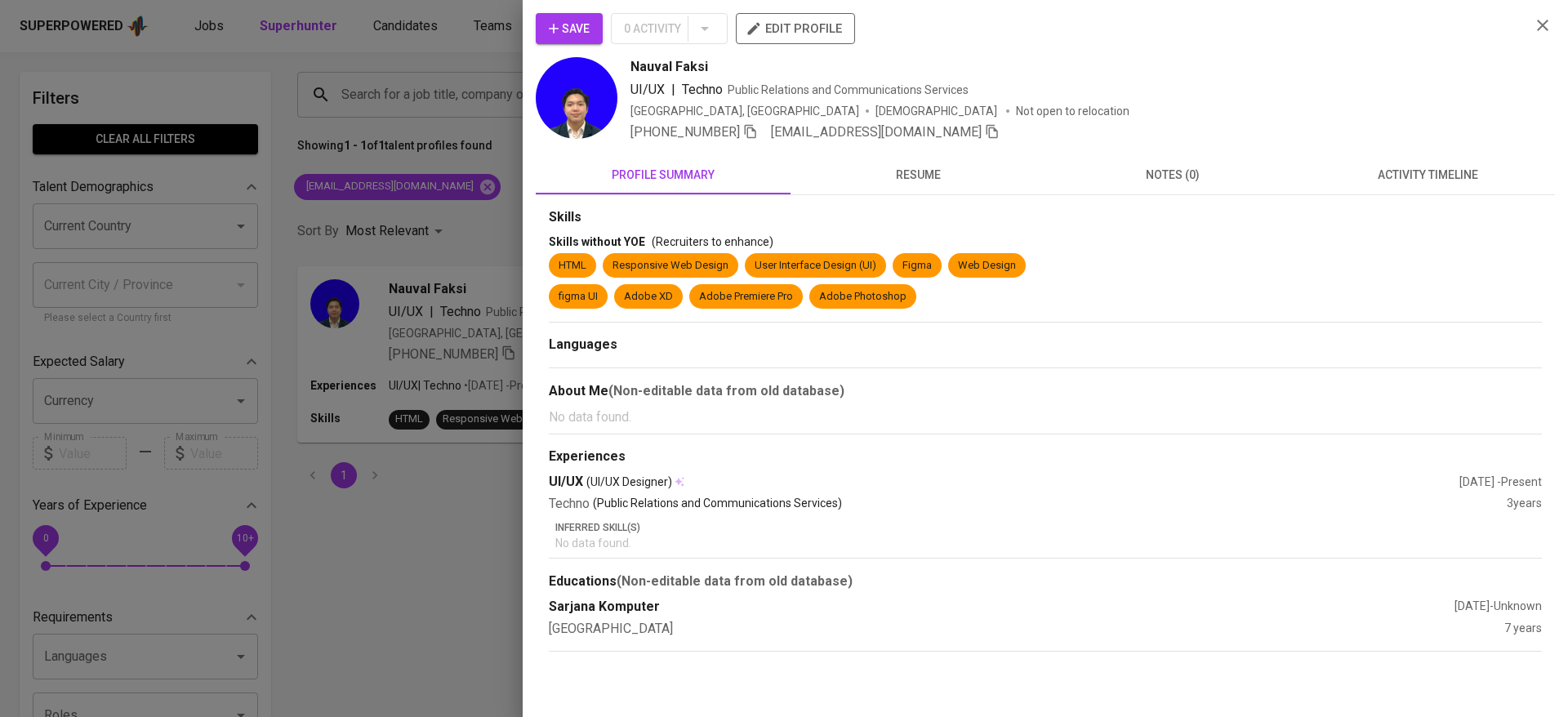
click at [1404, 173] on span "activity timeline" at bounding box center [1427, 175] width 235 height 21
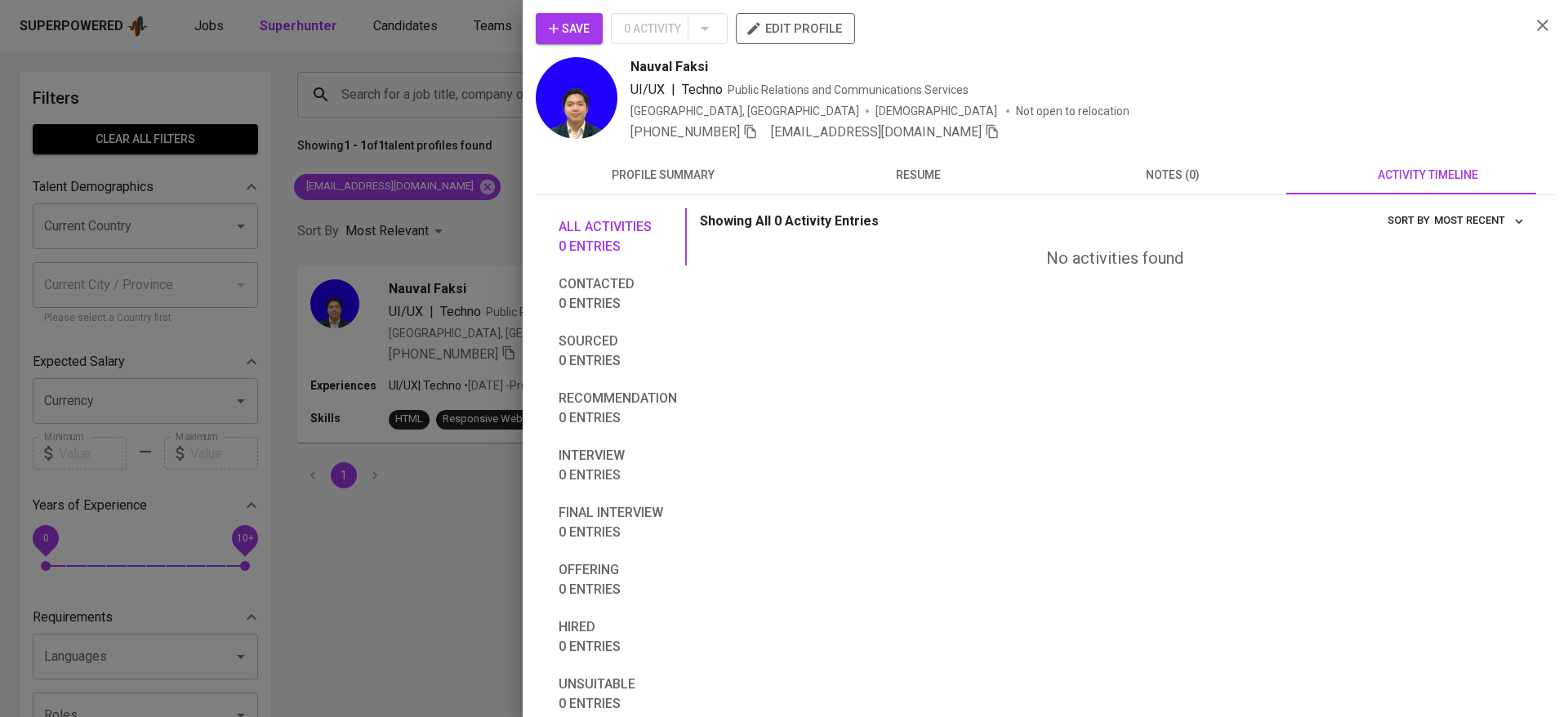
click at [571, 33] on span "Save" at bounding box center [568, 29] width 41 height 21
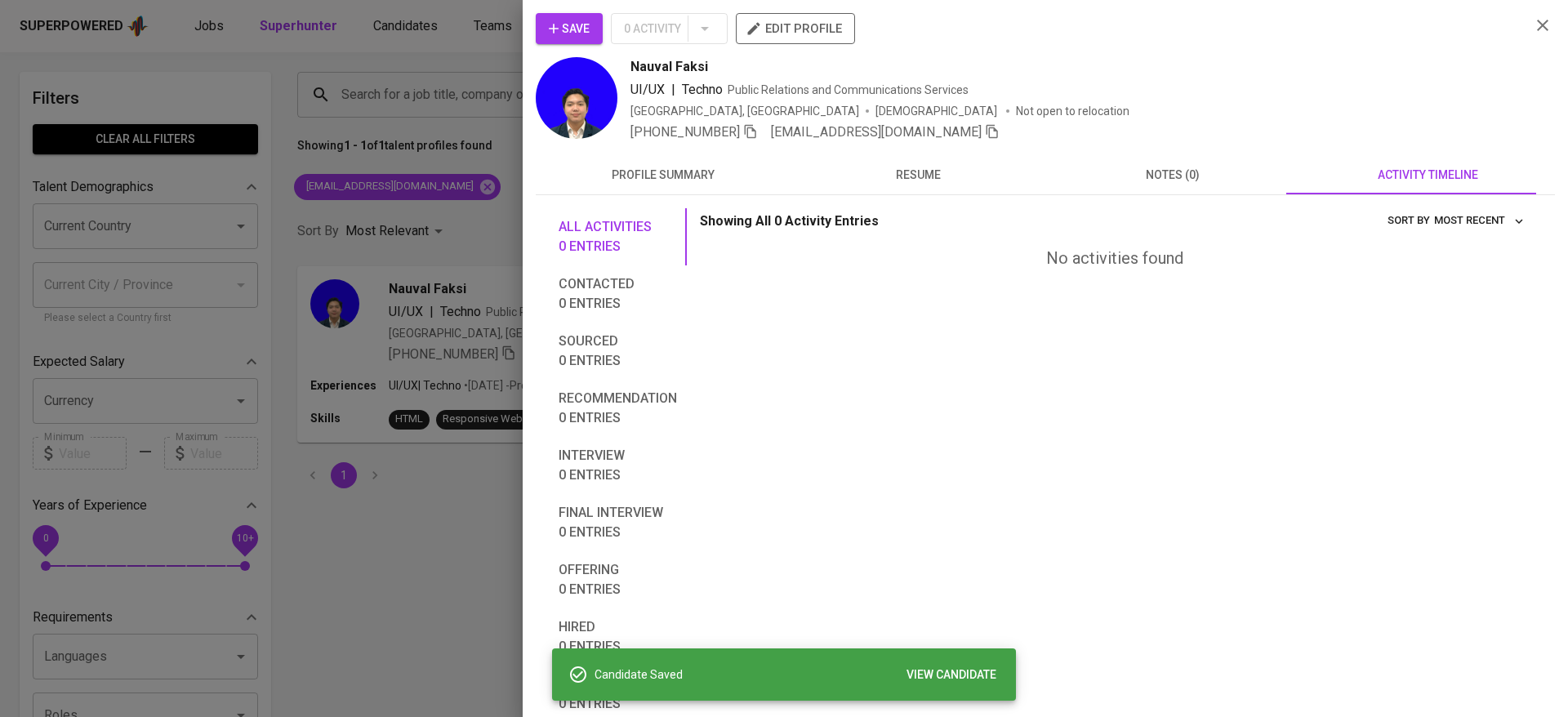
click at [419, 95] on div at bounding box center [784, 358] width 1568 height 717
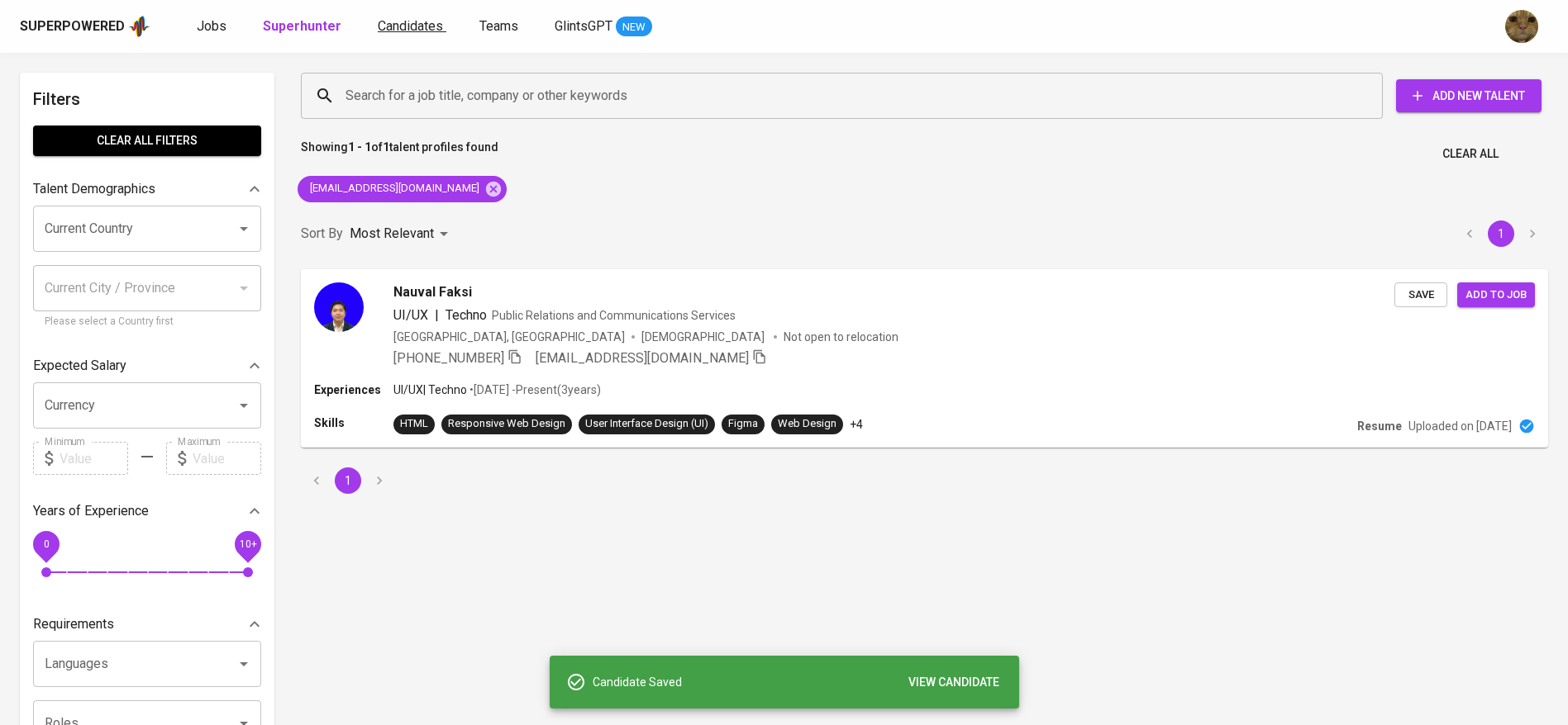
click at [385, 18] on span "Candidates" at bounding box center [410, 26] width 65 height 16
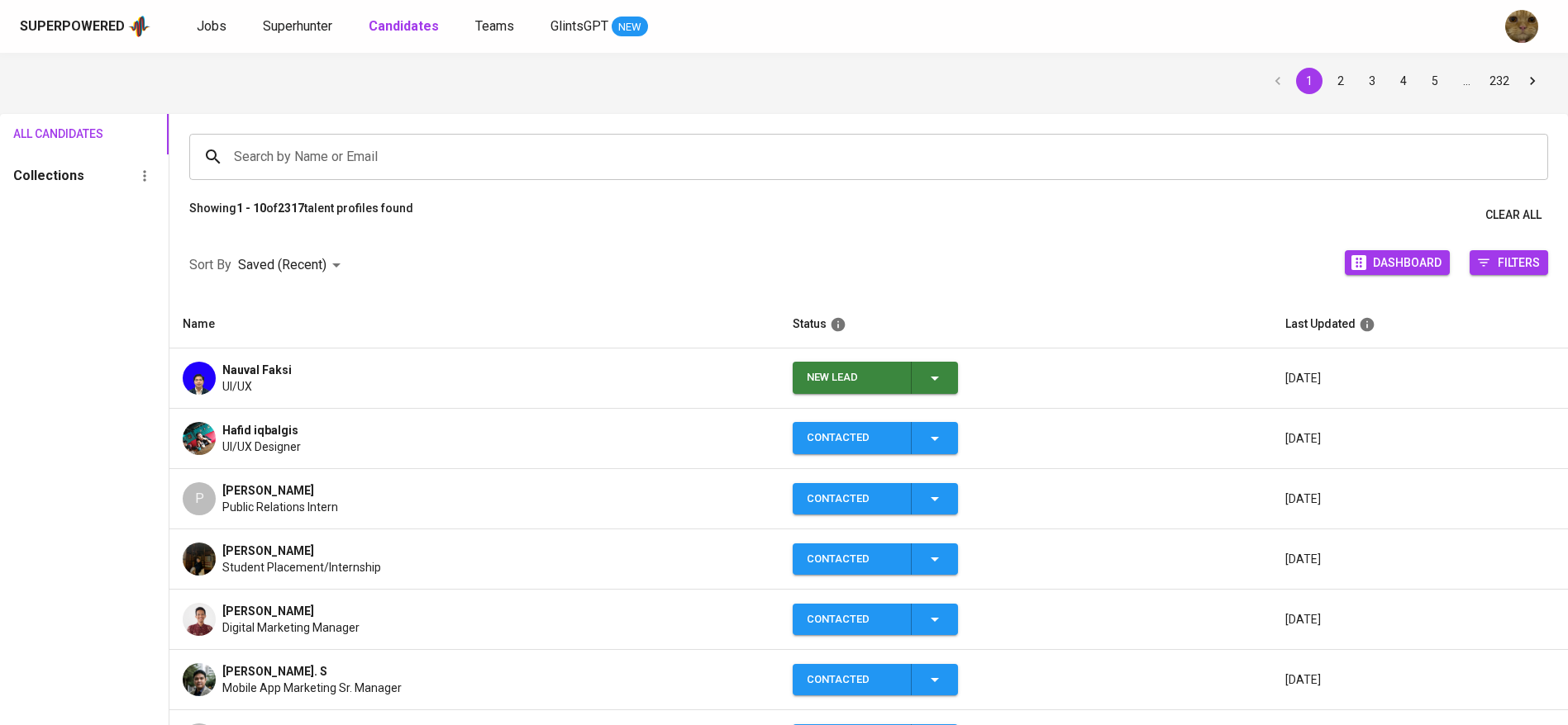
scroll to position [57, 0]
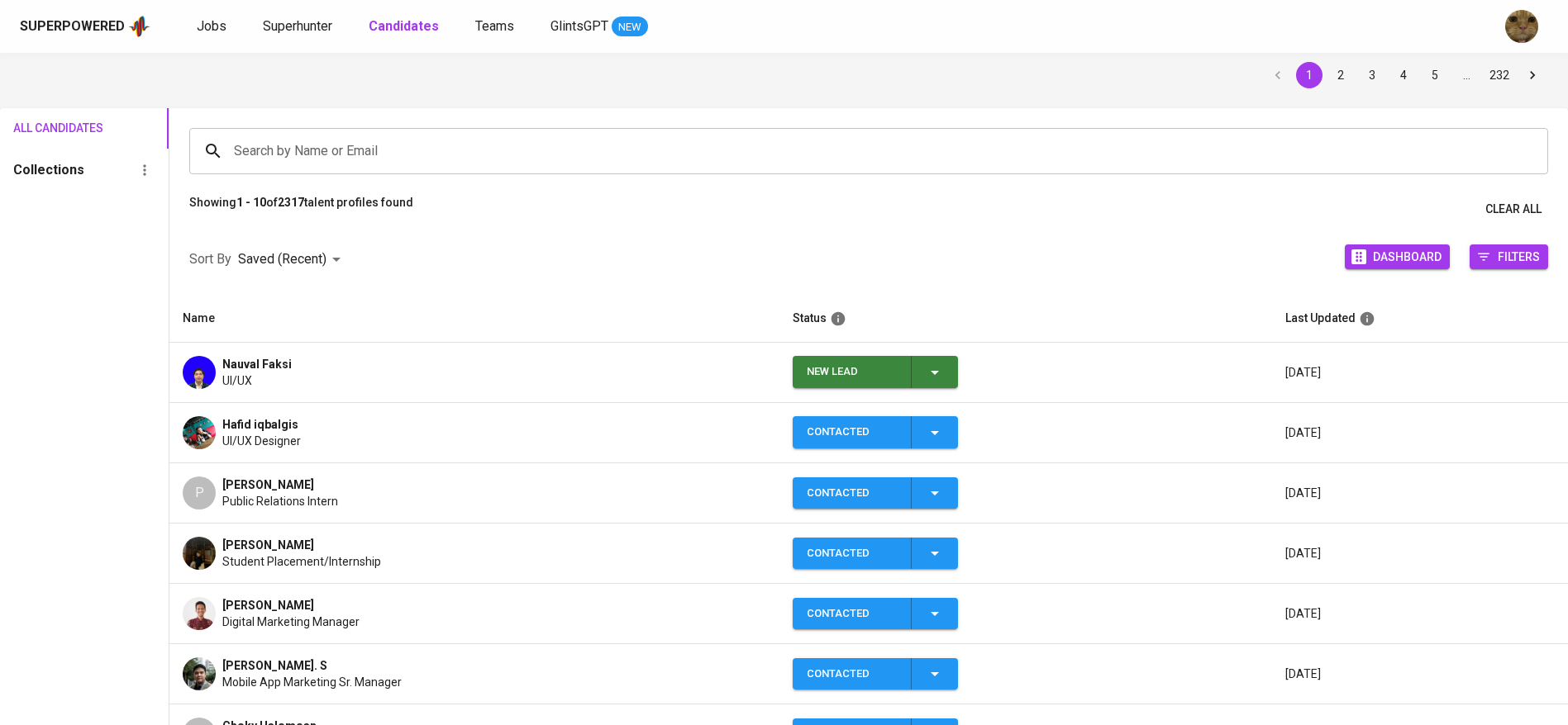
click at [940, 381] on div "New Lead" at bounding box center [875, 371] width 138 height 32
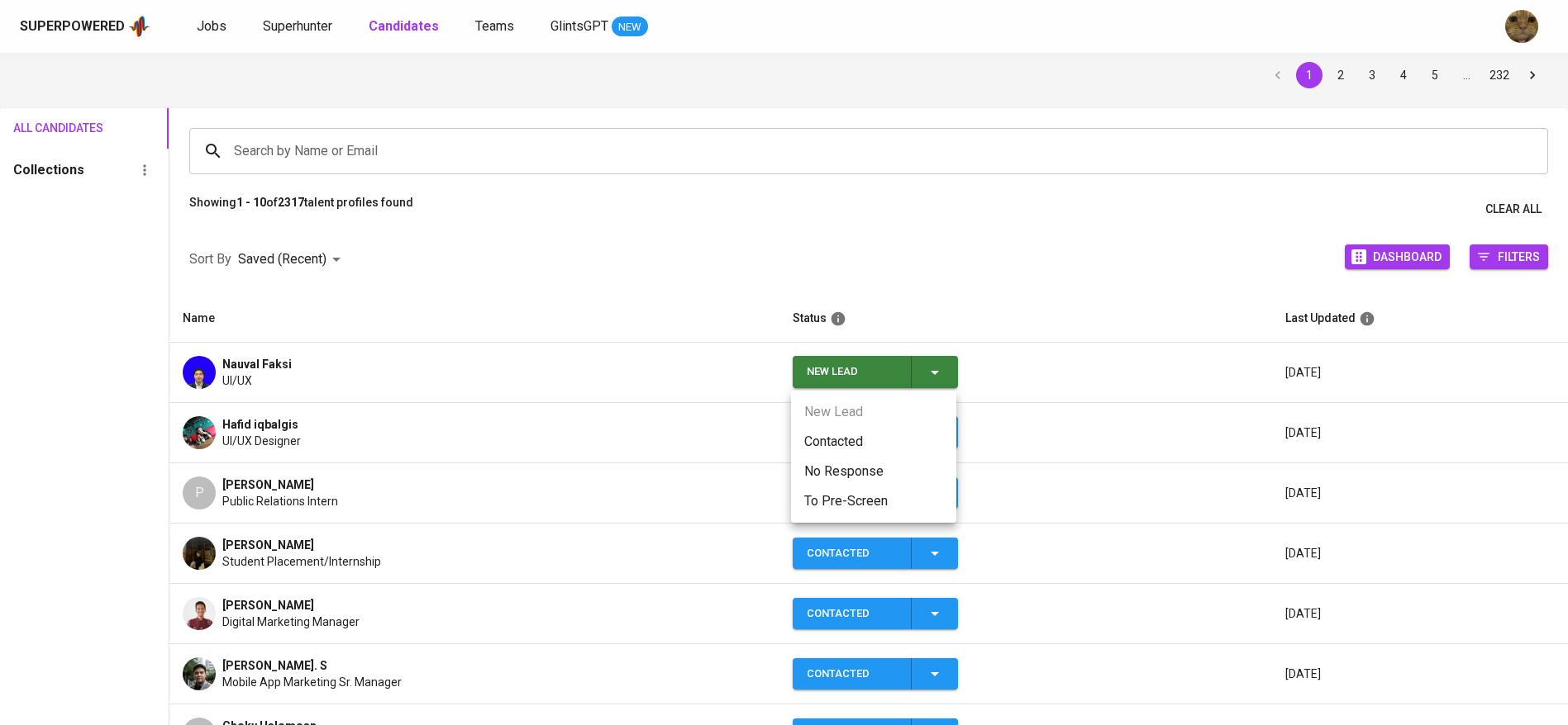
click at [844, 430] on li "Contacted" at bounding box center [874, 442] width 166 height 30
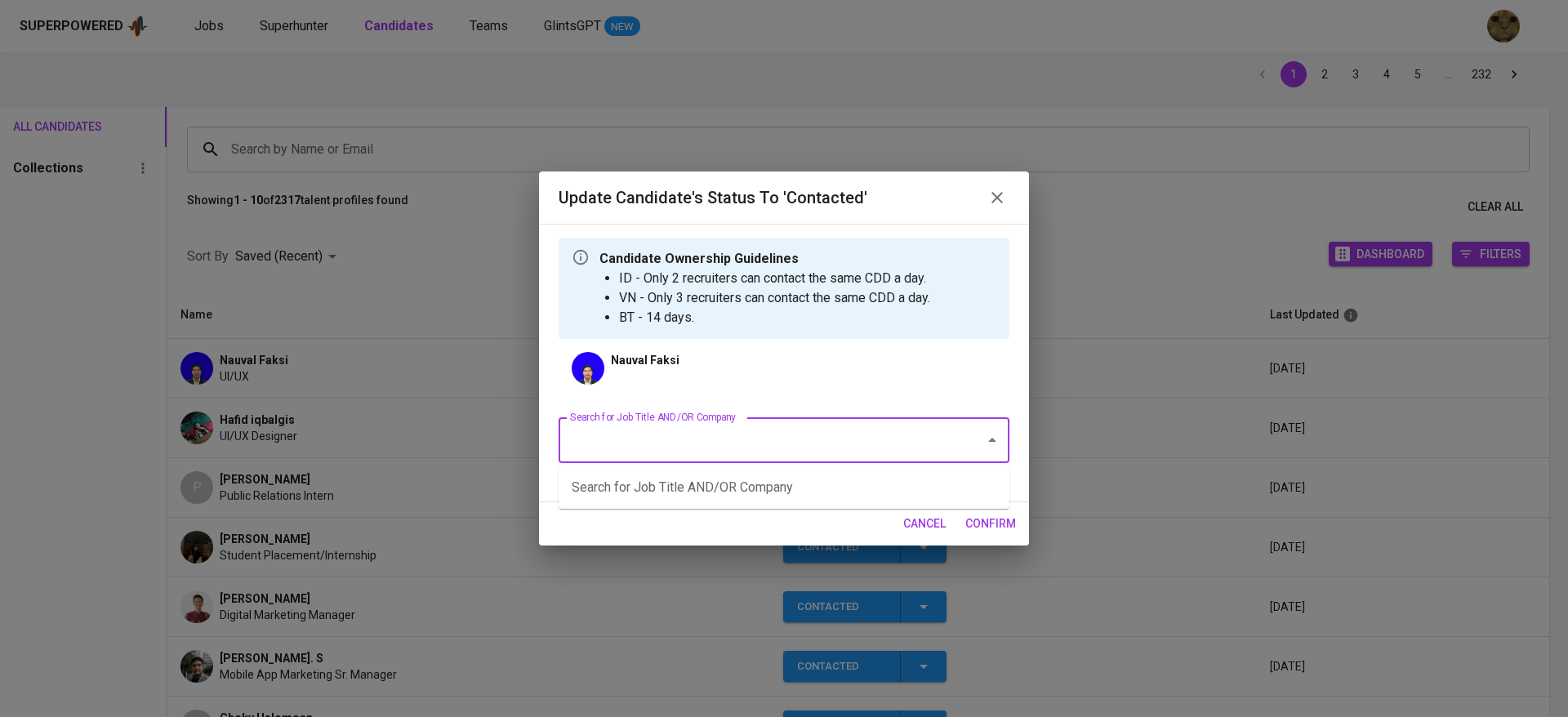
click at [667, 446] on input "Search for Job Title AND/OR Company" at bounding box center [761, 440] width 390 height 31
type input "product design"
type input "product"
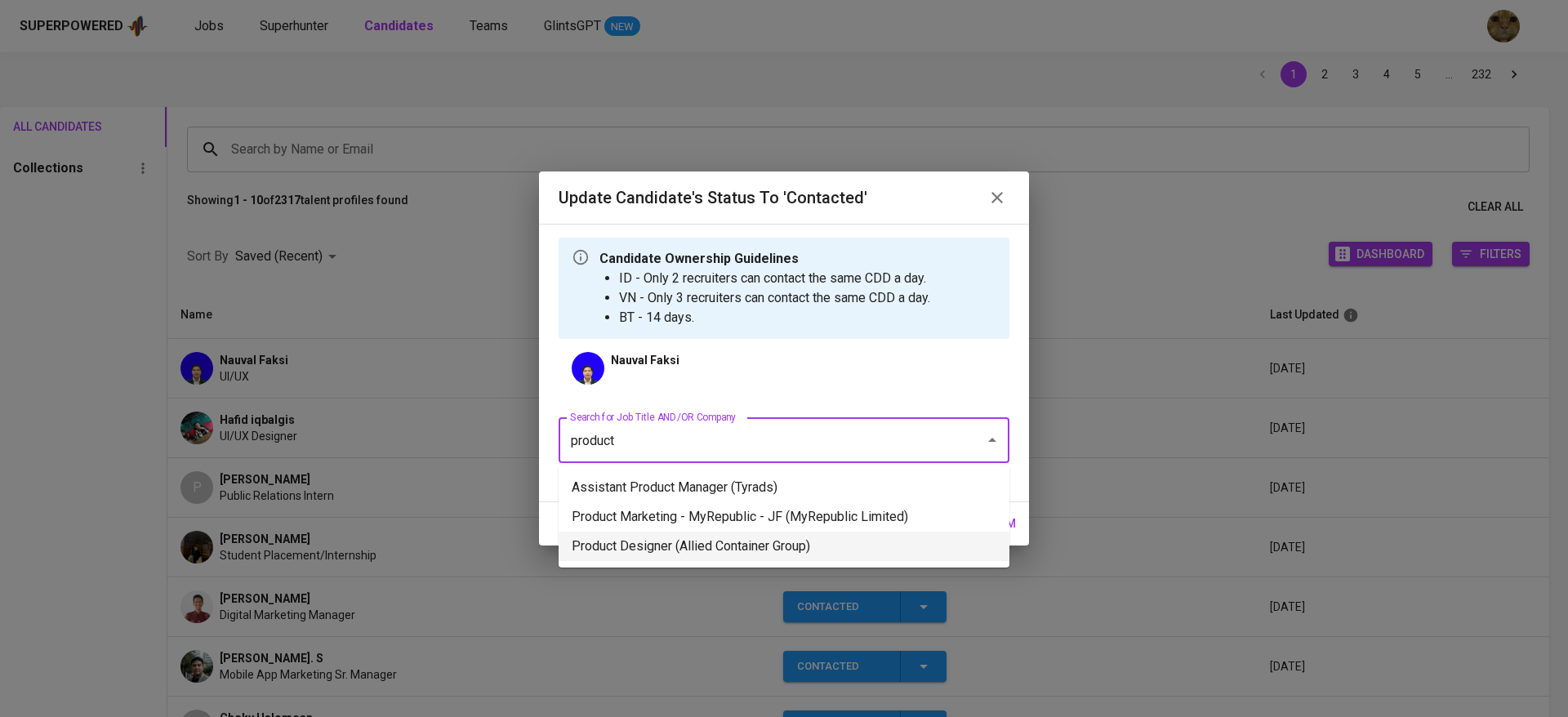
click at [626, 538] on li "Product Designer (Allied Container Group)" at bounding box center [784, 546] width 451 height 30
type input "product"
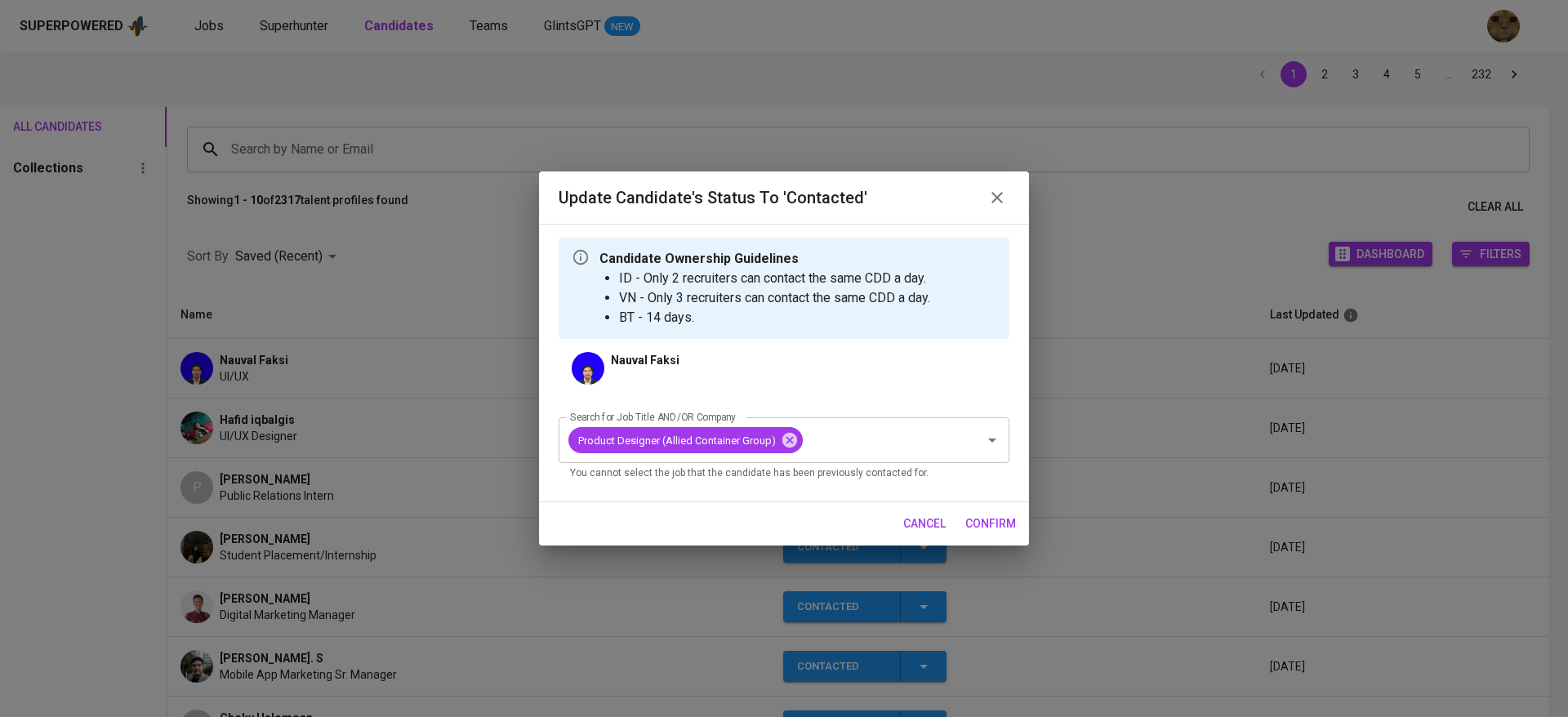
click at [961, 537] on button "confirm" at bounding box center [991, 524] width 63 height 30
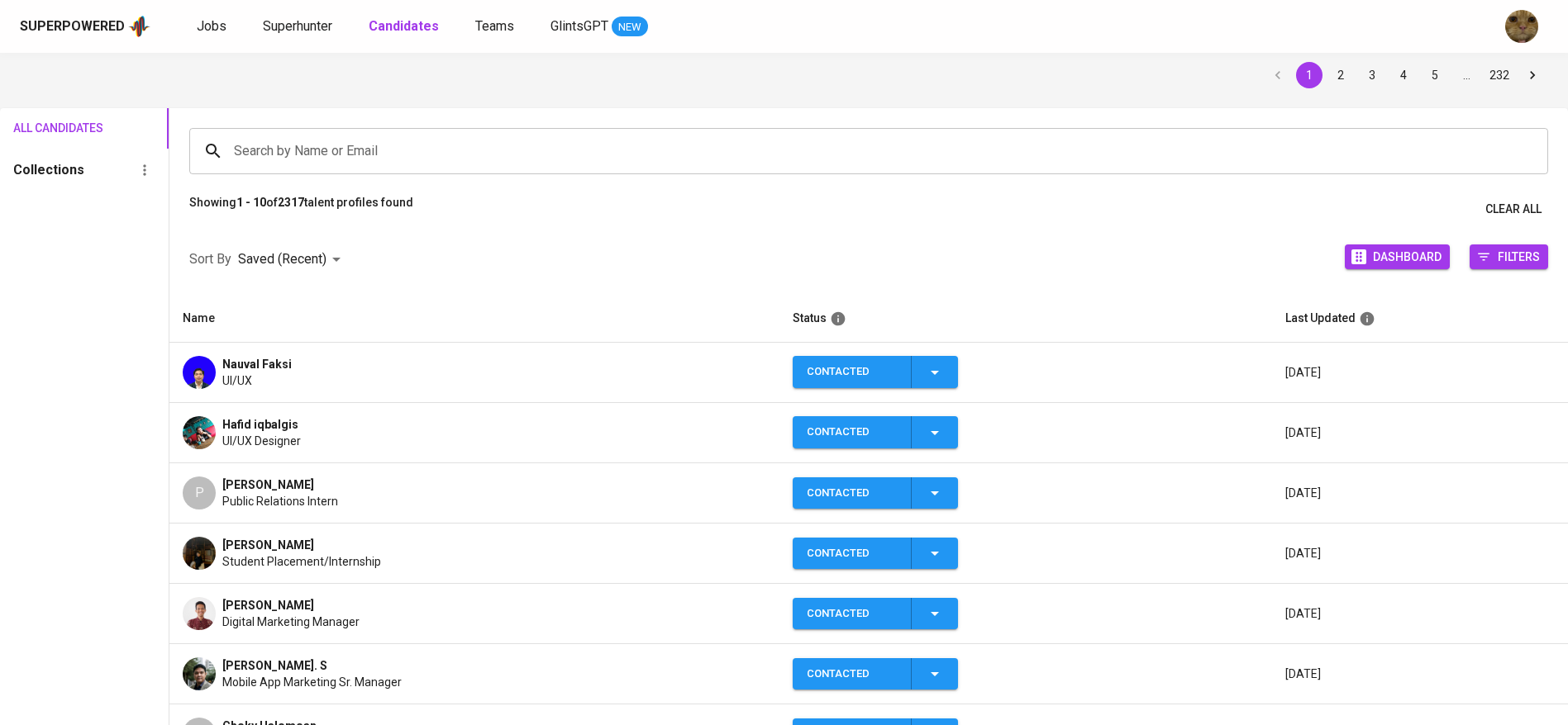
click at [383, 358] on div "Nauval Faksi UI/UX" at bounding box center [475, 372] width 584 height 33
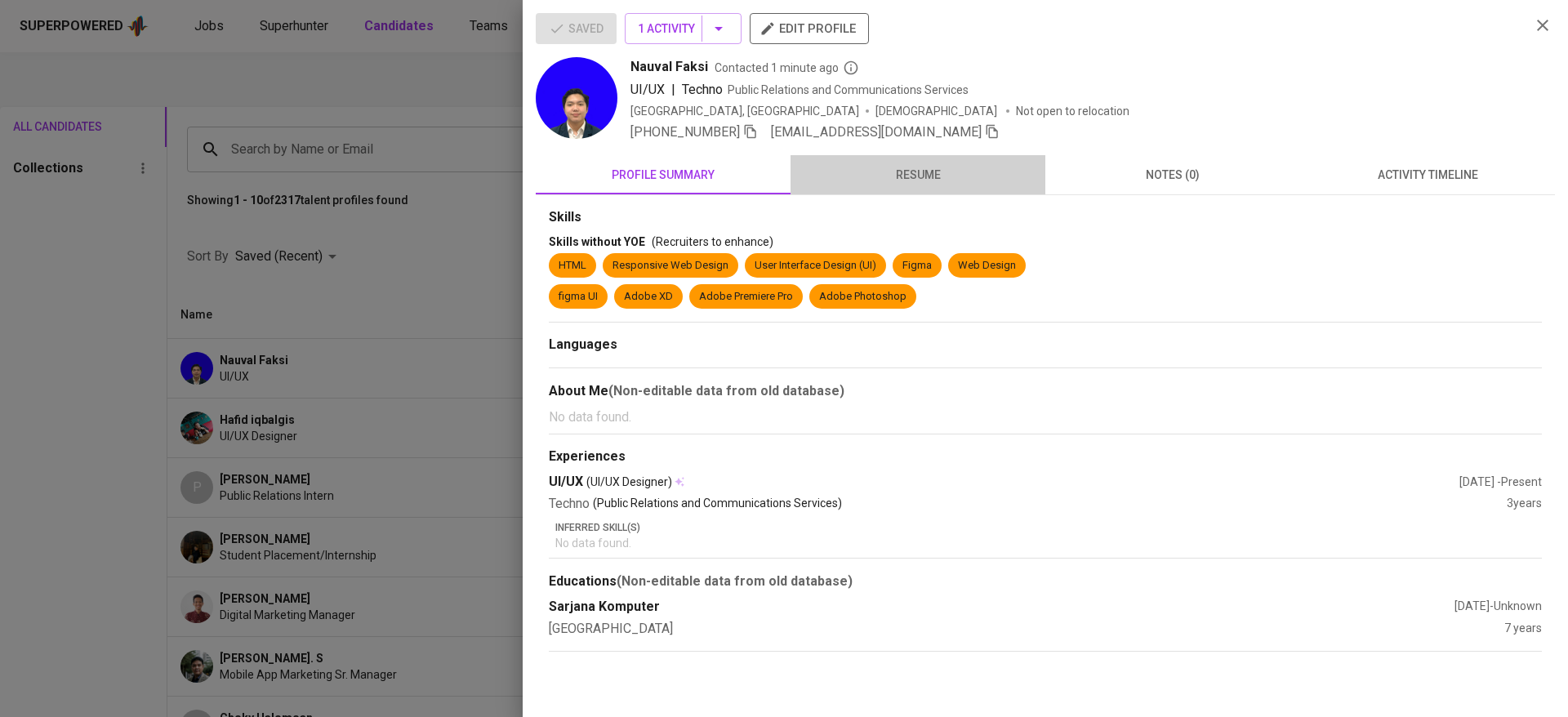
click at [902, 180] on span "resume" at bounding box center [917, 175] width 235 height 21
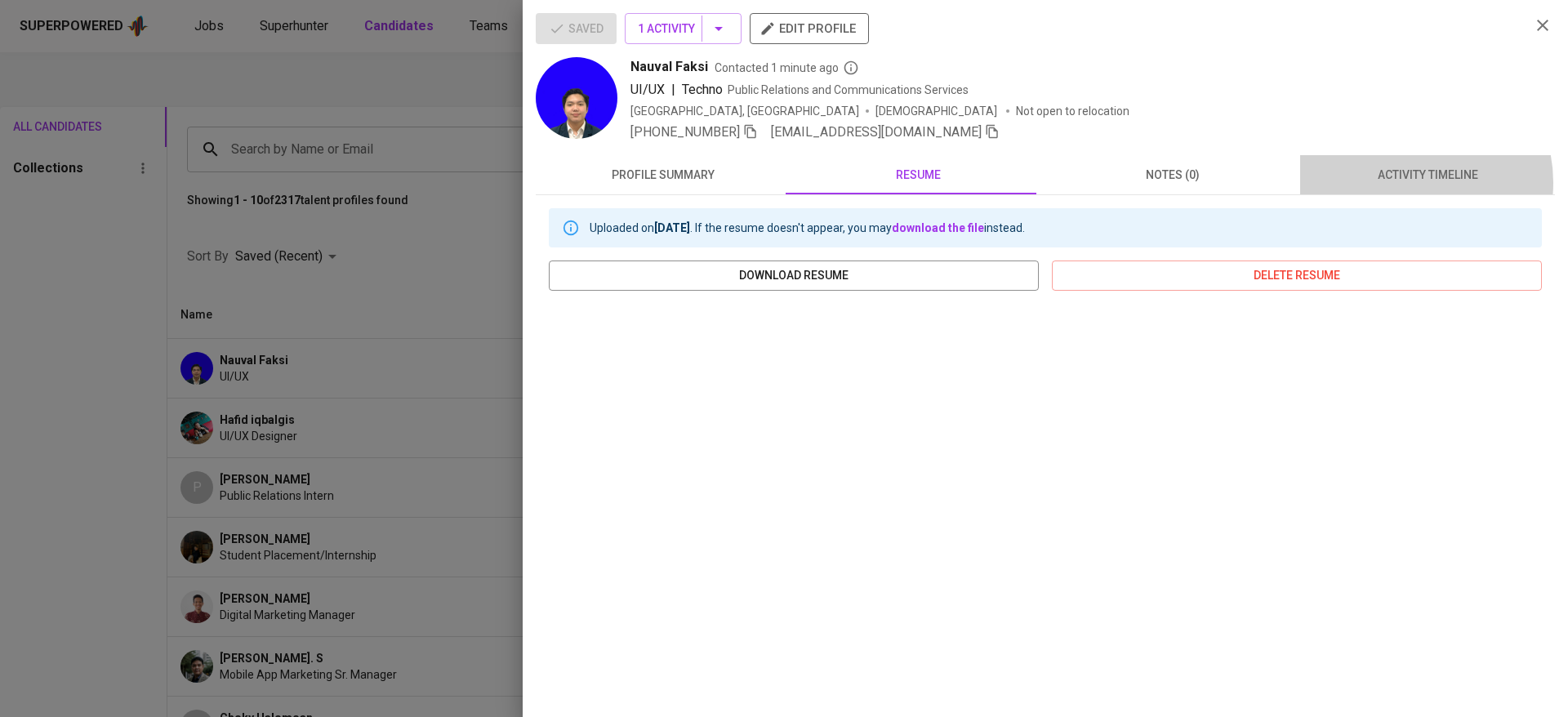
click at [1396, 182] on span "activity timeline" at bounding box center [1427, 175] width 235 height 21
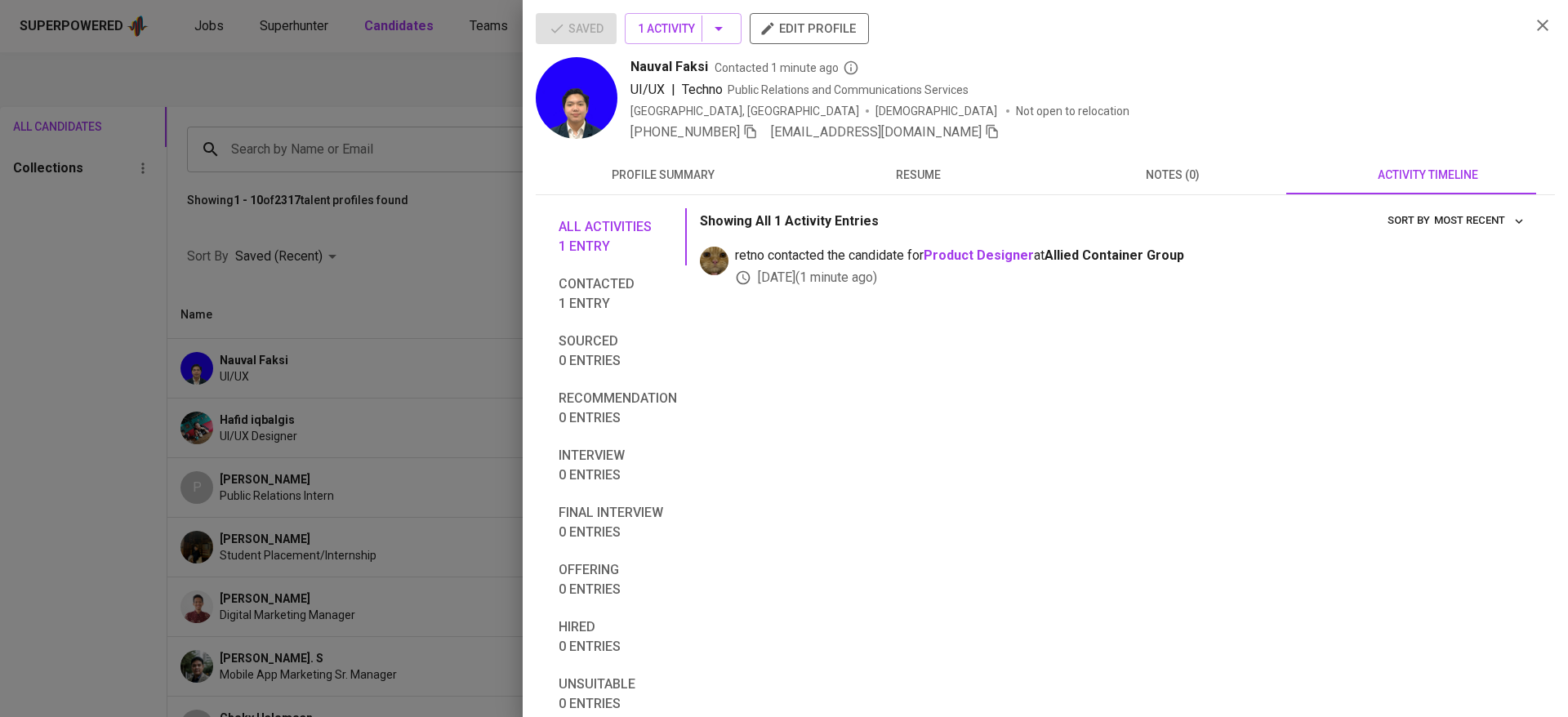
click at [906, 166] on span "resume" at bounding box center [917, 175] width 235 height 21
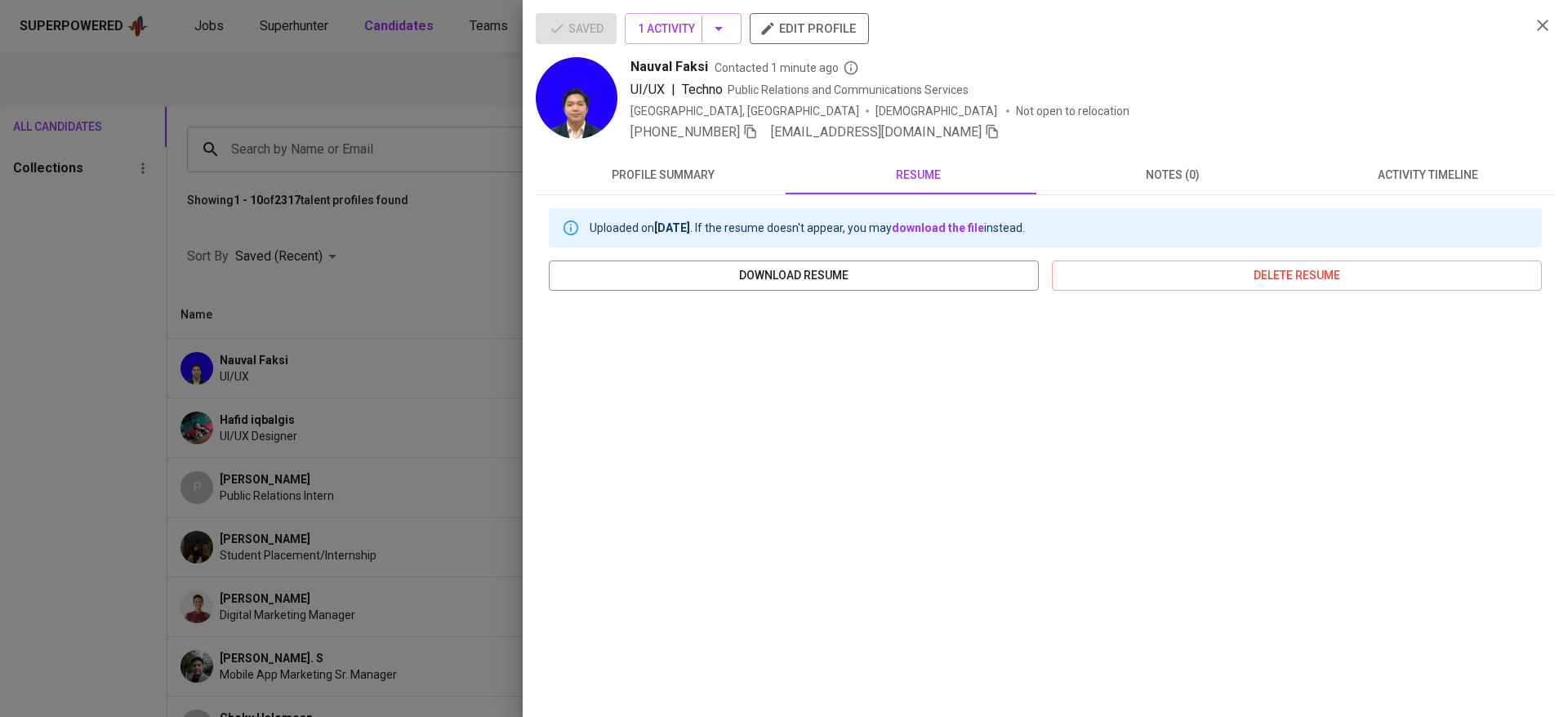
click at [290, 400] on div at bounding box center [784, 358] width 1568 height 717
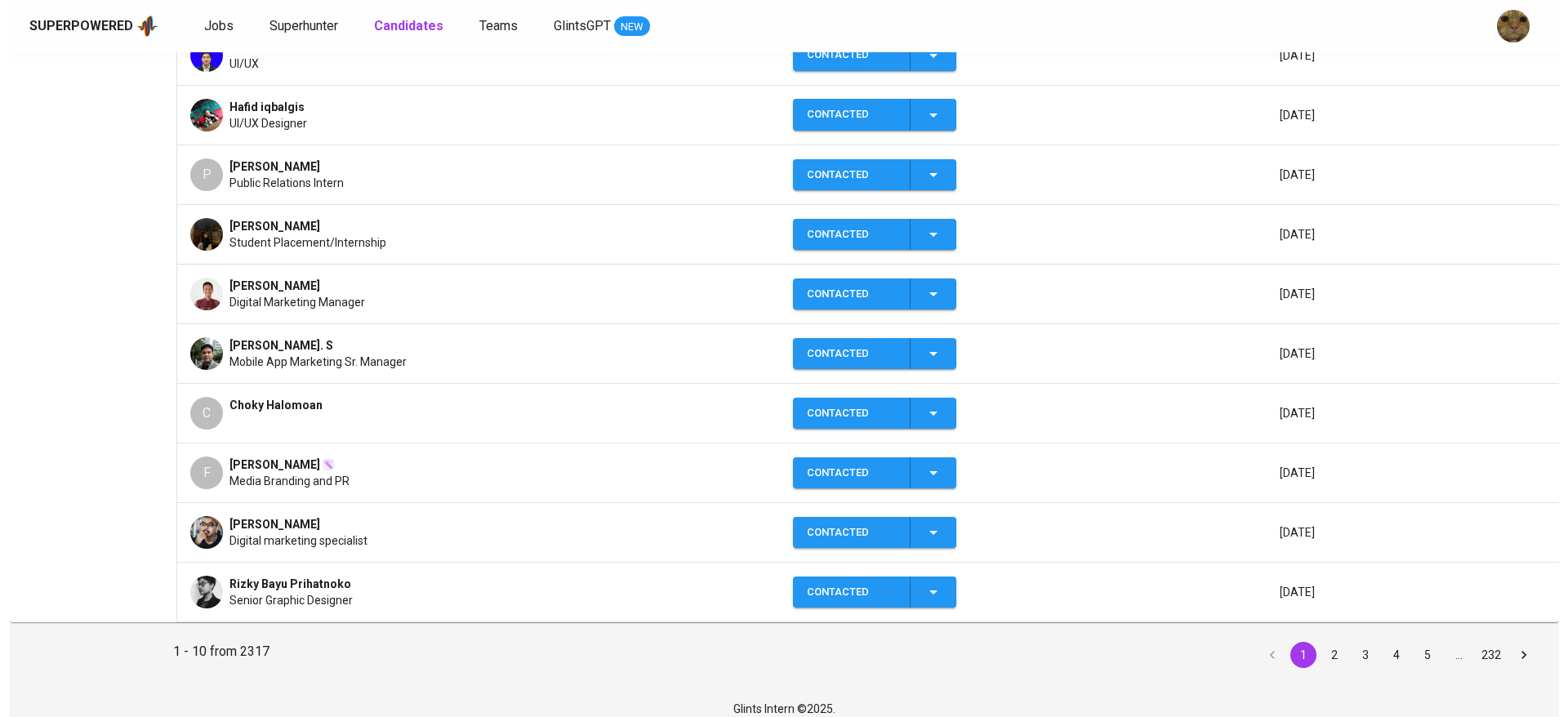
scroll to position [0, 0]
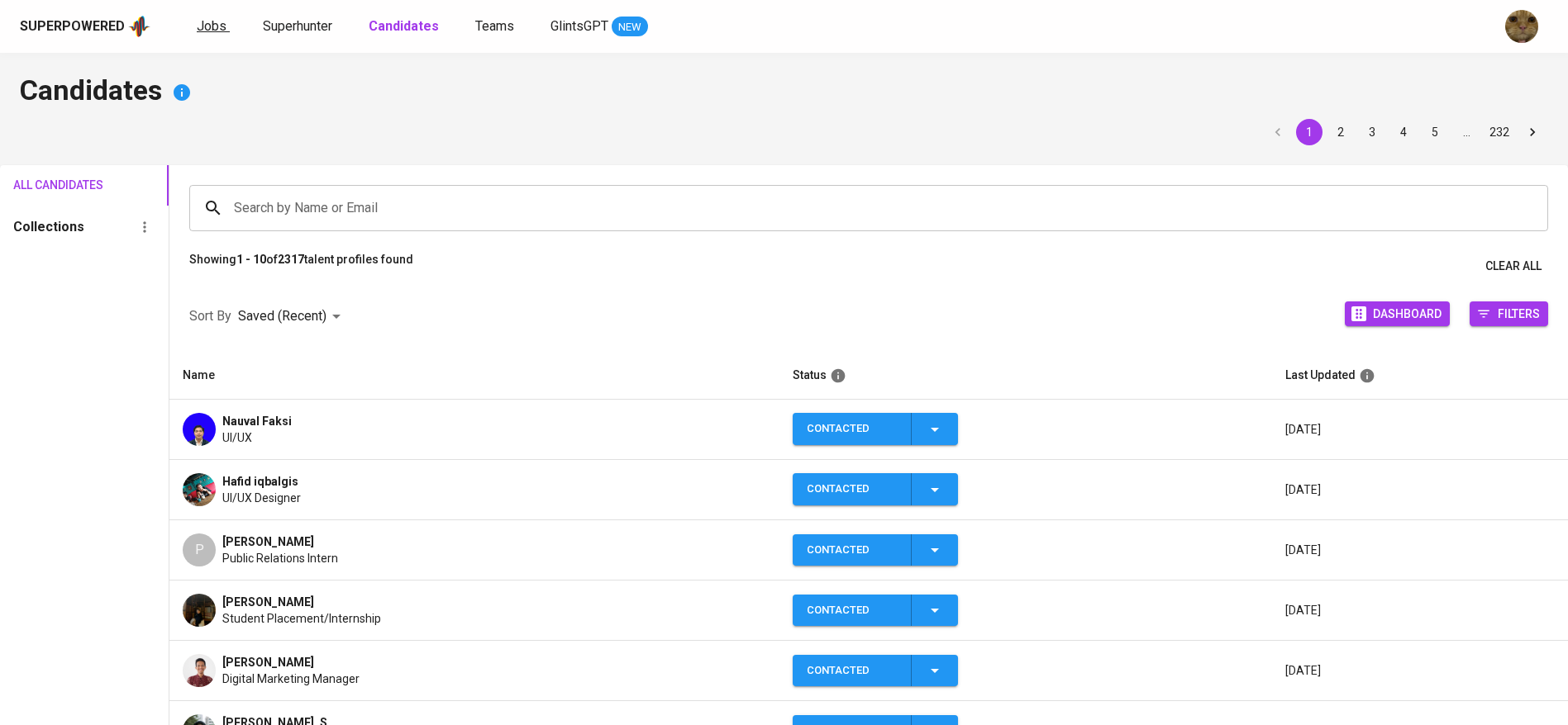
click at [215, 32] on span "Jobs" at bounding box center [211, 26] width 30 height 16
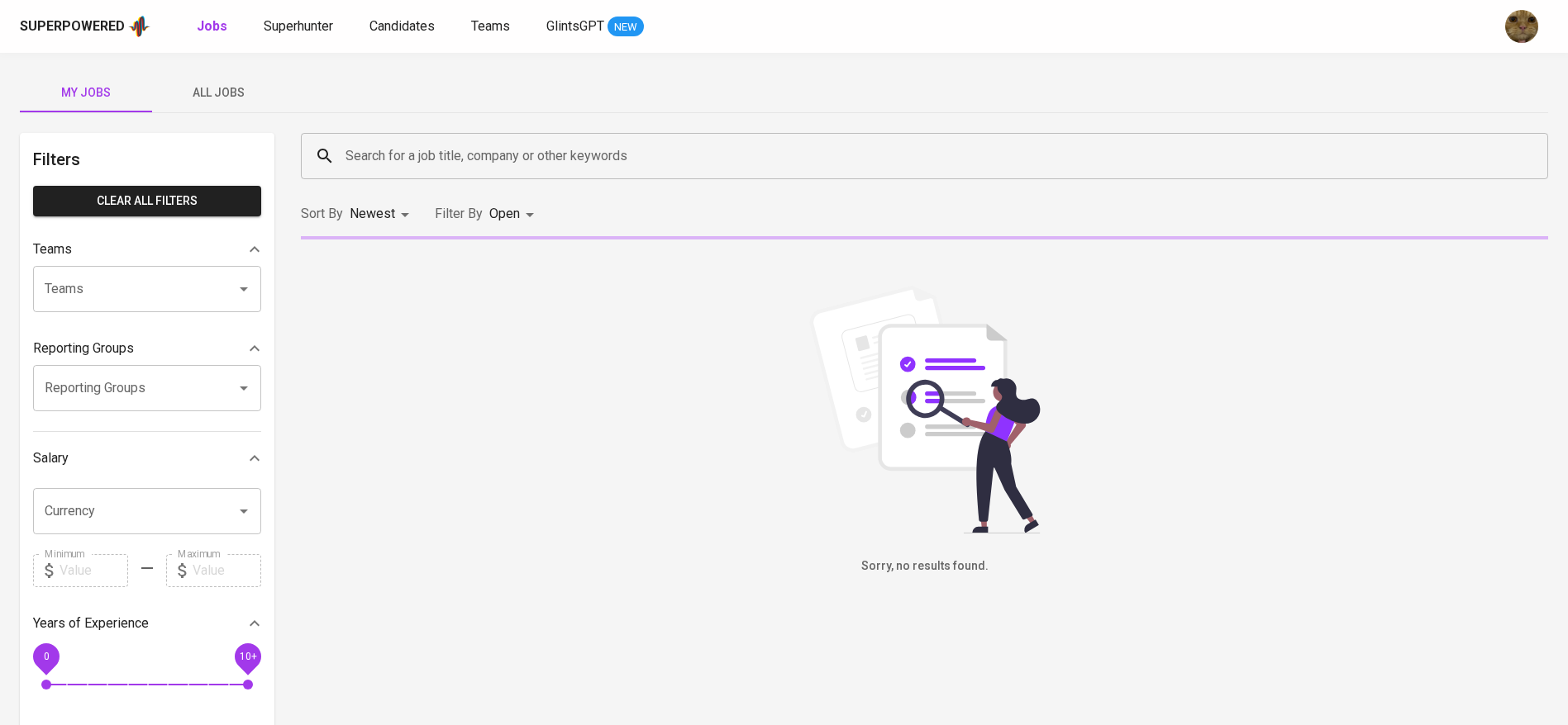
click at [203, 84] on span "All Jobs" at bounding box center [218, 92] width 113 height 21
click at [392, 142] on input "Search for a job title, company or other keywords" at bounding box center [929, 156] width 1175 height 31
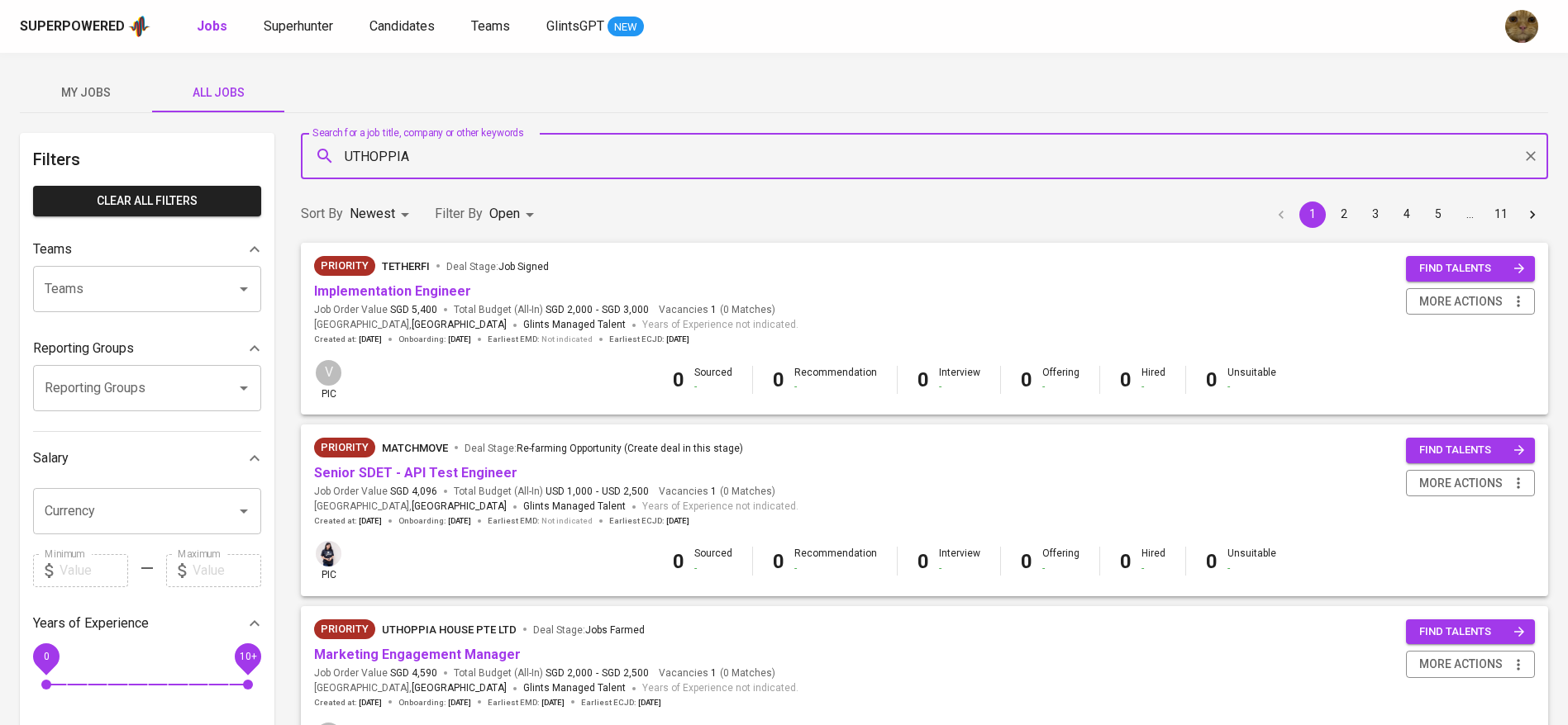
type input "UTHOPPIA"
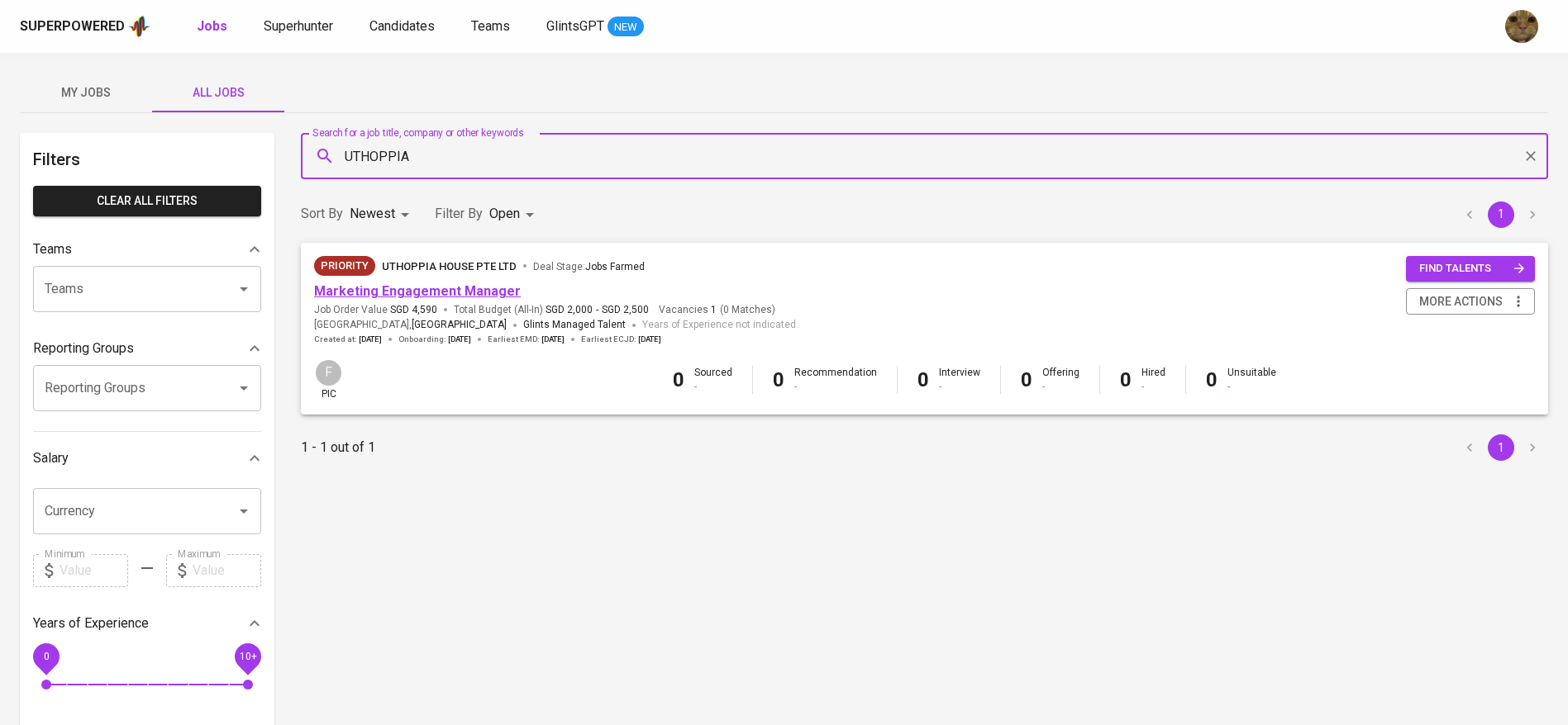
click at [384, 291] on link "Marketing Engagement Manager" at bounding box center [417, 291] width 207 height 16
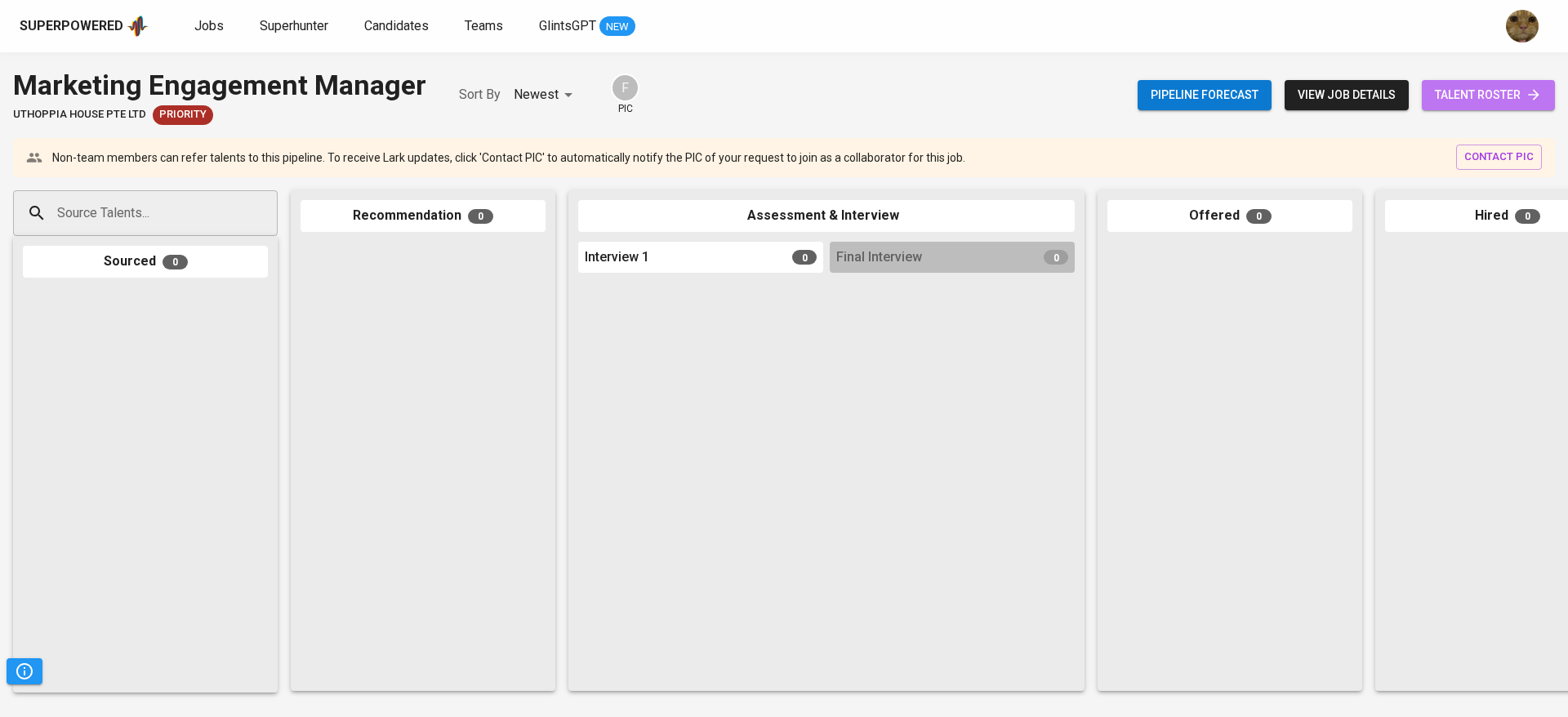
click at [1476, 87] on span "talent roster" at bounding box center [1488, 95] width 107 height 21
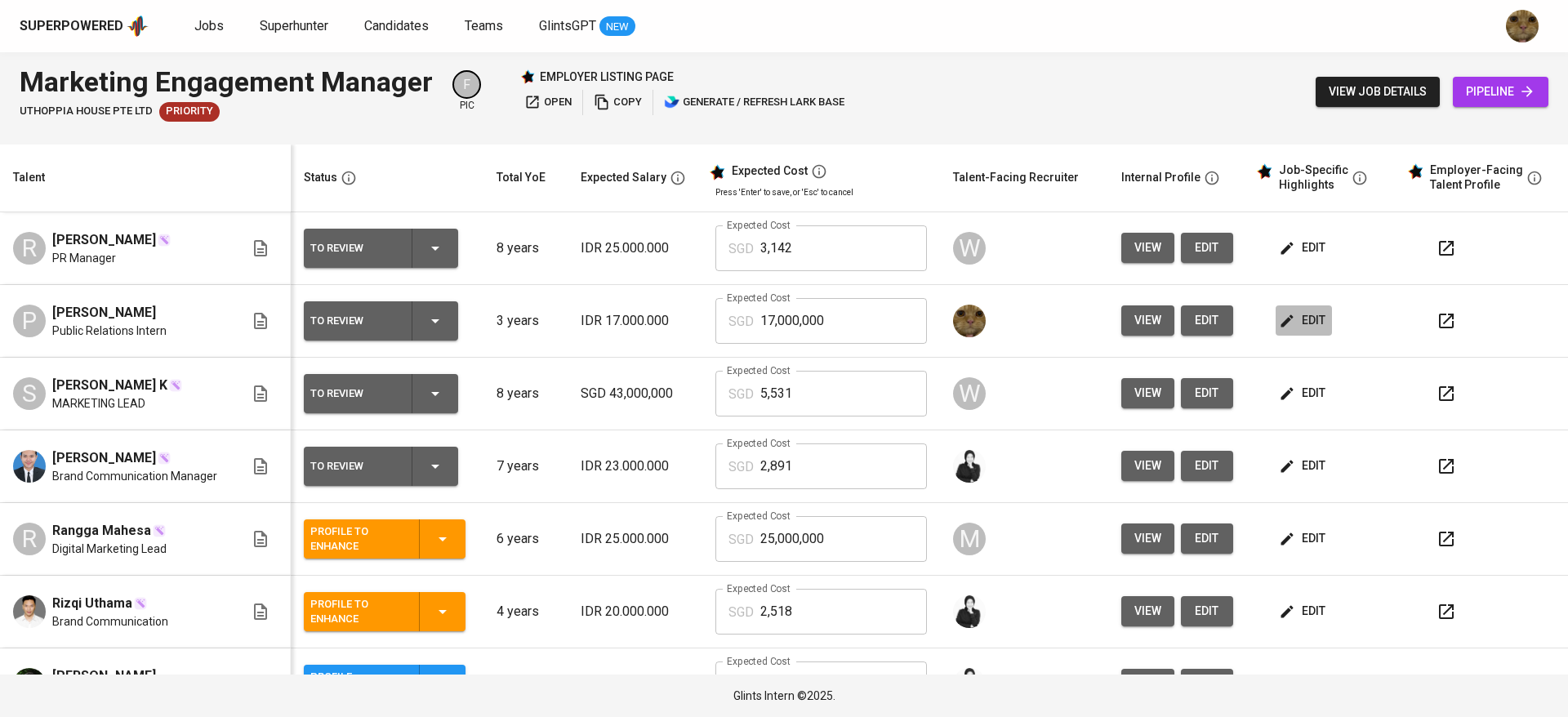
click at [1310, 317] on button "edit" at bounding box center [1303, 320] width 56 height 30
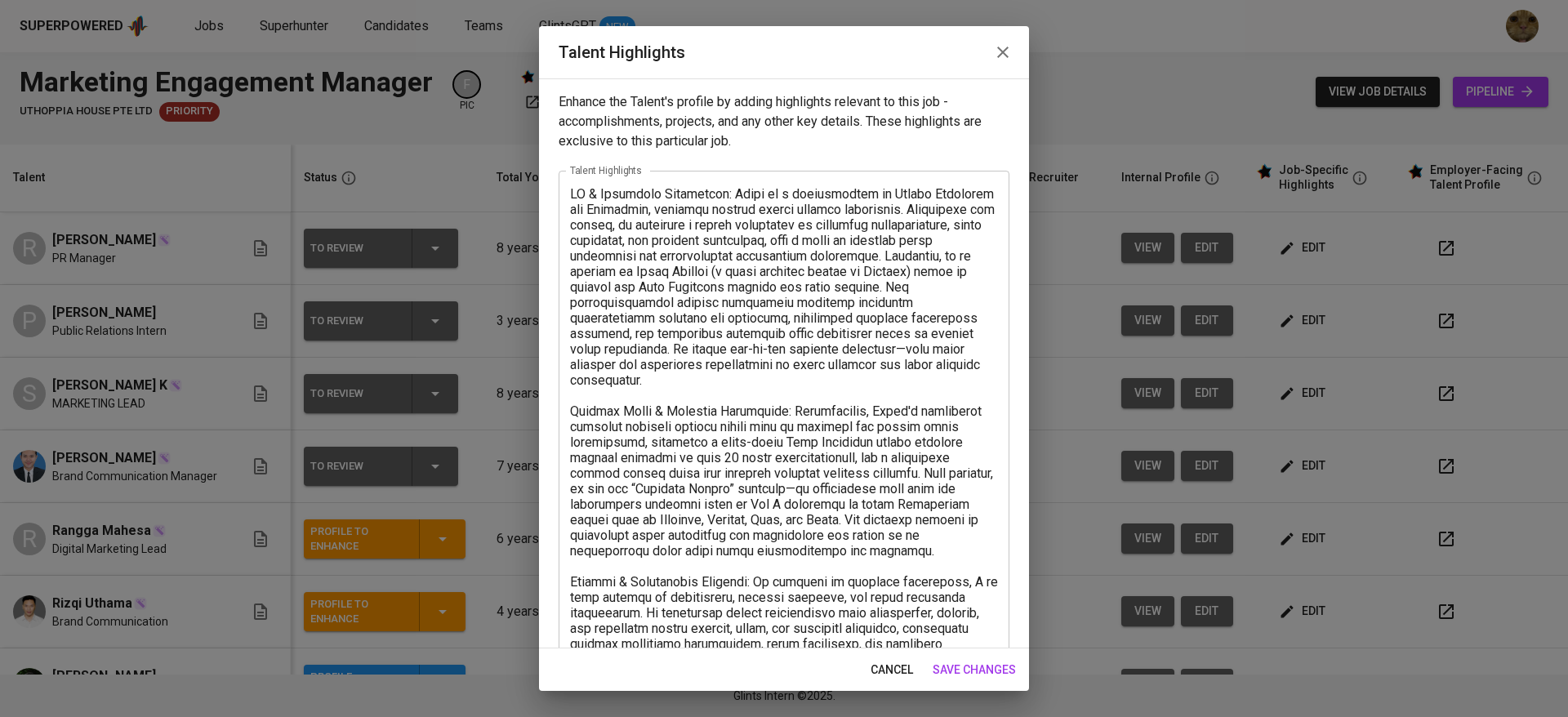
scroll to position [187, 0]
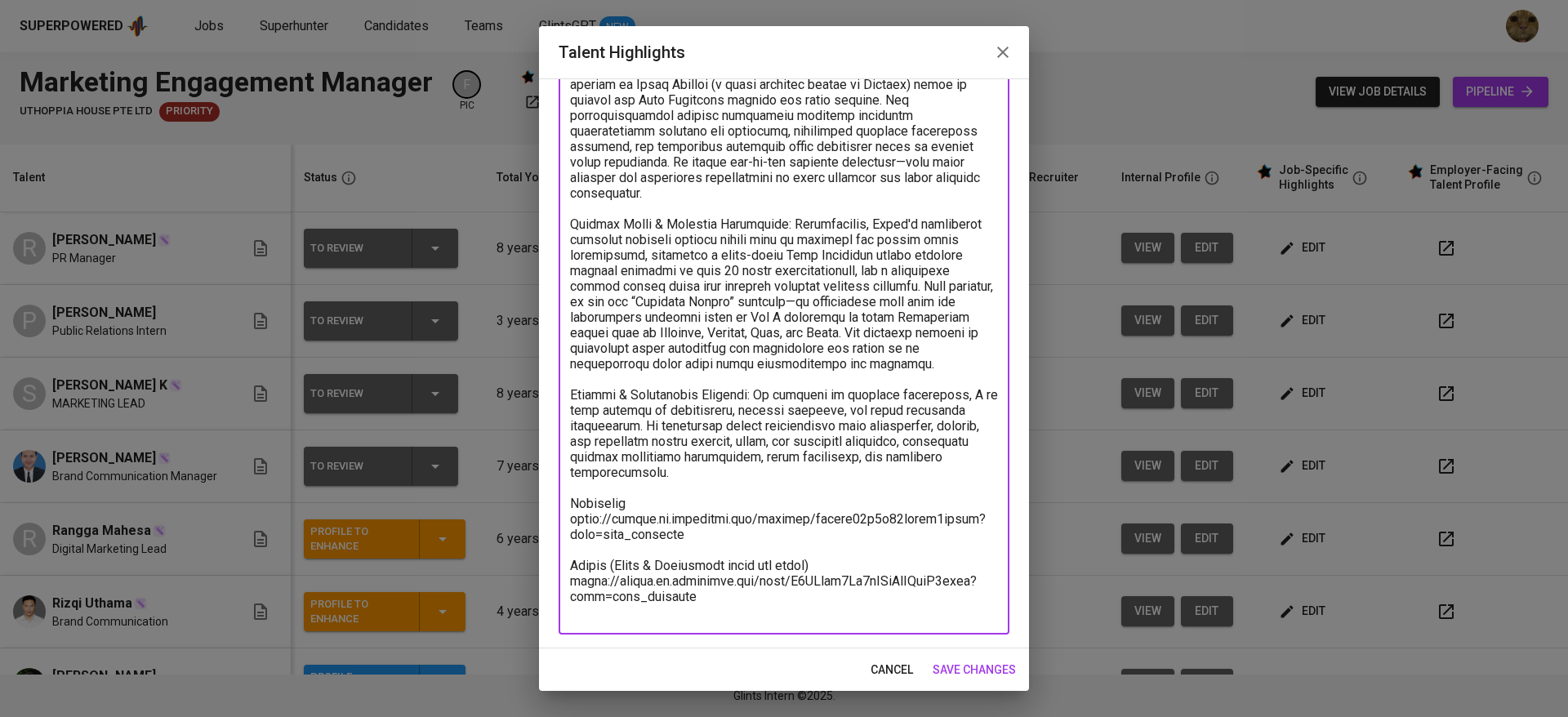
click at [702, 615] on textarea at bounding box center [784, 309] width 427 height 621
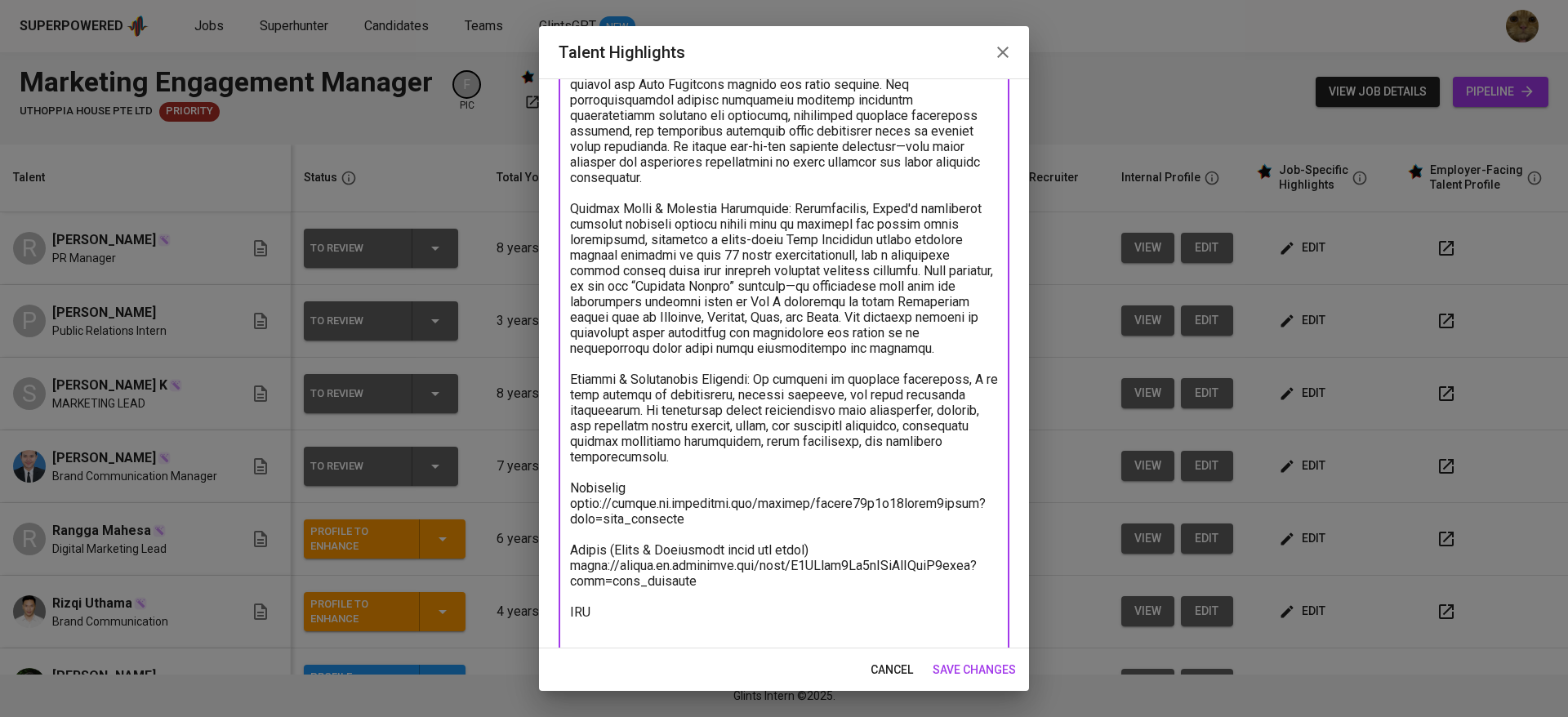
scroll to position [206, 0]
paste textarea "22 October 1998"
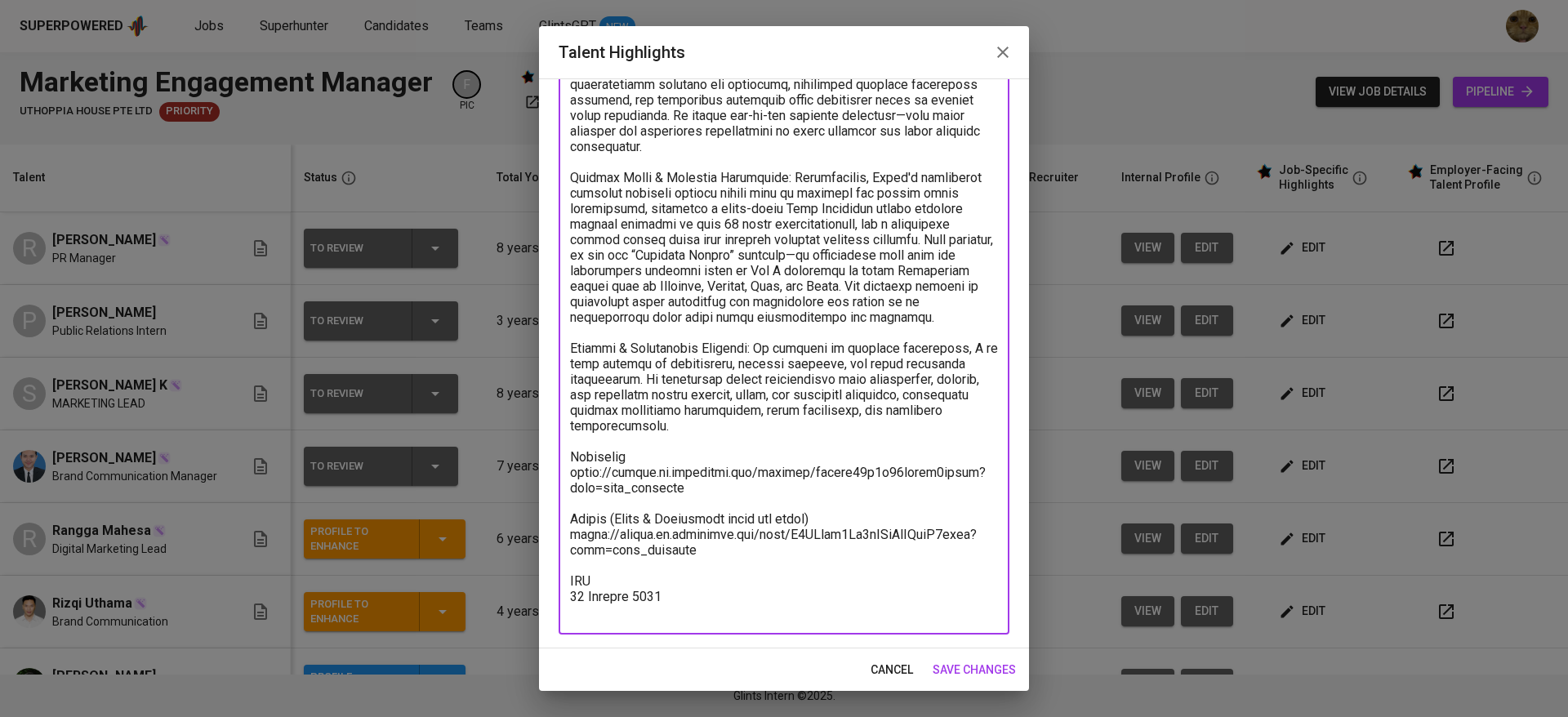
type textarea "LO & Ipsumdolo Sitametcon: Adipi el s doeiusmodtem in Utlabo Etdolorem ali Enim…"
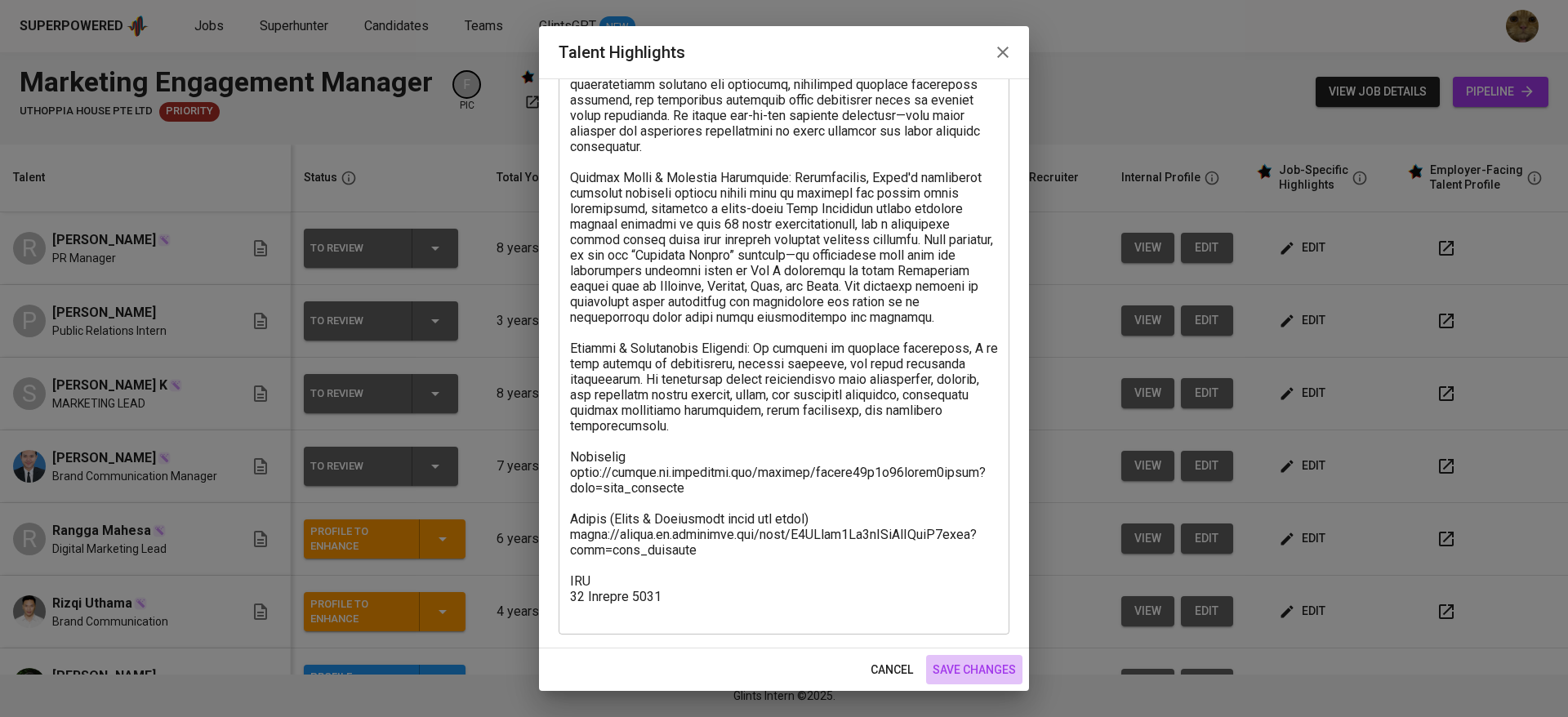
click at [940, 656] on button "save changes" at bounding box center [974, 670] width 97 height 30
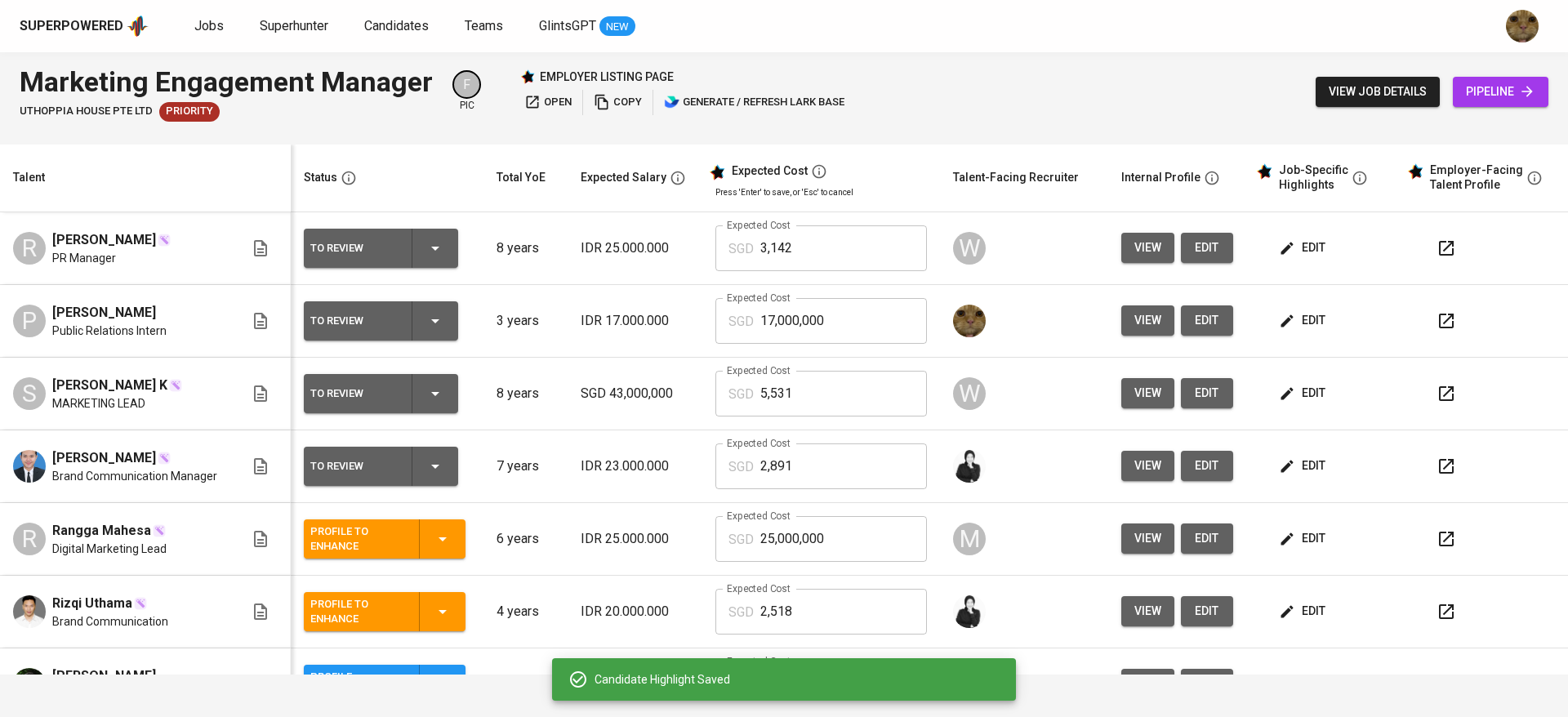
scroll to position [193, 0]
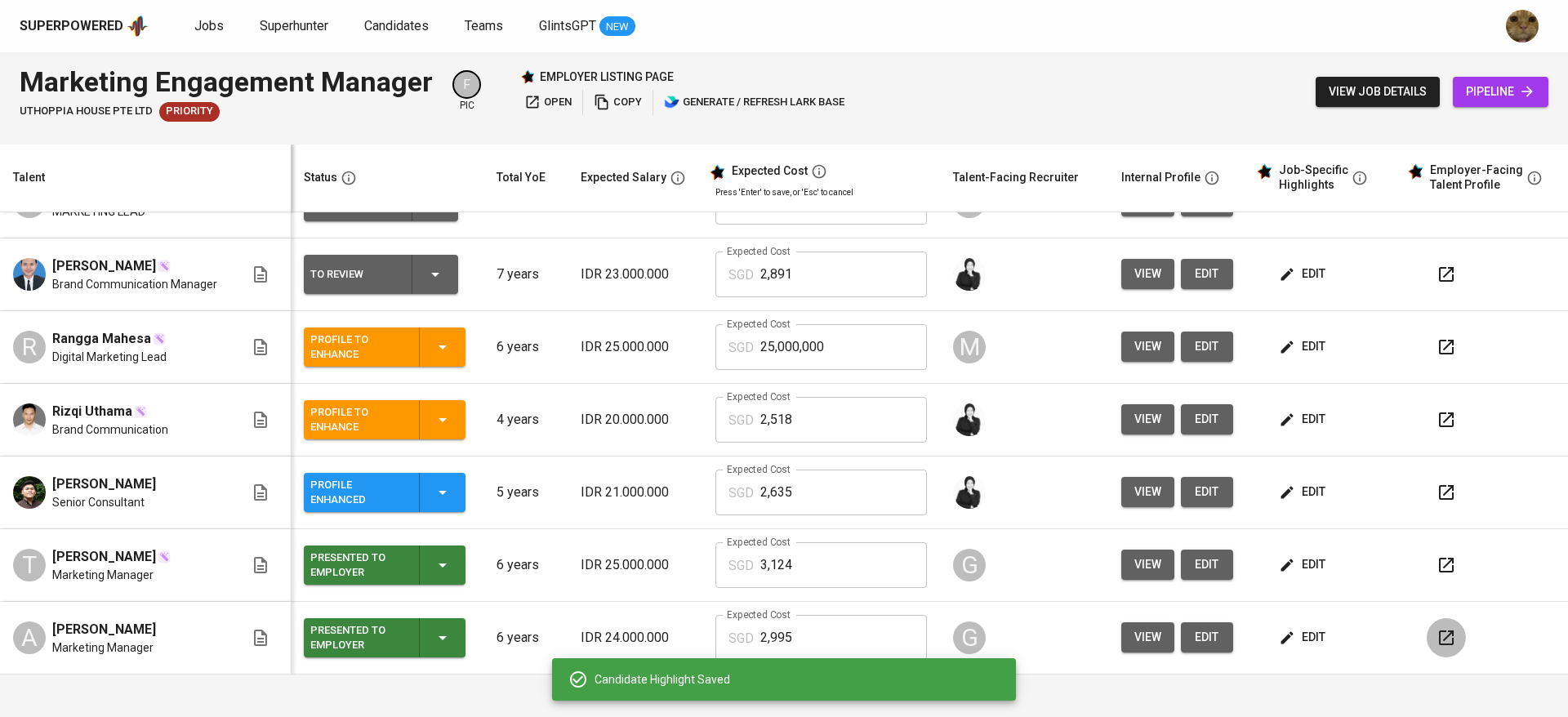
click at [1436, 633] on icon "button" at bounding box center [1446, 638] width 20 height 20
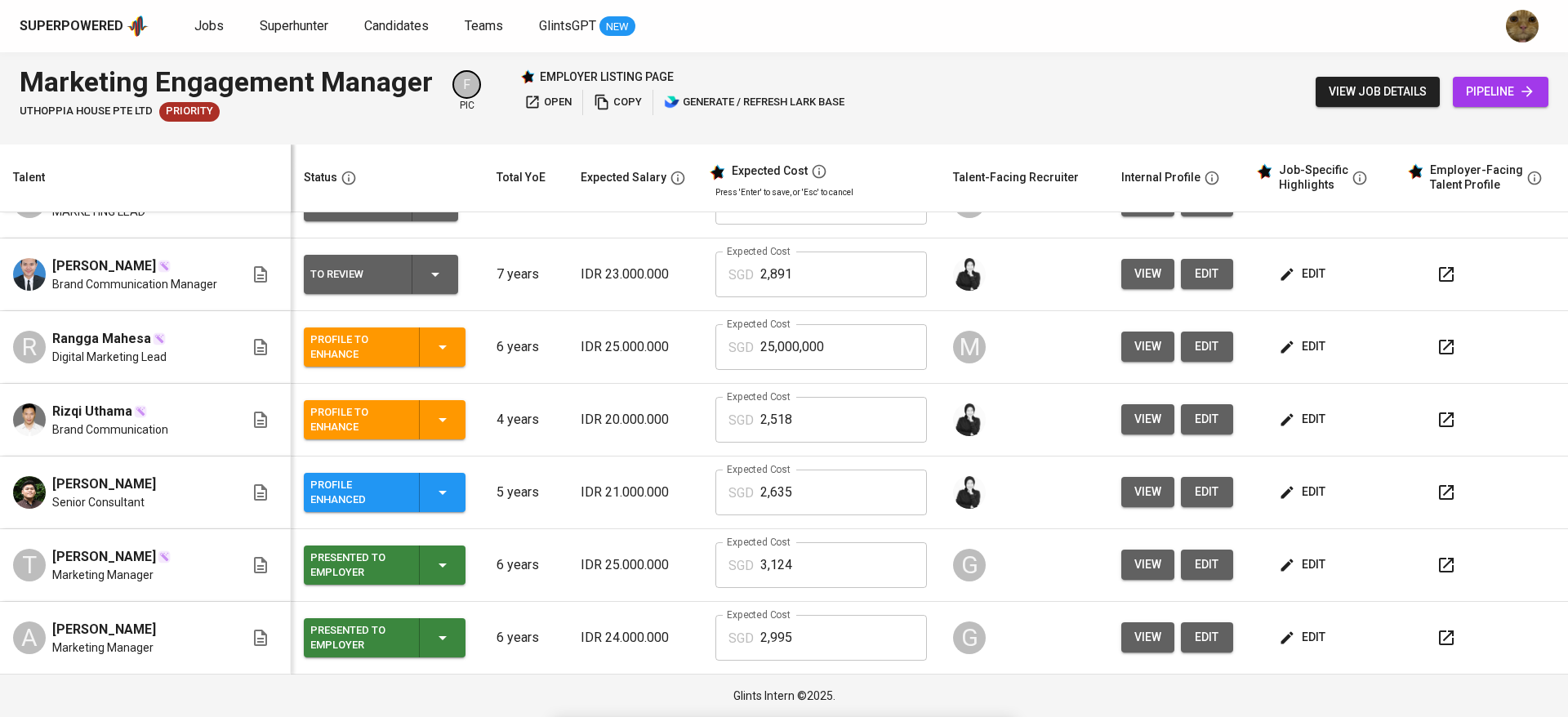
scroll to position [0, 0]
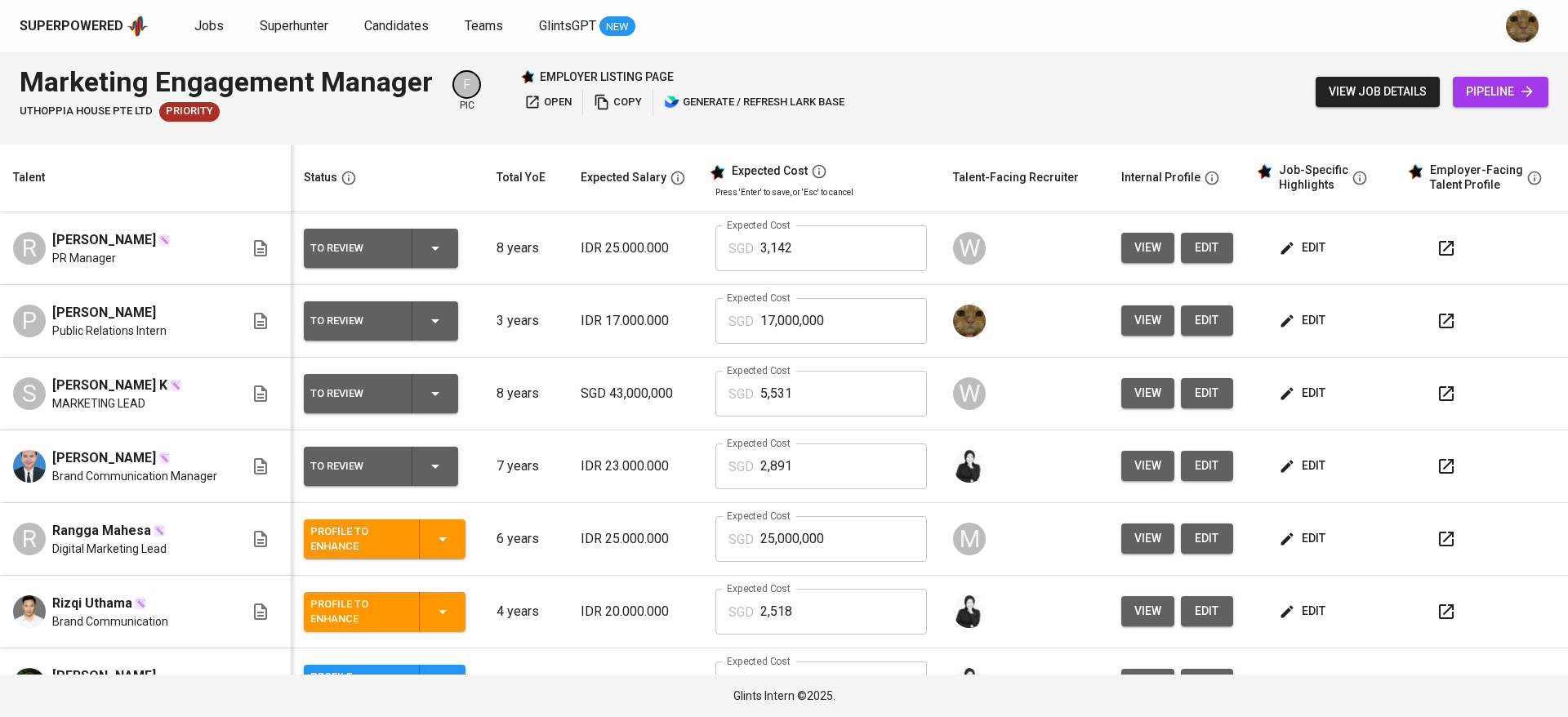
click at [1279, 320] on icon "button" at bounding box center [1287, 321] width 16 height 16
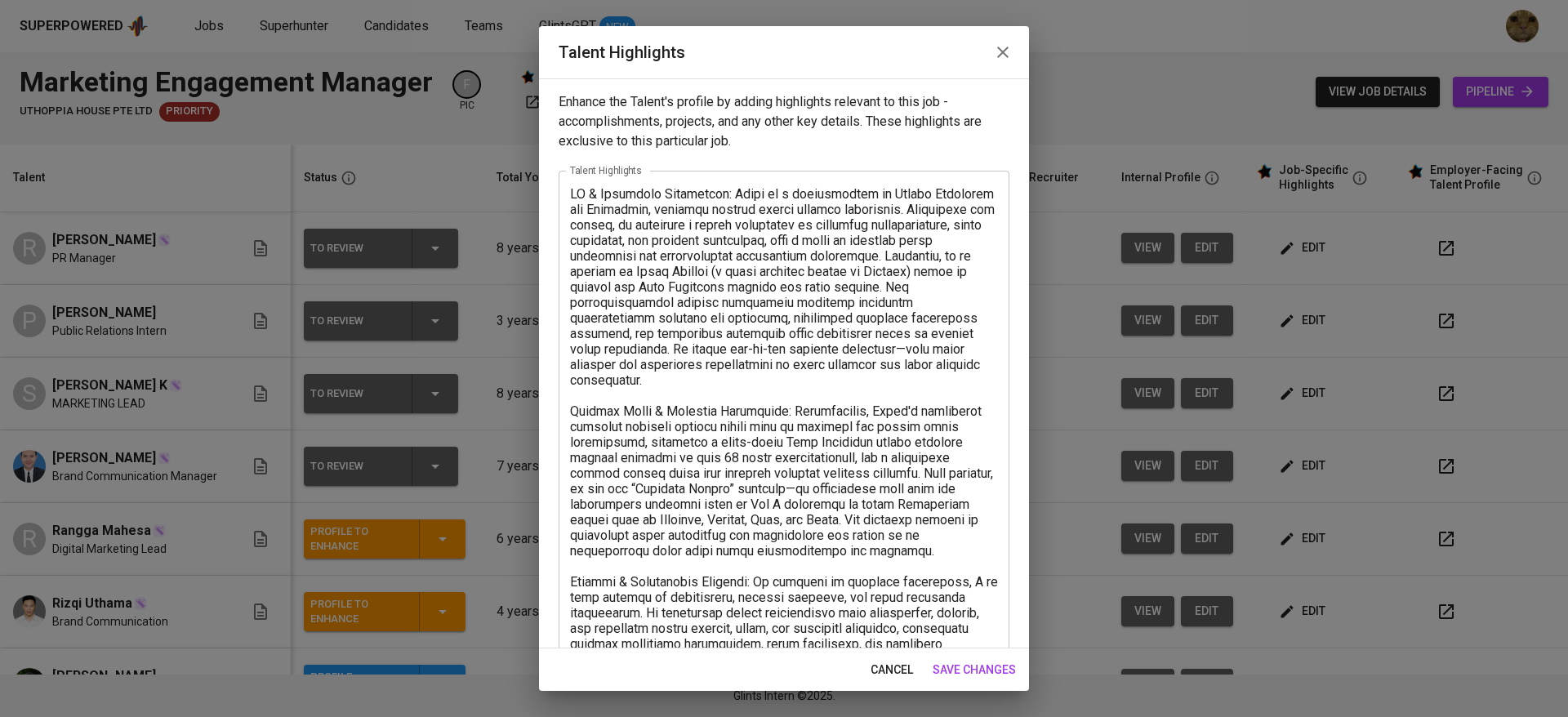
scroll to position [233, 0]
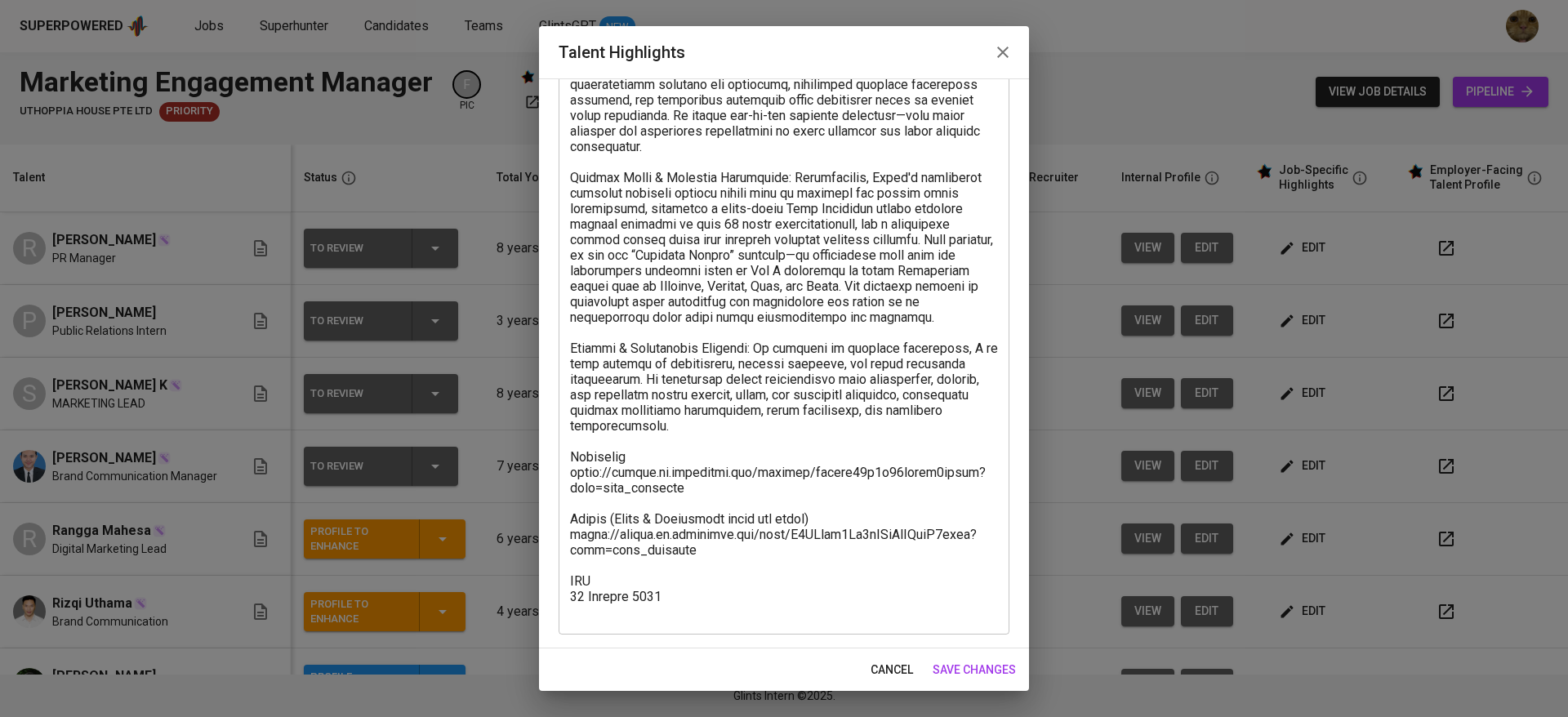
click at [715, 631] on div "x Talent Highlights" at bounding box center [784, 286] width 451 height 698
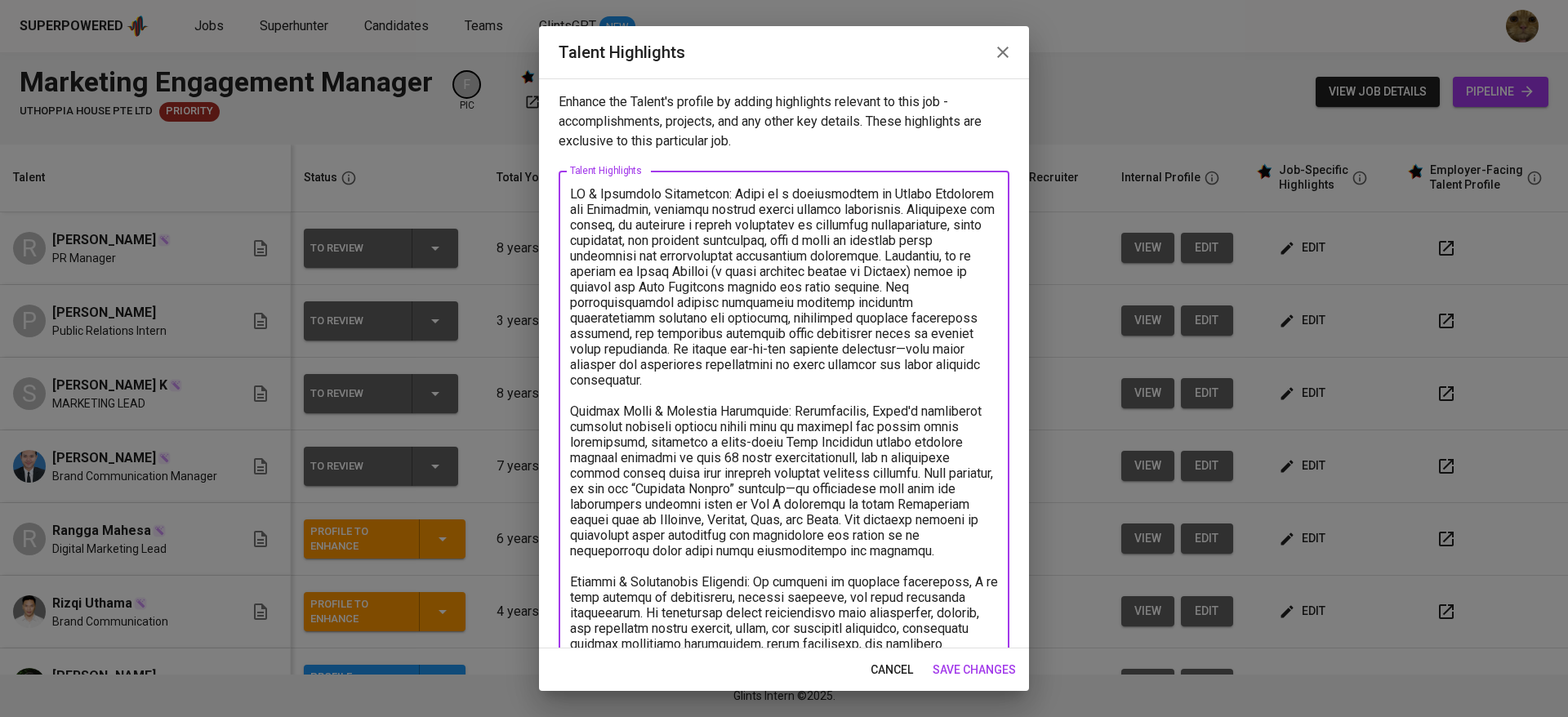
click at [707, 628] on textarea at bounding box center [784, 520] width 427 height 667
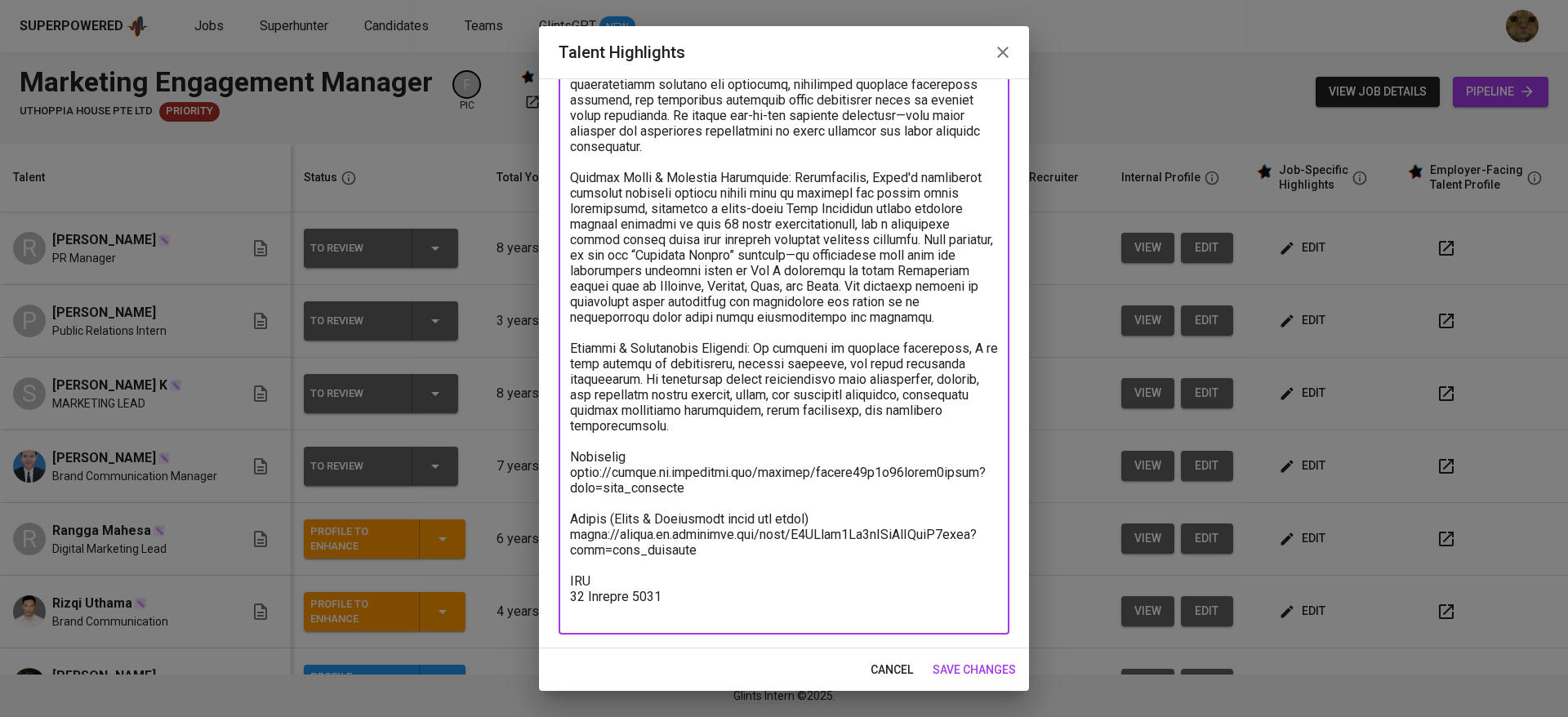
click at [677, 617] on textarea at bounding box center [784, 287] width 427 height 667
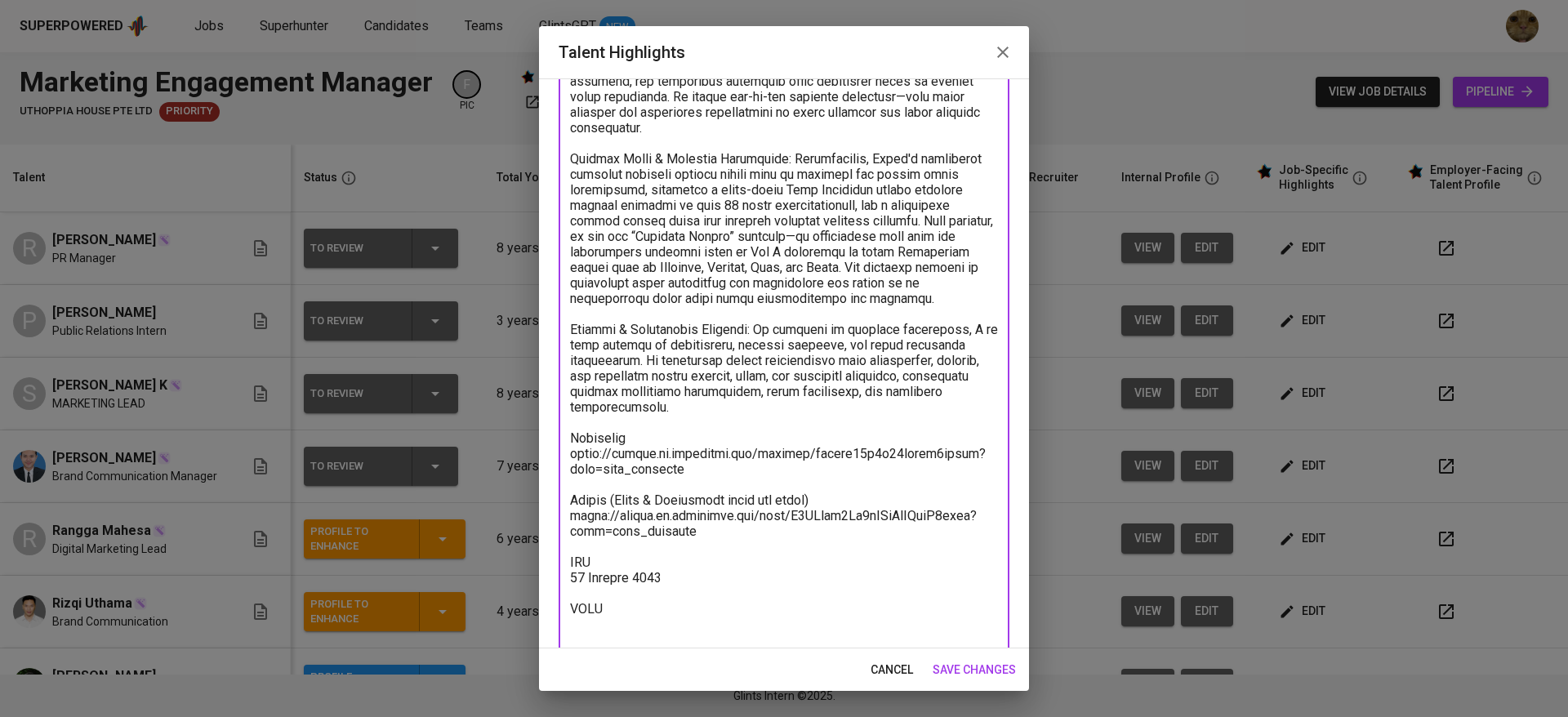
scroll to position [268, 0]
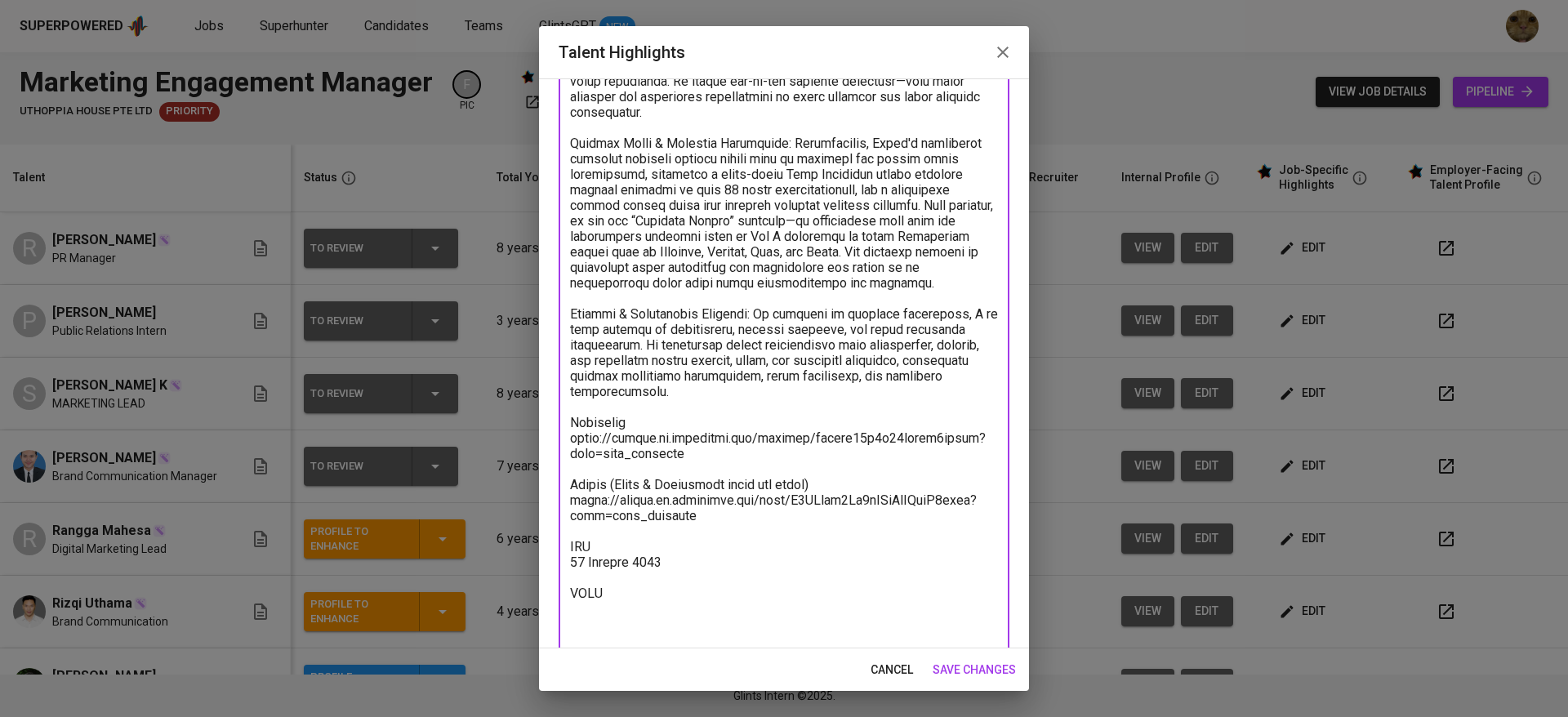
type textarea "PR & Marketing Experience: Pandu is a professional in Public Relations and Mark…"
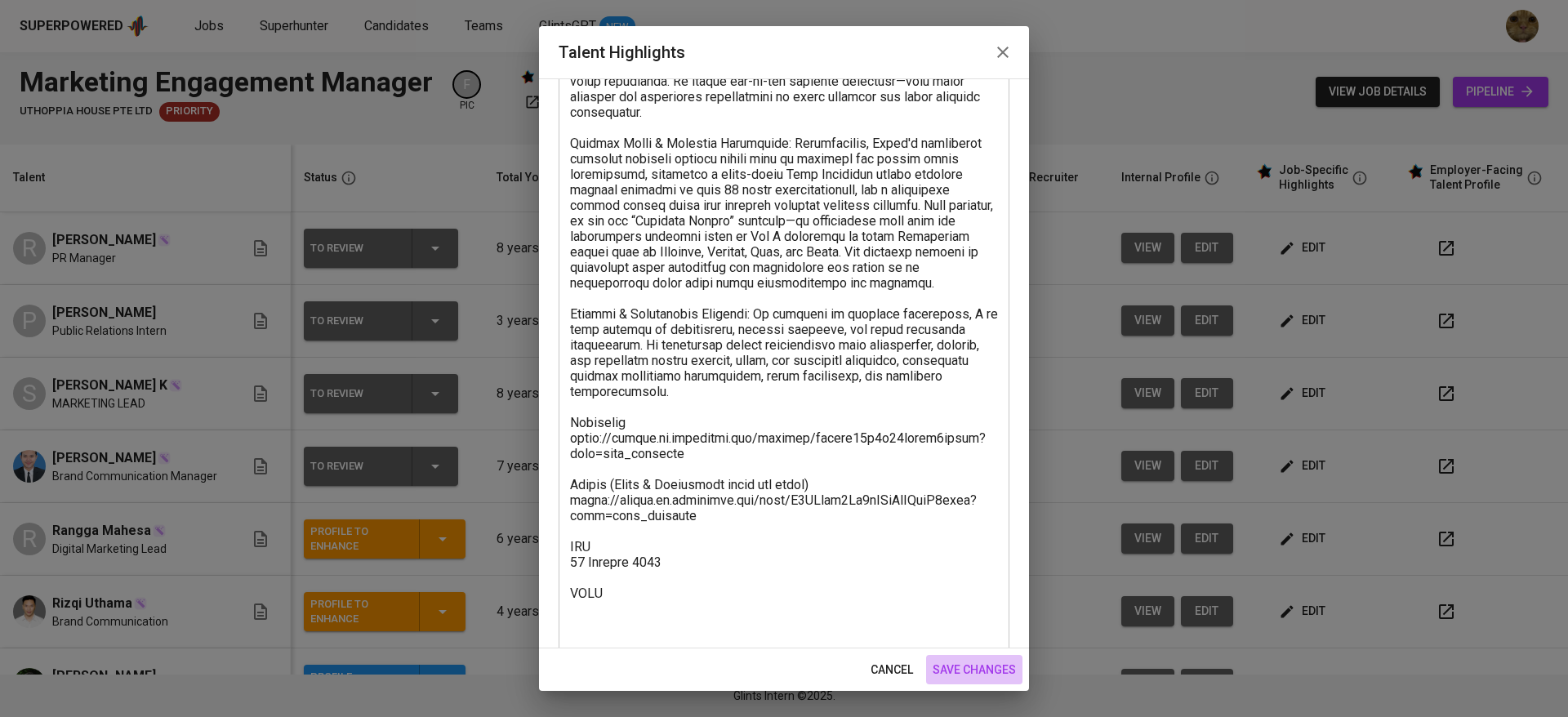
click at [953, 667] on span "save changes" at bounding box center [974, 670] width 83 height 21
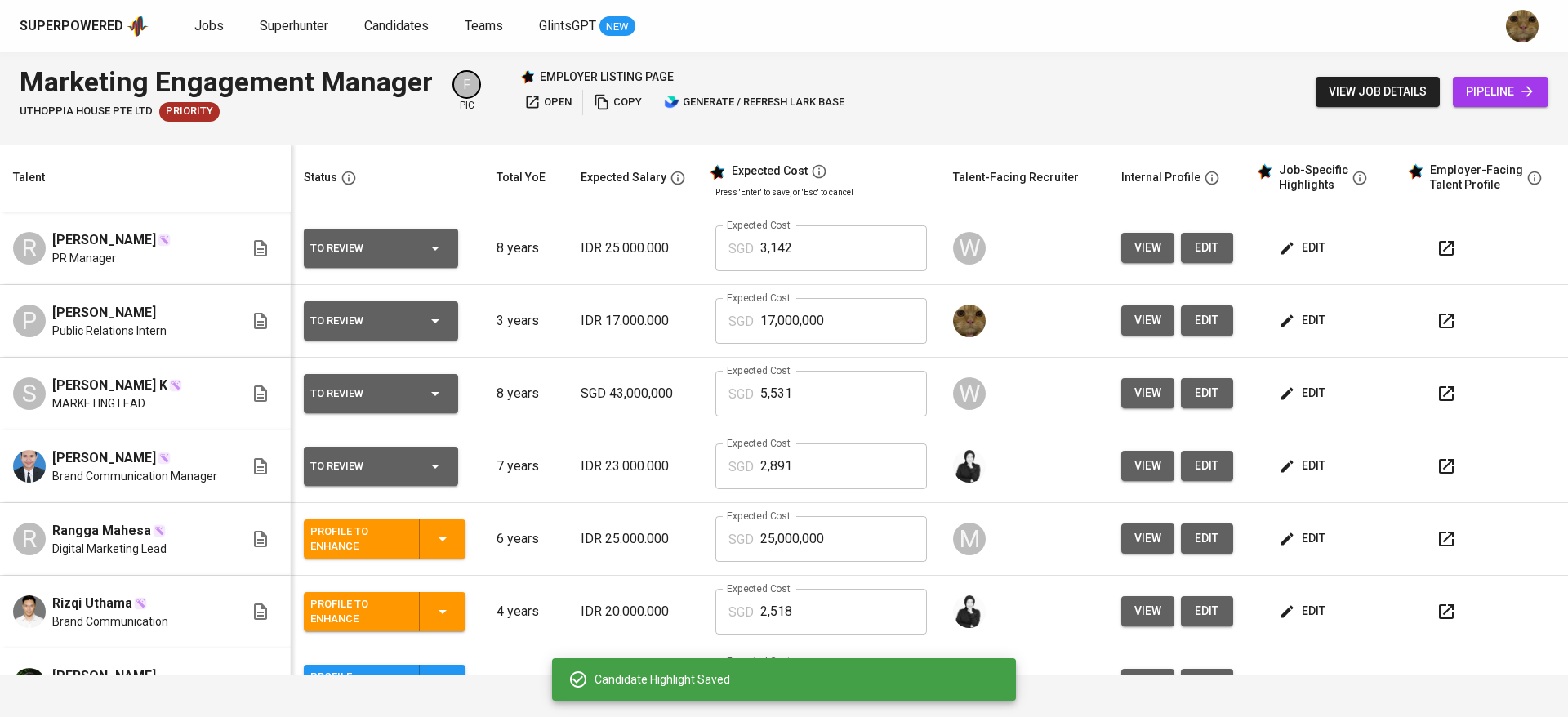
scroll to position [193, 0]
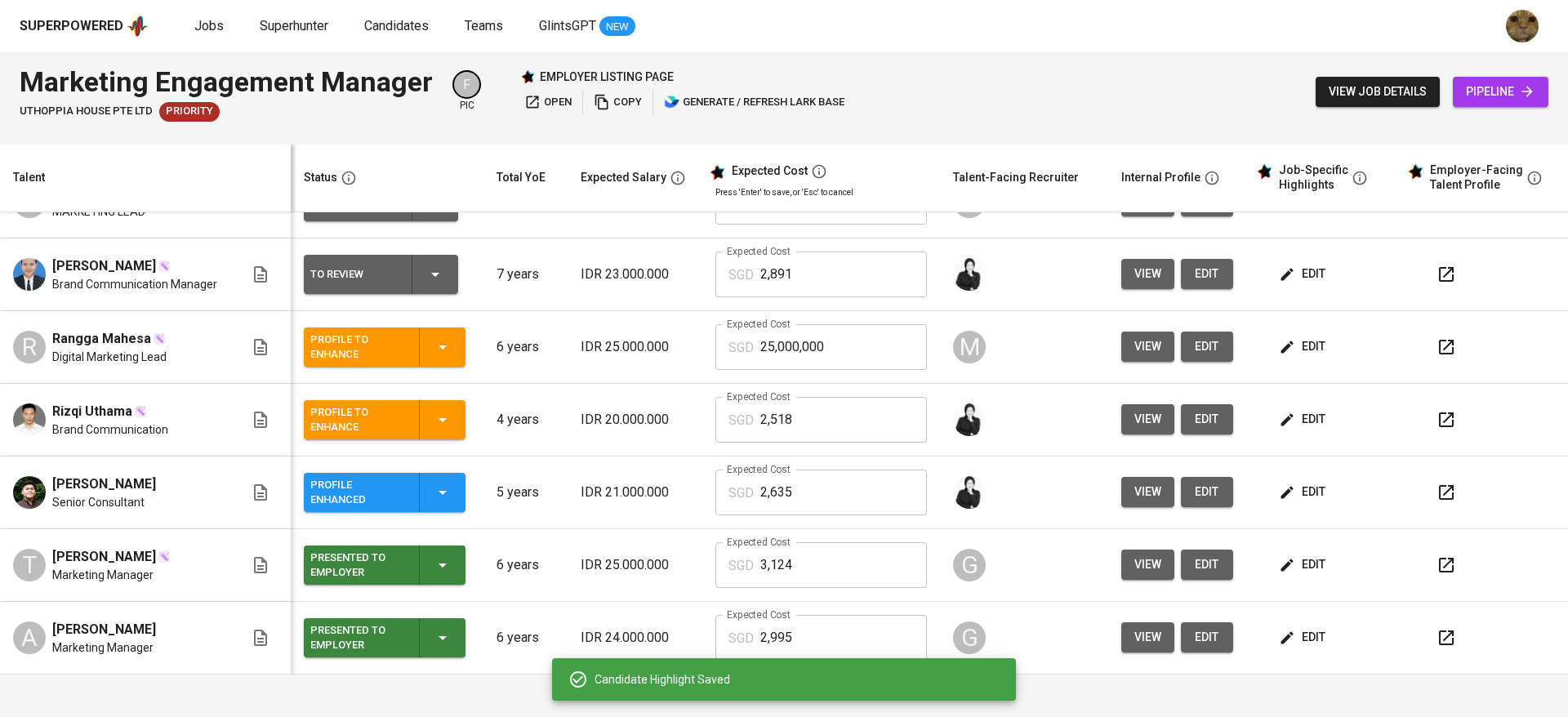
click at [1282, 418] on span "edit" at bounding box center [1304, 420] width 43 height 21
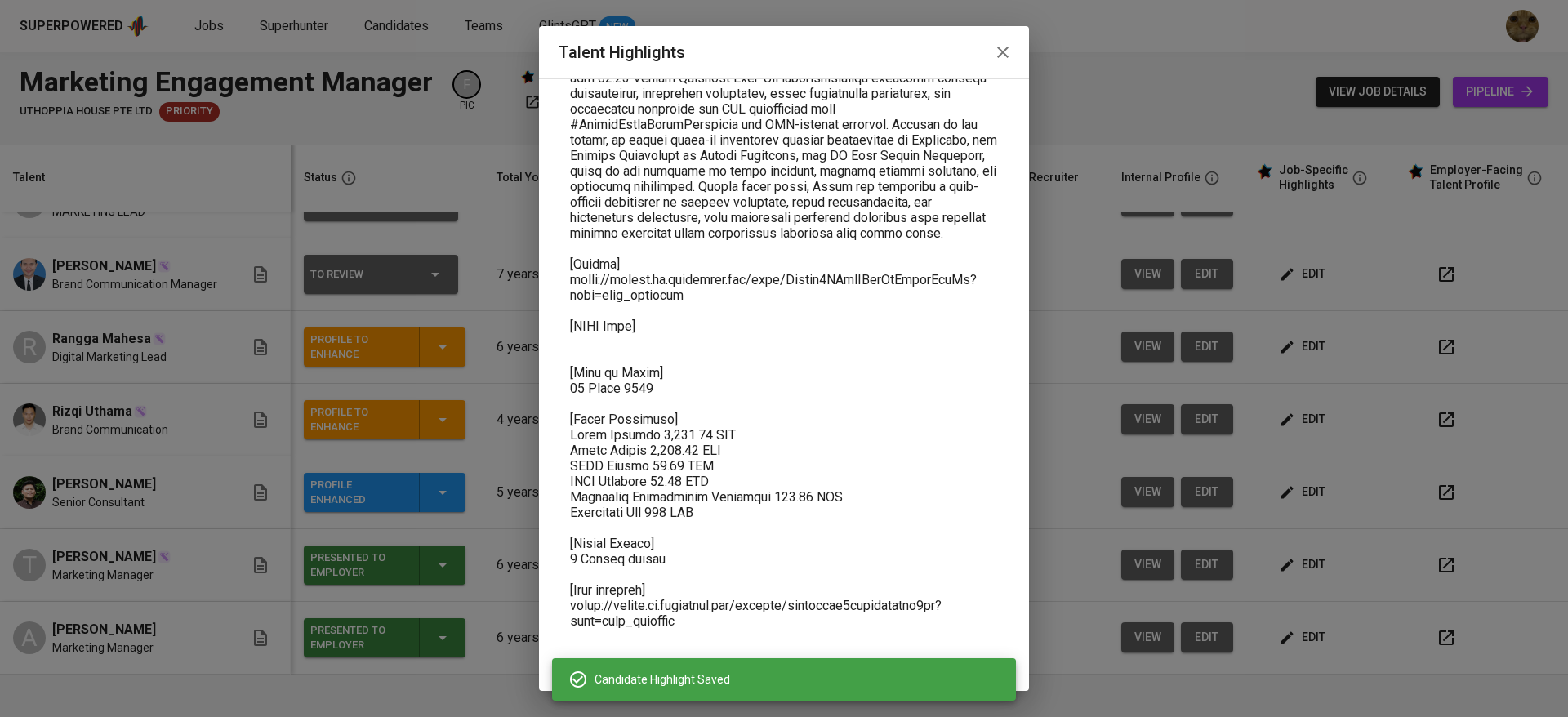
scroll to position [420, 0]
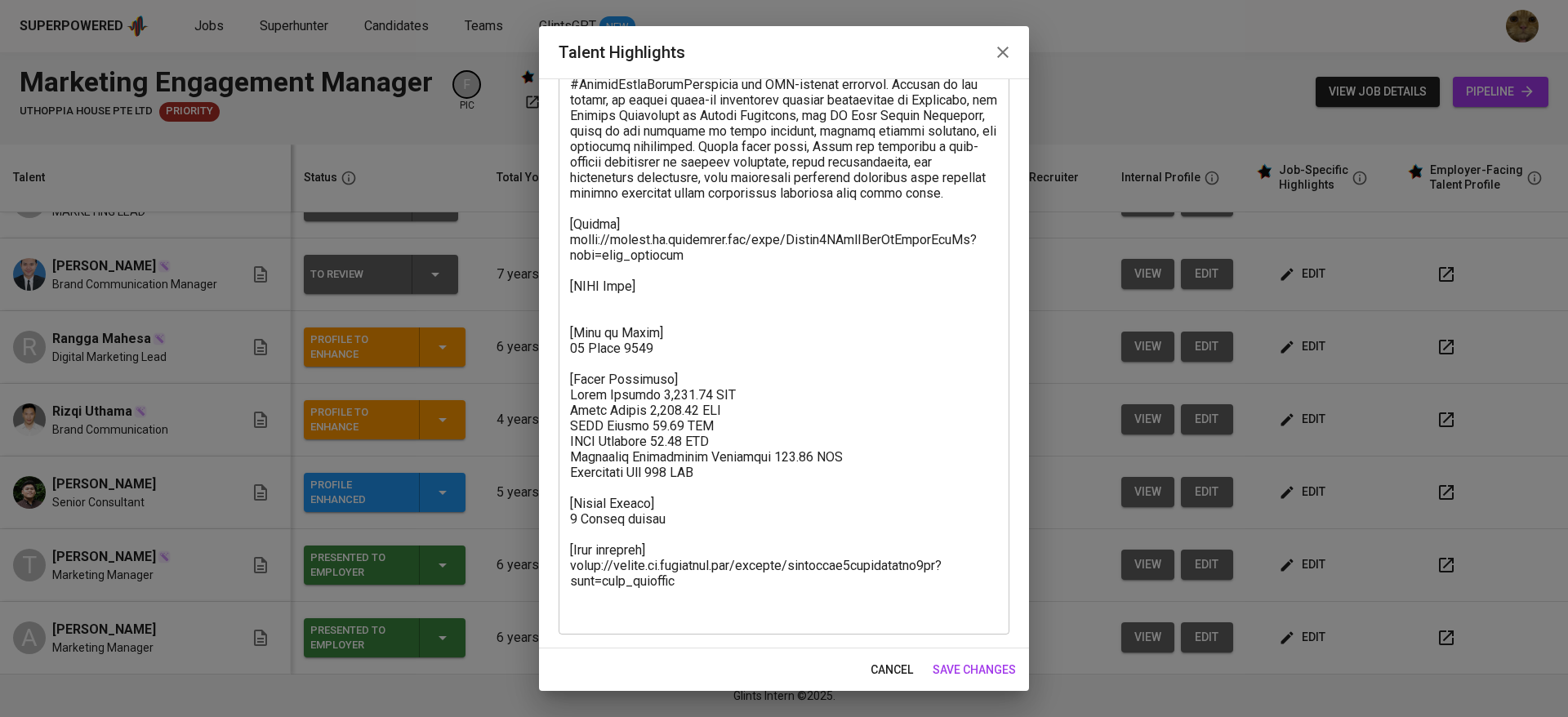
click at [885, 662] on span "cancel" at bounding box center [891, 670] width 42 height 21
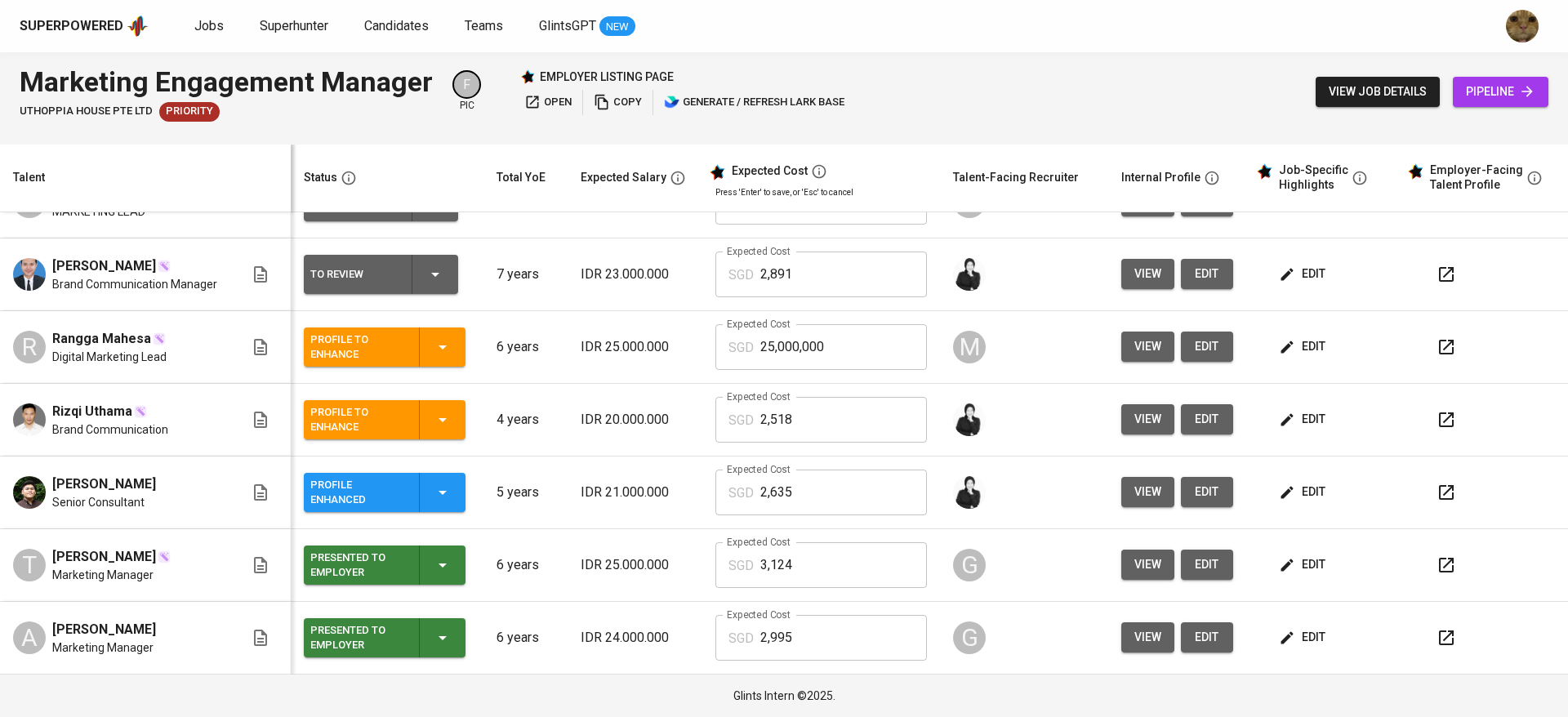
click at [1282, 627] on span "edit" at bounding box center [1304, 637] width 43 height 21
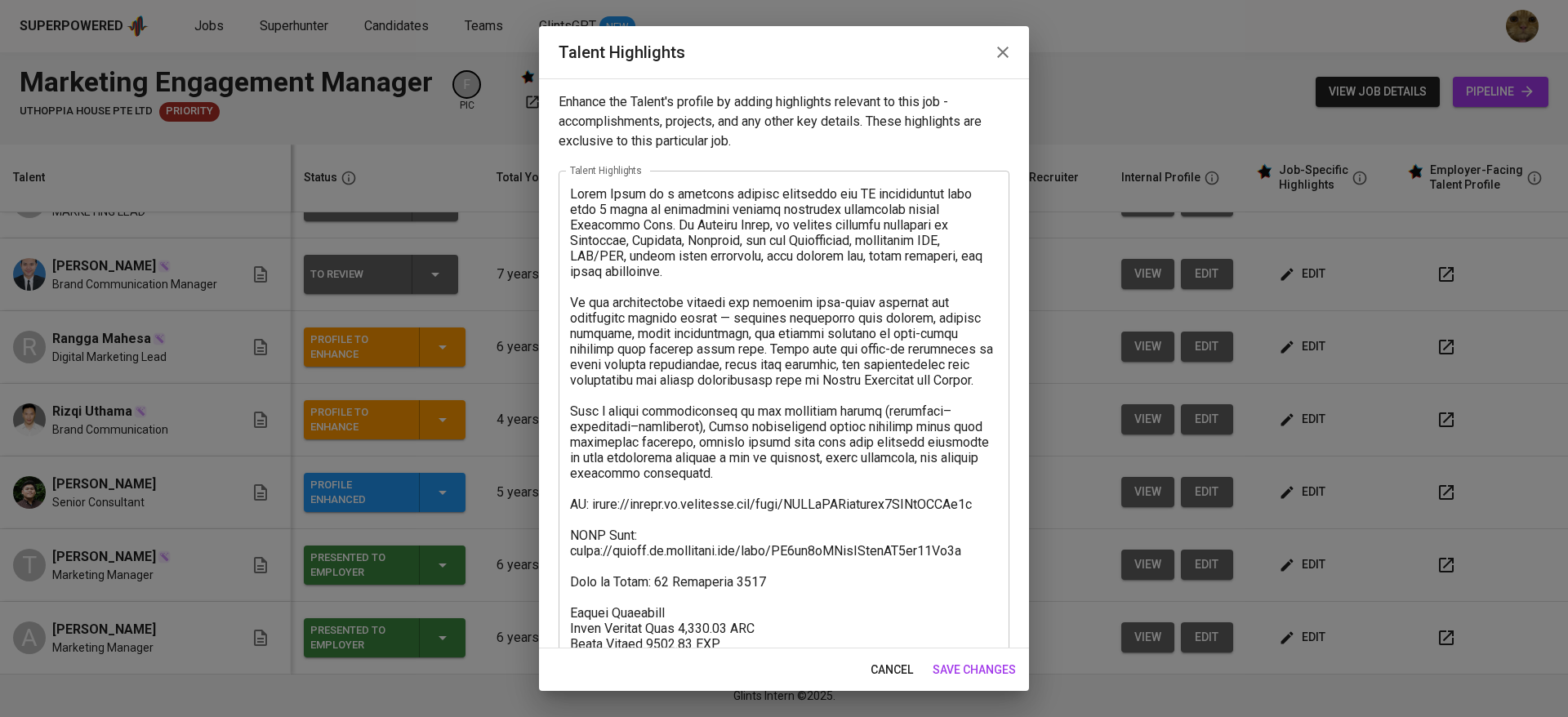
scroll to position [140, 0]
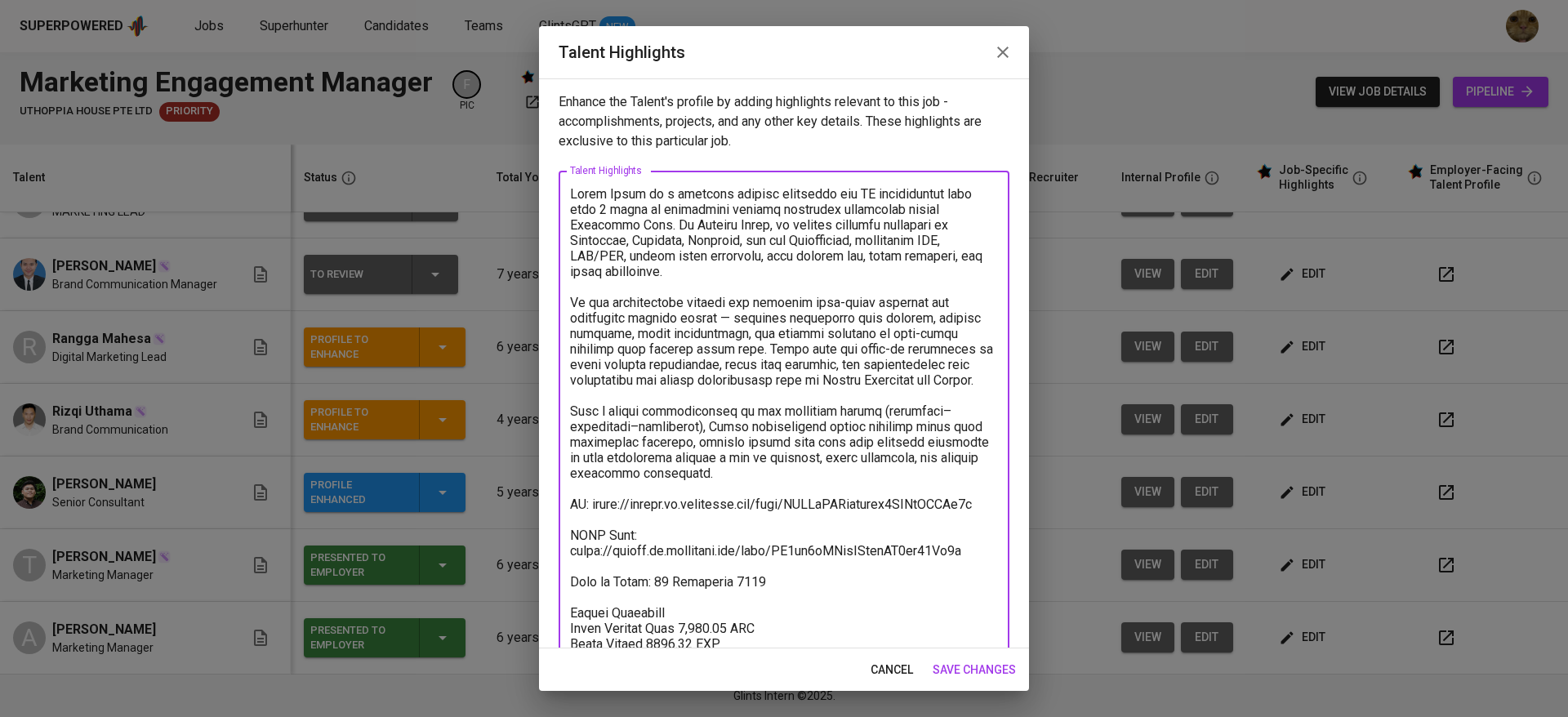
scroll to position [140, 0]
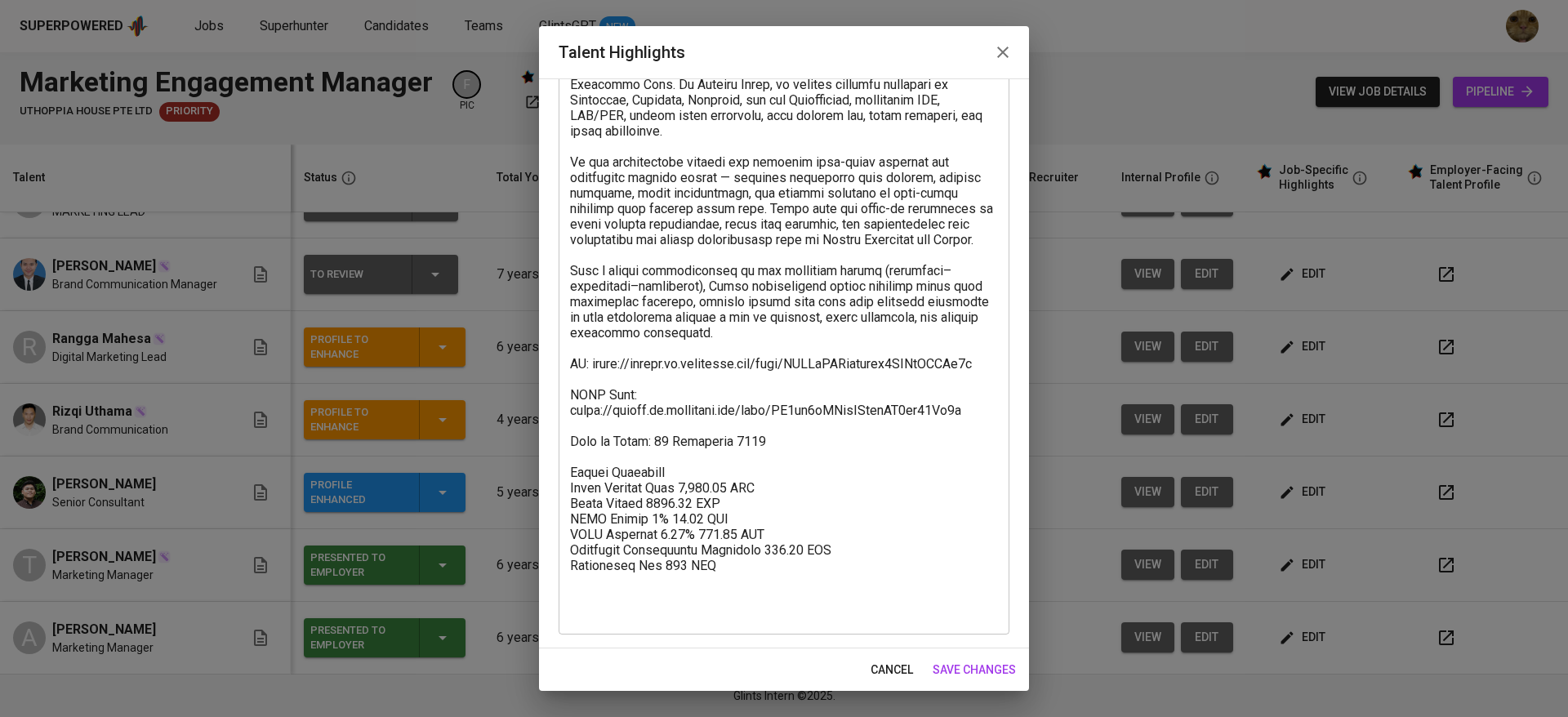
click at [877, 648] on div "cancel save changes" at bounding box center [784, 670] width 490 height 43
click at [885, 665] on span "cancel" at bounding box center [891, 670] width 42 height 21
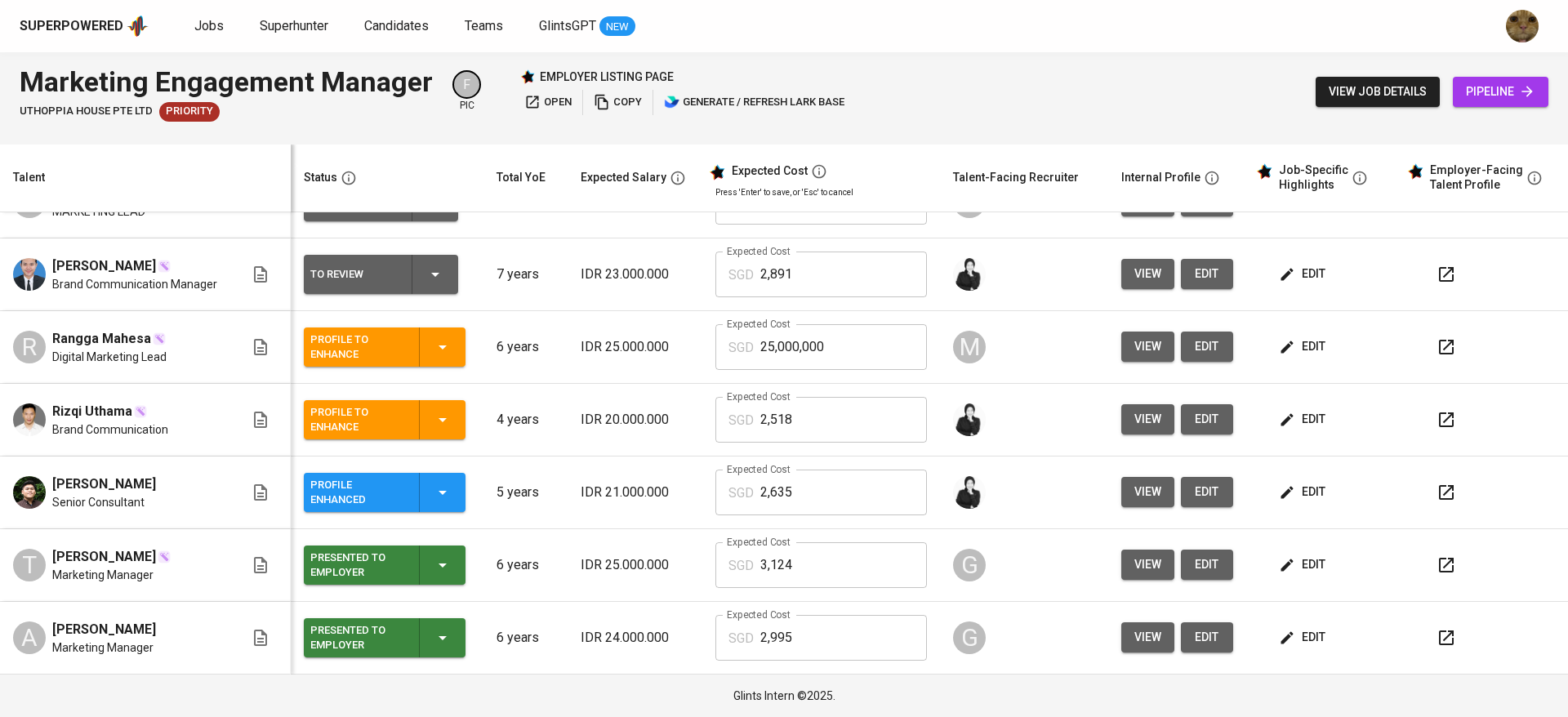
scroll to position [0, 0]
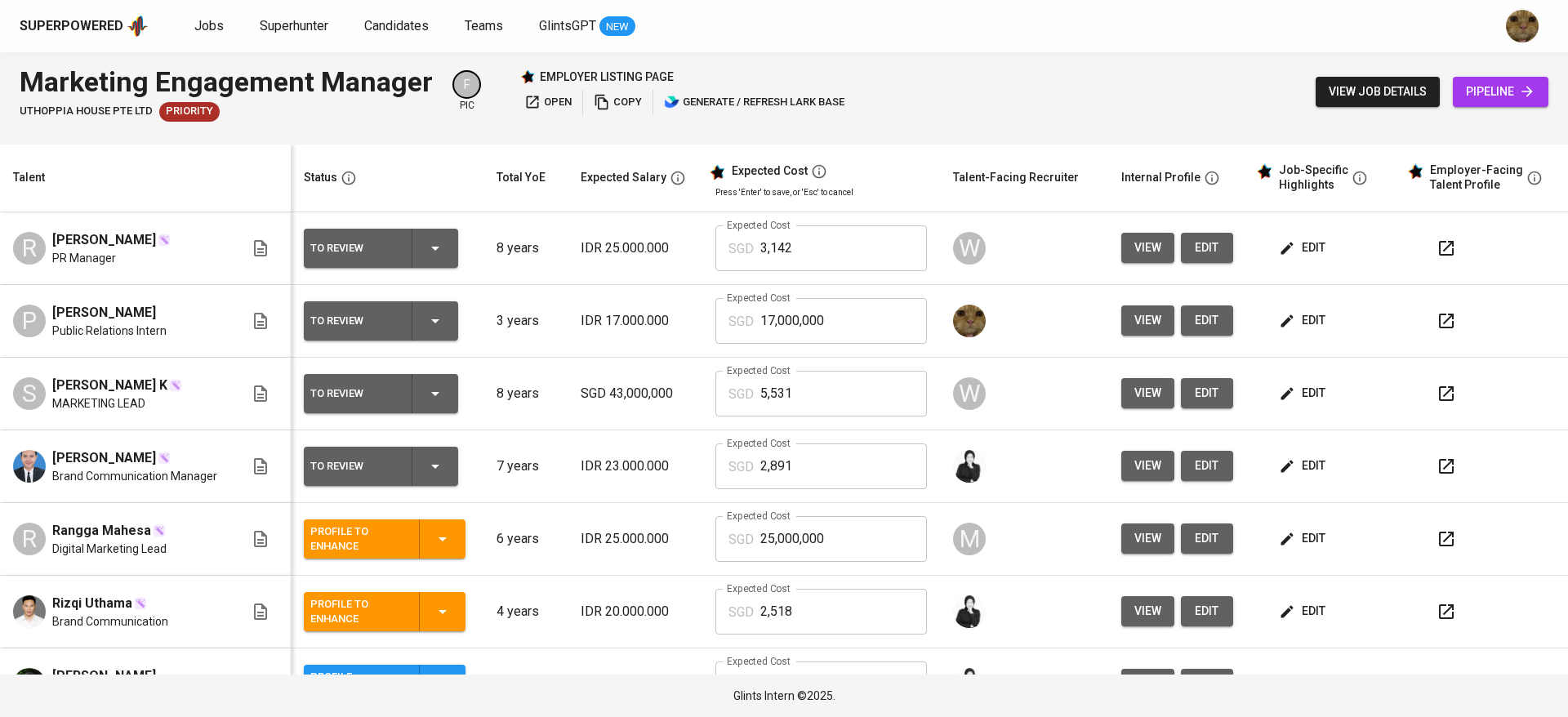
click at [1279, 327] on icon "button" at bounding box center [1287, 321] width 16 height 16
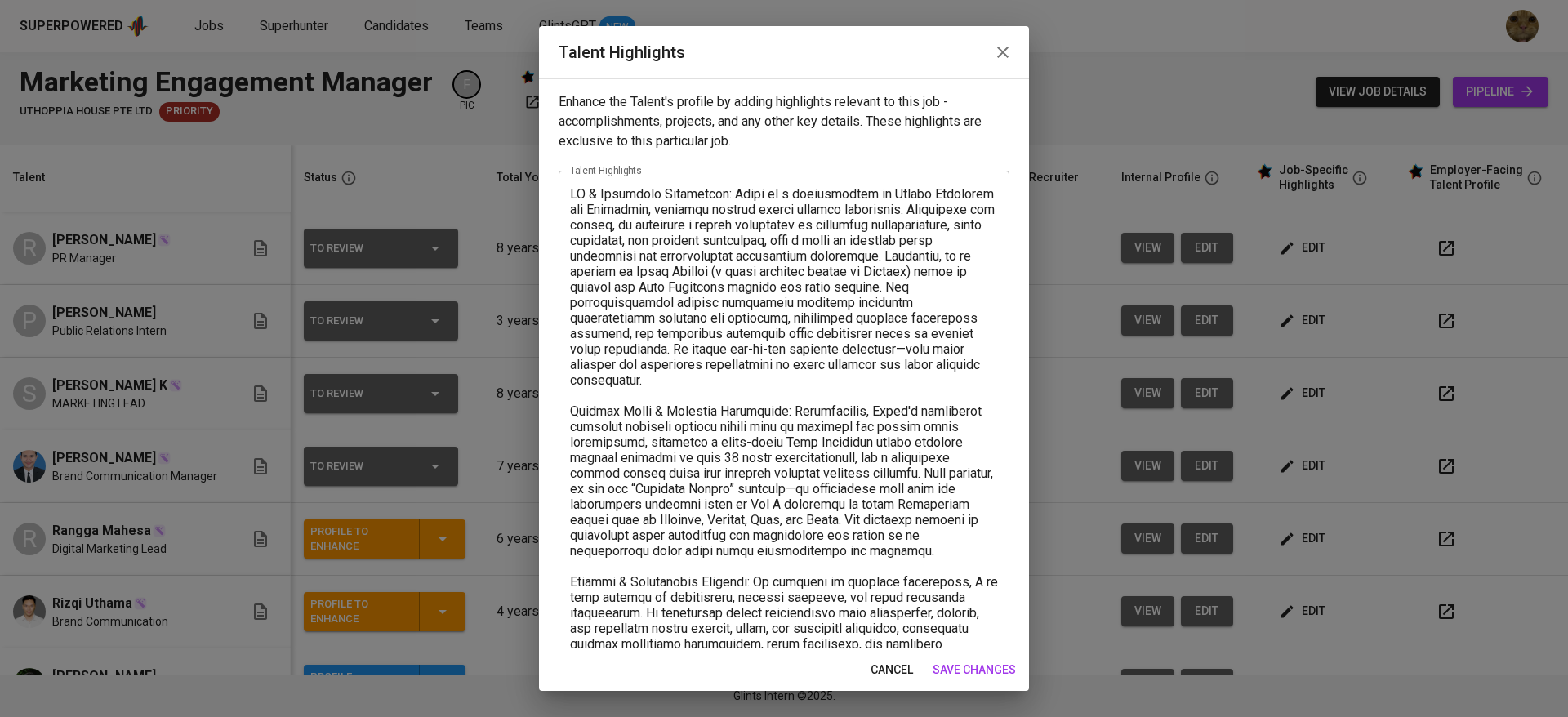
scroll to position [296, 0]
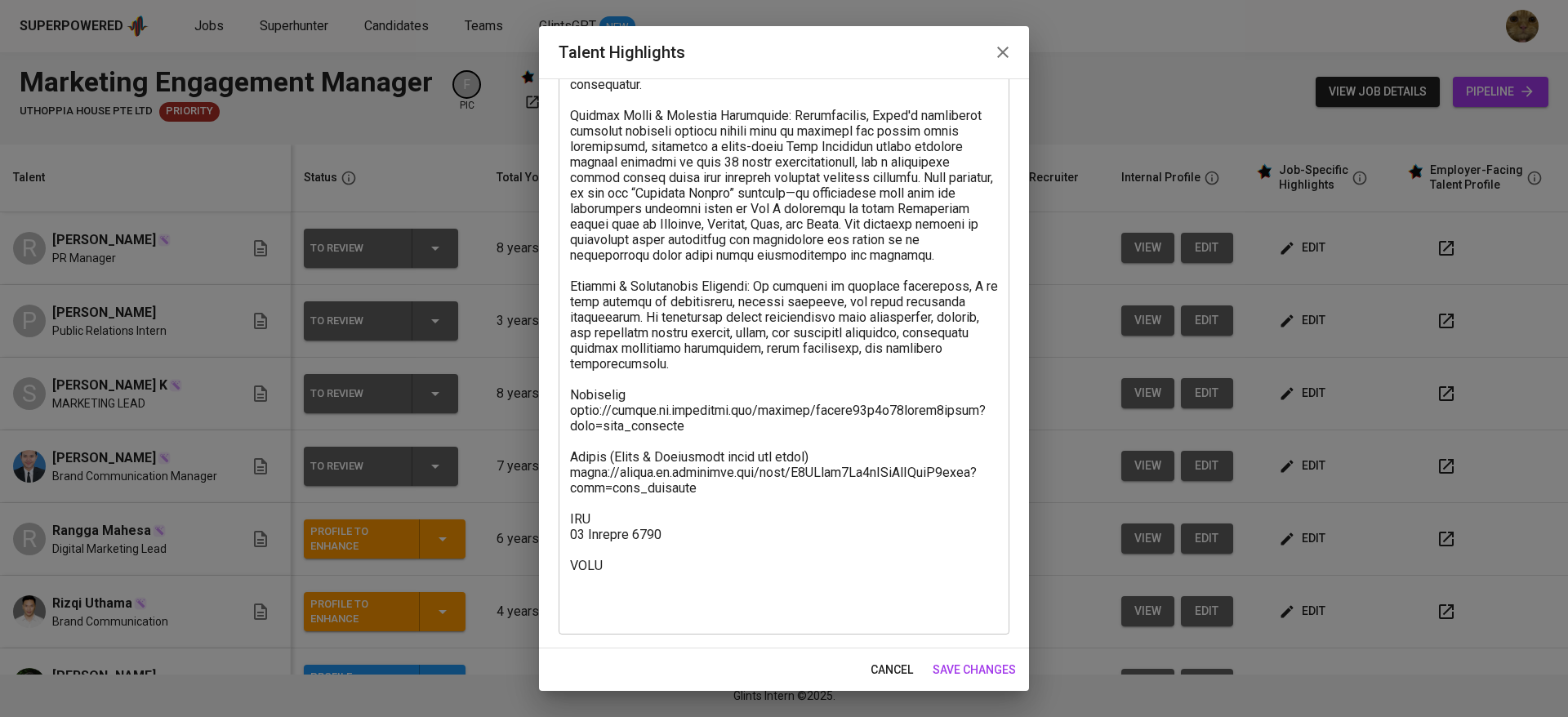
click at [611, 613] on textarea at bounding box center [784, 255] width 427 height 730
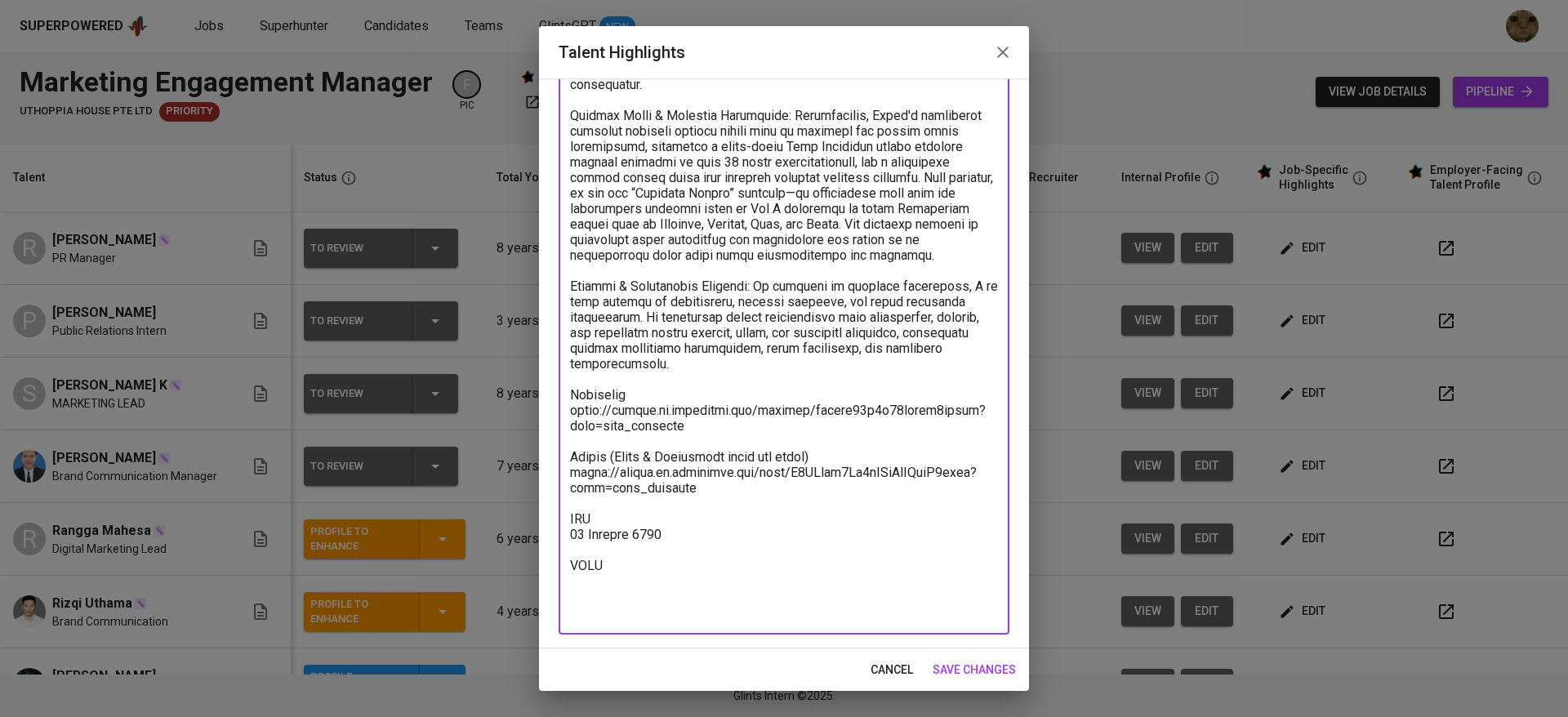
click at [626, 580] on textarea at bounding box center [784, 255] width 427 height 730
paste textarea "Salary Breakdown Total Payroll Cost 2,994.83 SGD Basic Salary 2355.72 SGD BPJS …"
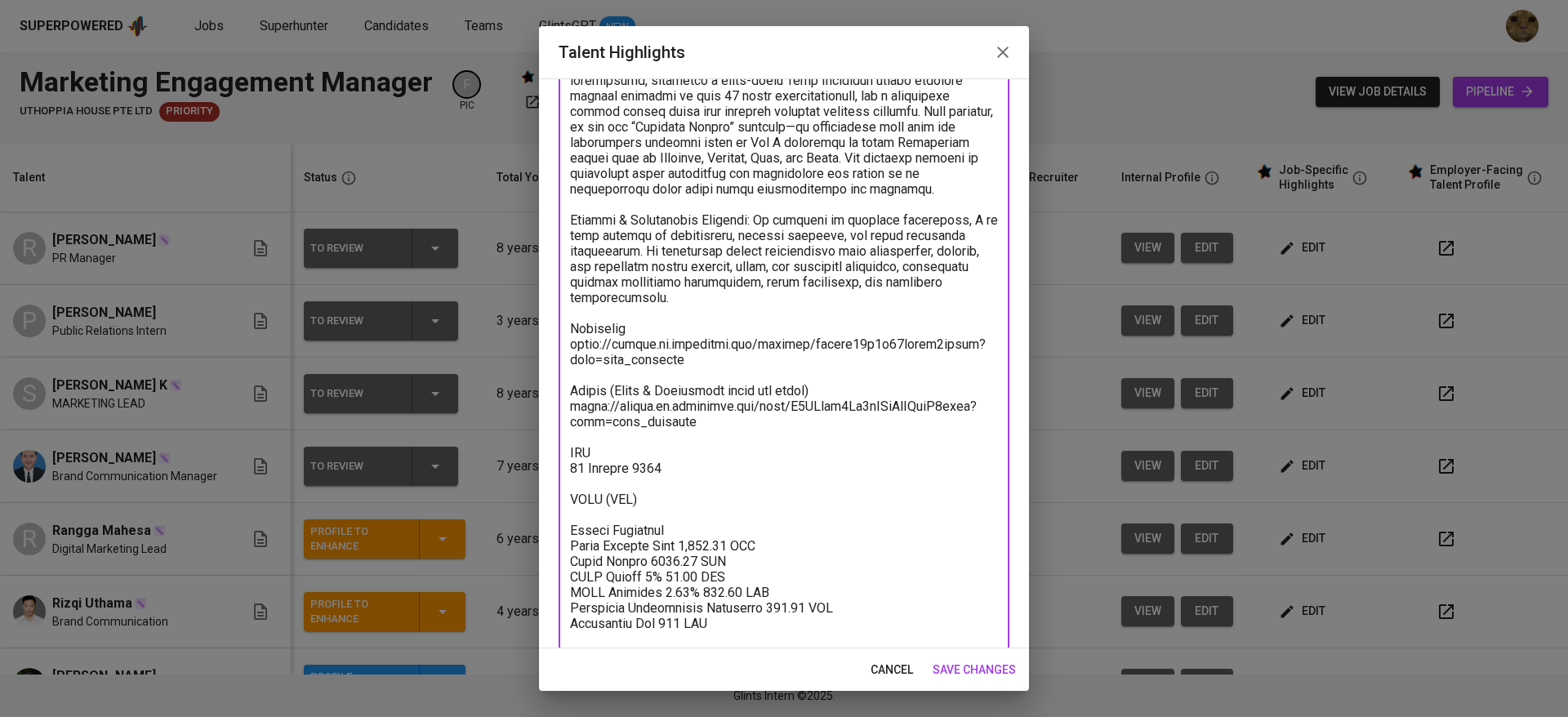
scroll to position [420, 0]
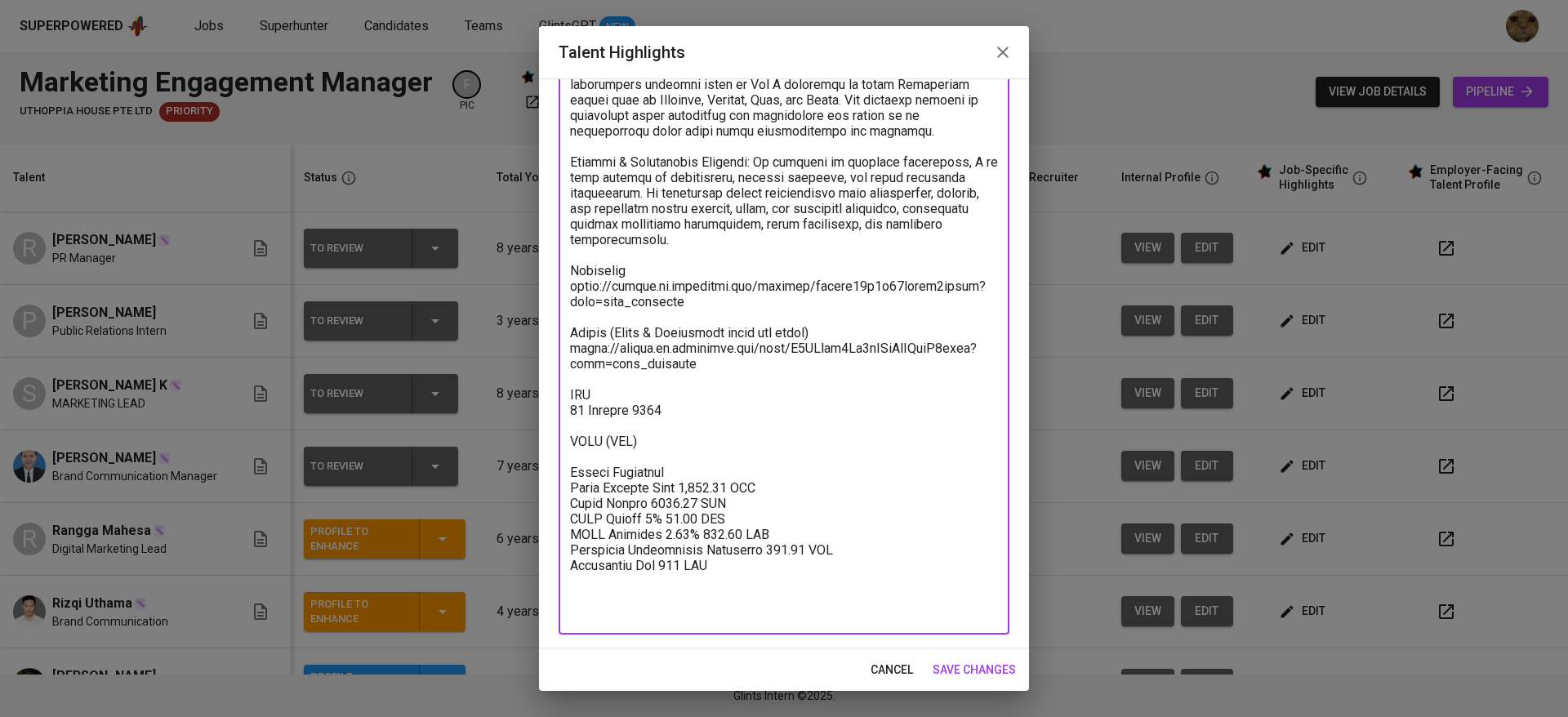
drag, startPoint x: 725, startPoint y: 501, endPoint x: 679, endPoint y: 503, distance: 46.0
click at [679, 503] on textarea at bounding box center [784, 193] width 427 height 854
click at [699, 605] on textarea at bounding box center [784, 193] width 427 height 854
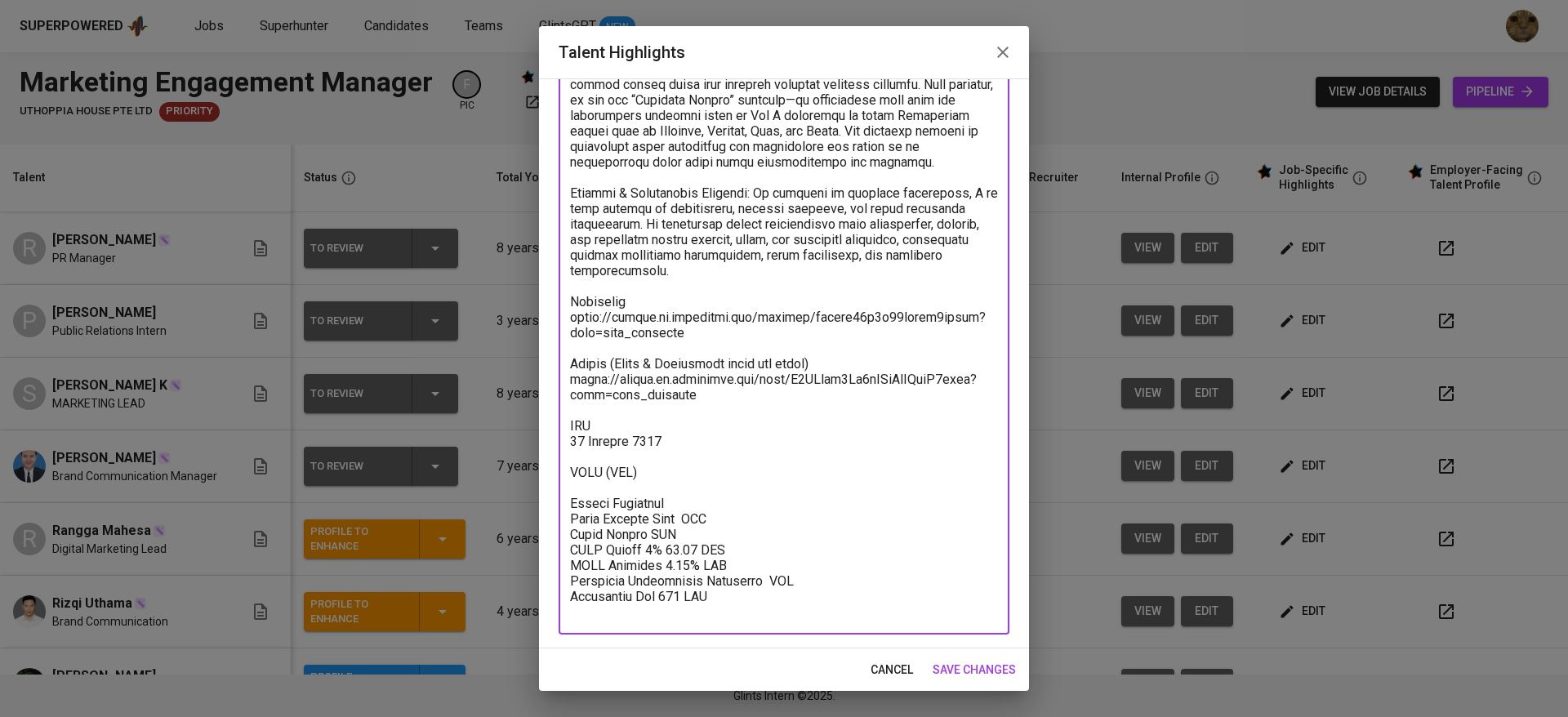
scroll to position [389, 0]
type textarea "PR & Marketing Experience: Pandu is a professional in Public Relations and Mark…"
click at [972, 649] on div "cancel save changes" at bounding box center [784, 670] width 490 height 43
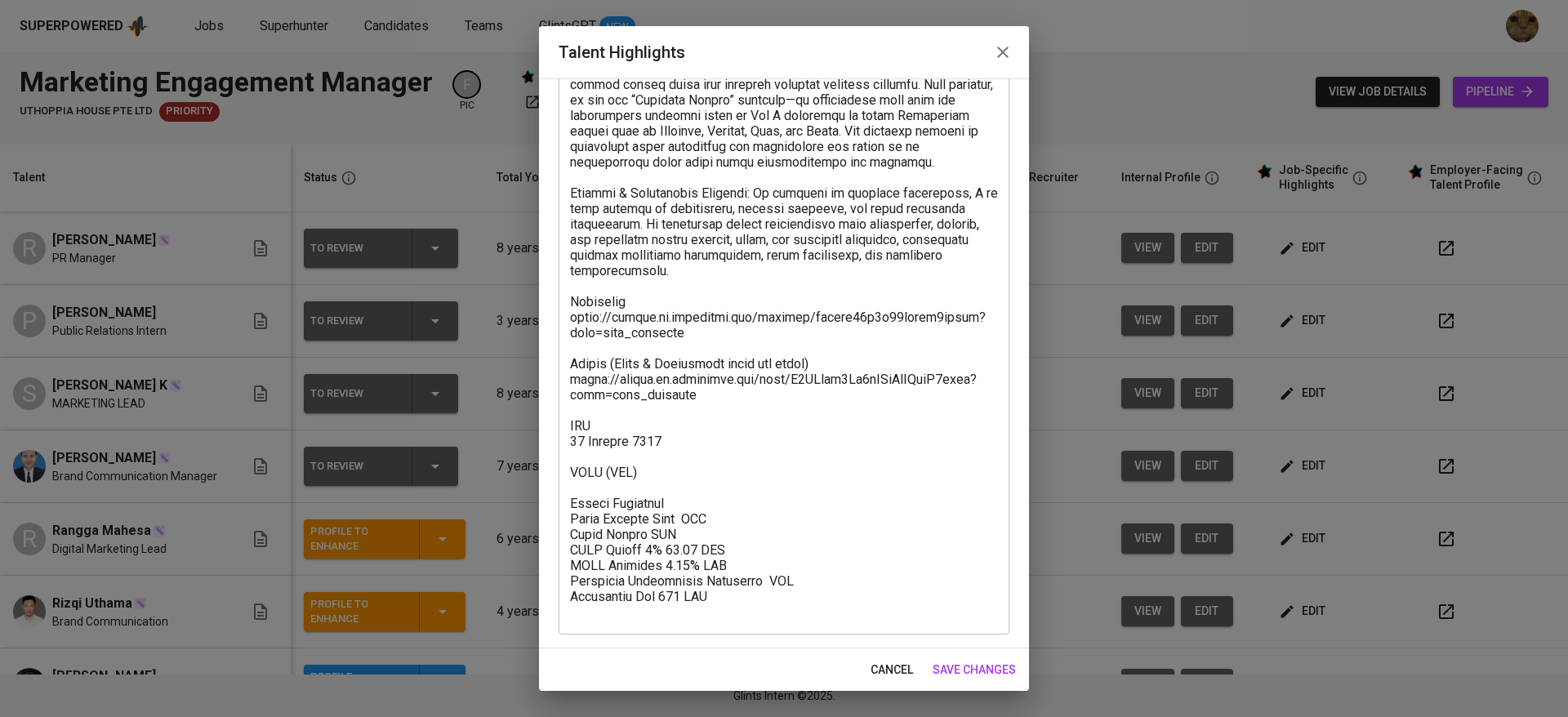
click at [960, 662] on span "save changes" at bounding box center [974, 670] width 83 height 21
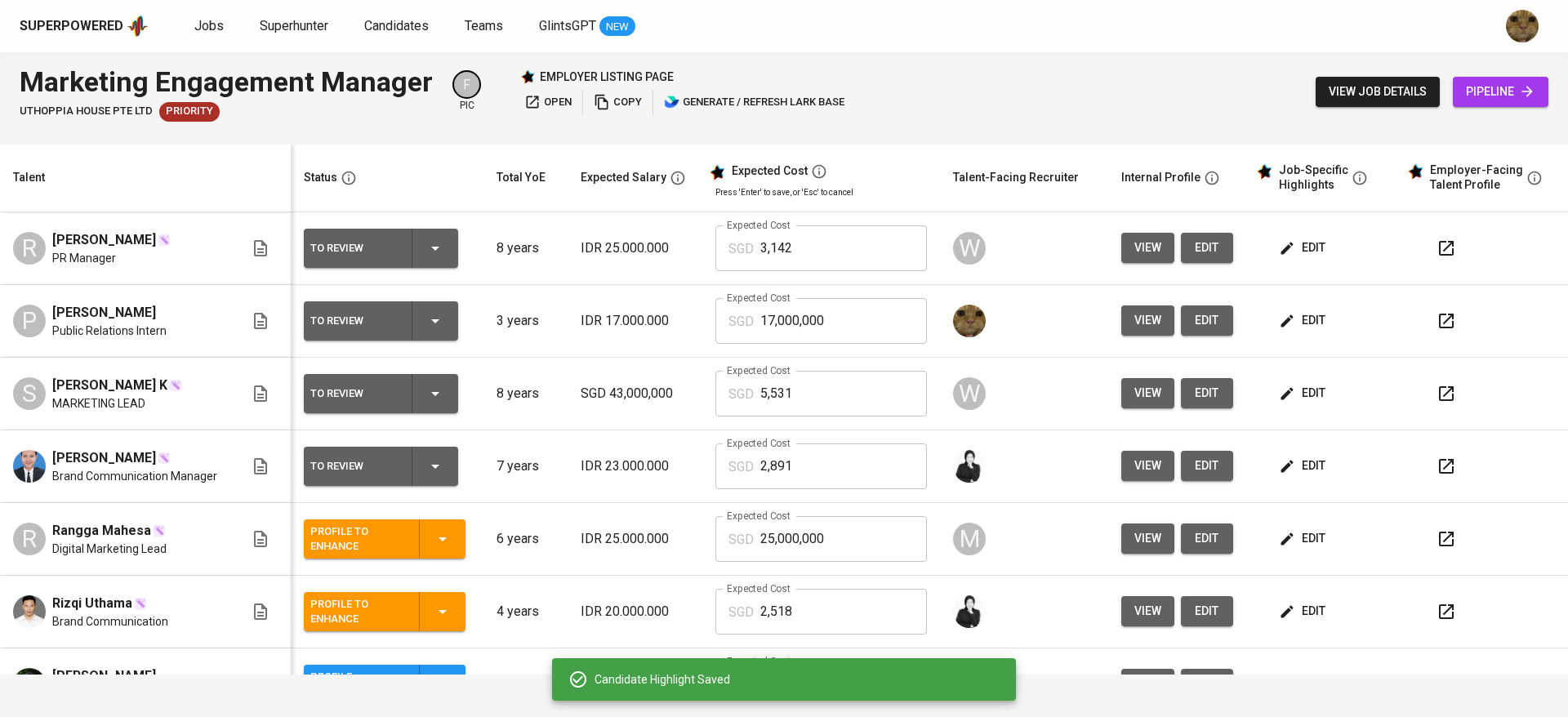
scroll to position [193, 0]
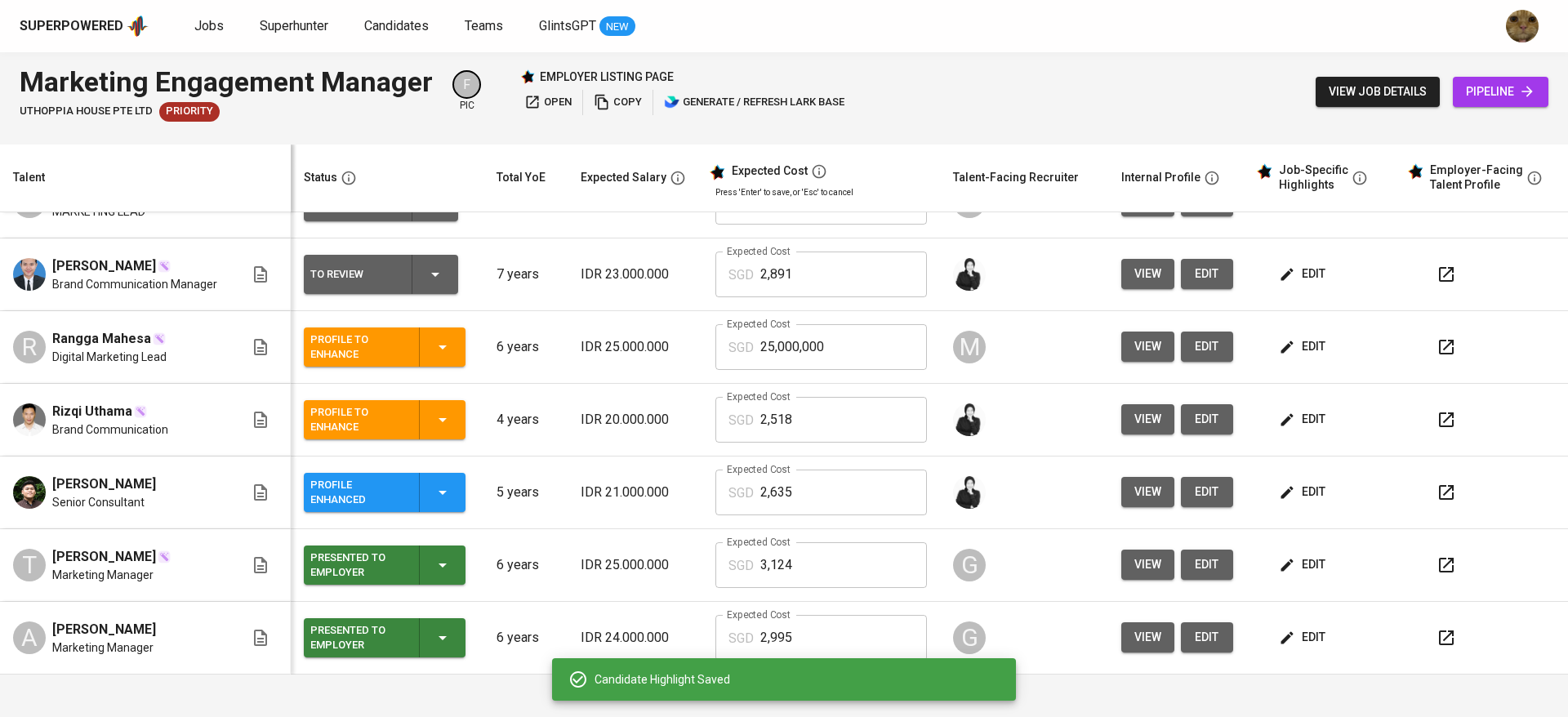
click at [1427, 571] on button "button" at bounding box center [1446, 565] width 39 height 39
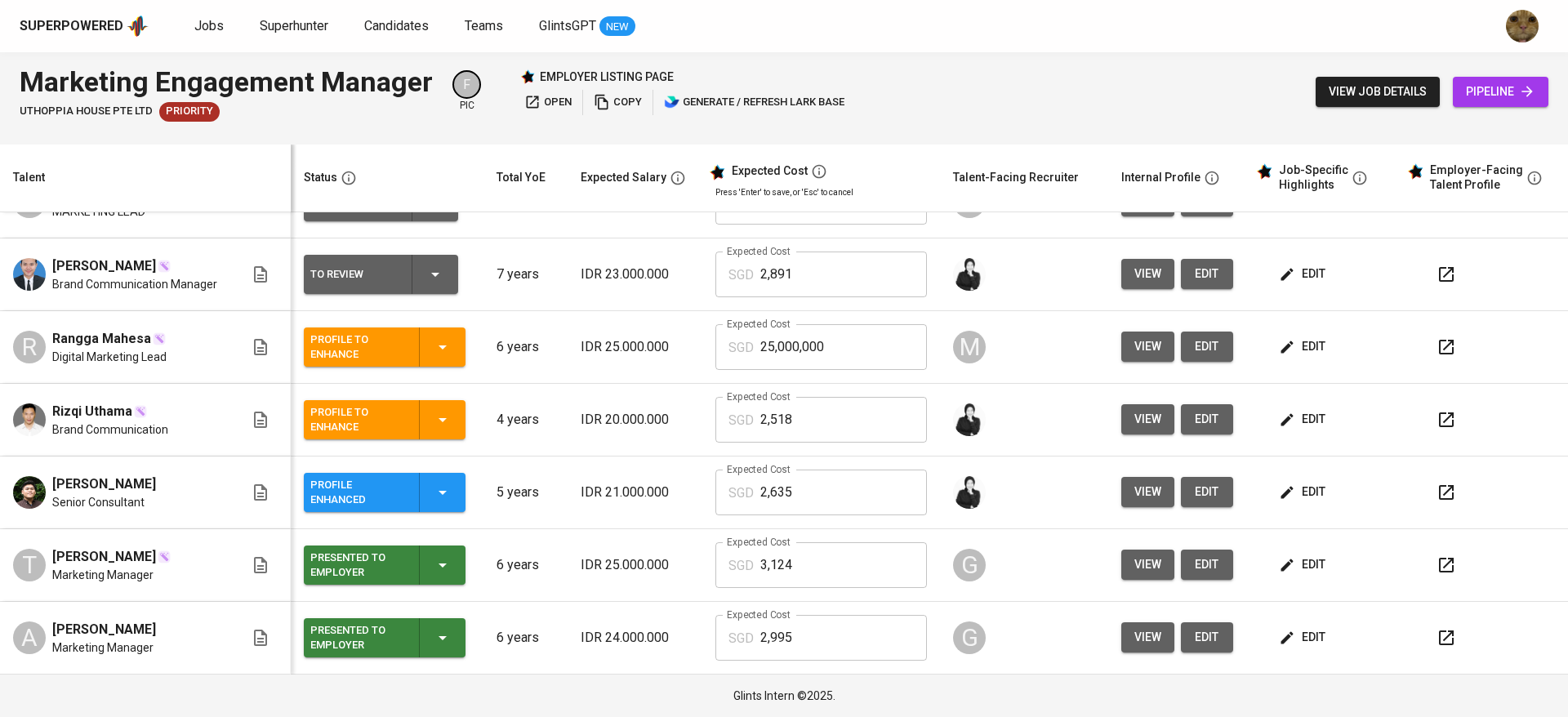
scroll to position [0, 0]
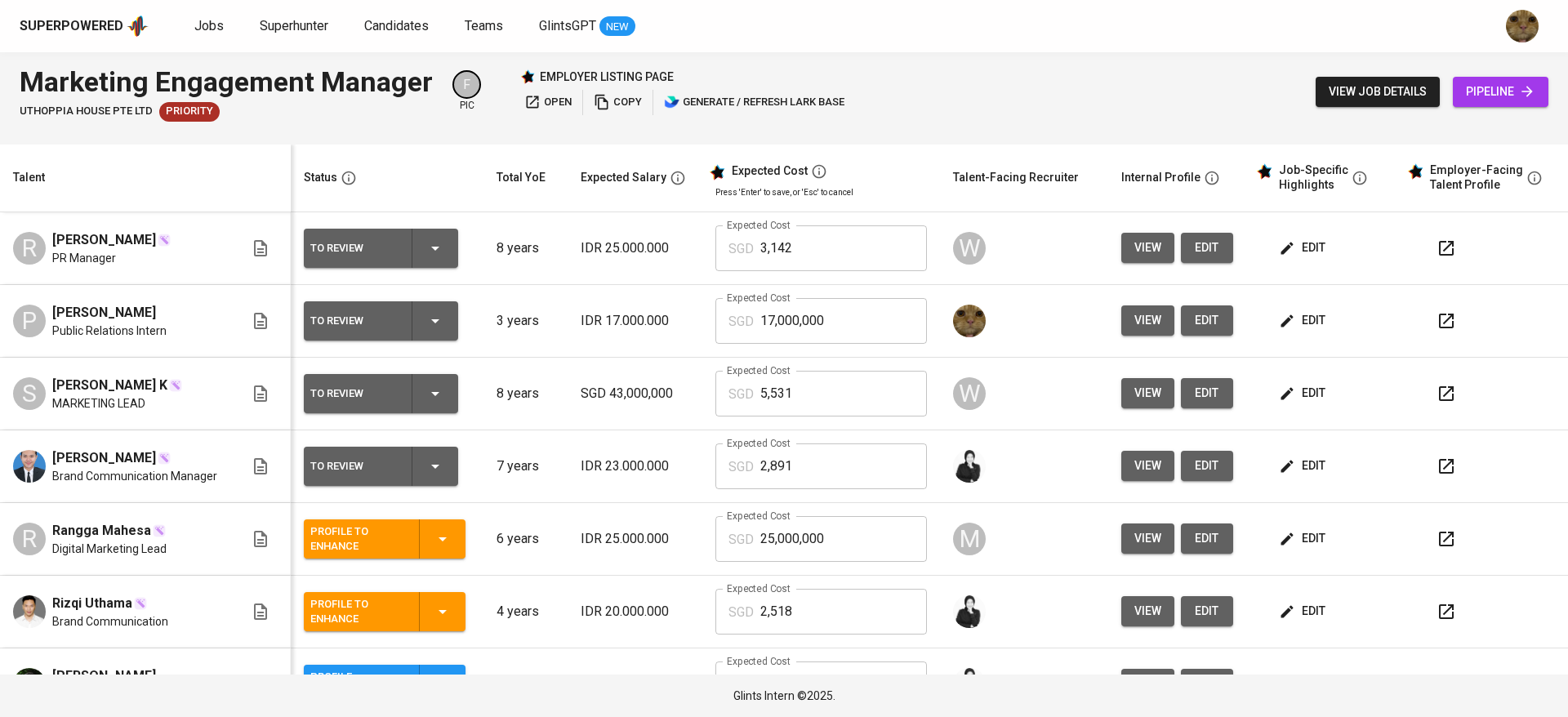
click at [1300, 312] on span "edit" at bounding box center [1304, 320] width 43 height 21
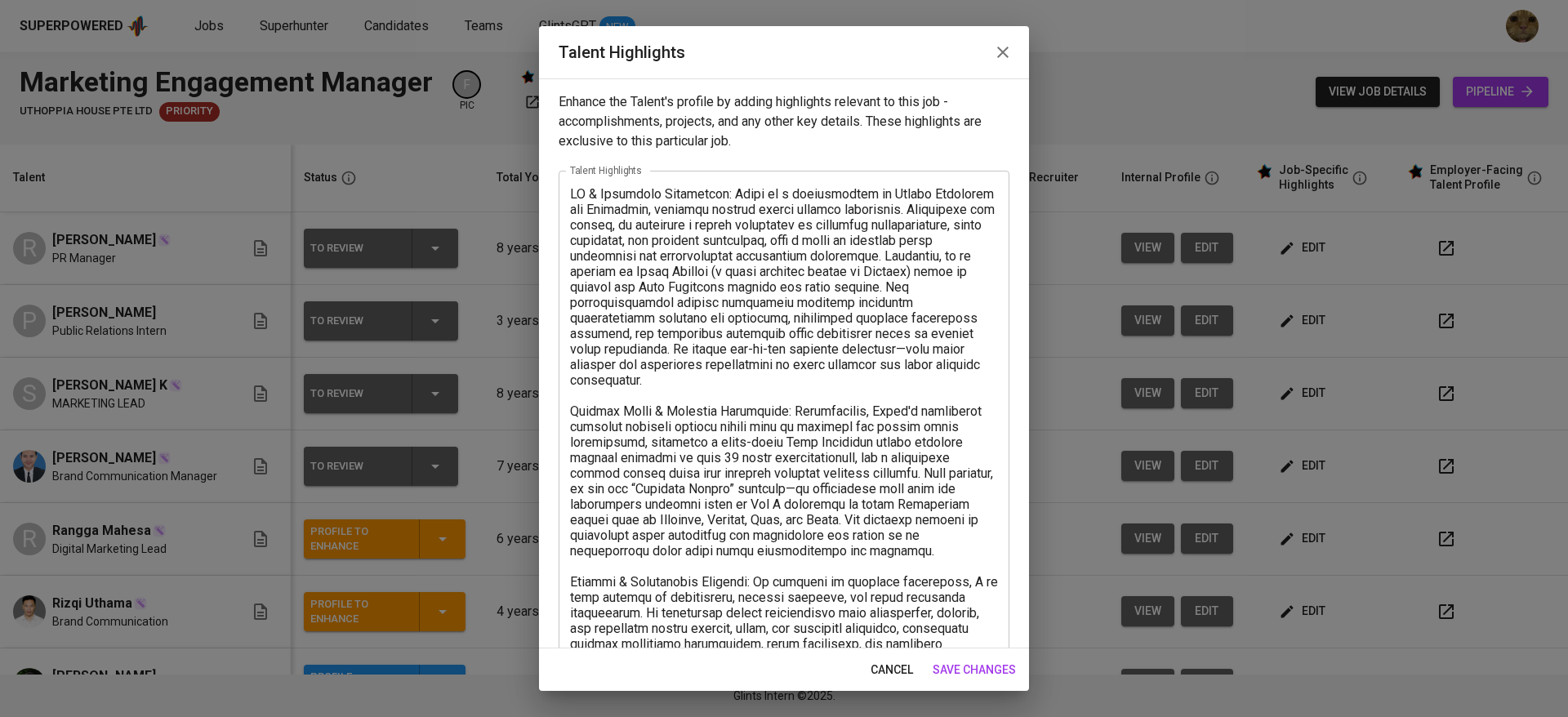
scroll to position [389, 0]
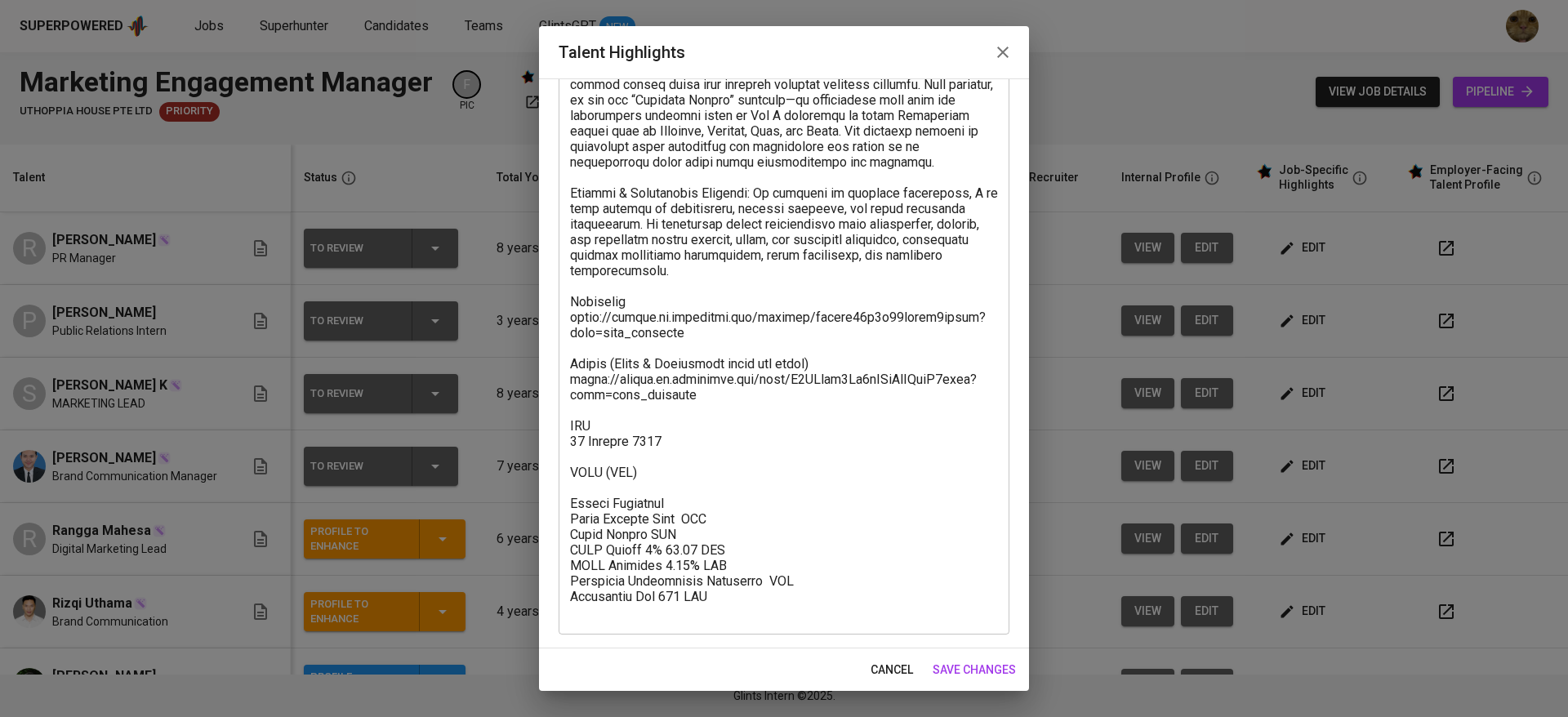
click at [642, 547] on textarea at bounding box center [784, 209] width 427 height 823
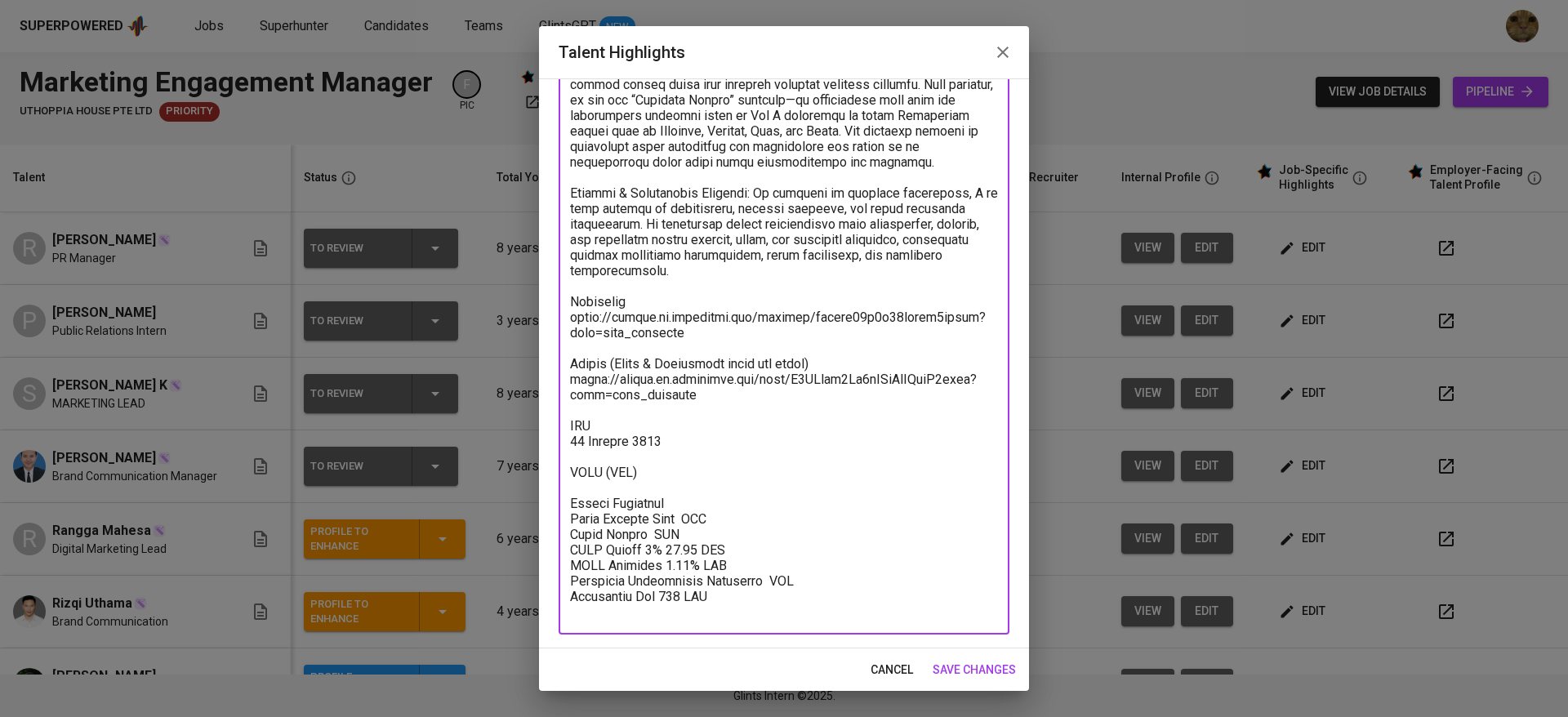
paste textarea "1,608.65"
click at [704, 583] on textarea at bounding box center [784, 209] width 427 height 823
paste textarea "85.87"
click at [749, 597] on textarea at bounding box center [784, 209] width 427 height 823
paste textarea "134.05"
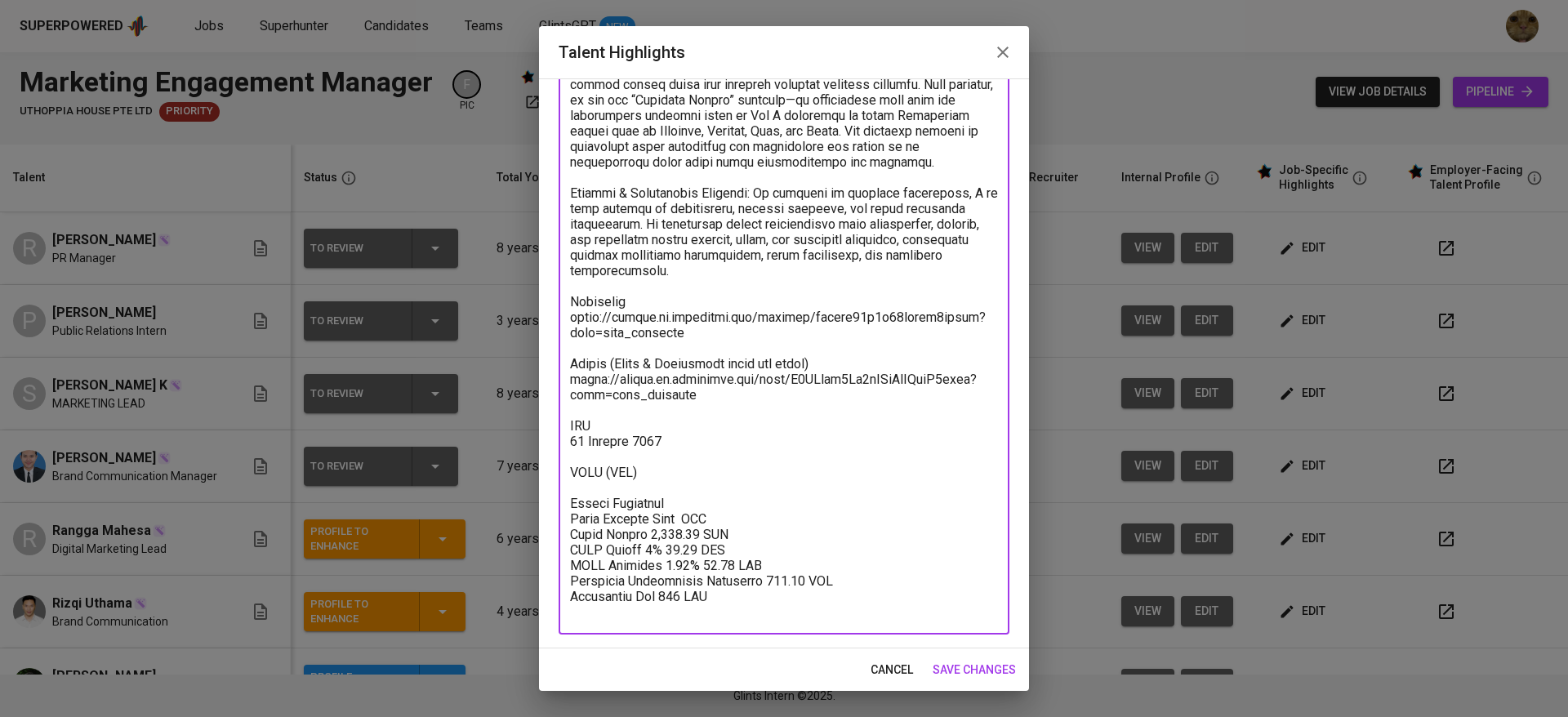
click at [672, 534] on textarea at bounding box center [784, 209] width 427 height 823
paste textarea "2,153.82"
click at [673, 536] on textarea at bounding box center [784, 209] width 427 height 823
click at [701, 510] on textarea at bounding box center [784, 209] width 427 height 823
click at [690, 516] on textarea at bounding box center [784, 209] width 427 height 823
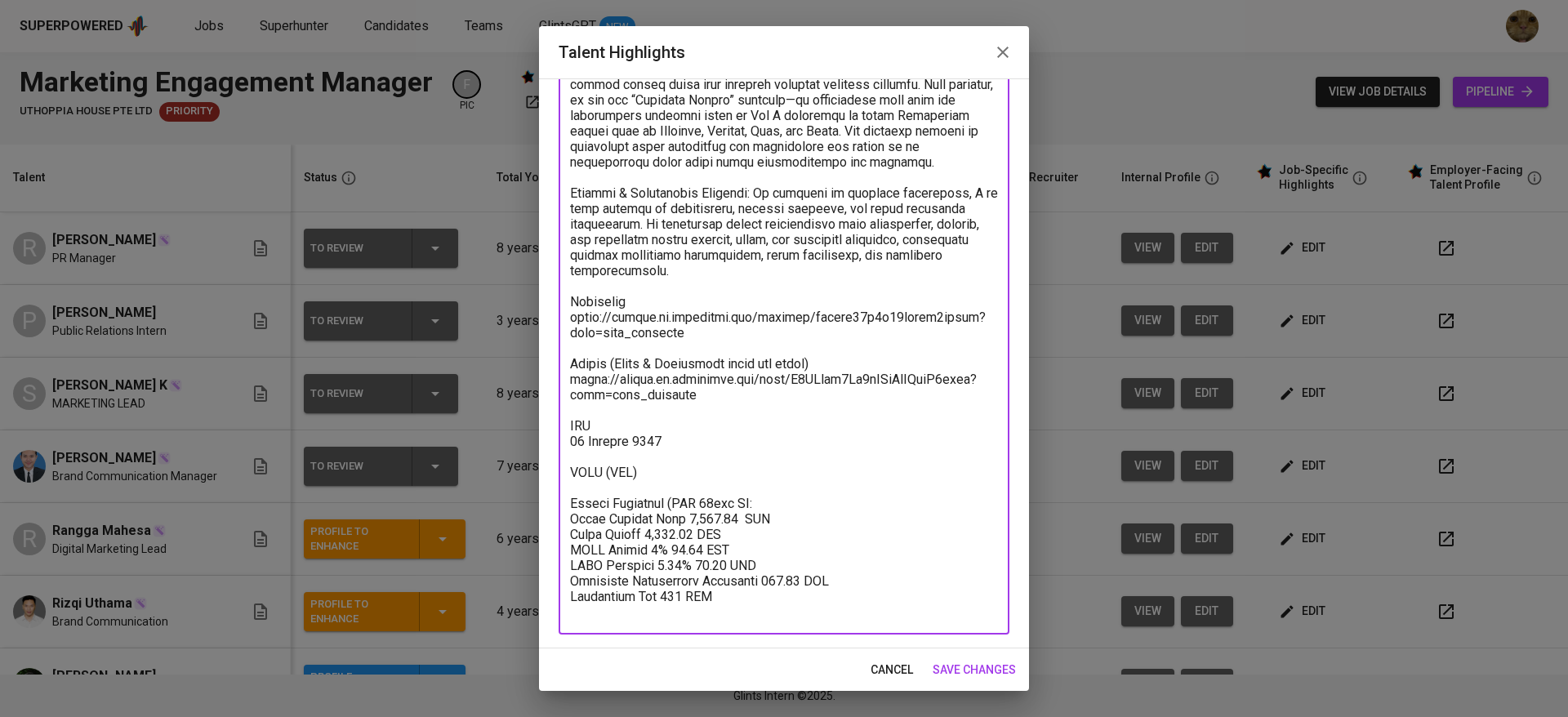
paste textarea "11,941.16"
type textarea "PR & Marketing Experience: Pandu is a professional in Public Relations and Mark…"
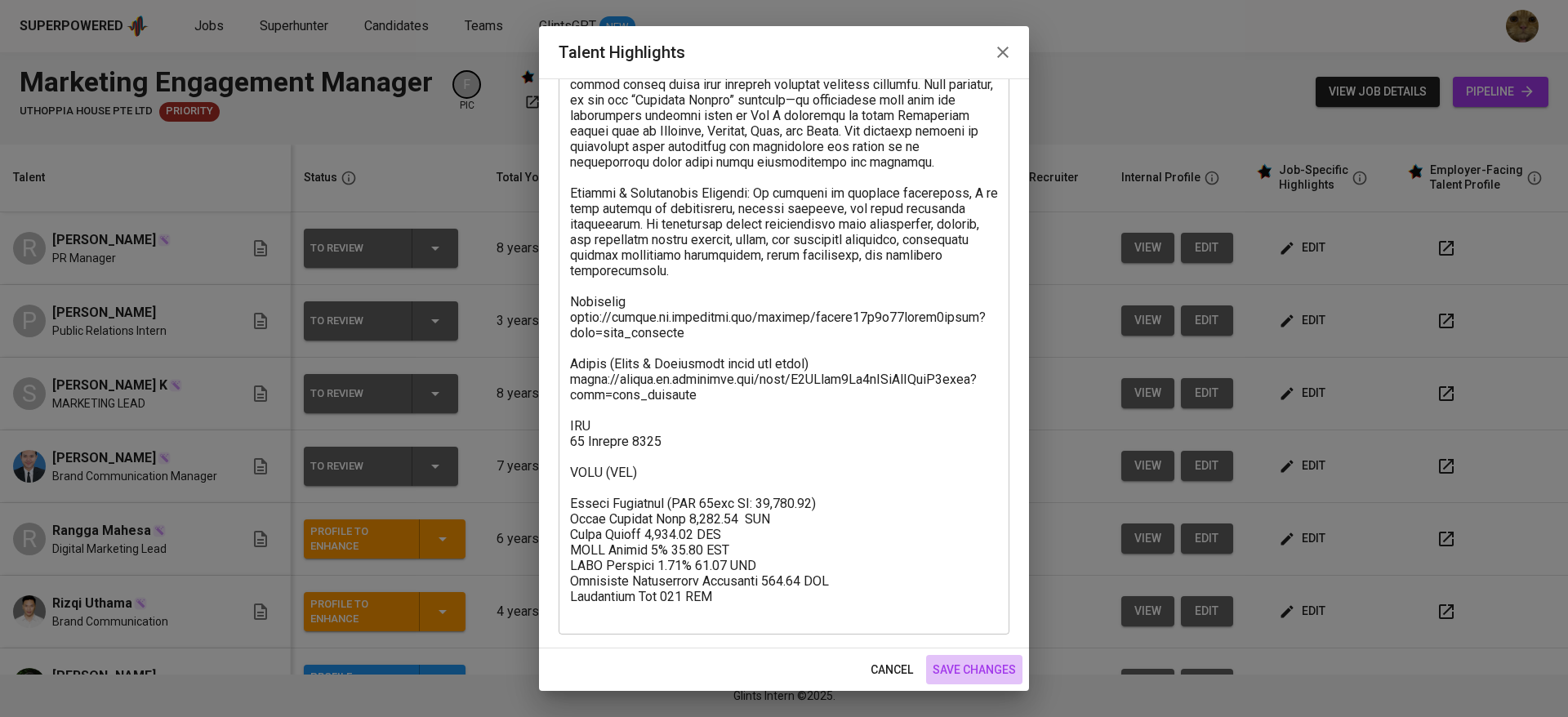
click at [946, 665] on span "save changes" at bounding box center [974, 670] width 83 height 21
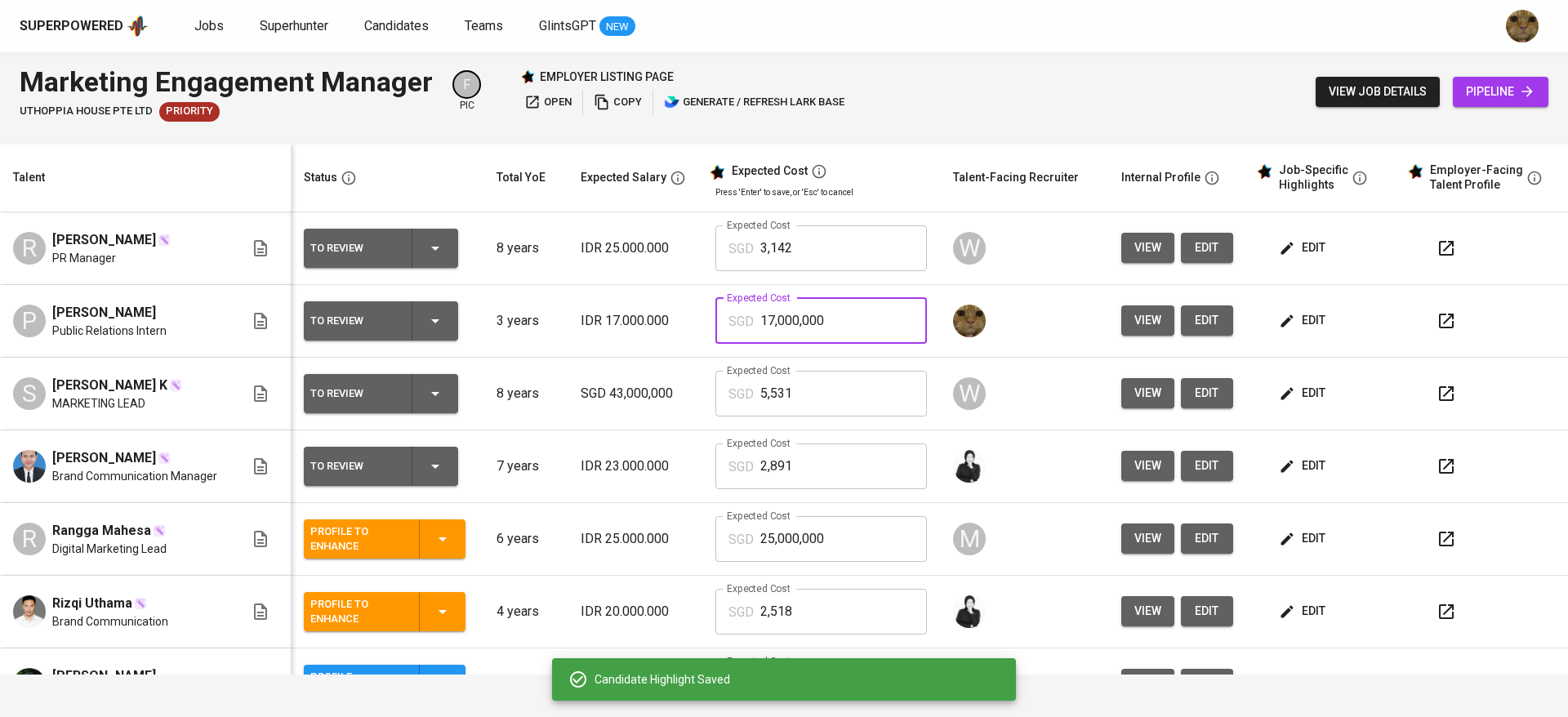
drag, startPoint x: 828, startPoint y: 326, endPoint x: 728, endPoint y: 325, distance: 100.0
click at [728, 325] on div "SGD 17,000,000 Expected Cost" at bounding box center [822, 321] width 211 height 46
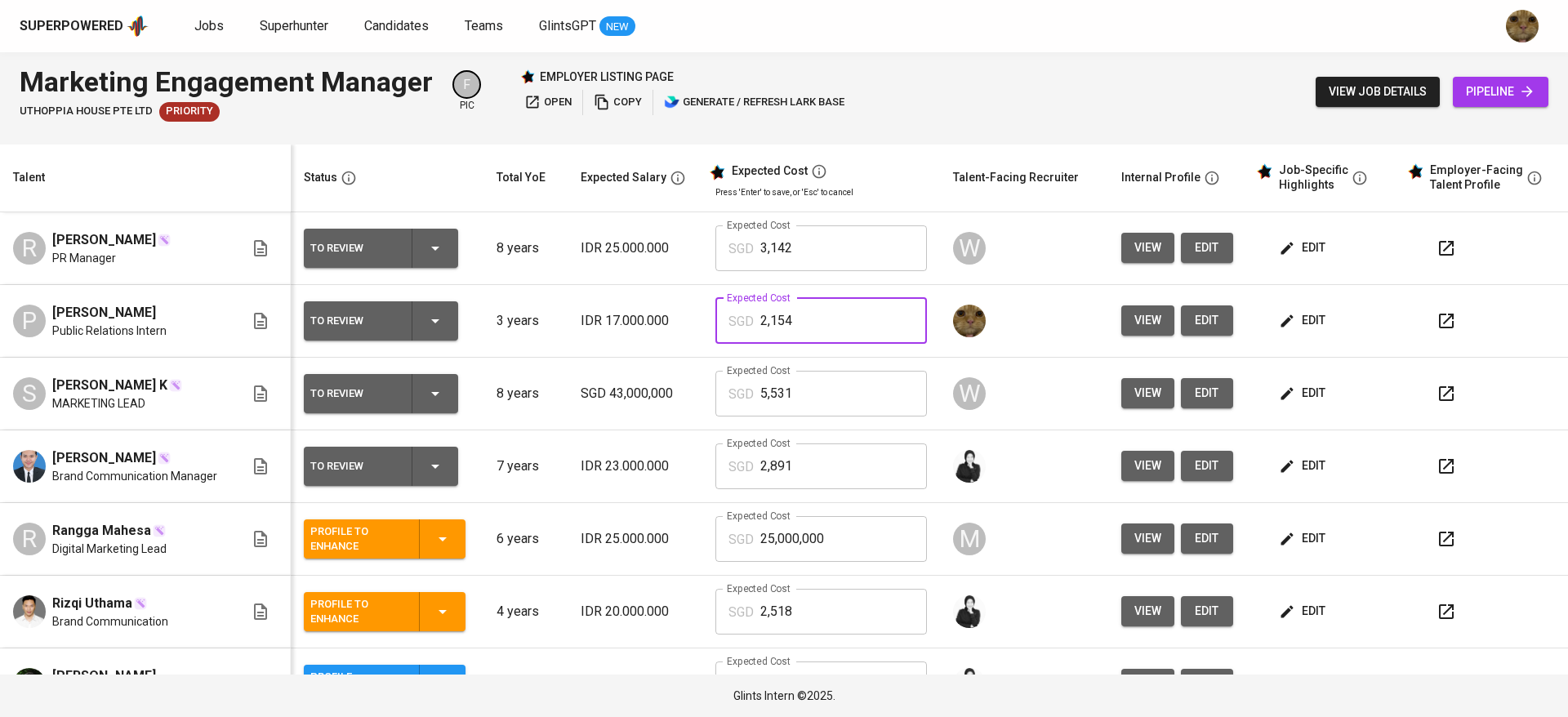
type input "2,154"
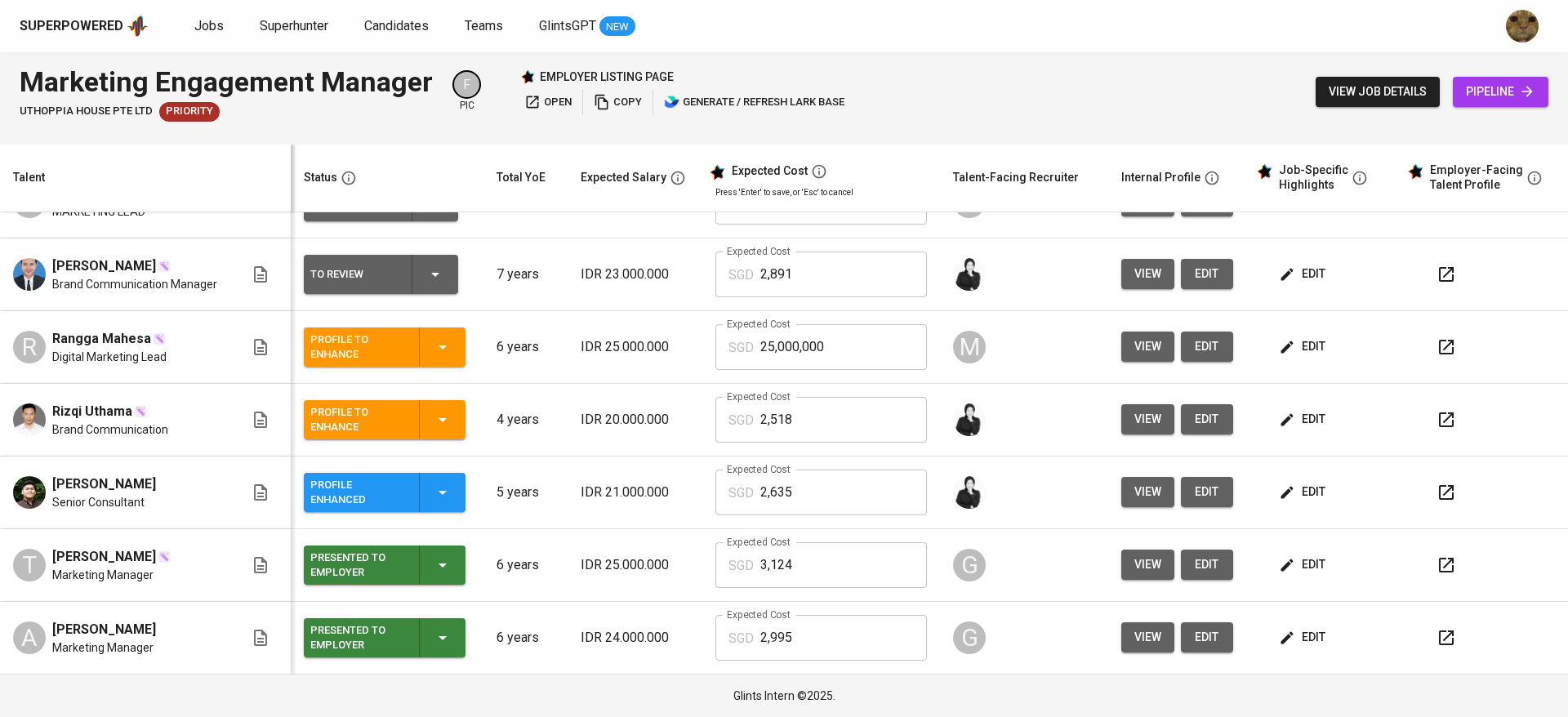
click at [1427, 627] on button "button" at bounding box center [1446, 637] width 39 height 39
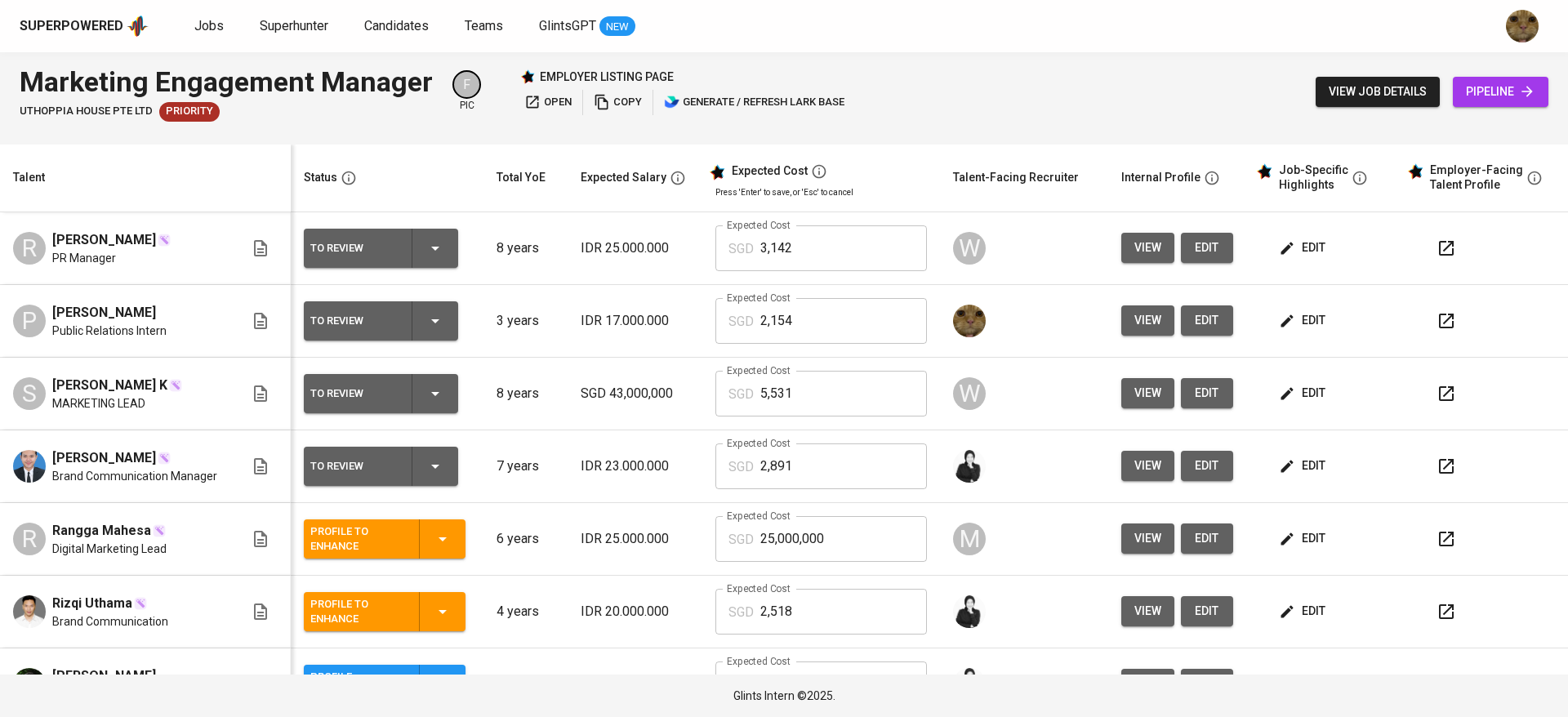
click at [1279, 327] on icon "button" at bounding box center [1287, 321] width 16 height 16
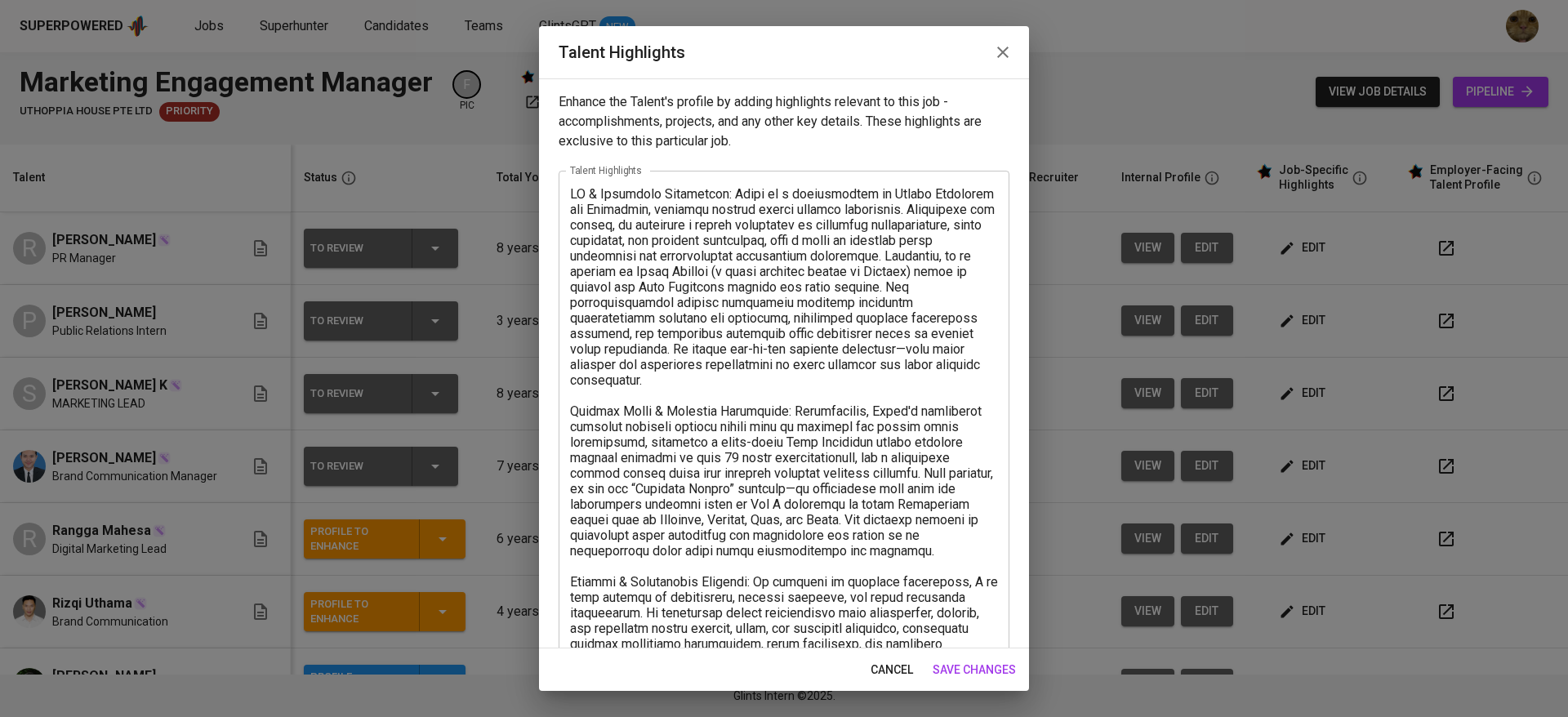
scroll to position [389, 0]
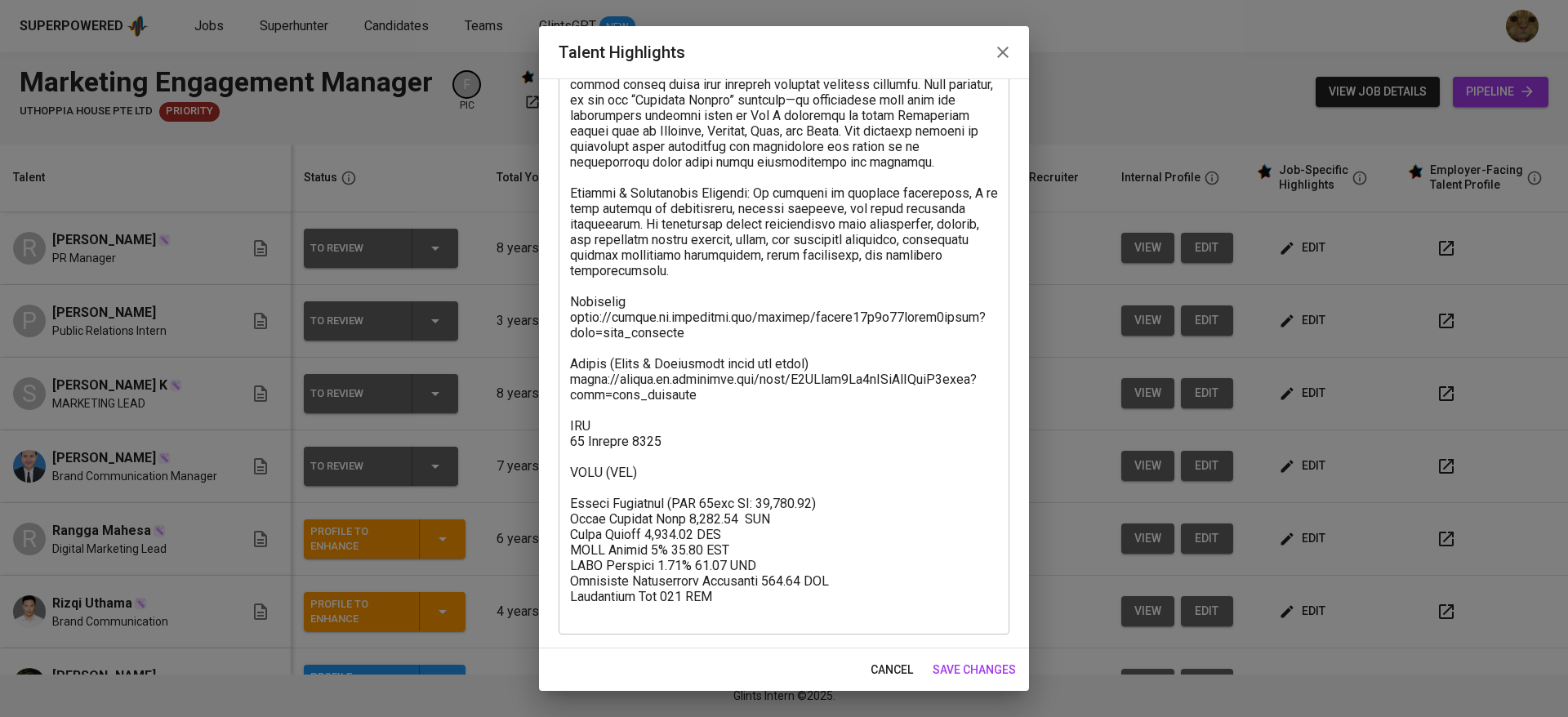
click at [610, 448] on textarea at bounding box center [784, 209] width 427 height 823
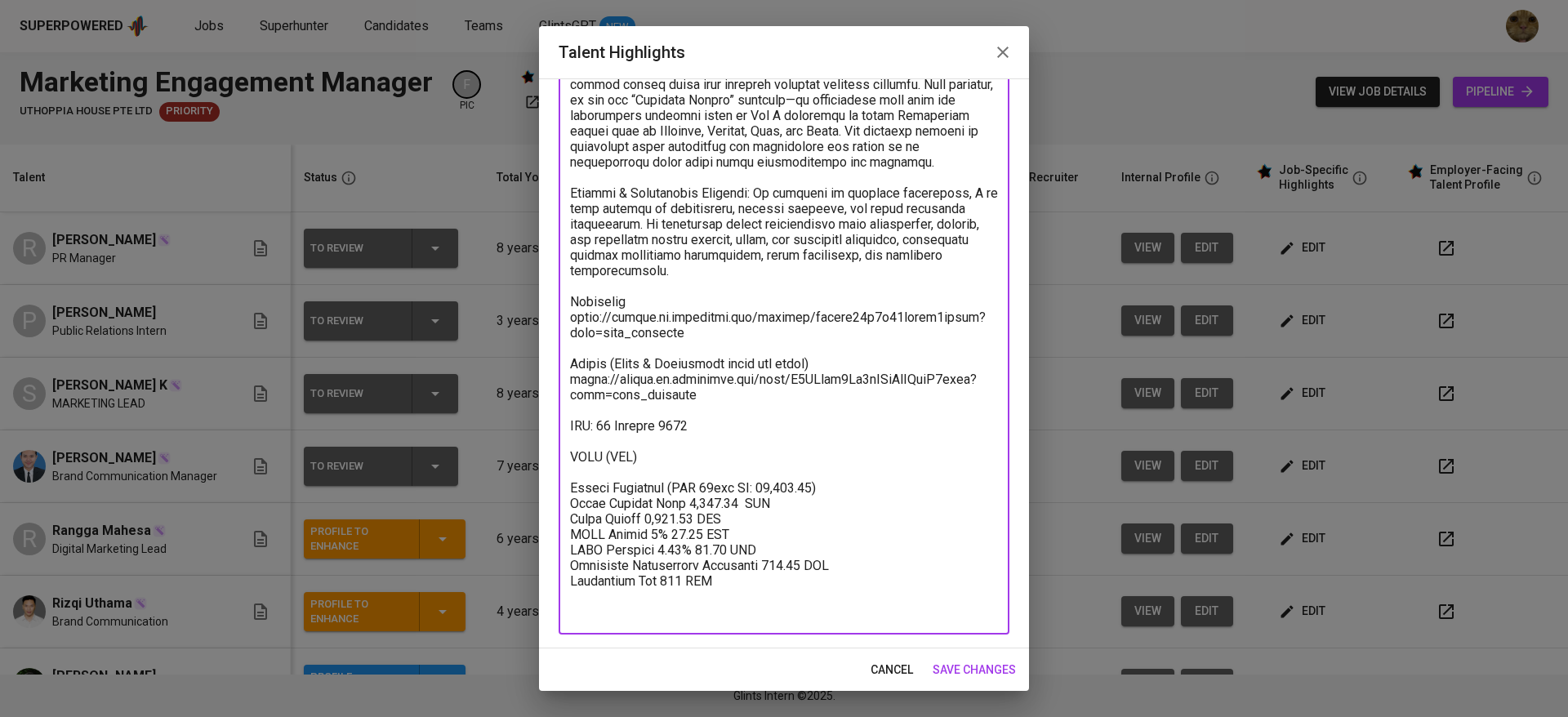
scroll to position [373, 0]
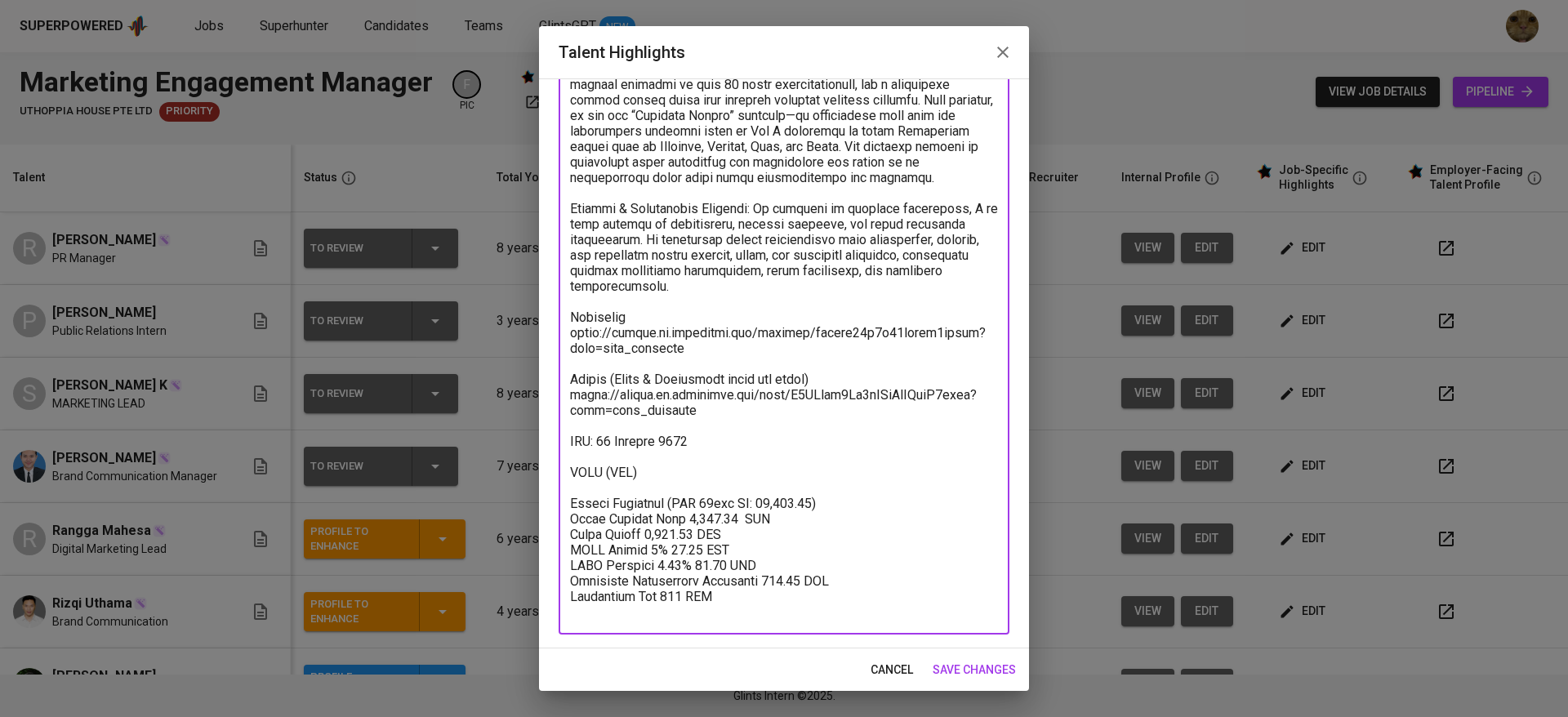
click at [658, 487] on textarea at bounding box center [784, 216] width 427 height 807
type textarea "PR & Marketing Experience: Pandu is a professional in Public Relations and Mark…"
click at [954, 656] on button "save changes" at bounding box center [974, 670] width 97 height 30
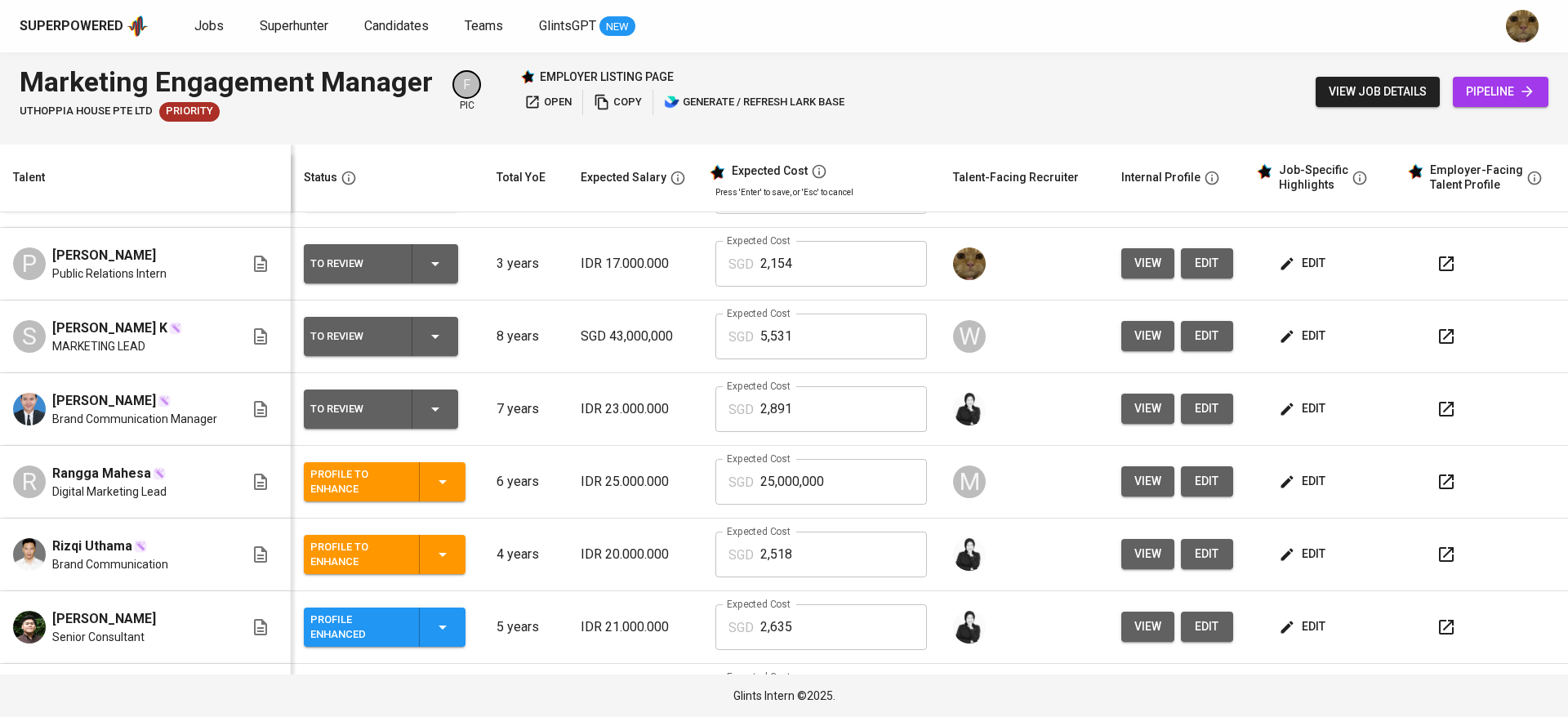
scroll to position [0, 0]
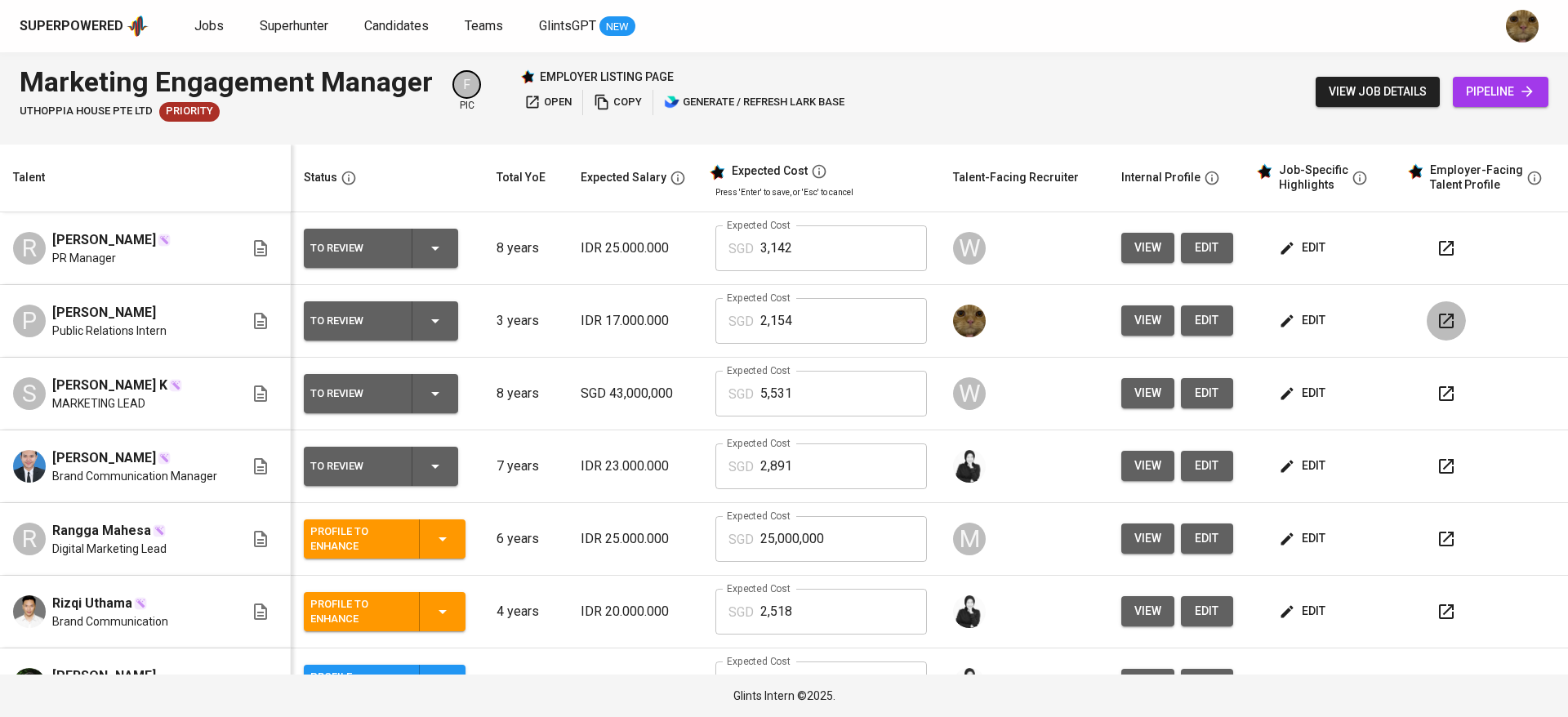
click at [1436, 312] on icon "button" at bounding box center [1446, 321] width 20 height 20
click at [1279, 320] on icon "button" at bounding box center [1287, 321] width 16 height 16
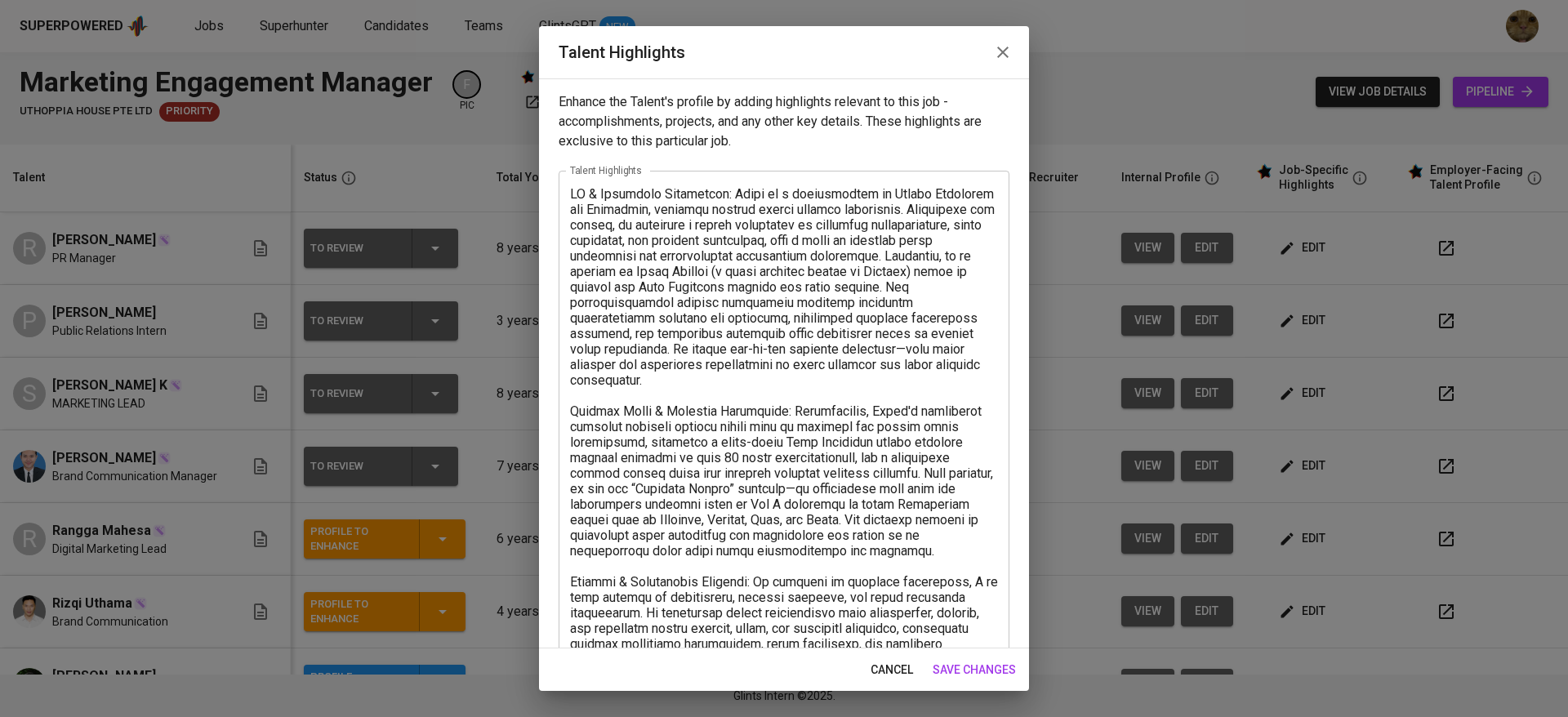
scroll to position [373, 0]
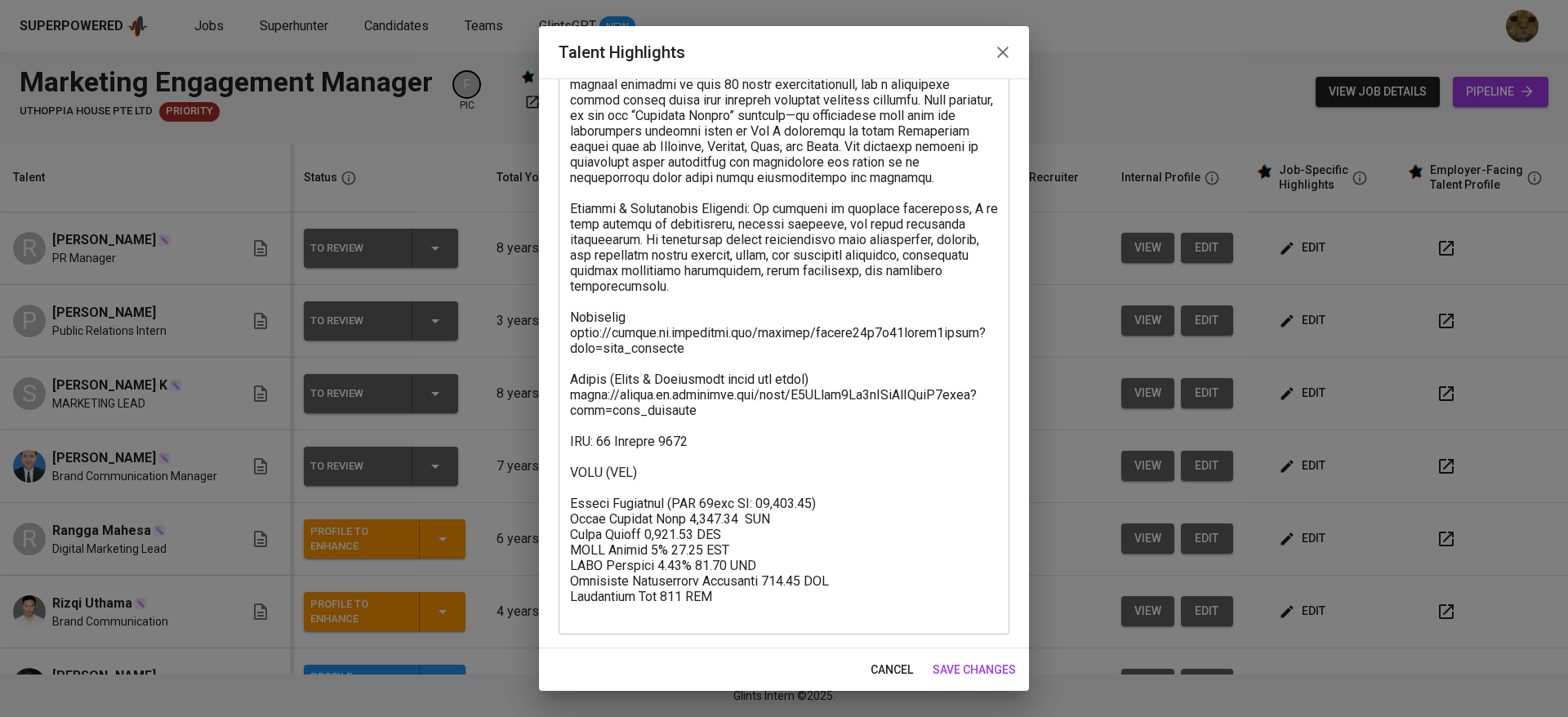
click at [668, 492] on textarea at bounding box center [784, 216] width 427 height 807
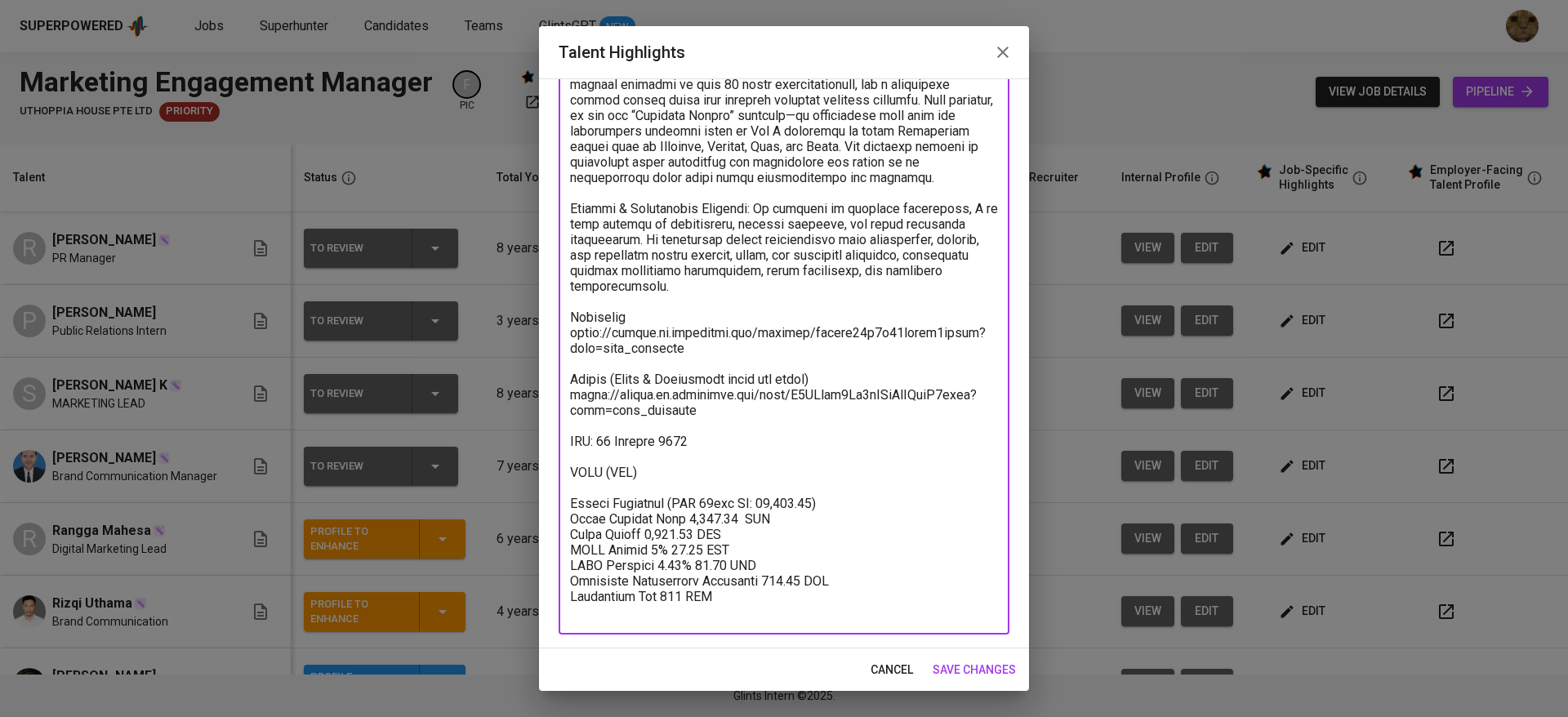
click at [743, 610] on textarea at bounding box center [784, 216] width 427 height 807
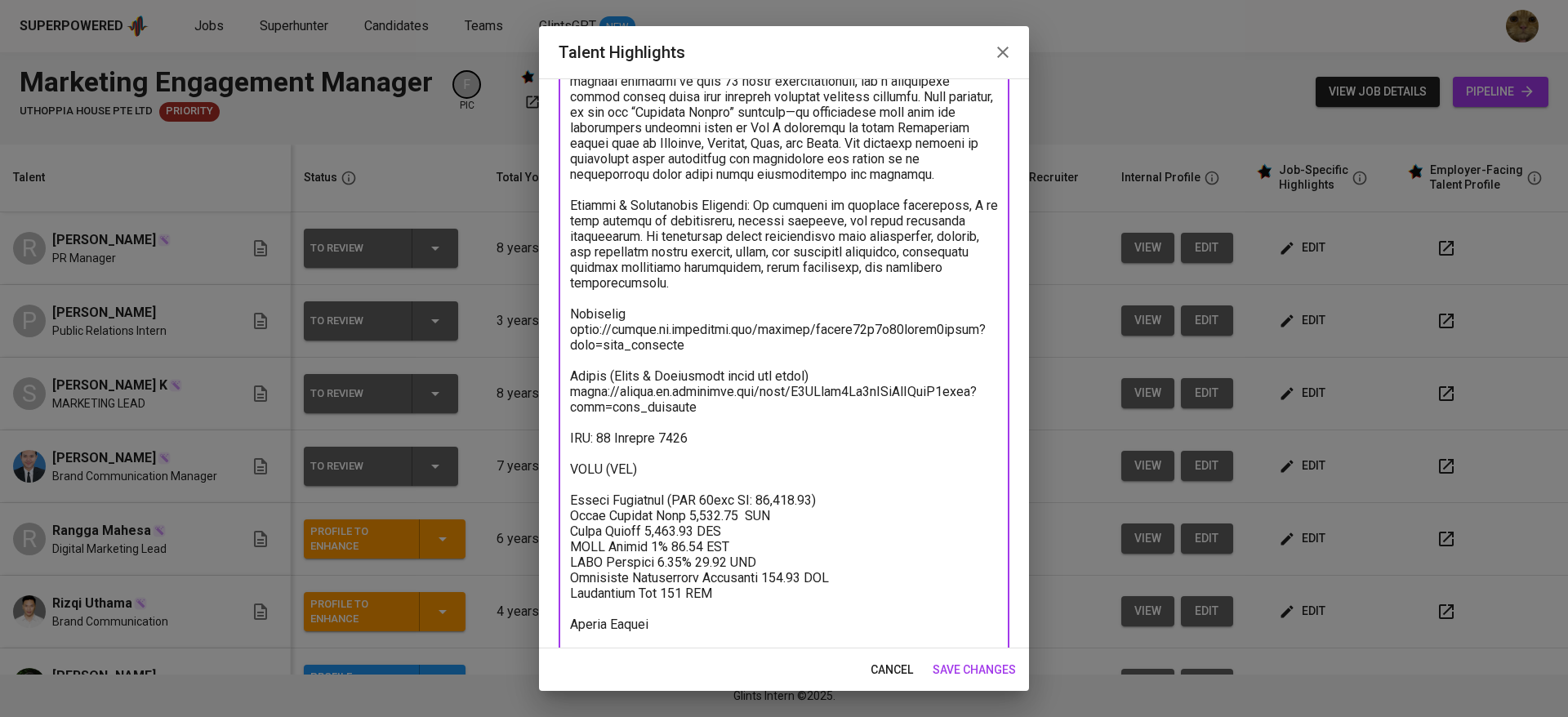
scroll to position [392, 0]
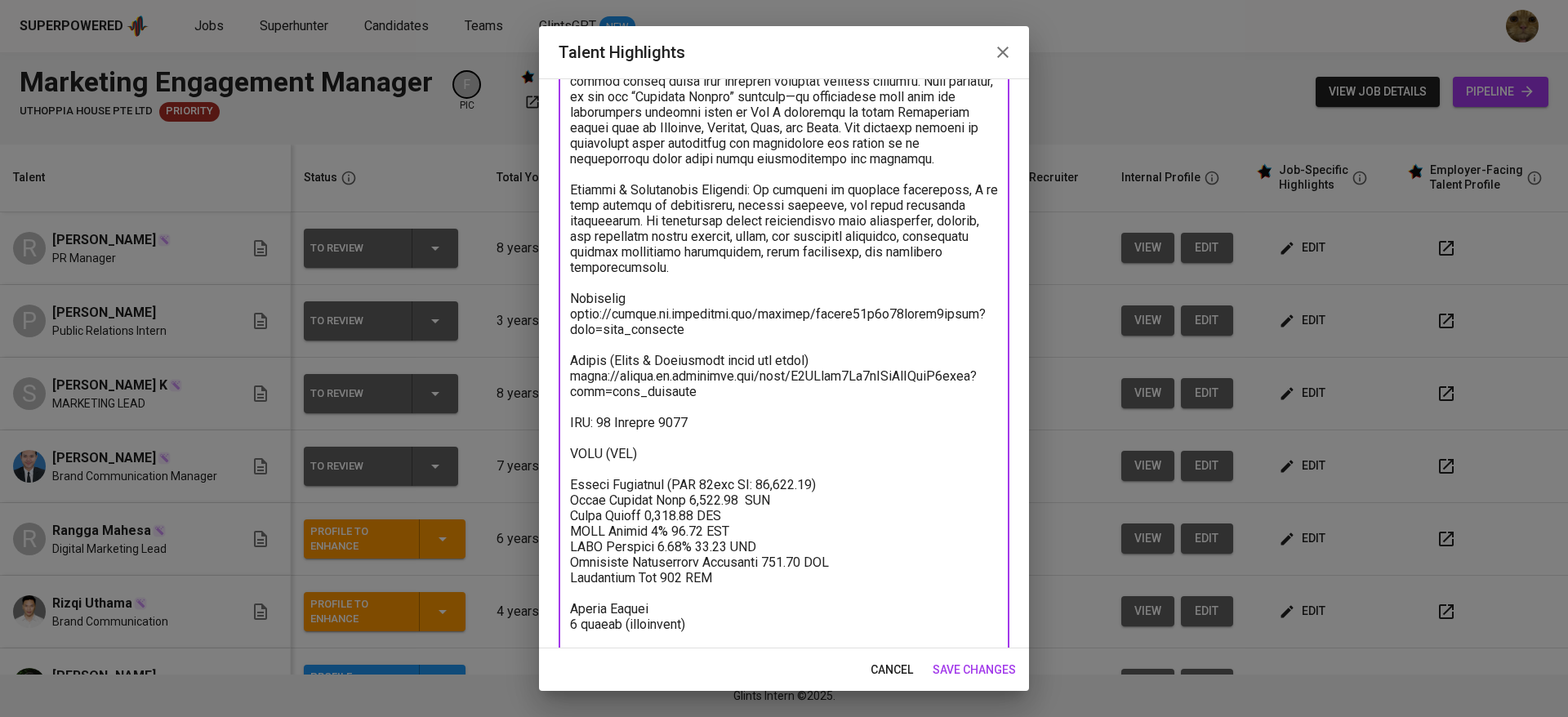
type textarea "PR & Marketing Experience: Pandu is a professional in Public Relations and Mark…"
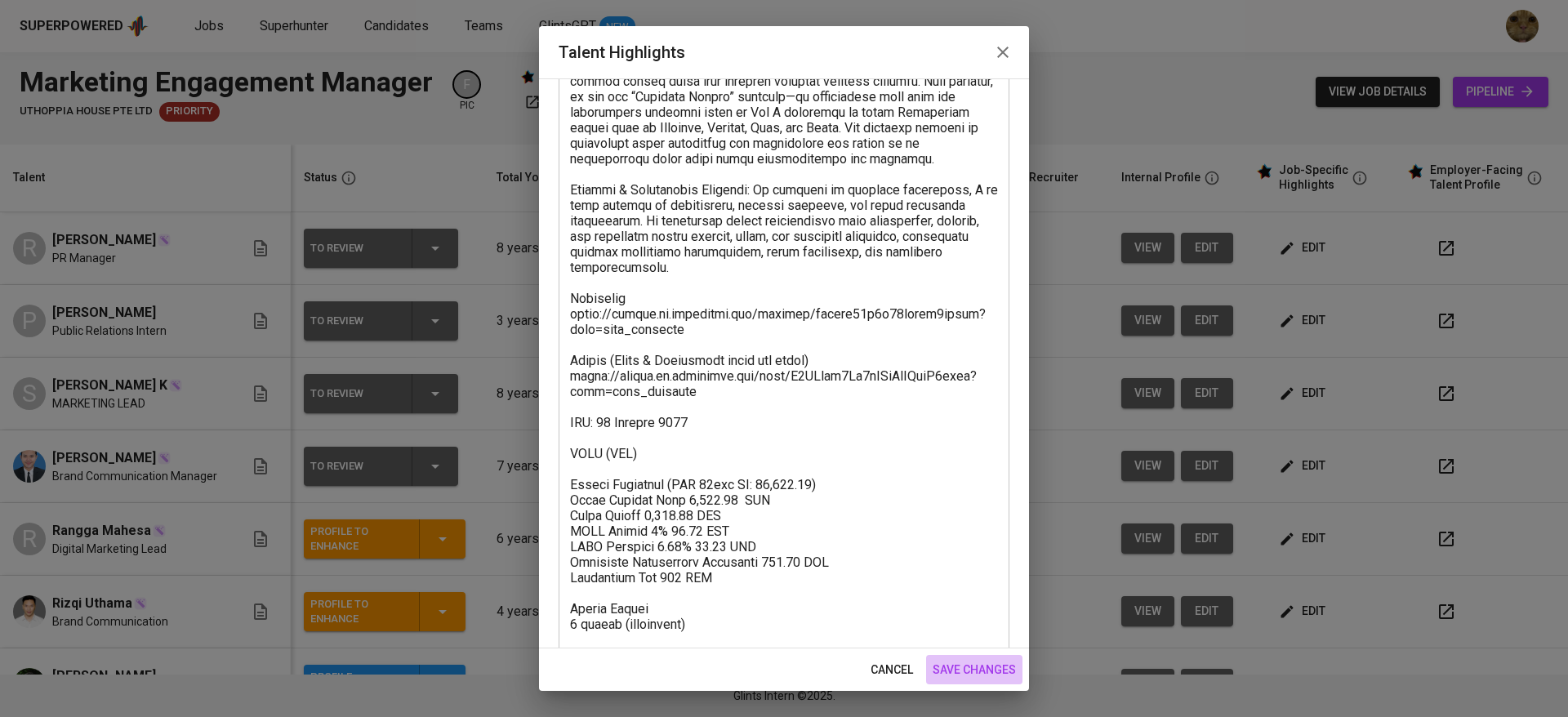
click at [942, 675] on span "save changes" at bounding box center [974, 670] width 83 height 21
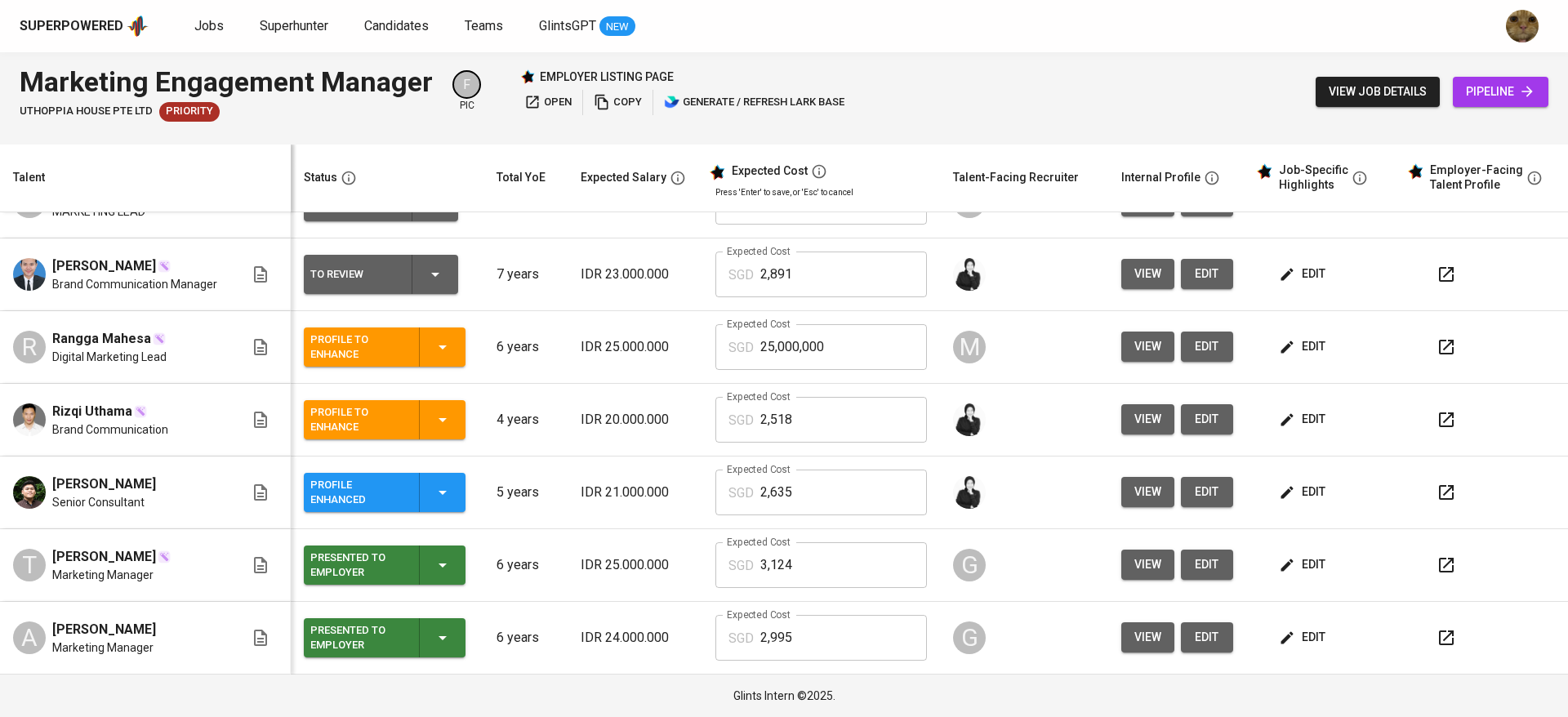
scroll to position [0, 0]
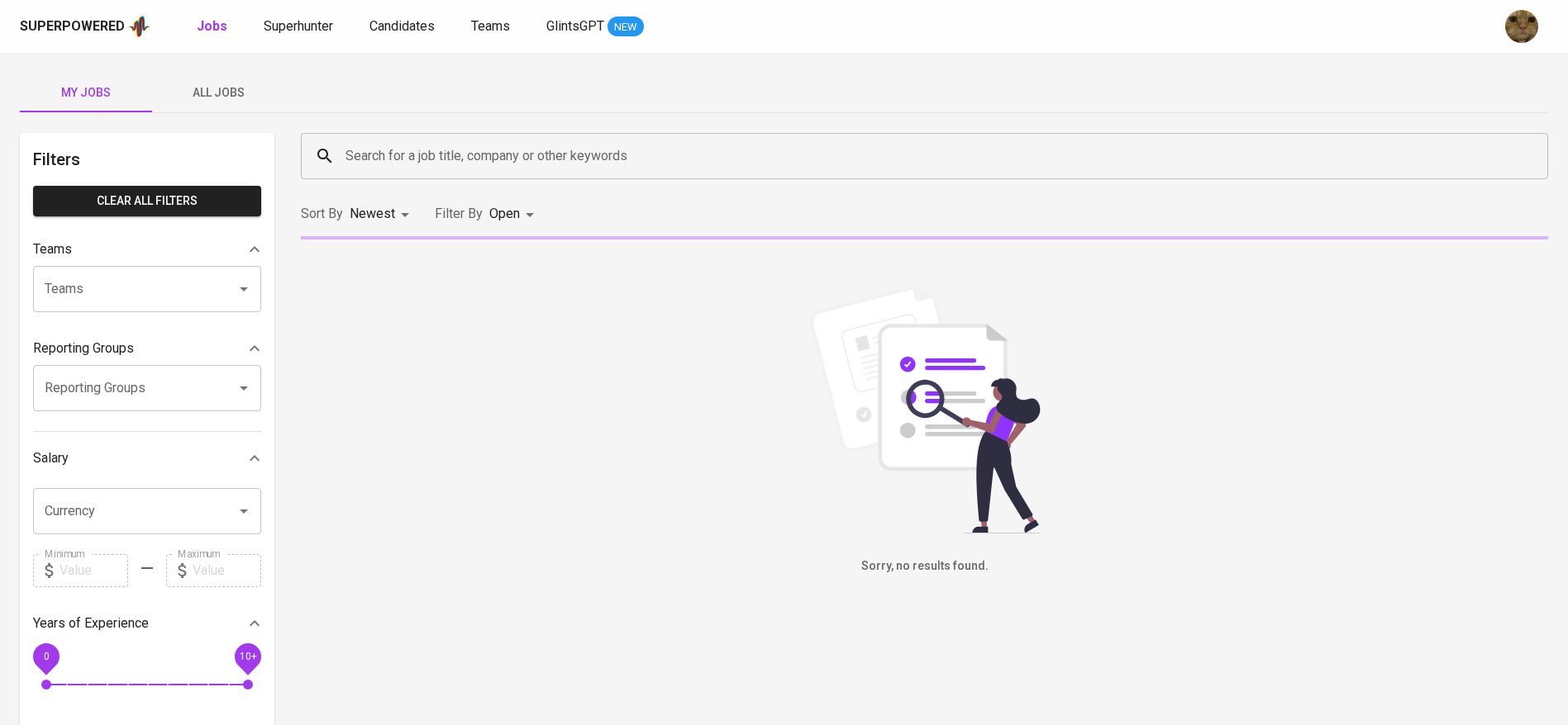
click at [220, 95] on span "All Jobs" at bounding box center [218, 92] width 113 height 21
click at [412, 155] on input "Search for a job title, company or other keywords" at bounding box center [929, 156] width 1175 height 31
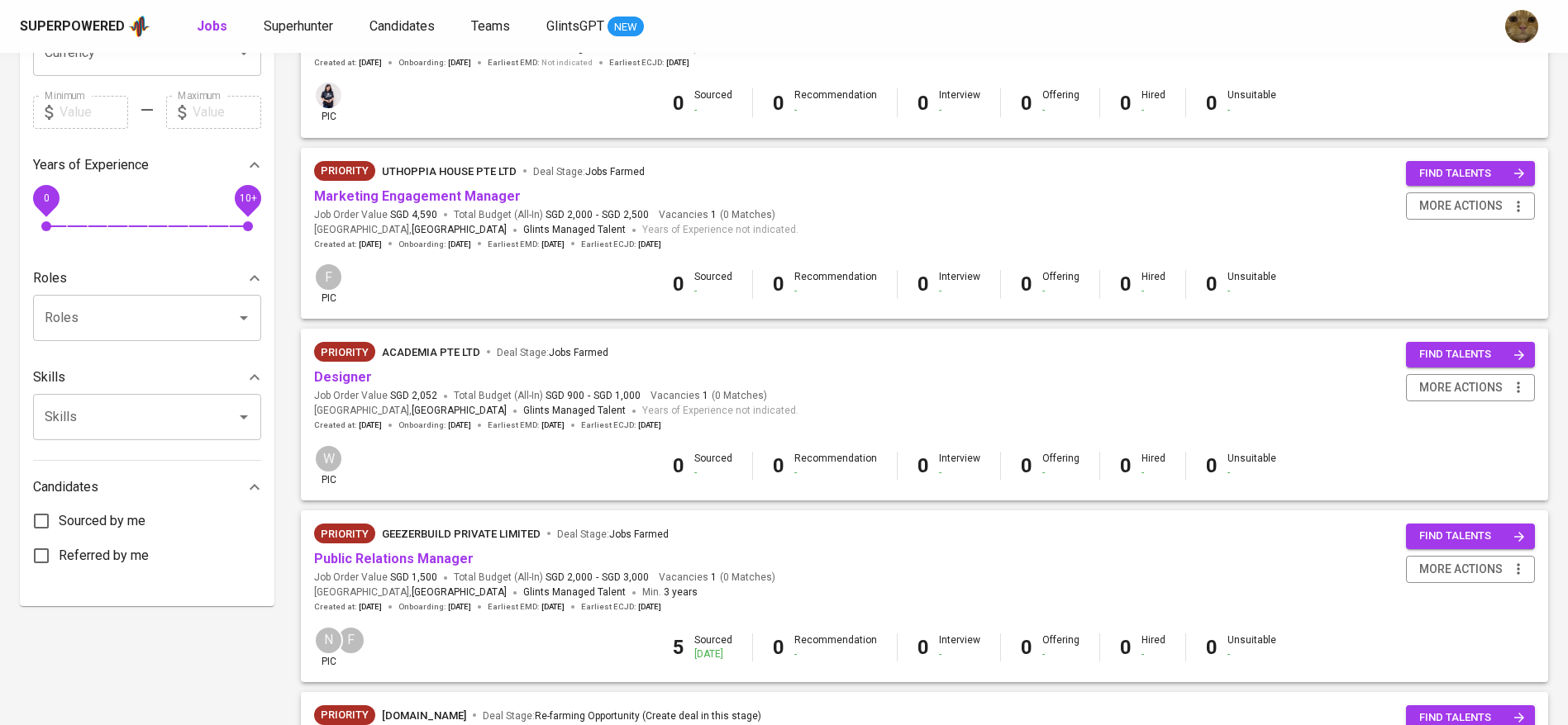
scroll to position [664, 0]
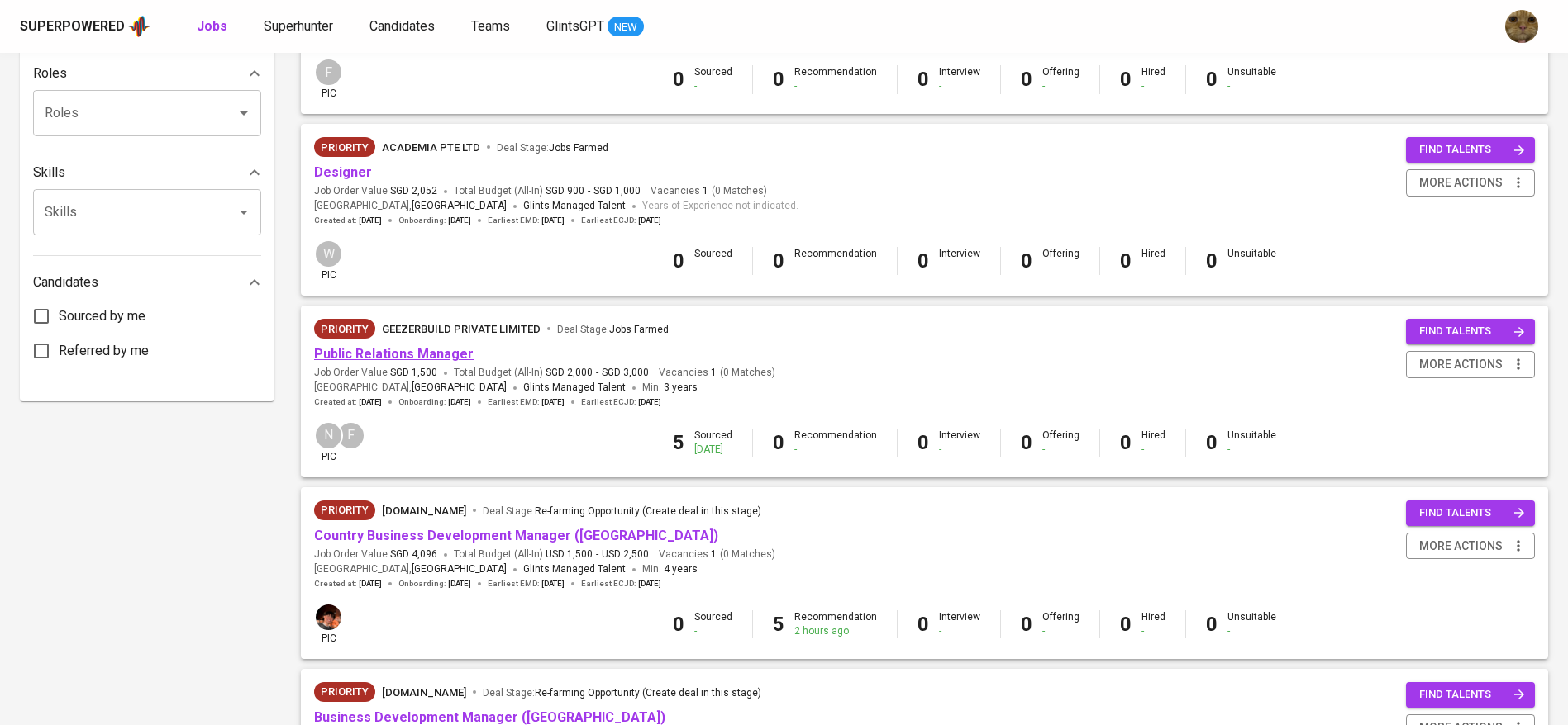
click at [425, 362] on link "Public Relations Manager" at bounding box center [393, 354] width 159 height 16
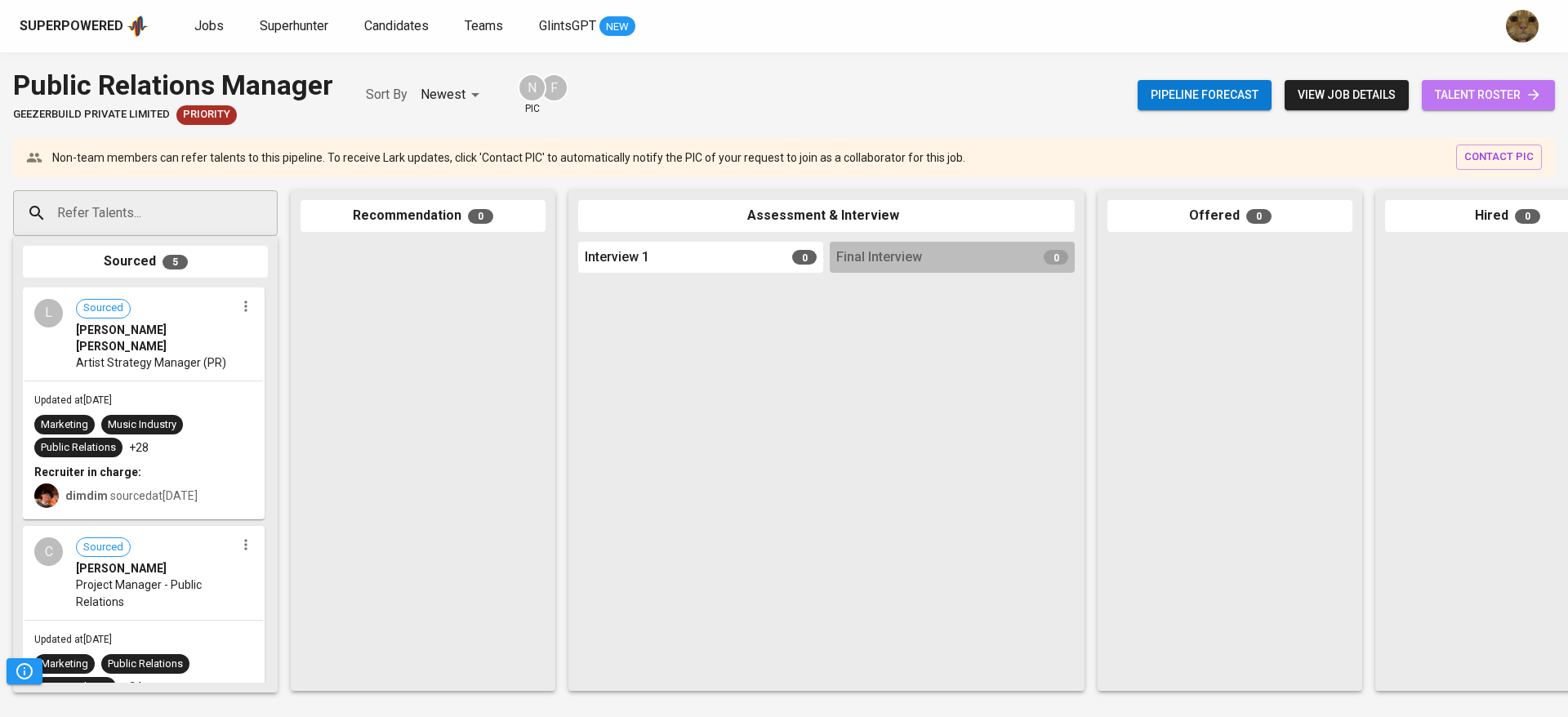
click at [1468, 98] on span "talent roster" at bounding box center [1488, 95] width 107 height 21
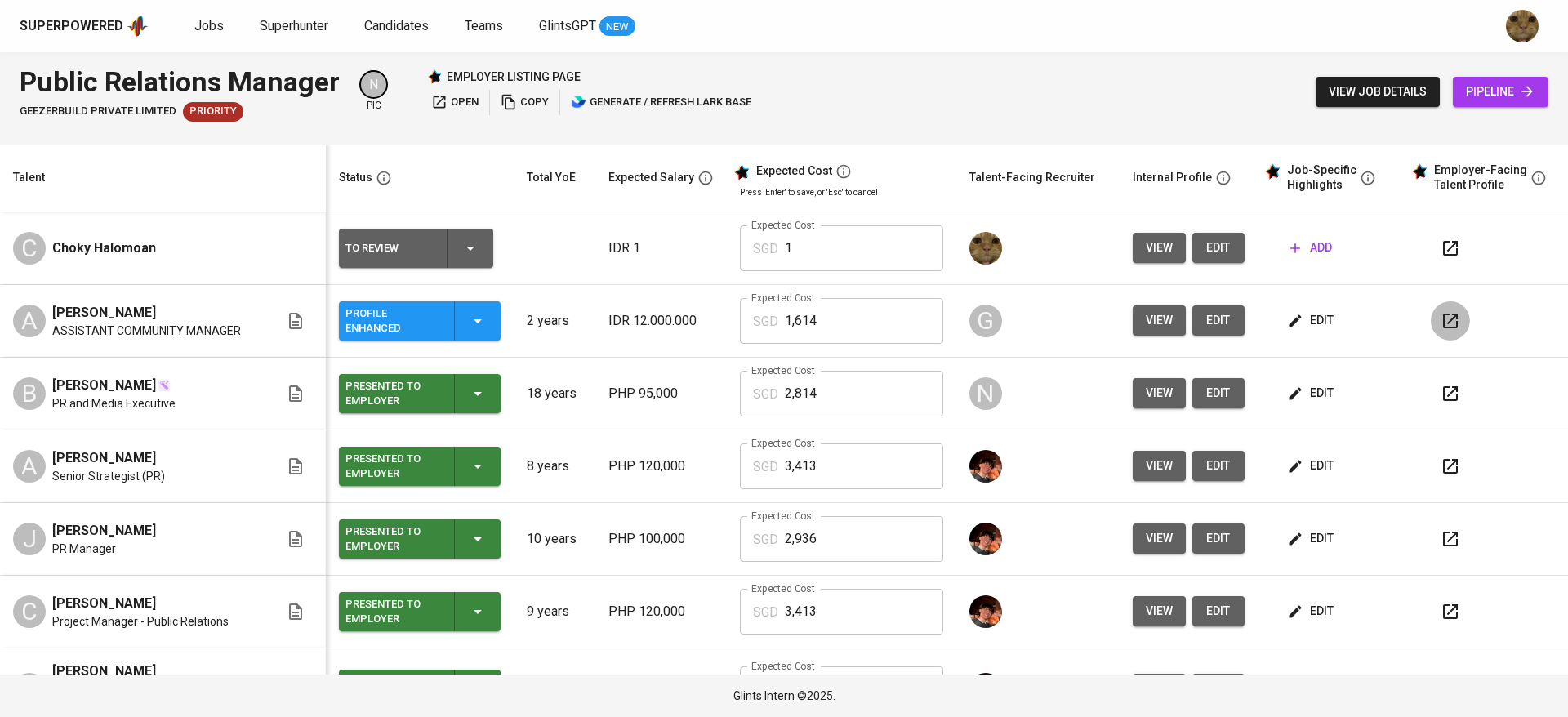
click at [1441, 325] on icon "button" at bounding box center [1451, 321] width 20 height 20
click at [201, 38] on div "Superpowered Jobs Superhunter Candidates Teams GlintsGPT NEW" at bounding box center [758, 25] width 1477 height 24
click at [199, 29] on span "Jobs" at bounding box center [209, 25] width 30 height 15
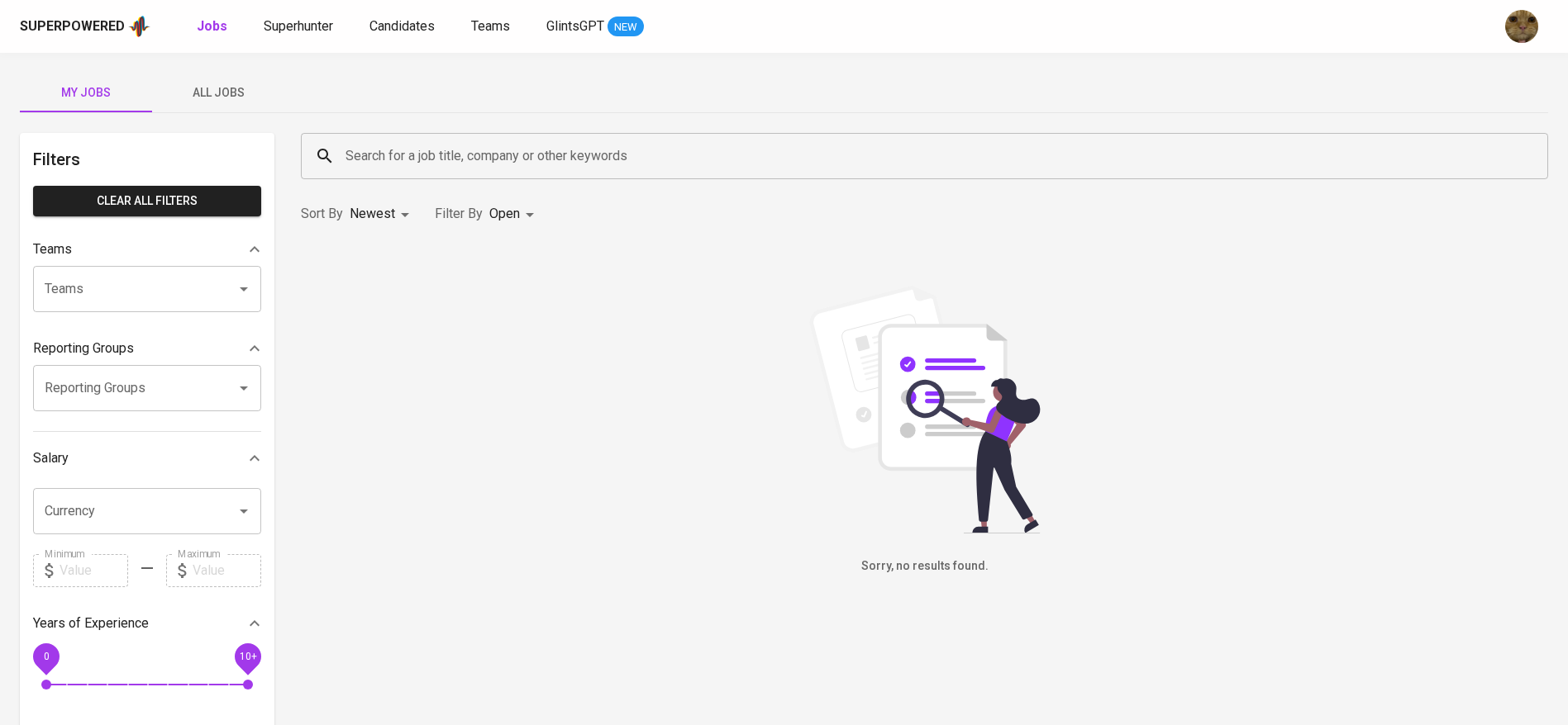
click at [186, 87] on span "All Jobs" at bounding box center [218, 92] width 113 height 21
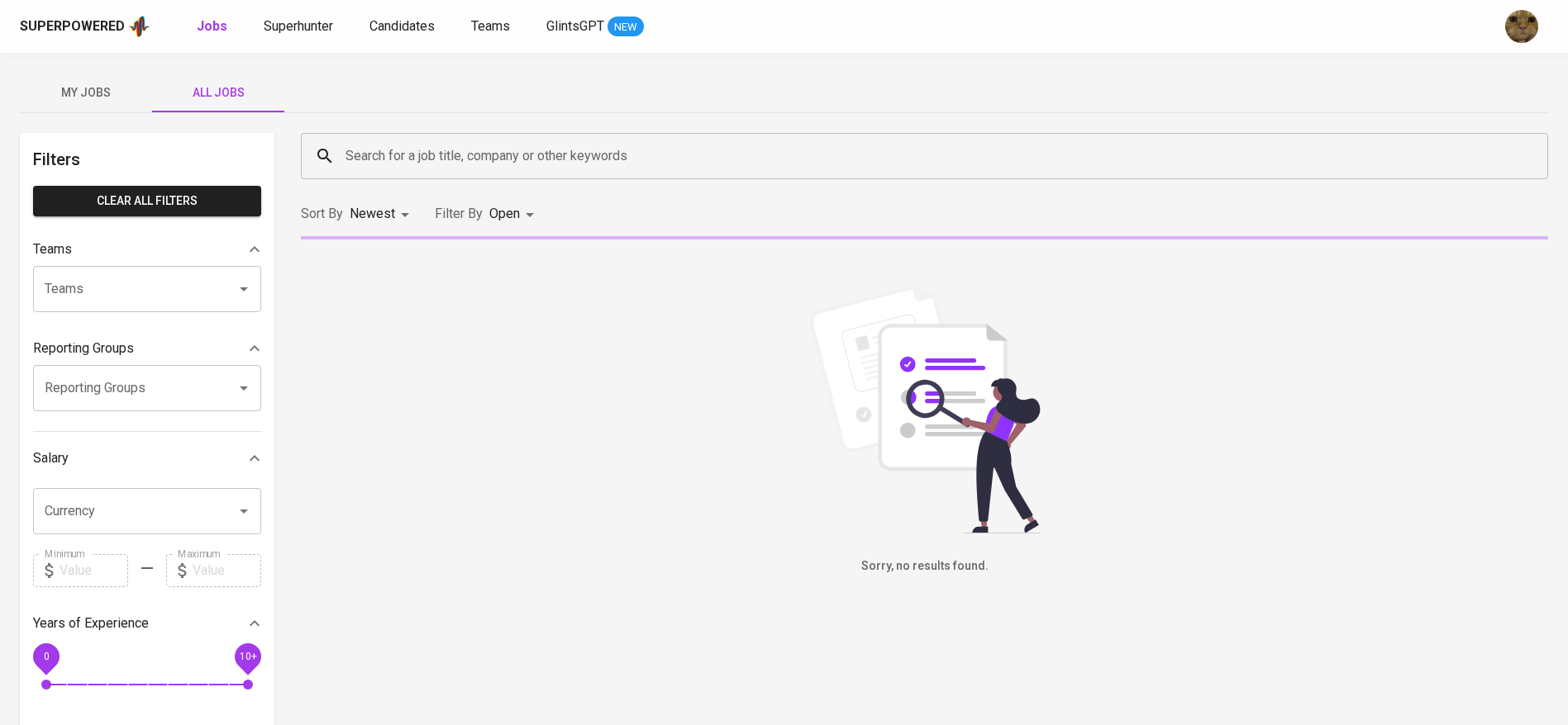
click at [532, 170] on input "Search for a job title, company or other keywords" at bounding box center [929, 156] width 1175 height 31
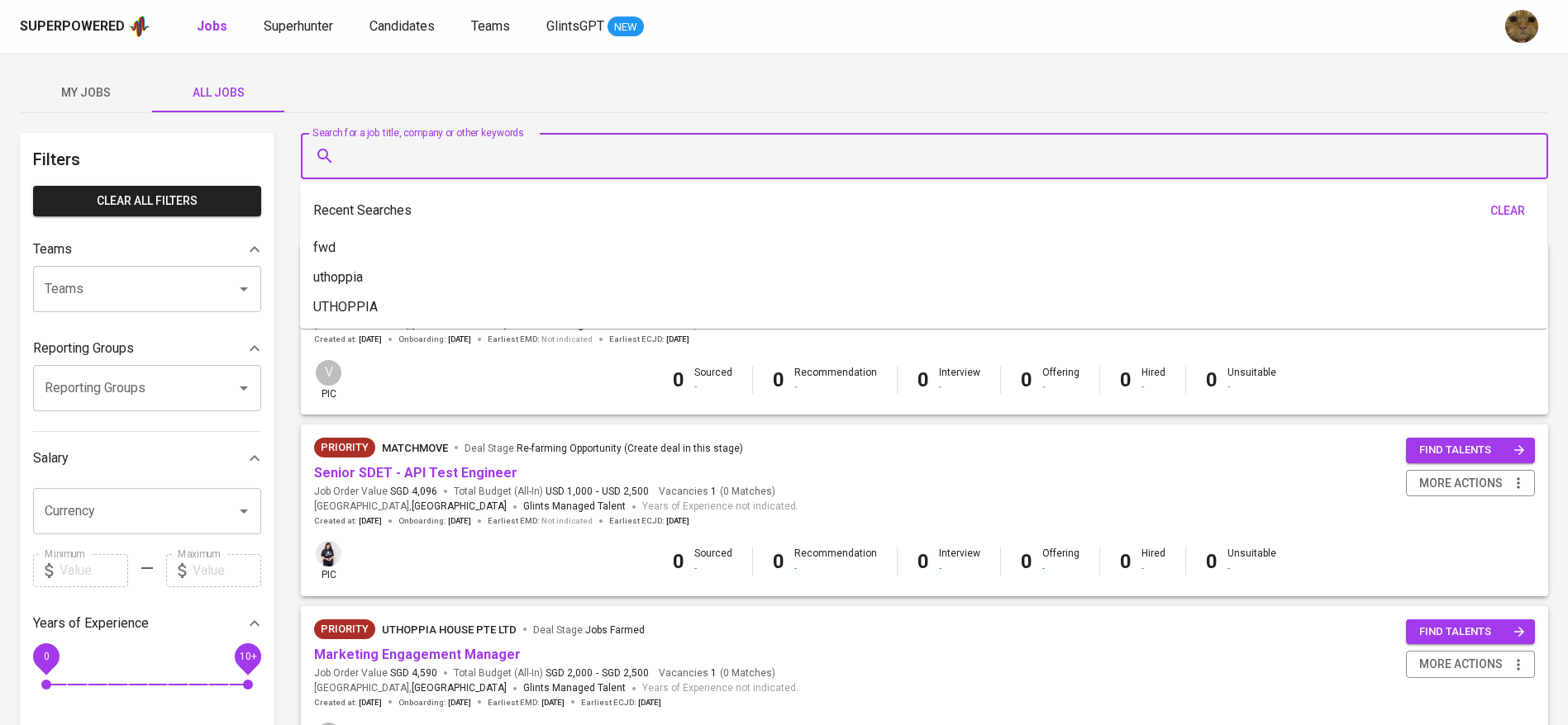
click at [467, 123] on div "Search for a job title, company or other keywords Search for a job title, compa…" at bounding box center [924, 156] width 1267 height 66
click at [424, 141] on input "Search for a job title, company or other keywords" at bounding box center [929, 156] width 1175 height 31
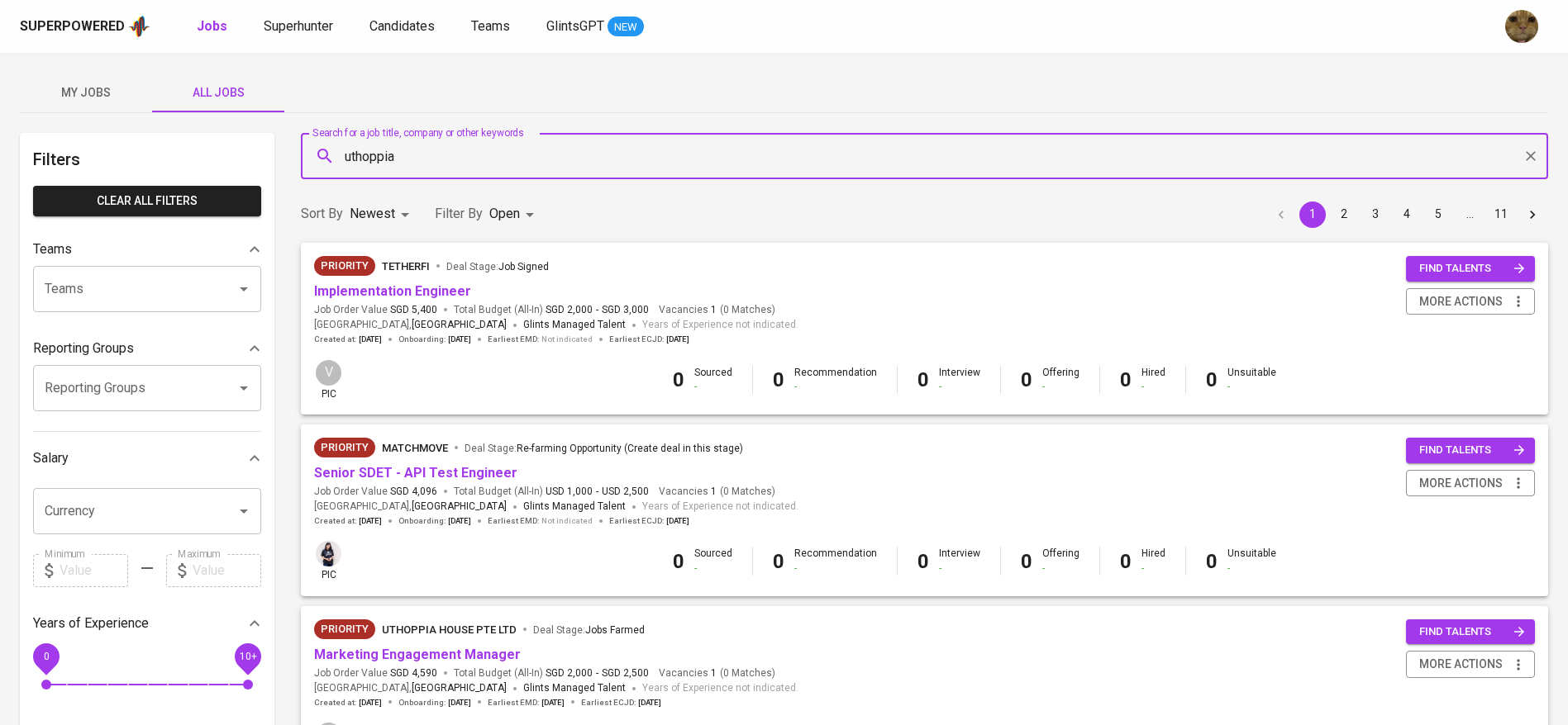
type input "uthoppia"
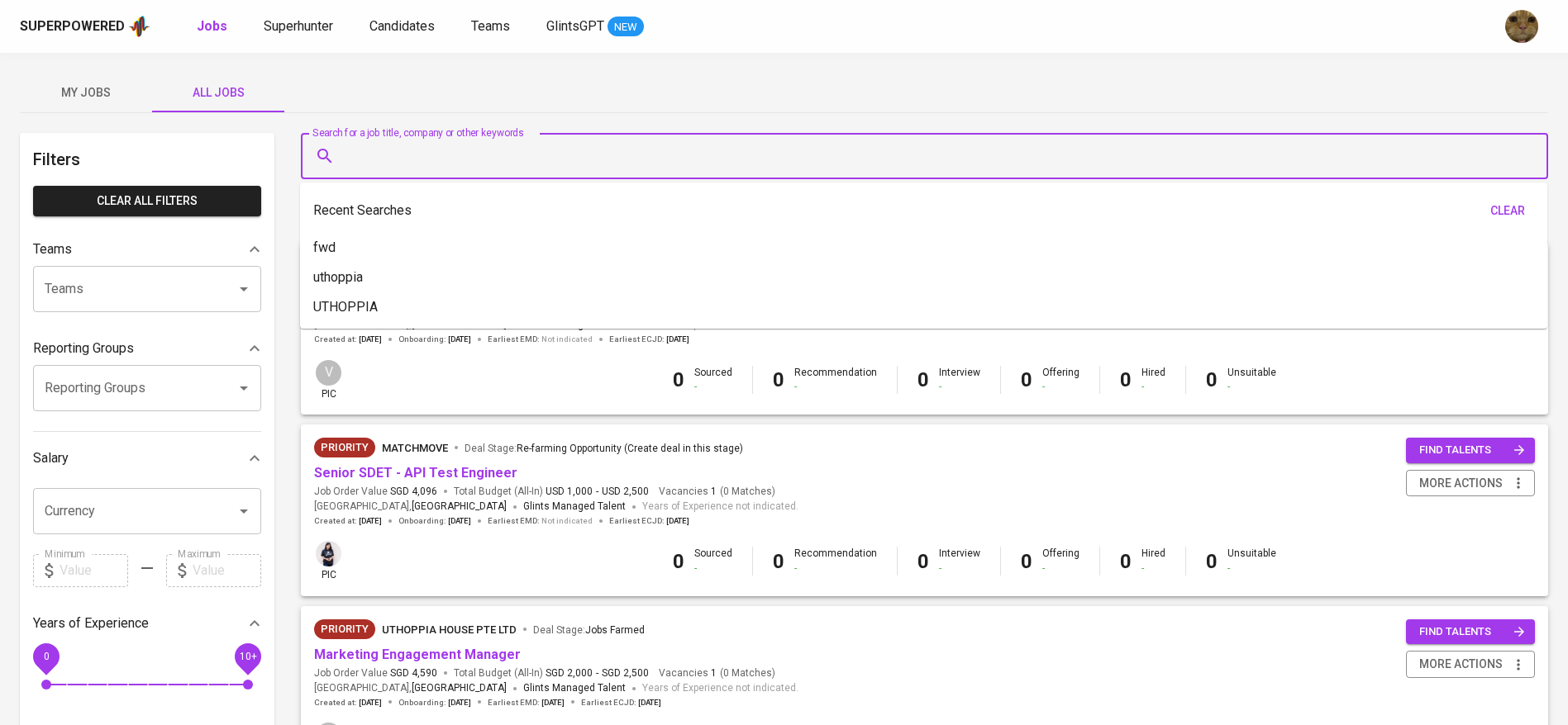
type input "t"
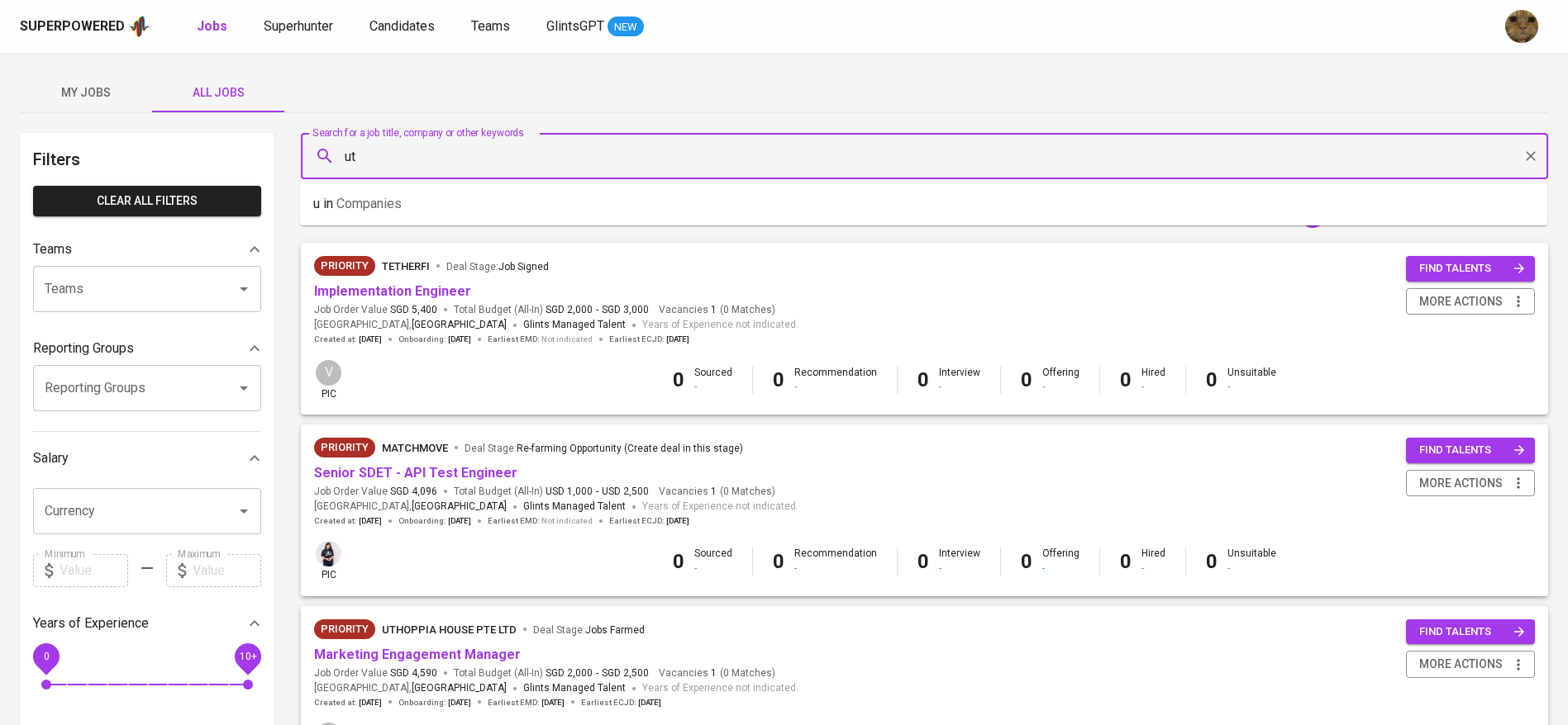
type input "uth"
type input "academia"
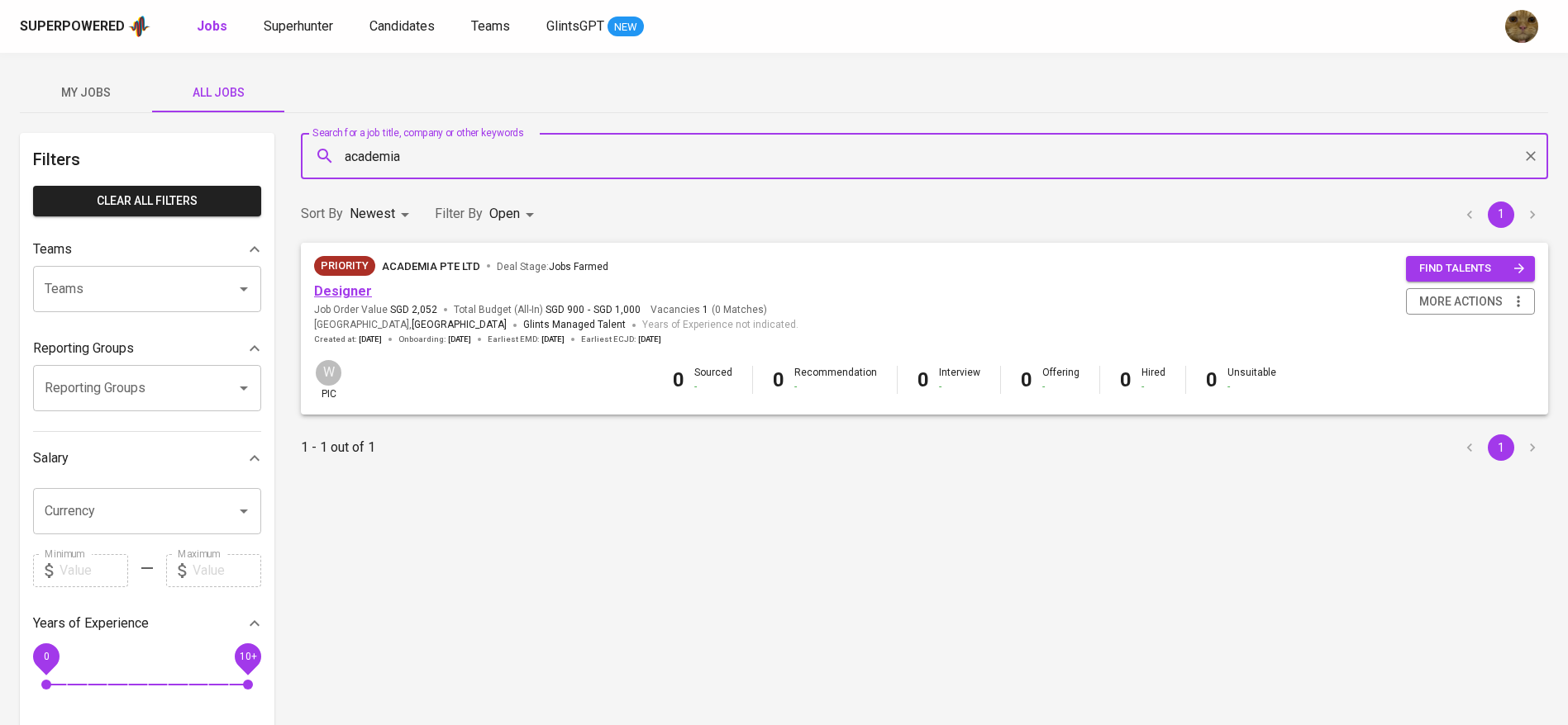
click at [357, 288] on link "Designer" at bounding box center [342, 291] width 58 height 16
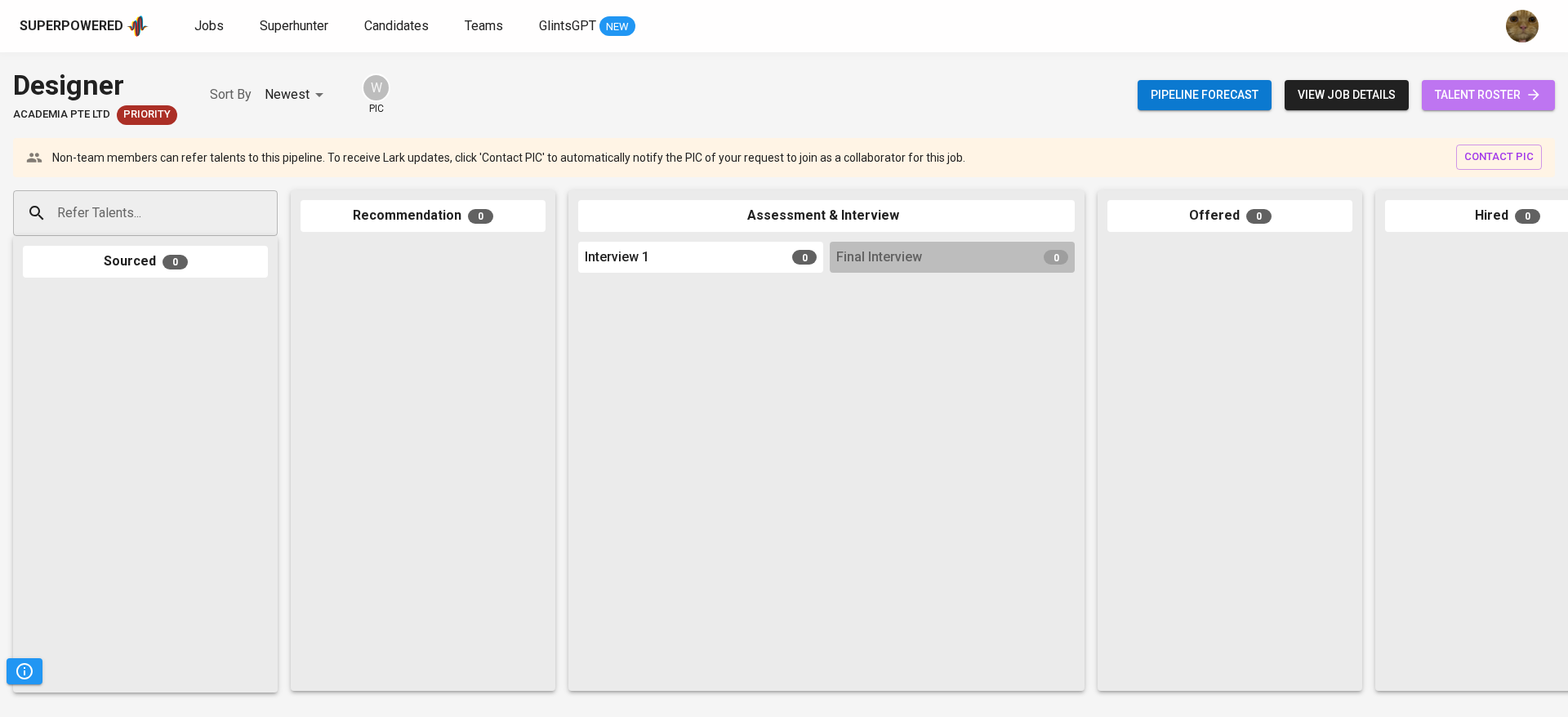
click at [1479, 100] on span "talent roster" at bounding box center [1488, 95] width 107 height 21
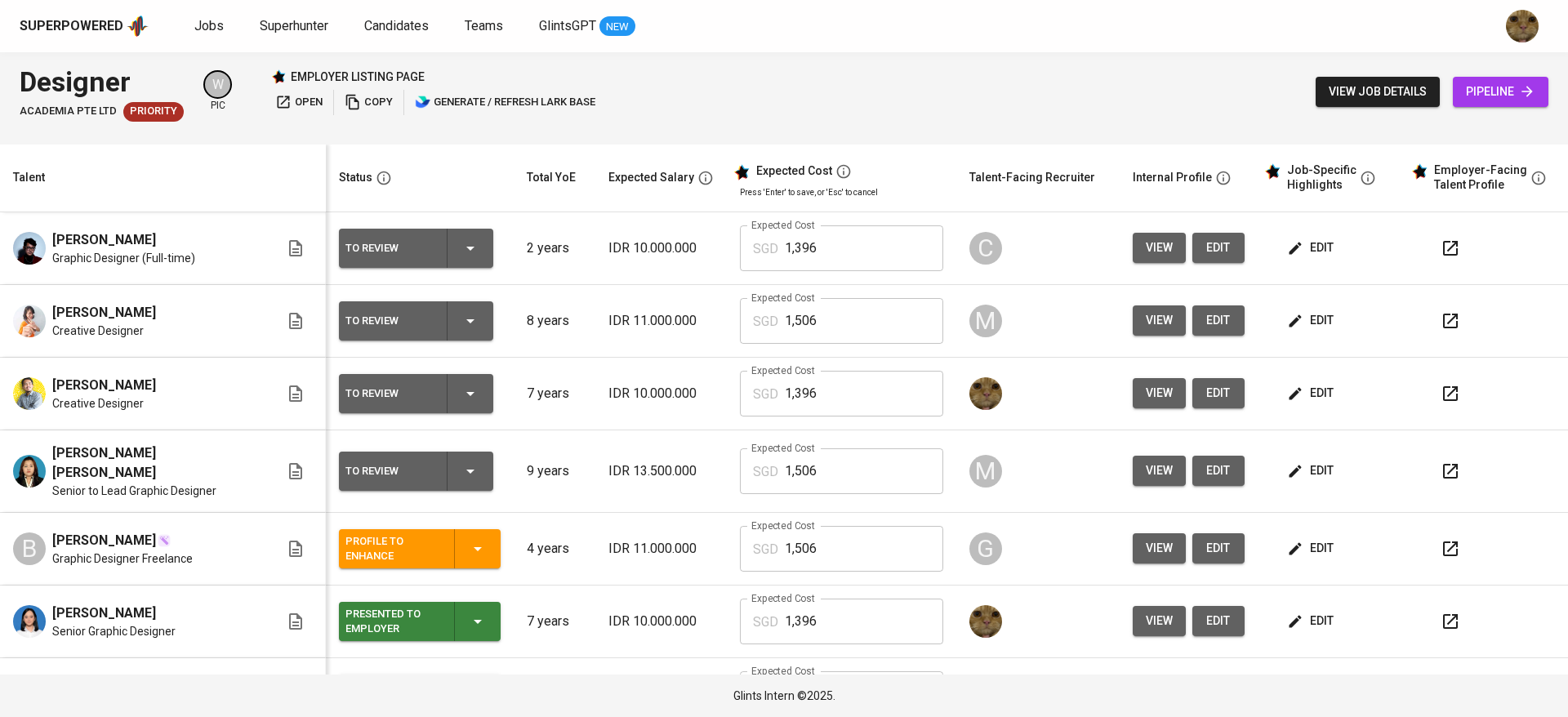
click at [1441, 384] on icon "button" at bounding box center [1451, 394] width 20 height 20
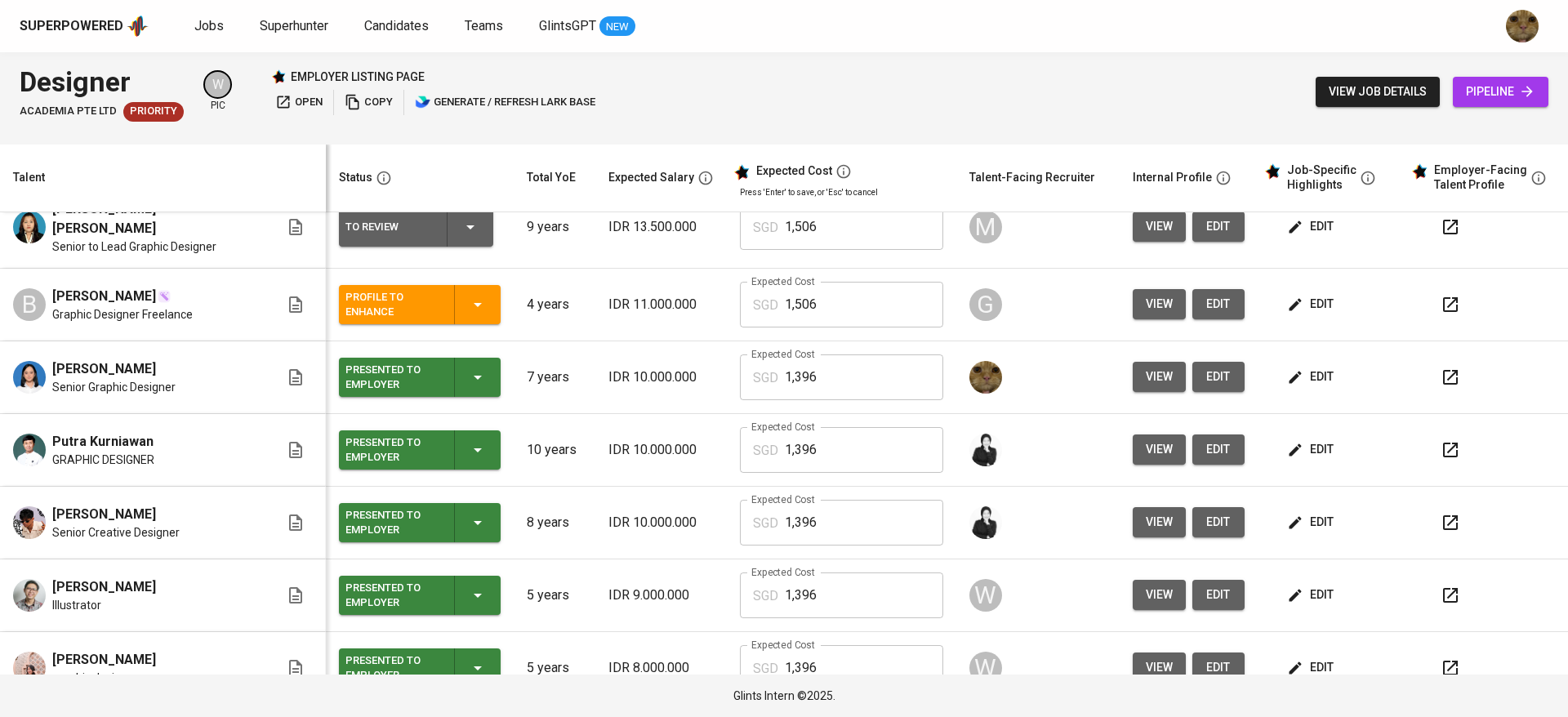
scroll to position [245, 0]
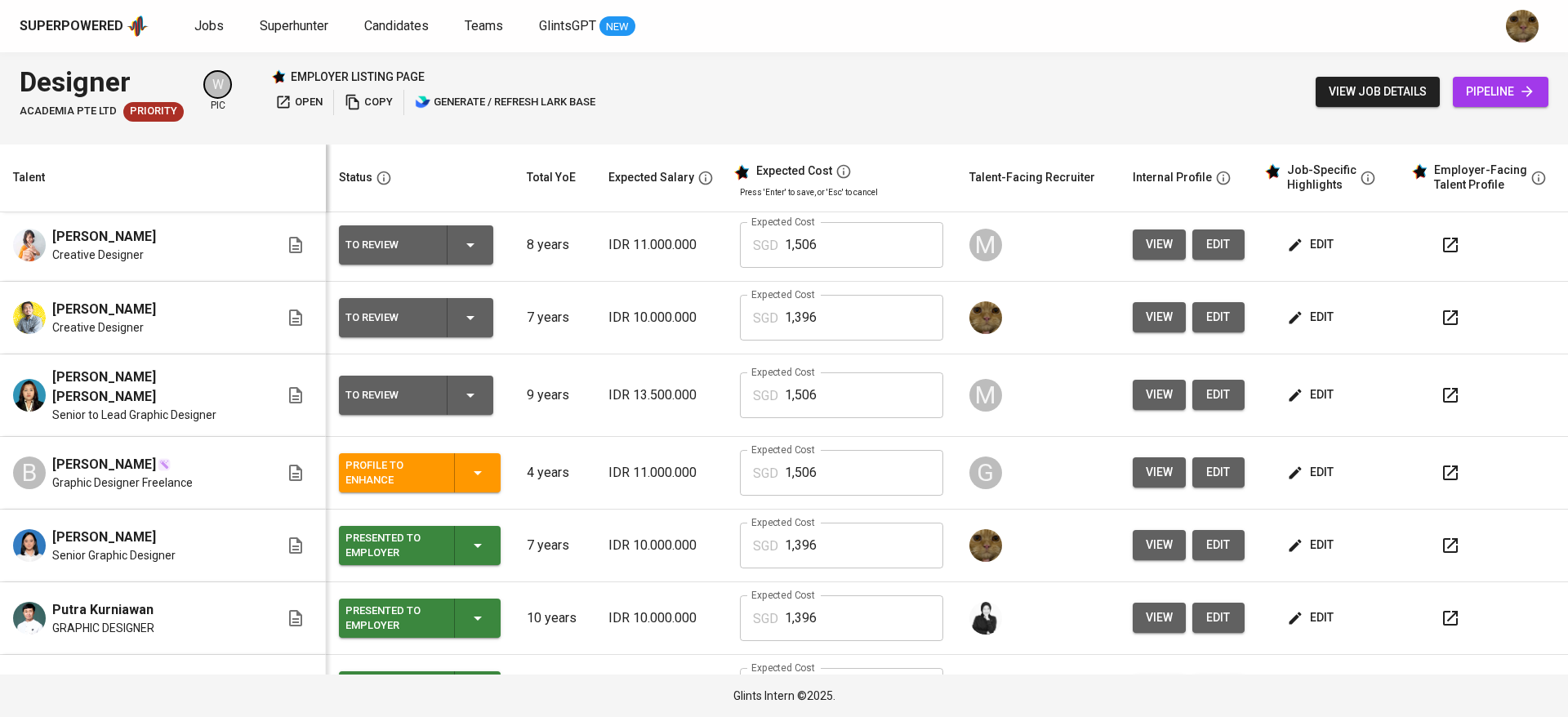
scroll to position [61, 0]
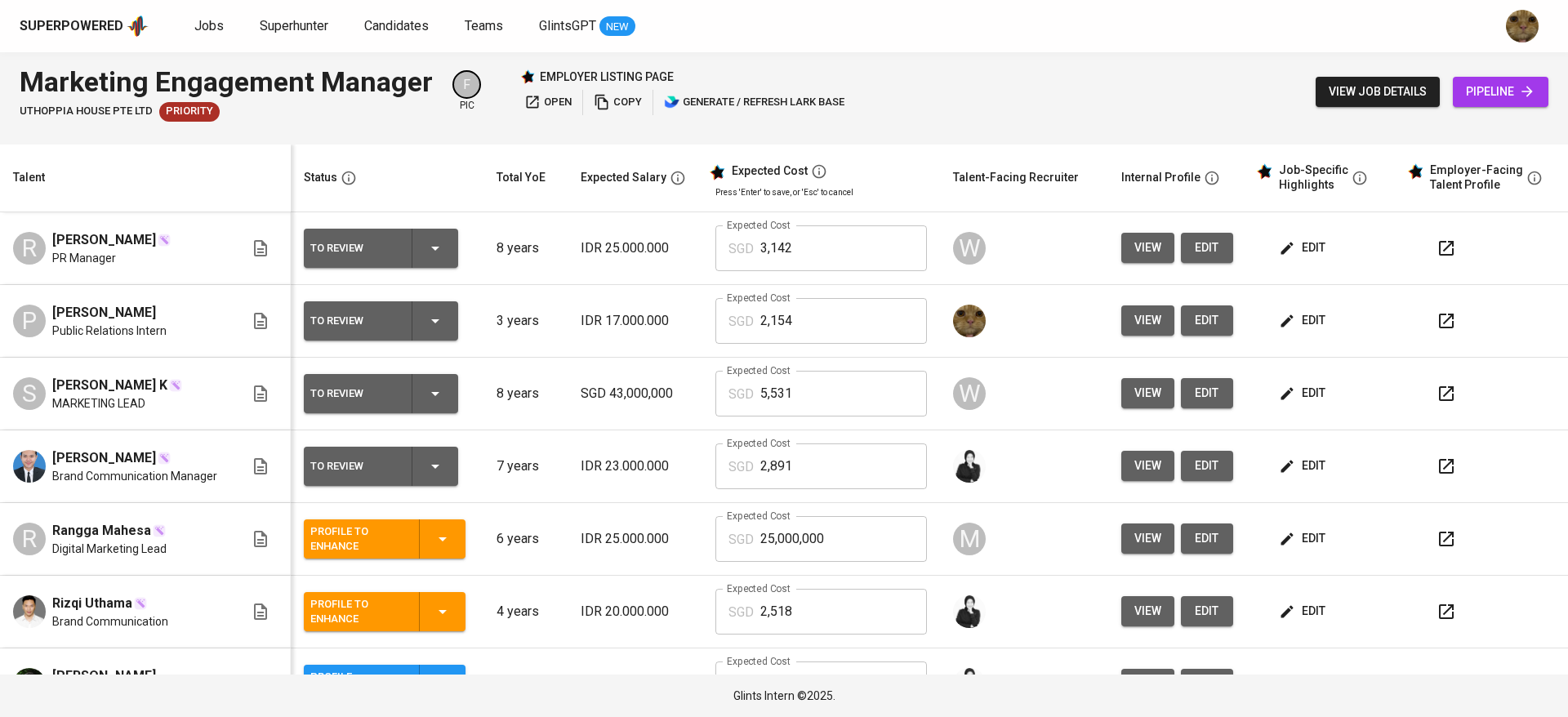
click at [440, 322] on icon "button" at bounding box center [436, 321] width 20 height 20
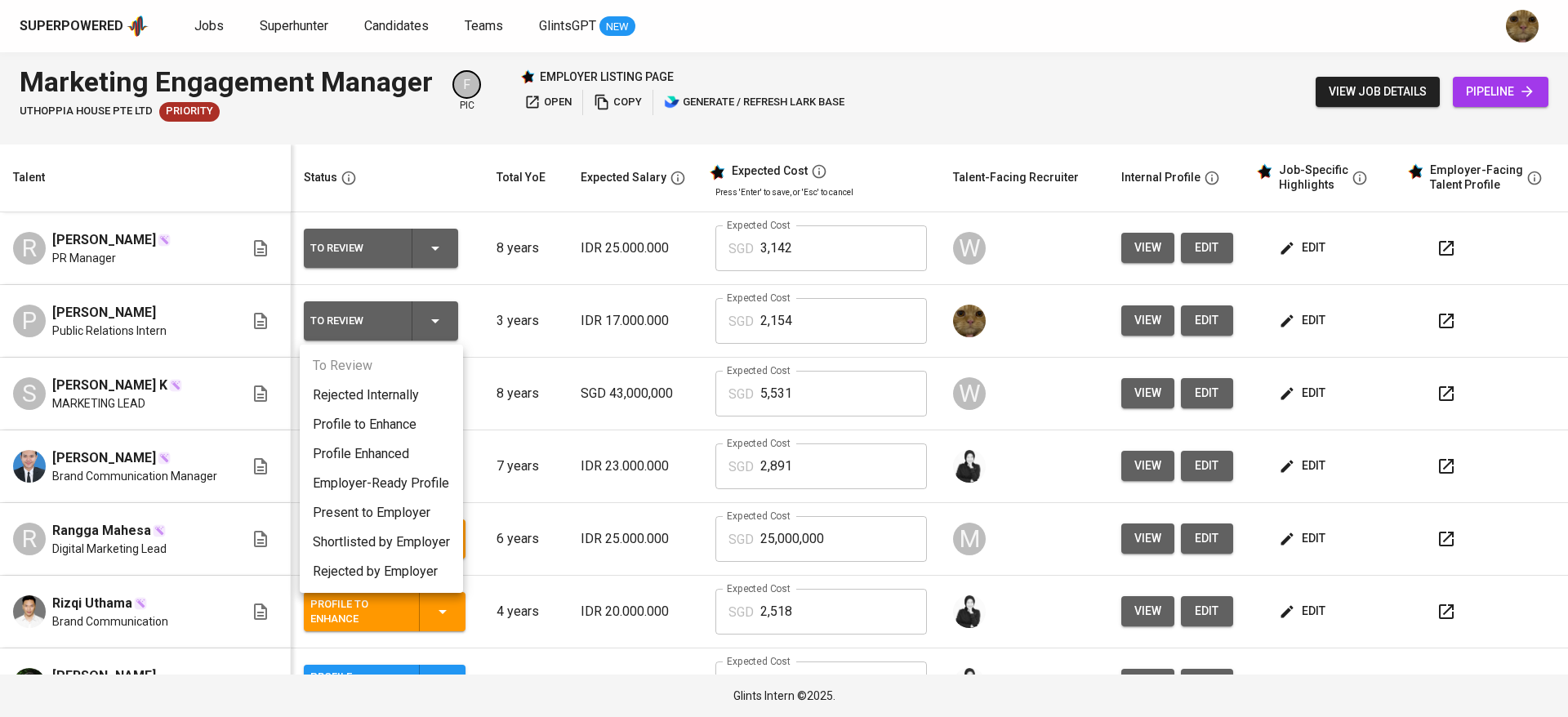
click at [359, 414] on li "Profile to Enhance" at bounding box center [381, 425] width 164 height 30
